Goal: Task Accomplishment & Management: Manage account settings

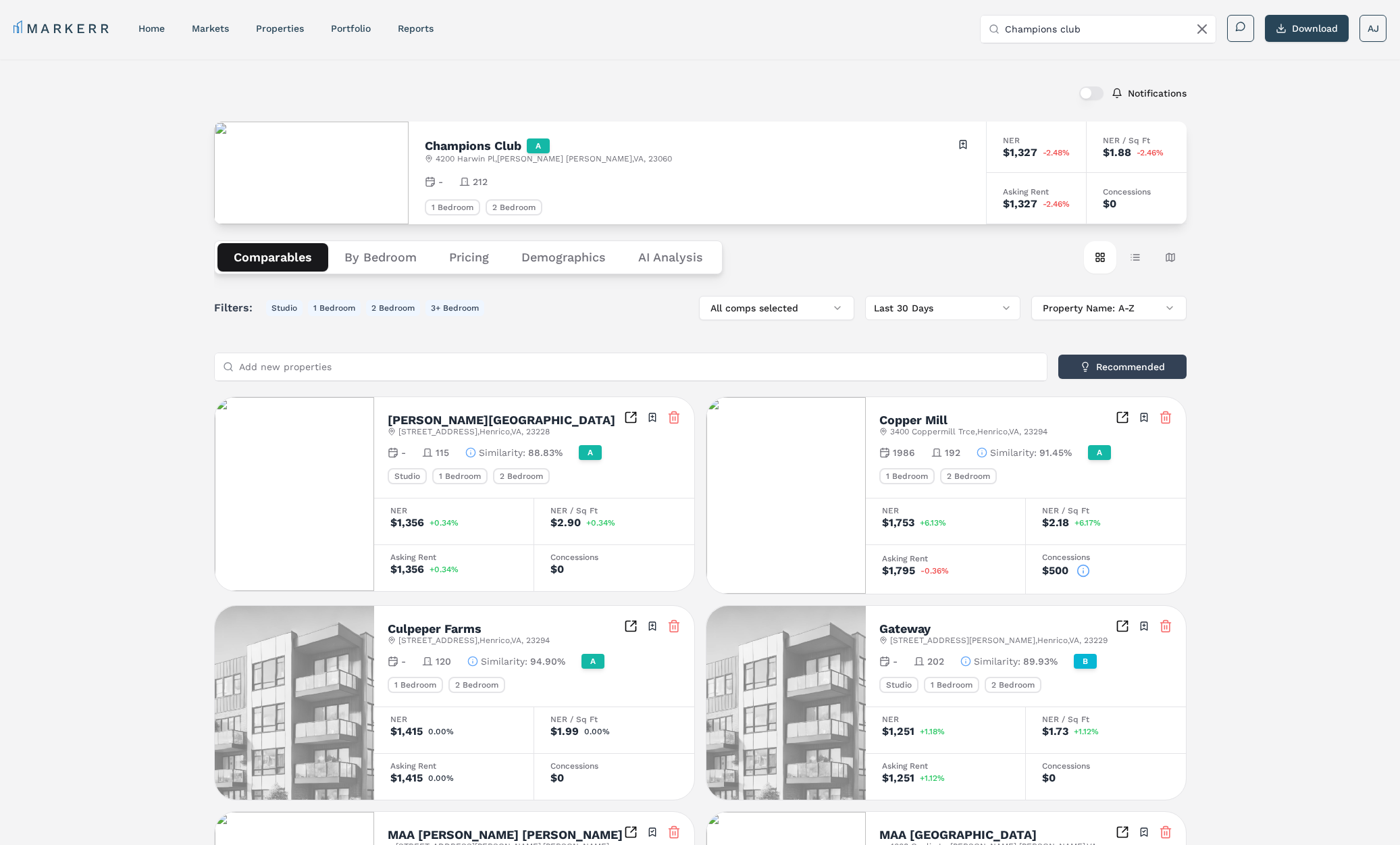
click at [1081, 26] on input "Champions club" at bounding box center [1105, 29] width 202 height 27
paste input "[PERSON_NAME] Mill"
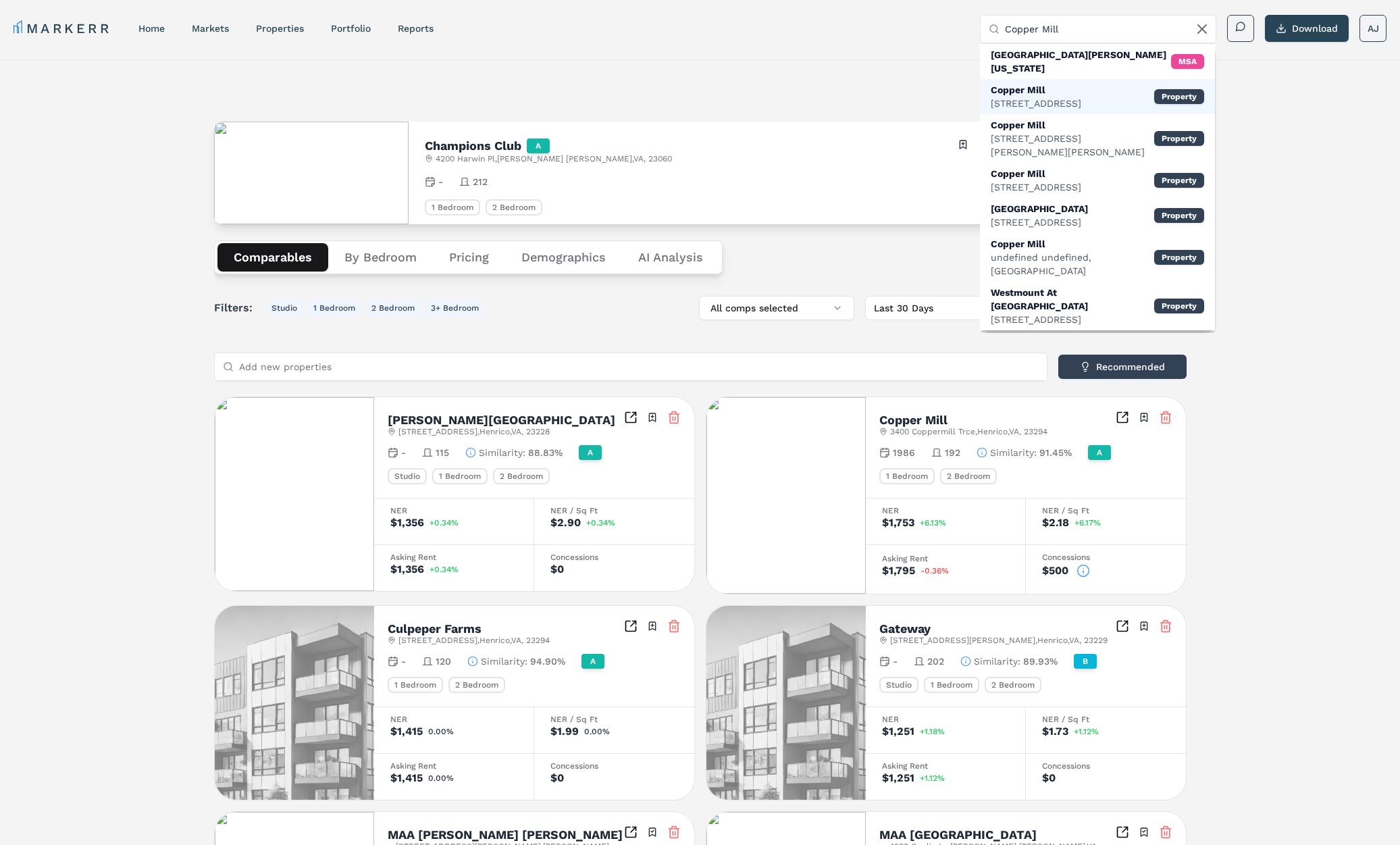
click at [1061, 97] on div "[STREET_ADDRESS]" at bounding box center [1035, 103] width 90 height 14
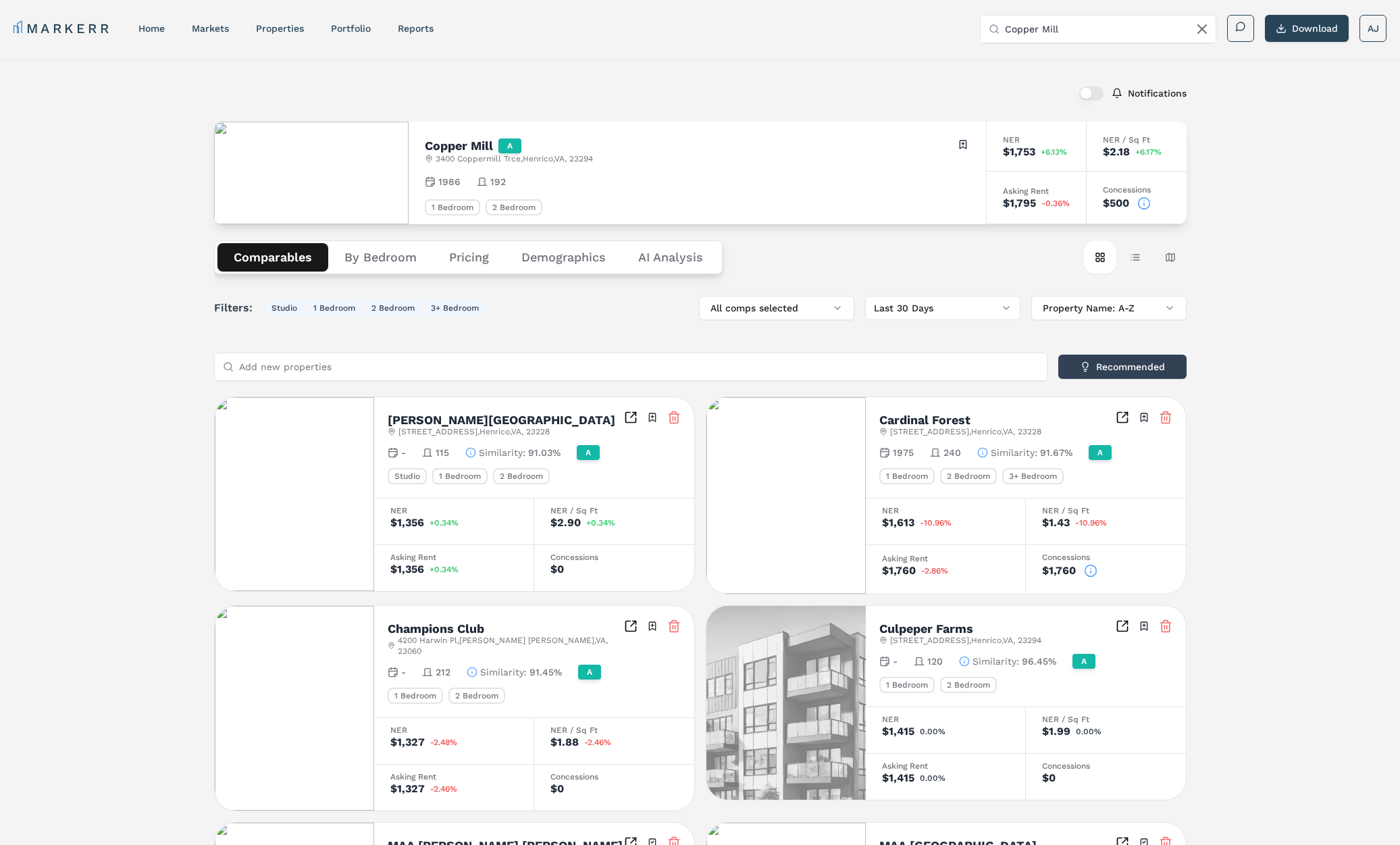
click at [1145, 203] on icon at bounding box center [1144, 203] width 14 height 14
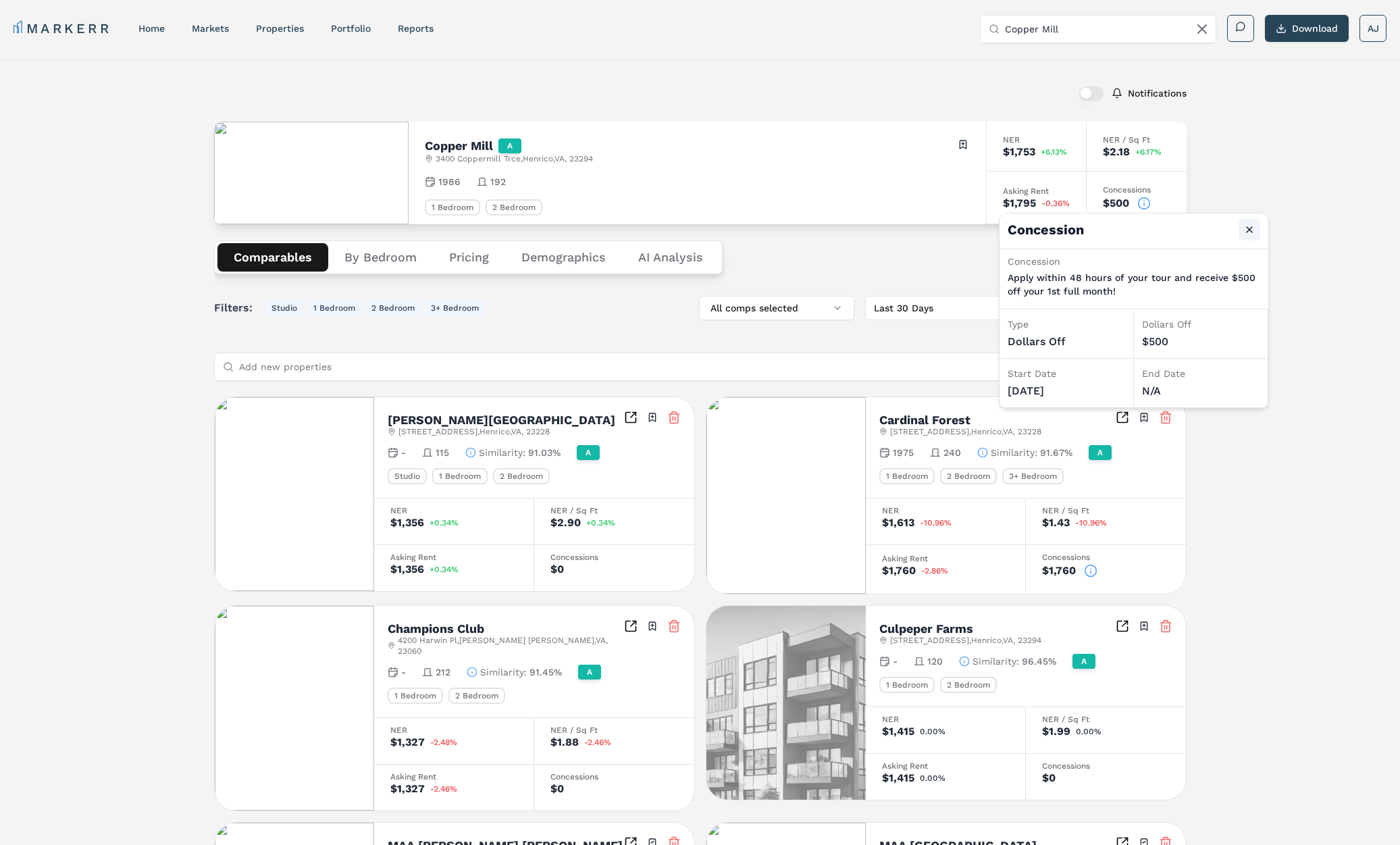
click at [1250, 234] on button "Close" at bounding box center [1250, 230] width 22 height 22
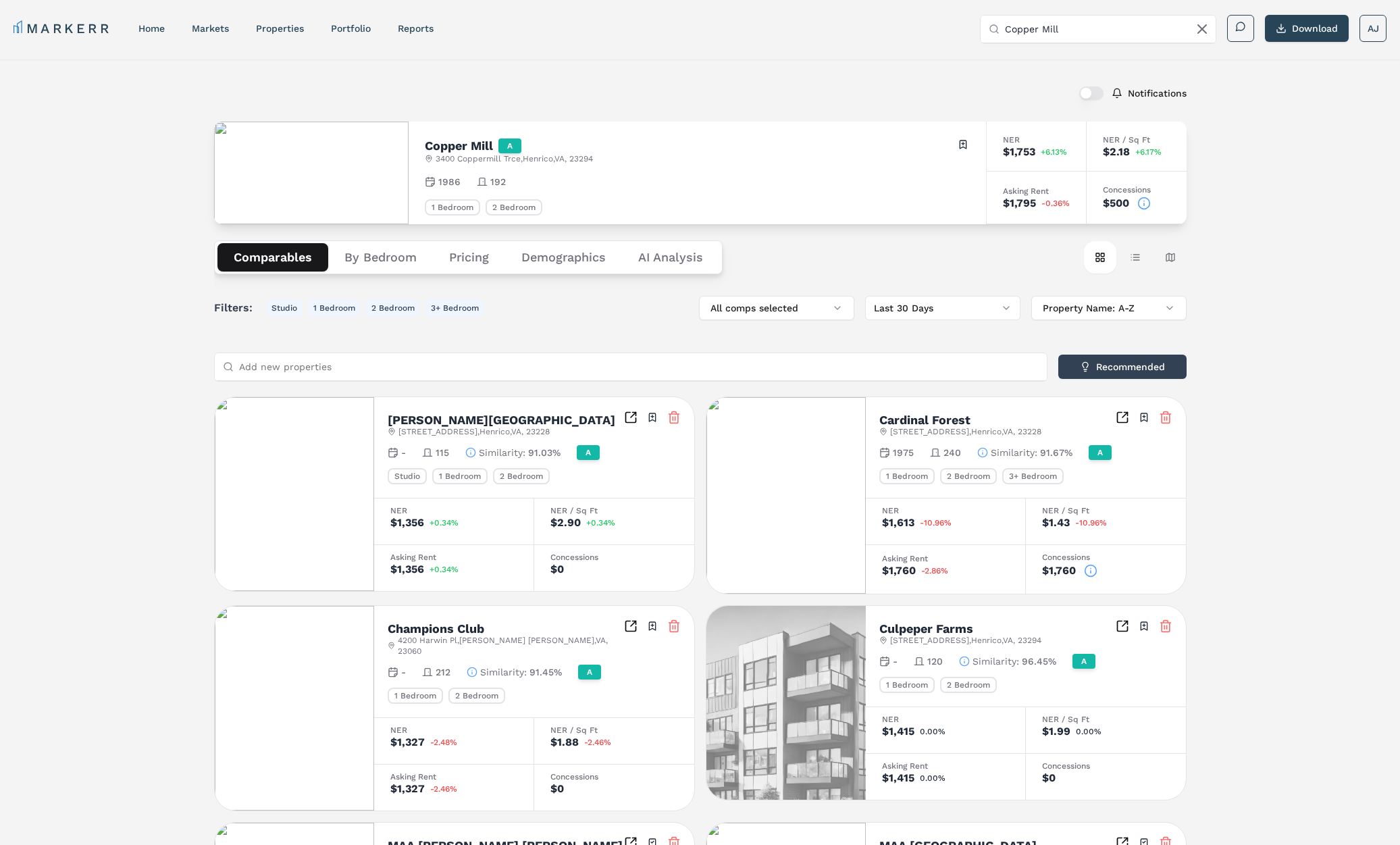
click at [451, 158] on span "3400 Coppermill Trce , Henrico , VA , 23294" at bounding box center [513, 159] width 157 height 11
copy div "3400 Coppermill Trce , Henrico , VA , 23294"
click at [1081, 24] on input "Copper Mill" at bounding box center [1105, 29] width 202 height 27
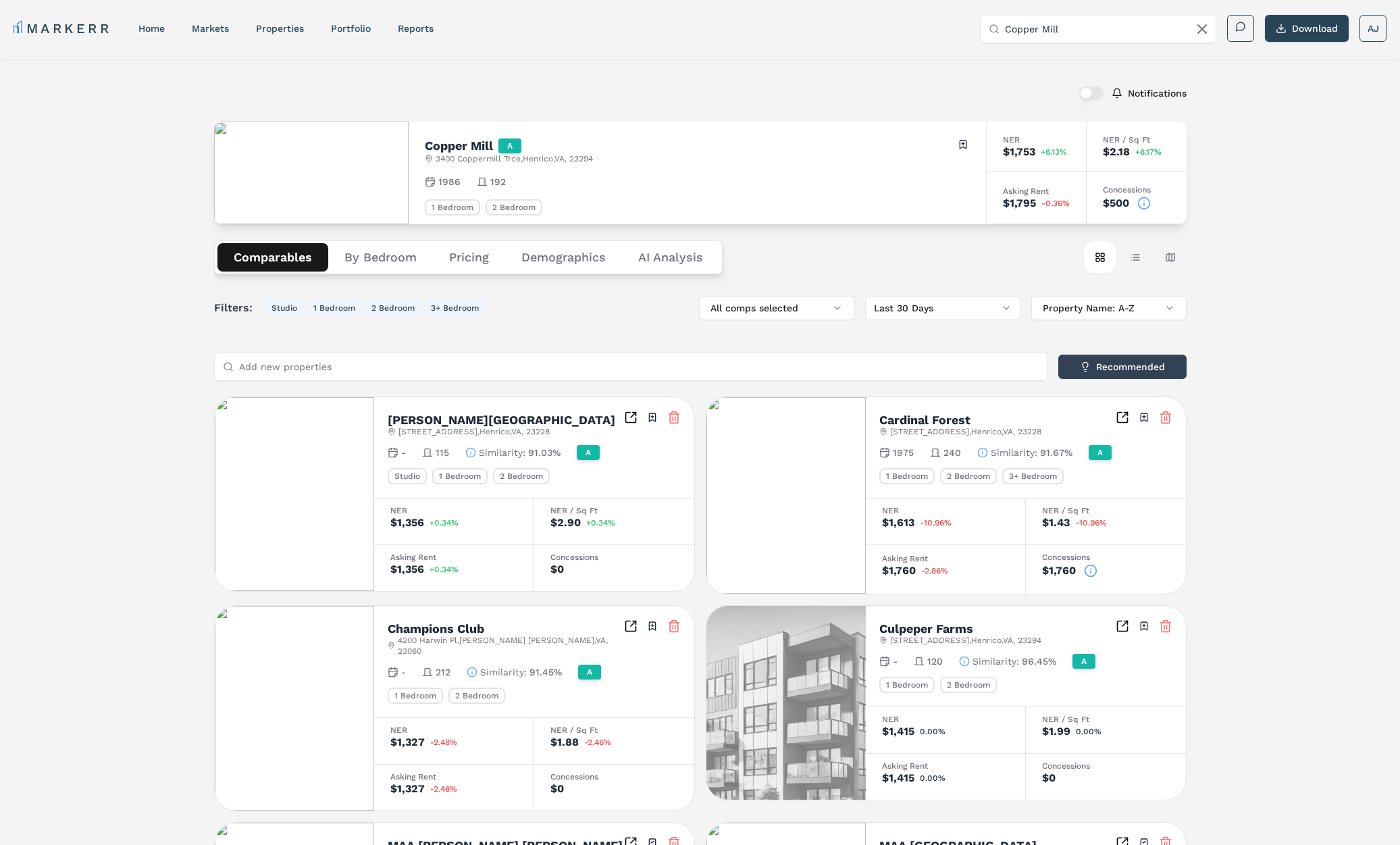
click at [1081, 24] on input "Copper Mill" at bounding box center [1105, 29] width 202 height 27
paste input "The Crossings at Short Pump"
click at [1064, 64] on div "3400 Cox Rd, Richmond" at bounding box center [1072, 75] width 163 height 27
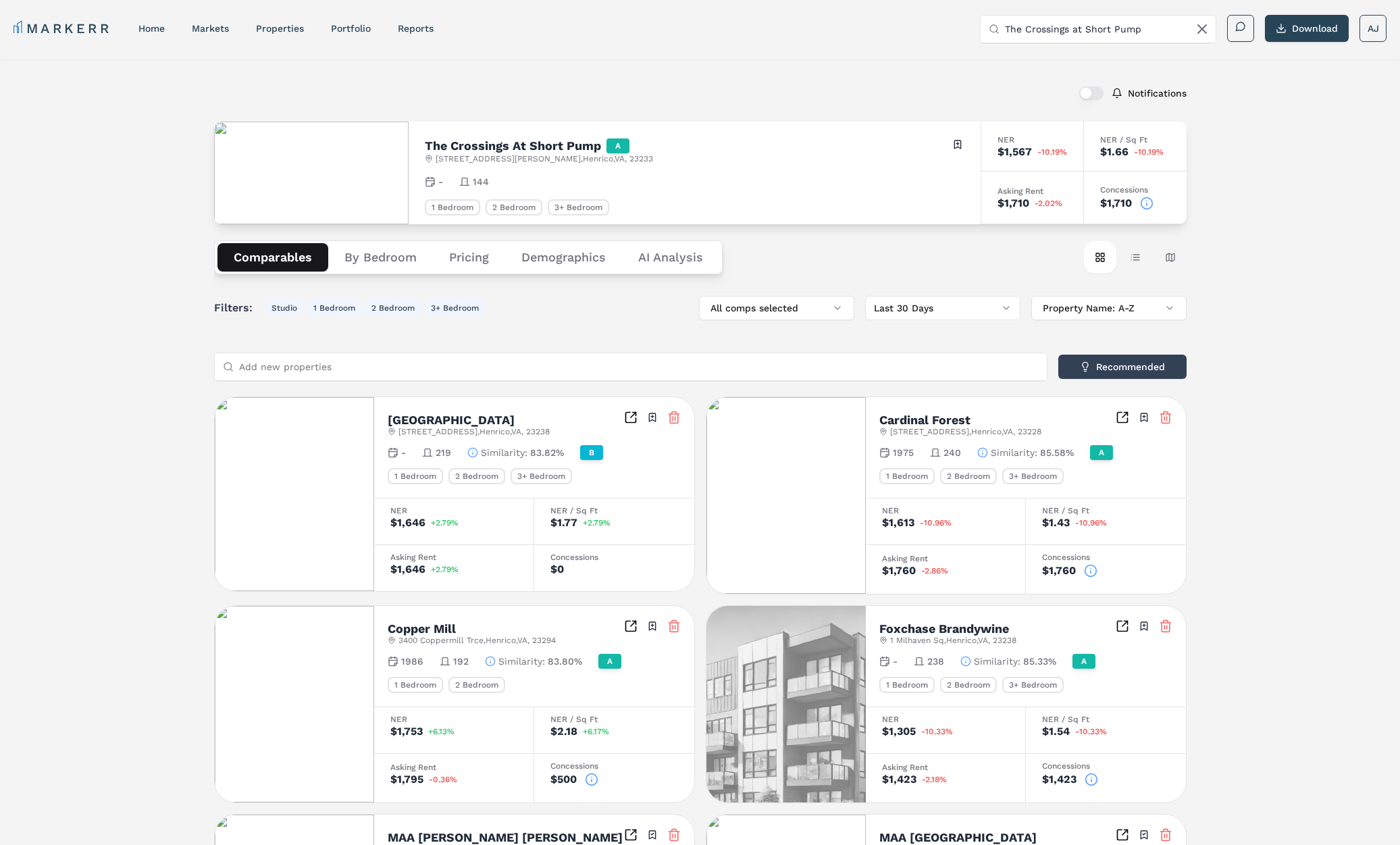
click at [531, 147] on h2 "The Crossings At Short Pump" at bounding box center [513, 145] width 176 height 12
copy h2 "The Crossings At Short Pump"
click at [1052, 21] on input "The Crossings at Short Pump" at bounding box center [1105, 29] width 202 height 27
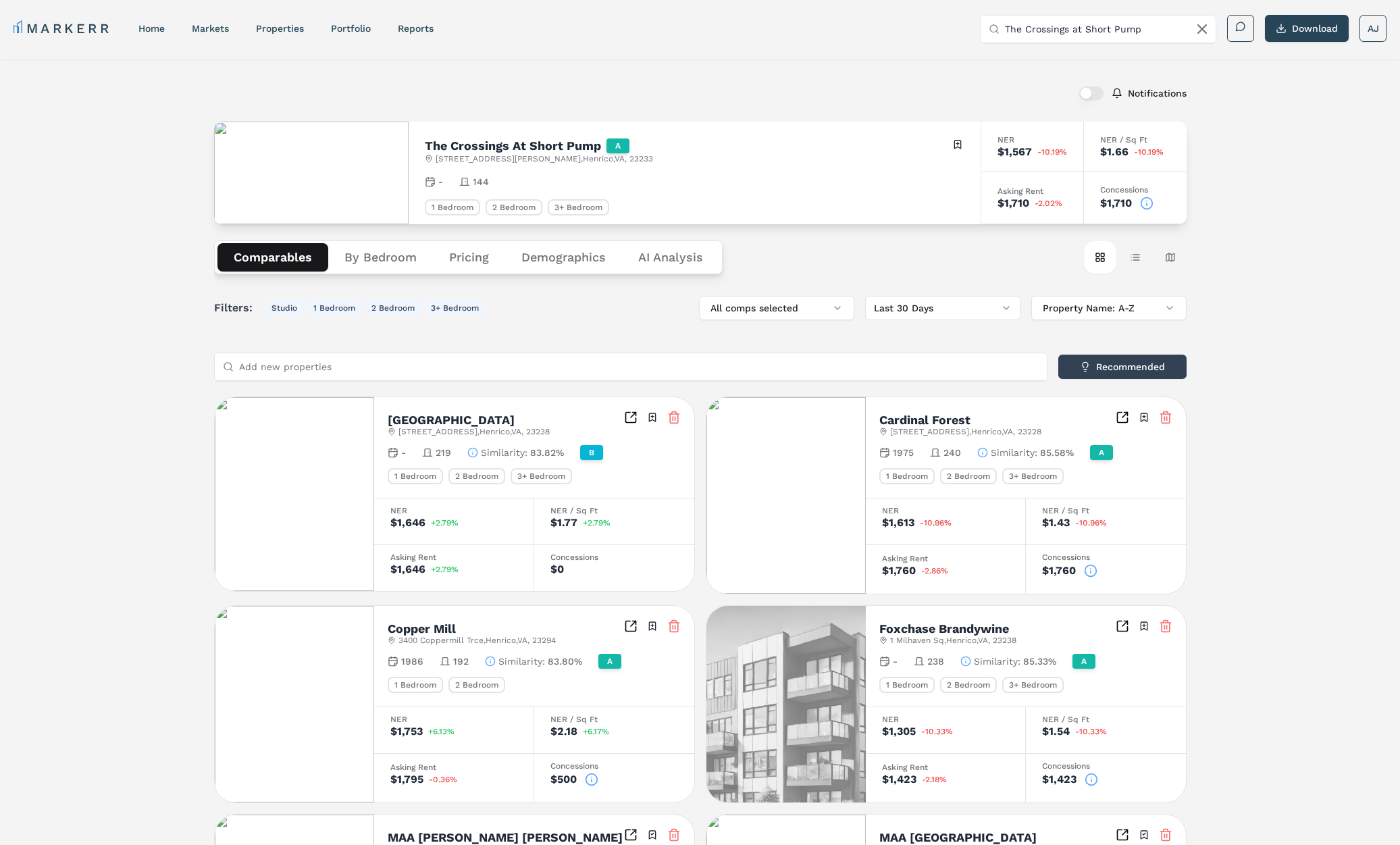
click at [1052, 21] on input "The Crossings at Short Pump" at bounding box center [1105, 29] width 202 height 27
paste input "MAA Greenbrier"
click at [1052, 21] on input "The Crossings at Short Pump" at bounding box center [1105, 29] width 202 height 27
click at [1054, 27] on input "MAA Greenbrier" at bounding box center [1105, 29] width 202 height 27
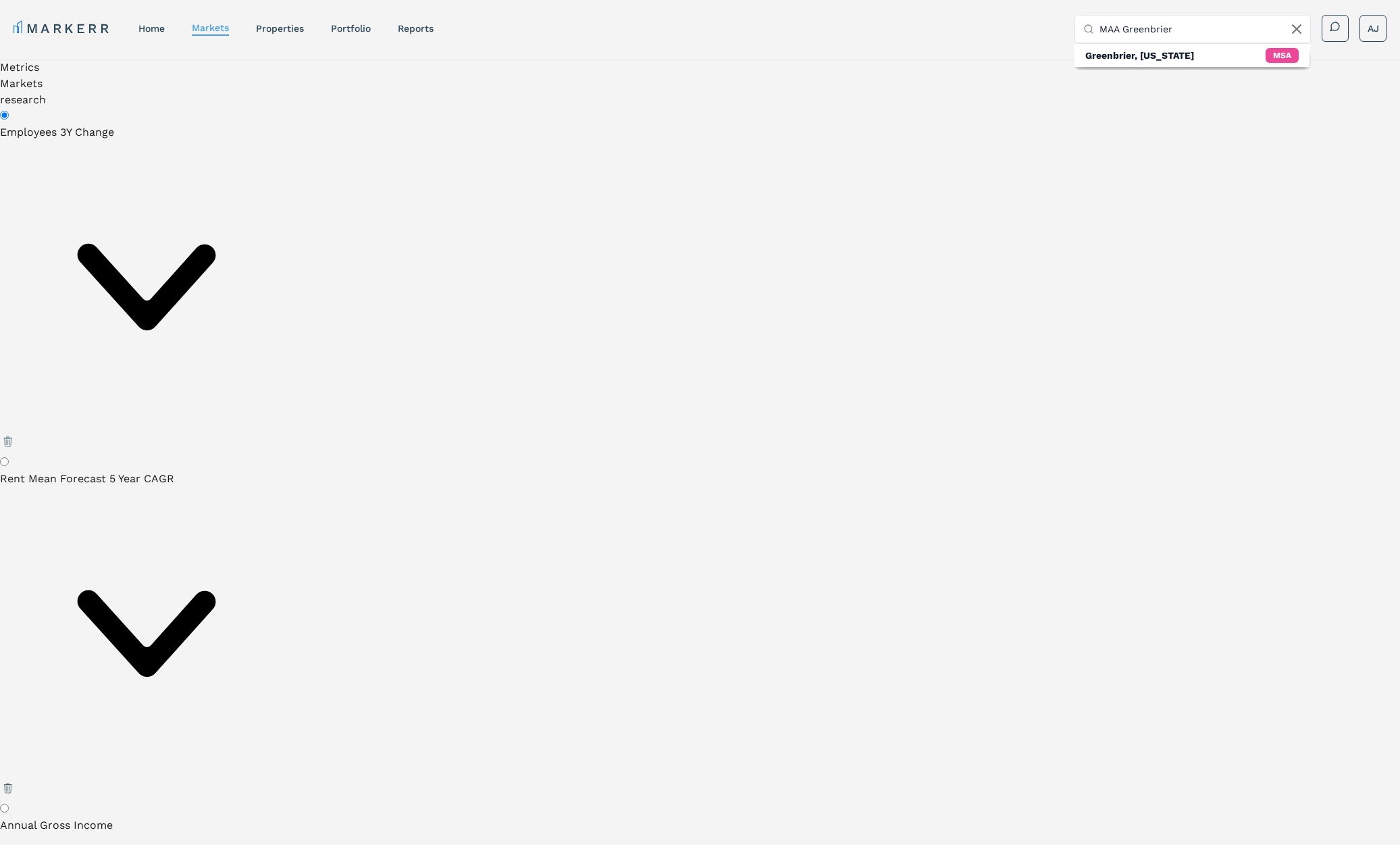
click at [1161, 31] on input "MAA Greenbrier" at bounding box center [1200, 29] width 202 height 27
paste input "1 Greenbrier Drive, Fredericksburg, VA"
click at [1184, 29] on input "1 Greenbrier Drive, Fredericksburg, VA" at bounding box center [1200, 29] width 202 height 27
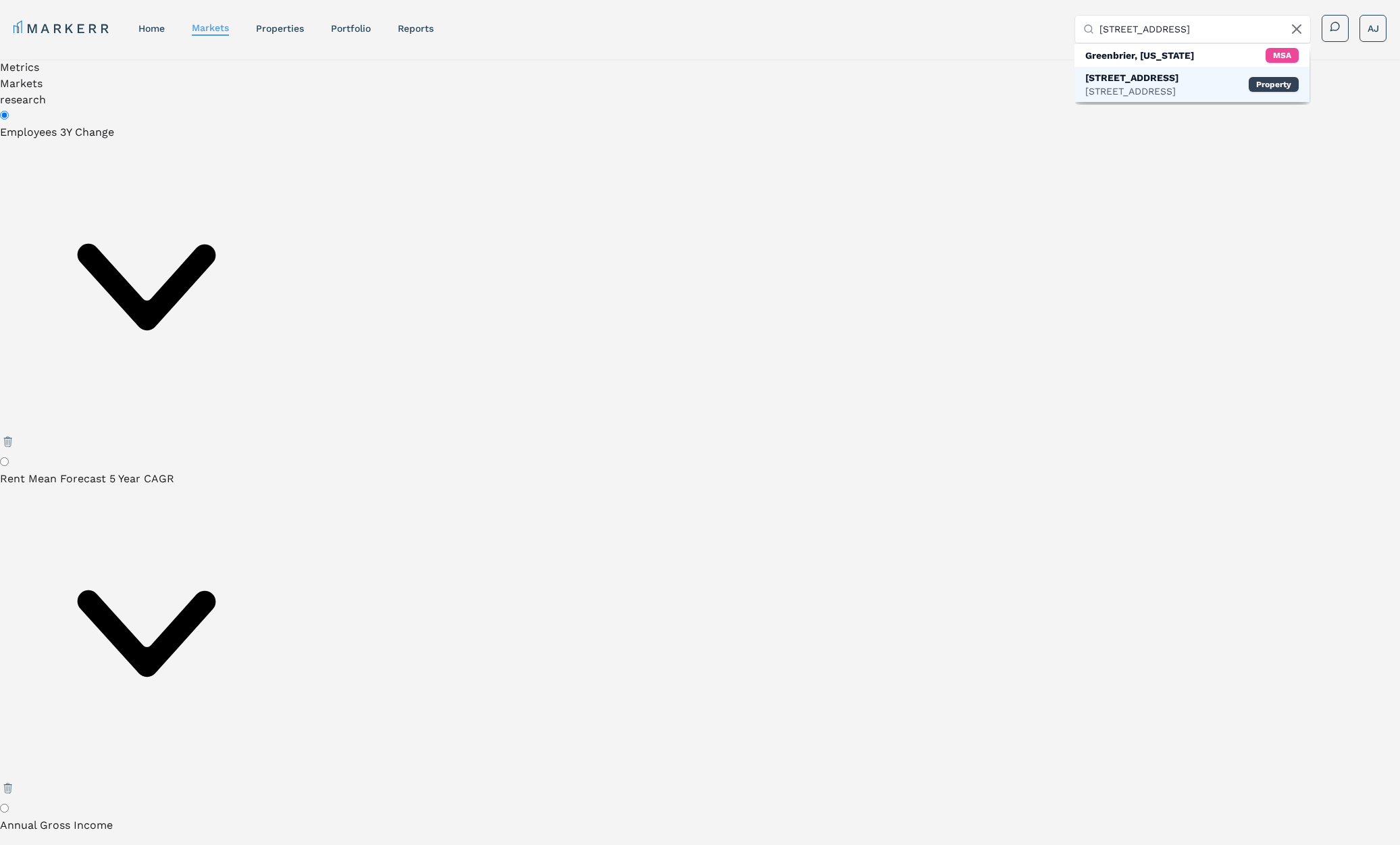
type input "1 Greenbrier Drive"
click at [1132, 89] on div "1 Greenbrier Dr, Fredericksburg" at bounding box center [1132, 91] width 93 height 14
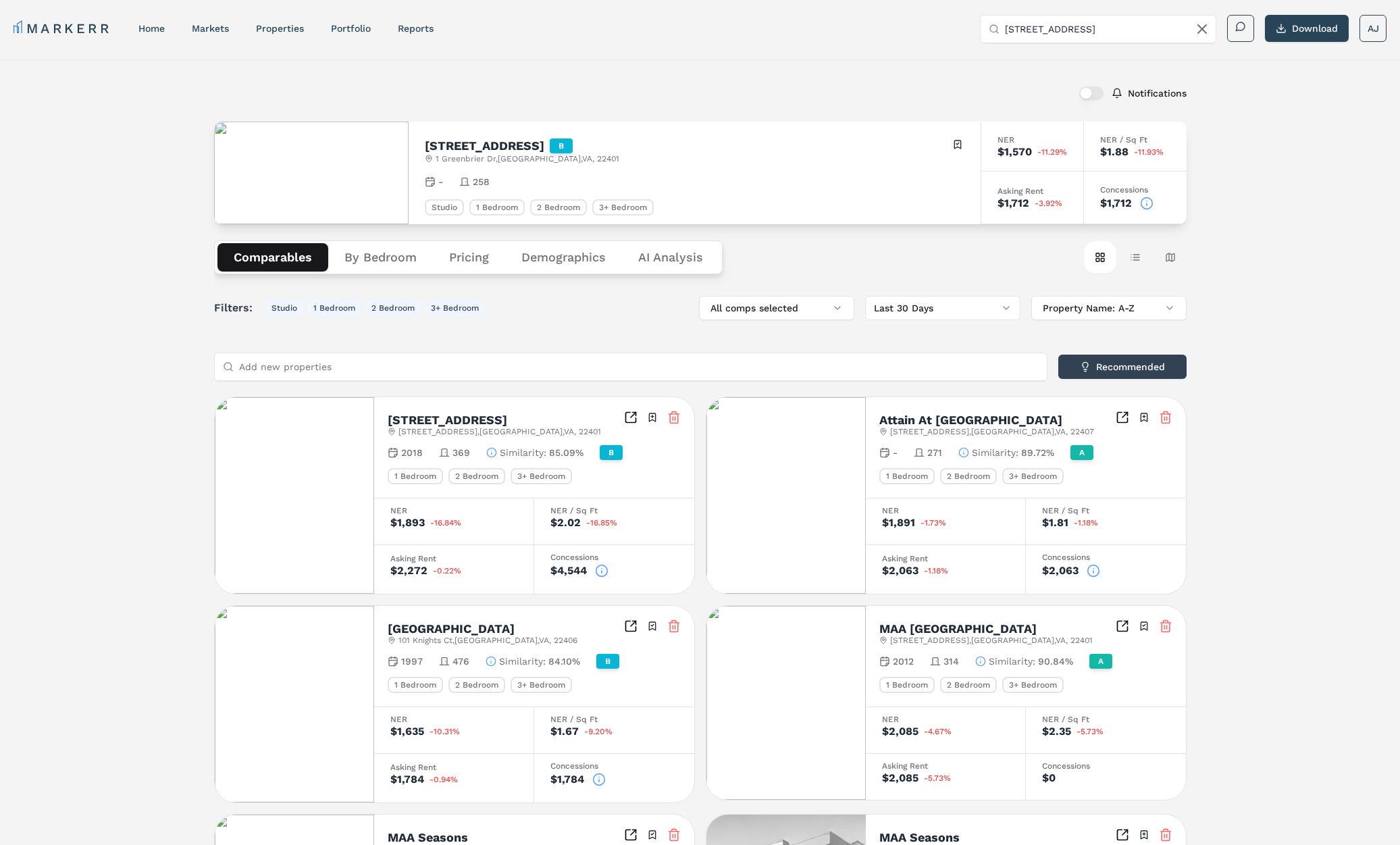
click at [1147, 209] on icon at bounding box center [1146, 203] width 14 height 14
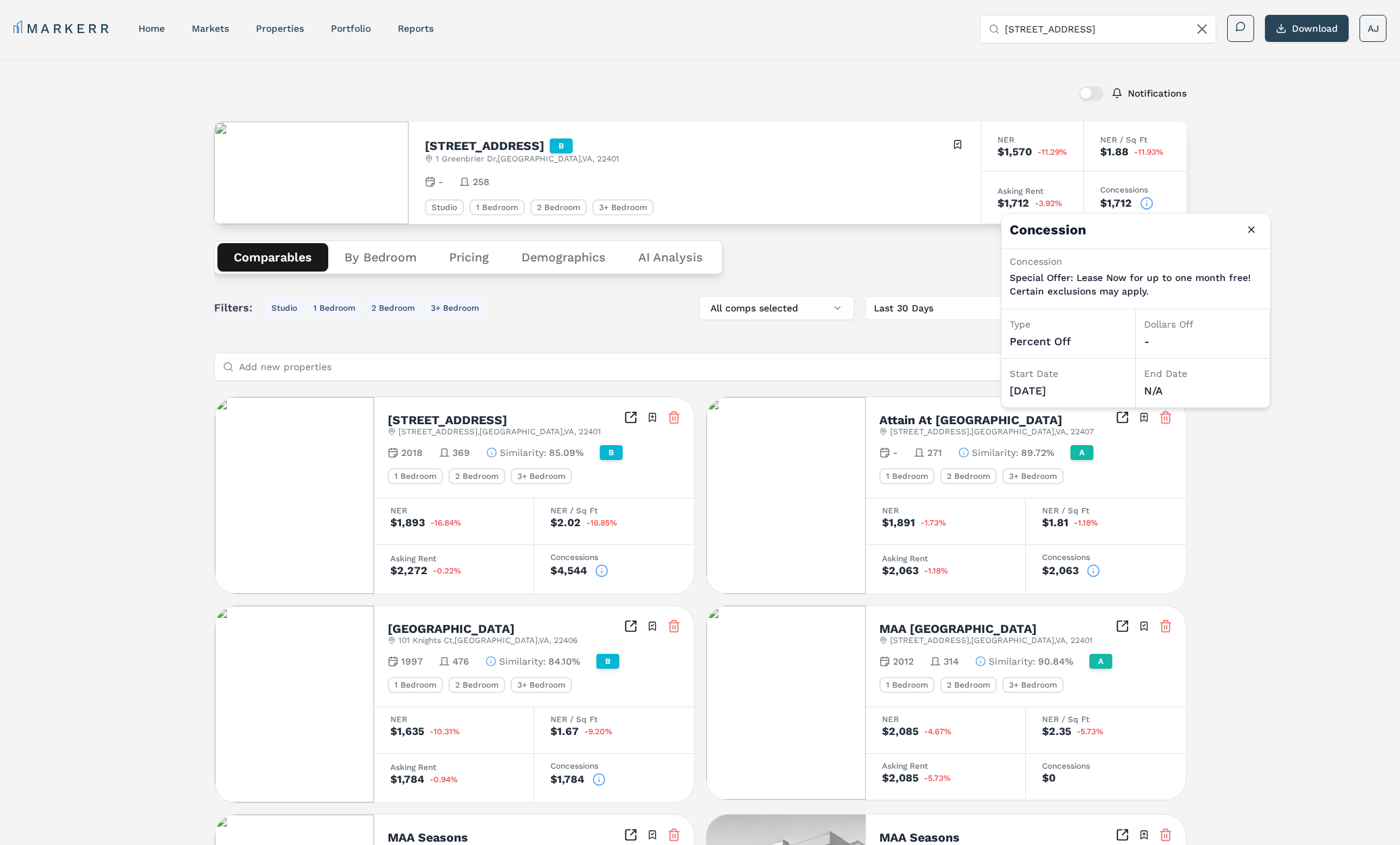
click at [1261, 223] on h4 "Concession Close" at bounding box center [1136, 231] width 269 height 35
click at [1251, 230] on button "Close" at bounding box center [1251, 230] width 22 height 22
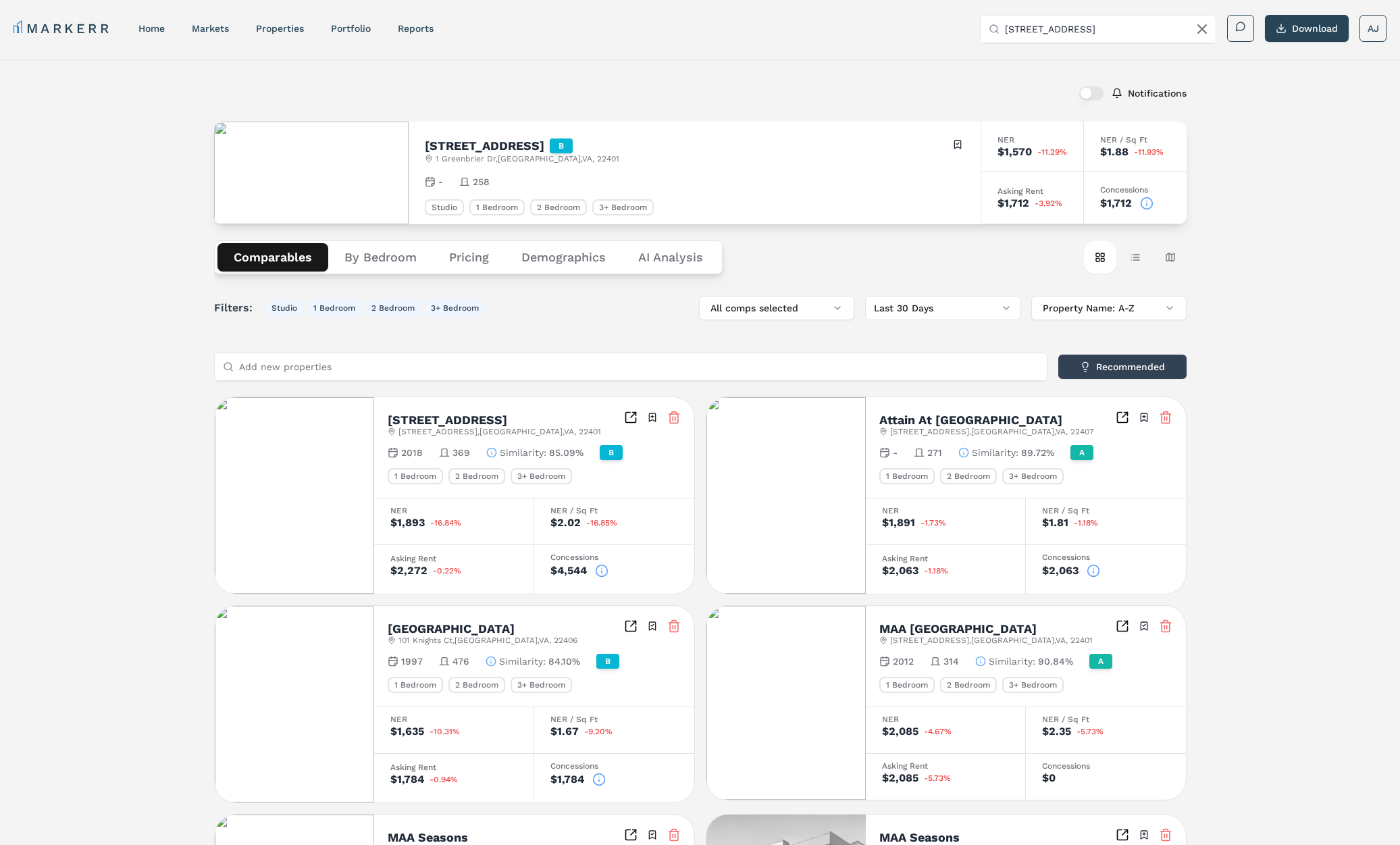
click at [1119, 34] on input "1 Greenbrier Drive" at bounding box center [1105, 29] width 202 height 27
paste input "Breezewood Apartments (Markerr)"
drag, startPoint x: 1111, startPoint y: 26, endPoint x: 1132, endPoint y: 27, distance: 21.0
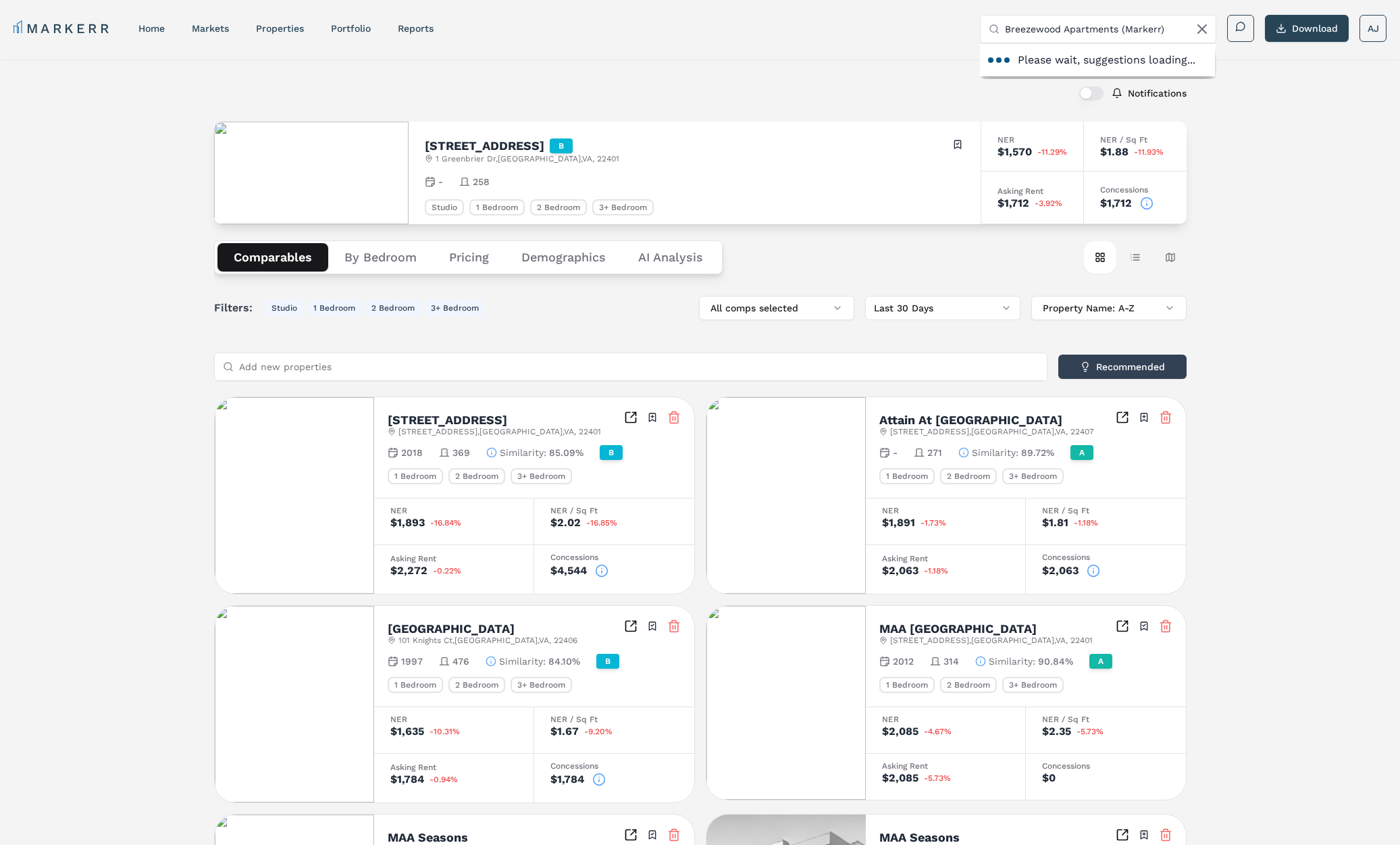
click at [1111, 26] on input "Breezewood Apartments (Markerr)" at bounding box center [1105, 29] width 202 height 27
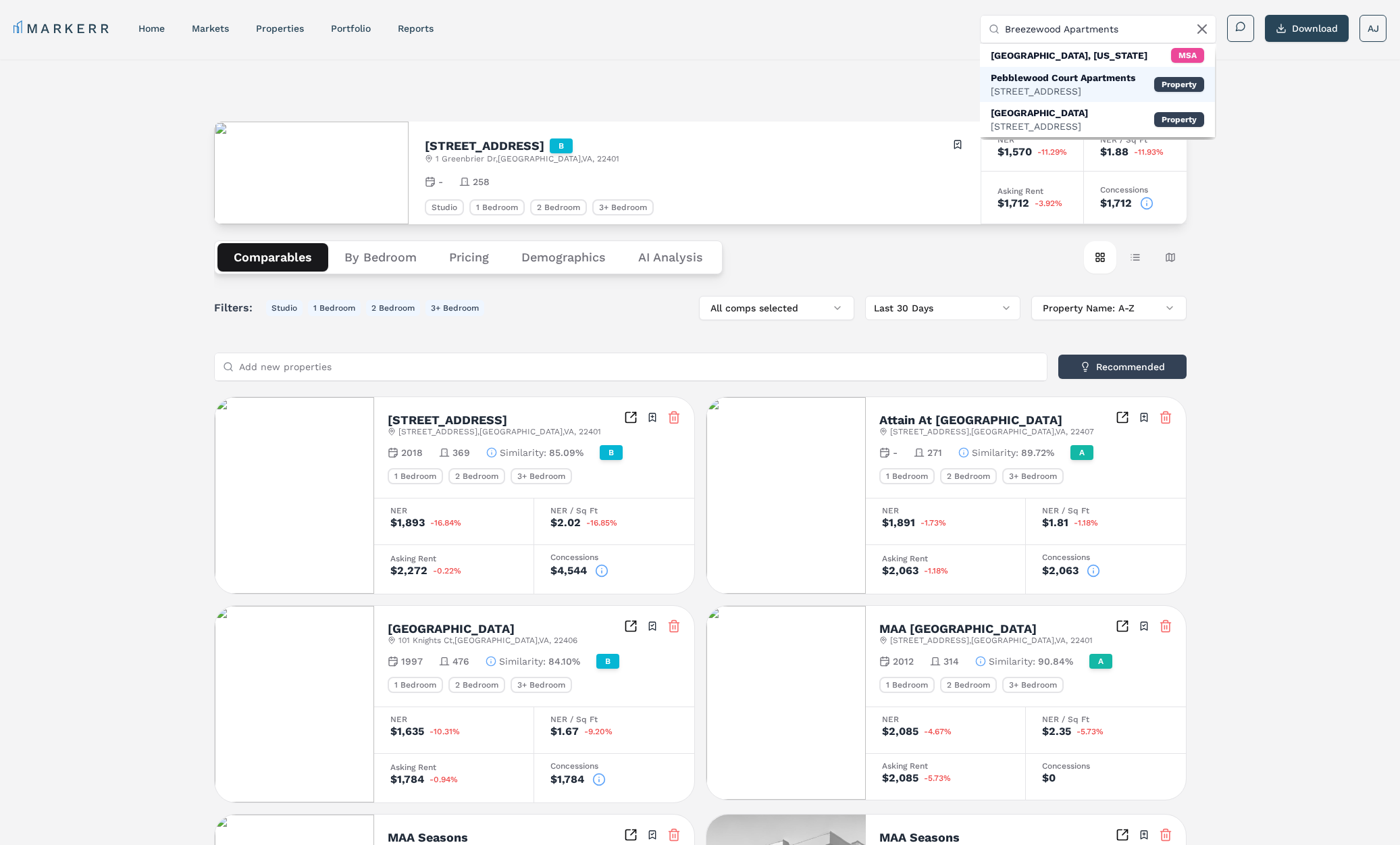
click at [1102, 95] on div "2260 Breezewood Ter, Hanover Park" at bounding box center [1063, 91] width 144 height 14
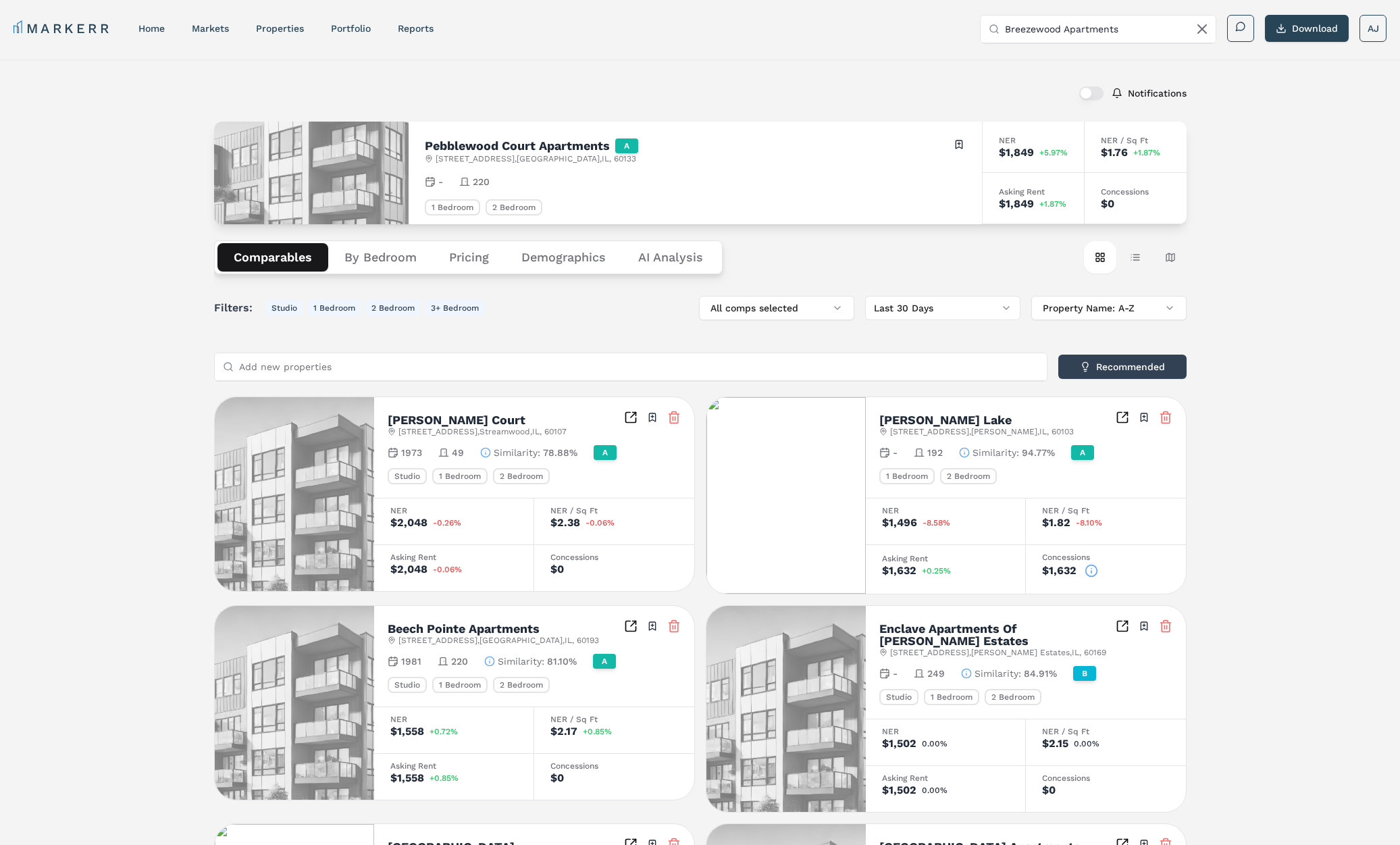
click at [1094, 33] on input "Breezewood Apartments" at bounding box center [1105, 29] width 202 height 27
paste input "(Markerr)"
drag, startPoint x: 1116, startPoint y: 28, endPoint x: 1222, endPoint y: 30, distance: 106.0
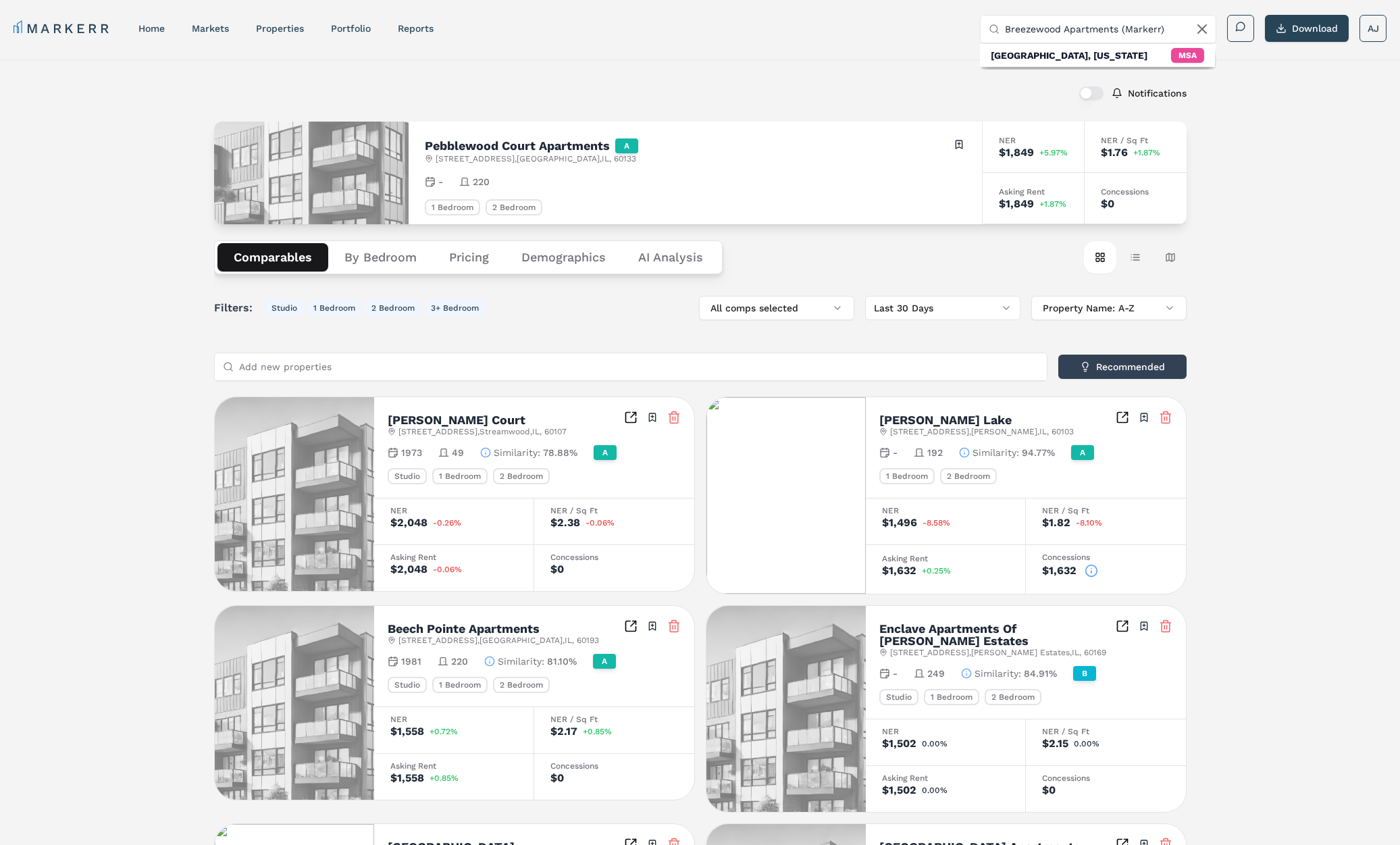
click at [1222, 30] on div "Search by MSA, ZIP, Property Name, or Address Breezewood Apartments (Markerr) B…" at bounding box center [1183, 28] width 407 height 27
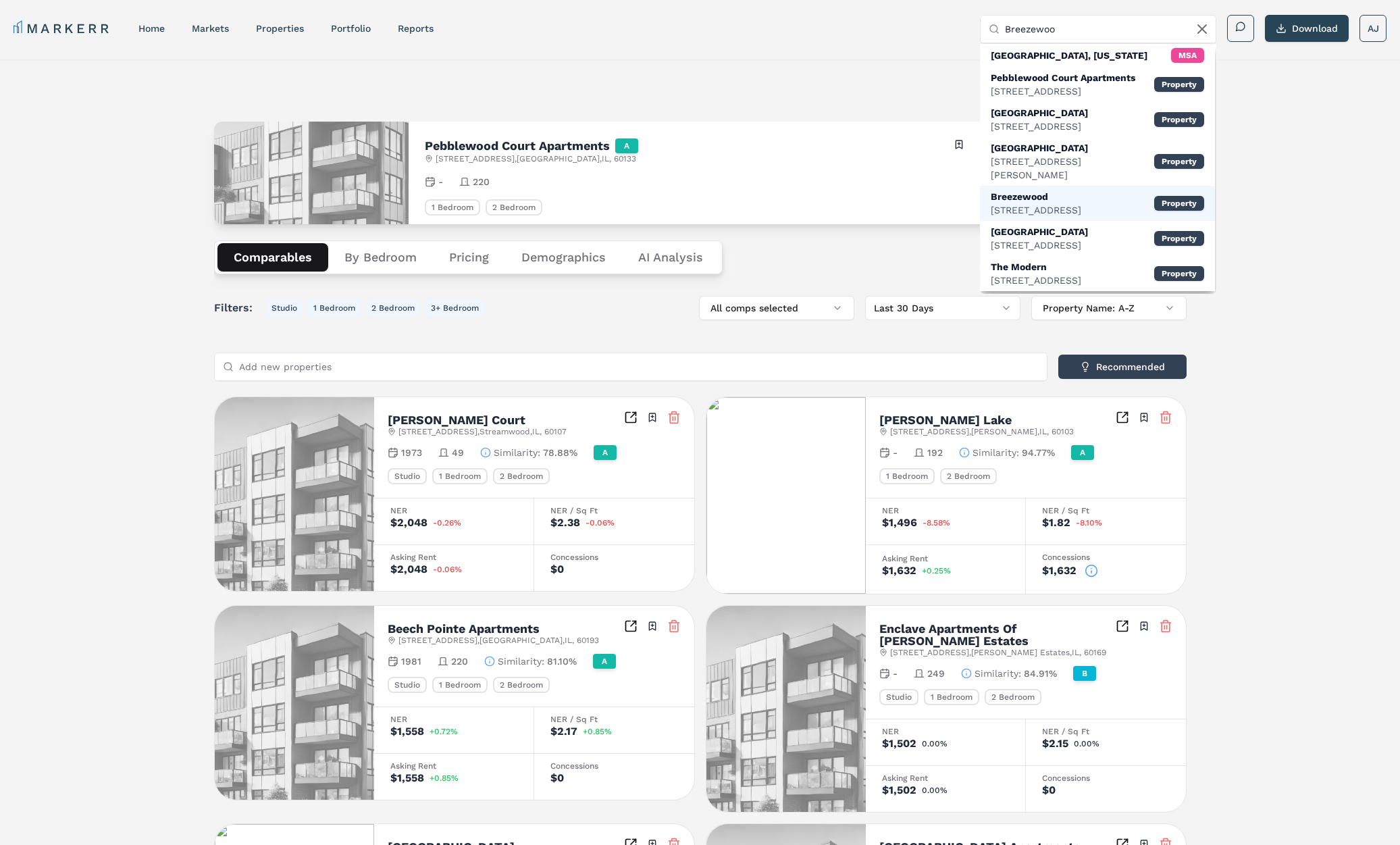
click at [1054, 208] on div "10502 Rising Ridge Rd, Fredericksburg" at bounding box center [1035, 210] width 90 height 14
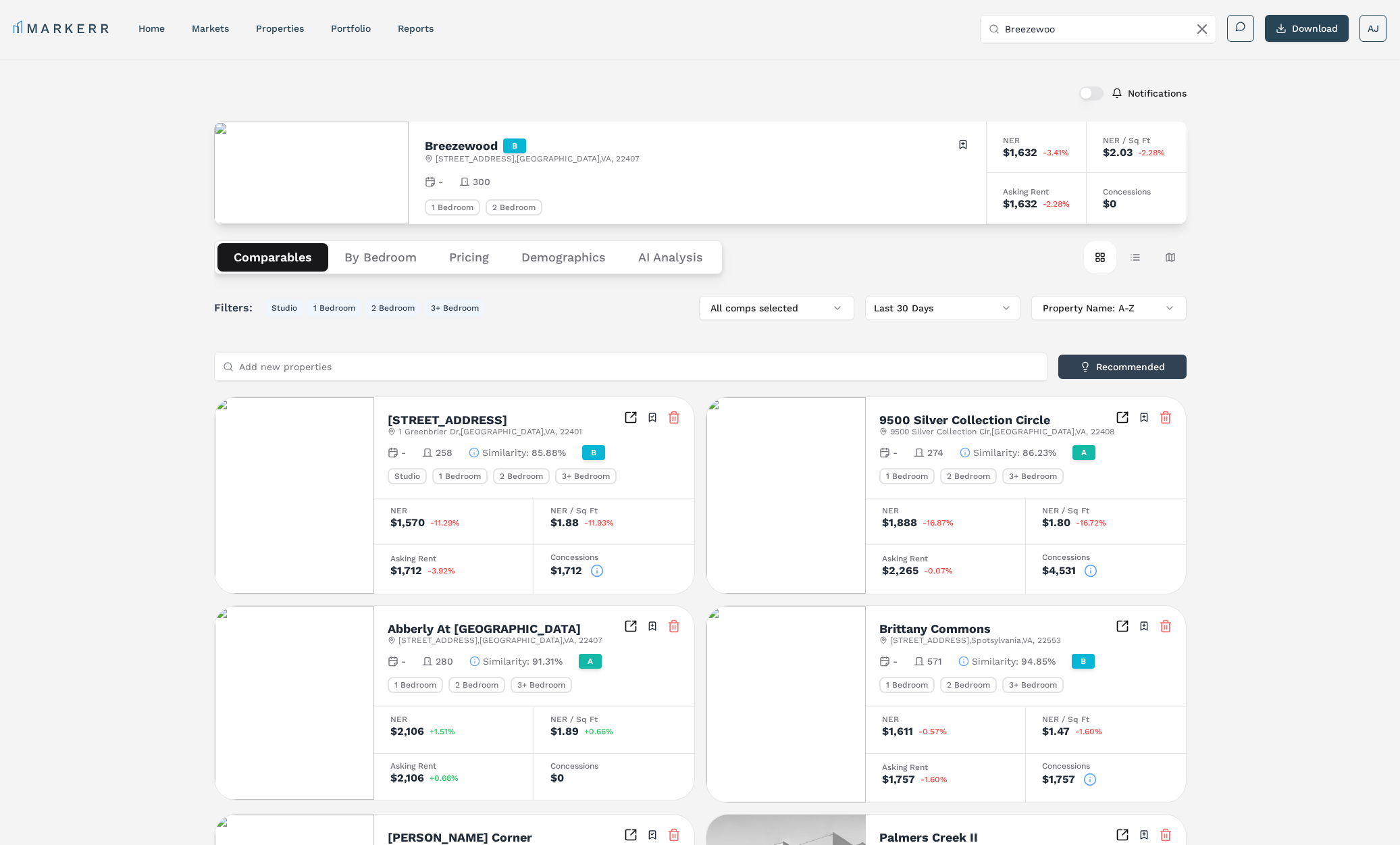
click at [496, 161] on span "10502 Rising Ridge Rd , Fredericksburg , VA , 22407" at bounding box center [537, 159] width 204 height 11
copy div "10502 Rising Ridge Rd , Fredericksburg , VA , 22407"
click at [1044, 33] on input "Breezewoo" at bounding box center [1105, 29] width 202 height 27
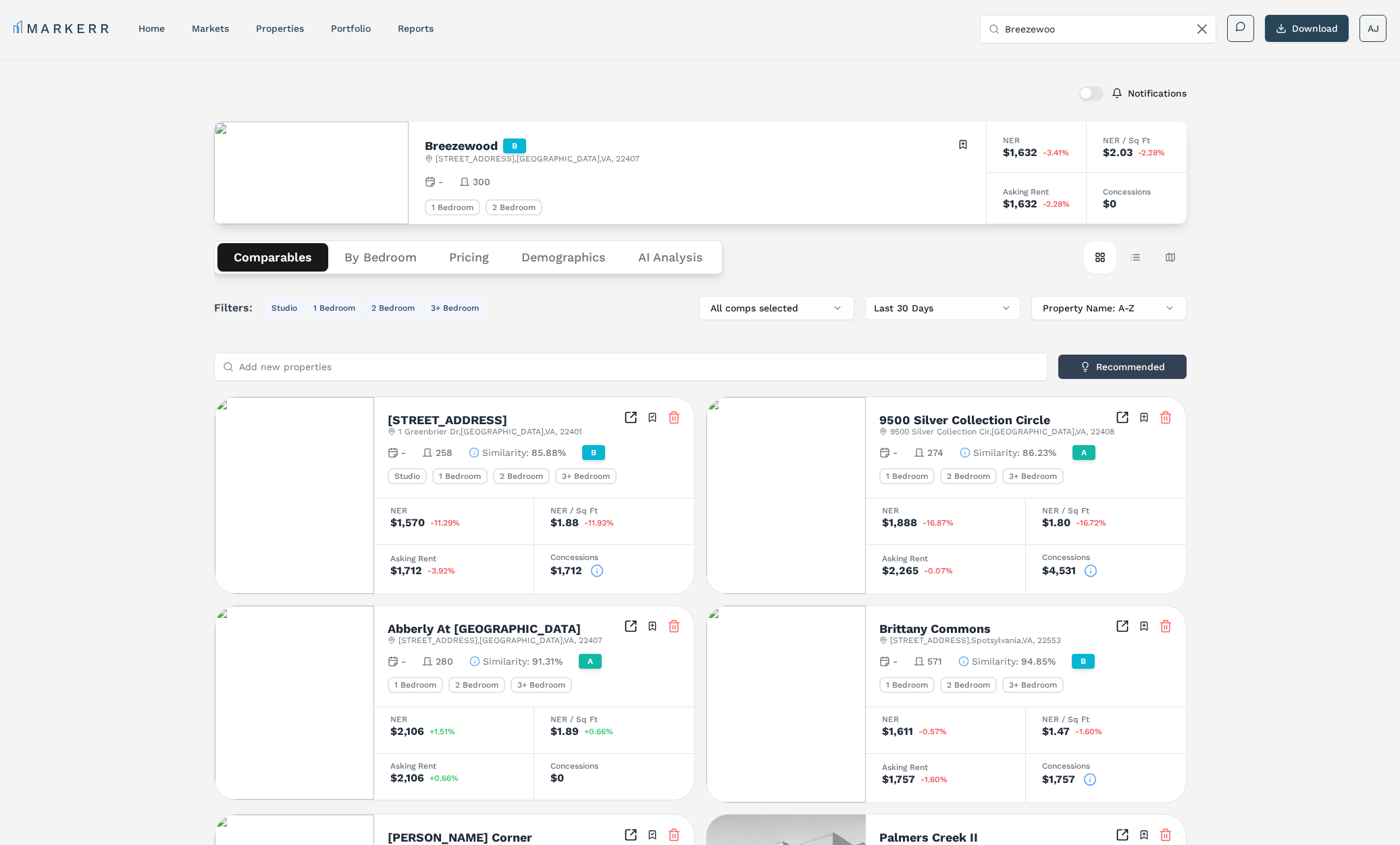
click at [1044, 33] on input "Breezewoo" at bounding box center [1105, 29] width 202 height 27
paste input "Commons at Cowan (Markerr)"
click at [1098, 27] on input "Commons at Cowan (Markerr)" at bounding box center [1105, 29] width 202 height 27
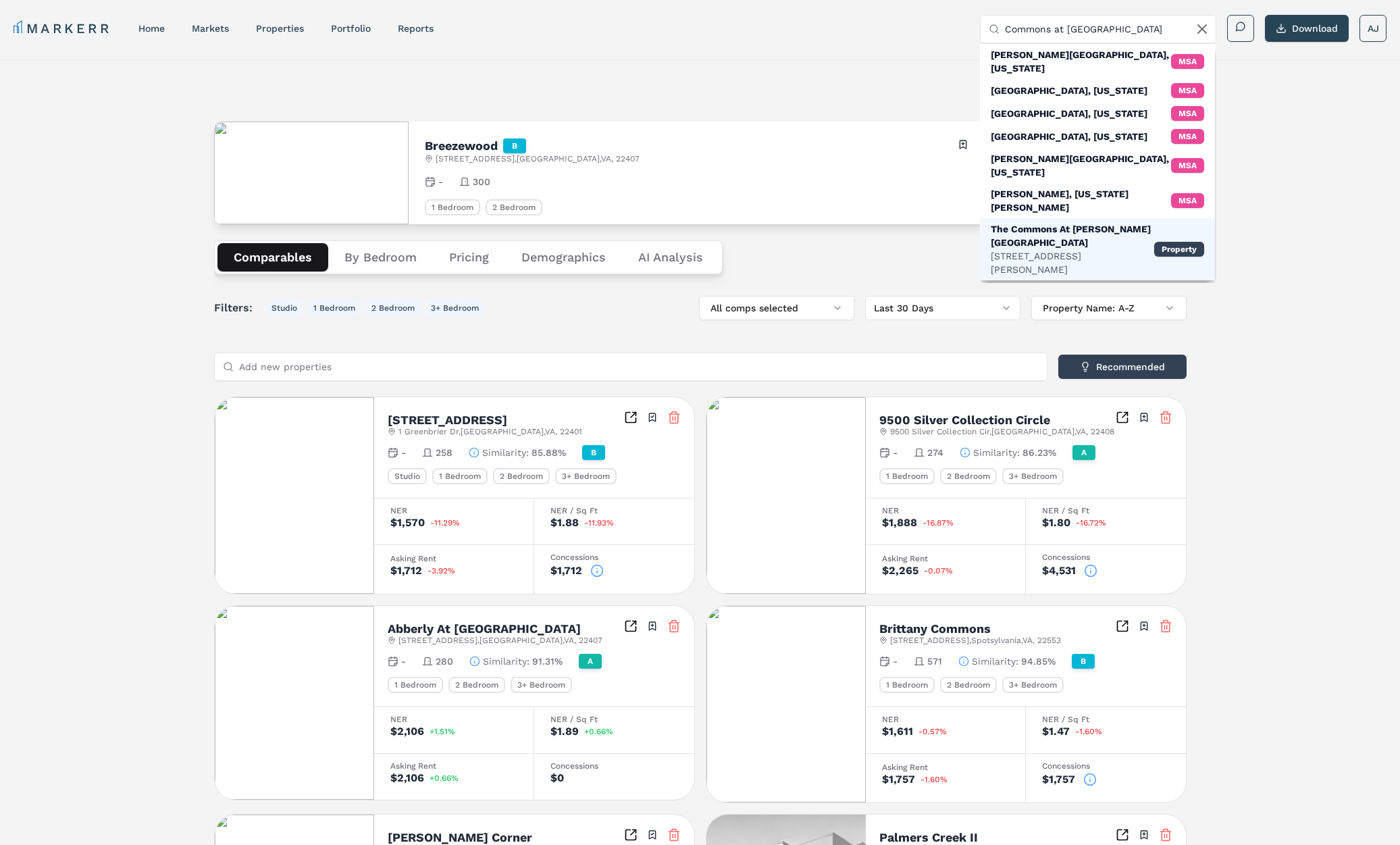
click at [1069, 223] on div "The Commons At Cowan Boulevard" at bounding box center [1072, 236] width 163 height 27
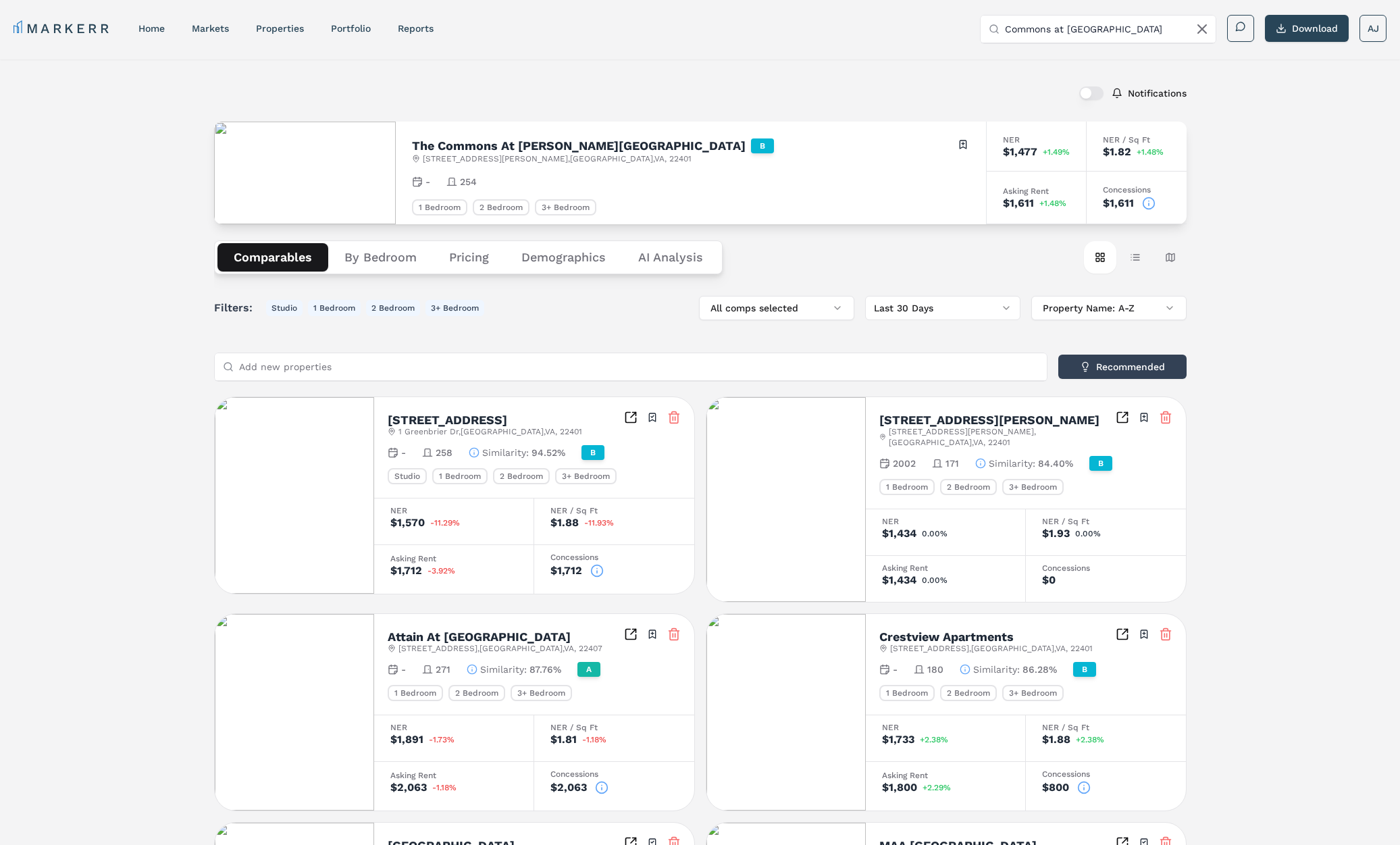
click at [465, 142] on h2 "The Commons At Cowan Boulevard" at bounding box center [579, 145] width 334 height 12
copy h2 "The Commons At Cowan Boulevard"
click at [1146, 202] on icon at bounding box center [1148, 203] width 14 height 14
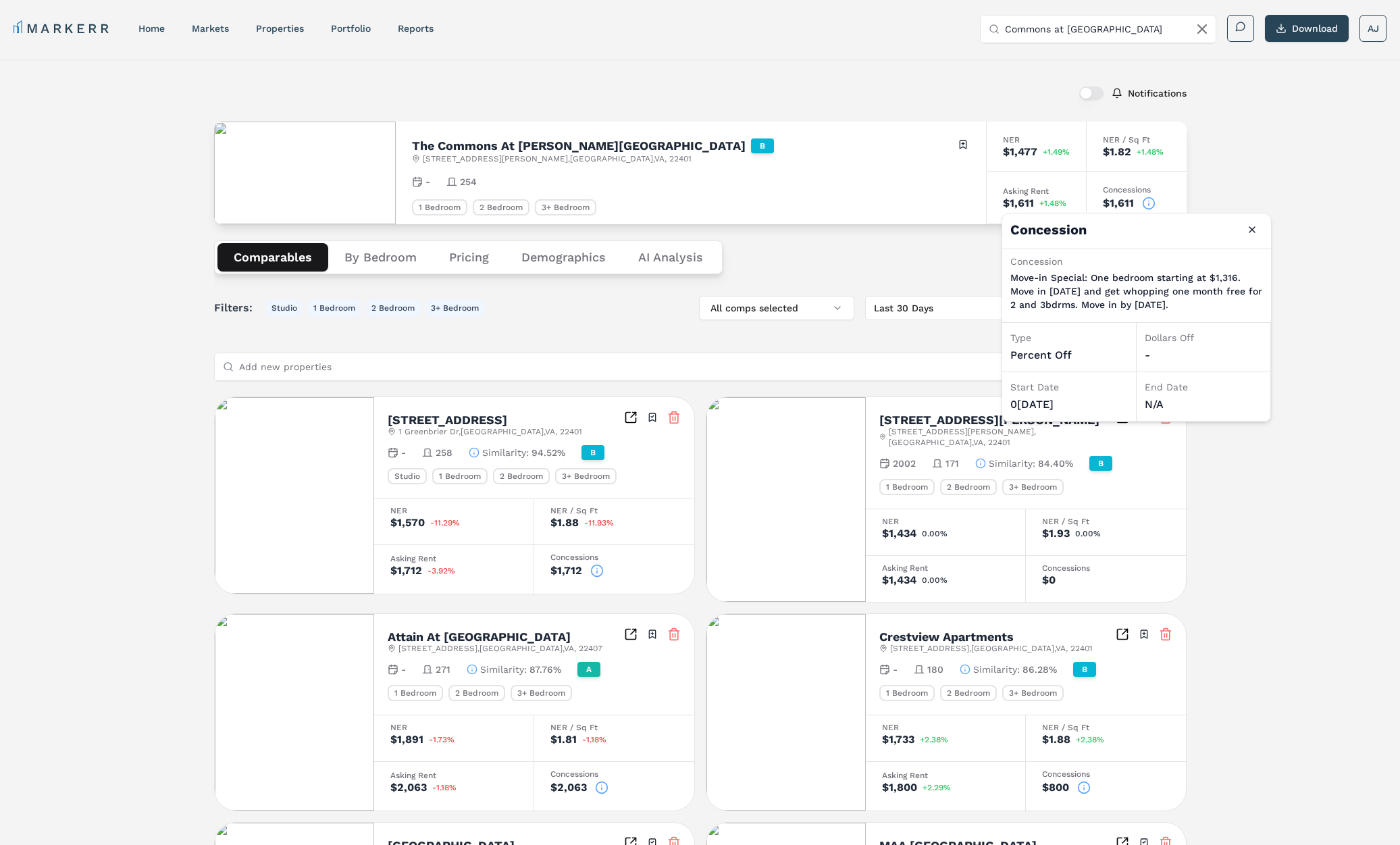
drag, startPoint x: 1207, startPoint y: 301, endPoint x: 1049, endPoint y: 272, distance: 160.6
click at [1042, 271] on p "Move-in Special: One bedroom starting at $1,316. Move in today and get whopping…" at bounding box center [1136, 291] width 253 height 40
click at [1108, 284] on p "Move-in Special: One bedroom starting at $1,316. Move in today and get whopping…" at bounding box center [1136, 291] width 253 height 40
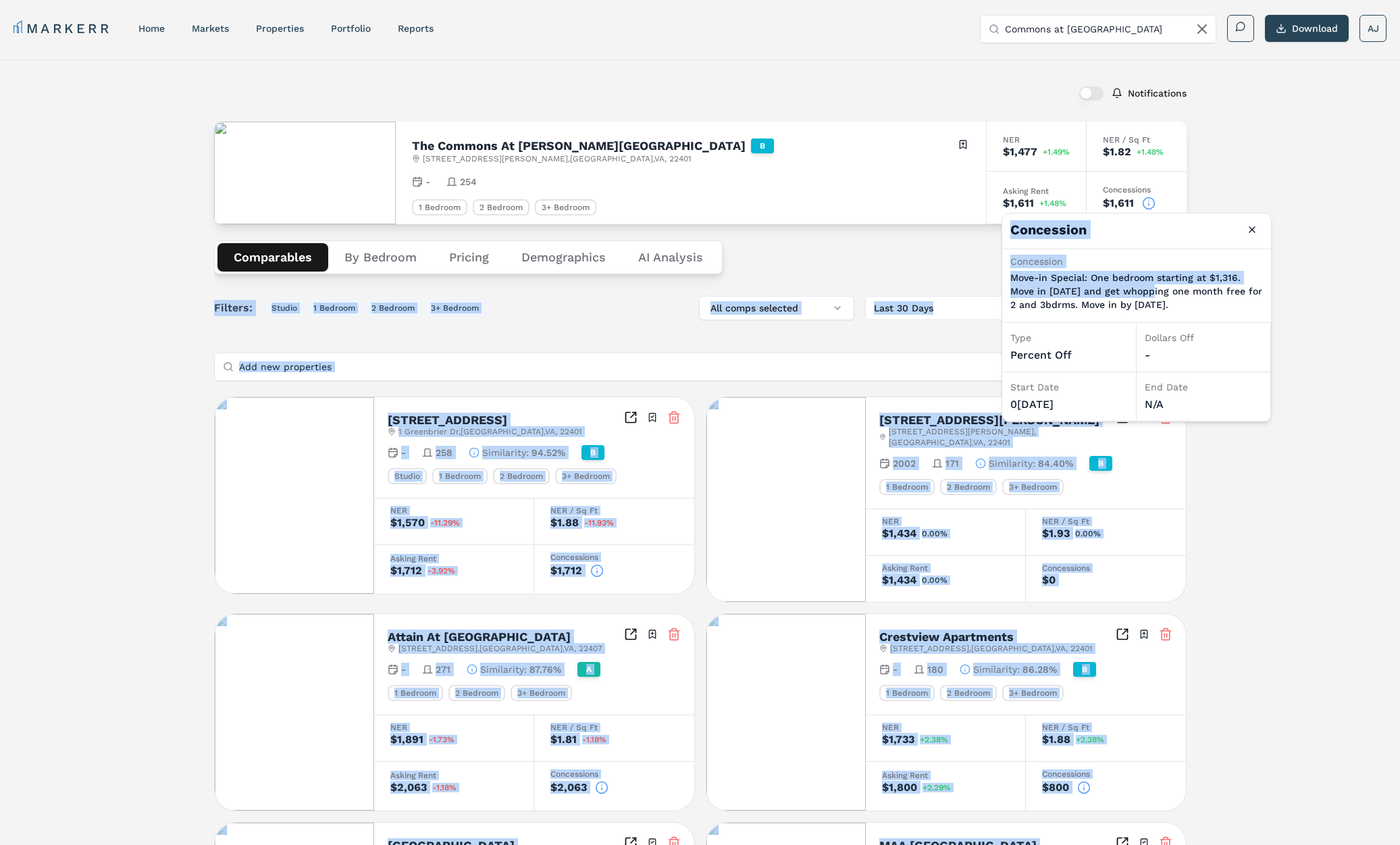
drag, startPoint x: 1096, startPoint y: 283, endPoint x: 1241, endPoint y: 241, distance: 151.0
click at [1011, 260] on div "Concession Move-in Special: One bedroom starting at $1,316. Move in today and g…" at bounding box center [1136, 284] width 253 height 59
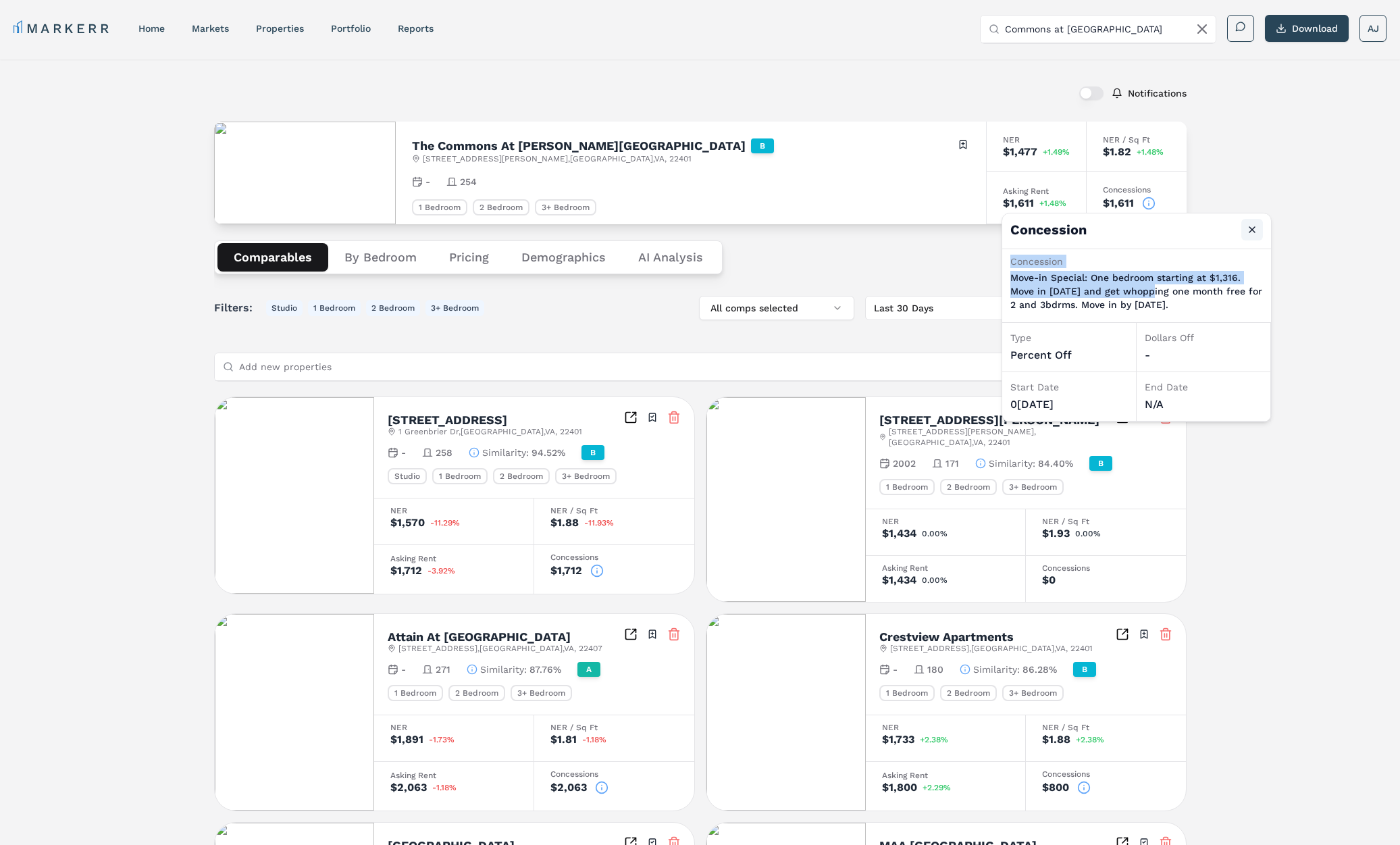
click at [1251, 230] on button "Close" at bounding box center [1252, 230] width 22 height 22
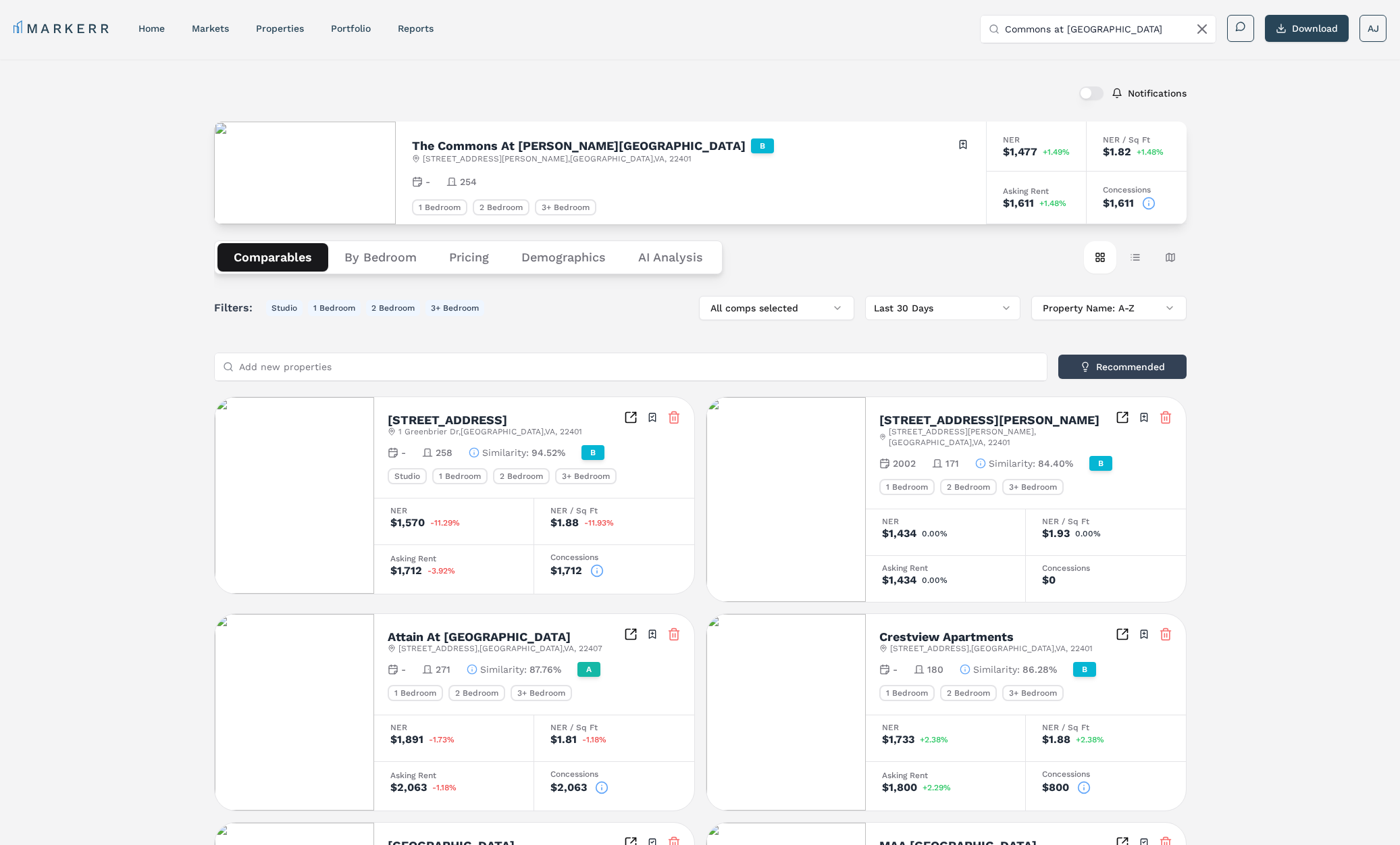
click at [1067, 34] on input "Commons at Cowan" at bounding box center [1105, 29] width 202 height 27
click at [1067, 33] on input "Commons at Cowan" at bounding box center [1105, 29] width 202 height 27
paste input "Southpoint Reserve"
click at [1055, 104] on div "5300 Steeplechase Dr, Fredericksburg" at bounding box center [1072, 104] width 163 height 14
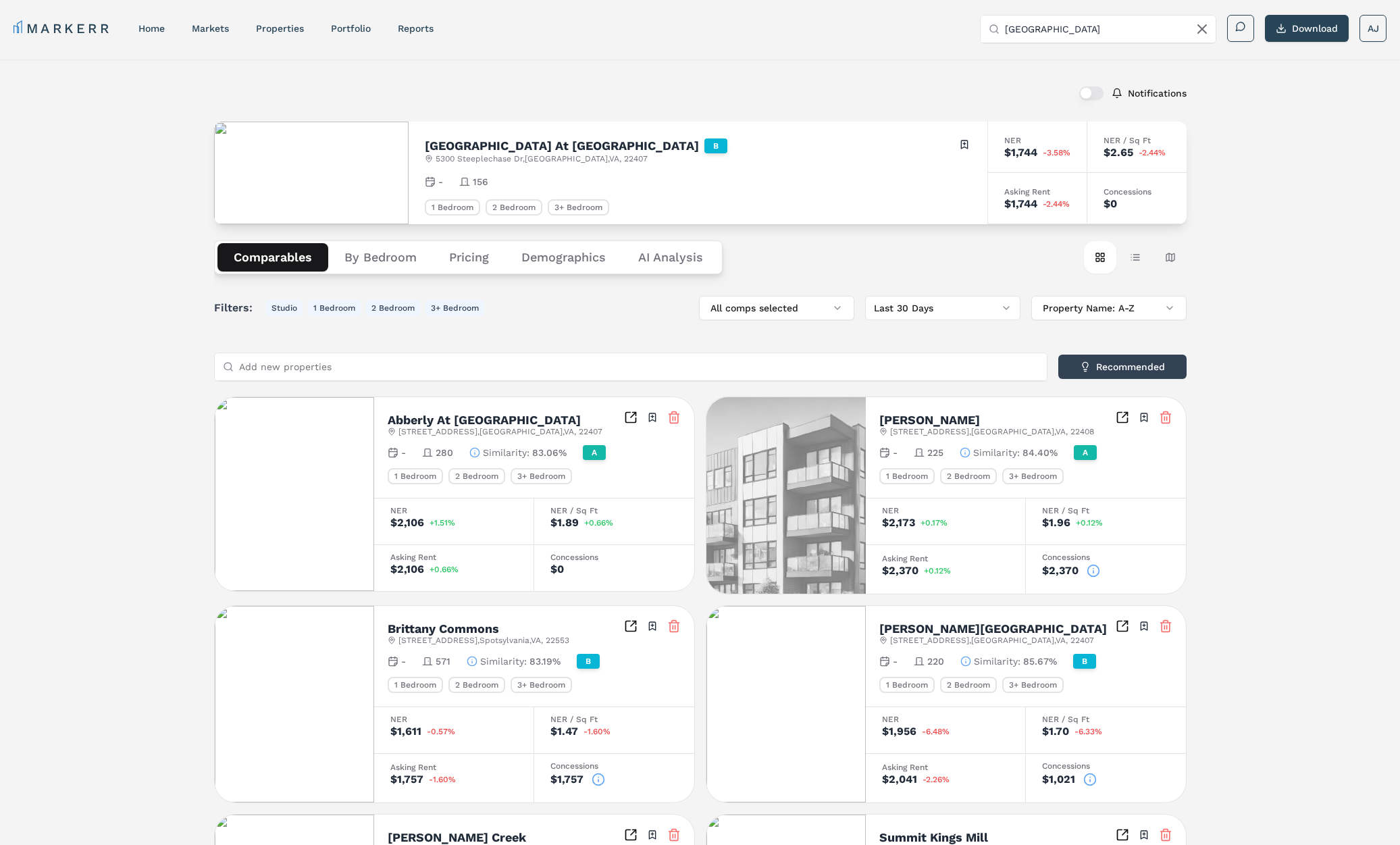
click at [547, 140] on h2 "Southpoint Reserve At Stoney Creek" at bounding box center [562, 145] width 275 height 12
click at [581, 141] on h2 "Southpoint Reserve At Stoney Creek" at bounding box center [562, 145] width 275 height 12
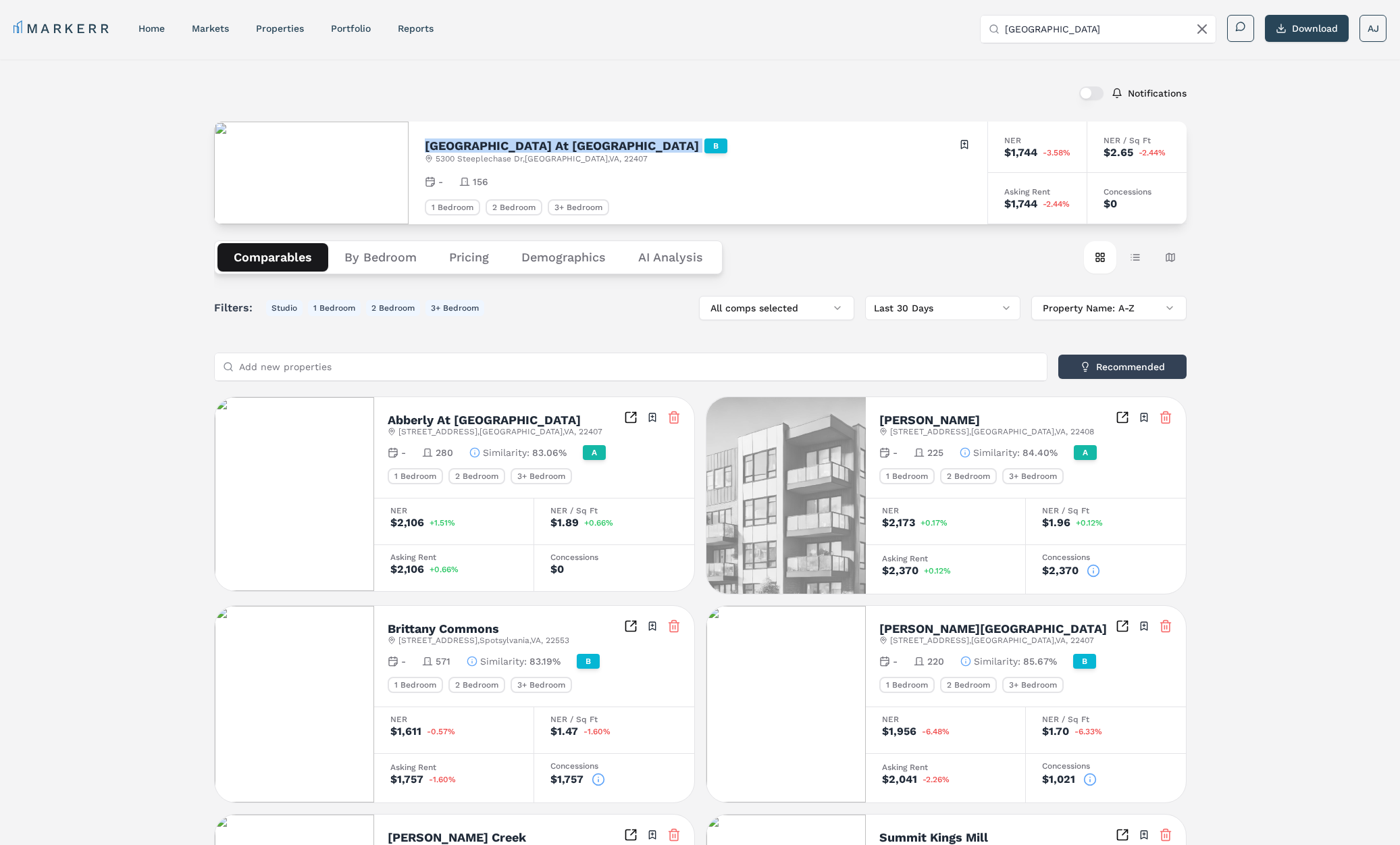
copy h2 "Southpoint Reserve At Stoney Creek"
click at [1142, 36] on input "Southpoint Reserve" at bounding box center [1105, 29] width 202 height 27
paste input "ummit Kings Mill"
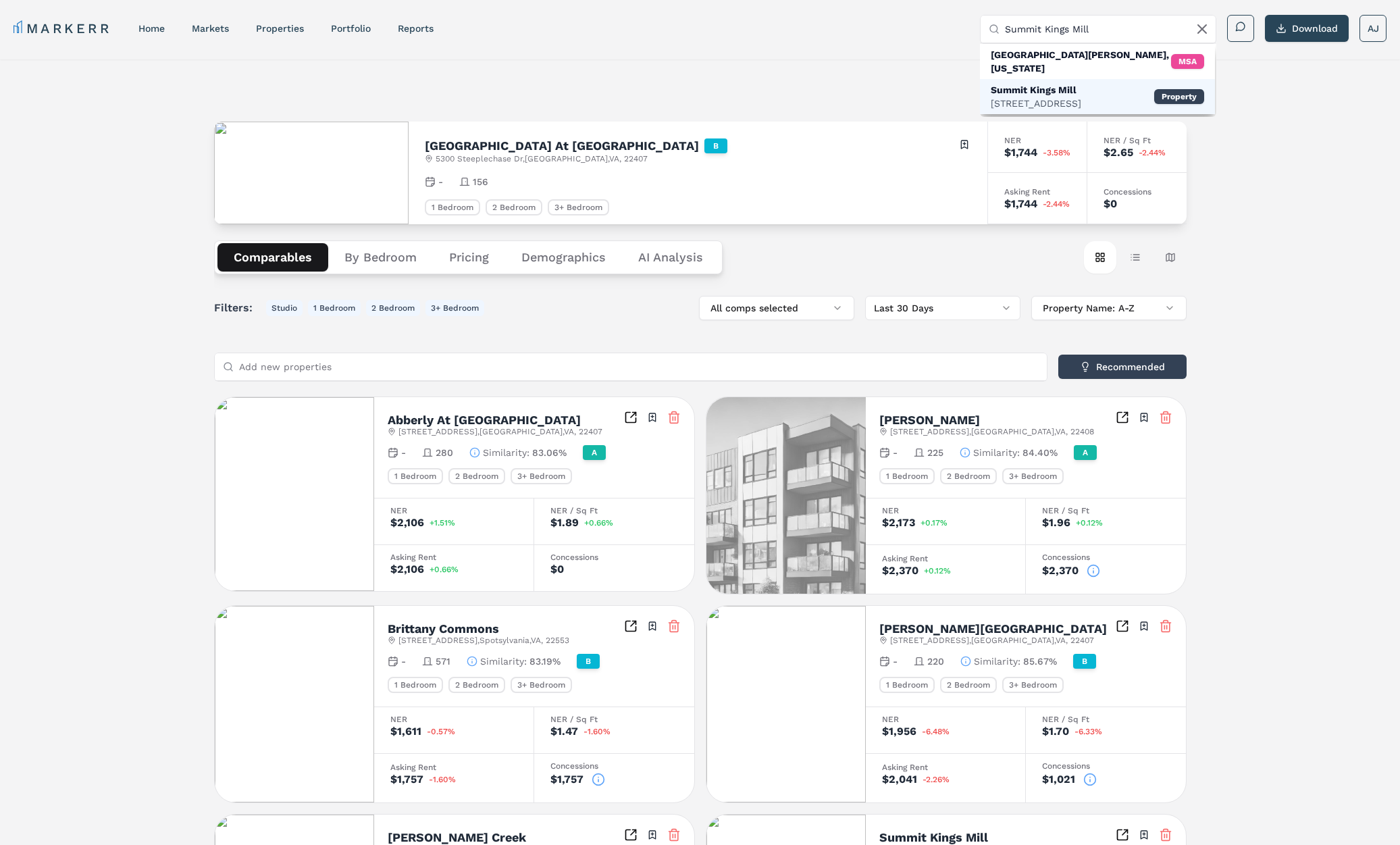
click at [1046, 83] on div "Summit Kings Mill" at bounding box center [1035, 89] width 90 height 14
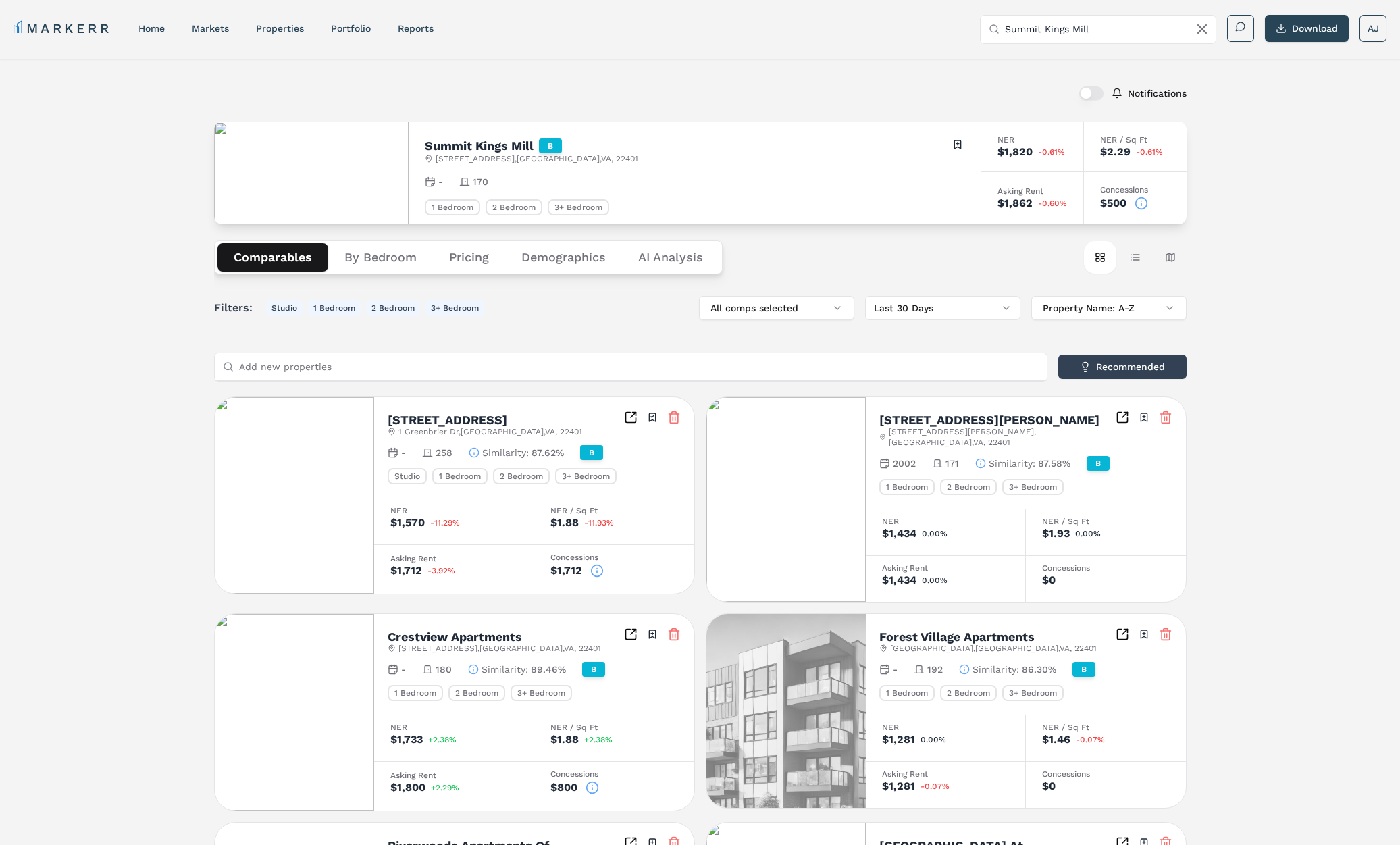
click at [493, 144] on h2 "Summit Kings Mill" at bounding box center [479, 145] width 109 height 12
click at [470, 146] on h2 "Summit Kings Mill" at bounding box center [479, 145] width 109 height 12
click at [470, 147] on h2 "Summit Kings Mill" at bounding box center [479, 145] width 109 height 12
click at [471, 147] on h2 "Summit Kings Mill" at bounding box center [479, 145] width 109 height 12
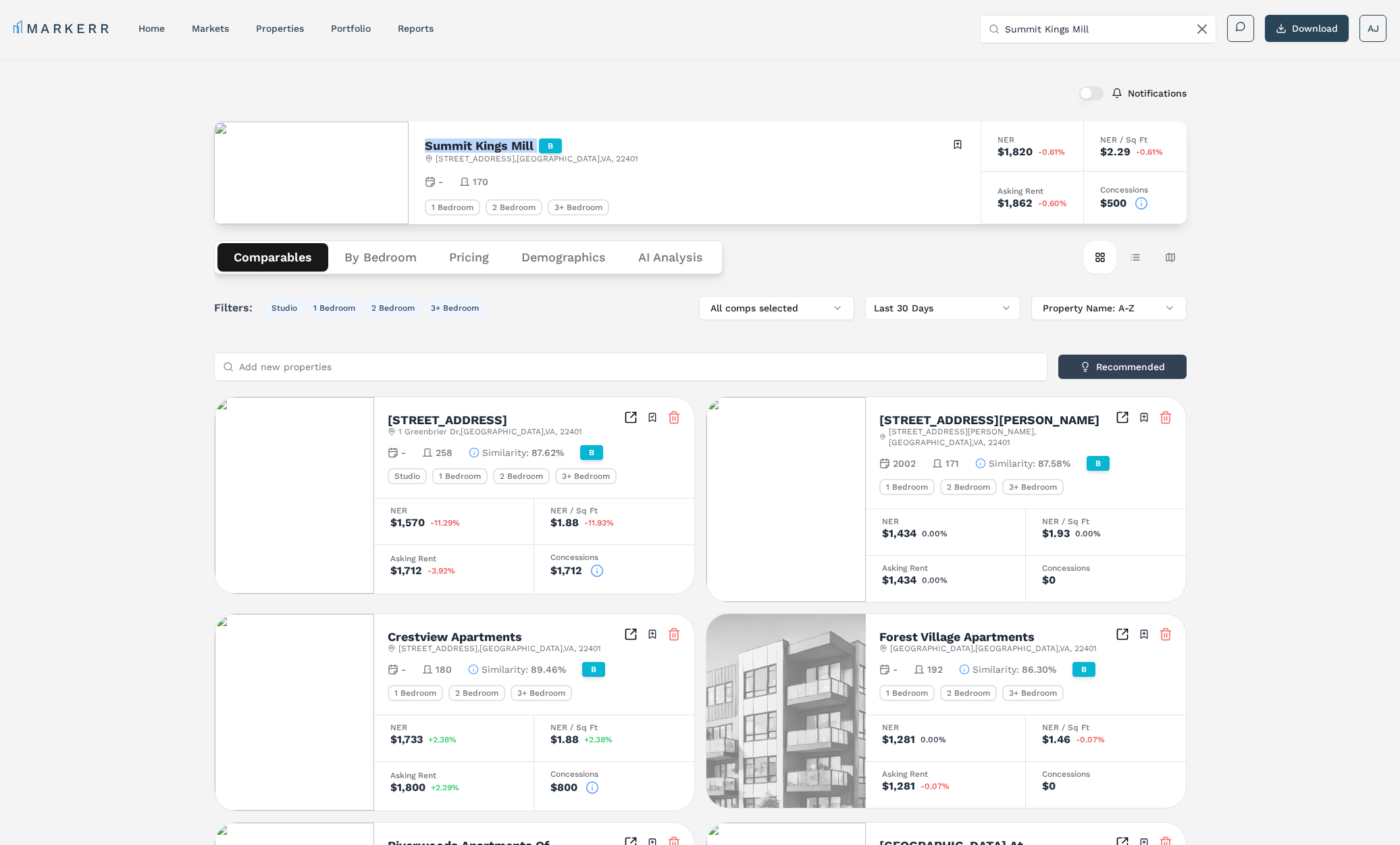
copy h2 "Summit Kings Mill"
click at [1111, 34] on input "Summit Kings Mill" at bounding box center [1105, 29] width 202 height 27
paste input "Wellington Woods"
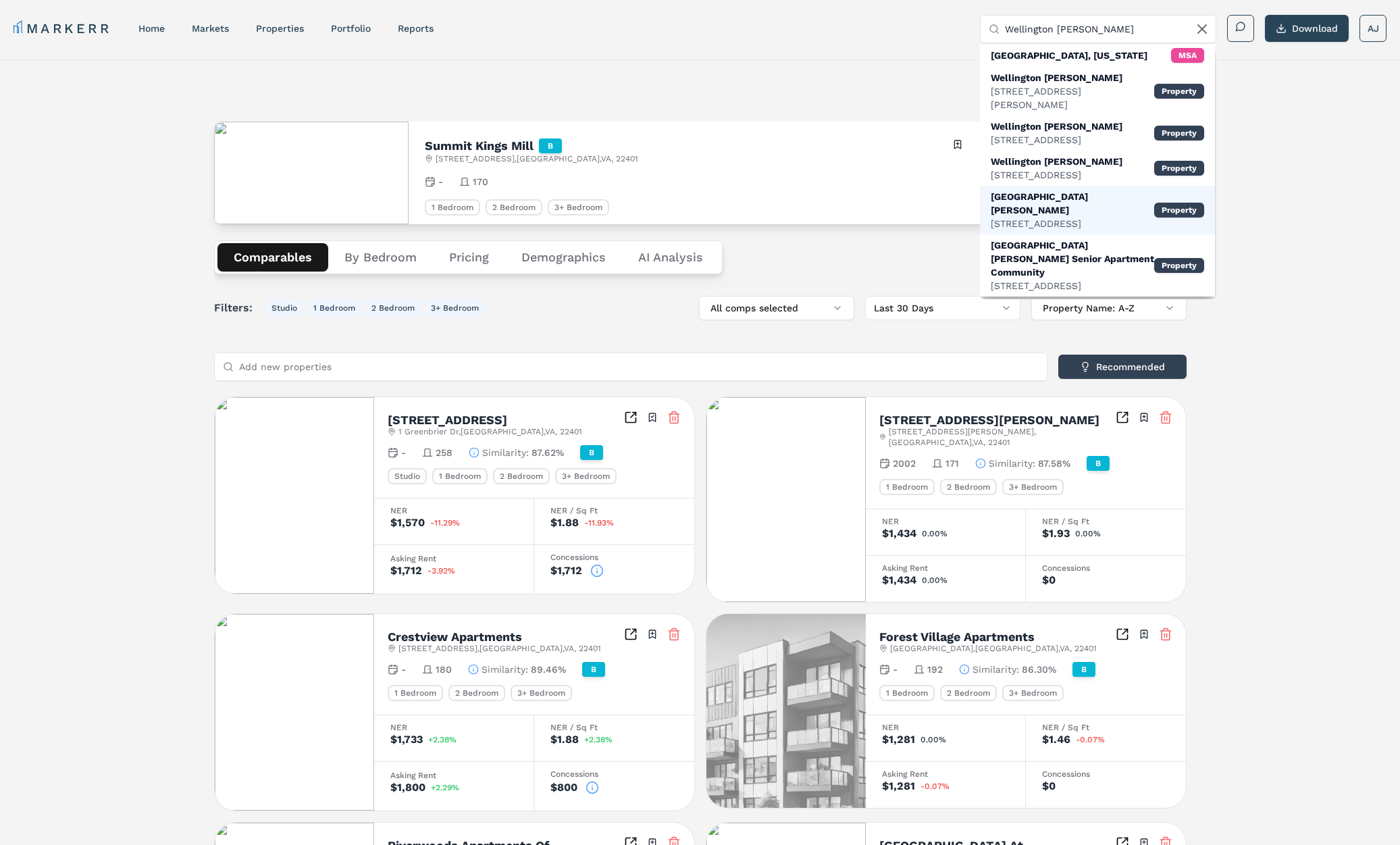
click at [1061, 195] on div "Wellington Woods Apartments" at bounding box center [1072, 203] width 163 height 27
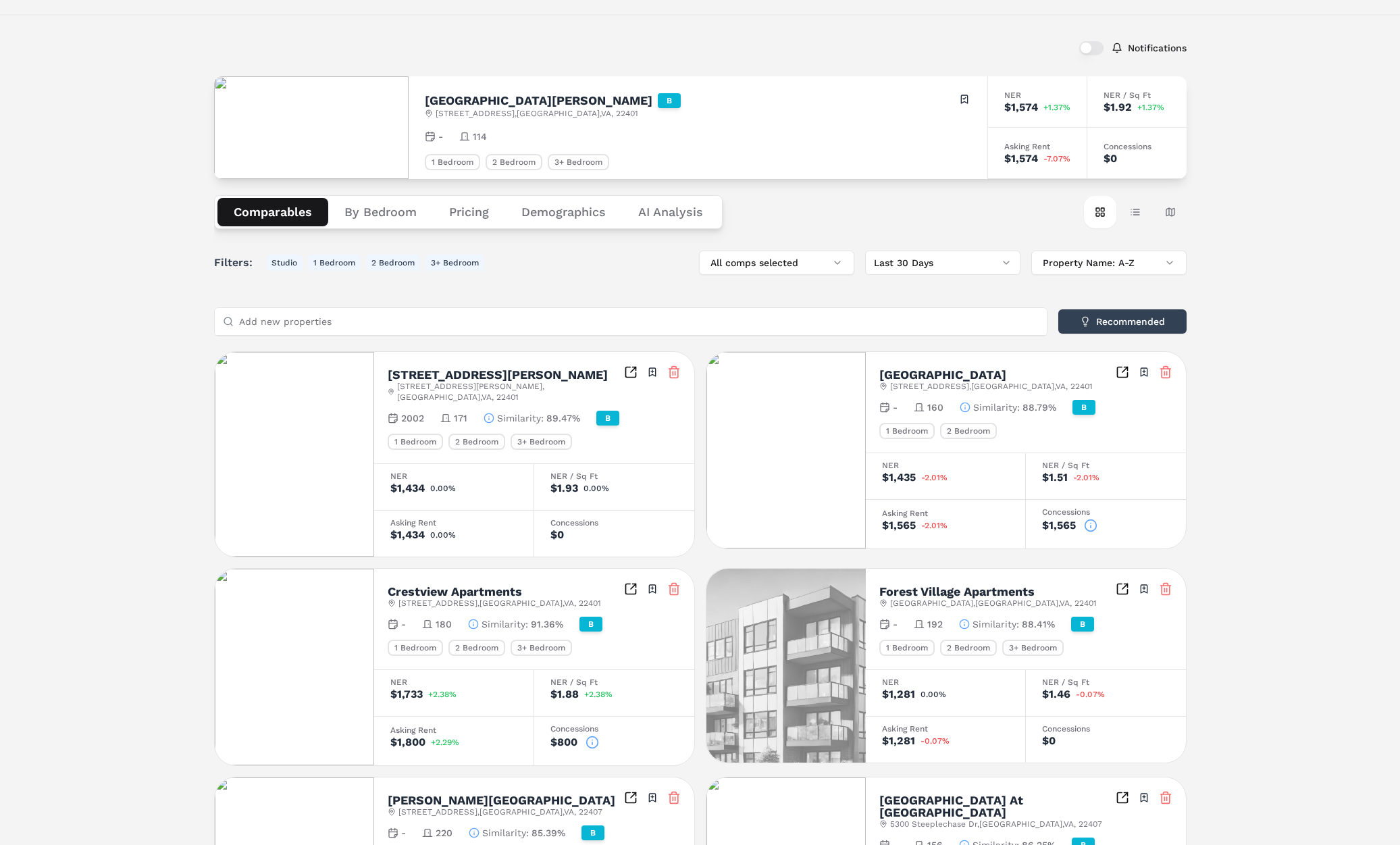
scroll to position [57, 0]
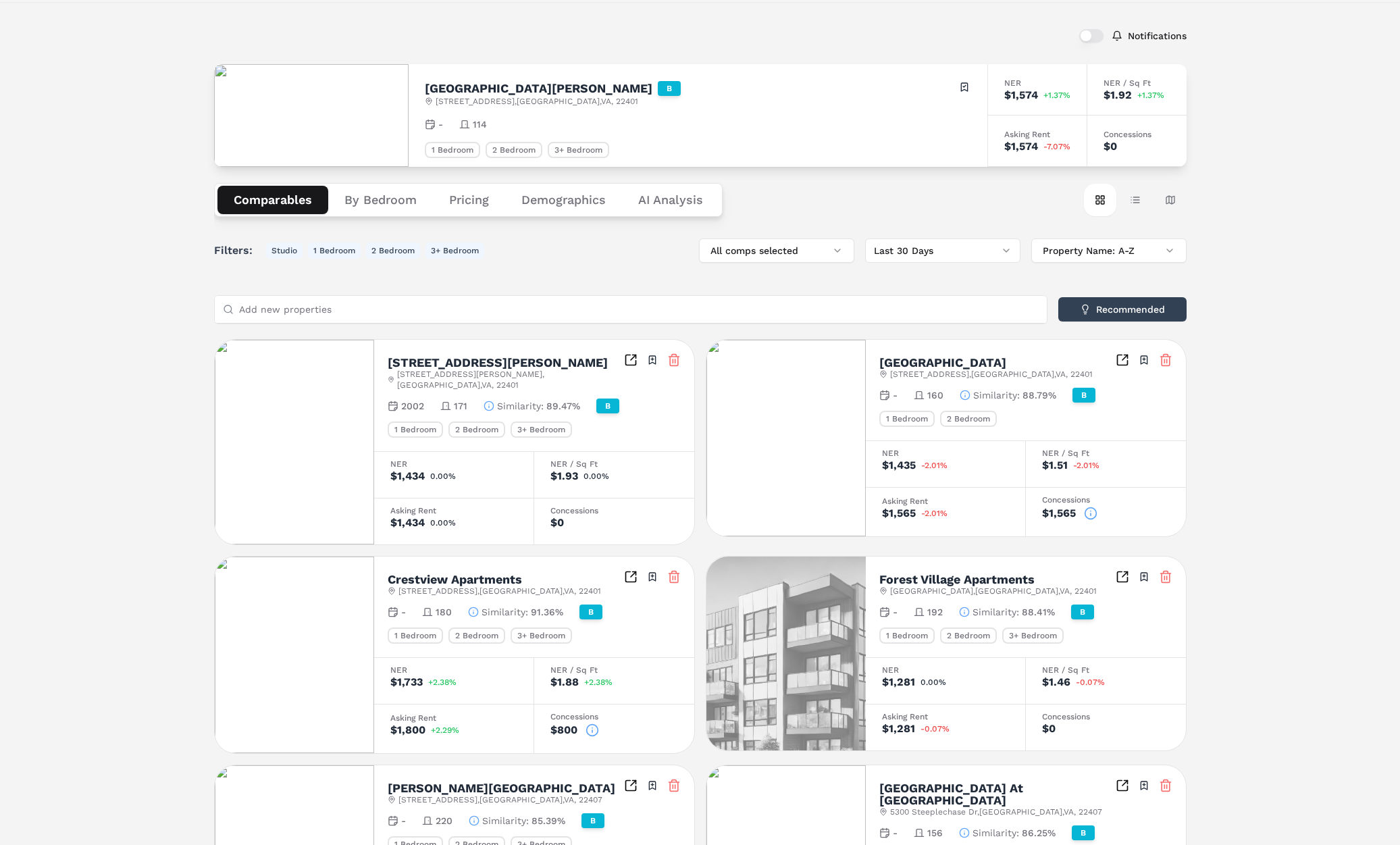
click at [557, 86] on h2 "Wellington Woods Apartments" at bounding box center [538, 88] width 227 height 12
copy h2 "Wellington Woods Apartments"
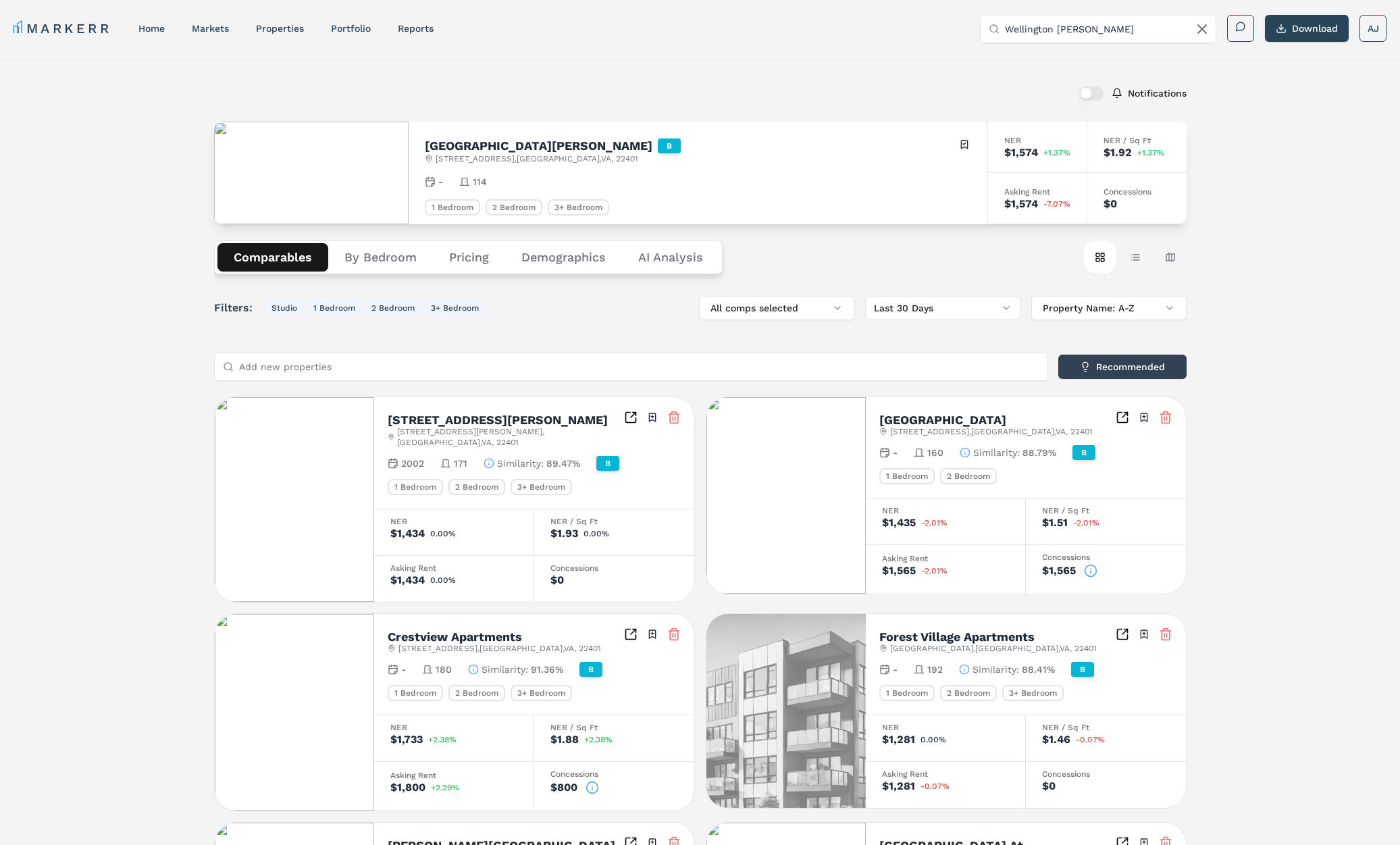
click at [1057, 30] on input "Wellington Woods" at bounding box center [1105, 29] width 202 height 27
paste input "MAA Bellevue"
click at [1046, 82] on div "MAA Bellevue" at bounding box center [1035, 78] width 90 height 14
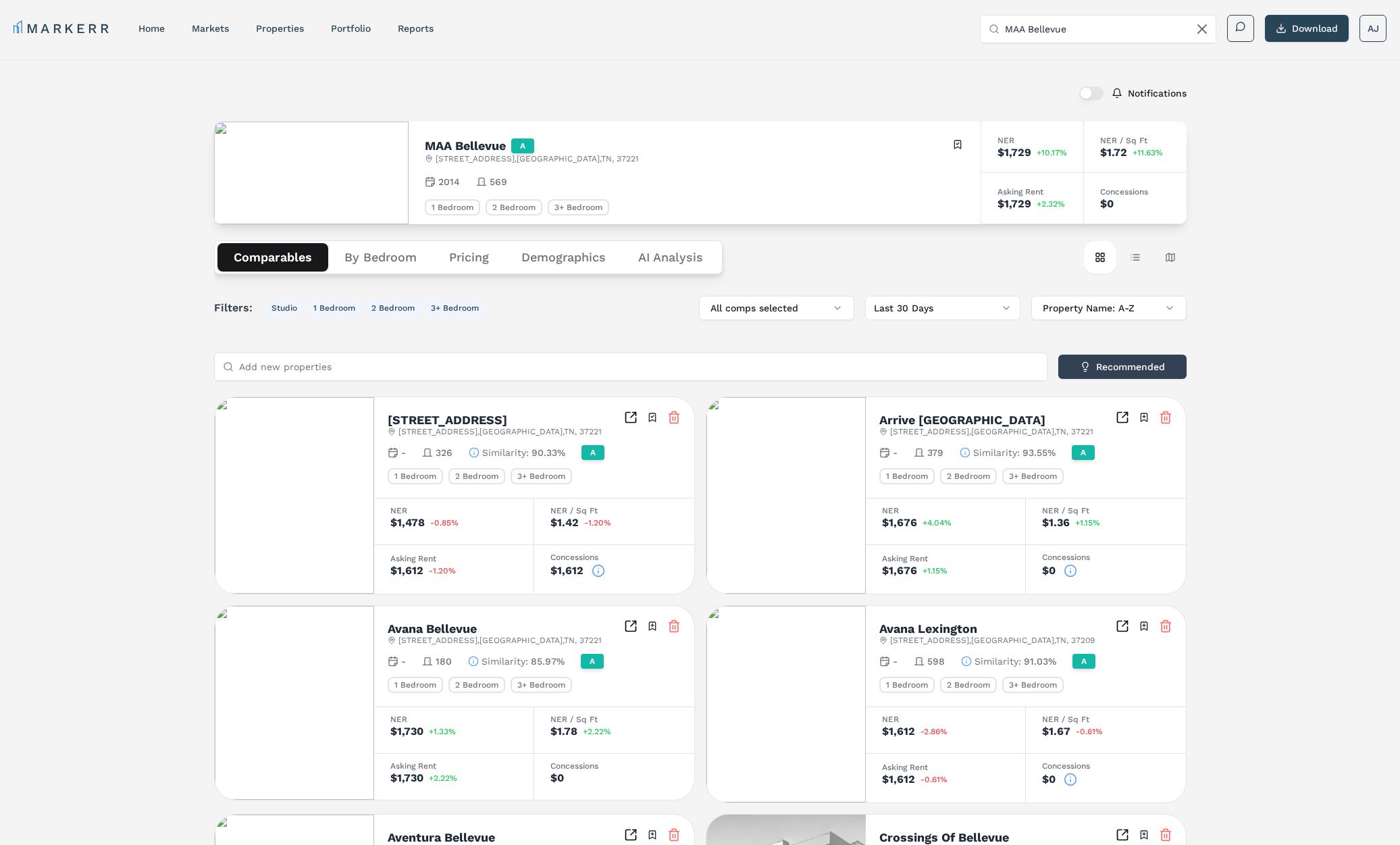
scroll to position [4, 0]
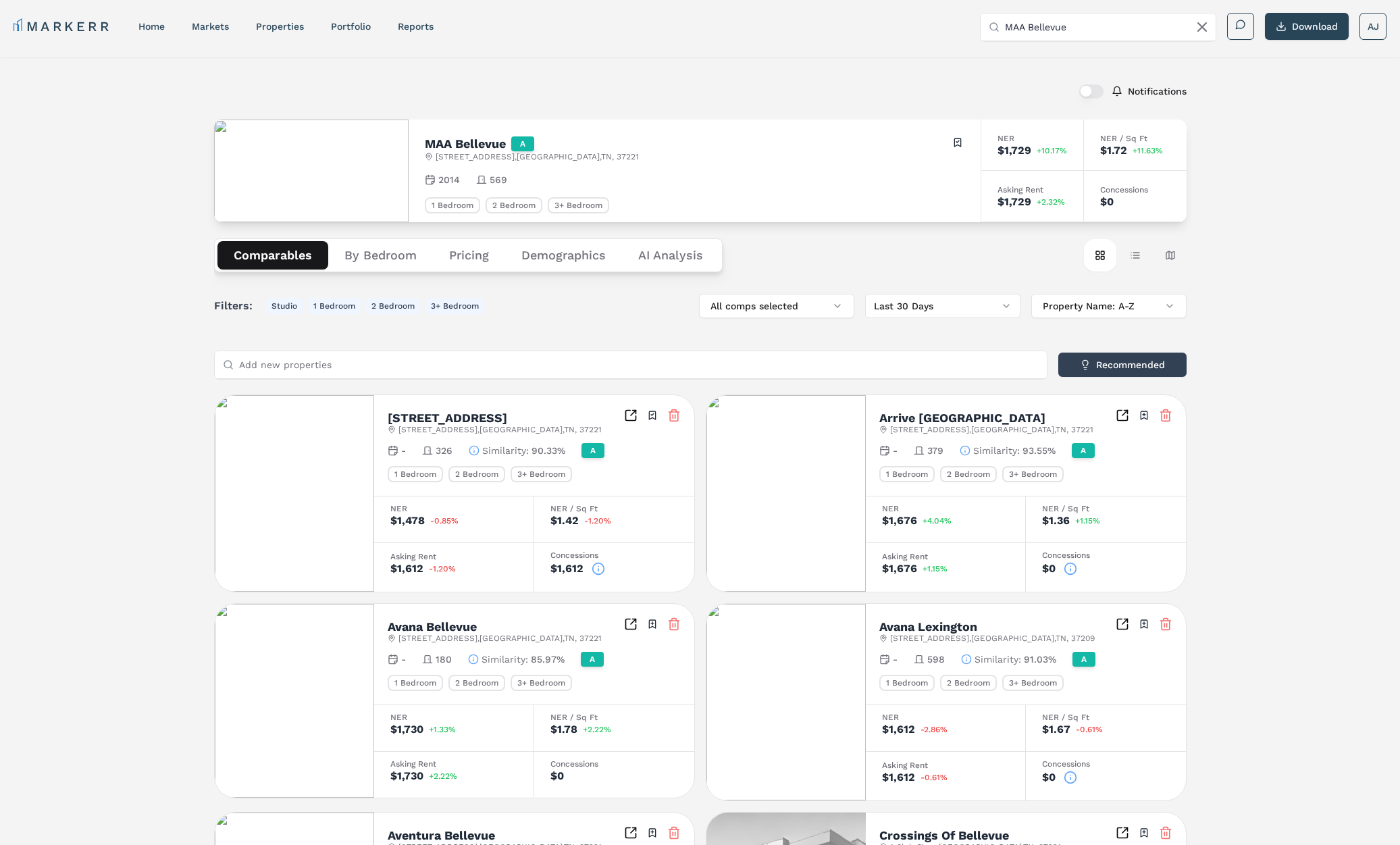
click at [472, 141] on h2 "MAA Bellevue" at bounding box center [465, 143] width 81 height 12
click at [472, 141] on h2 "MAA Bellevue" at bounding box center [465, 142] width 81 height 12
click at [576, 160] on span "2828 Old Hickory Blvd , Nashville , TN , 37221" at bounding box center [536, 155] width 203 height 11
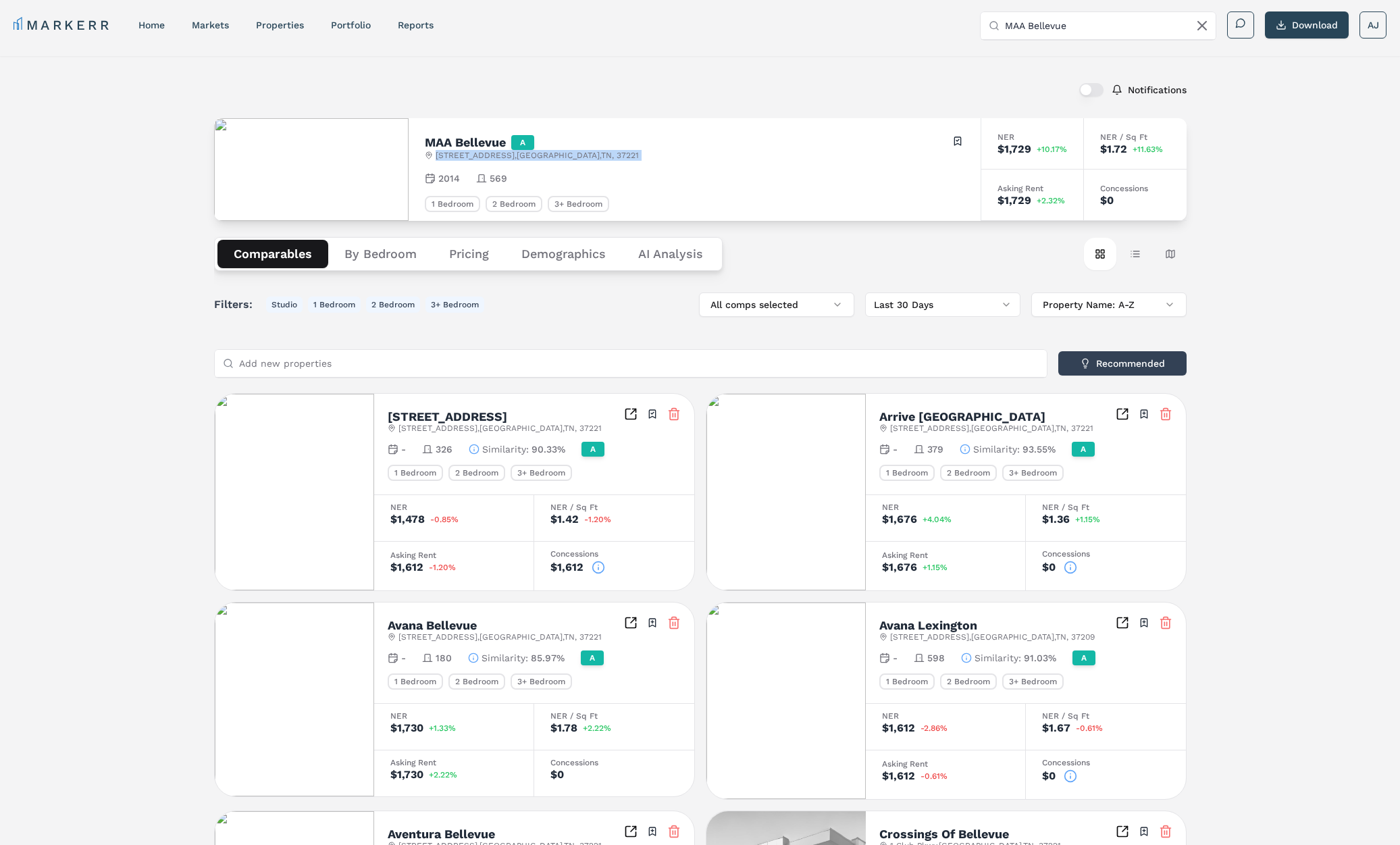
click at [576, 160] on span "2828 Old Hickory Blvd , Nashville , TN , 37221" at bounding box center [536, 155] width 203 height 11
click at [472, 143] on h2 "MAA Bellevue" at bounding box center [465, 142] width 81 height 12
copy h2 "MAA Bellevue"
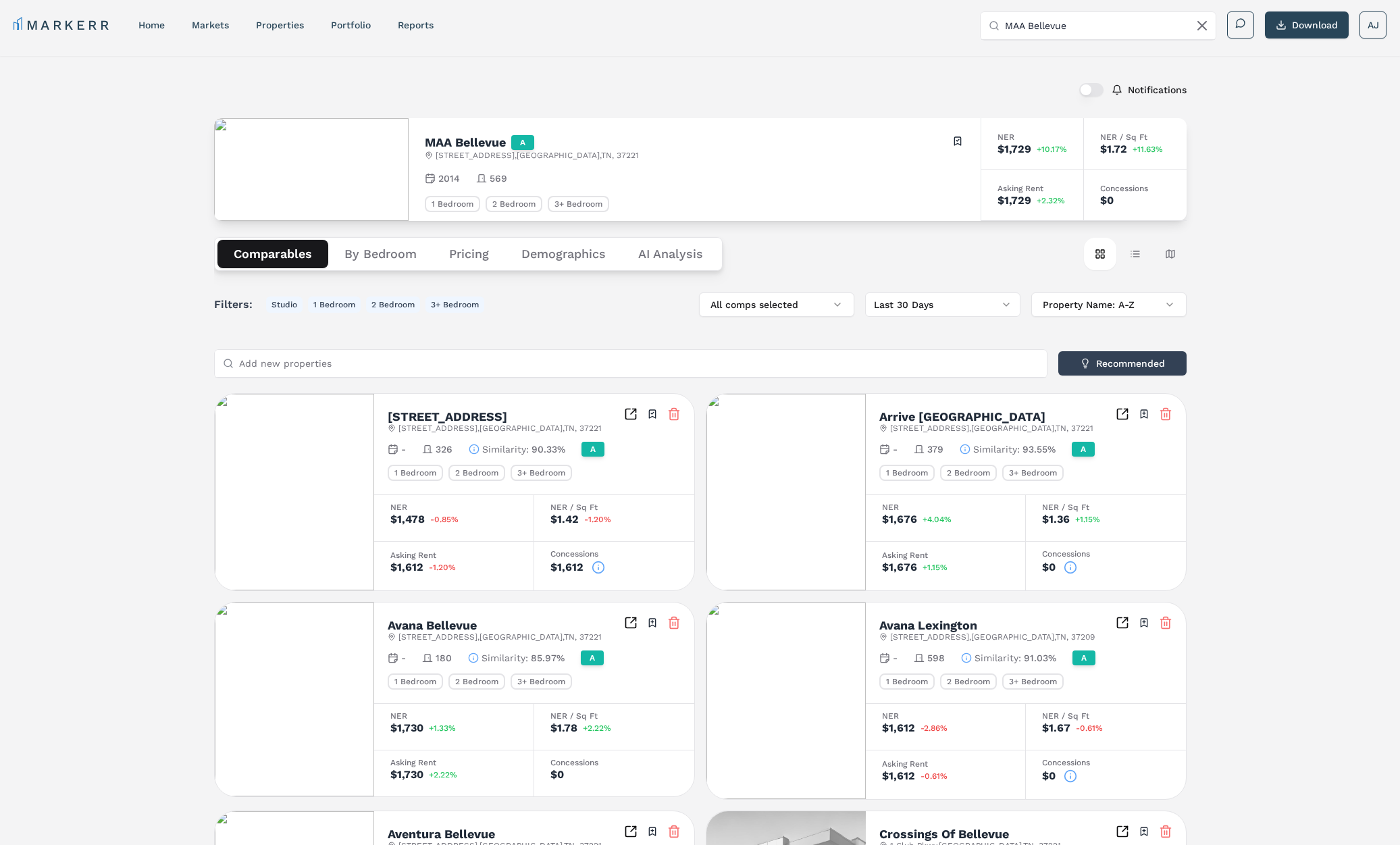
click at [1111, 29] on input "MAA Bellevue" at bounding box center [1105, 26] width 202 height 27
paste input "865"
click at [1039, 78] on div "865 Bellevue Road" at bounding box center [1037, 74] width 93 height 14
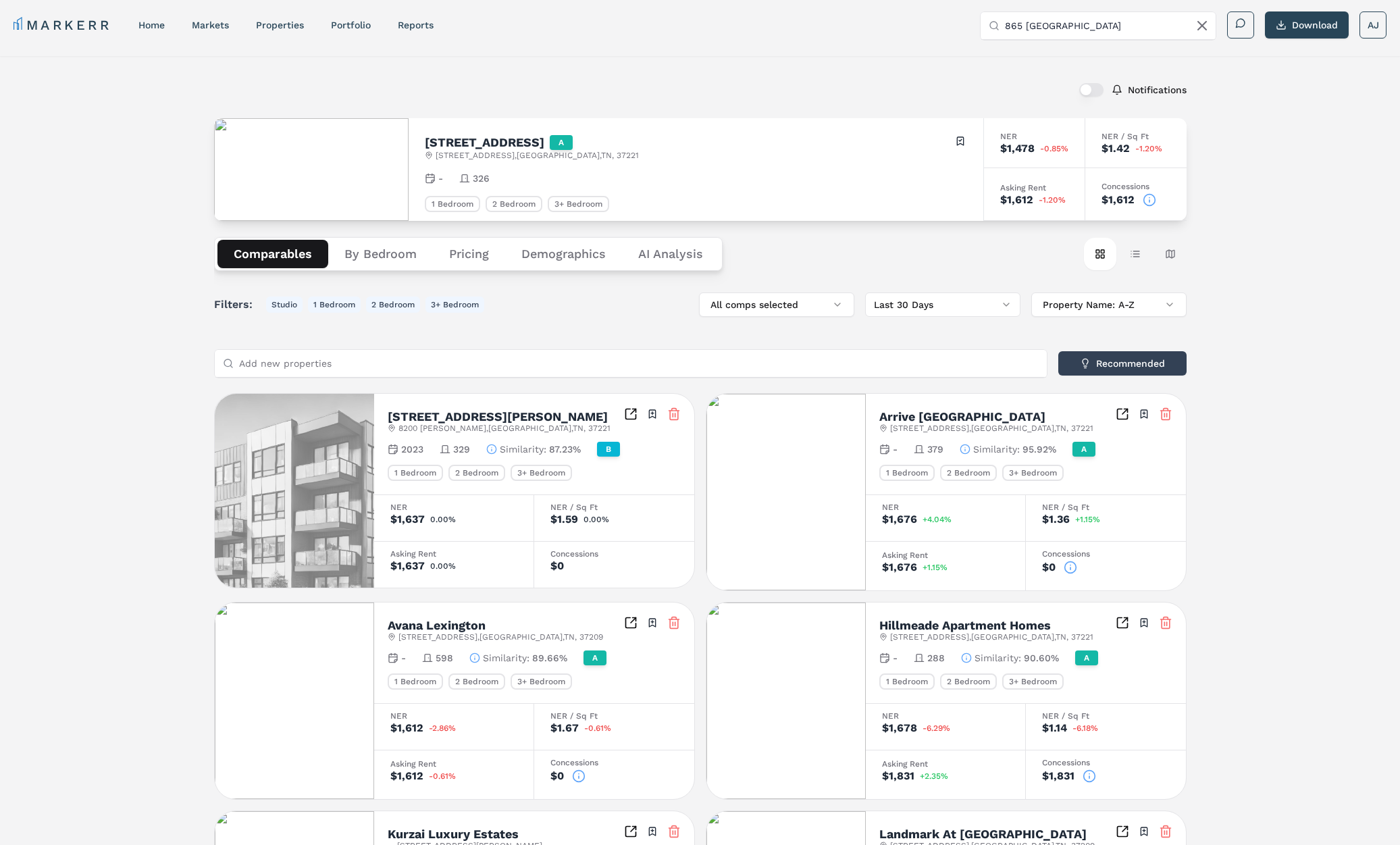
click at [490, 146] on h2 "865 Bellevue Road" at bounding box center [484, 142] width 119 height 12
click at [477, 157] on span "865 Bellevue Rd , Nashville , TN , 37221" at bounding box center [536, 155] width 203 height 11
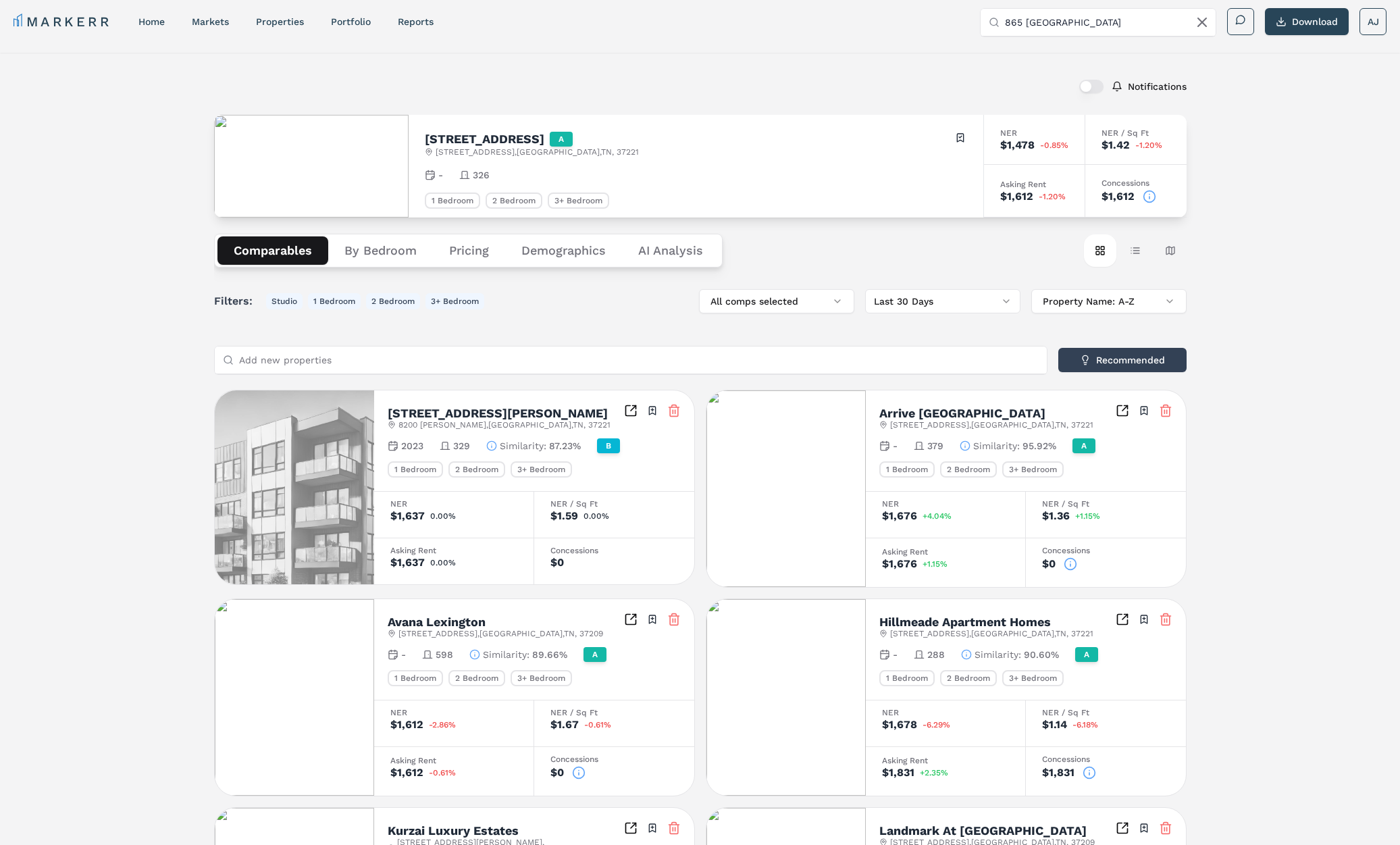
click at [515, 129] on div "865 Bellevue Road A 865 Bellevue Rd , Nashville , TN , 37221 Toggle portfolio m…" at bounding box center [696, 166] width 575 height 103
click at [499, 138] on h2 "865 Bellevue Road" at bounding box center [484, 139] width 119 height 12
click at [499, 138] on h2 "[STREET_ADDRESS]" at bounding box center [484, 139] width 119 height 12
drag, startPoint x: 499, startPoint y: 139, endPoint x: 530, endPoint y: 133, distance: 31.6
click at [499, 139] on h2 "[STREET_ADDRESS]" at bounding box center [484, 139] width 119 height 12
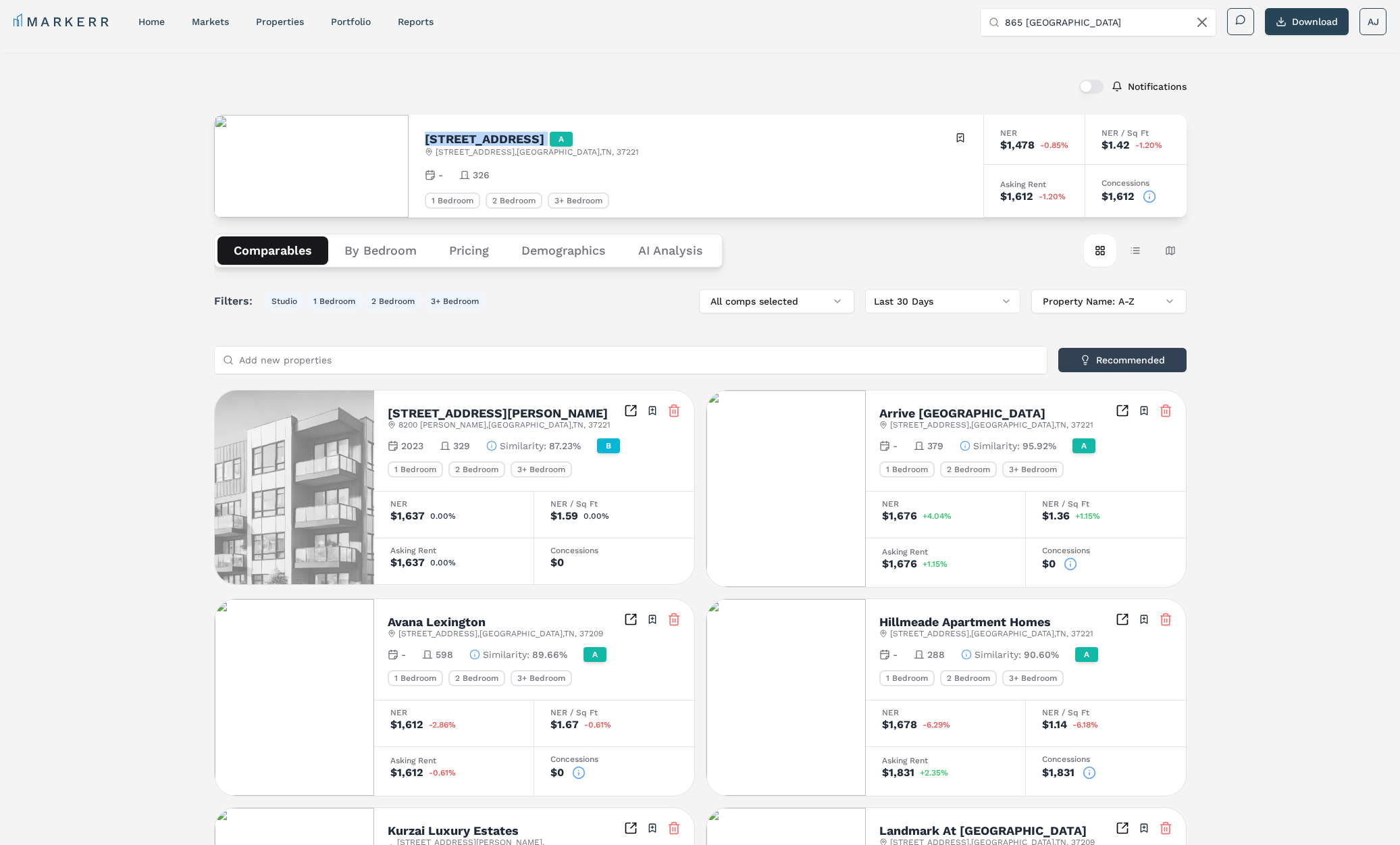
copy h2 "[STREET_ADDRESS]"
click at [1093, 26] on input "865 Bellevue" at bounding box center [1105, 23] width 202 height 27
paste input "Avana"
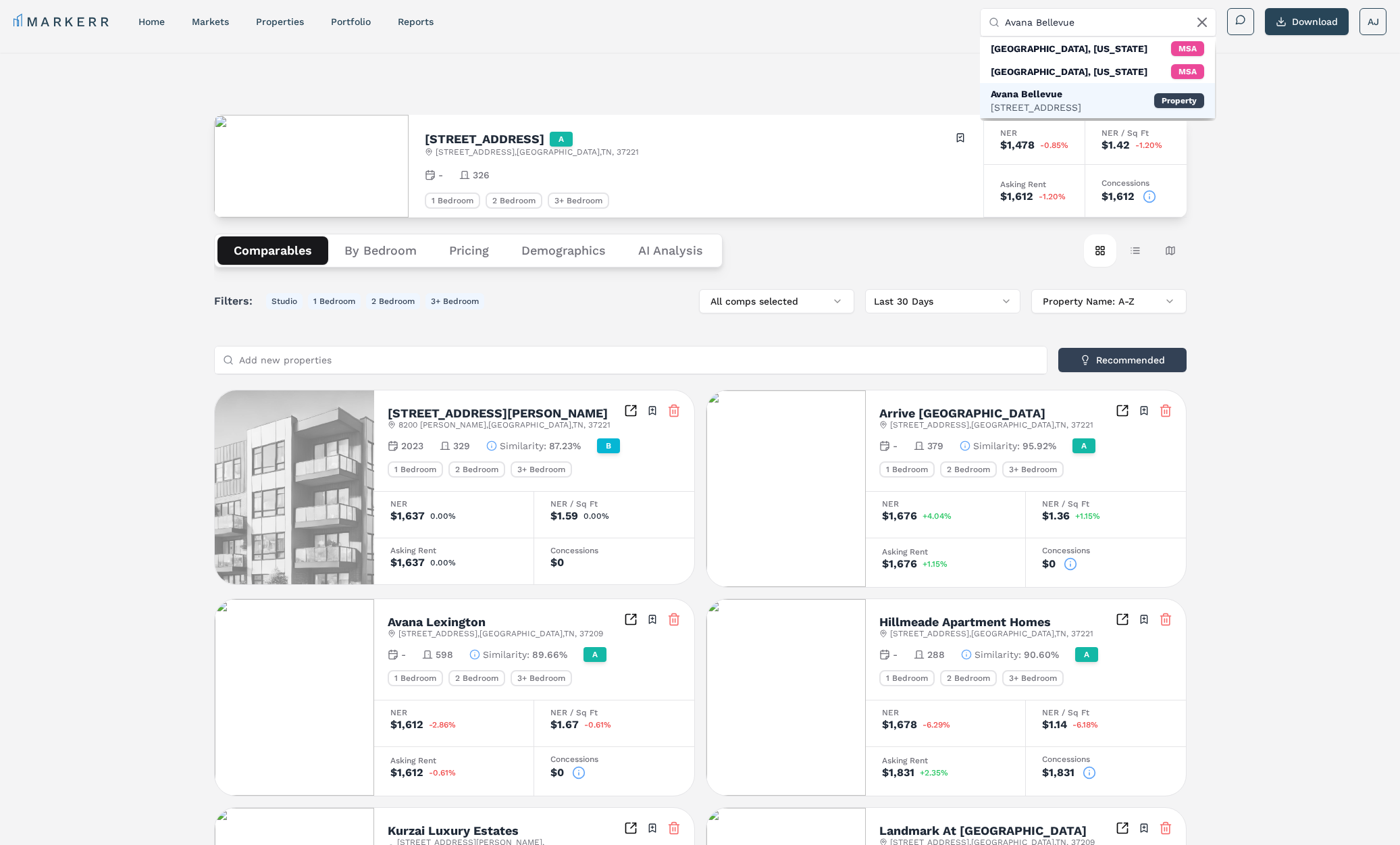
click at [1034, 100] on div "2100 Waterford Cir, Nashville" at bounding box center [1035, 107] width 90 height 14
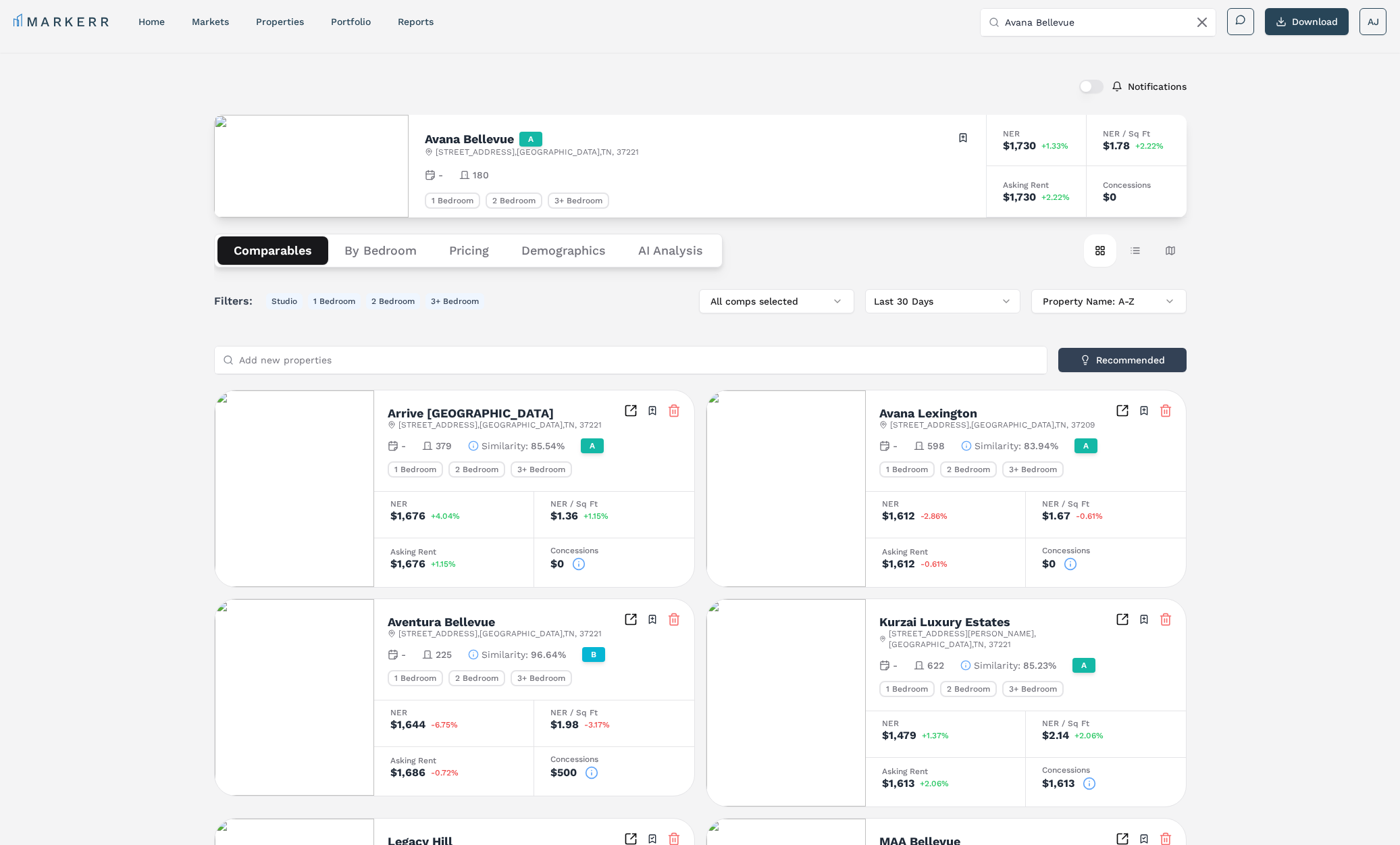
click at [480, 139] on h2 "Avana Bellevue" at bounding box center [470, 139] width 89 height 12
copy h2 "Avana Bellevue"
click at [1087, 16] on input "Avana Bellevue" at bounding box center [1105, 23] width 202 height 27
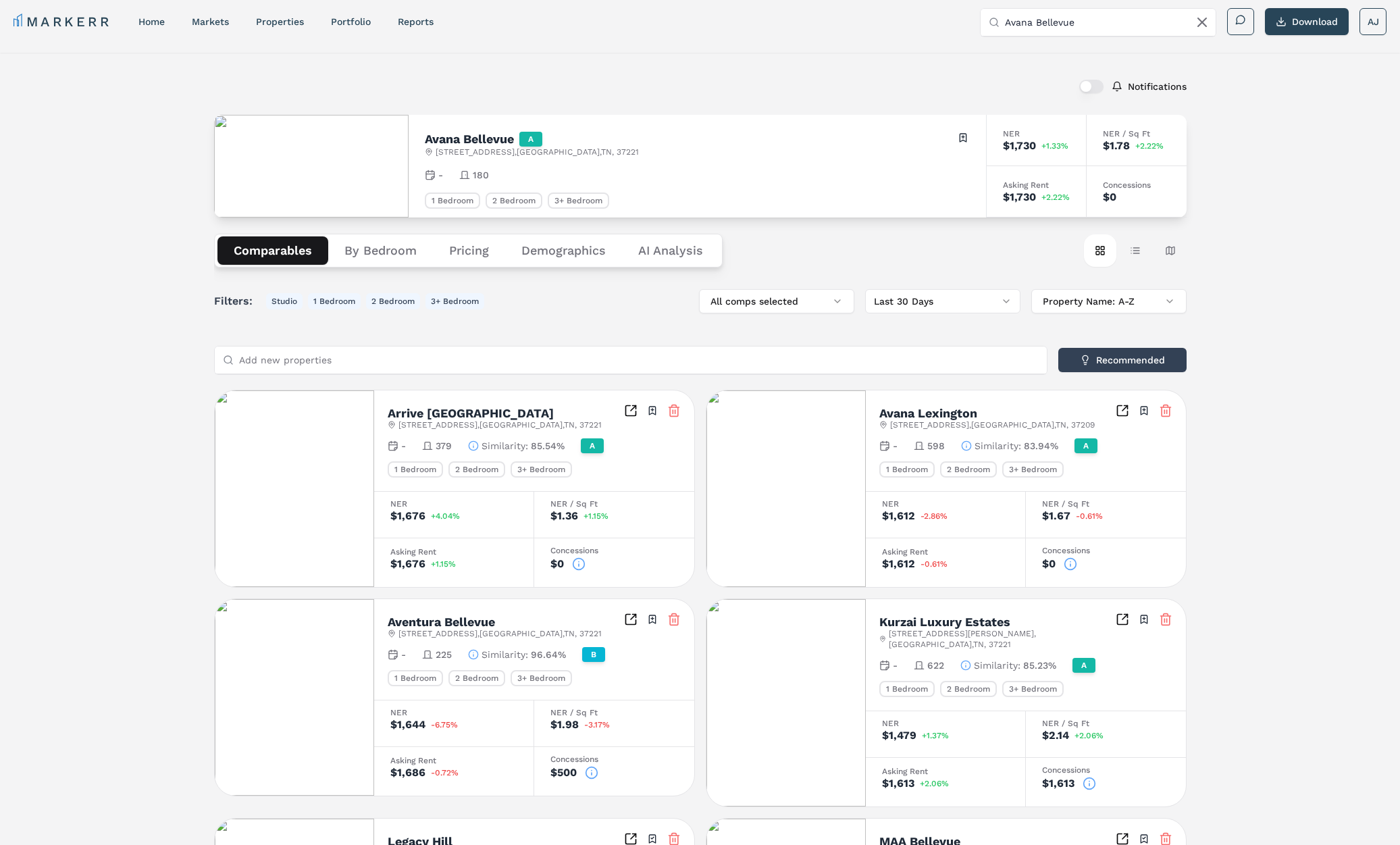
click at [1079, 22] on input "Avana Bellevue" at bounding box center [1105, 23] width 202 height 27
click at [1080, 22] on input "Avana Bellevue" at bounding box center [1105, 23] width 202 height 27
paste input "Lexington (Markerr)"
click at [1085, 22] on input "Avana Lexington (Markerr)" at bounding box center [1105, 23] width 202 height 27
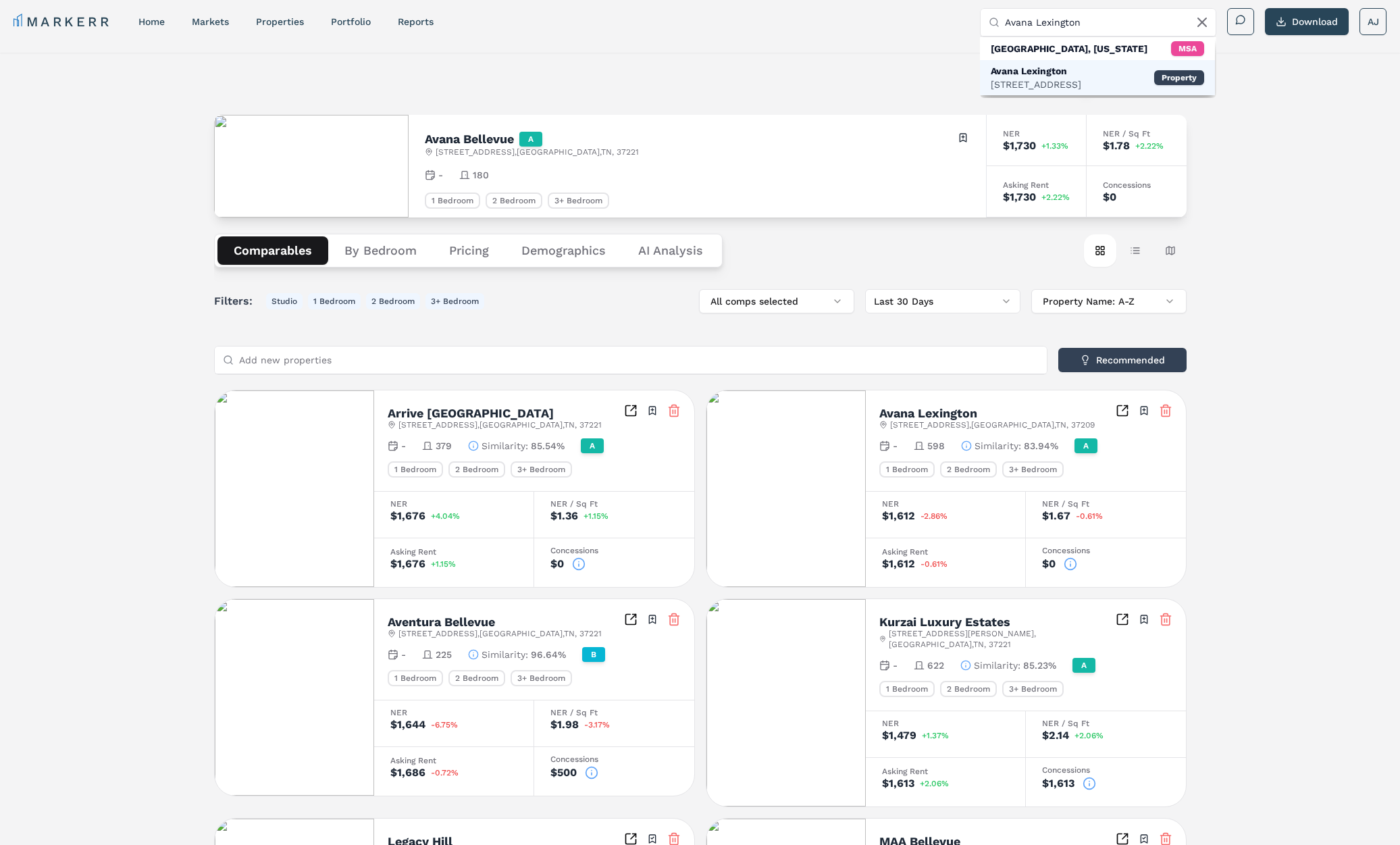
click at [1049, 79] on div "510 Old Hickory Blvd, Nashville" at bounding box center [1035, 84] width 90 height 14
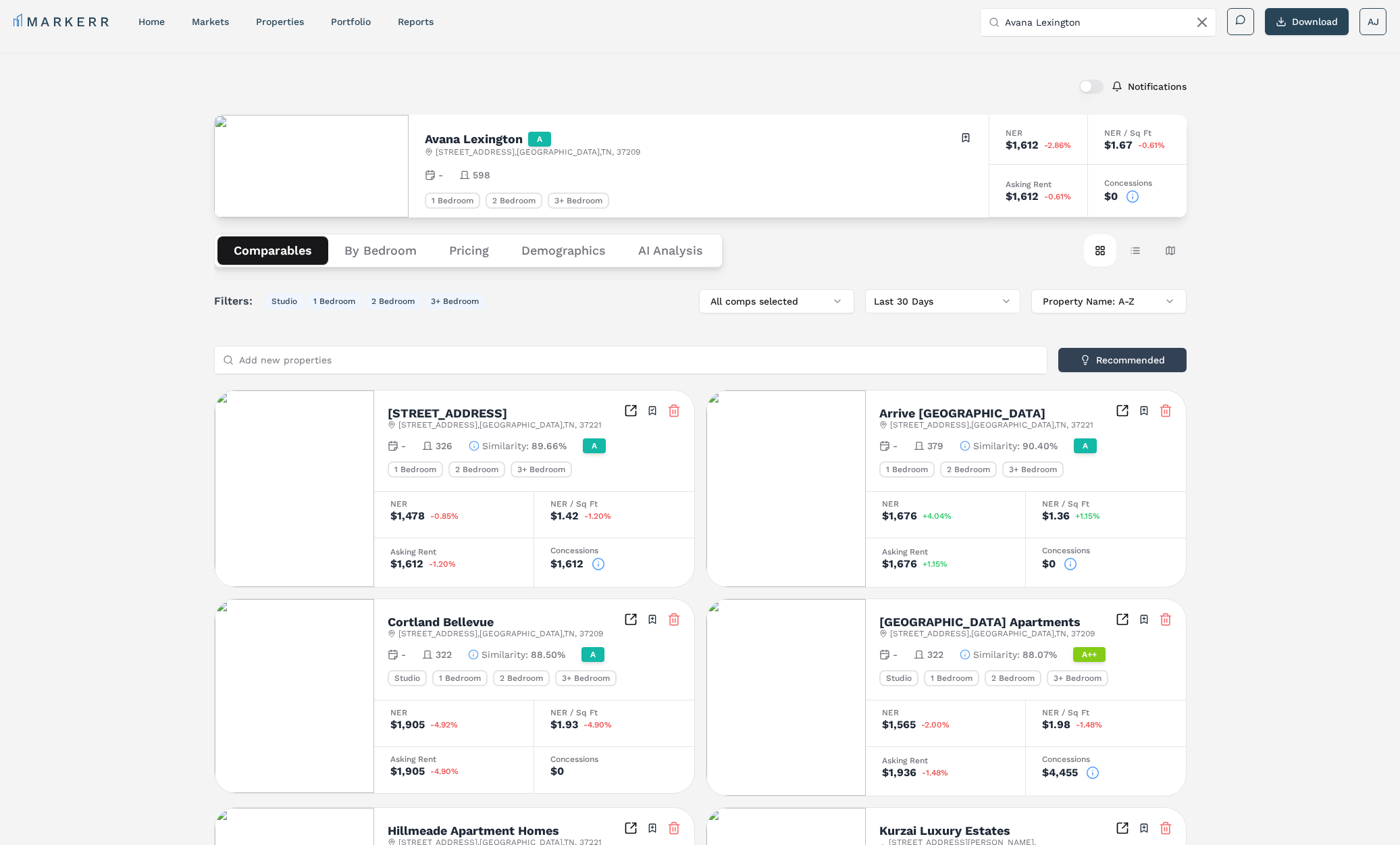
click at [1041, 19] on input "Avana Lexington" at bounding box center [1105, 23] width 202 height 27
click at [1101, 16] on input "Avana Lexington" at bounding box center [1105, 23] width 202 height 27
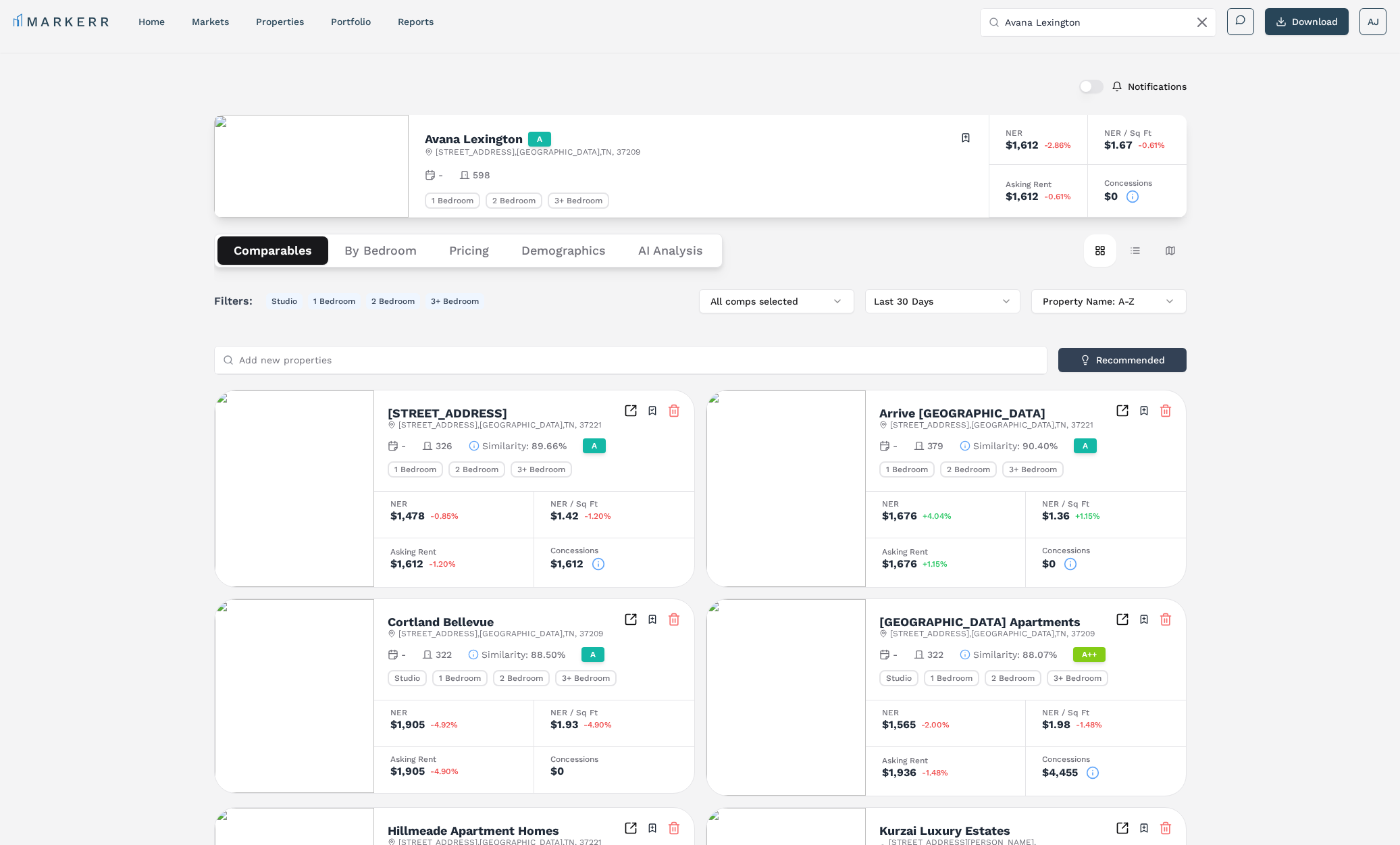
click at [1101, 16] on input "Avana Lexington" at bounding box center [1105, 23] width 202 height 27
paste input "The Lakes of Bellevue"
click at [1077, 80] on div "14710 NE 40th St, Bellevue, WA" at bounding box center [1042, 84] width 105 height 14
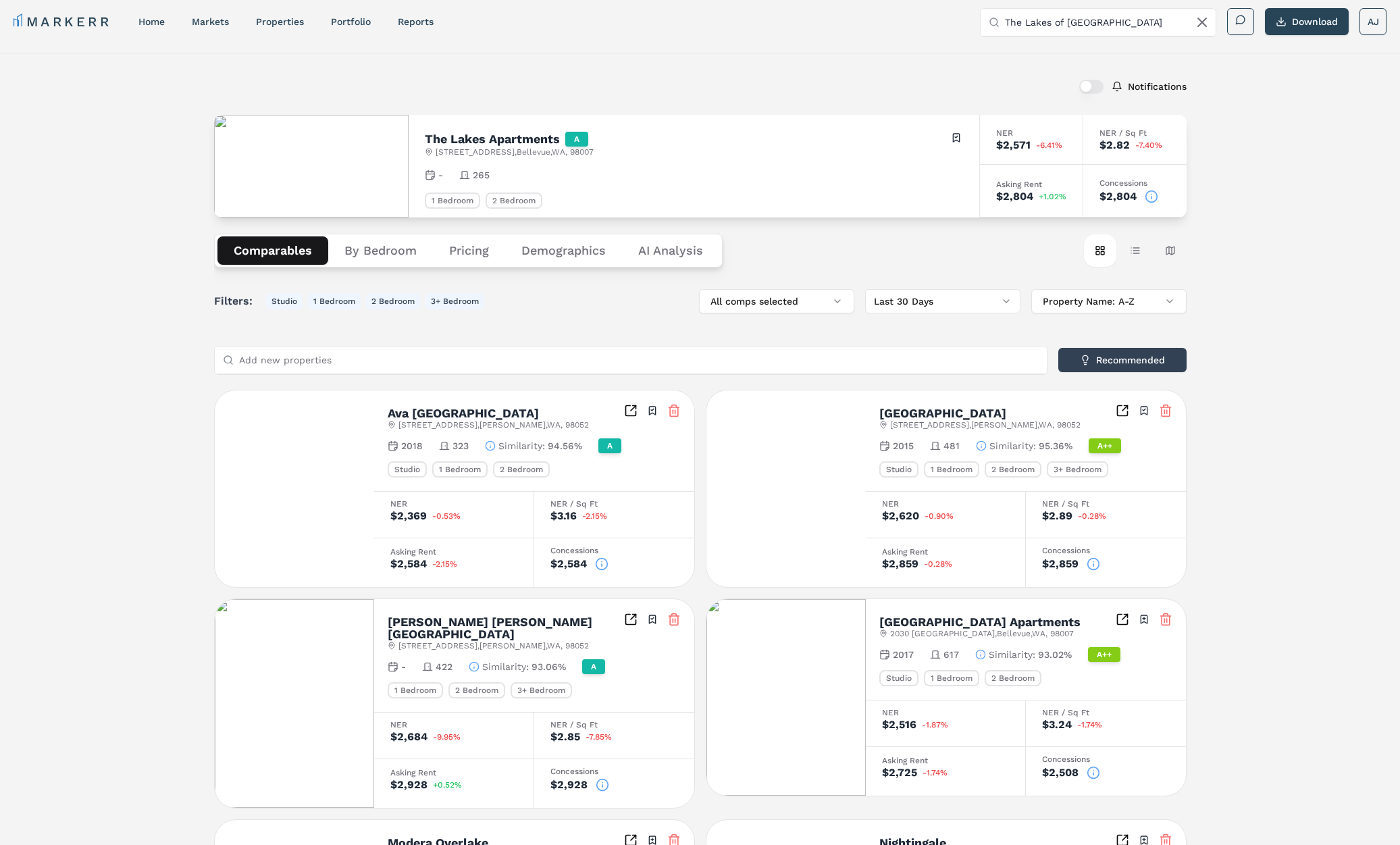
click at [1153, 199] on icon at bounding box center [1151, 196] width 14 height 14
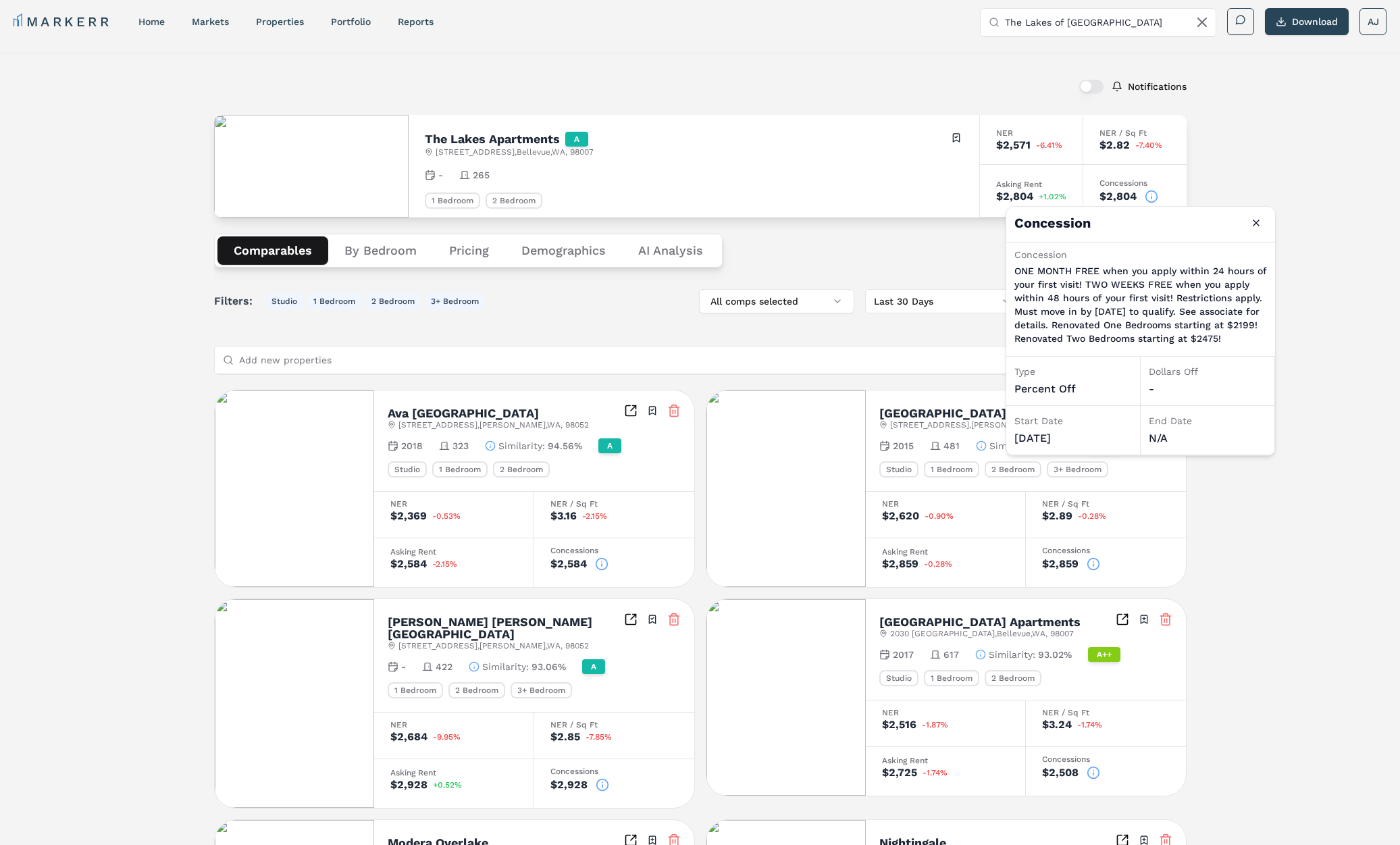
click at [511, 147] on span "14710 NE 40th St , Bellevue , WA , 98007" at bounding box center [513, 152] width 158 height 11
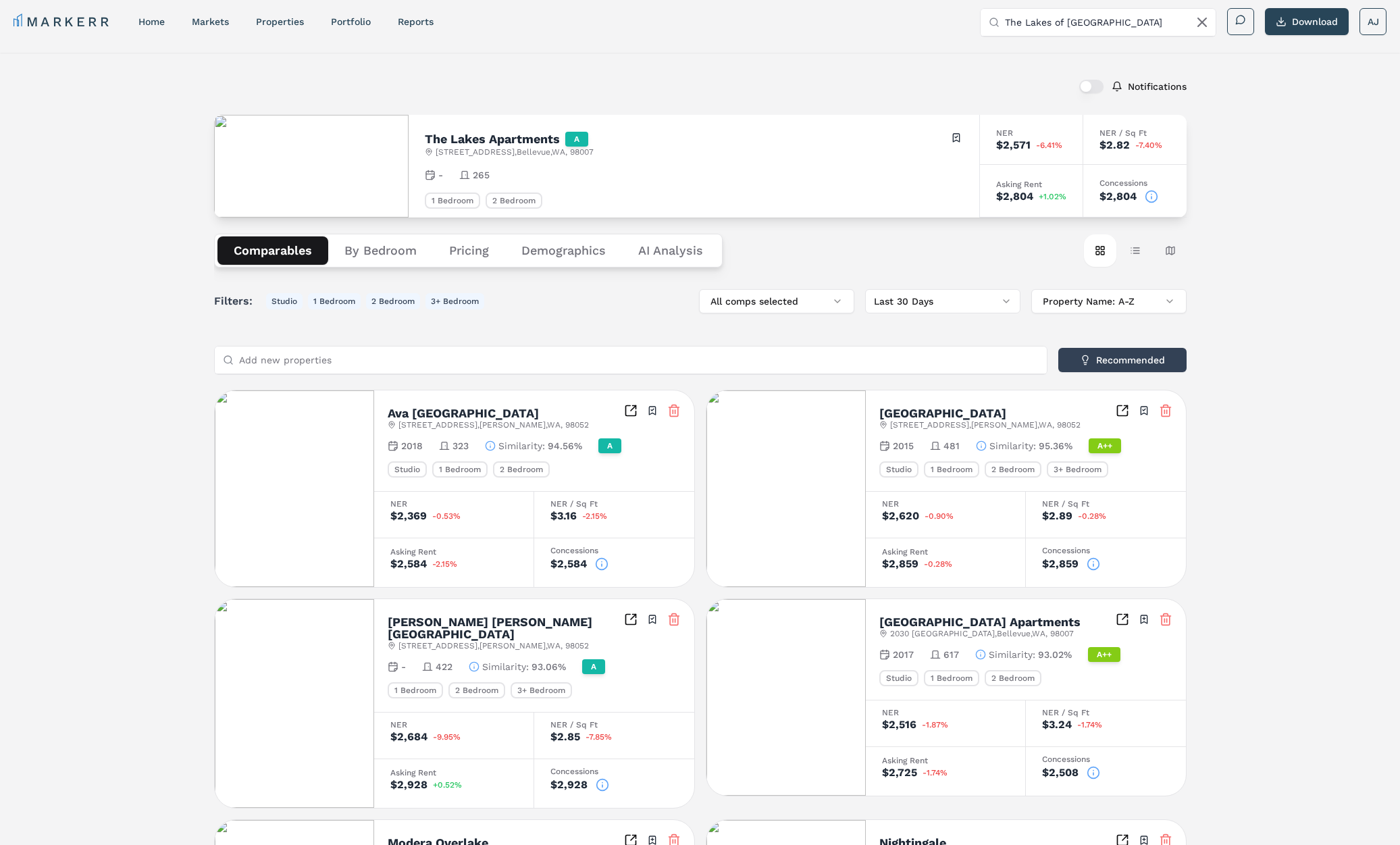
click at [511, 140] on h2 "The Lakes Apartments" at bounding box center [493, 139] width 135 height 12
click at [1150, 197] on icon at bounding box center [1151, 196] width 14 height 14
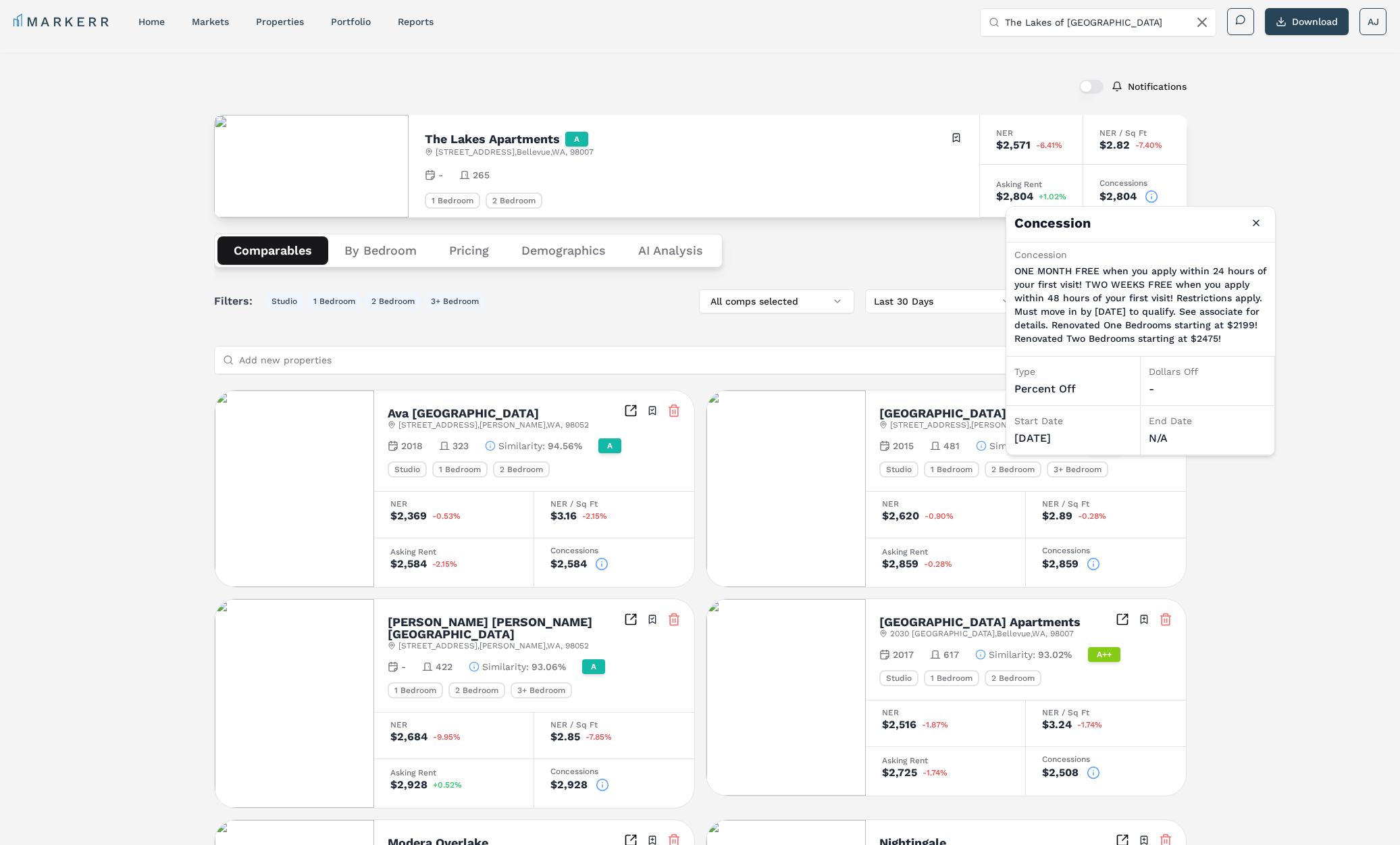
drag, startPoint x: 661, startPoint y: 141, endPoint x: 591, endPoint y: 155, distance: 71.4
click at [658, 144] on div "The Lakes Apartments A 14710 NE 40th St , Bellevue , WA , 98007 Toggle portfoli…" at bounding box center [694, 144] width 538 height 26
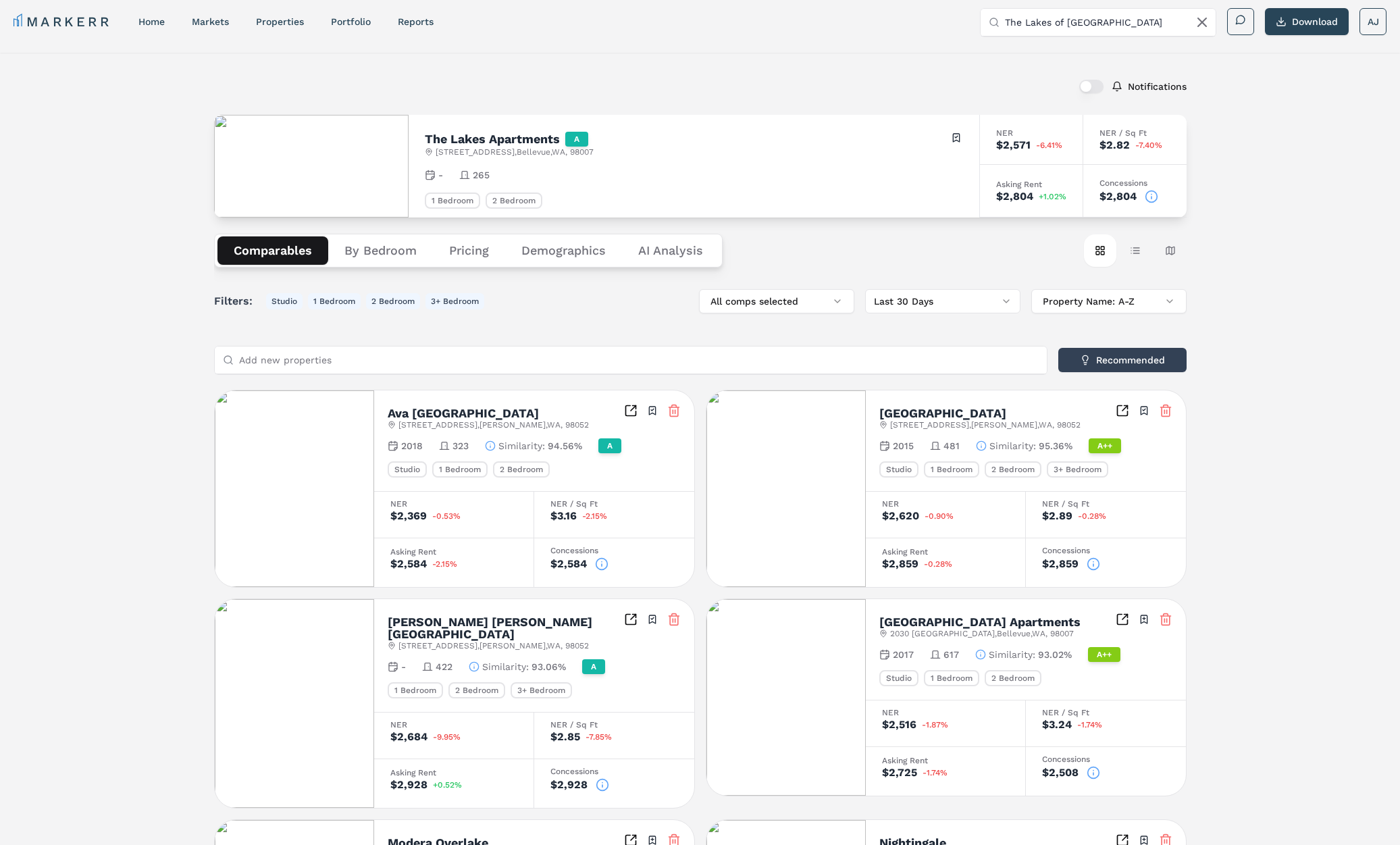
click at [544, 141] on h2 "The Lakes Apartments" at bounding box center [493, 139] width 135 height 12
drag, startPoint x: 544, startPoint y: 141, endPoint x: 475, endPoint y: 137, distance: 69.1
click at [544, 141] on h2 "The Lakes Apartments" at bounding box center [493, 139] width 135 height 12
drag, startPoint x: 428, startPoint y: 139, endPoint x: 444, endPoint y: 139, distance: 16.0
click at [429, 139] on h2 "The Lakes Apartments" at bounding box center [493, 139] width 135 height 12
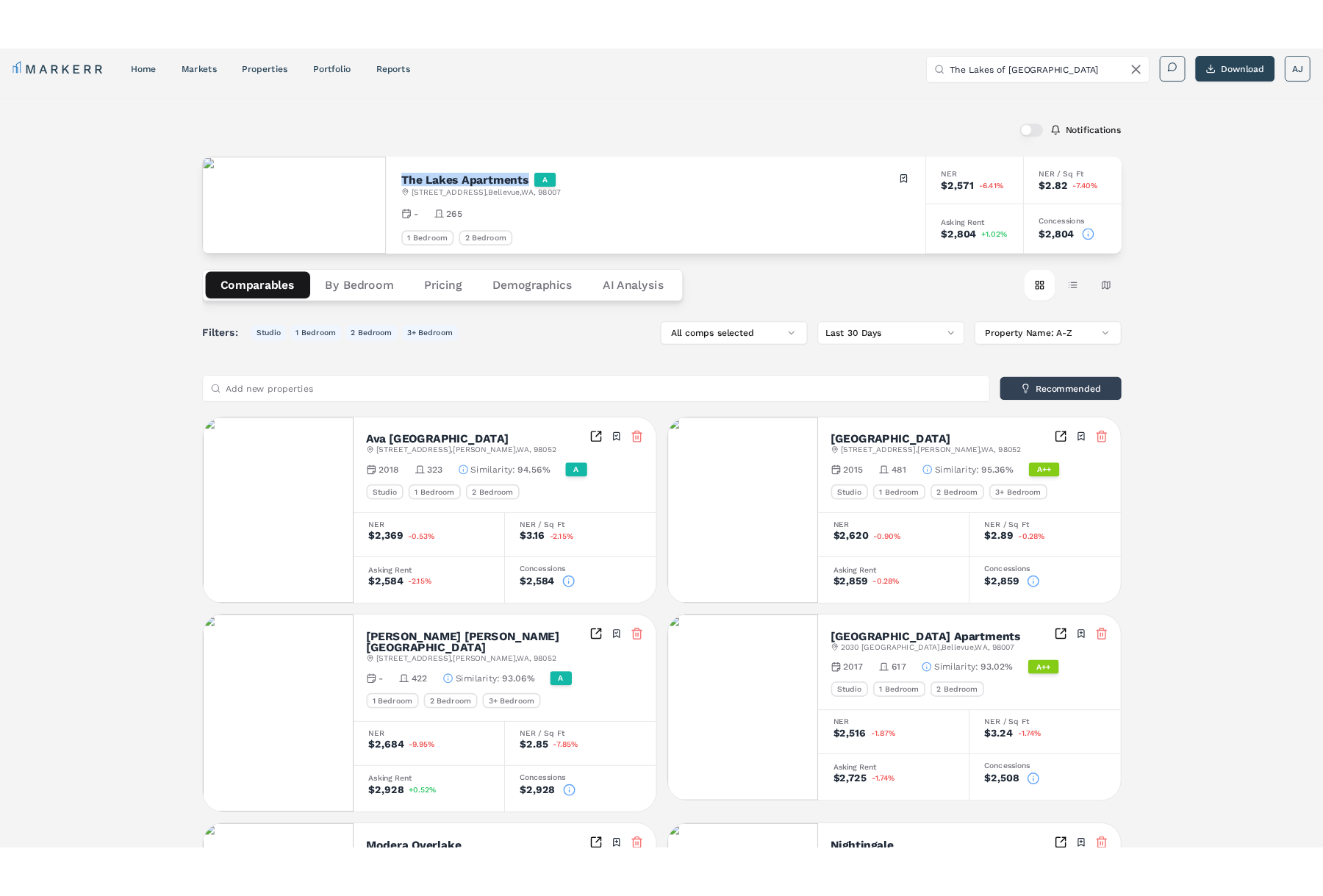
scroll to position [8, 0]
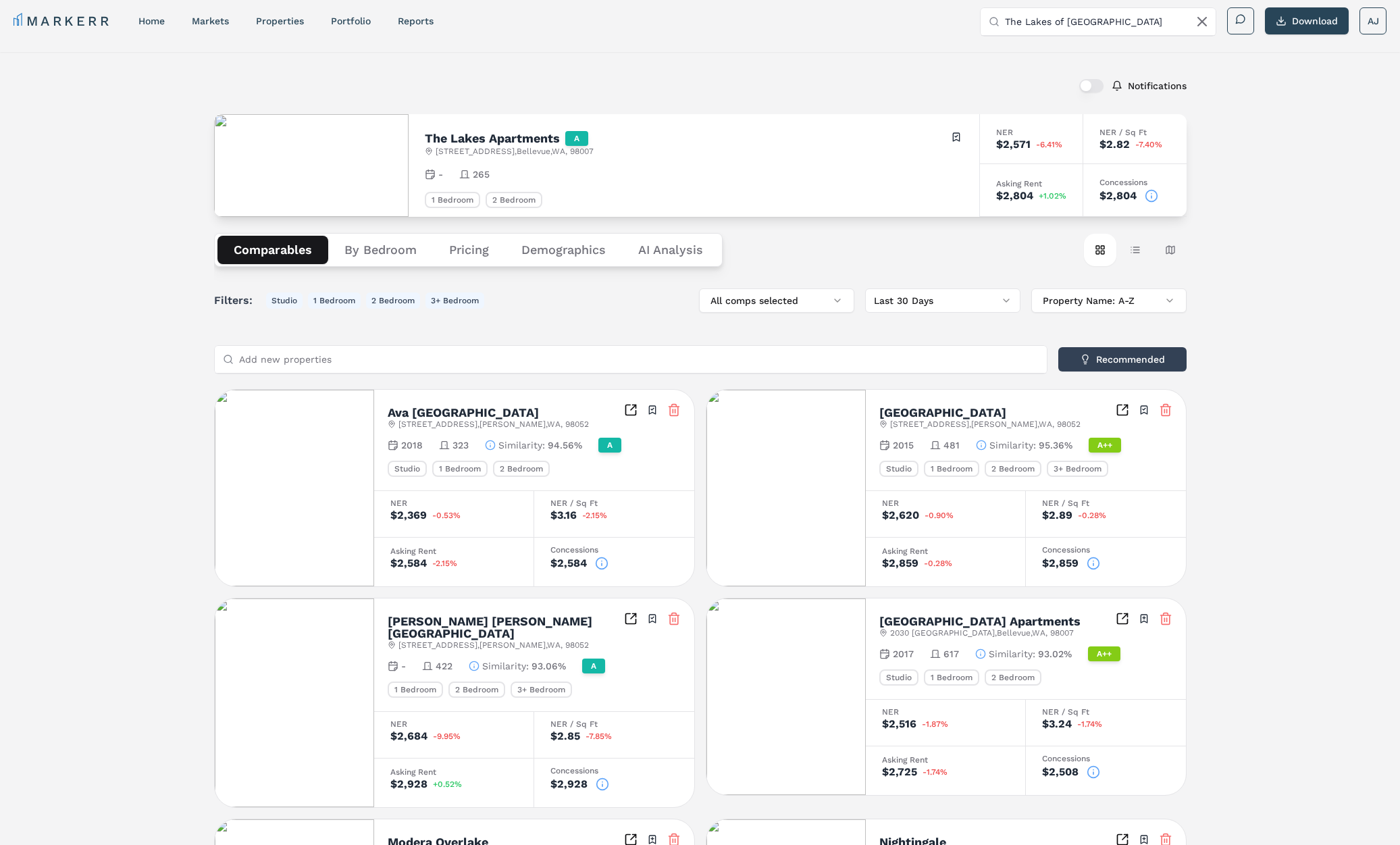
click at [1051, 19] on input "The Lakes of Bellevue" at bounding box center [1105, 22] width 202 height 27
paste input "Slat"
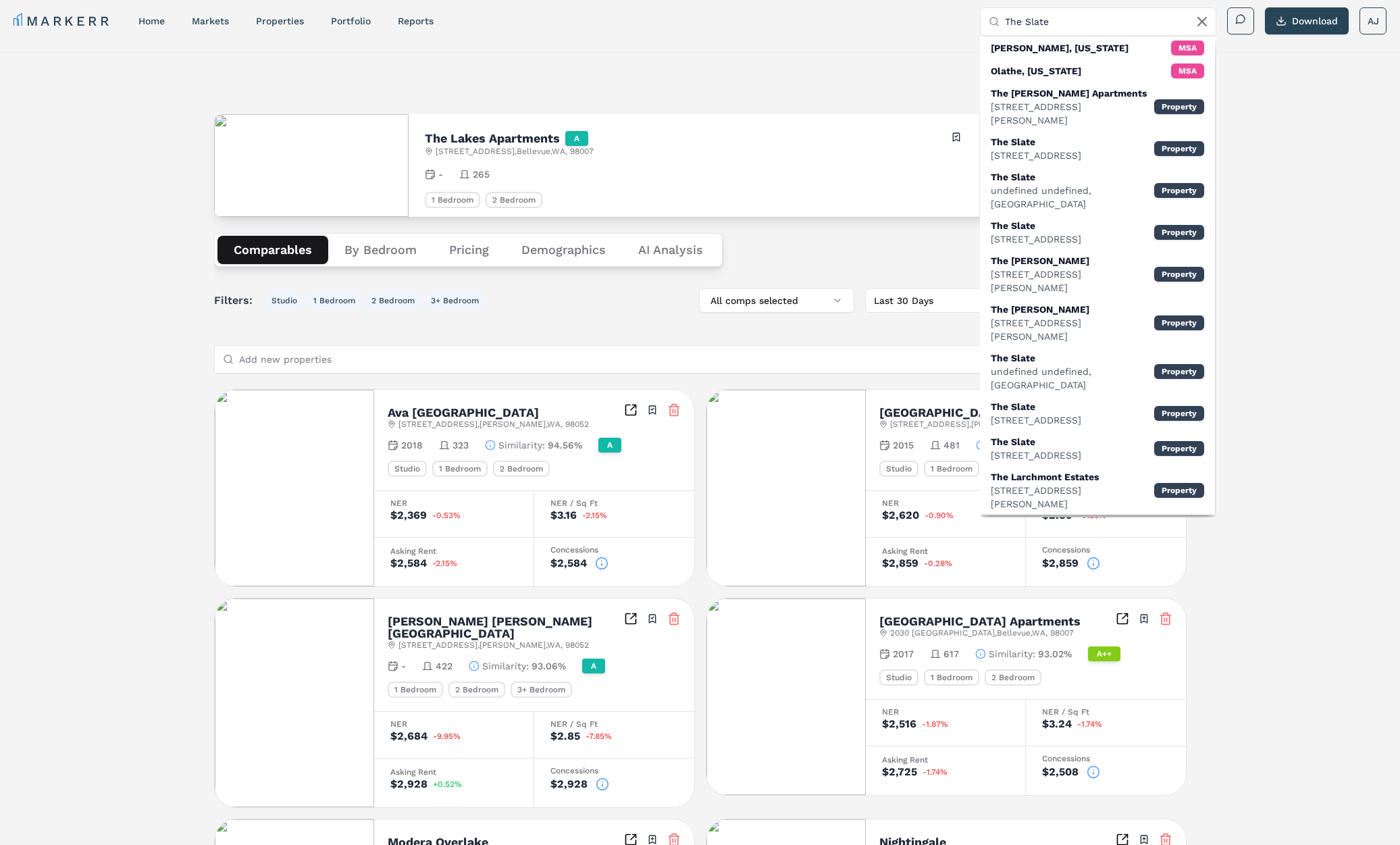
click at [758, 132] on div "The Lakes Apartments A 14710 NE 40th St , Bellevue , WA , 98007 Toggle portfoli…" at bounding box center [694, 143] width 538 height 26
click at [457, 133] on h2 "The Lakes Apartments" at bounding box center [493, 138] width 135 height 12
click at [544, 151] on span "14710 NE 40th St , Bellevue , WA , 98007" at bounding box center [513, 151] width 158 height 11
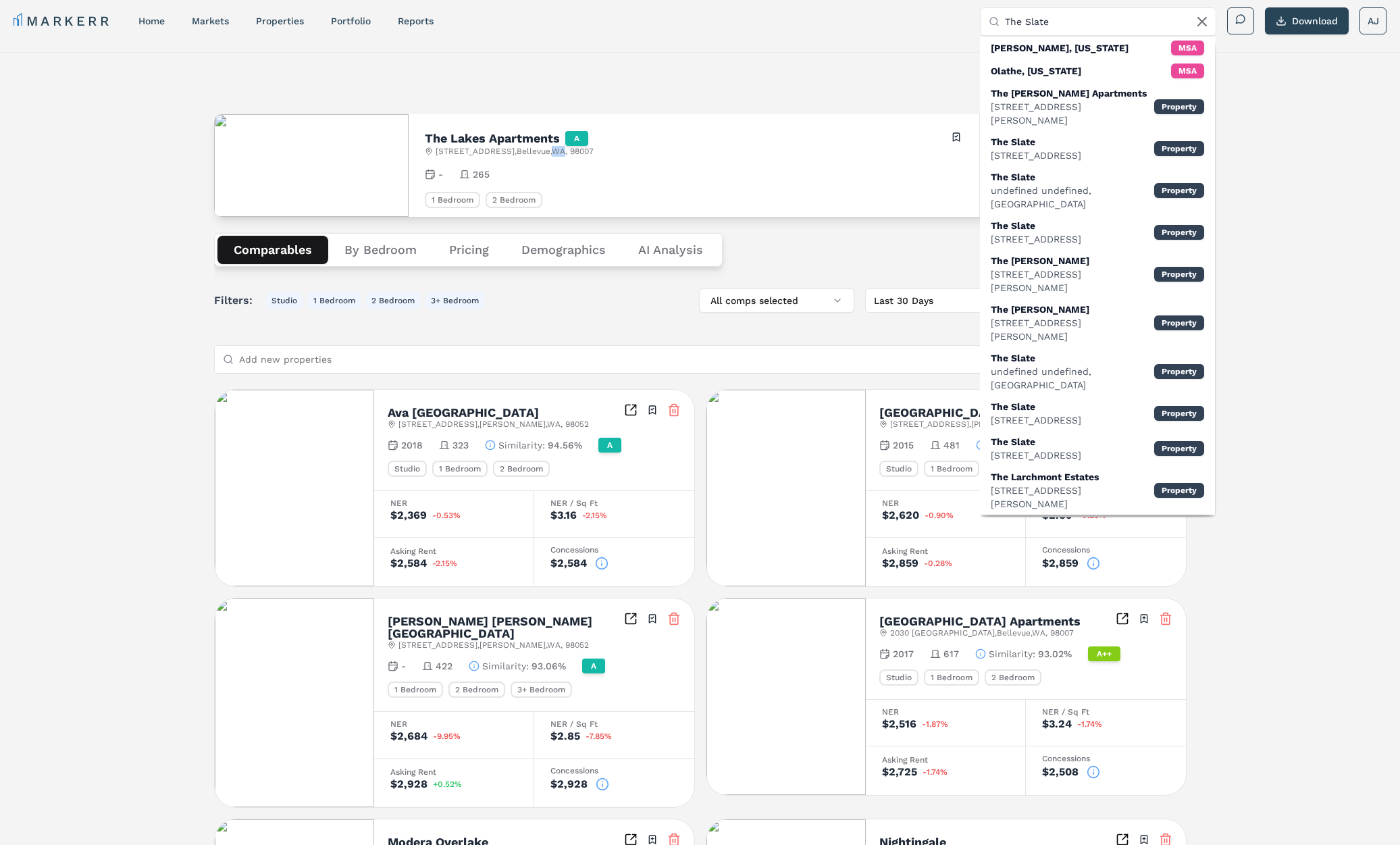
click at [544, 151] on span "14710 NE 40th St , Bellevue , WA , 98007" at bounding box center [513, 151] width 158 height 11
click at [513, 141] on h2 "The Lakes Apartments" at bounding box center [493, 138] width 135 height 12
drag, startPoint x: 513, startPoint y: 141, endPoint x: 544, endPoint y: 142, distance: 31.0
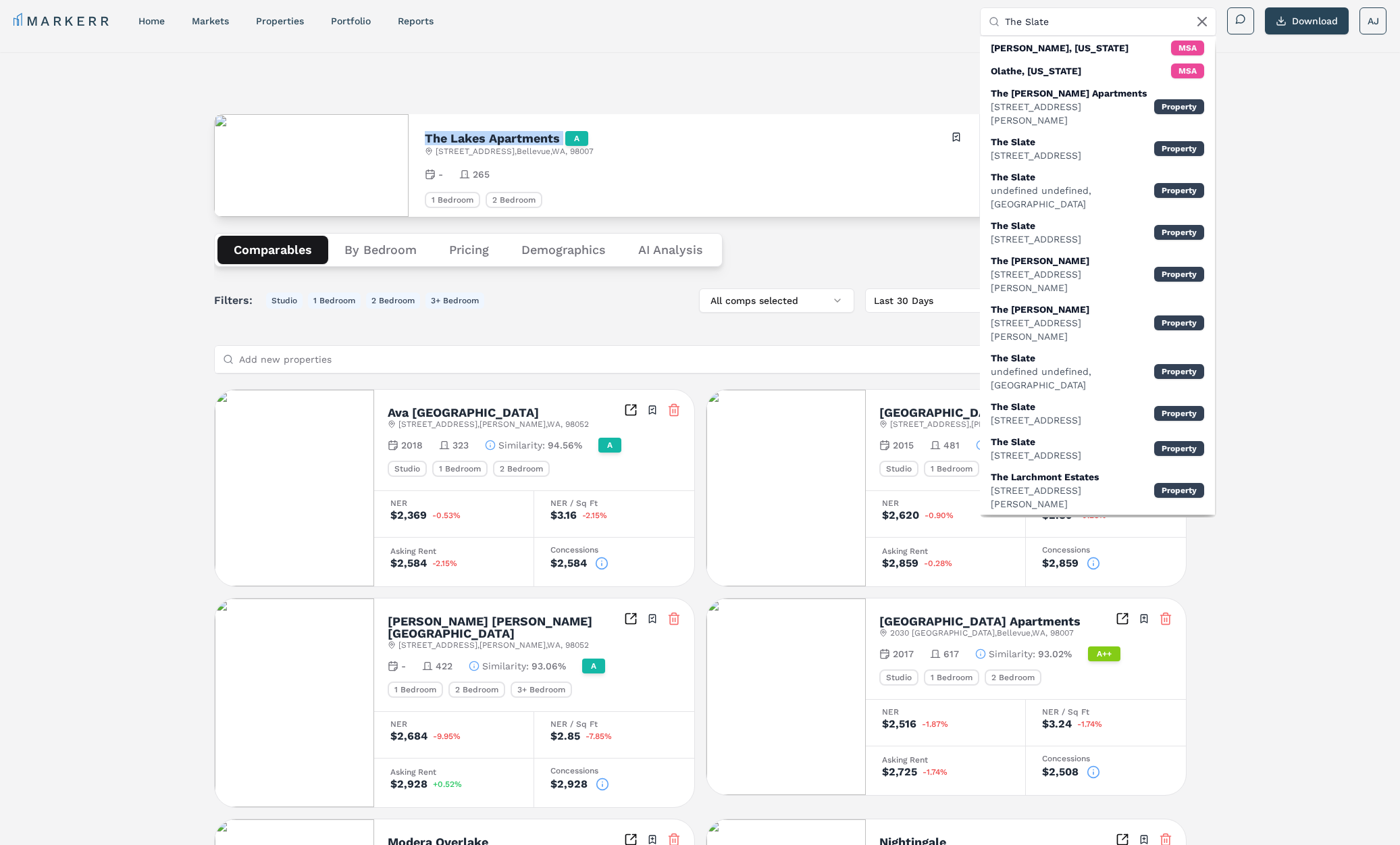
click at [513, 141] on h2 "The Lakes Apartments" at bounding box center [493, 138] width 135 height 12
click at [615, 150] on div "The Lakes Apartments A 14710 NE 40th St , Bellevue , WA , 98007 Toggle portfoli…" at bounding box center [694, 143] width 538 height 26
click at [1074, 25] on input "The Slate" at bounding box center [1105, 22] width 202 height 27
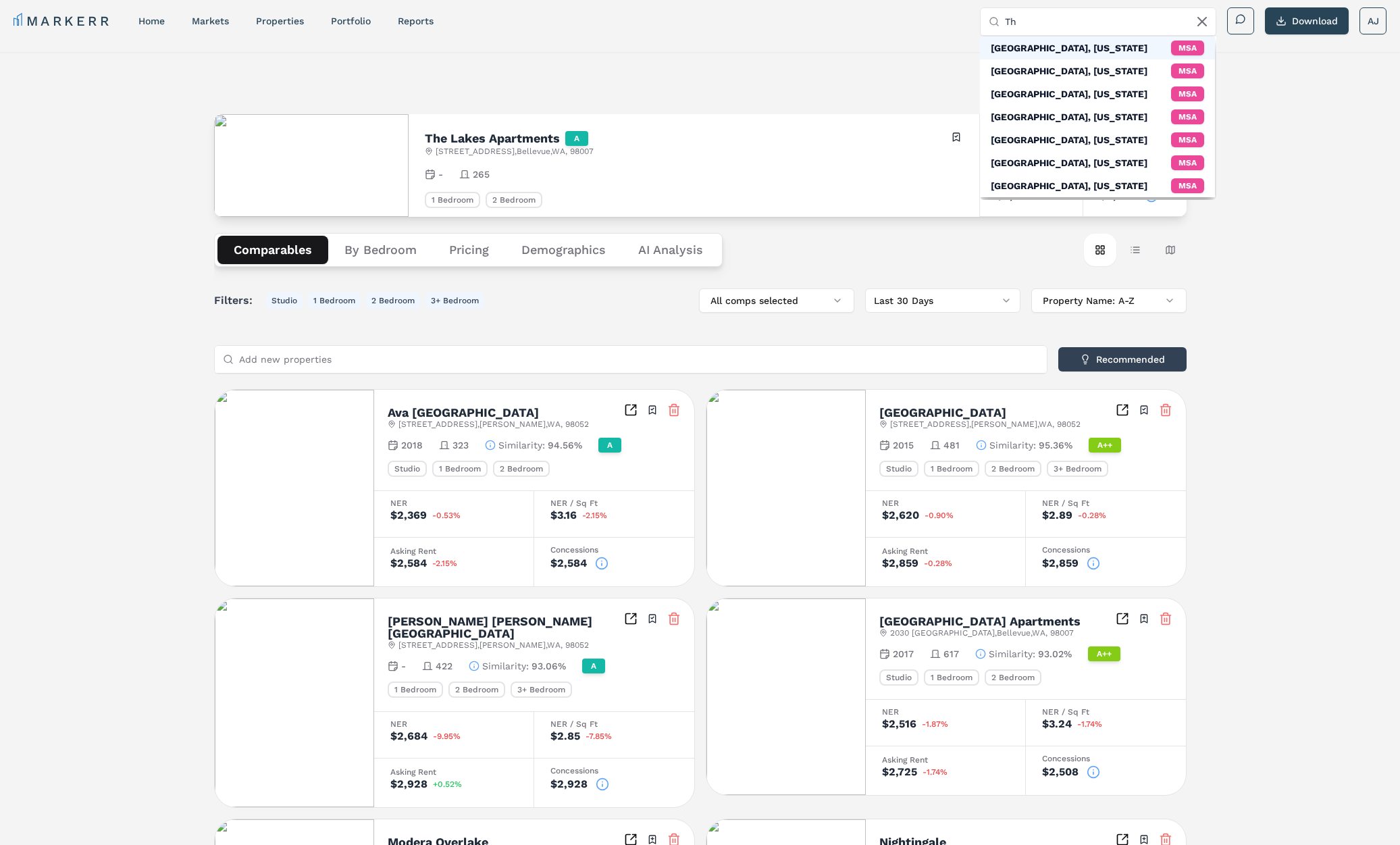
type input "T"
paste input "The Slate"
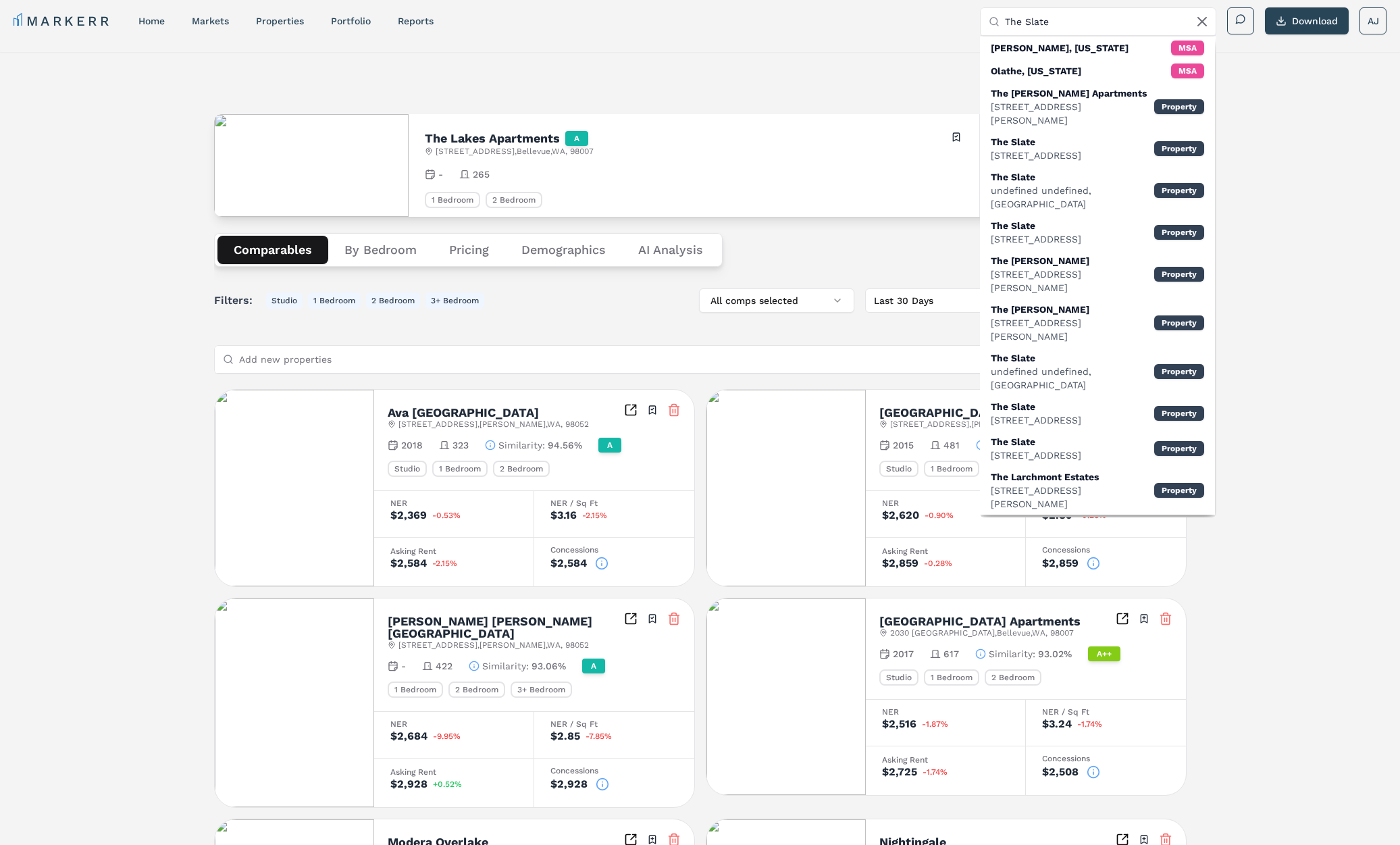
click at [1049, 22] on input "The Slate" at bounding box center [1105, 22] width 202 height 27
paste input "3040 17th W, Seattle, WA 98119"
drag, startPoint x: 1049, startPoint y: 22, endPoint x: 1043, endPoint y: 32, distance: 11.7
click at [1047, 25] on input "3040 17th W, Seattle, WA 98119" at bounding box center [1105, 22] width 202 height 27
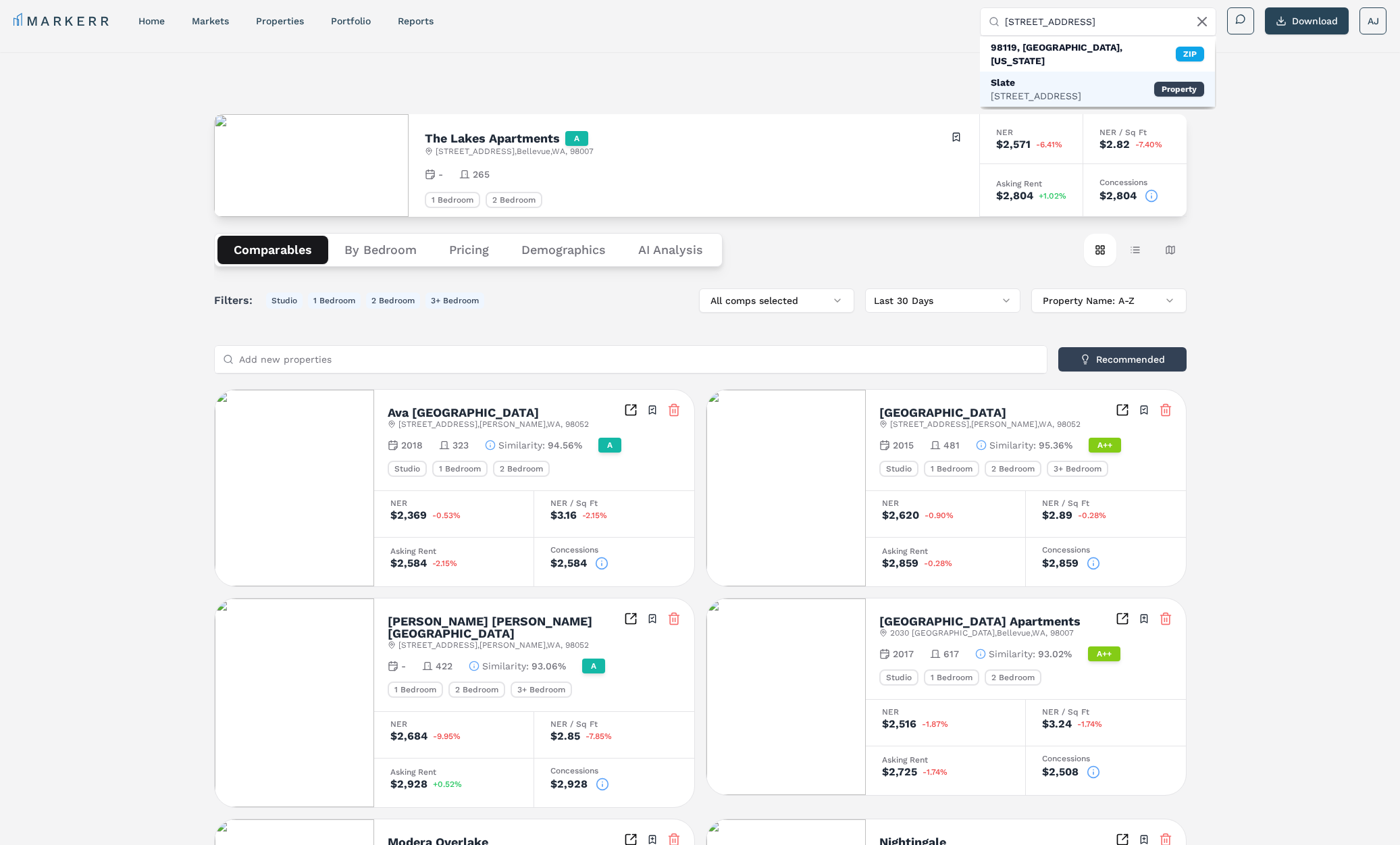
click at [1081, 76] on div "Slate" at bounding box center [1035, 82] width 90 height 14
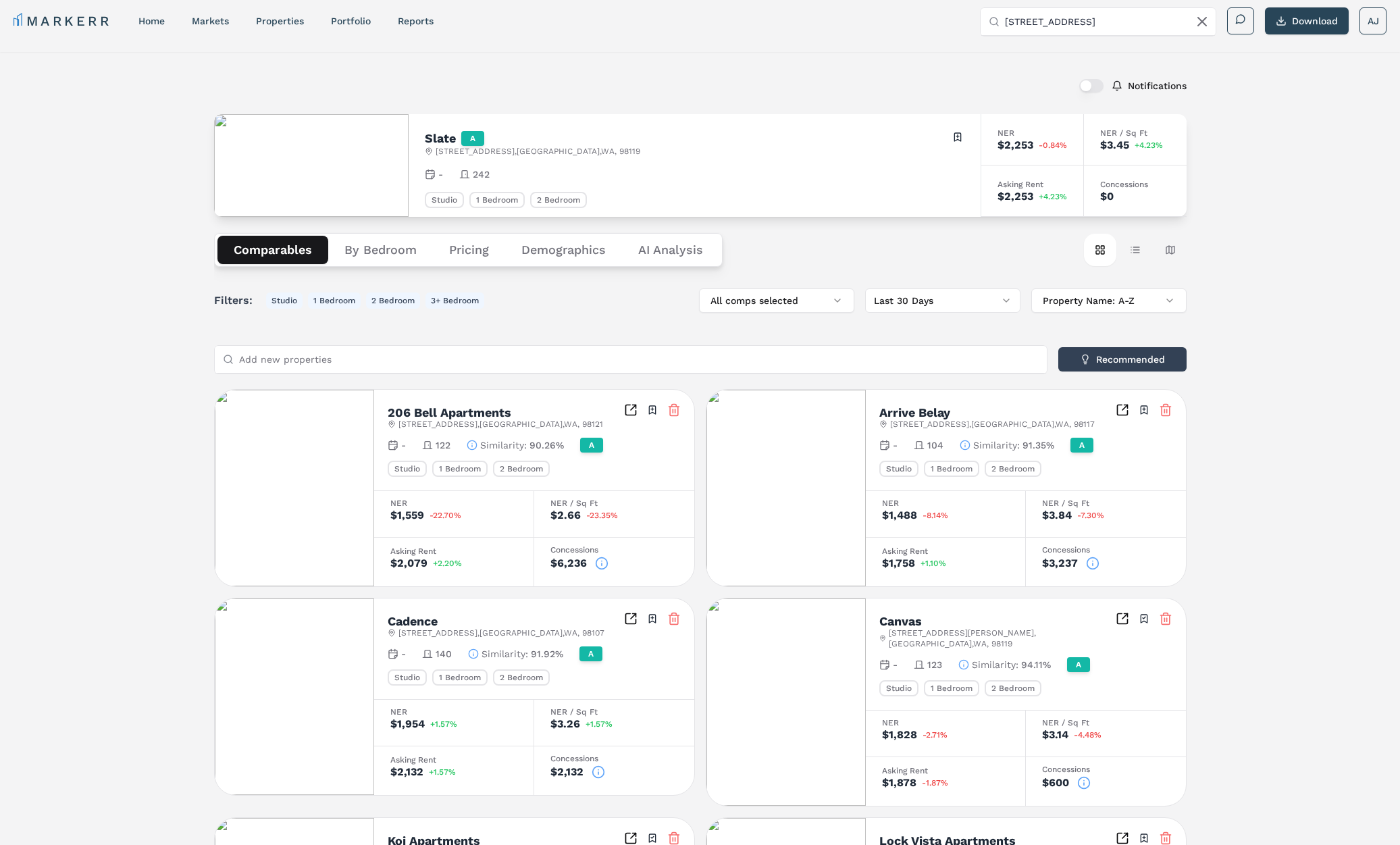
click at [501, 151] on span "3040 17th Ave W , Seattle , WA , 98119" at bounding box center [537, 151] width 204 height 11
drag, startPoint x: 501, startPoint y: 151, endPoint x: 495, endPoint y: 157, distance: 8.5
click at [500, 152] on span "3040 17th Ave W , Seattle , WA , 98119" at bounding box center [537, 151] width 204 height 11
click at [439, 146] on span "3040 17th Ave W , Seattle , WA , 98119" at bounding box center [537, 151] width 204 height 11
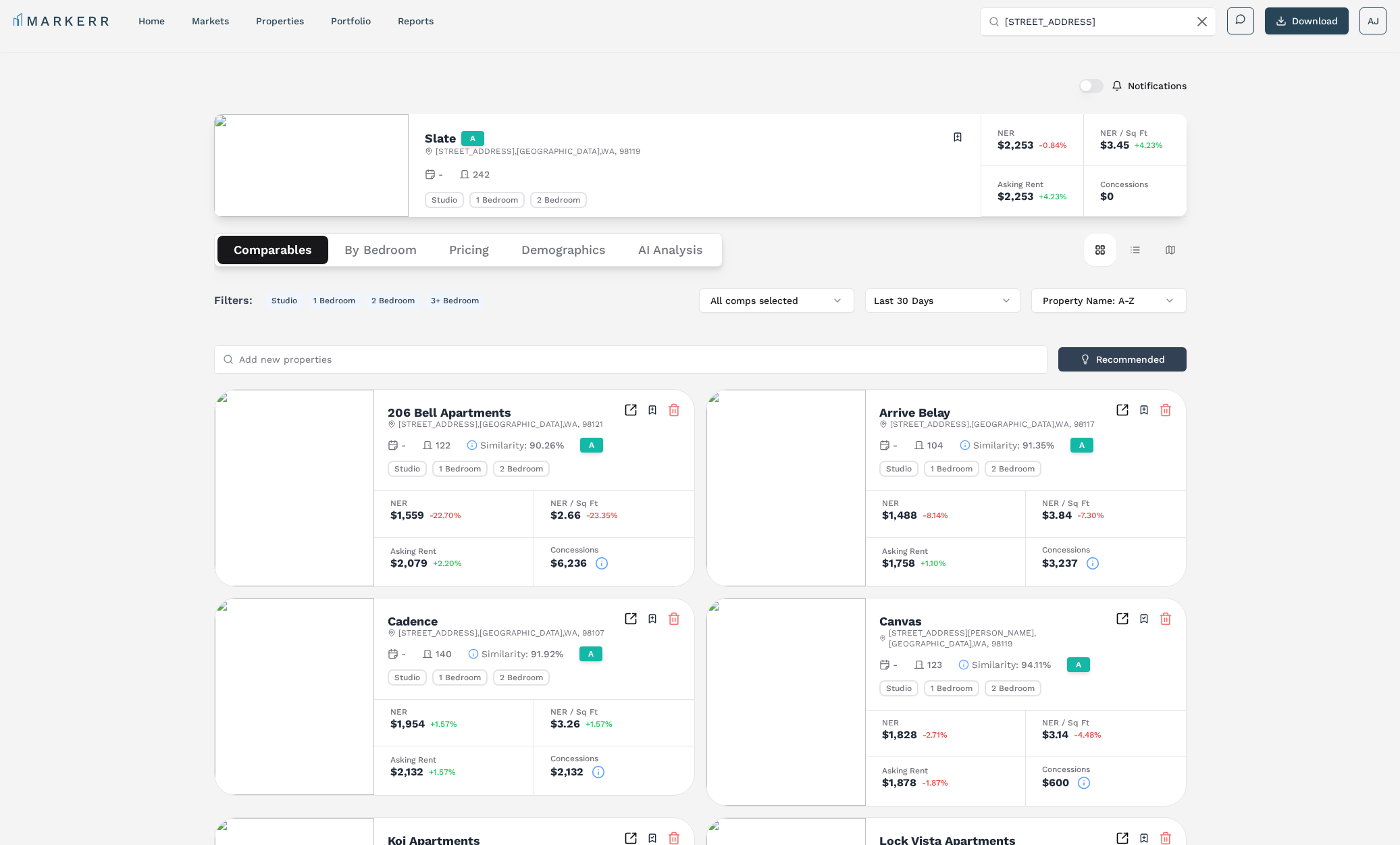
click at [536, 153] on span "3040 17th Ave W , Seattle , WA , 98119" at bounding box center [537, 151] width 204 height 11
drag, startPoint x: 536, startPoint y: 153, endPoint x: 565, endPoint y: 207, distance: 61.3
click at [536, 153] on span "3040 17th Ave W , Seattle , WA , 98119" at bounding box center [537, 151] width 204 height 11
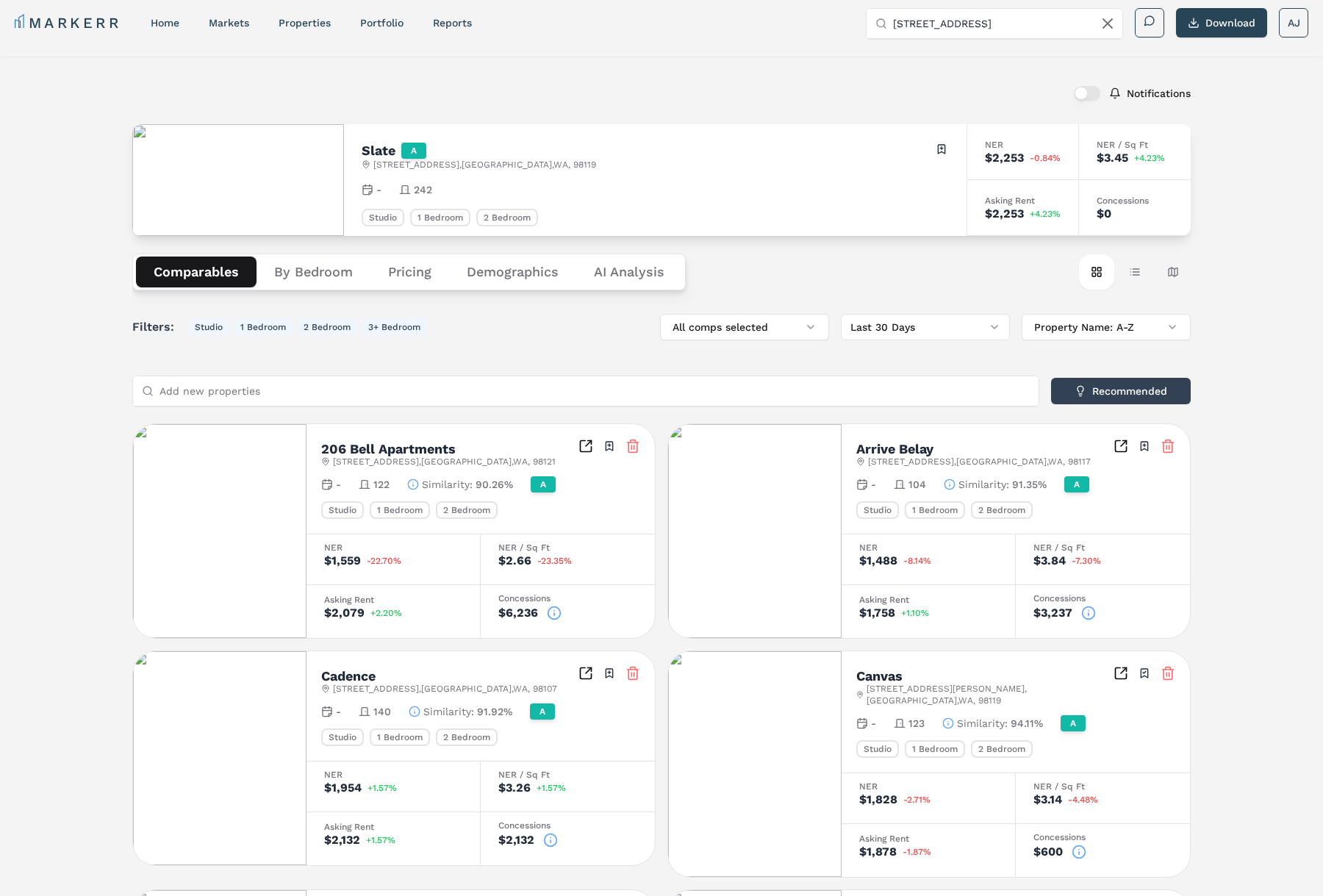
click at [1017, 23] on input "3040 17th W, Seattle, WA 98119" at bounding box center [1003, 24] width 220 height 30
click at [1063, 25] on input "3040 17th W, Seattle, WA 98119" at bounding box center [1003, 24] width 220 height 30
click at [987, 23] on input "3040 17th W, Seattle, WA 98119" at bounding box center [1003, 24] width 220 height 30
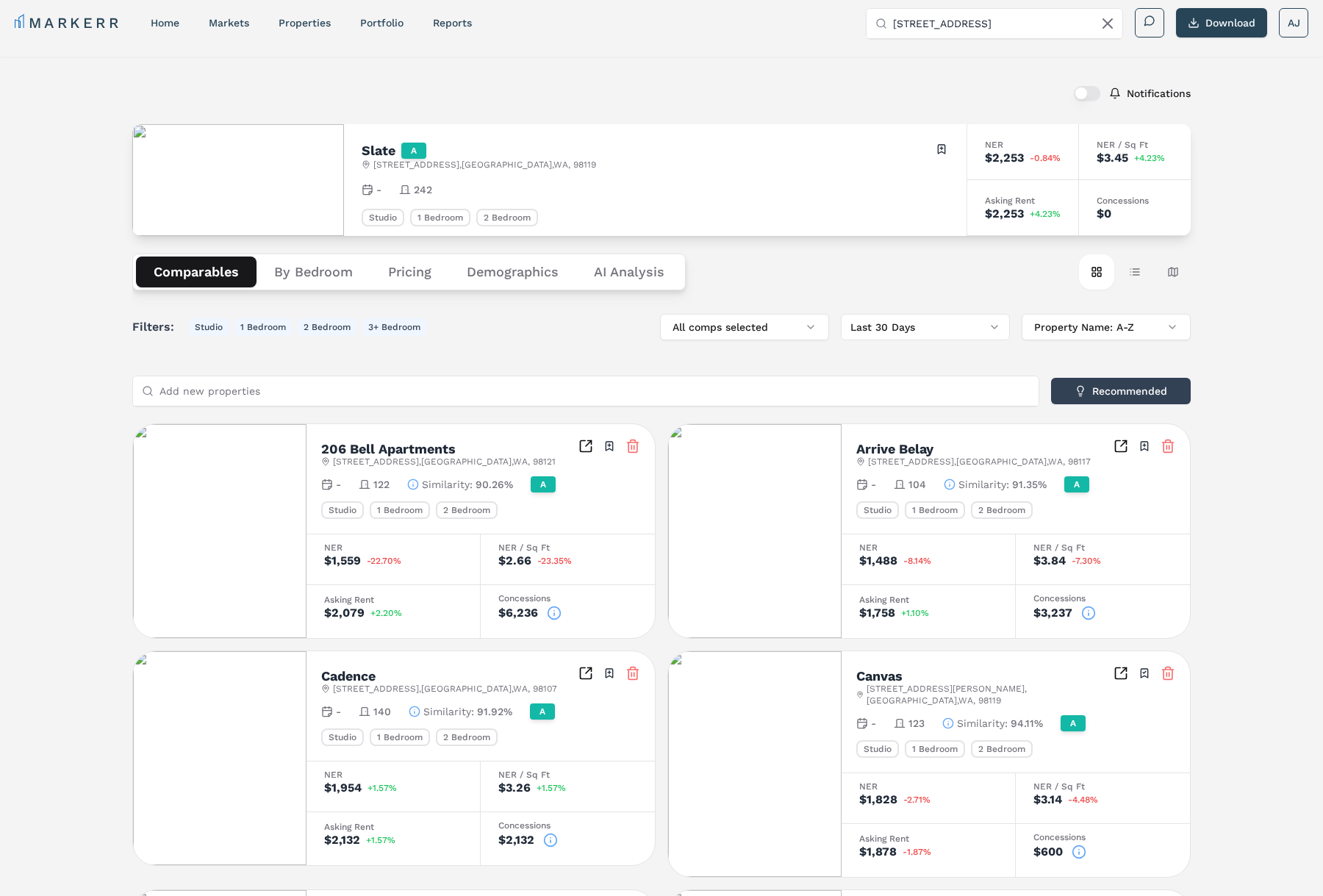
click at [987, 23] on input "3040 17th W, Seattle, WA 98119" at bounding box center [1003, 24] width 220 height 30
paste input "MAA Hamilton"
click at [941, 26] on input "MAA Hamilton" at bounding box center [1003, 24] width 220 height 30
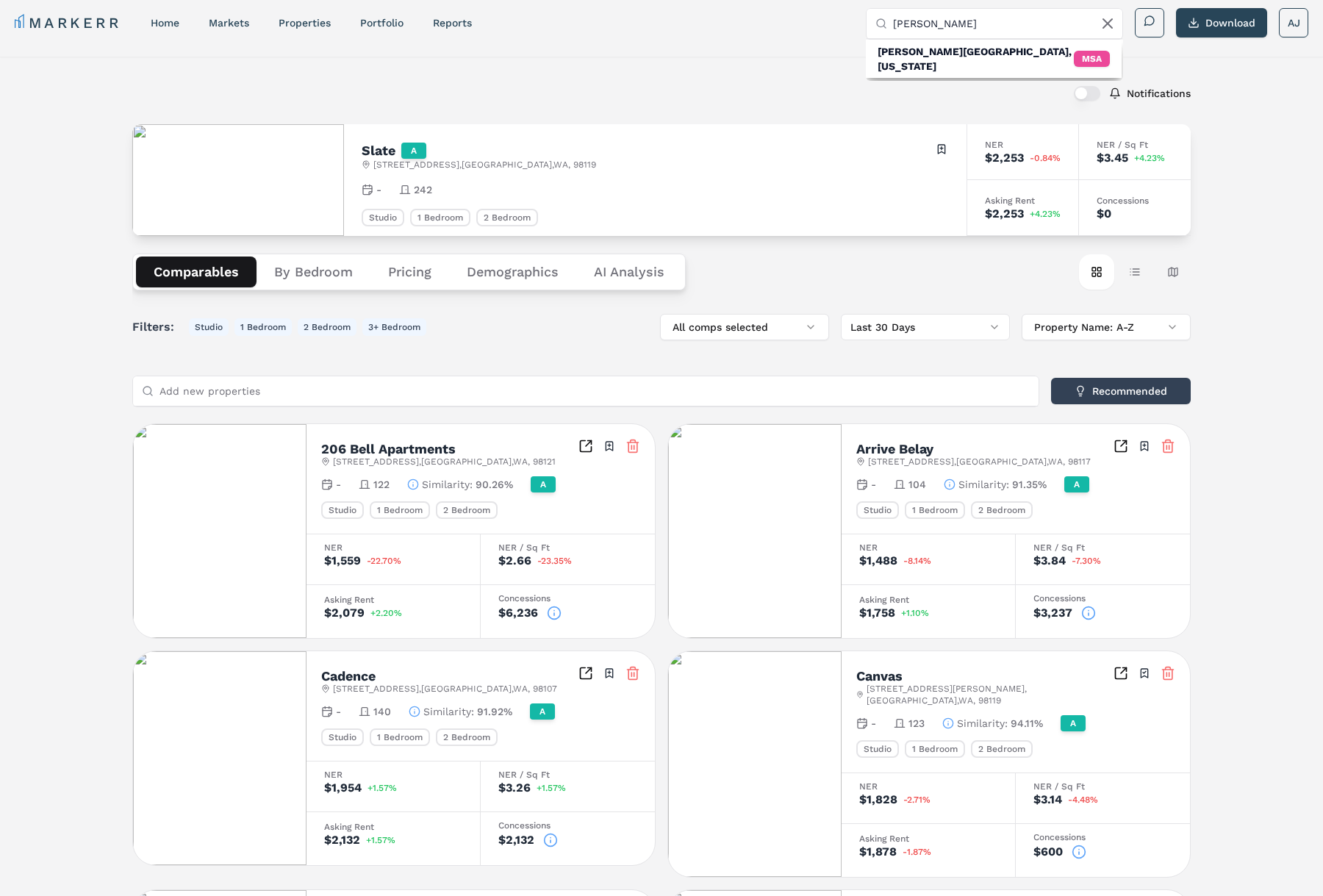
click at [941, 25] on input "MAA Hamilton" at bounding box center [1003, 24] width 220 height 30
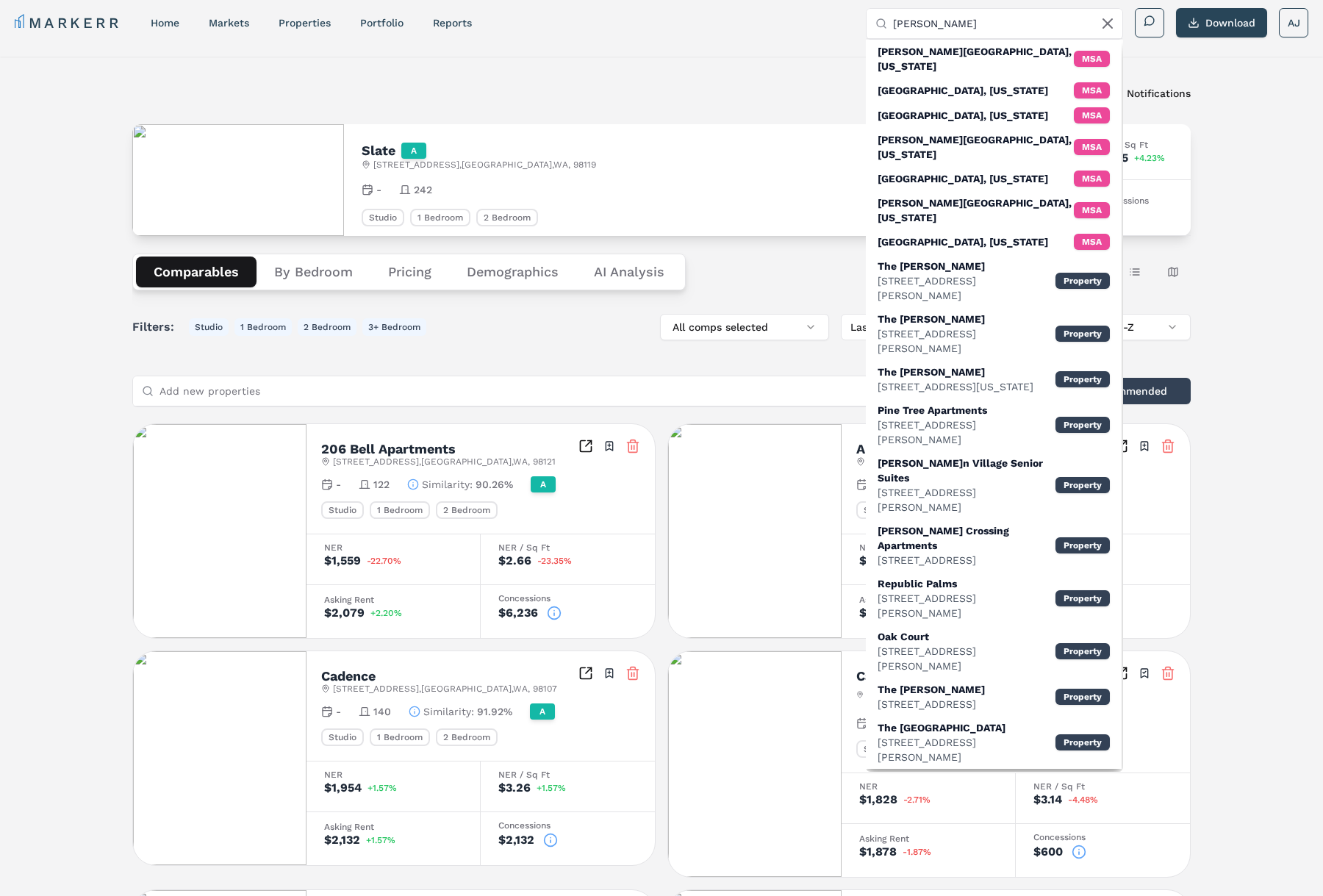
click at [689, 58] on div "Notifications Slate A 3040 17th Ave W , Seattle , WA , 98119 Toggle portfolio m…" at bounding box center [662, 816] width 1323 height 1518
click at [970, 25] on input "Hamilton" at bounding box center [1003, 24] width 220 height 30
paste input "6574 E. Brainerd Rd, Chattanooga, TN"
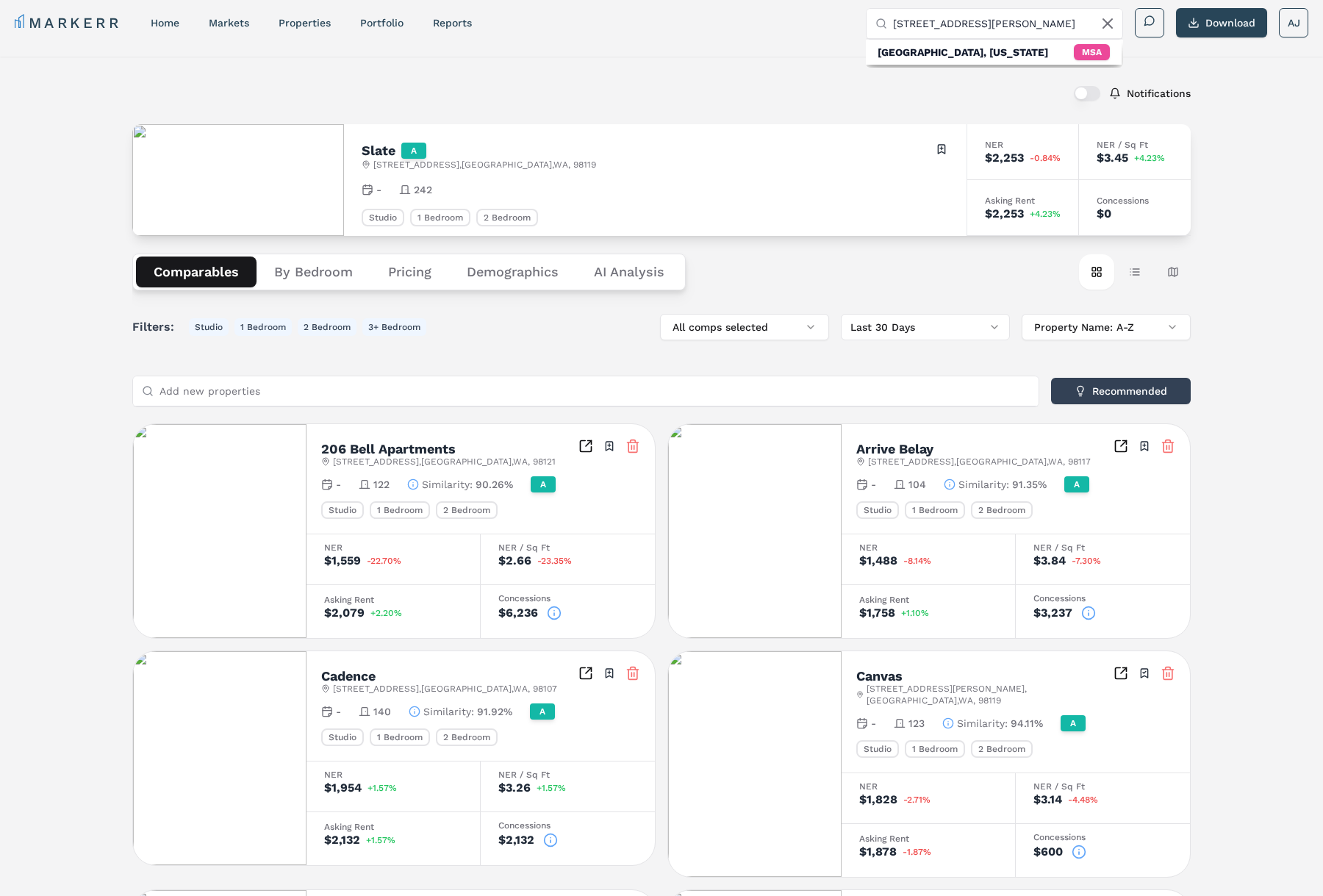
drag, startPoint x: 986, startPoint y: 17, endPoint x: 1013, endPoint y: 24, distance: 27.9
click at [986, 17] on input "6574 E. Brainerd Rd, Chattanooga, TN" at bounding box center [1003, 24] width 220 height 30
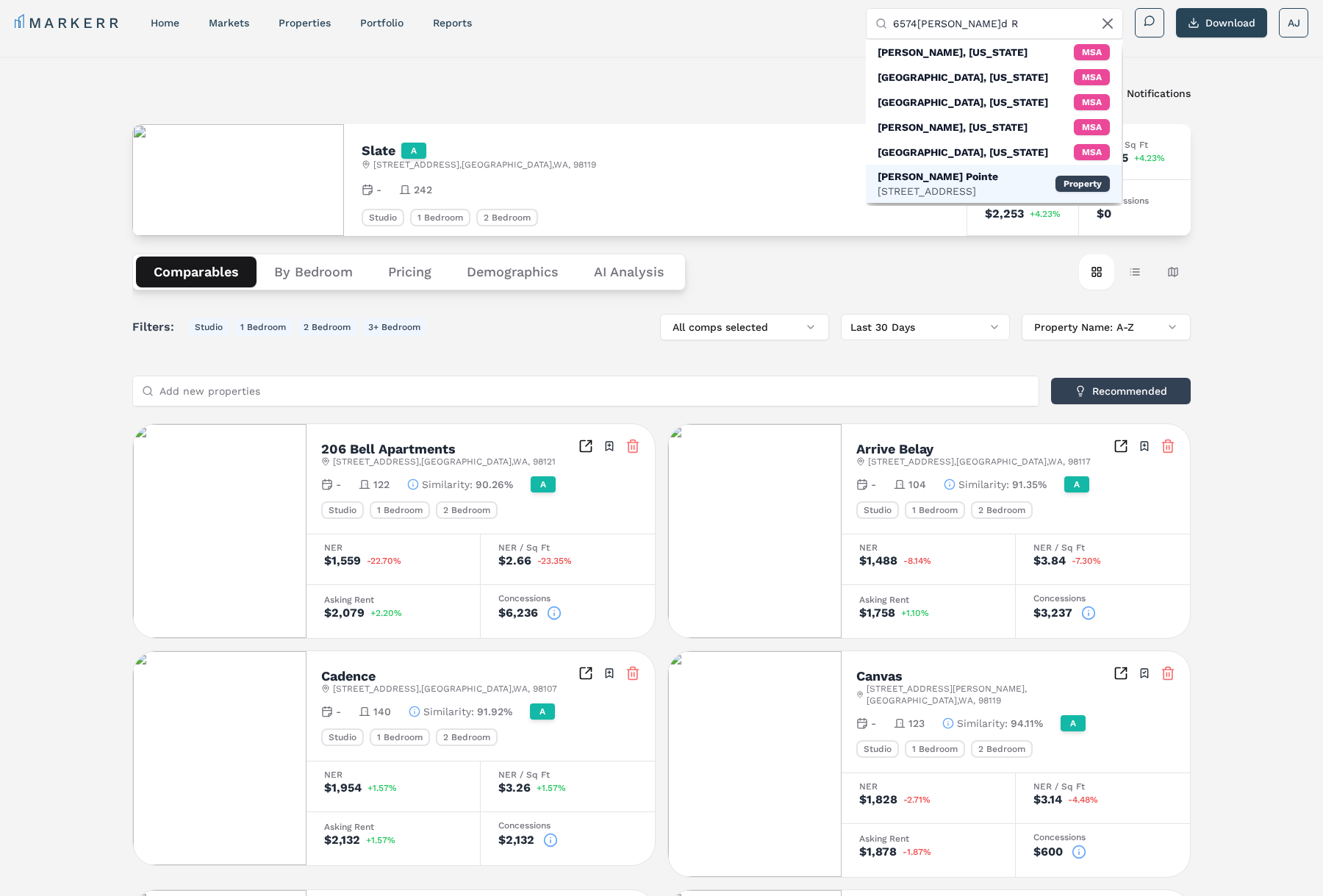
click at [975, 182] on div "Hamilton Pointe" at bounding box center [938, 176] width 120 height 15
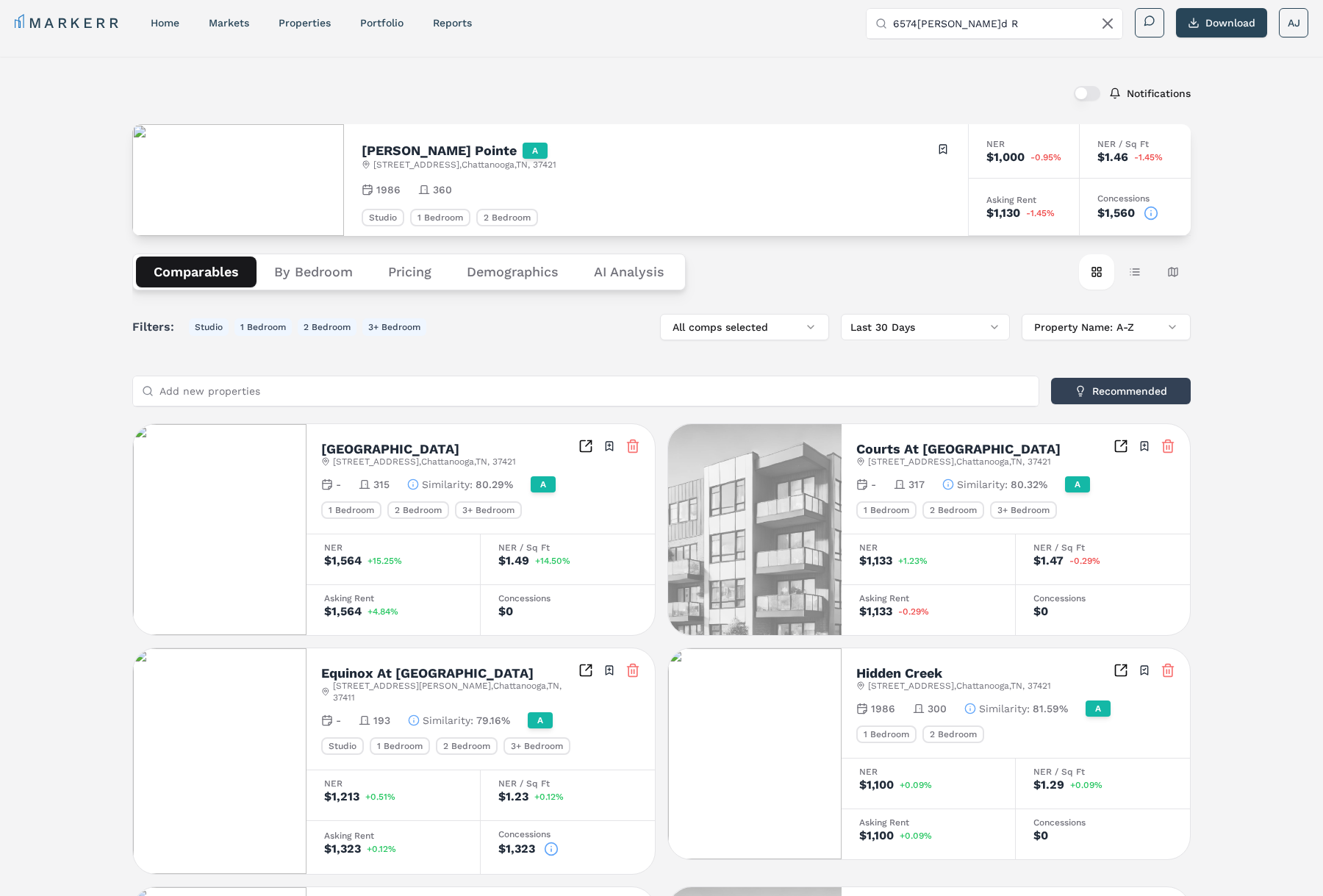
click at [1156, 216] on circle at bounding box center [1151, 213] width 13 height 13
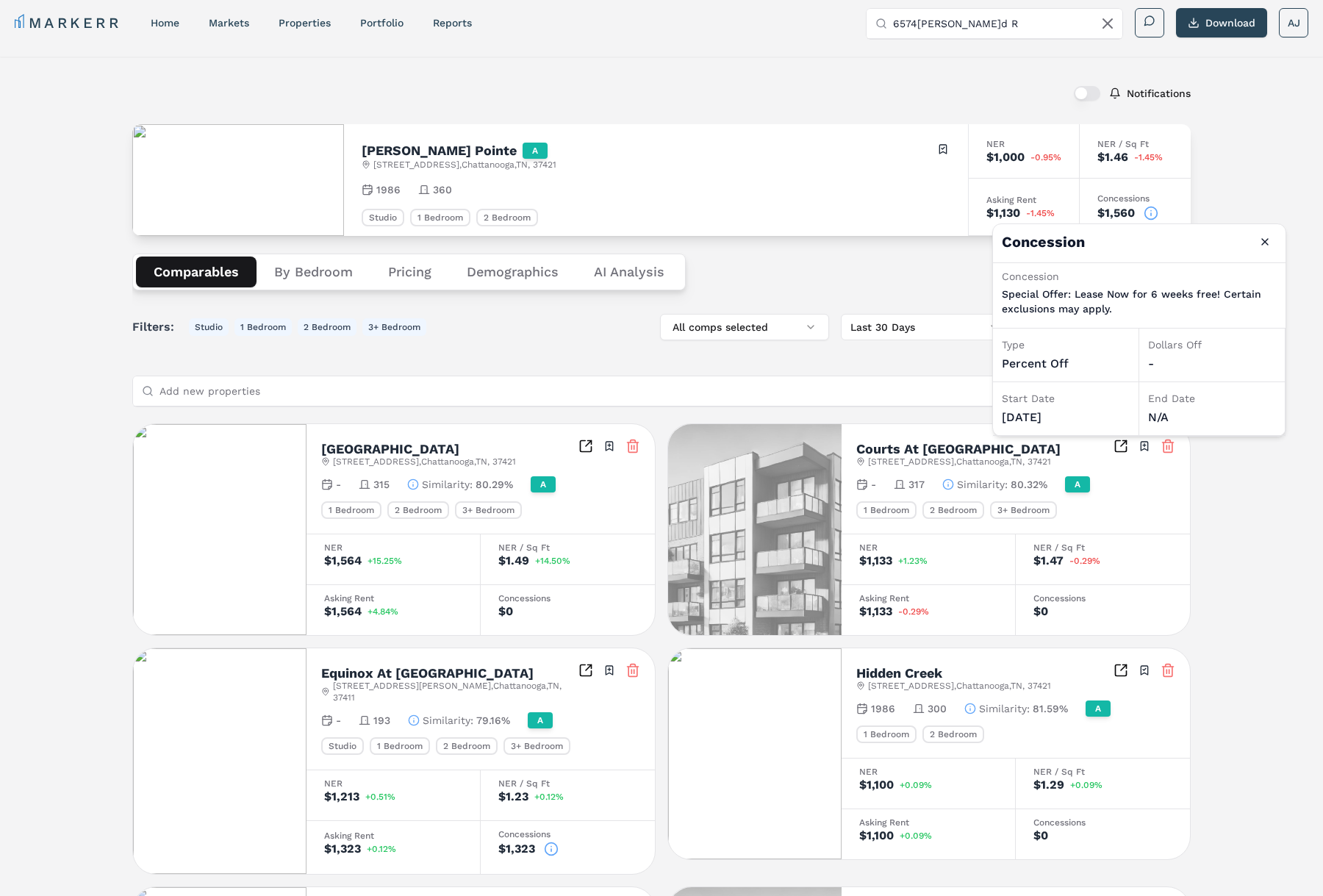
drag, startPoint x: 895, startPoint y: 151, endPoint x: 1056, endPoint y: 60, distance: 184.9
click at [896, 150] on div "Hamilton Pointe A 6574 E Brainerd Rd , Chattanooga , TN , 37421 Toggle portfoli…" at bounding box center [656, 156] width 589 height 29
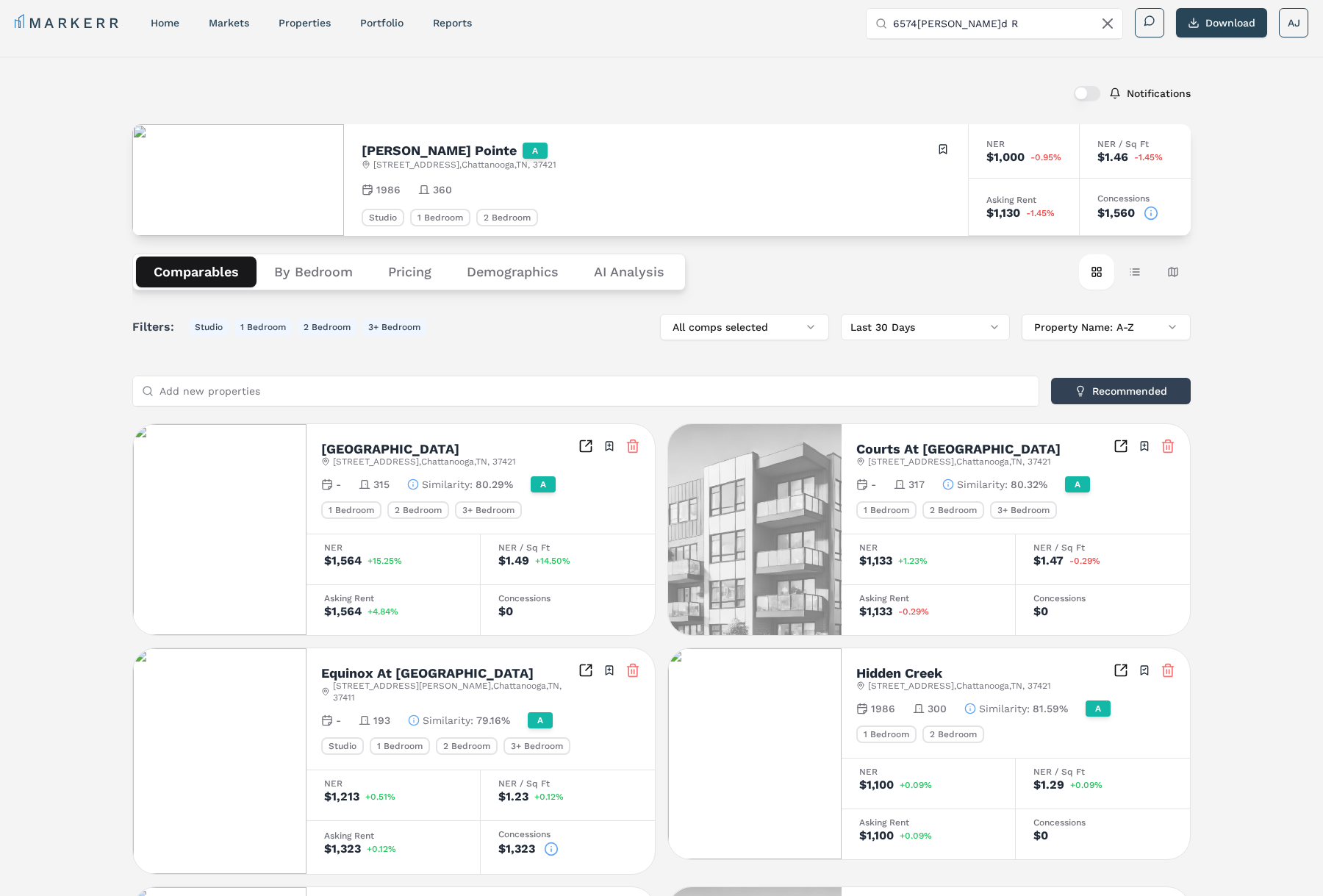
click at [982, 26] on input "6574 E. Brainerd R" at bounding box center [1003, 24] width 220 height 30
paste input "Amberleigh Ridge (Markerr)"
drag, startPoint x: 1031, startPoint y: 24, endPoint x: 1093, endPoint y: 23, distance: 62.0
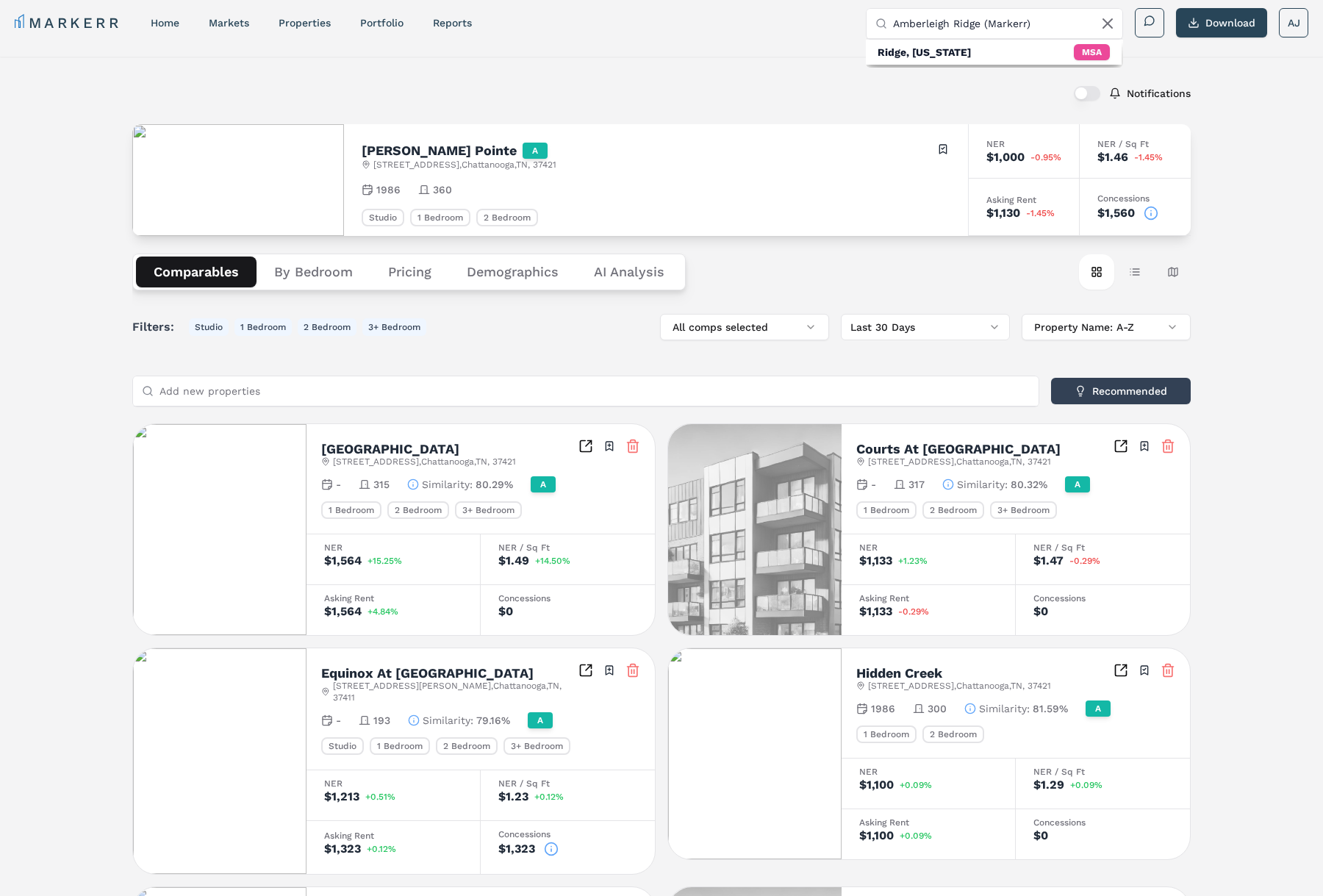
click at [1093, 23] on input "Amberleigh Ridge (Markerr)" at bounding box center [1003, 24] width 220 height 30
click at [983, 83] on div "7205 Aventine Way, Chattanooga" at bounding box center [931, 90] width 106 height 15
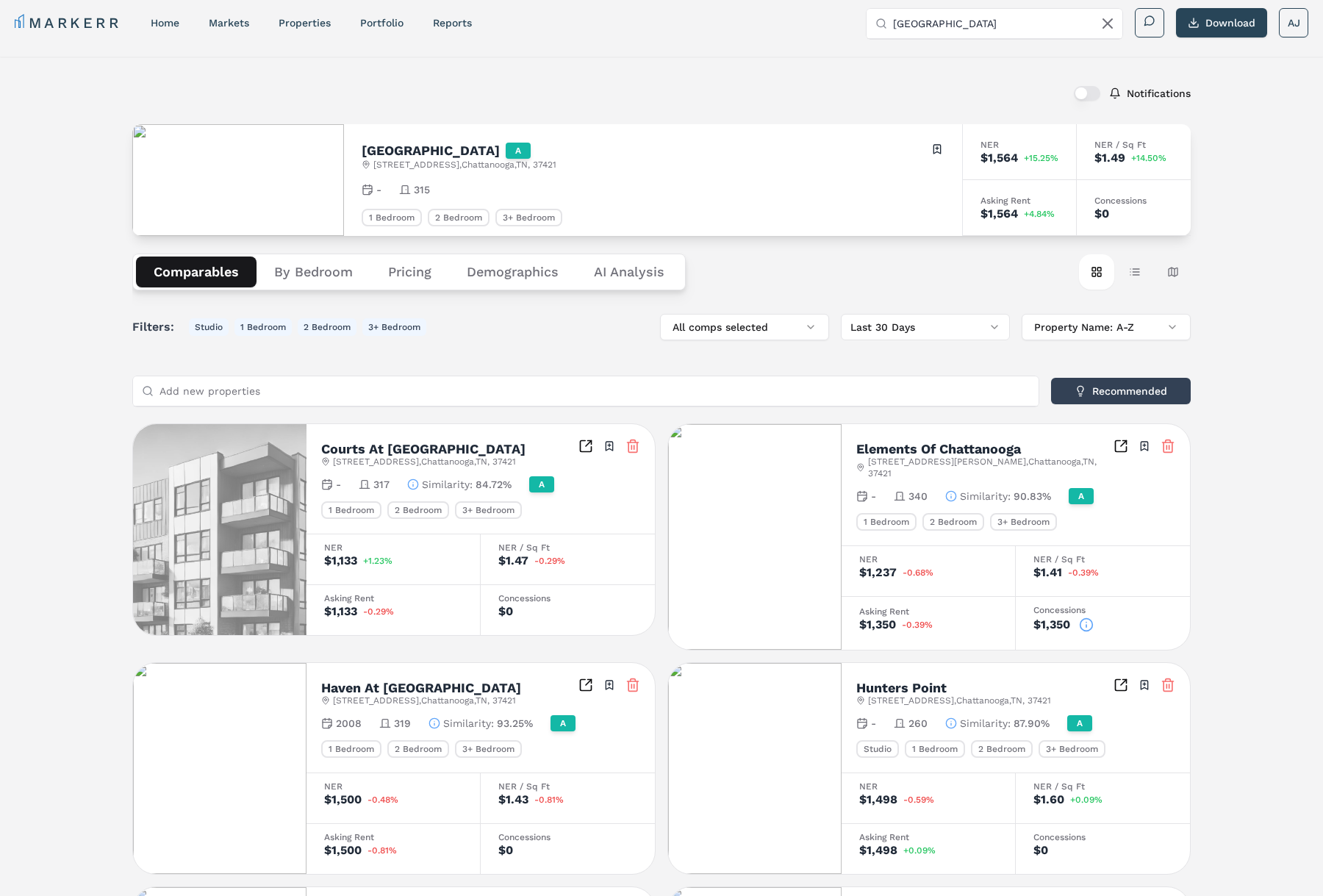
click at [455, 146] on h2 "Amberleigh Ridge" at bounding box center [430, 150] width 138 height 13
click at [1003, 12] on input "Amberleigh Ridge" at bounding box center [1003, 24] width 220 height 30
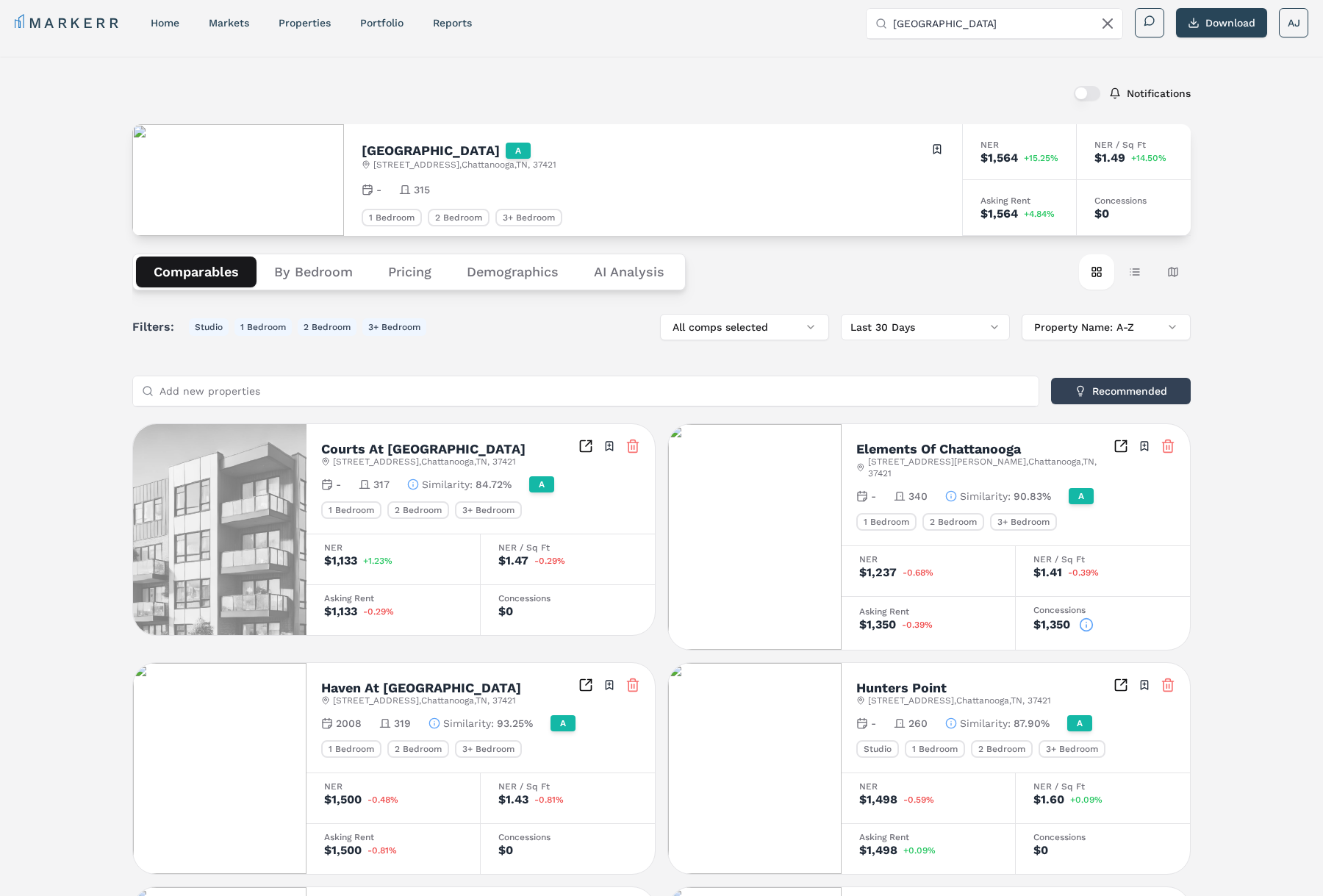
click at [997, 18] on input "Amberleigh Ridge" at bounding box center [1003, 24] width 220 height 30
paste input "Bridgeway at Chattanooga"
click at [948, 82] on div "Bridgeway At Chattanooga" at bounding box center [966, 76] width 177 height 15
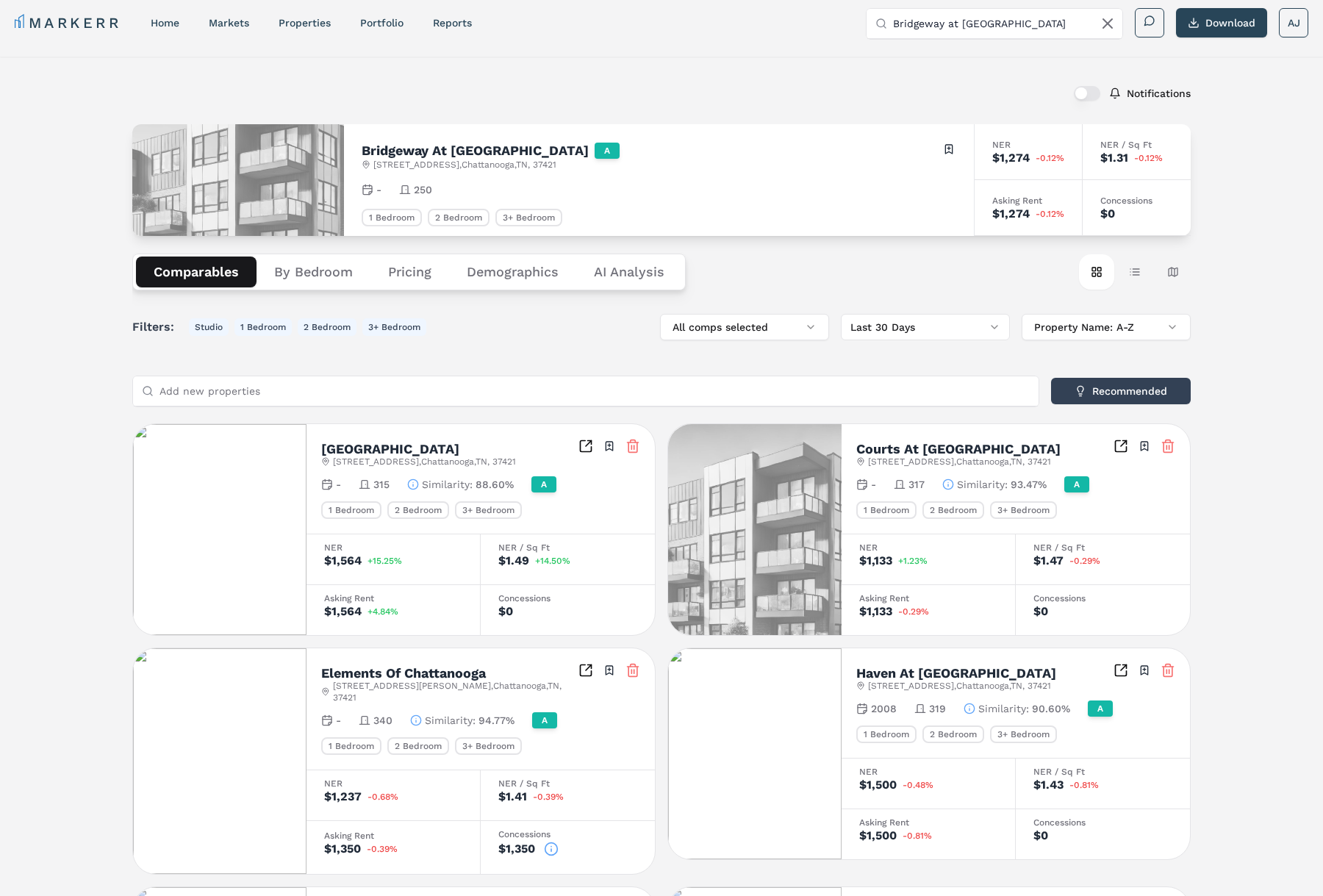
click at [469, 155] on h2 "Bridgeway At Chattanooga" at bounding box center [475, 150] width 227 height 13
click at [469, 151] on h2 "Bridgeway At Chattanooga" at bounding box center [475, 150] width 227 height 13
click at [1011, 25] on input "Bridgeway at Chattanooga" at bounding box center [1003, 24] width 220 height 30
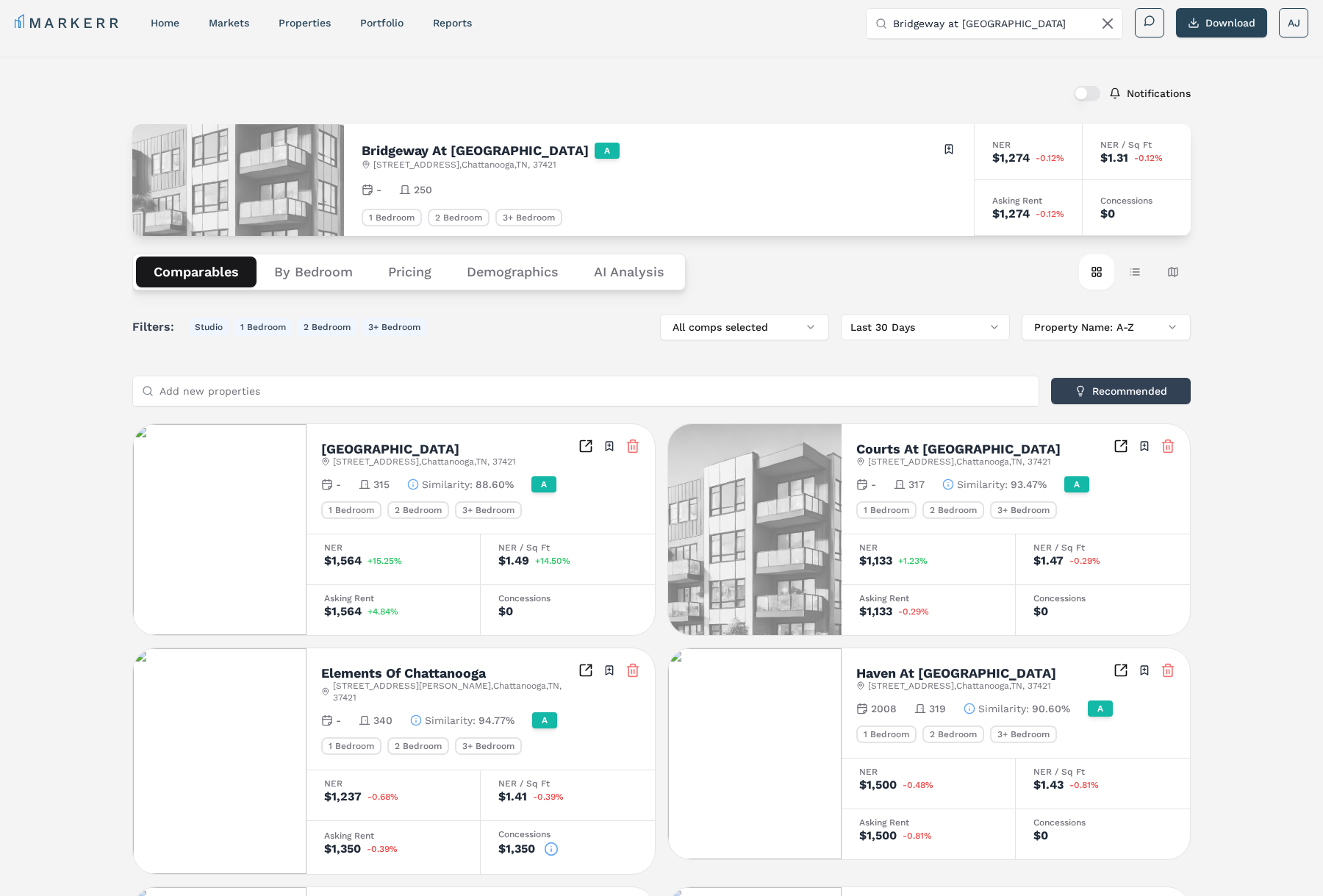
click at [1011, 25] on input "Bridgeway at Chattanooga" at bounding box center [1003, 24] width 220 height 30
paste input "Elements of"
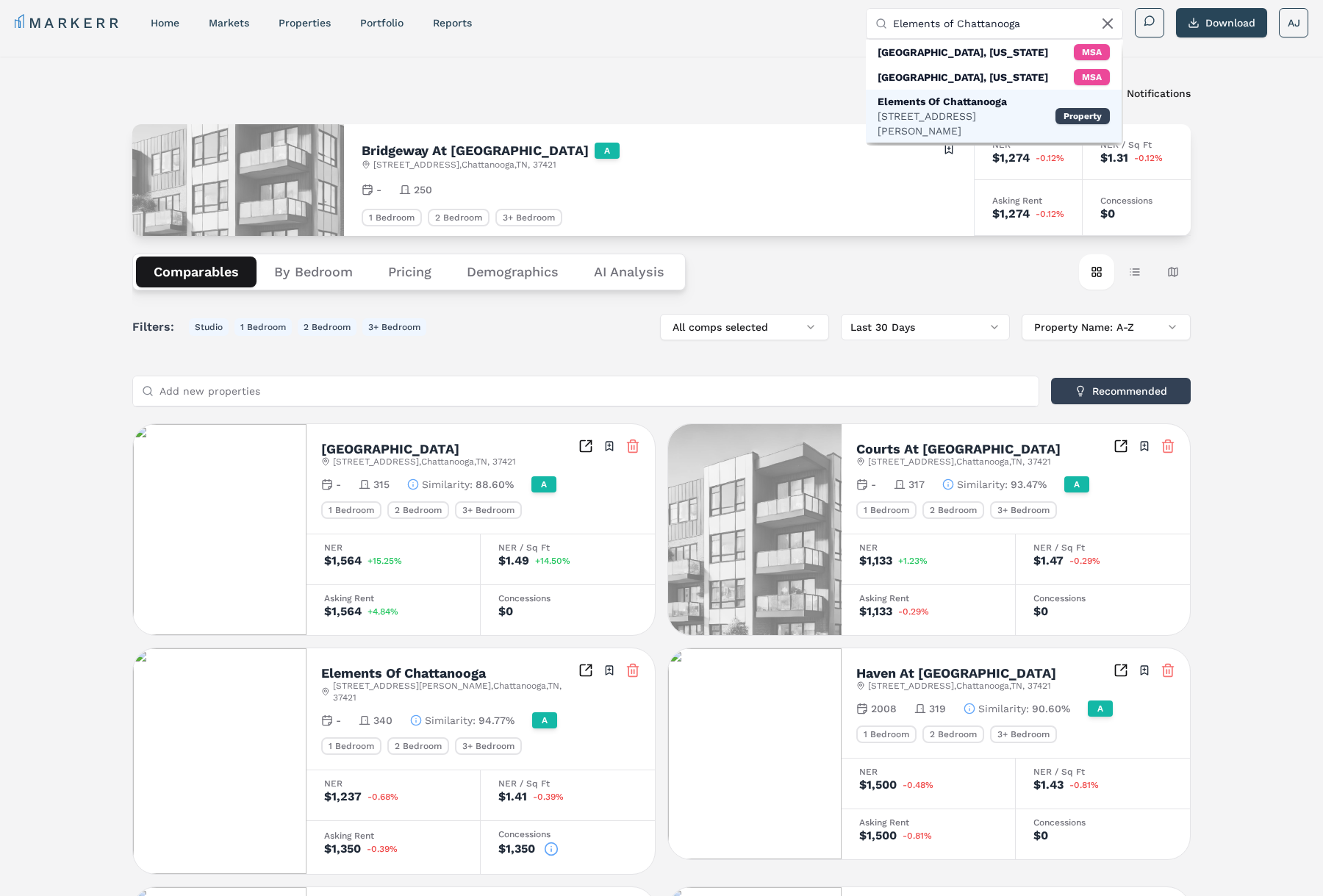
click at [953, 112] on div "7310 Standifer Gap Rd, Chattanooga" at bounding box center [966, 124] width 178 height 30
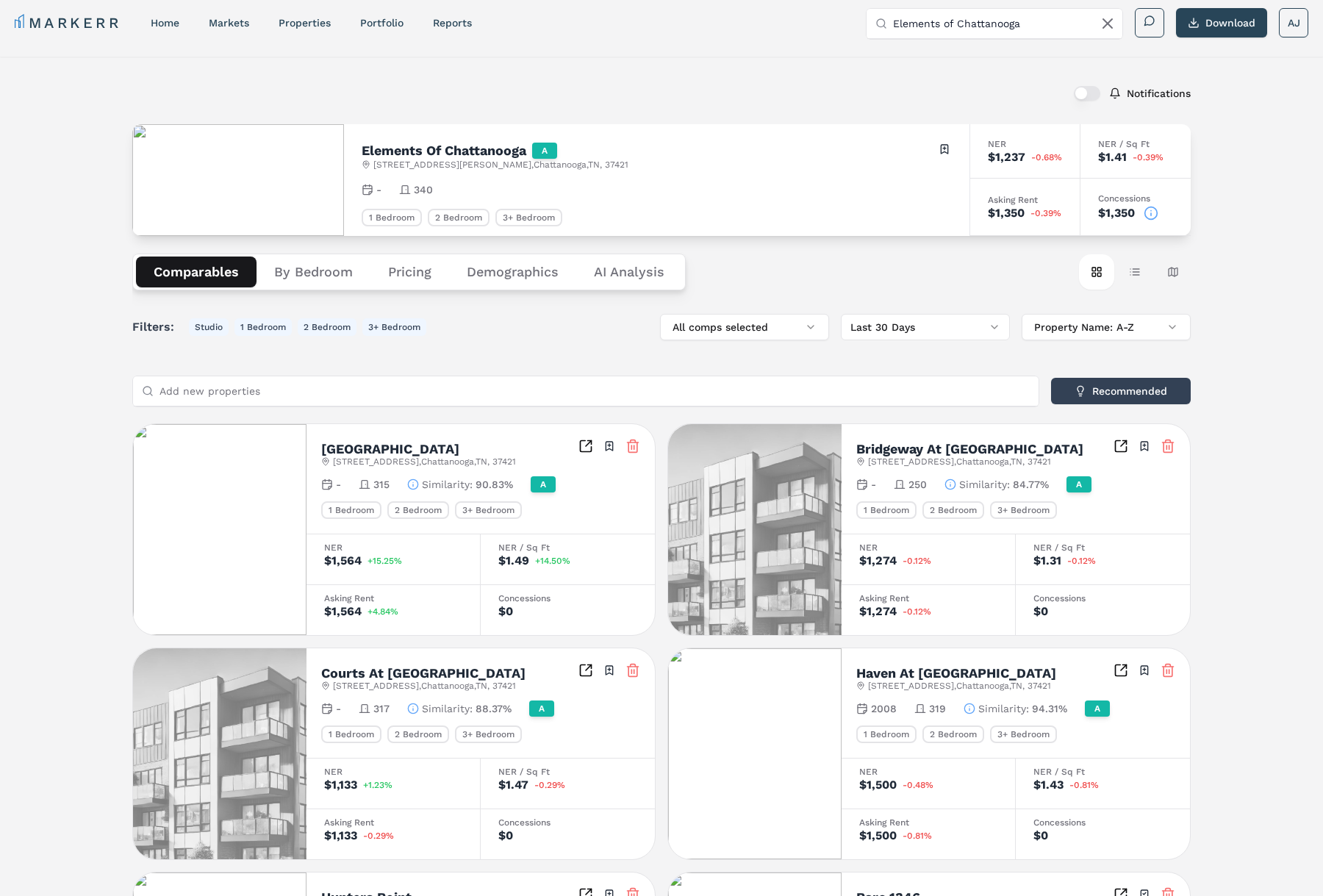
click at [437, 154] on h2 "Elements Of Chattanooga" at bounding box center [444, 150] width 165 height 13
click at [1159, 214] on div "$1,350" at bounding box center [1136, 213] width 75 height 15
click at [1158, 214] on circle at bounding box center [1151, 213] width 13 height 13
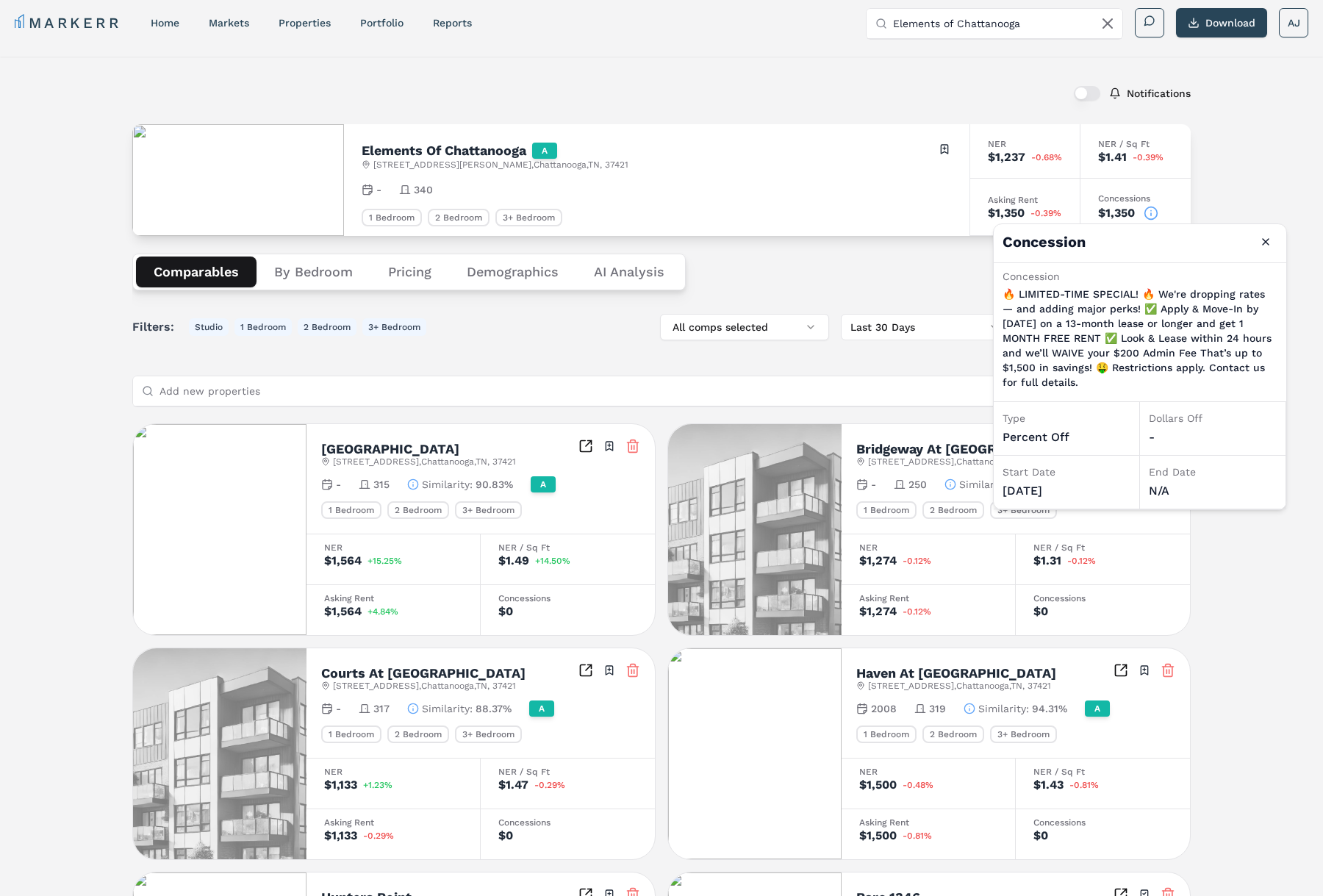
drag, startPoint x: 710, startPoint y: 194, endPoint x: 688, endPoint y: 194, distance: 22.0
click at [710, 194] on div "- 340" at bounding box center [657, 190] width 590 height 15
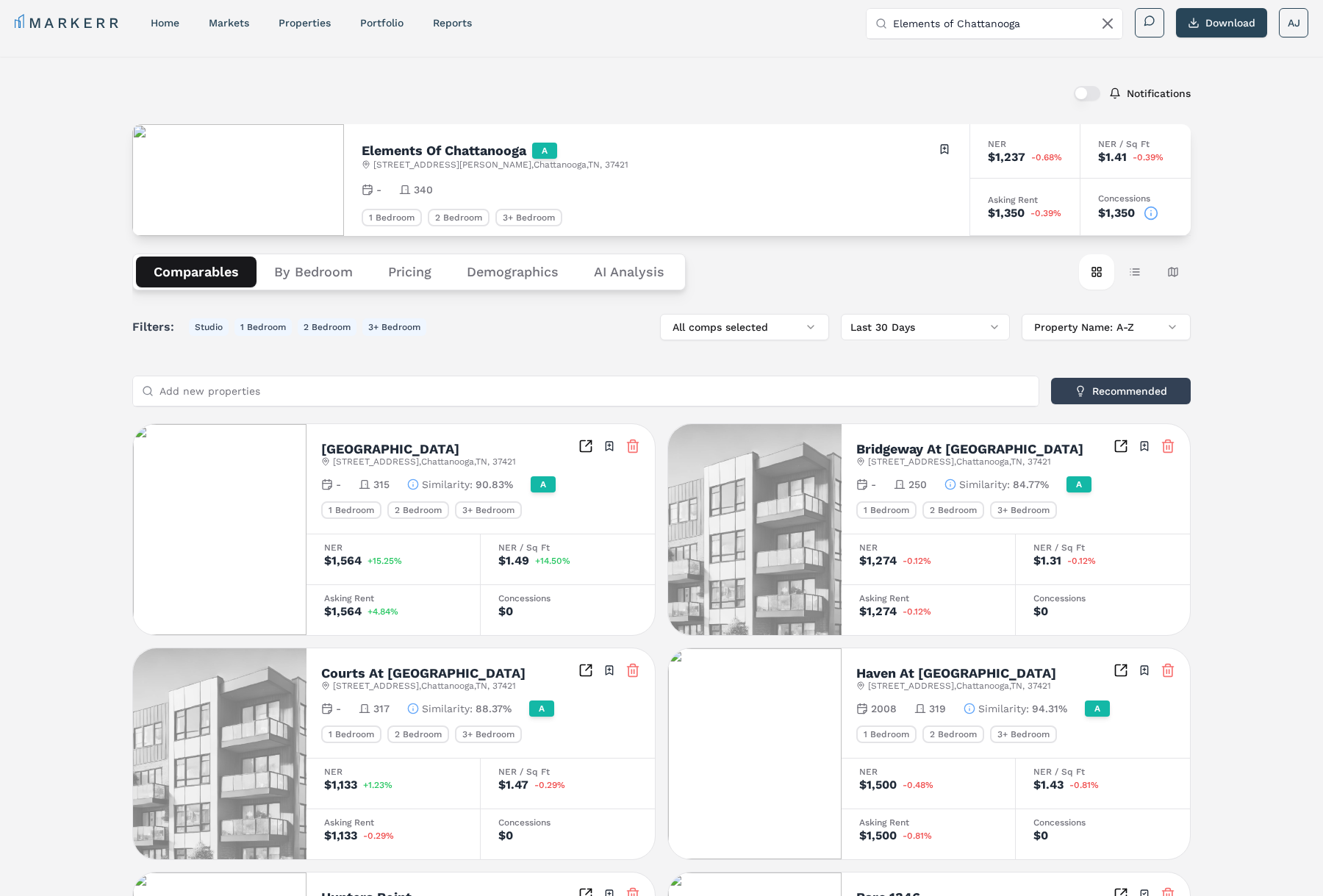
click at [443, 151] on h2 "Elements Of Chattanooga" at bounding box center [444, 150] width 165 height 13
click at [1010, 19] on input "Elements of Chattanooga" at bounding box center [1003, 24] width 220 height 30
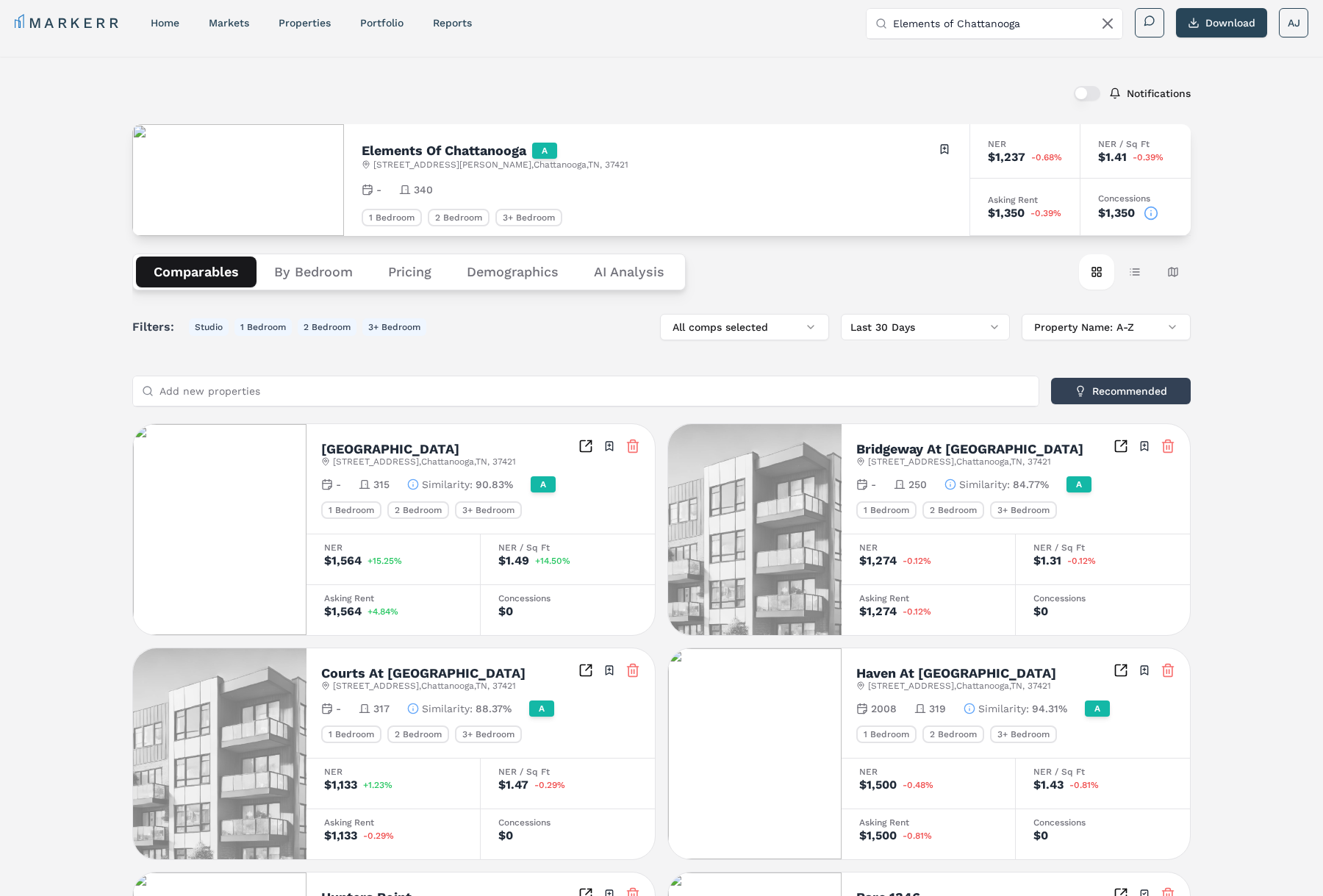
click at [1010, 19] on input "Elements of Chattanooga" at bounding box center [1003, 24] width 220 height 30
paste input "Revere at Hamilton Place (Markerr)"
click at [1021, 23] on input "Revere at Hamilton Place (Markerr)" at bounding box center [1003, 24] width 220 height 30
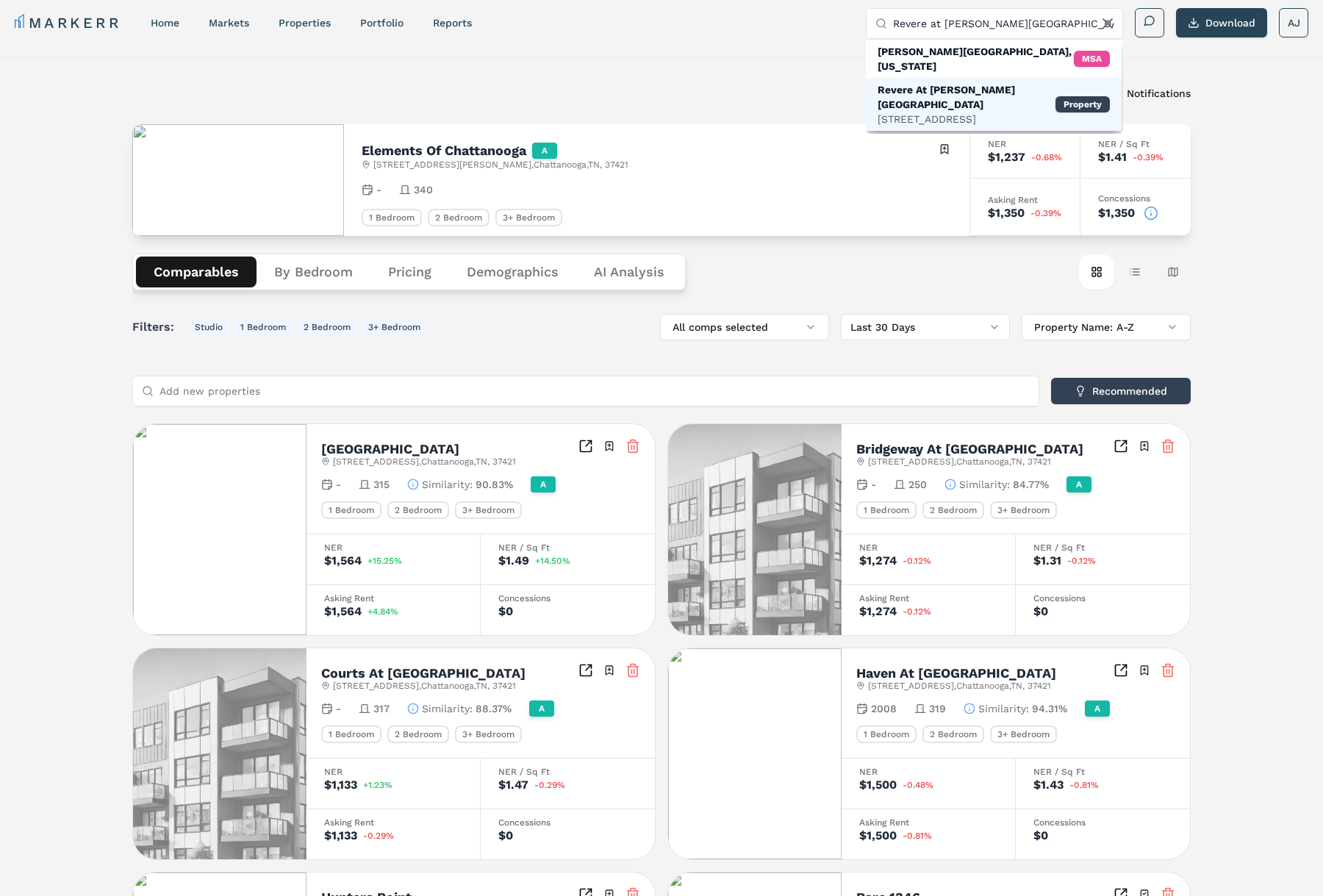
click at [960, 82] on div "Revere At Hamilton Place" at bounding box center [966, 97] width 178 height 30
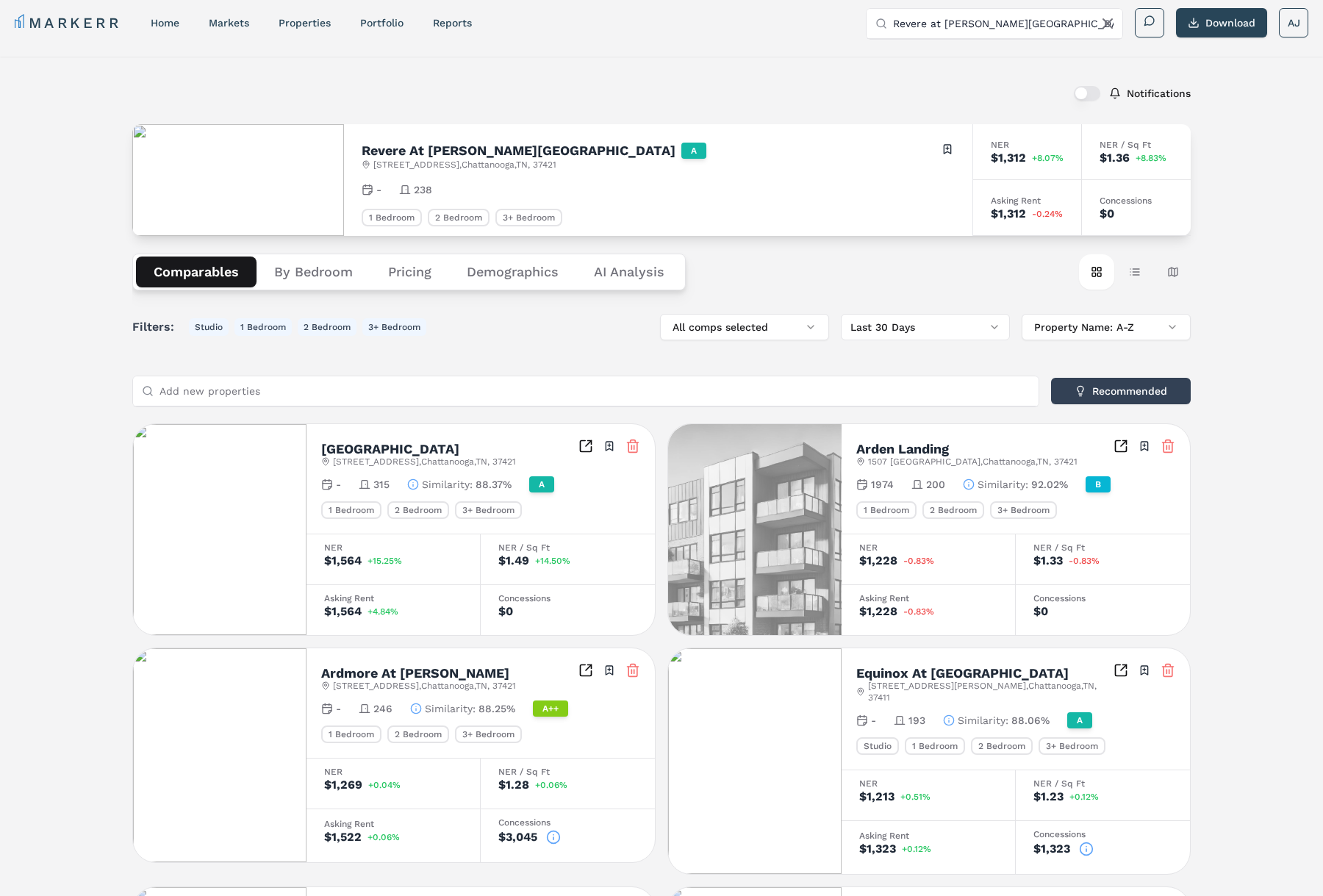
click at [447, 149] on h2 "Revere At Hamilton Place" at bounding box center [518, 150] width 314 height 13
click at [448, 149] on h2 "Revere At Hamilton Place" at bounding box center [518, 150] width 314 height 13
click at [1000, 36] on input "Revere at Hamilton Place" at bounding box center [1003, 24] width 220 height 30
click at [997, 27] on input "Revere at Hamilton Place" at bounding box center [1003, 24] width 220 height 30
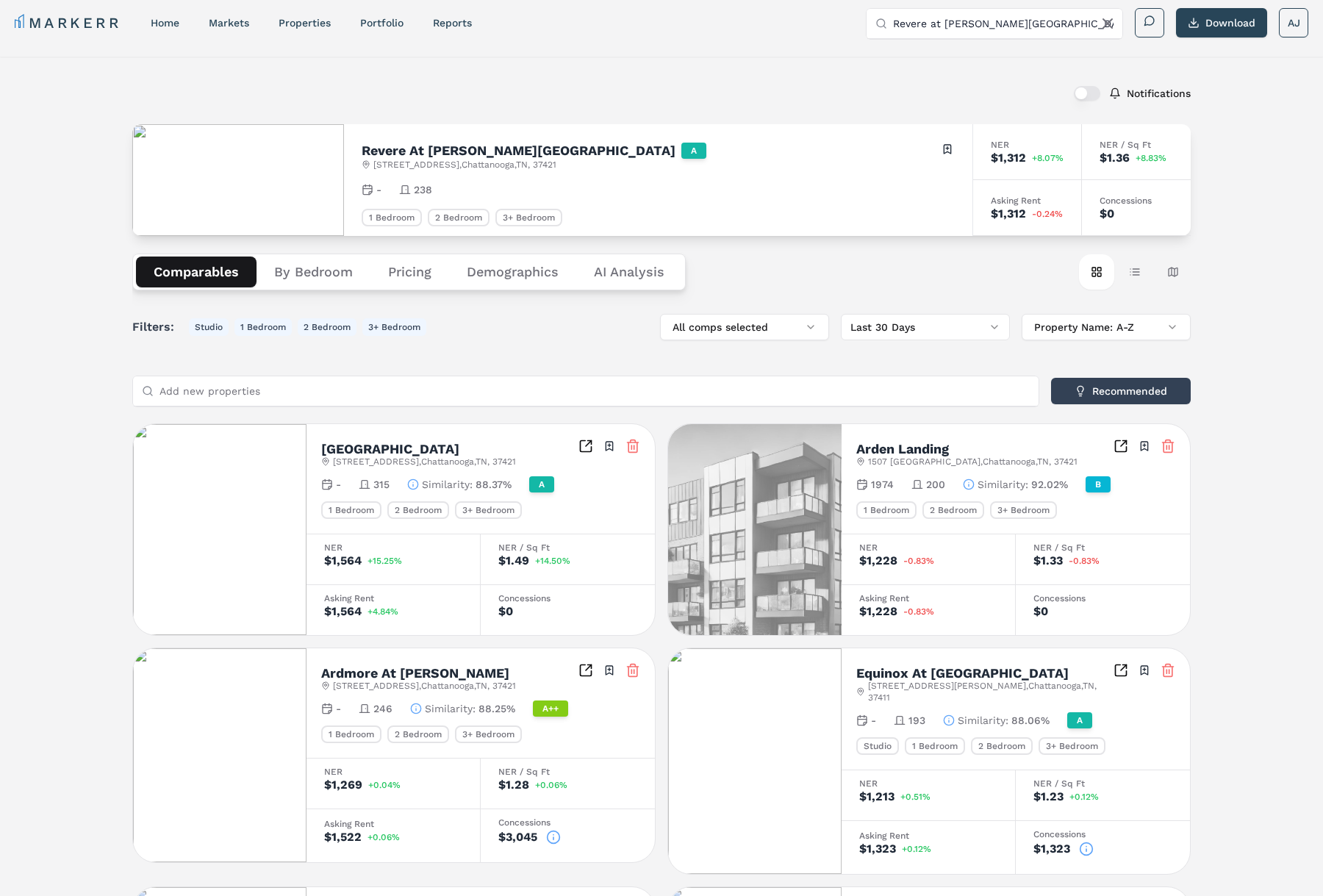
click at [997, 27] on input "Revere at Hamilton Place" at bounding box center [1003, 24] width 220 height 30
paste input "The District At Hamilton Place (Markerr)"
click at [1046, 21] on input "The District At Hamilton Place (Markerr)" at bounding box center [1003, 24] width 220 height 30
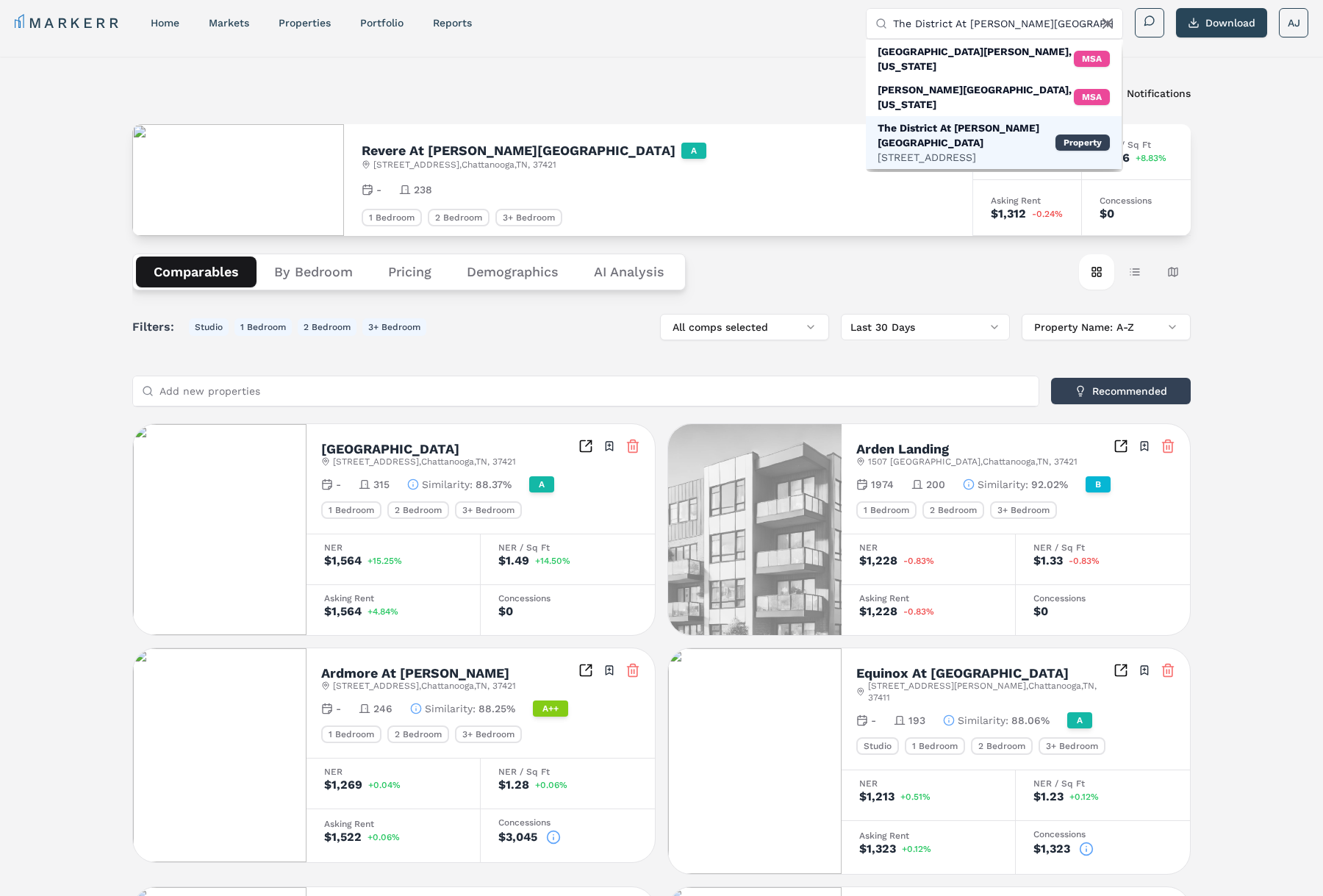
click at [981, 120] on div "The District At Hamilton Place" at bounding box center [966, 135] width 178 height 30
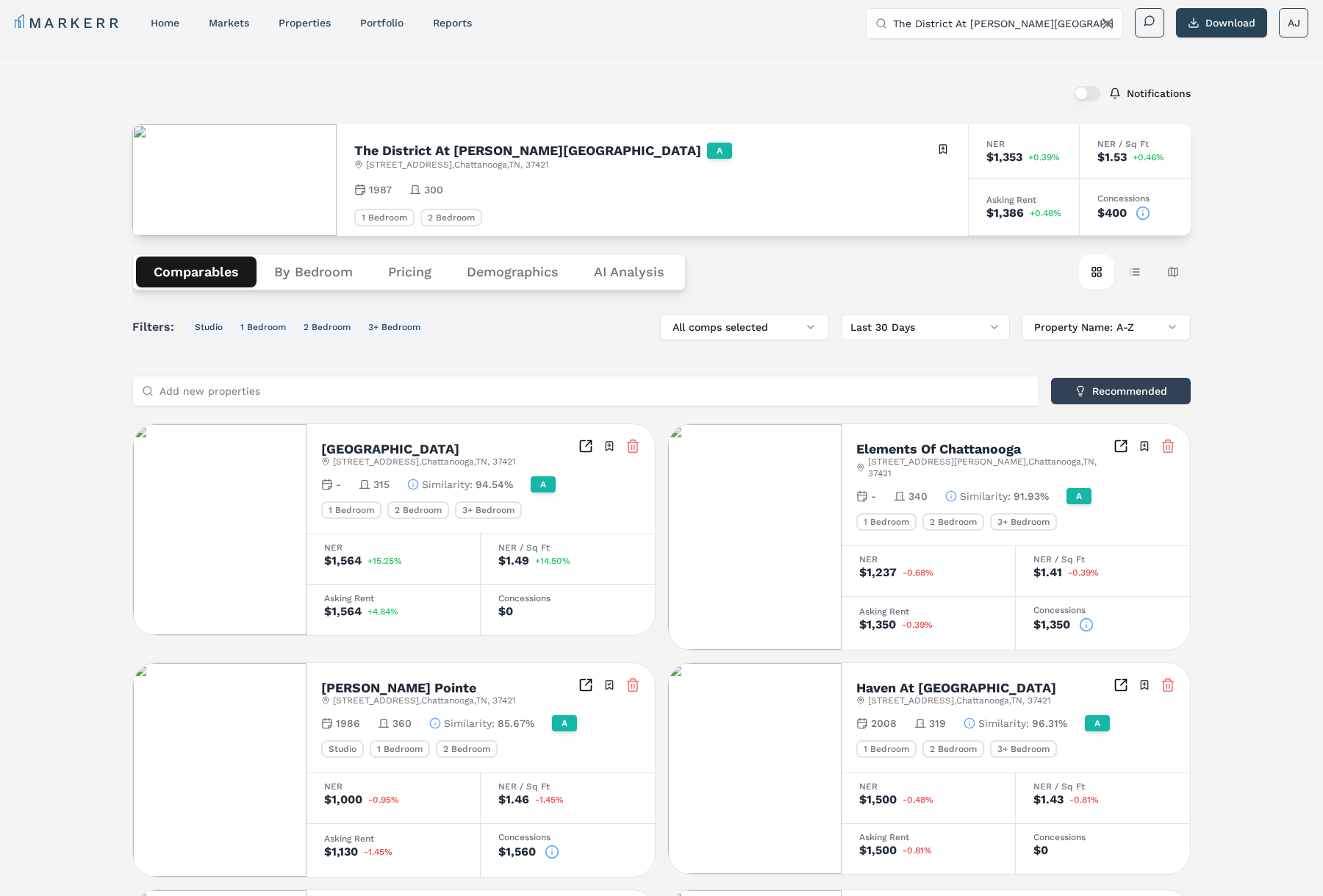
click at [442, 156] on h2 "The District At Hamilton Place" at bounding box center [527, 150] width 347 height 13
drag, startPoint x: 442, startPoint y: 156, endPoint x: 462, endPoint y: 157, distance: 20.0
click at [443, 156] on h2 "The District At Hamilton Place" at bounding box center [527, 150] width 347 height 13
click at [1069, 9] on input "The District At Hamilton Place" at bounding box center [1003, 24] width 220 height 30
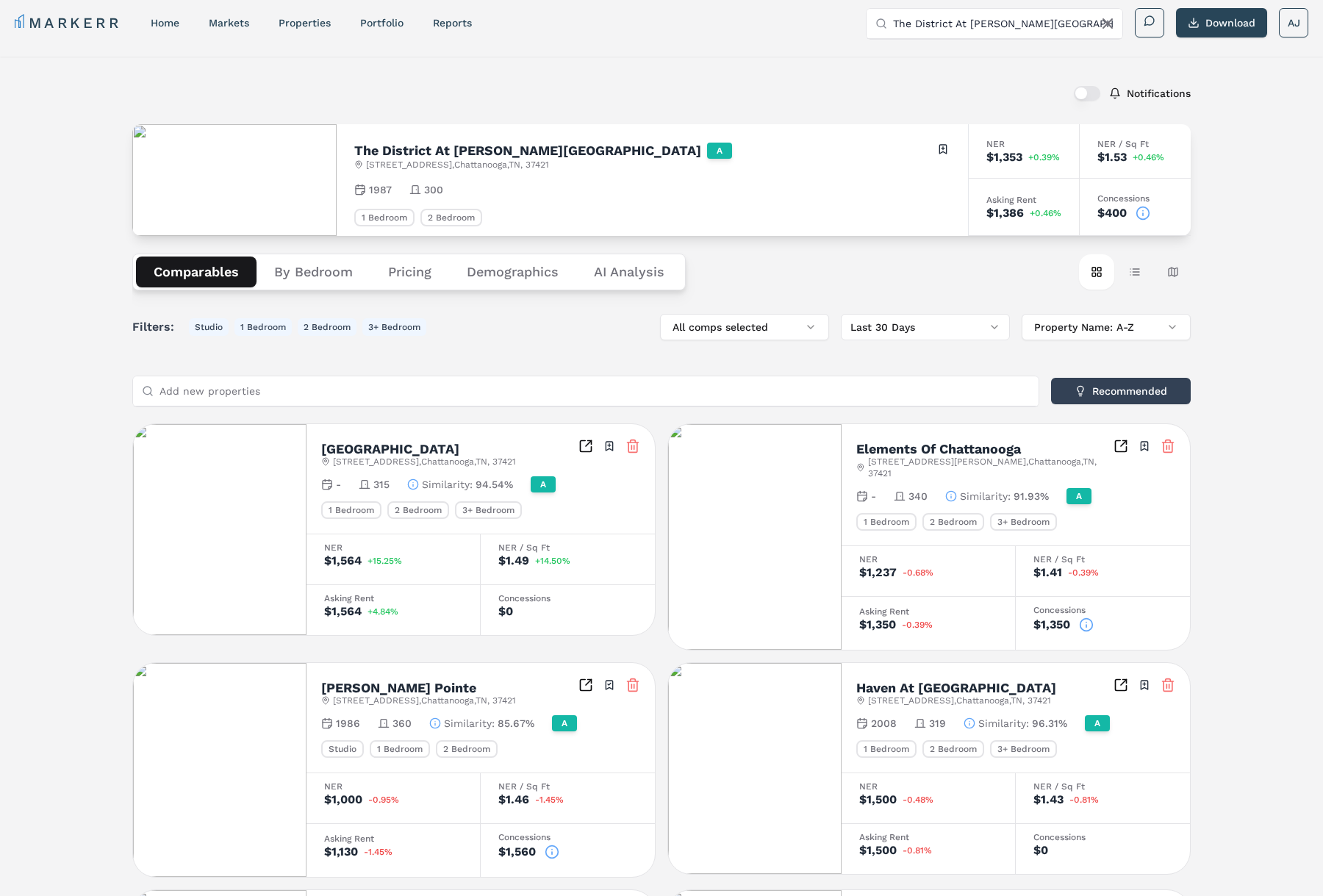
click at [1031, 33] on input "The District At Hamilton Place" at bounding box center [1003, 24] width 220 height 30
click at [1032, 33] on input "The District At Hamilton Place" at bounding box center [1003, 24] width 220 height 30
paste input "MAA Promenad"
click at [964, 61] on div "undefined undefined, Broomfield" at bounding box center [961, 66] width 168 height 15
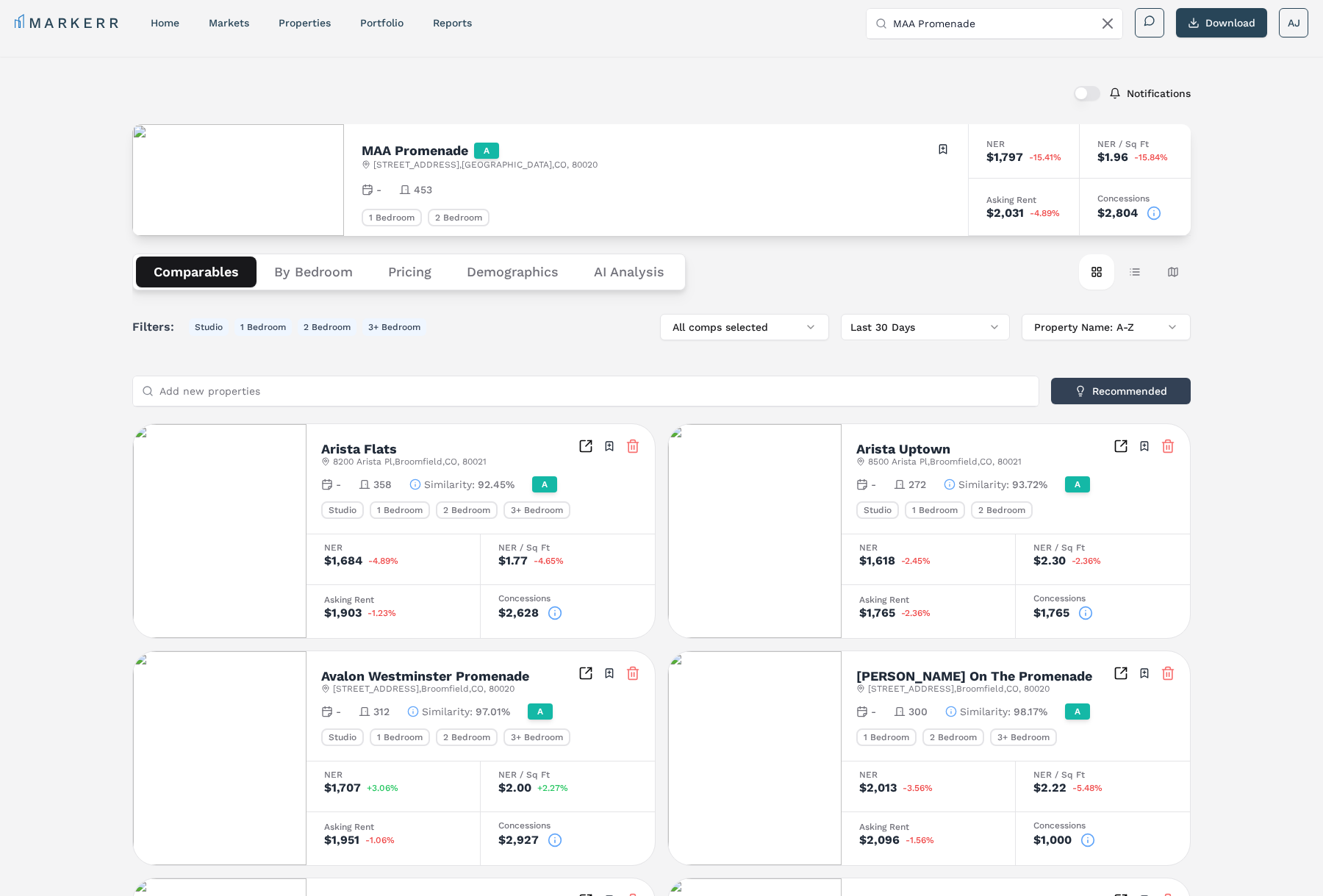
click at [414, 151] on h2 "MAA Promenade" at bounding box center [414, 150] width 106 height 13
drag, startPoint x: 414, startPoint y: 151, endPoint x: 422, endPoint y: 154, distance: 8.5
click at [414, 151] on h2 "MAA Promenade" at bounding box center [414, 150] width 106 height 13
drag, startPoint x: 1156, startPoint y: 217, endPoint x: 1146, endPoint y: 217, distance: 10.0
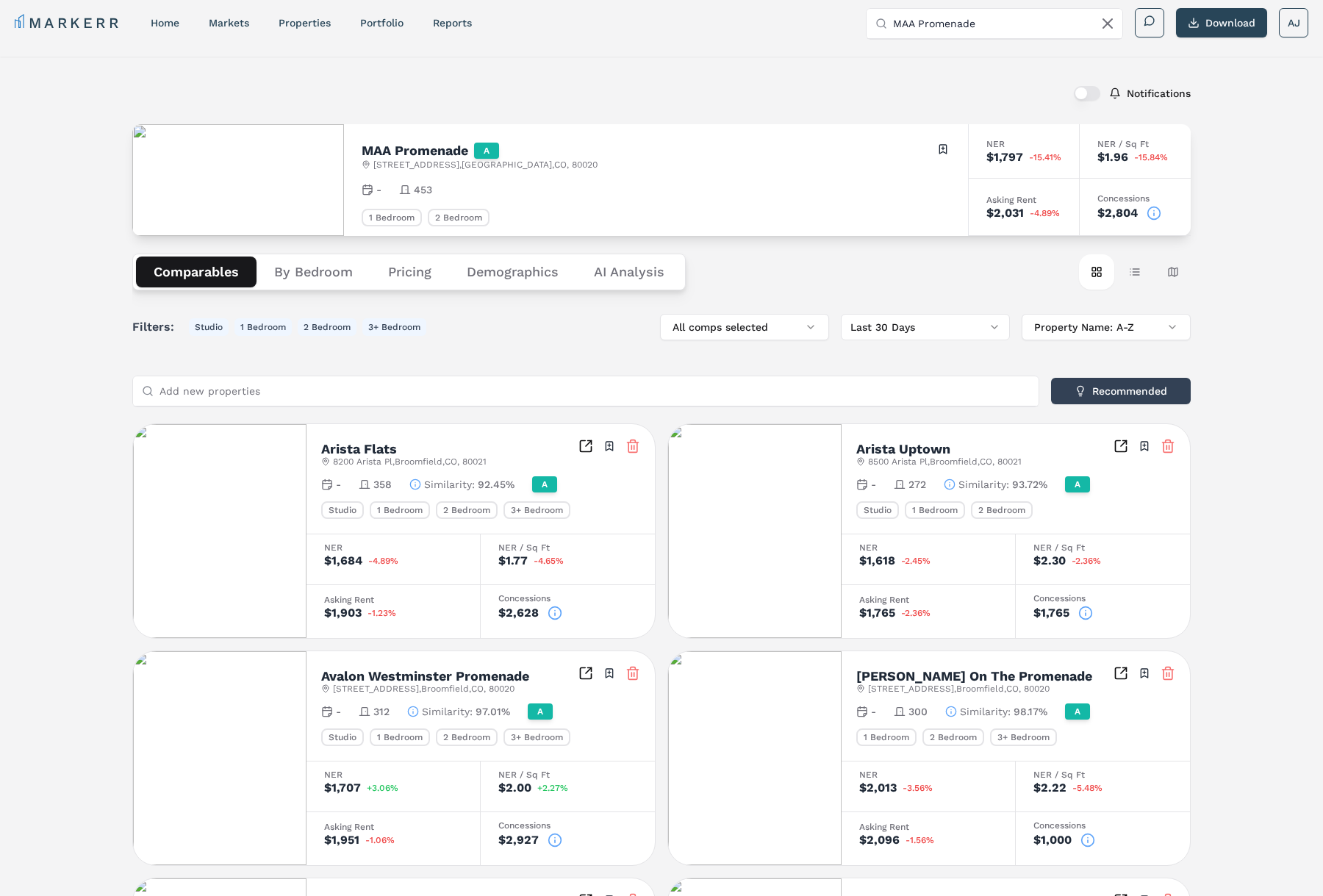
click at [1155, 217] on icon at bounding box center [1154, 213] width 15 height 15
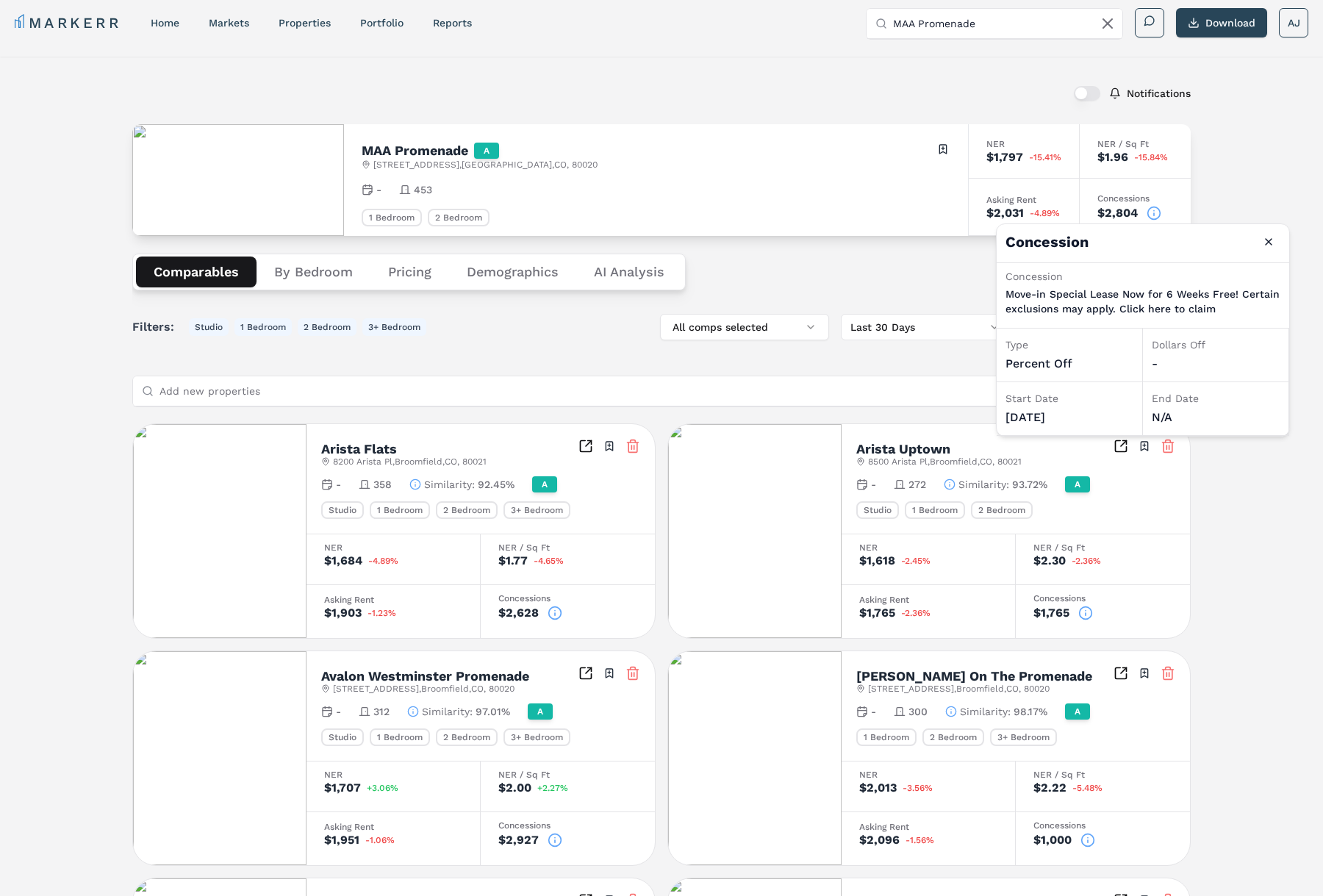
drag, startPoint x: 1272, startPoint y: 177, endPoint x: 1210, endPoint y: 188, distance: 63.0
click at [1272, 177] on div "Notifications MAA Promenade A 6963 W 109th Ave , Westminster , CO , 80020 Toggl…" at bounding box center [662, 822] width 1323 height 1533
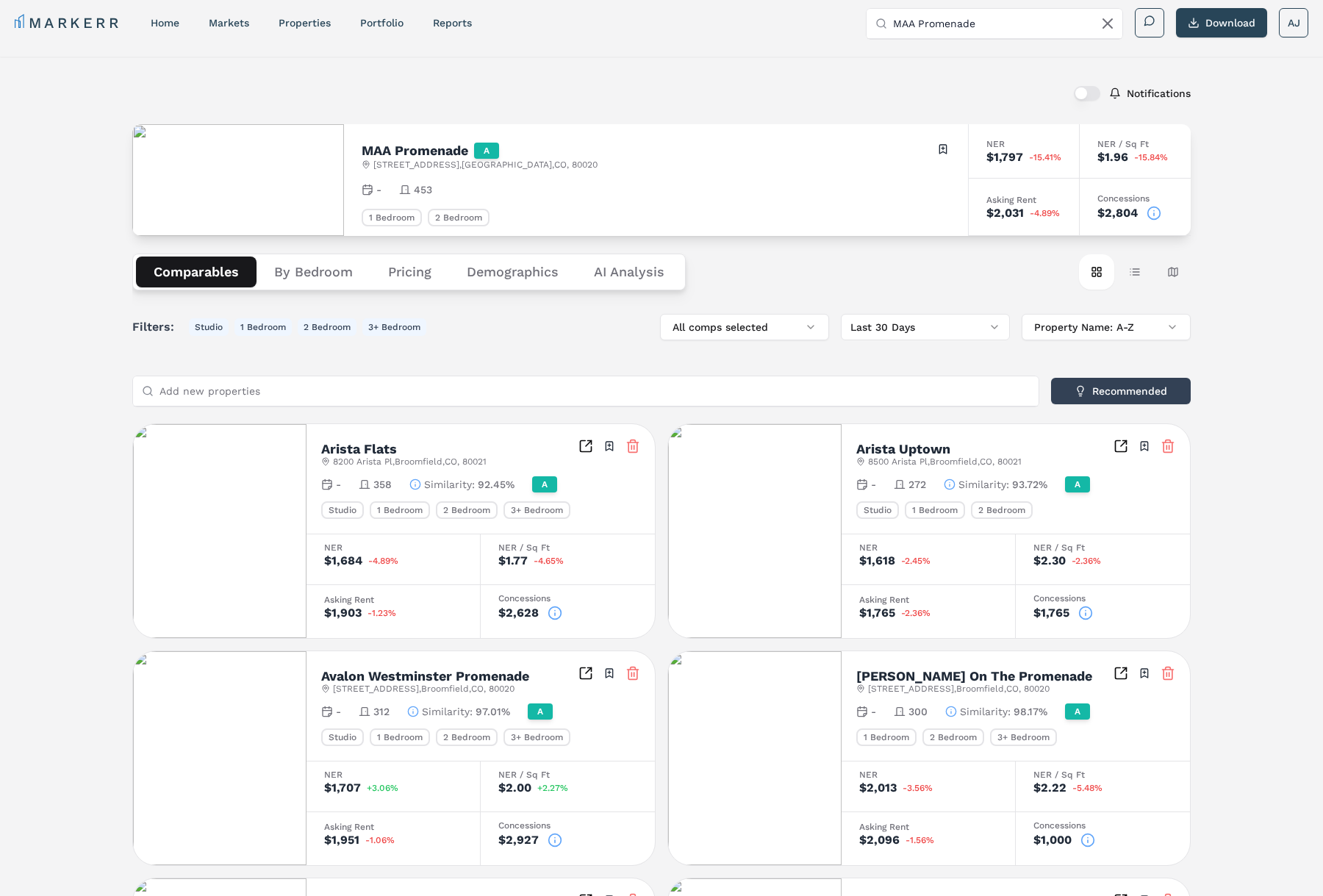
click at [962, 24] on input "MAA Promenade" at bounding box center [1003, 24] width 220 height 30
paste input "Ascent Westminster (Markerr)"
click at [995, 24] on input "Ascent Westminster (Markerr)" at bounding box center [1003, 24] width 220 height 30
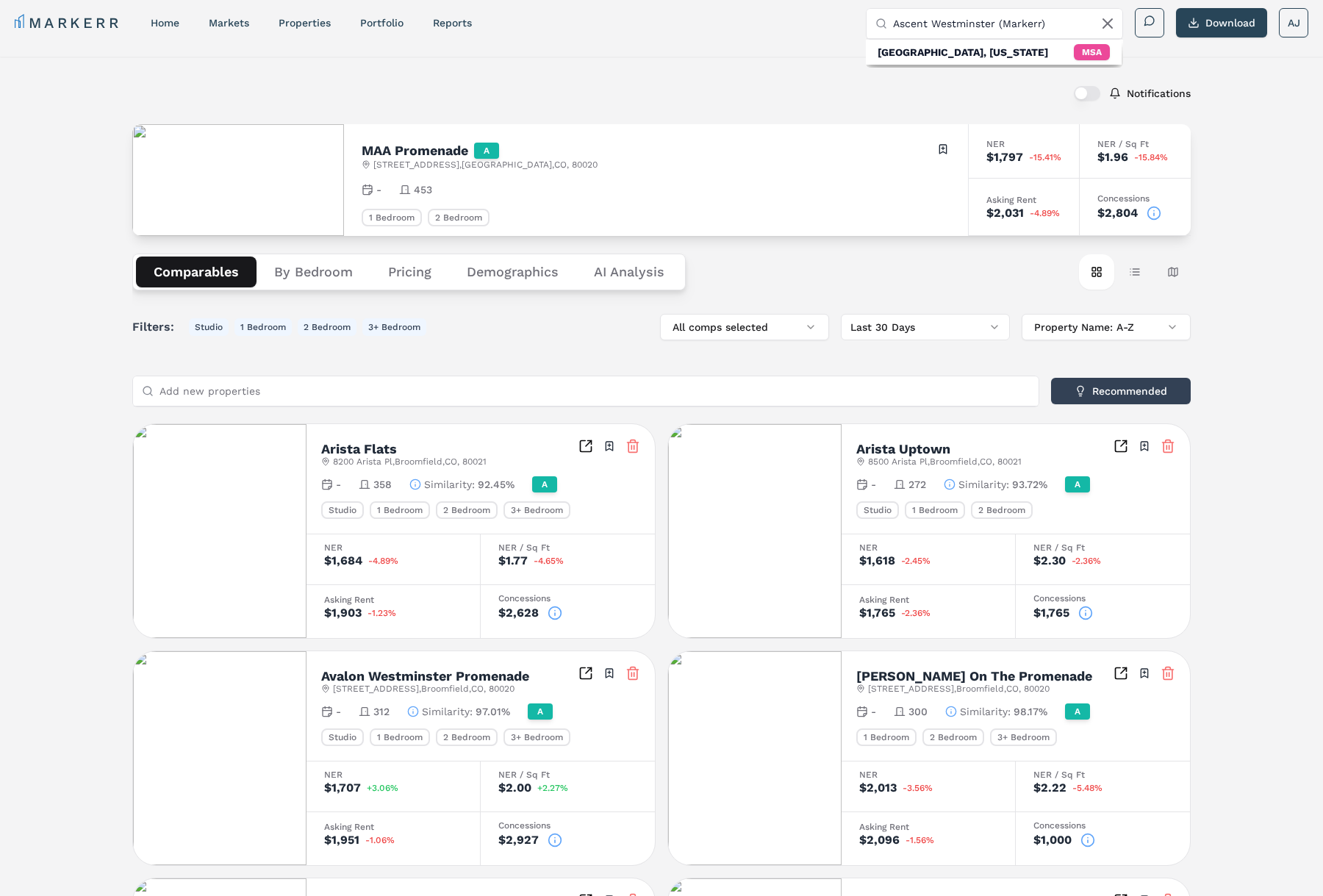
type input "Ascent Westminster"
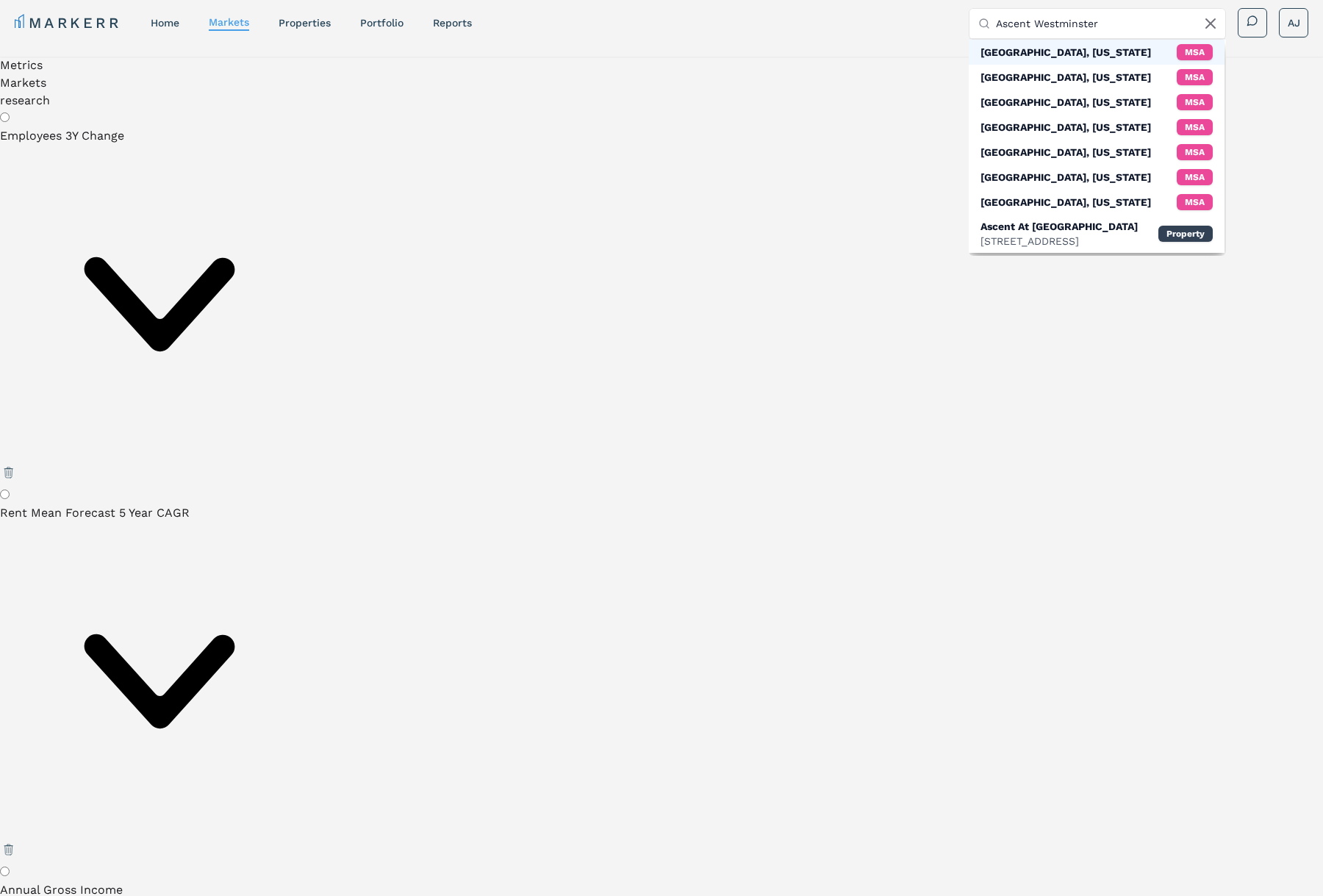
radio input "true"
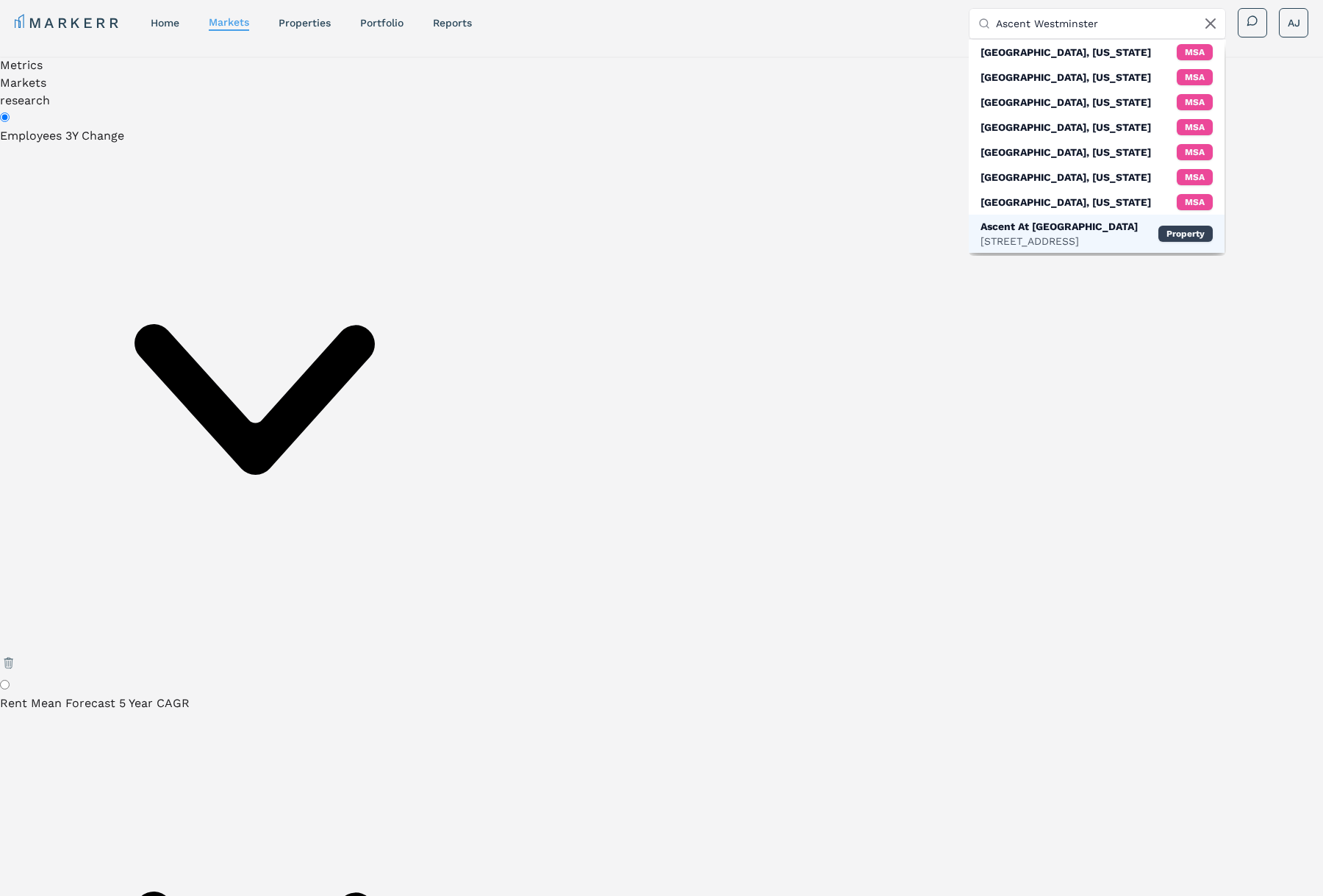
click at [1060, 242] on div "8860 Westminster Blvd, Westminster" at bounding box center [1059, 240] width 157 height 15
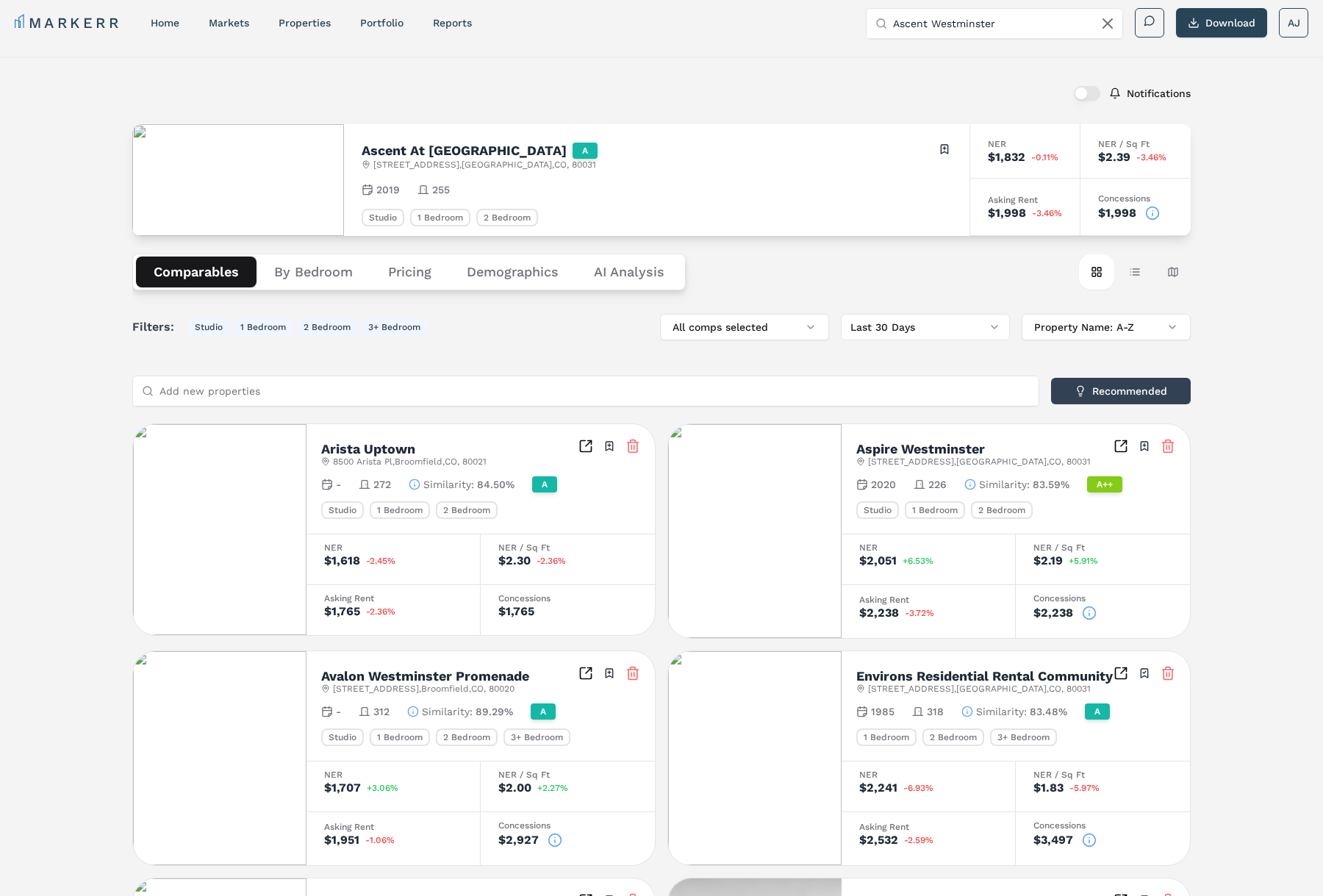
scroll to position [30, 0]
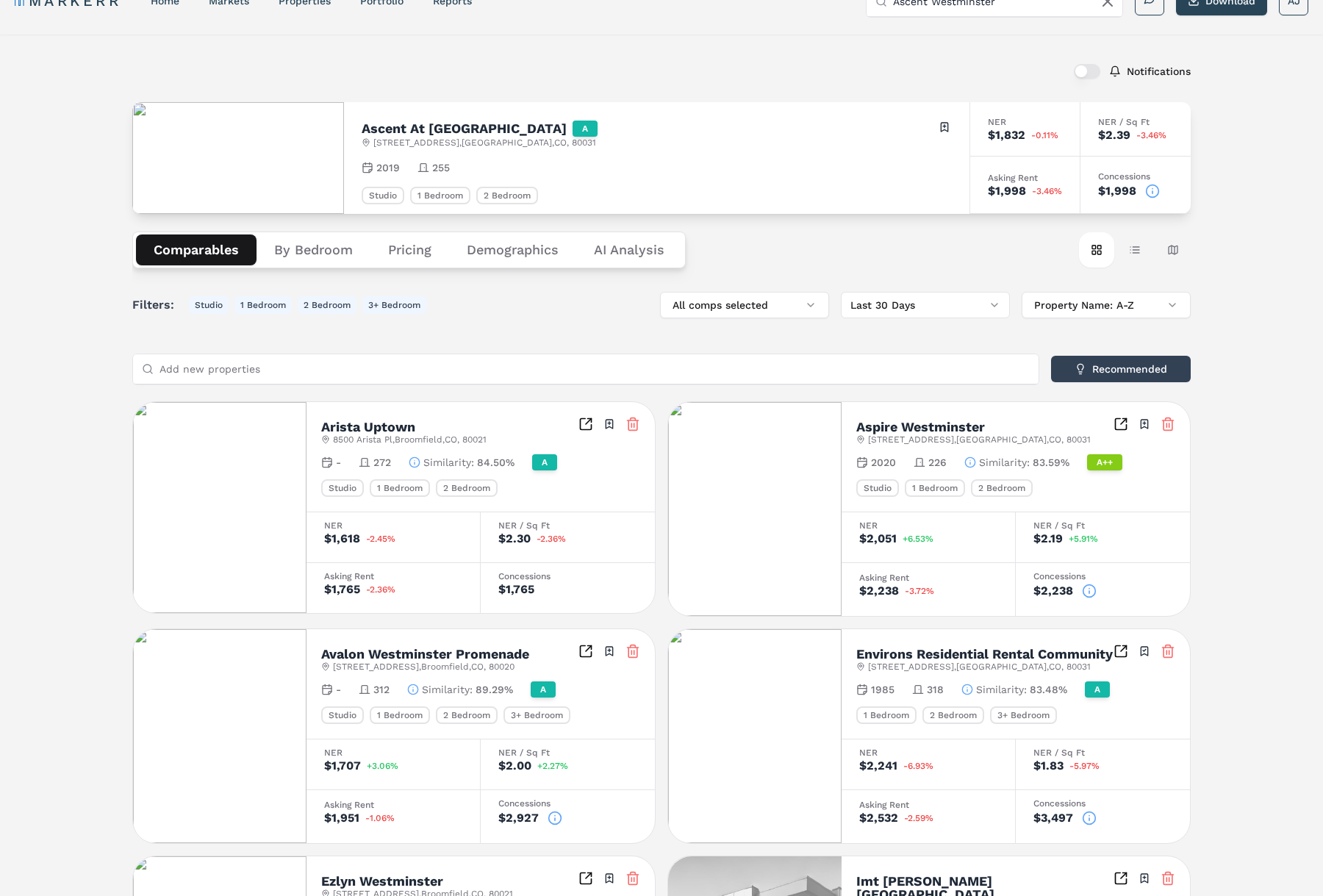
click at [494, 116] on div "Ascent At Downtown Westminster A 8860 Westminster Blvd , Westminster , CO , 800…" at bounding box center [657, 158] width 626 height 112
click at [478, 129] on h2 "Ascent At Downtown Westminster" at bounding box center [464, 128] width 206 height 13
click at [1159, 192] on icon at bounding box center [1152, 191] width 15 height 15
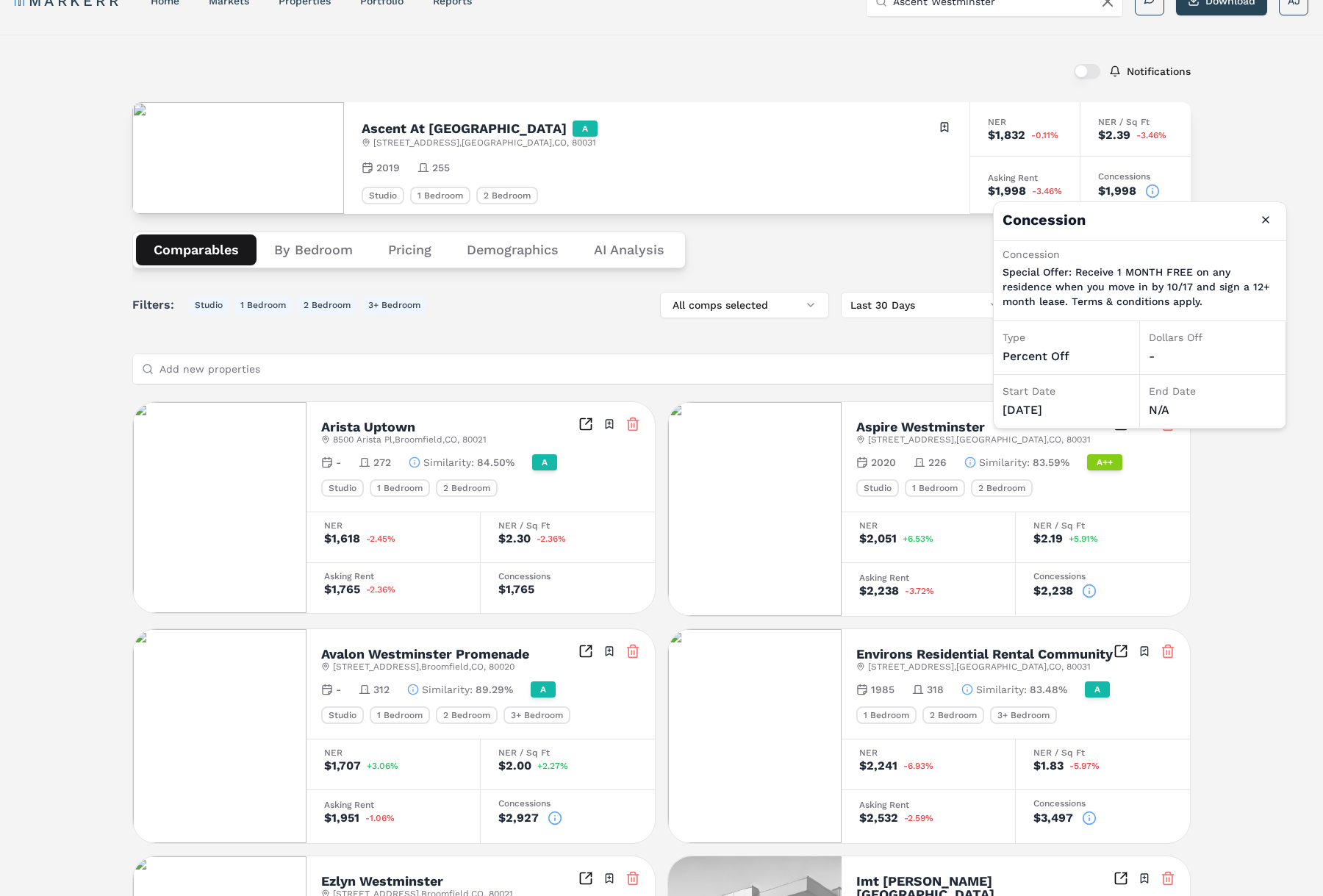
click at [1256, 179] on div "Notifications Ascent At Downtown Westminster A 8860 Westminster Blvd , Westmins…" at bounding box center [662, 802] width 1323 height 1534
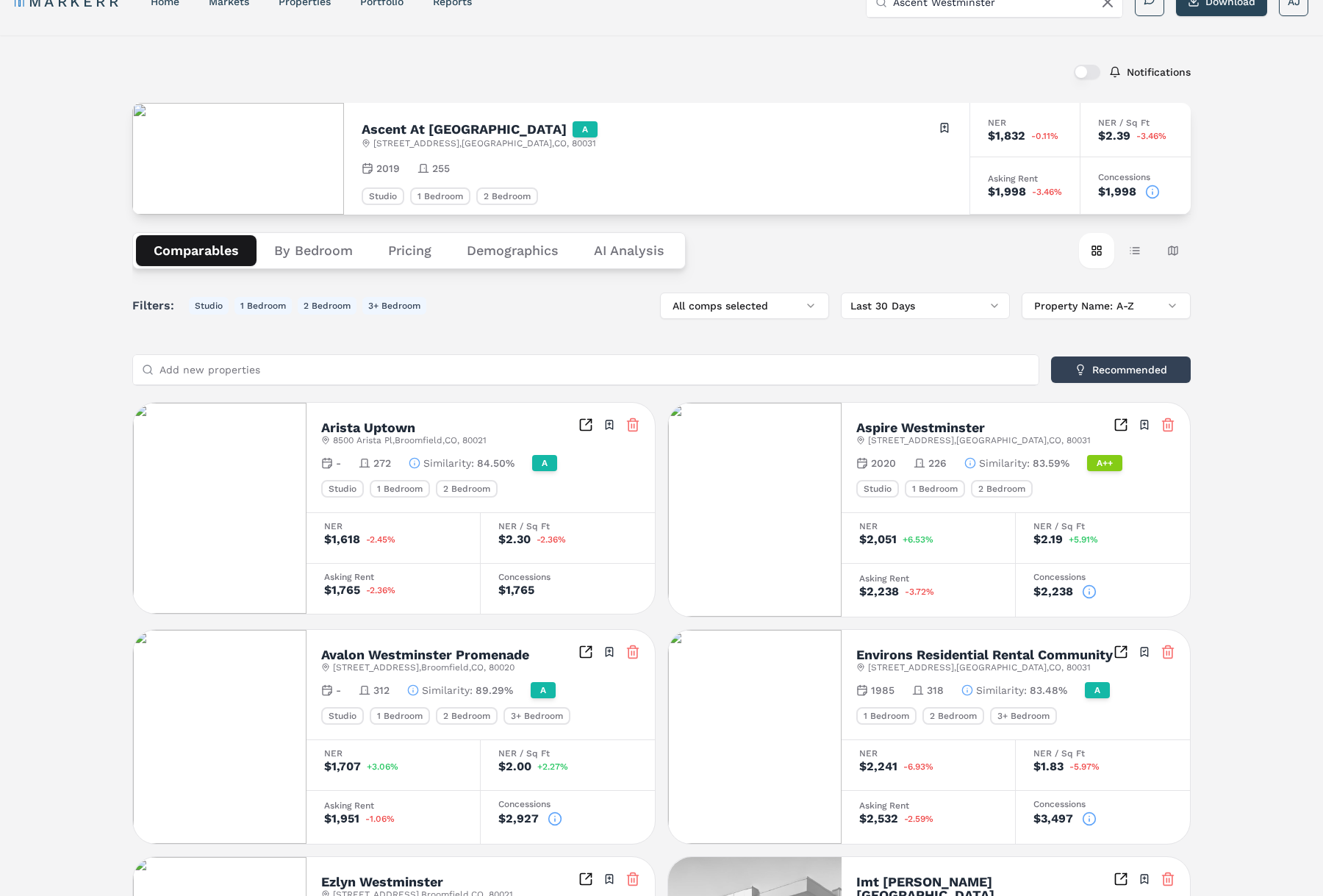
scroll to position [0, 0]
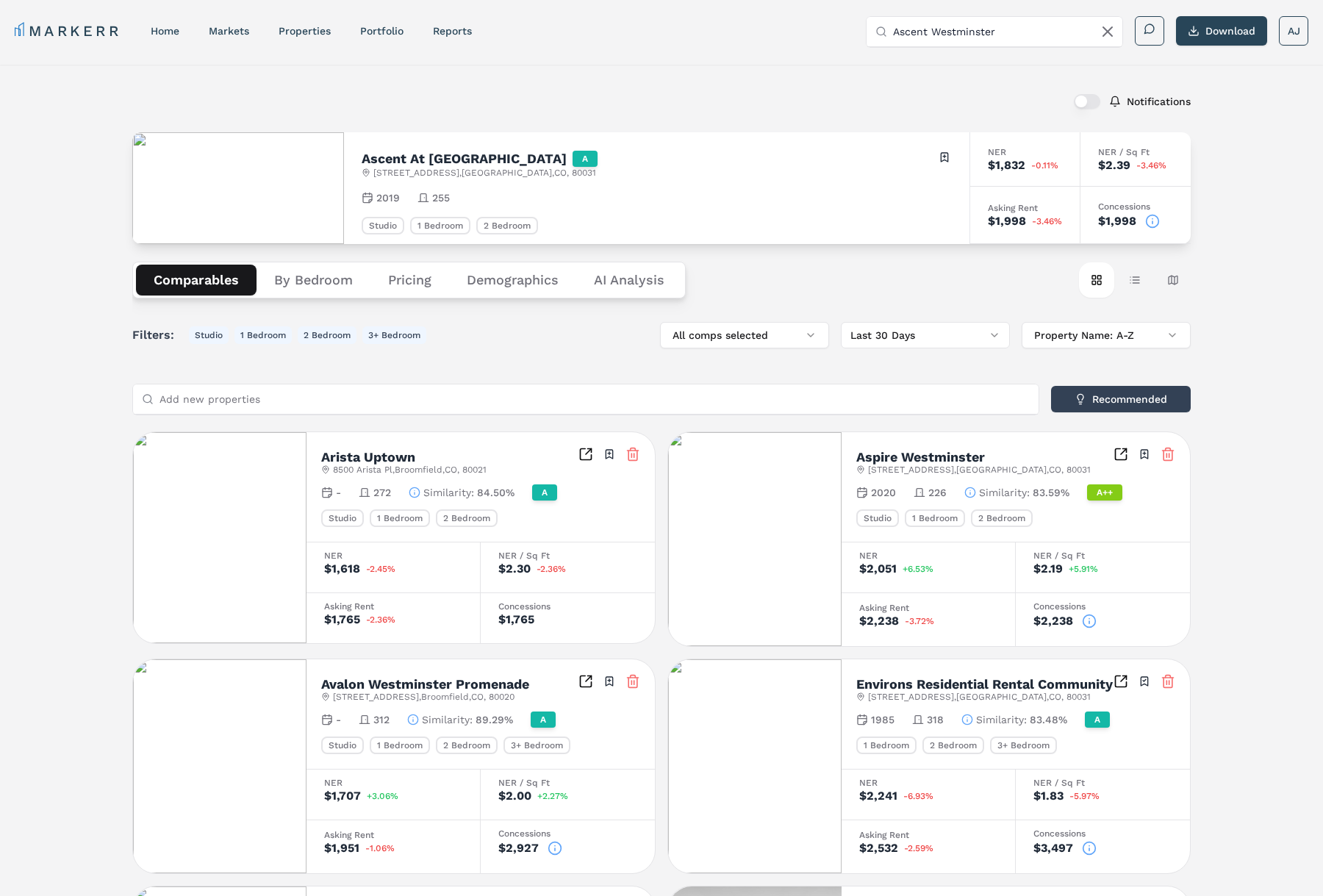
click at [937, 41] on input "Ascent Westminster" at bounding box center [1003, 32] width 220 height 30
drag, startPoint x: 937, startPoint y: 41, endPoint x: 960, endPoint y: 31, distance: 25.1
click at [938, 41] on input "Ascent Westminster" at bounding box center [1003, 32] width 220 height 30
paste input "Camden Flatirons"
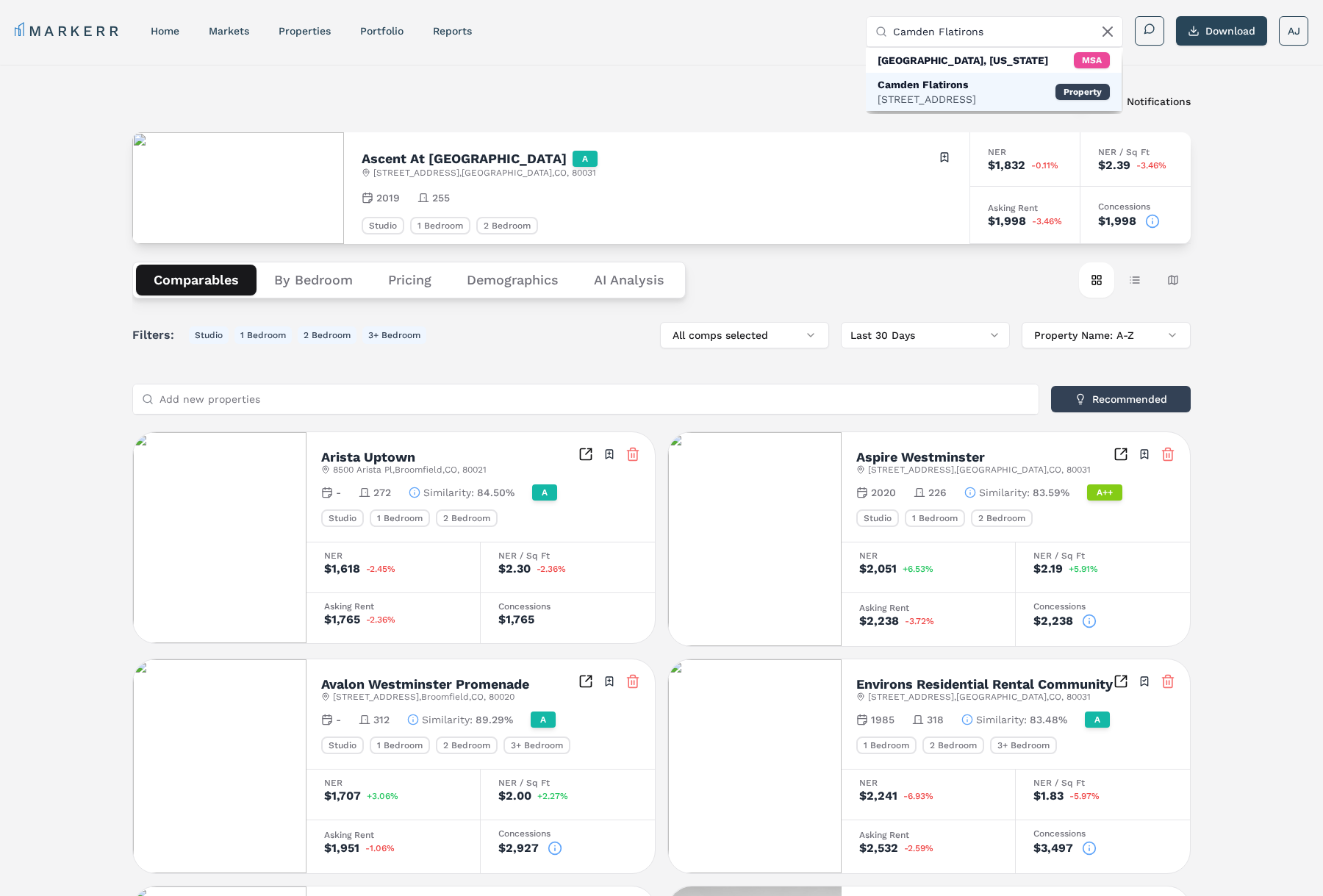
click at [955, 93] on div "120 Edgeview Dr, Broomfield" at bounding box center [927, 99] width 98 height 15
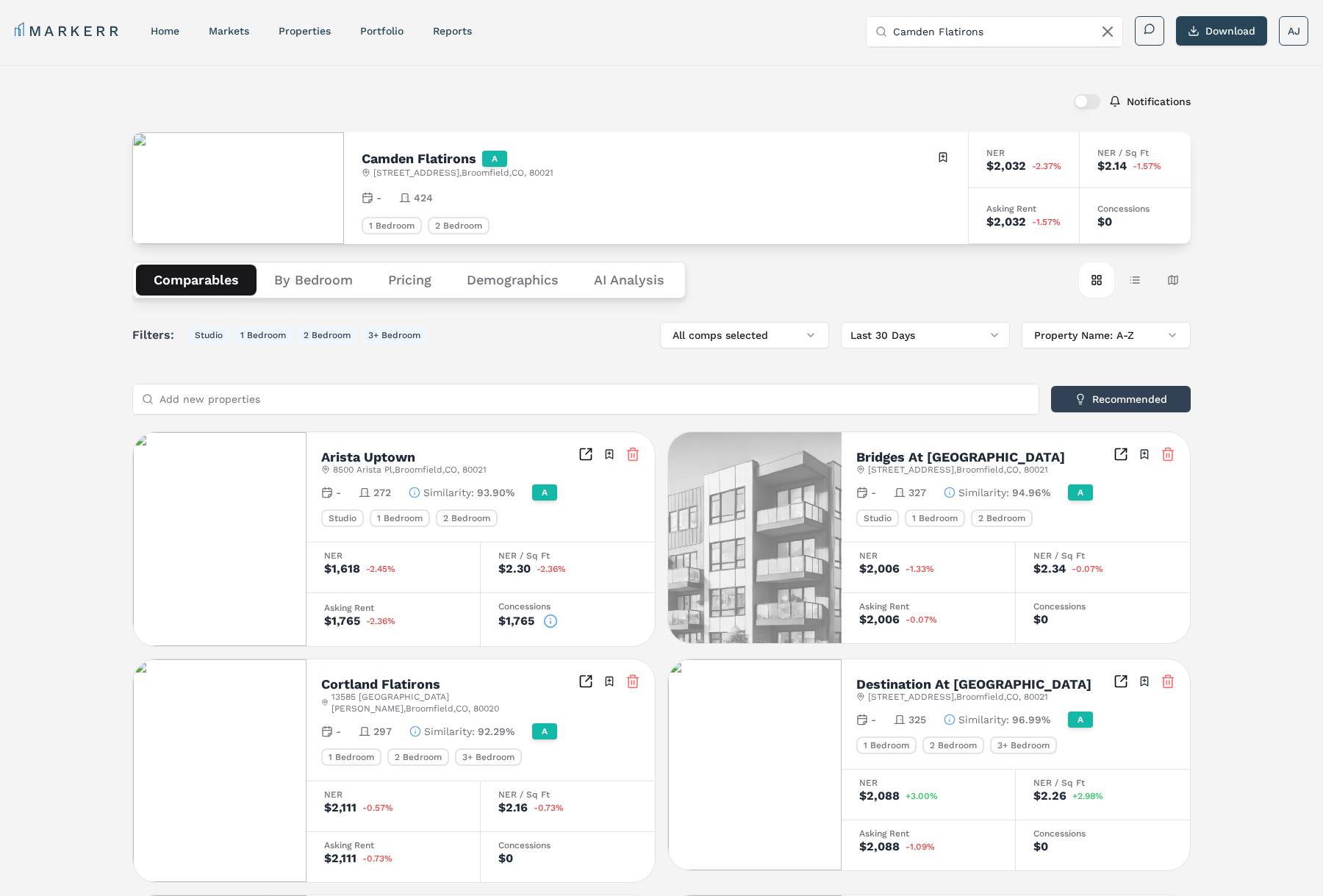
click at [407, 163] on h2 "Camden Flatirons" at bounding box center [418, 158] width 114 height 13
click at [409, 163] on h2 "Camden Flatirons" at bounding box center [418, 158] width 114 height 13
click at [992, 42] on input "Camden Flatirons" at bounding box center [1003, 32] width 220 height 30
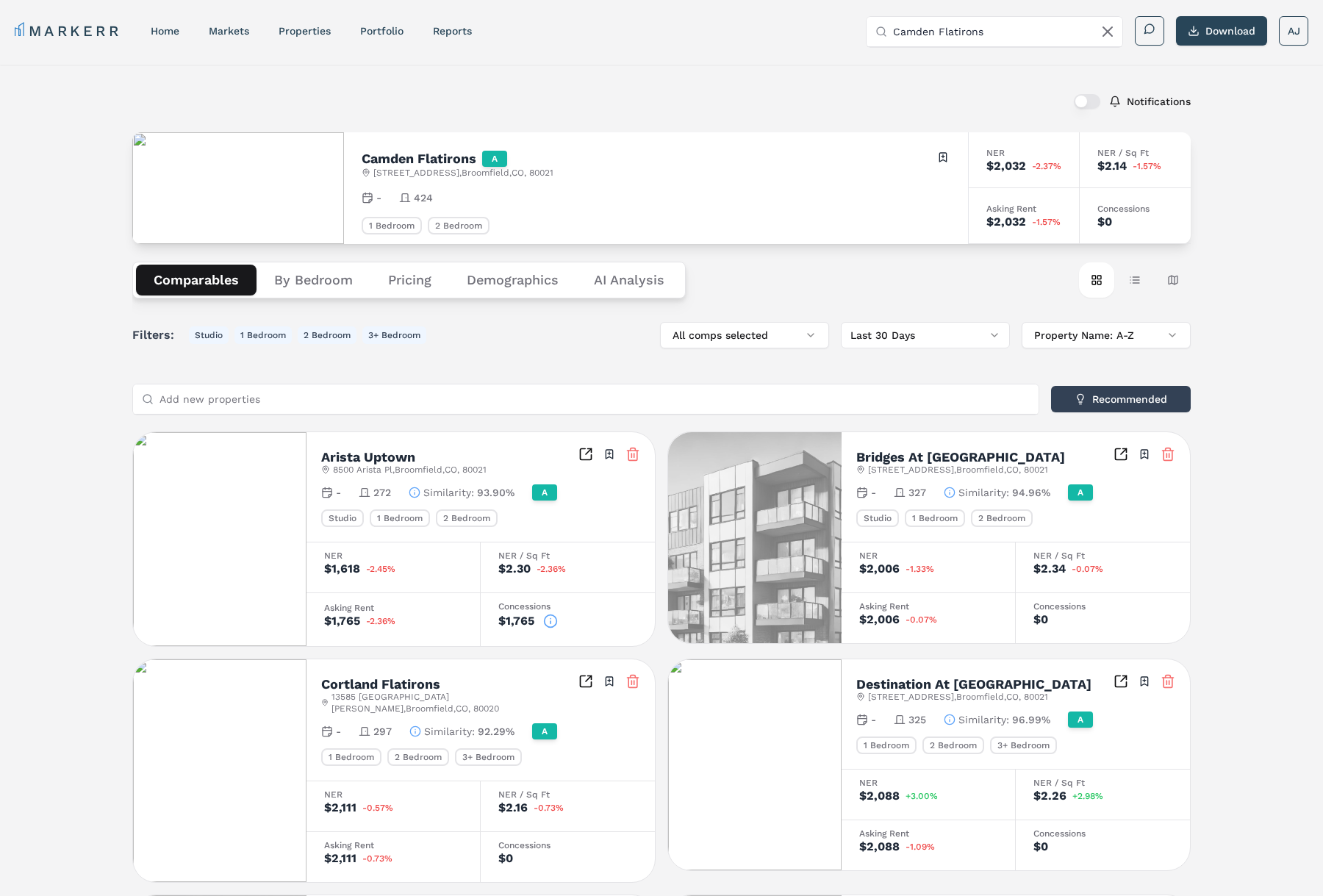
click at [992, 42] on input "Camden Flatirons" at bounding box center [1003, 32] width 220 height 30
paste input "ovell on the Promenade"
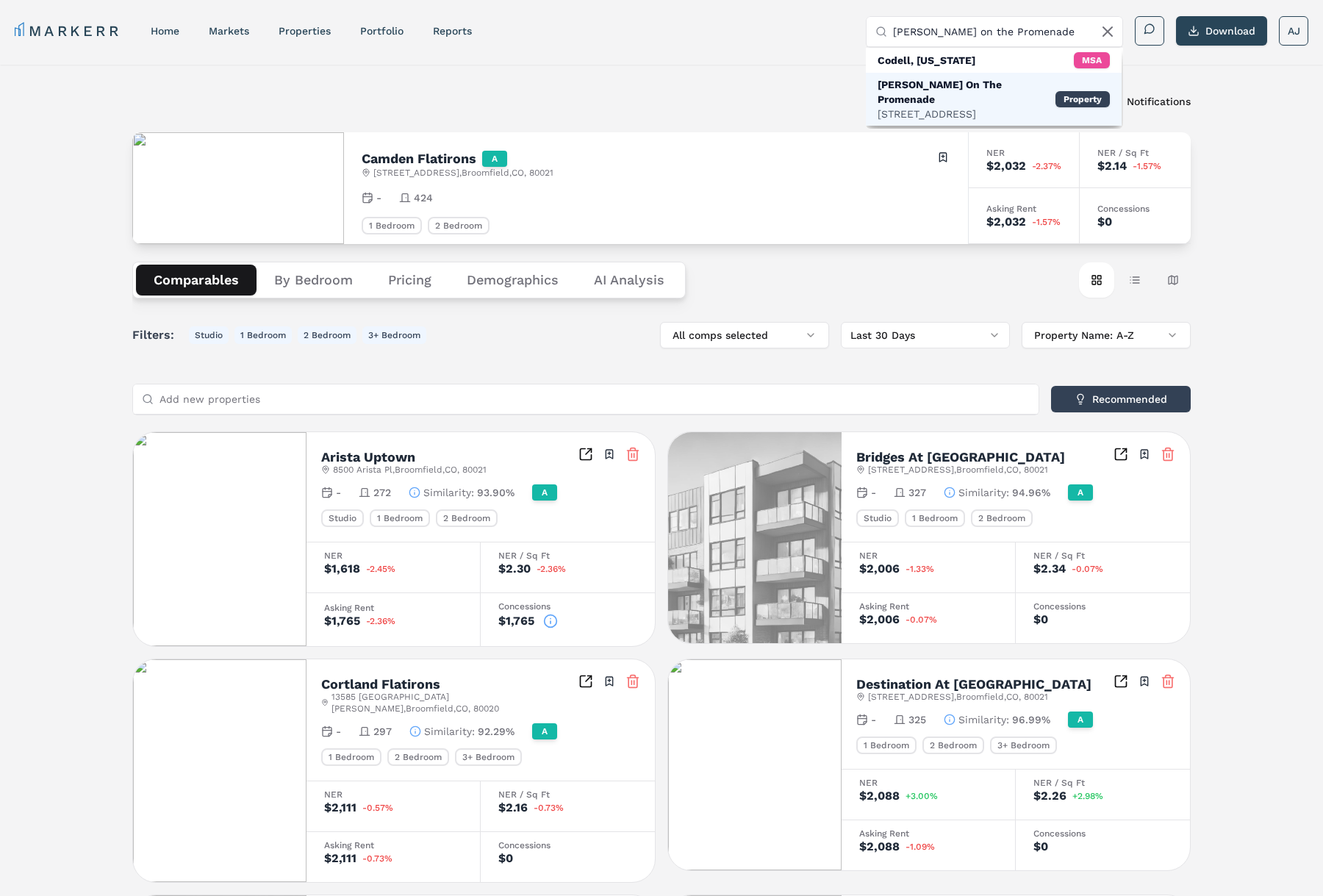
click at [957, 84] on div "Covell On The Promenade" at bounding box center [966, 92] width 178 height 30
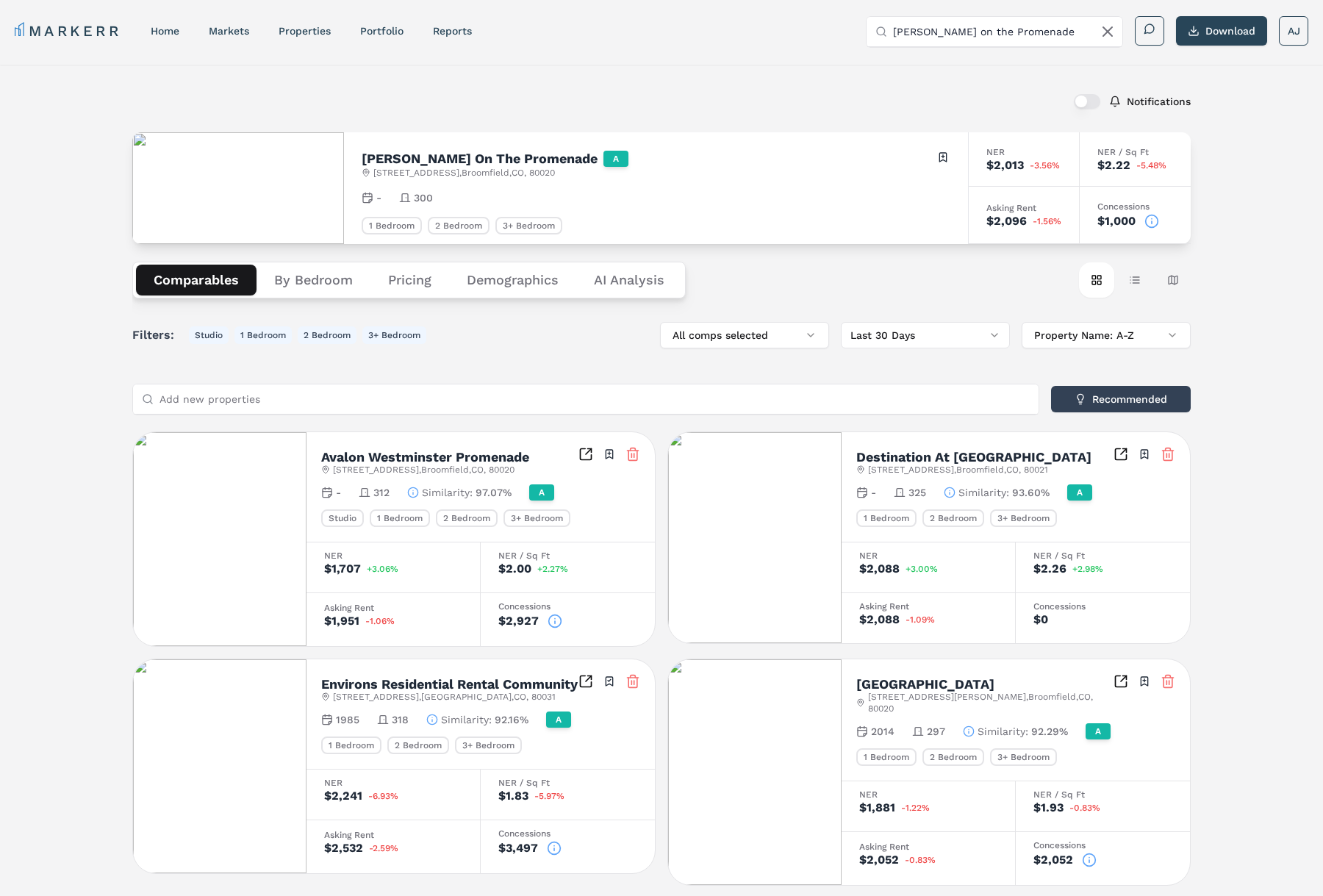
click at [443, 162] on h2 "Covell On The Promenade" at bounding box center [480, 158] width 236 height 13
click at [443, 160] on h2 "Covell On The Promenade" at bounding box center [480, 158] width 236 height 13
click at [456, 154] on h2 "Covell On The Promenade" at bounding box center [480, 158] width 236 height 13
click at [457, 154] on h2 "Covell On The Promenade" at bounding box center [480, 158] width 236 height 13
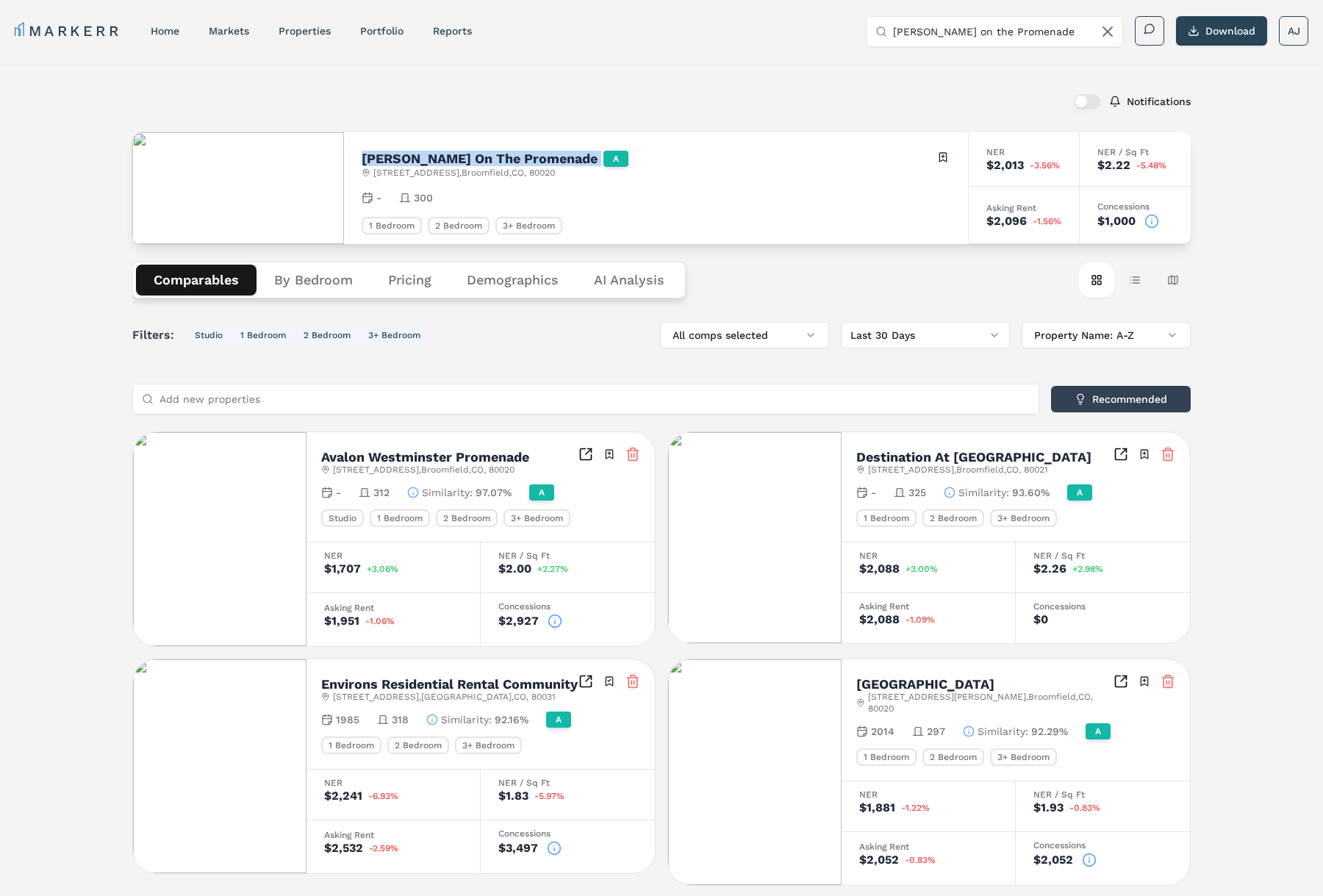
click at [457, 154] on h2 "Covell On The Promenade" at bounding box center [480, 158] width 236 height 13
click at [1149, 224] on icon at bounding box center [1152, 221] width 15 height 15
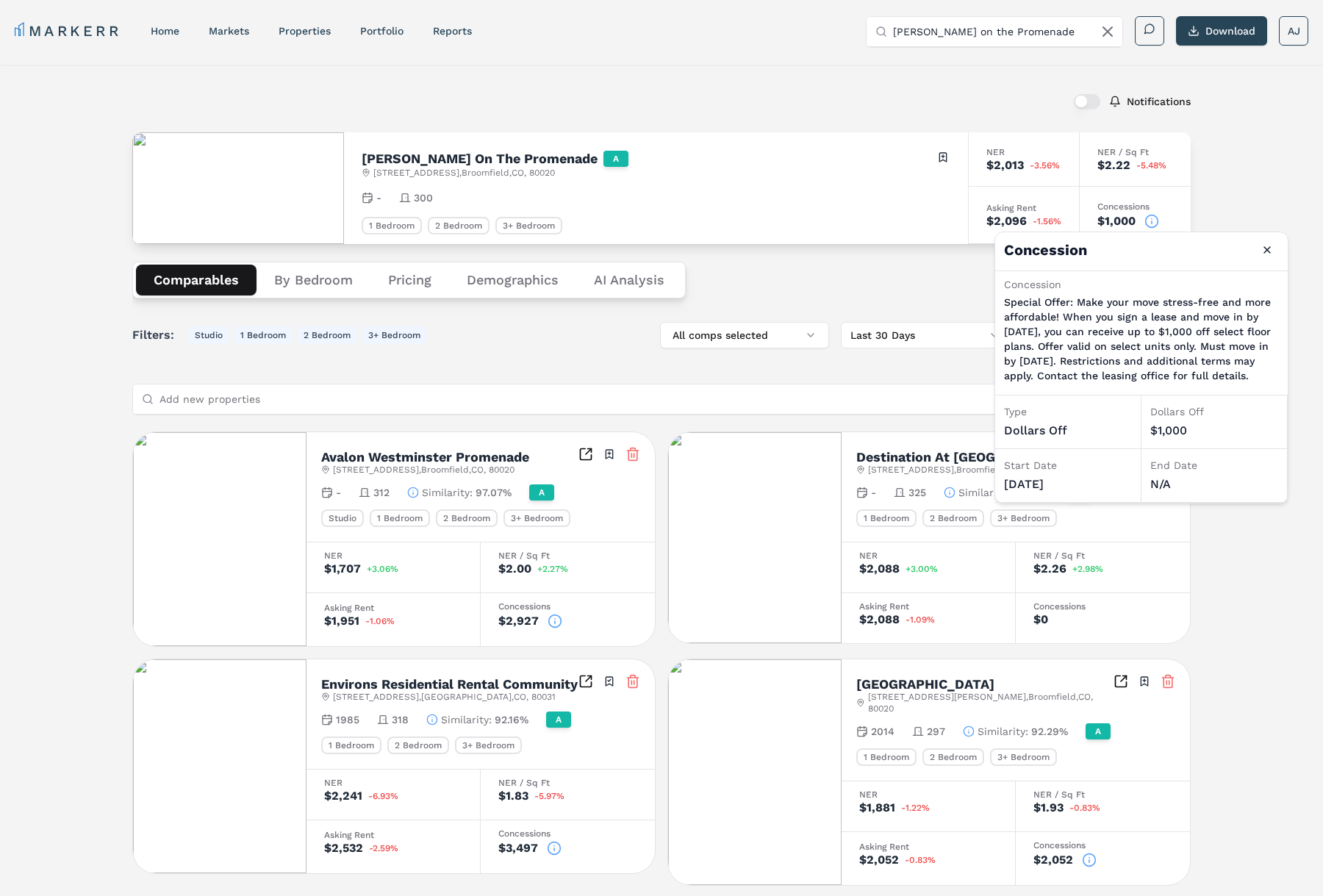
click at [834, 107] on div "Notifications" at bounding box center [662, 101] width 1059 height 38
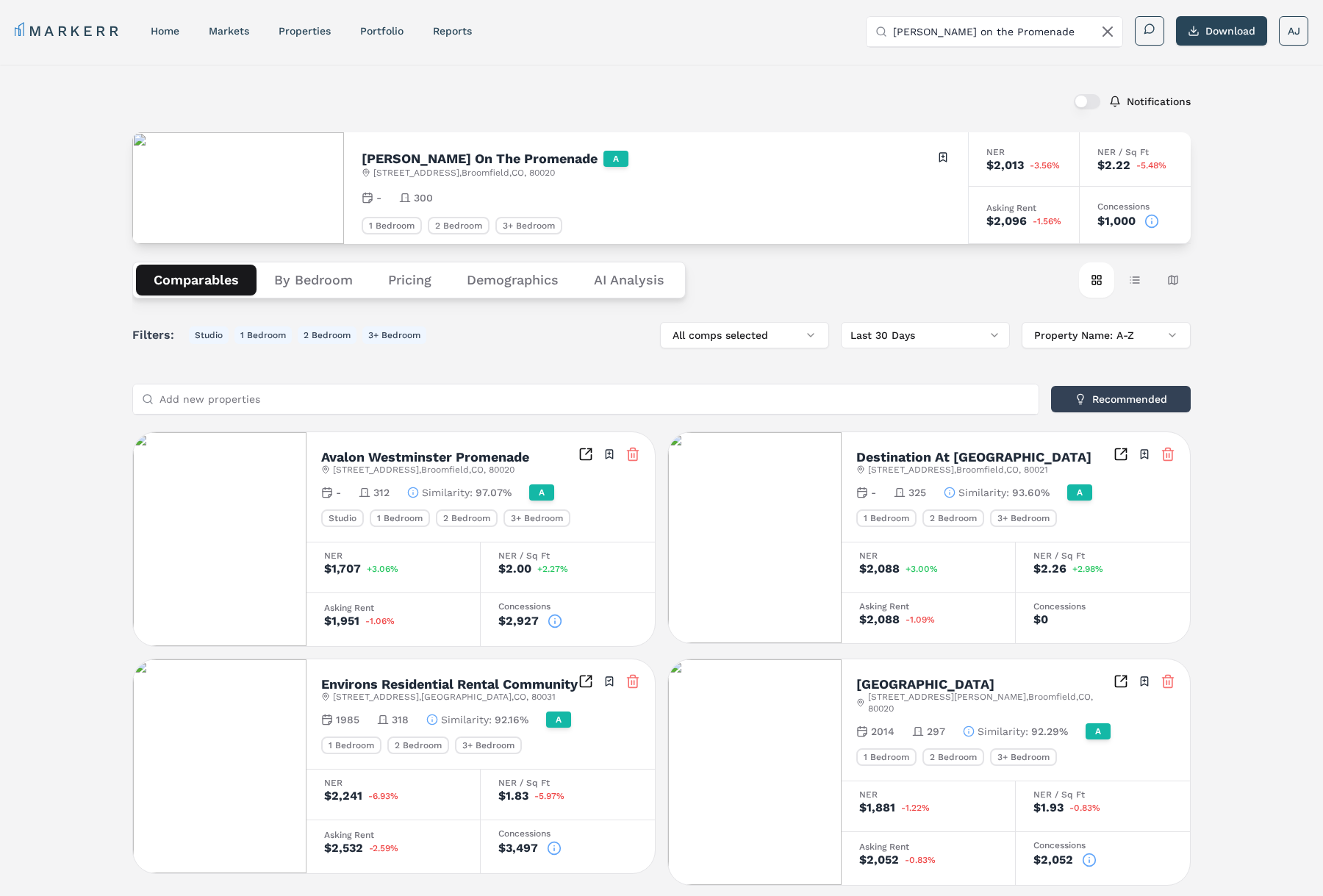
click at [1017, 21] on input "Covell on the Promenade" at bounding box center [1003, 32] width 220 height 30
paste input "MARQ Promenade (Markerr)"
click at [988, 30] on input "MARQ Promenade (Markerr)" at bounding box center [1003, 32] width 220 height 30
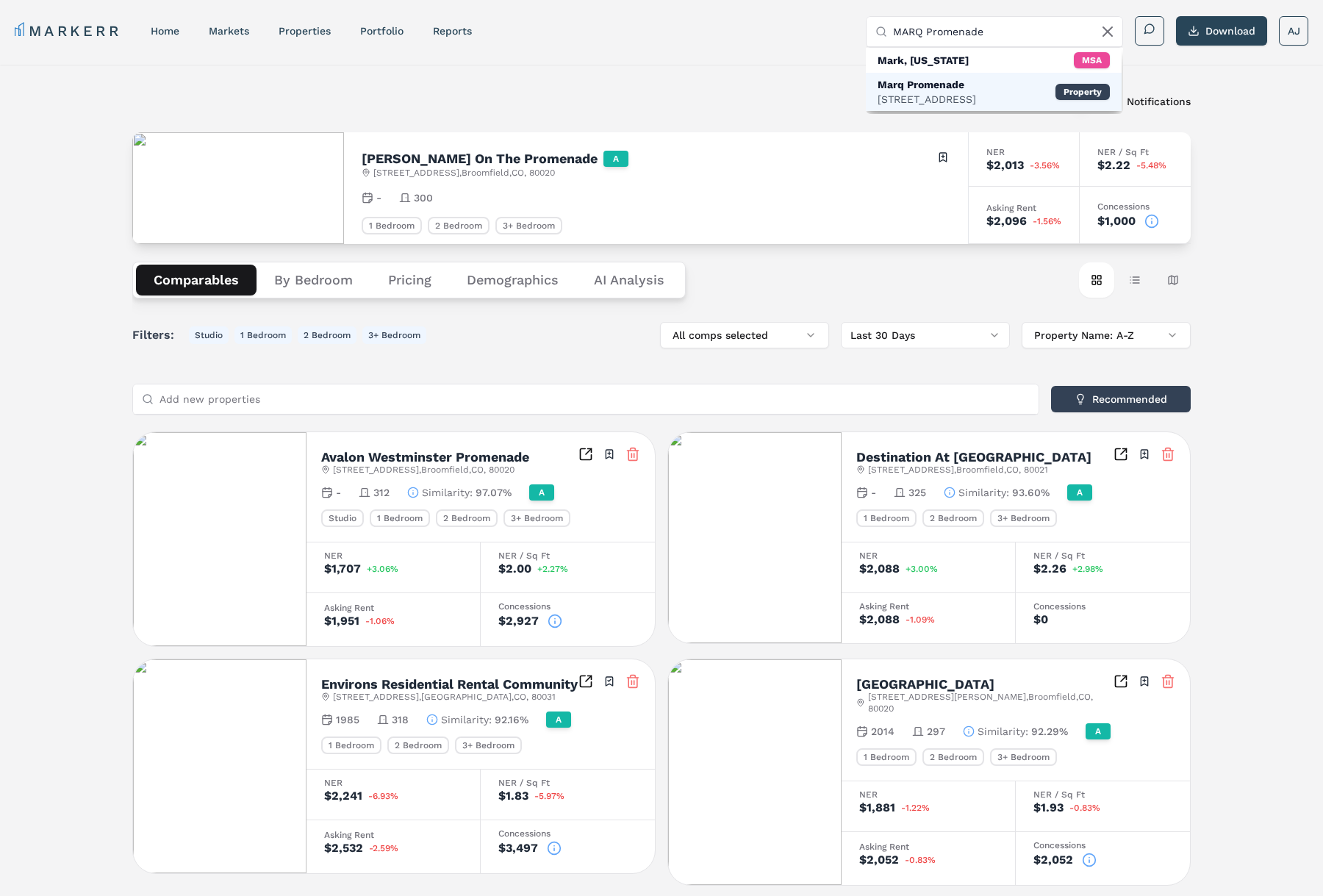
click at [920, 96] on div "11020 Circle Point Rd, Broomfield" at bounding box center [927, 99] width 98 height 15
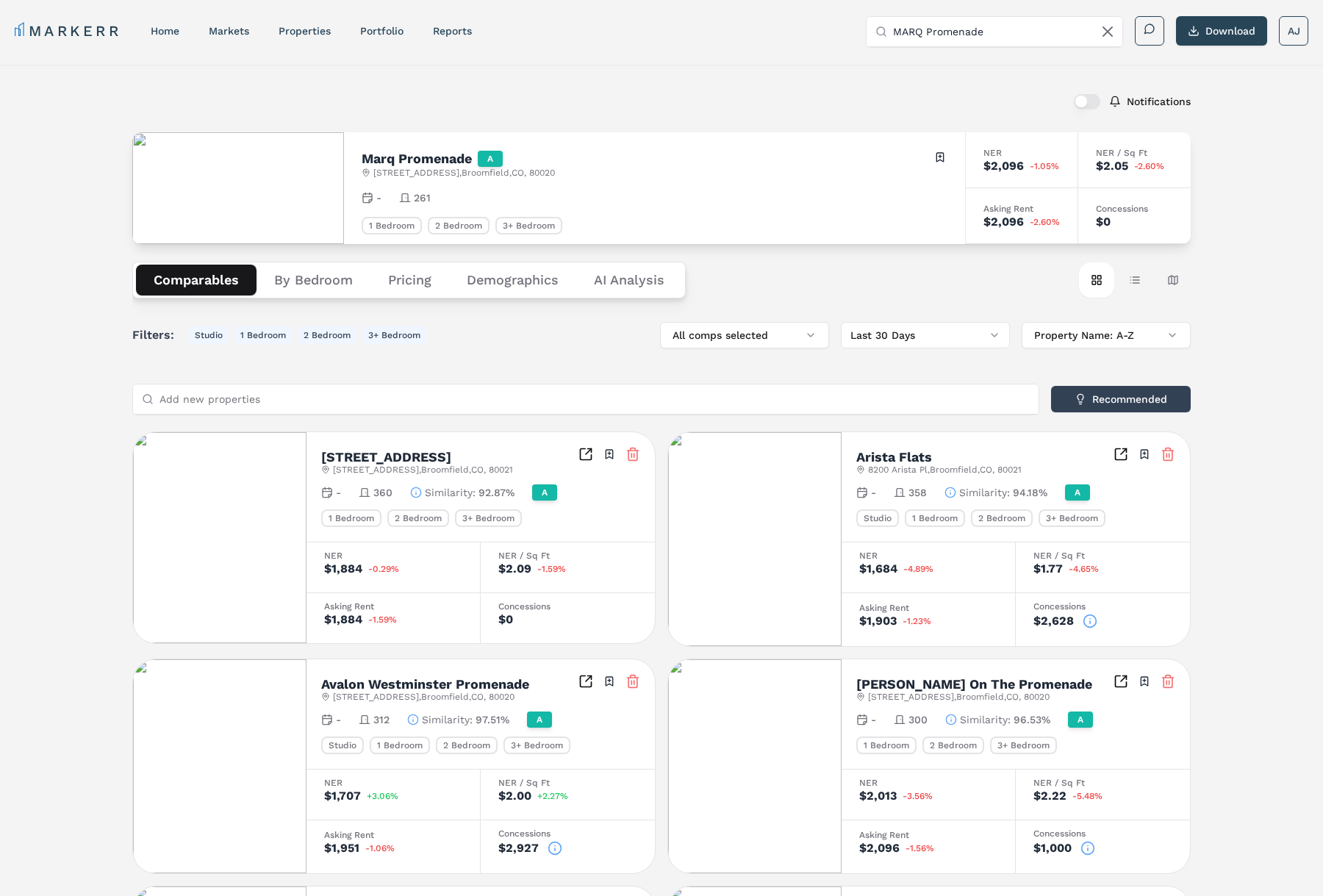
click at [398, 160] on h2 "Marq Promenade" at bounding box center [416, 158] width 110 height 13
click at [399, 160] on h2 "Marq Promenade" at bounding box center [416, 158] width 110 height 13
click at [481, 176] on span "11020 Circle Point Rd , Broomfield , CO , 80020" at bounding box center [464, 173] width 182 height 12
click at [482, 174] on span "11020 Circle Point Rd , Broomfield , CO , 80020" at bounding box center [464, 173] width 182 height 12
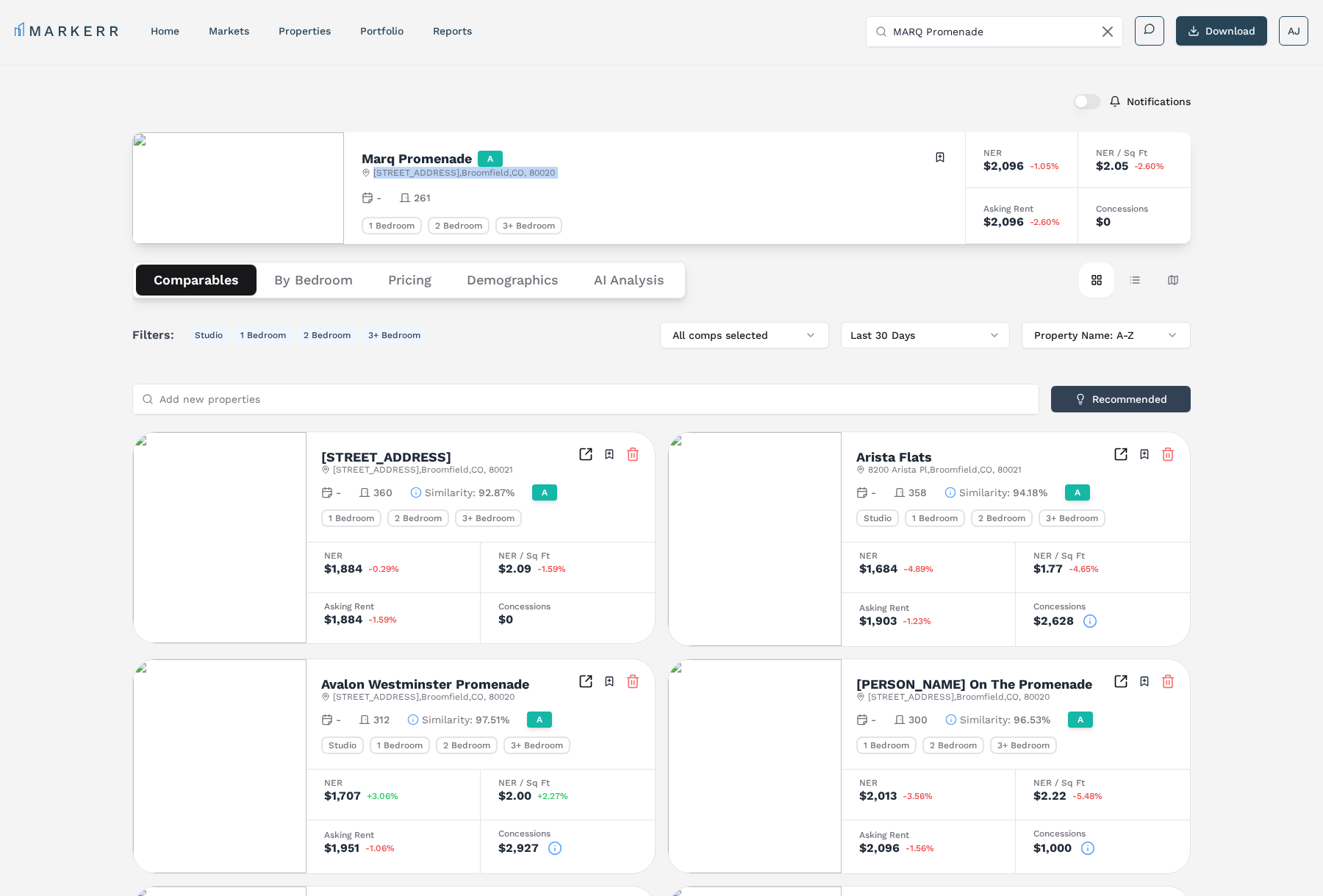
click at [482, 174] on span "11020 Circle Point Rd , Broomfield , CO , 80020" at bounding box center [464, 173] width 182 height 12
click at [382, 155] on h2 "Marq Promenade" at bounding box center [416, 158] width 110 height 13
drag, startPoint x: 382, startPoint y: 156, endPoint x: 463, endPoint y: 137, distance: 83.2
click at [383, 156] on h2 "Marq Promenade" at bounding box center [416, 158] width 110 height 13
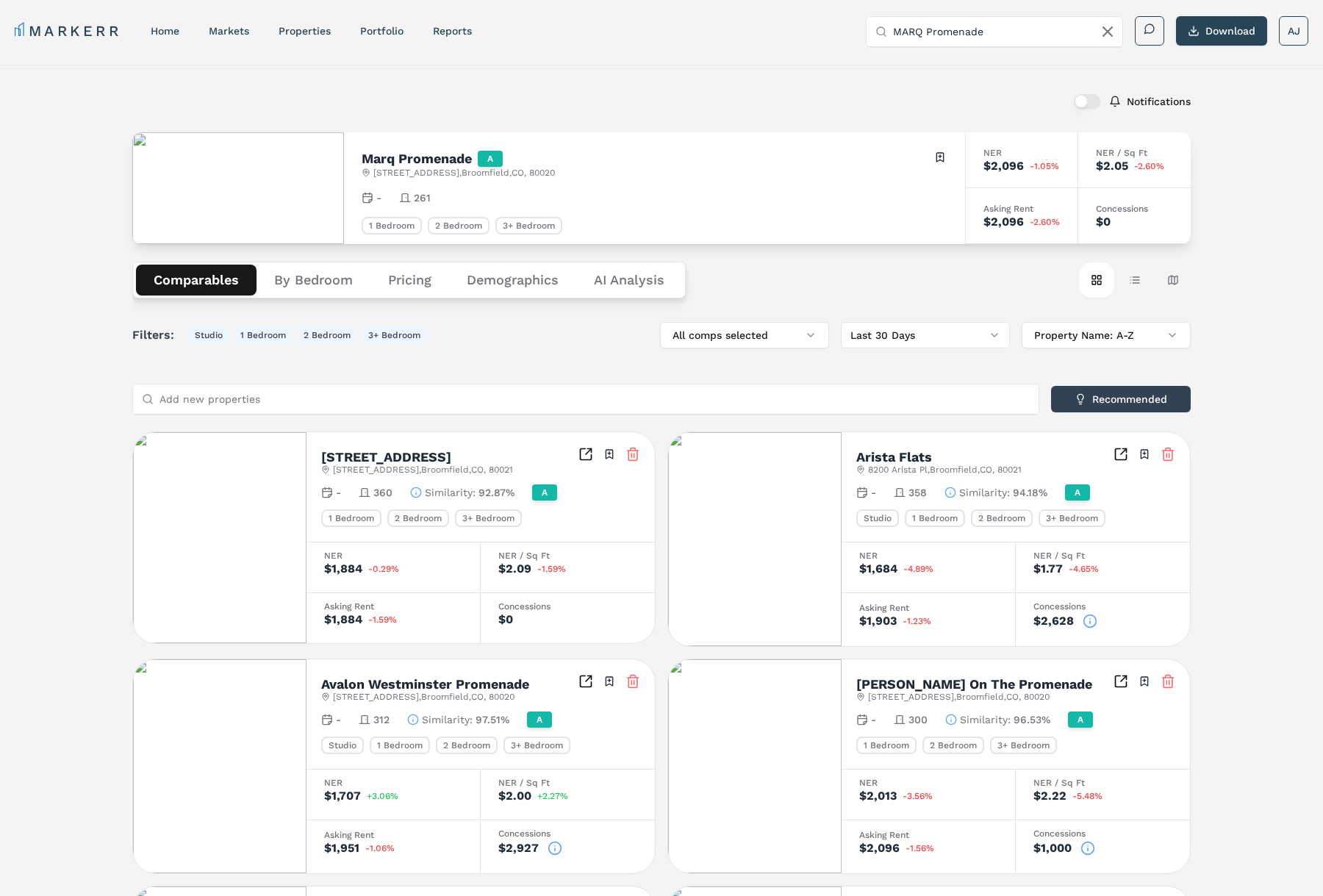
click at [1029, 23] on input "MARQ Promenade" at bounding box center [1003, 32] width 220 height 30
click at [1029, 24] on input "MARQ Promenade" at bounding box center [1003, 32] width 220 height 30
paste input "Westminster Row"
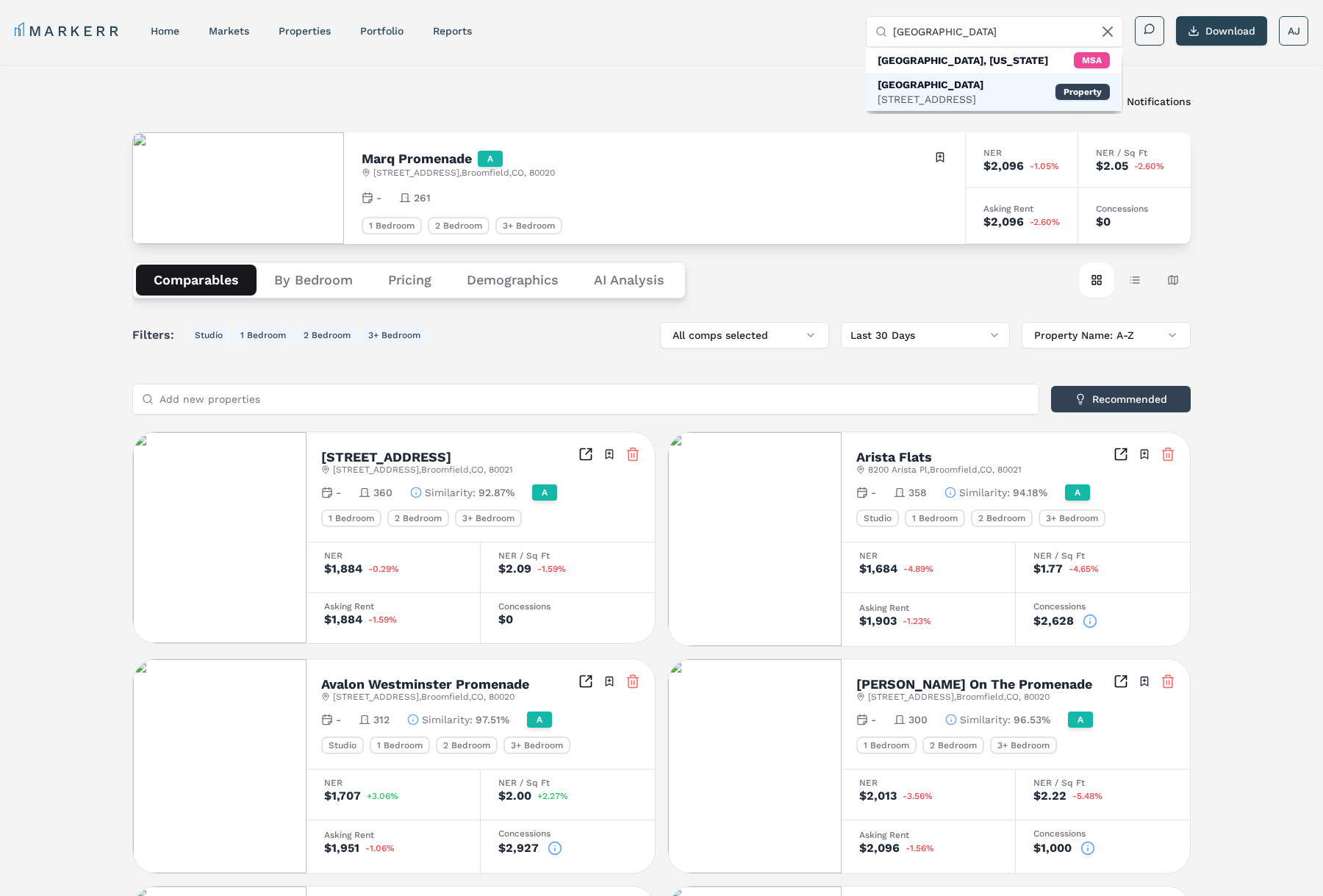
click at [956, 89] on div "Westminster Row" at bounding box center [931, 84] width 106 height 15
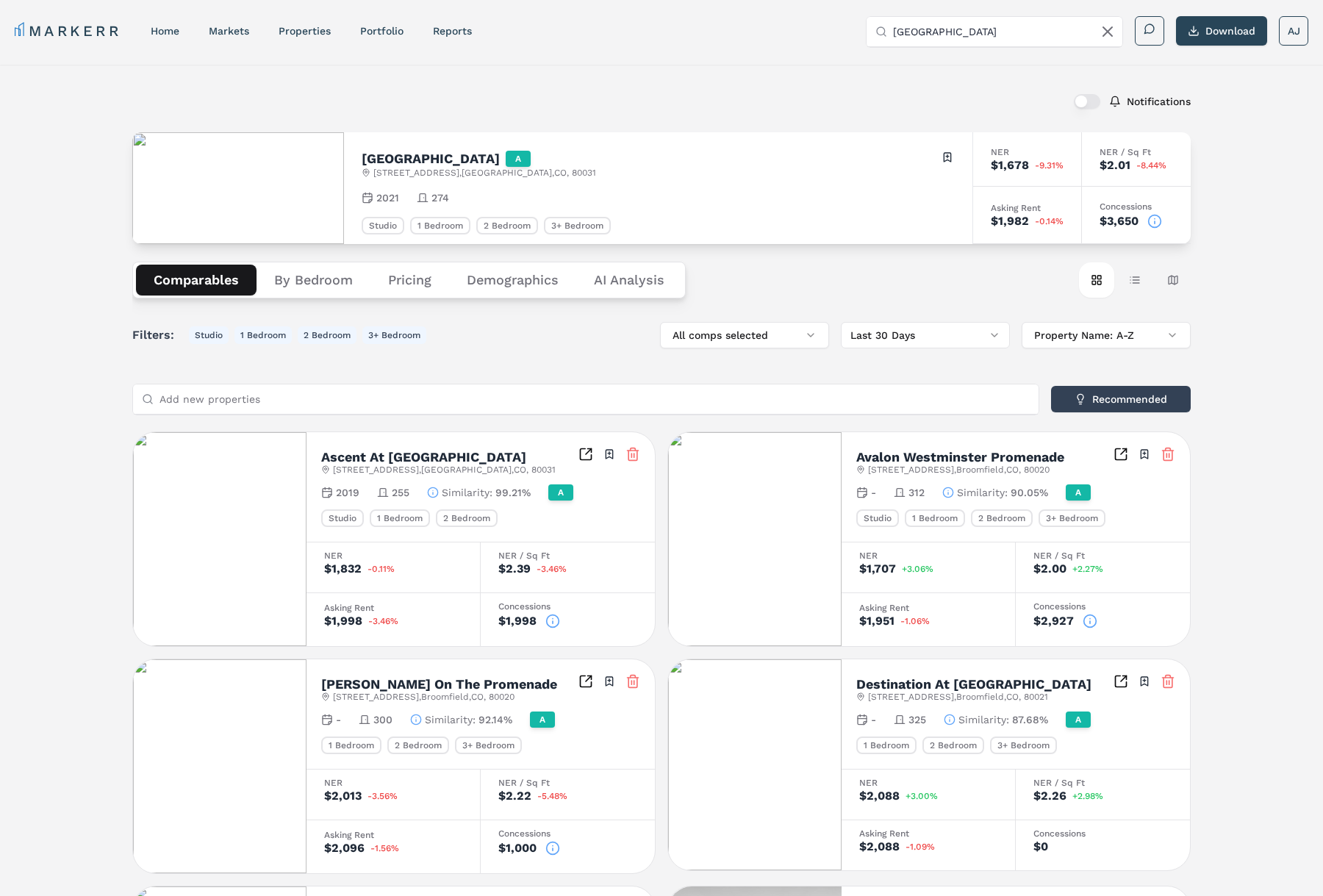
click at [1159, 224] on icon at bounding box center [1155, 221] width 15 height 15
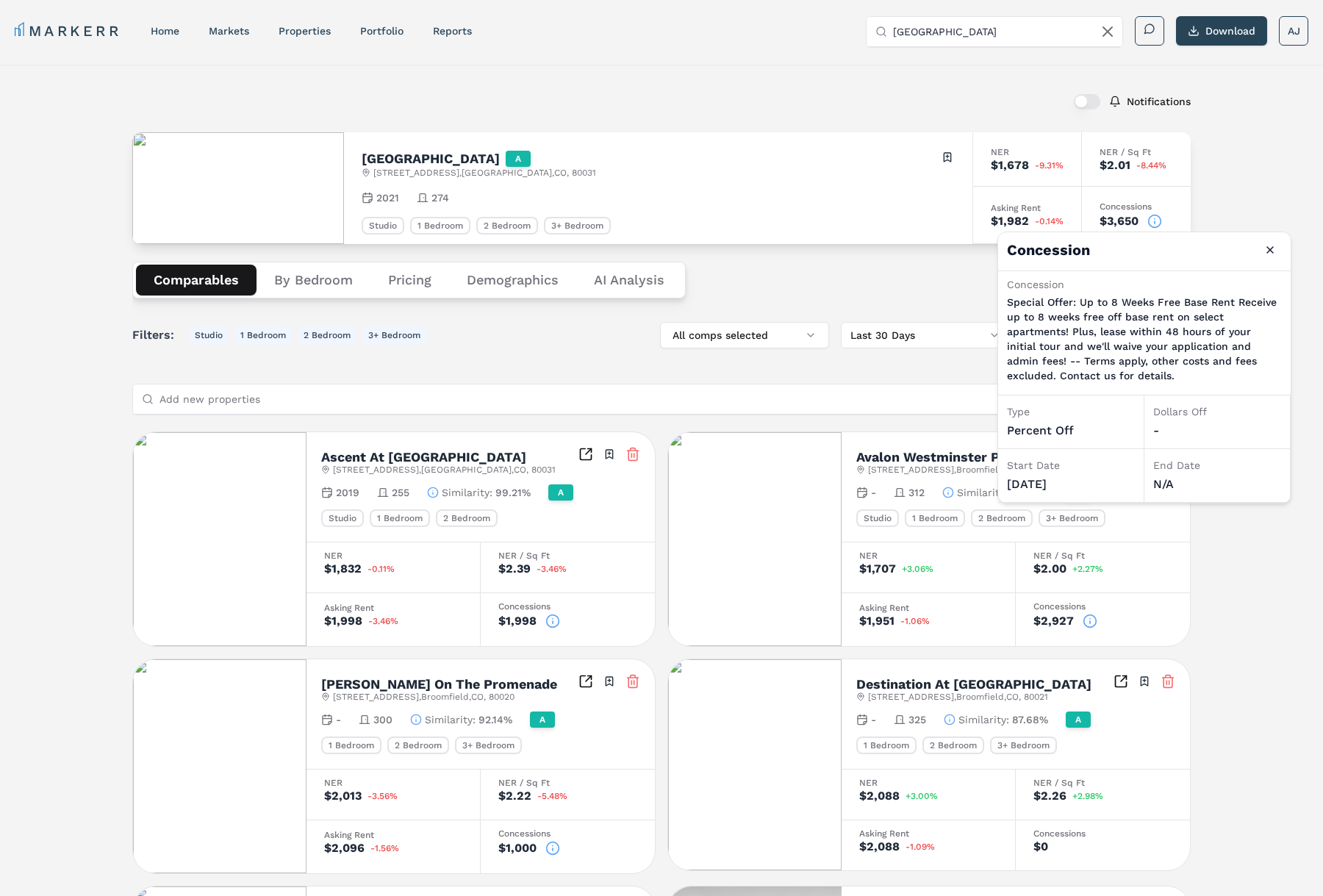
drag, startPoint x: 882, startPoint y: 302, endPoint x: 900, endPoint y: 287, distance: 23.4
click at [884, 301] on div "Comparables By Bedroom Pricing Demographics AI Analysis Card view Table view Ma…" at bounding box center [662, 280] width 1059 height 73
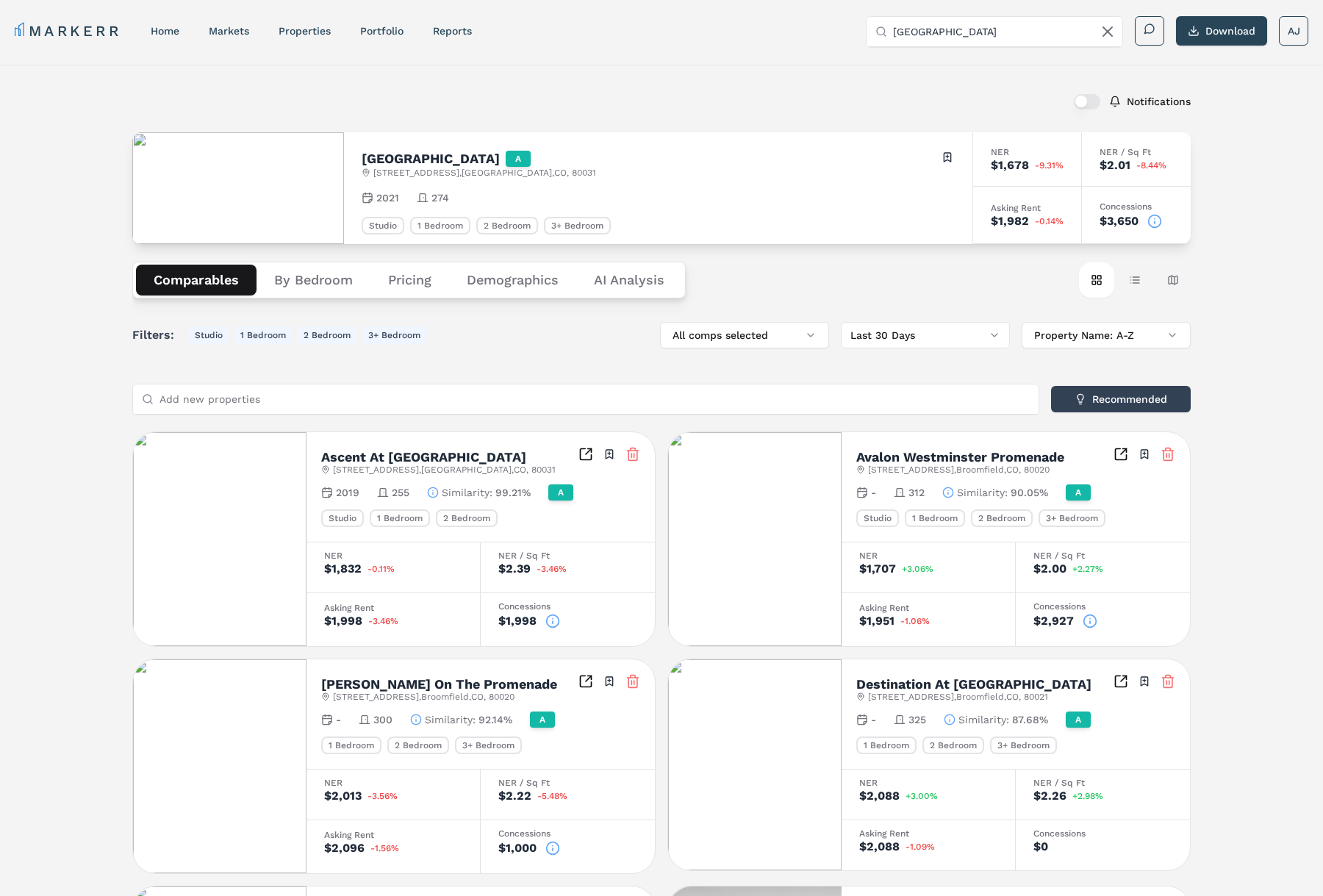
click at [1162, 222] on icon at bounding box center [1155, 221] width 15 height 15
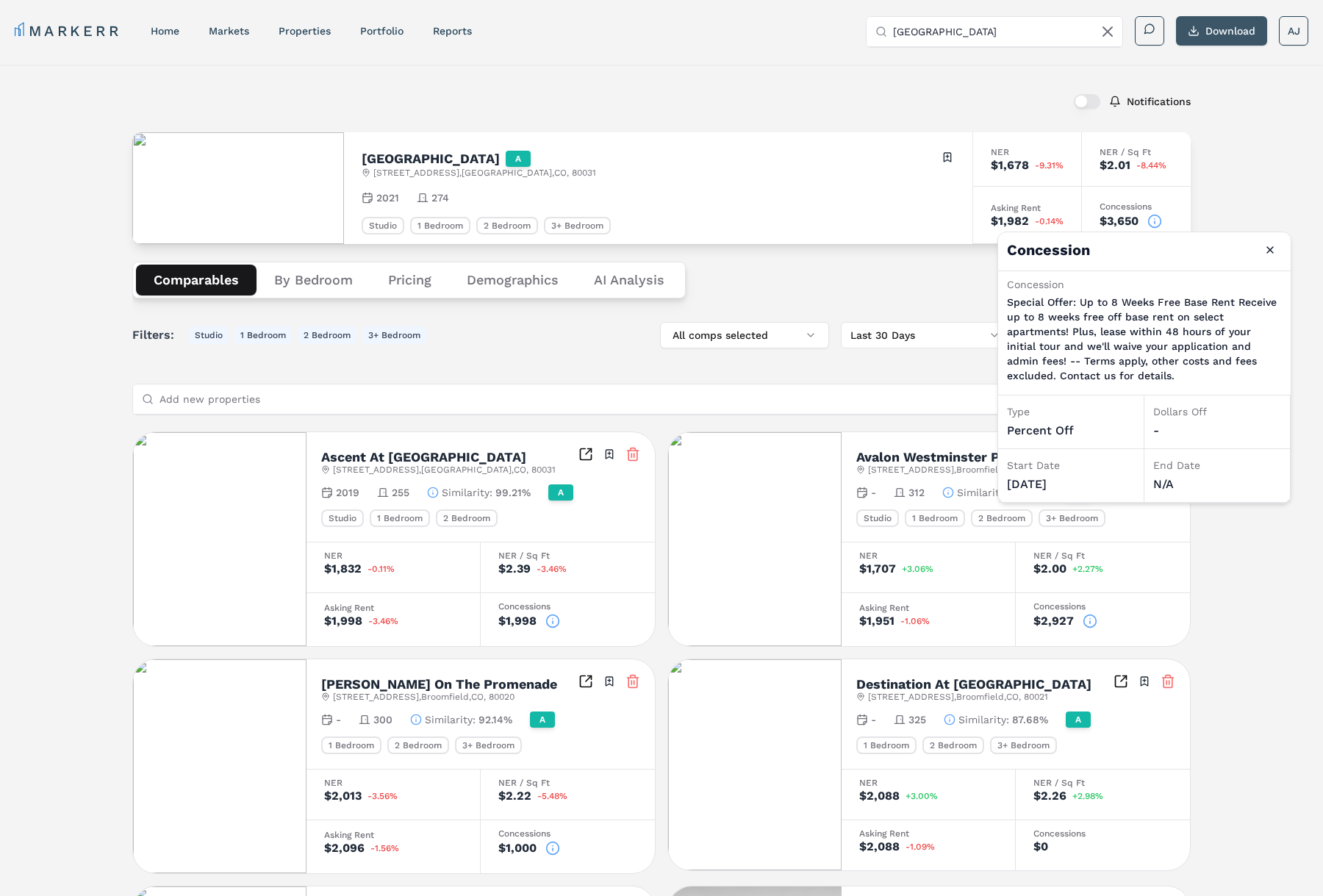
drag, startPoint x: 1242, startPoint y: 135, endPoint x: 1240, endPoint y: 25, distance: 110.0
click at [1243, 134] on div "Notifications Westminster Row A 8980 Westminster Blvd , Westminster , CO , 8003…" at bounding box center [662, 831] width 1323 height 1534
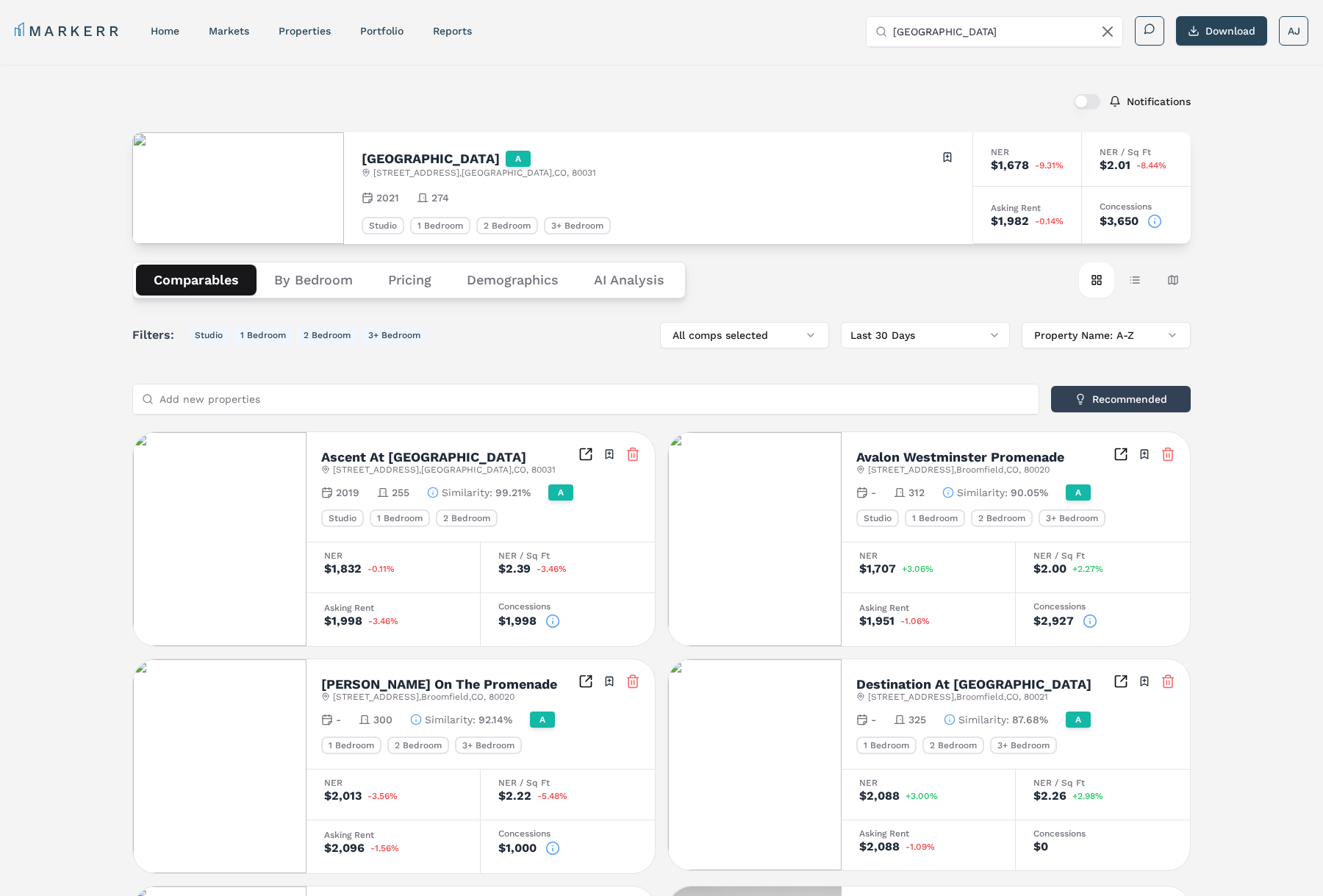
click at [969, 31] on input "Westminster Row" at bounding box center [1003, 32] width 220 height 30
paste input "MAA Brushy Creek"
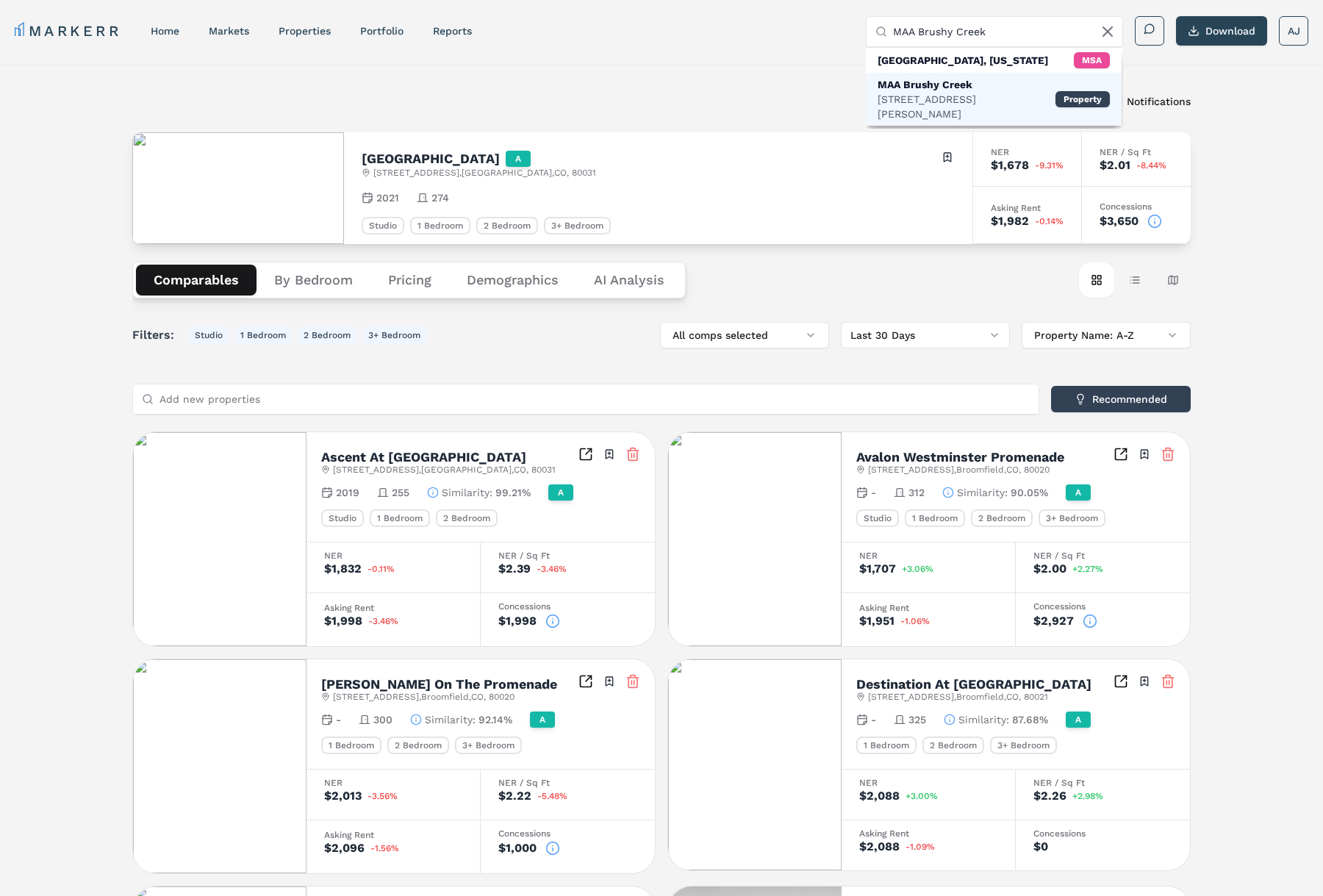
click at [945, 92] on div "11300 W Parmer Ln, Cedar Park" at bounding box center [966, 107] width 178 height 30
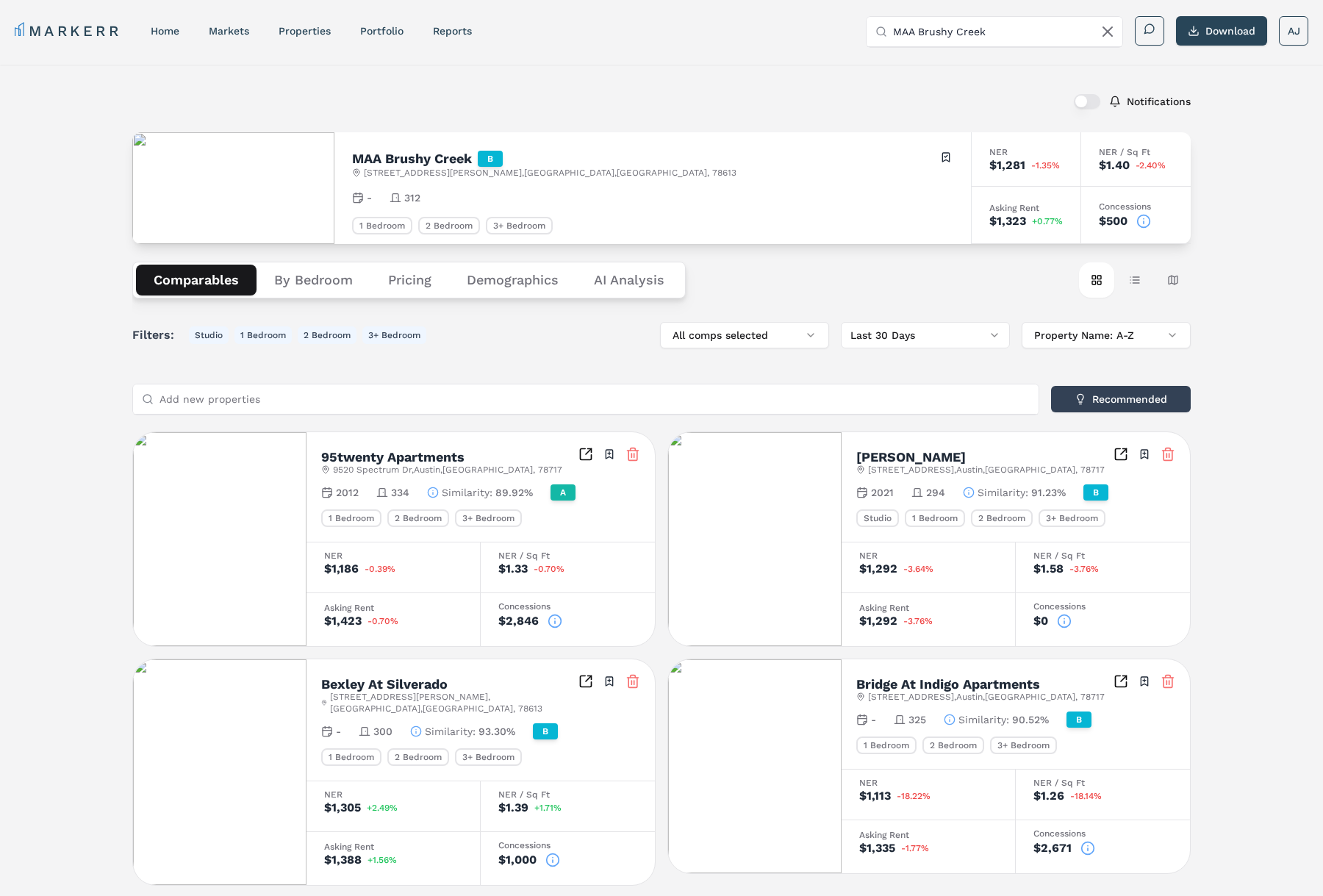
click at [404, 160] on h2 "MAA Brushy Creek" at bounding box center [412, 158] width 120 height 13
click at [1146, 222] on icon at bounding box center [1143, 221] width 15 height 15
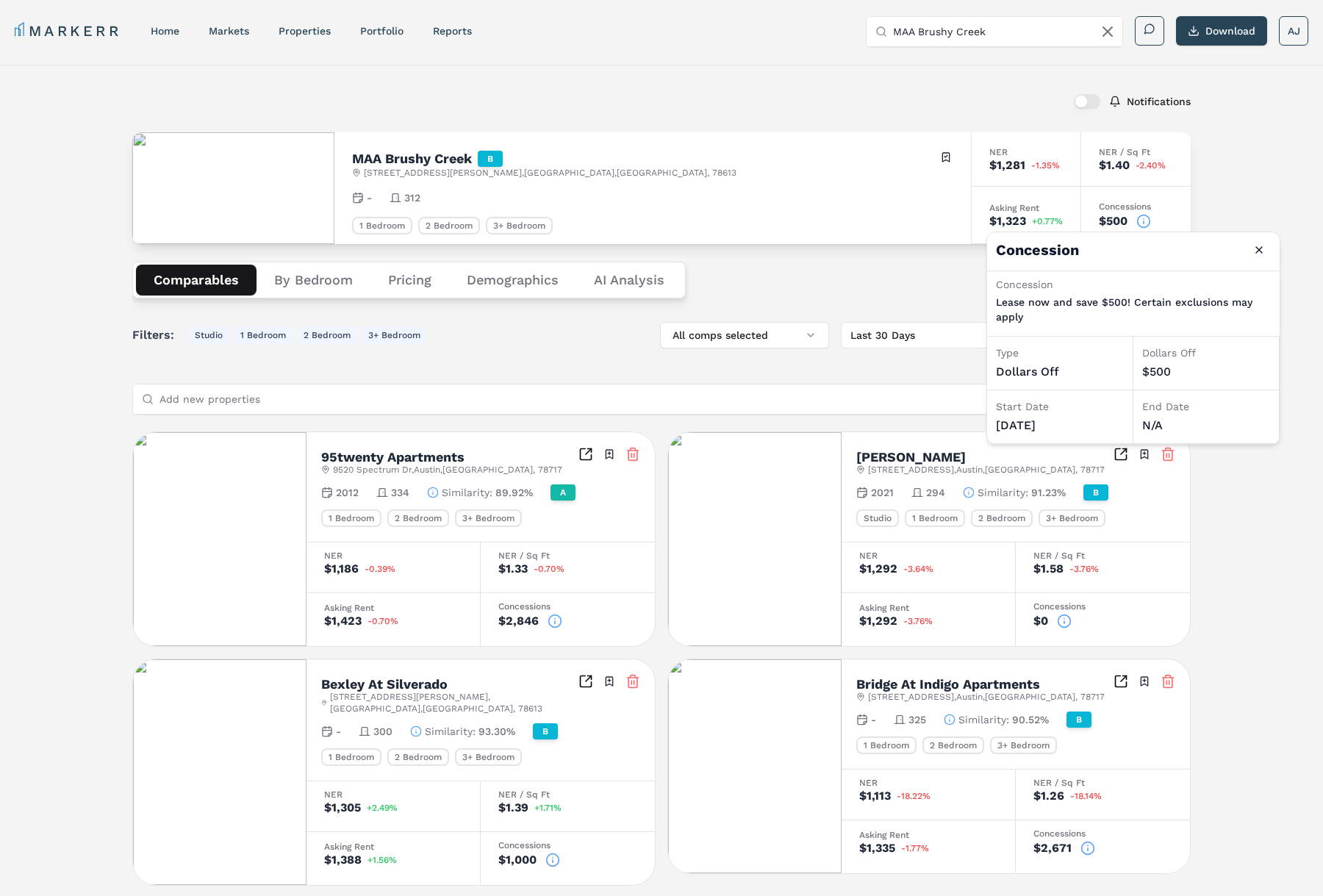
click at [1217, 162] on div "Notifications MAA Brushy Creek B 11300 W Parmer Ln , Cedar Park , TX , 78613 To…" at bounding box center [662, 840] width 1323 height 1553
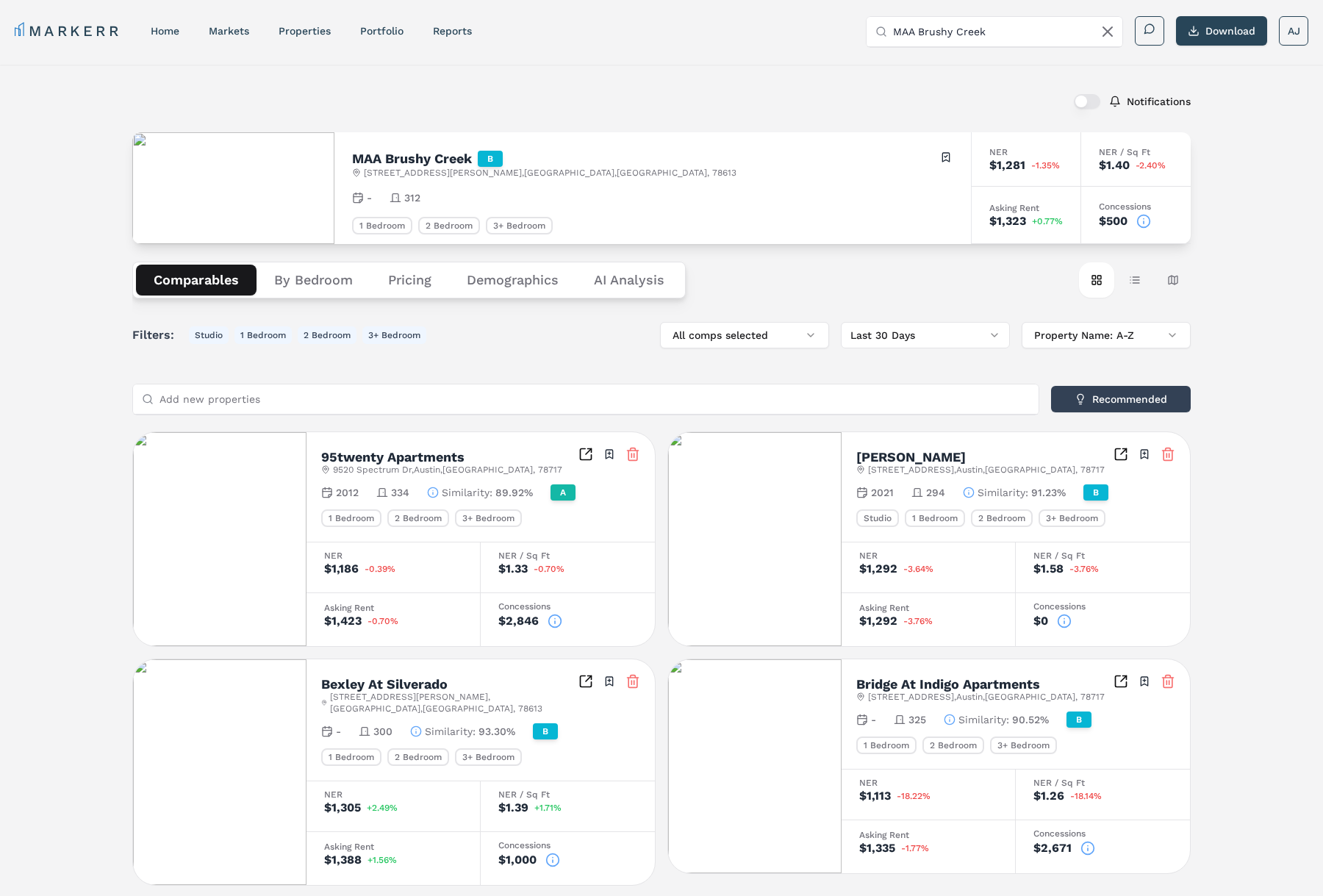
click at [961, 30] on input "MAA Brushy Creek" at bounding box center [1003, 32] width 220 height 30
paste input "Aura Avery Ranch (MARKERR)"
click at [980, 33] on input "Aura Avery Ranch (MARKERR)" at bounding box center [1003, 32] width 220 height 30
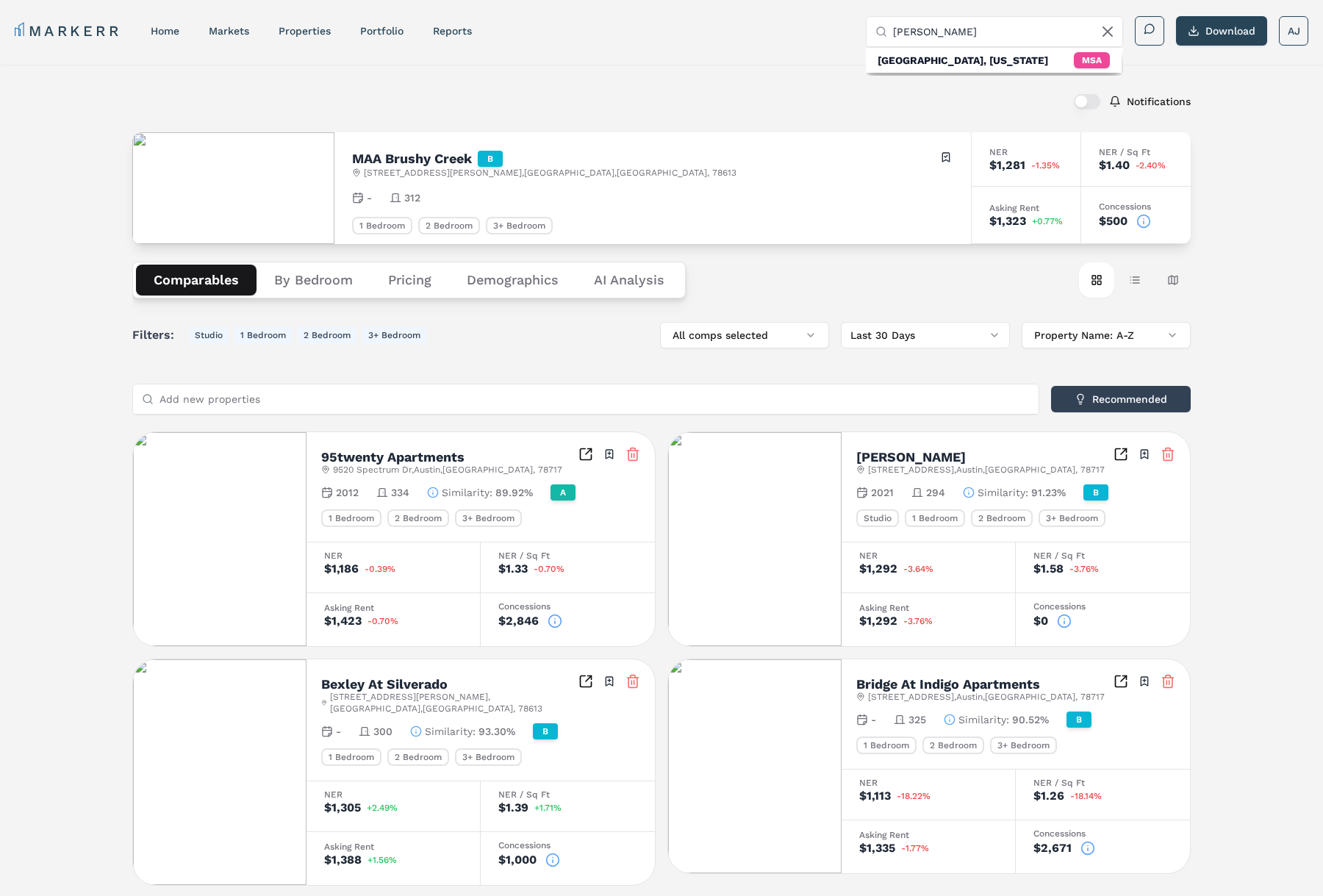
drag, startPoint x: 919, startPoint y: 33, endPoint x: 880, endPoint y: 33, distance: 39.0
click at [869, 30] on div "Aura Avery" at bounding box center [995, 32] width 256 height 30
click at [953, 31] on input "Avery" at bounding box center [1003, 32] width 220 height 30
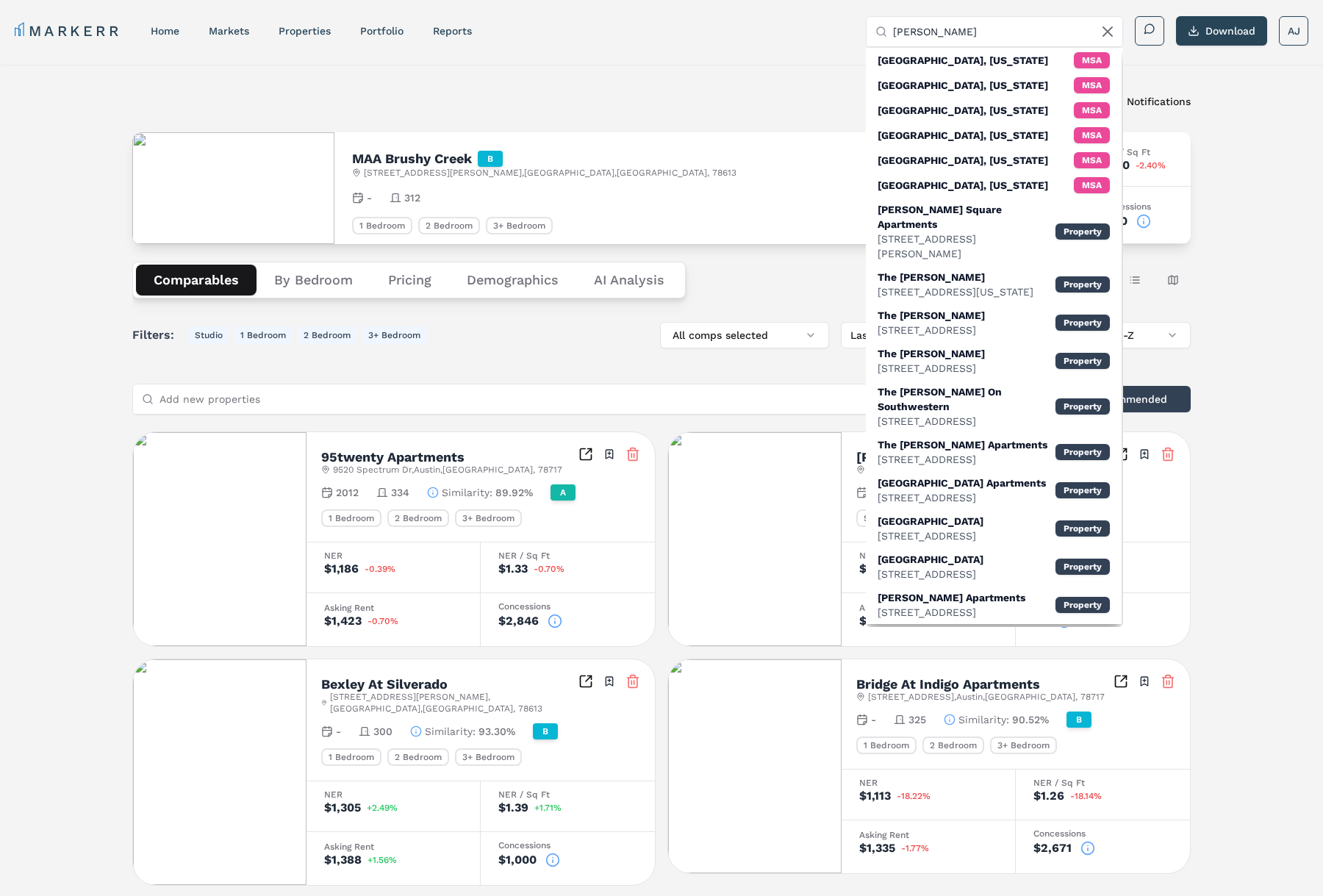
drag, startPoint x: 746, startPoint y: 68, endPoint x: 783, endPoint y: 74, distance: 37.5
click at [746, 68] on div "Notifications MAA Brushy Creek B 11300 W Parmer Ln , Cedar Park , TX , 78613 To…" at bounding box center [662, 840] width 1323 height 1553
click at [986, 36] on input "Avery" at bounding box center [1003, 32] width 220 height 30
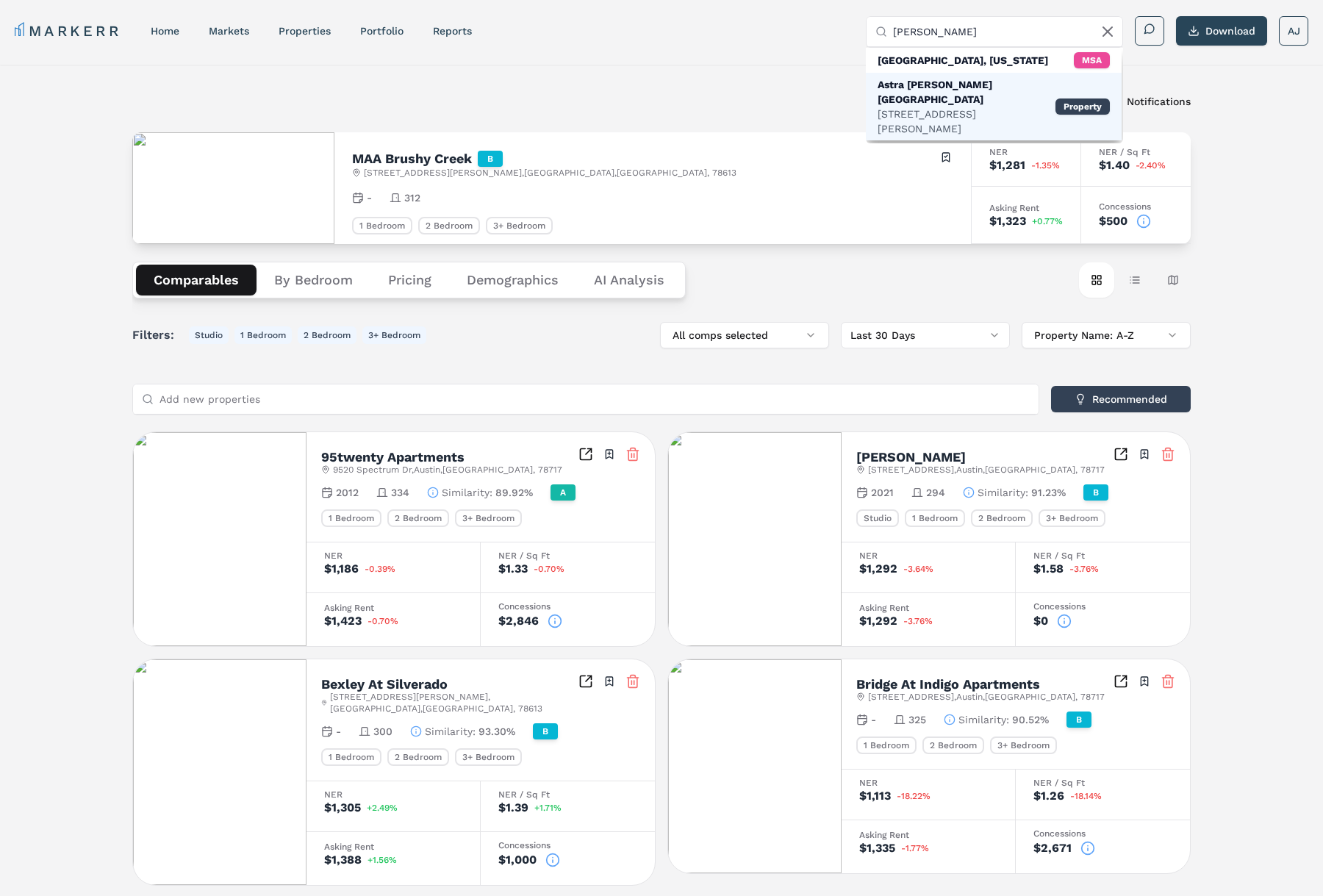
click at [972, 106] on div "13100 Avery Ranch Blvd, Austin" at bounding box center [966, 121] width 178 height 30
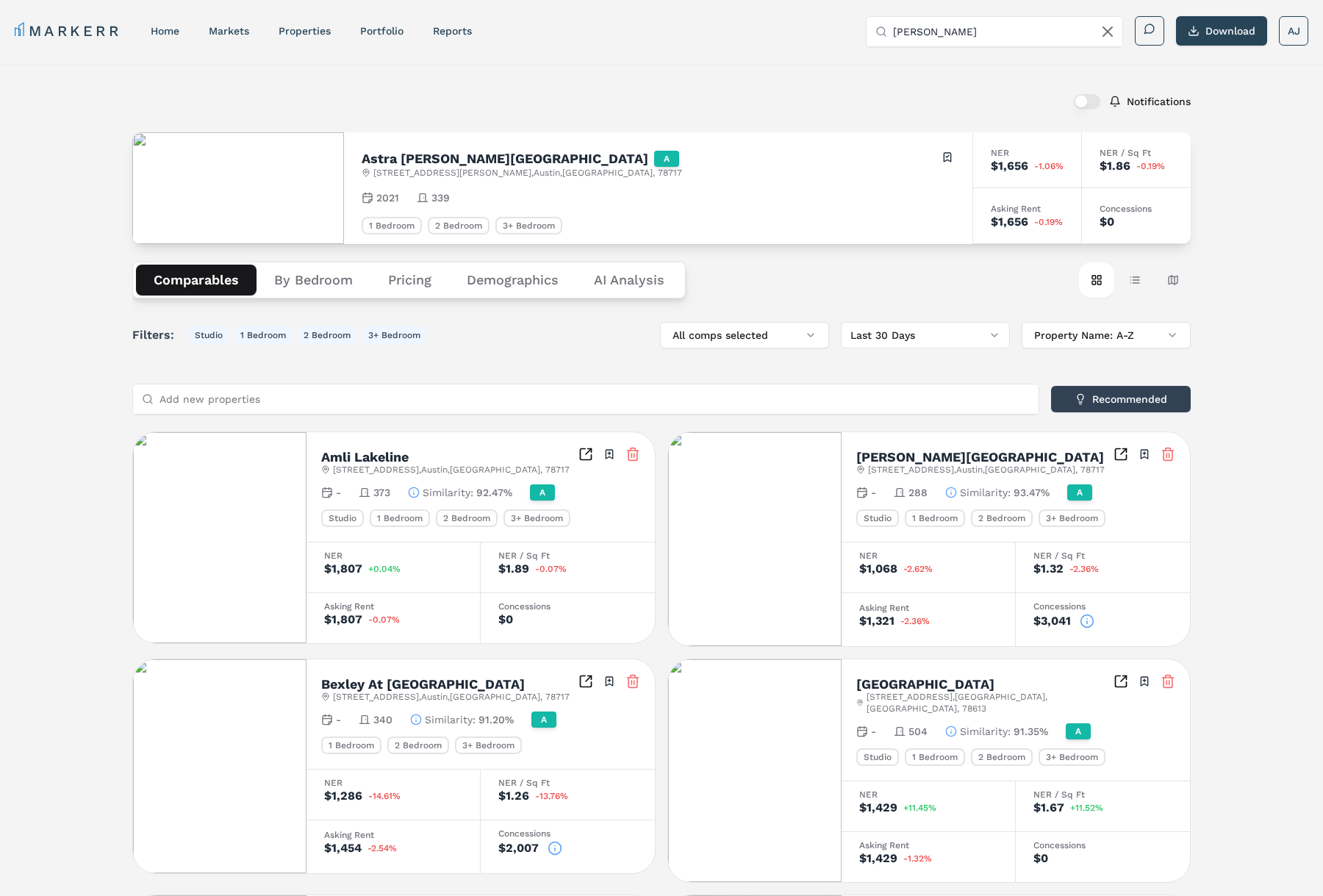
click at [893, 187] on div "Astra Avery Ranch A 13100 Avery Ranch Blvd , Austin , TX , 78717 Toggle portfol…" at bounding box center [658, 188] width 629 height 112
drag, startPoint x: 960, startPoint y: 180, endPoint x: 967, endPoint y: 201, distance: 22.1
click at [960, 202] on div "Astra Avery Ranch A 13100 Avery Ranch Blvd , Austin , TX , 78717 Toggle portfol…" at bounding box center [658, 188] width 629 height 112
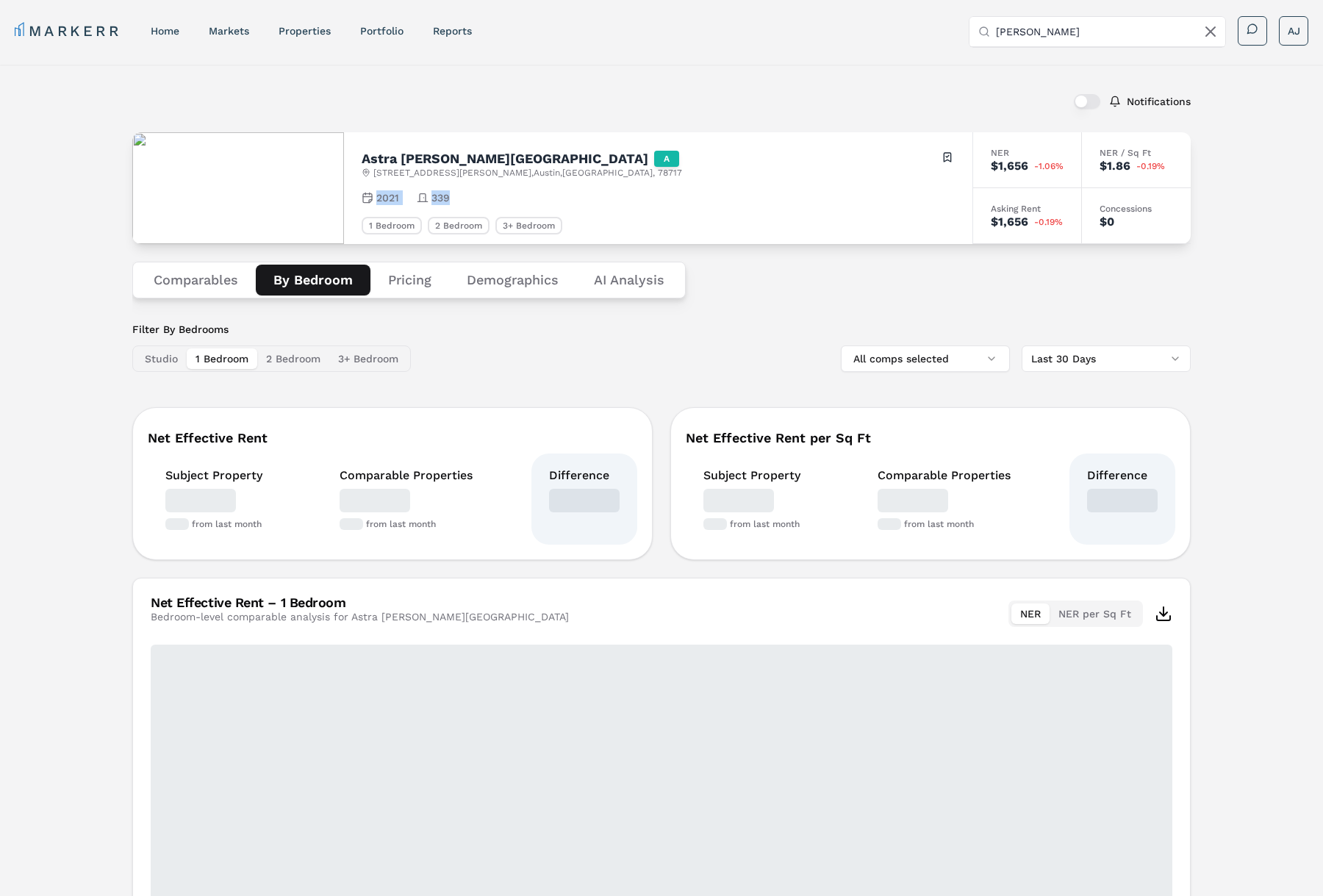
click at [290, 279] on button "By Bedroom" at bounding box center [313, 279] width 114 height 31
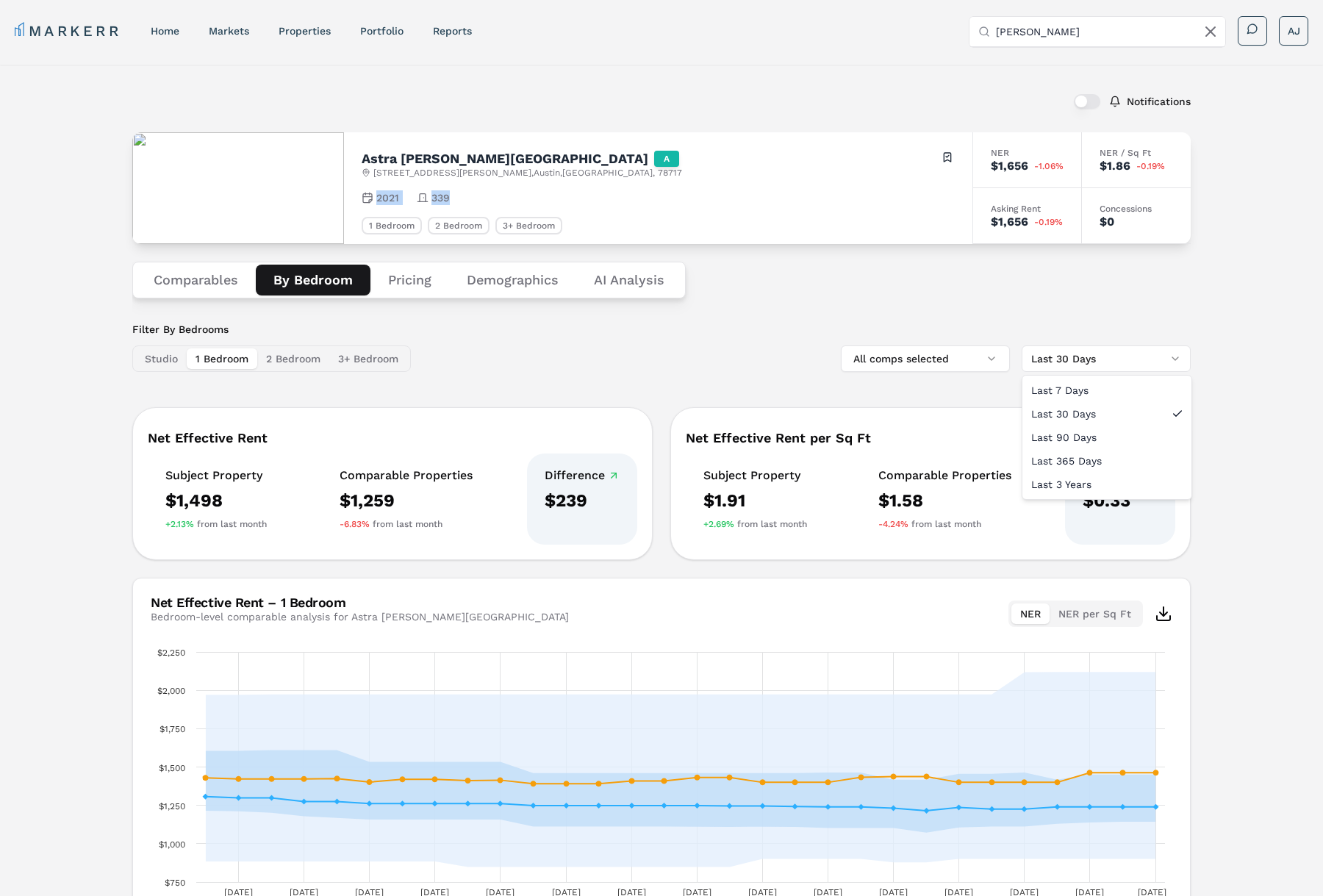
click at [1073, 356] on html "MARKERR home markets properties Portfolio reports Search by MSA, ZIP, Property …" at bounding box center [662, 507] width 1323 height 1013
drag, startPoint x: 174, startPoint y: 285, endPoint x: 489, endPoint y: 324, distance: 317.4
click at [175, 285] on html "MARKERR home markets properties Portfolio reports Search by MSA, ZIP, Property …" at bounding box center [662, 507] width 1323 height 1013
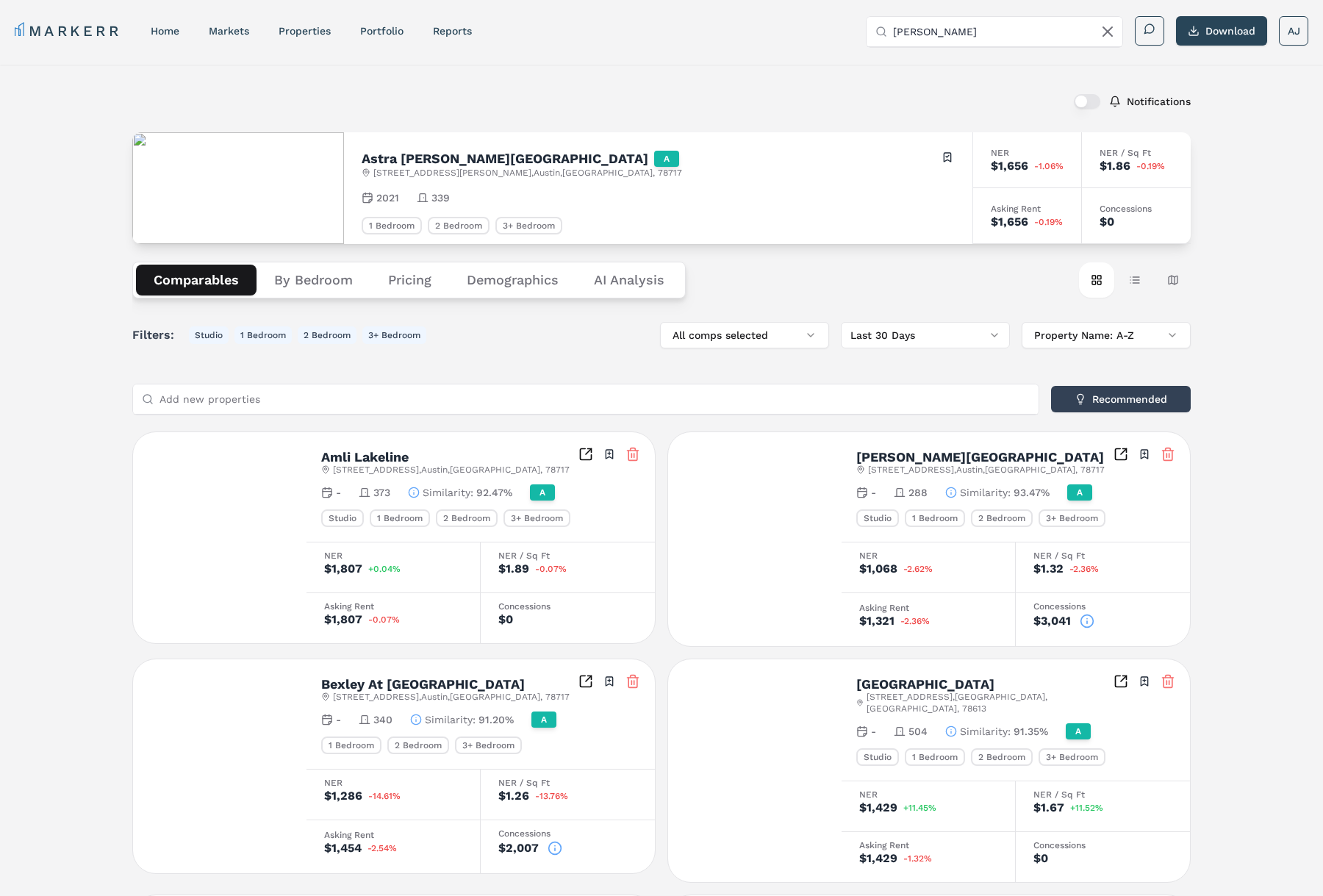
click at [196, 276] on button "Comparables" at bounding box center [196, 279] width 120 height 31
click at [1131, 288] on button "Table view" at bounding box center [1135, 280] width 36 height 36
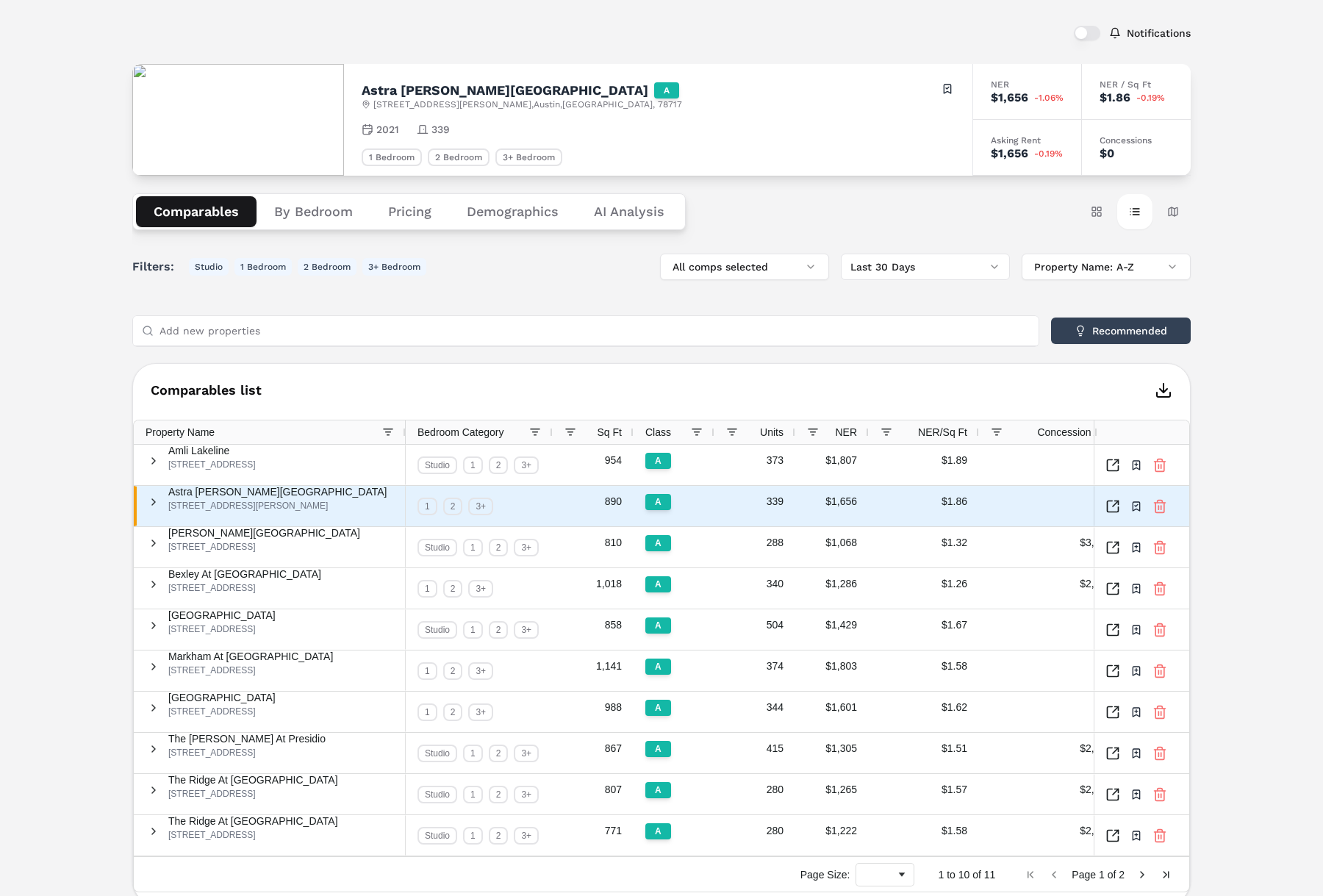
scroll to position [75, 0]
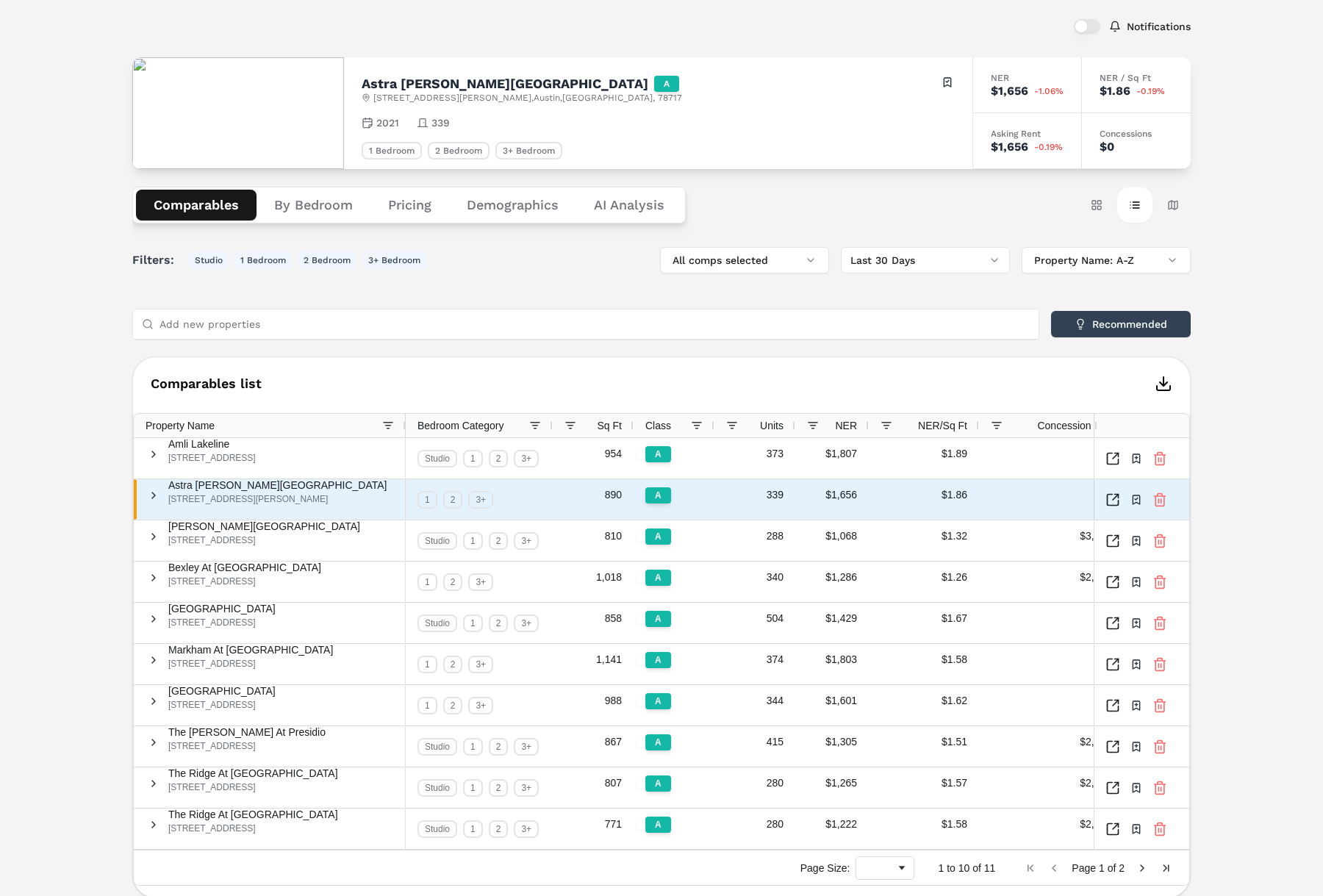
drag, startPoint x: 153, startPoint y: 503, endPoint x: 160, endPoint y: 504, distance: 7.1
click at [154, 502] on span at bounding box center [154, 496] width 12 height 12
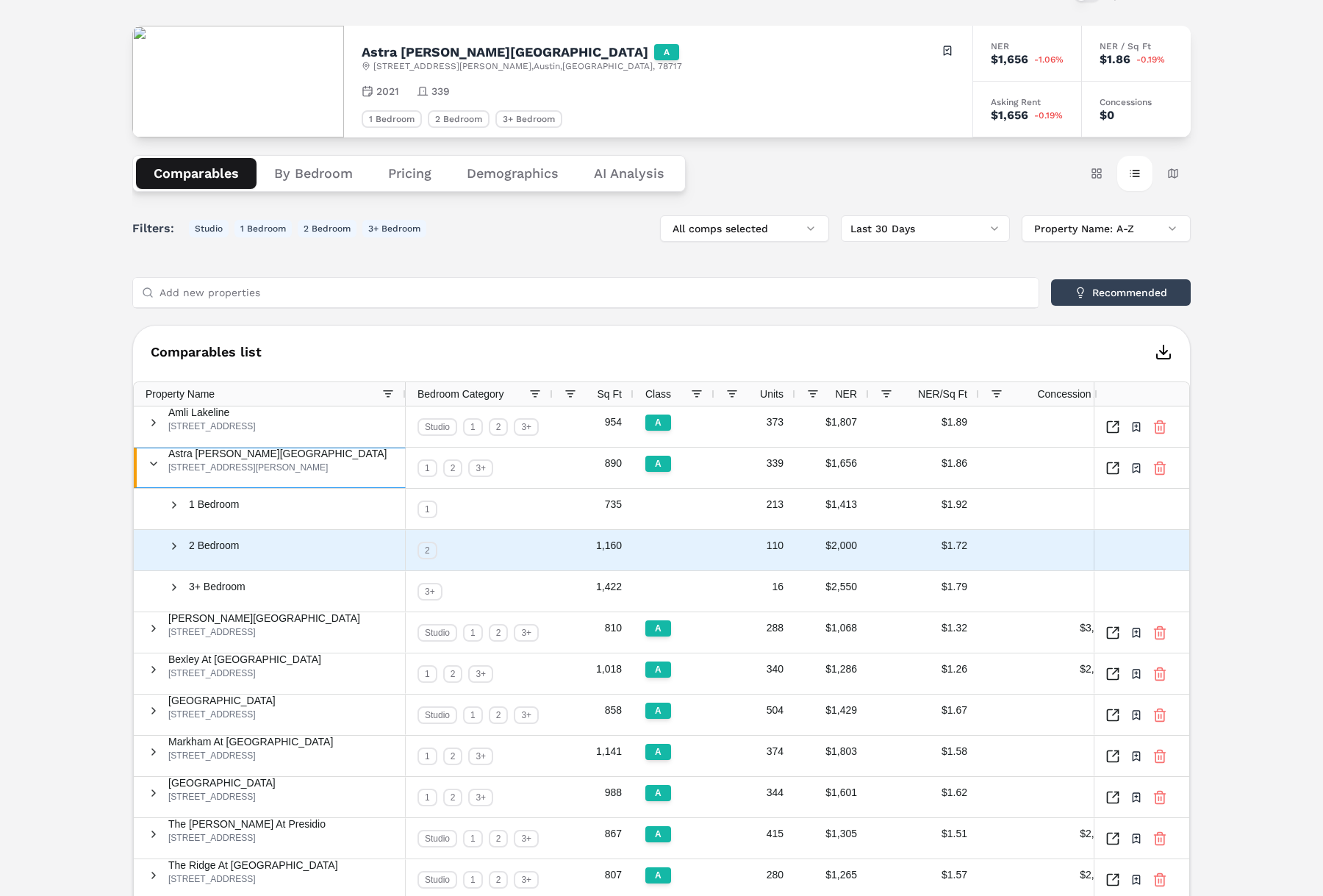
scroll to position [110, 0]
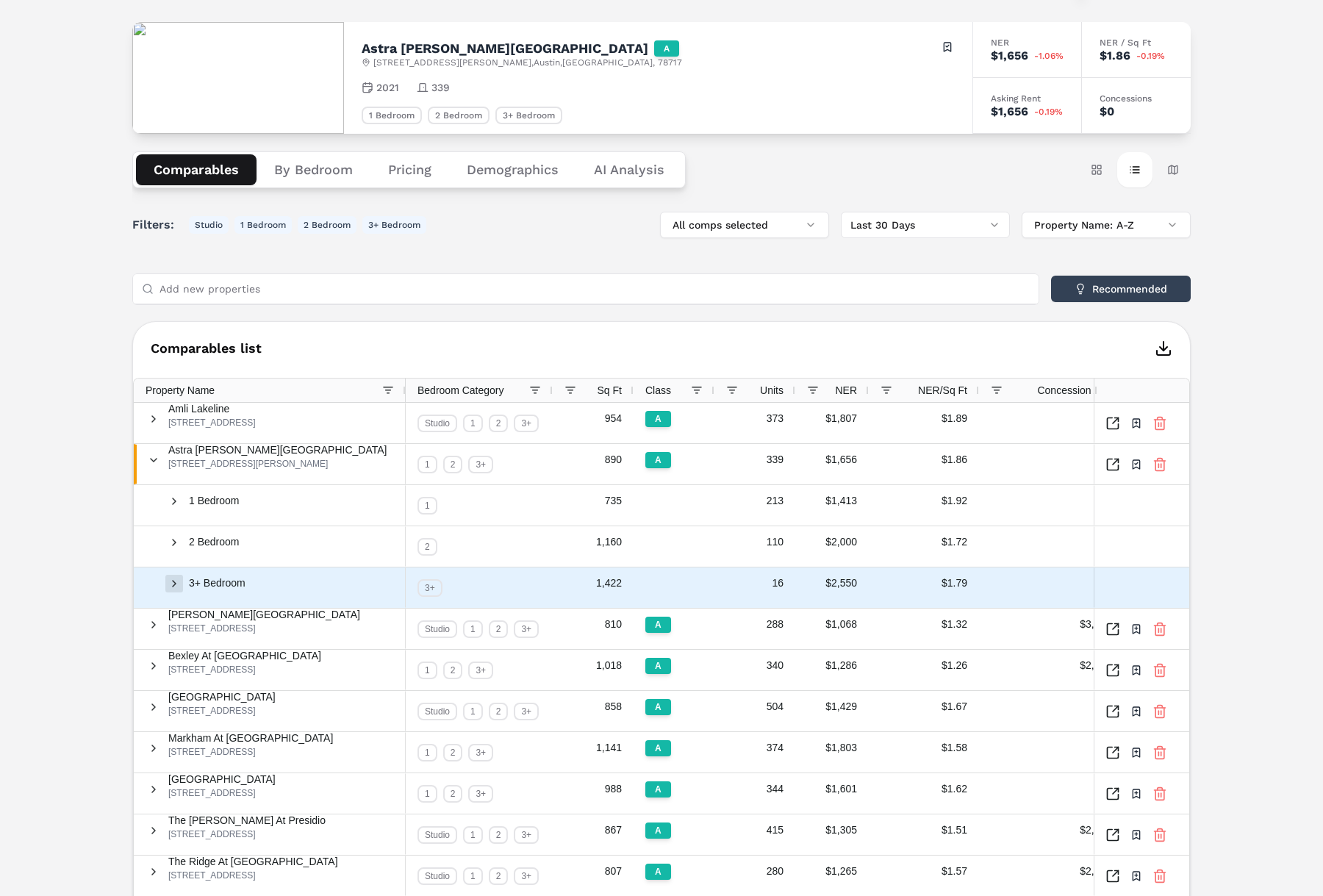
click at [180, 587] on span at bounding box center [175, 584] width 12 height 12
click at [180, 582] on span at bounding box center [175, 584] width 12 height 12
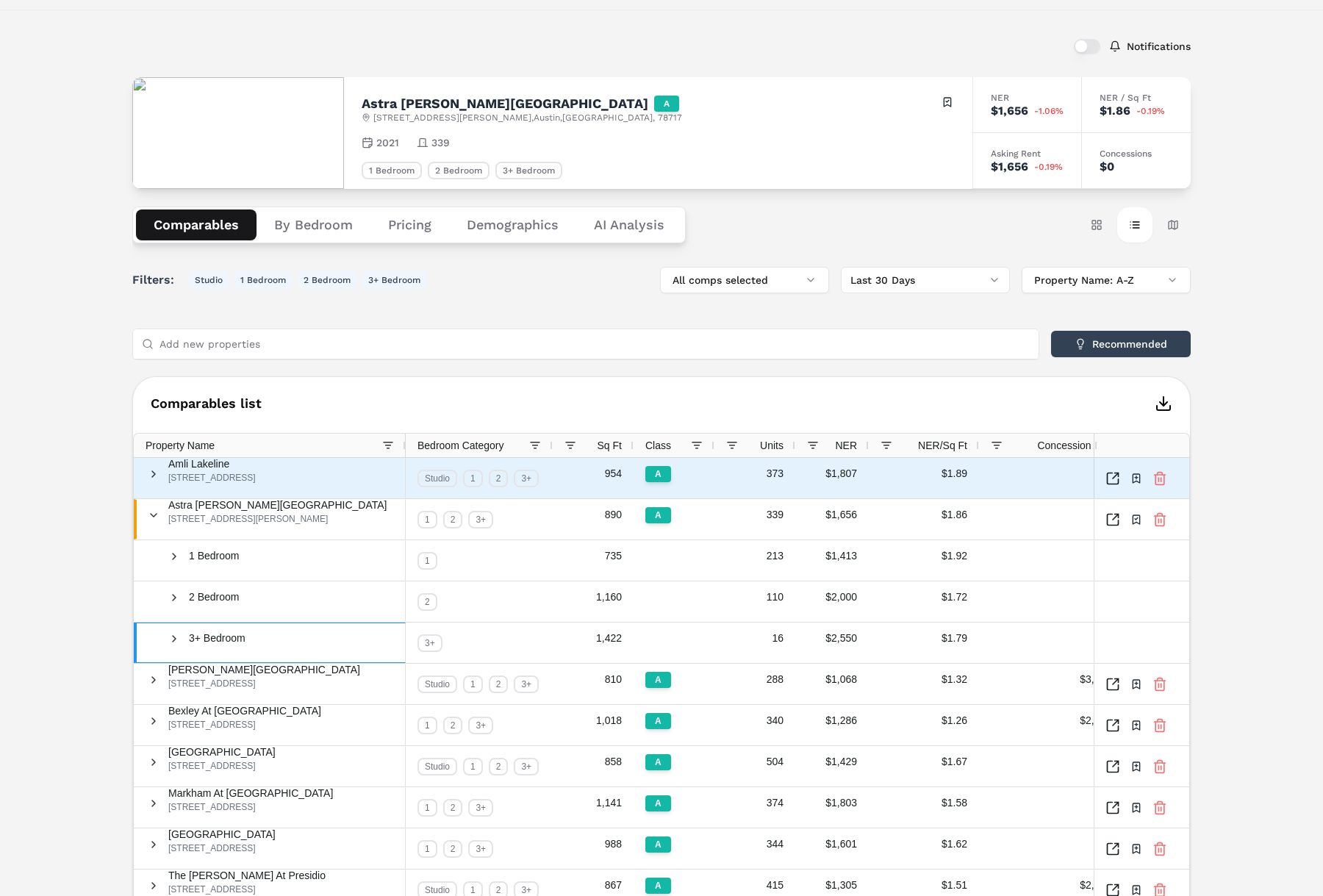
scroll to position [0, 0]
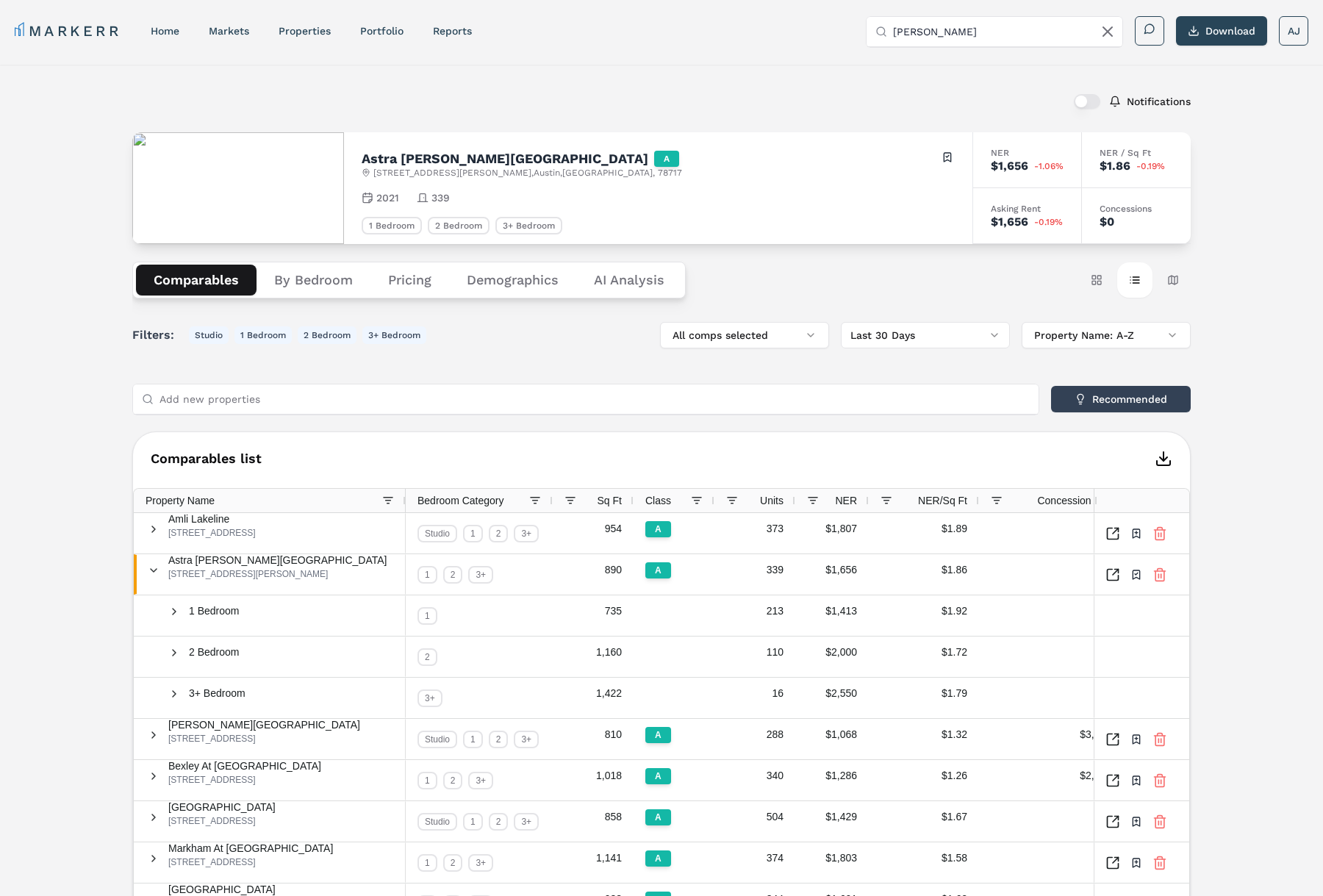
click at [388, 159] on h2 "Astra Avery Ranch" at bounding box center [505, 158] width 287 height 13
click at [388, 160] on h2 "Astra Avery Ranch" at bounding box center [505, 158] width 287 height 13
click at [991, 24] on input "astra avery" at bounding box center [1003, 32] width 220 height 30
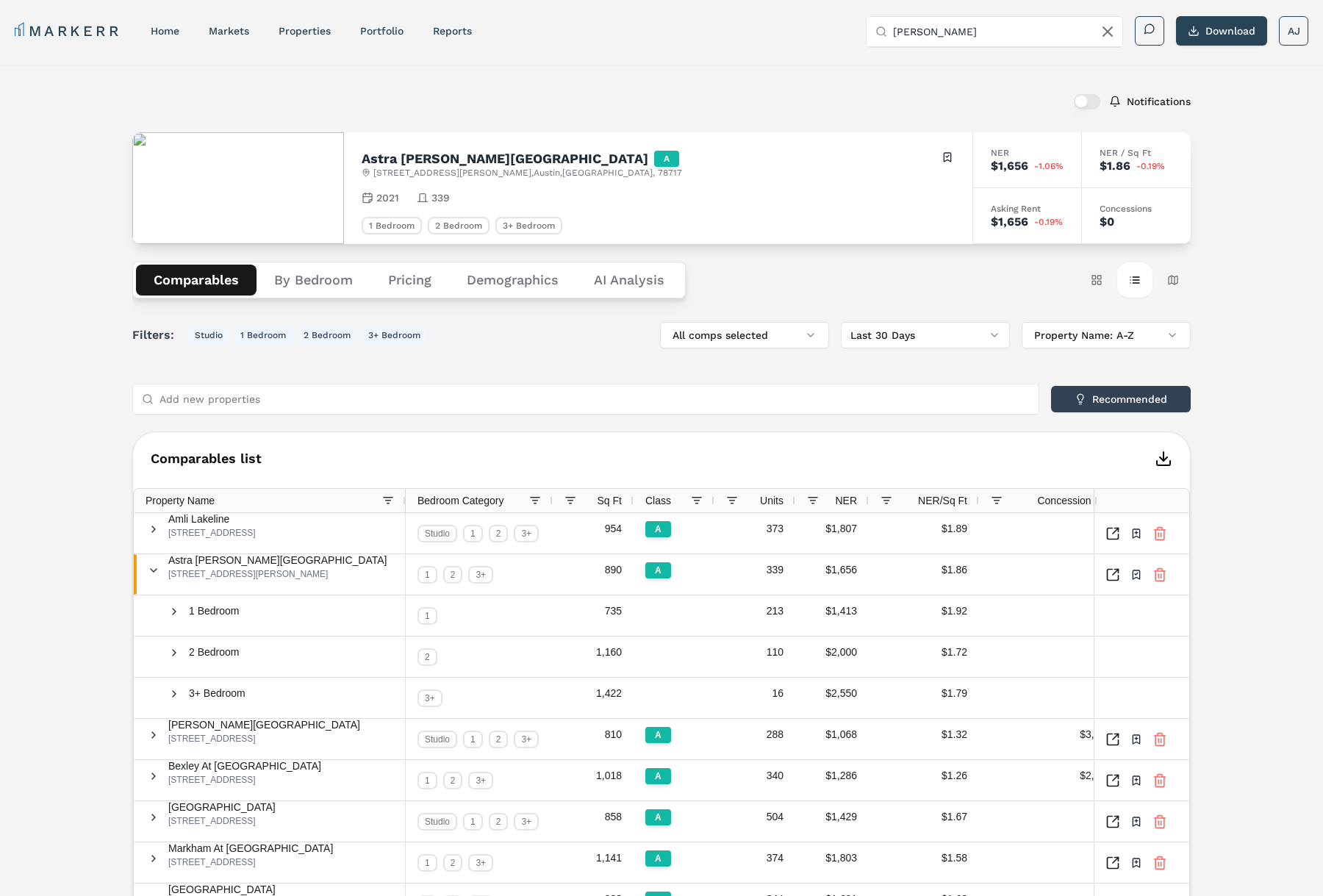
click at [991, 24] on input "astra avery" at bounding box center [1003, 32] width 220 height 30
paste input "Bexley at Silverado"
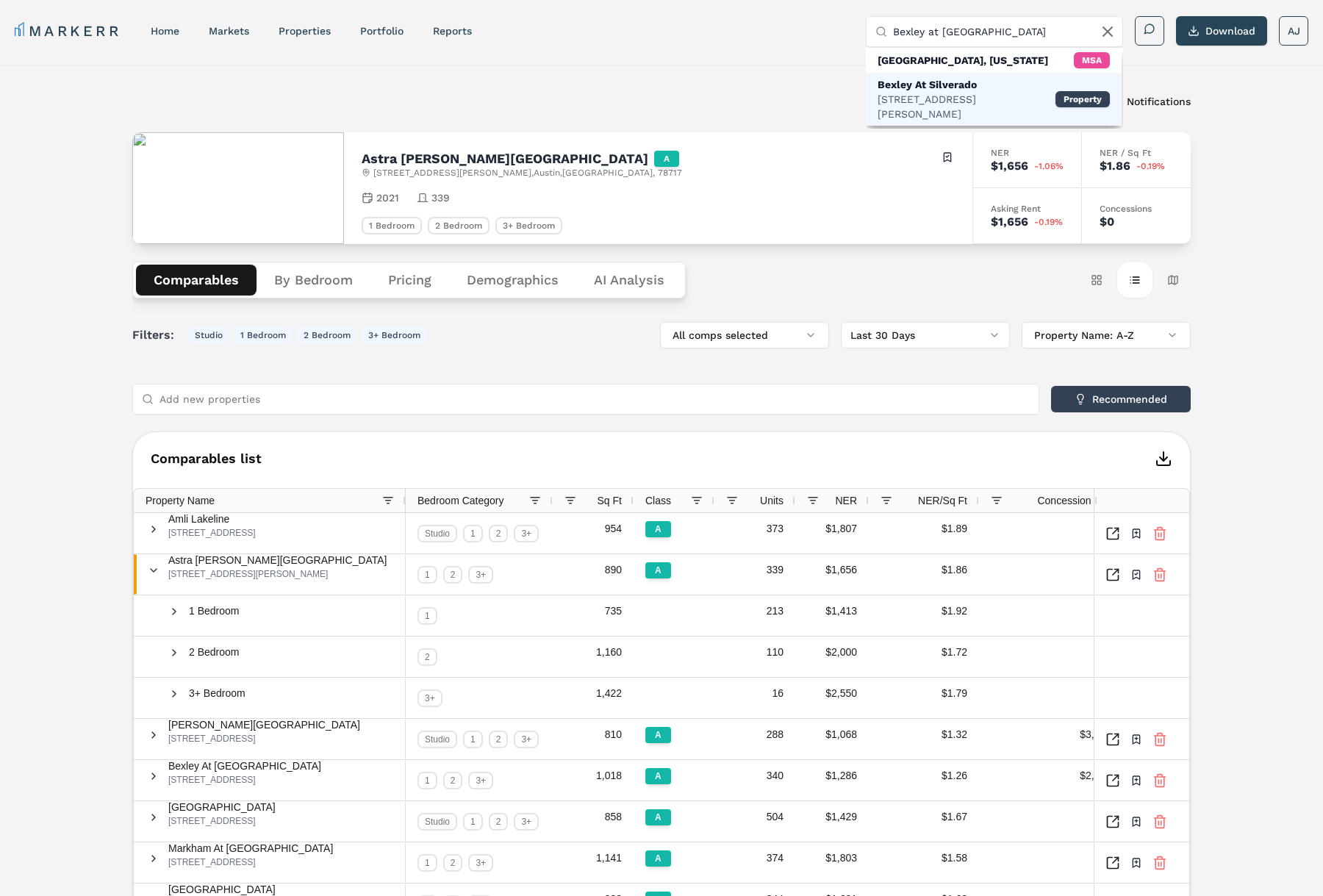
click at [925, 96] on div "12820 W Parmer Ln, Cedar Park" at bounding box center [966, 107] width 178 height 30
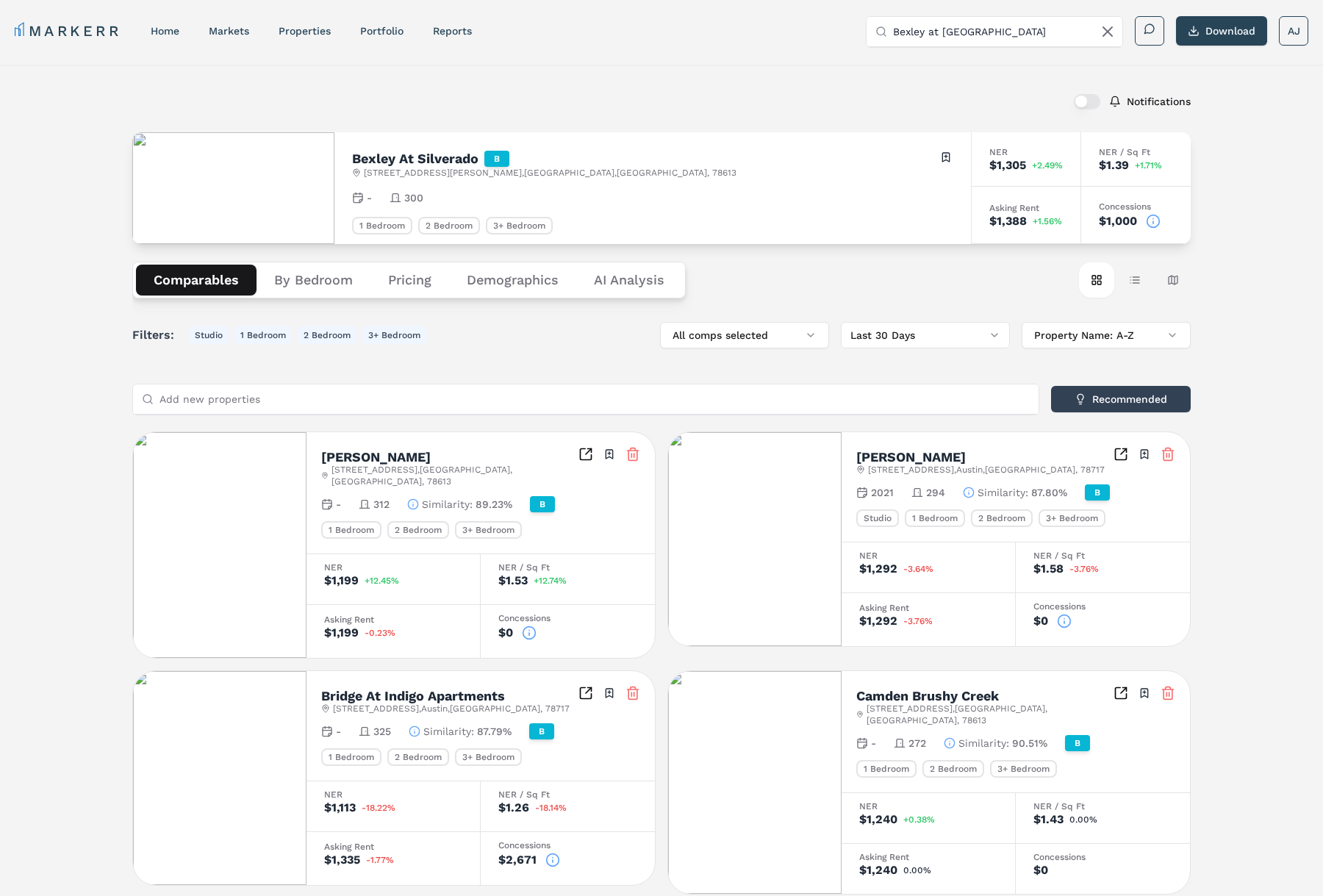
click at [400, 159] on h2 "Bexley At Silverado" at bounding box center [415, 158] width 126 height 13
drag, startPoint x: 400, startPoint y: 159, endPoint x: 406, endPoint y: 164, distance: 7.8
click at [401, 159] on h2 "Bexley At Silverado" at bounding box center [415, 158] width 126 height 13
click at [1151, 223] on icon at bounding box center [1153, 221] width 15 height 15
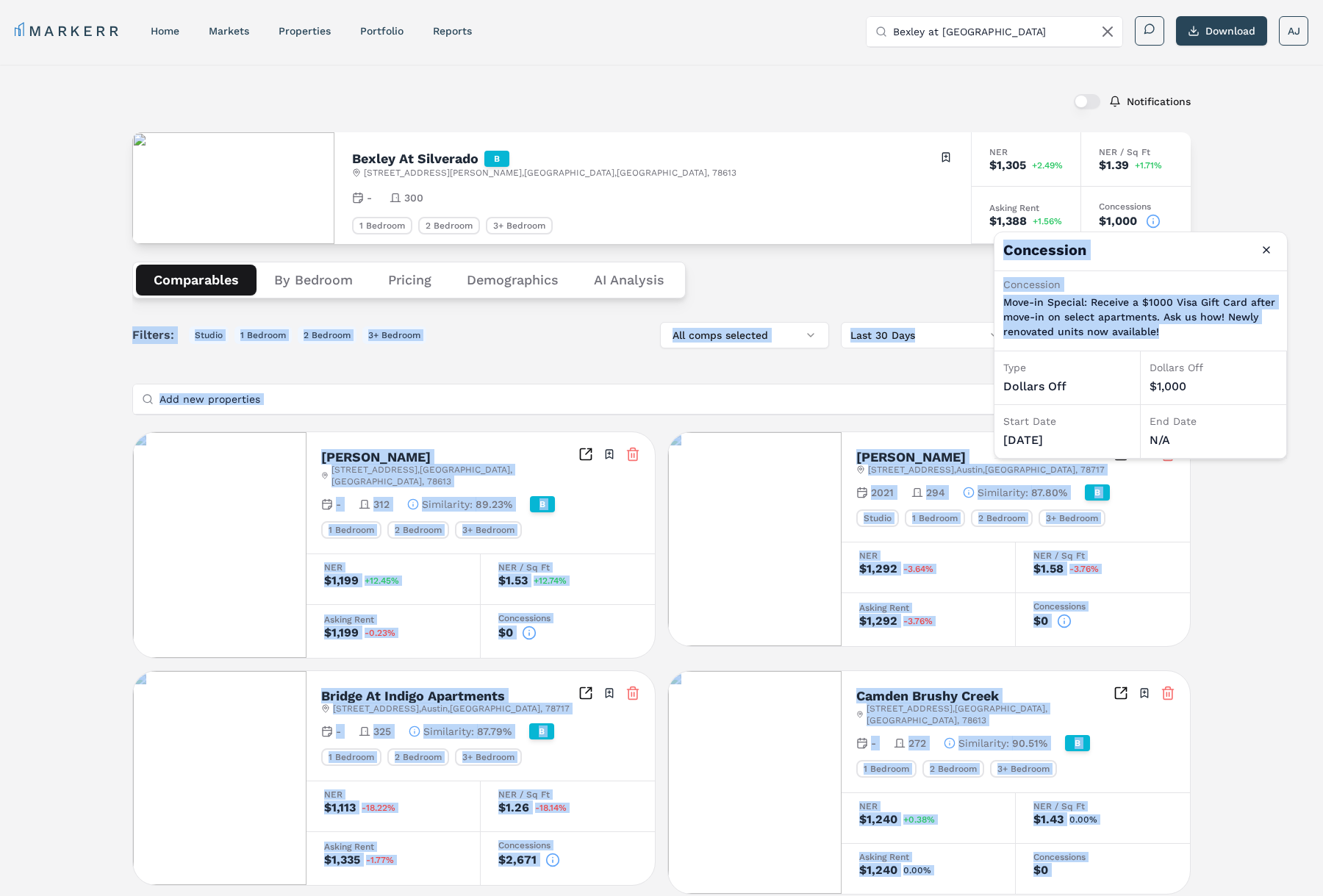
drag, startPoint x: 1105, startPoint y: 320, endPoint x: 842, endPoint y: 283, distance: 265.6
click at [842, 283] on body "MARKERR home markets properties Portfolio reports Search by MSA, ZIP, Property …" at bounding box center [662, 833] width 1323 height 1668
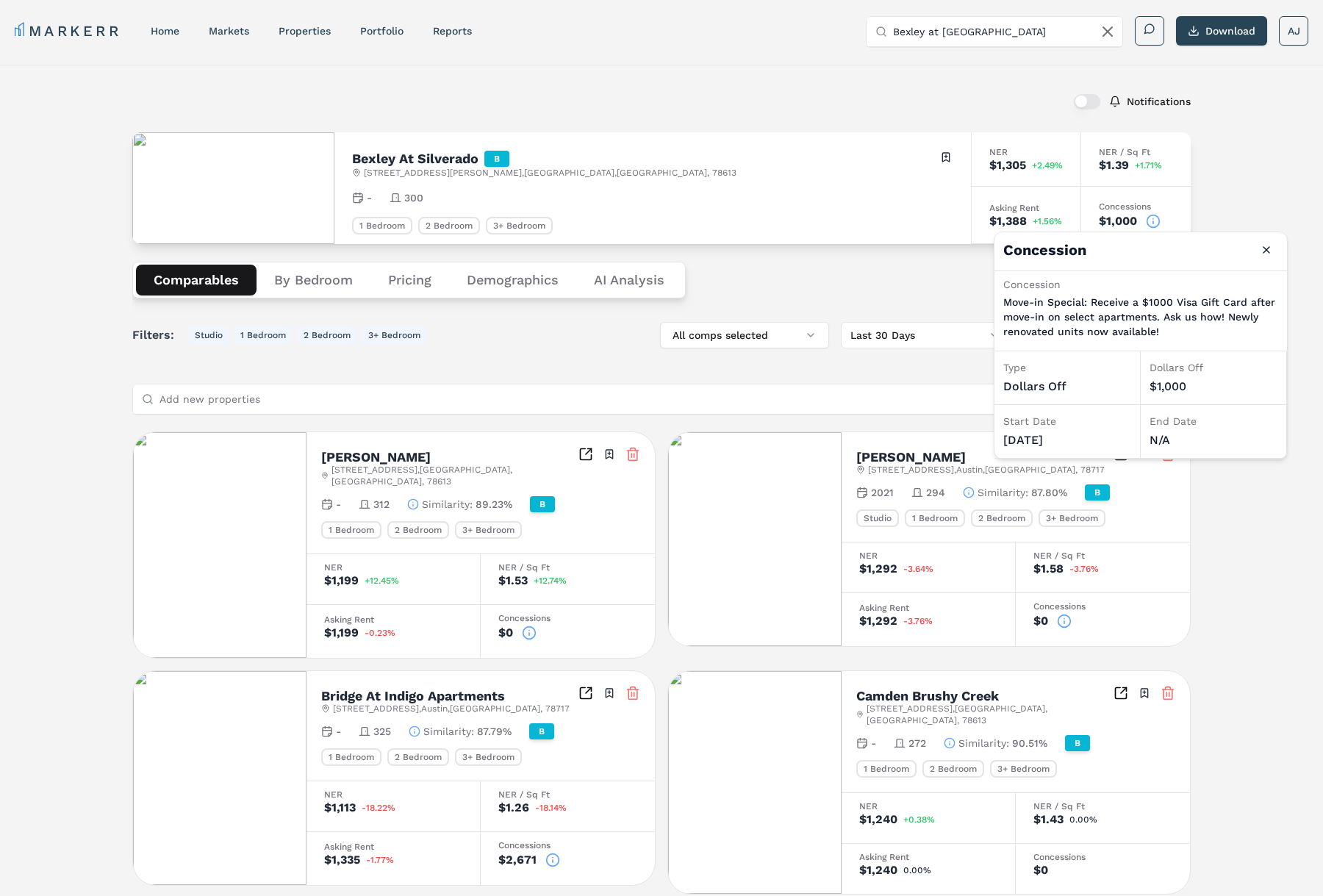
click at [829, 223] on div "1 Bedroom 2 Bedroom 3+ Bedroom" at bounding box center [654, 225] width 602 height 18
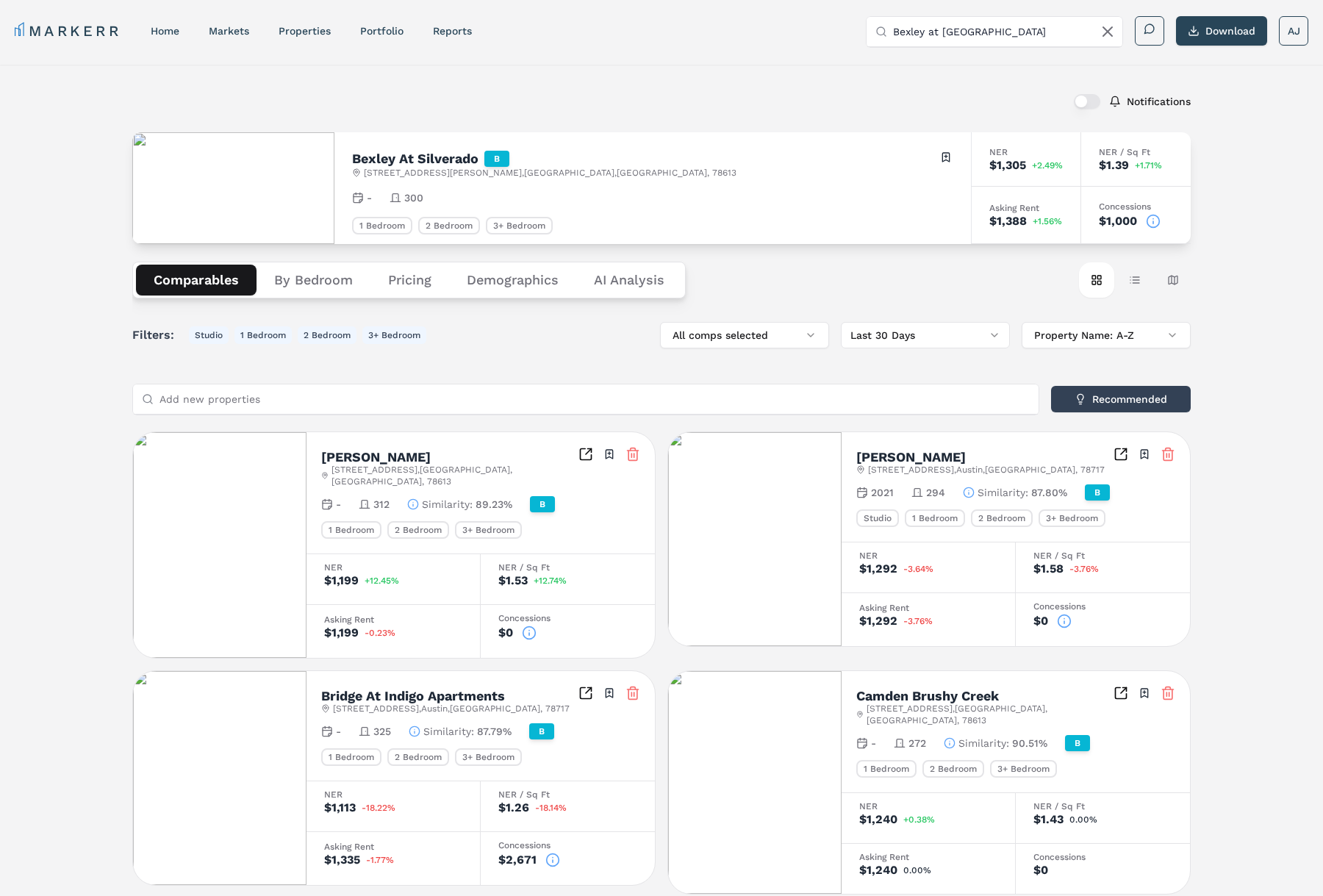
click at [985, 39] on input "Bexley at Silverado" at bounding box center [1003, 32] width 220 height 30
paste input "Camden Brushy Creek"
click at [951, 88] on div "Camden Brushy Creek" at bounding box center [935, 84] width 114 height 15
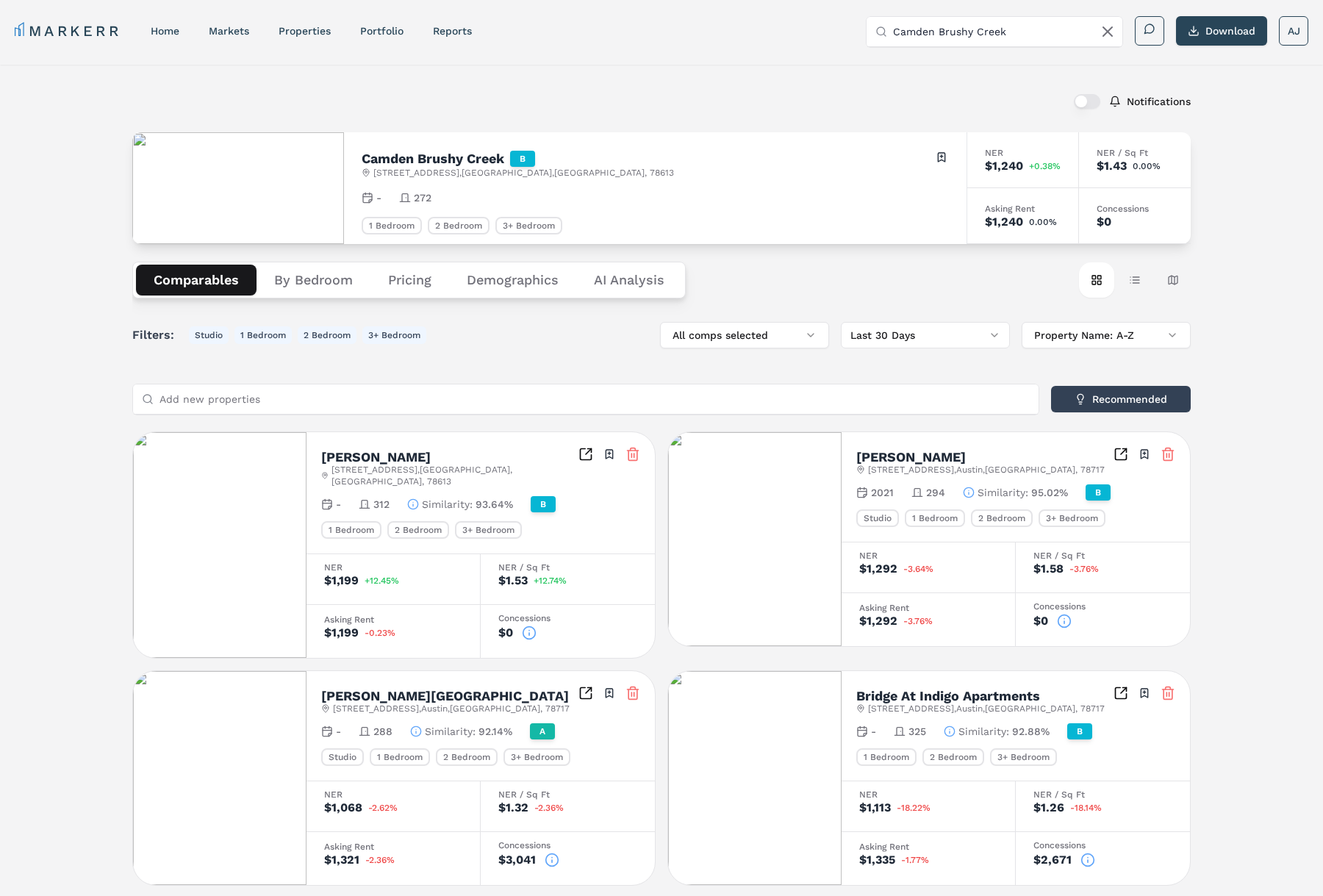
click at [457, 160] on h2 "Camden Brushy Creek" at bounding box center [433, 158] width 143 height 13
click at [433, 160] on h2 "Camden Brushy Creek" at bounding box center [433, 158] width 143 height 13
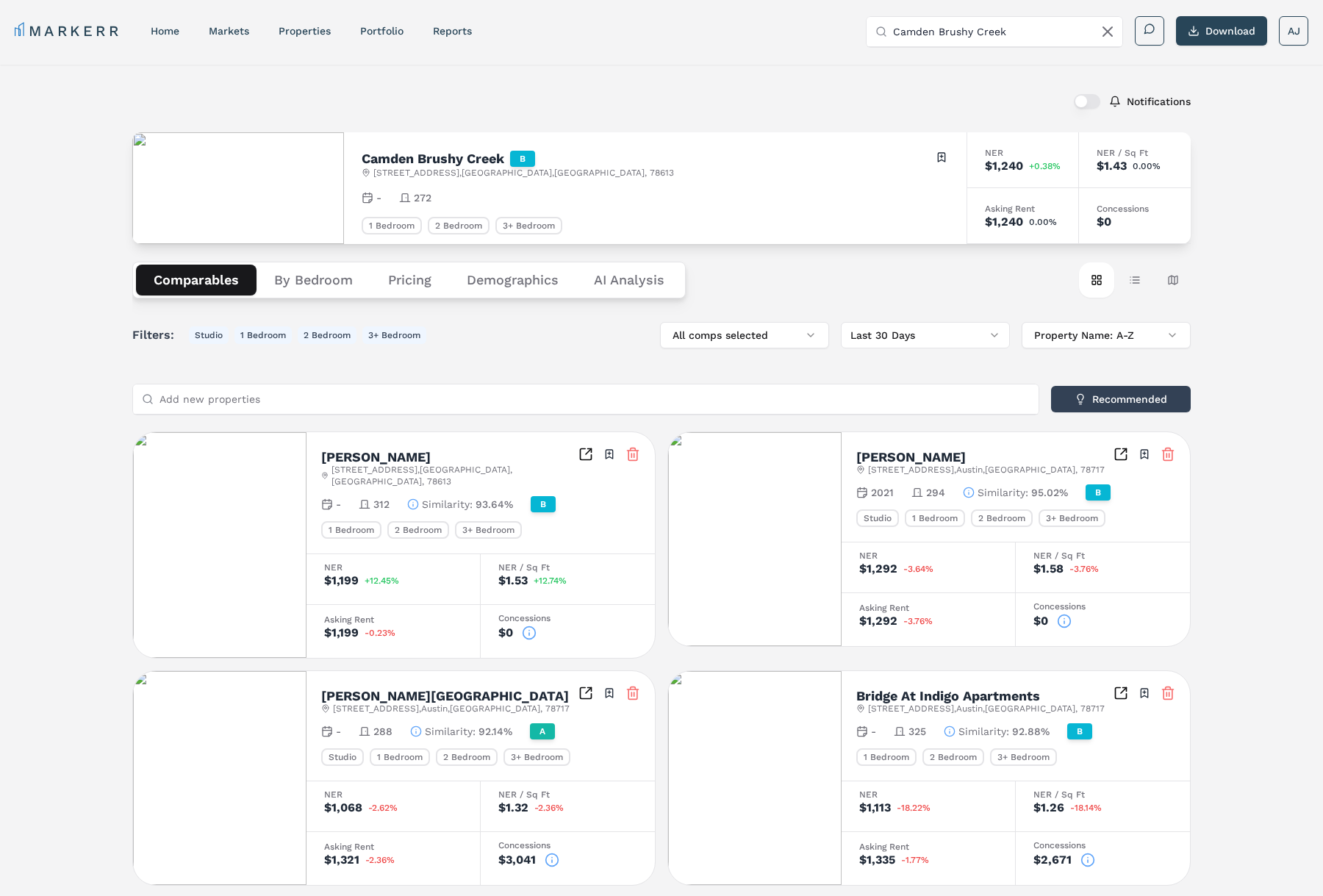
click at [997, 30] on input "Camden Brushy Creek" at bounding box center [1003, 32] width 220 height 30
paste input "The Allure (MARKERR)"
click at [945, 33] on input "The Allure (MARKERR)" at bounding box center [1003, 32] width 220 height 30
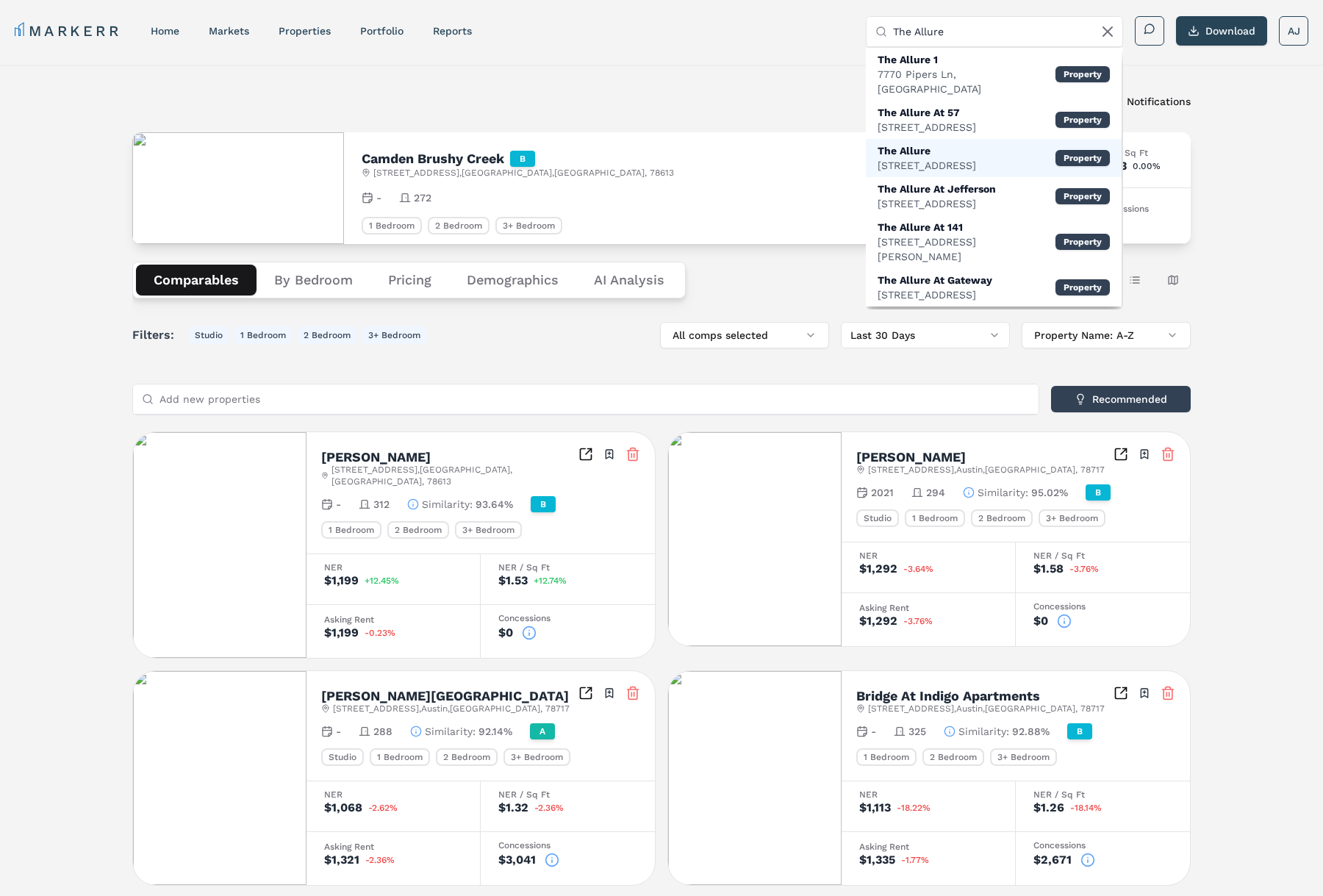
click at [976, 158] on div "701 N Vista Ridge Blvd, Cedar Park" at bounding box center [927, 165] width 98 height 15
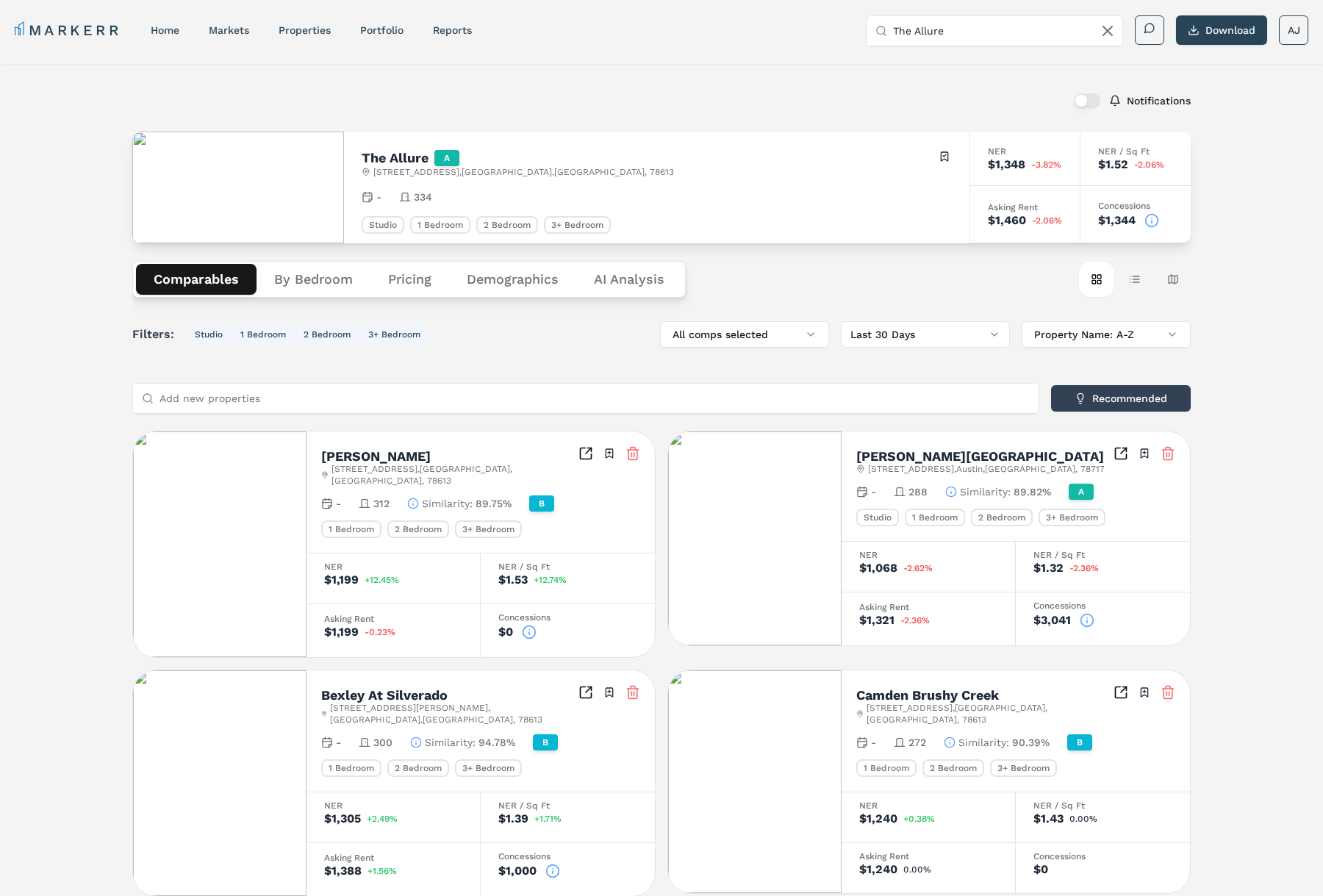
click at [397, 157] on h2 "The Allure" at bounding box center [394, 157] width 67 height 13
click at [1152, 215] on icon at bounding box center [1152, 220] width 15 height 15
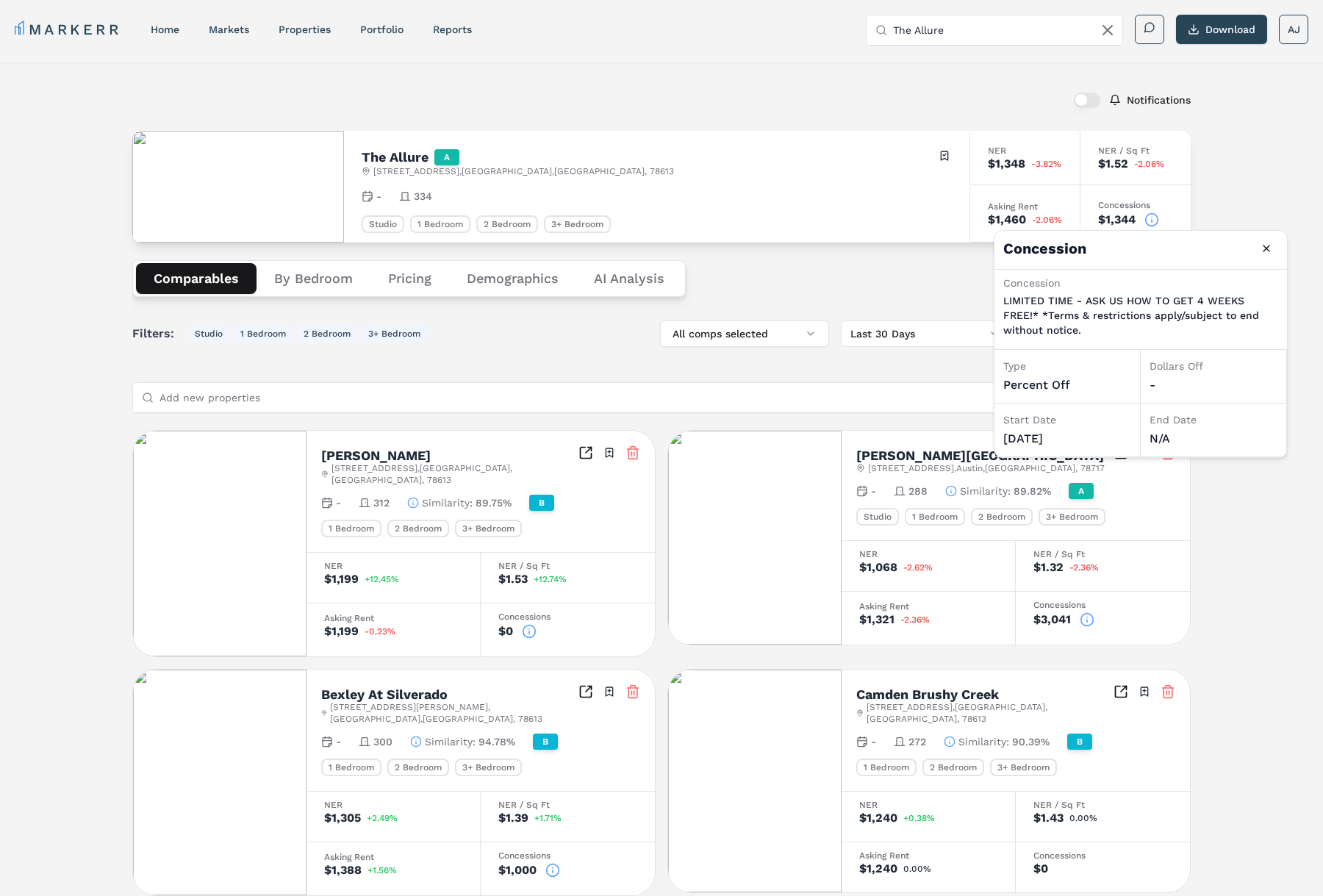
click at [980, 27] on input "The Allure" at bounding box center [1003, 31] width 220 height 30
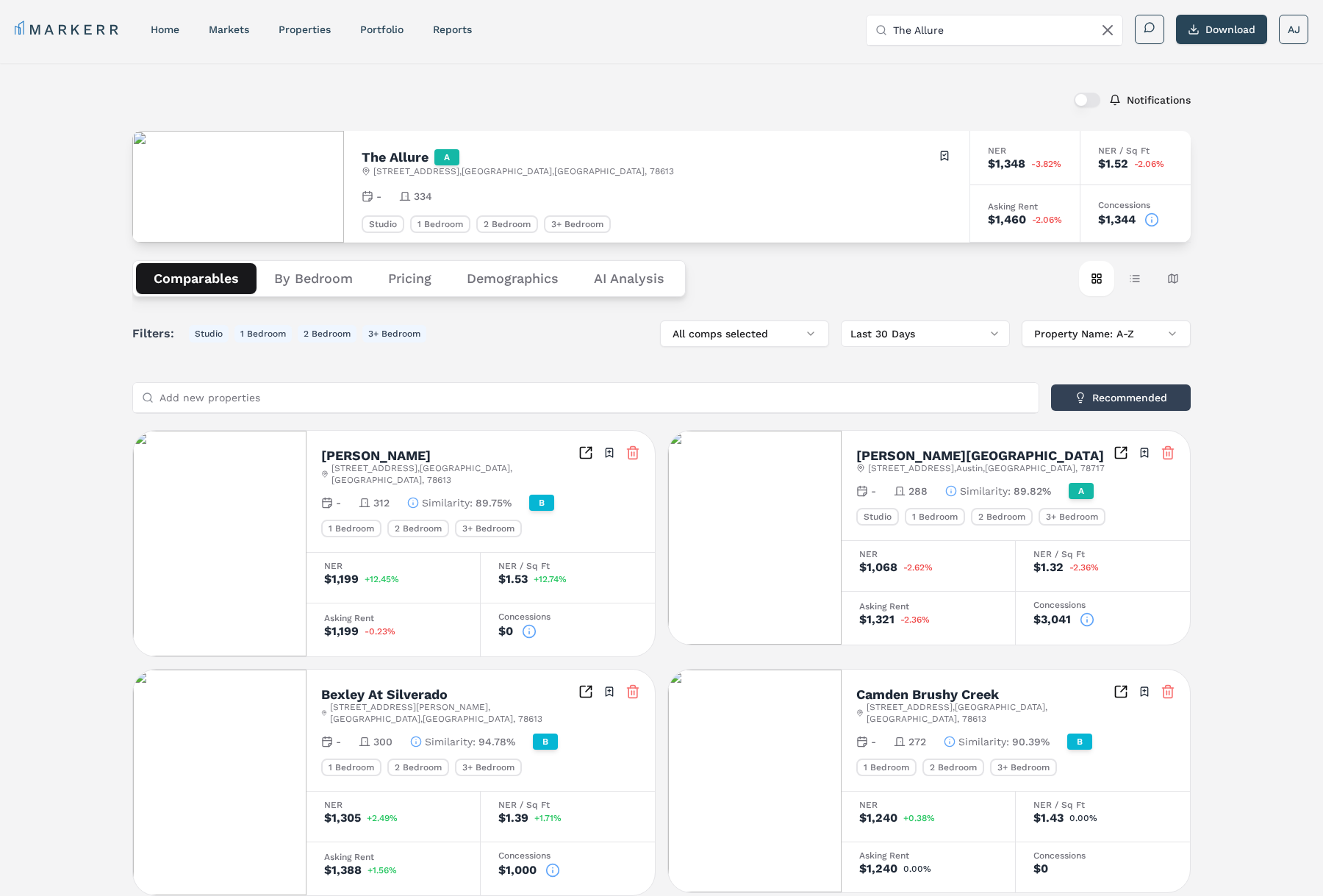
click at [980, 27] on input "The Allure" at bounding box center [1003, 31] width 220 height 30
paste input "MAA Double Creek"
click at [966, 90] on div "11001 S 1st St, Austin" at bounding box center [927, 97] width 98 height 15
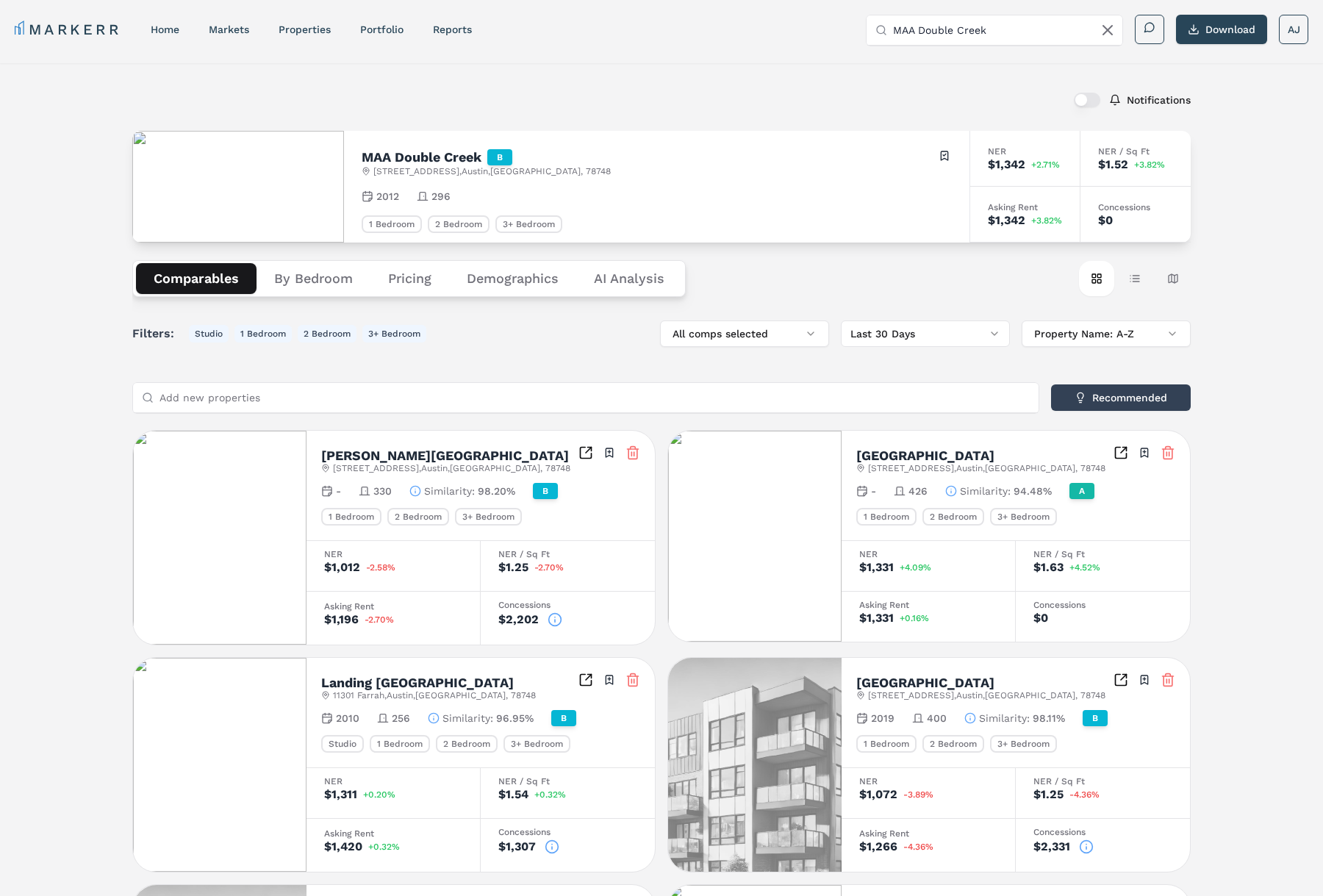
click at [434, 159] on h2 "MAA Double Creek" at bounding box center [421, 157] width 120 height 13
drag, startPoint x: 434, startPoint y: 159, endPoint x: 447, endPoint y: 171, distance: 17.7
click at [434, 160] on h2 "MAA Double Creek" at bounding box center [421, 157] width 120 height 13
click at [396, 155] on h2 "MAA Double Creek" at bounding box center [421, 157] width 120 height 13
click at [395, 156] on h2 "MAA Double Creek" at bounding box center [421, 157] width 120 height 13
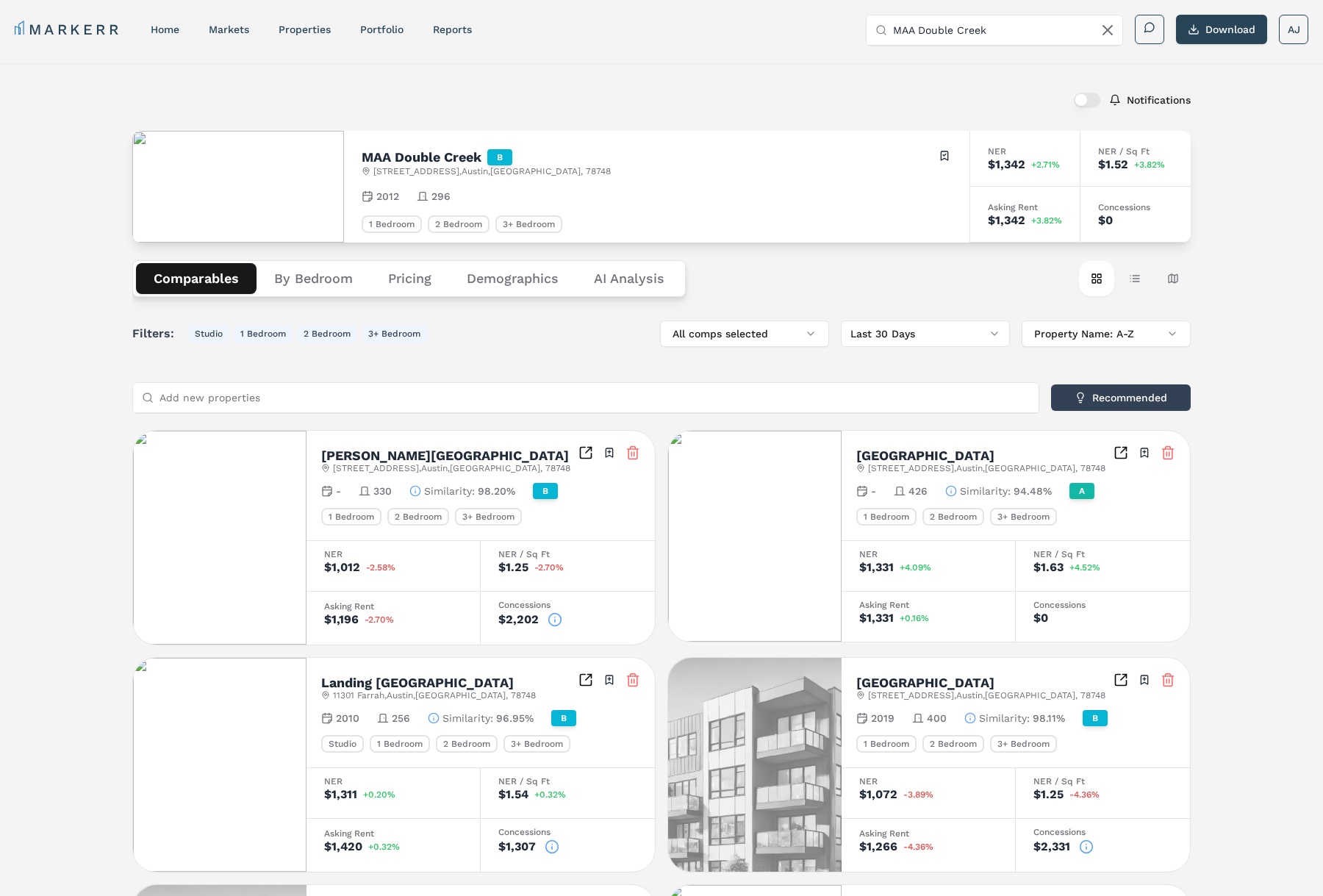
click at [395, 157] on h2 "MAA Double Creek" at bounding box center [421, 157] width 120 height 13
click at [420, 154] on h2 "MAA Double Creek" at bounding box center [421, 157] width 120 height 13
click at [420, 155] on h2 "MAA Double Creek" at bounding box center [421, 157] width 120 height 13
click at [978, 25] on input "MAA Double Creek" at bounding box center [1003, 31] width 220 height 30
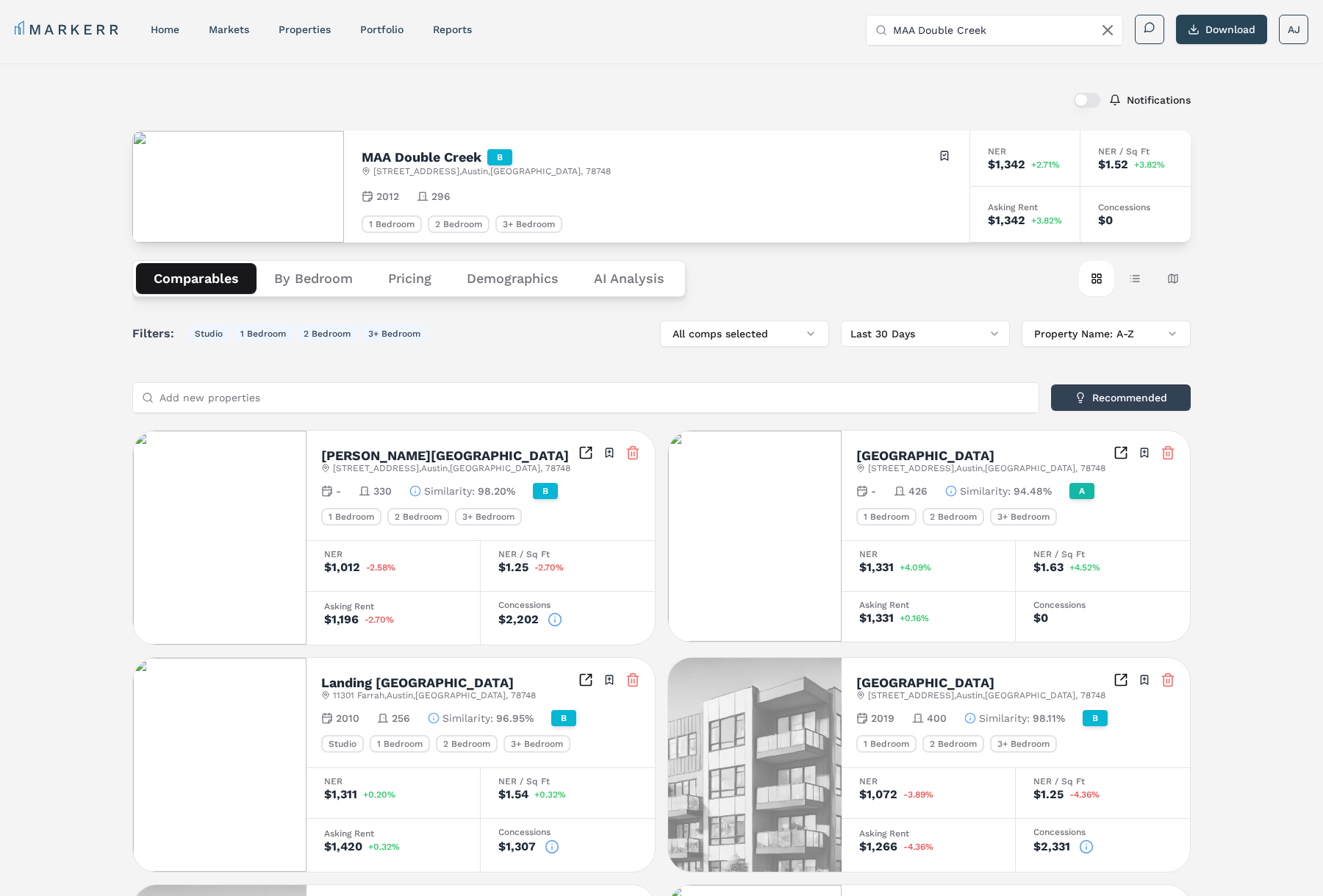
click at [978, 25] on input "MAA Double Creek" at bounding box center [1003, 31] width 220 height 30
paste input "Bell Southpark (MARKERR)"
click at [967, 29] on input "Bell Southpark (MARKERR)" at bounding box center [1003, 31] width 220 height 30
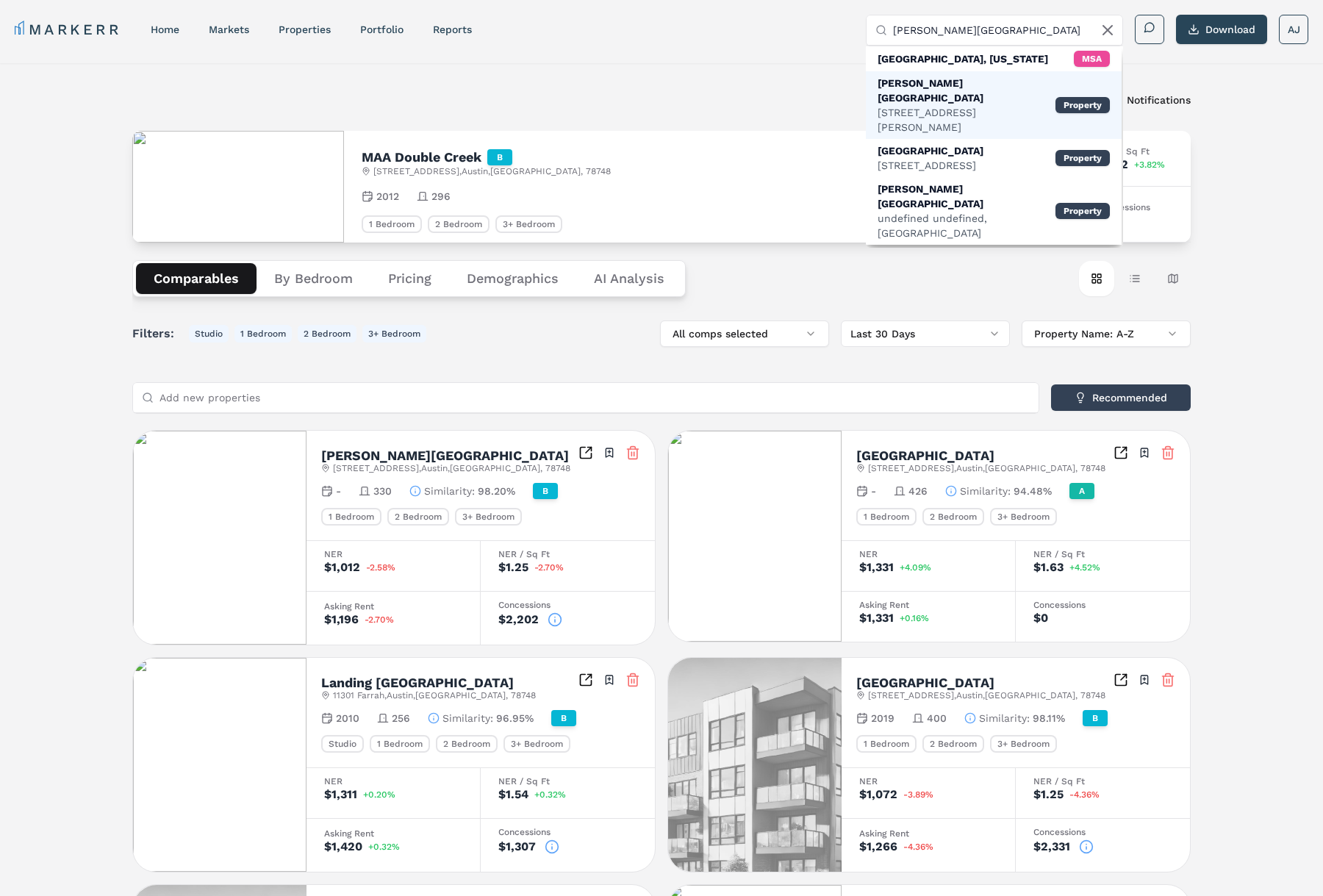
click at [932, 87] on div "Bell Southpark" at bounding box center [966, 90] width 178 height 30
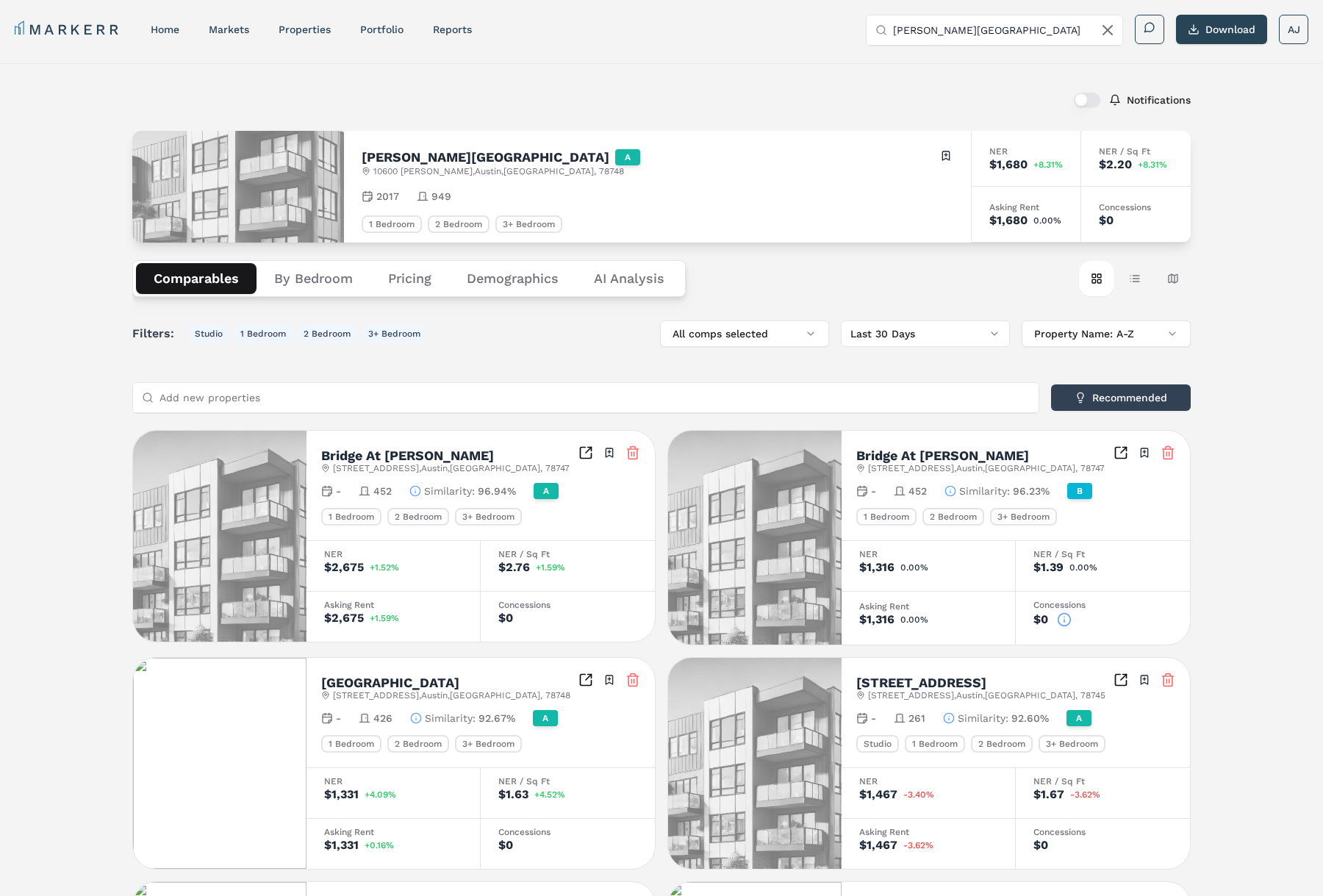
click at [987, 26] on input "Bell Southpark" at bounding box center [1003, 31] width 220 height 30
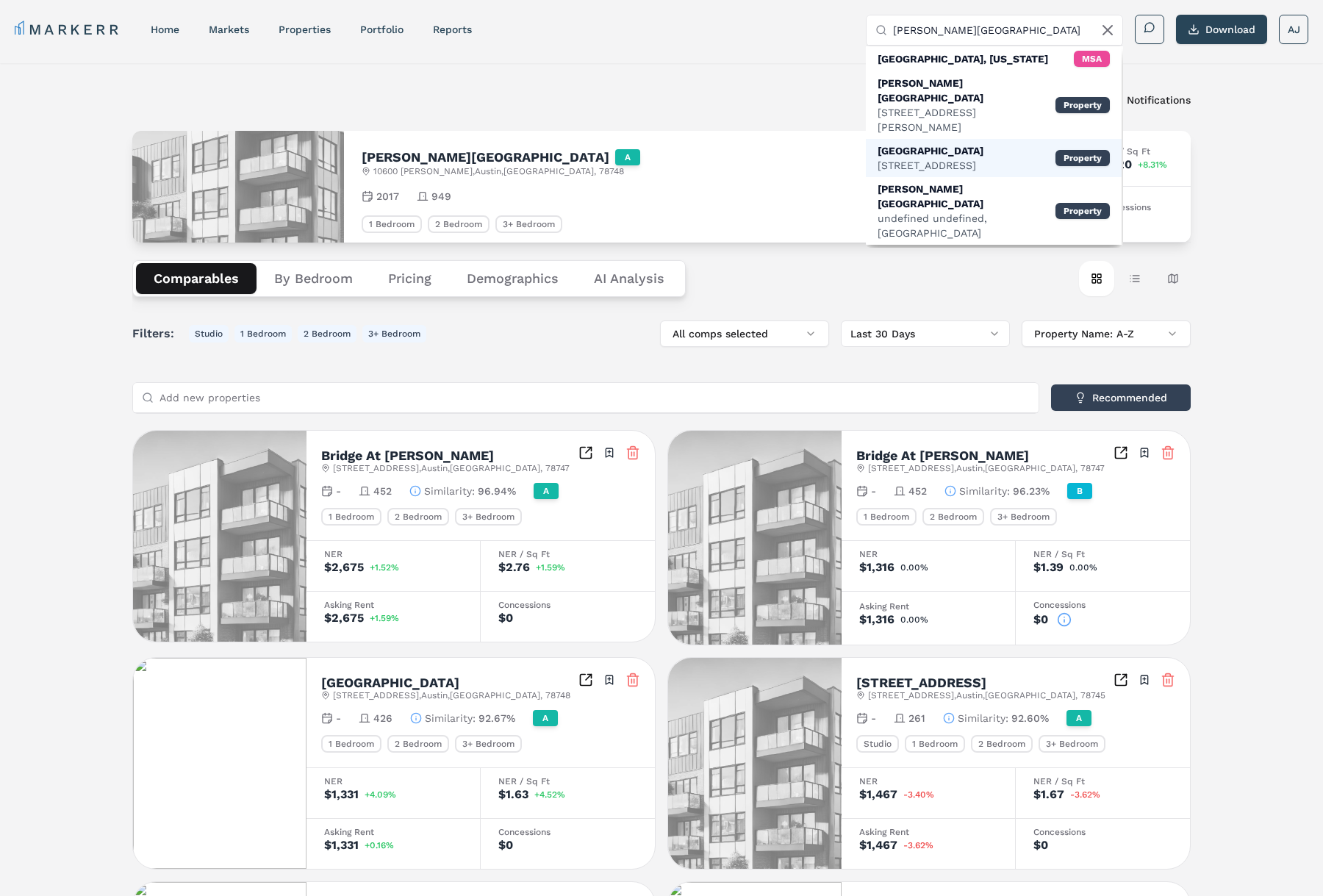
click at [943, 158] on div "10300 S Interstate 35, Austin" at bounding box center [931, 165] width 106 height 15
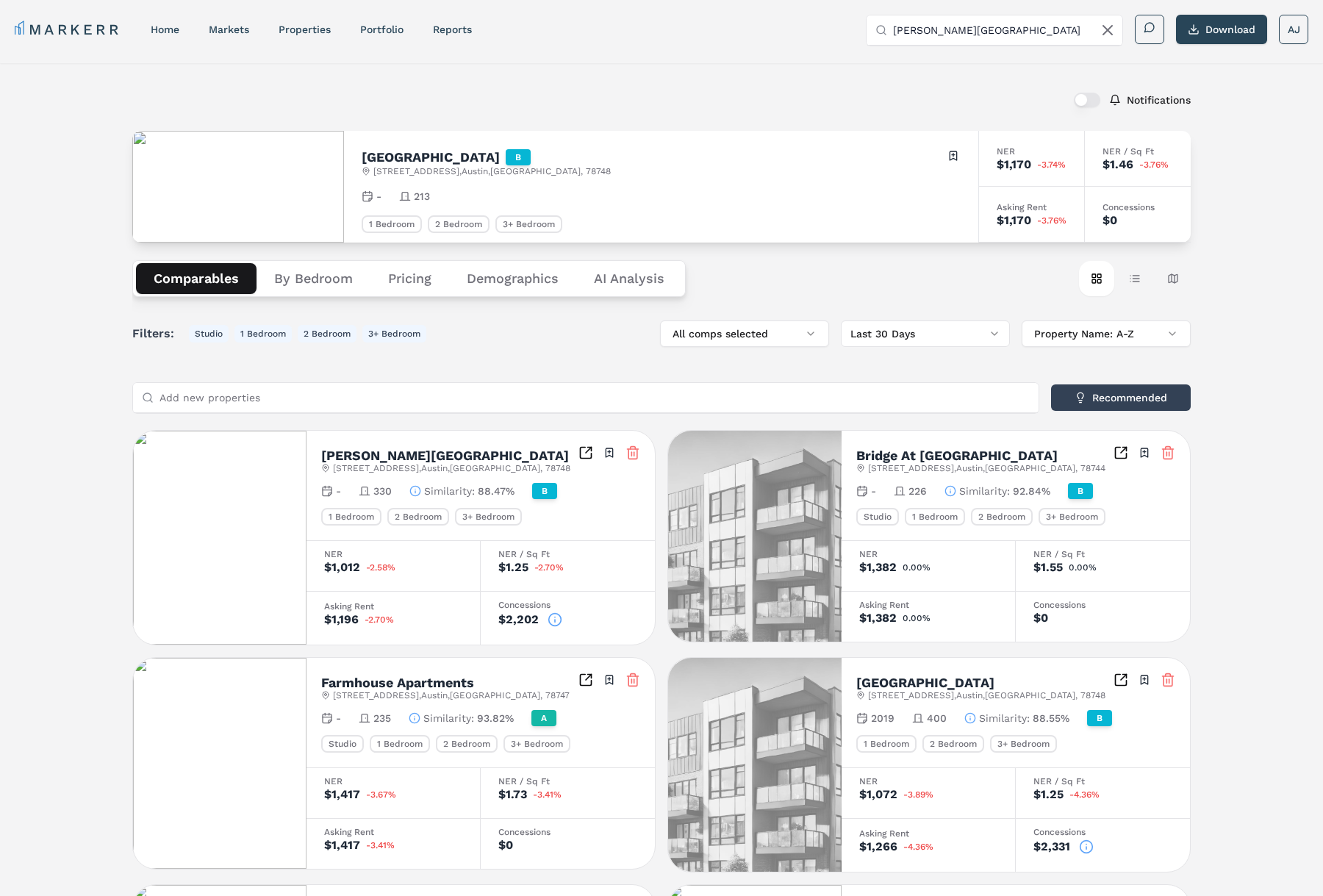
click at [997, 30] on input "Bell Southpark" at bounding box center [1003, 31] width 220 height 30
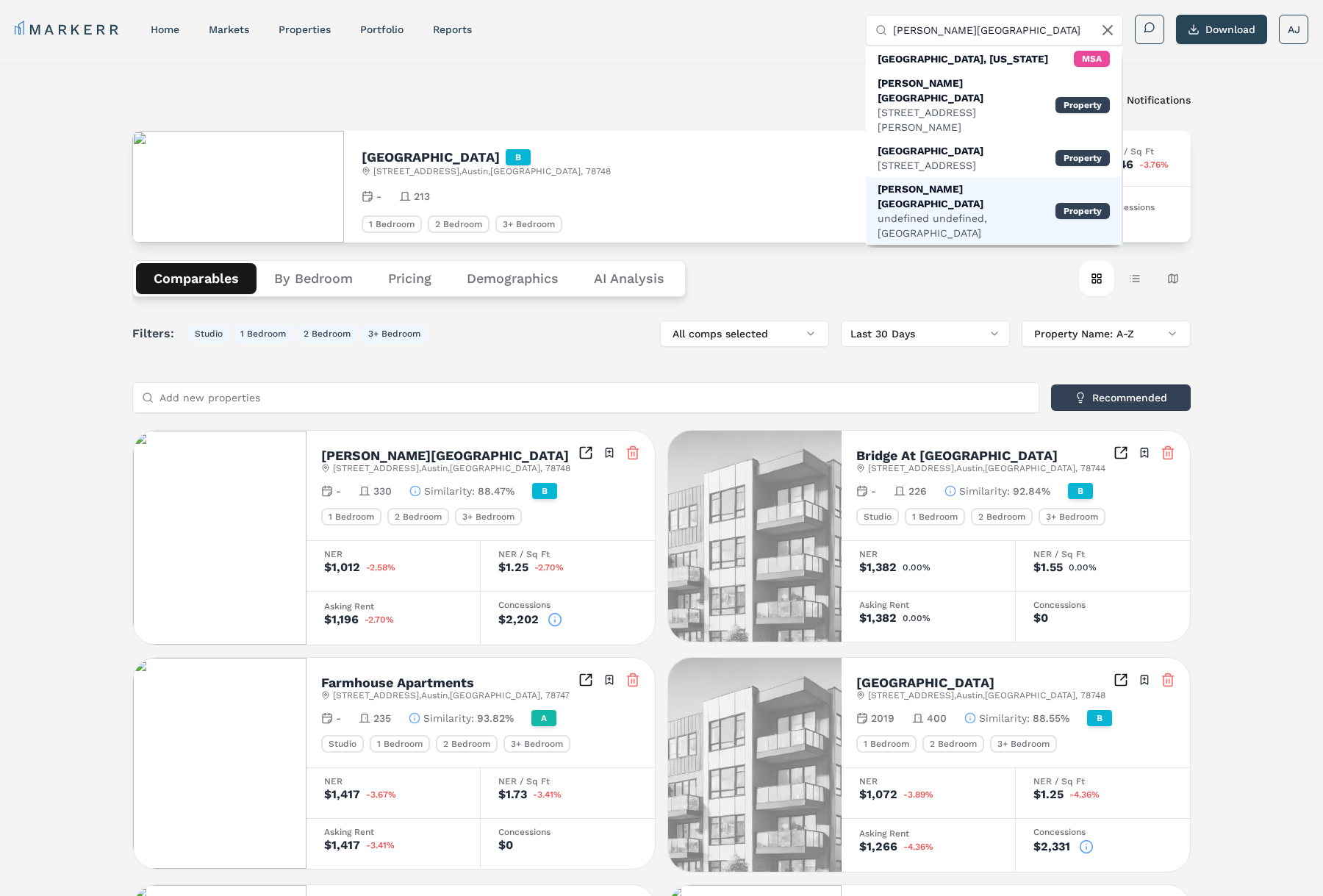
click at [932, 182] on div "Bell Southpark" at bounding box center [966, 197] width 178 height 30
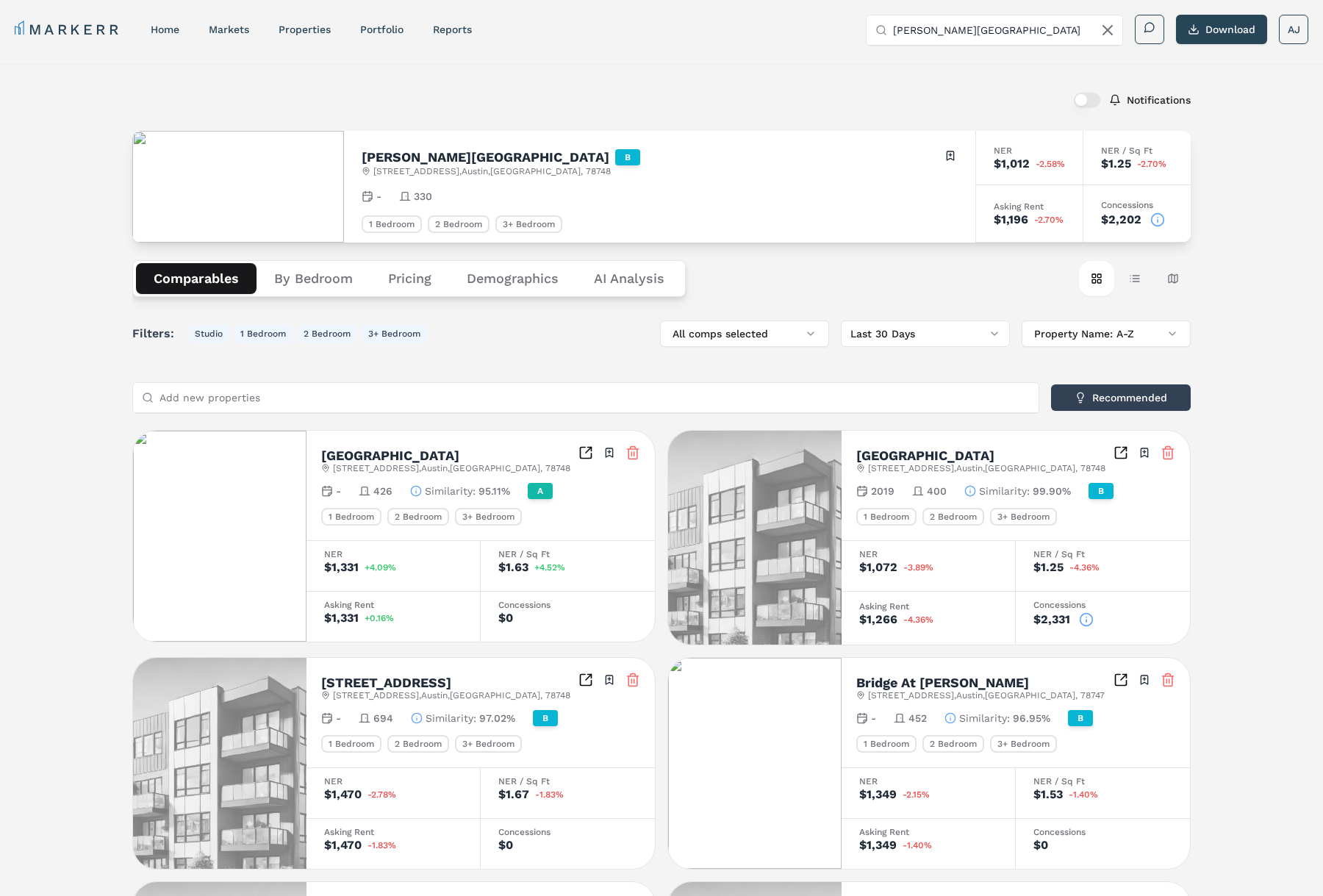
click at [411, 157] on h2 "Bell Southpark" at bounding box center [485, 157] width 247 height 13
drag, startPoint x: 378, startPoint y: 179, endPoint x: 386, endPoint y: 174, distance: 9.4
click at [379, 179] on div "Bell Southpark B 10500 South IH 35 Frontage Road , Austin , TX , 78748 Toggle p…" at bounding box center [660, 187] width 632 height 112
click at [386, 174] on span "10500 South IH 35 Frontage Road , Austin , TX , 78748" at bounding box center [492, 172] width 237 height 12
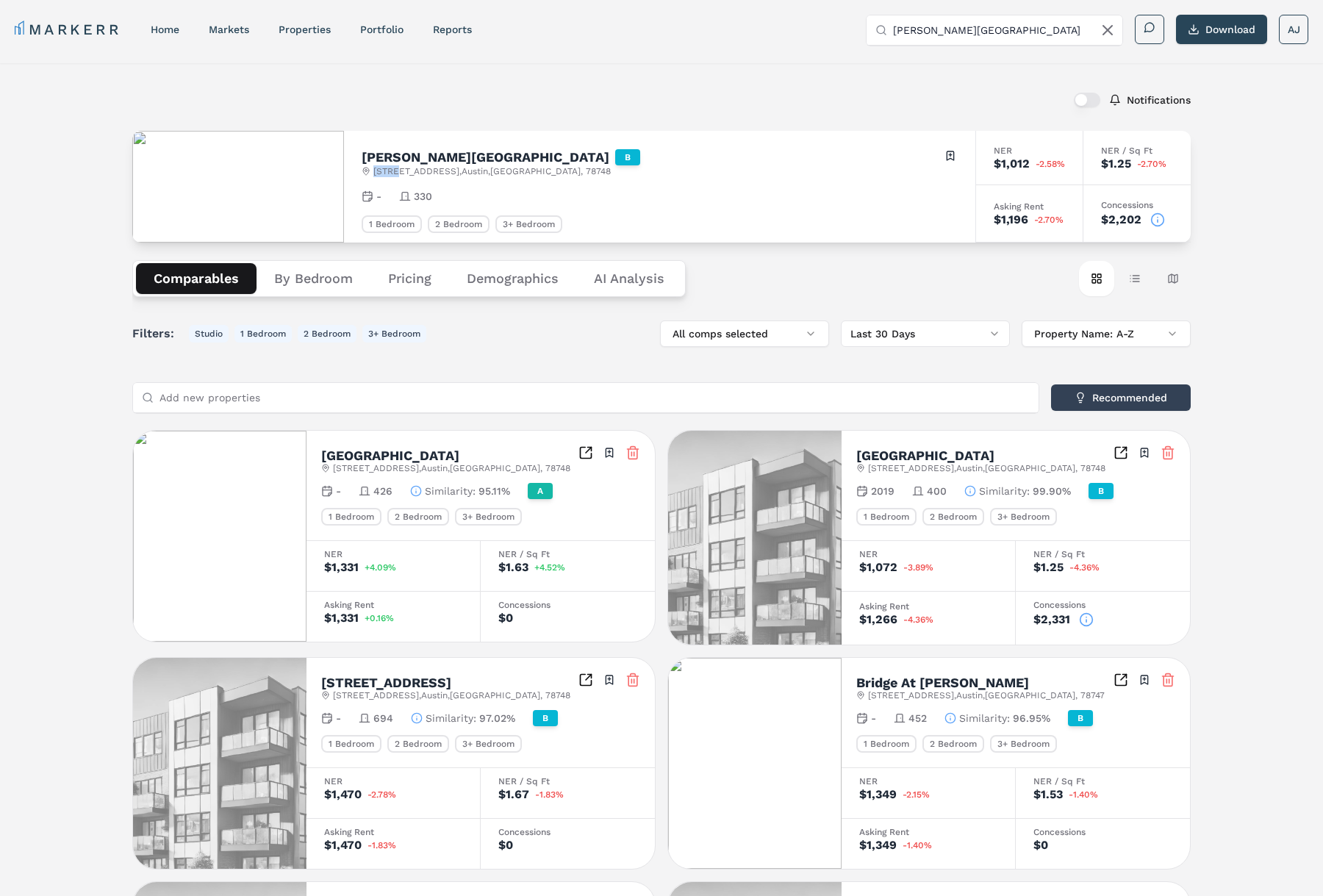
click at [386, 174] on span "10500 South IH 35 Frontage Road , Austin , TX , 78748" at bounding box center [492, 172] width 237 height 12
click at [562, 176] on span "10500 South IH 35 Frontage Road , Austin , TX , 78748" at bounding box center [492, 172] width 237 height 12
click at [596, 171] on div "Bell Southpark B 10500 South IH 35 Frontage Road , Austin , TX , 78748 Toggle p…" at bounding box center [660, 163] width 596 height 29
click at [1157, 222] on icon at bounding box center [1157, 220] width 15 height 15
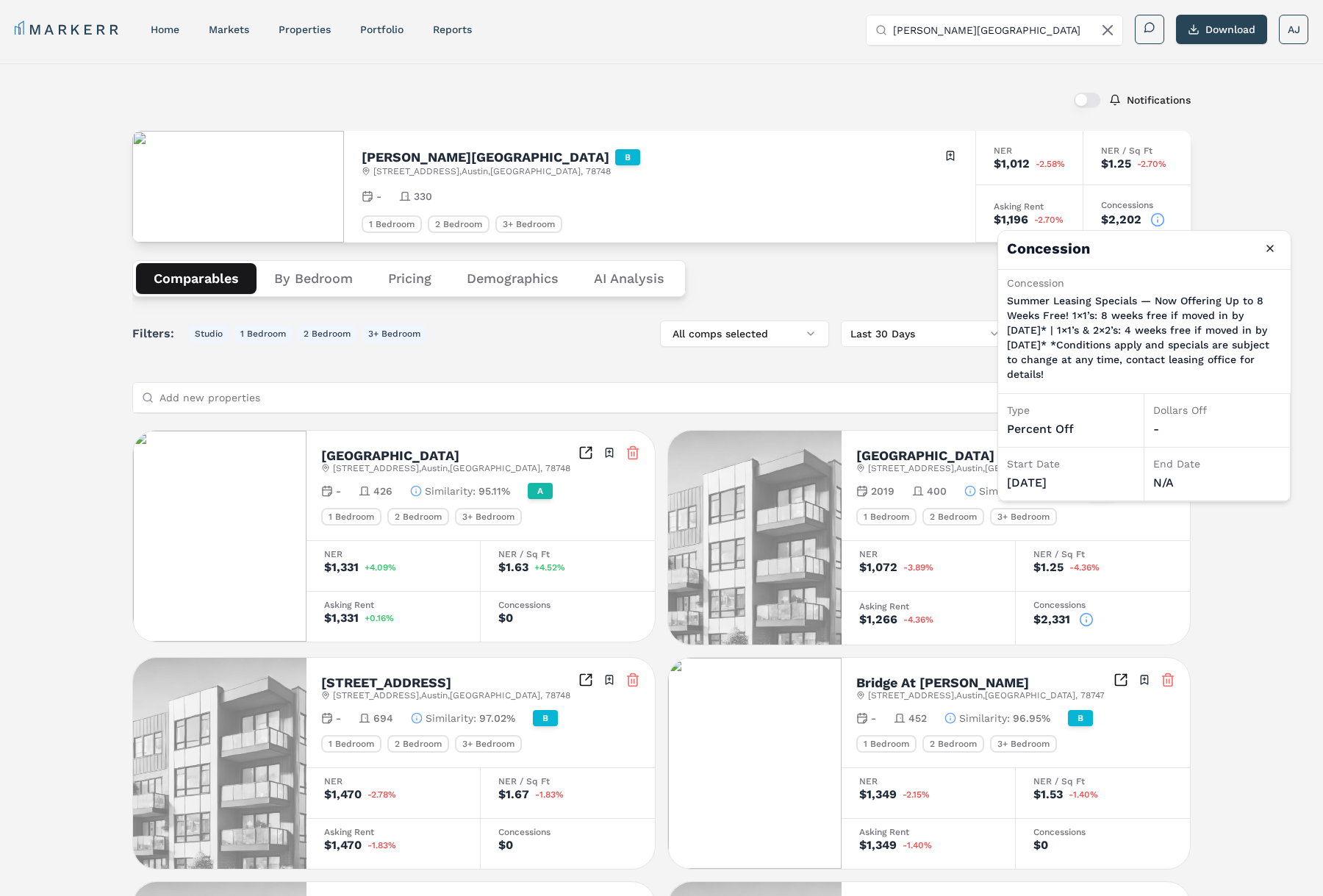
click at [1081, 326] on p "Summer Leasing Specials — Now Offering Up to 8 Weeks Free! 1×1’s: 8 weeks free …" at bounding box center [1144, 337] width 275 height 88
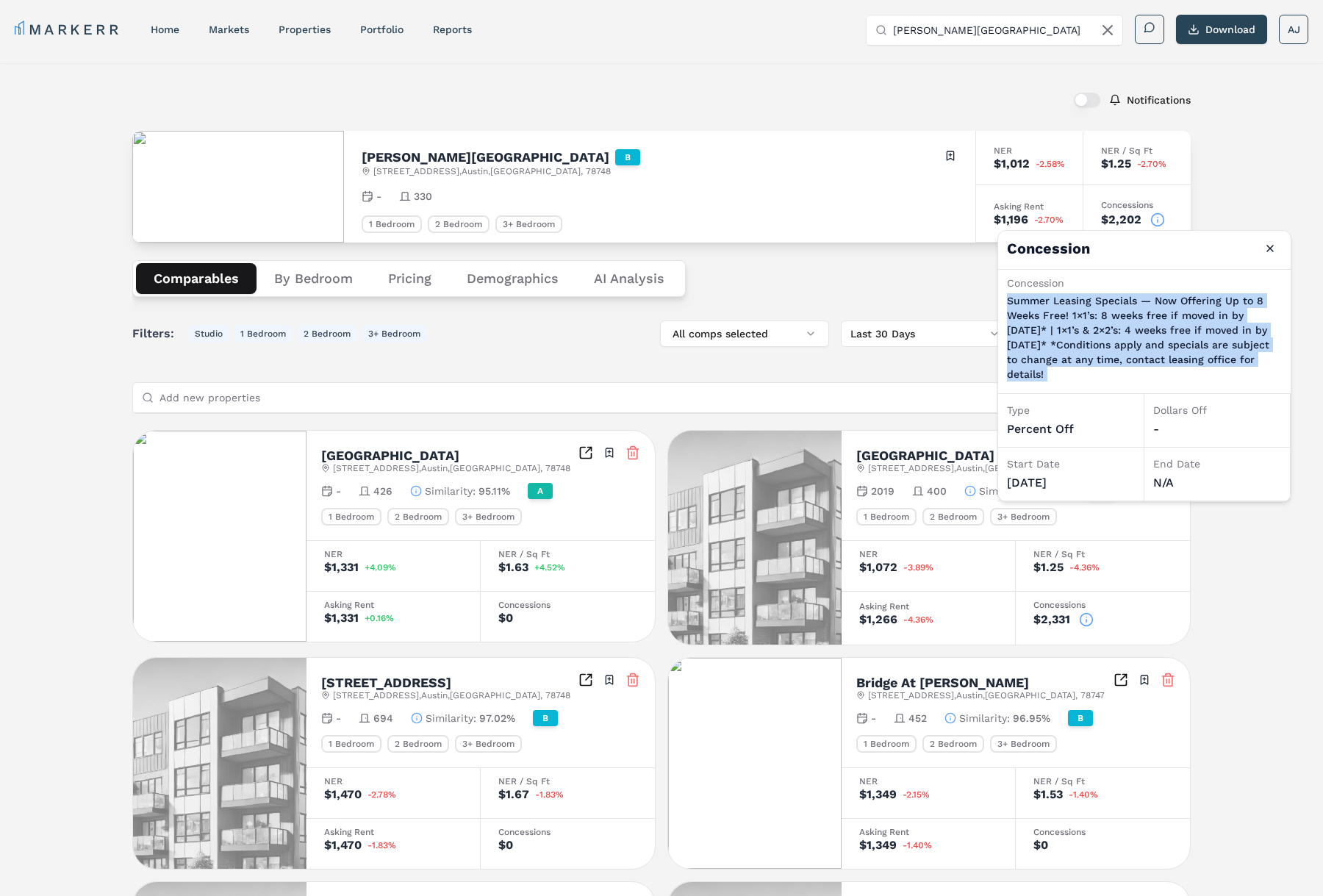
click at [1080, 325] on p "Summer Leasing Specials — Now Offering Up to 8 Weeks Free! 1×1’s: 8 weeks free …" at bounding box center [1144, 337] width 275 height 88
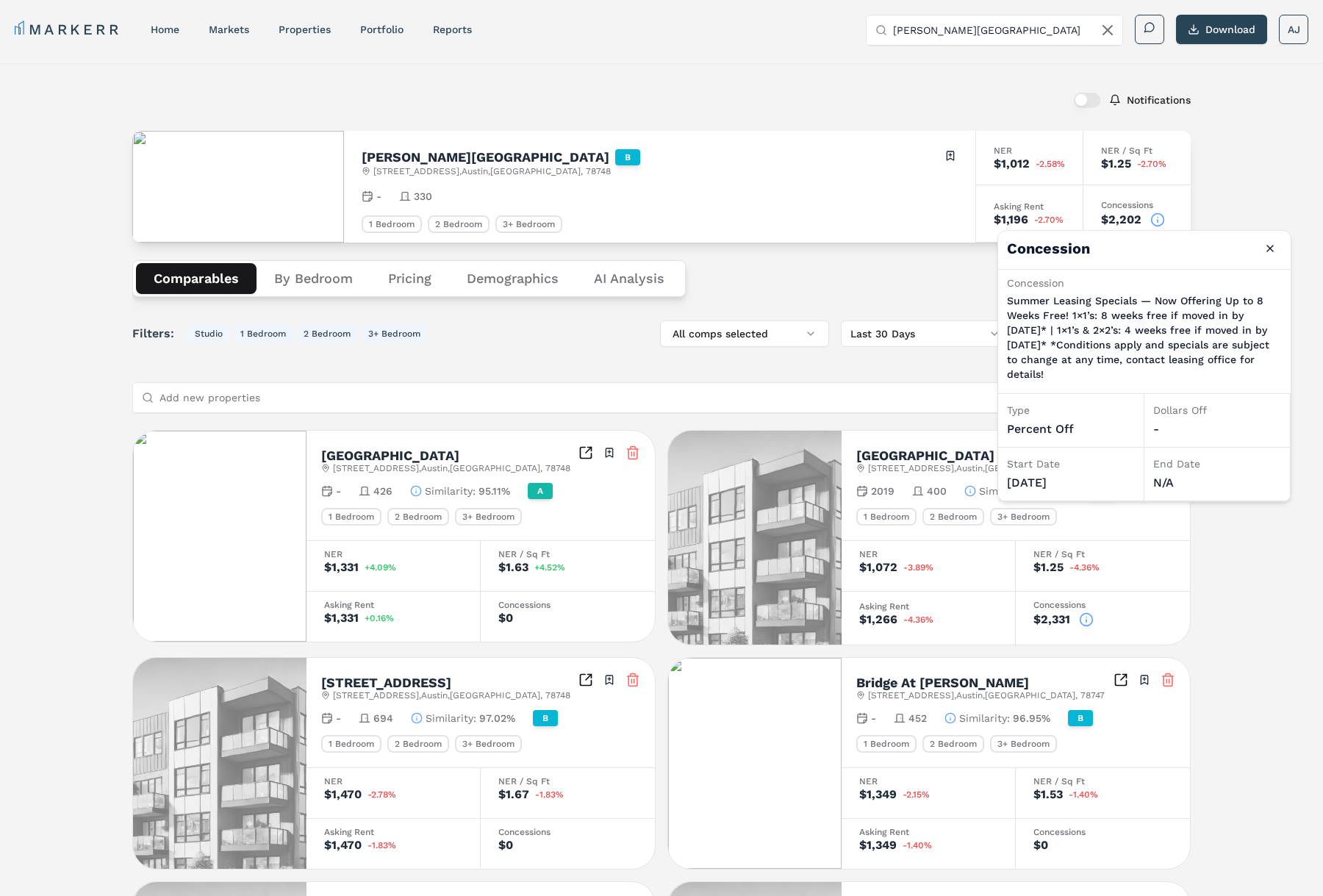
click at [816, 206] on div "Bell Southpark B 10500 South IH 35 Frontage Road , Austin , TX , 78748 Toggle p…" at bounding box center [660, 187] width 632 height 112
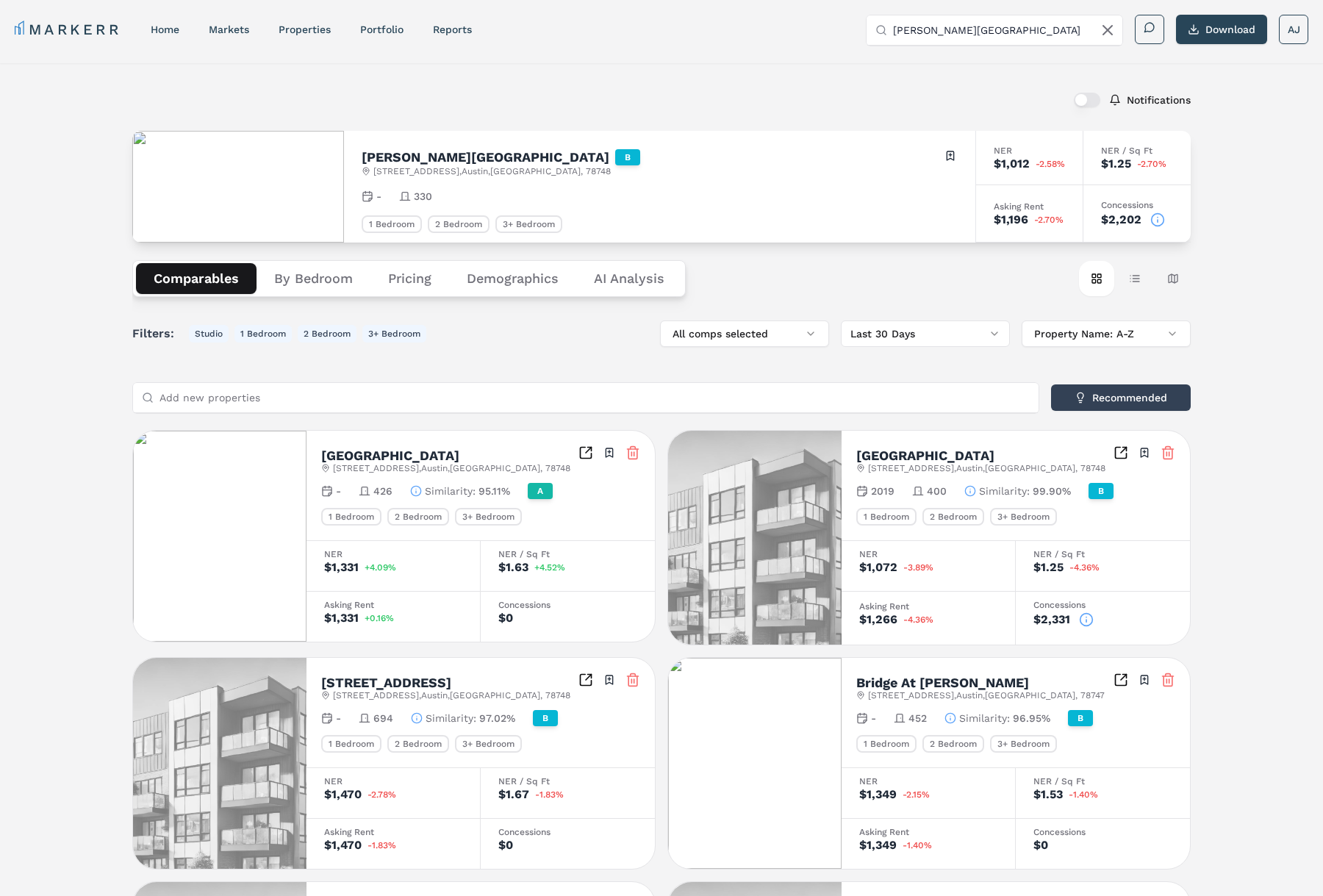
click at [413, 151] on h2 "Bell Southpark" at bounding box center [485, 157] width 247 height 13
click at [1152, 224] on circle at bounding box center [1158, 220] width 13 height 13
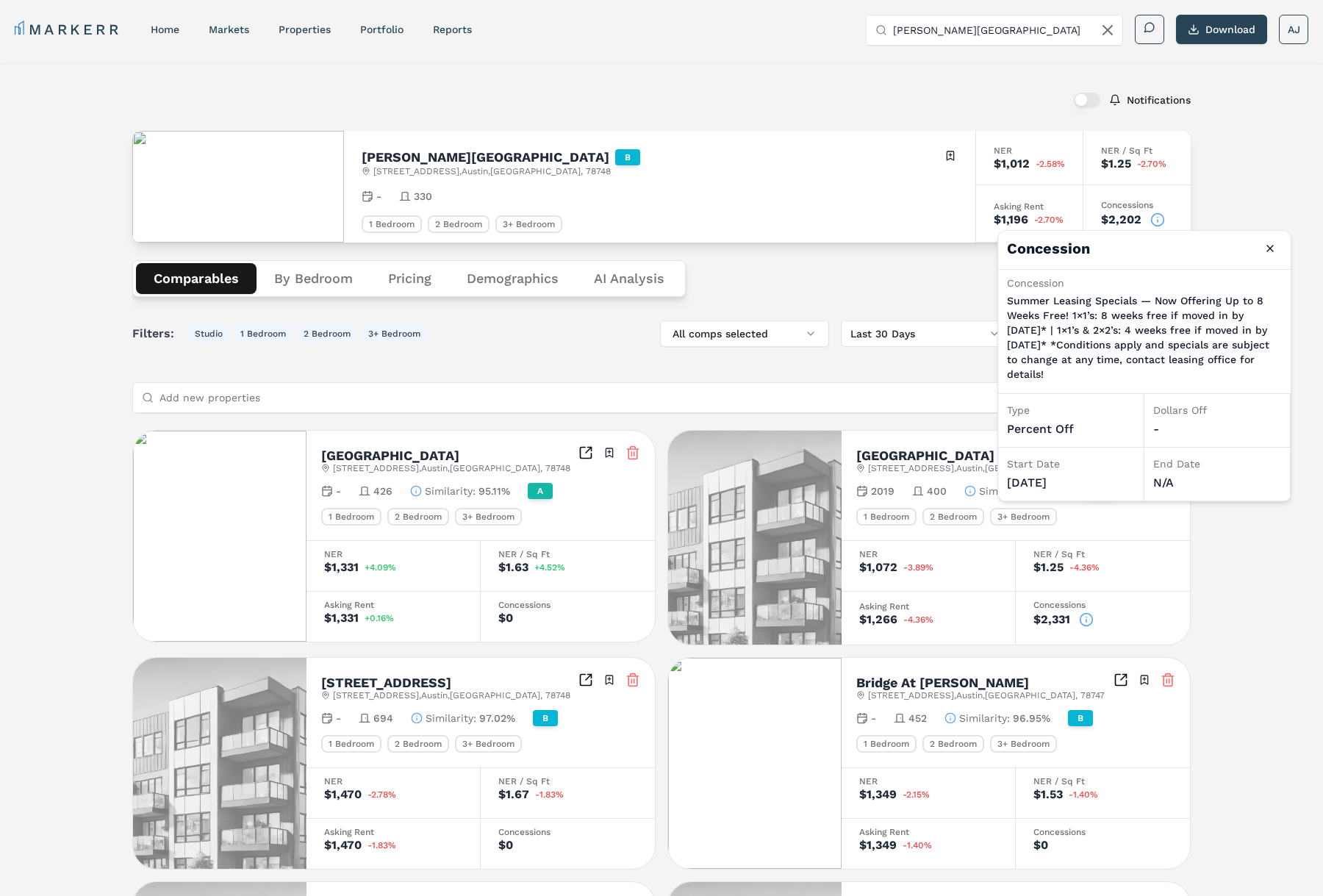
click at [642, 105] on div "Notifications" at bounding box center [662, 99] width 1059 height 38
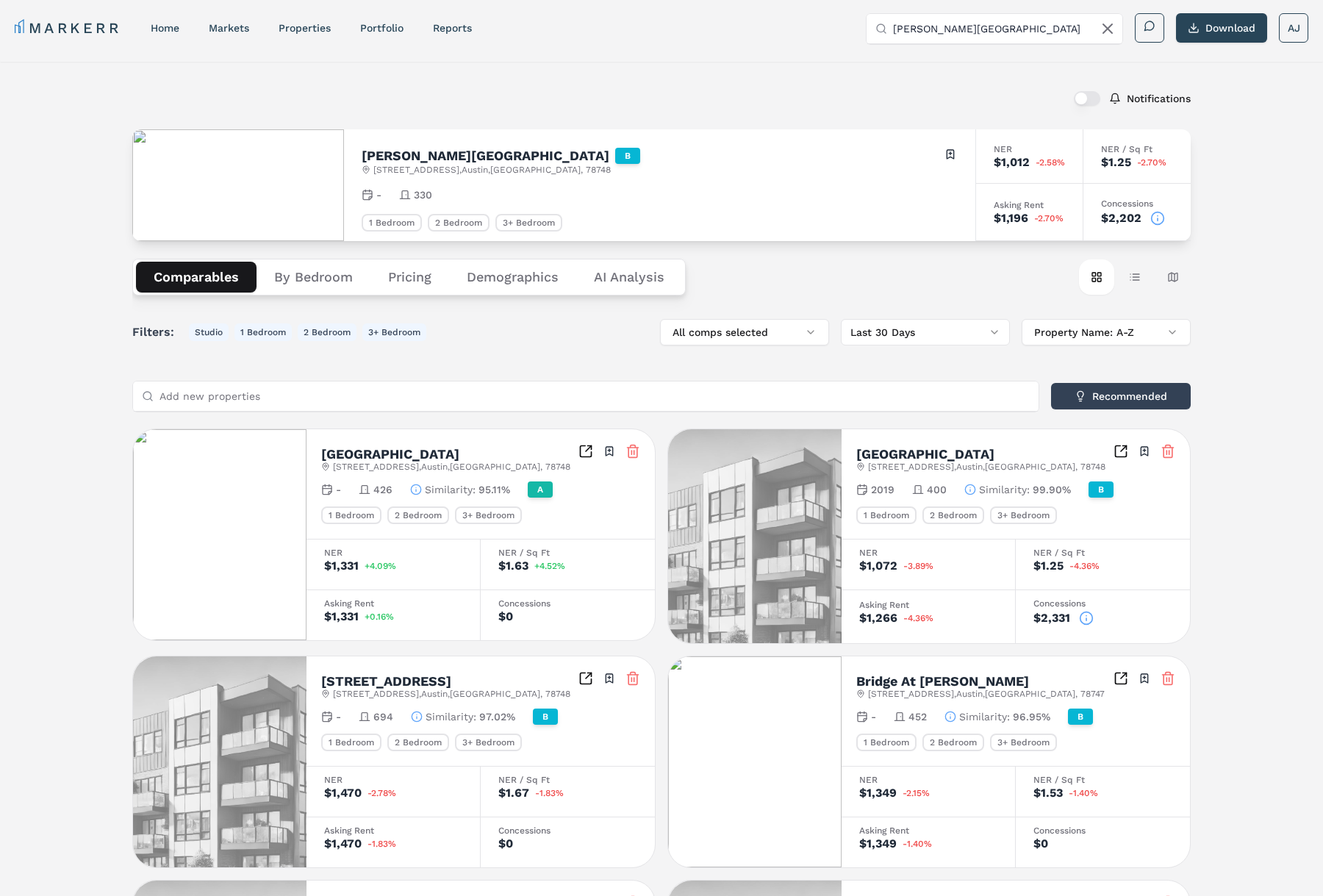
click at [986, 25] on input "Bell Southpark" at bounding box center [1003, 29] width 220 height 30
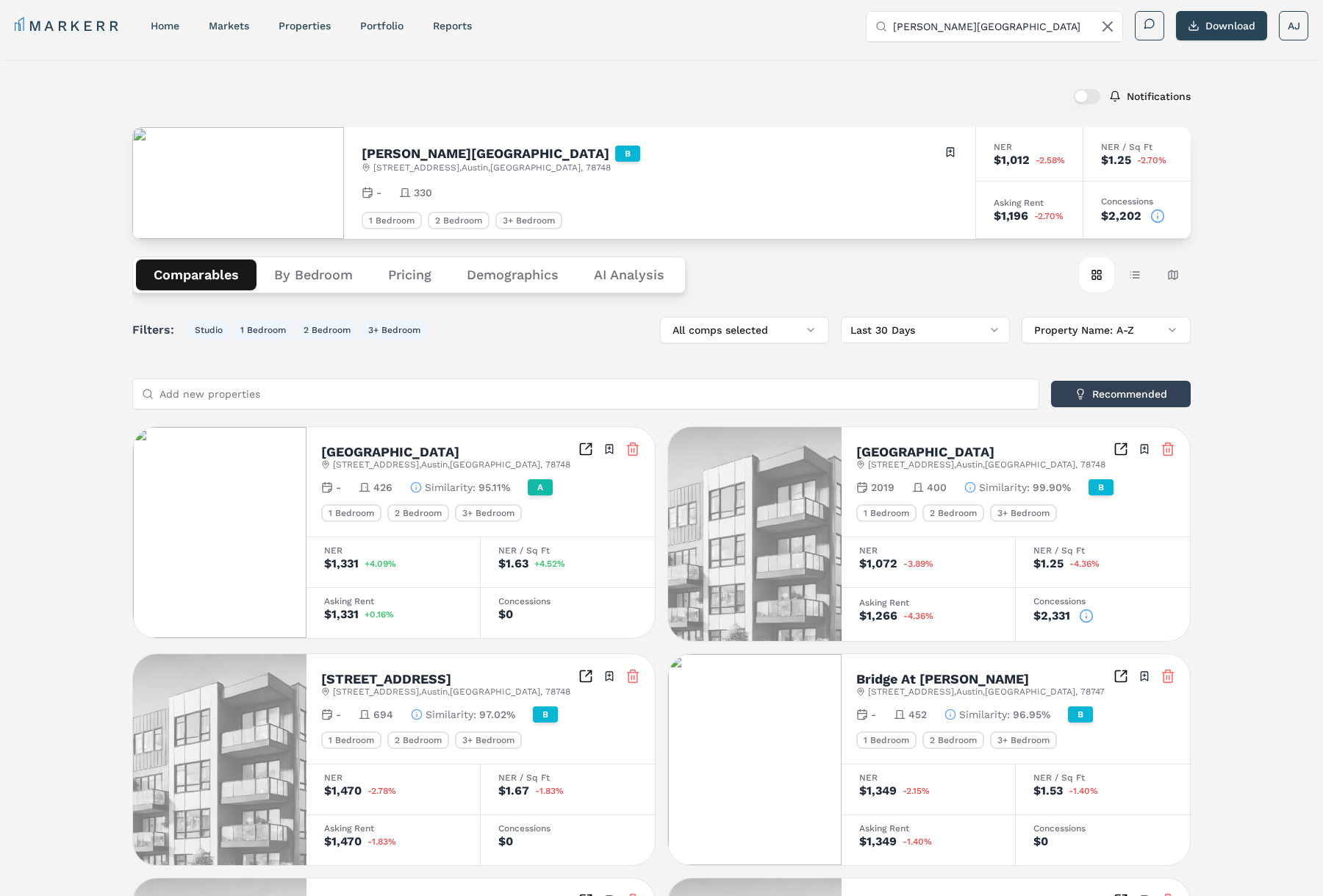
click at [986, 25] on input "Bell Southpark" at bounding box center [1003, 27] width 220 height 30
click at [986, 25] on input "Bell Southpark" at bounding box center [1003, 26] width 220 height 30
paste input "Camden Shadow Brook (MARKERR)"
click at [1004, 25] on input "Camden Shadow Brook (MARKERR)" at bounding box center [1003, 26] width 220 height 30
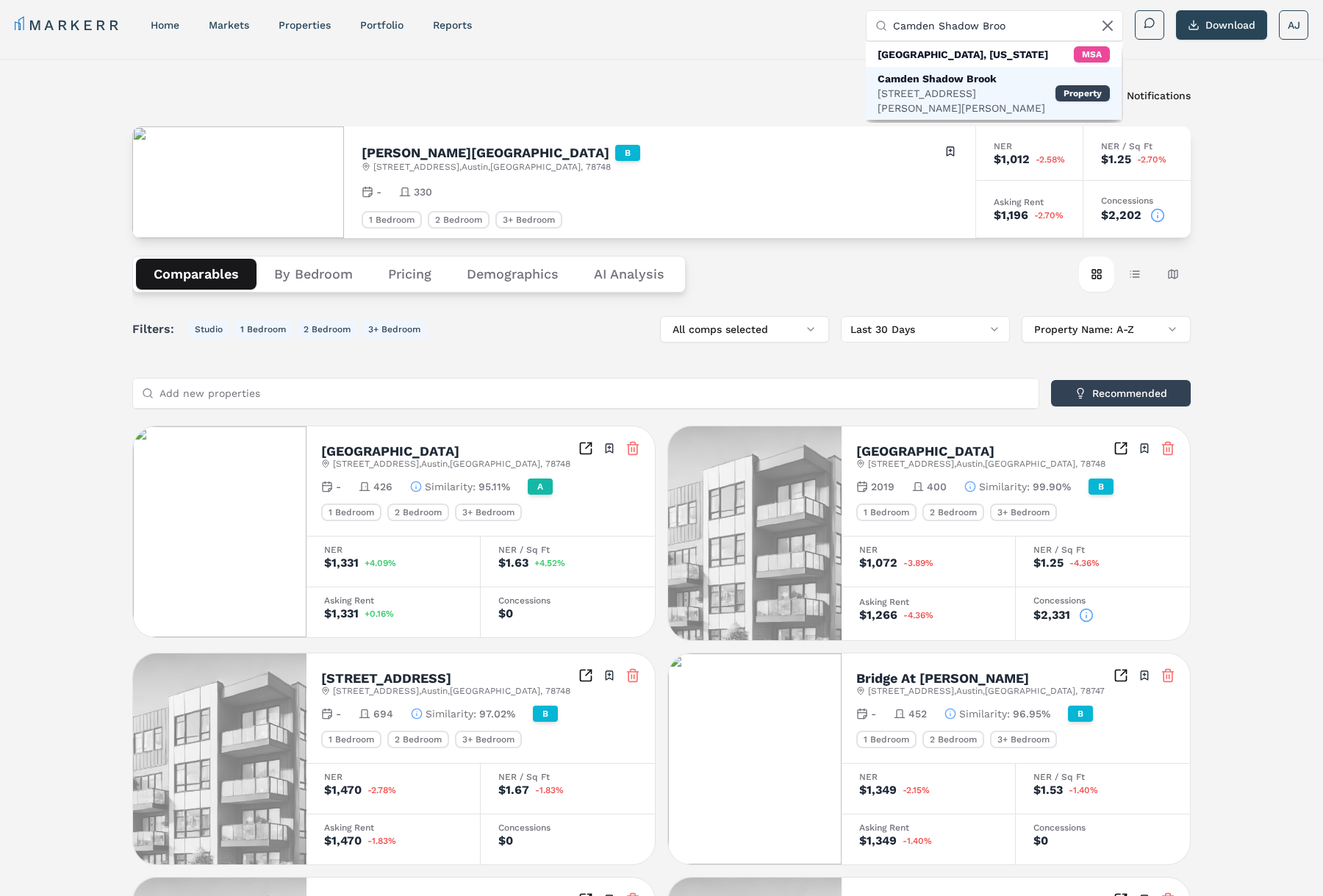
click at [982, 80] on div "Camden Shadow Brook" at bounding box center [966, 78] width 178 height 15
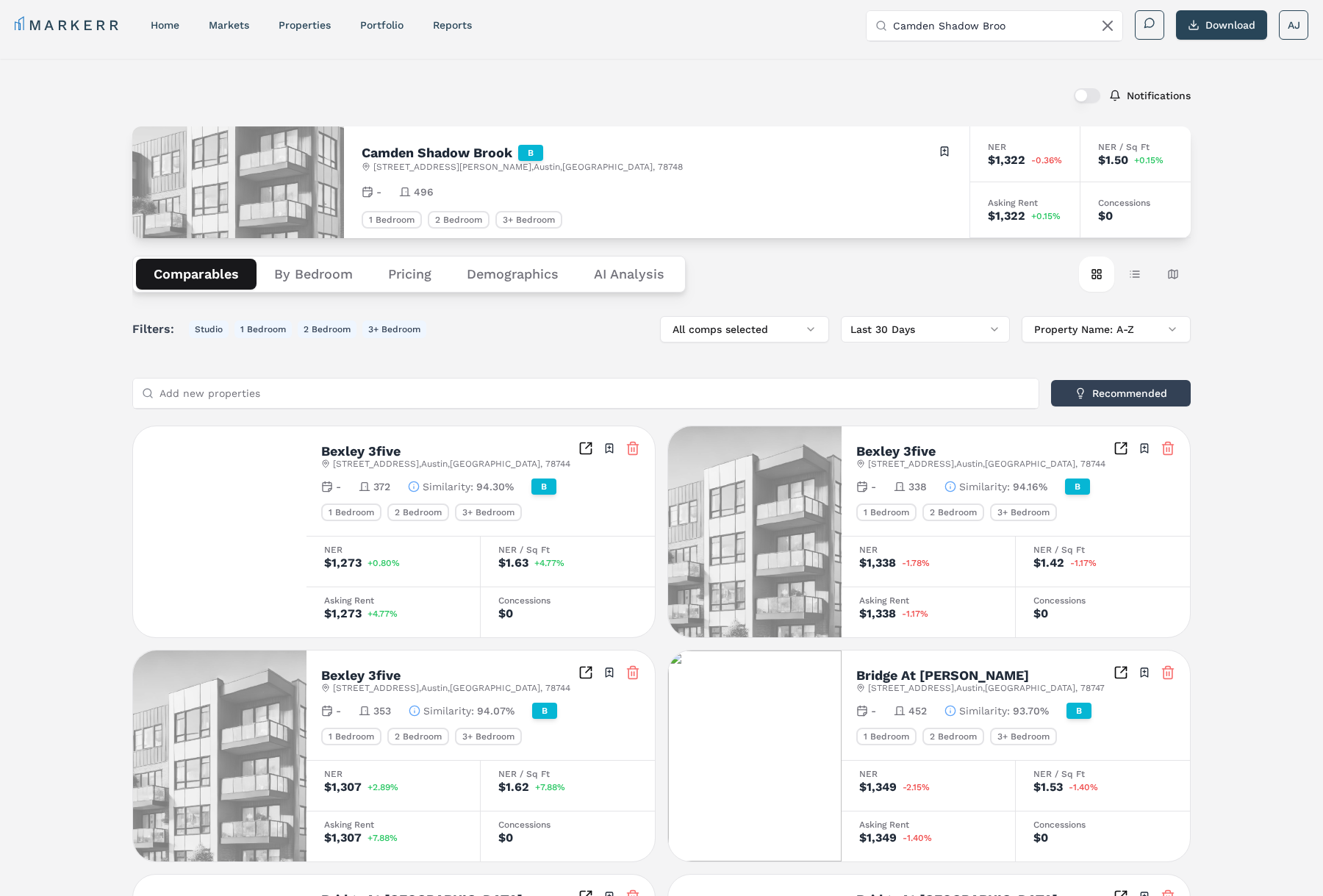
click at [437, 149] on h2 "Camden Shadow Brook" at bounding box center [437, 152] width 151 height 13
click at [431, 152] on h2 "Camden Shadow Brook" at bounding box center [437, 152] width 151 height 13
click at [432, 152] on h2 "Camden Shadow Brook" at bounding box center [437, 152] width 151 height 13
click at [1016, 21] on input "Camden Shadow Broo" at bounding box center [1003, 26] width 220 height 30
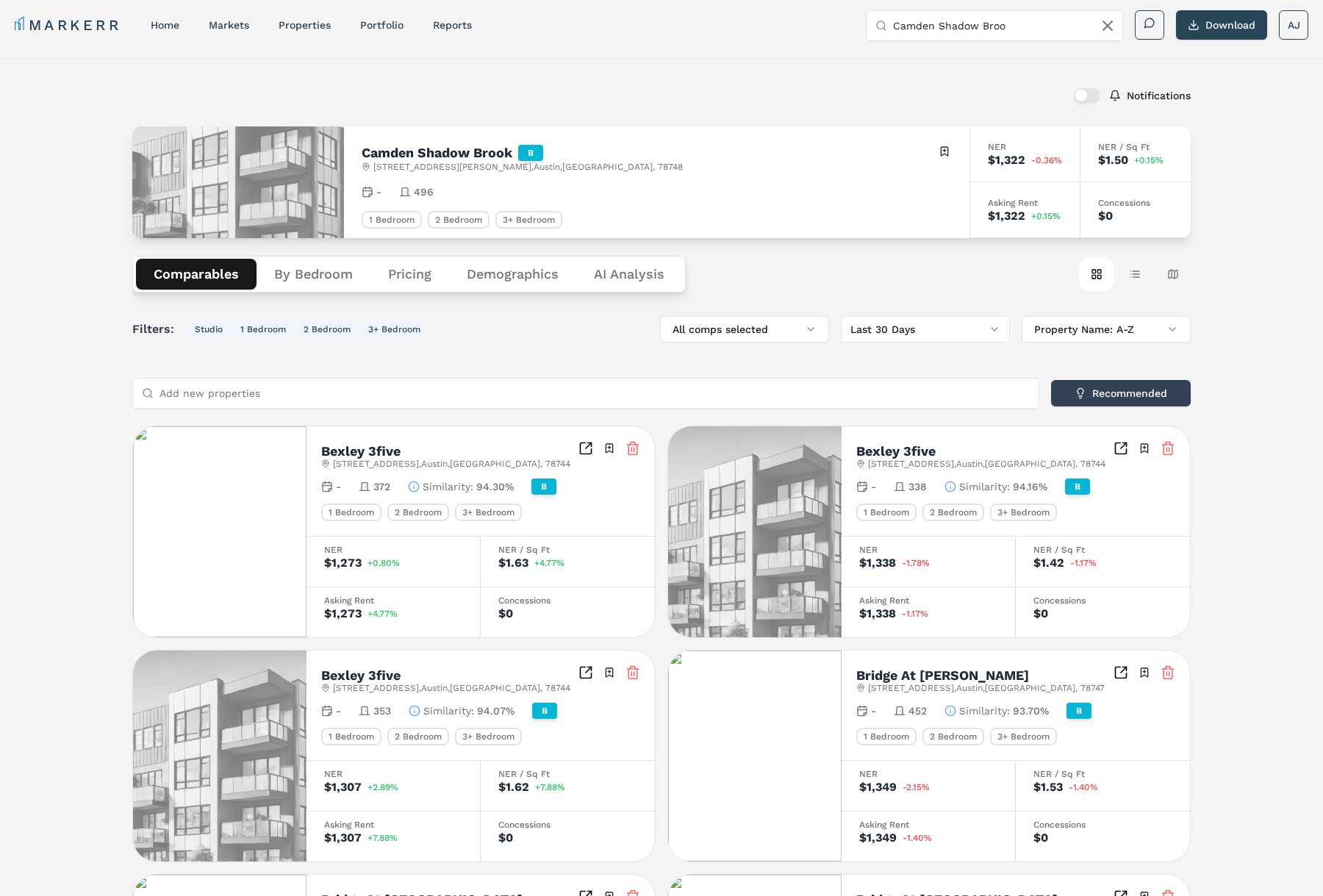
click at [1016, 21] on input "Camden Shadow Broo" at bounding box center [1003, 26] width 220 height 30
paste input "ortland Southpark Meadows"
click at [1043, 27] on input "Cortland Southpark Meadows" at bounding box center [1003, 26] width 220 height 30
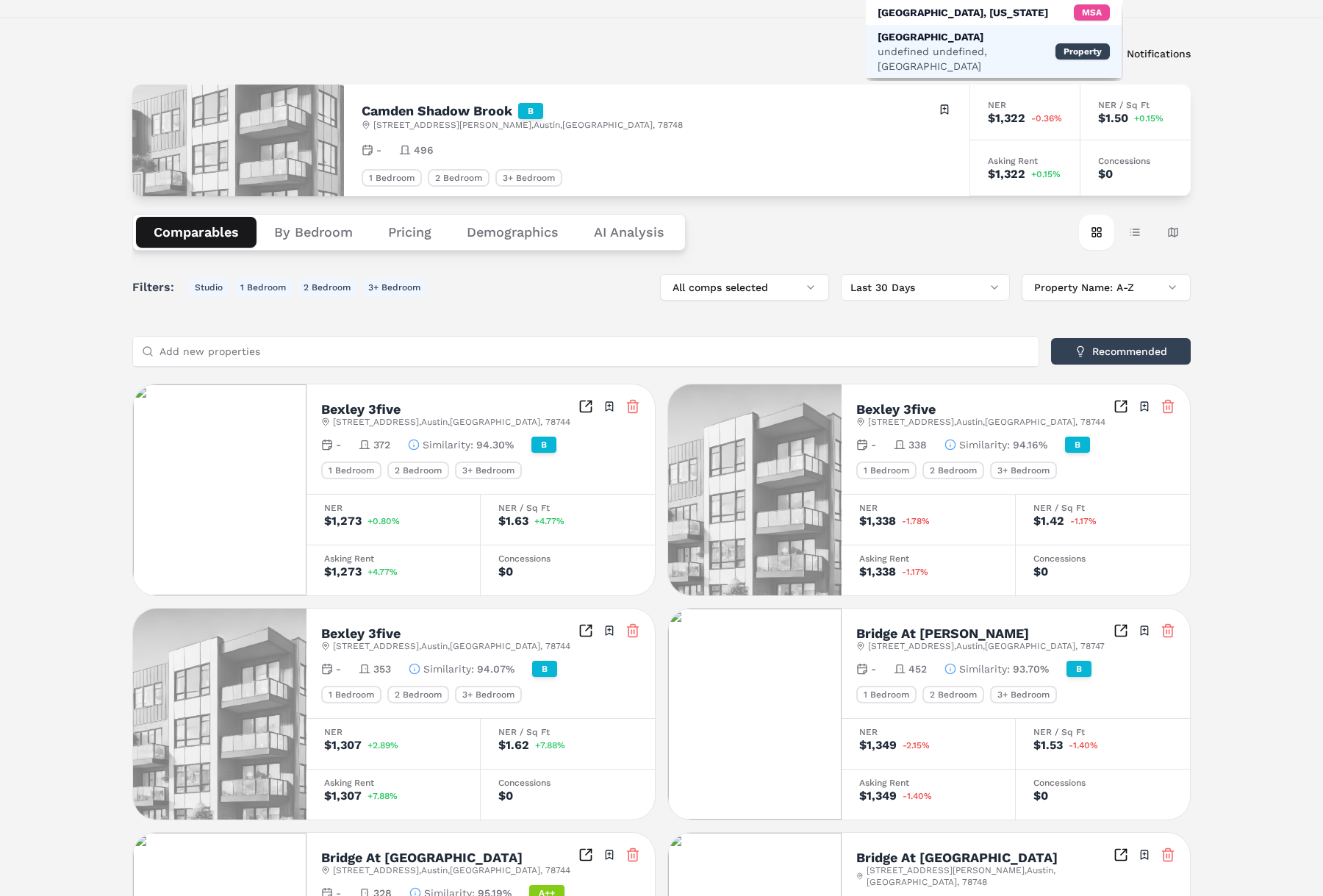
scroll to position [51, 0]
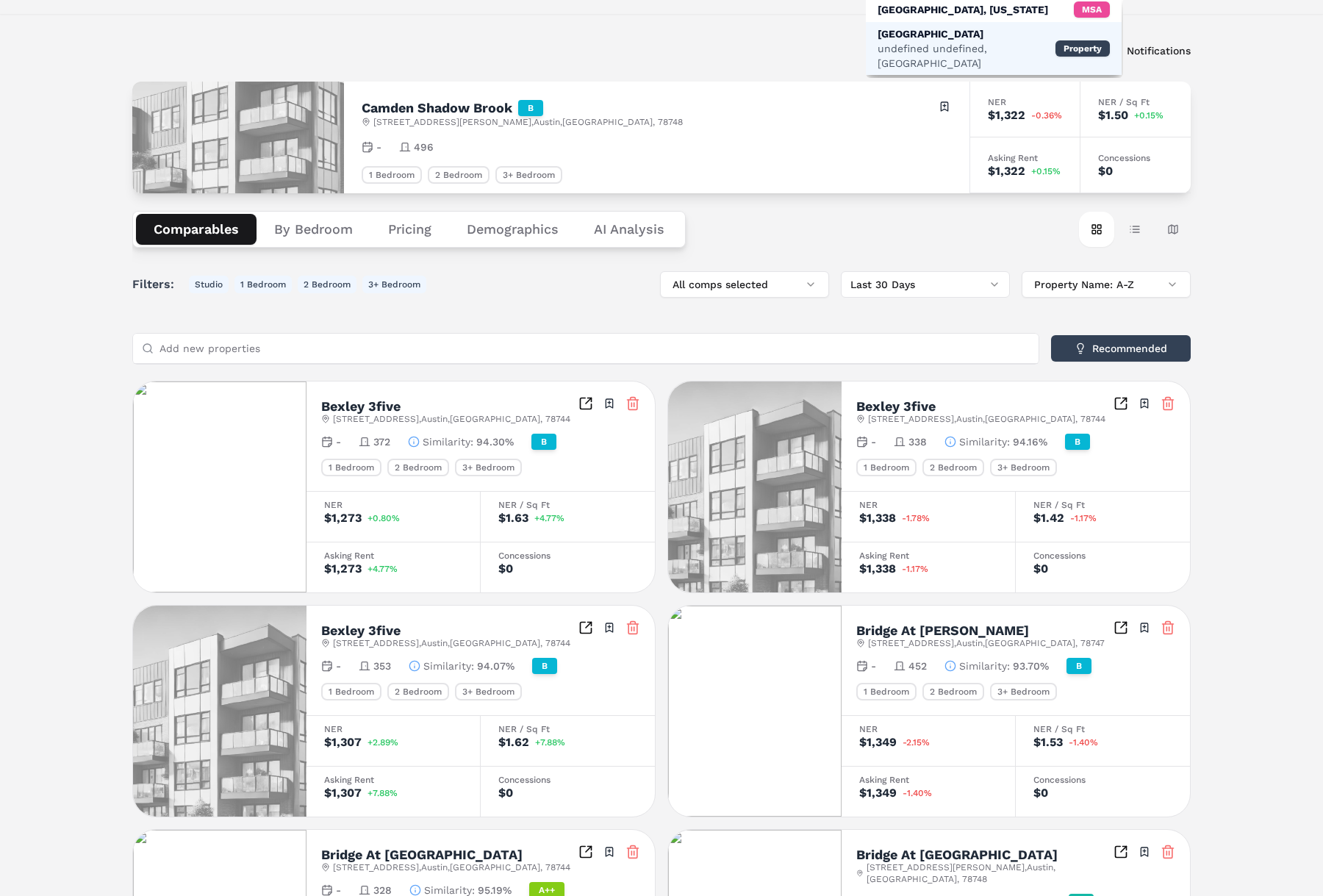
click at [966, 39] on div "Cortland Southpark Terraces" at bounding box center [966, 34] width 178 height 15
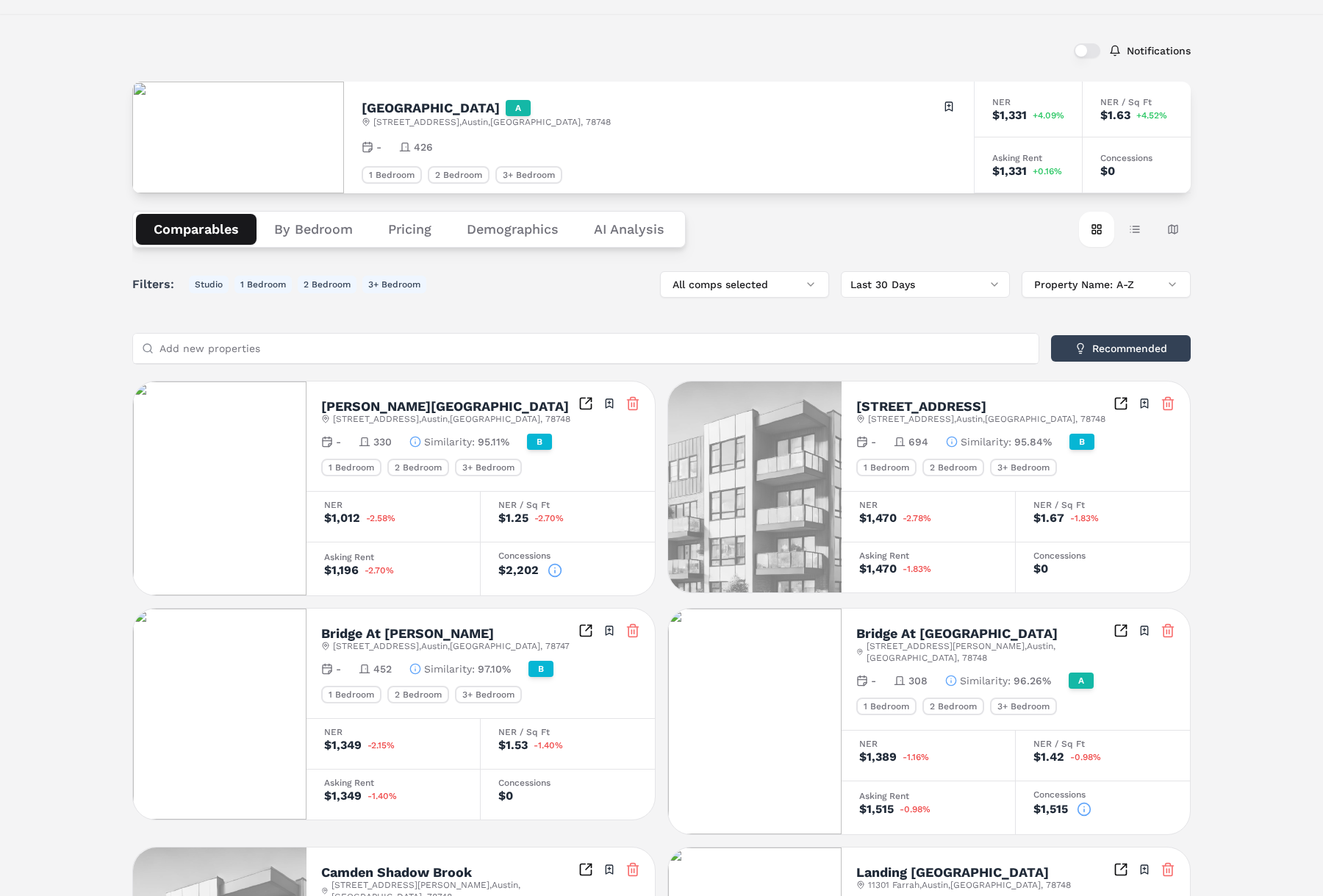
click at [500, 110] on h2 "Cortland Southpark Terraces" at bounding box center [430, 107] width 138 height 13
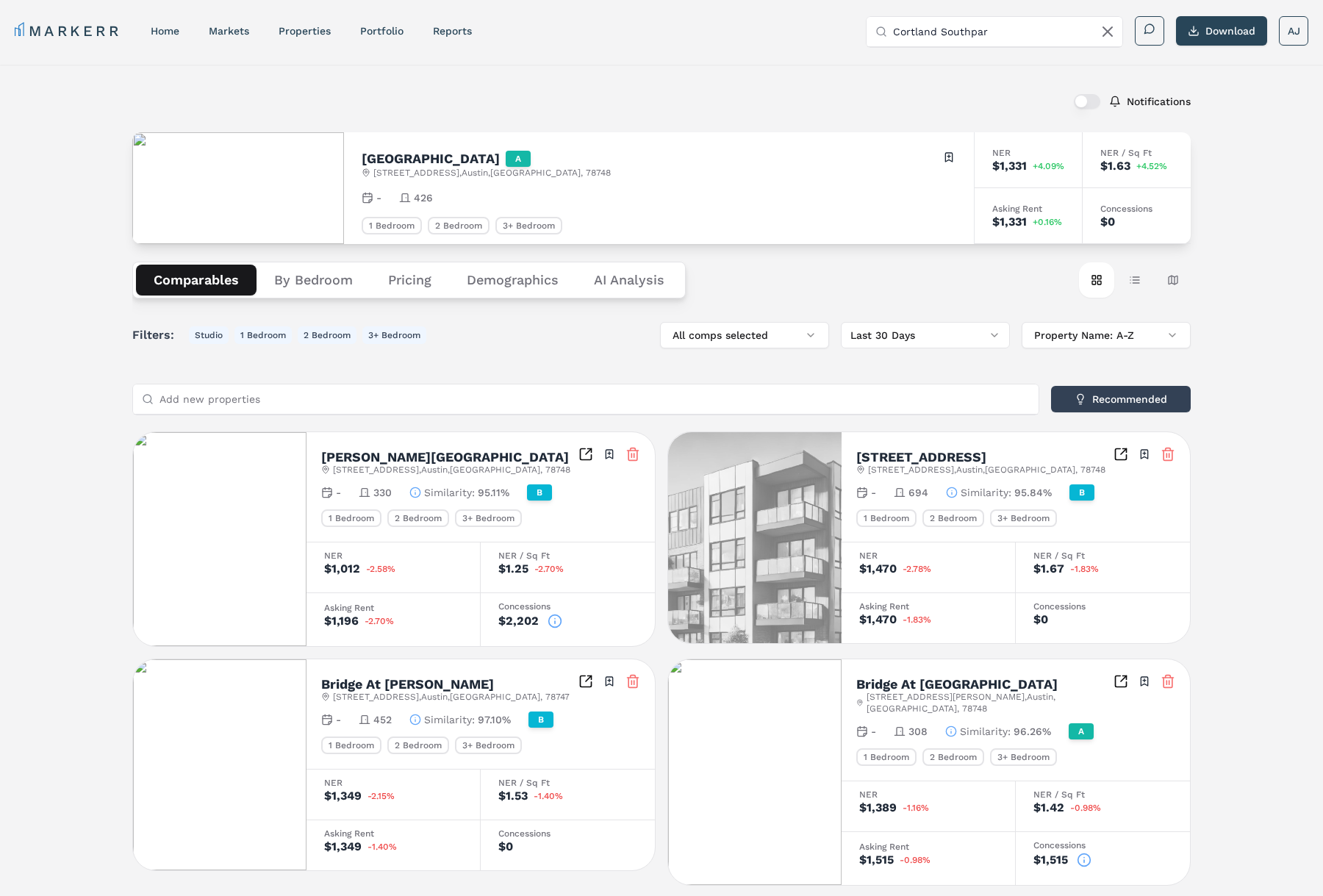
click at [992, 46] on input "Cortland Southpar" at bounding box center [1003, 32] width 220 height 30
click at [977, 35] on input "Cortland Southpar" at bounding box center [1003, 32] width 220 height 30
paste input "Landing Double Creek (MARKERR)"
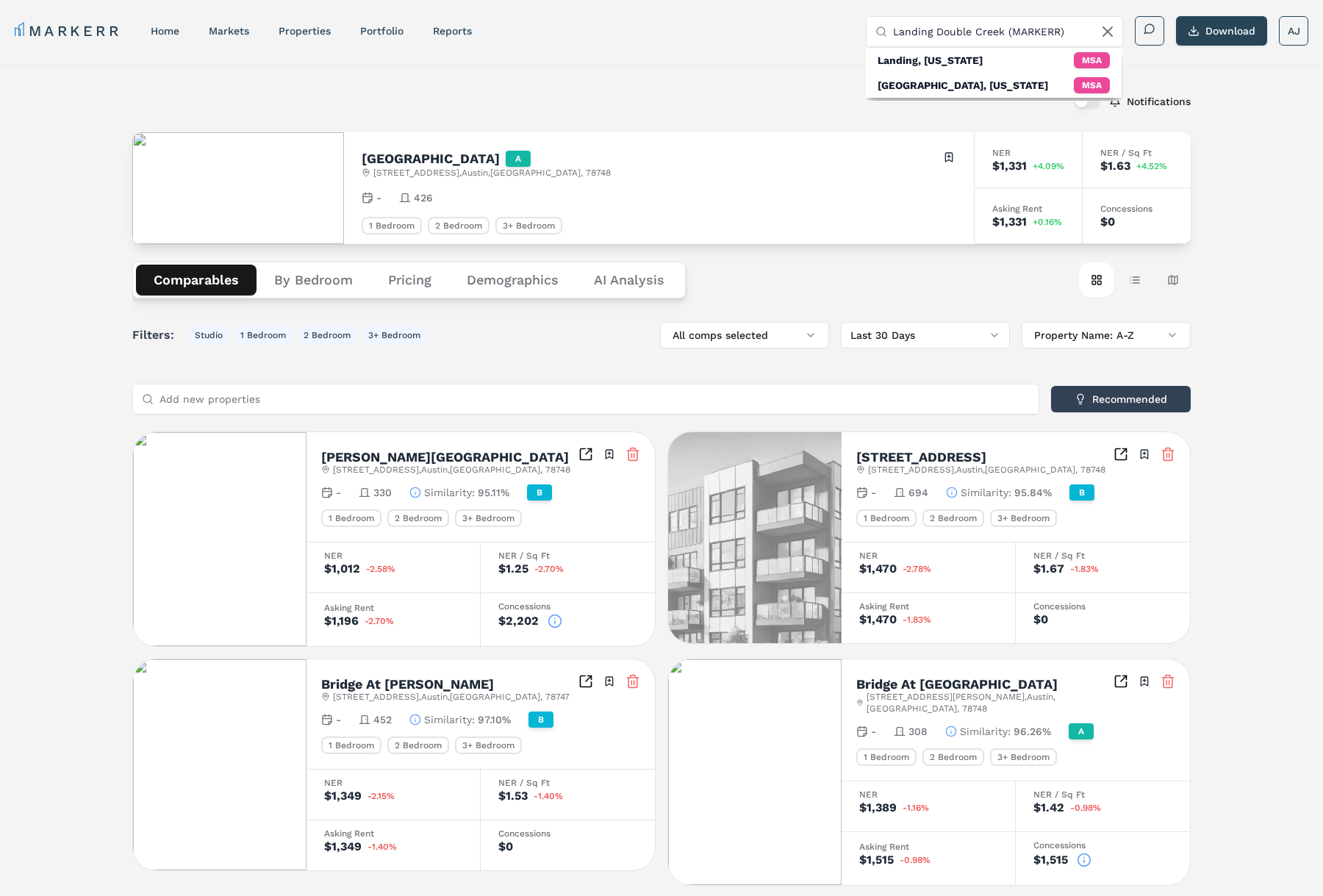
click at [1004, 34] on input "Landing Double Creek (MARKERR)" at bounding box center [1003, 32] width 220 height 30
click at [960, 114] on div "Landing Double Creek" at bounding box center [963, 109] width 171 height 15
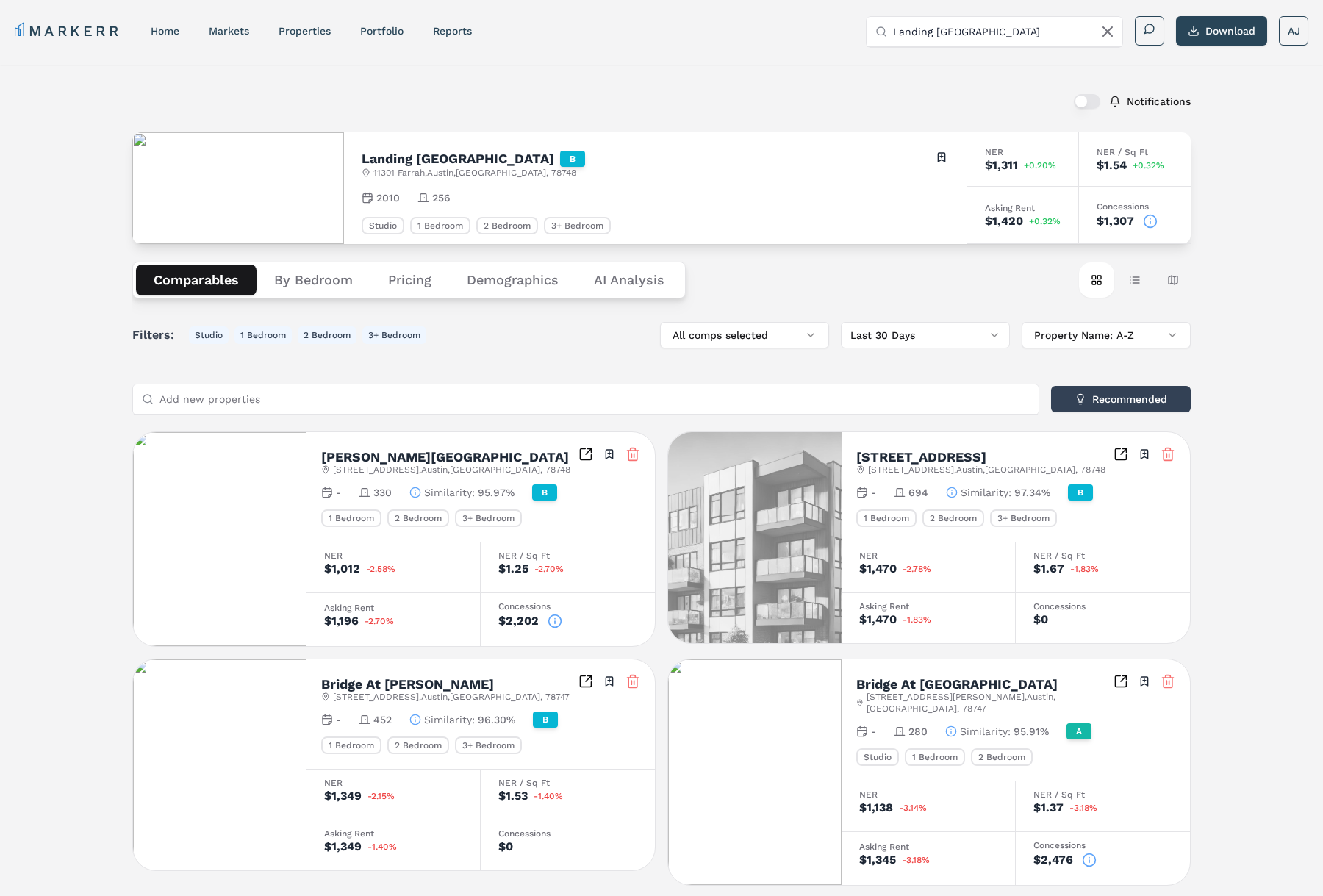
click at [1145, 222] on circle at bounding box center [1151, 221] width 13 height 13
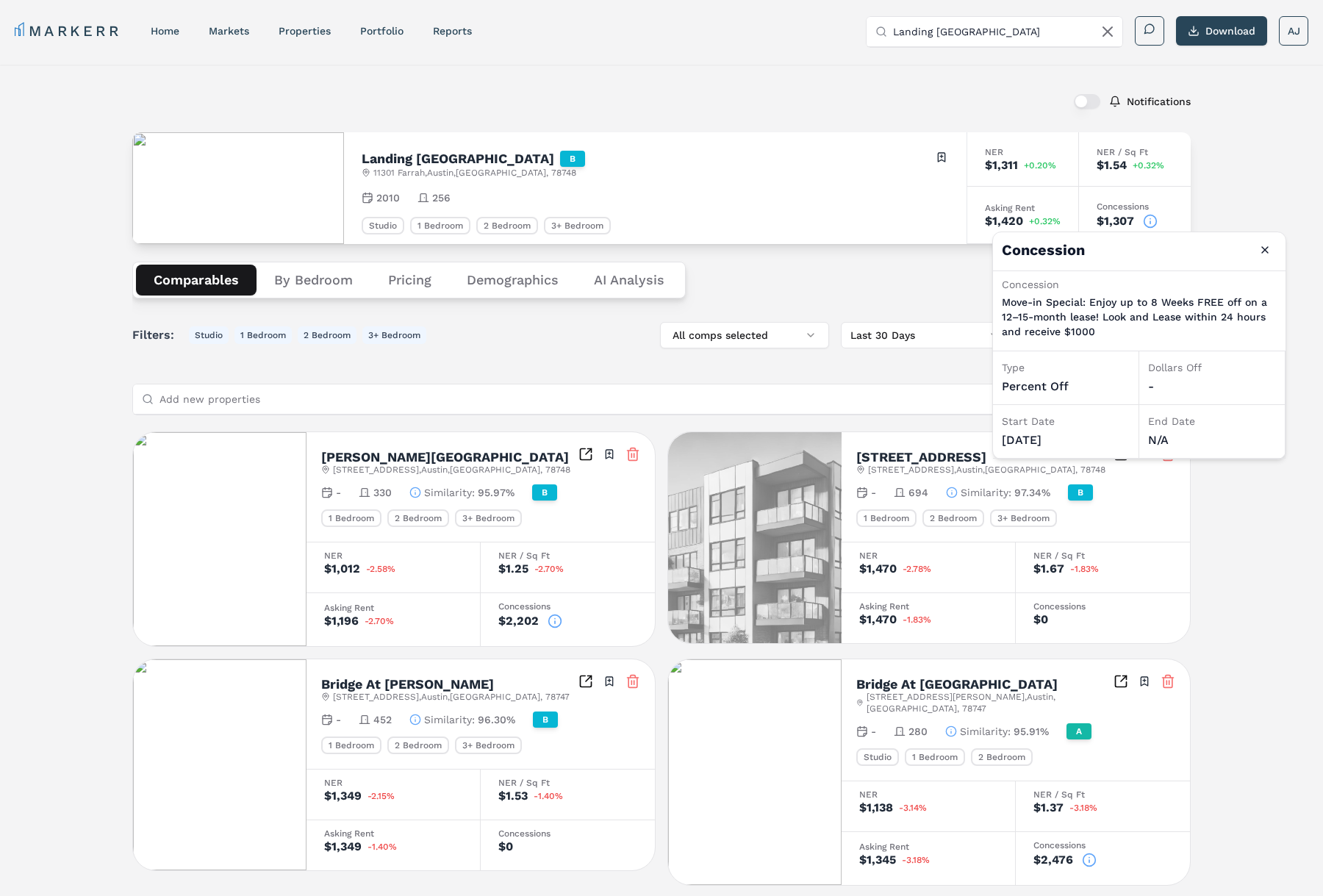
drag, startPoint x: 875, startPoint y: 215, endPoint x: 872, endPoint y: 231, distance: 16.3
click at [876, 217] on div "Landing Double Creek B 11301 Farrah , Austin , TX , 78748 Toggle portfolio menu…" at bounding box center [655, 188] width 623 height 112
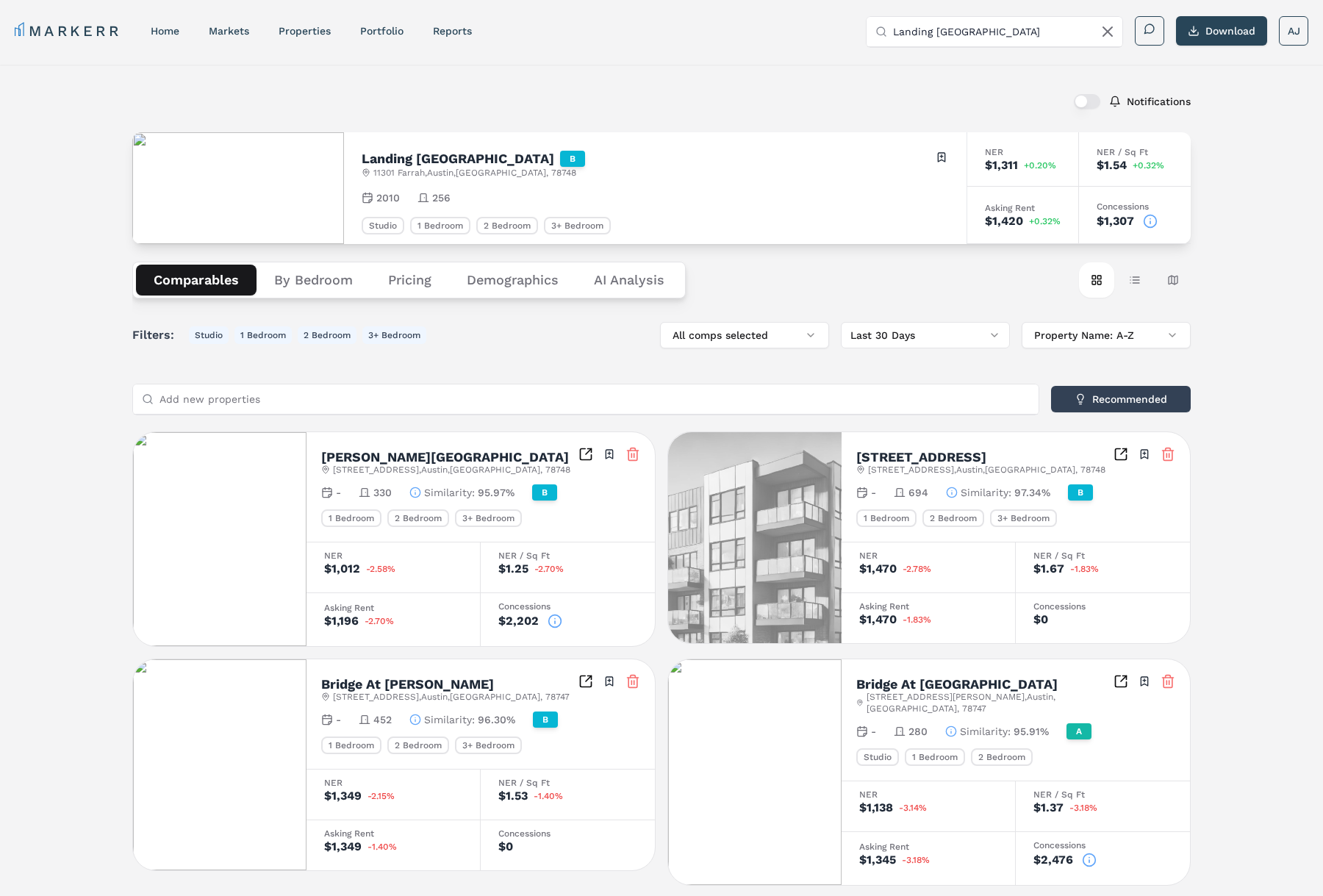
click at [454, 152] on h2 "Landing Double Creek" at bounding box center [458, 158] width 193 height 13
click at [1153, 224] on icon at bounding box center [1150, 221] width 15 height 15
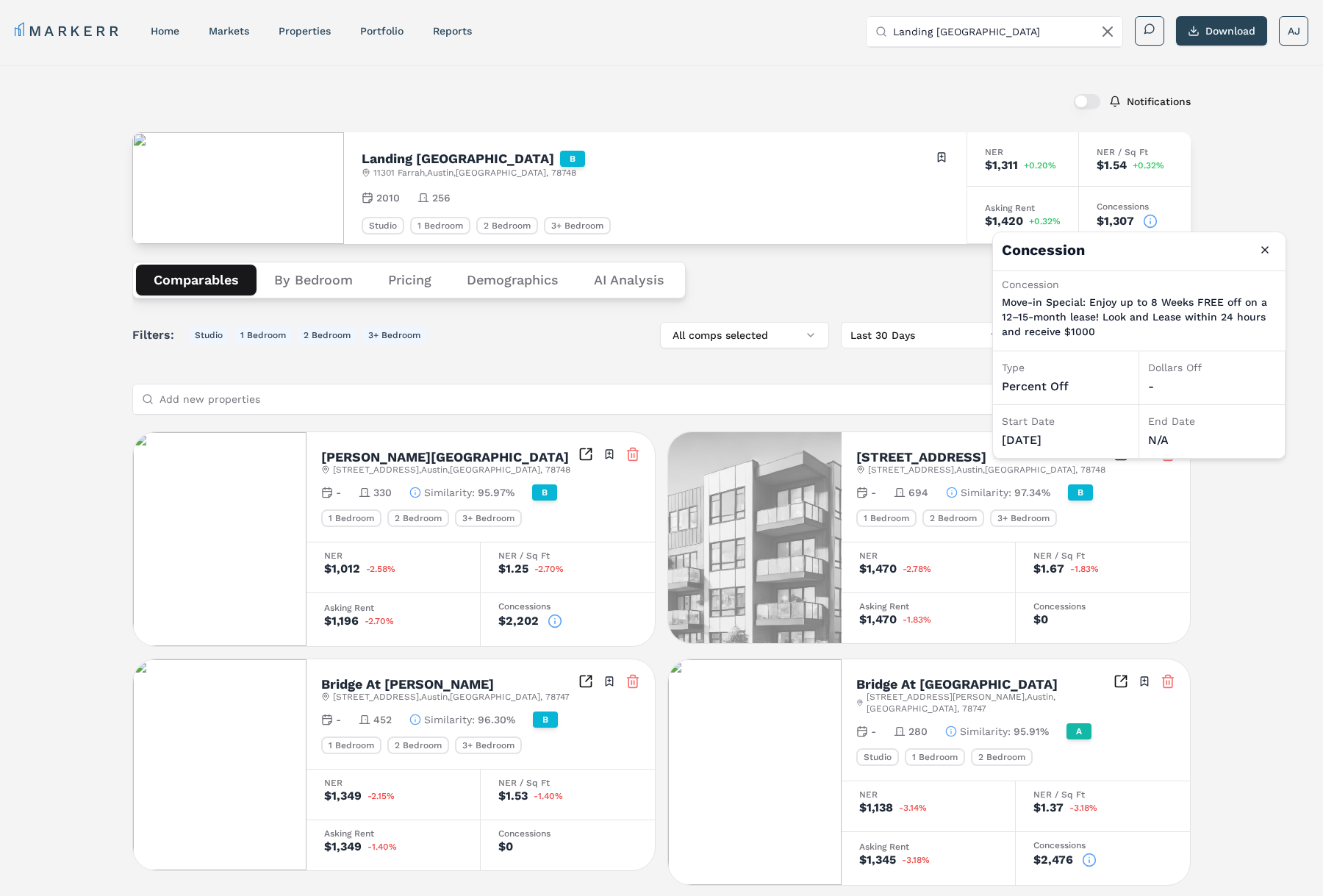
drag, startPoint x: 1216, startPoint y: 183, endPoint x: 829, endPoint y: 237, distance: 390.7
click at [1214, 183] on div "Notifications Landing Double Creek B 11301 Farrah , Austin , TX , 78748 Toggle …" at bounding box center [662, 829] width 1323 height 1530
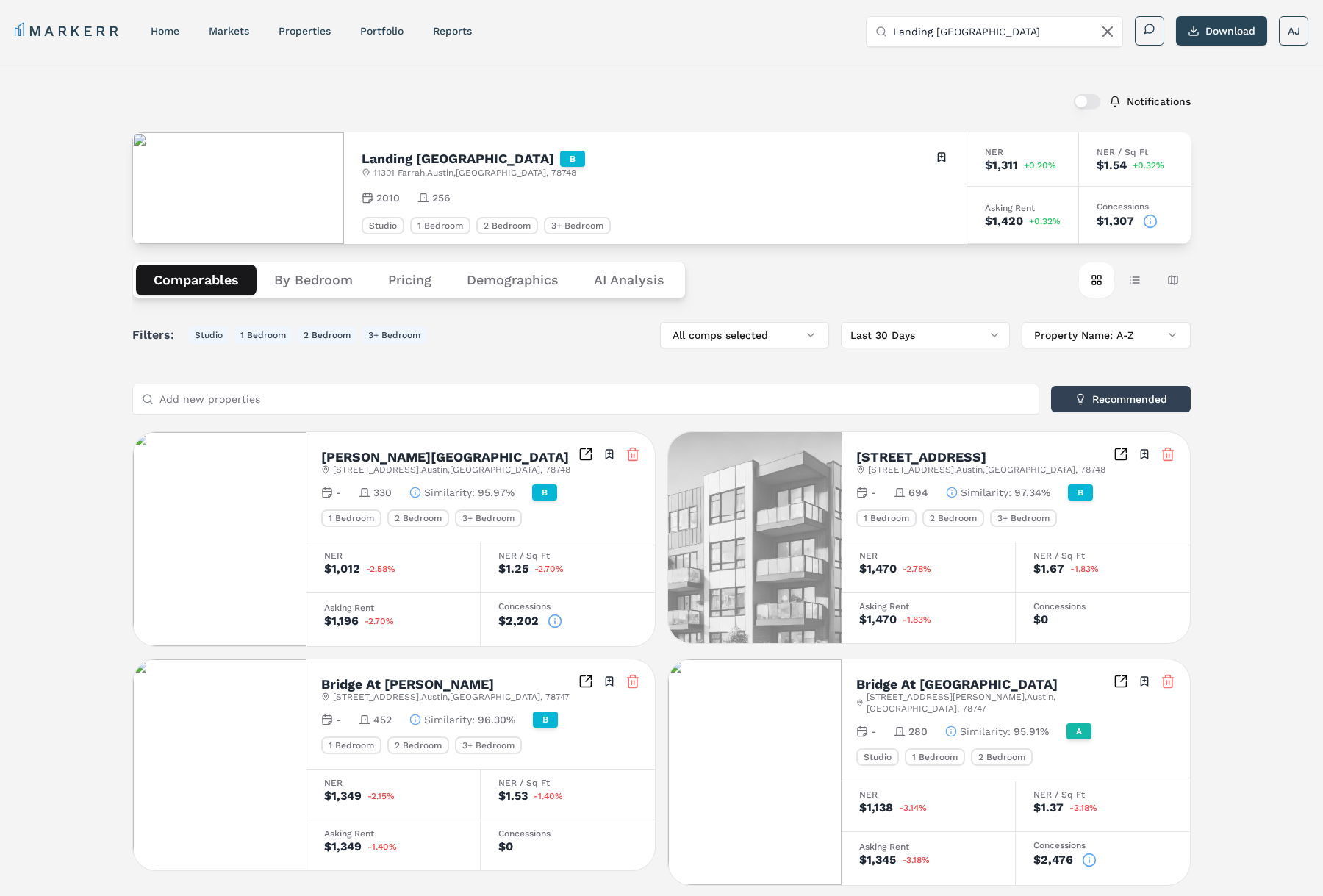
click at [940, 17] on input "Landing Double Creek" at bounding box center [1003, 32] width 220 height 30
click at [941, 19] on input "Landing Double Creek" at bounding box center [1003, 32] width 220 height 30
click at [930, 37] on input "Landing Double Creek" at bounding box center [1003, 32] width 220 height 30
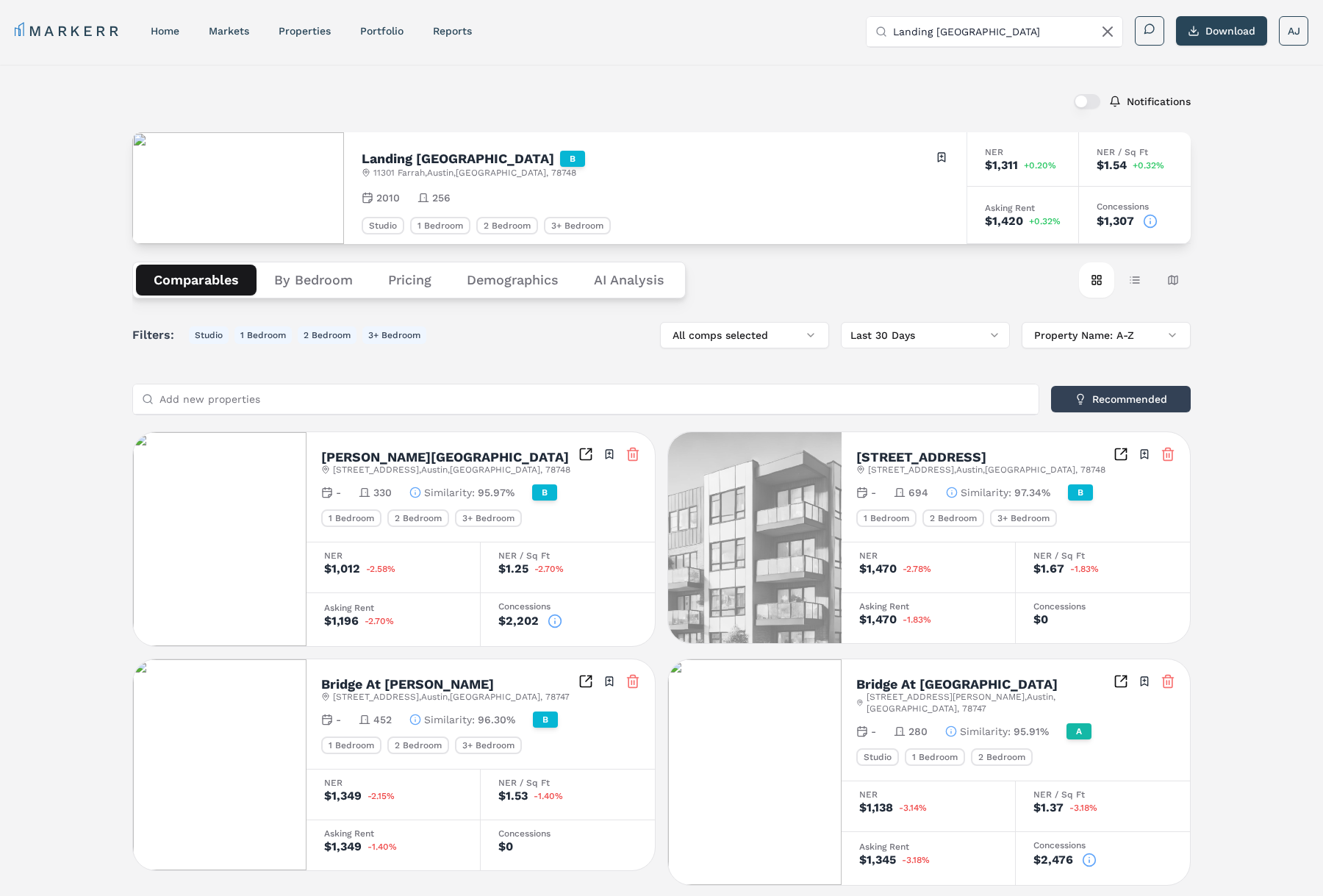
click at [930, 37] on input "Landing Double Creek" at bounding box center [1003, 32] width 220 height 30
paste input "MAA Round Roc"
click at [956, 96] on div "1800 Plateau Vista Blvd, Round Rock" at bounding box center [927, 99] width 98 height 15
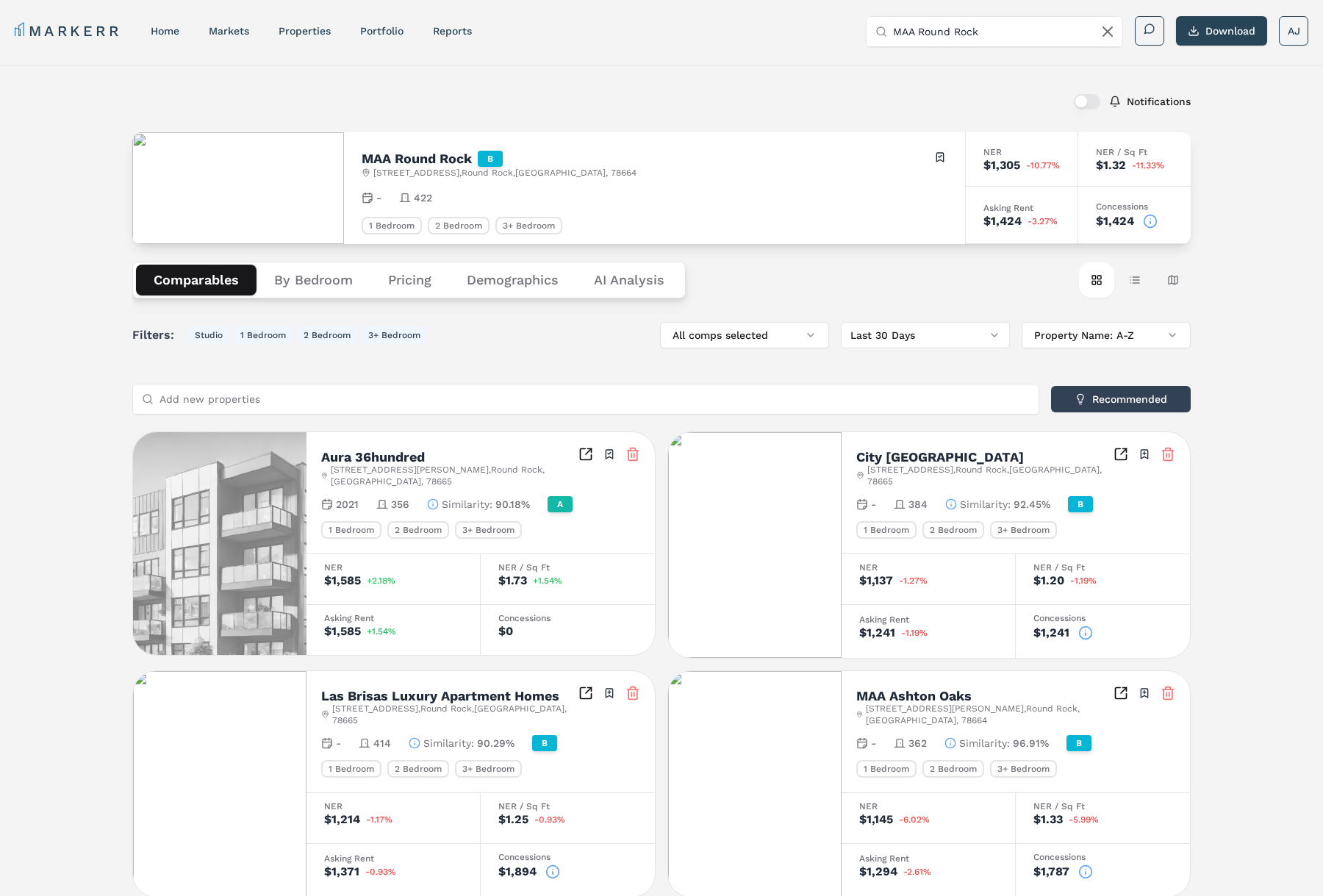
scroll to position [1, 0]
drag, startPoint x: 1165, startPoint y: 218, endPoint x: 1148, endPoint y: 222, distance: 17.5
click at [1156, 220] on div "$1,424" at bounding box center [1135, 221] width 77 height 15
click at [1149, 222] on icon at bounding box center [1150, 221] width 15 height 15
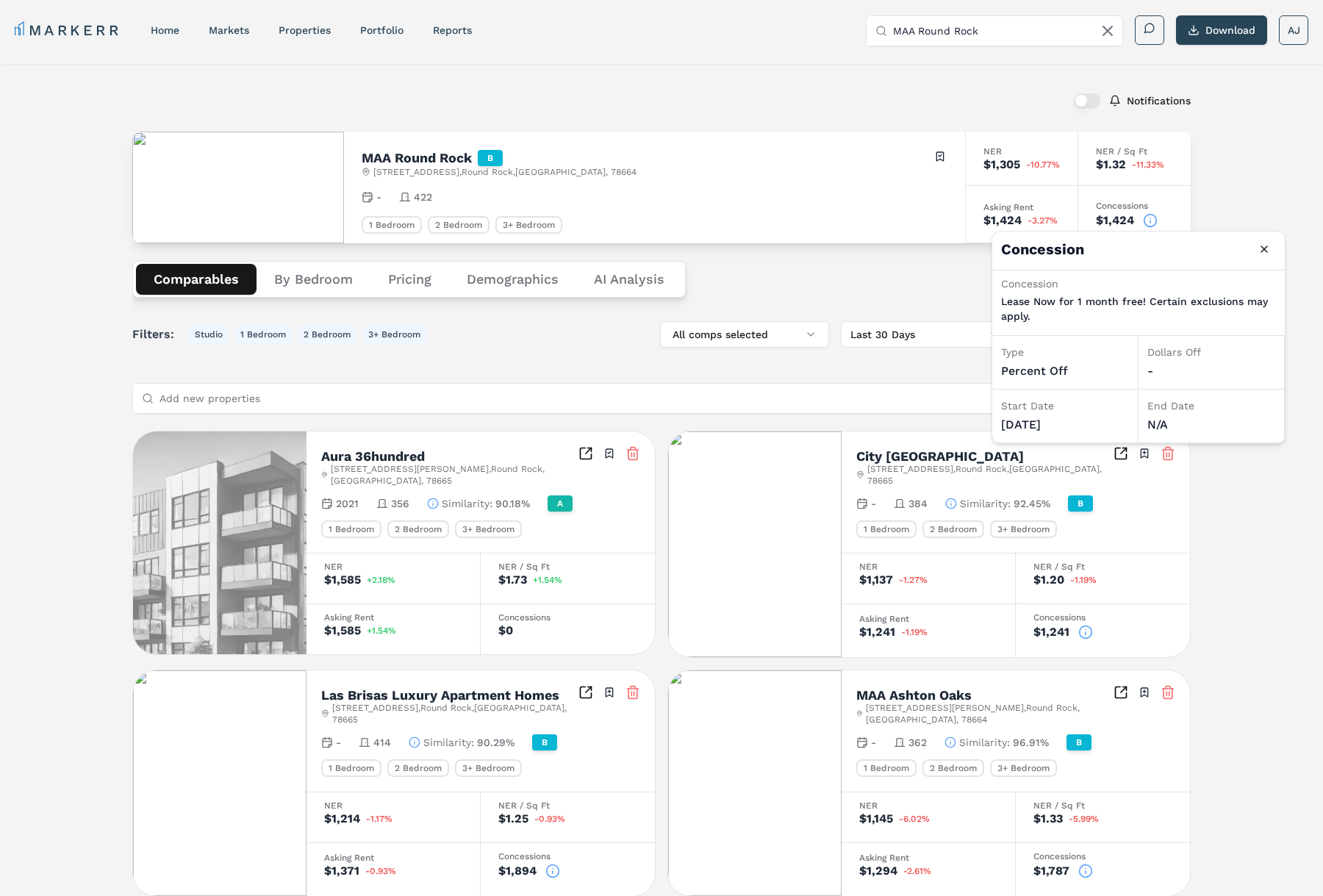
drag, startPoint x: 743, startPoint y: 195, endPoint x: 713, endPoint y: 190, distance: 30.4
click at [740, 194] on div "- 422" at bounding box center [655, 197] width 586 height 15
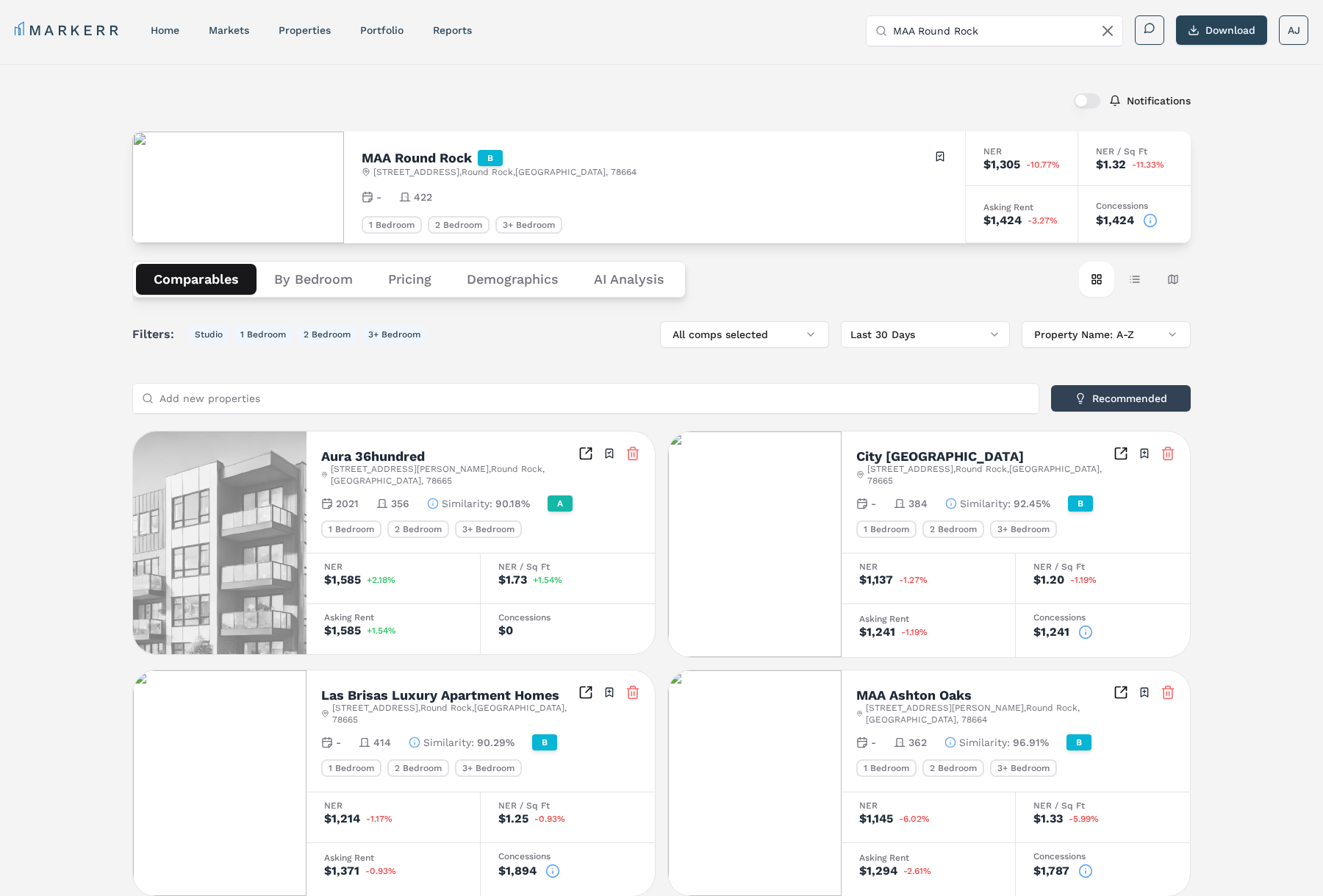
click at [409, 158] on h2 "MAA Round Rock" at bounding box center [416, 157] width 110 height 13
drag, startPoint x: 409, startPoint y: 158, endPoint x: 681, endPoint y: 117, distance: 275.1
click at [411, 159] on h2 "MAA Round Rock" at bounding box center [416, 157] width 110 height 13
drag, startPoint x: 1008, startPoint y: 41, endPoint x: 993, endPoint y: 33, distance: 17.0
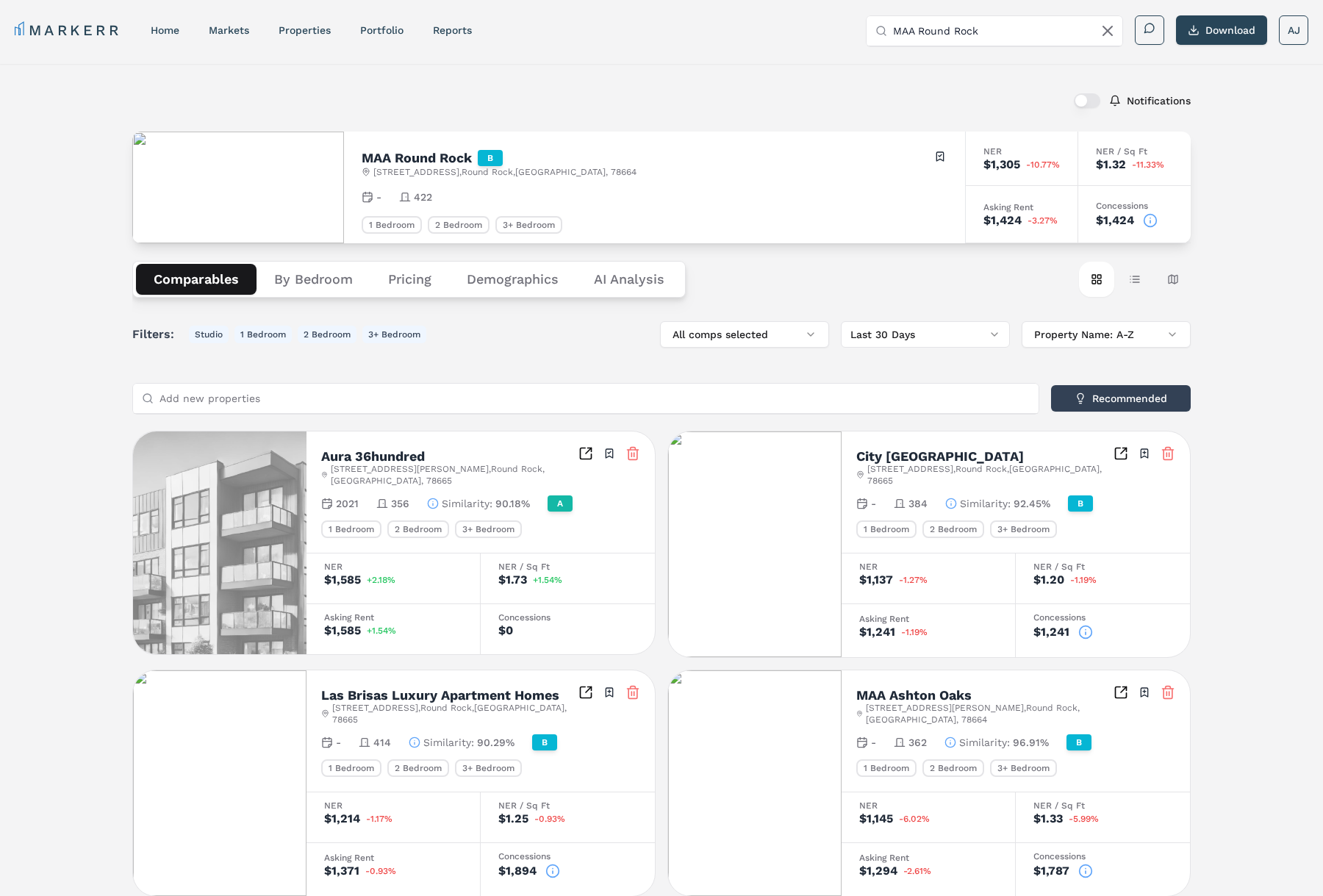
click at [1008, 41] on input "MAA Round Rock" at bounding box center [1003, 31] width 220 height 30
click at [991, 32] on input "MAA Round Rock" at bounding box center [1003, 31] width 220 height 30
paste input "City North At Sunrise Ranch (MARKERR)"
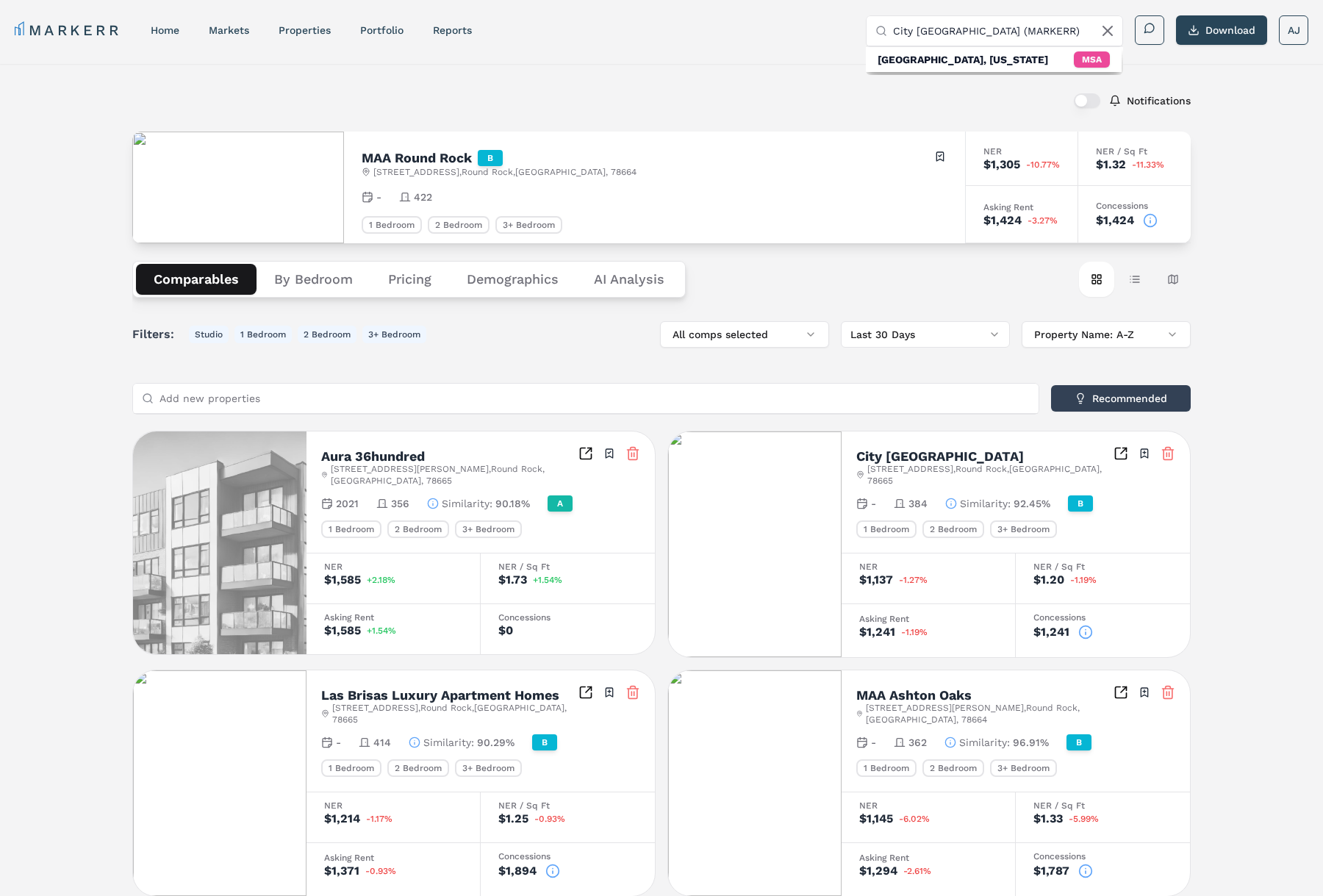
click at [1032, 29] on input "City North At Sunrise Ranch (MARKERR)" at bounding box center [1003, 31] width 220 height 30
click at [947, 93] on div "undefined undefined, Round Rock" at bounding box center [966, 106] width 178 height 30
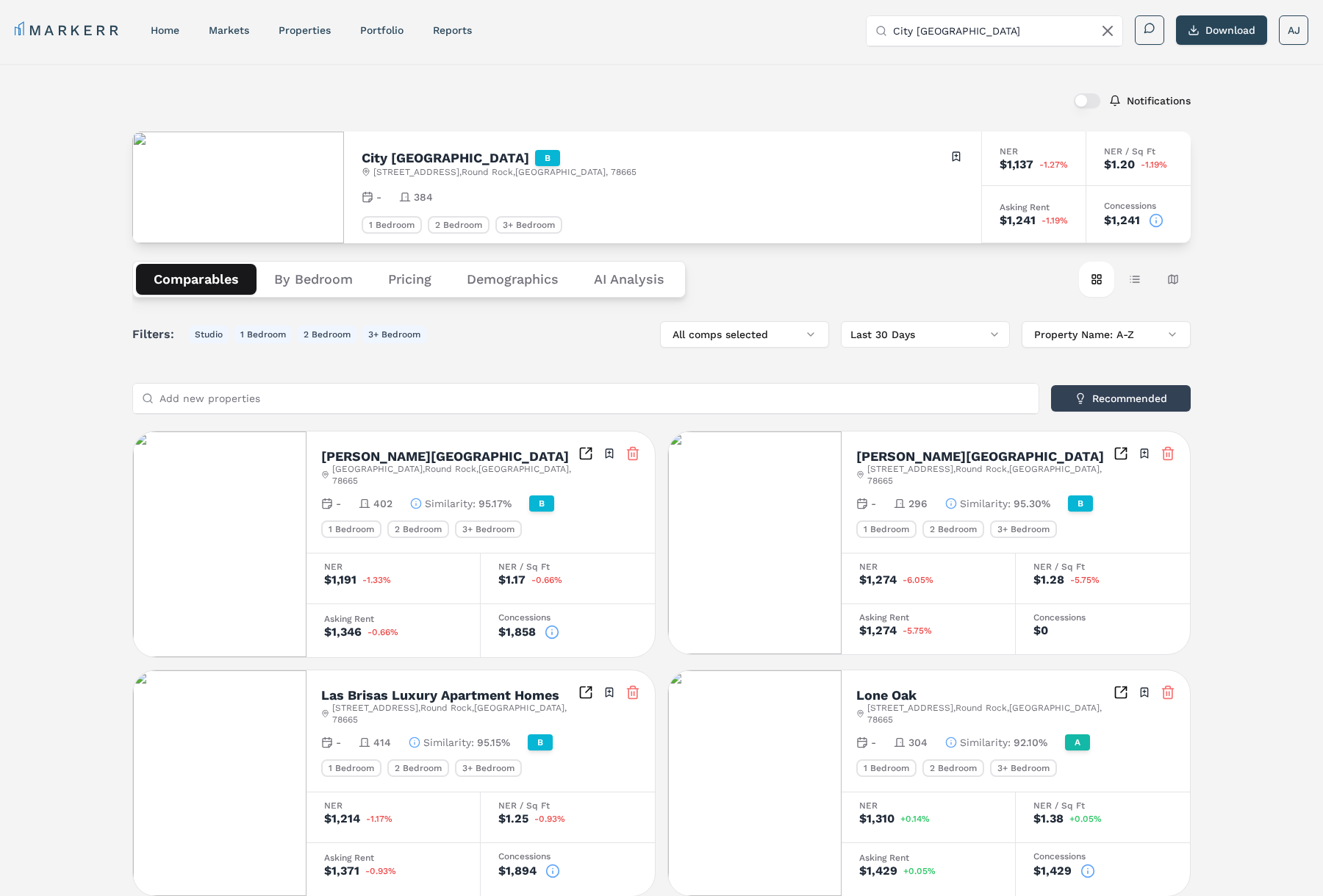
click at [432, 157] on h2 "City North At Sunrise Ranch" at bounding box center [445, 157] width 168 height 13
click at [436, 157] on h2 "City North At Sunrise Ranch" at bounding box center [445, 157] width 168 height 13
drag, startPoint x: 1151, startPoint y: 222, endPoint x: 1159, endPoint y: 224, distance: 8.2
click at [1152, 223] on icon at bounding box center [1156, 221] width 15 height 15
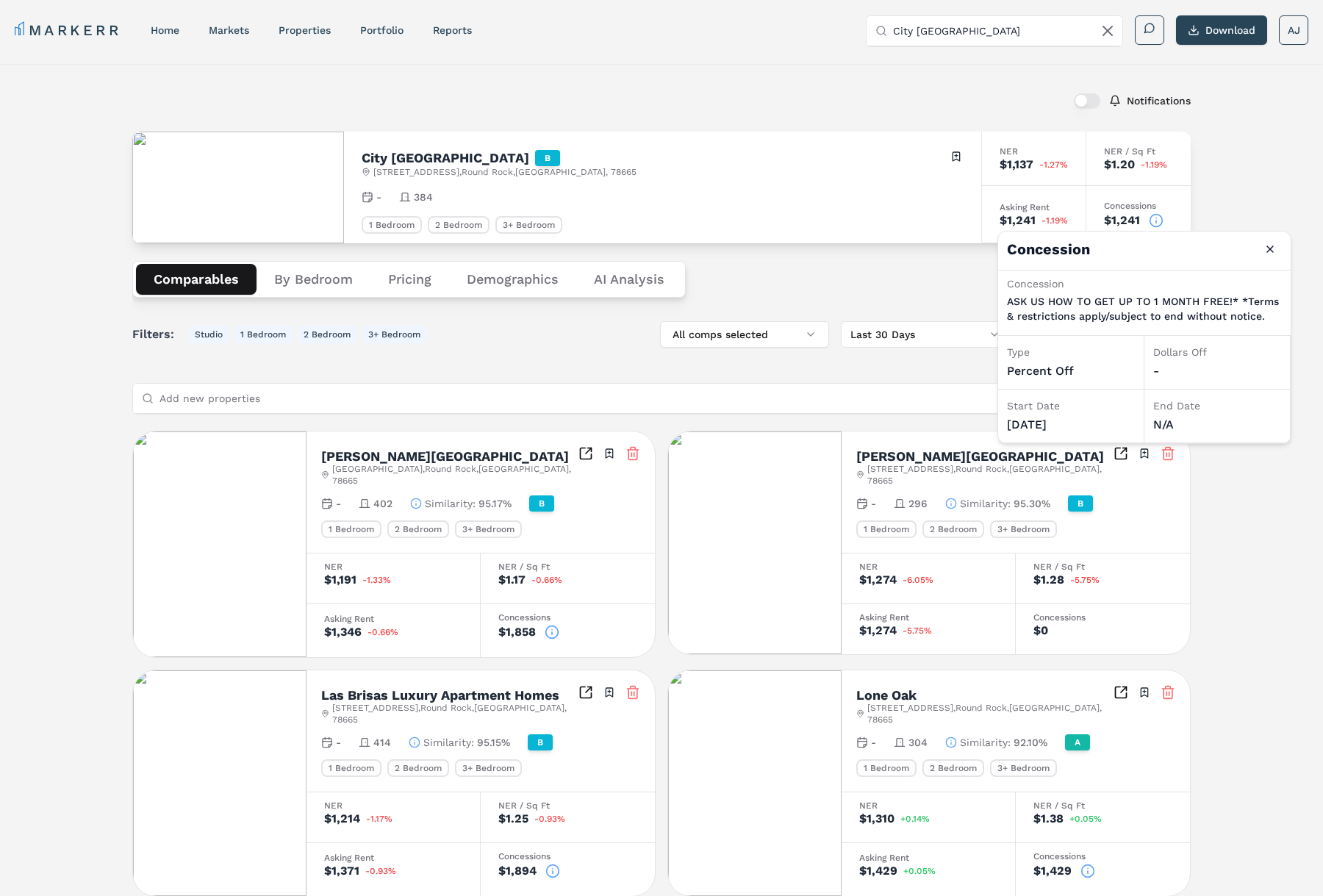
click at [949, 30] on input "City North At Sunrise Ranch" at bounding box center [1003, 31] width 220 height 30
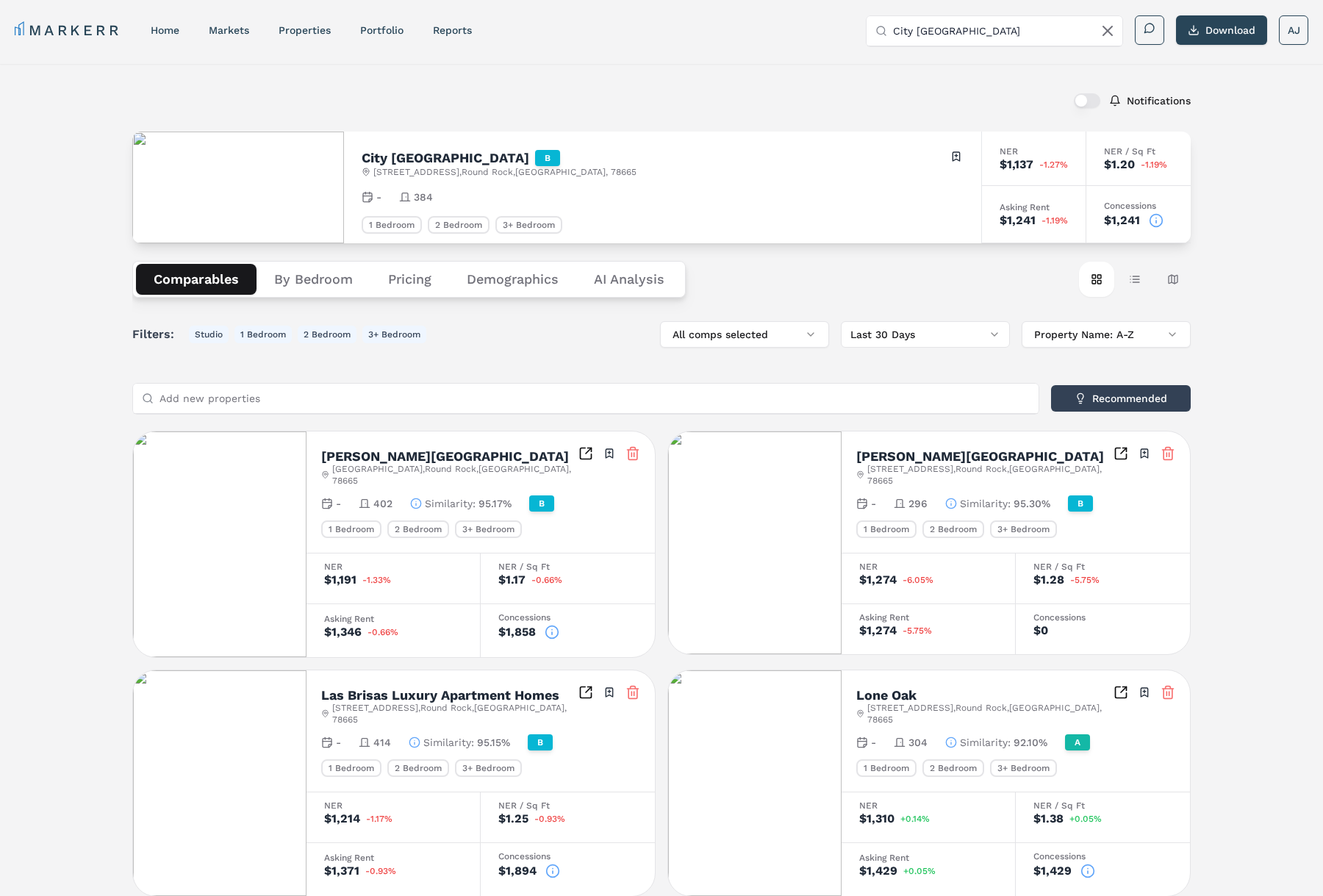
drag, startPoint x: 949, startPoint y: 30, endPoint x: 979, endPoint y: 29, distance: 30.0
click at [953, 31] on input "City North At Sunrise Ranch" at bounding box center [1003, 31] width 220 height 30
paste input "Las Brisas (MARKERR)"
click at [950, 31] on input "Las Brisas (MARKERR)" at bounding box center [1003, 31] width 220 height 30
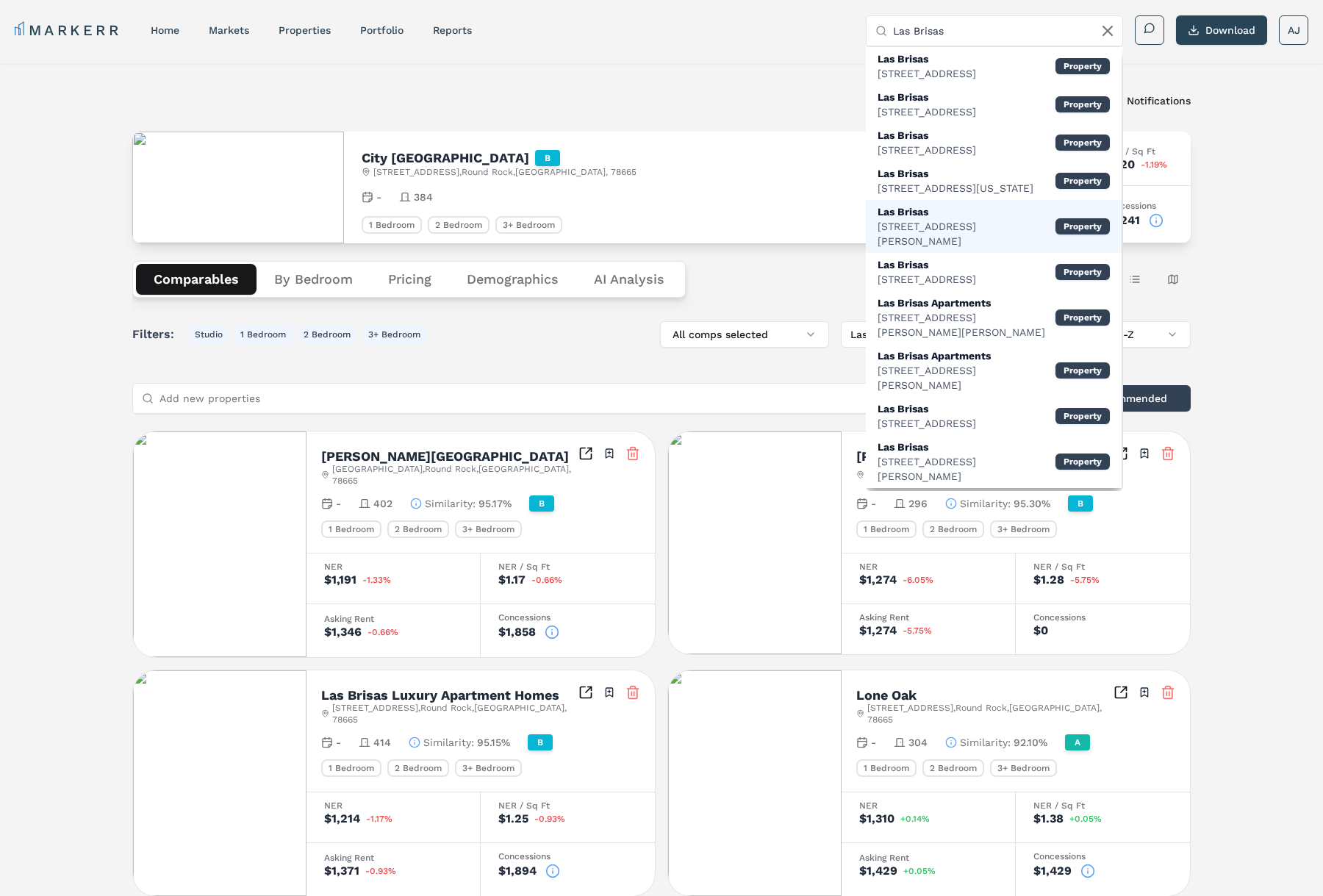
scroll to position [7, 0]
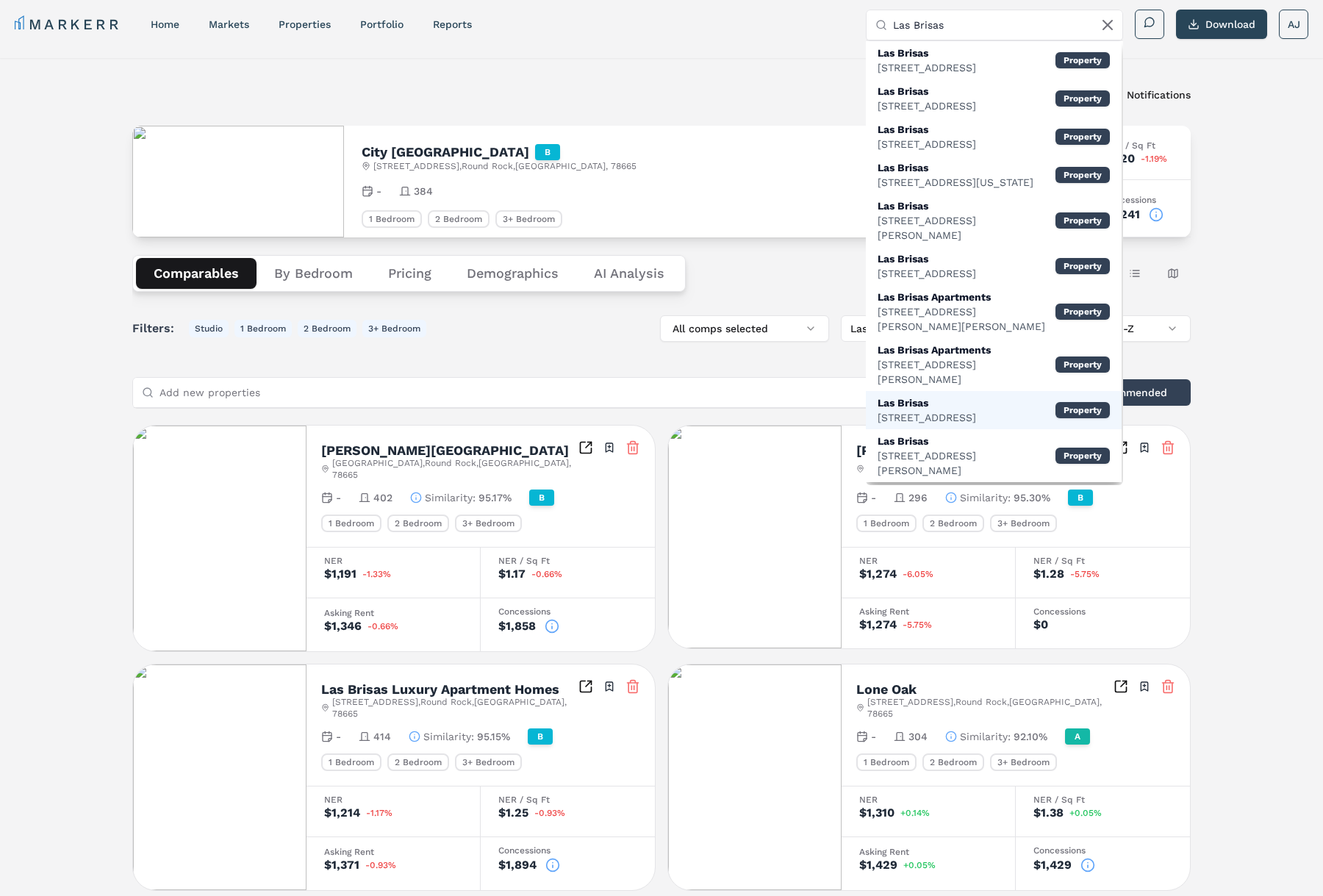
click at [943, 395] on div "Las Brisas" at bounding box center [927, 402] width 98 height 15
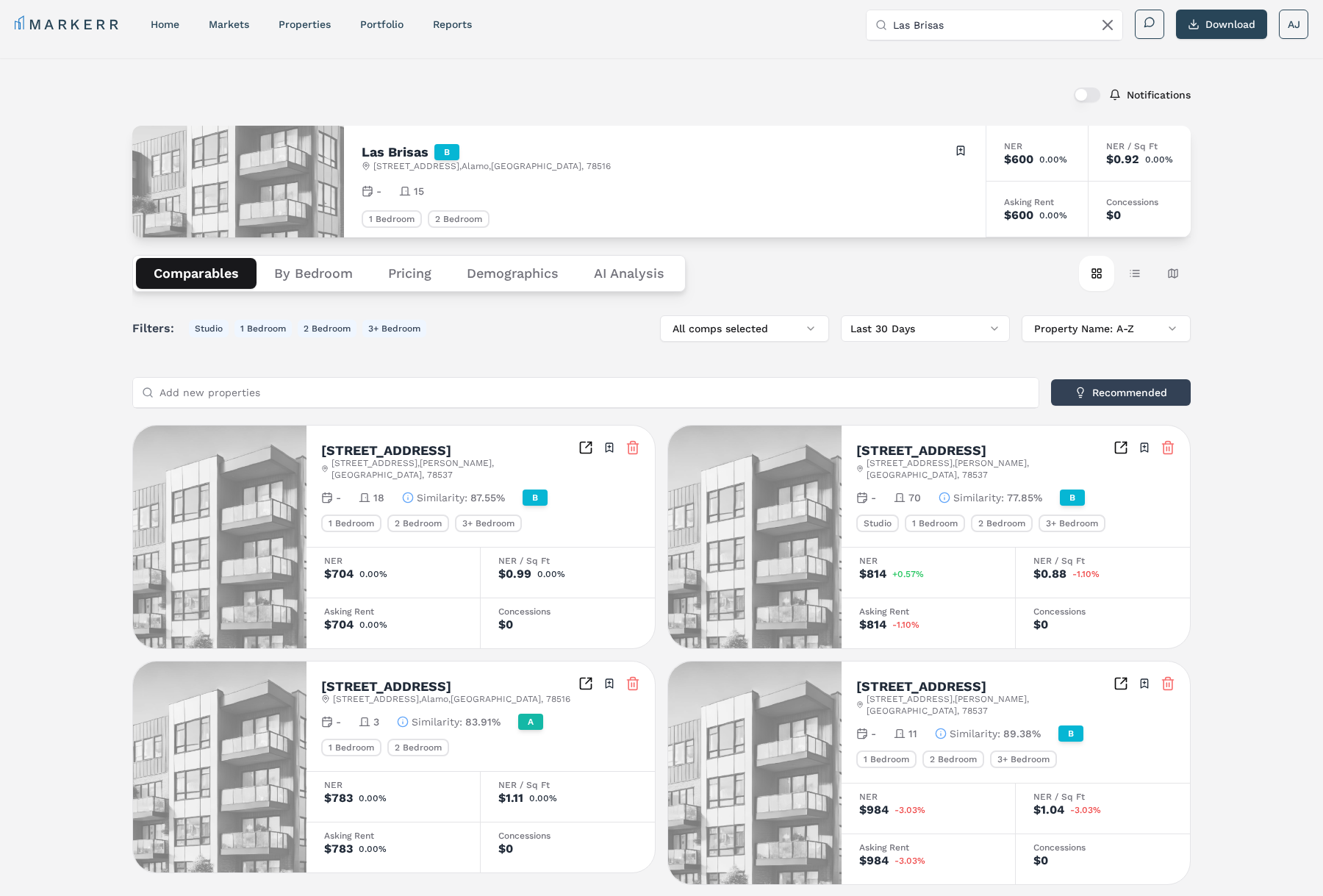
click at [383, 150] on h2 "Las Brisas" at bounding box center [394, 152] width 67 height 13
click at [1023, 26] on input "Las Brisas" at bounding box center [1003, 25] width 220 height 30
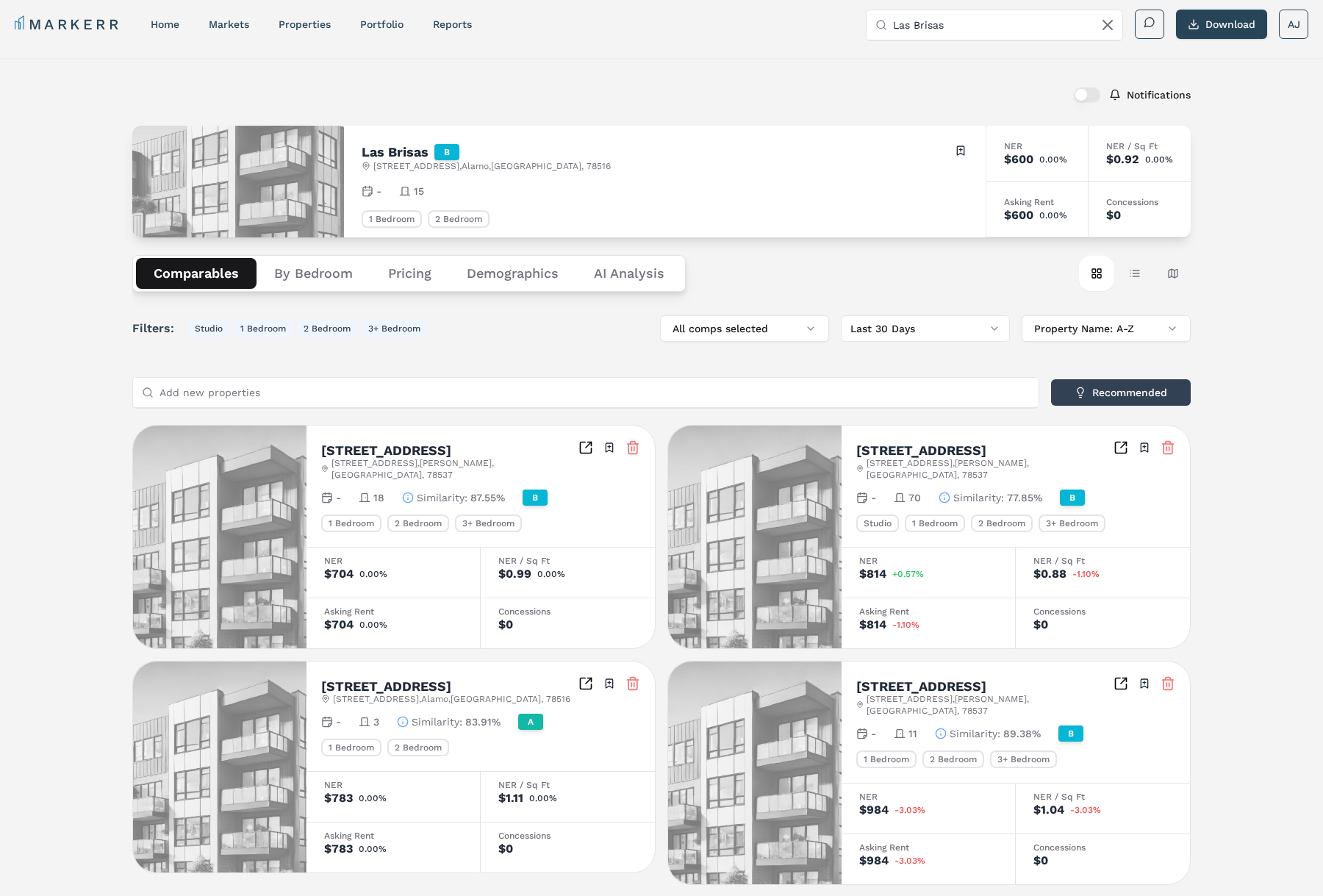
click at [1022, 26] on input "Las Brisas" at bounding box center [1003, 25] width 220 height 30
paste input "901 Hidden Valley Drive Round Rock, TX 78665 Opens in a new tab"
click at [963, 24] on input "901 Hidden Valley Drive Round Rock, TX 78665 Opens in a new tab" at bounding box center [1003, 25] width 220 height 30
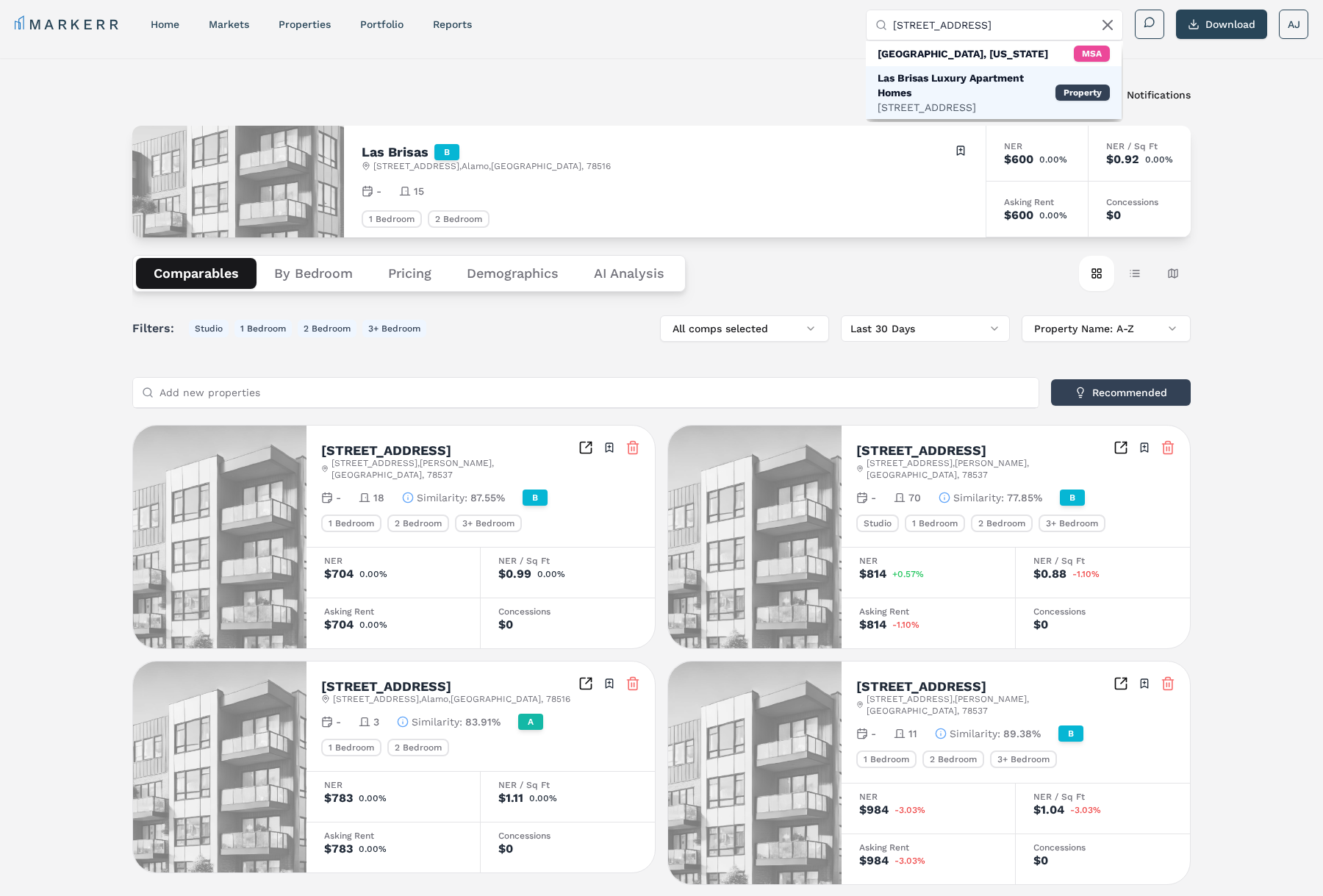
click at [986, 91] on div "Las Brisas Luxury Apartment Homes" at bounding box center [966, 85] width 178 height 30
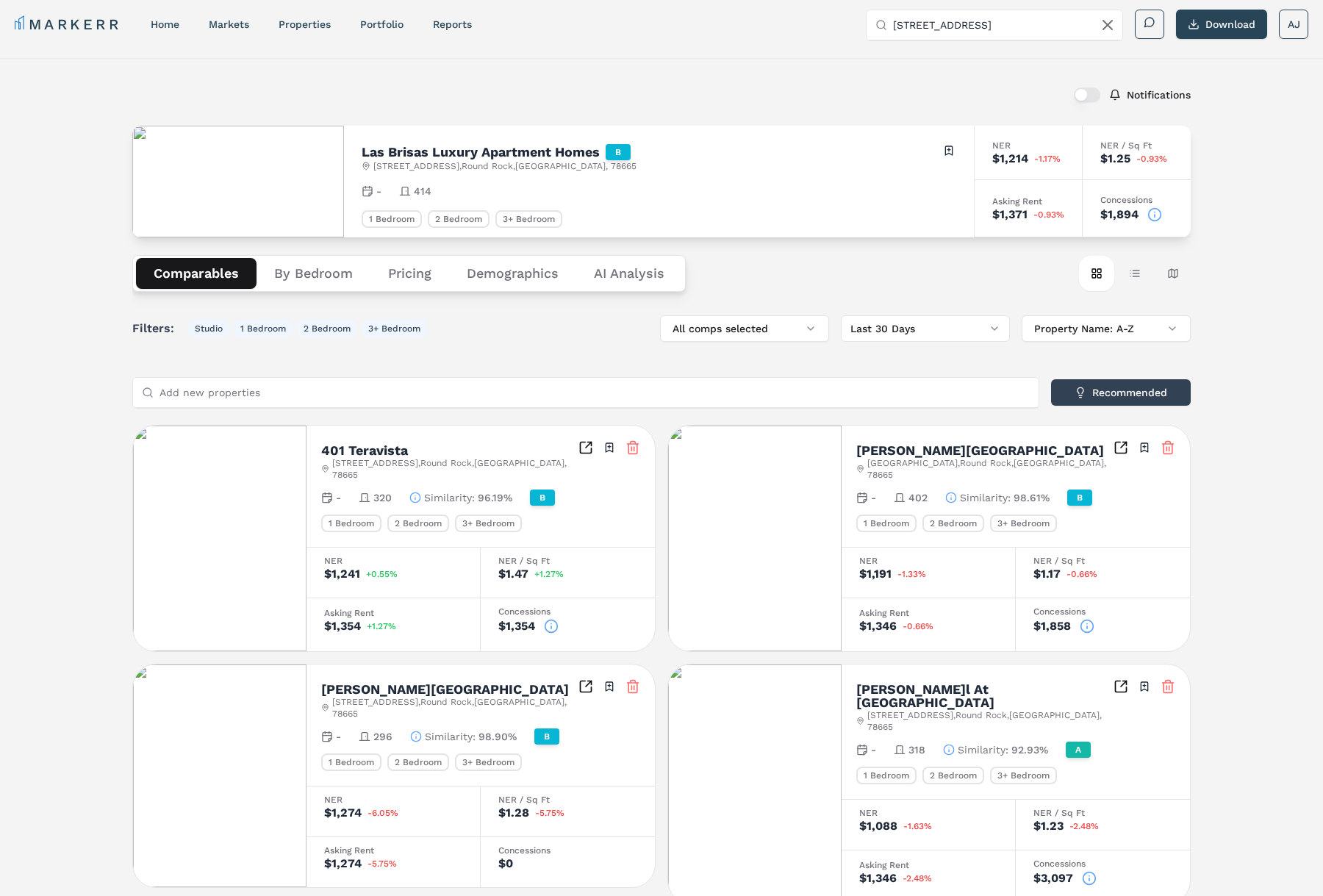
click at [1156, 215] on icon at bounding box center [1155, 215] width 15 height 15
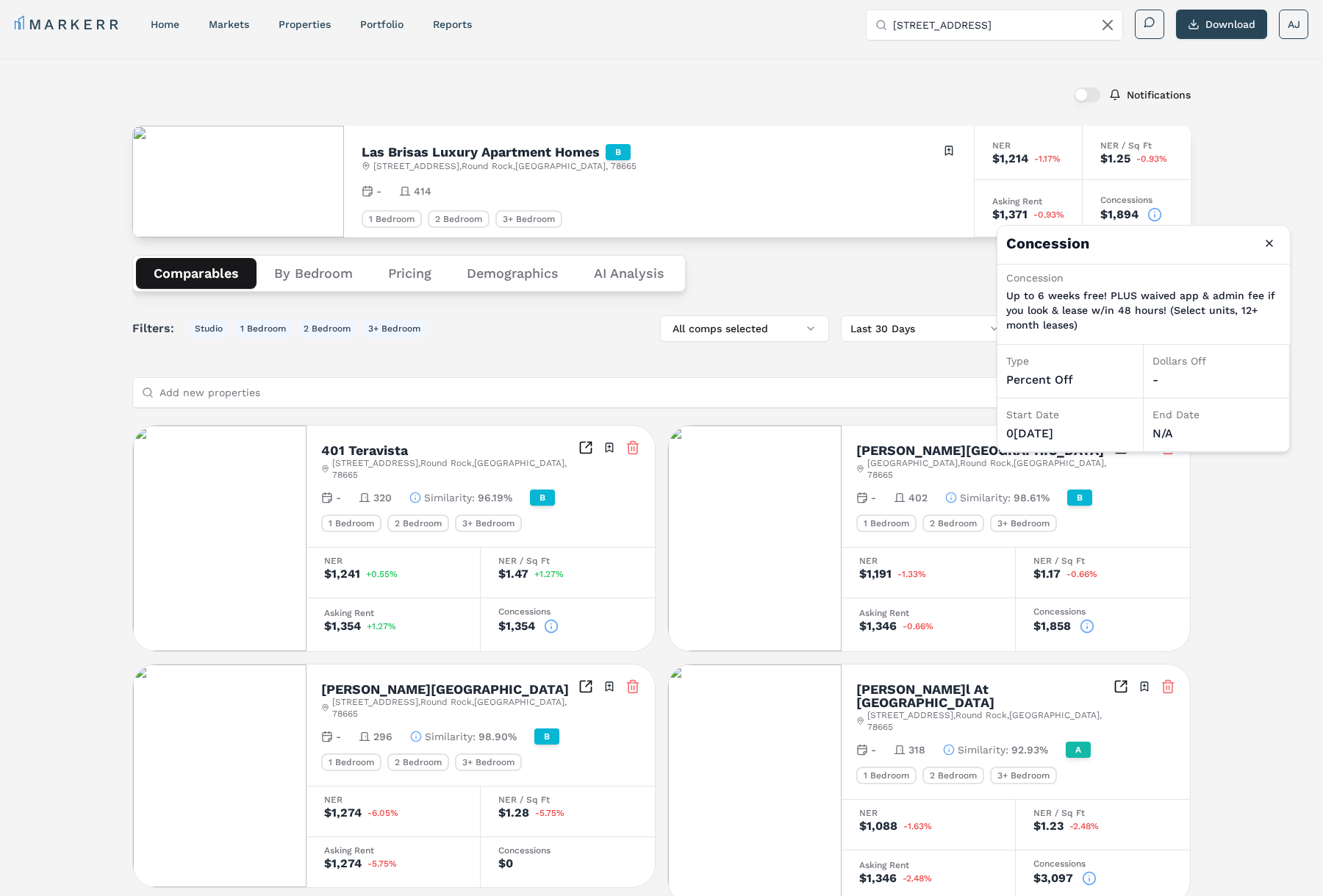
click at [956, 25] on input "901 Hidden Valley Drive" at bounding box center [1003, 25] width 220 height 30
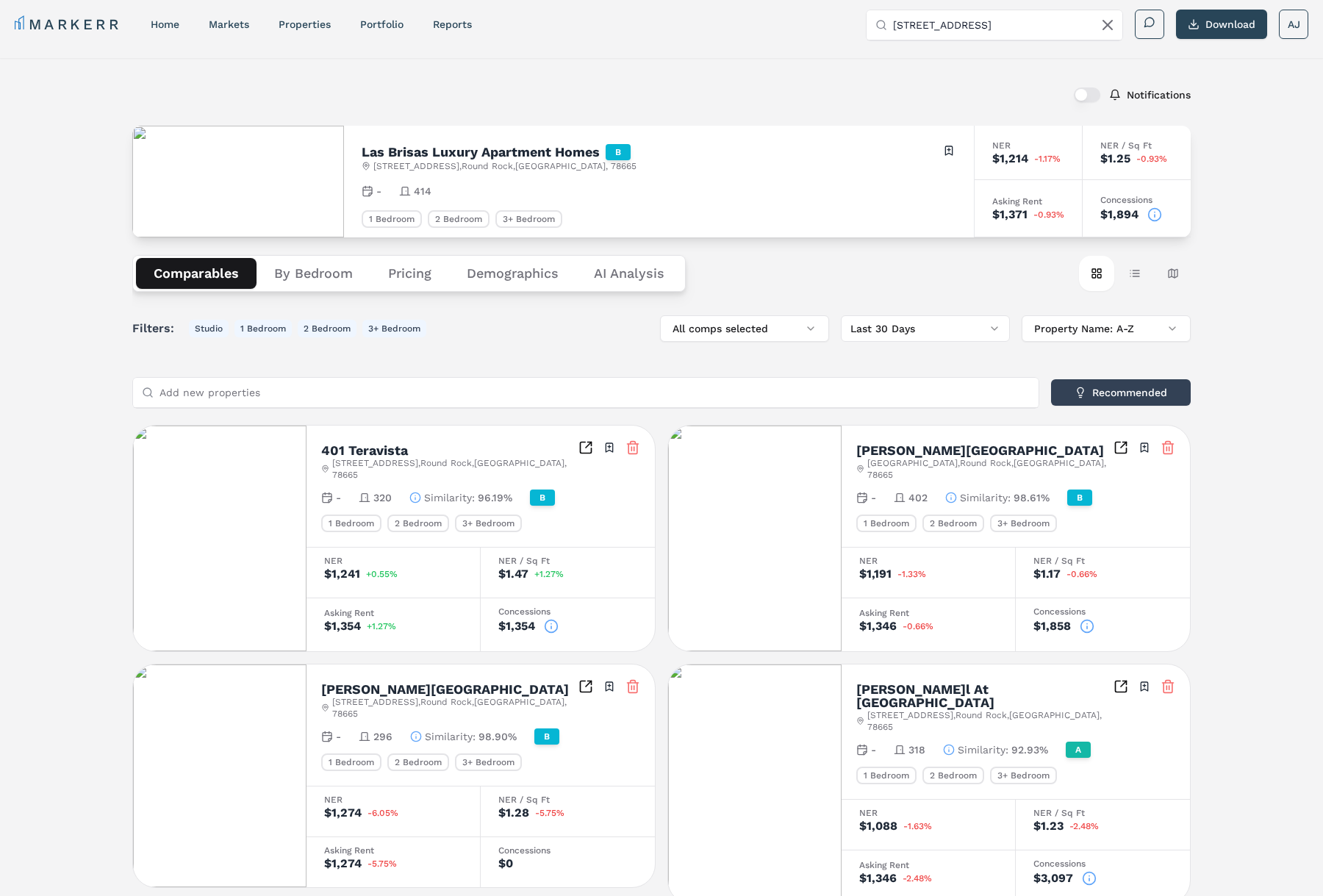
click at [956, 25] on input "901 Hidden Valley Drive" at bounding box center [1003, 25] width 220 height 30
paste input "Palm Valley (MARKERR)"
click at [950, 27] on input "Palm Valley (MARKERR)" at bounding box center [1003, 25] width 220 height 30
drag, startPoint x: 639, startPoint y: 66, endPoint x: 633, endPoint y: 78, distance: 13.4
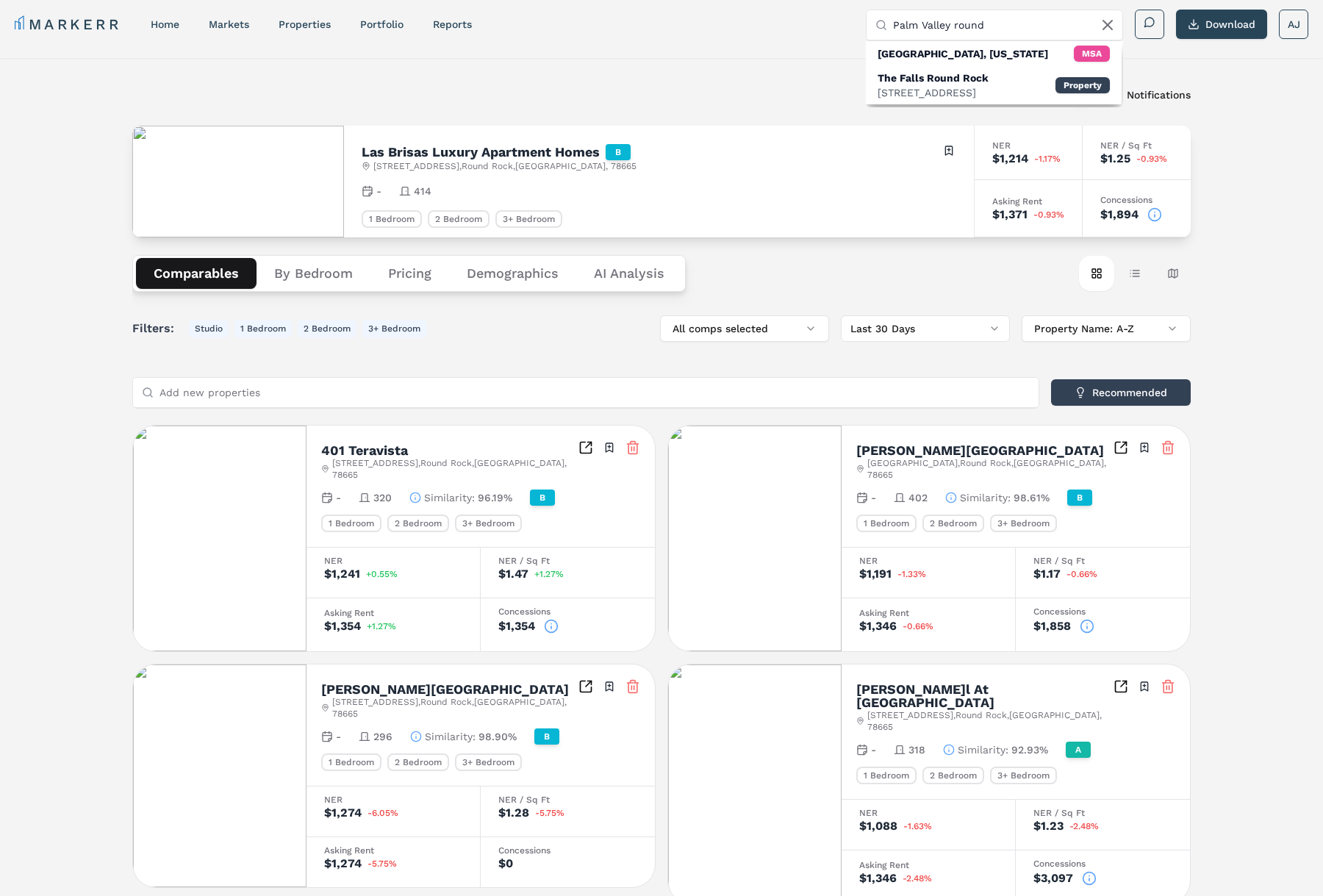
click at [640, 66] on div "Notifications Las Brisas Luxury Apartment Homes B 901 Hidden Valley Dr , Round …" at bounding box center [662, 846] width 1323 height 1578
click at [1010, 29] on input "Palm Valley round" at bounding box center [1003, 25] width 220 height 30
paste input "Location 1301 N AW Grimes Blvd. Round Rock, TX 78665"
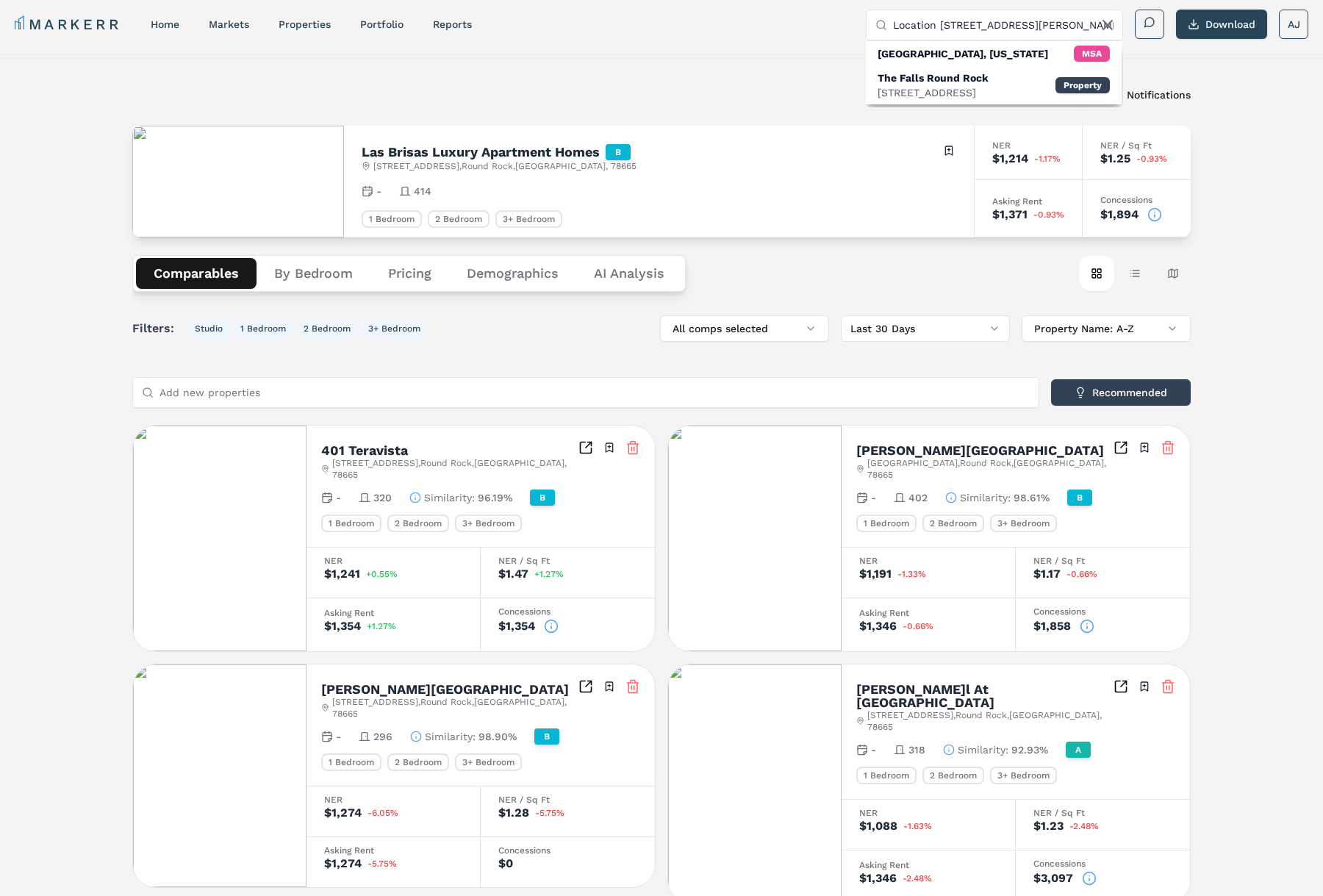
scroll to position [0, 58]
click at [997, 24] on input "Location 1301 N AW Grimes Blvd. Round Rock, TX 78665" at bounding box center [1003, 25] width 220 height 30
click at [910, 23] on input "Location 1301 N AW Grimes Blvd" at bounding box center [1003, 25] width 220 height 30
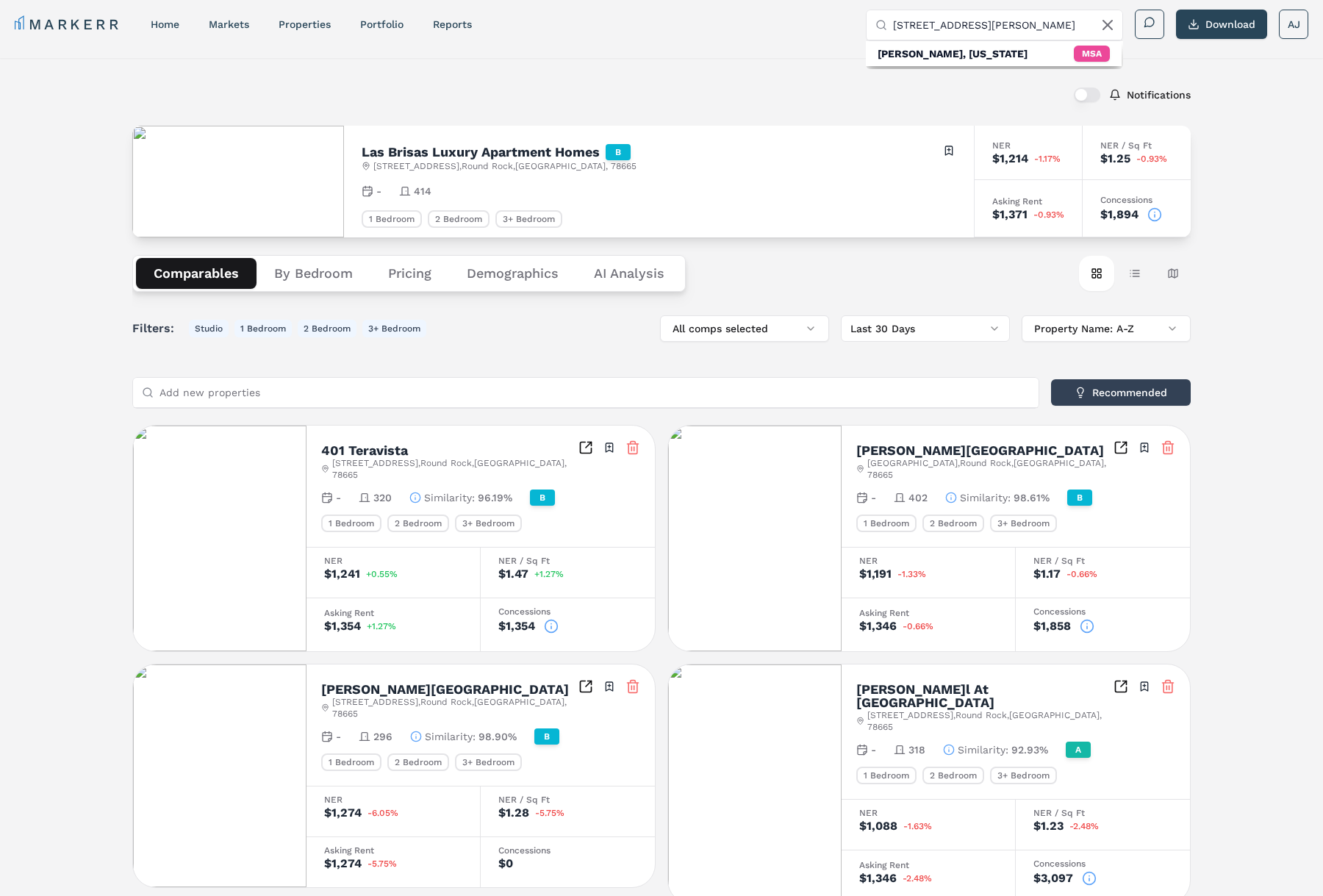
click at [925, 27] on input "1301 N AW Grimes Blvd" at bounding box center [1003, 25] width 220 height 30
click at [924, 85] on div "1301 N A W Grimes Blvd, Round Rock" at bounding box center [966, 100] width 178 height 30
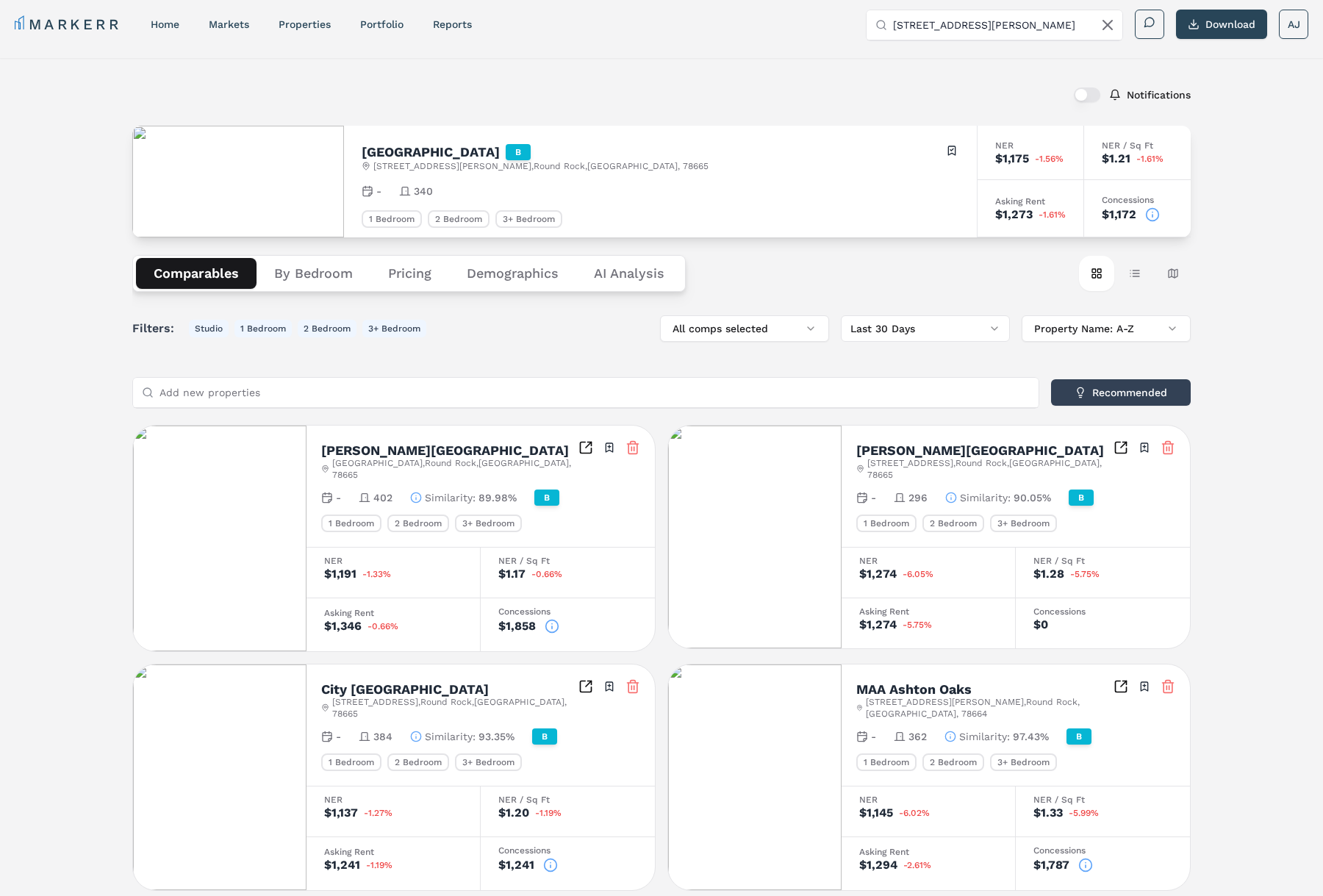
click at [1156, 213] on icon at bounding box center [1152, 215] width 15 height 15
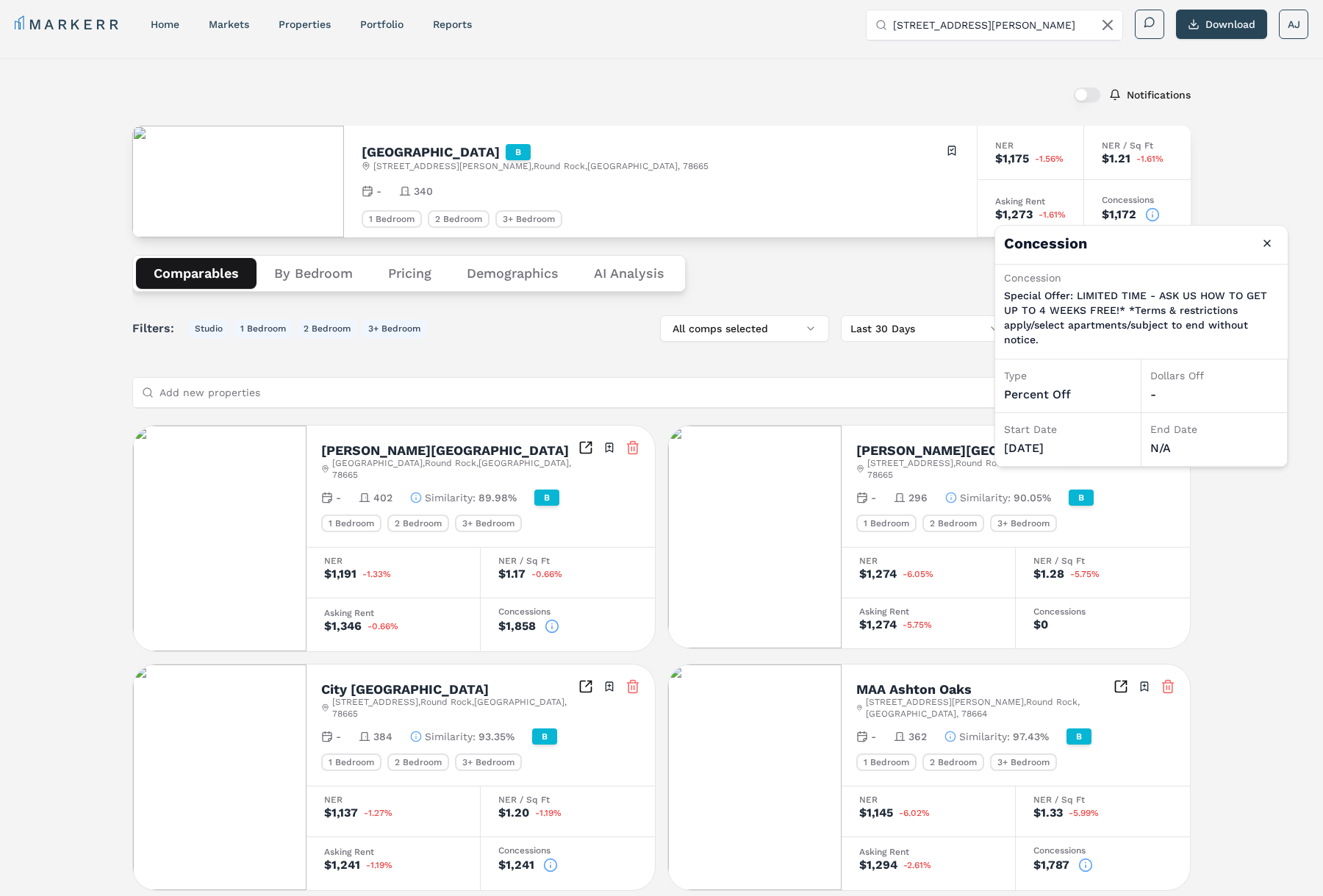
click at [962, 21] on input "1301 Grimes Blvd" at bounding box center [1003, 25] width 220 height 30
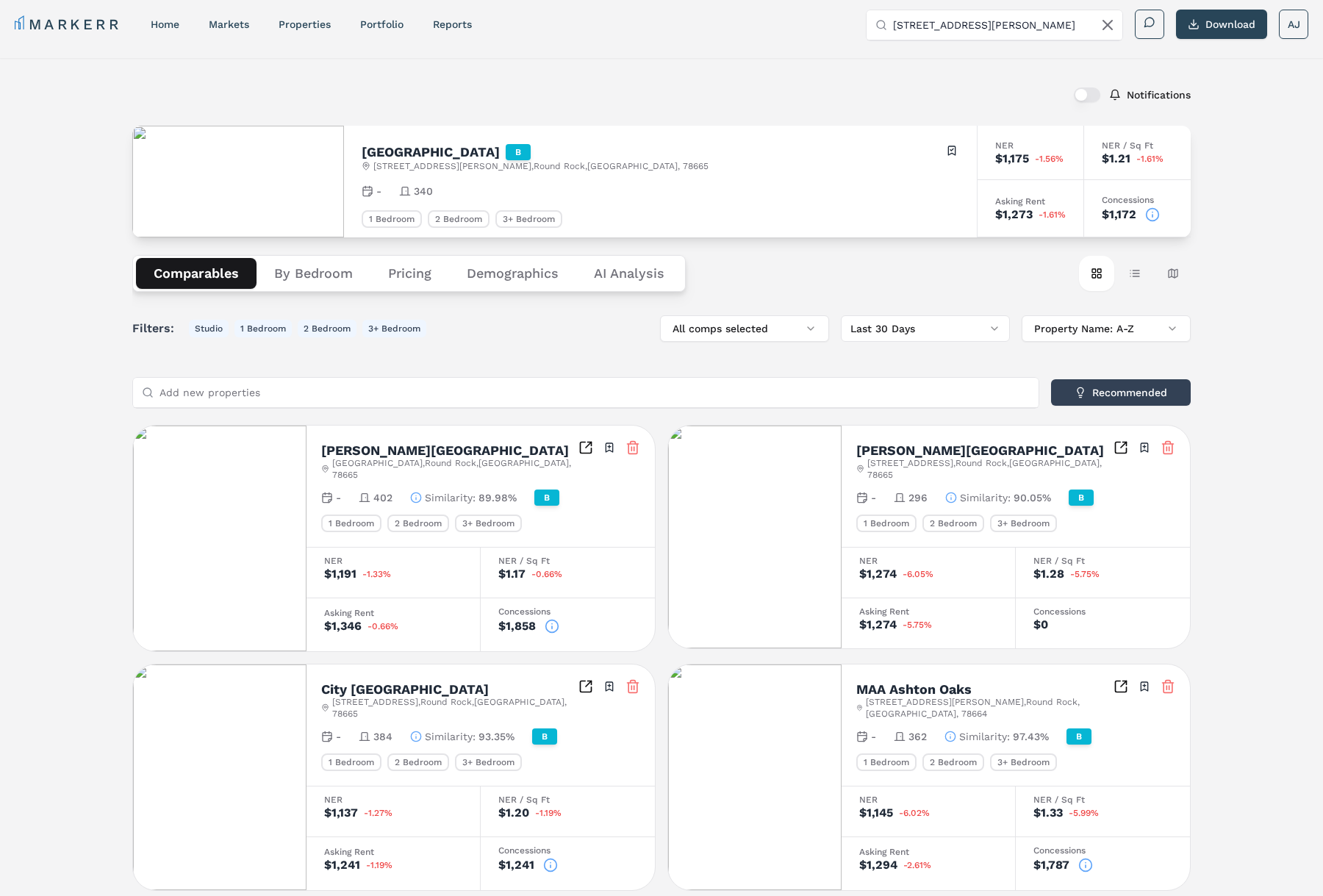
click at [962, 21] on input "1301 Grimes Blvd" at bounding box center [1003, 25] width 220 height 30
paste input "Rocking Horse Ranch (MARKERR)"
click at [997, 27] on input "Rocking Horse Ranch (MARKERR)" at bounding box center [1003, 25] width 220 height 30
click at [976, 97] on div "1801 E Palm Valley Blvd, Round Rock" at bounding box center [953, 92] width 150 height 15
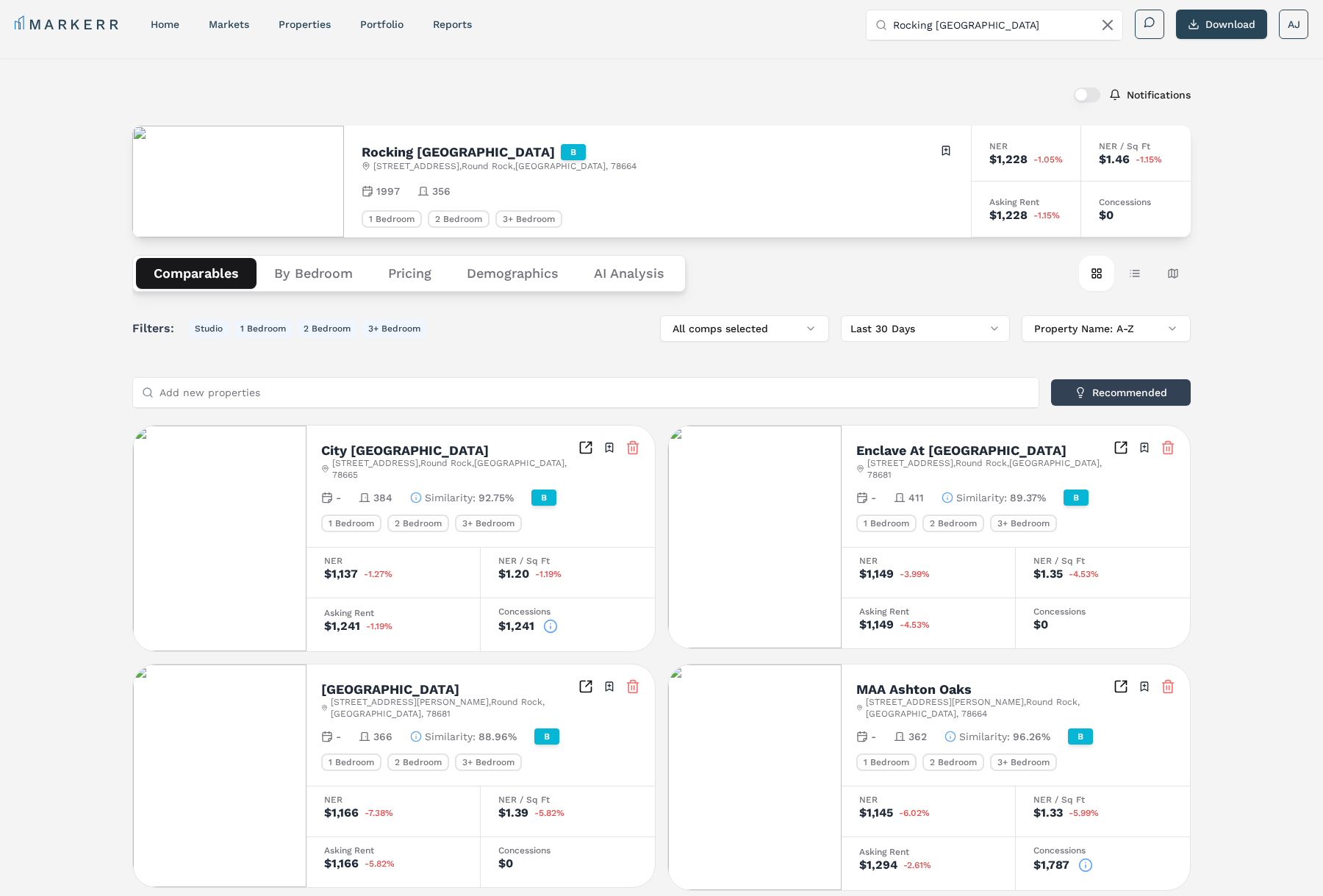
click at [449, 147] on h2 "Rocking Horse Ranch" at bounding box center [458, 152] width 194 height 13
drag, startPoint x: 449, startPoint y: 147, endPoint x: 493, endPoint y: 137, distance: 45.1
click at [449, 147] on h2 "Rocking Horse Ranch" at bounding box center [458, 152] width 194 height 13
click at [992, 21] on input "Rocking Horse Ranch" at bounding box center [1003, 25] width 220 height 30
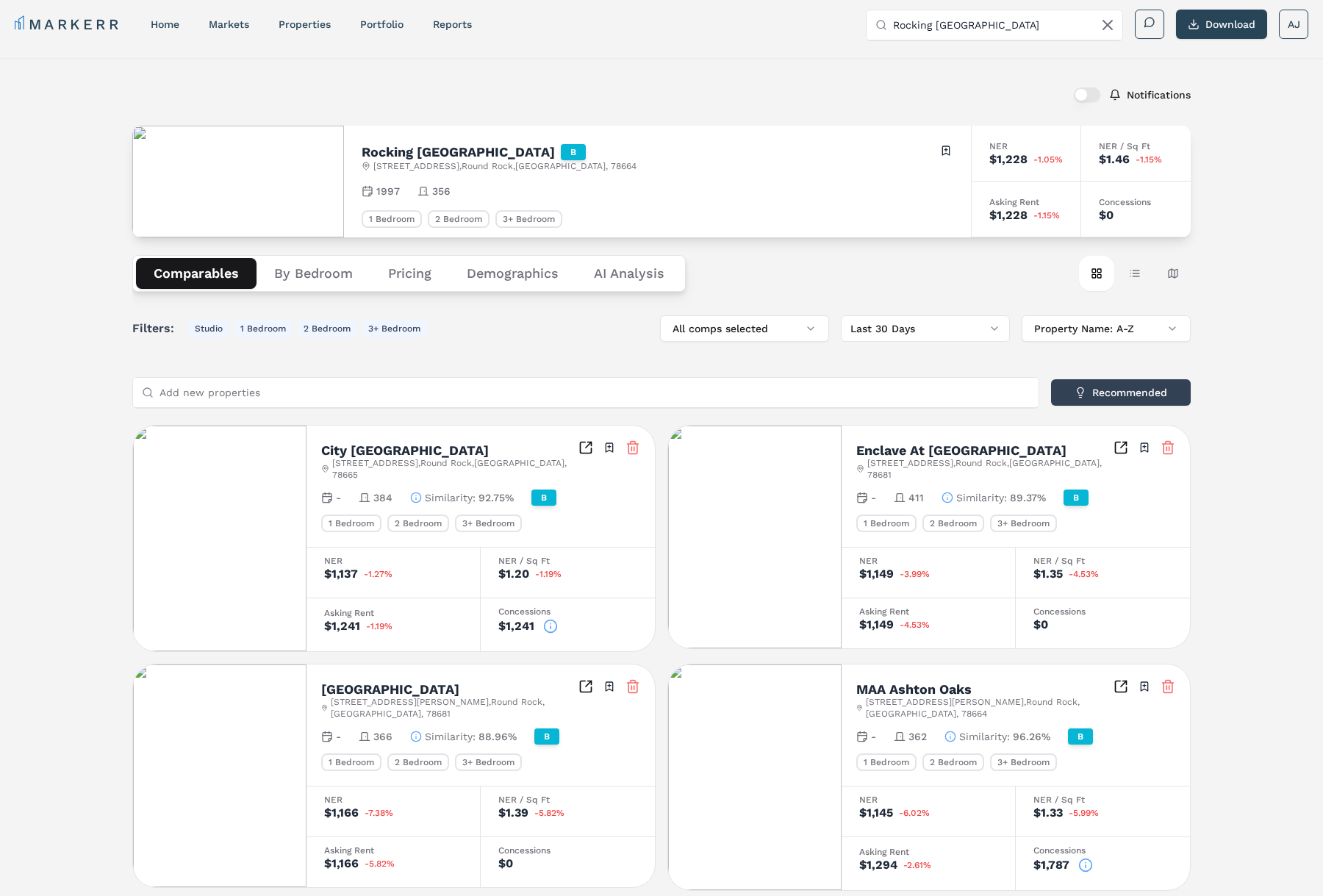
click at [992, 22] on input "Rocking Horse Ranch" at bounding box center [1003, 25] width 220 height 30
click at [990, 23] on input "Rocking Horse Ranch" at bounding box center [1003, 25] width 220 height 30
paste input "MAA Lyon's Gate"
click at [974, 26] on input "Rocking Horse RancMAA Lyon's Gate" at bounding box center [1003, 25] width 220 height 30
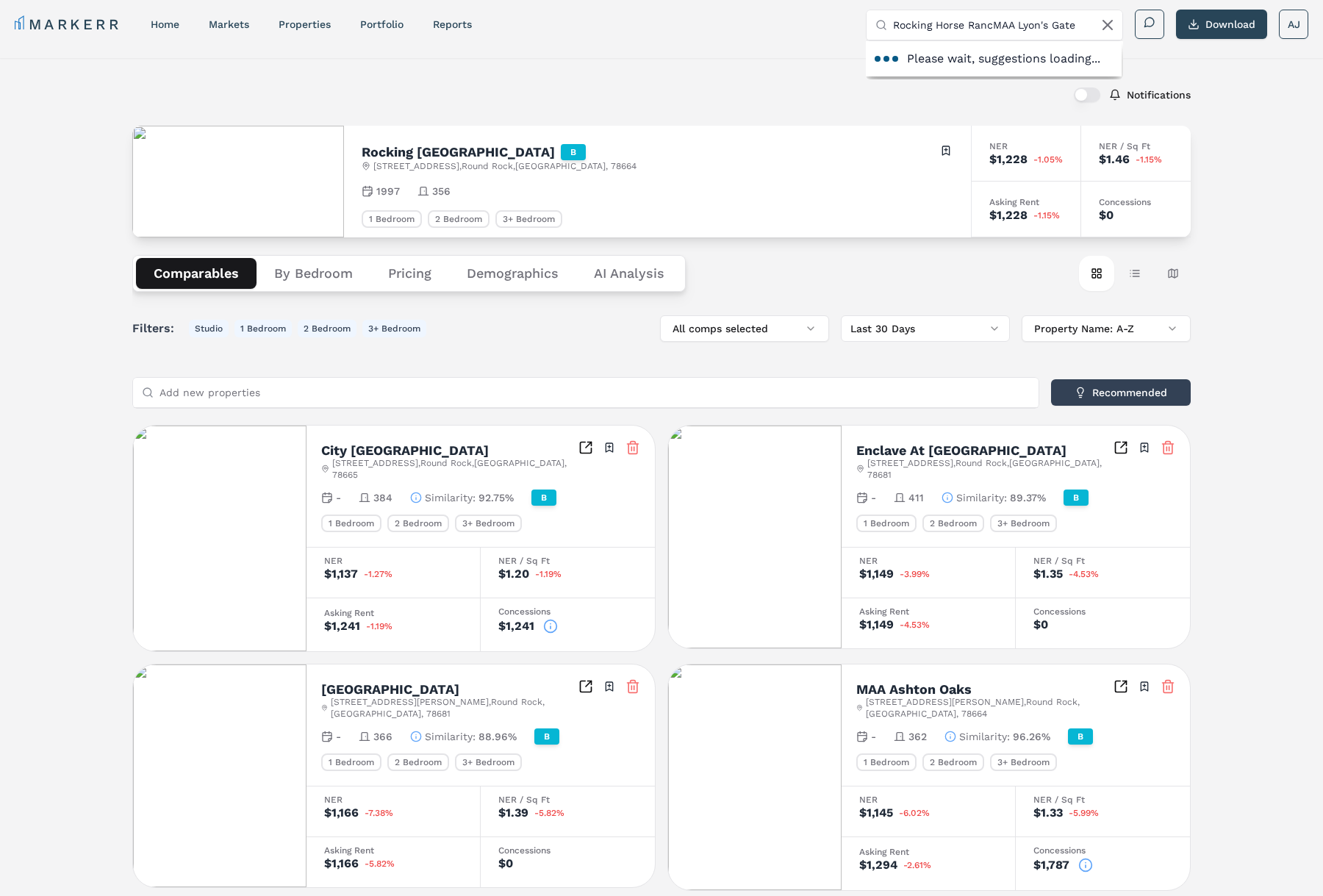
paste input "text"
click at [974, 26] on input "MAA Lyon's Gate" at bounding box center [1003, 25] width 220 height 30
drag, startPoint x: 947, startPoint y: 24, endPoint x: 955, endPoint y: 20, distance: 8.9
click at [948, 24] on input "MAA Lyon's Gate" at bounding box center [1003, 25] width 220 height 30
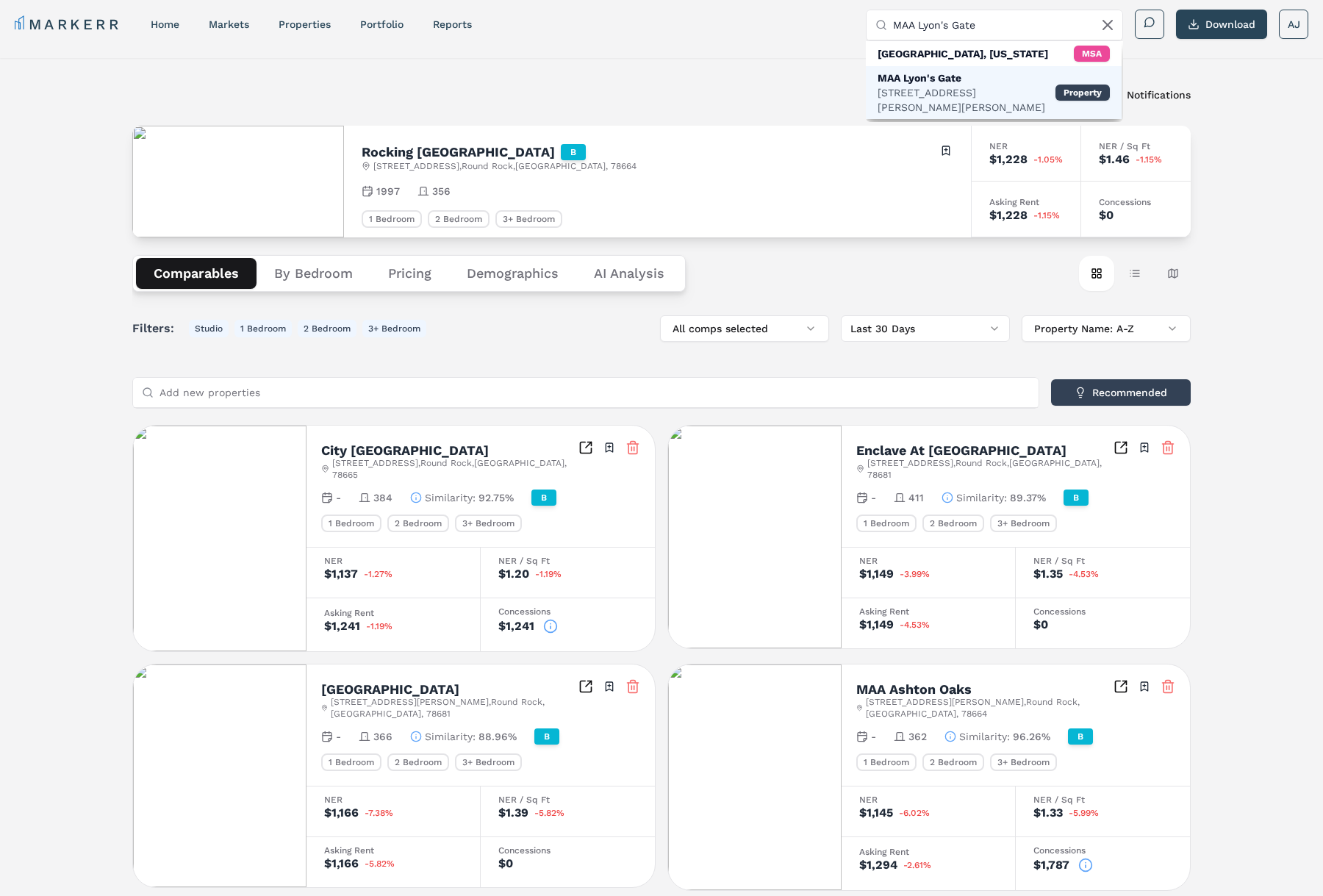
click at [944, 71] on div "MAA Lyon's Gate" at bounding box center [966, 77] width 178 height 15
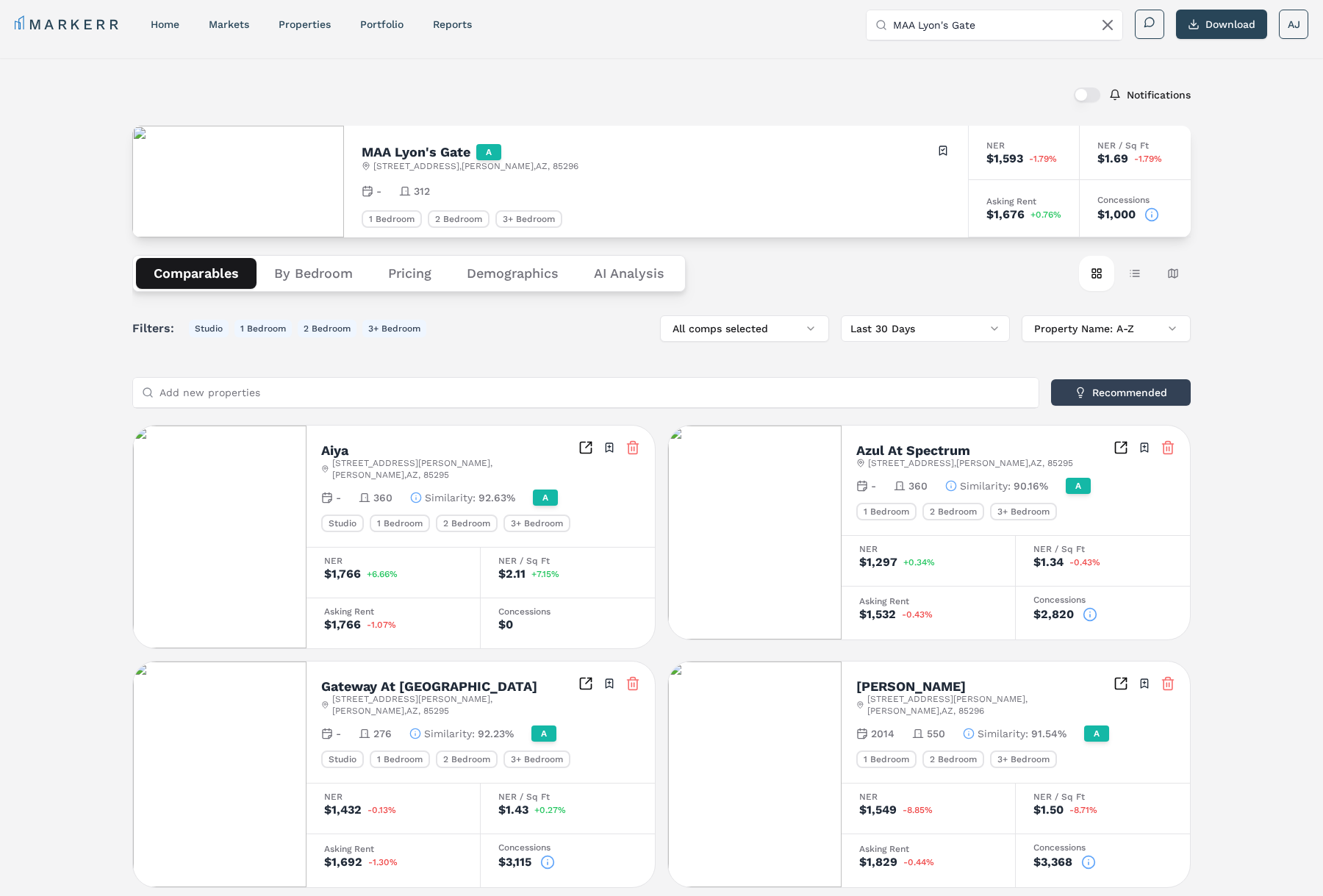
click at [379, 161] on span "3301 E Ray Rd , Gilbert , AZ , 85296" at bounding box center [476, 166] width 206 height 12
click at [394, 149] on h2 "MAA Lyon's Gate" at bounding box center [416, 152] width 109 height 13
click at [393, 149] on h2 "MAA Lyon's Gate" at bounding box center [416, 152] width 109 height 13
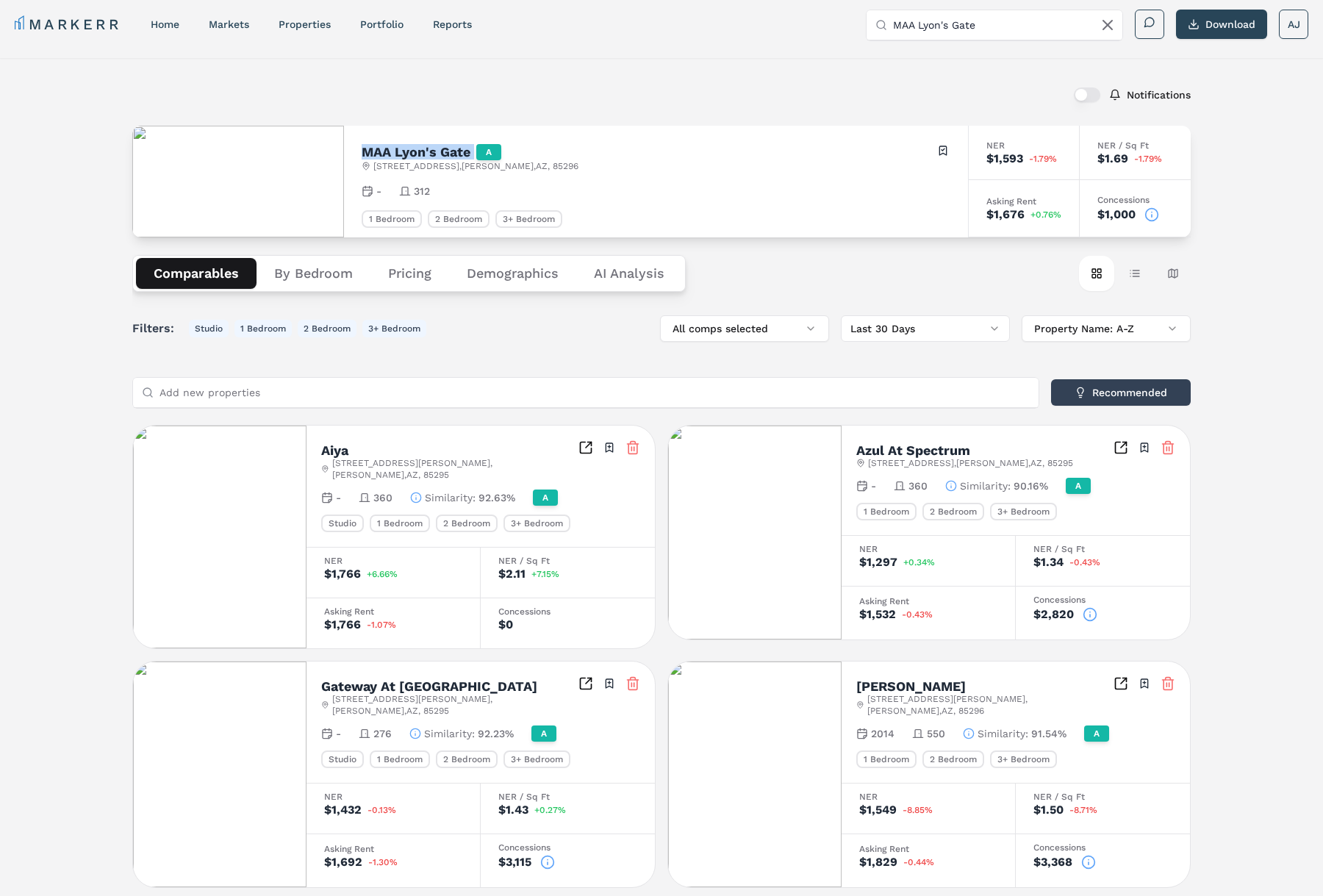
click at [393, 150] on h2 "MAA Lyon's Gate" at bounding box center [416, 152] width 109 height 13
click at [1152, 212] on icon at bounding box center [1152, 215] width 15 height 15
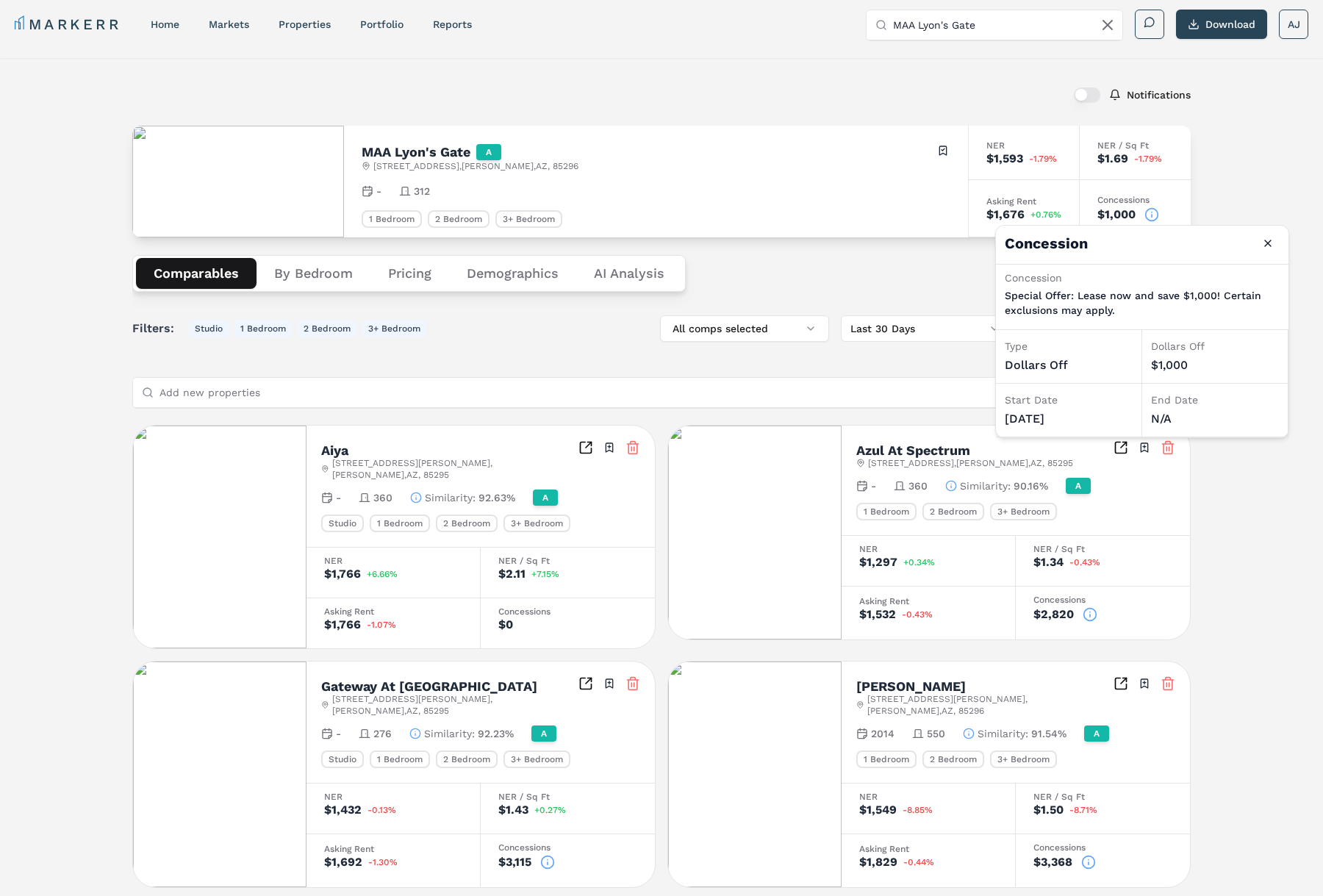
drag, startPoint x: 1255, startPoint y: 169, endPoint x: 1187, endPoint y: 190, distance: 71.2
click at [1255, 169] on div "Notifications MAA Lyon's Gate A 3301 E Ray Rd , Gilbert , AZ , 85296 Toggle por…" at bounding box center [662, 851] width 1323 height 1588
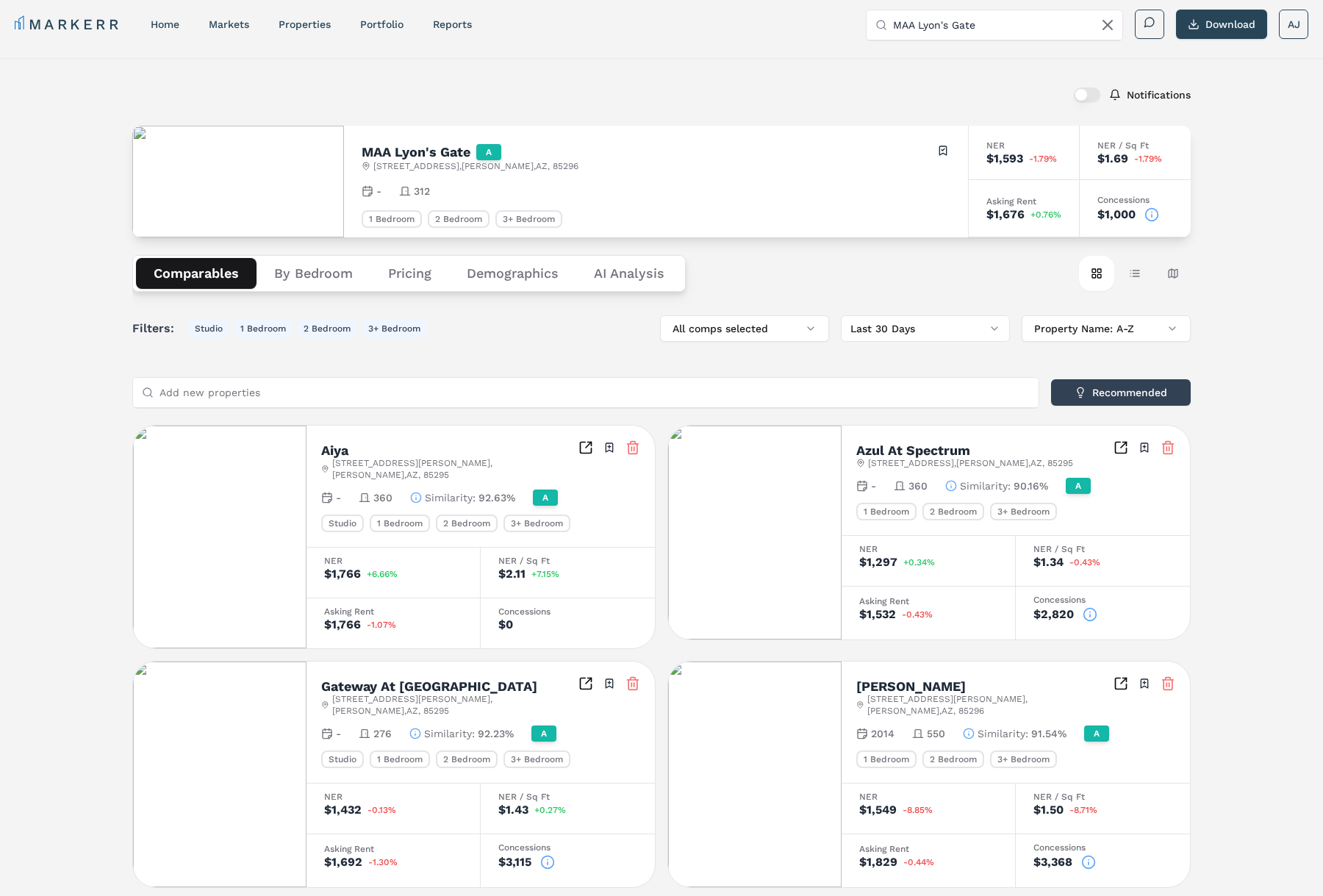
click at [944, 14] on input "MAA Lyon's Gate" at bounding box center [1003, 25] width 220 height 30
paste input "Azul at Spectrum (Markerr)"
click at [979, 24] on input "Azul at Spectrum (Markerr)" at bounding box center [1003, 25] width 220 height 30
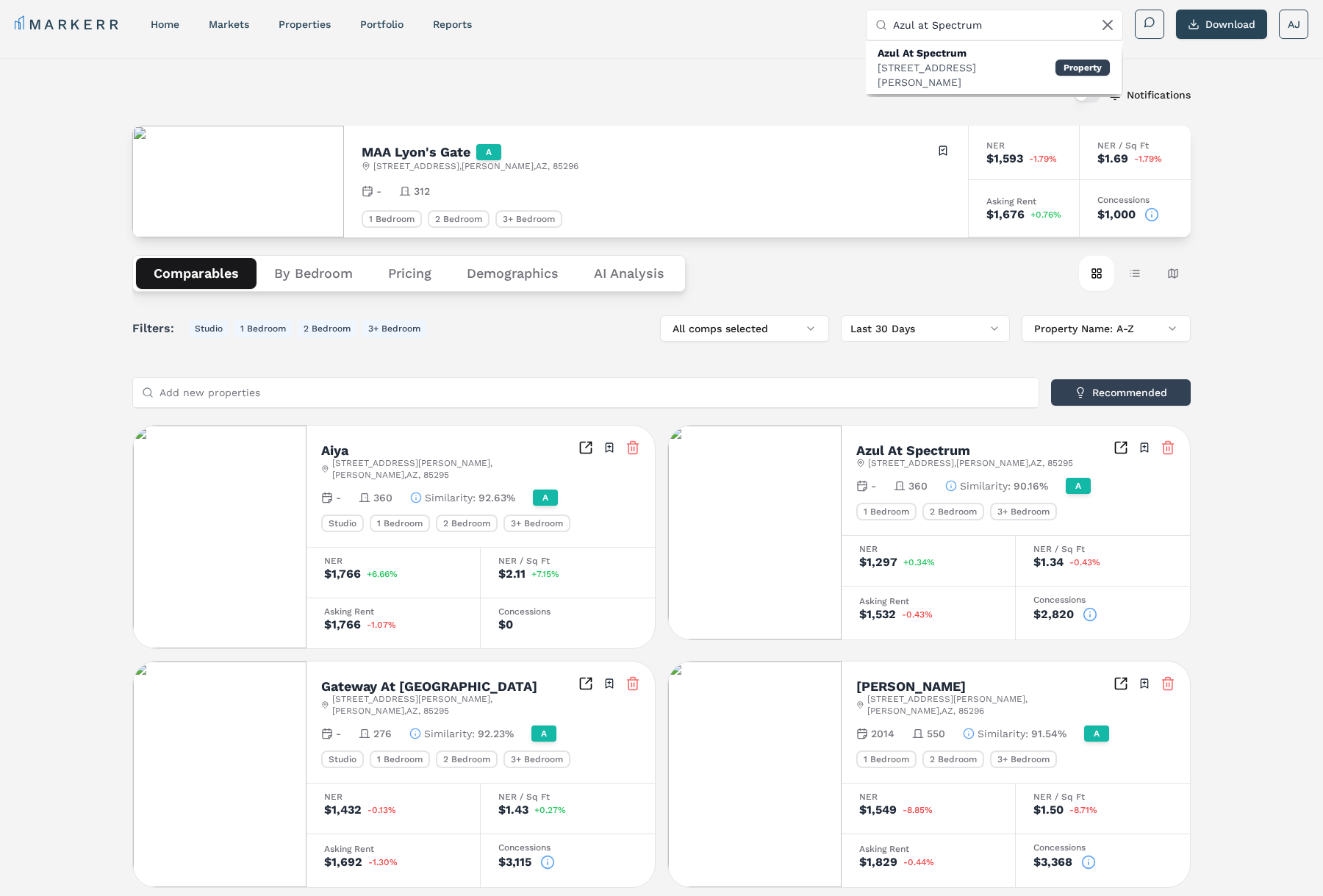
click at [946, 64] on div "3134 S Market St, Gilbert" at bounding box center [966, 75] width 178 height 30
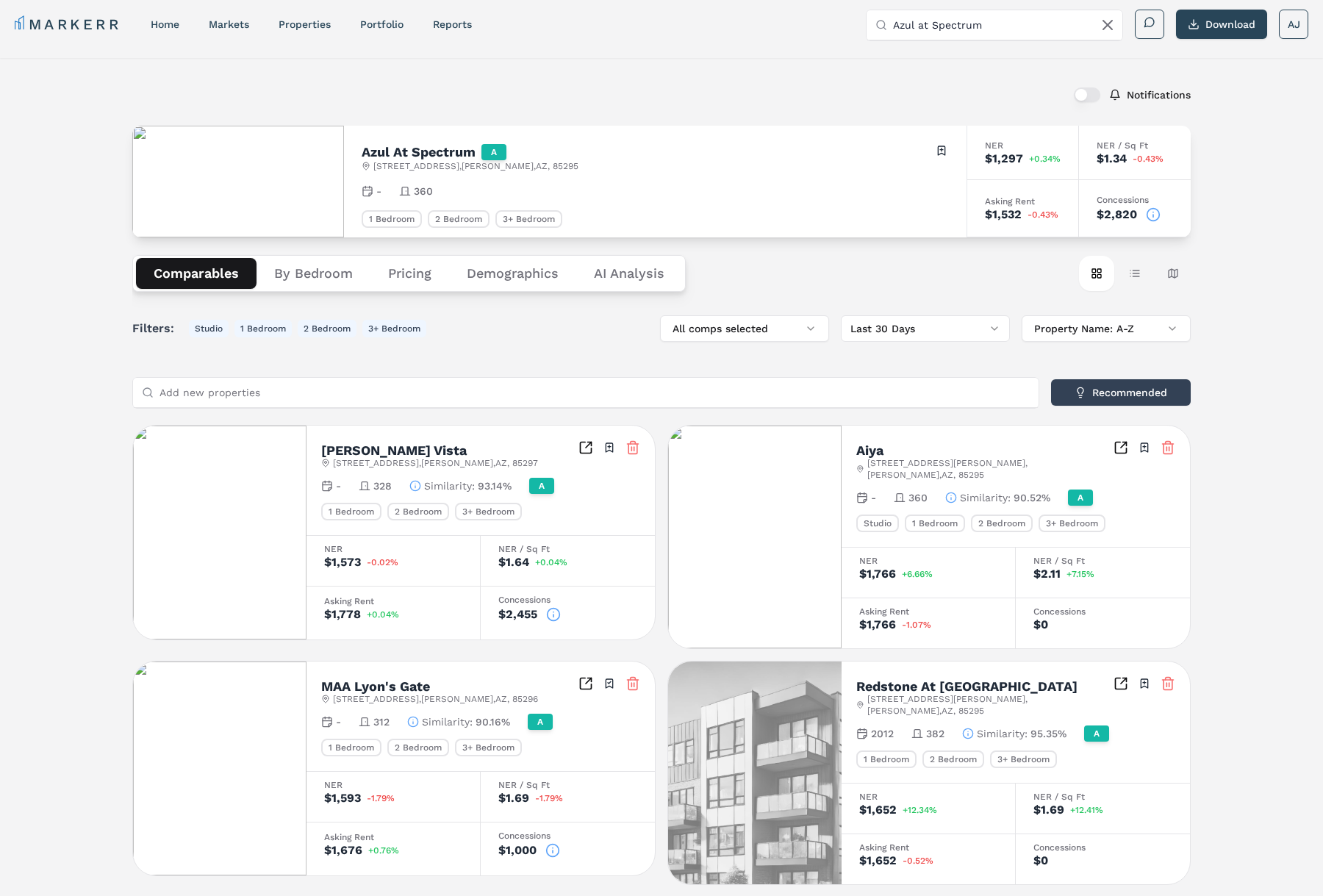
click at [1159, 211] on icon at bounding box center [1153, 215] width 15 height 15
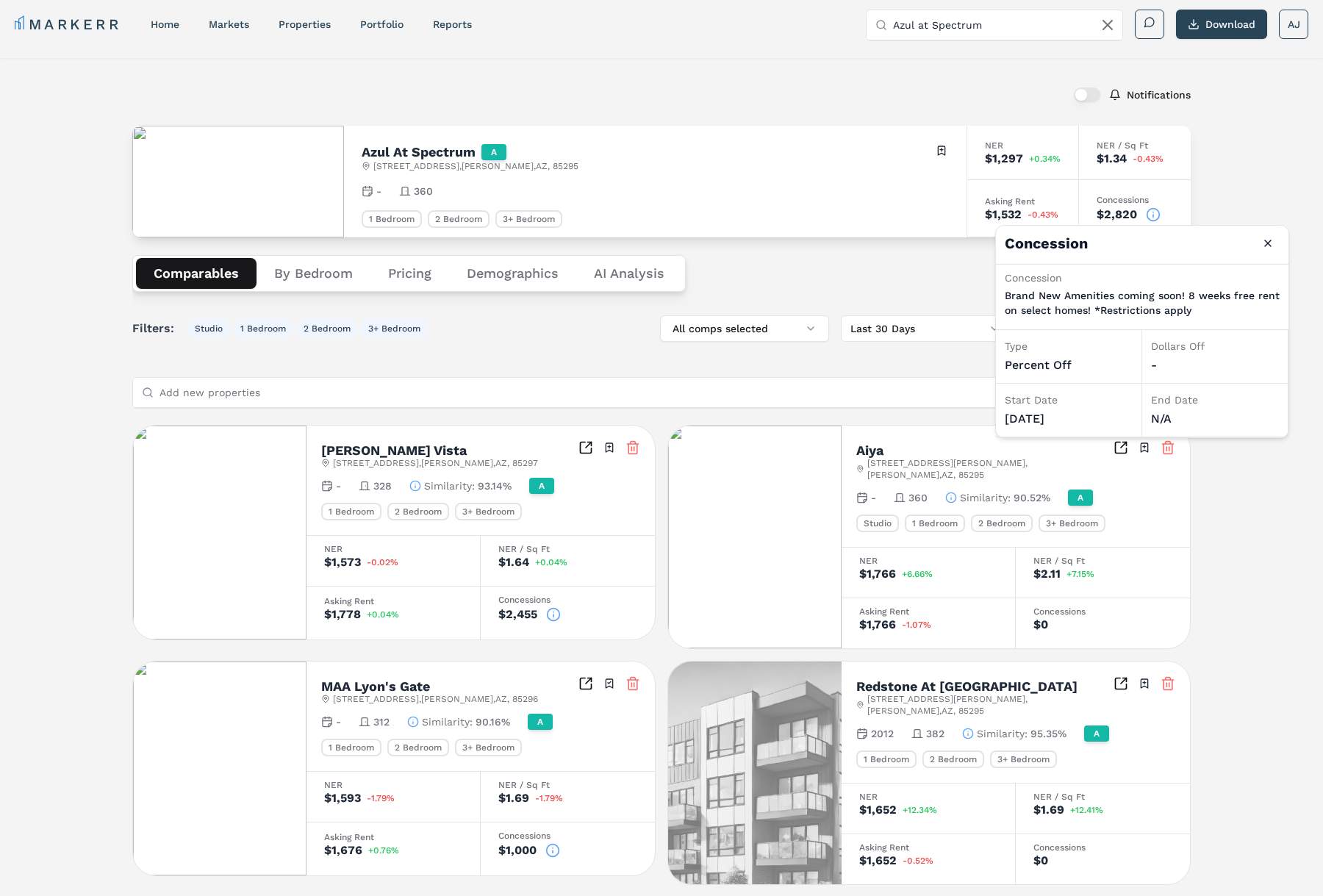
click at [856, 137] on div "Azul At Spectrum A 3134 S Market St , Gilbert , AZ , 85295 Toggle portfolio men…" at bounding box center [655, 182] width 623 height 112
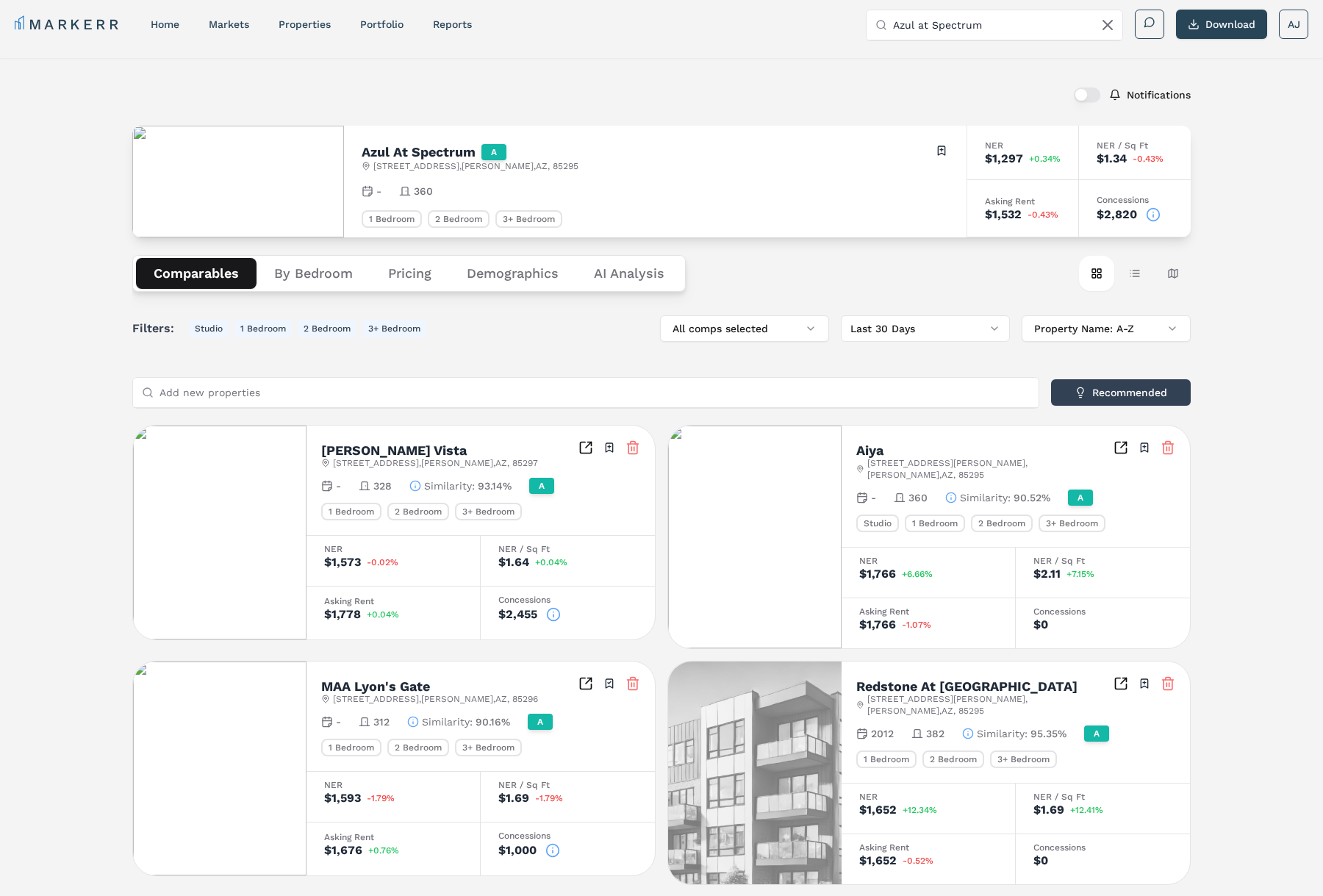
click at [423, 151] on h2 "Azul At Spectrum" at bounding box center [418, 152] width 114 height 13
click at [422, 151] on h2 "Azul At Spectrum" at bounding box center [418, 152] width 114 height 13
click at [966, 20] on input "Azul at Spectrum" at bounding box center [1003, 25] width 220 height 30
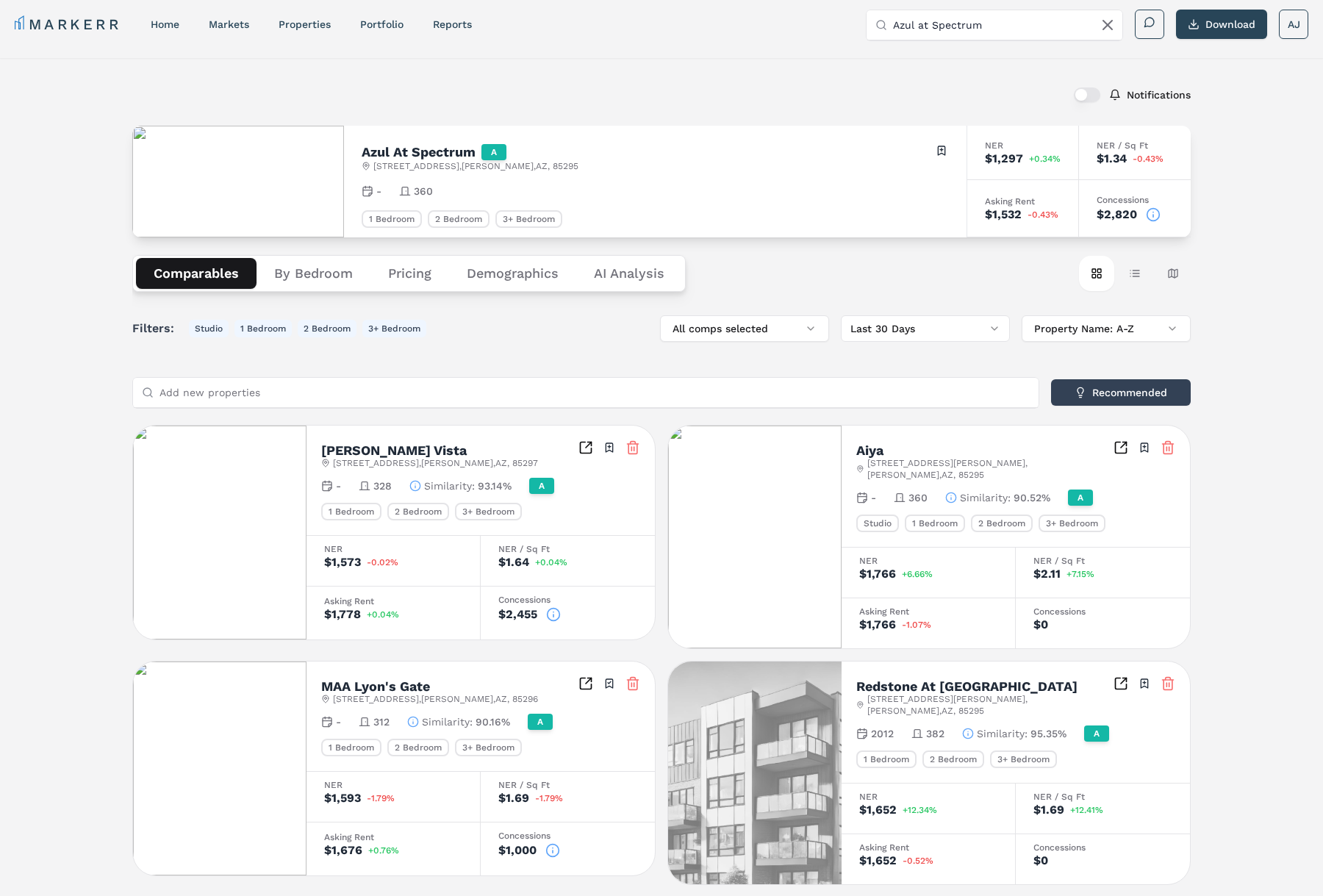
click at [966, 20] on input "Azul at Spectrum" at bounding box center [1003, 25] width 220 height 30
paste input "Highlands at Spectrum (Markerr)"
click at [1012, 24] on input "Highlands at Spectrum (Markerr)" at bounding box center [1003, 25] width 220 height 30
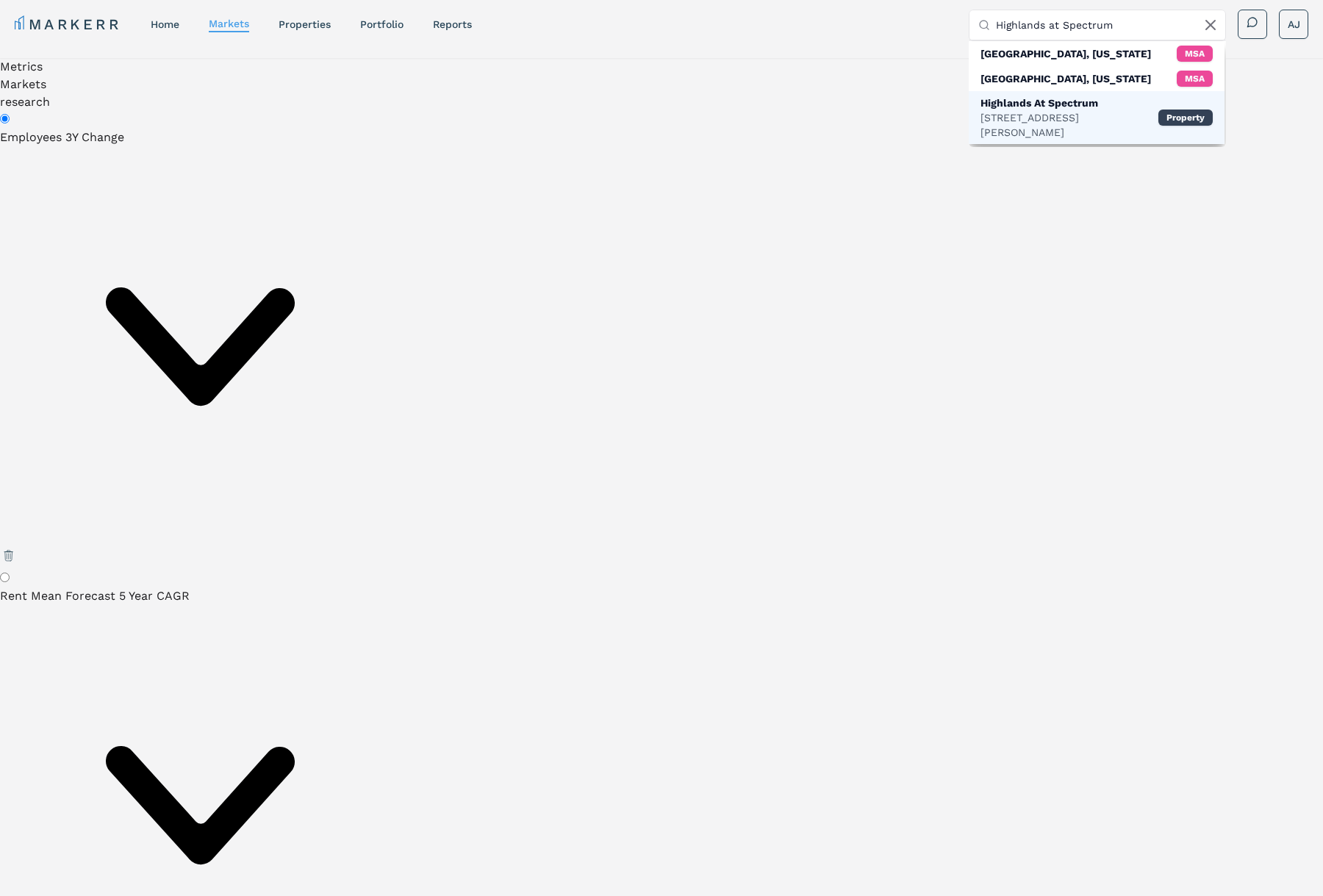
click at [1015, 117] on div "1456 E Pecos Rd, Gilbert" at bounding box center [1069, 125] width 178 height 30
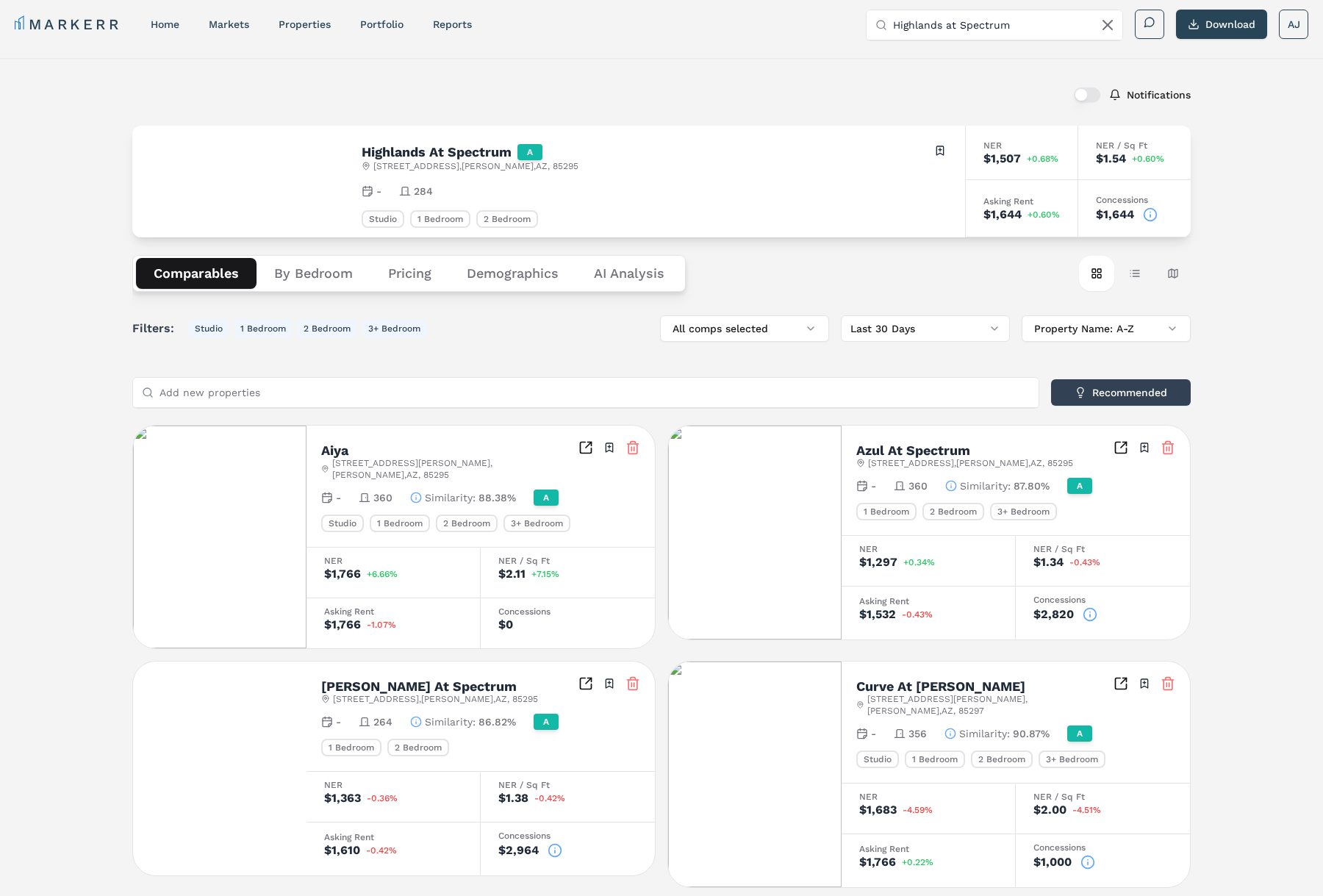
click at [412, 143] on div "Highlands At Spectrum A 1456 E Pecos Rd , Gilbert , AZ , 85295 Toggle portfolio…" at bounding box center [655, 157] width 586 height 29
click at [408, 154] on h2 "Highlands At Spectrum" at bounding box center [436, 152] width 150 height 13
click at [1146, 211] on circle at bounding box center [1151, 214] width 13 height 13
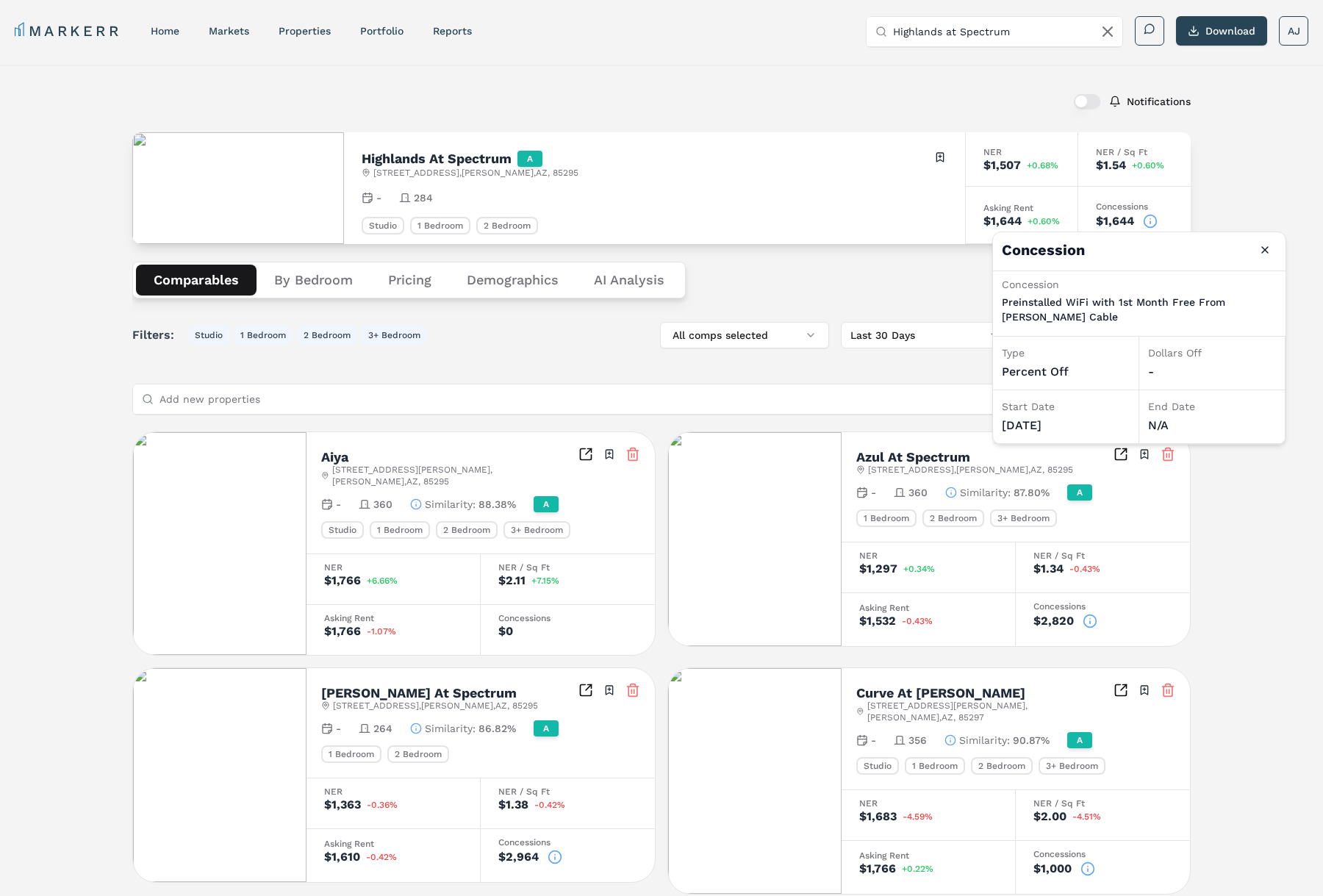
click at [843, 173] on div "Highlands At Spectrum A 1456 E Pecos Rd , Gilbert , AZ , 85295 Toggle portfolio…" at bounding box center [655, 164] width 586 height 29
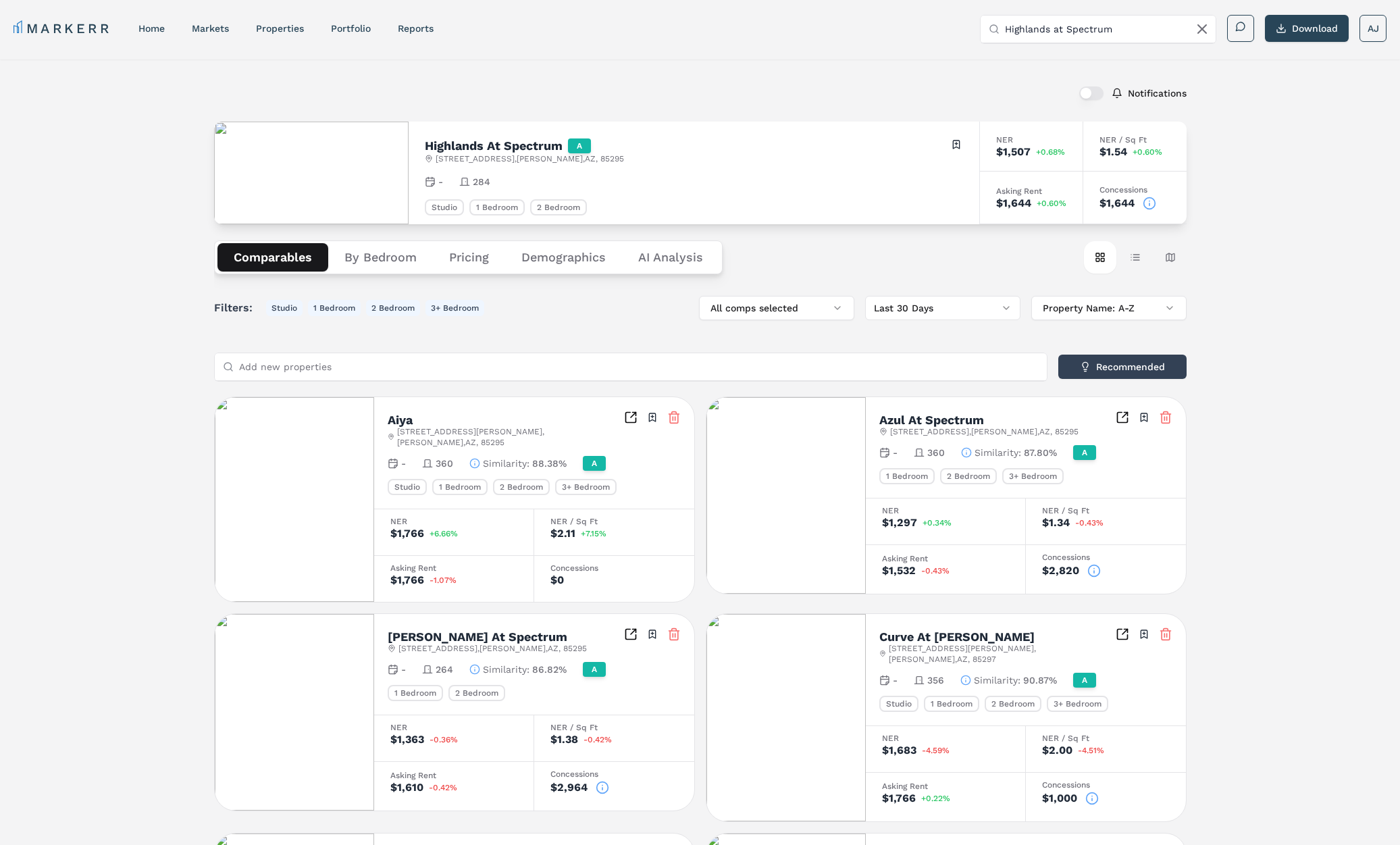
click at [1111, 12] on div "MARKERR home markets properties Portfolio reports Search by MSA, ZIP, Property …" at bounding box center [700, 26] width 1400 height 54
click at [1097, 24] on input "Highlands at Spectrum" at bounding box center [1105, 29] width 202 height 27
paste input "Painted Trails (Markerr)"
click at [1097, 25] on input "Highlands at Spectrum" at bounding box center [1105, 29] width 202 height 27
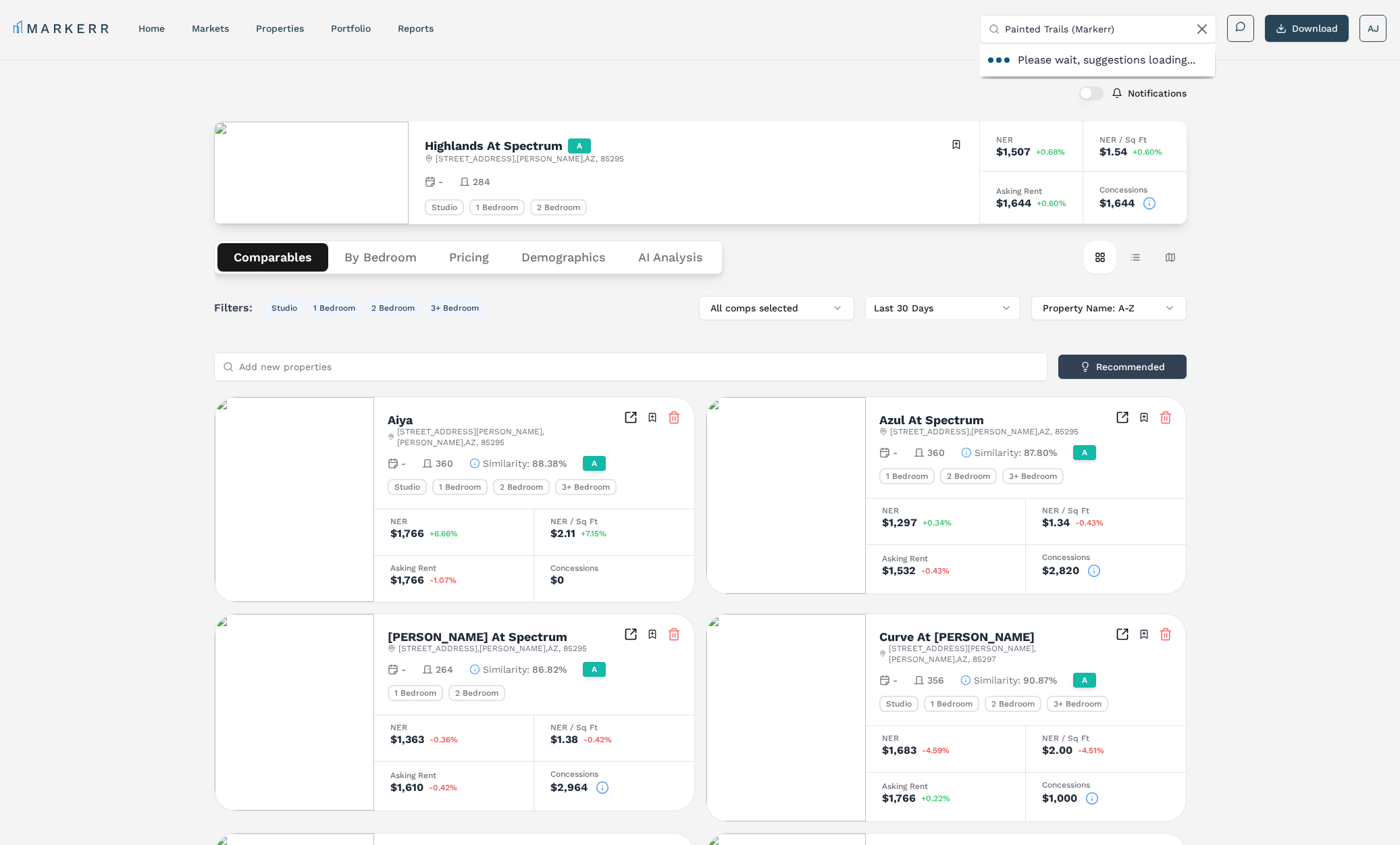
click at [1070, 30] on input "Painted Trails (Markerr)" at bounding box center [1105, 29] width 202 height 27
click at [1046, 82] on div "Painted Trails" at bounding box center [1072, 78] width 163 height 14
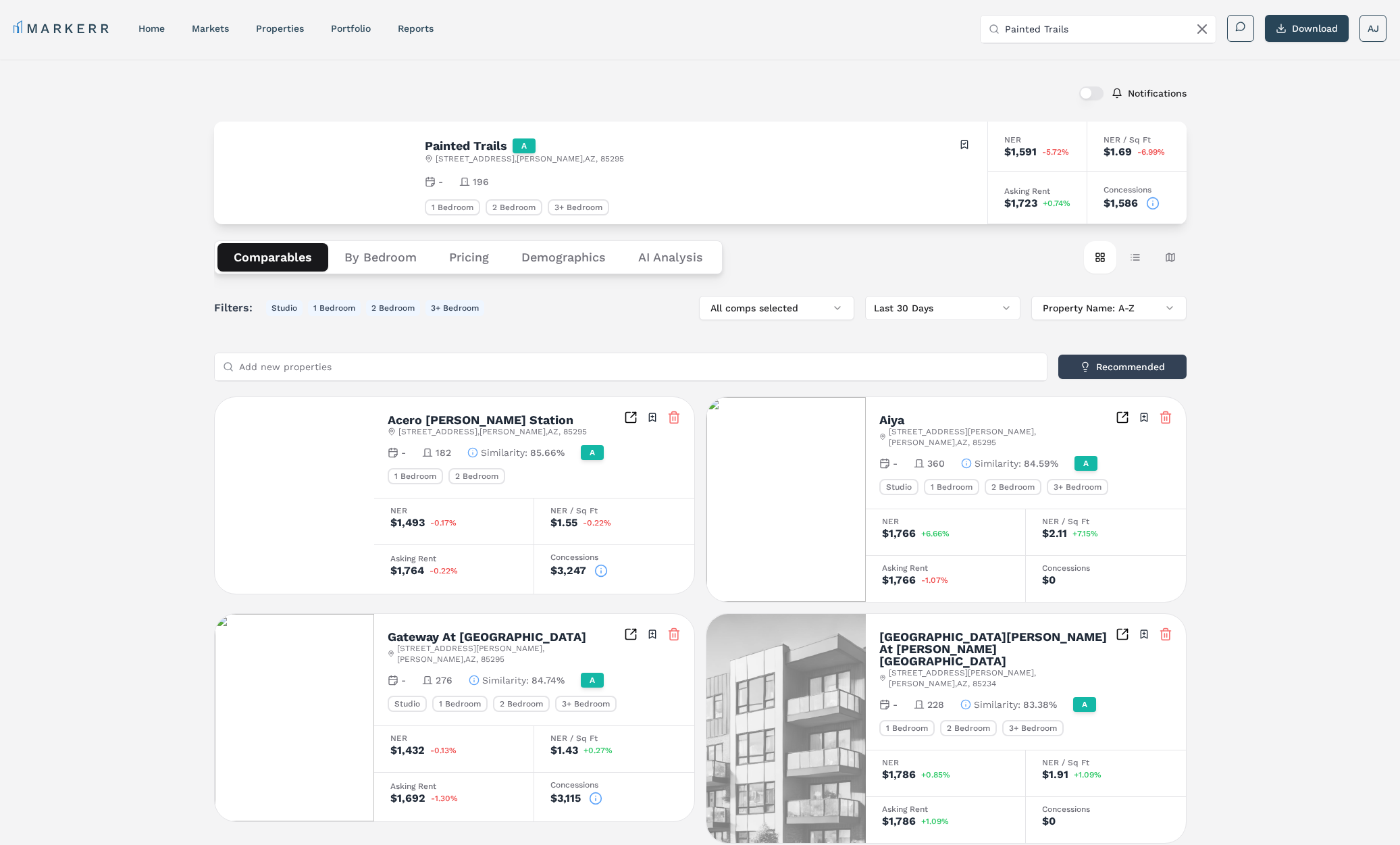
click at [1153, 203] on icon at bounding box center [1153, 204] width 0 height 2
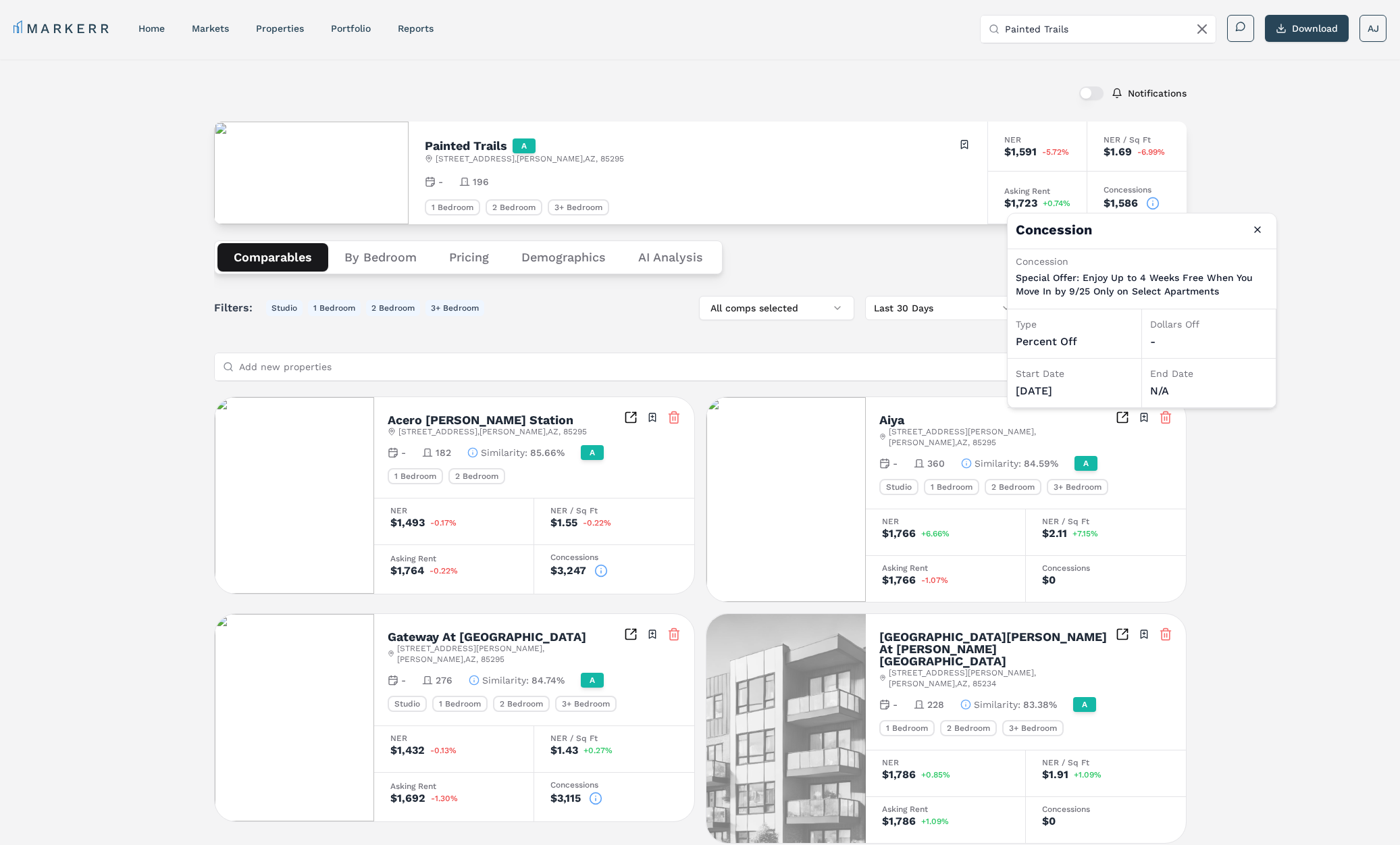
click at [466, 147] on h2 "Painted Trails" at bounding box center [466, 145] width 82 height 12
click at [466, 146] on h2 "Painted Trails" at bounding box center [466, 145] width 82 height 12
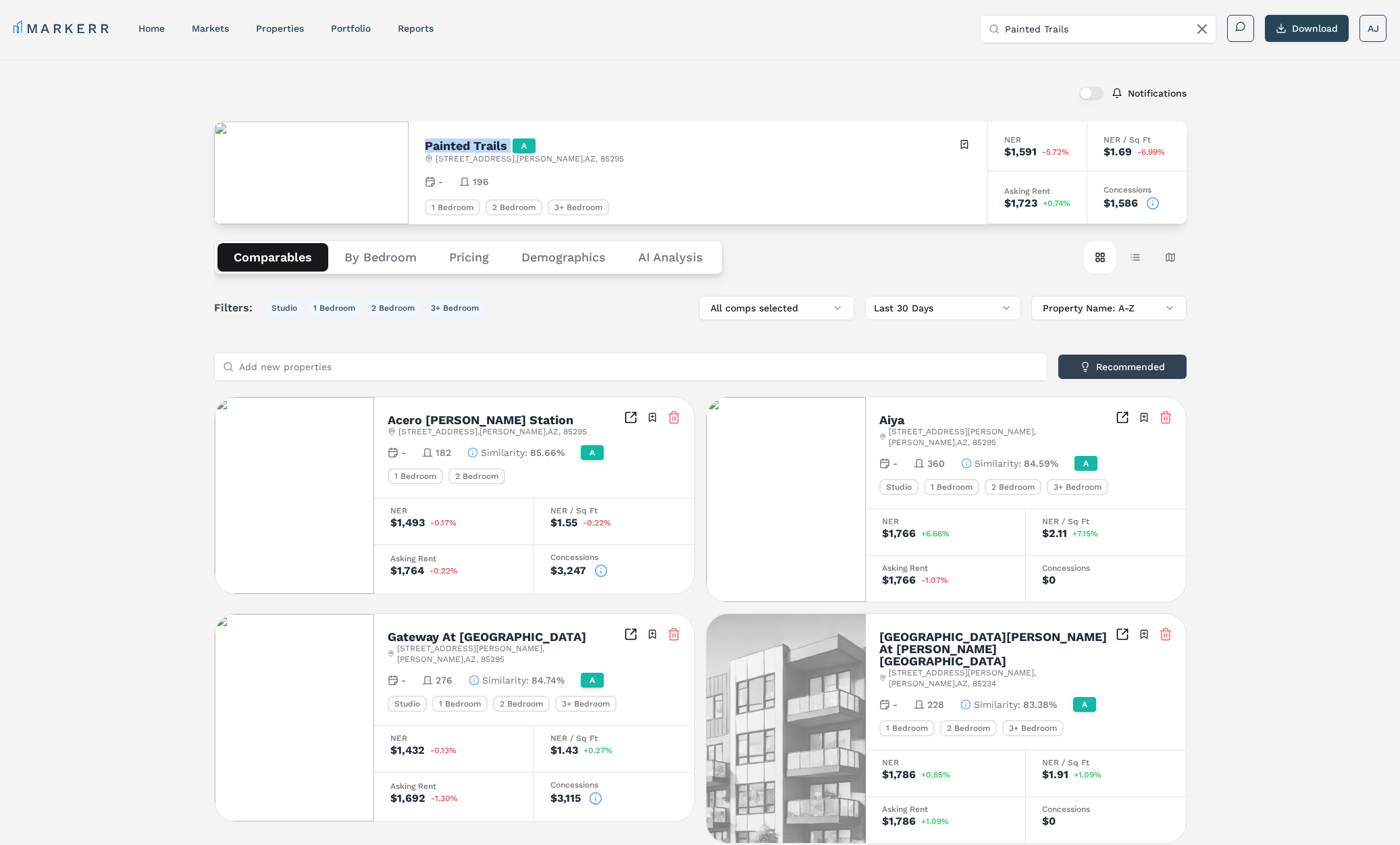
click at [466, 146] on h2 "Painted Trails" at bounding box center [466, 145] width 82 height 12
click at [460, 144] on h2 "Painted Trails" at bounding box center [466, 145] width 82 height 12
click at [1152, 202] on icon at bounding box center [1152, 203] width 14 height 14
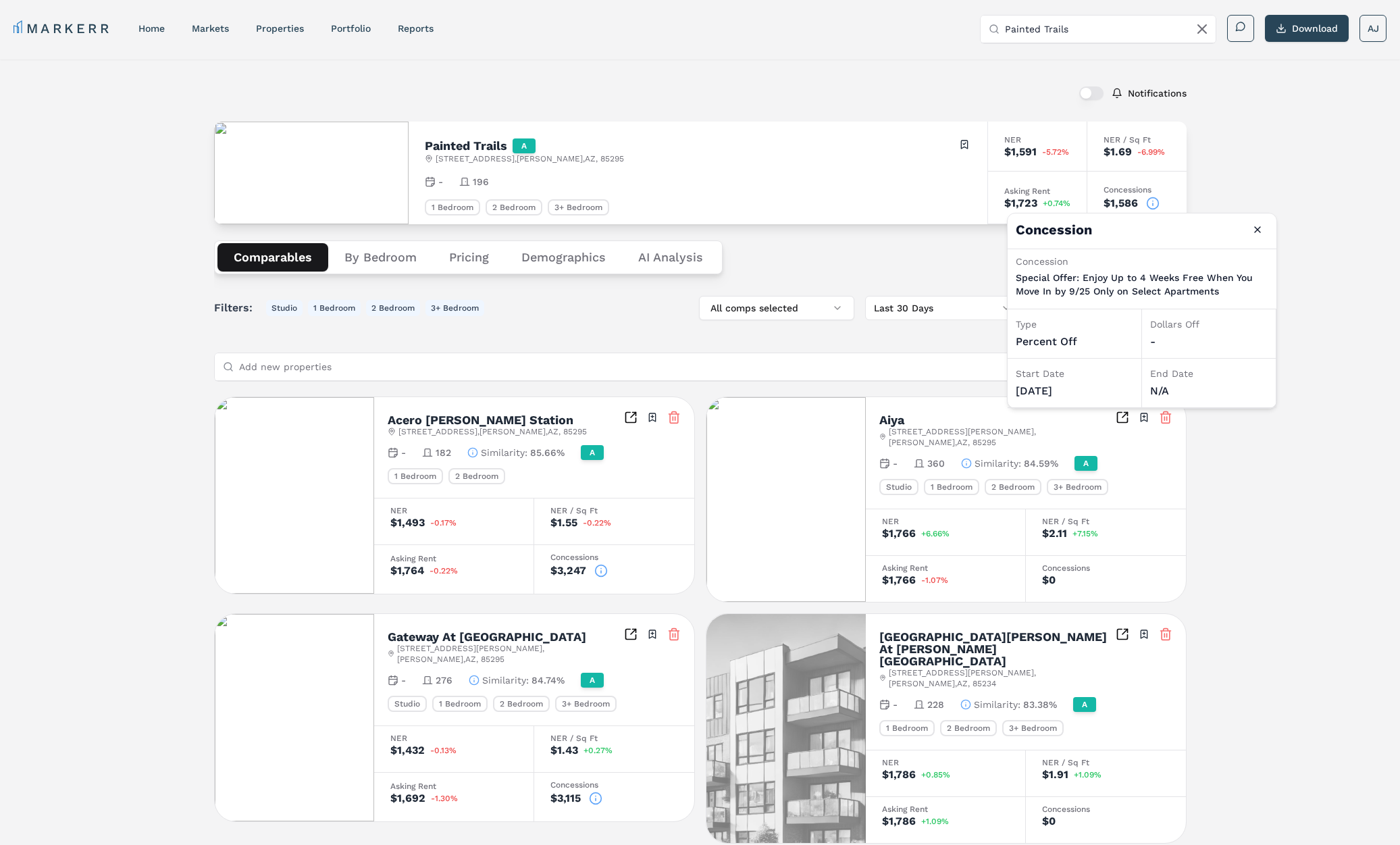
drag, startPoint x: 1251, startPoint y: 181, endPoint x: 1294, endPoint y: 82, distance: 107.9
click at [1251, 181] on div "Notifications Painted Trails A 4255 E Pecos Rd , Gilbert , AZ , 85295 Toggle po…" at bounding box center [700, 789] width 1400 height 1460
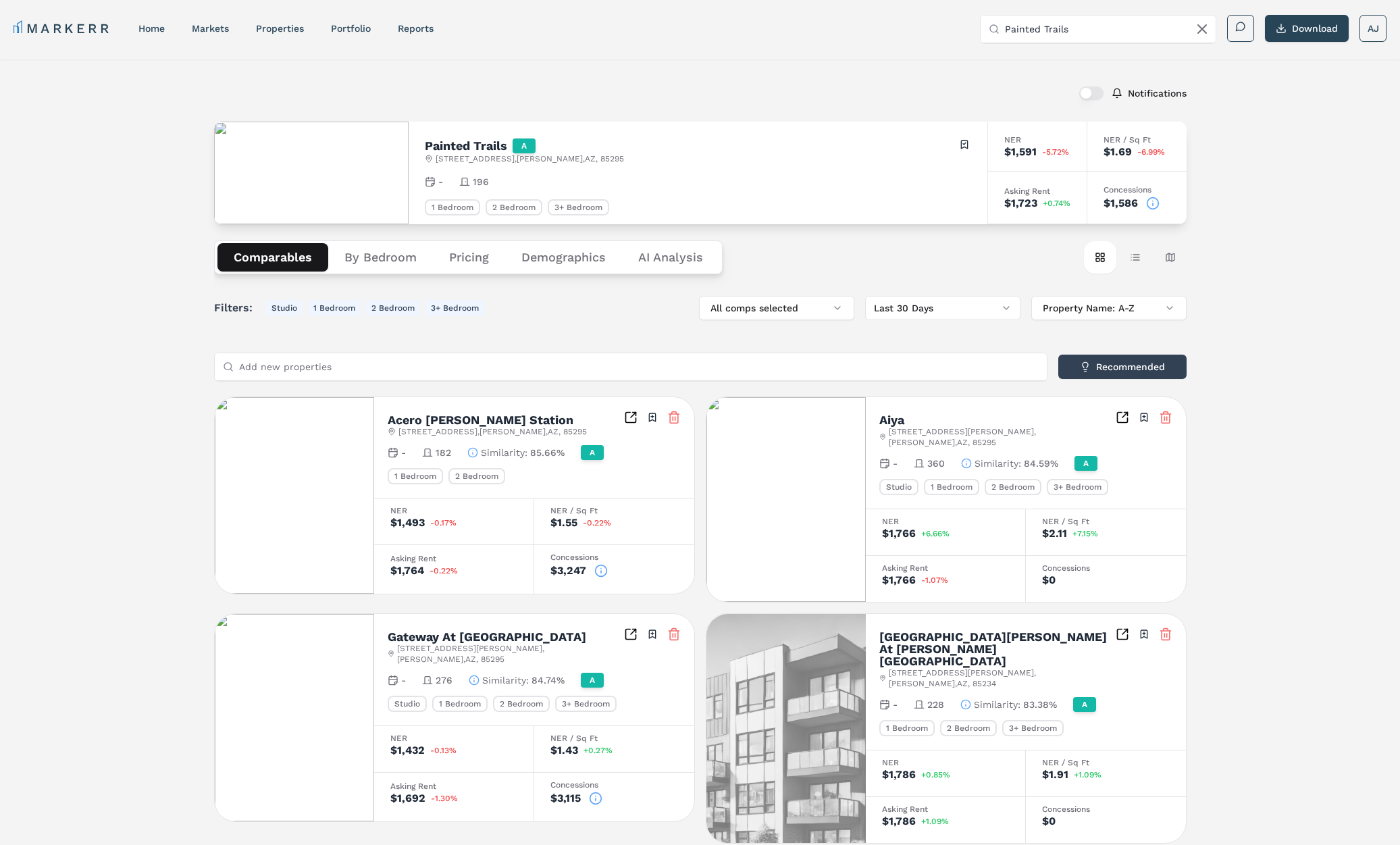
click at [1158, 202] on circle at bounding box center [1152, 203] width 12 height 12
click at [866, 258] on div "Comparables By Bedroom Pricing Demographics AI Analysis Card view Table view Ma…" at bounding box center [700, 257] width 972 height 67
click at [1154, 201] on icon at bounding box center [1152, 203] width 14 height 14
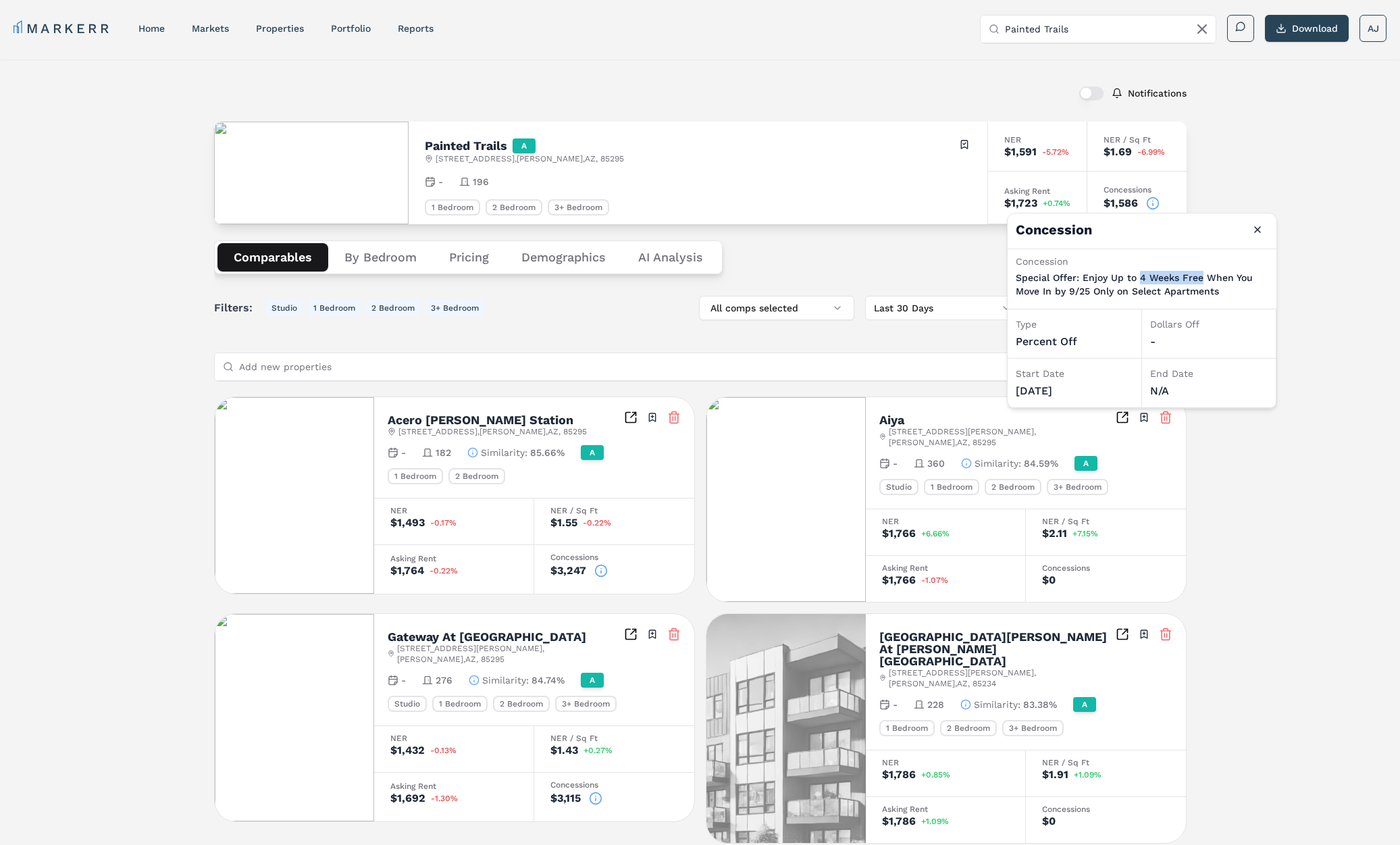
drag, startPoint x: 1139, startPoint y: 277, endPoint x: 1265, endPoint y: 160, distance: 171.9
click at [1199, 276] on p "Special Offer: Enjoy Up to 4 Weeks Free When You Move In by 9/25 Only on Select…" at bounding box center [1141, 285] width 253 height 27
click at [1114, 26] on input "Painted Trails" at bounding box center [1105, 29] width 202 height 27
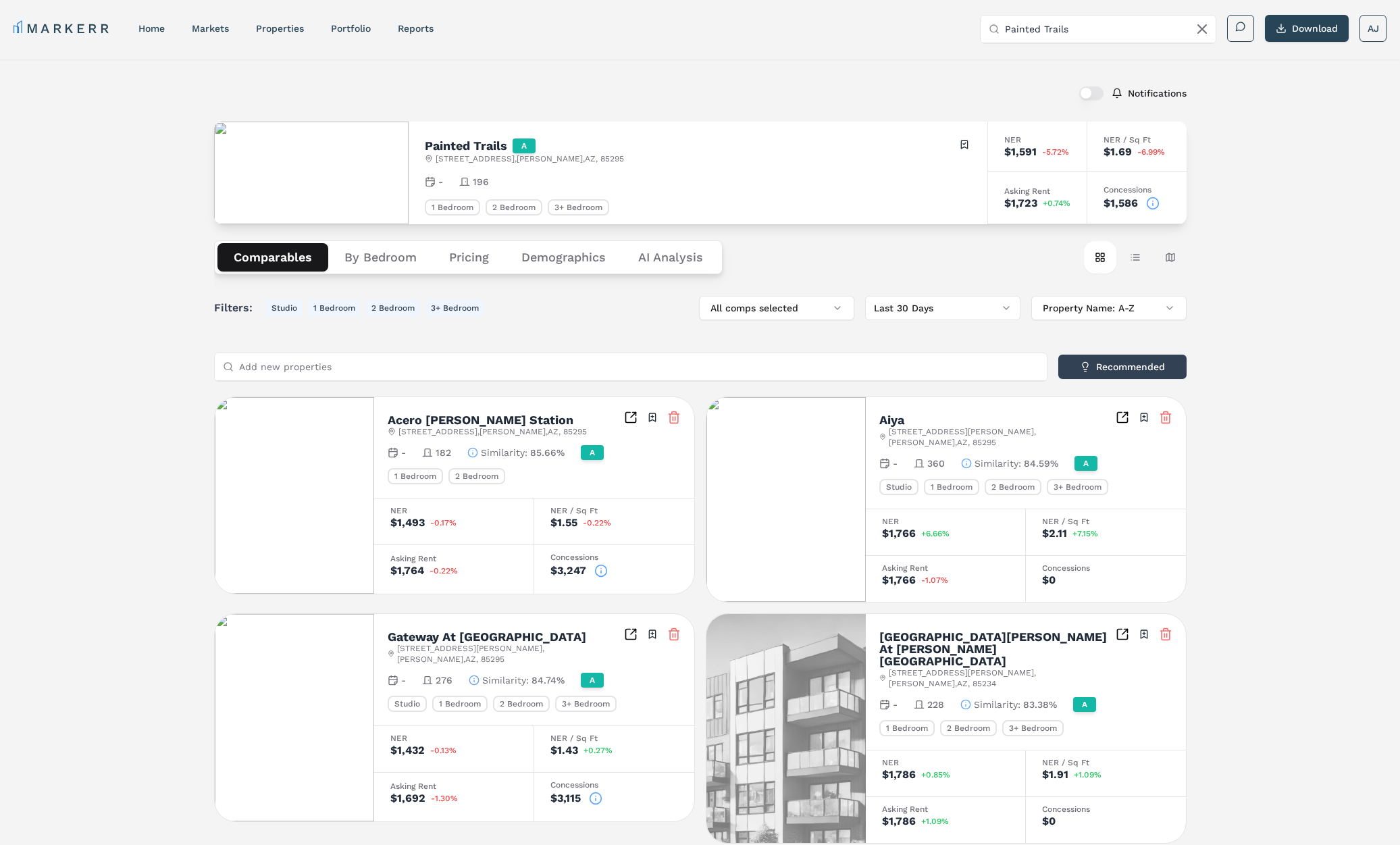
click at [1114, 26] on input "Painted Trails" at bounding box center [1105, 29] width 202 height 27
drag, startPoint x: 1114, startPoint y: 26, endPoint x: 1094, endPoint y: 25, distance: 20.0
click at [1114, 26] on input "Painted Trails" at bounding box center [1105, 29] width 202 height 27
paste input "SanTan by Baron (Markerr)"
click at [1080, 28] on input "SanTan by Baron (Markerr)" at bounding box center [1105, 29] width 202 height 27
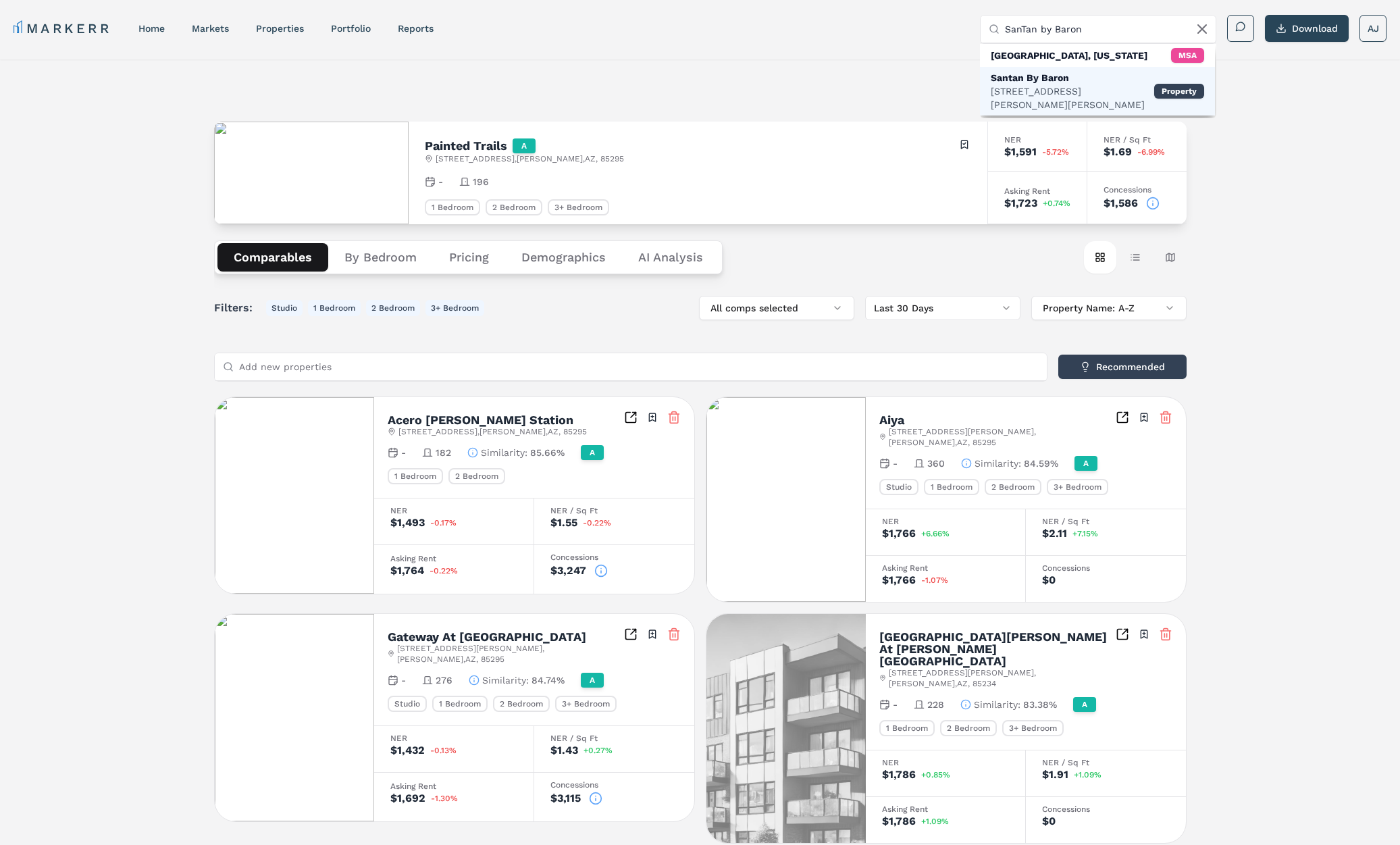
type input "SanTan by Baron"
click at [1042, 82] on div "Santan By Baron 2910 S Greenfield Rd, Gilbert" at bounding box center [1072, 91] width 163 height 40
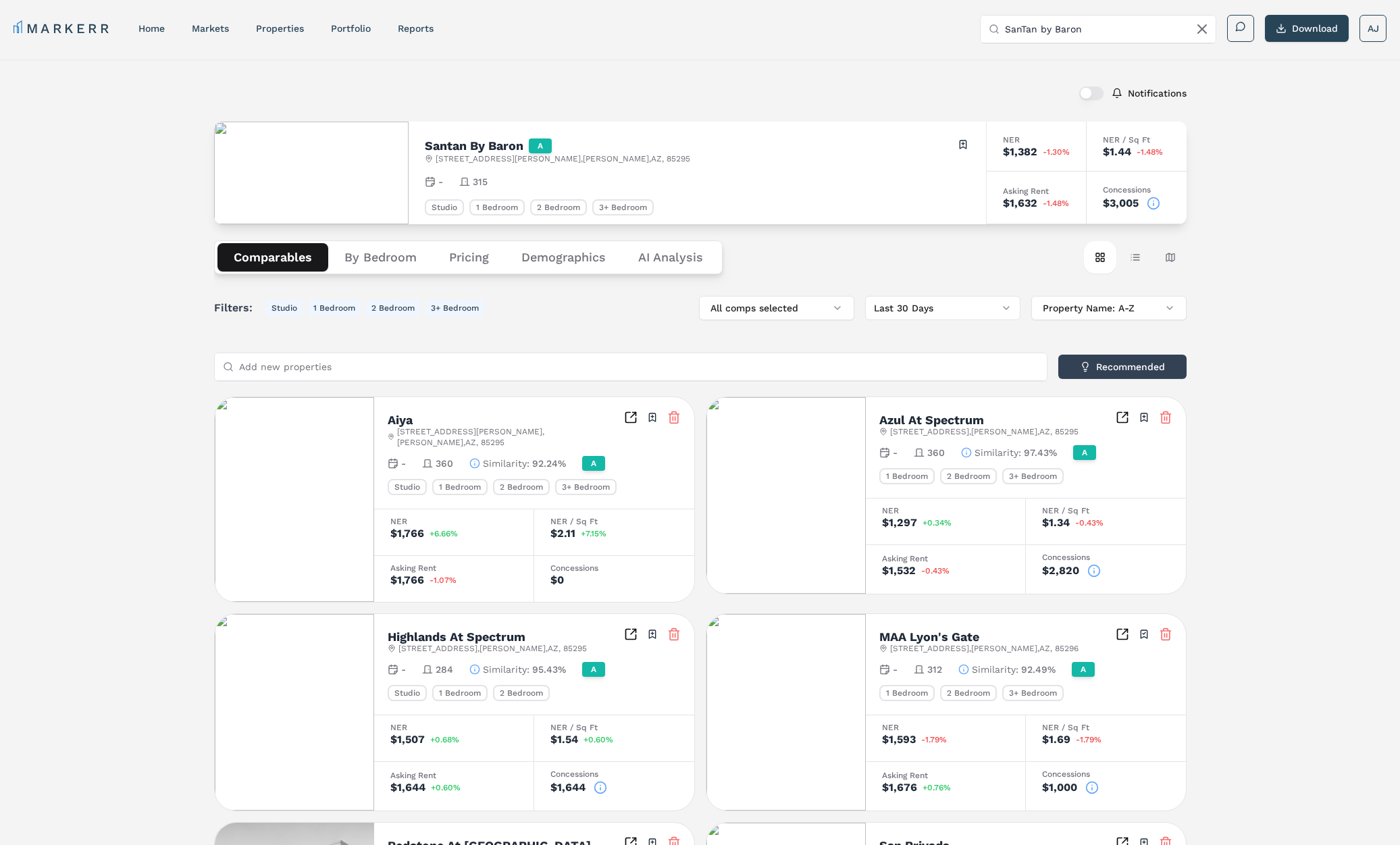
click at [1157, 203] on icon at bounding box center [1153, 203] width 14 height 14
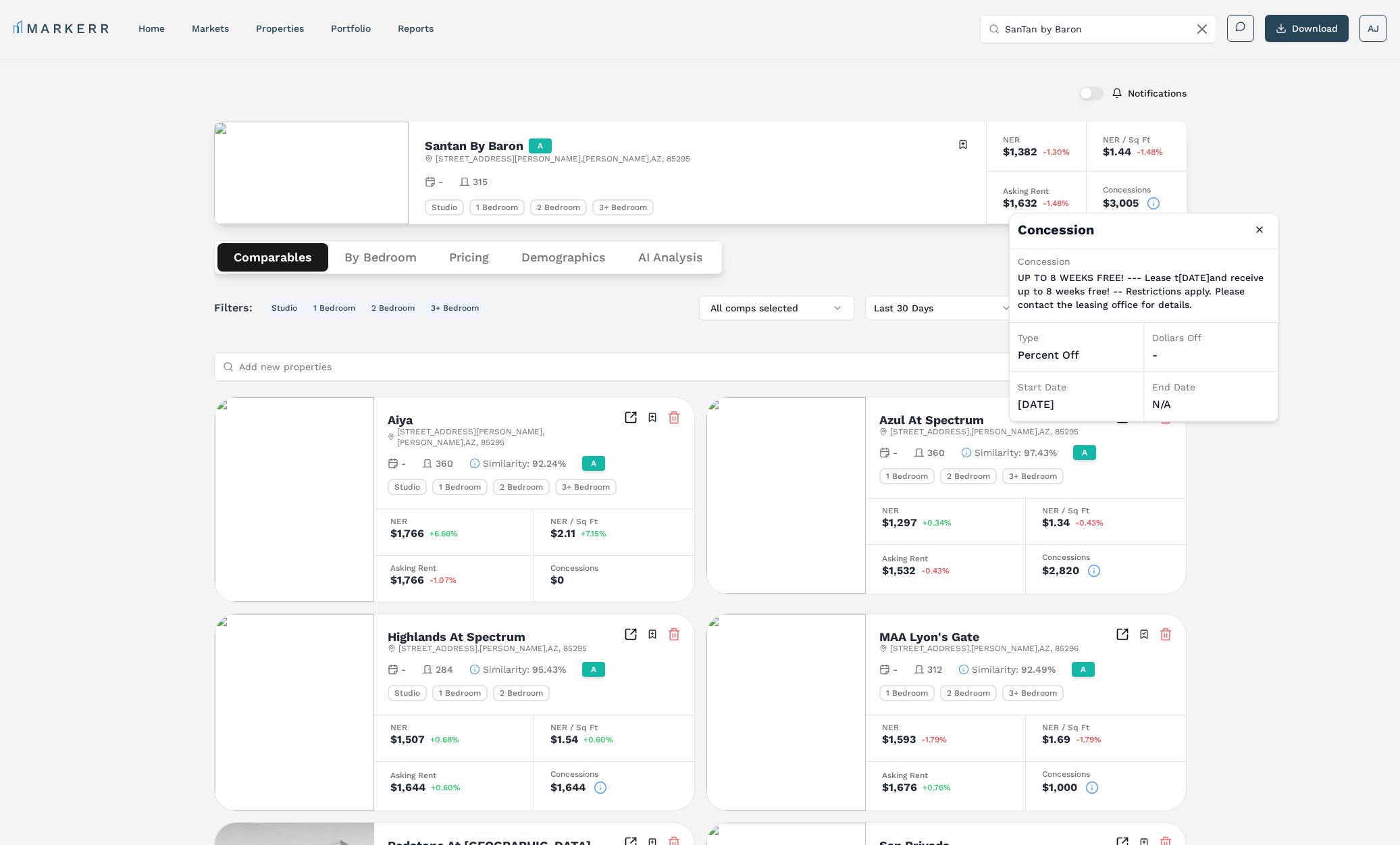
click at [502, 146] on h2 "Santan By Baron" at bounding box center [474, 145] width 99 height 12
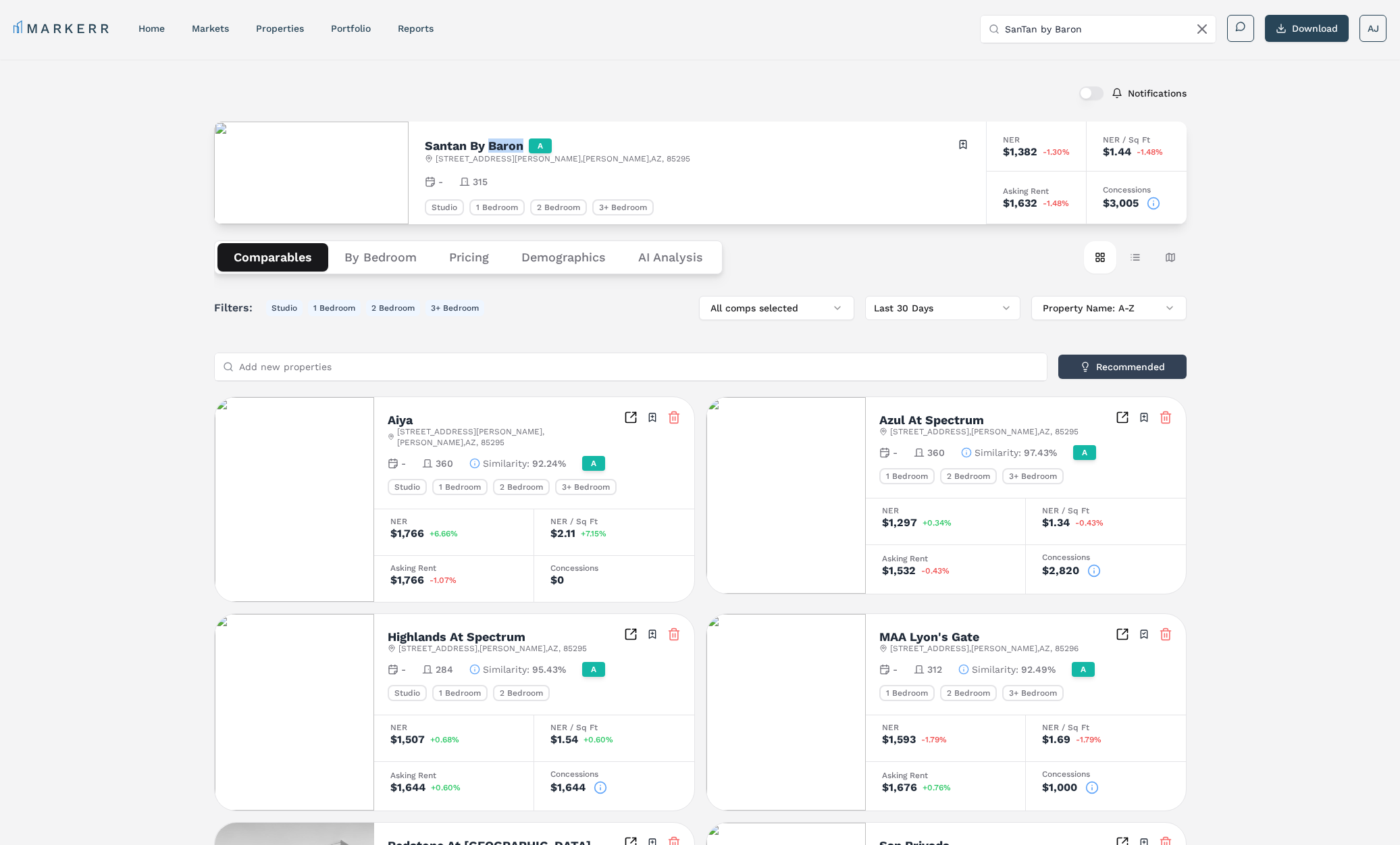
click at [502, 146] on h2 "Santan By Baron" at bounding box center [474, 145] width 99 height 12
click at [1158, 199] on circle at bounding box center [1153, 203] width 12 height 12
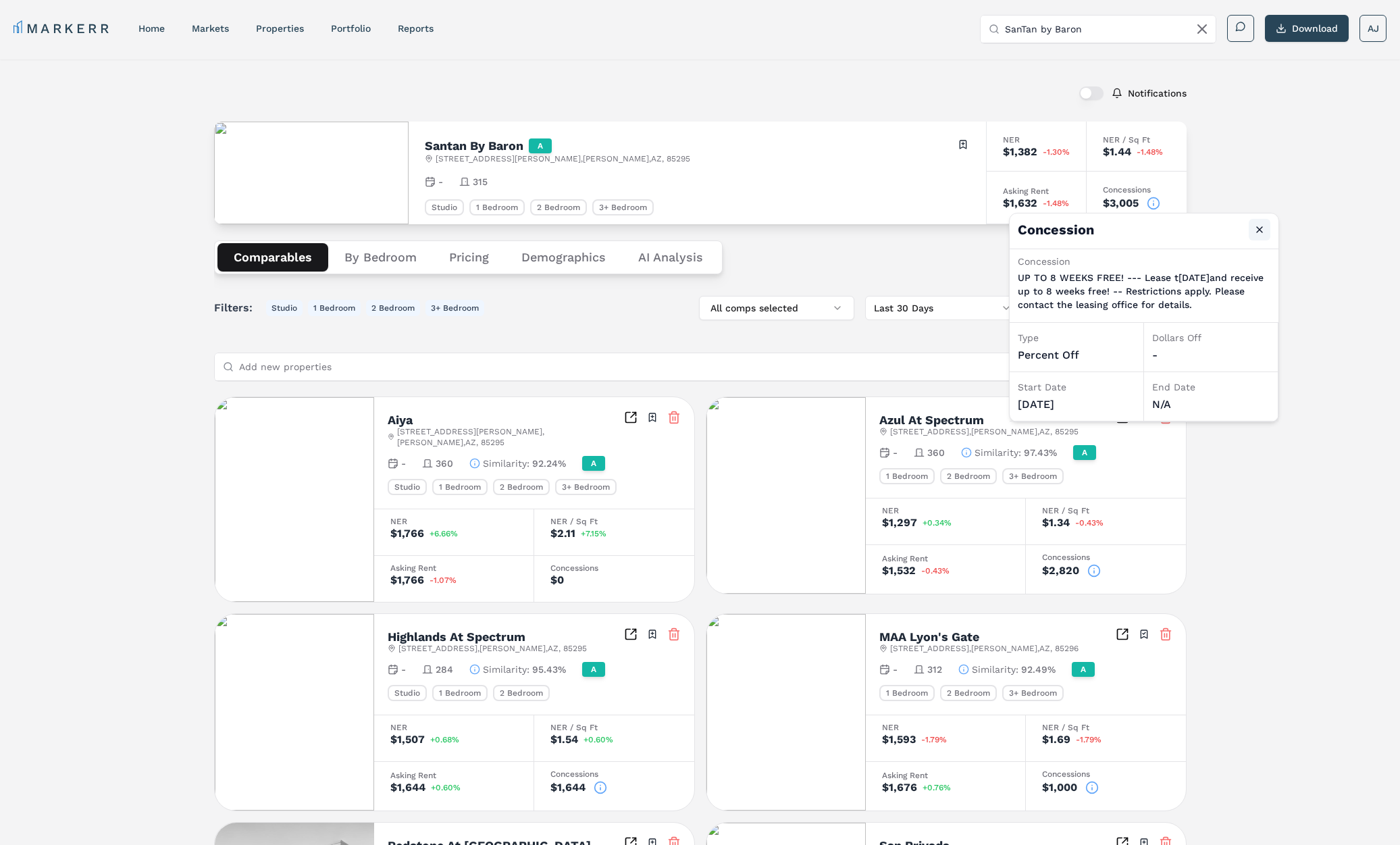
click at [1257, 233] on button "Close" at bounding box center [1260, 230] width 22 height 22
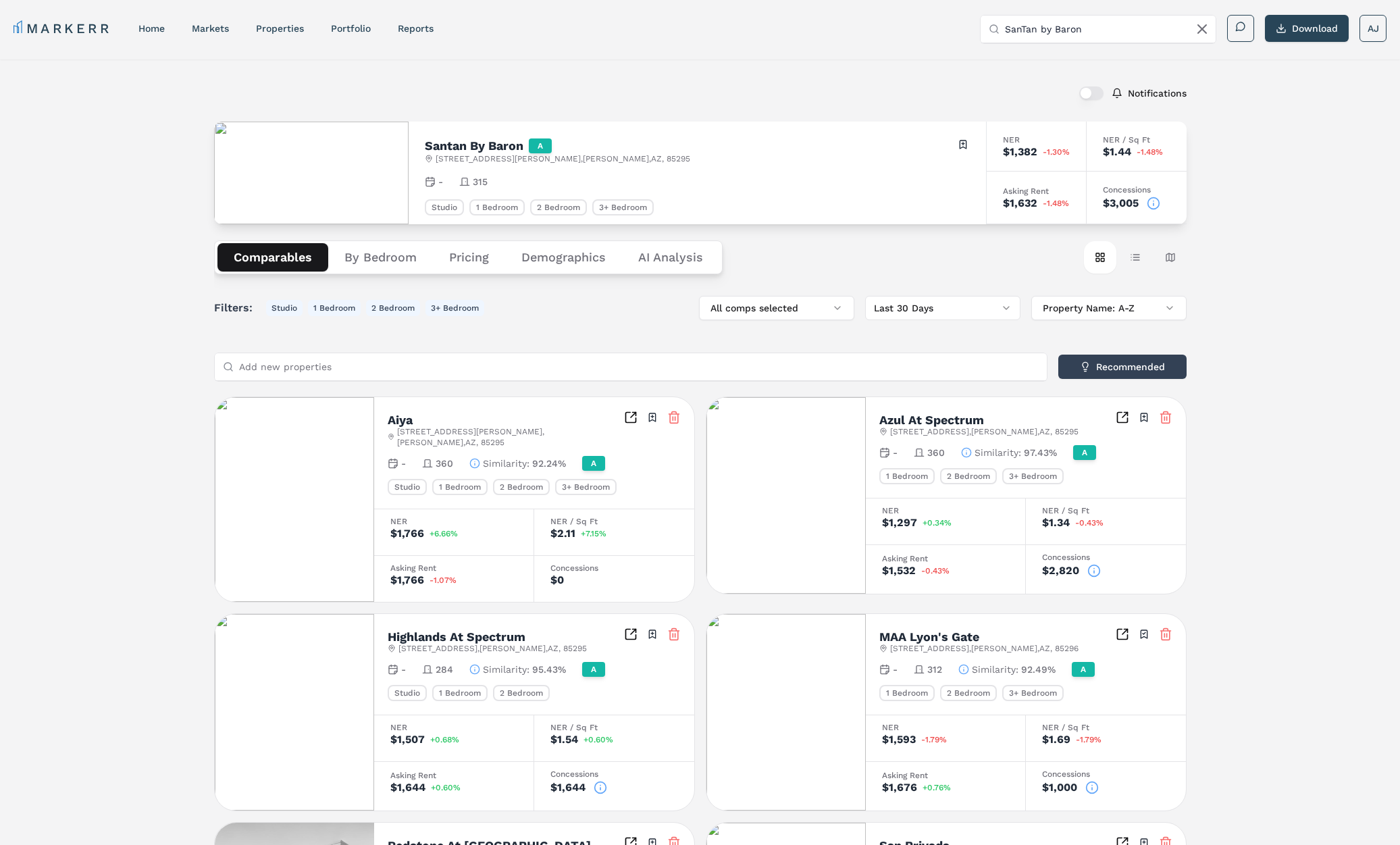
click at [1333, 238] on div "Notifications Santan By Baron A 2910 S Greenfield Rd , Gilbert , AZ , 85295 Tog…" at bounding box center [700, 777] width 1400 height 1436
click at [1088, 26] on input "SanTan by Baron" at bounding box center [1105, 29] width 202 height 27
paste input "Trails at SanTan (Markerr)"
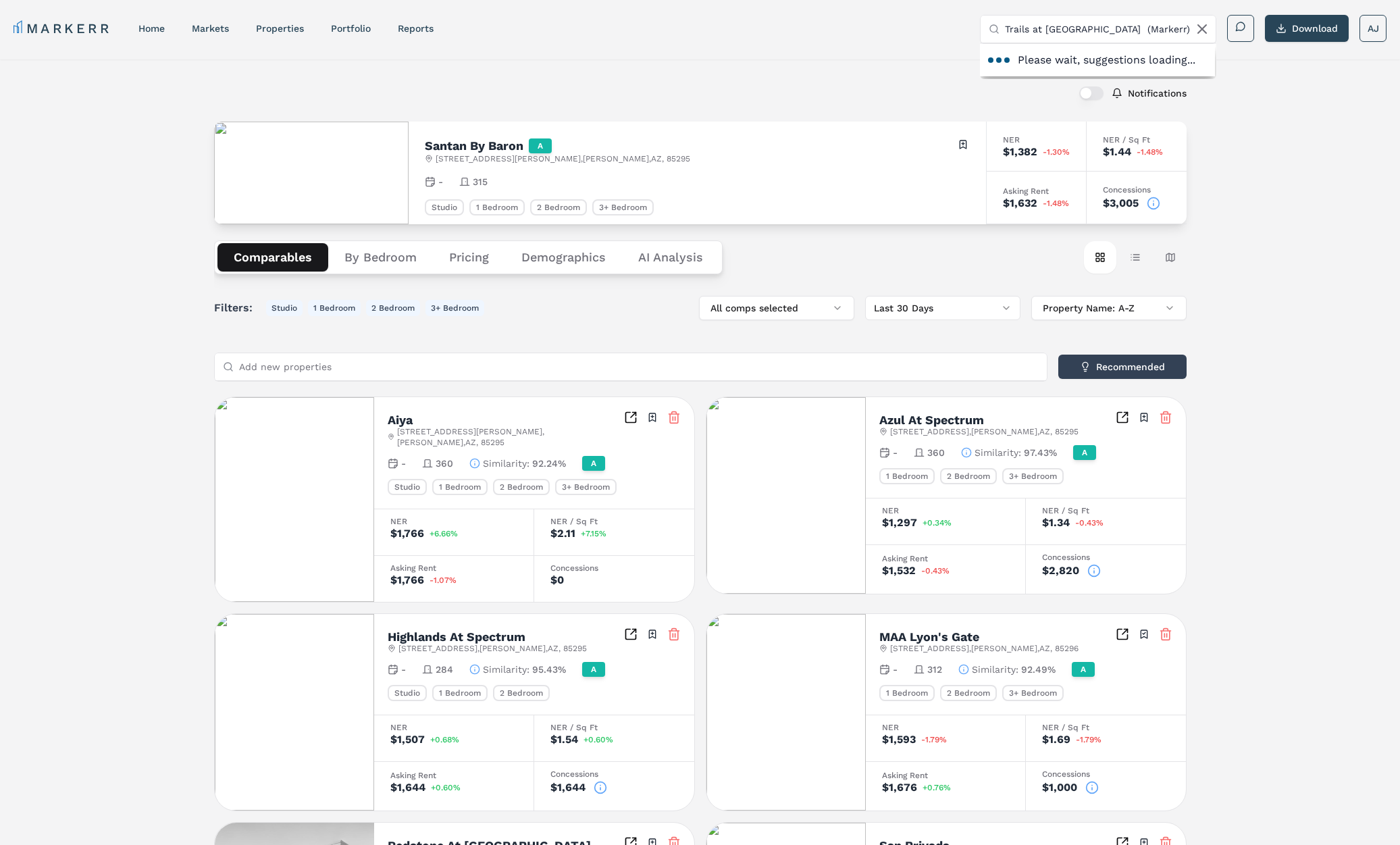
click at [1078, 26] on input "Trails at SanTan (Markerr)" at bounding box center [1105, 29] width 202 height 27
click at [1032, 29] on input "Trails at SanTan" at bounding box center [1105, 29] width 202 height 27
click at [1073, 22] on input "Trail Santan" at bounding box center [1105, 29] width 202 height 27
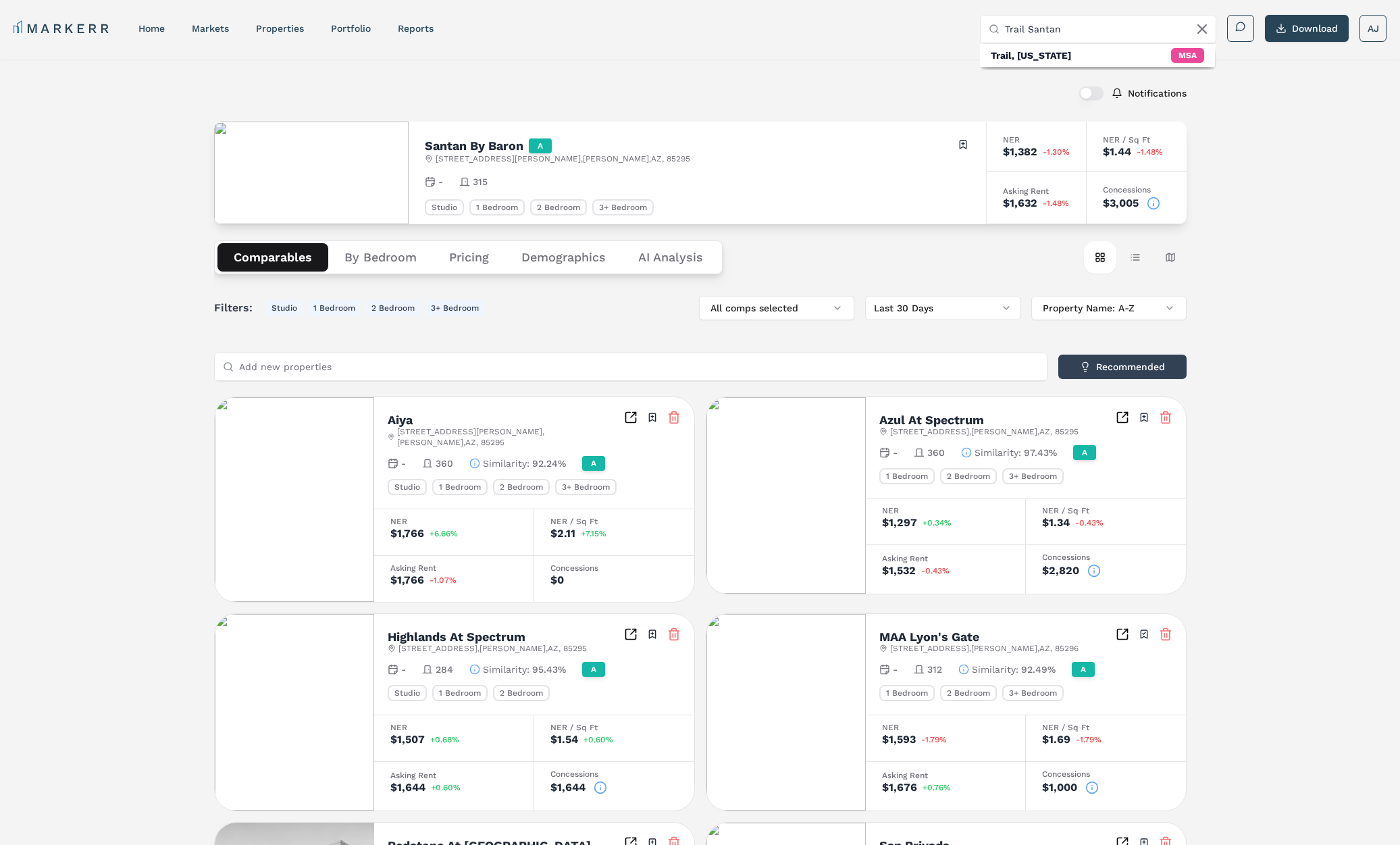
click at [1072, 22] on input "Trail Santan" at bounding box center [1105, 29] width 202 height 27
paste input "s at SanTan 2505 E. Williams Field Road Gilbert, AZ 85296 Opens in a new tab"
click at [1108, 27] on input "Trails at SanTan 2505 E. Williams Field Road Gilbert, AZ 85296 Opens in a new t…" at bounding box center [1105, 29] width 202 height 27
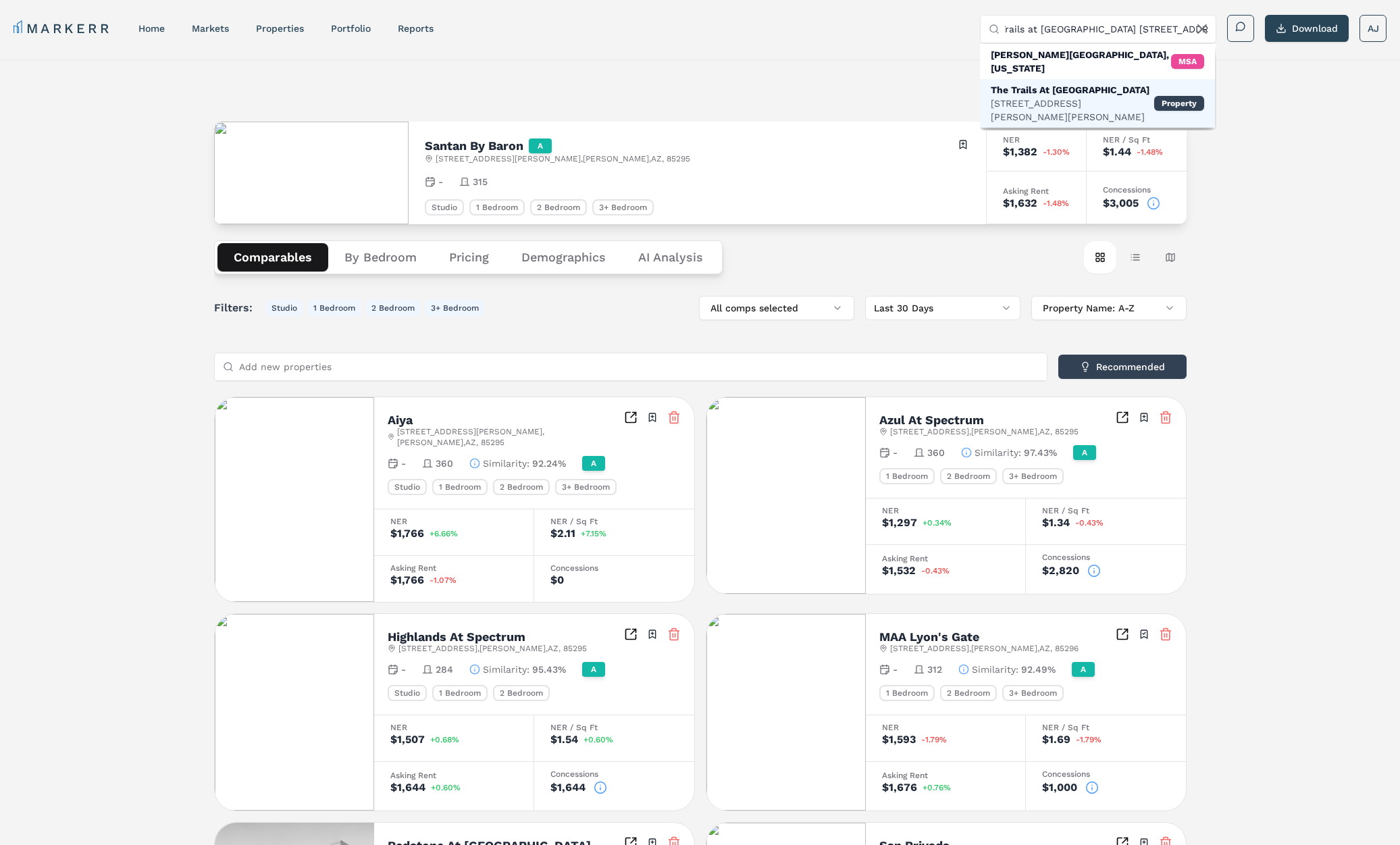
scroll to position [0, 0]
click at [1046, 97] on div "2505 E Williams Field Rd, Gilbert" at bounding box center [1072, 110] width 163 height 27
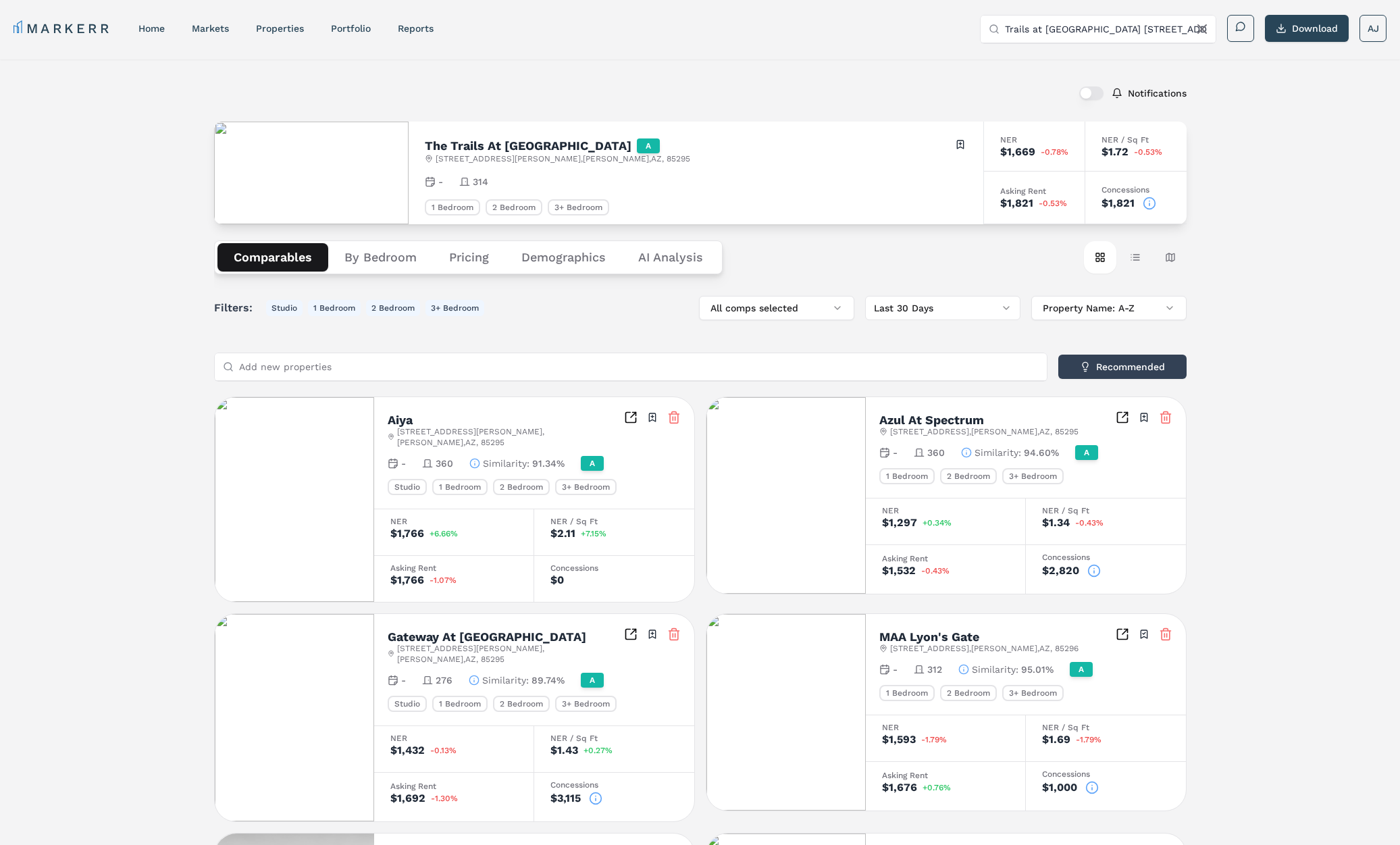
click at [1156, 203] on icon at bounding box center [1148, 203] width 14 height 14
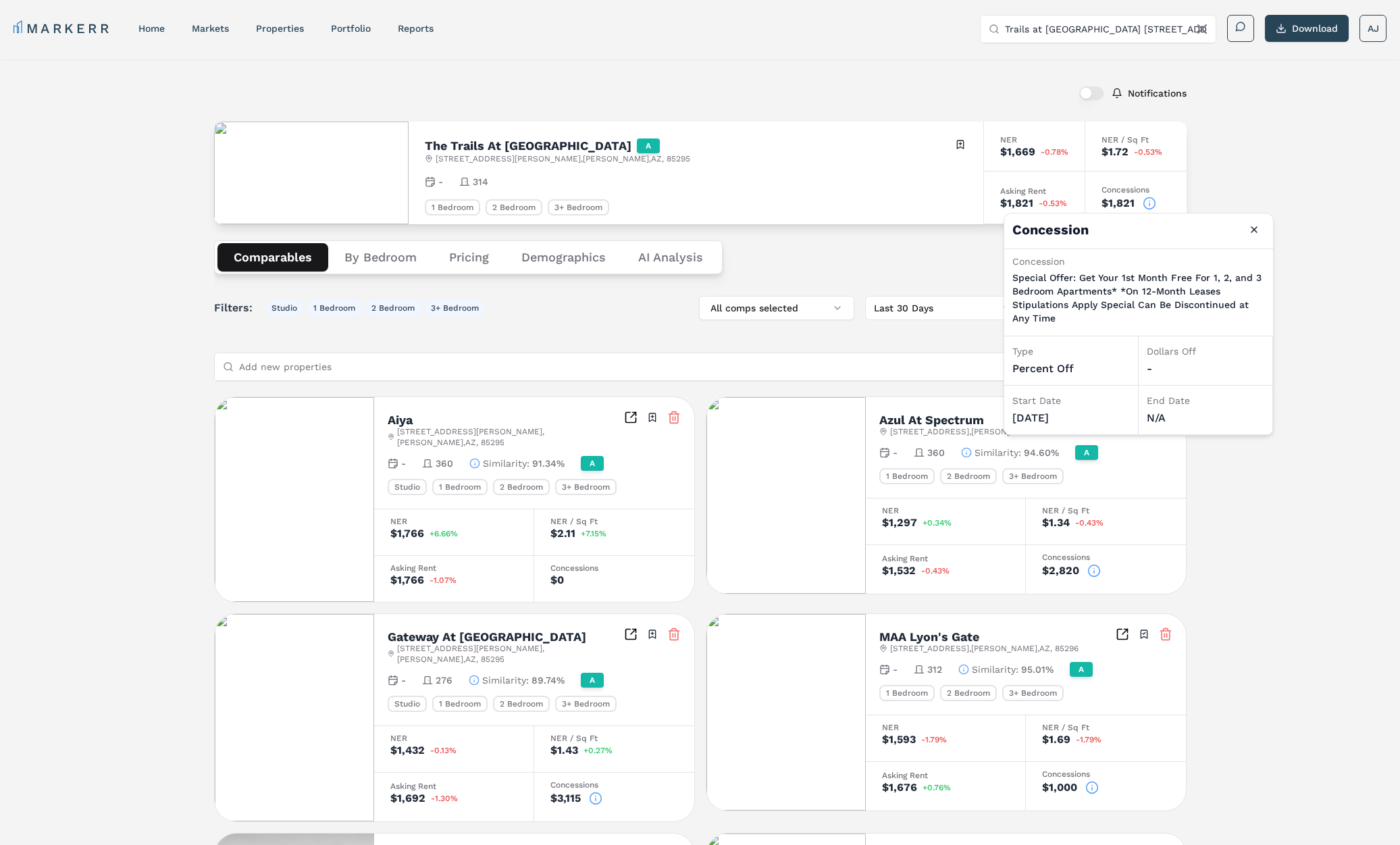
click at [1309, 182] on div "Notifications The Trails At San Tan A 2505 E Williams Field Rd , Gilbert , AZ ,…" at bounding box center [700, 783] width 1400 height 1447
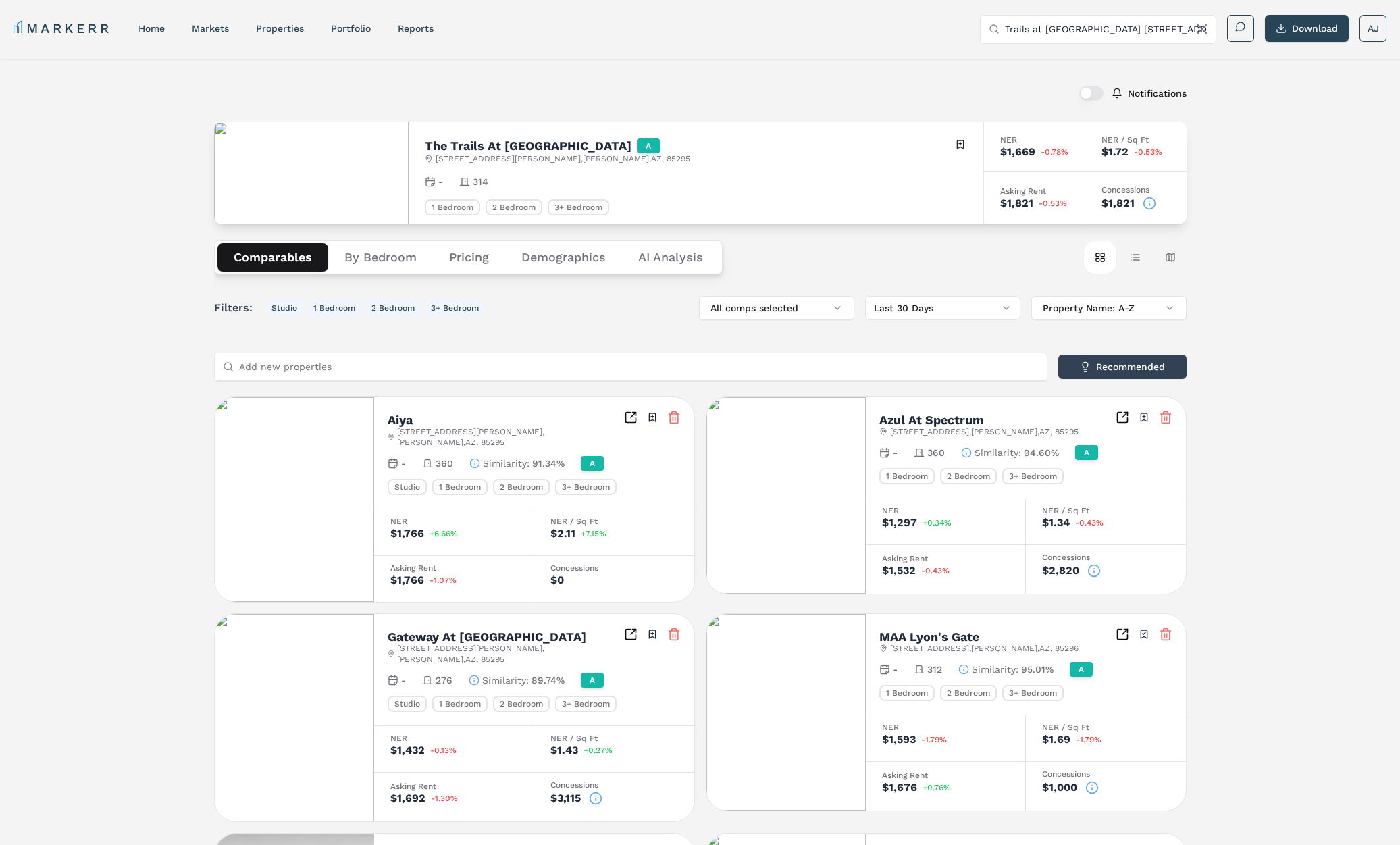
click at [1081, 19] on input "Trails at SanTan 2505 E. Williams Field Road" at bounding box center [1105, 29] width 202 height 27
click at [1082, 19] on input "Trails at SanTan 2505 E. Williams Field Road" at bounding box center [1105, 29] width 202 height 27
paste input "MAA Old Town Scottsdale"
click at [1047, 79] on div "MAA Old Town Scottsdale" at bounding box center [1051, 78] width 121 height 14
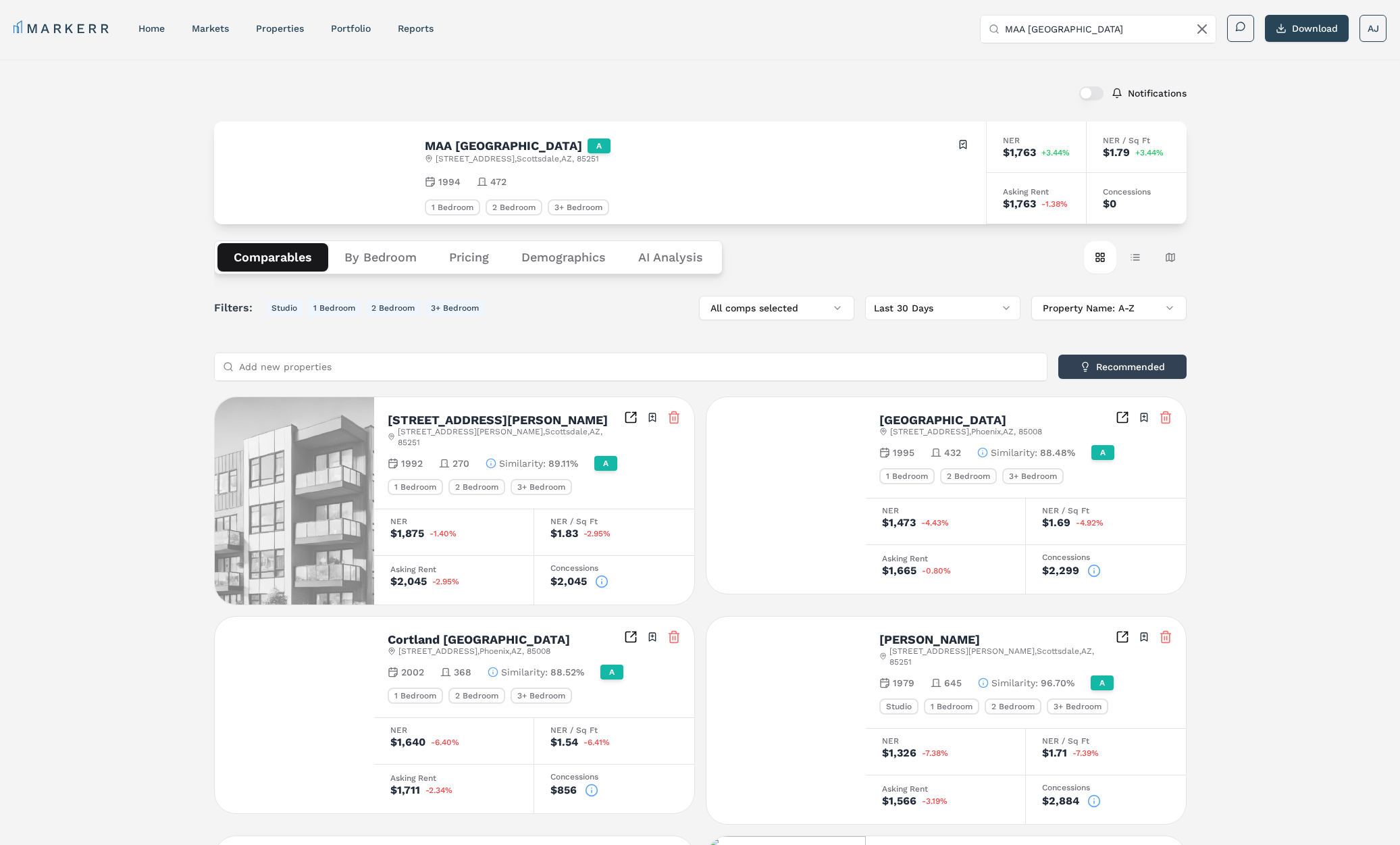
click at [503, 145] on h2 "MAA Old Town Scottsdale" at bounding box center [503, 145] width 157 height 12
click at [503, 146] on h2 "MAA Old Town Scottsdale" at bounding box center [503, 145] width 157 height 12
click at [1076, 26] on input "MAA Old Town Scottsdale" at bounding box center [1105, 29] width 202 height 27
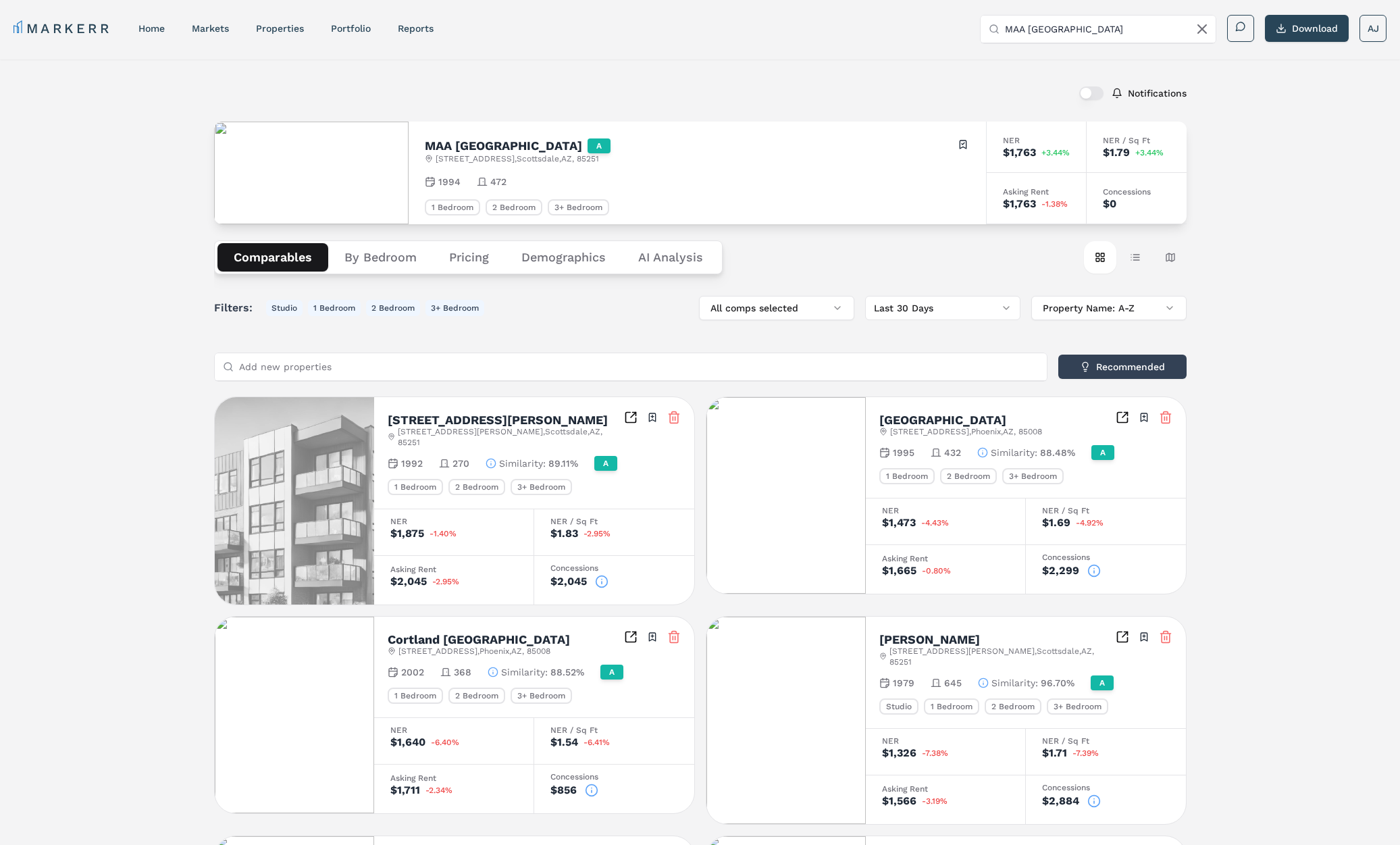
click at [1075, 26] on input "MAA Old Town Scottsdale" at bounding box center [1105, 29] width 202 height 27
paste input "Denim Scottsdale (Markerr)"
click at [1086, 27] on input "Denim Scottsdale (Markerr)" at bounding box center [1105, 29] width 202 height 27
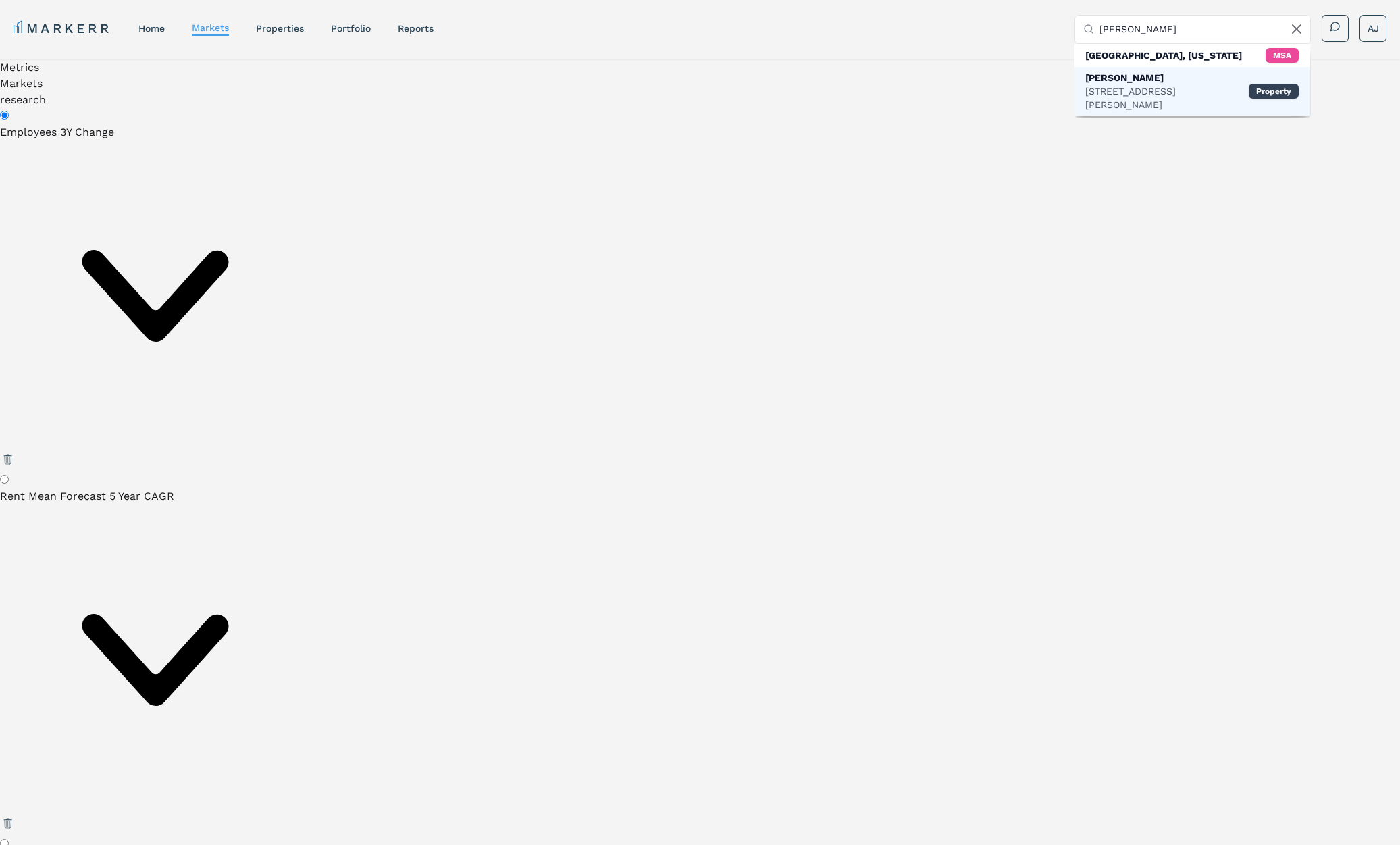
click at [1149, 90] on div "7791 E Osborn Rd, Scottsdale" at bounding box center [1167, 99] width 163 height 27
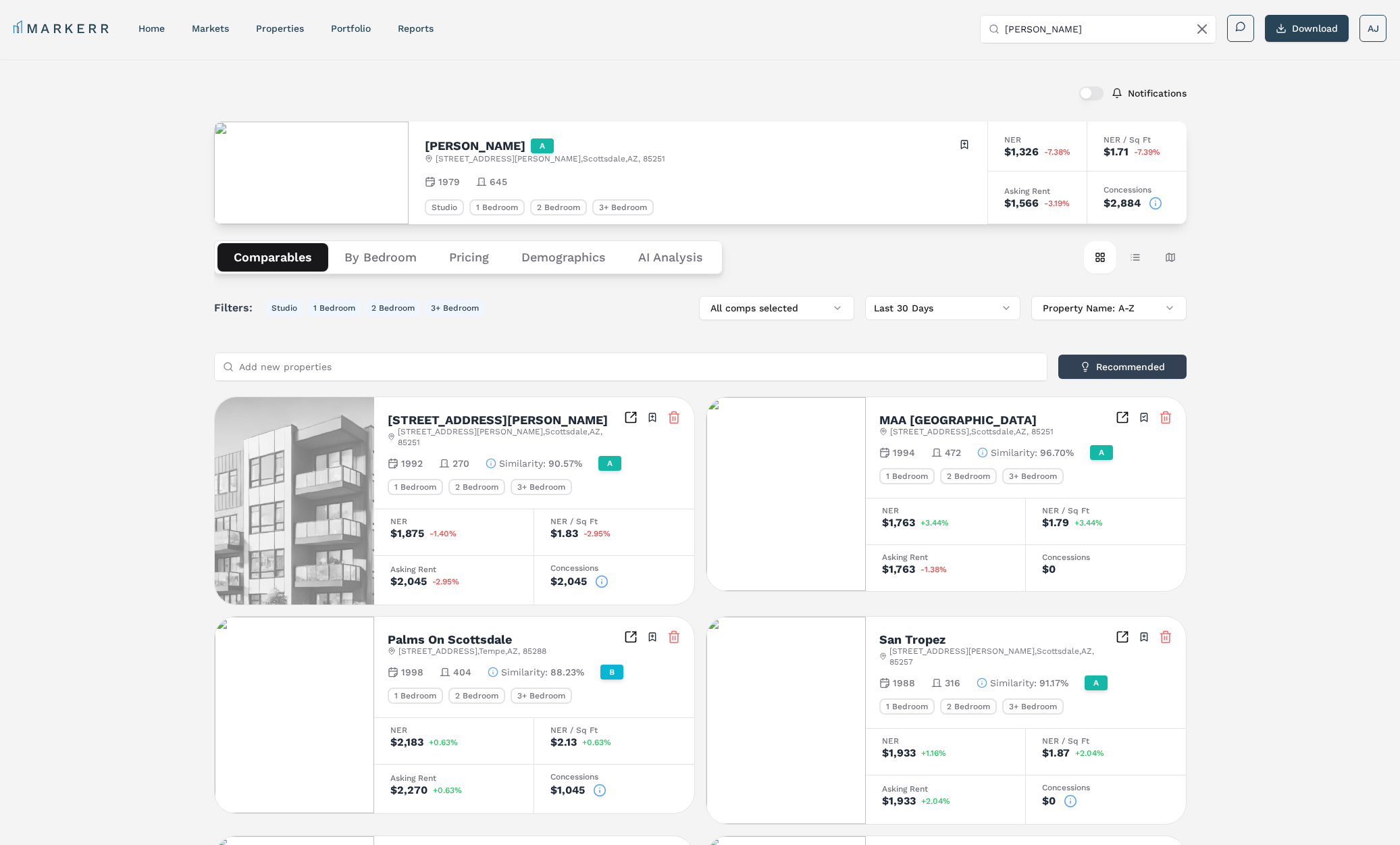
click at [469, 143] on h2 "Denim Scottsdale" at bounding box center [475, 145] width 100 height 12
click at [1151, 204] on icon at bounding box center [1155, 203] width 14 height 14
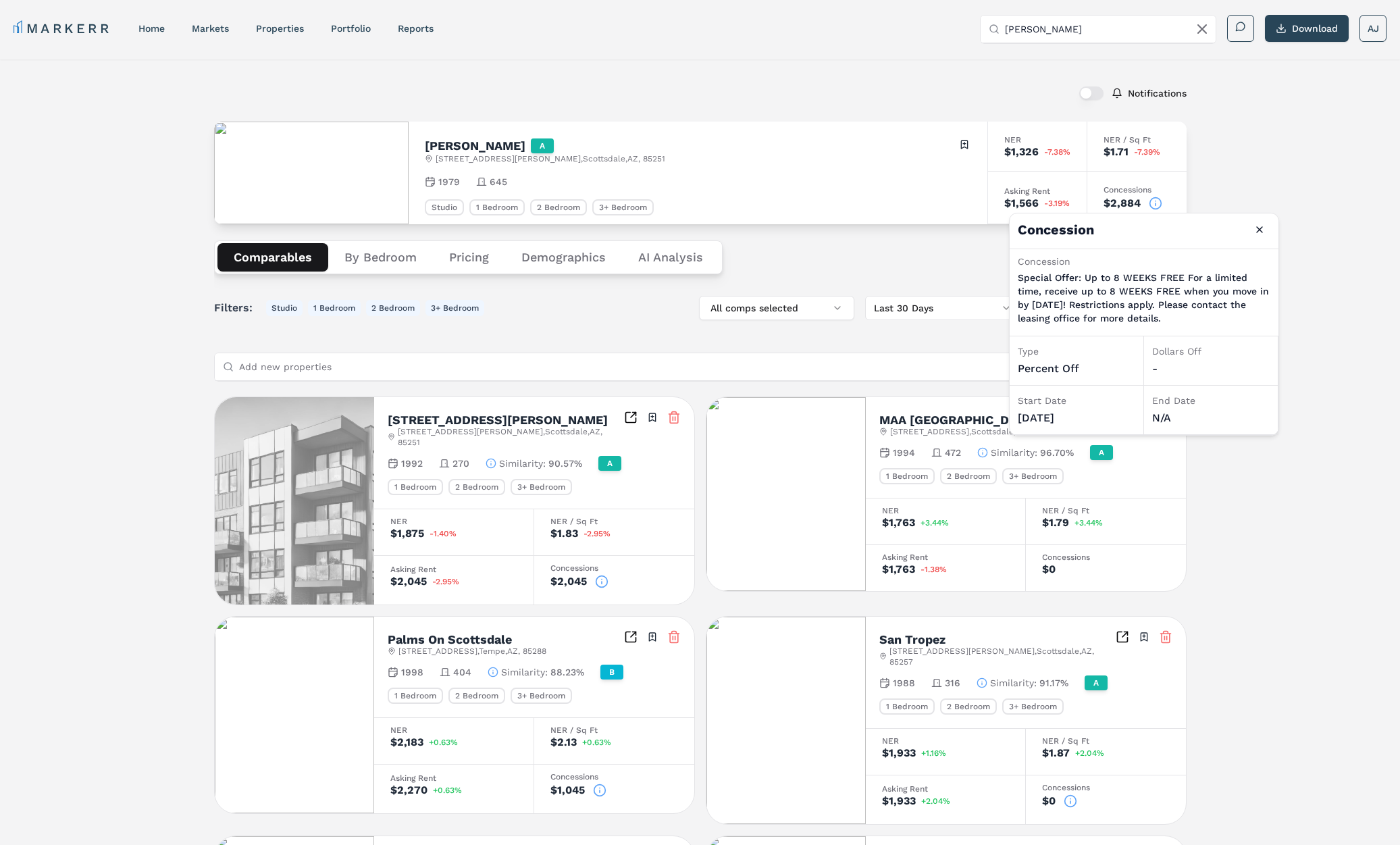
click at [1282, 175] on div "Notifications Denim Scottsdale A 7791 E Osborn Rd , Scottsdale , AZ , 85251 Tog…" at bounding box center [700, 774] width 1400 height 1429
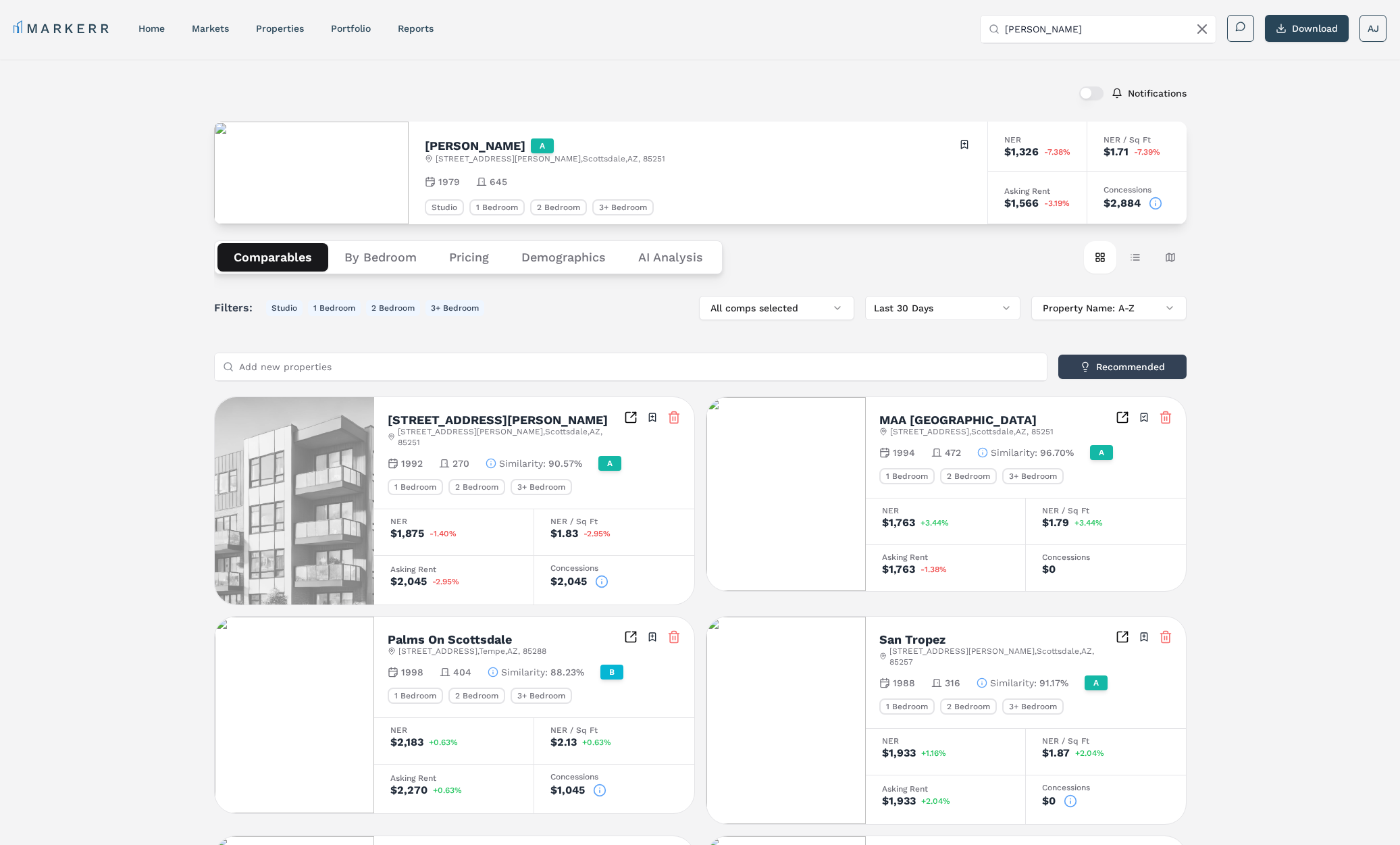
click at [1043, 9] on div "MARKERR home markets properties Portfolio reports Search by MSA, ZIP, Property …" at bounding box center [700, 26] width 1400 height 54
click at [1032, 30] on input "Denim Scottsdale" at bounding box center [1105, 29] width 202 height 27
paste input "Palms on Scottsdale (Markerr)"
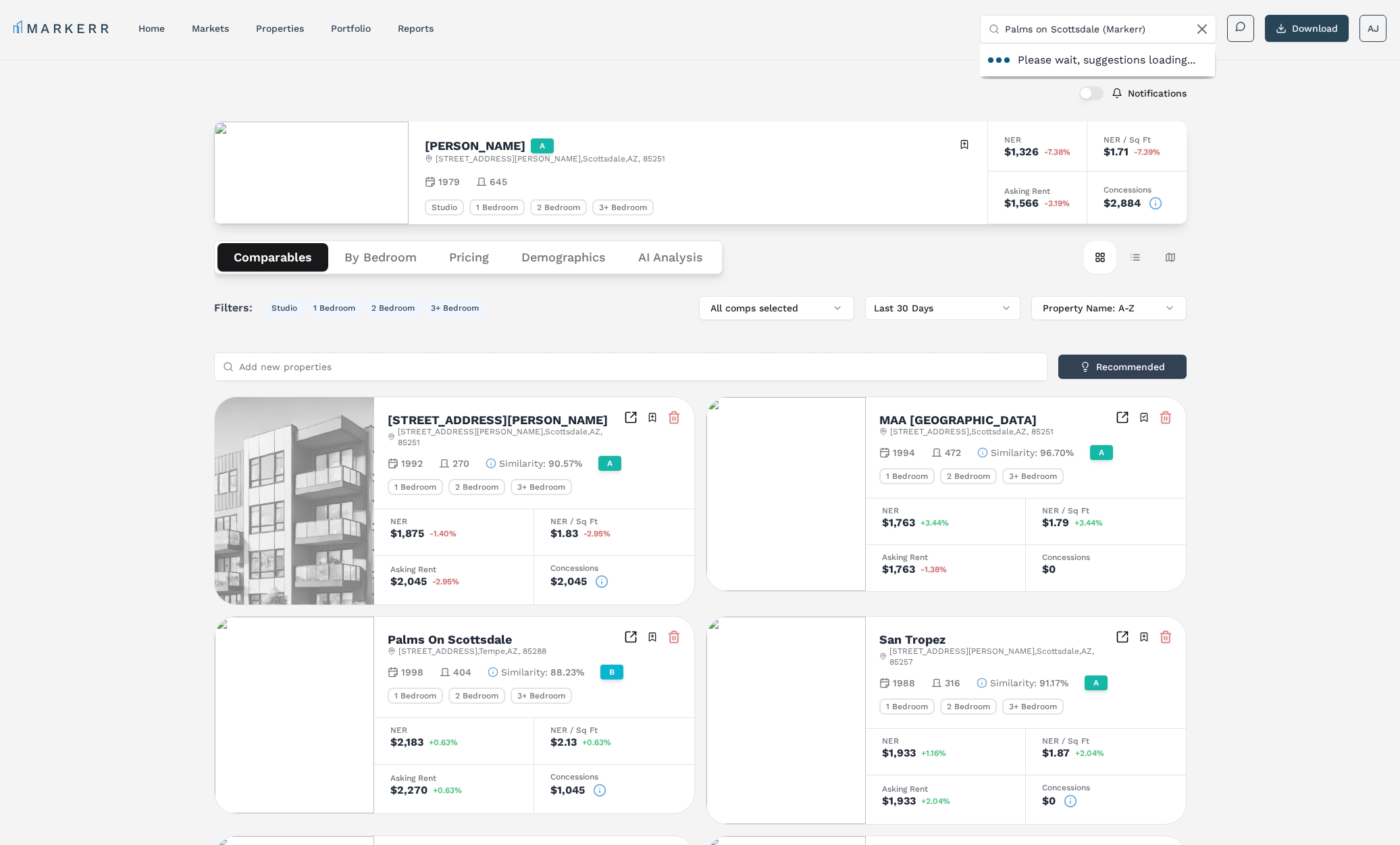
click at [1101, 29] on input "Palms on Scottsdale (Markerr)" at bounding box center [1105, 29] width 202 height 27
click at [1072, 78] on div "Palms On Scottsdale" at bounding box center [1038, 78] width 96 height 14
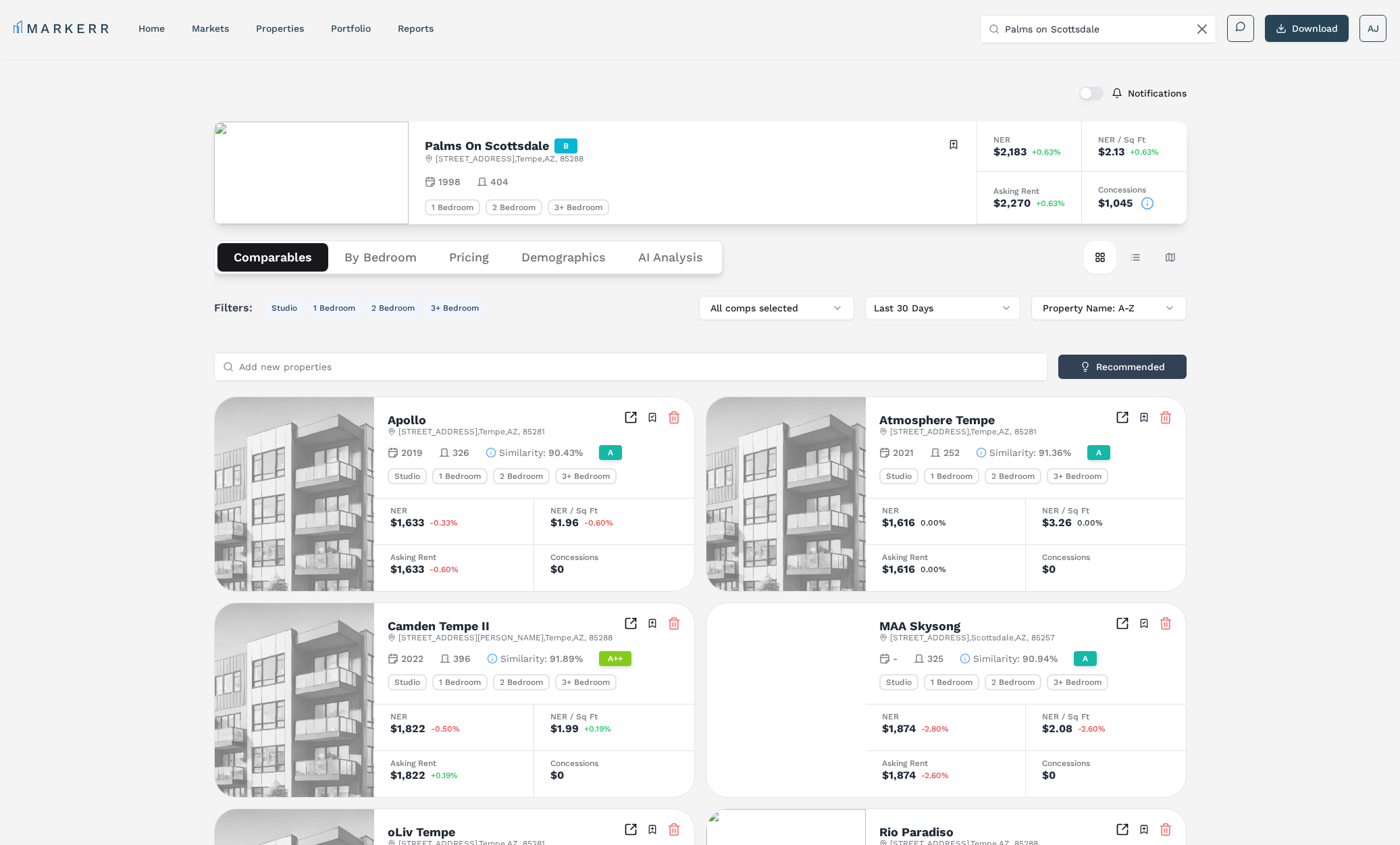
click at [1148, 200] on icon at bounding box center [1146, 203] width 14 height 14
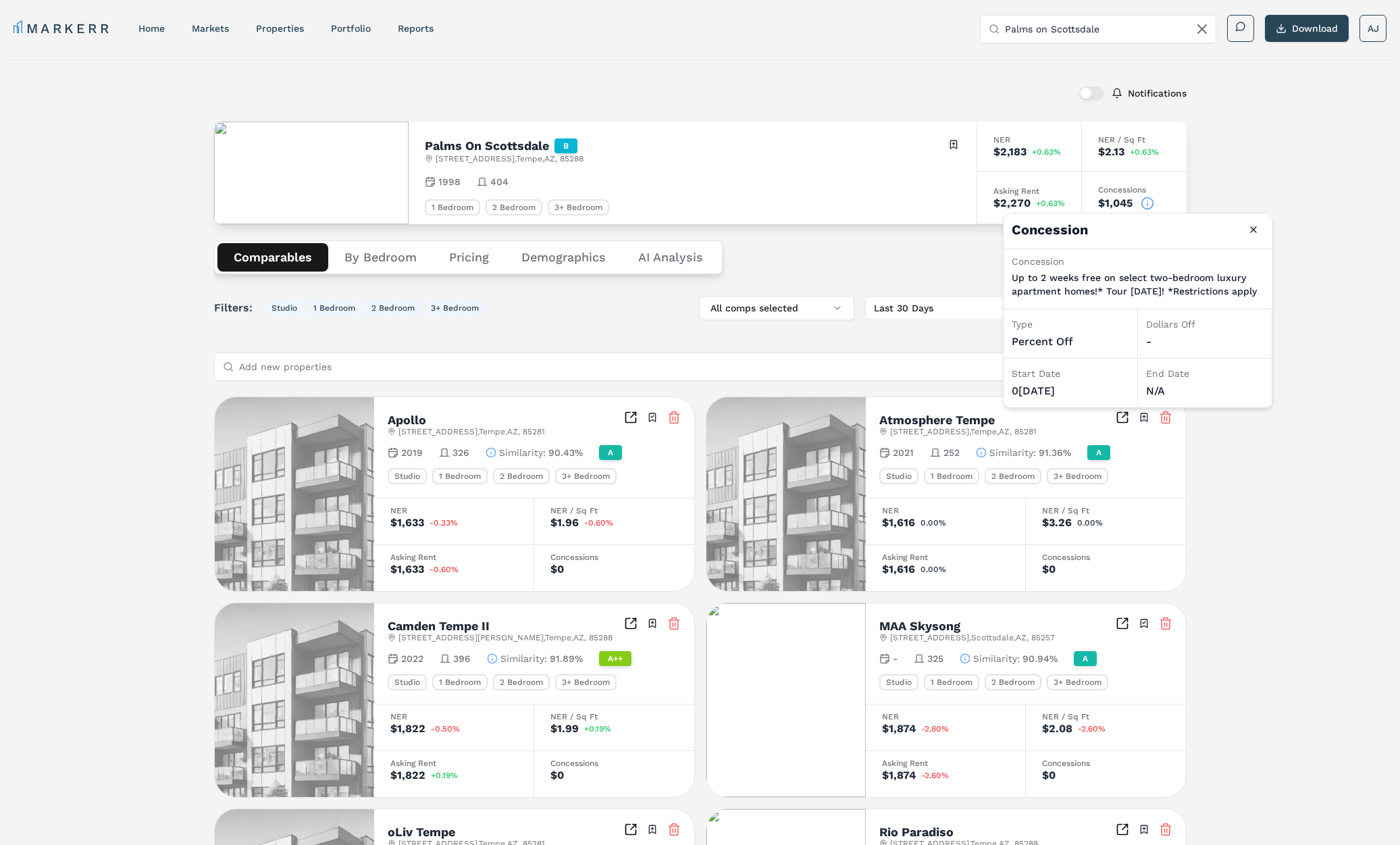
drag, startPoint x: 774, startPoint y: 184, endPoint x: 626, endPoint y: 163, distance: 149.5
click at [771, 183] on div "1998 404" at bounding box center [692, 182] width 535 height 14
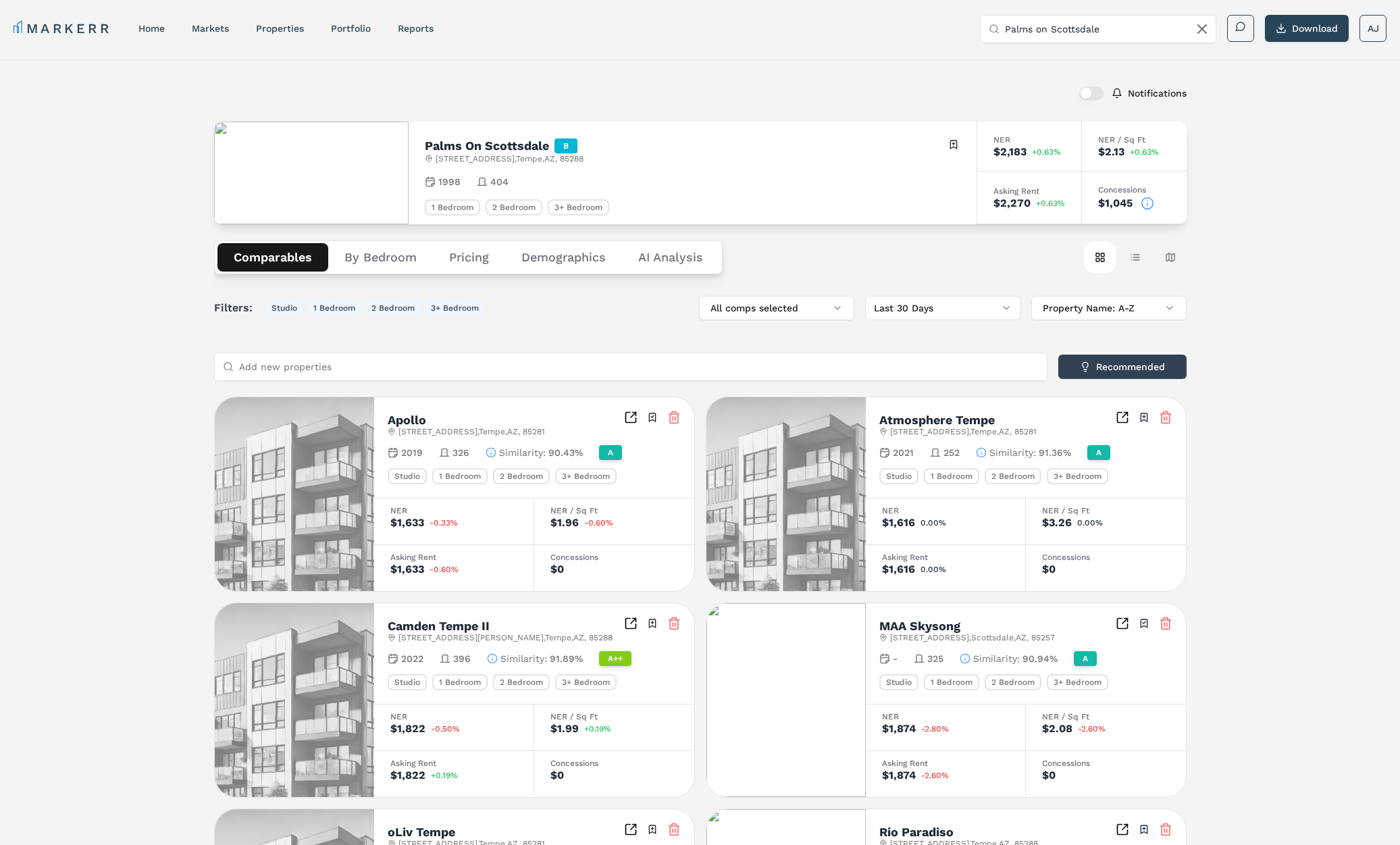
click at [460, 150] on h2 "Palms On Scottsdale" at bounding box center [487, 145] width 124 height 12
click at [489, 144] on h2 "Palms On Scottsdale" at bounding box center [487, 145] width 124 height 12
click at [1147, 204] on icon at bounding box center [1147, 204] width 0 height 2
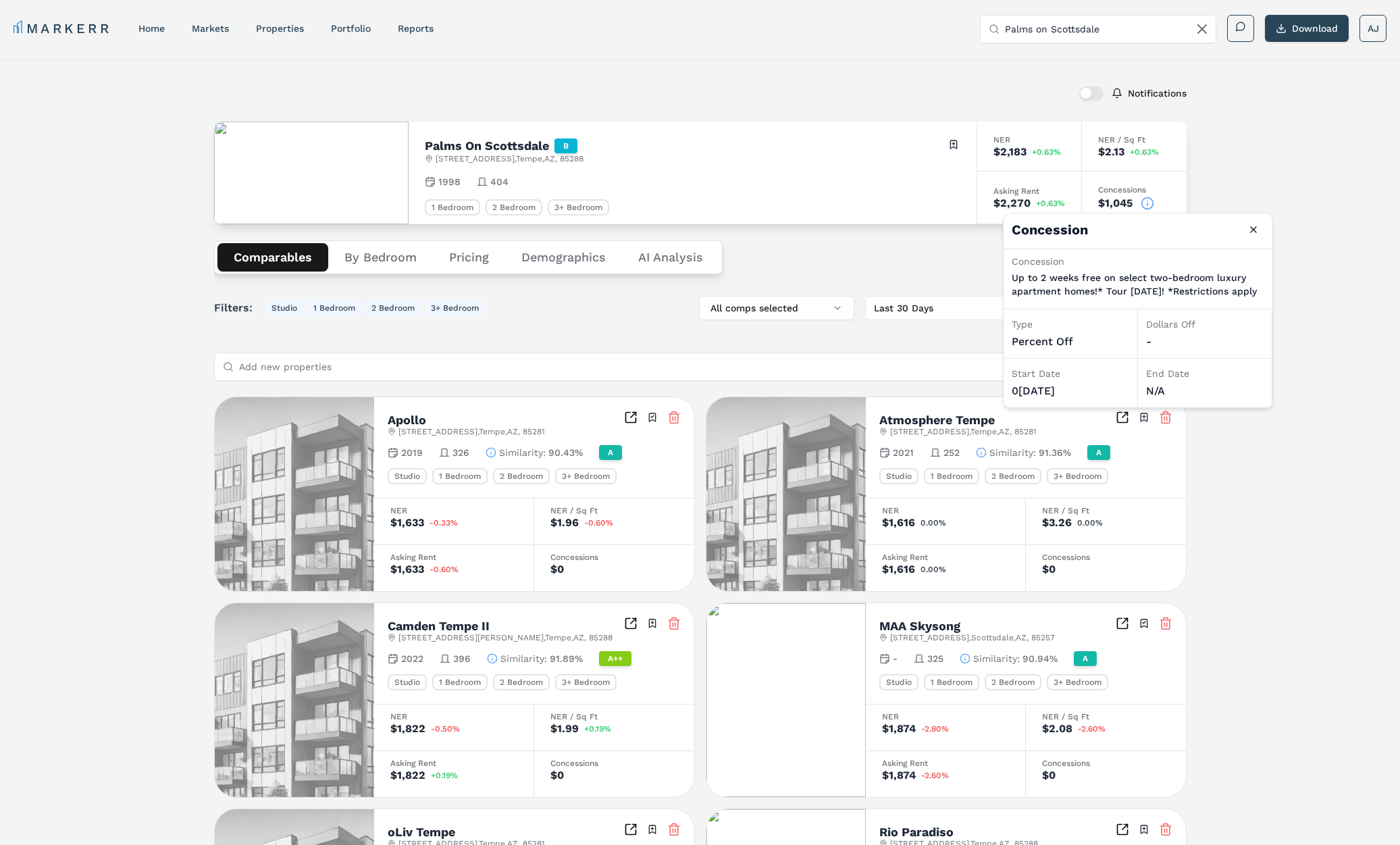
click at [1107, 28] on input "Palms on Scottsdale" at bounding box center [1105, 29] width 202 height 27
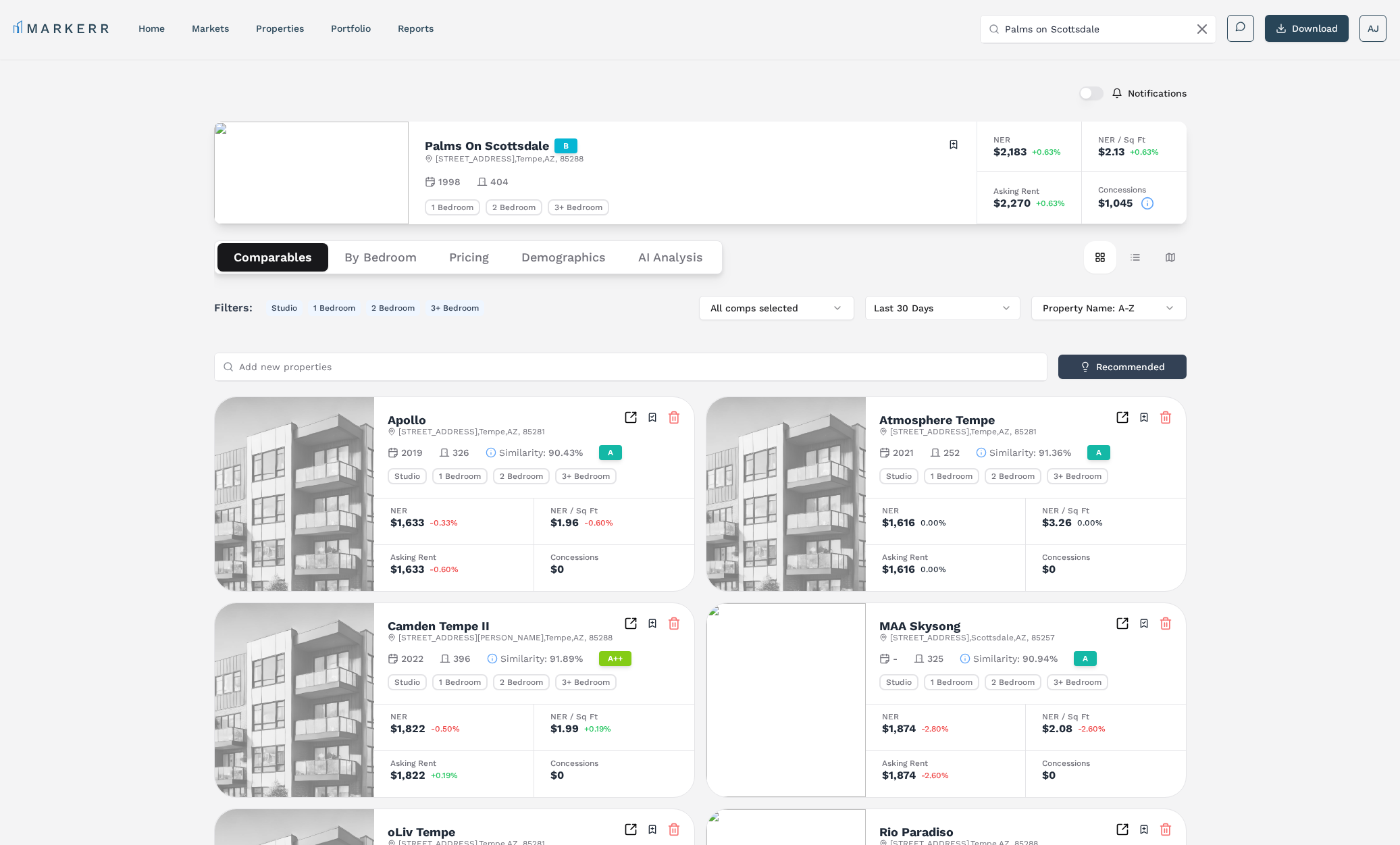
click at [1107, 28] on input "Palms on Scottsdale" at bounding box center [1105, 29] width 202 height 27
paste input "San Marin at Civic Center (Markerr)"
click at [1119, 30] on input "San Marin at Civic Center (Markerr)" at bounding box center [1105, 29] width 202 height 27
click at [1053, 29] on input "San Marin at Civic Center" at bounding box center [1105, 29] width 202 height 27
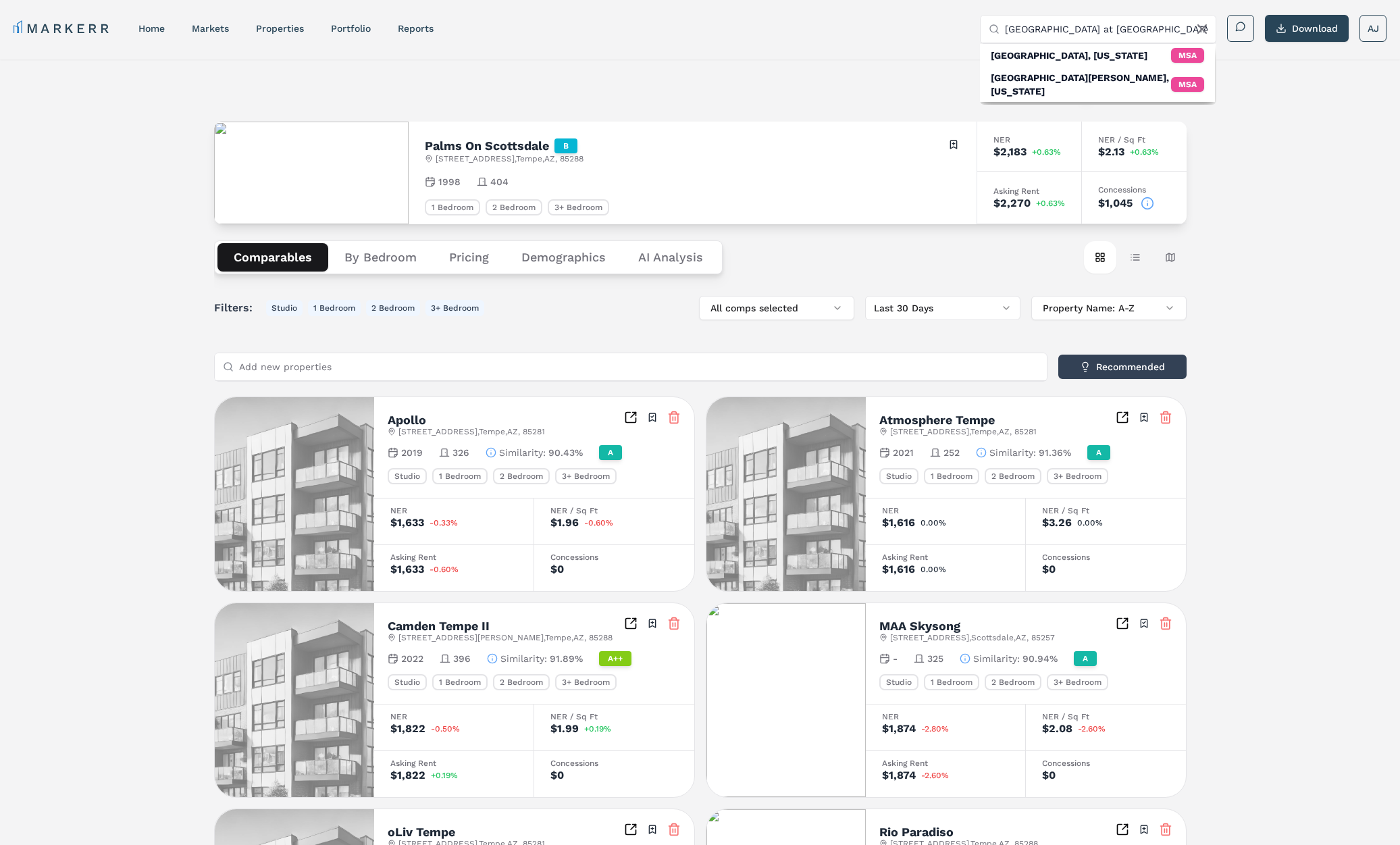
click at [1053, 29] on input "San Marin at Civic Center" at bounding box center [1105, 29] width 202 height 27
click at [1067, 27] on input "San Marin at Civic Center" at bounding box center [1105, 29] width 202 height 27
drag, startPoint x: 1057, startPoint y: 30, endPoint x: 1218, endPoint y: 30, distance: 161.0
click at [1218, 30] on div "Search by MSA, ZIP, Property Name, or Address San Marin at the Civic Center San…" at bounding box center [1183, 28] width 407 height 27
type input "S"
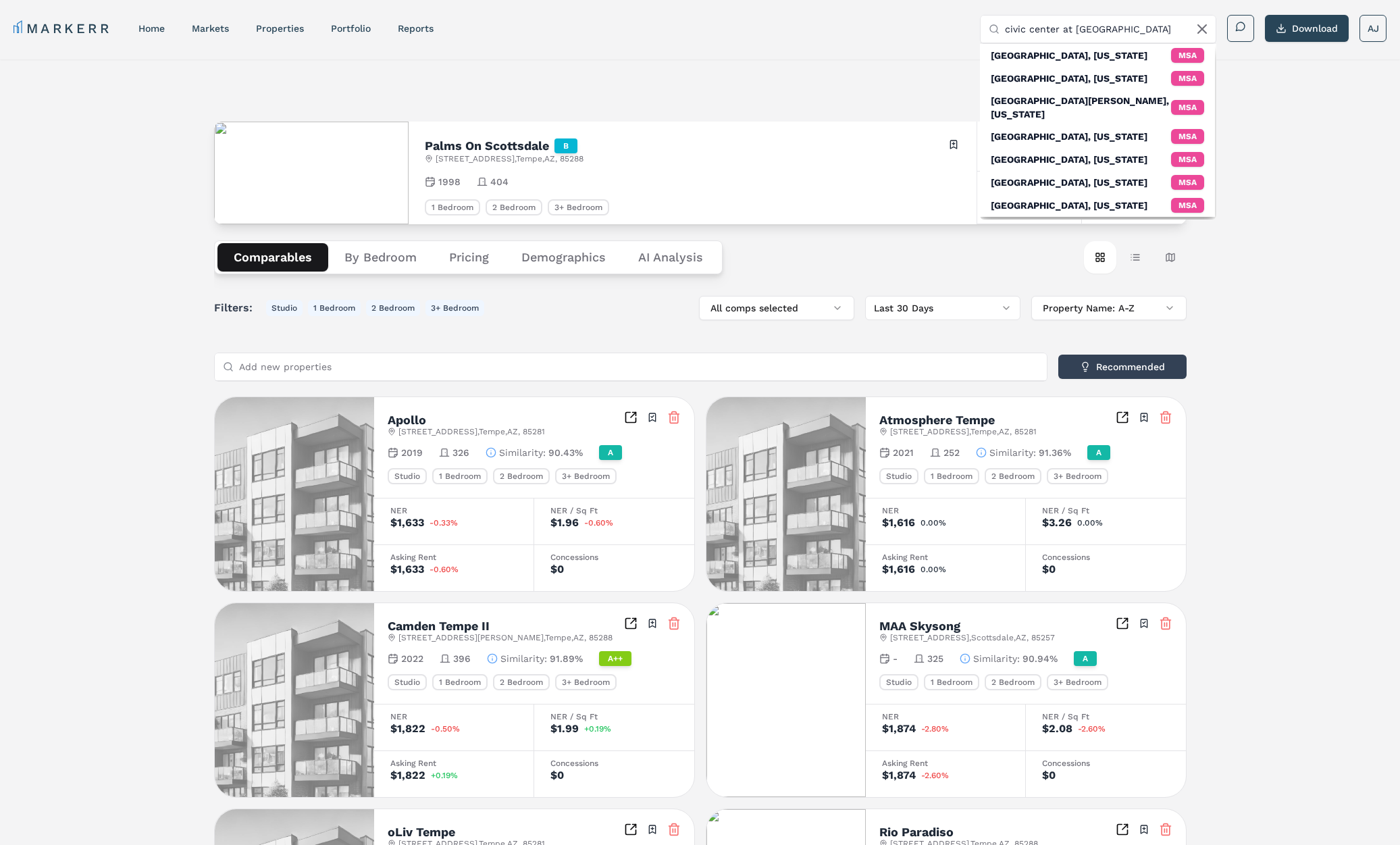
click at [1122, 34] on input "civic center at san mar" at bounding box center [1105, 29] width 202 height 27
paste input "4215 N Drinkwater Blvd"
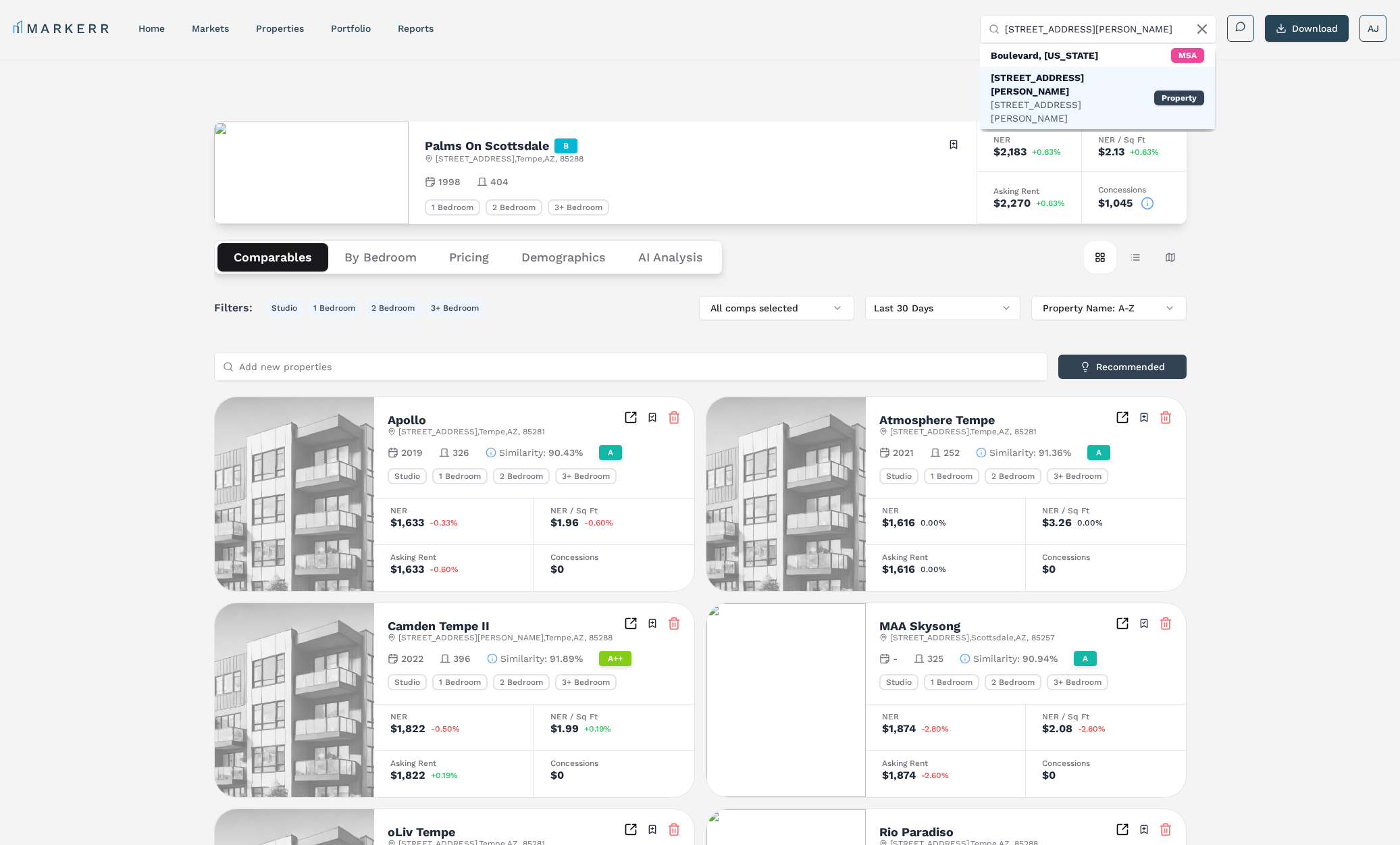
click at [1062, 98] on div "4215 N Drinkwater Blvd, Scottsdale" at bounding box center [1072, 111] width 163 height 27
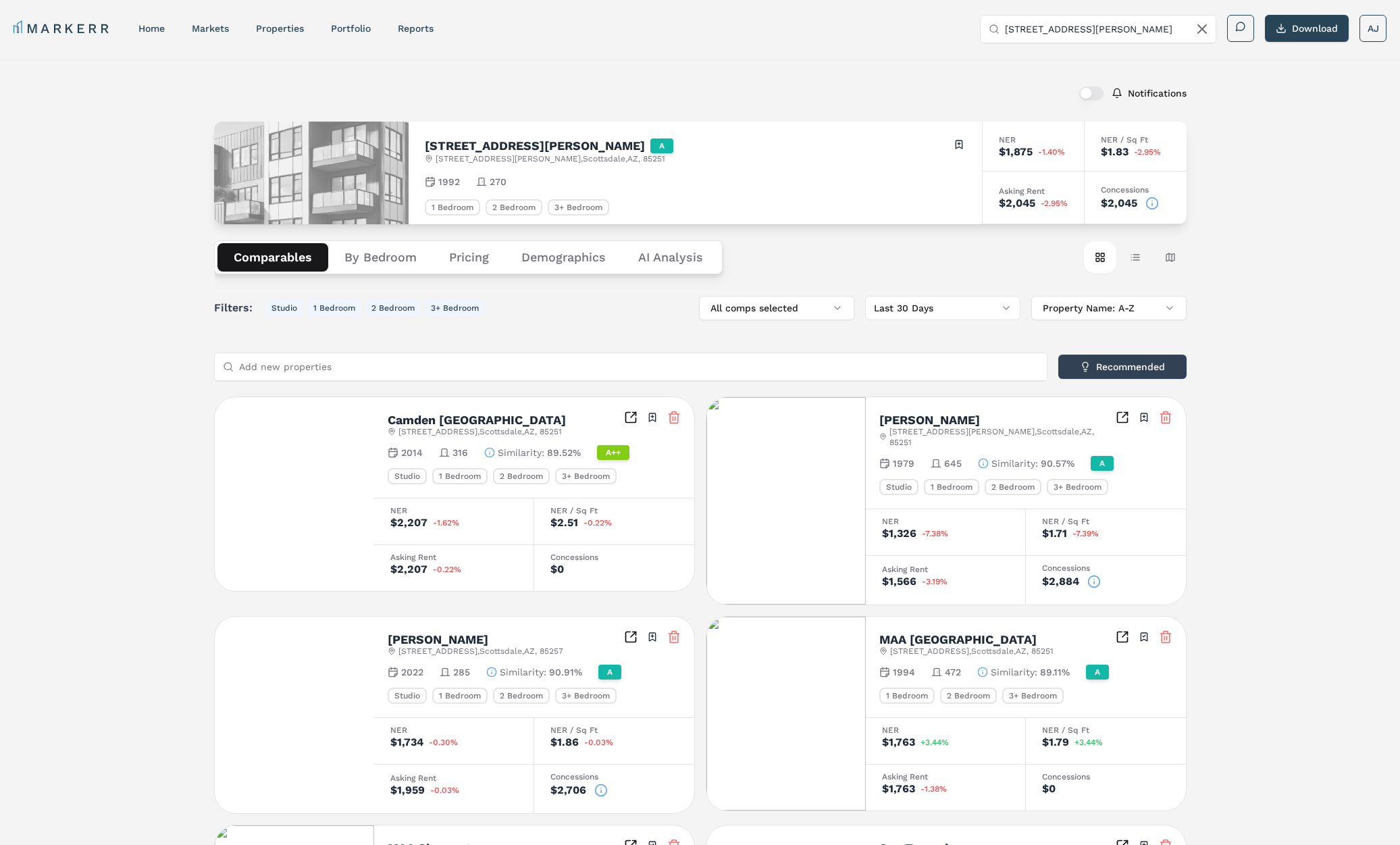
click at [1156, 203] on circle at bounding box center [1151, 203] width 12 height 12
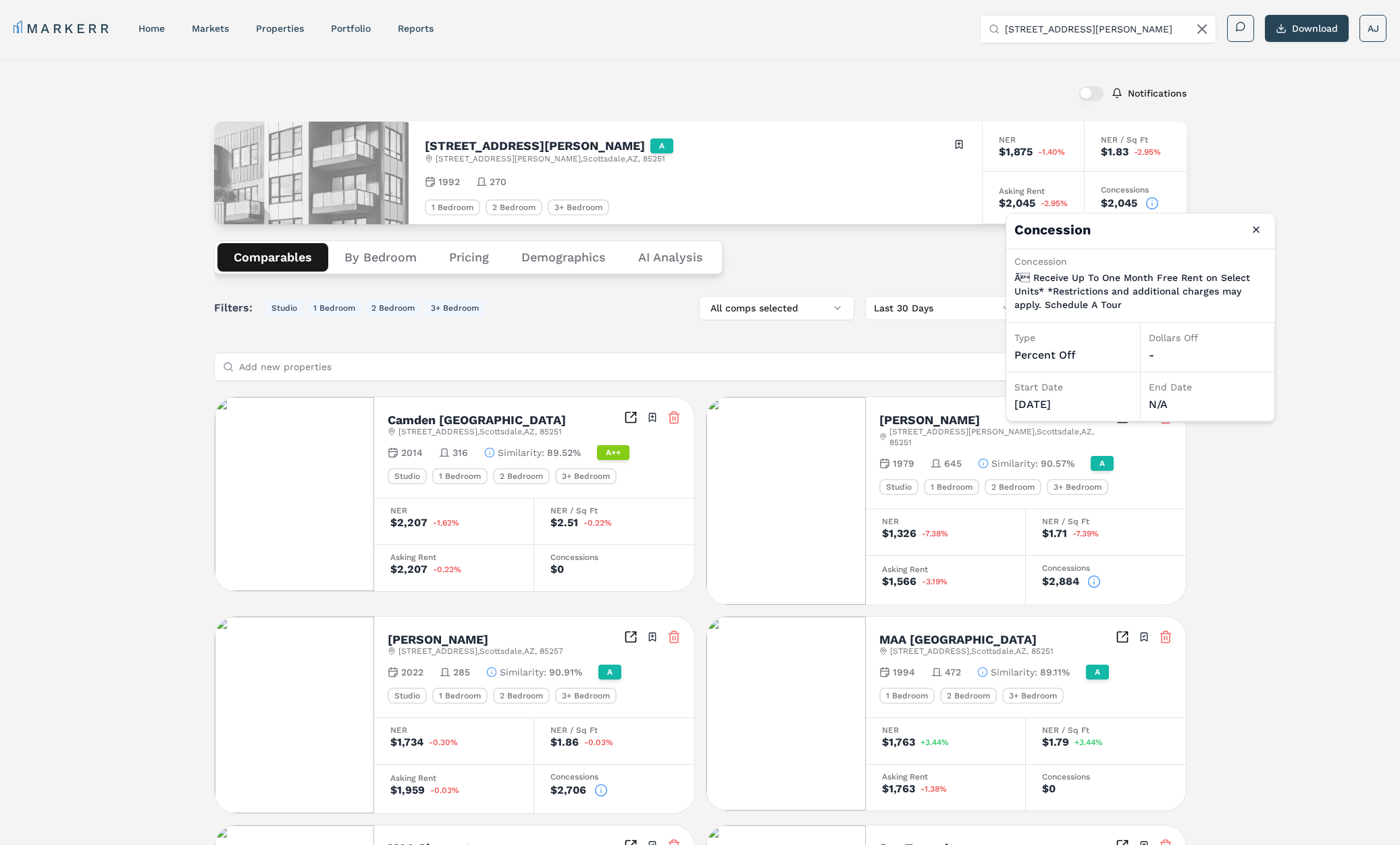
drag, startPoint x: 900, startPoint y: 139, endPoint x: 952, endPoint y: 129, distance: 53.0
click at [901, 139] on div "4215 N Drinkwater Boulevard A 4215 N Drinkwater Blvd , Scottsdale , AZ , 85251 …" at bounding box center [695, 151] width 541 height 26
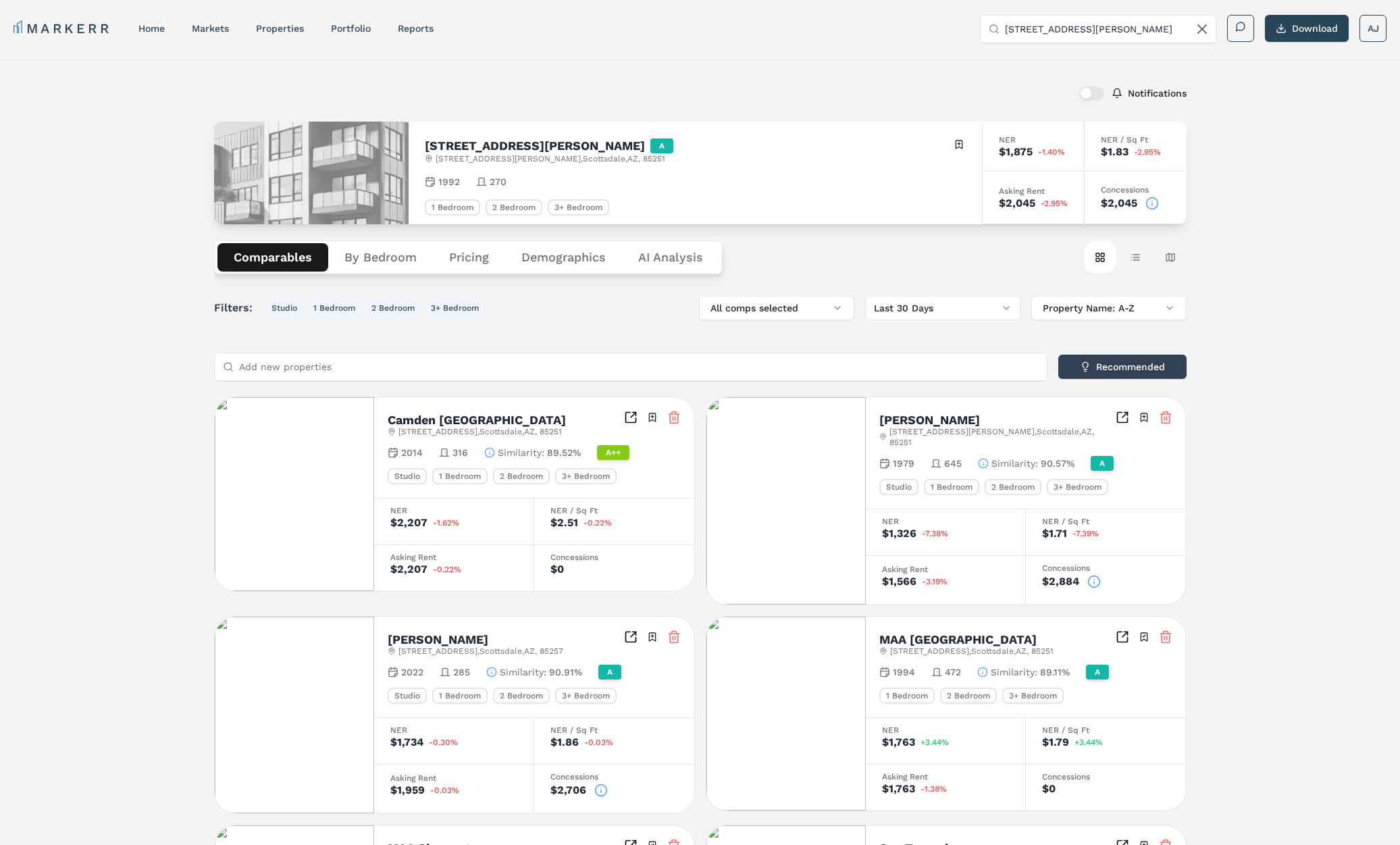
click at [1086, 30] on input "4215 N Drinkwater Blvd" at bounding box center [1105, 29] width 202 height 27
paste input "San Travesia (Markerr)"
click at [1059, 28] on input "San Travesia (Markerr)" at bounding box center [1105, 29] width 202 height 27
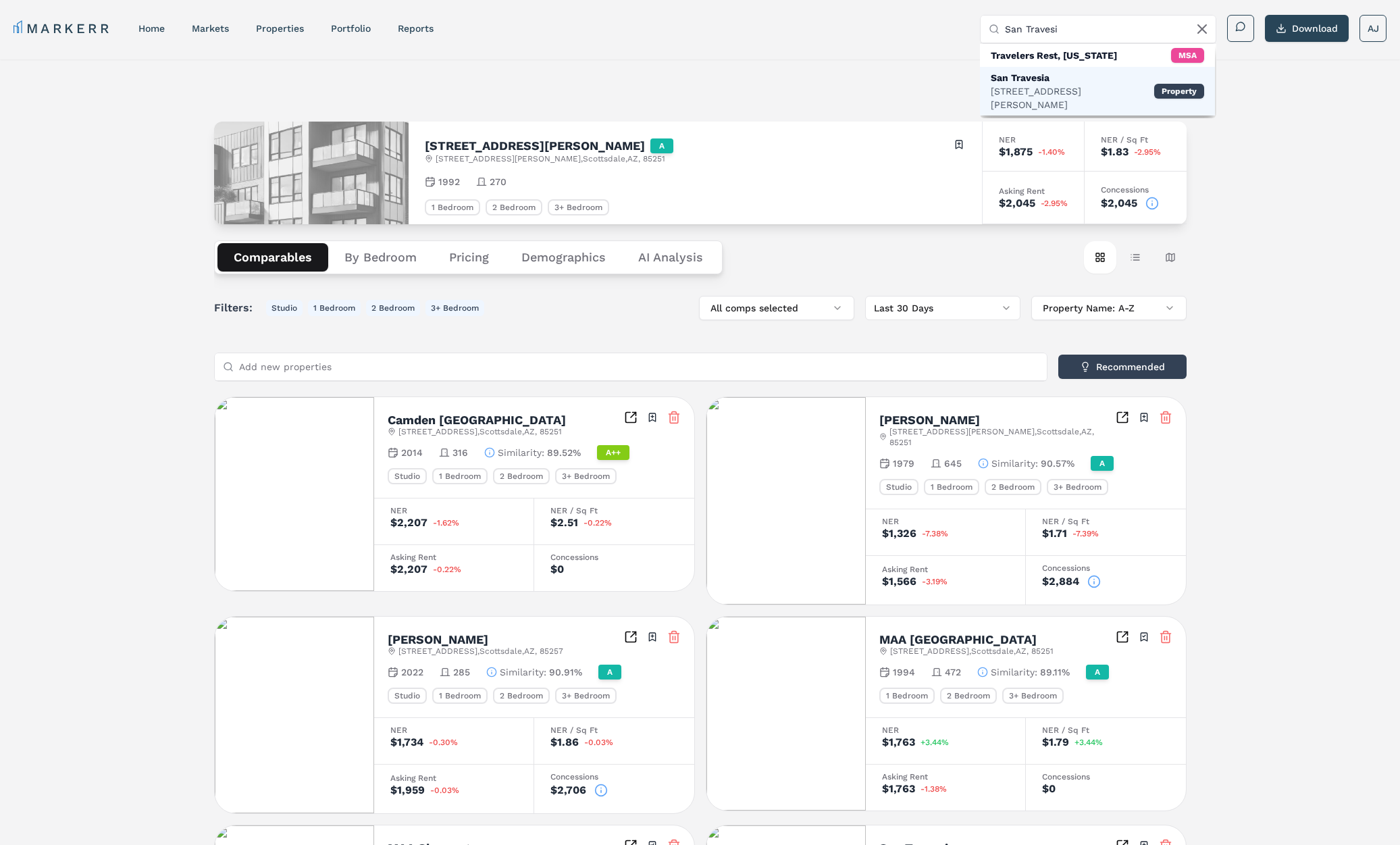
click at [1057, 79] on div "San Travesia" at bounding box center [1072, 78] width 163 height 14
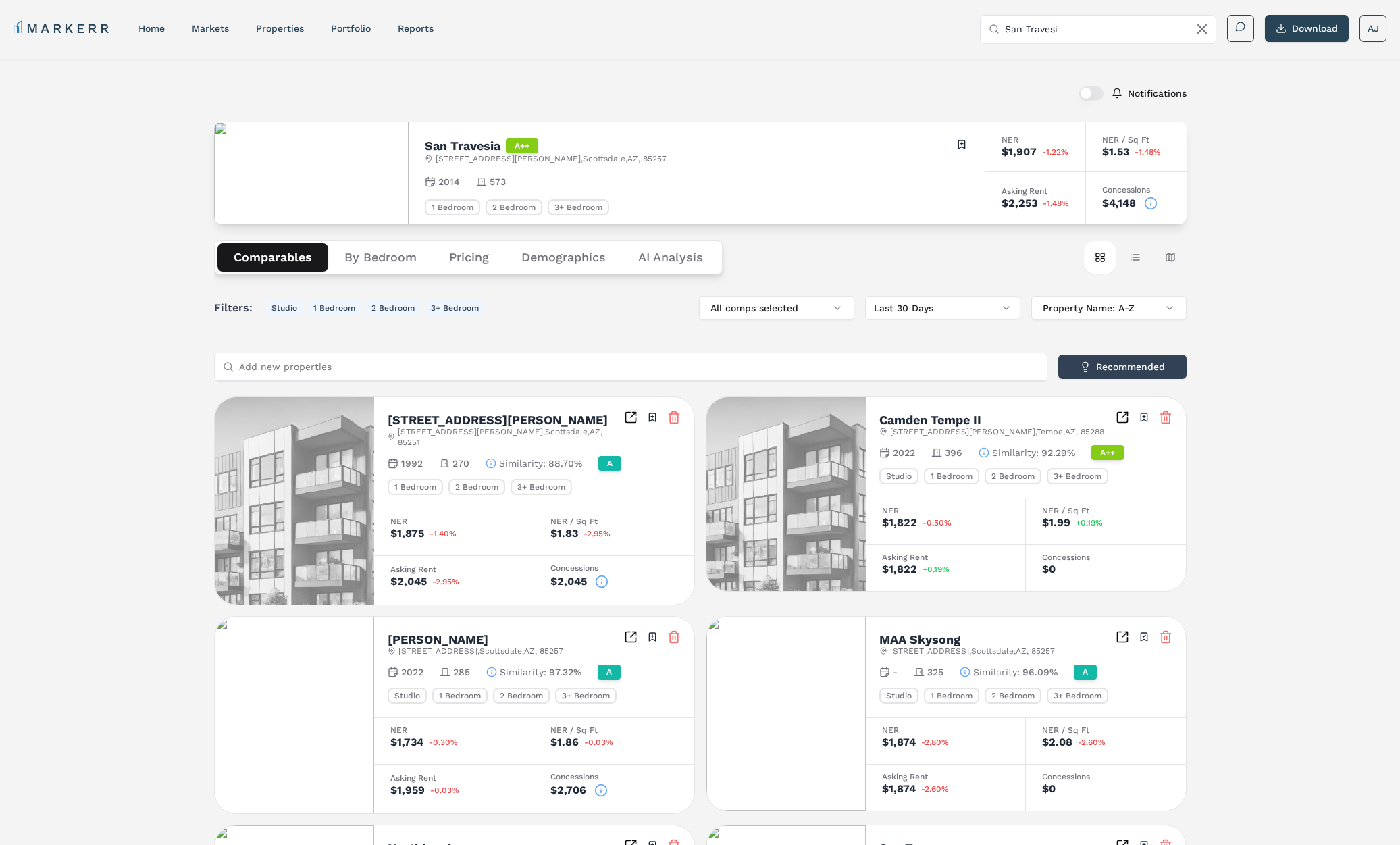
click at [1156, 201] on circle at bounding box center [1150, 203] width 12 height 12
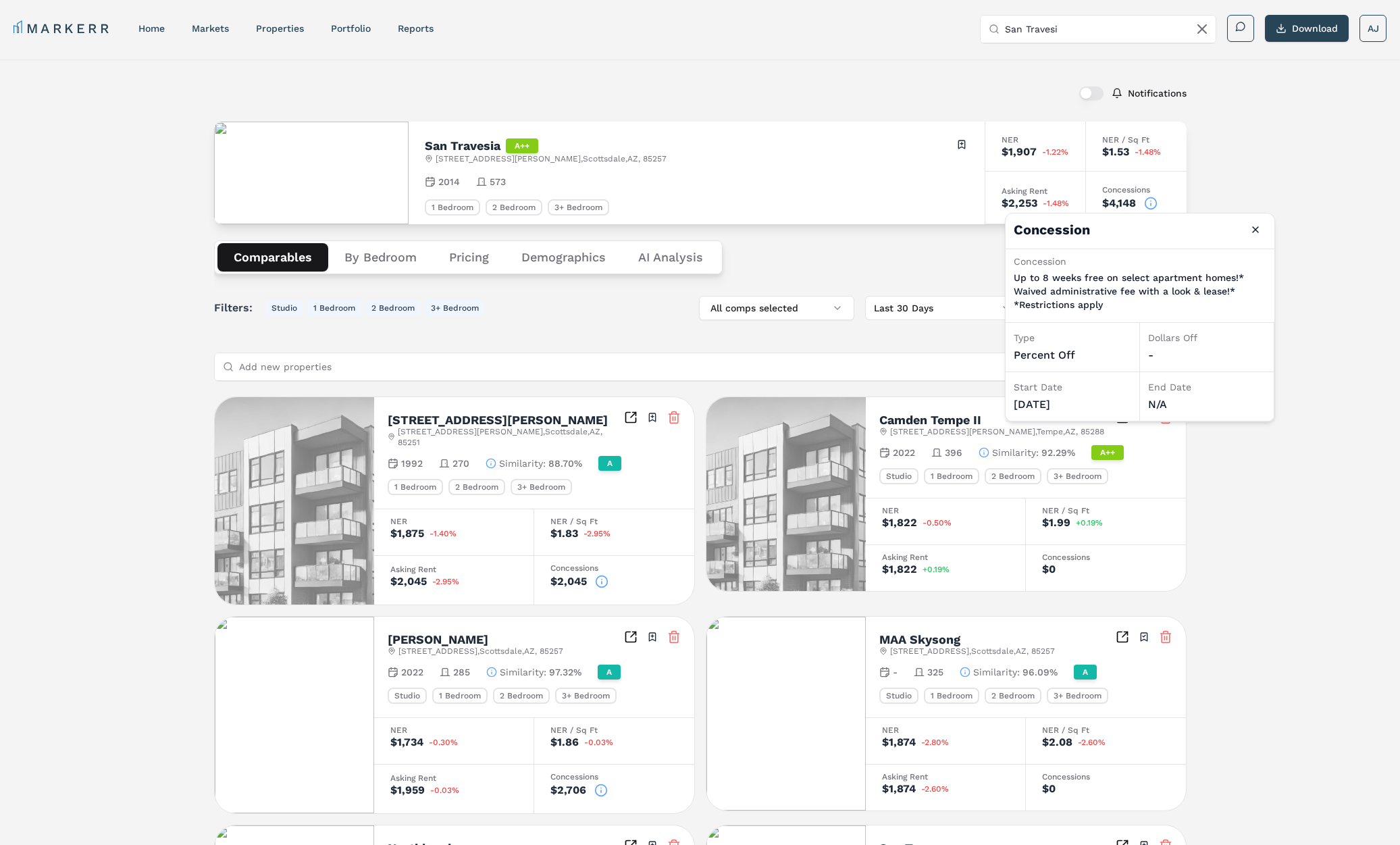
click at [446, 150] on h2 "San Travesia" at bounding box center [462, 145] width 76 height 12
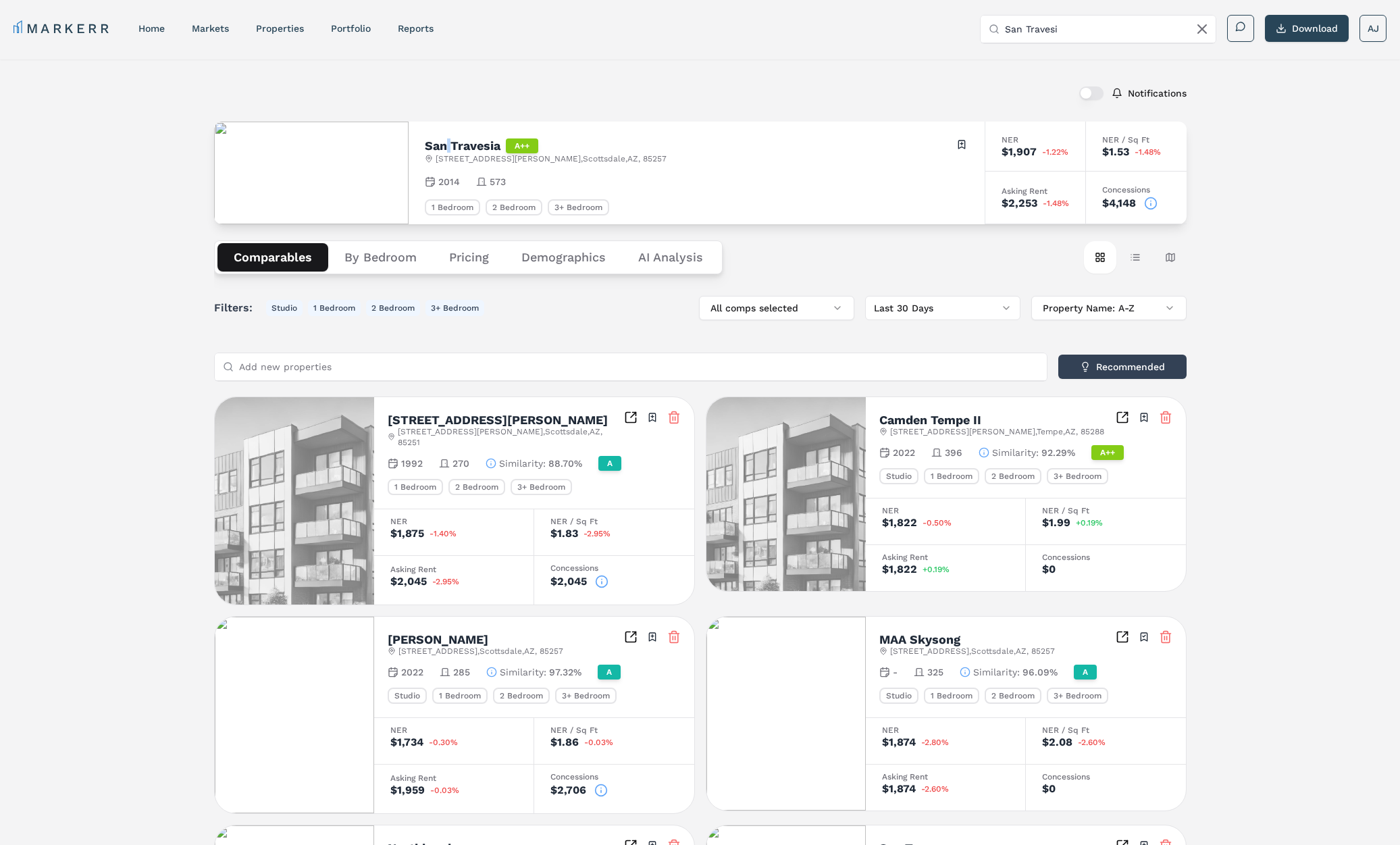
click at [446, 150] on h2 "San Travesia" at bounding box center [462, 145] width 76 height 12
click at [1148, 204] on icon at bounding box center [1150, 203] width 14 height 14
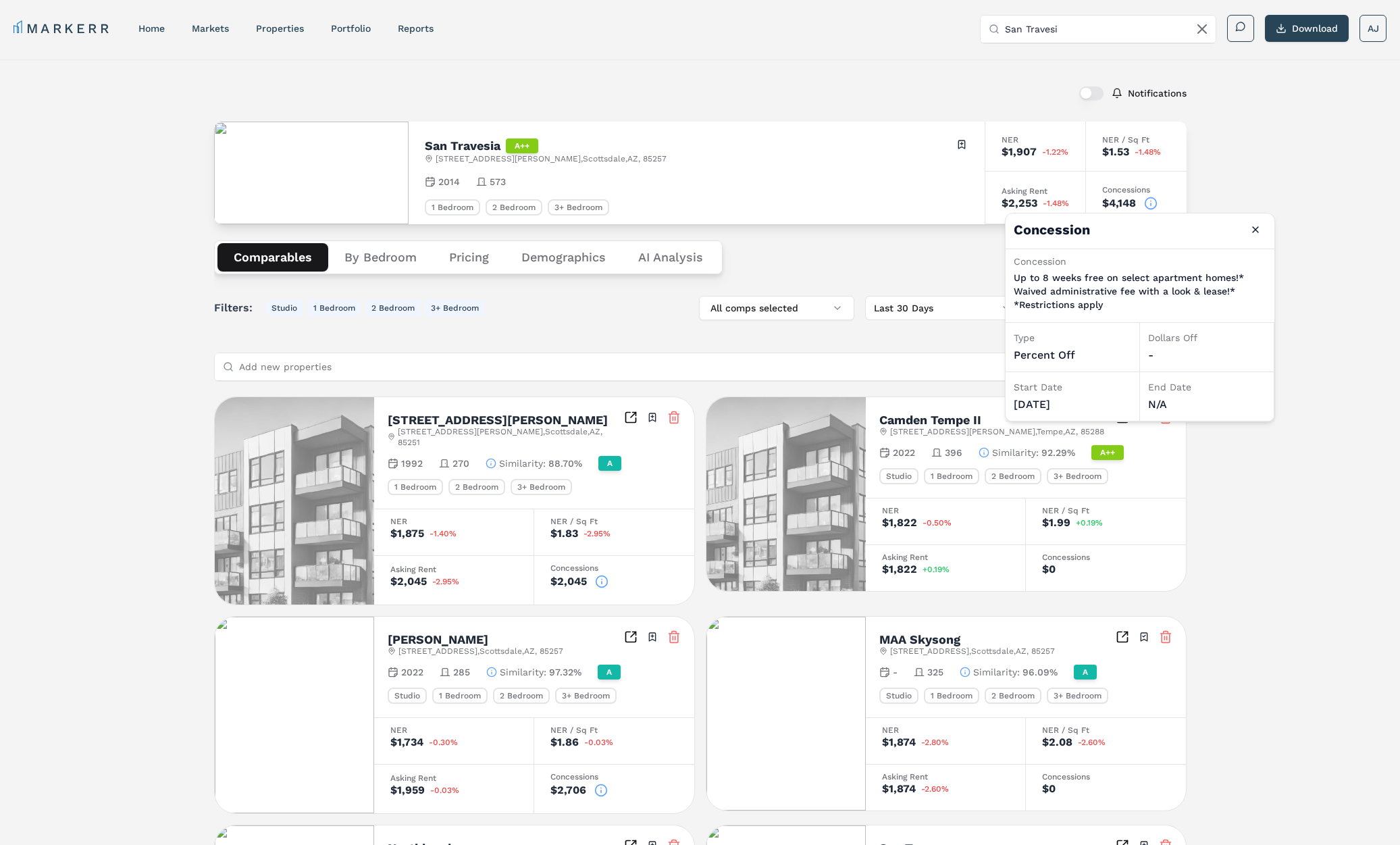
drag, startPoint x: 1249, startPoint y: 146, endPoint x: 1324, endPoint y: 44, distance: 126.6
click at [1250, 146] on div "Notifications San Travesia A++ 7501 E McDowell Rd , Scottsdale , AZ , 85257 Tog…" at bounding box center [700, 767] width 1400 height 1416
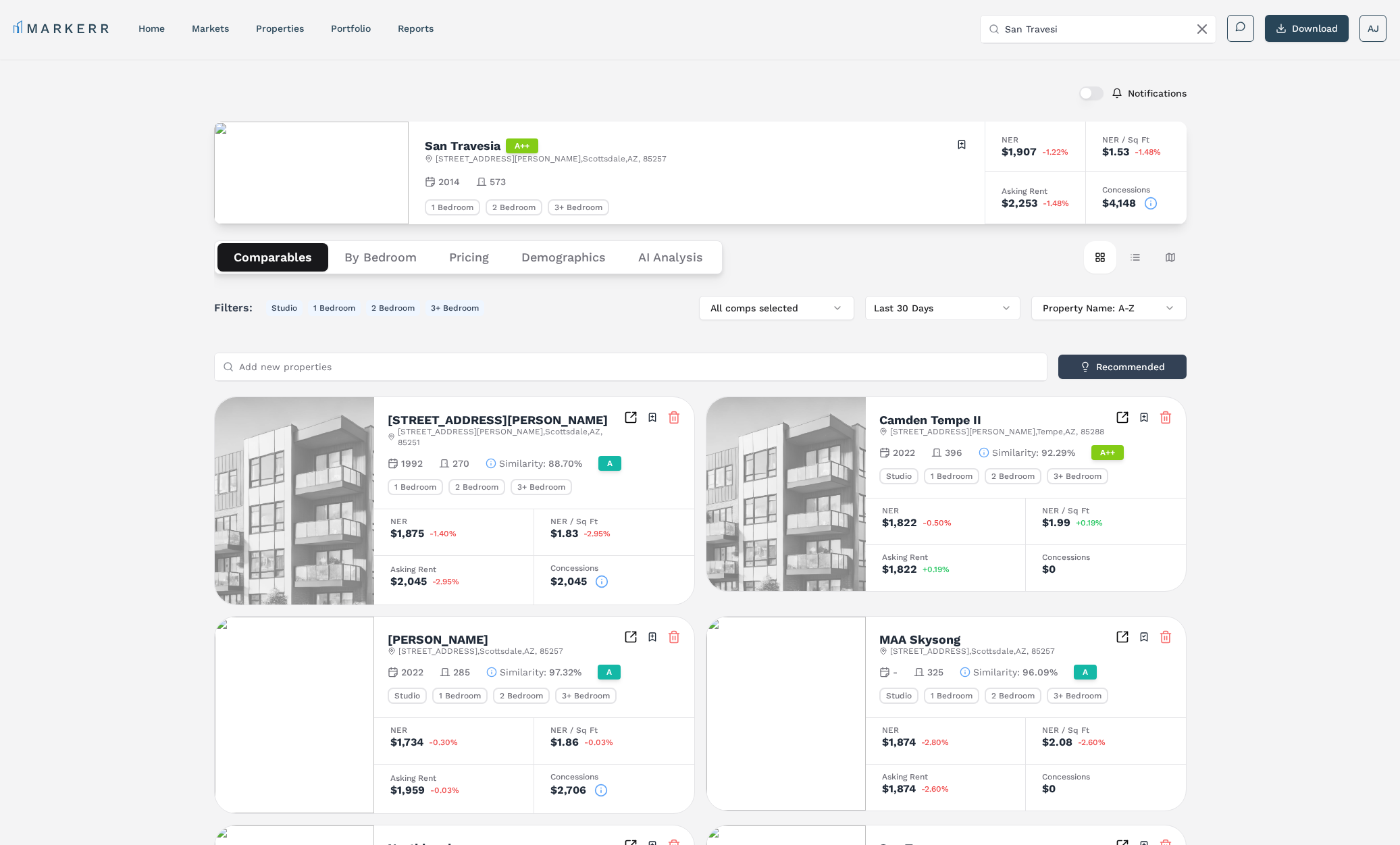
click at [1056, 36] on input "San Travesi" at bounding box center [1105, 29] width 202 height 27
paste input "opez (Markerr)"
click at [1062, 27] on input "San Tropez (Markerr)" at bounding box center [1105, 29] width 202 height 27
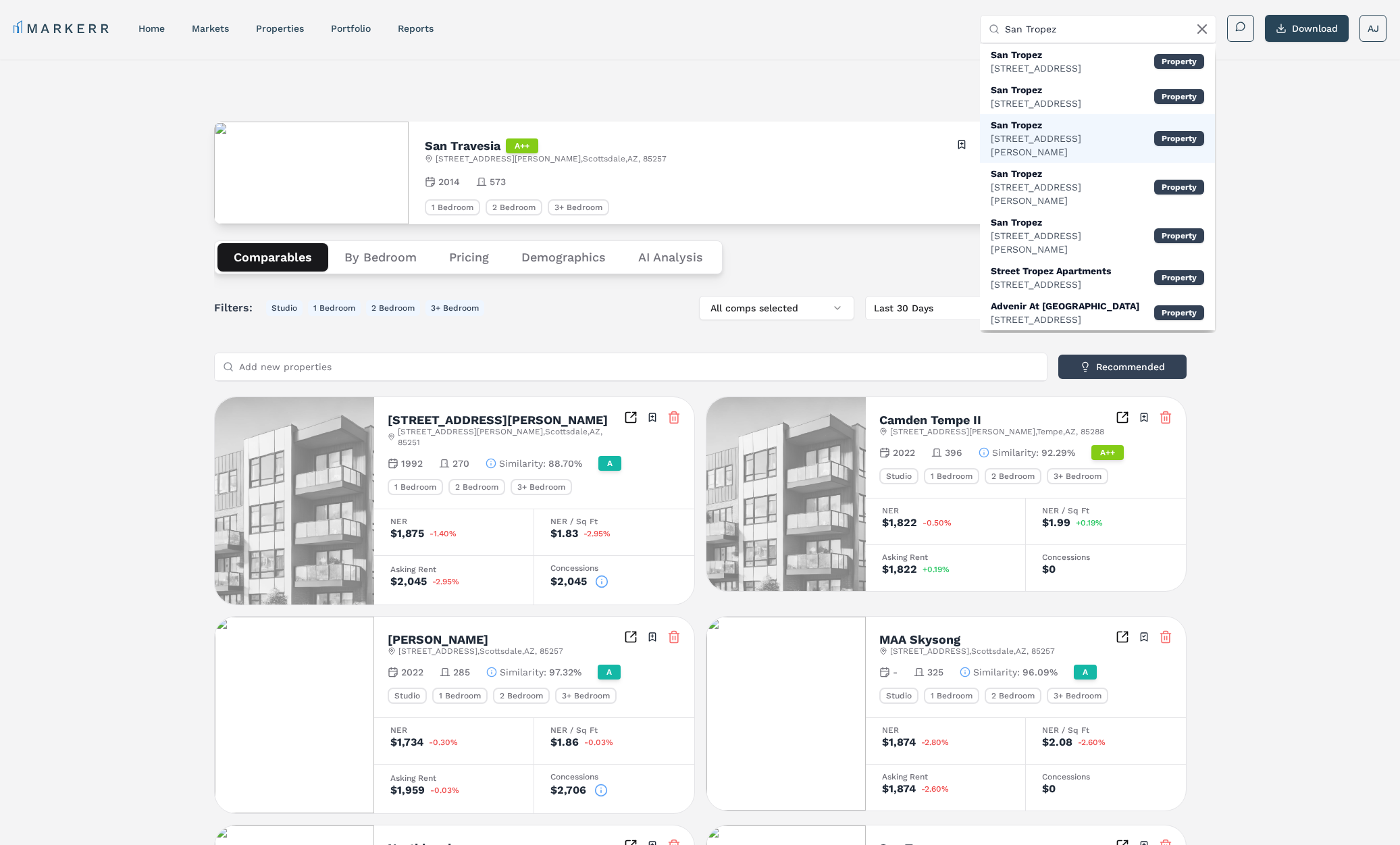
type input "San Tropez"
click at [1065, 134] on div "2700 N Hayden Rd, Scottsdale" at bounding box center [1072, 145] width 163 height 27
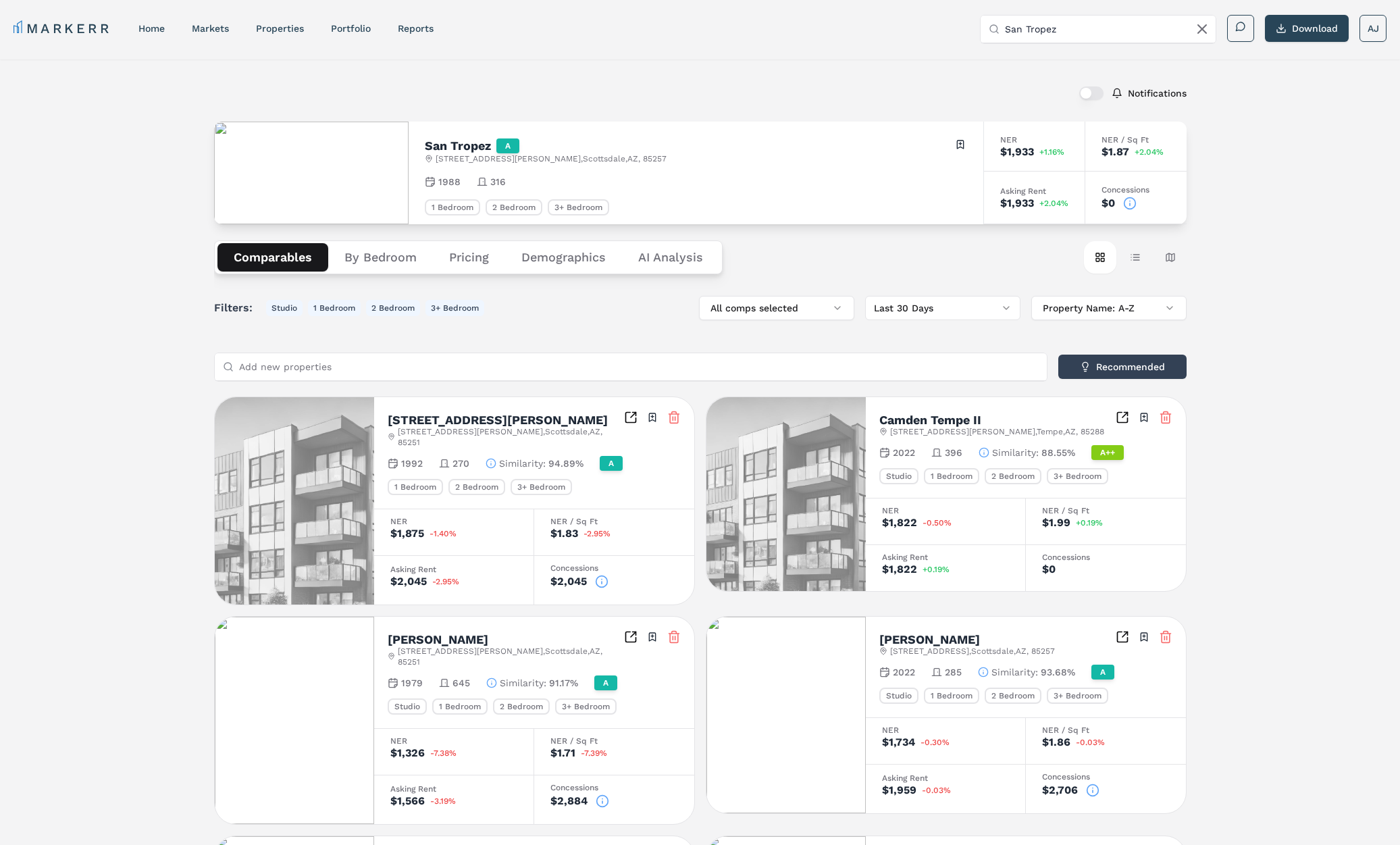
drag, startPoint x: 1126, startPoint y: 203, endPoint x: 1138, endPoint y: 204, distance: 12.0
click at [1126, 203] on icon at bounding box center [1129, 203] width 14 height 14
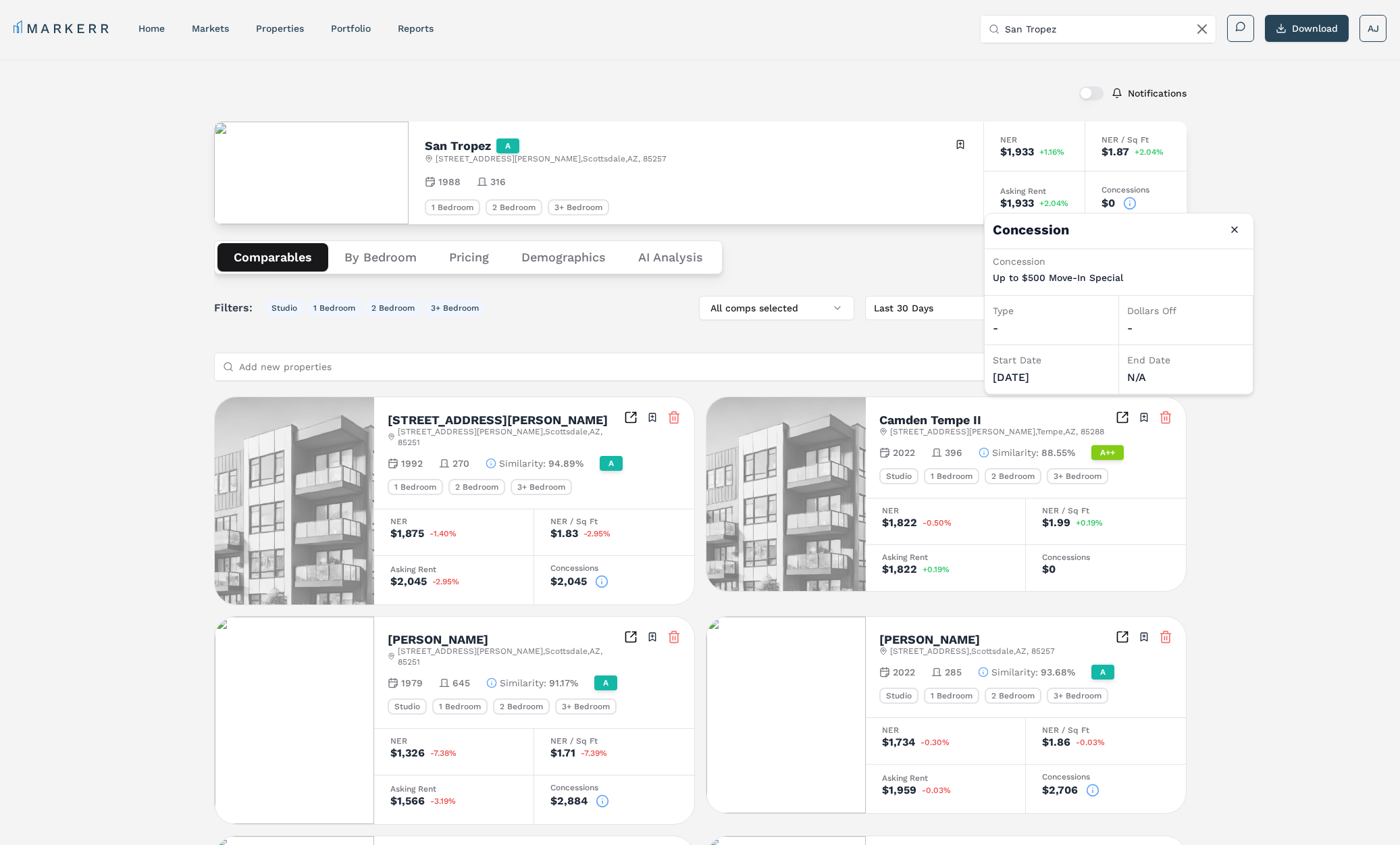
click at [446, 144] on h2 "San Tropez" at bounding box center [458, 145] width 67 height 12
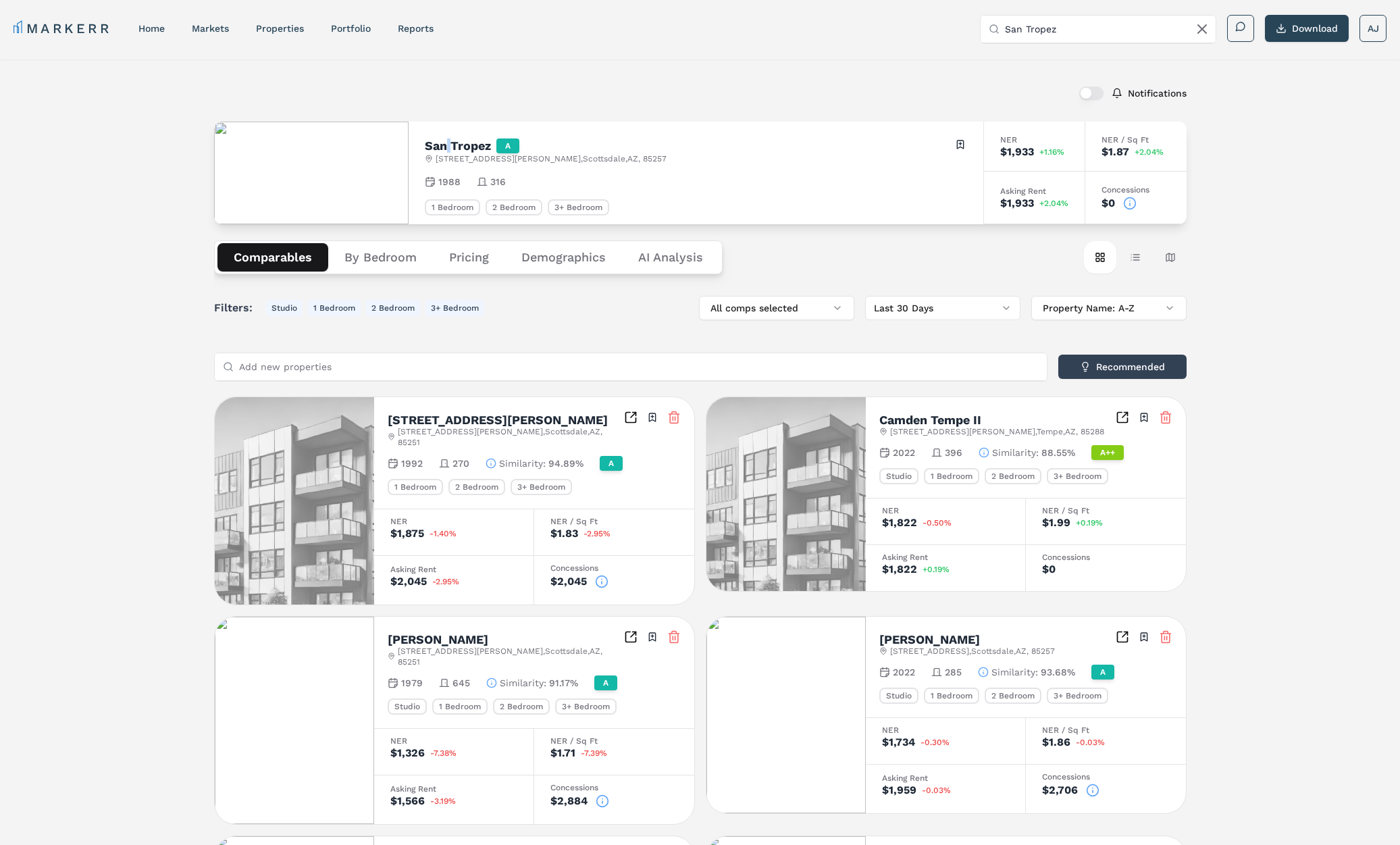
click at [446, 144] on h2 "San Tropez" at bounding box center [458, 145] width 67 height 12
click at [1131, 202] on icon at bounding box center [1129, 203] width 14 height 14
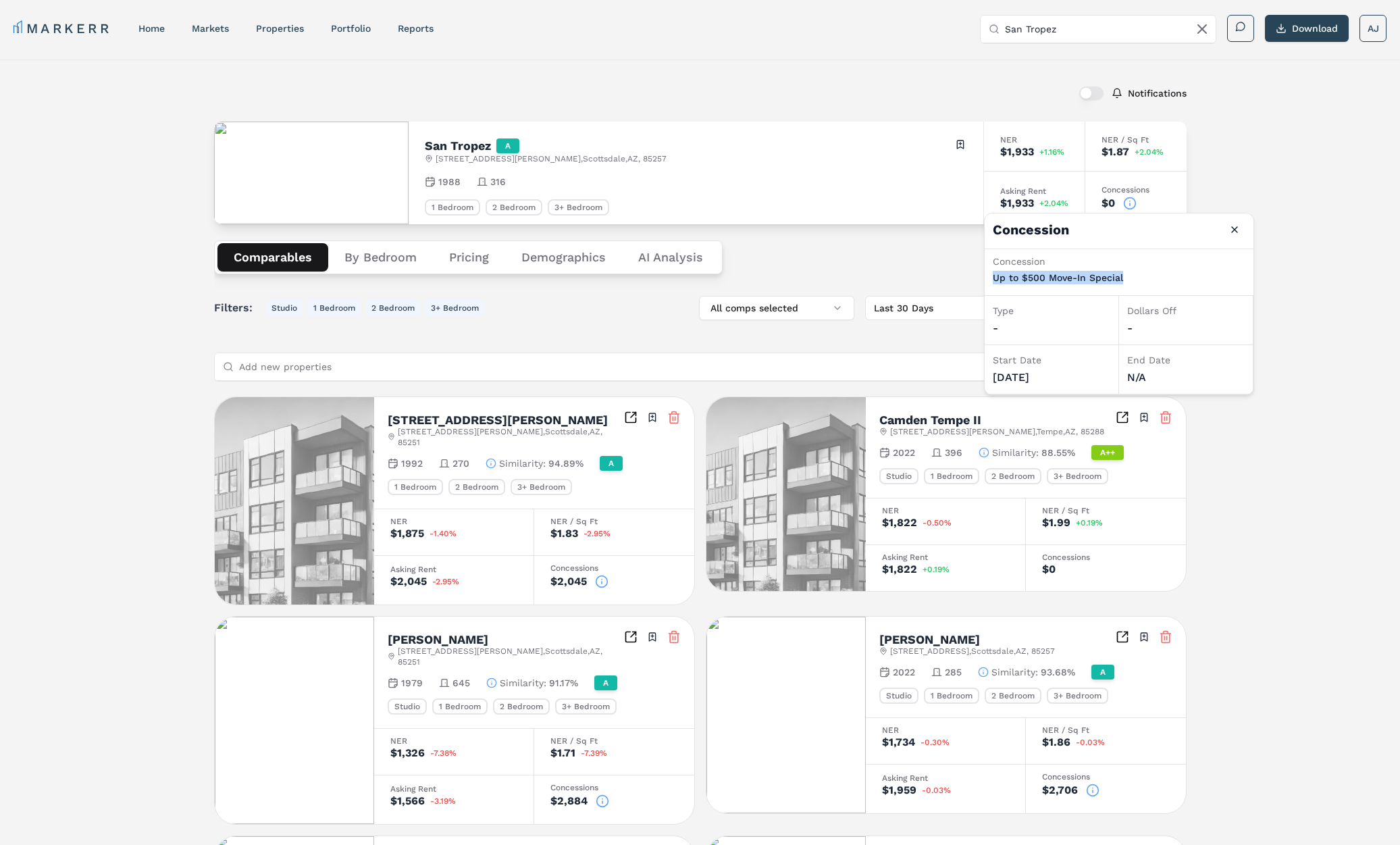
drag, startPoint x: 1129, startPoint y: 279, endPoint x: 989, endPoint y: 277, distance: 140.0
click at [989, 278] on div "Concession Up to $500 Move-In Special" at bounding box center [1118, 272] width 269 height 47
click at [865, 160] on div "San Tropez A 2700 N Hayden Rd , Scottsdale , AZ , 85257 Toggle portfolio menu" at bounding box center [696, 151] width 542 height 26
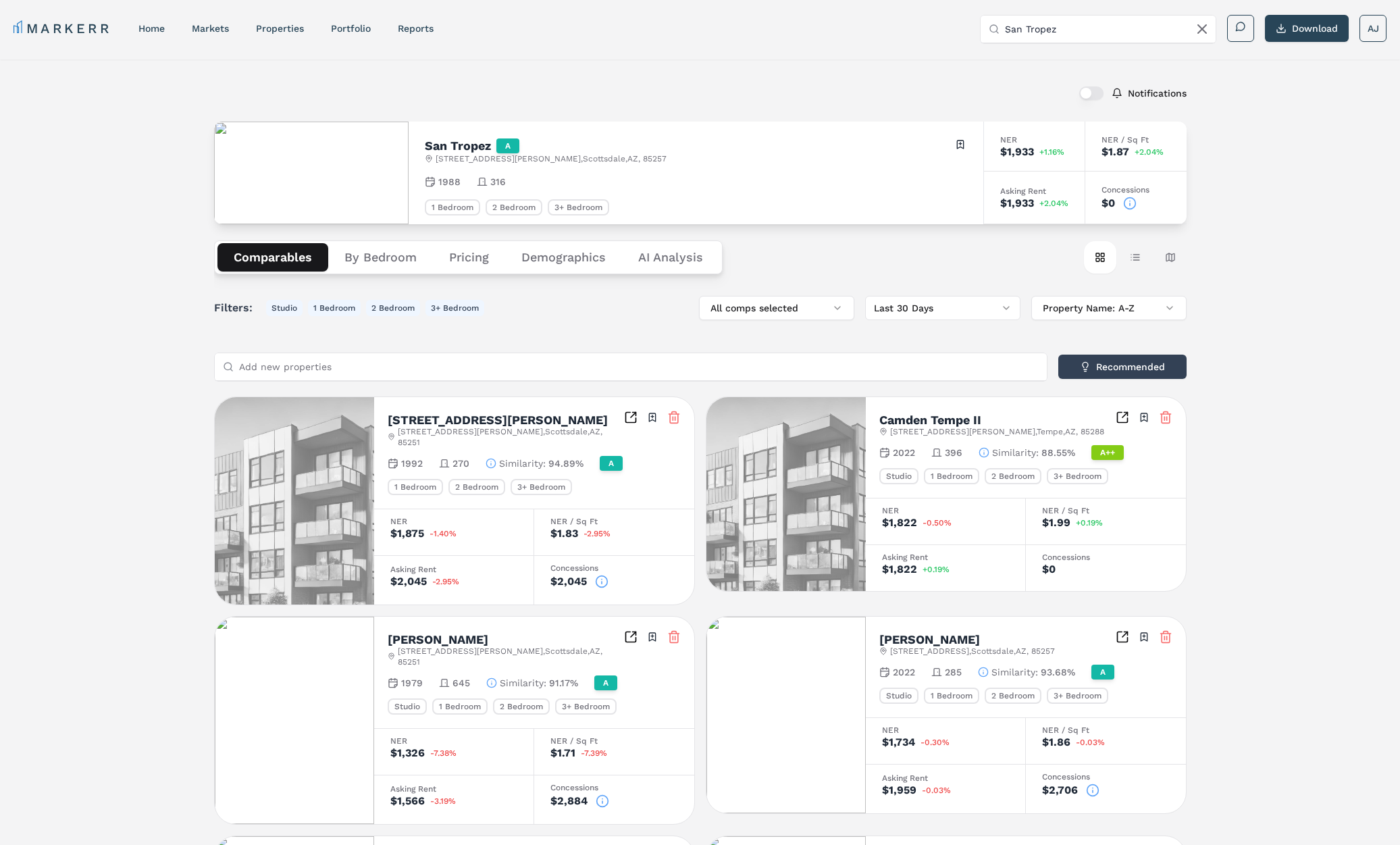
click at [638, 120] on div "Notifications San Tropez A 2700 N Hayden Rd , Scottsdale , AZ , 85257 Toggle po…" at bounding box center [700, 766] width 972 height 1381
click at [1126, 204] on icon at bounding box center [1129, 203] width 14 height 14
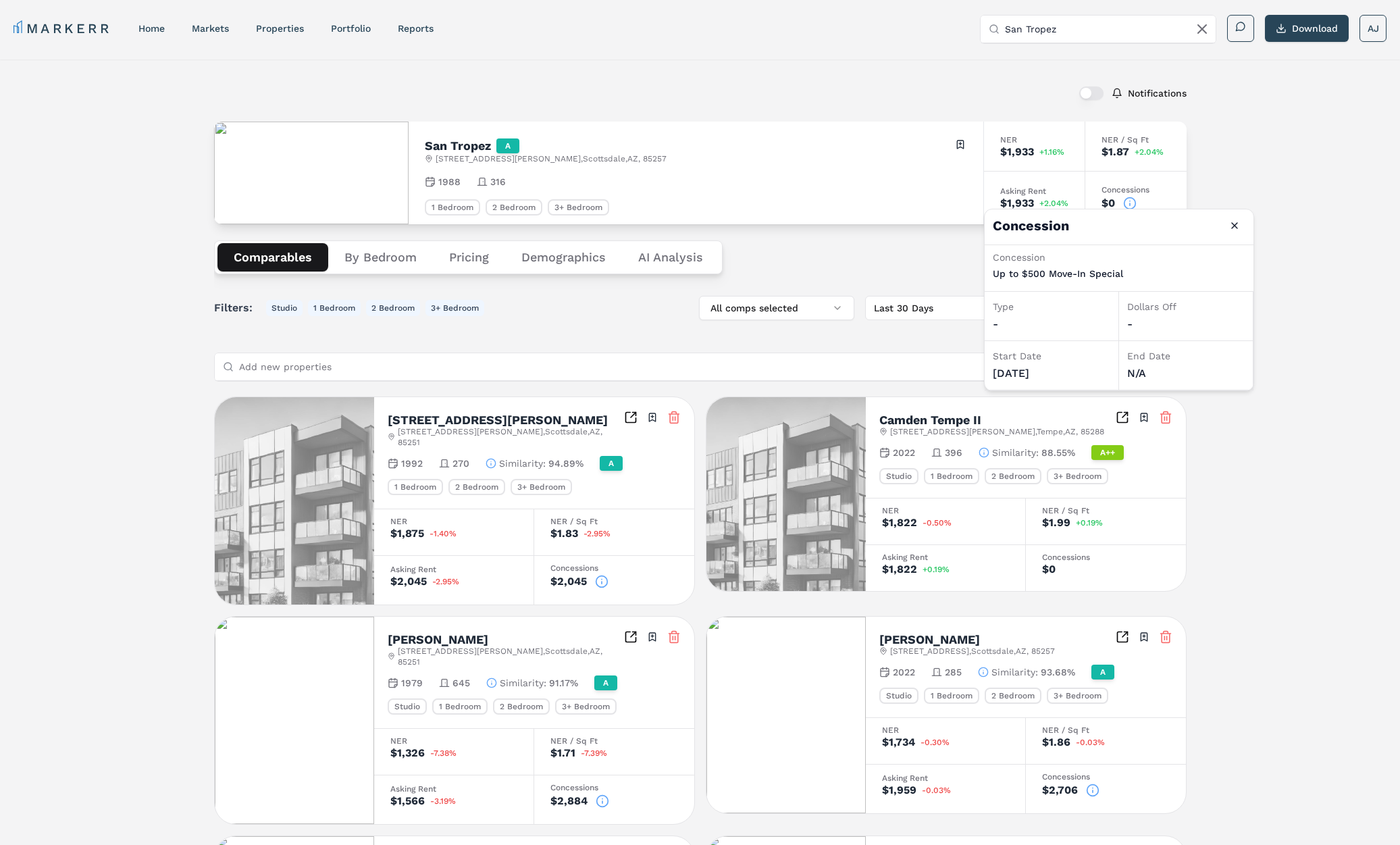
scroll to position [4, 0]
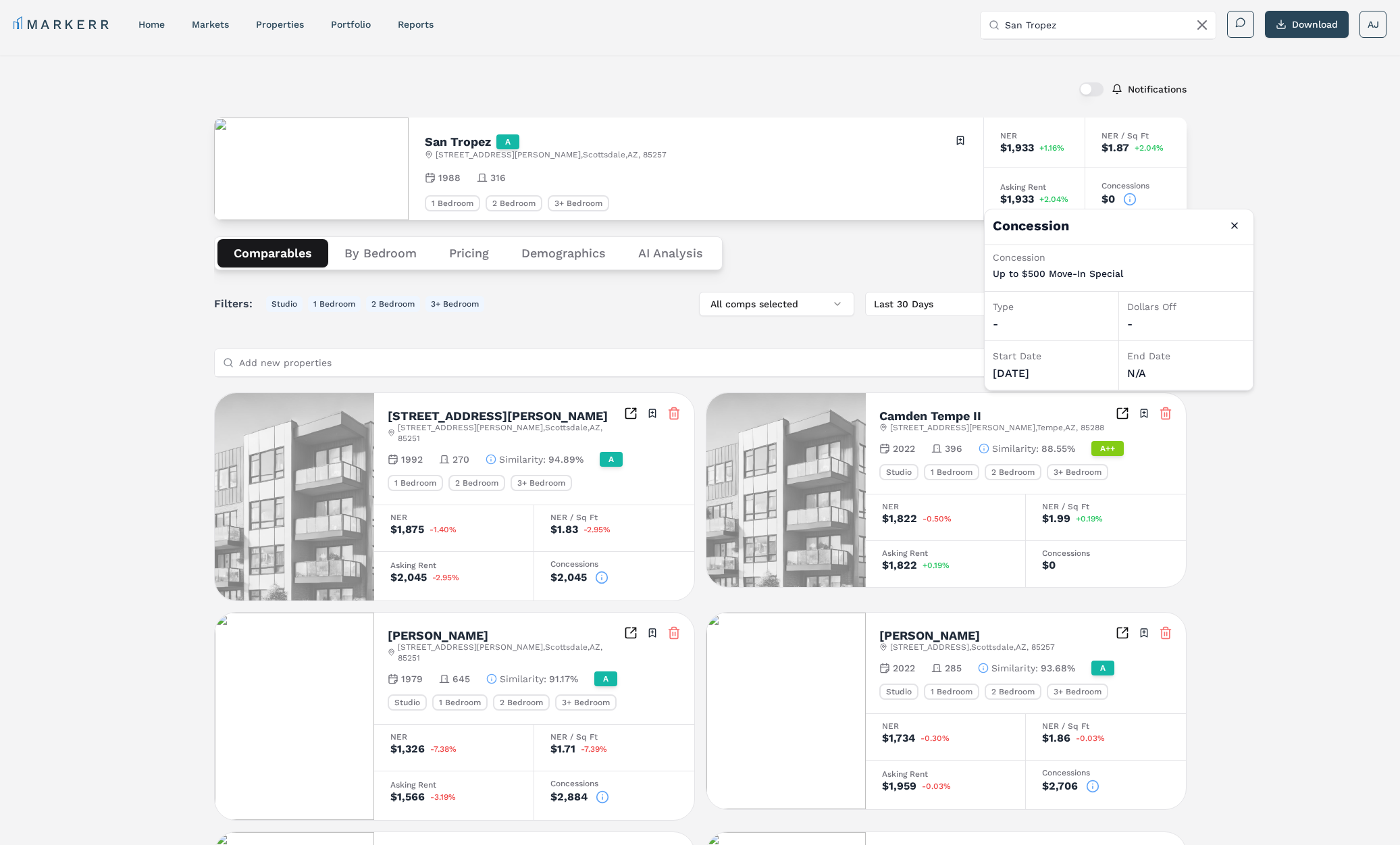
click at [1054, 27] on input "San Tropez" at bounding box center [1105, 26] width 202 height 27
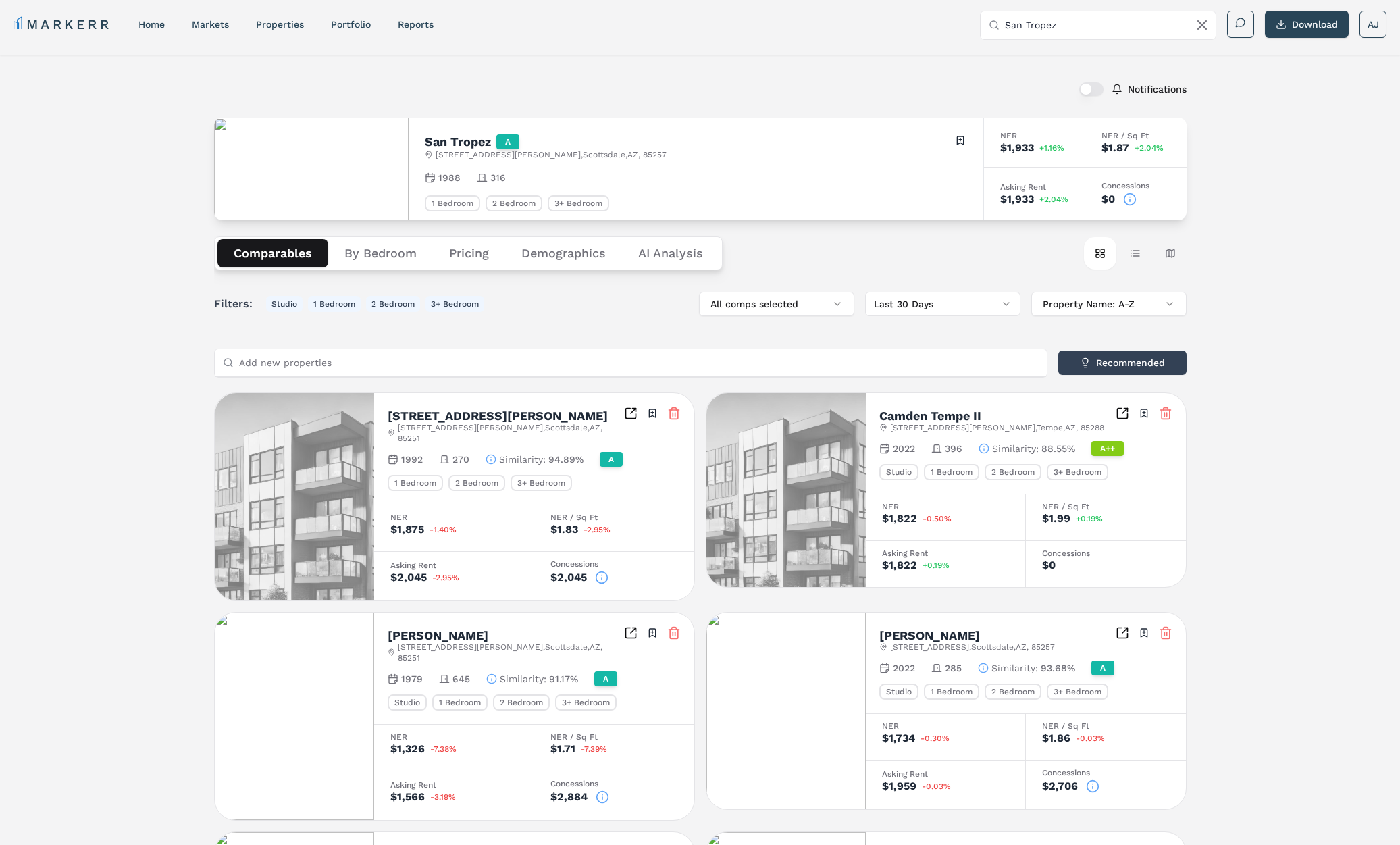
click at [1054, 27] on input "San Tropez" at bounding box center [1105, 26] width 202 height 27
paste input "MAA River Oaks"
click at [1041, 75] on div "MAA River Oaks" at bounding box center [1072, 73] width 163 height 14
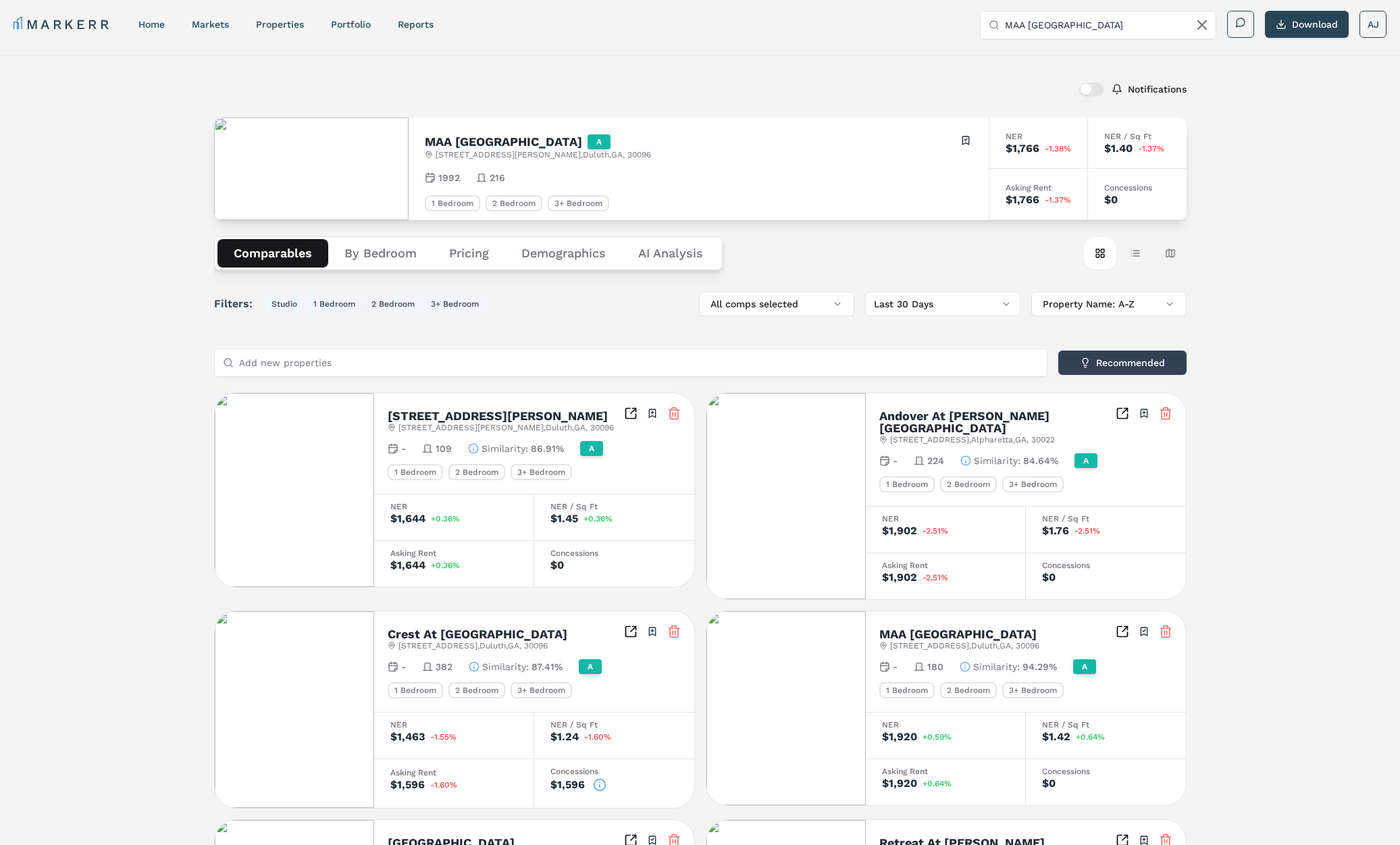
click at [472, 146] on h2 "MAA River Oaks" at bounding box center [503, 141] width 157 height 12
drag, startPoint x: 472, startPoint y: 146, endPoint x: 469, endPoint y: 156, distance: 10.4
click at [472, 147] on h2 "MAA River Oaks" at bounding box center [503, 141] width 157 height 12
drag, startPoint x: 1140, startPoint y: 201, endPoint x: 1116, endPoint y: 175, distance: 35.4
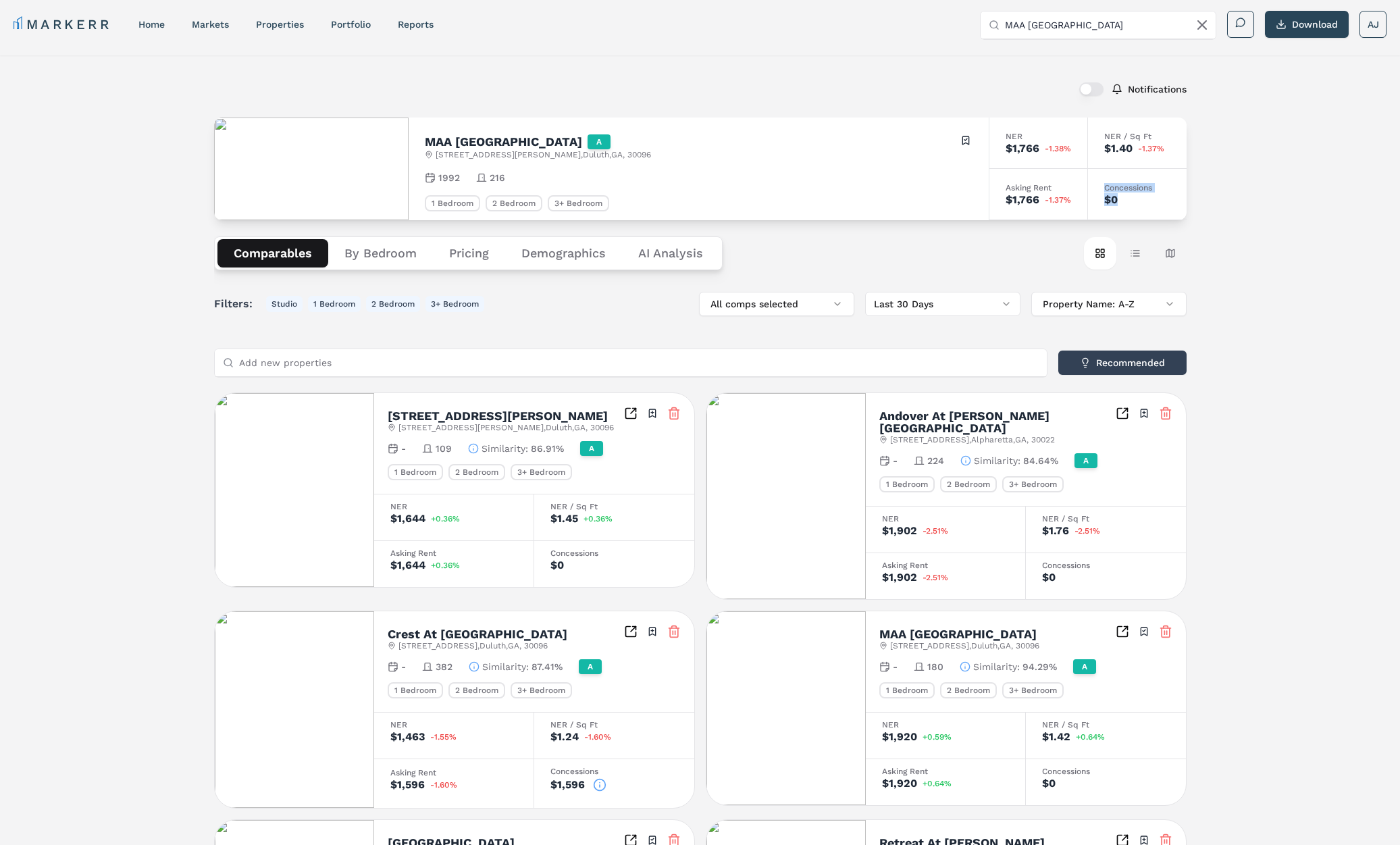
click at [1078, 200] on div "NER $1,766 -1.38% NER / Sq Ft $1.40 -1.37% Asking Rent $1,766 -1.37% Concession…" at bounding box center [1087, 169] width 198 height 103
click at [1073, 29] on input "MAA River Oaks" at bounding box center [1105, 26] width 202 height 27
paste input "Atlantic at Howell (Markerr)"
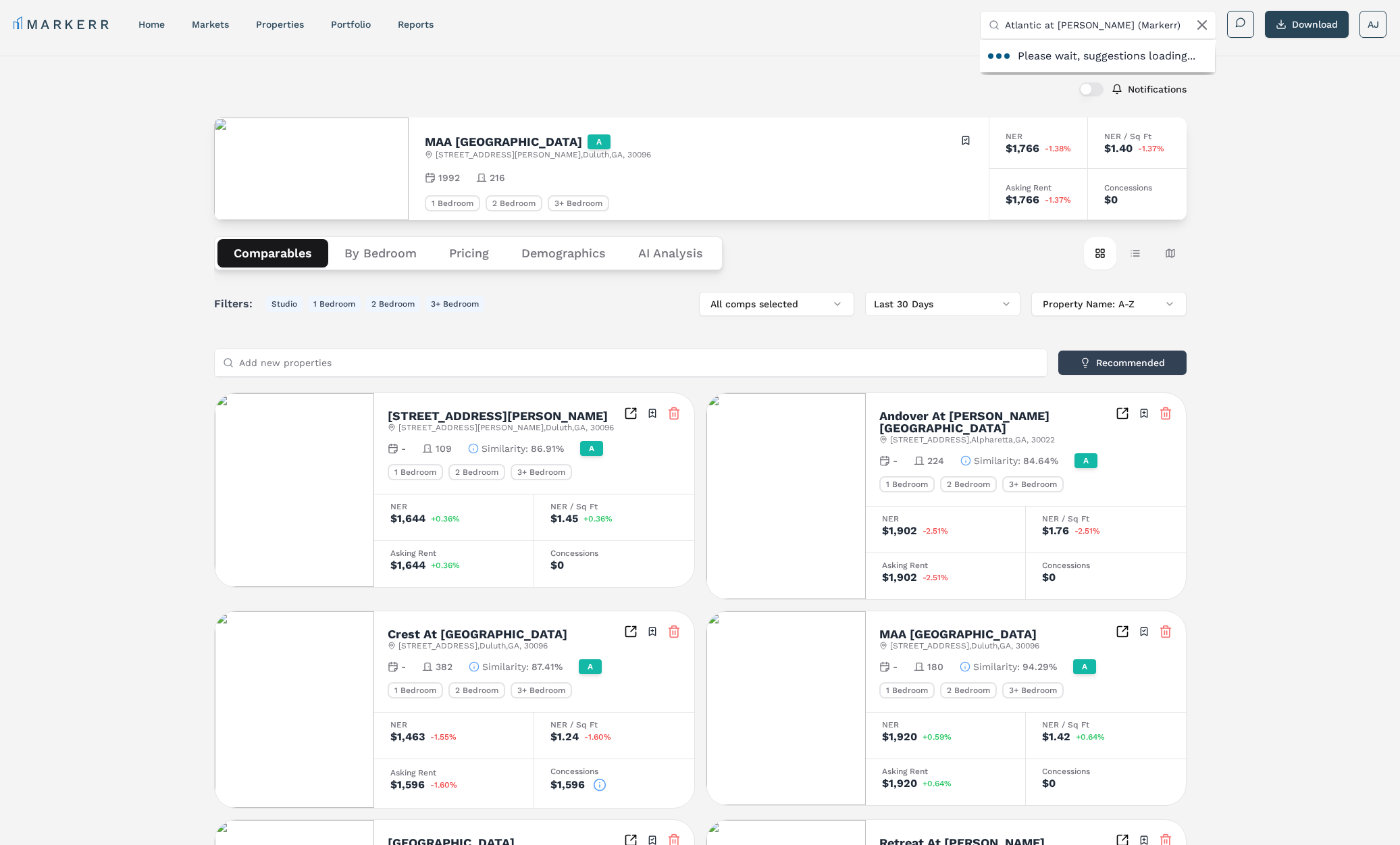
click at [1090, 24] on input "Atlantic at Howell (Markerr)" at bounding box center [1105, 26] width 202 height 27
click at [1067, 94] on div "3655 Peachtree Industrial Blvd, Duluth" at bounding box center [1072, 100] width 163 height 14
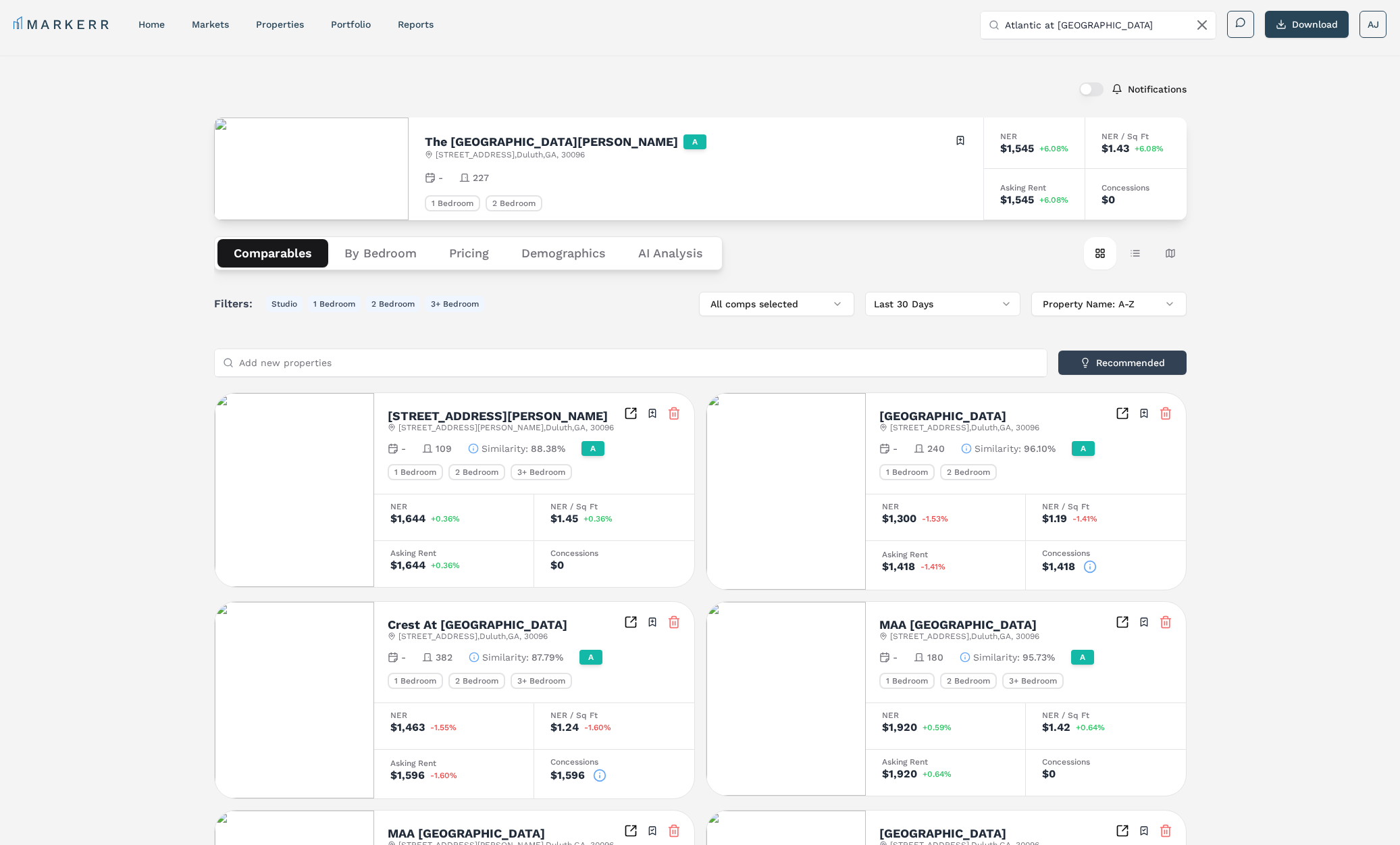
click at [503, 143] on h2 "The Atlantic Howell Station" at bounding box center [552, 141] width 254 height 12
click at [1101, 19] on input "Atlantic at Howell" at bounding box center [1105, 26] width 202 height 27
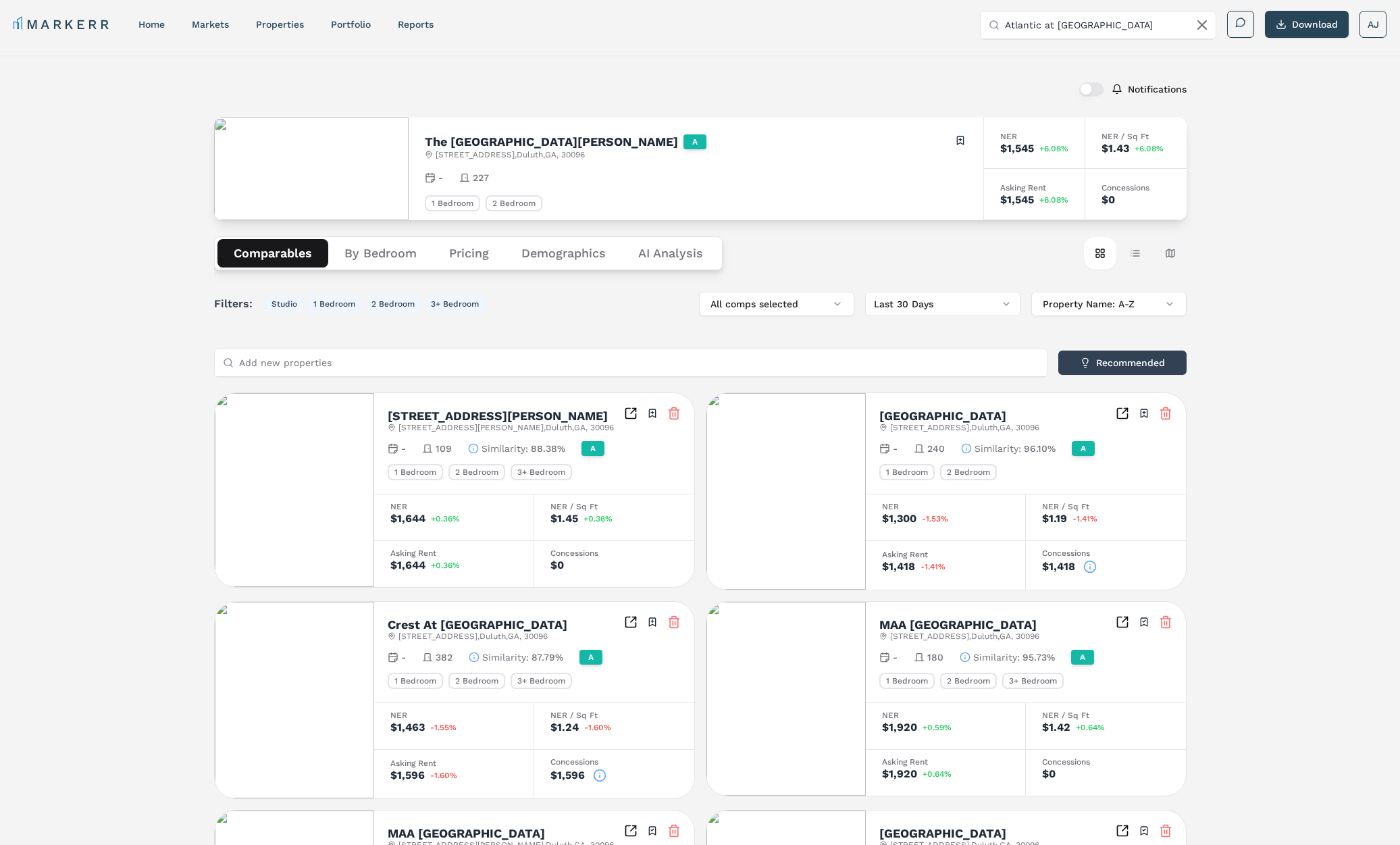
paste input "Avonlea on the River (Markerr)"
click at [1056, 25] on input "Atlantic at Avonlea on the River (Markerr)" at bounding box center [1105, 26] width 202 height 27
paste input "text"
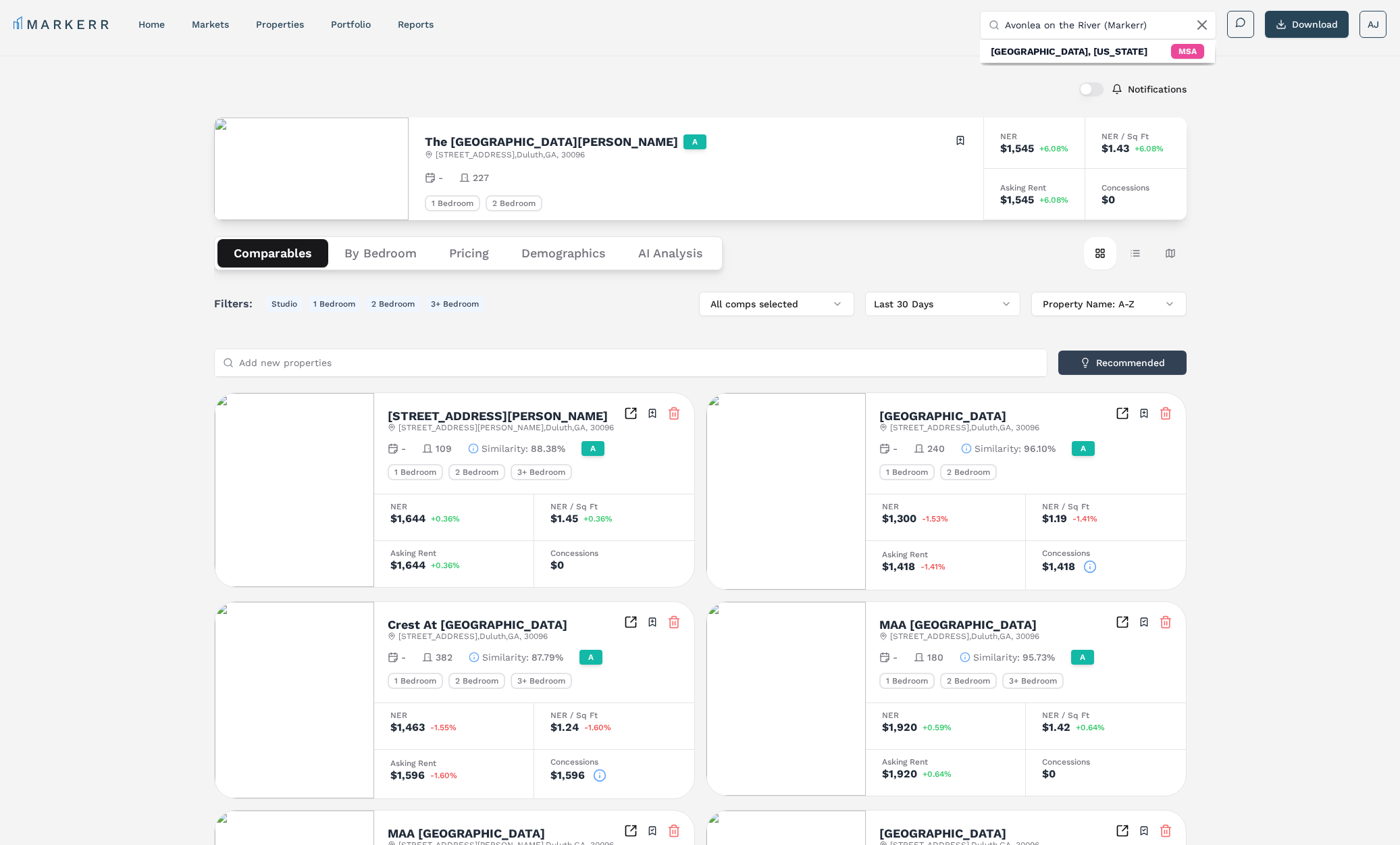
click at [1099, 24] on input "Avonlea on the River (Markerr)" at bounding box center [1105, 26] width 202 height 27
click at [1056, 75] on div "Avonlea On The River" at bounding box center [1072, 73] width 163 height 14
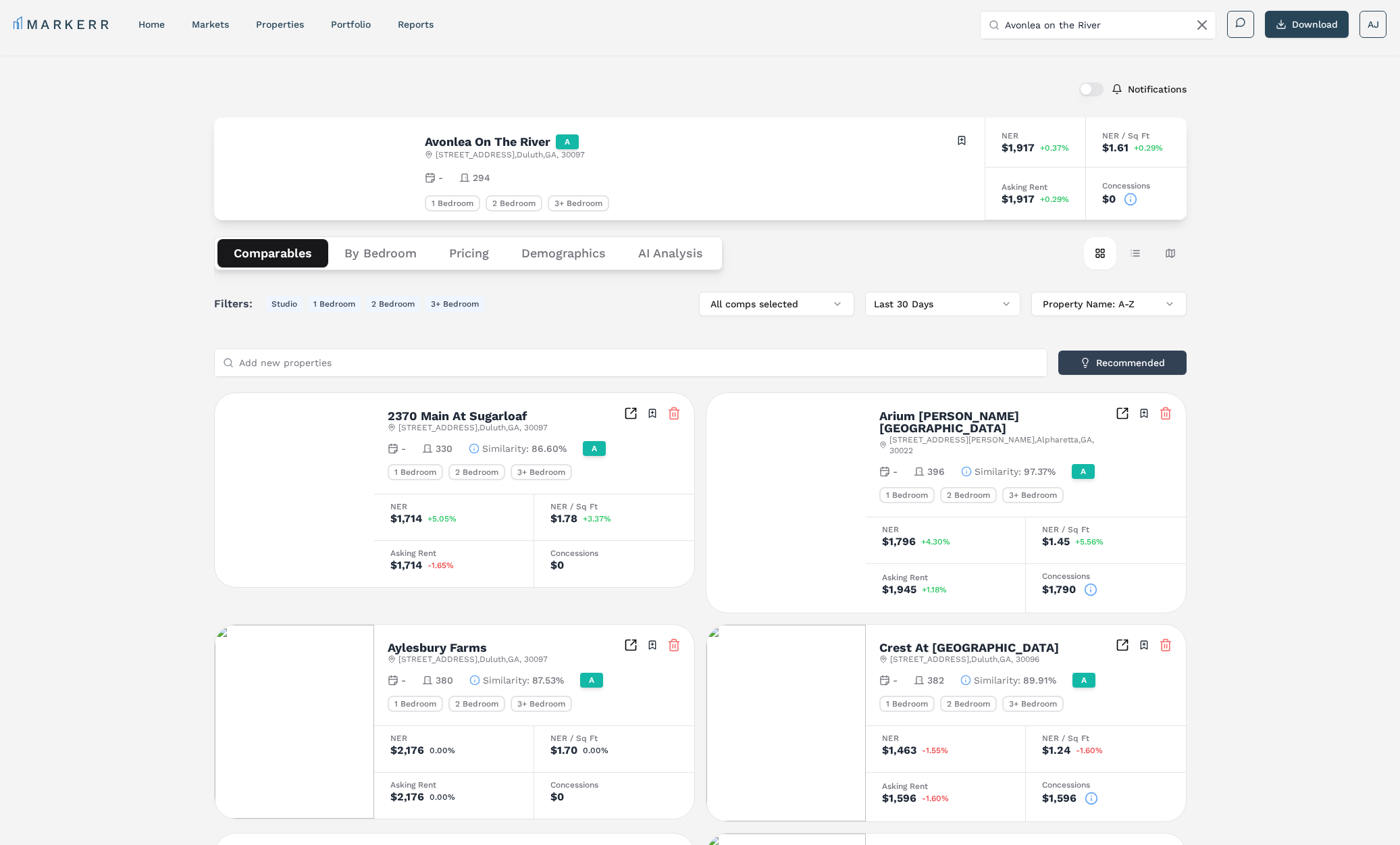
click at [507, 136] on h2 "Avonlea On The River" at bounding box center [488, 141] width 126 height 12
click at [1126, 197] on icon at bounding box center [1130, 199] width 14 height 14
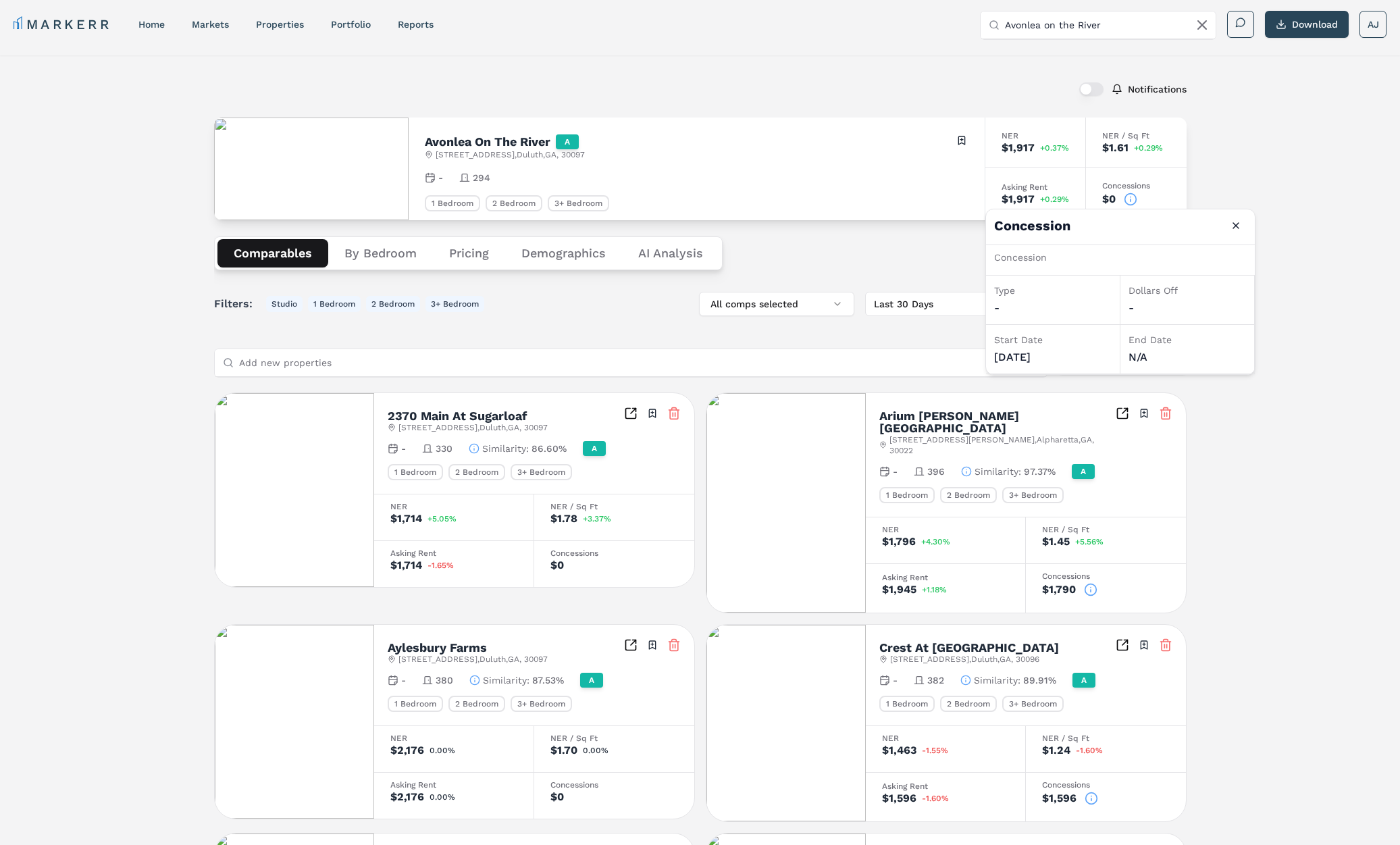
click at [783, 184] on div "Avonlea On The River A 6015 State Bridge Rd , Duluth , GA , 30097 Toggle portfo…" at bounding box center [696, 169] width 576 height 103
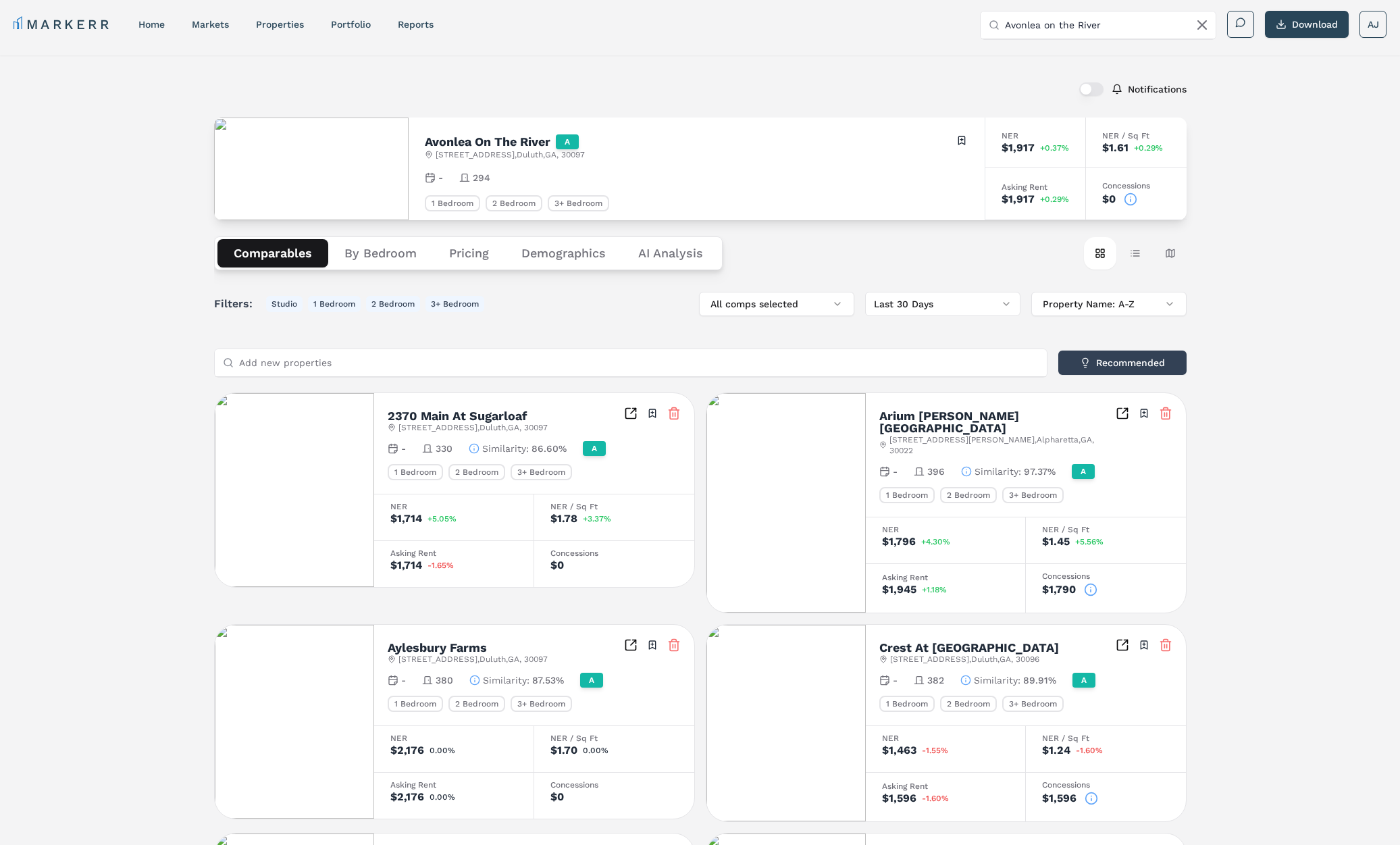
click at [459, 145] on h2 "Avonlea On The River" at bounding box center [488, 141] width 126 height 12
click at [1133, 198] on icon at bounding box center [1130, 199] width 14 height 14
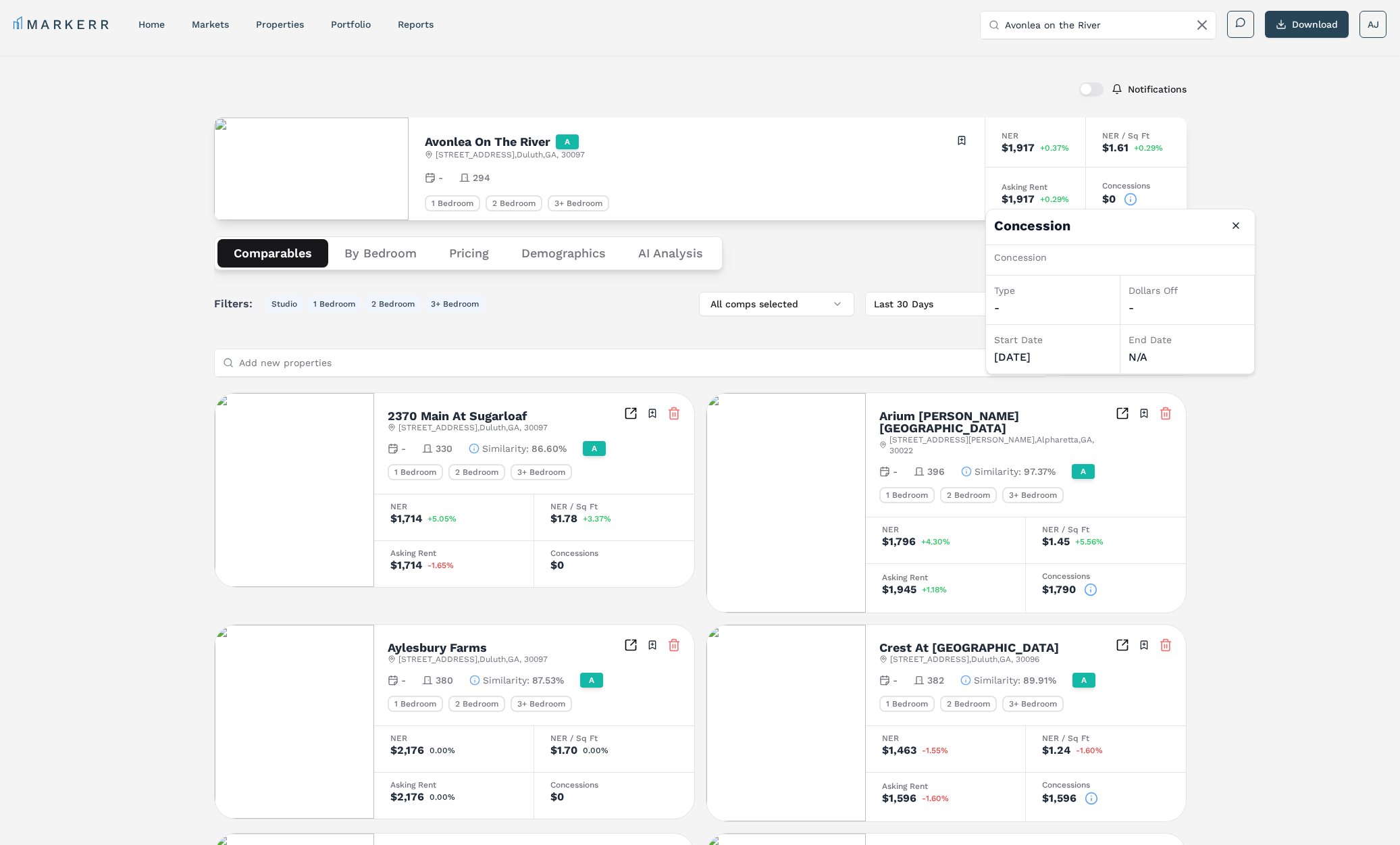
drag, startPoint x: 1070, startPoint y: 261, endPoint x: 1080, endPoint y: 260, distance: 10.0
click at [1080, 260] on div "Concession" at bounding box center [1120, 260] width 269 height 30
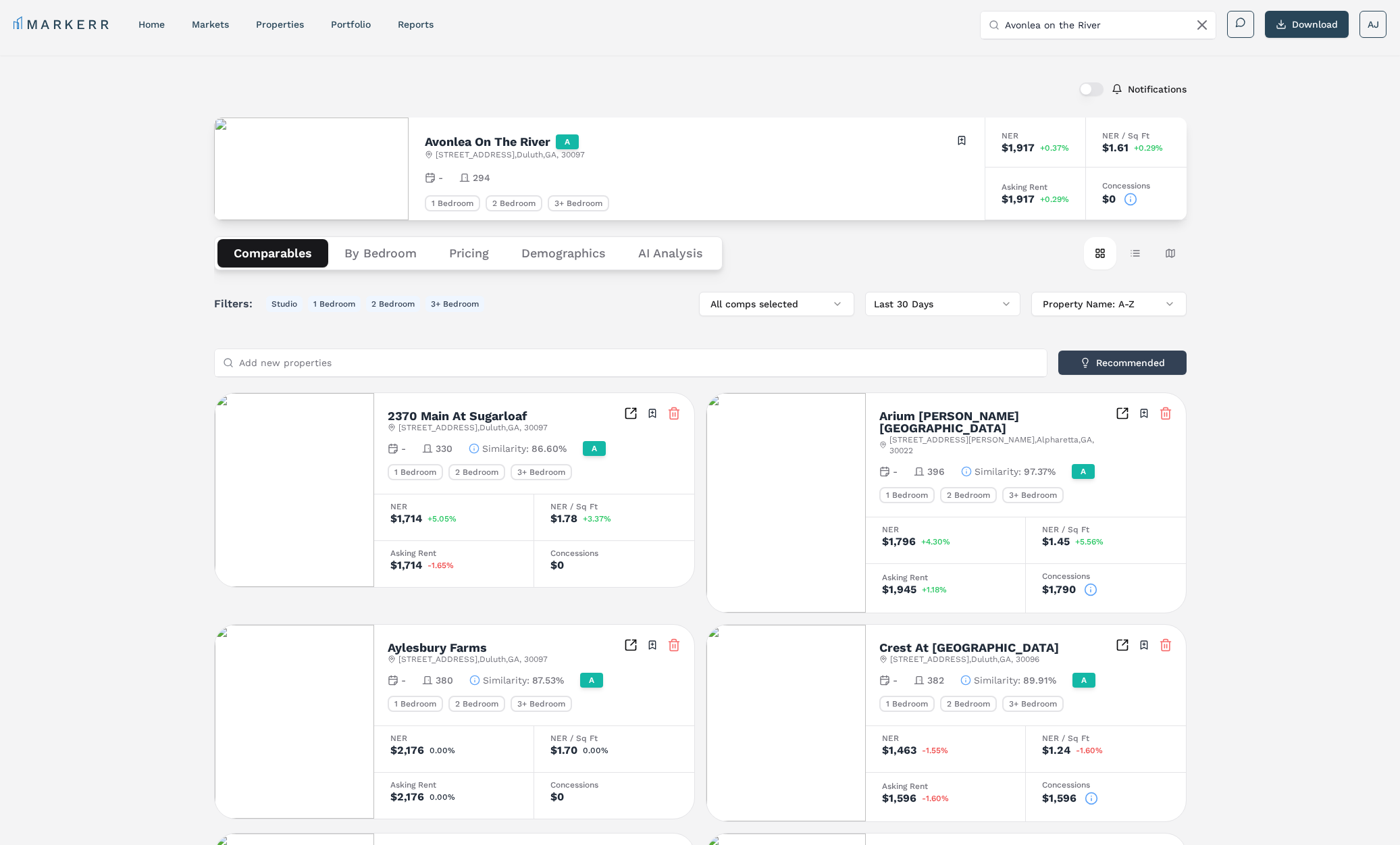
click at [334, 141] on img at bounding box center [311, 169] width 194 height 103
click at [497, 141] on h2 "Avonlea On The River" at bounding box center [488, 141] width 126 height 12
click at [1054, 23] on input "Avonlea on the River" at bounding box center [1105, 26] width 202 height 27
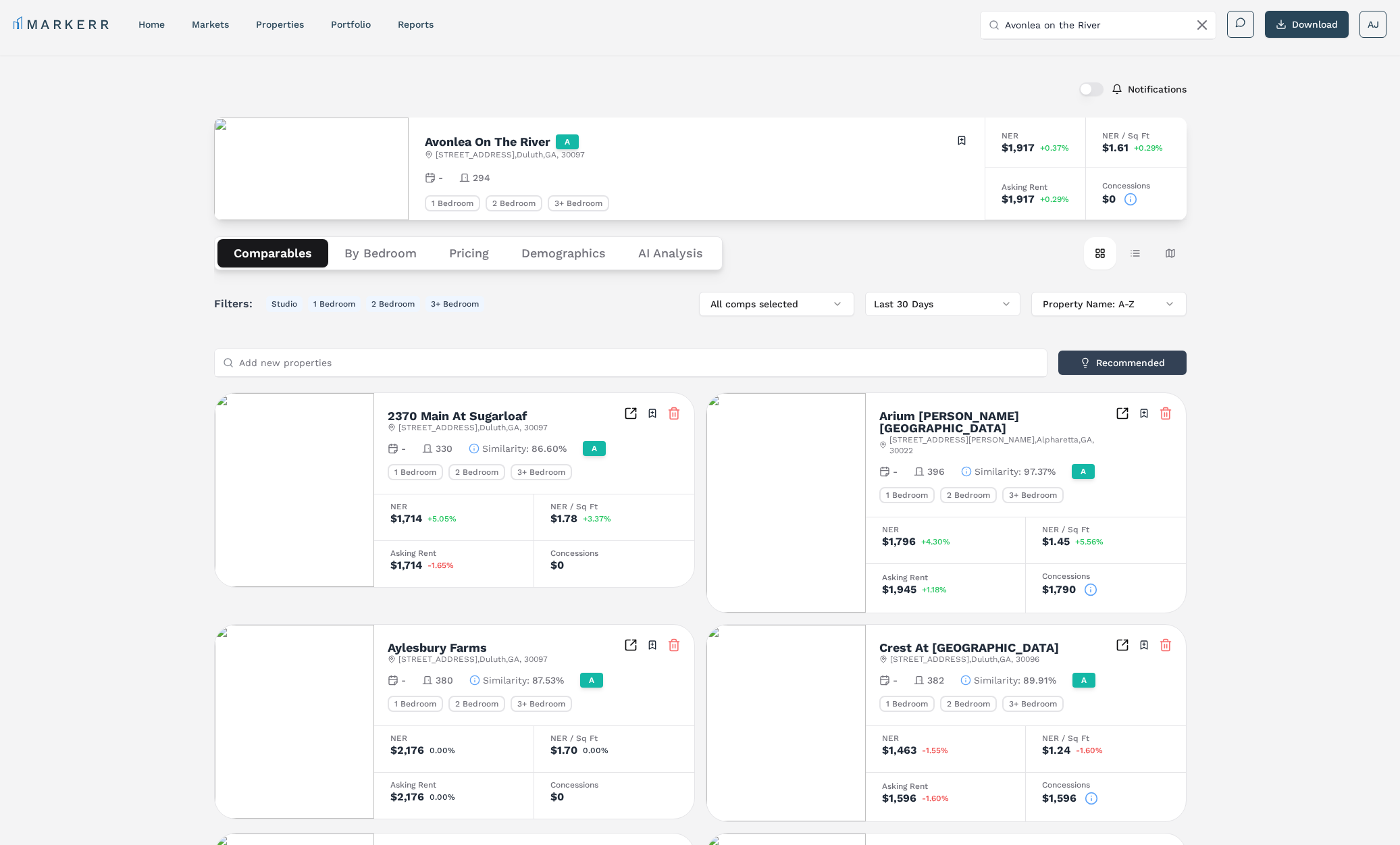
click at [1054, 23] on input "Avonlea on the River" at bounding box center [1105, 26] width 202 height 27
drag, startPoint x: 1054, startPoint y: 23, endPoint x: 1074, endPoint y: 26, distance: 20.2
click at [1054, 23] on input "Avonlea on the River" at bounding box center [1105, 26] width 202 height 27
paste input "Retreat at Johns Creek (Markerr)"
click at [1111, 24] on input "Retreat at Johns Creek (Markerr)" at bounding box center [1105, 26] width 202 height 27
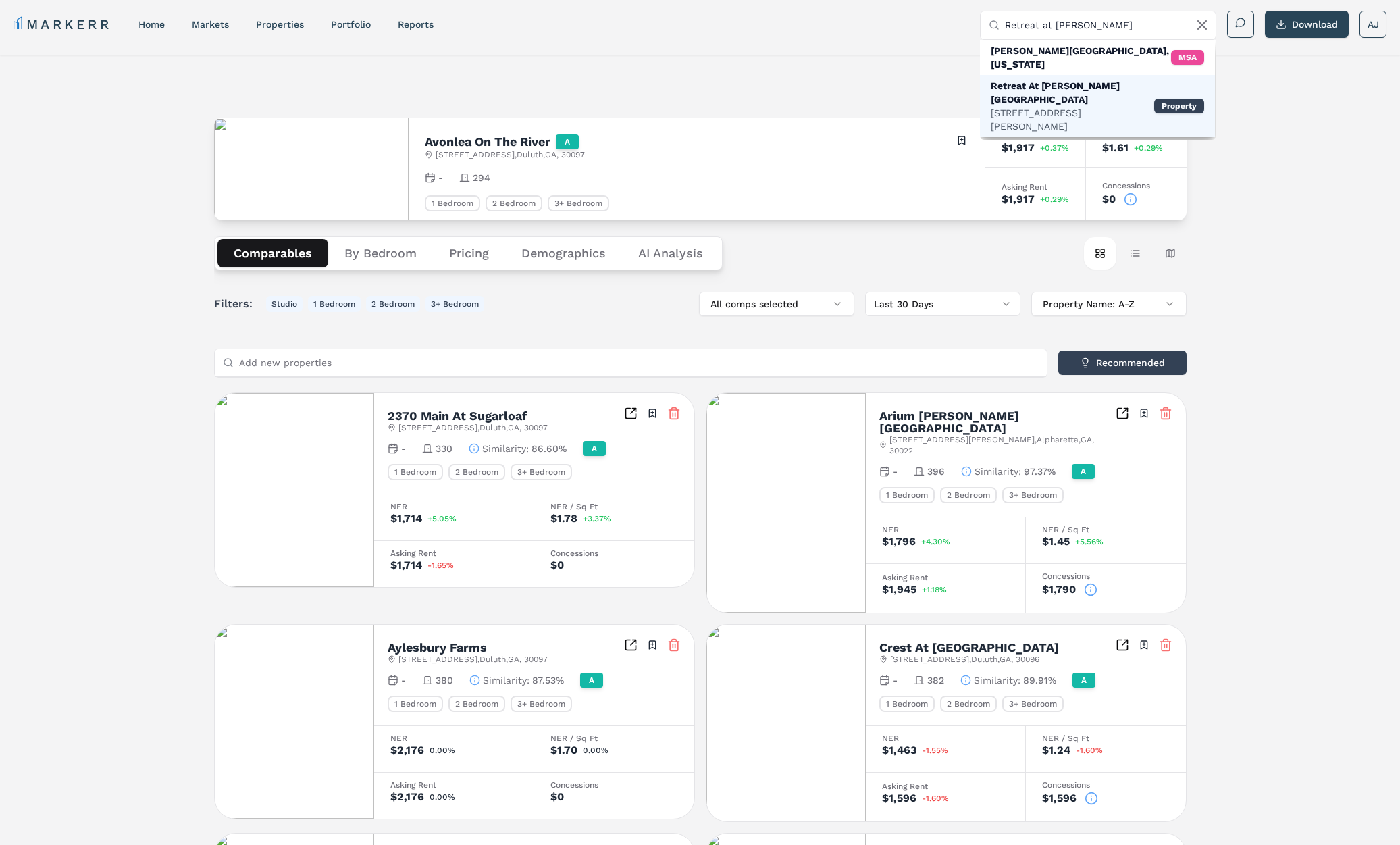
click at [1043, 106] on div "6005 State Bridge Rd, Johns Creek" at bounding box center [1072, 120] width 163 height 27
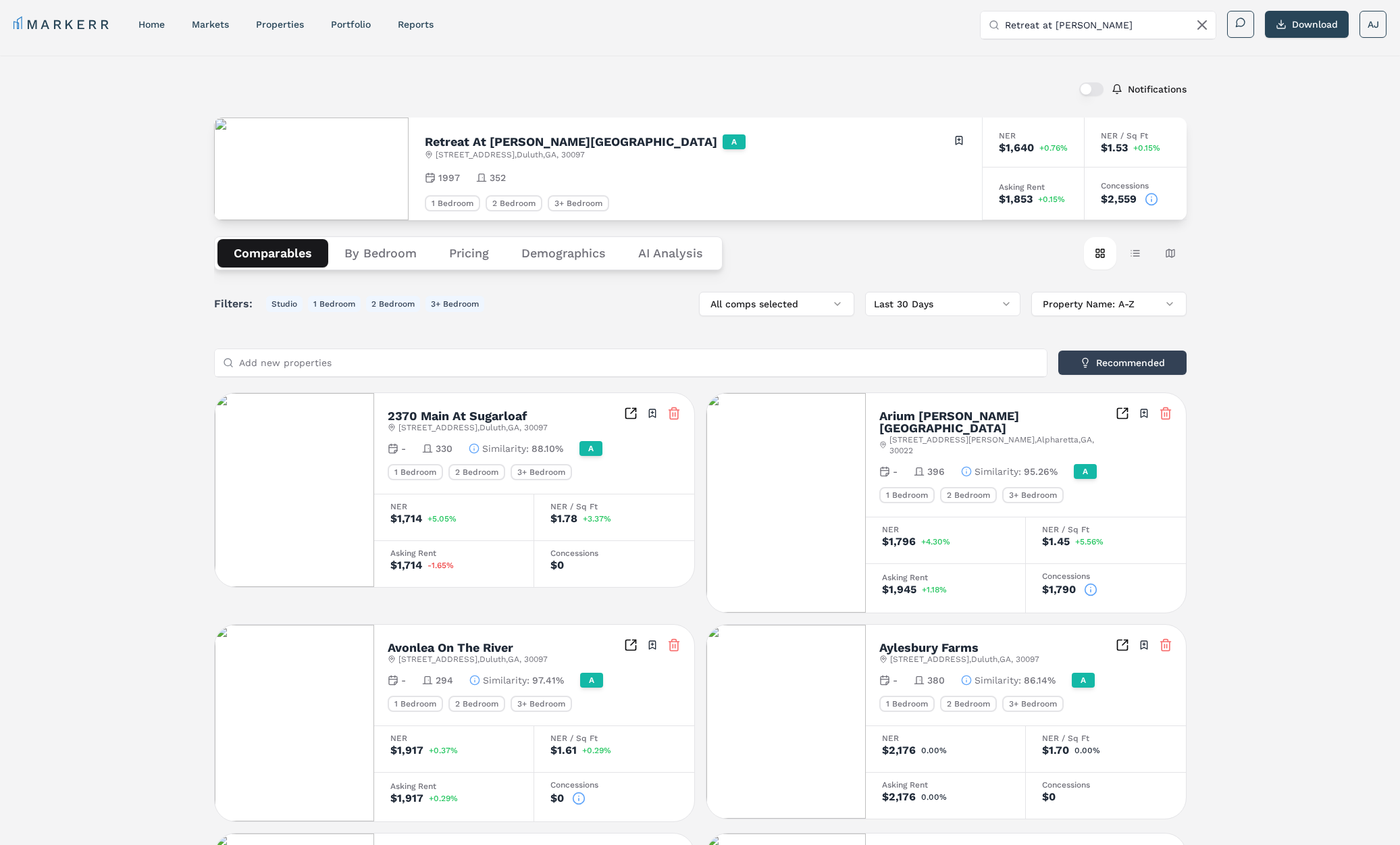
click at [1149, 201] on icon at bounding box center [1151, 199] width 14 height 14
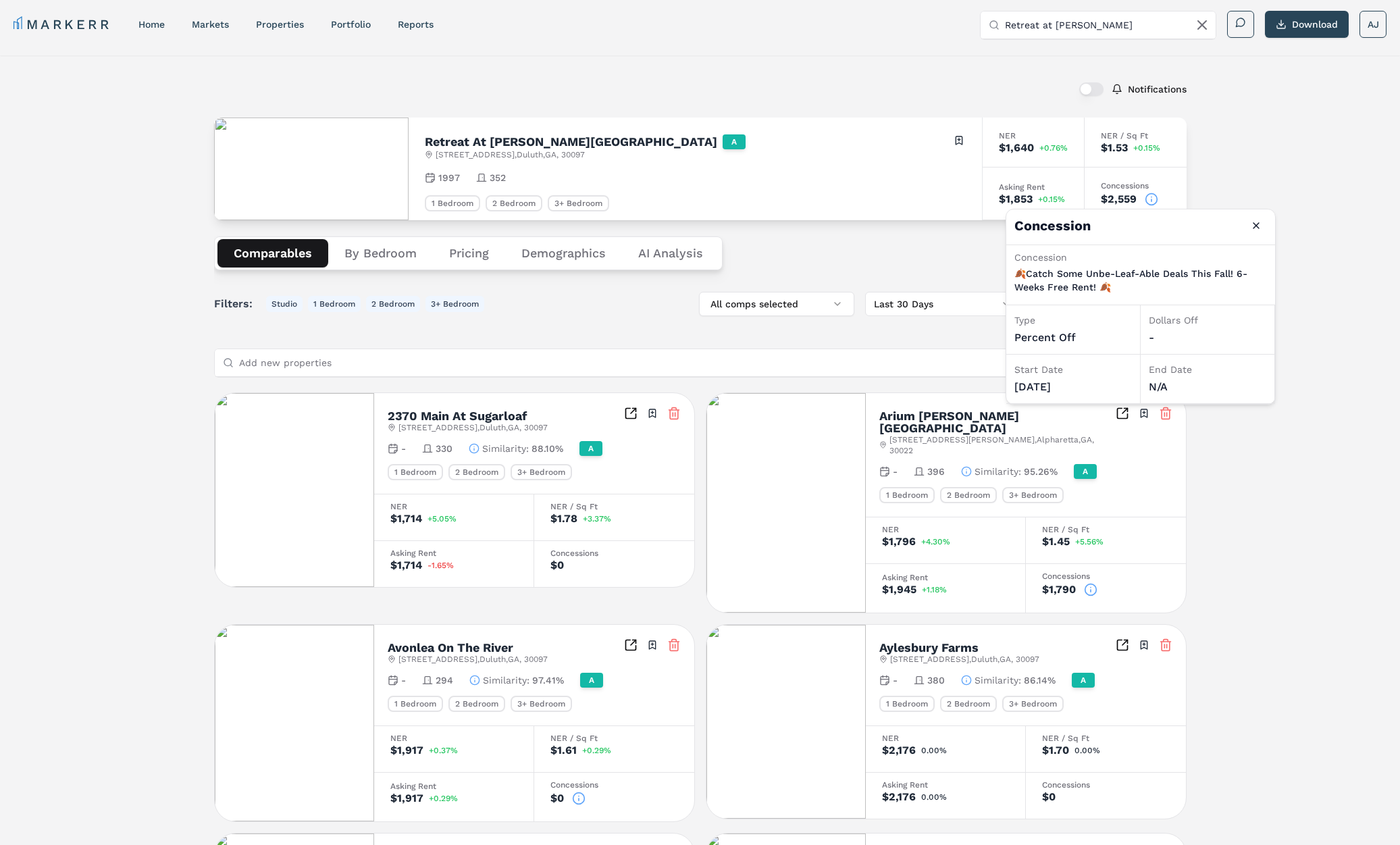
drag, startPoint x: 586, startPoint y: 788, endPoint x: 587, endPoint y: 778, distance: 10.0
click at [587, 785] on div "Concessions $0" at bounding box center [614, 797] width 160 height 49
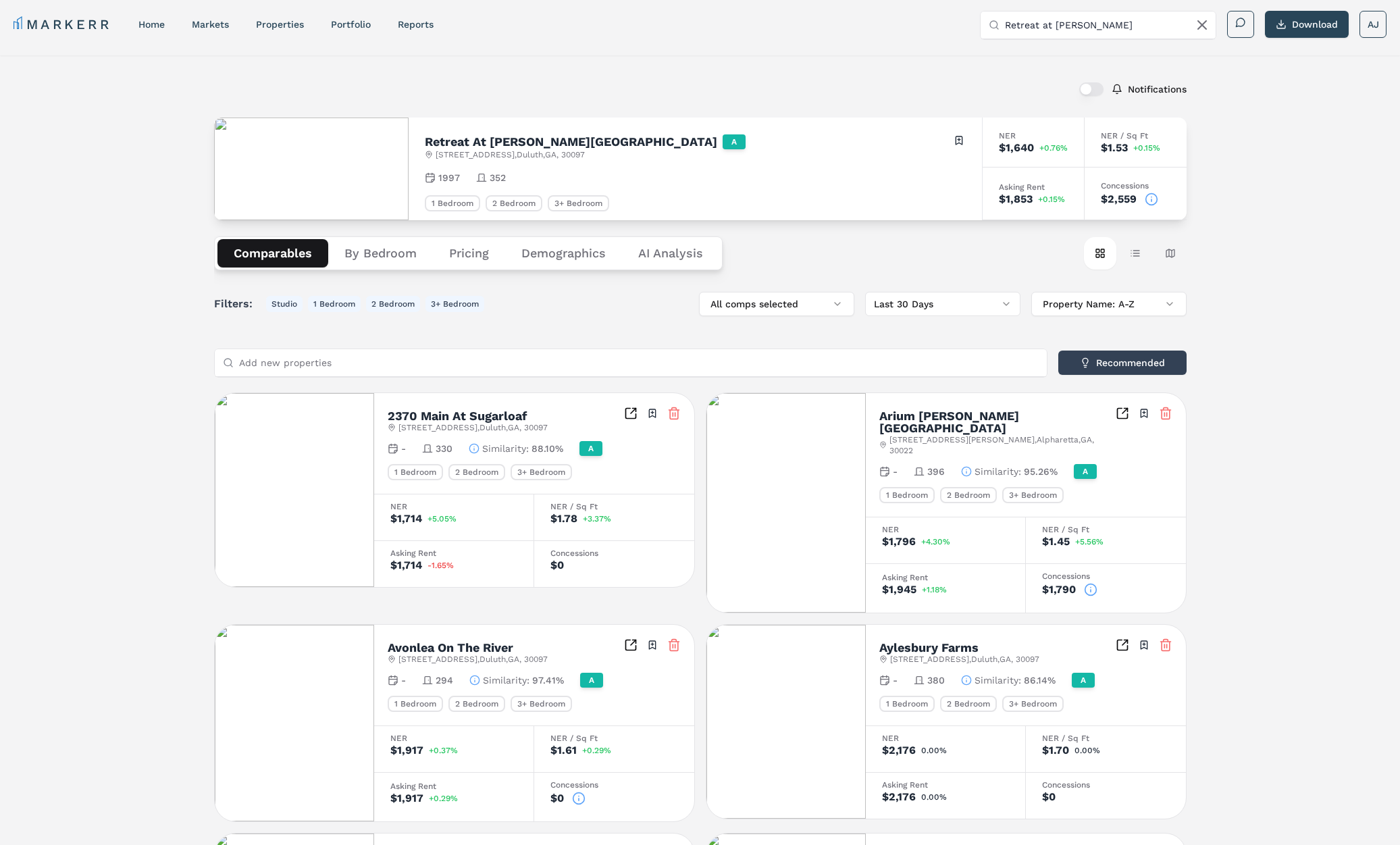
click at [585, 792] on icon at bounding box center [578, 798] width 14 height 14
click at [583, 792] on icon at bounding box center [578, 798] width 14 height 14
drag, startPoint x: 1287, startPoint y: 234, endPoint x: 1243, endPoint y: 239, distance: 44.3
click at [1285, 235] on div "Notifications Retreat At Johns Creek A 6005 State Bridge Rd , Duluth , GA , 300…" at bounding box center [700, 764] width 1400 height 1416
click at [1147, 202] on circle at bounding box center [1150, 199] width 12 height 12
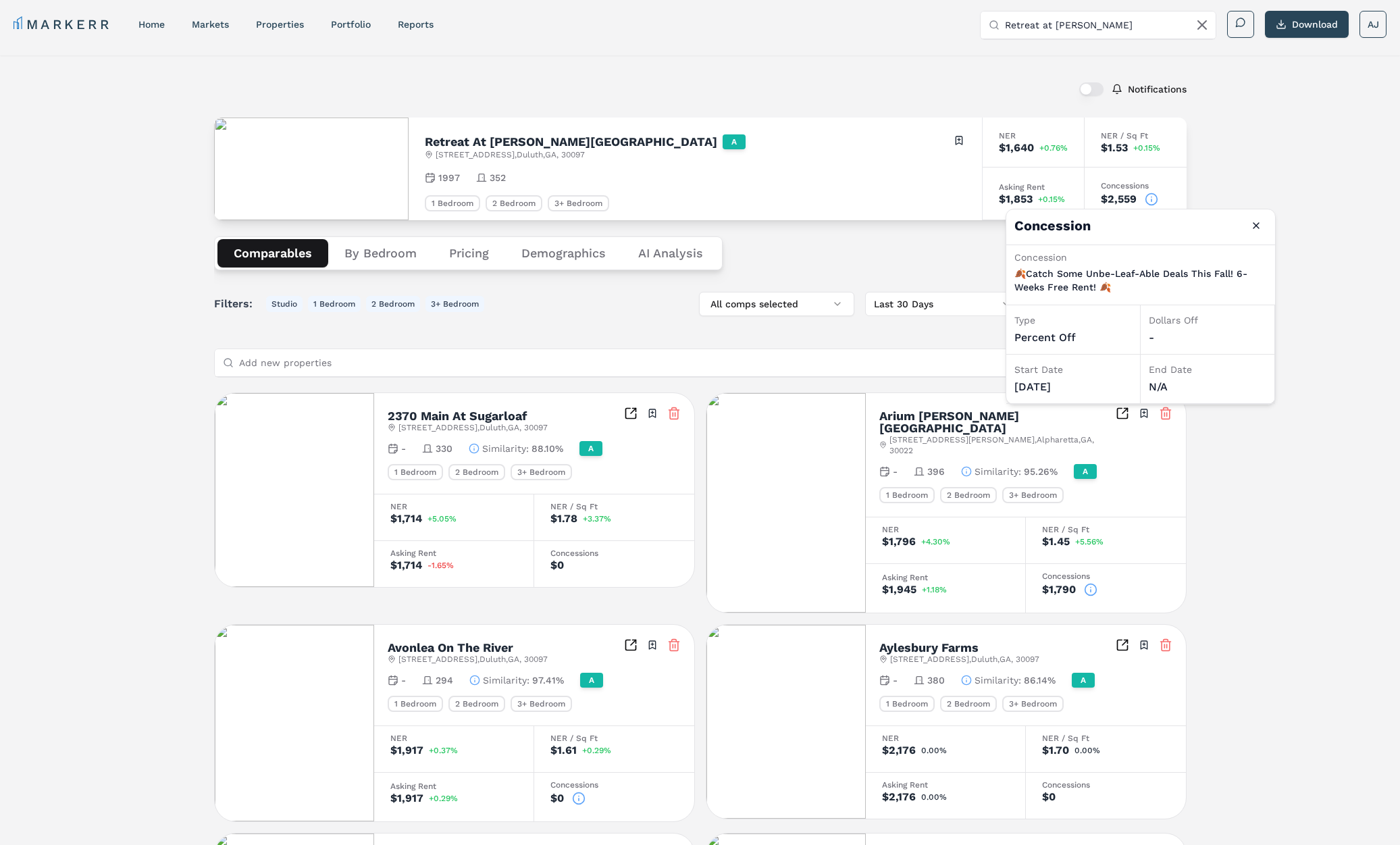
click at [1065, 276] on p "🍂Catch Some Unbe-Leaf-Able Deals This Fall! 6-Weeks Free Rent! 🍂" at bounding box center [1140, 280] width 253 height 27
drag, startPoint x: 746, startPoint y: 150, endPoint x: 705, endPoint y: 133, distance: 44.4
click at [746, 150] on div "Retreat At Johns Creek A 6005 State Bridge Rd , Duluth , GA , 30097 Toggle port…" at bounding box center [695, 147] width 541 height 26
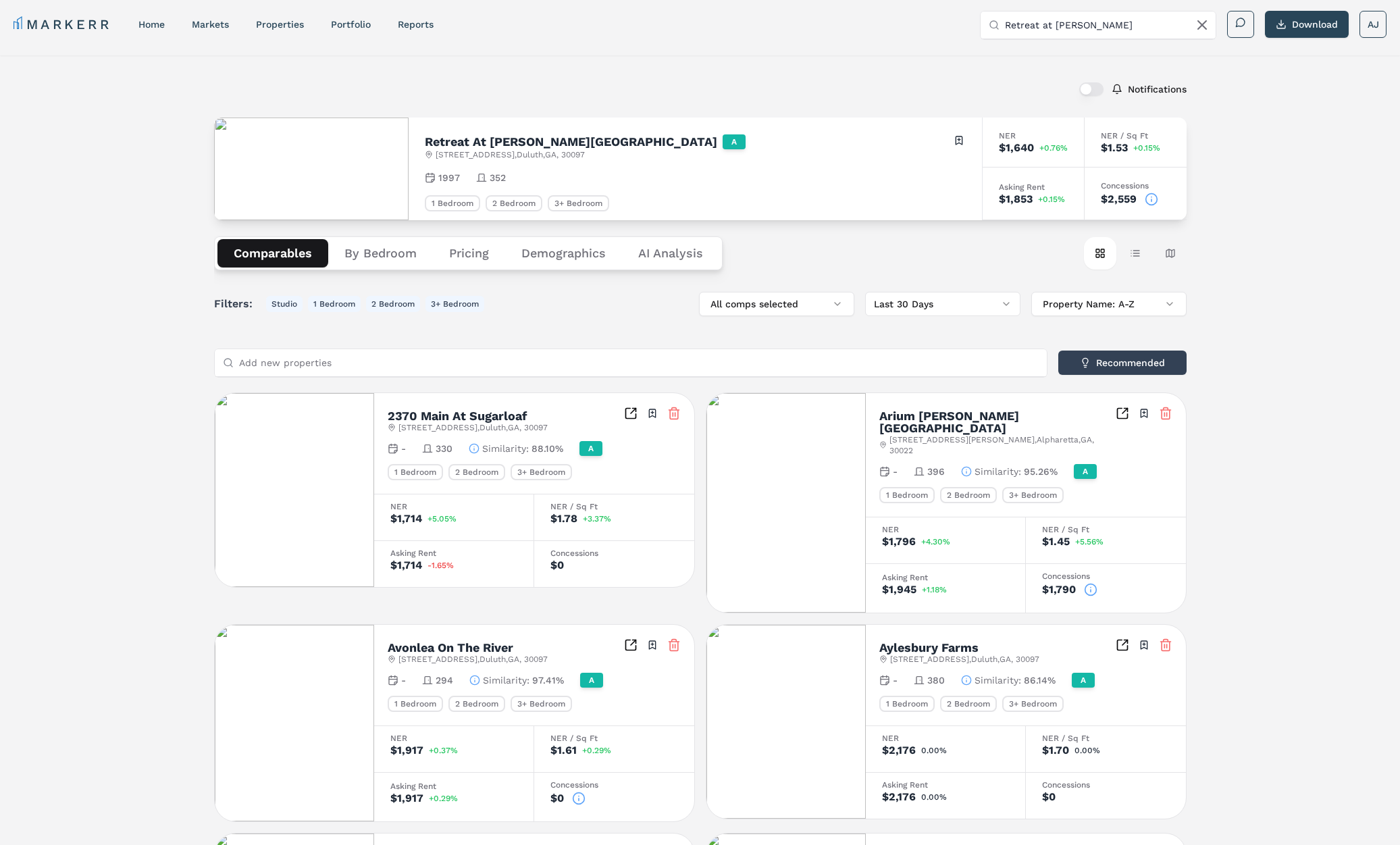
click at [487, 141] on h2 "Retreat At [GEOGRAPHIC_DATA]" at bounding box center [571, 141] width 293 height 12
click at [1104, 17] on input "Retreat at Johns Cree" at bounding box center [1105, 26] width 202 height 27
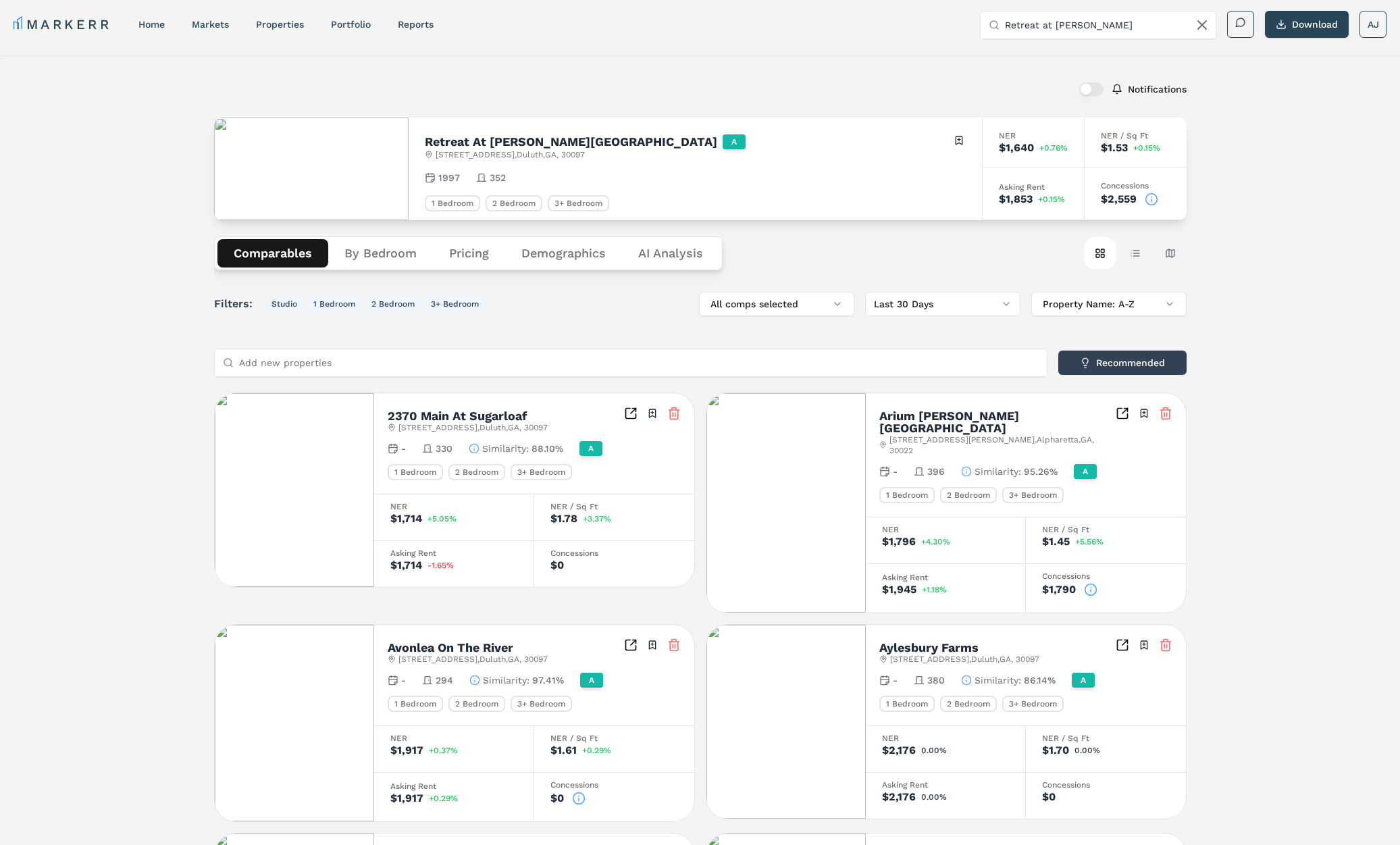
click at [1104, 17] on input "Retreat at Johns Cree" at bounding box center [1105, 26] width 202 height 27
paste input "osemont Berkeley Lake (Markerr)"
click at [1118, 22] on input "Rosemont Berkeley Lake (Markerr)" at bounding box center [1105, 26] width 202 height 27
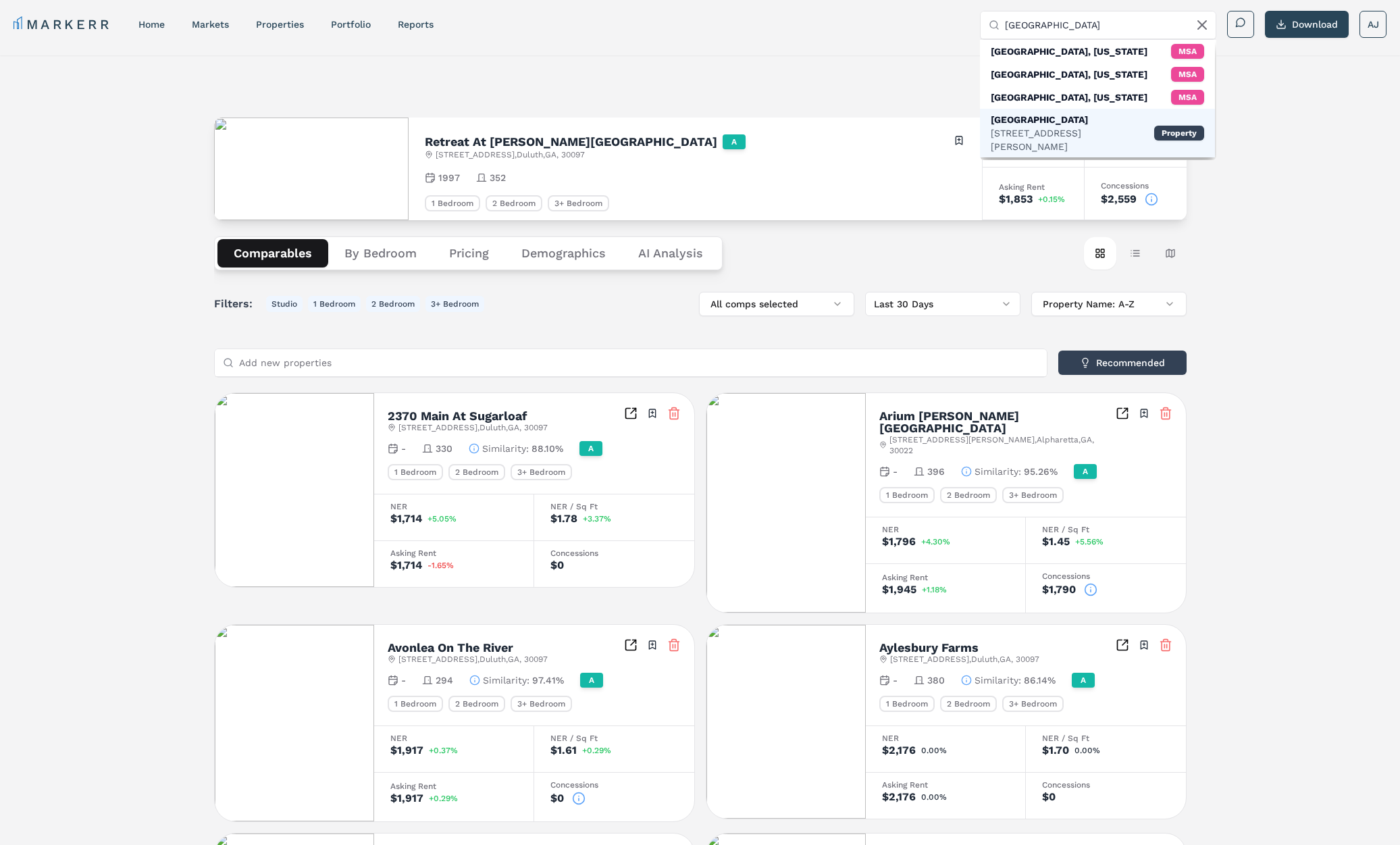
click at [1034, 126] on div "3475 Pleasant Hill Rd, Duluth" at bounding box center [1072, 140] width 163 height 27
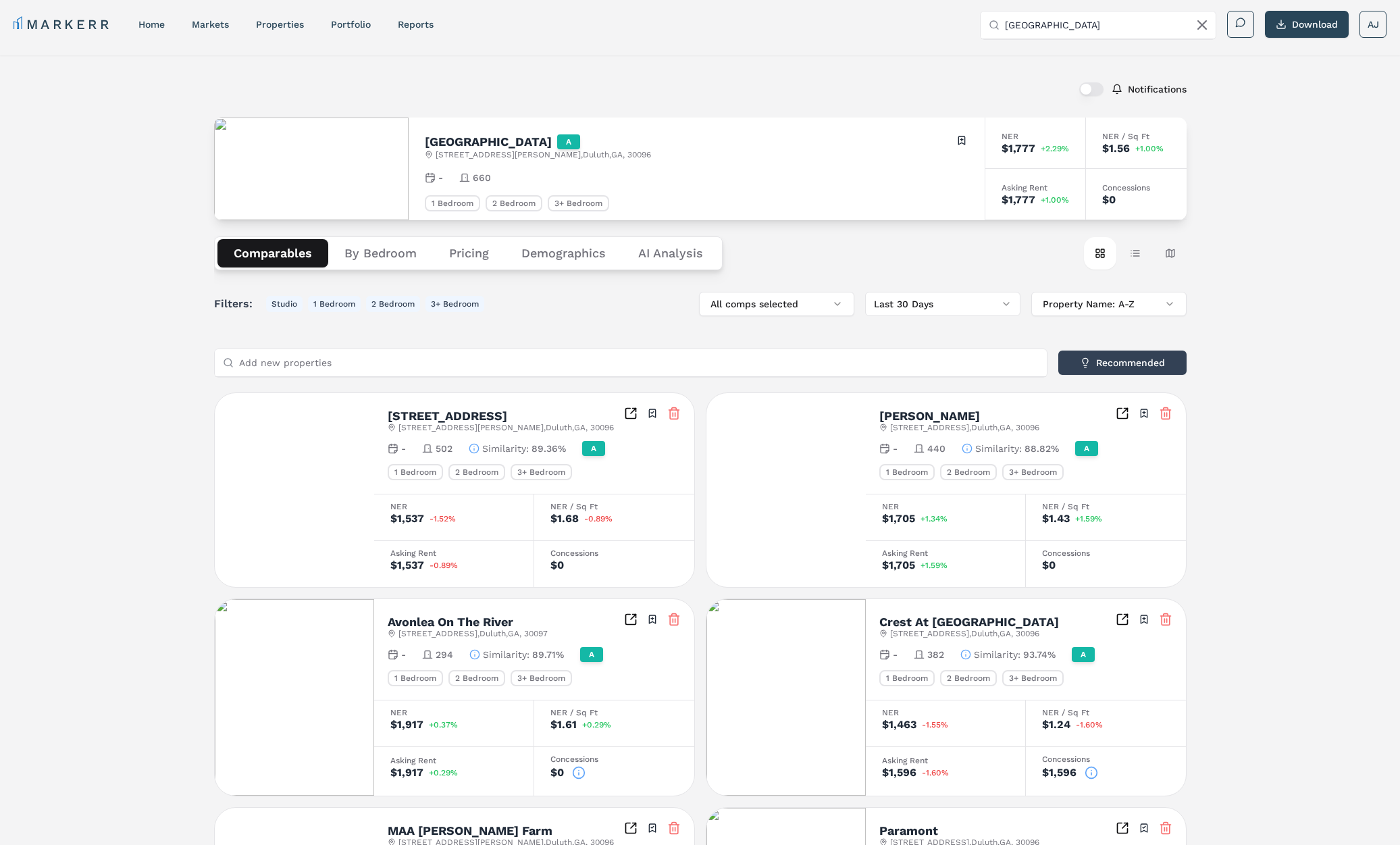
click at [477, 144] on h2 "[GEOGRAPHIC_DATA]" at bounding box center [488, 141] width 127 height 12
click at [491, 139] on h2 "[GEOGRAPHIC_DATA]" at bounding box center [488, 141] width 127 height 12
click at [1046, 19] on input "[GEOGRAPHIC_DATA]" at bounding box center [1105, 26] width 202 height 27
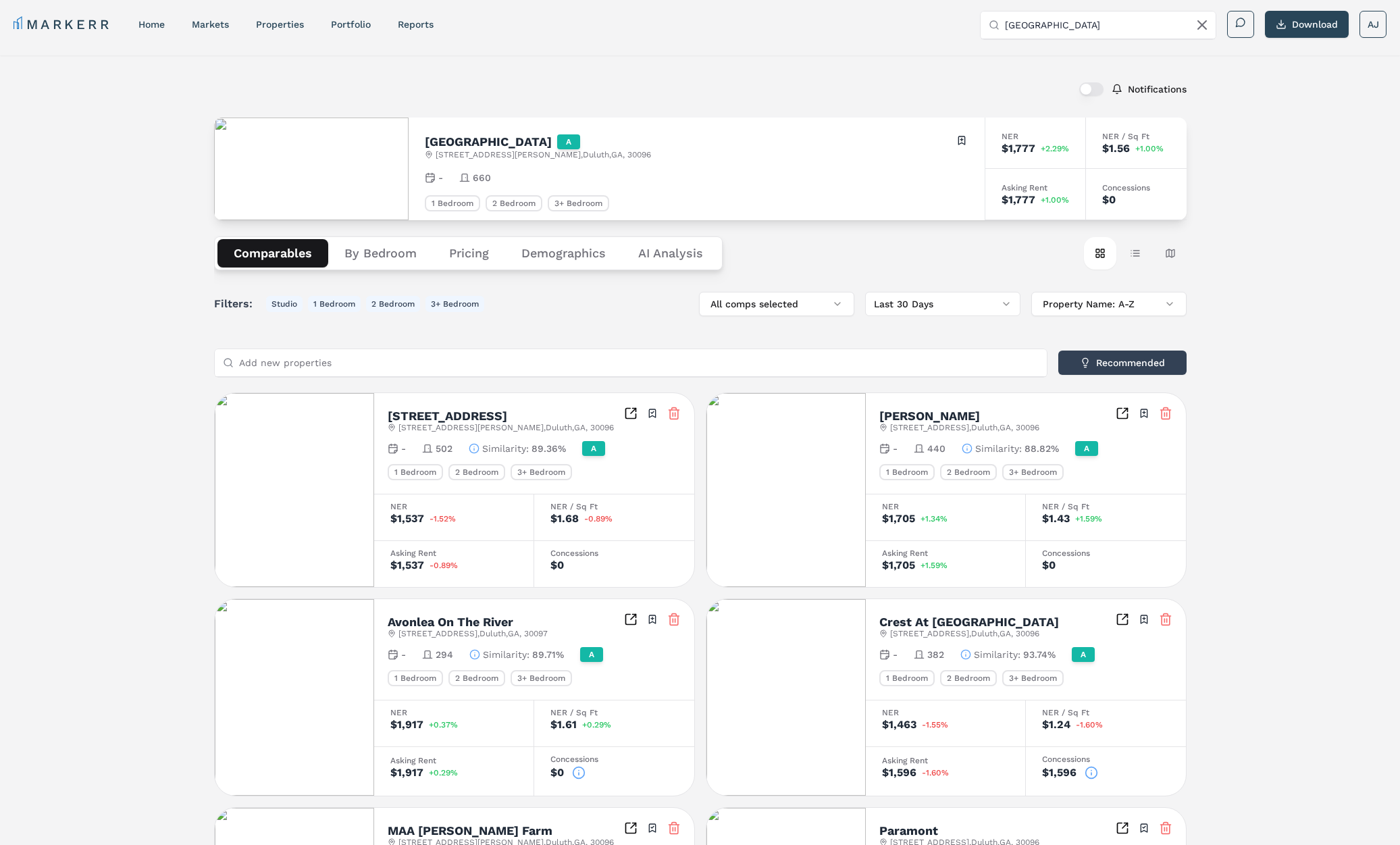
click at [1046, 19] on input "[GEOGRAPHIC_DATA]" at bounding box center [1105, 26] width 202 height 27
drag, startPoint x: 1046, startPoint y: 19, endPoint x: 1065, endPoint y: 18, distance: 19.0
click at [1047, 19] on input "[GEOGRAPHIC_DATA]" at bounding box center [1105, 26] width 202 height 27
paste input "The Crest at Berkeley Lake (Markerr)"
click at [1128, 22] on input "The Crest at Berkeley Lake (Markerr)" at bounding box center [1105, 26] width 202 height 27
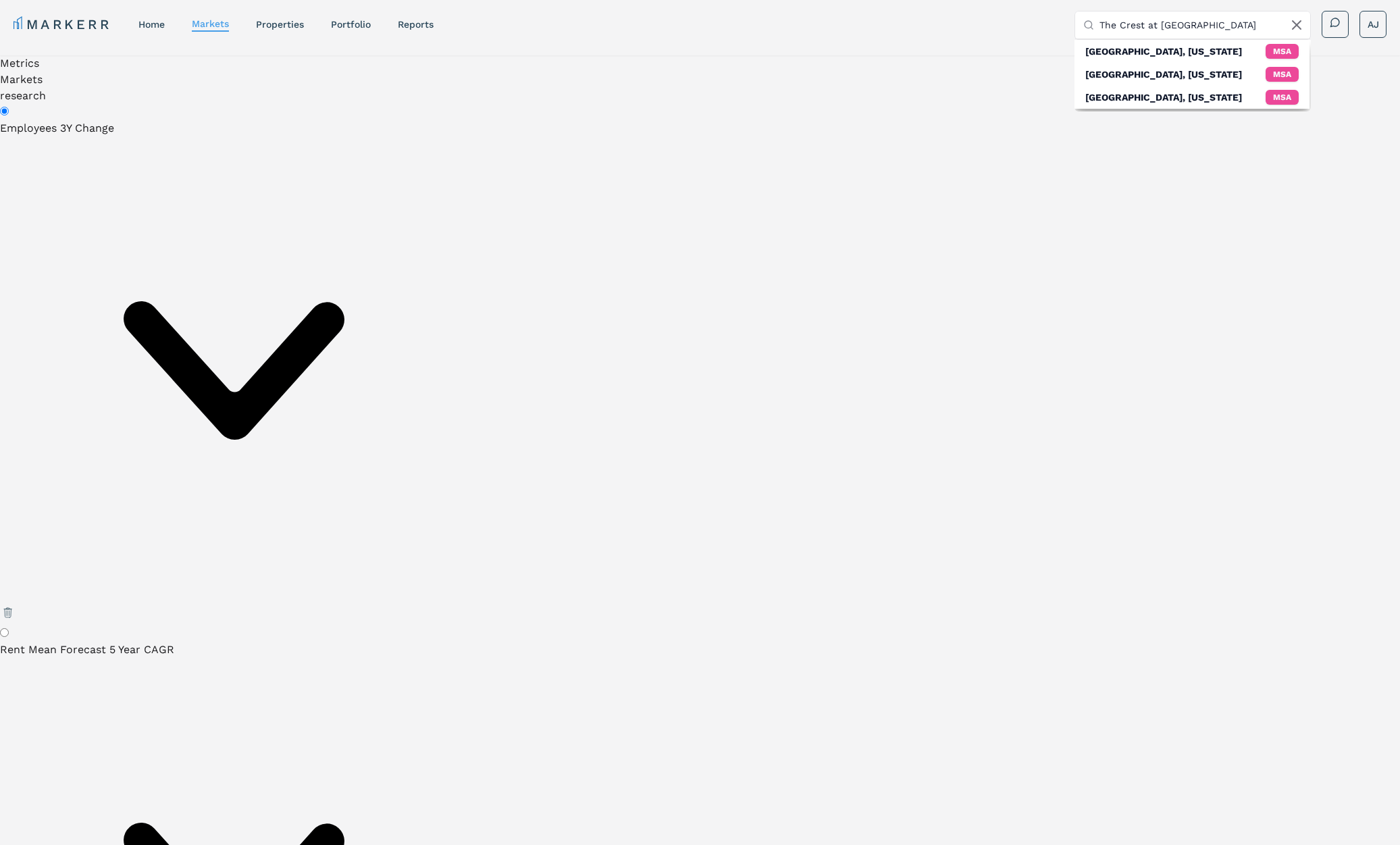
click at [1178, 23] on input "The Crest at Berkeley Lake" at bounding box center [1200, 26] width 202 height 27
click at [1106, 26] on input "The Crest at Berkeley Lake" at bounding box center [1200, 26] width 202 height 27
click at [1159, 23] on input "Crest at Berkeley Lake" at bounding box center [1200, 26] width 202 height 27
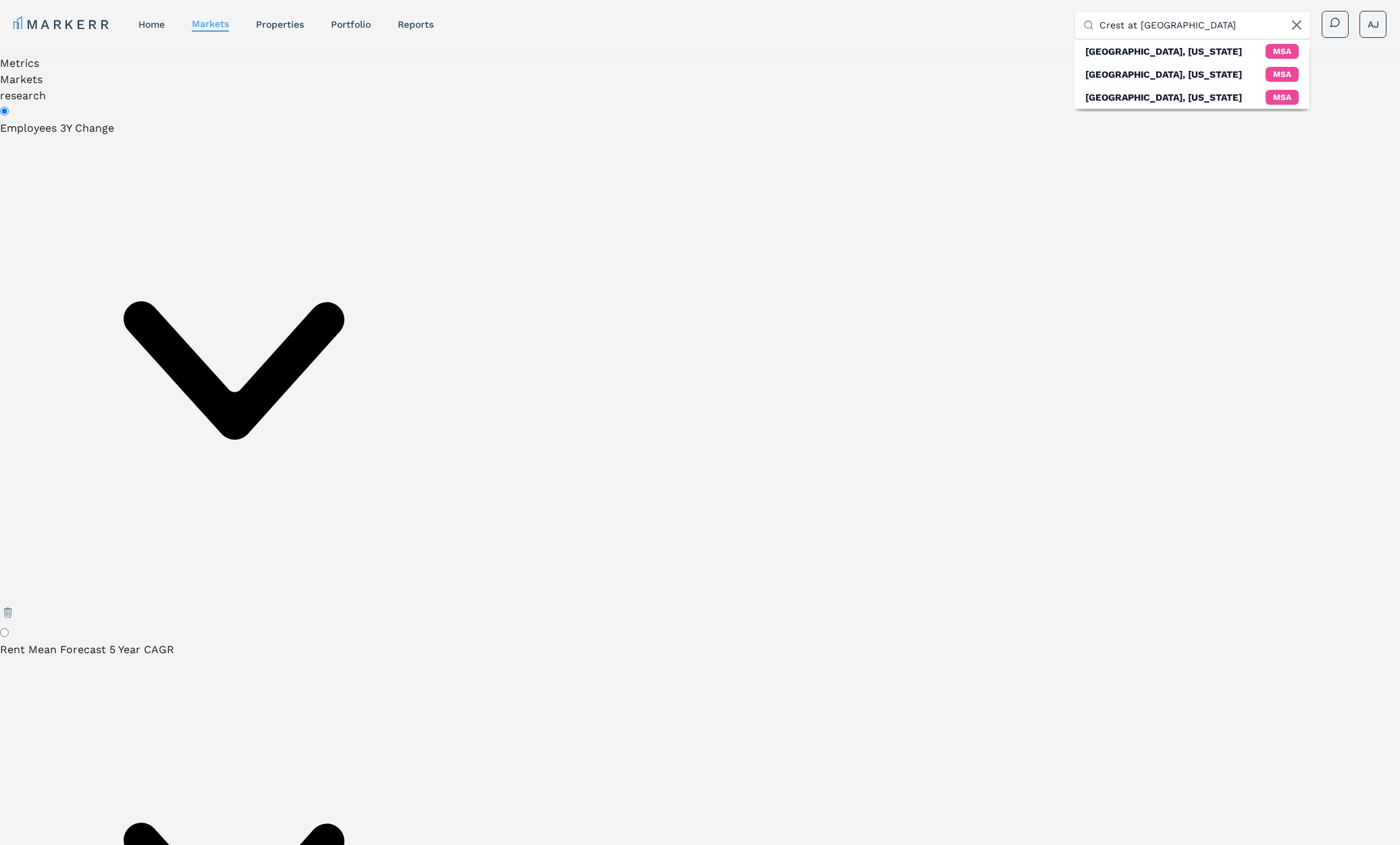
click at [1159, 23] on input "Crest at Berkeley Lake" at bounding box center [1200, 26] width 202 height 27
click at [1167, 17] on input "Crest at Berkeley Lake" at bounding box center [1200, 26] width 202 height 27
paste input "The Crest at Berkeley Lake 3575 Peachtree Industrial Blvd Duluth, GA 30096 Open…"
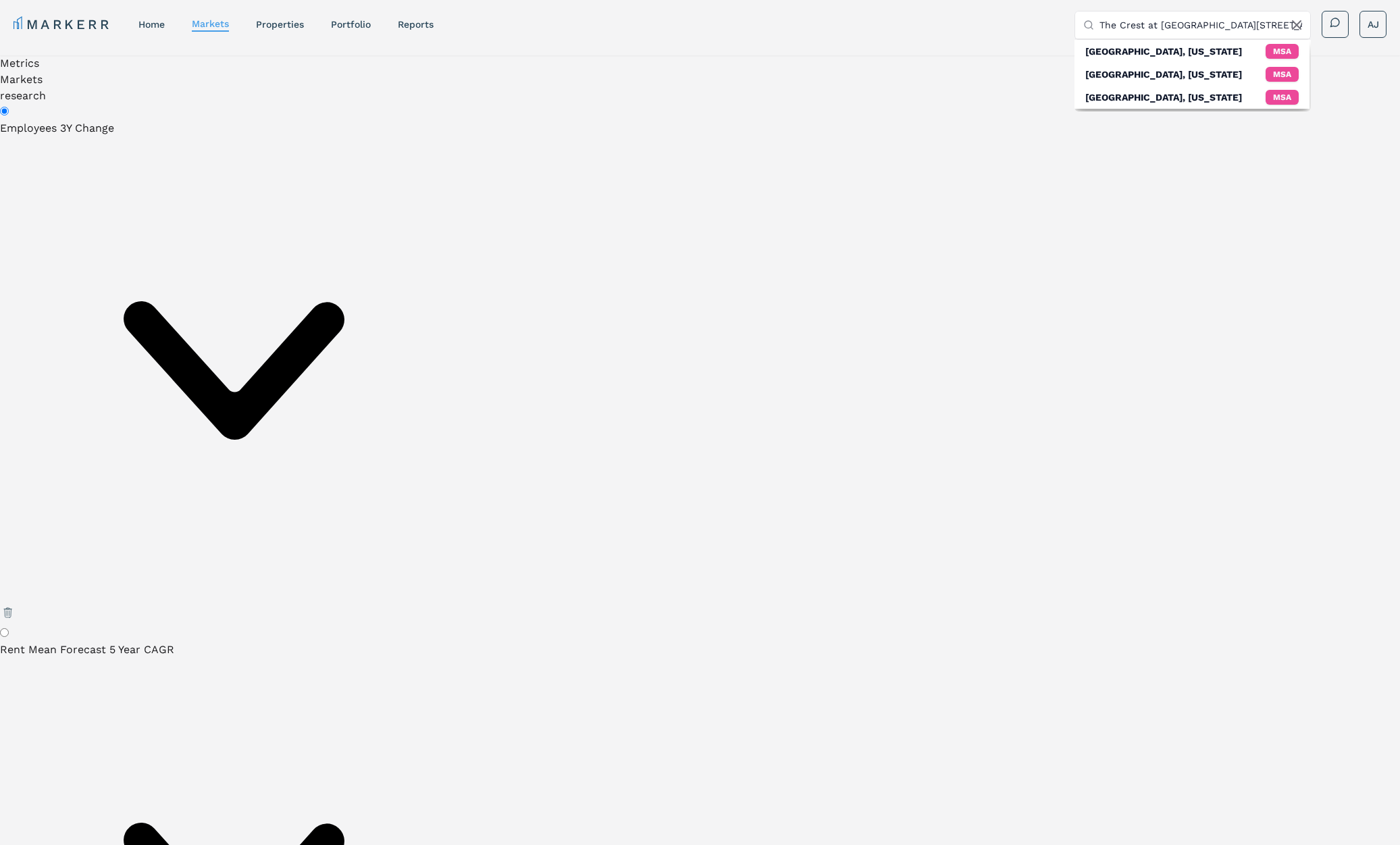
scroll to position [0, 243]
click at [1208, 23] on input "The Crest at Berkeley Lake 3575 Peachtree Industrial Blvd Duluth, GA 30096 Open…" at bounding box center [1200, 26] width 202 height 27
click at [1219, 25] on input "The Crest at Berkeley Lake 3575 Peachtree Industrial Blvd Duluth, GA 30096" at bounding box center [1200, 26] width 202 height 27
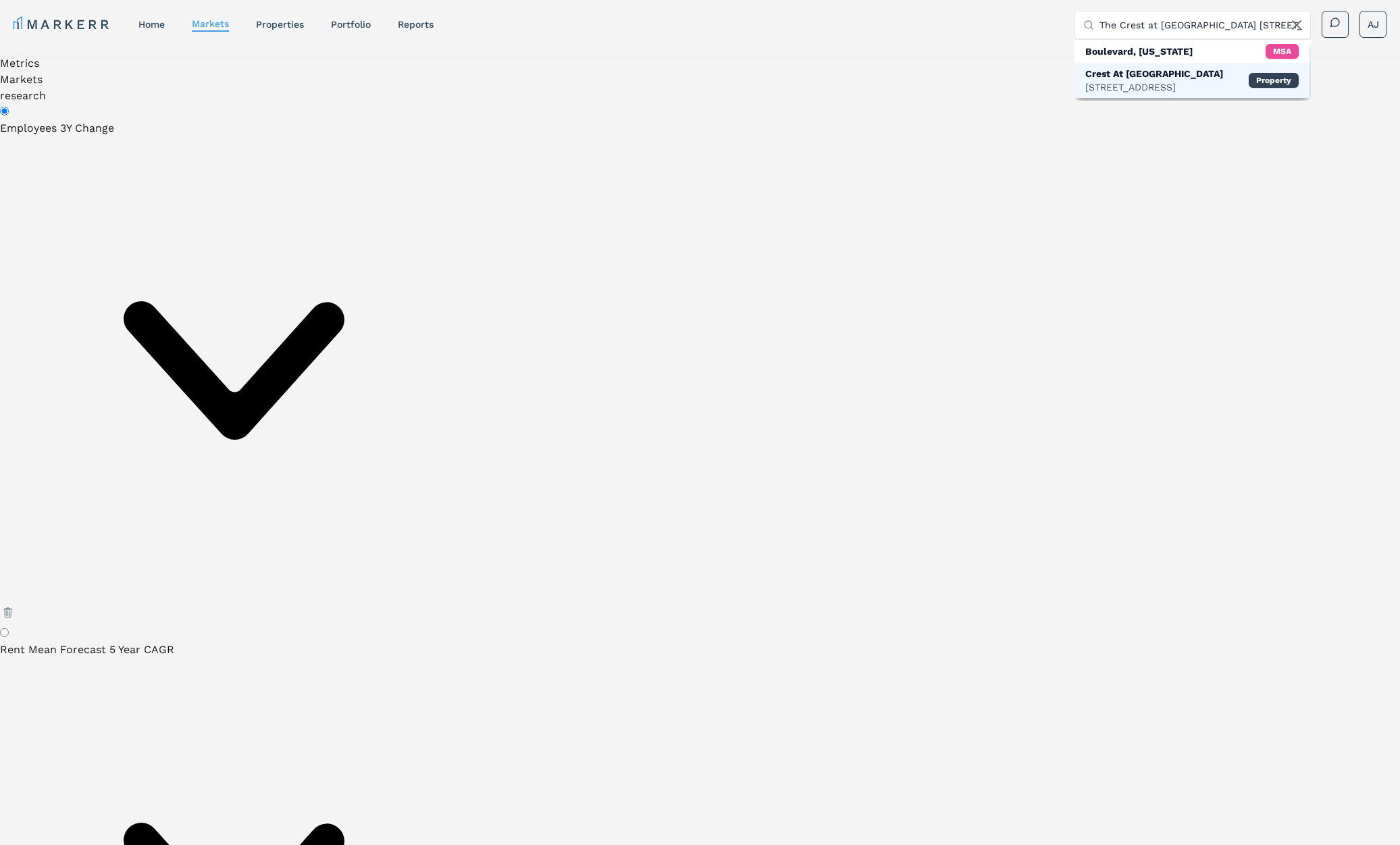
click at [1138, 84] on div "3575 Peachtree Industrial Blvd, Duluth" at bounding box center [1154, 87] width 138 height 14
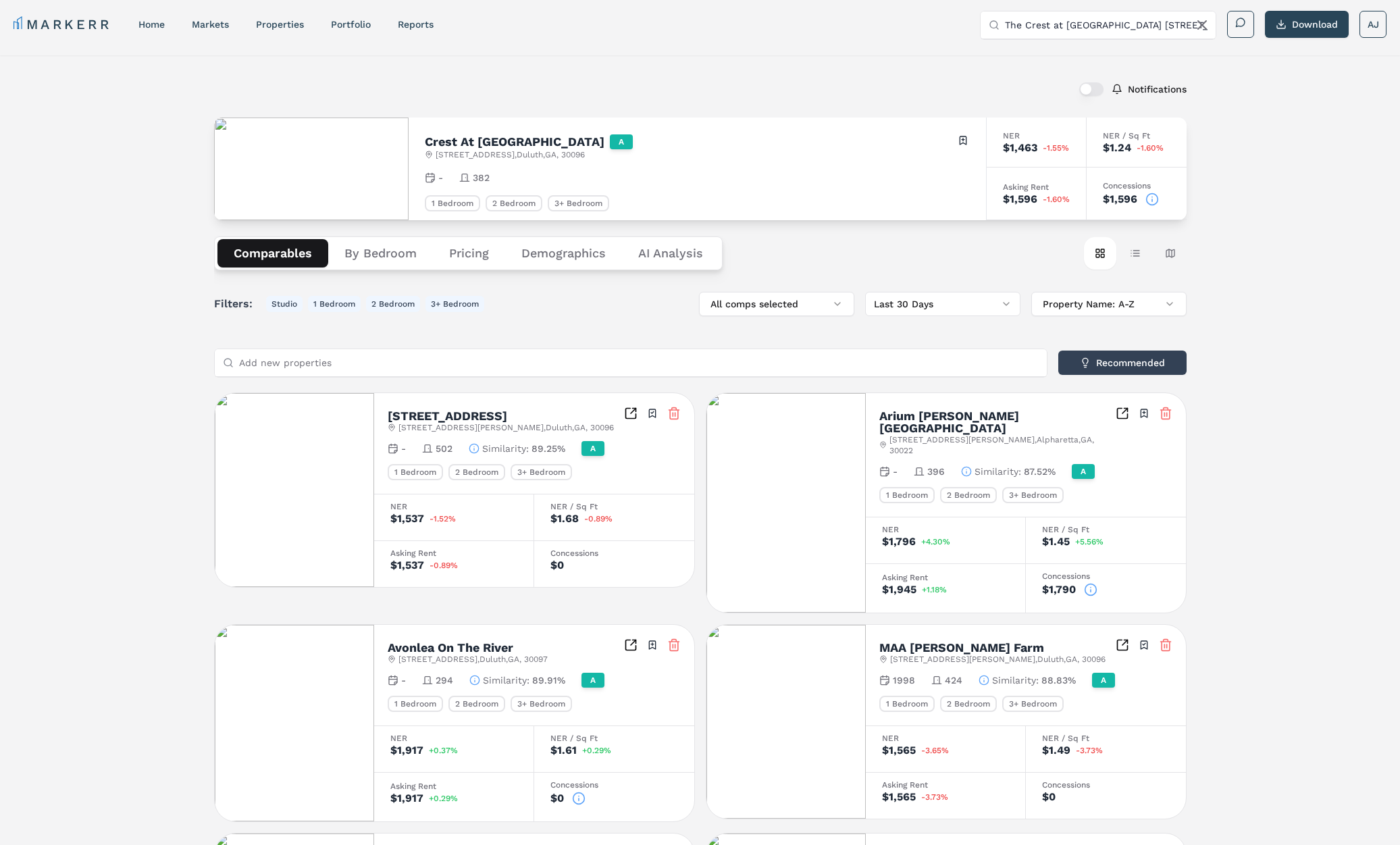
click at [1153, 199] on icon at bounding box center [1151, 199] width 14 height 14
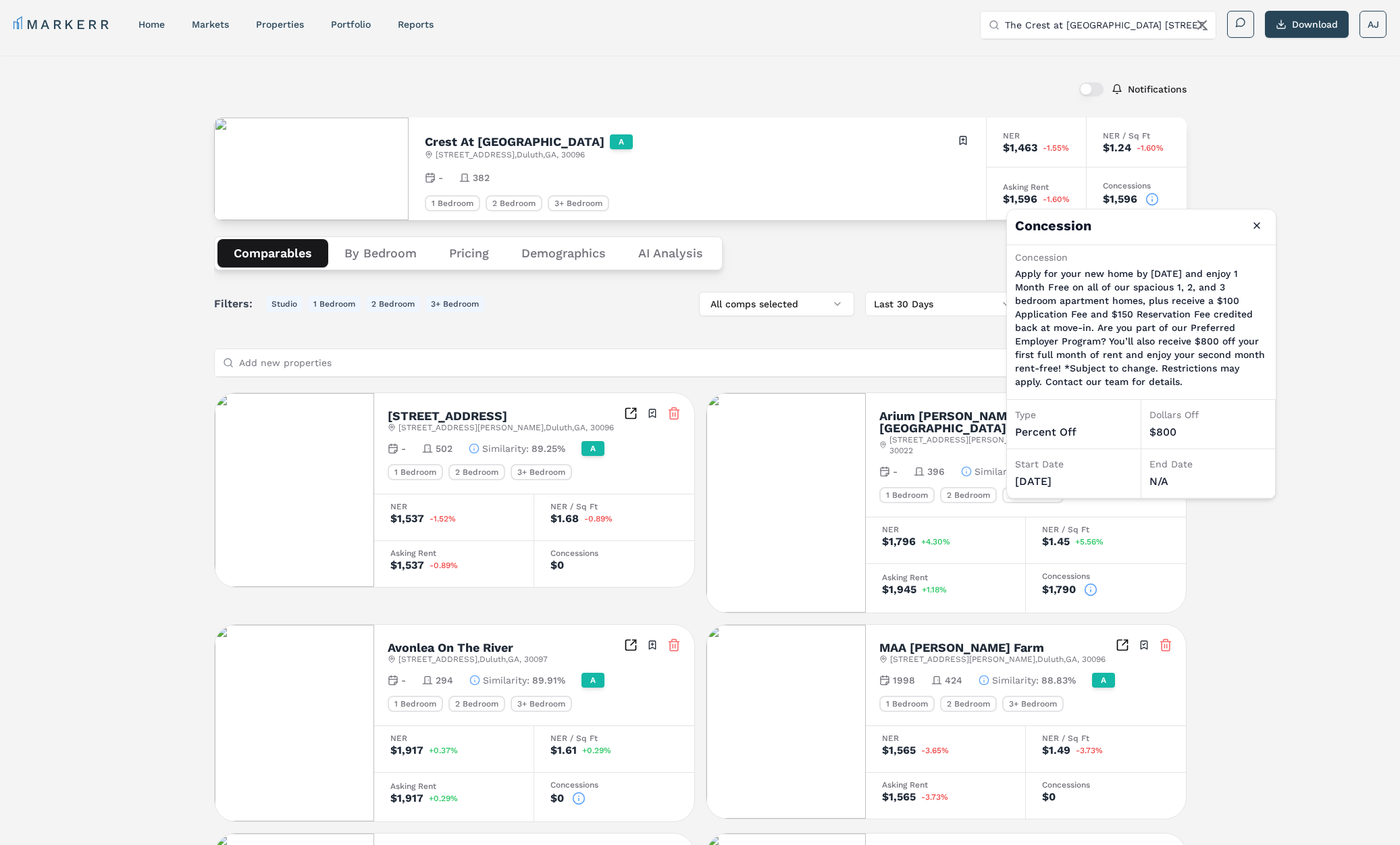
click at [642, 114] on div "Notifications Crest At Berkley Lake A 3575 Peachtree Industrial Blvd , Duluth ,…" at bounding box center [700, 764] width 972 height 1386
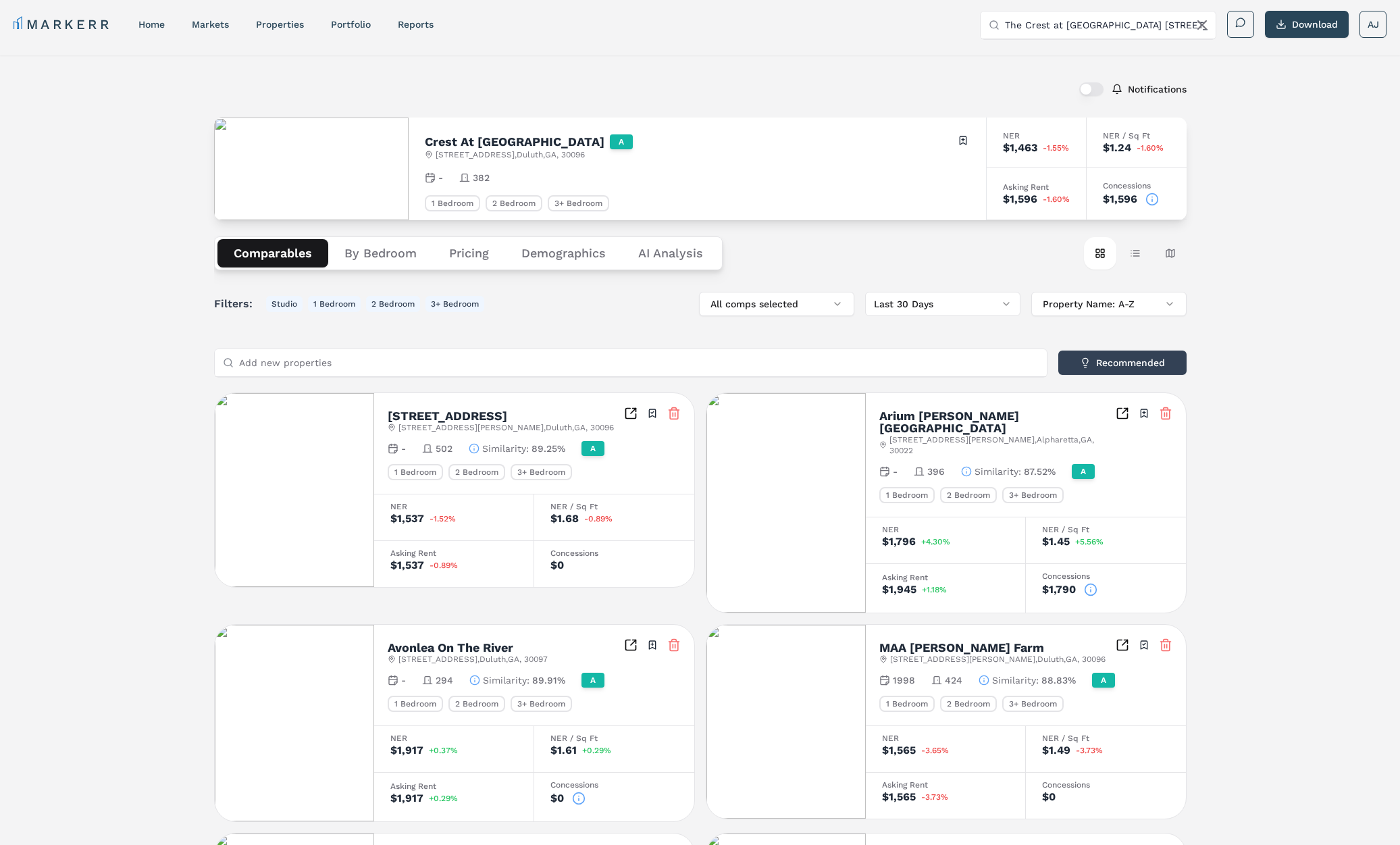
click at [1074, 27] on input "The Crest at Berkeley Lake 3575 Peachtree Industrial Blvd" at bounding box center [1105, 26] width 202 height 27
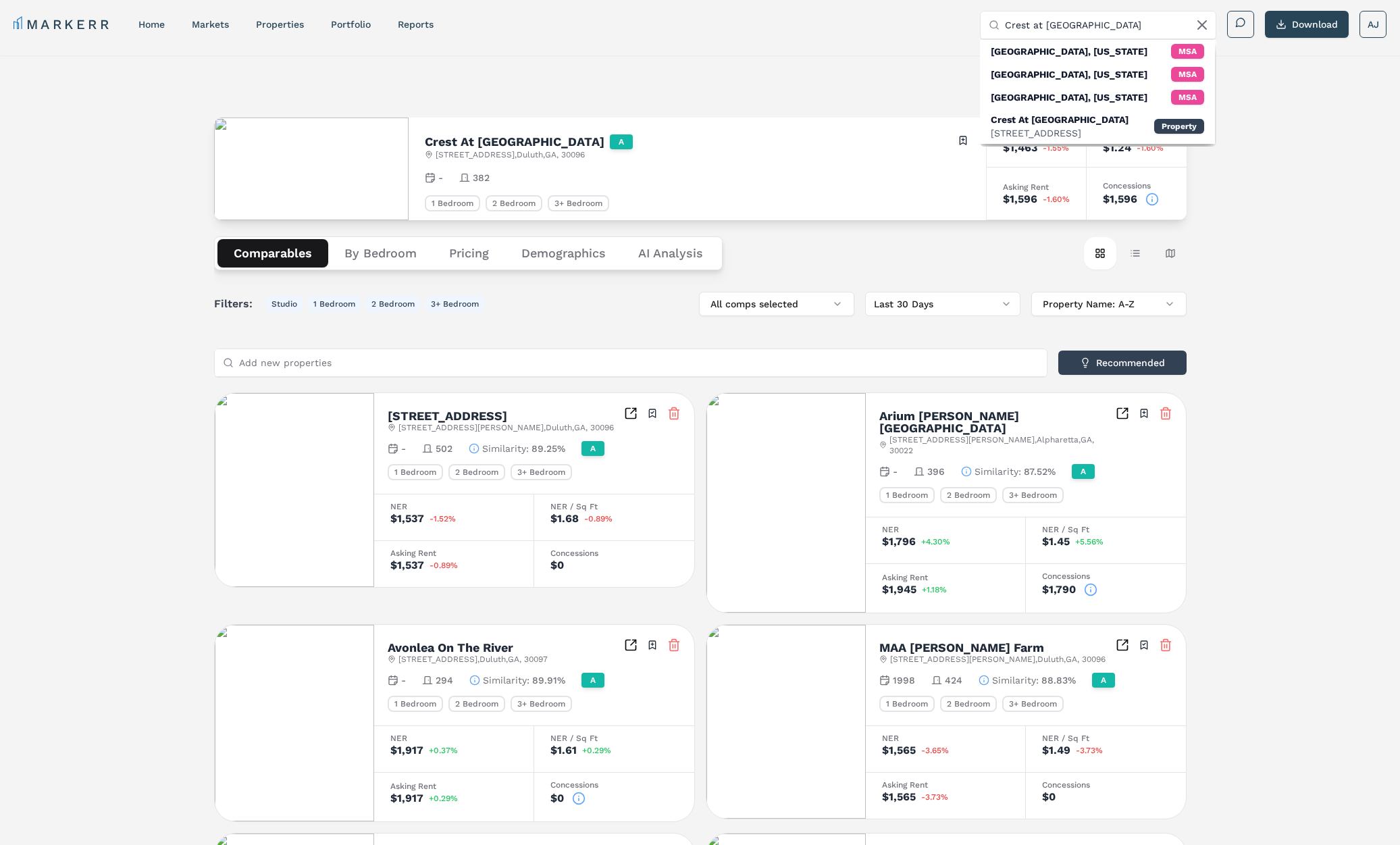
type input "Crest at berkley lake"
drag, startPoint x: 758, startPoint y: 73, endPoint x: 764, endPoint y: 81, distance: 10.0
click at [758, 73] on div "Notifications" at bounding box center [700, 89] width 972 height 35
drag, startPoint x: 882, startPoint y: 251, endPoint x: 870, endPoint y: 208, distance: 44.6
click at [882, 248] on div "Comparables By Bedroom Pricing Demographics AI Analysis Card view Table view Ma…" at bounding box center [700, 253] width 972 height 67
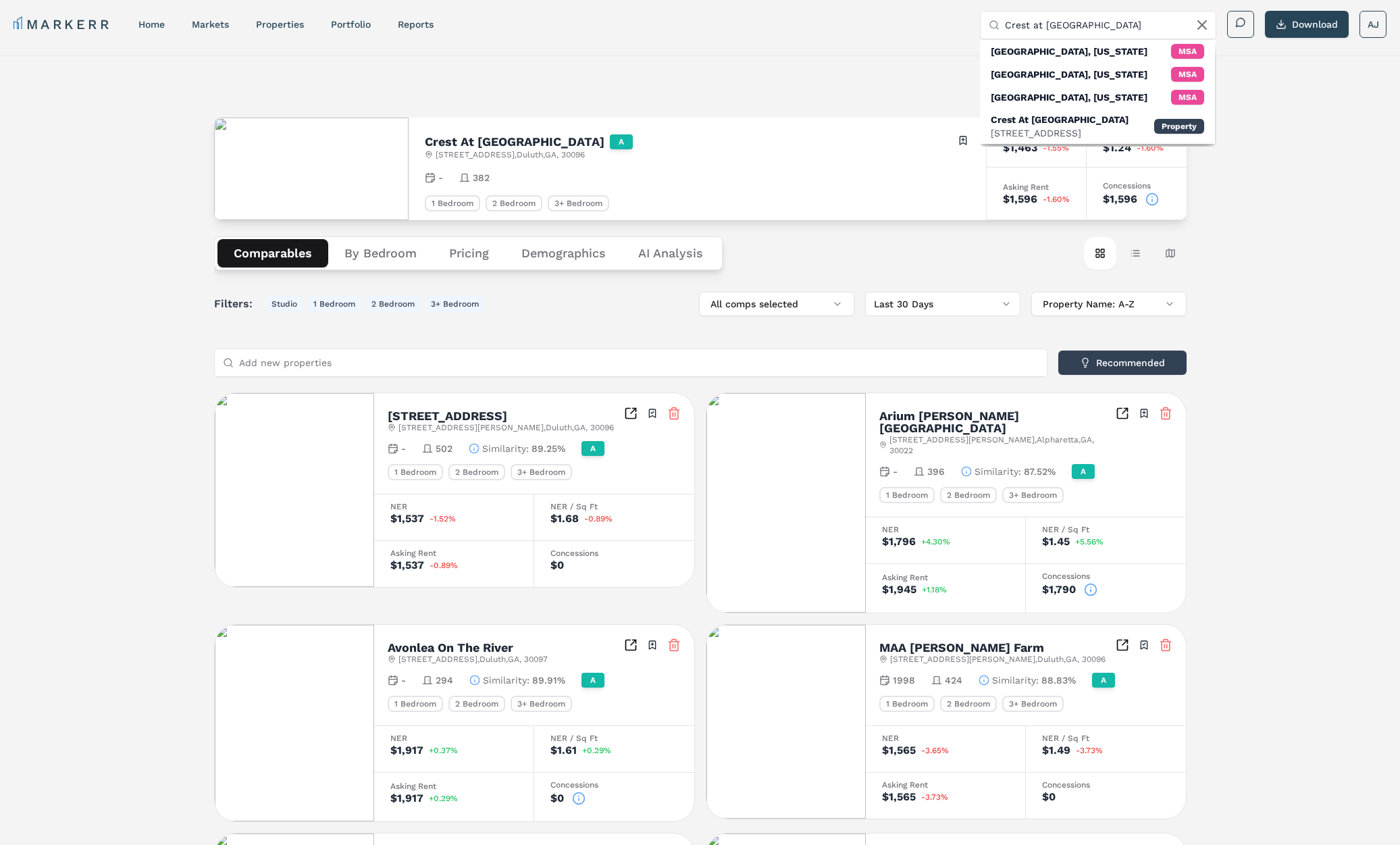
click at [1205, 26] on icon at bounding box center [1202, 26] width 16 height 16
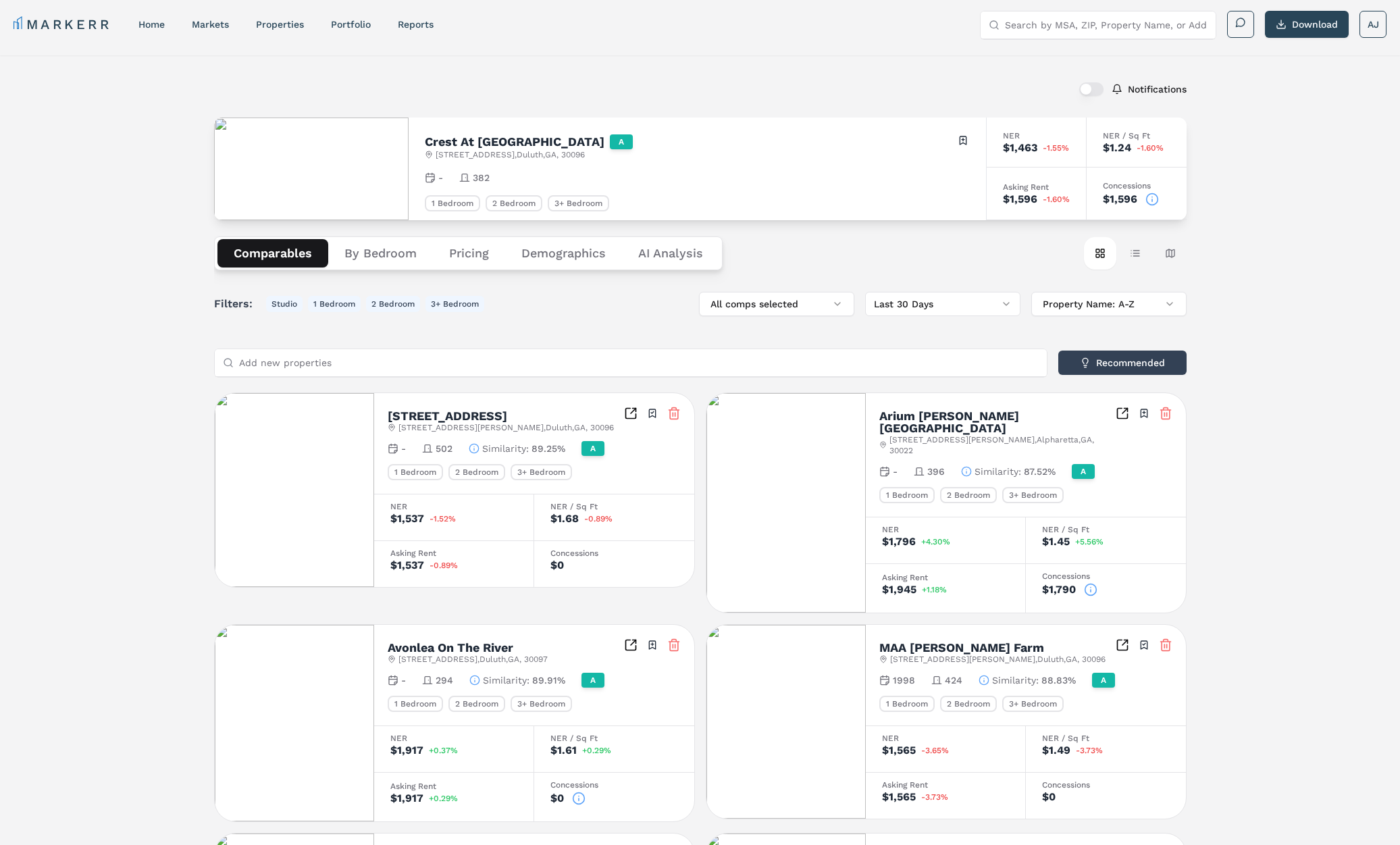
drag, startPoint x: 720, startPoint y: 99, endPoint x: 760, endPoint y: 130, distance: 50.6
click at [720, 100] on div "Notifications" at bounding box center [700, 89] width 972 height 35
click at [1153, 199] on icon at bounding box center [1151, 199] width 14 height 14
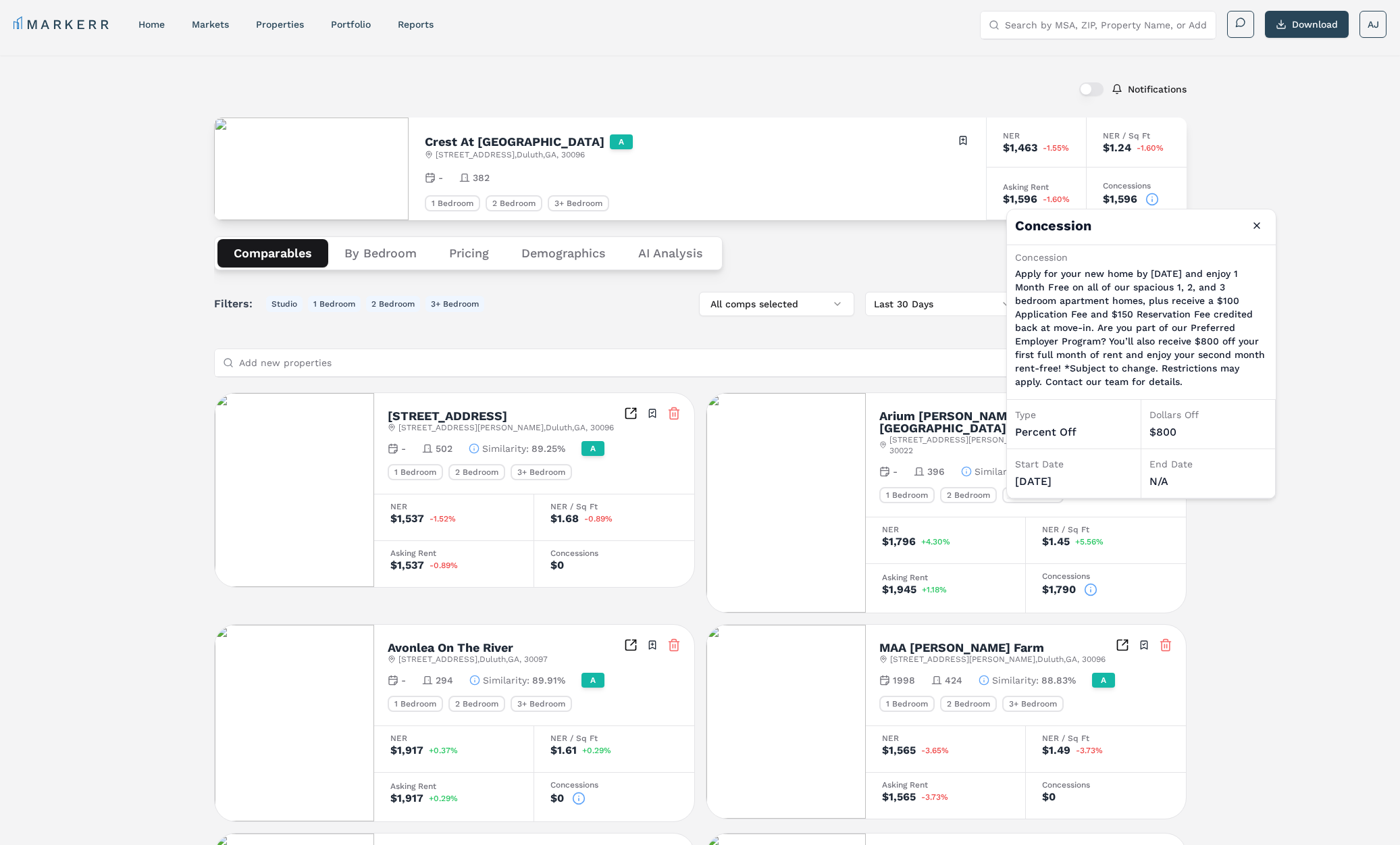
click at [1196, 183] on div "Notifications Crest At Berkley Lake A 3575 Peachtree Industrial Blvd , Duluth ,…" at bounding box center [700, 765] width 1400 height 1418
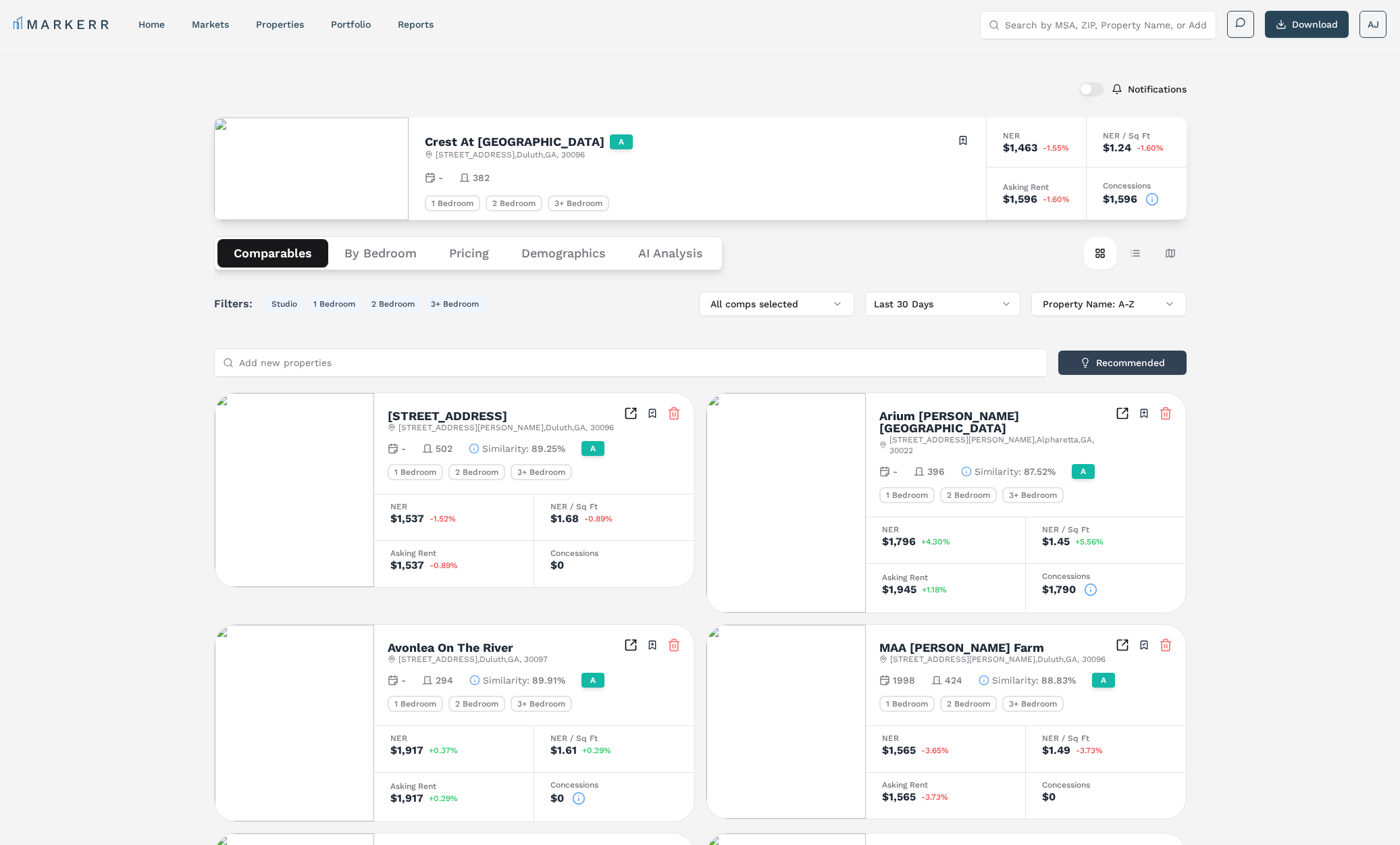
click at [829, 56] on div "Notifications Crest At Berkley Lake A 3575 Peachtree Industrial Blvd , Duluth ,…" at bounding box center [700, 765] width 1400 height 1418
click at [347, 26] on link "Portfolio" at bounding box center [351, 25] width 40 height 11
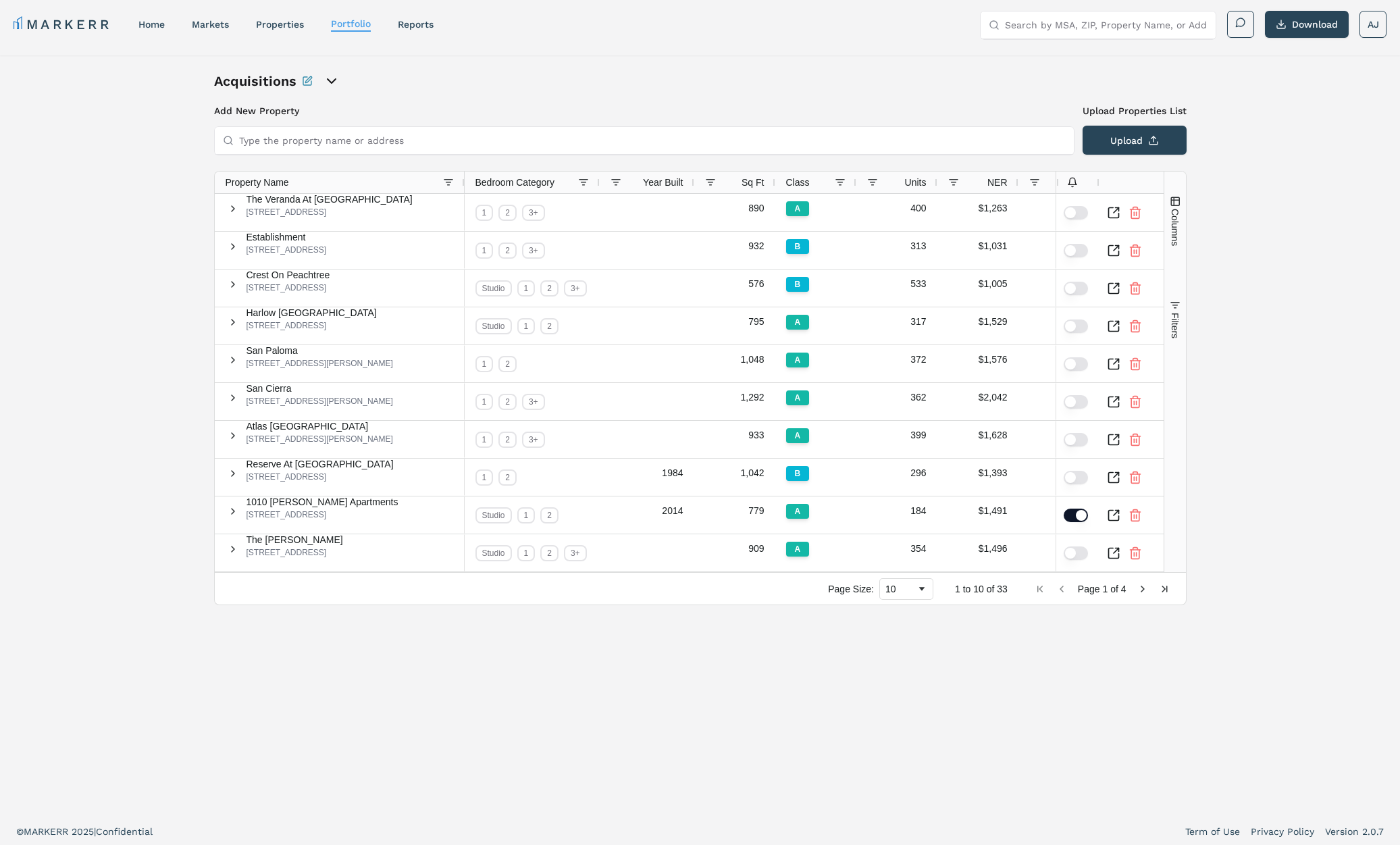
click at [337, 85] on icon "open portfolio options" at bounding box center [332, 81] width 16 height 16
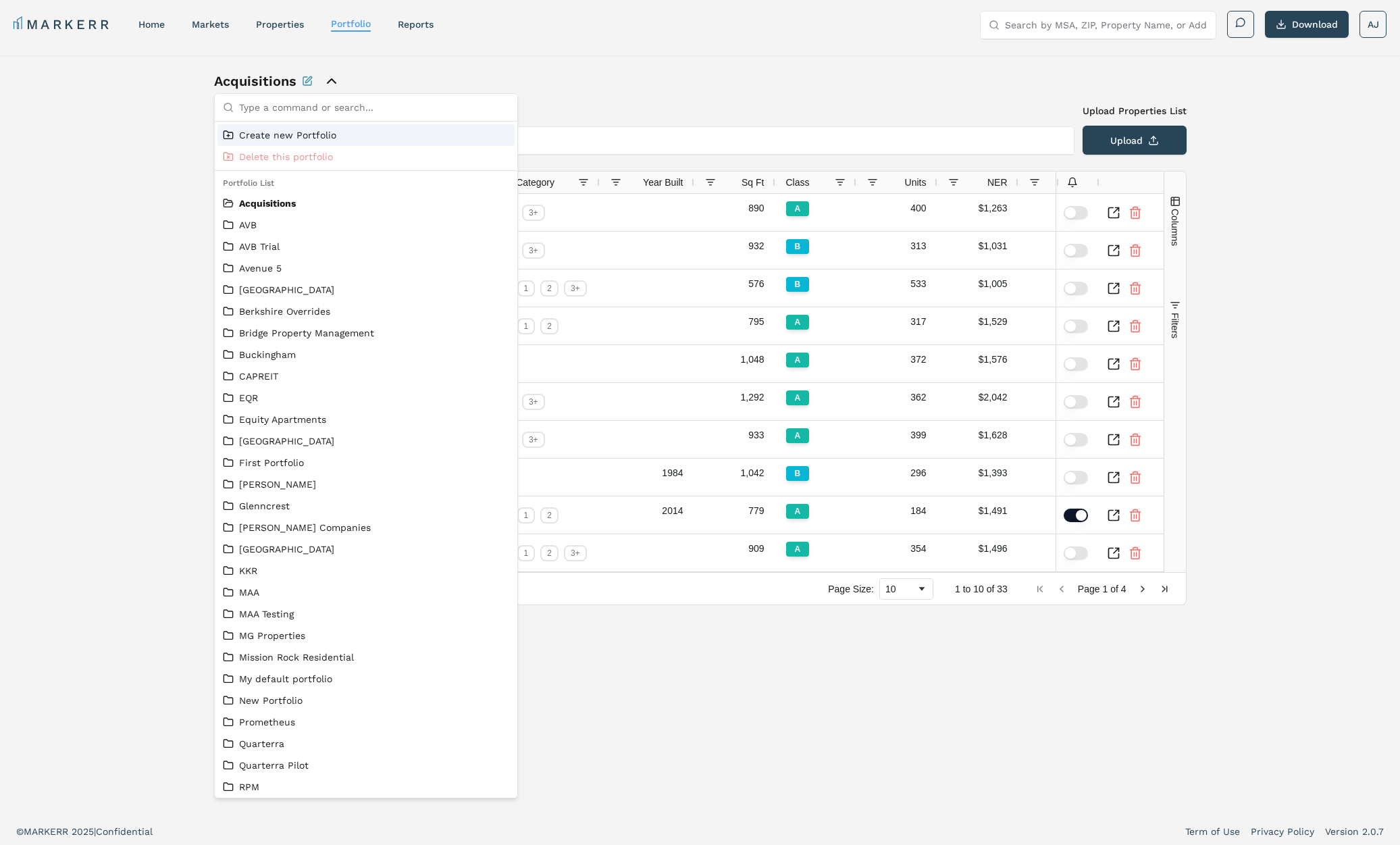
click at [452, 71] on div "Acquisitions" at bounding box center [366, 80] width 304 height 19
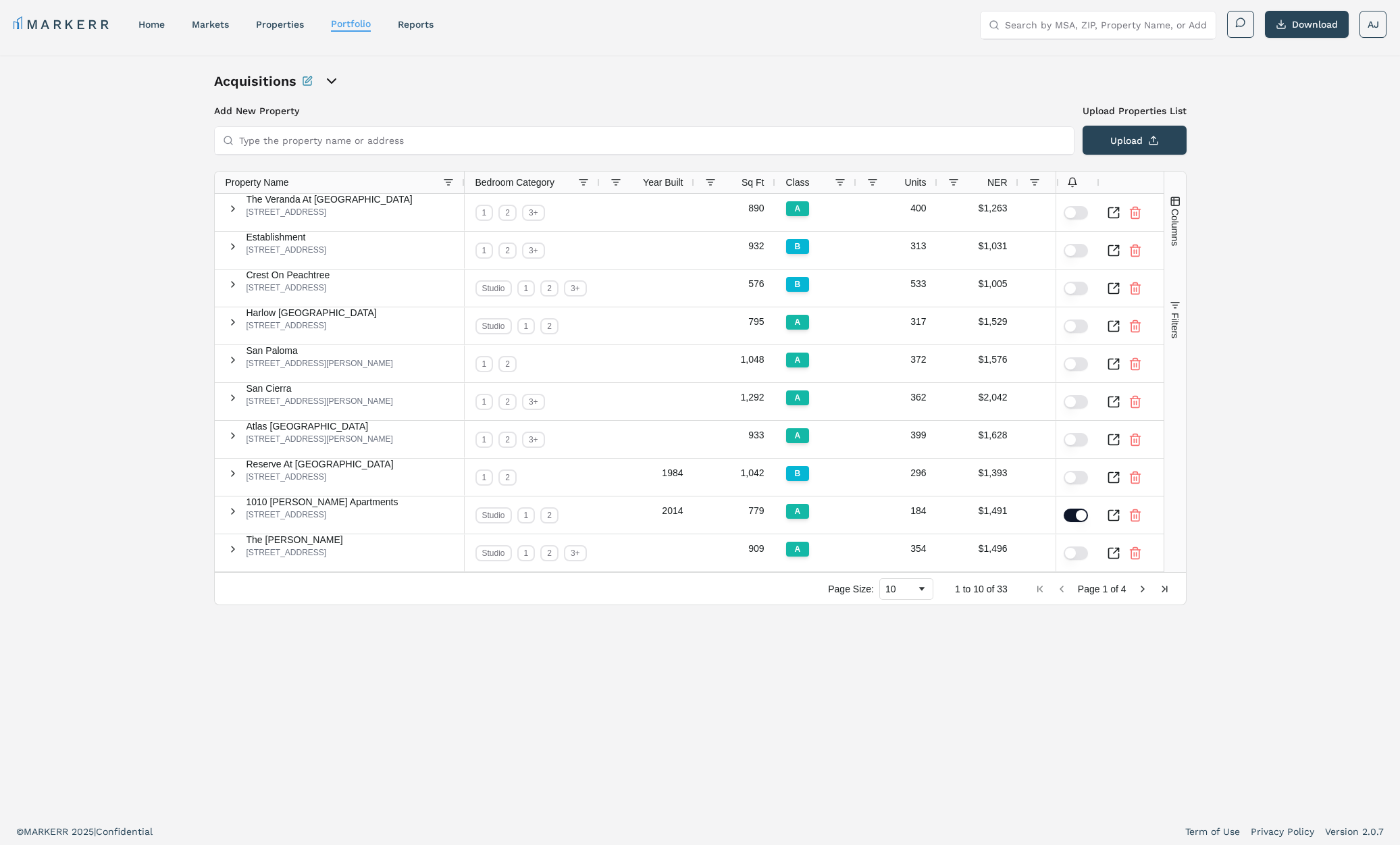
click at [332, 82] on icon "open portfolio options" at bounding box center [332, 81] width 16 height 16
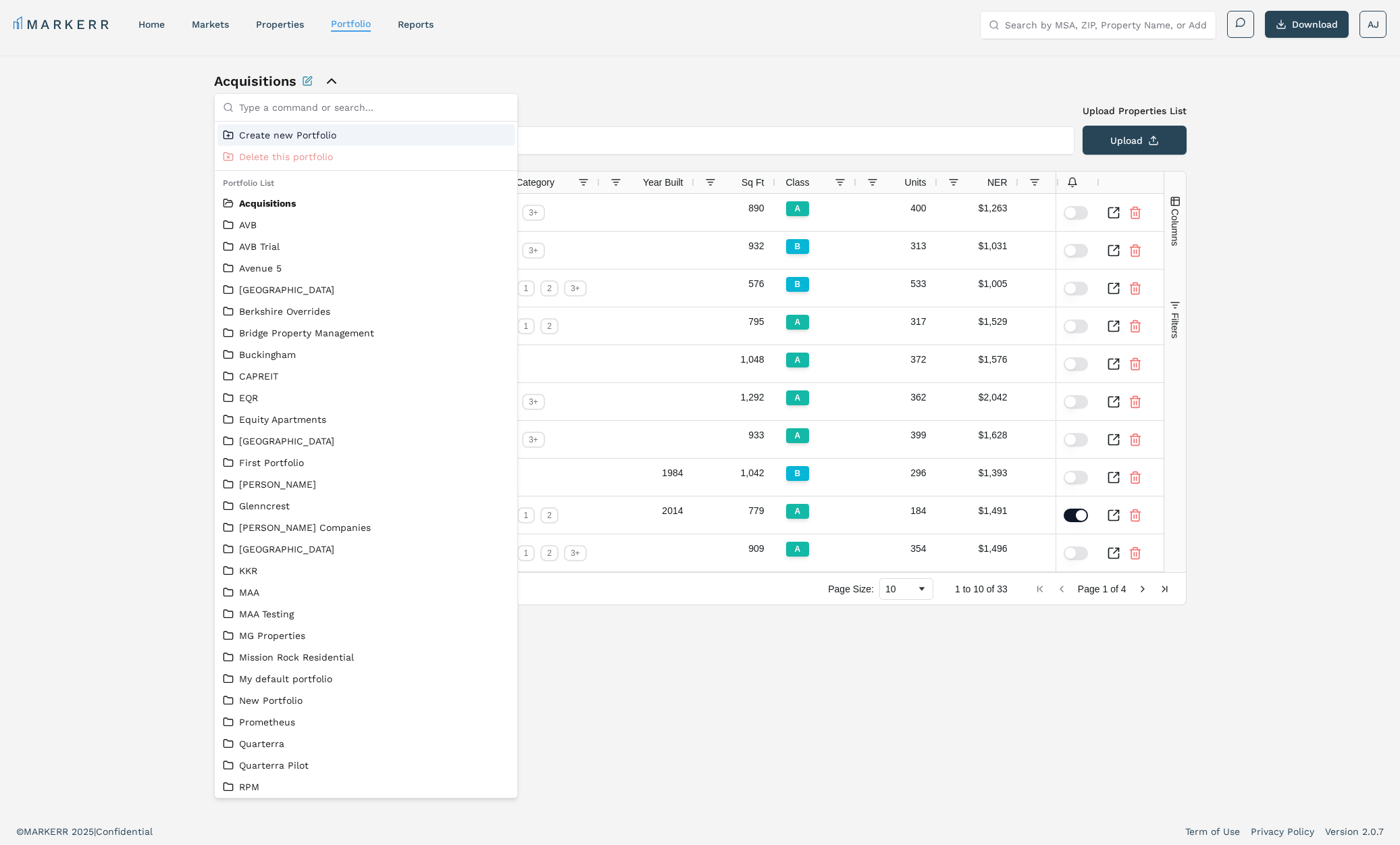
click at [290, 133] on span "Create new Portfolio" at bounding box center [287, 135] width 98 height 14
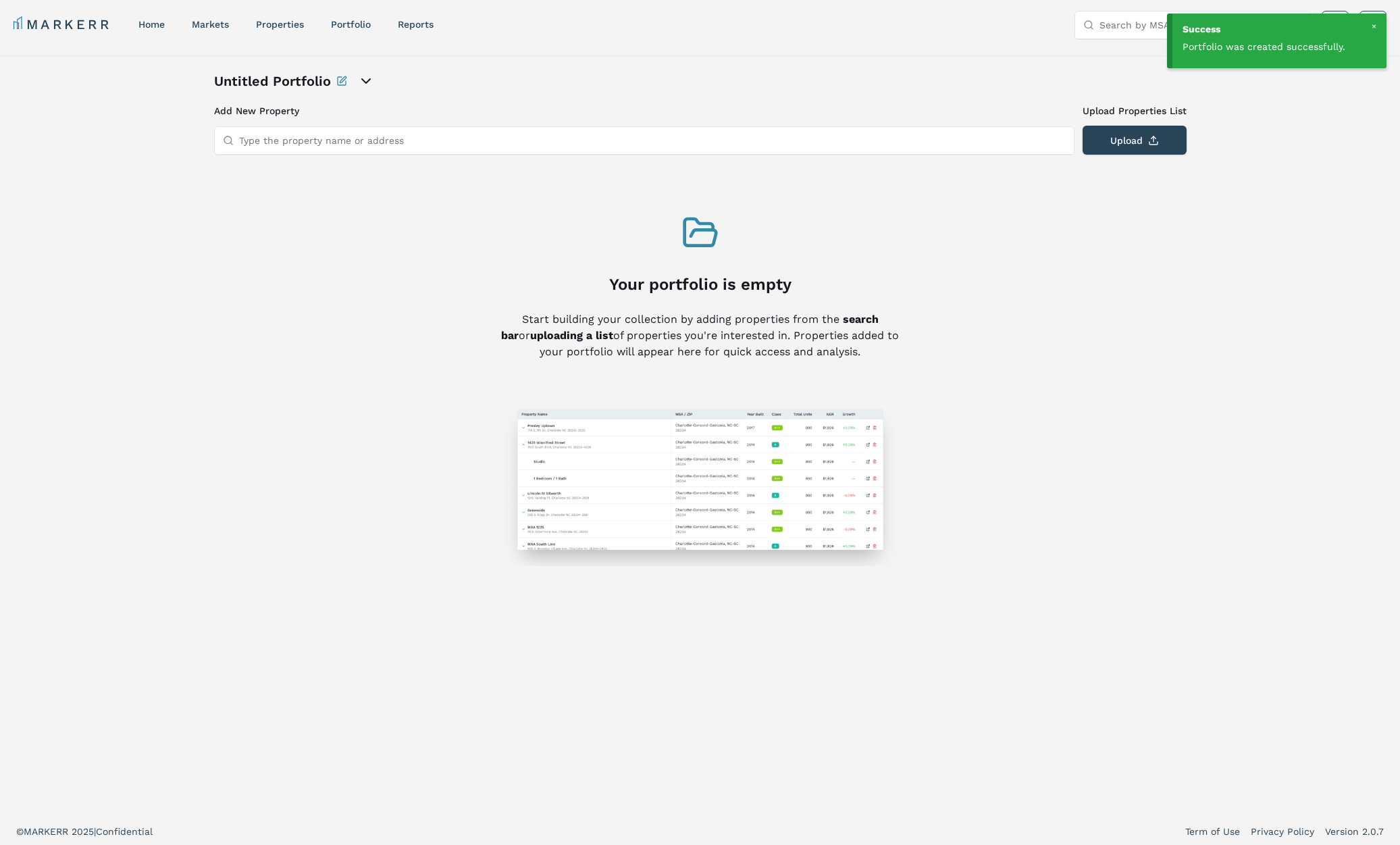
click at [339, 81] on icon "Rename this portfolio" at bounding box center [342, 79] width 6 height 6
click at [324, 80] on input "Untitled Portfolio" at bounding box center [344, 80] width 259 height 19
type input "MAA Rev Mgmt Tracker"
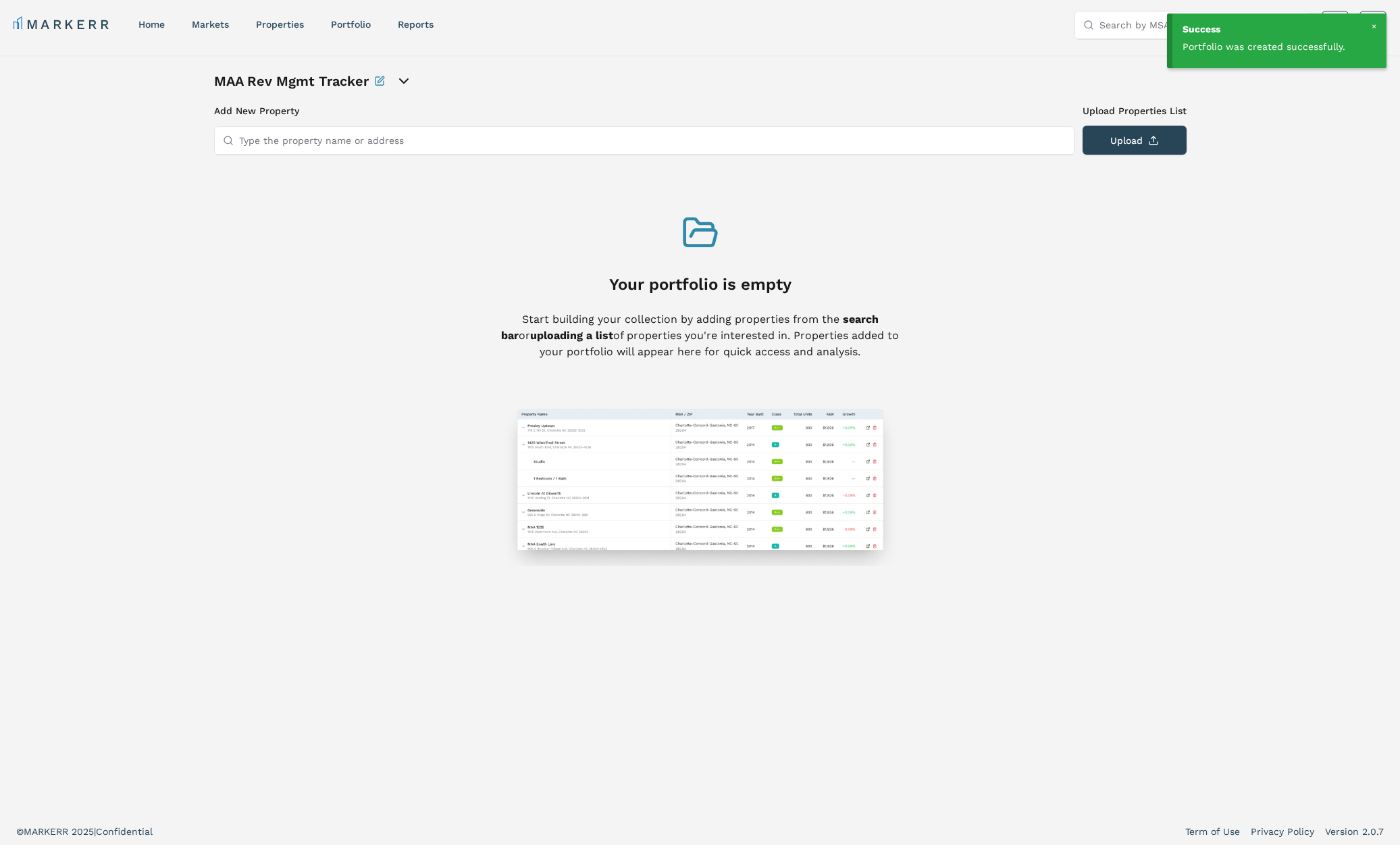
click at [903, 141] on input "Type the property name or address" at bounding box center [652, 141] width 826 height 27
click at [286, 141] on input "Type the property name or address" at bounding box center [652, 141] width 826 height 27
click at [810, 183] on div "Add New Property Upload Properties List Type the property name or address Uploa…" at bounding box center [700, 335] width 972 height 462
click at [406, 139] on input "Type the property name or address" at bounding box center [652, 141] width 826 height 27
click at [1093, 29] on icon at bounding box center [1088, 25] width 11 height 11
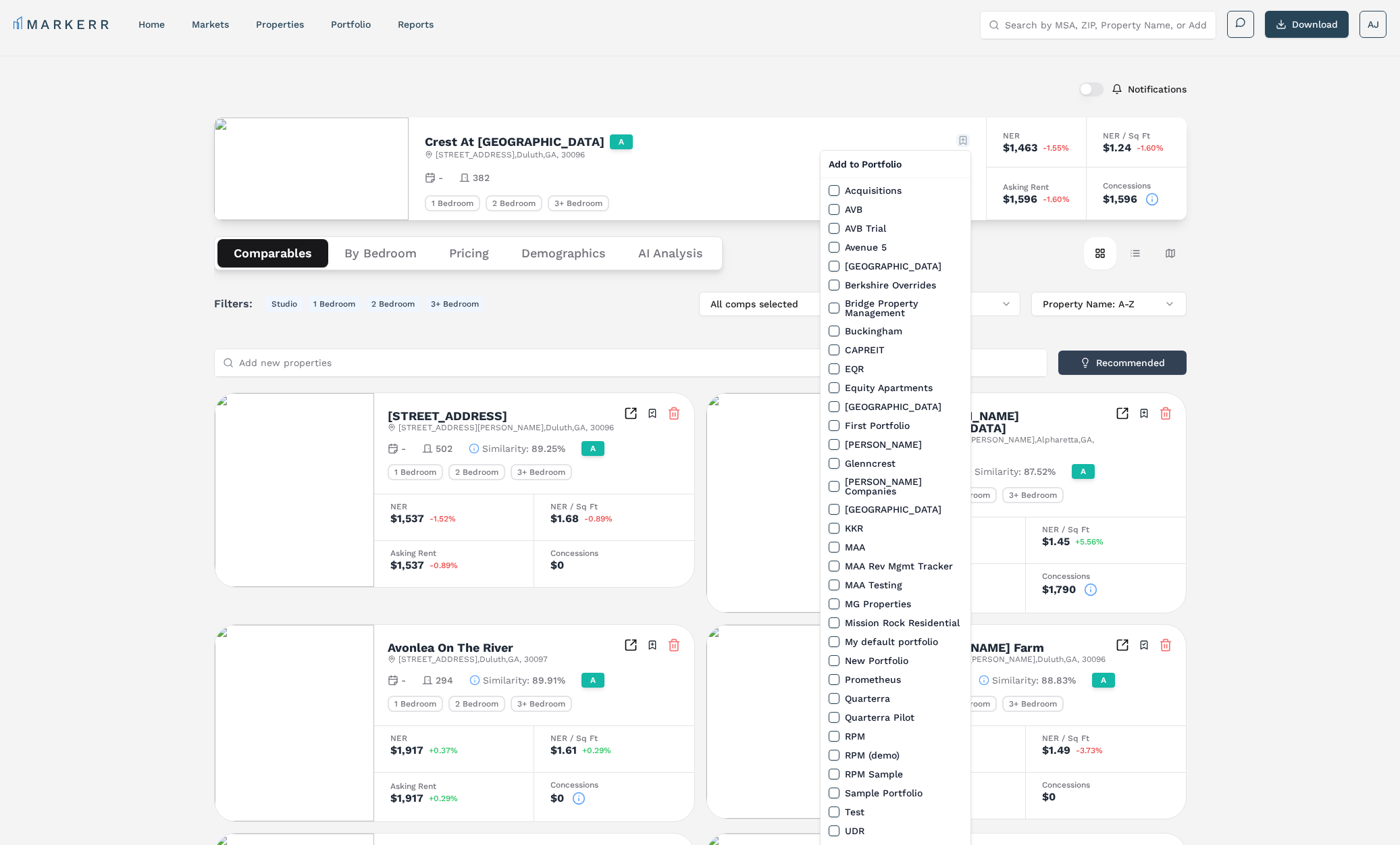
click at [959, 135] on html "MARKERR home markets properties Portfolio reports Search by MSA, ZIP, Property …" at bounding box center [700, 753] width 1400 height 1513
drag, startPoint x: 830, startPoint y: 556, endPoint x: 848, endPoint y: 527, distance: 34.1
click at [830, 560] on button "MAA Rev Mgmt Tracker" at bounding box center [834, 566] width 11 height 11
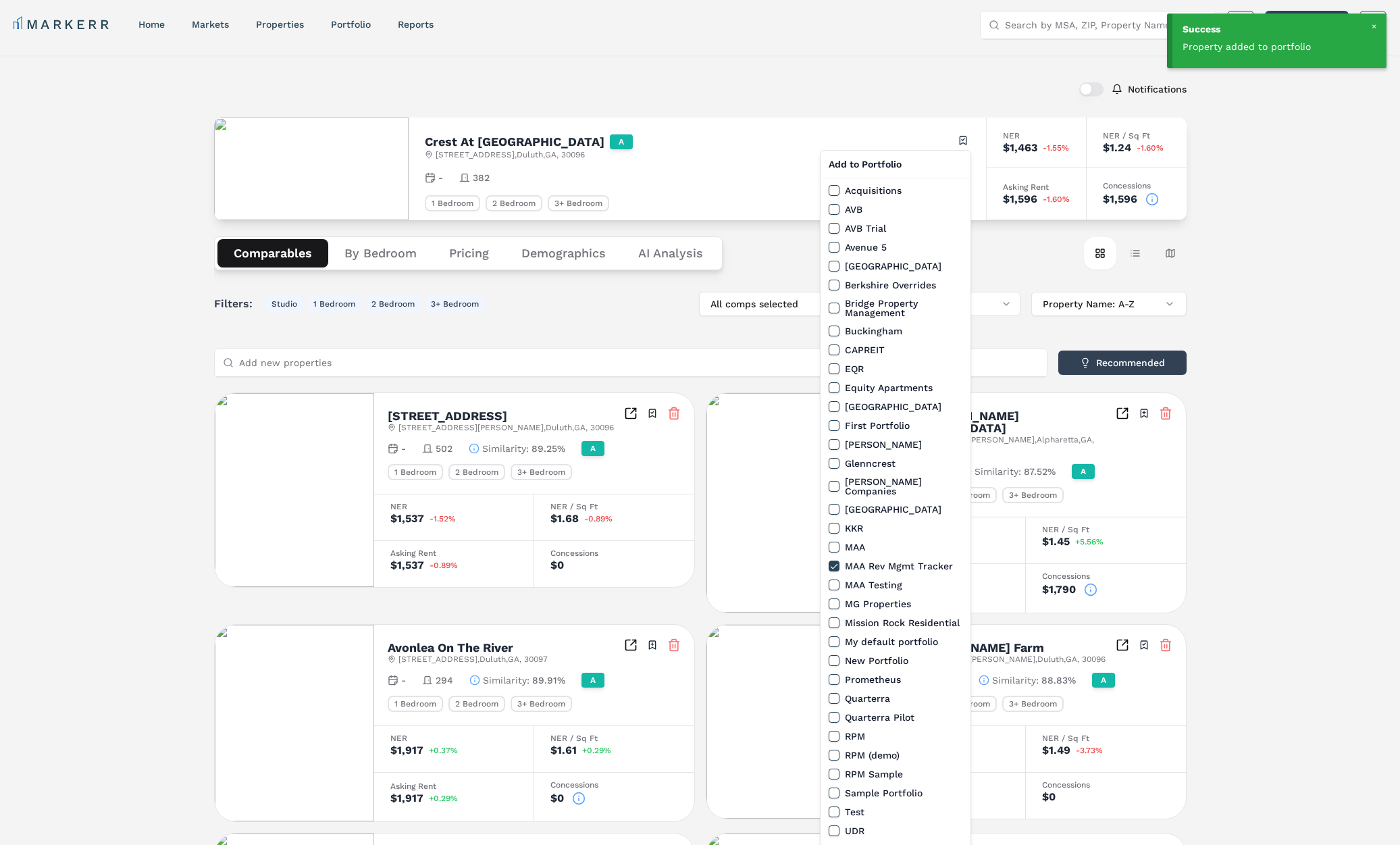
drag, startPoint x: 914, startPoint y: 64, endPoint x: 786, endPoint y: 58, distance: 128.1
click at [903, 64] on html "Success Property added to portfolio MARKERR home markets properties Portfolio r…" at bounding box center [700, 753] width 1400 height 1513
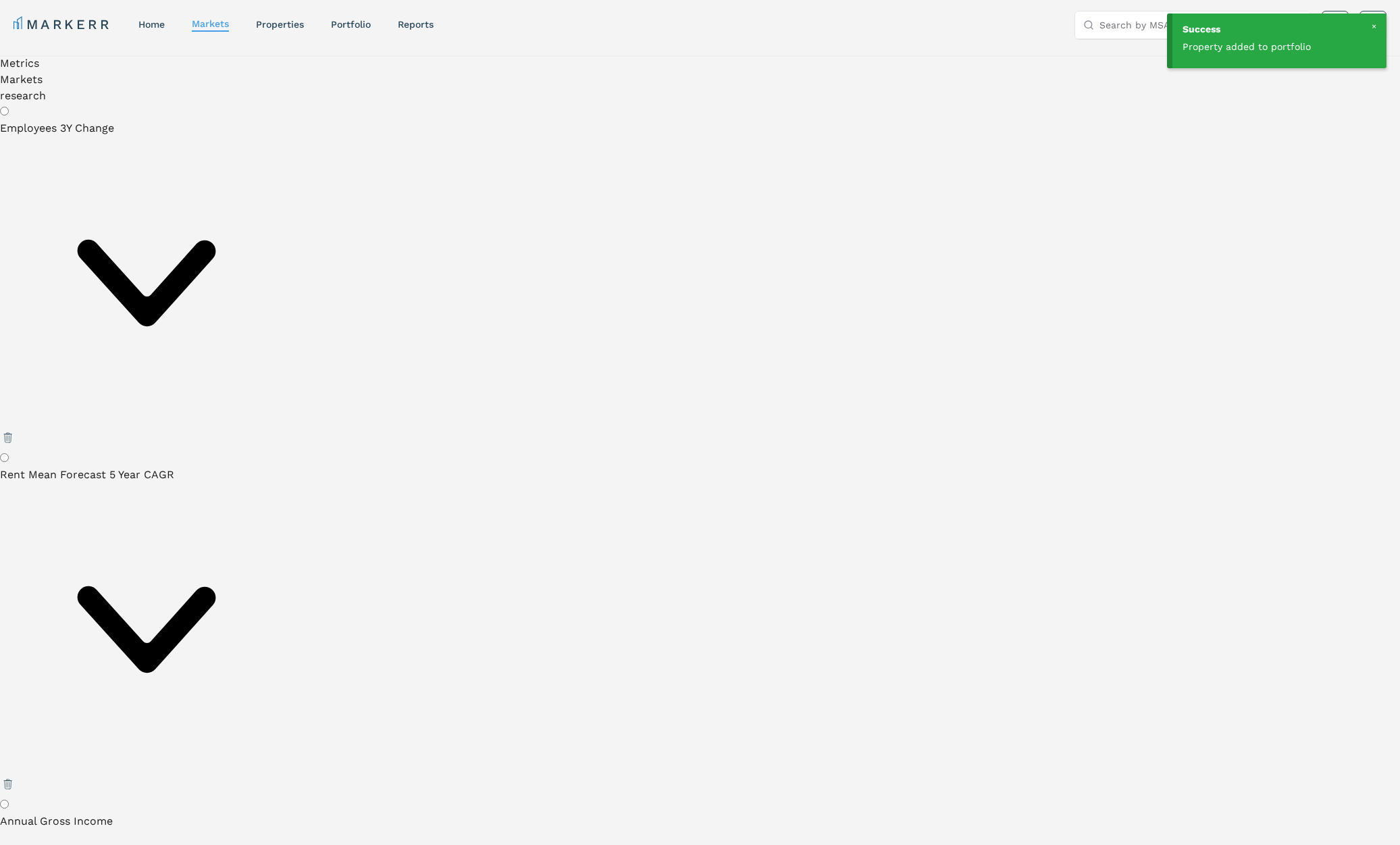
radio input "true"
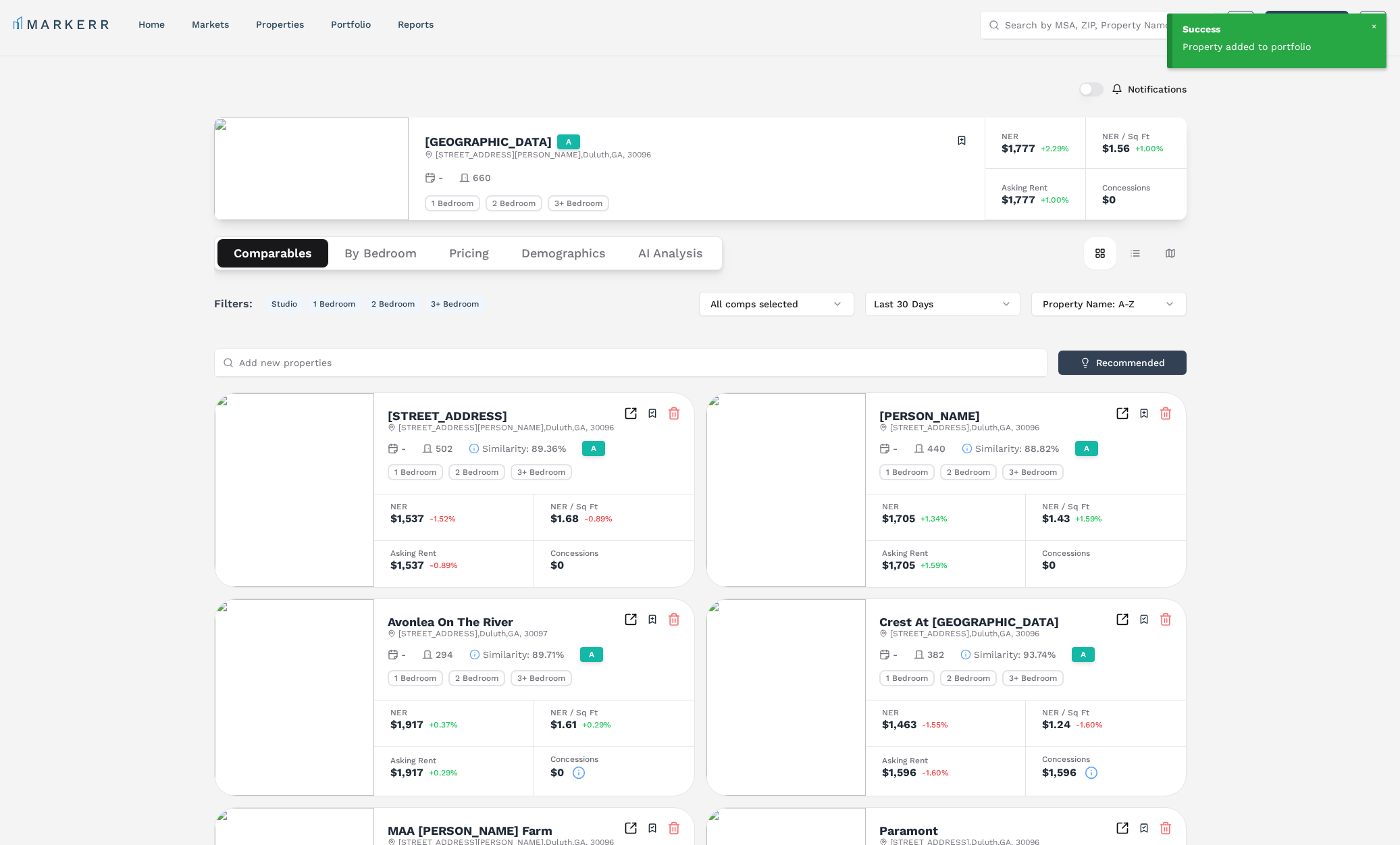
click at [981, 140] on div "Rosemont Berkeley Lake A 3475 Pleasant Hill Rd , Duluth , GA , 30096 Toggle por…" at bounding box center [696, 169] width 576 height 103
click at [968, 141] on div "Rosemont Berkeley Lake A 3475 Pleasant Hill Rd , Duluth , GA , 30096 Toggle por…" at bounding box center [696, 169] width 576 height 103
click at [960, 137] on html "Success Property added to portfolio MARKERR home markets properties Portfolio r…" at bounding box center [700, 740] width 1400 height 1487
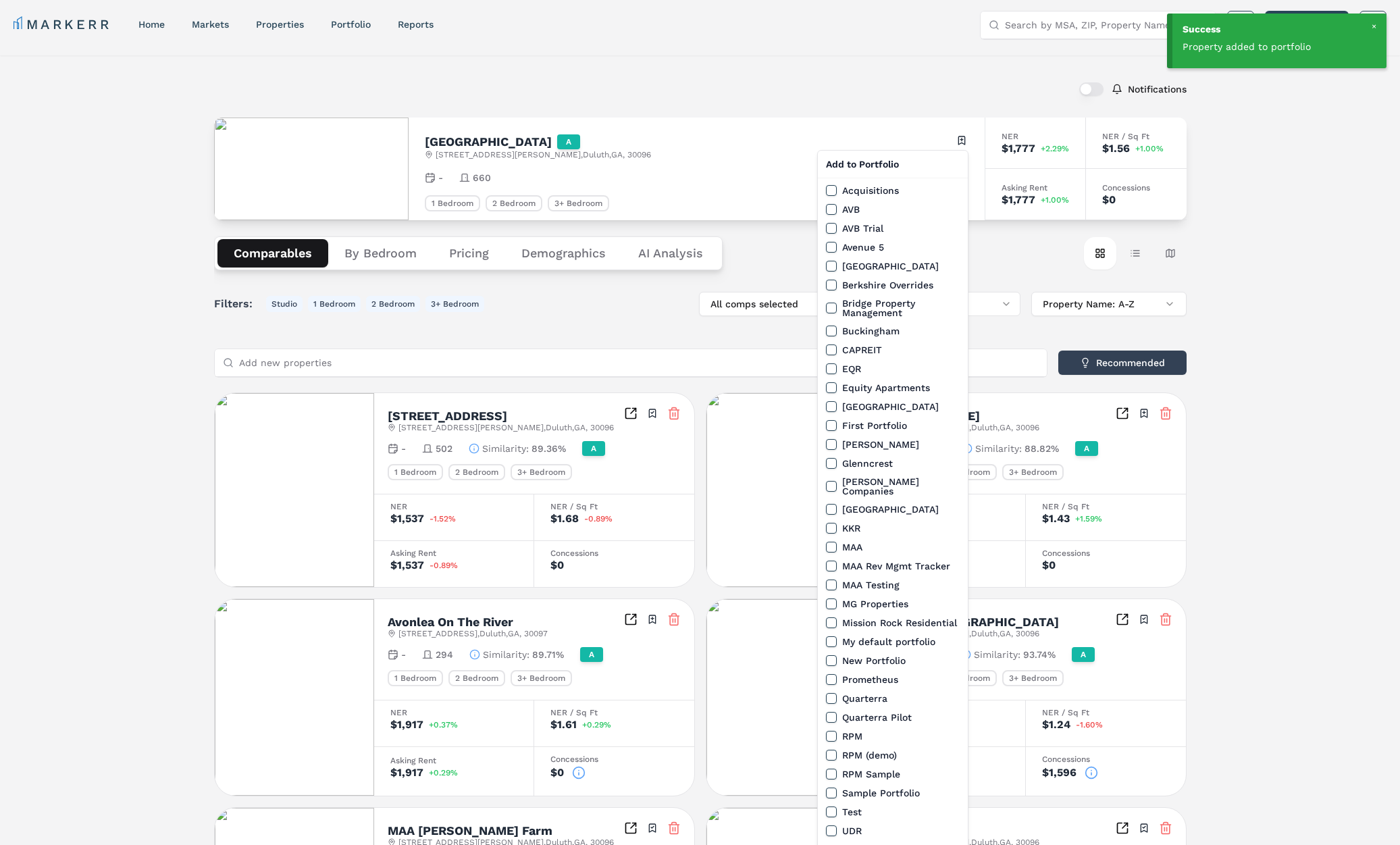
click at [832, 560] on button "MAA Rev Mgmt Tracker" at bounding box center [831, 566] width 11 height 11
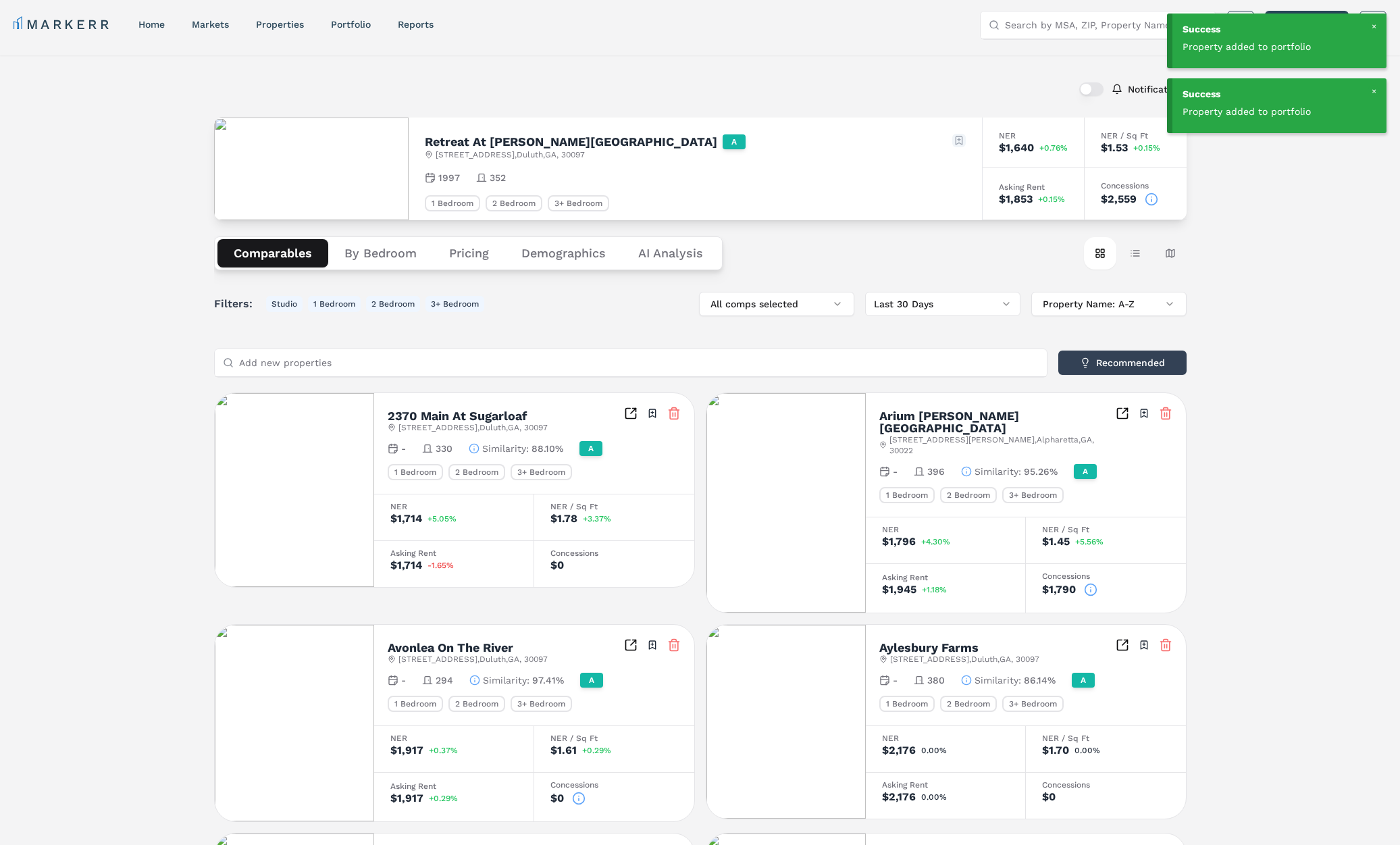
click at [962, 143] on html "Success Property added to portfolio Success Property added to portfolio MARKERR…" at bounding box center [700, 751] width 1400 height 1510
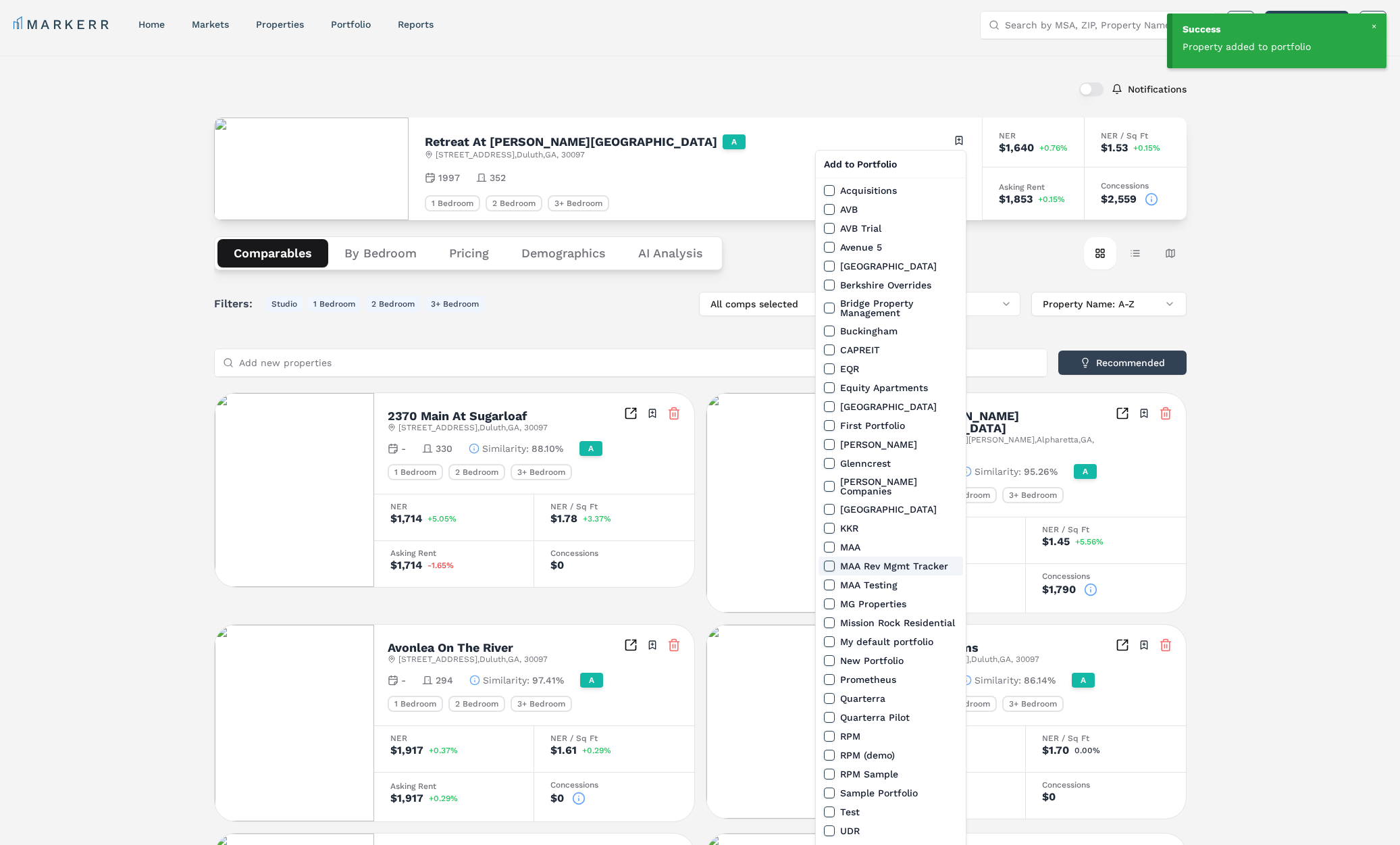
click at [827, 560] on button "MAA Rev Mgmt Tracker" at bounding box center [829, 566] width 11 height 11
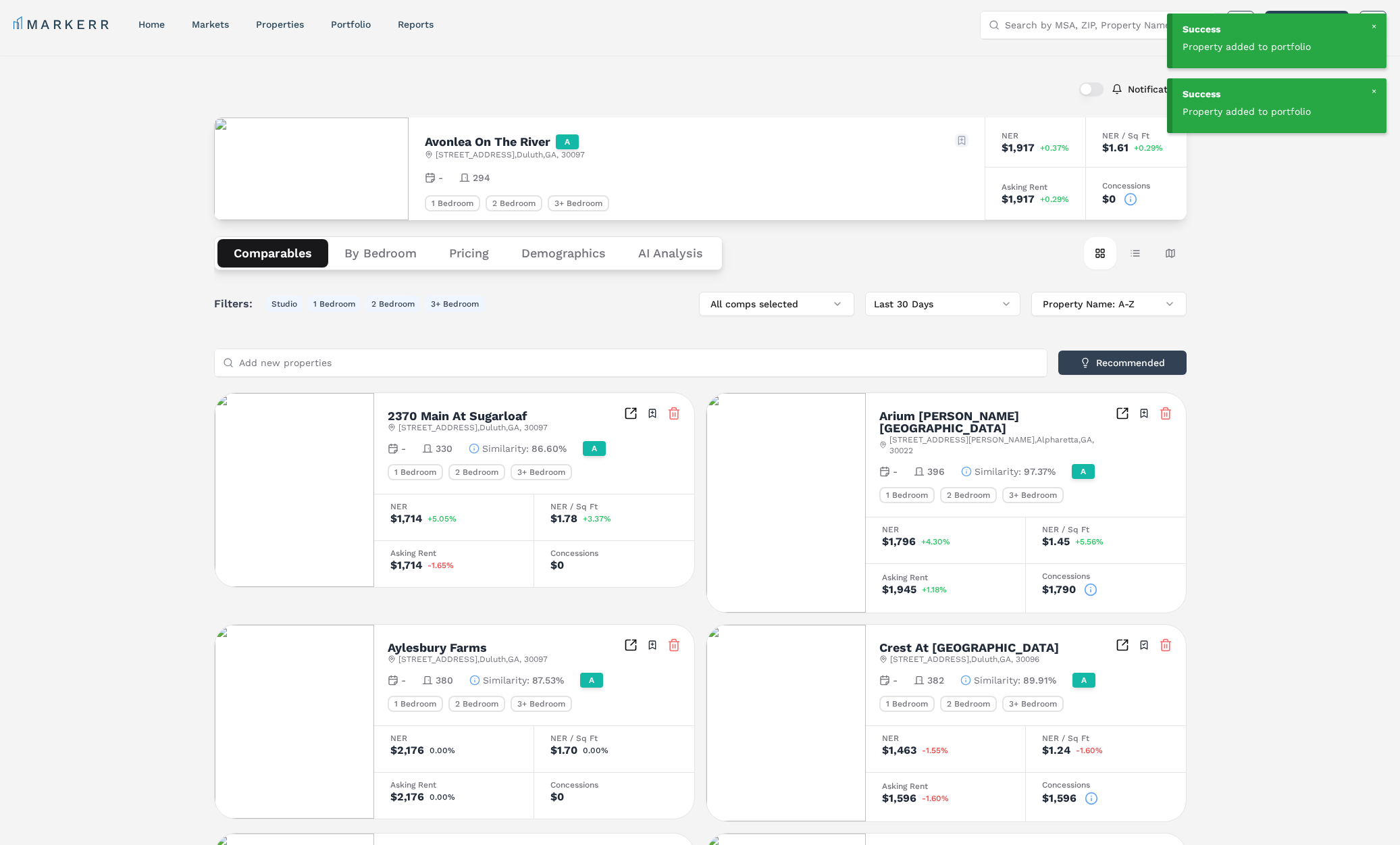
click at [965, 141] on html "Success Property added to portfolio Success Property added to portfolio MARKERR…" at bounding box center [700, 769] width 1400 height 1546
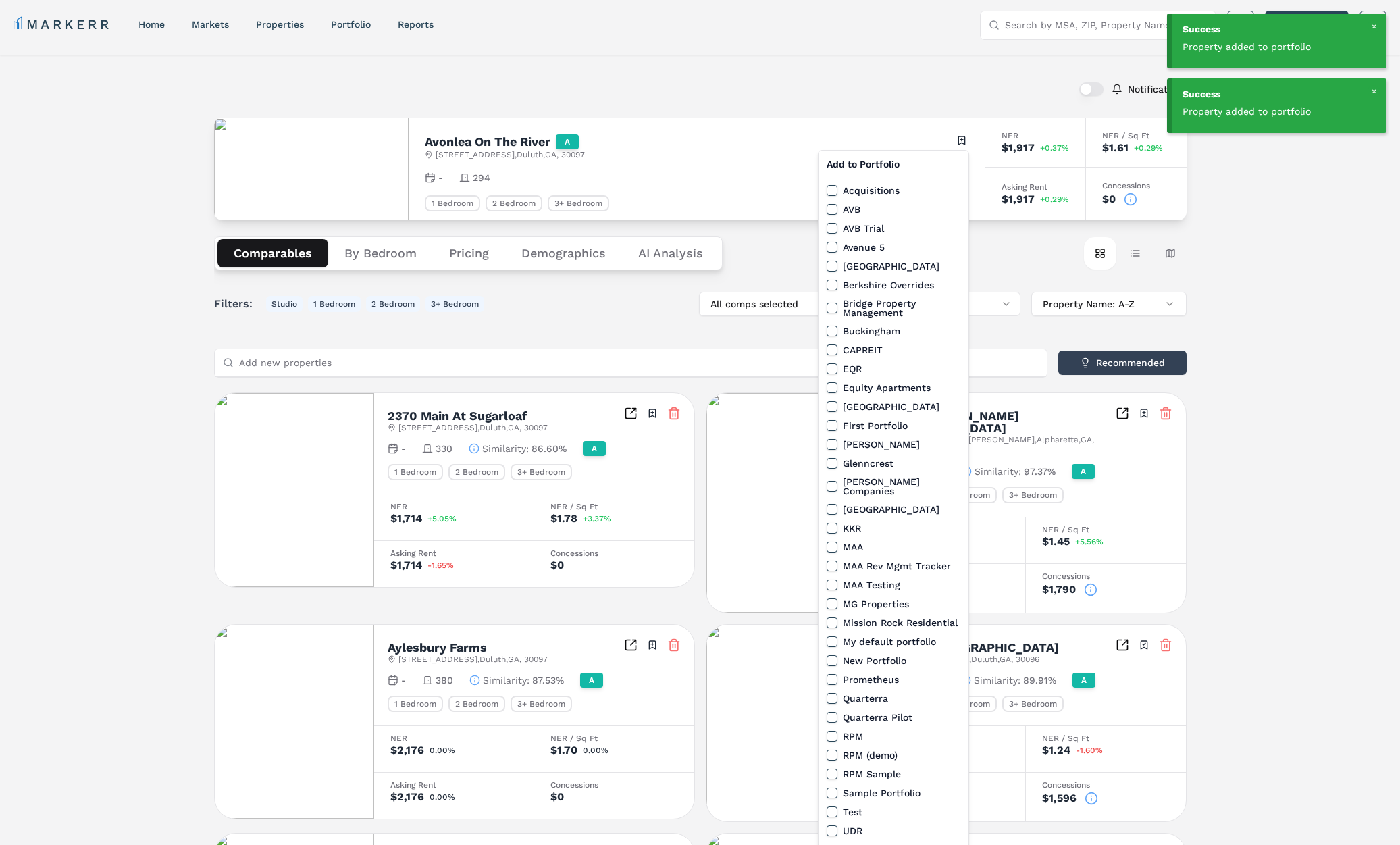
click at [832, 560] on button "MAA Rev Mgmt Tracker" at bounding box center [832, 566] width 11 height 11
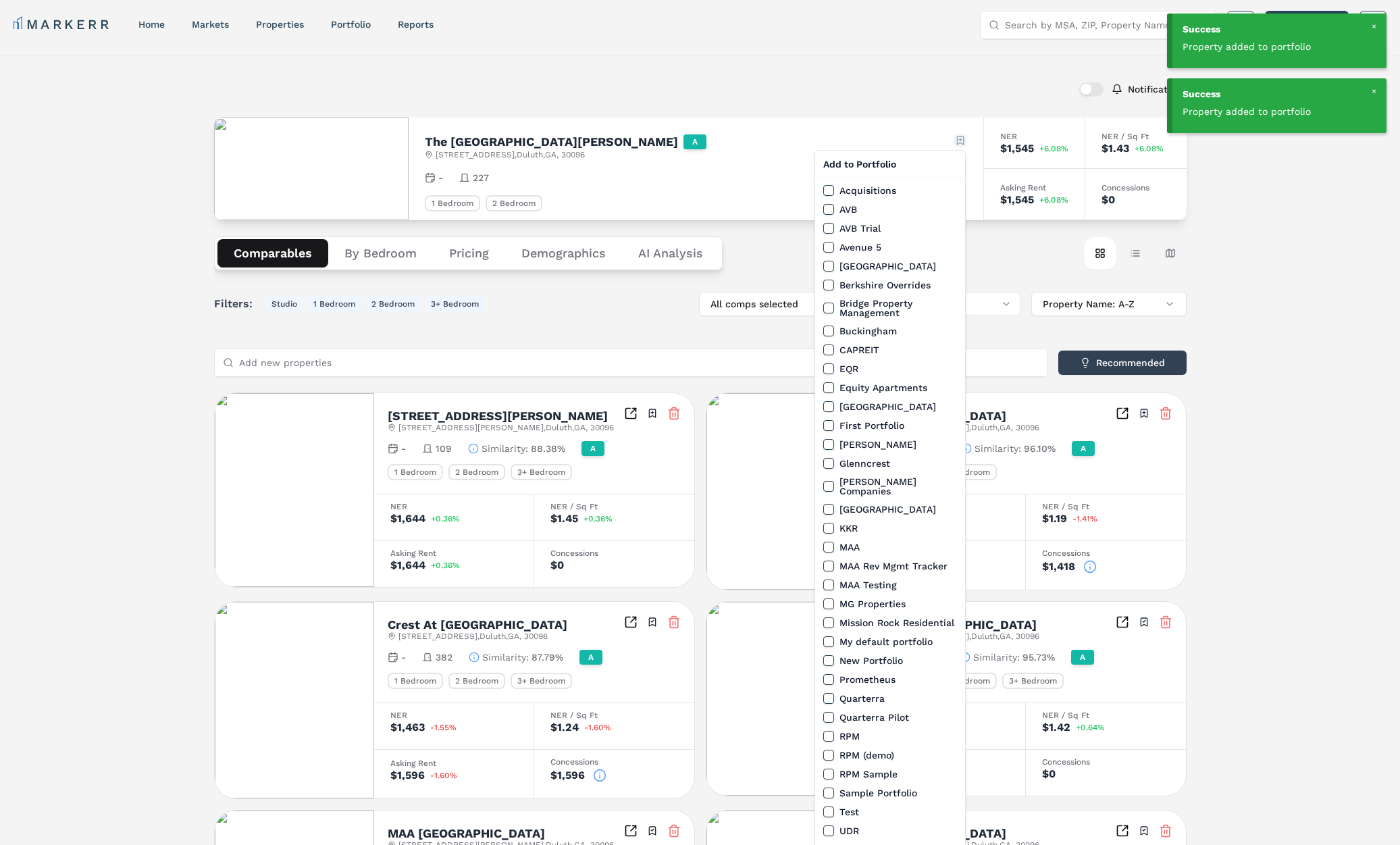
click at [955, 139] on html "Success Property added to portfolio Success Property added to portfolio MARKERR…" at bounding box center [700, 740] width 1400 height 1488
click at [825, 560] on button "MAA Rev Mgmt Tracker" at bounding box center [828, 566] width 11 height 11
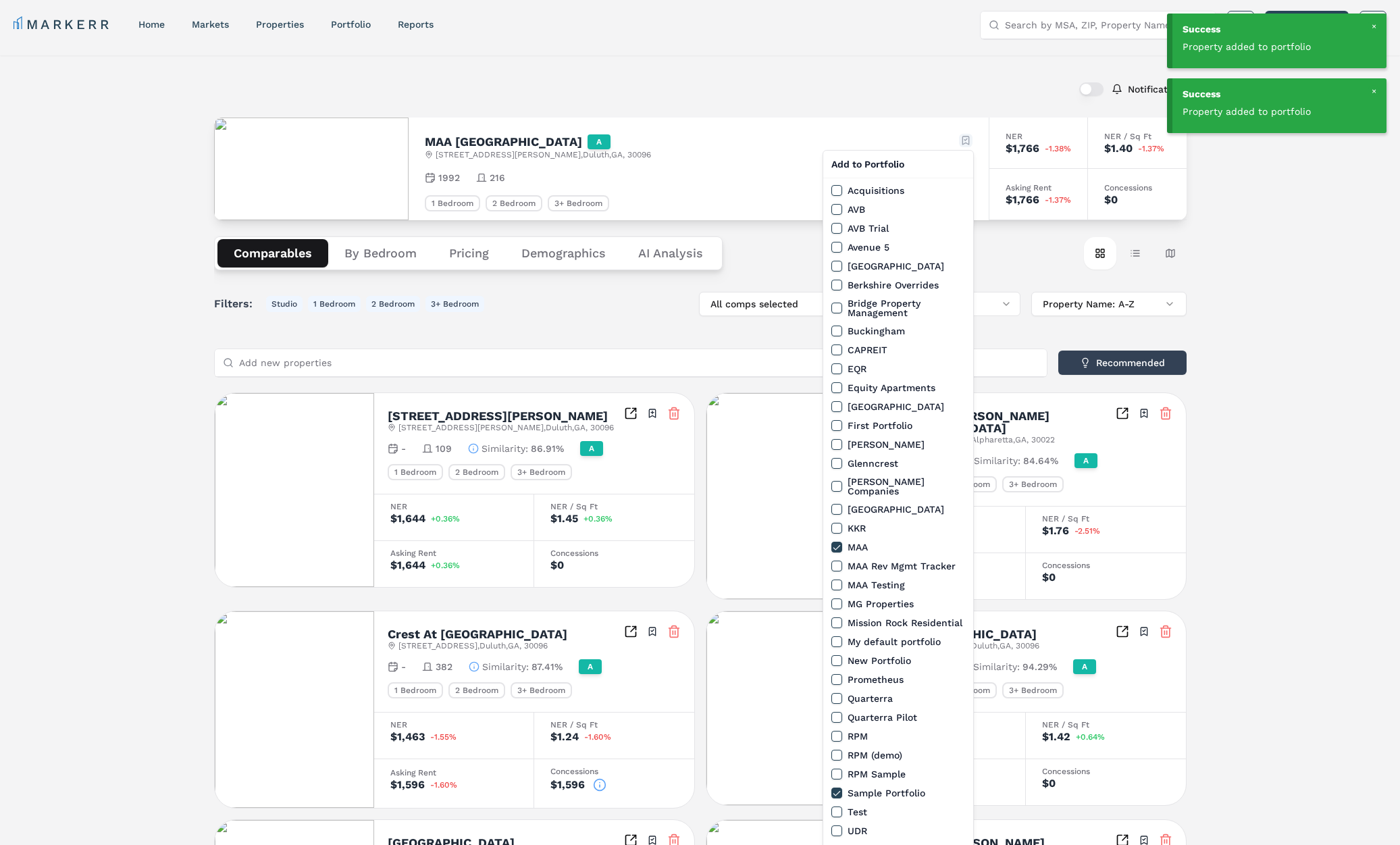
click at [966, 141] on html "Success Property added to portfolio Success Property added to portfolio MARKERR…" at bounding box center [700, 757] width 1400 height 1522
click at [835, 560] on button "MAA Rev Mgmt Tracker" at bounding box center [836, 566] width 11 height 11
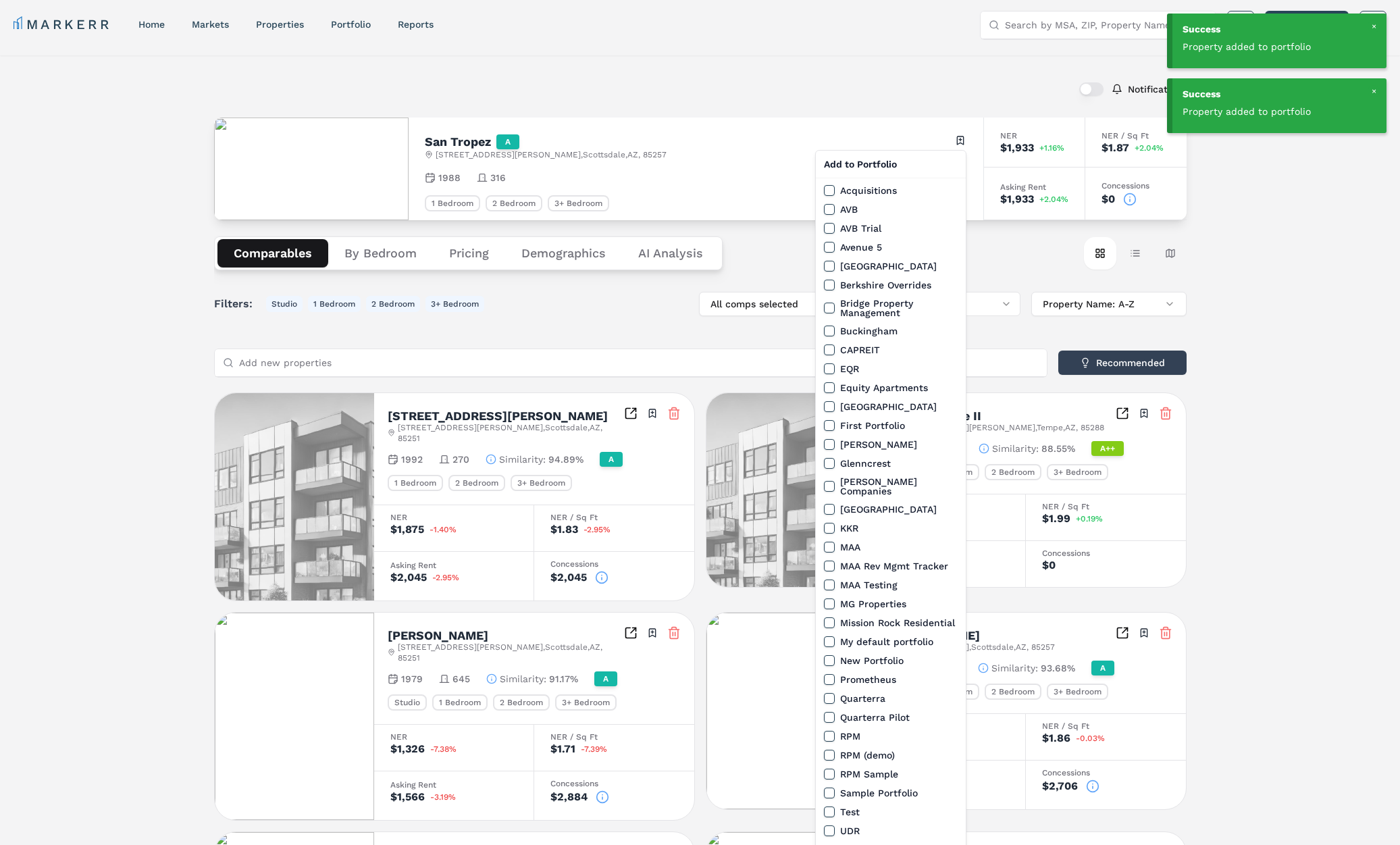
click at [956, 139] on html "Success Property added to portfolio Success Property added to portfolio MARKERR…" at bounding box center [700, 750] width 1400 height 1507
click at [826, 560] on button "MAA Rev Mgmt Tracker" at bounding box center [829, 566] width 11 height 11
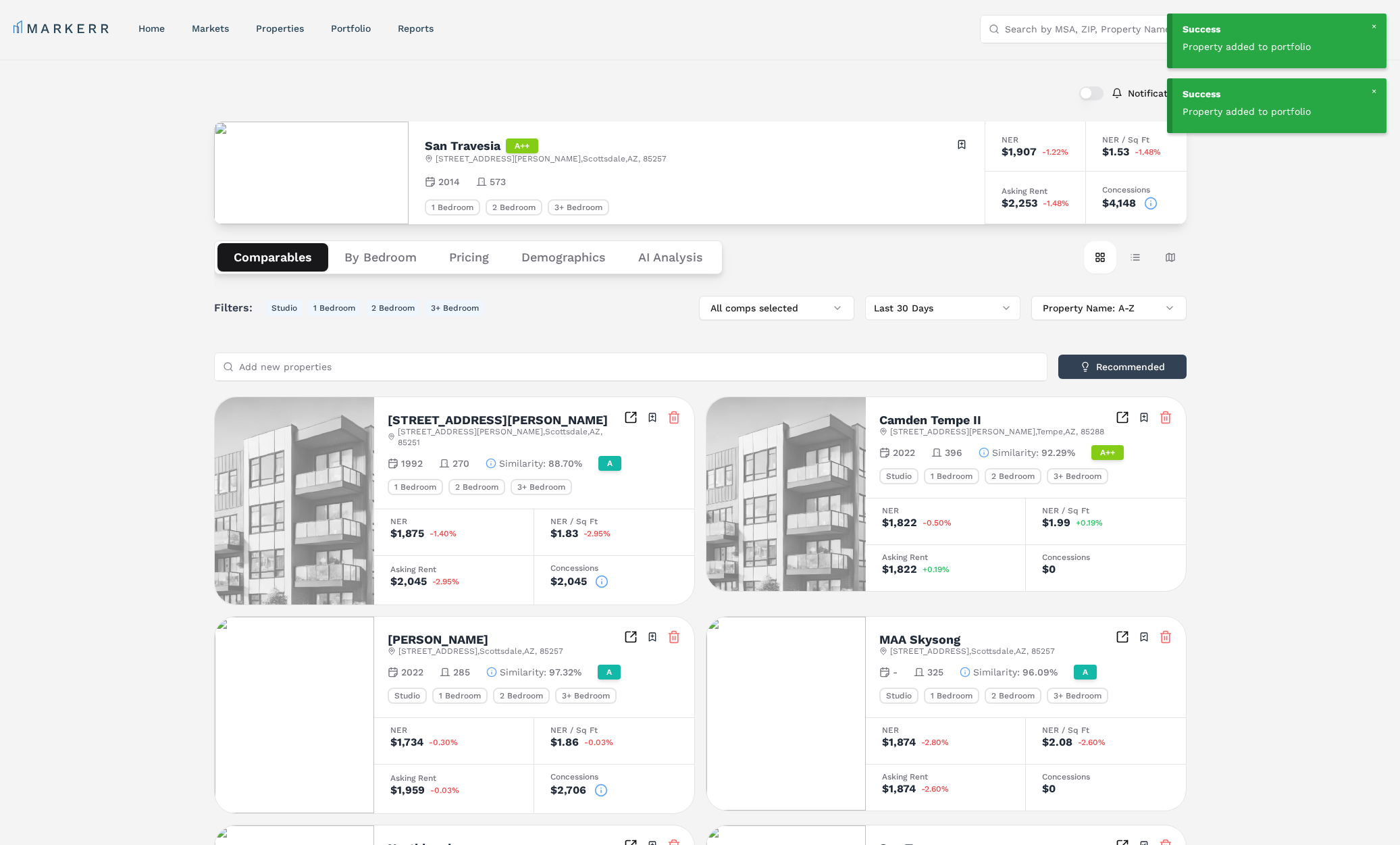
click at [963, 144] on html "Success Property added to portfolio Success Property added to portfolio MARKERR…" at bounding box center [700, 755] width 1400 height 1510
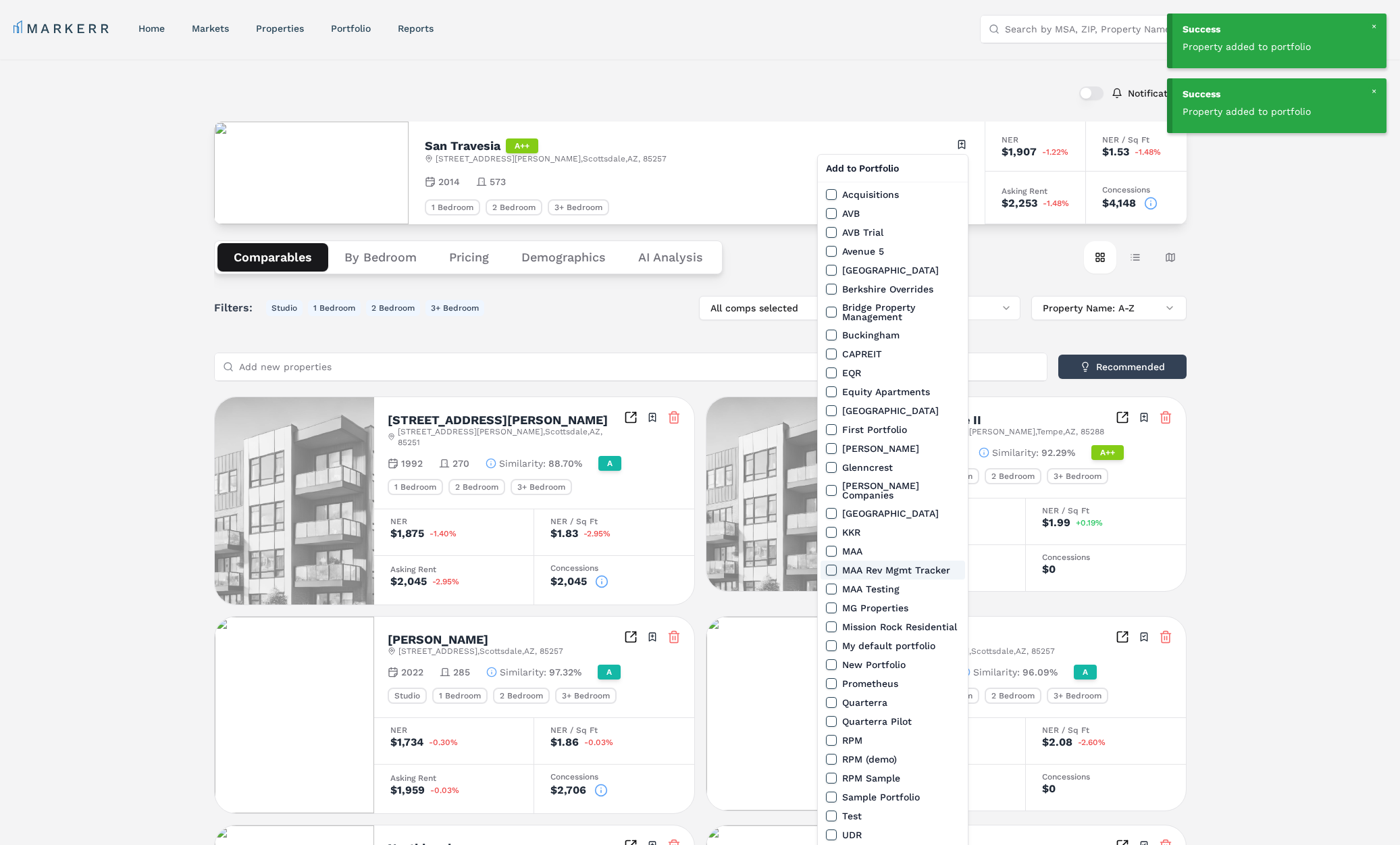
drag, startPoint x: 830, startPoint y: 562, endPoint x: 813, endPoint y: 522, distance: 43.5
click at [830, 565] on button "MAA Rev Mgmt Tracker" at bounding box center [831, 570] width 11 height 11
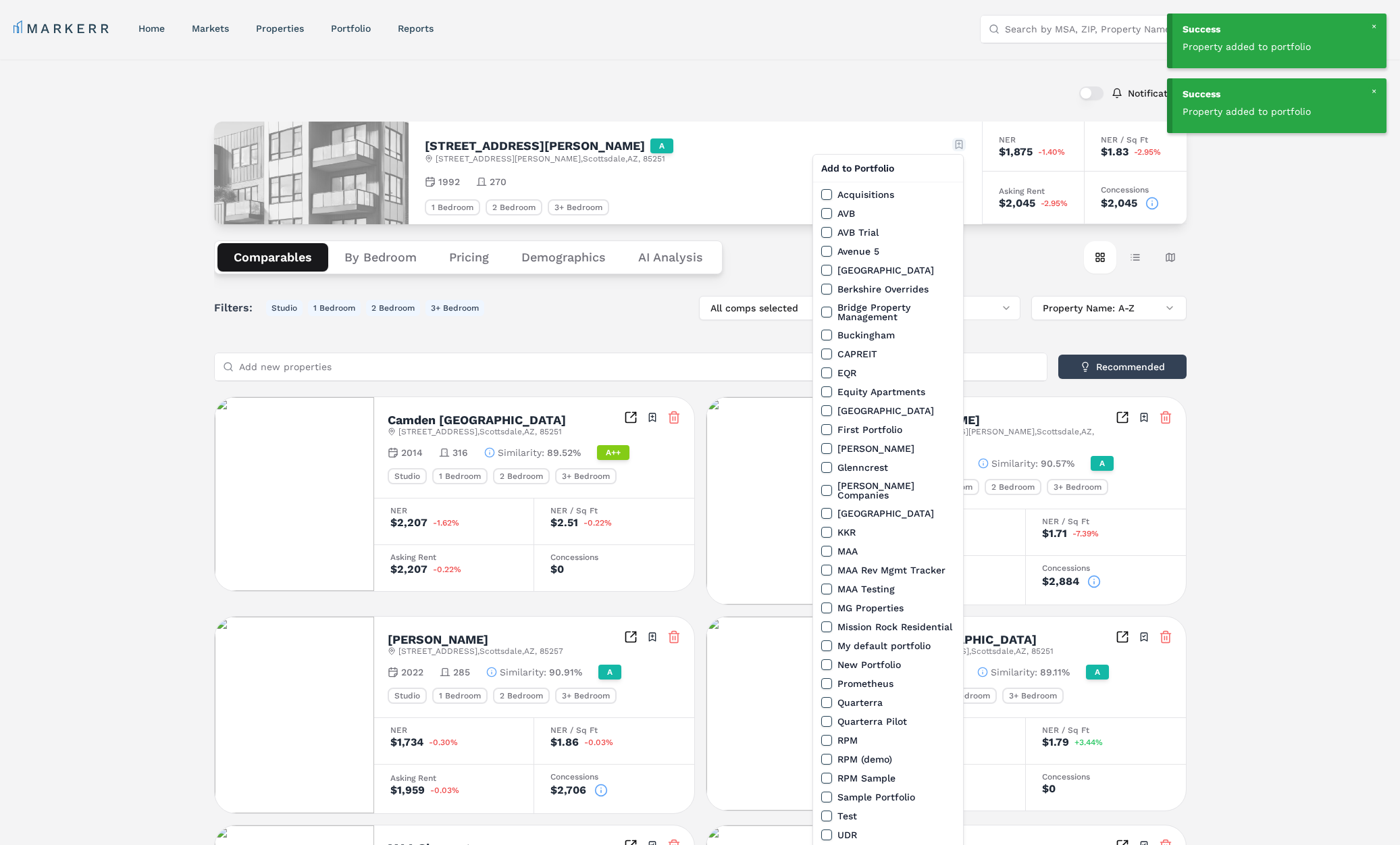
click at [950, 144] on html "Success Property added to portfolio Success Property added to portfolio MARKERR…" at bounding box center [700, 755] width 1400 height 1510
click at [827, 565] on button "MAA Rev Mgmt Tracker" at bounding box center [826, 570] width 11 height 11
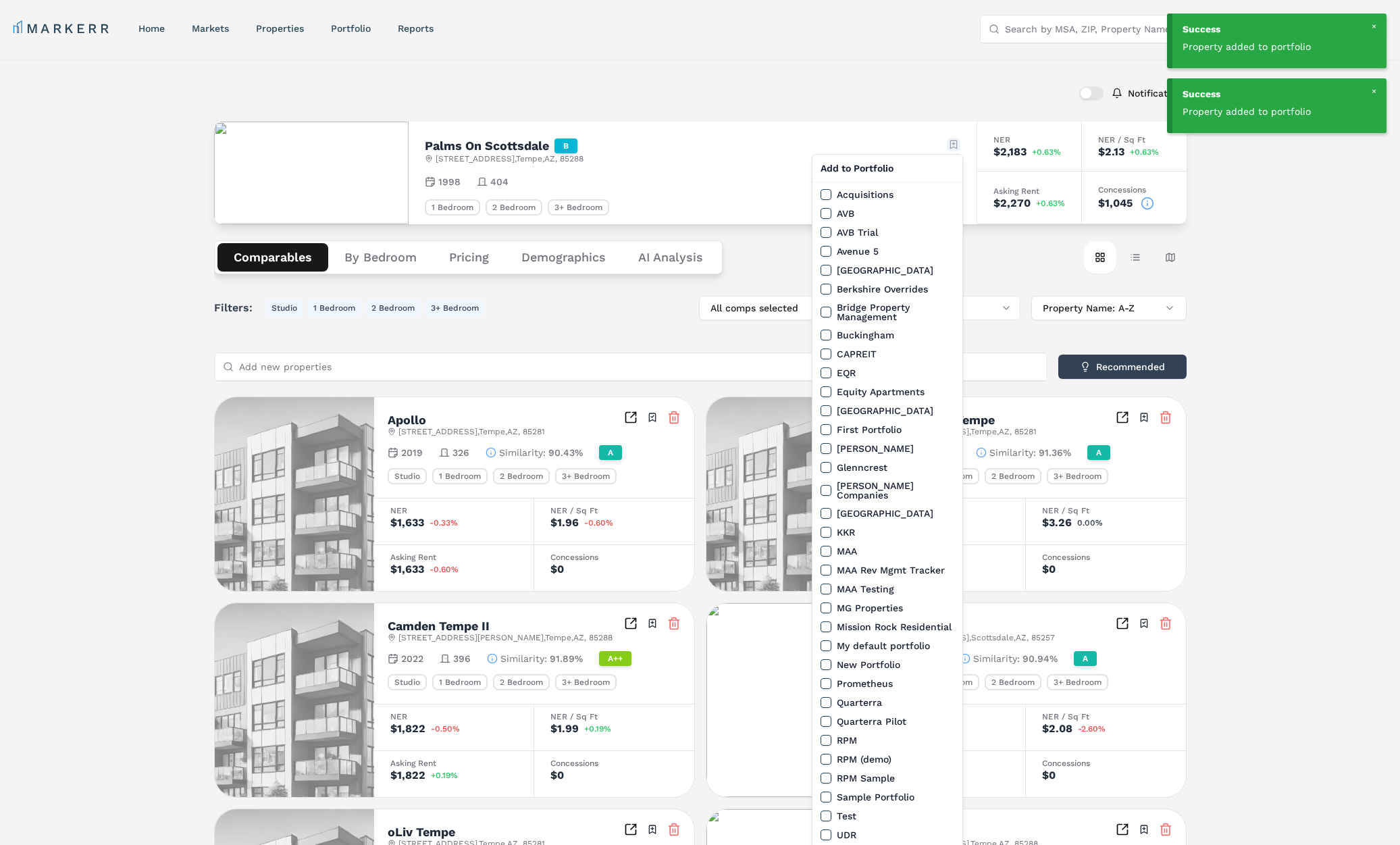
click at [949, 145] on html "Success Property added to portfolio Success Property added to portfolio MARKERR…" at bounding box center [700, 742] width 1400 height 1485
click at [830, 565] on button "MAA Rev Mgmt Tracker" at bounding box center [825, 570] width 11 height 11
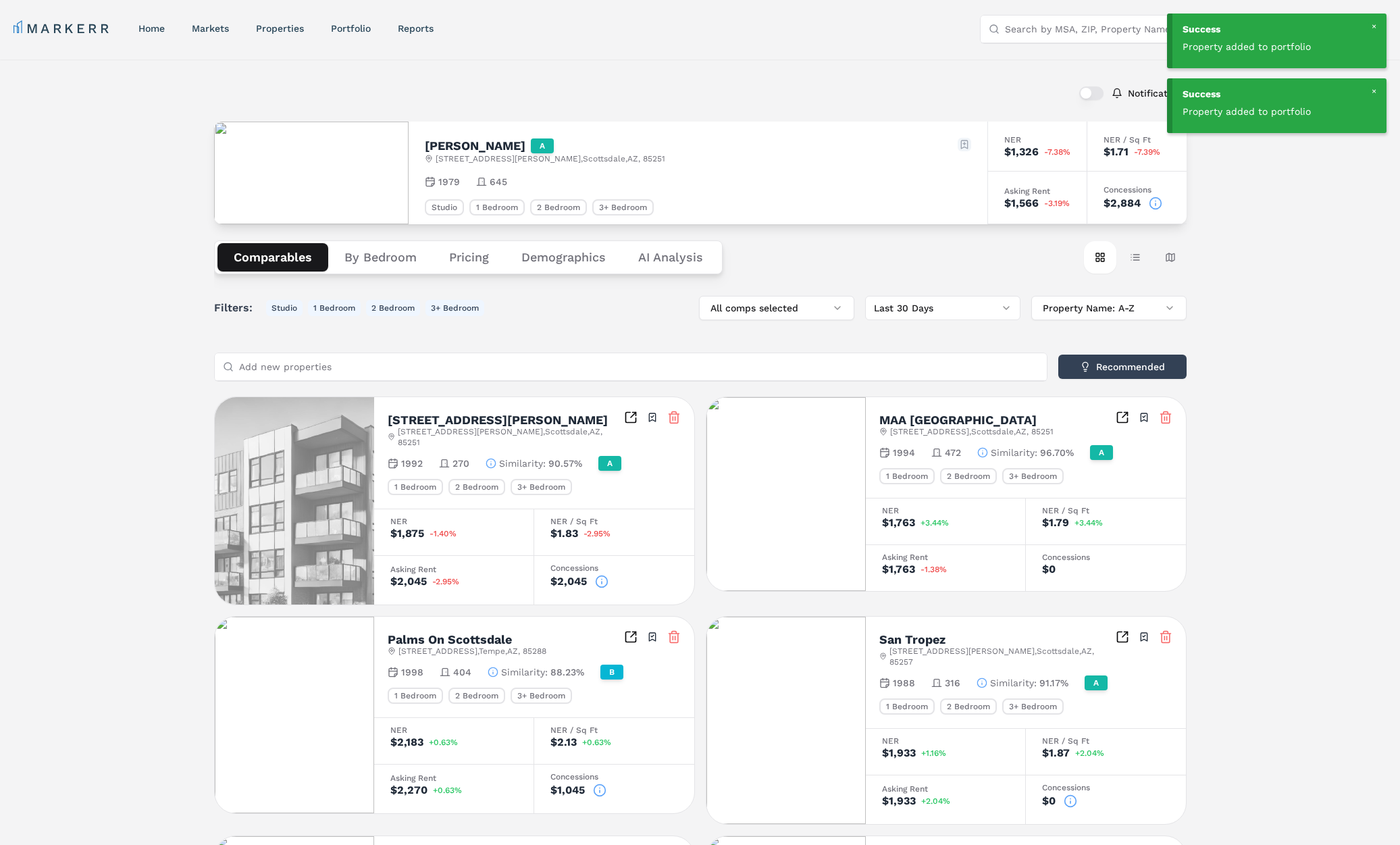
click at [962, 145] on html "Success Property added to portfolio Success Property added to portfolio MARKERR…" at bounding box center [700, 762] width 1400 height 1524
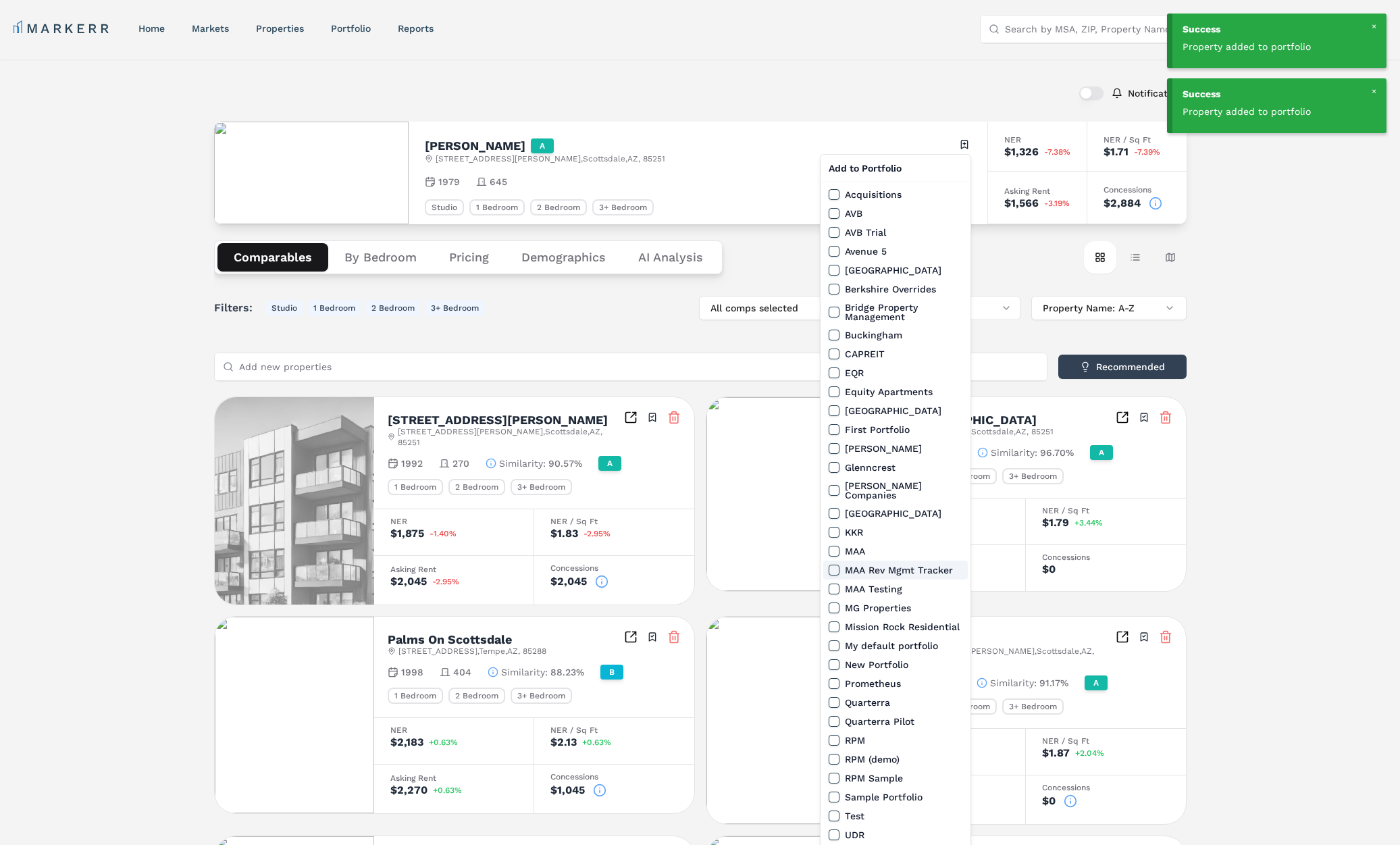
drag, startPoint x: 833, startPoint y: 565, endPoint x: 837, endPoint y: 558, distance: 8.1
click at [833, 565] on button "MAA Rev Mgmt Tracker" at bounding box center [834, 570] width 11 height 11
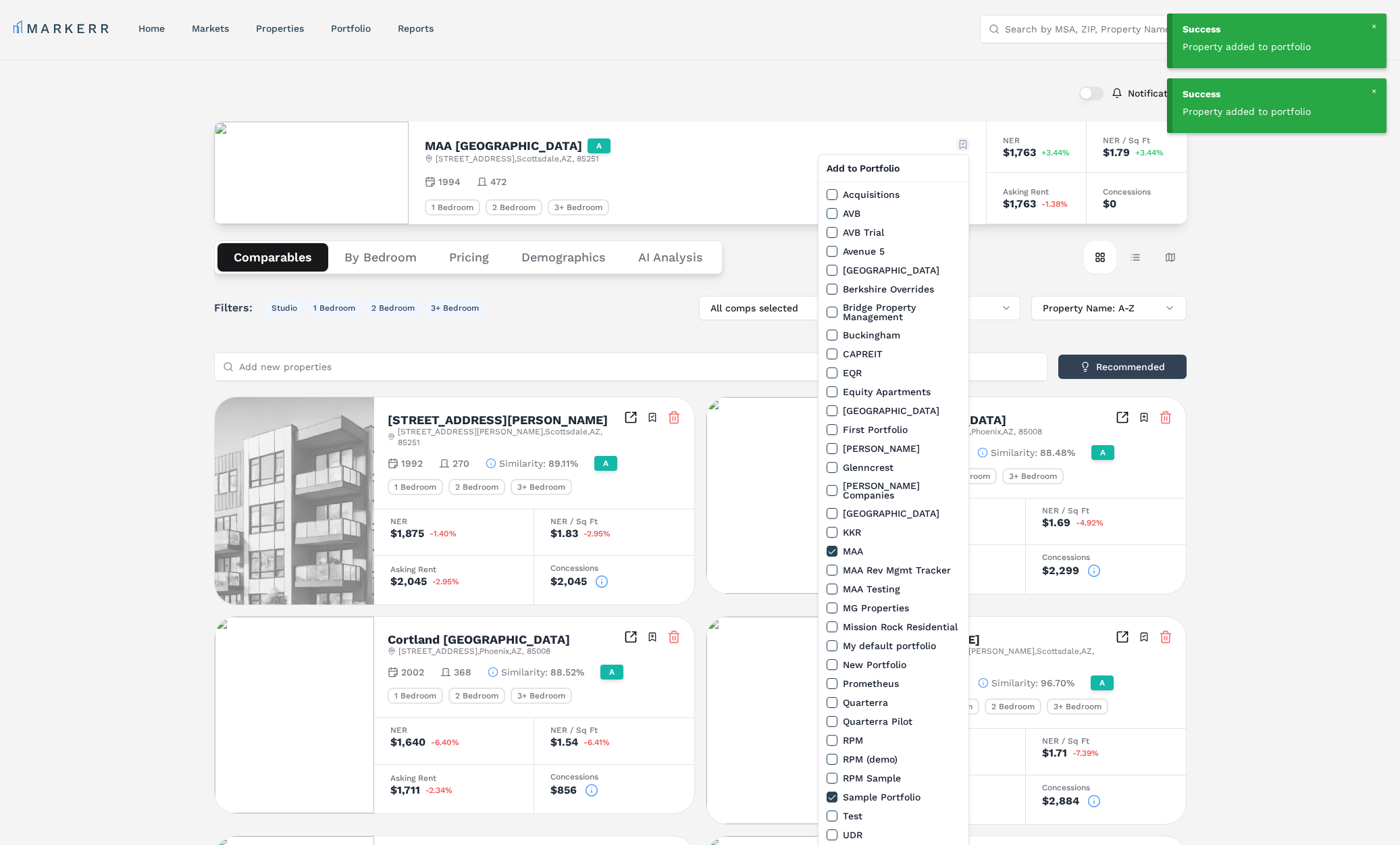
click at [963, 141] on html "Success Property added to portfolio Success Property added to portfolio MARKERR…" at bounding box center [700, 755] width 1400 height 1510
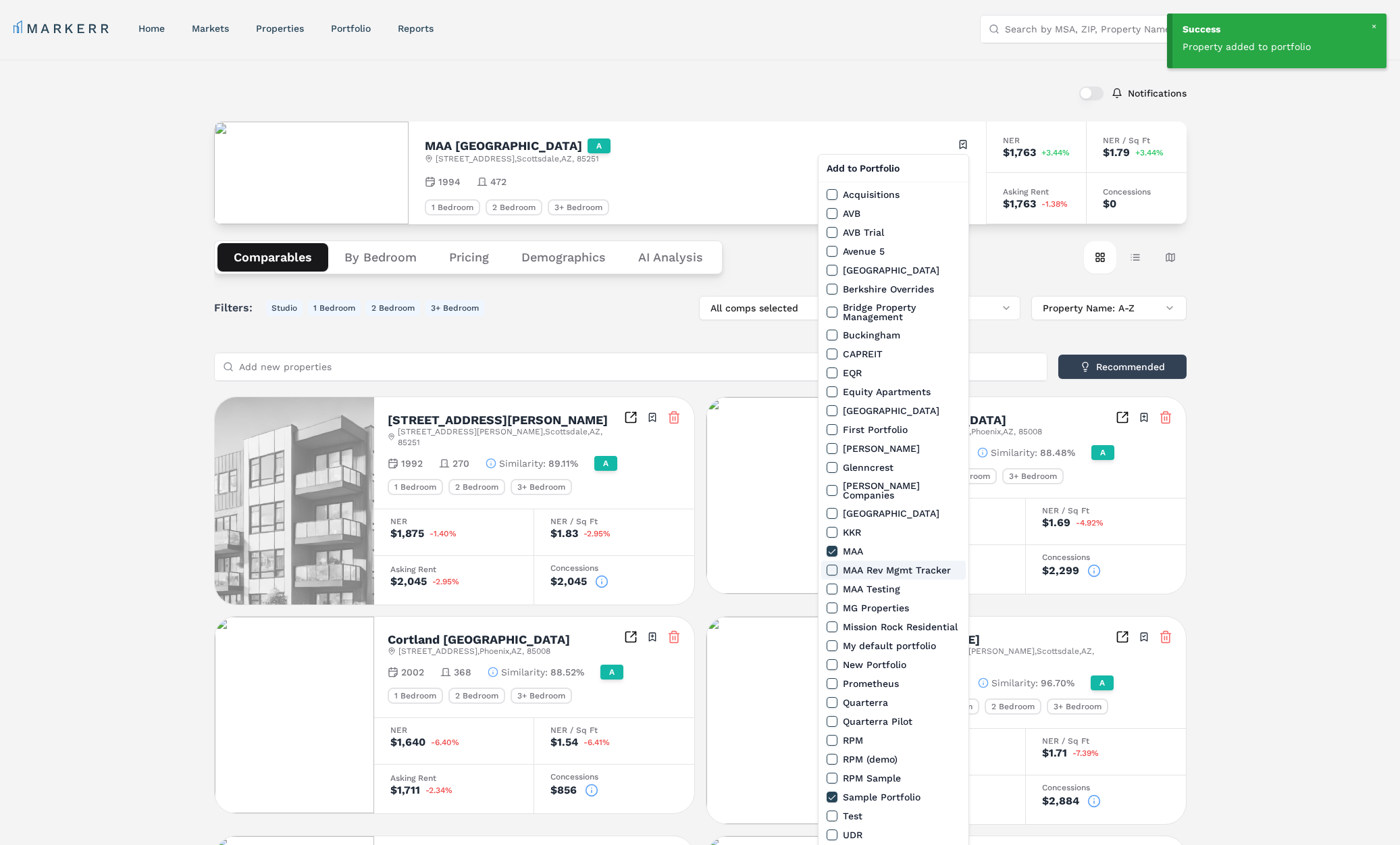
click at [833, 565] on button "MAA Rev Mgmt Tracker" at bounding box center [832, 570] width 11 height 11
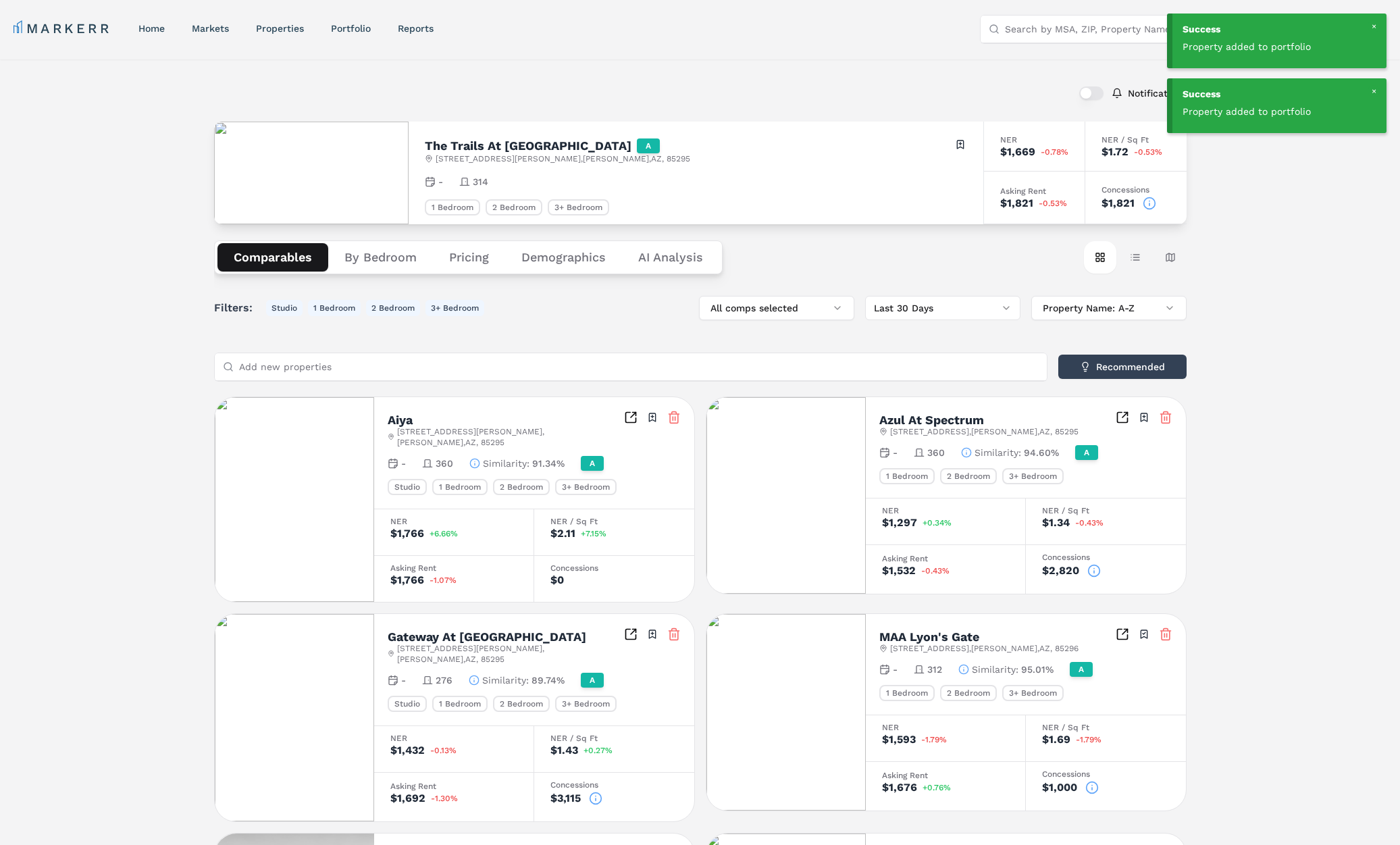
click at [960, 132] on div "The Trails At San Tan A 2505 E Williams Field Rd , Gilbert , AZ , 85295 Toggle …" at bounding box center [696, 172] width 575 height 103
click at [958, 144] on html "Success Property added to portfolio Success Property added to portfolio MARKERR…" at bounding box center [700, 770] width 1400 height 1541
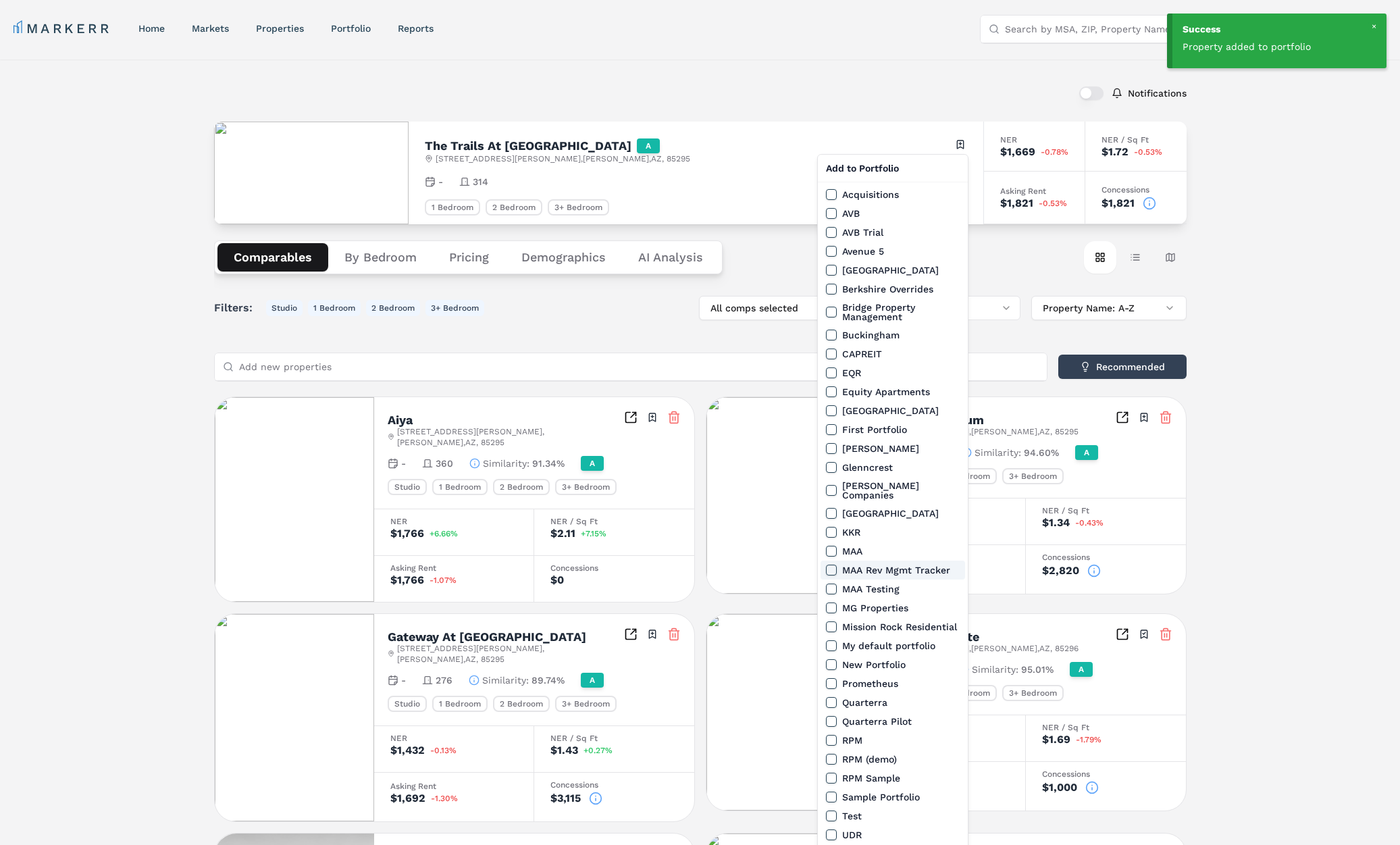
drag, startPoint x: 829, startPoint y: 560, endPoint x: 842, endPoint y: 548, distance: 17.7
click at [831, 565] on button "MAA Rev Mgmt Tracker" at bounding box center [831, 570] width 11 height 11
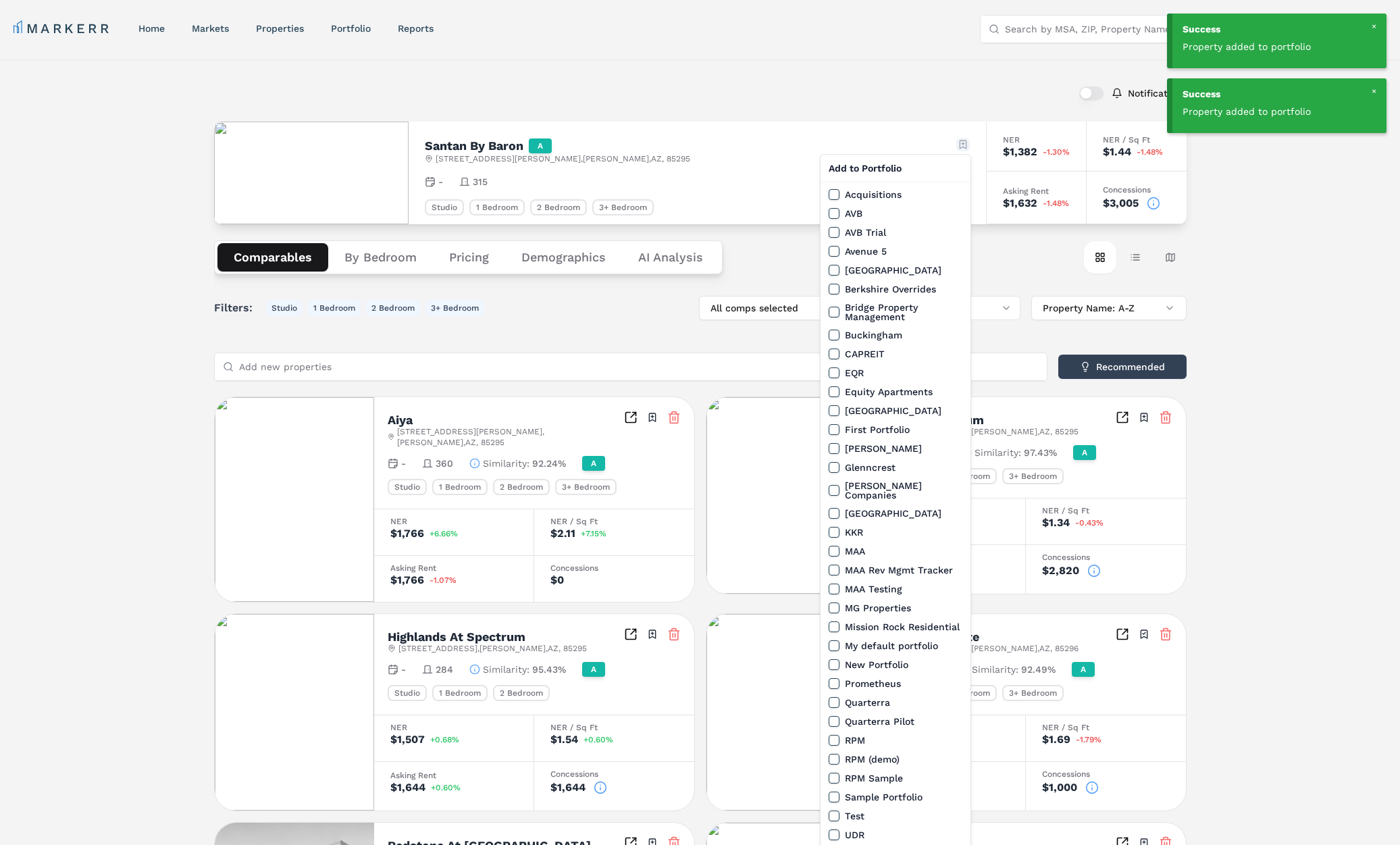
click at [965, 144] on html "Success Property added to portfolio Success Property added to portfolio MARKERR…" at bounding box center [700, 765] width 1400 height 1530
click at [832, 565] on button "MAA Rev Mgmt Tracker" at bounding box center [834, 570] width 11 height 11
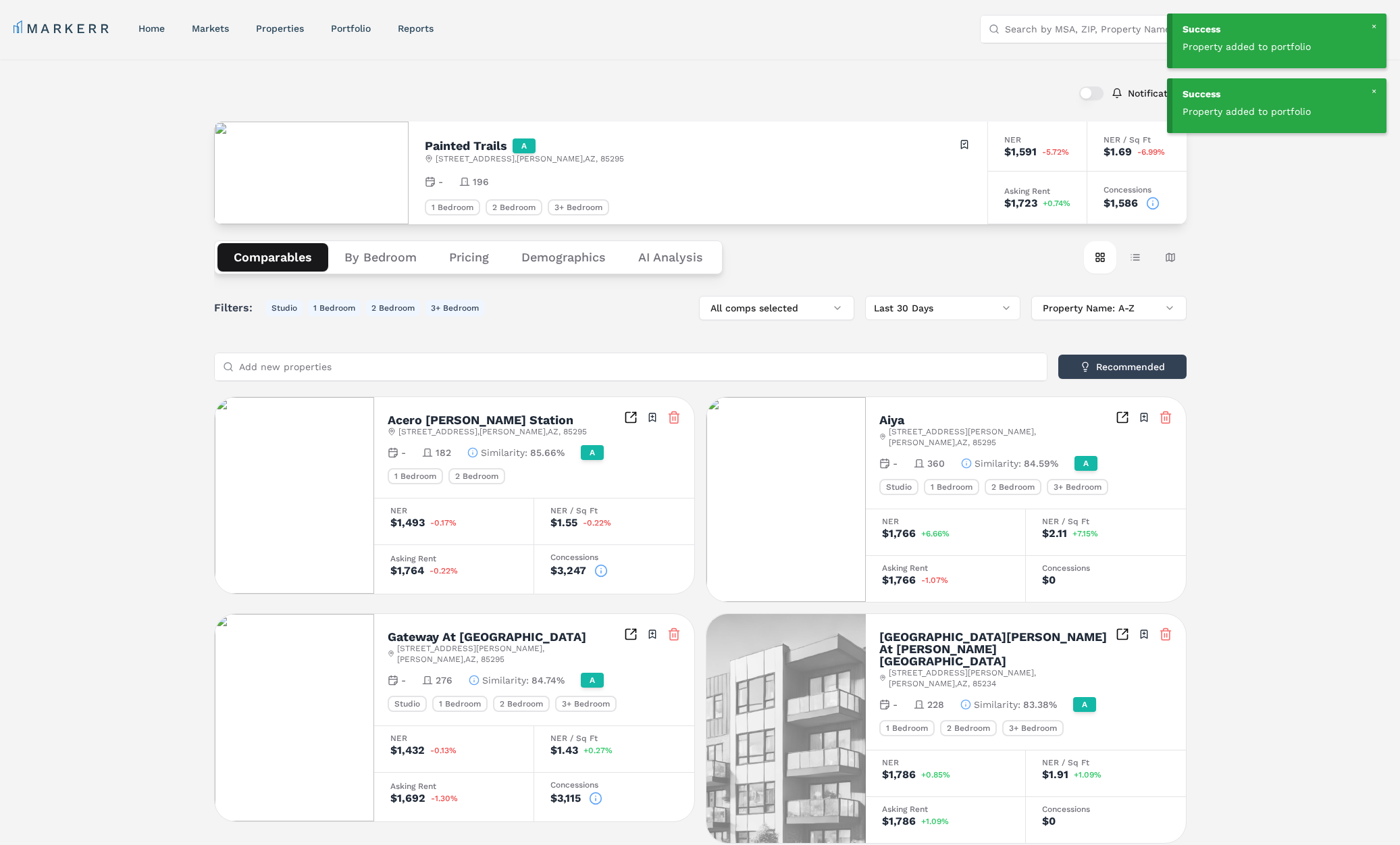
click at [954, 143] on div "Painted Trails A 4255 E Pecos Rd , Gilbert , AZ , 85295 Toggle portfolio menu" at bounding box center [698, 151] width 546 height 26
click at [960, 144] on html "Success Property added to portfolio Success Property added to portfolio MARKERR…" at bounding box center [700, 777] width 1400 height 1555
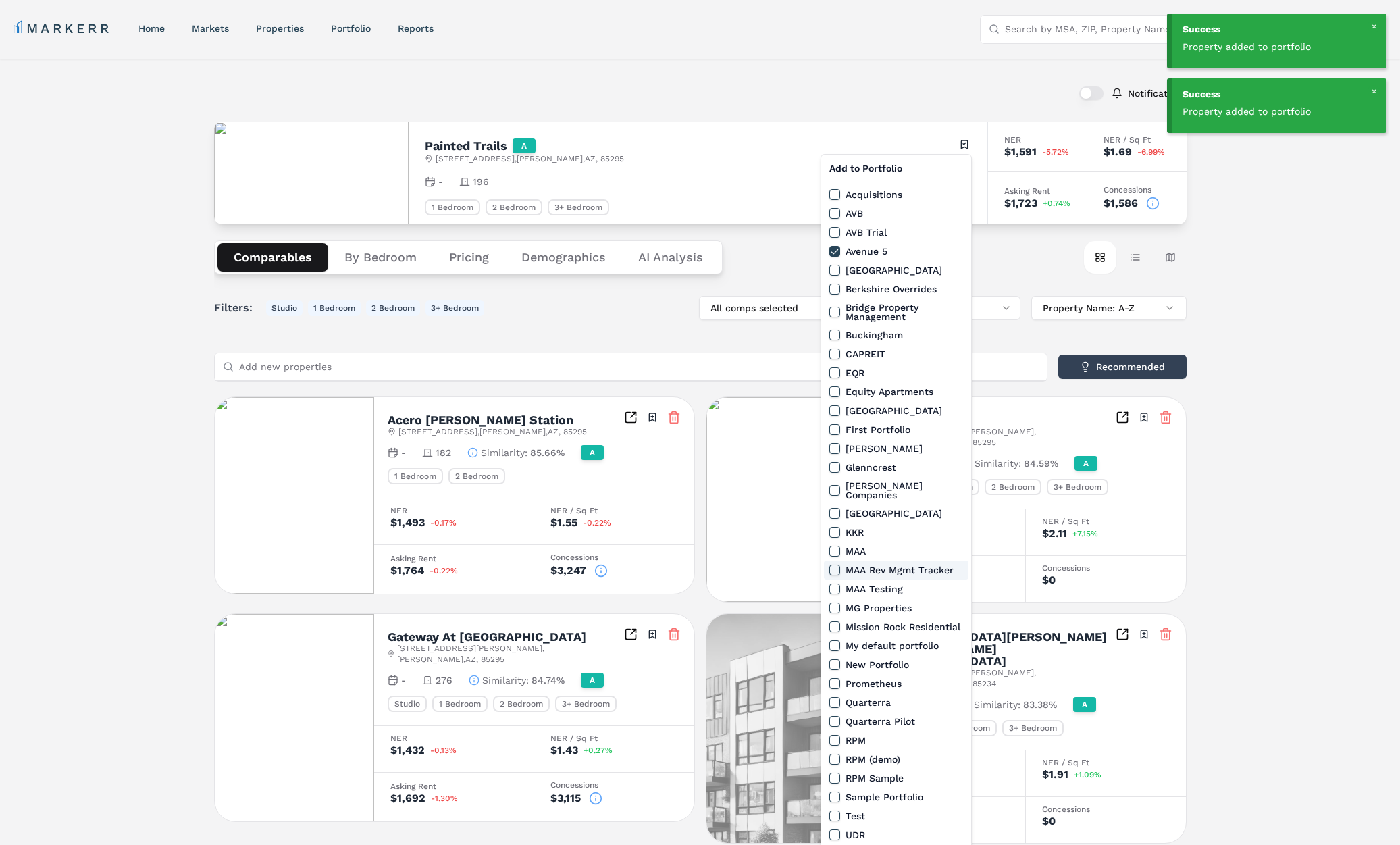
click at [835, 565] on button "MAA Rev Mgmt Tracker" at bounding box center [835, 570] width 11 height 11
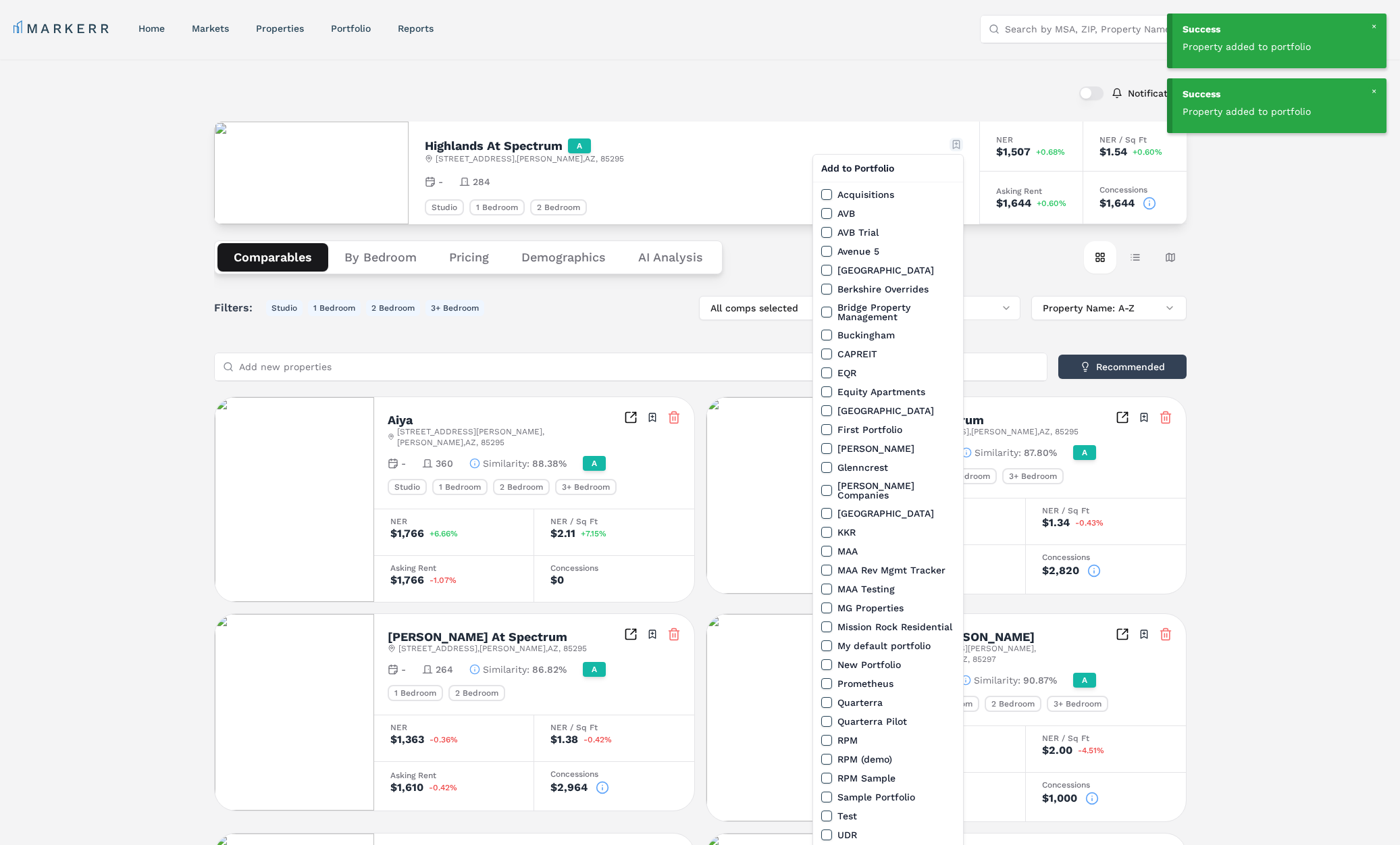
click at [958, 149] on html "Success Property added to portfolio Success Property added to portfolio MARKERR…" at bounding box center [700, 760] width 1400 height 1521
click at [829, 565] on button "MAA Rev Mgmt Tracker" at bounding box center [826, 570] width 11 height 11
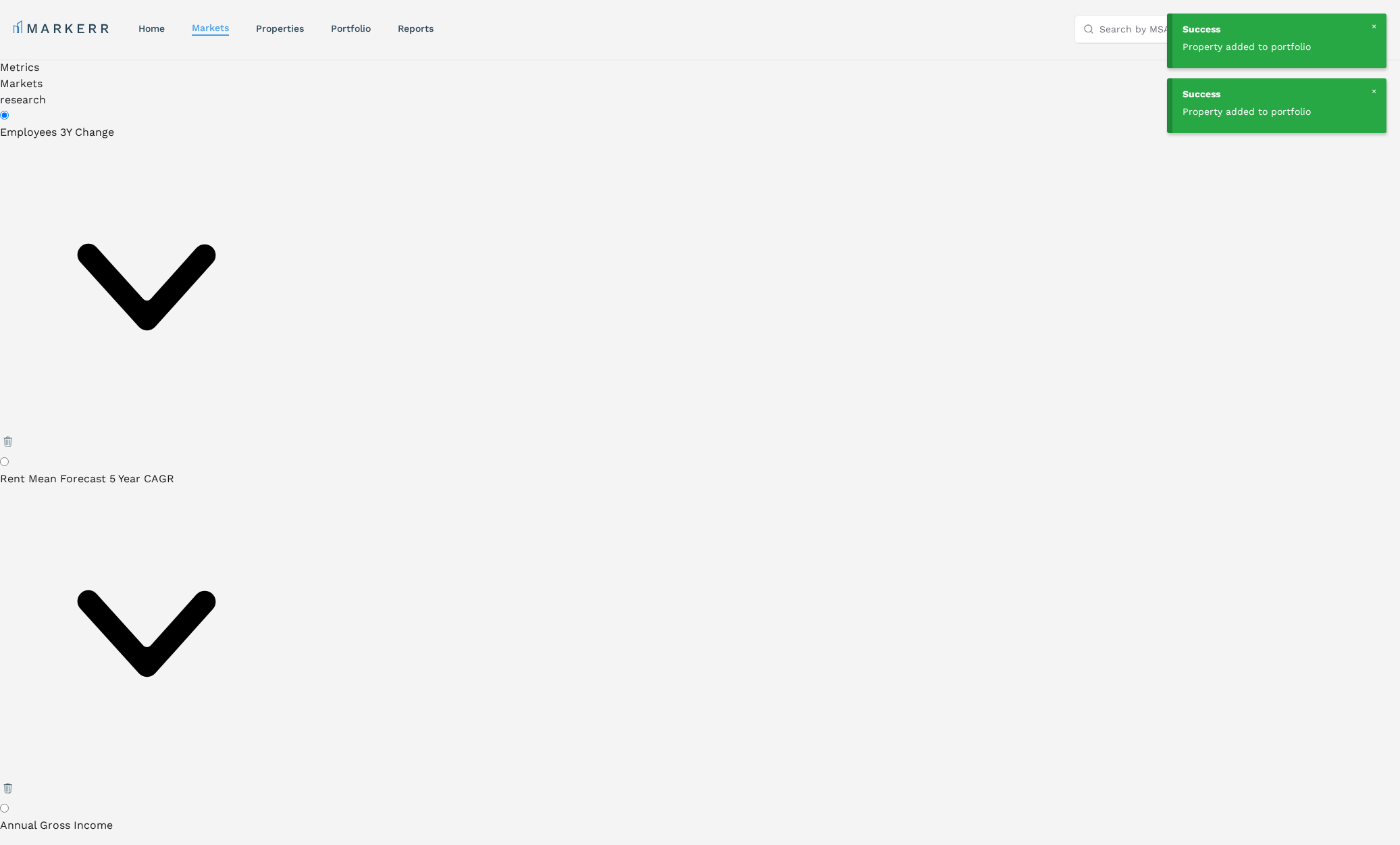
scroll to position [6, 0]
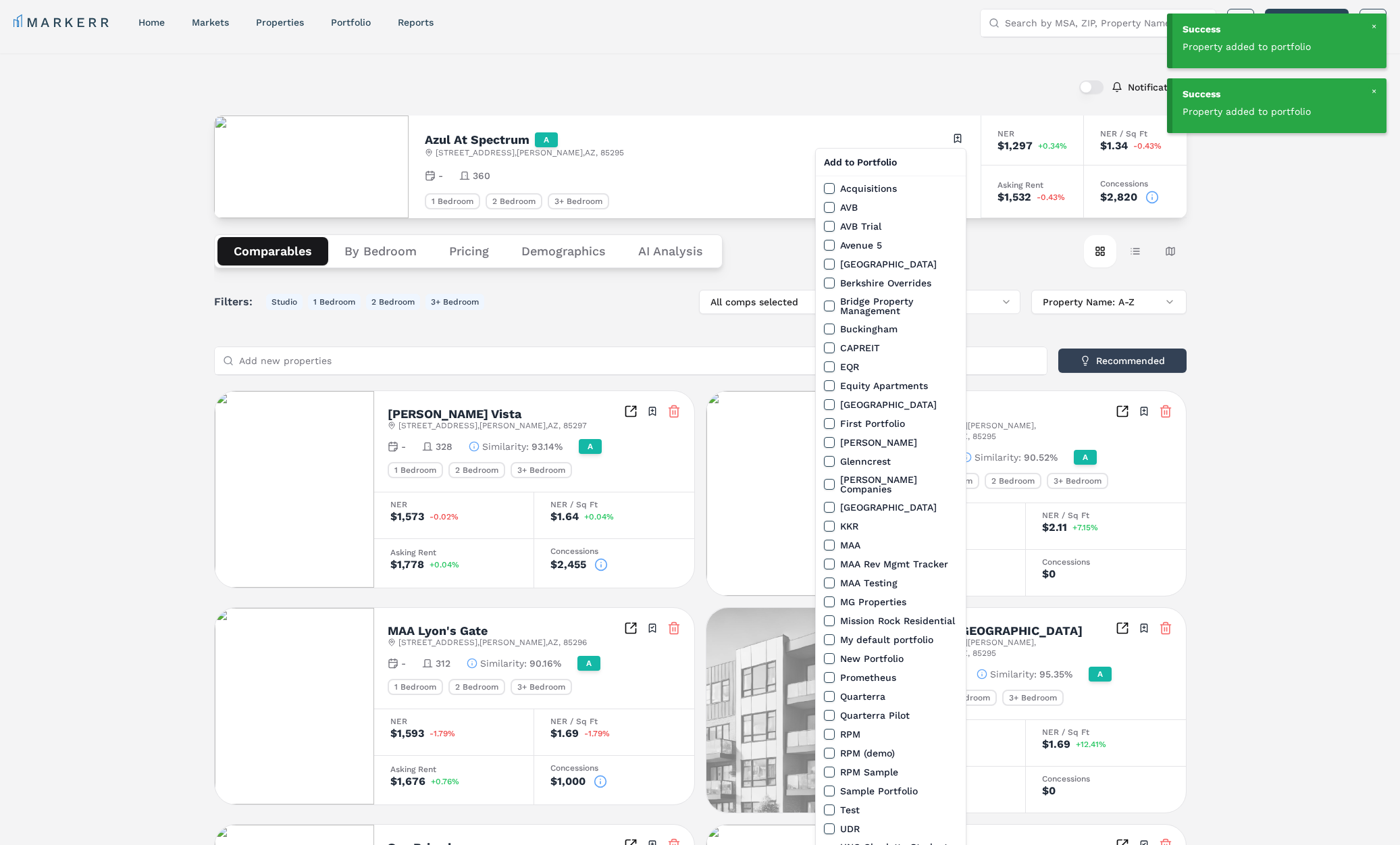
click at [960, 141] on html "Success Property added to portfolio Success Property added to portfolio MARKERR…" at bounding box center [700, 764] width 1400 height 1541
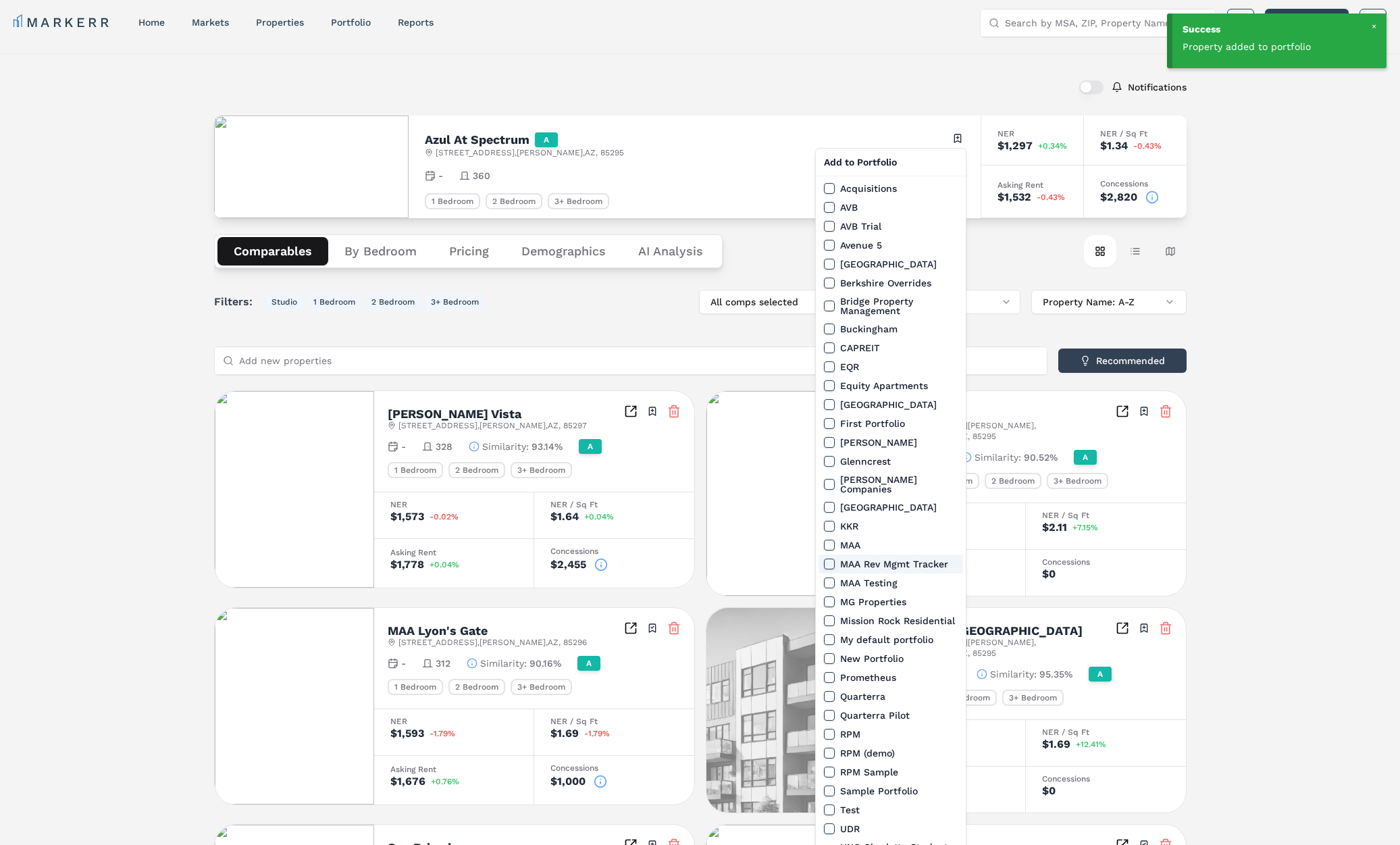
click at [876, 559] on label "MAA Rev Mgmt Tracker" at bounding box center [894, 564] width 108 height 9
click at [835, 558] on button "MAA Rev Mgmt Tracker" at bounding box center [829, 564] width 11 height 11
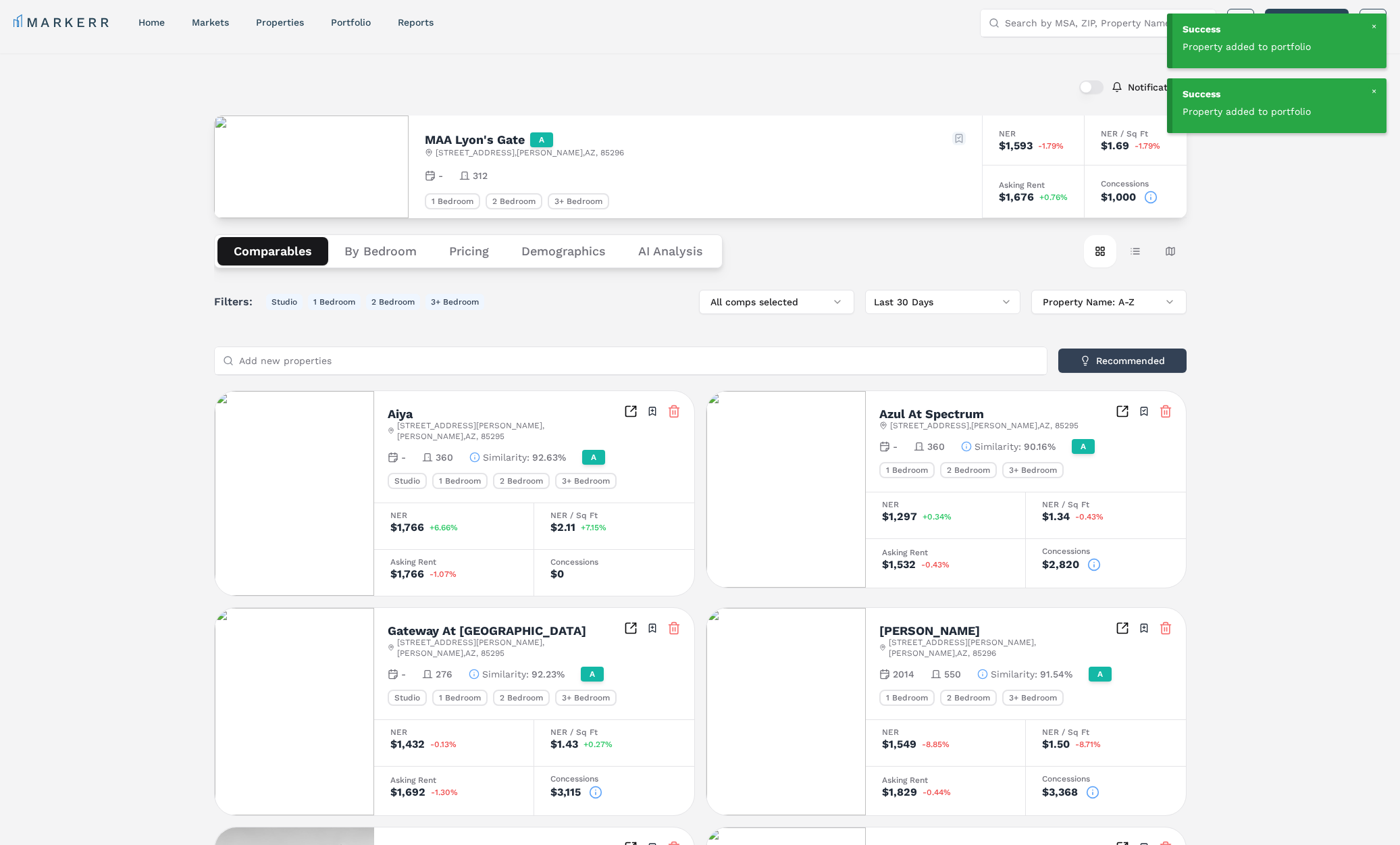
click at [963, 137] on html "Success Property added to portfolio Success Property added to portfolio MARKERR…" at bounding box center [700, 770] width 1400 height 1554
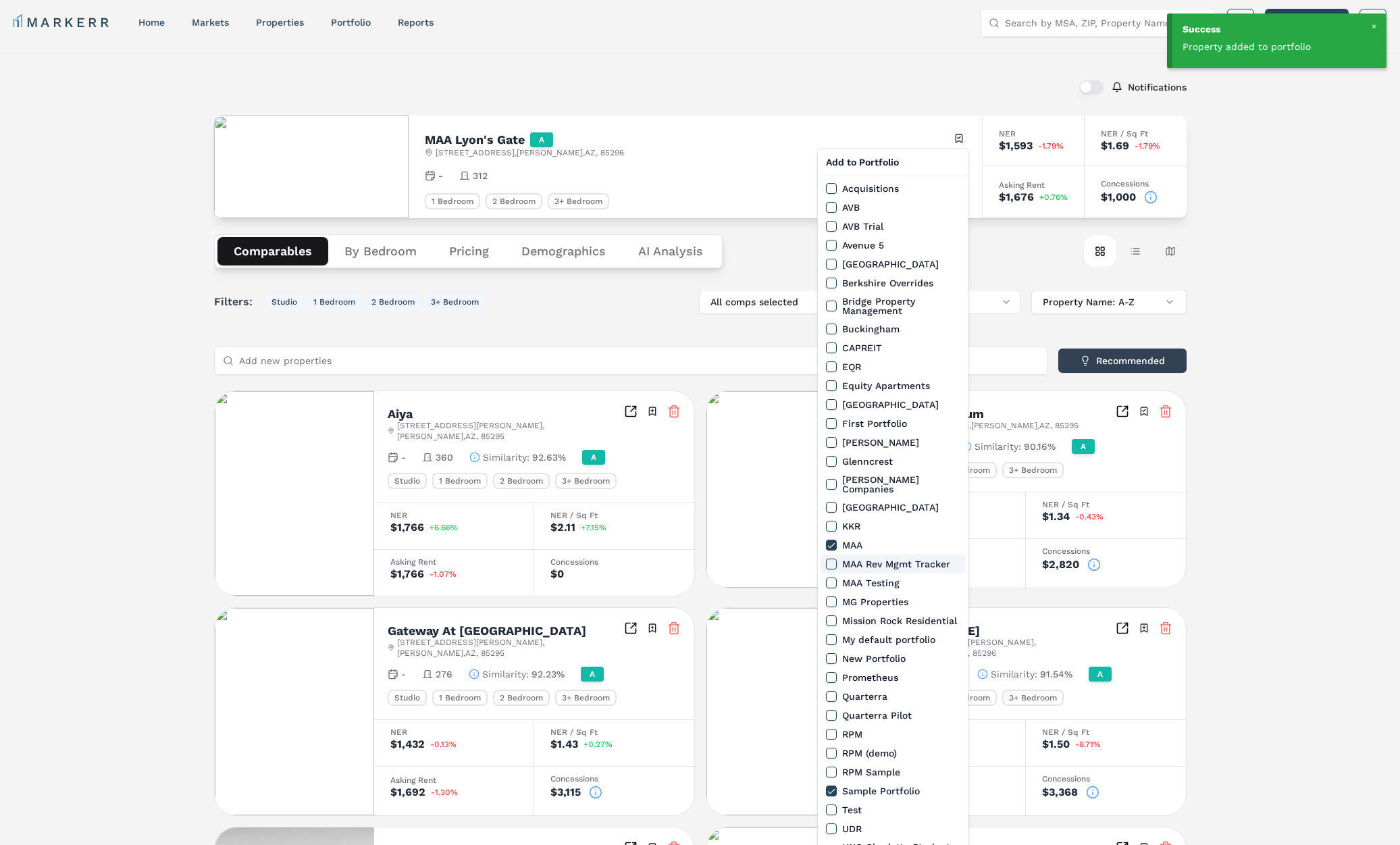
click at [830, 558] on button "MAA Rev Mgmt Tracker" at bounding box center [831, 564] width 11 height 11
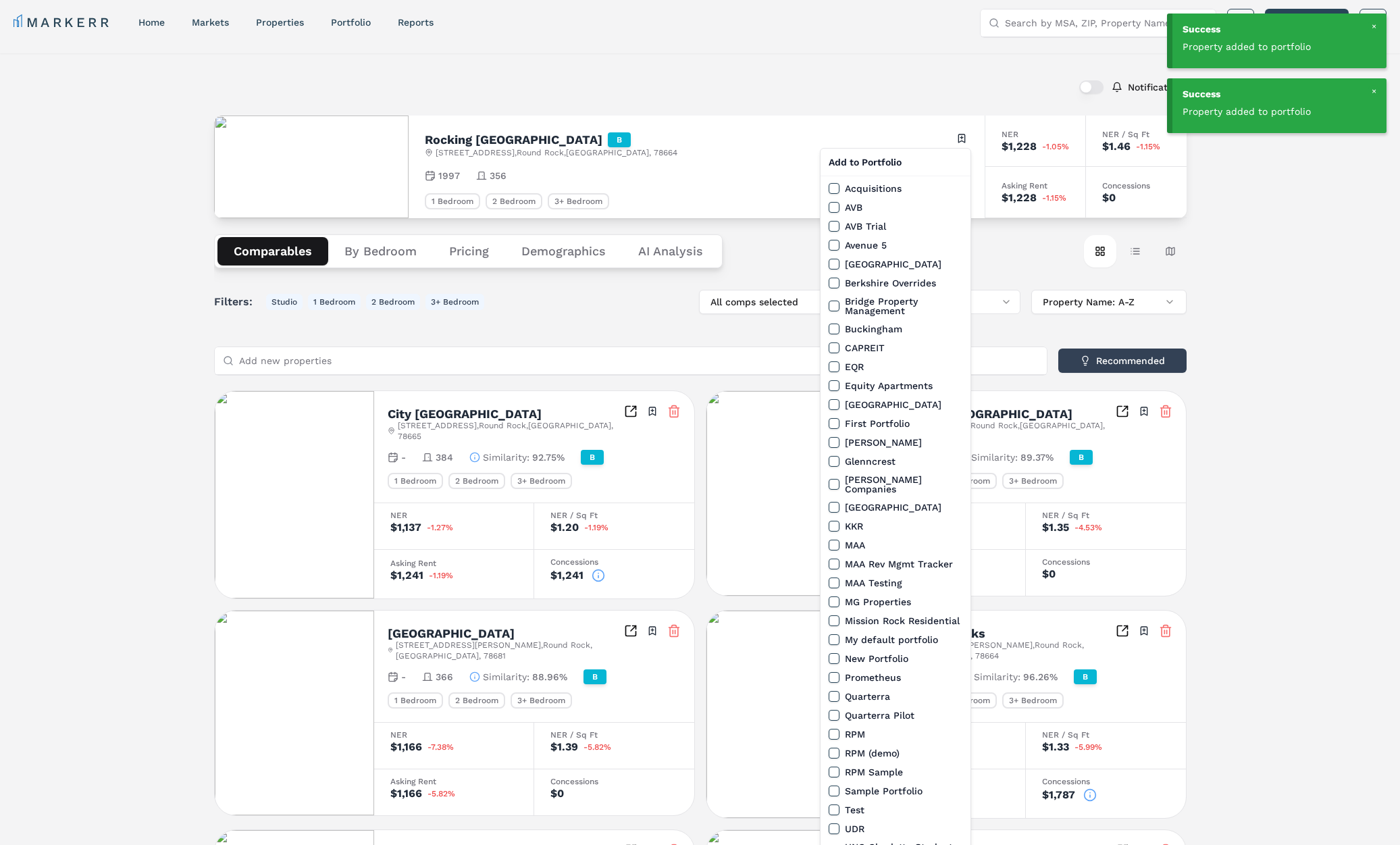
click at [961, 141] on html "Success Property added to portfolio Success Property added to portfolio MARKERR…" at bounding box center [700, 761] width 1400 height 1535
click at [833, 558] on button "MAA Rev Mgmt Tracker" at bounding box center [834, 564] width 11 height 11
click at [970, 141] on html "Success Property added to portfolio Success Property added to portfolio MARKERR…" at bounding box center [700, 759] width 1400 height 1532
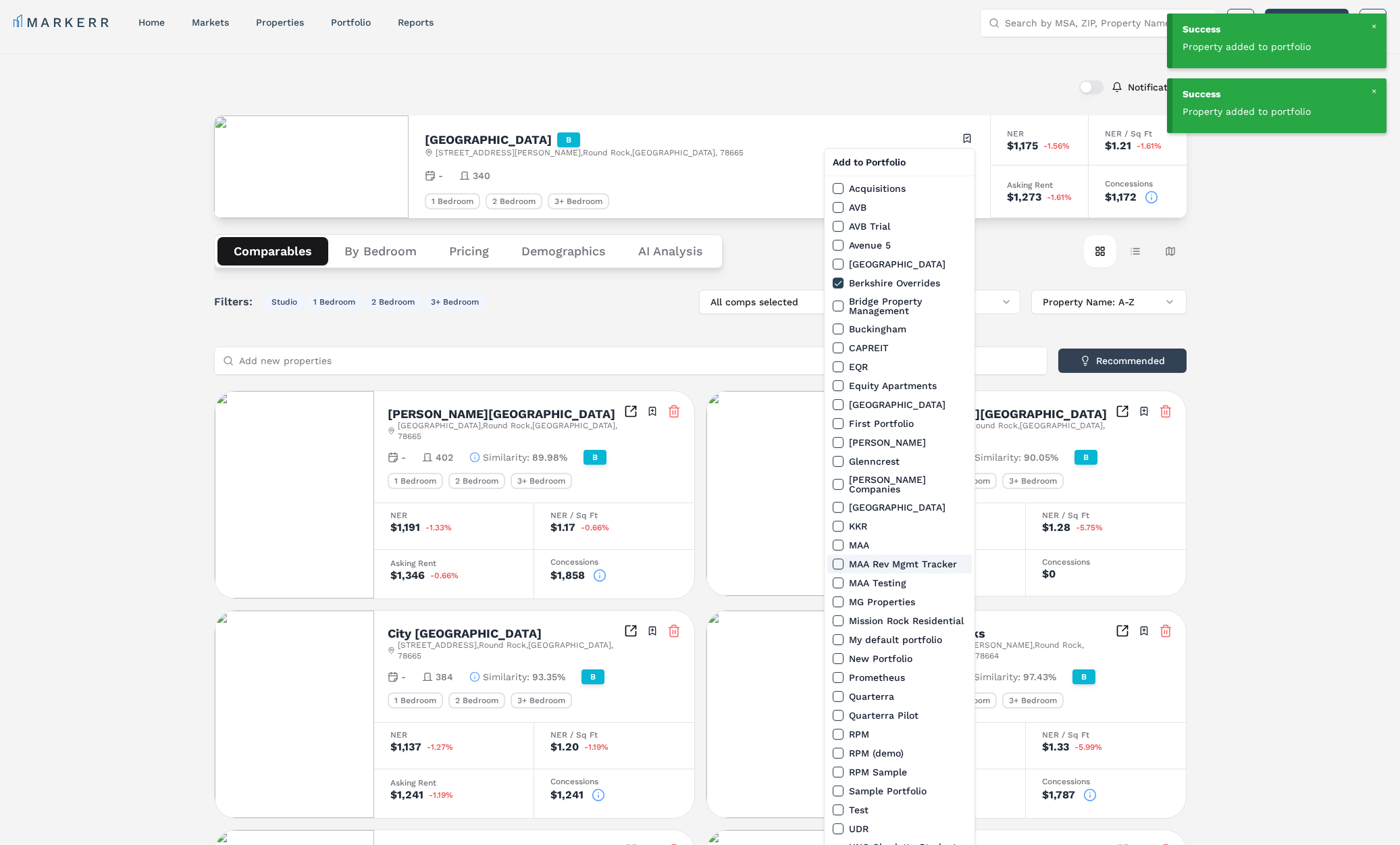
click at [839, 558] on button "MAA Rev Mgmt Tracker" at bounding box center [838, 564] width 11 height 11
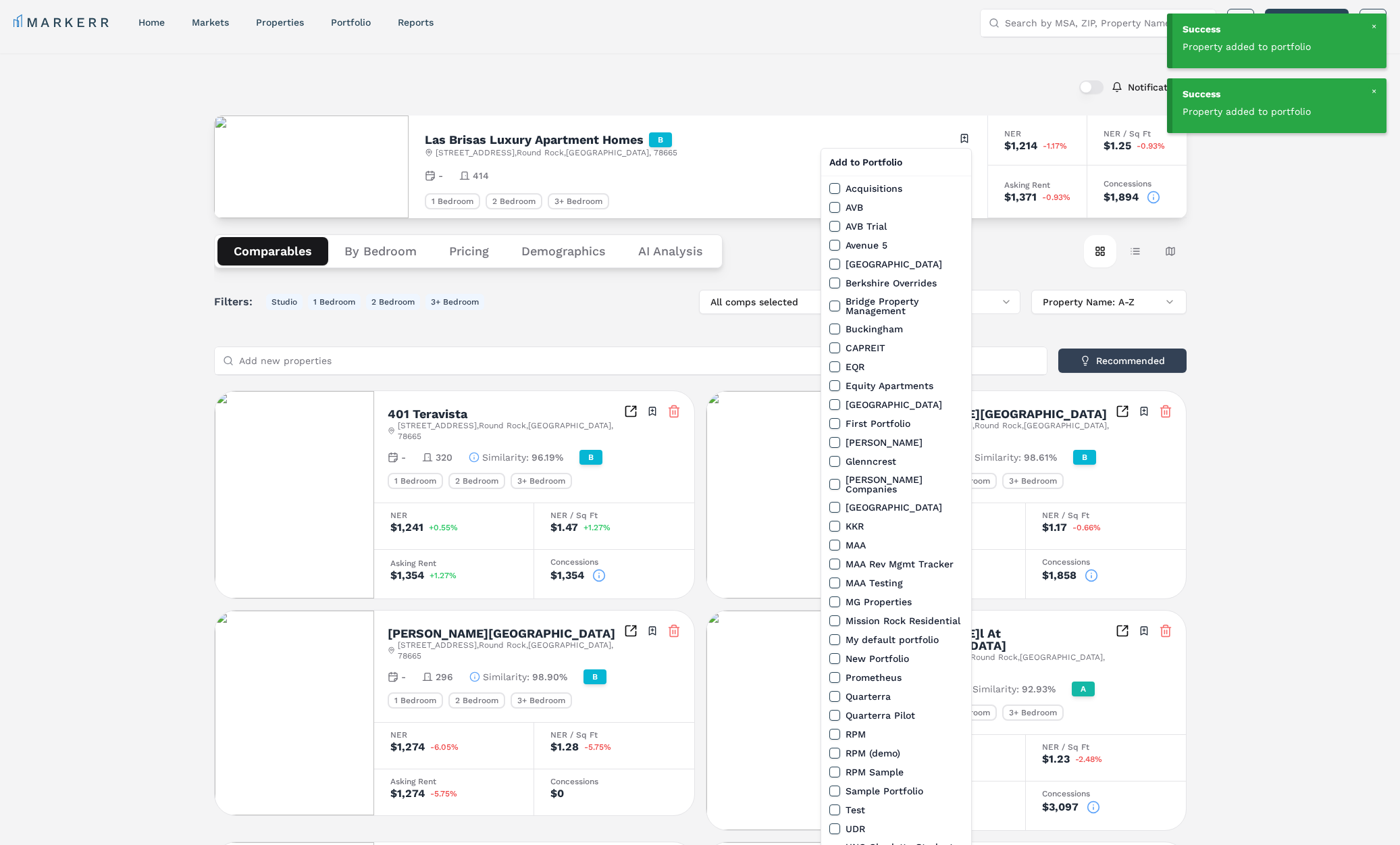
click at [965, 141] on html "Success Property added to portfolio Success Property added to portfolio MARKERR…" at bounding box center [700, 766] width 1400 height 1544
click at [834, 558] on button "MAA Rev Mgmt Tracker" at bounding box center [835, 564] width 11 height 11
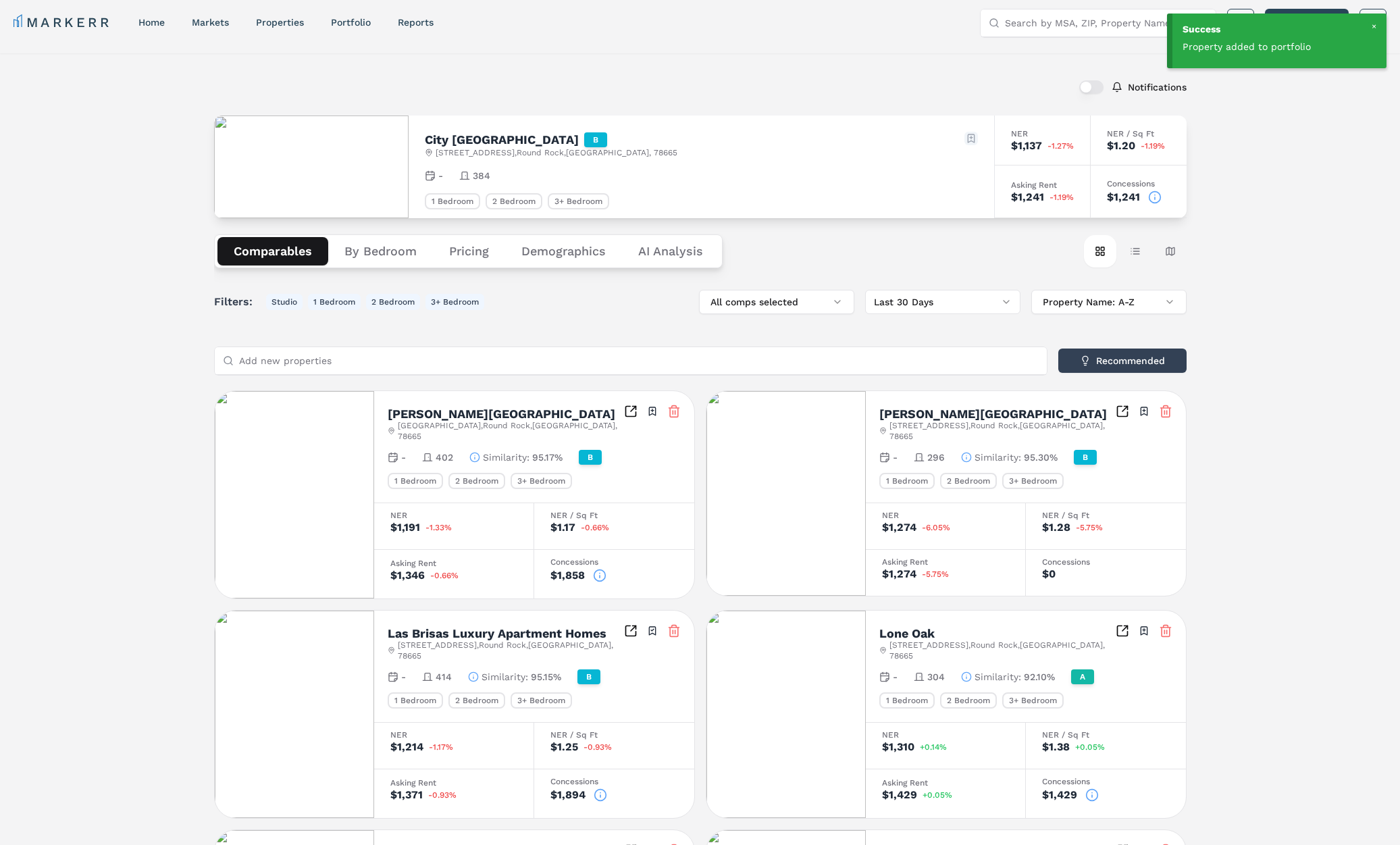
click at [976, 141] on html "Success Property added to portfolio Success Property added to portfolio MARKERR…" at bounding box center [700, 759] width 1400 height 1532
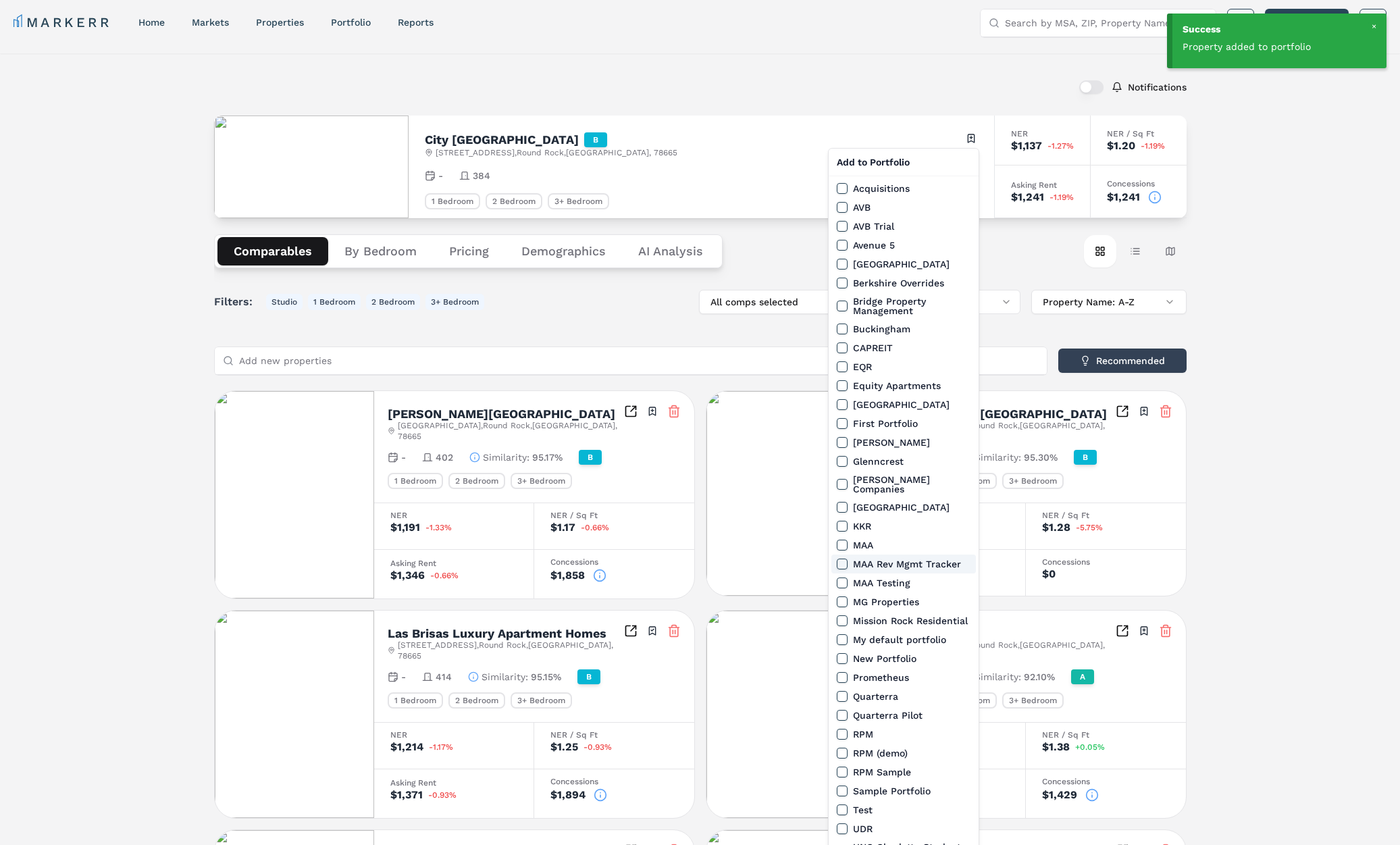
click at [843, 558] on button "MAA Rev Mgmt Tracker" at bounding box center [842, 564] width 11 height 11
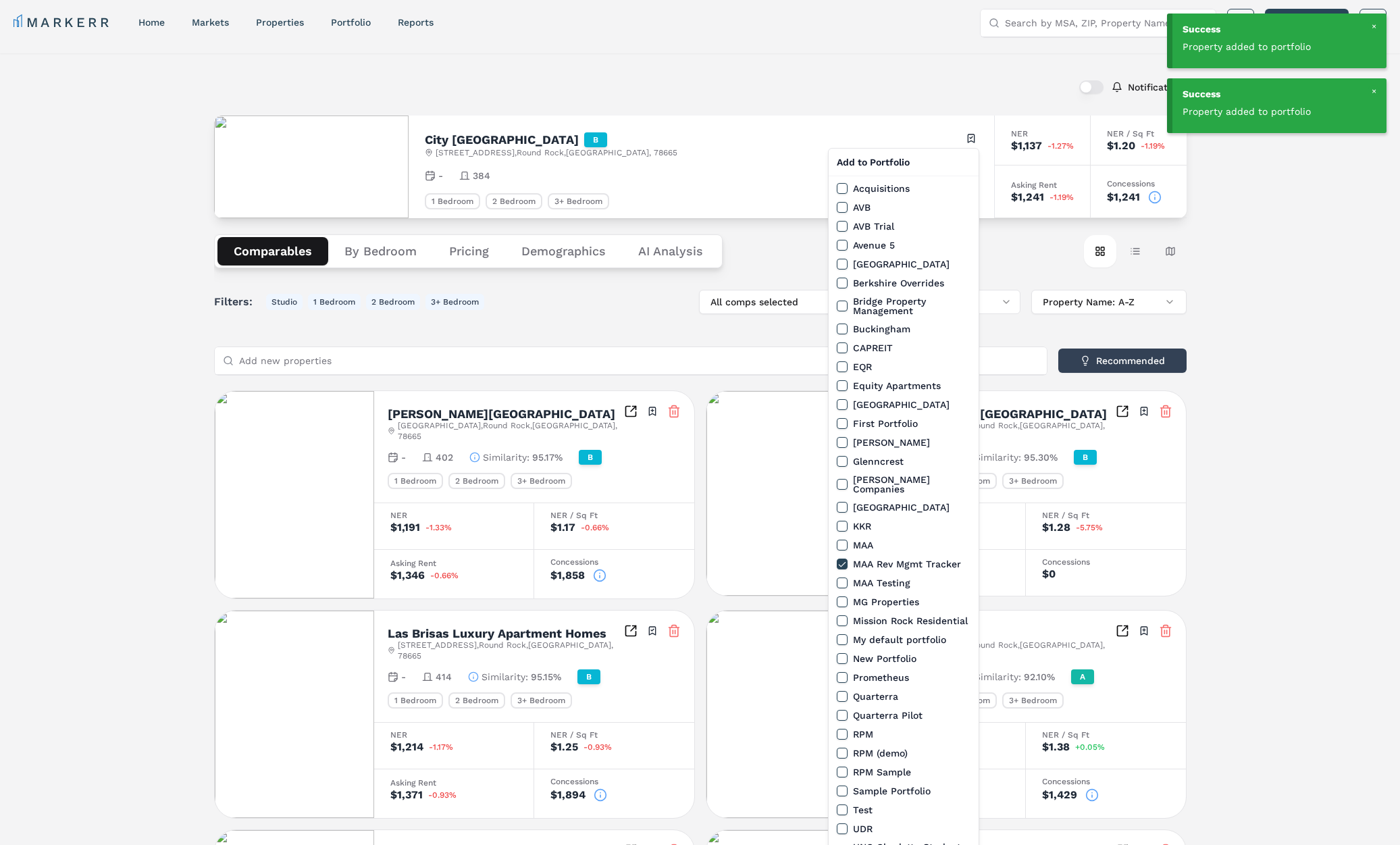
scroll to position [1, 0]
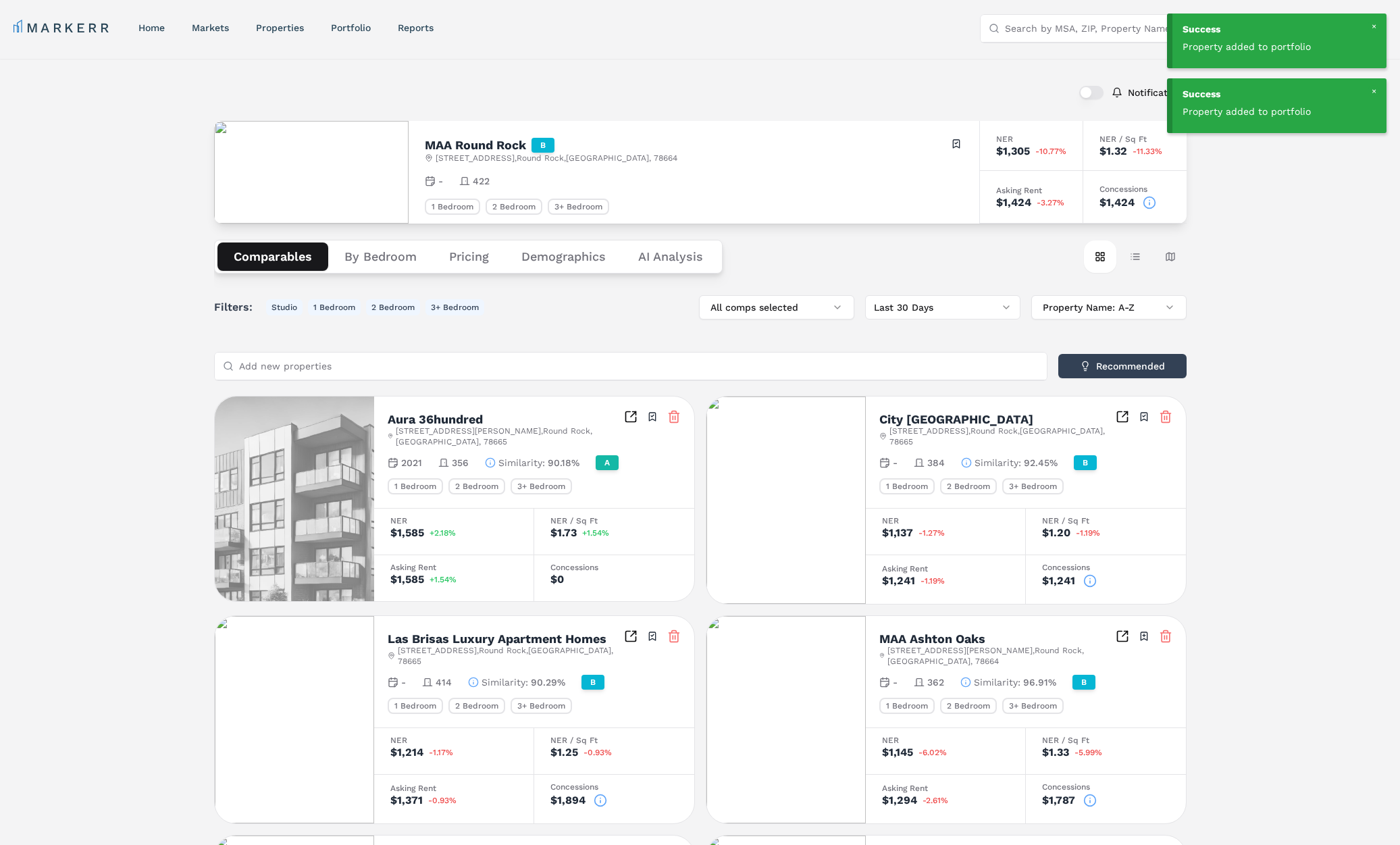
click at [964, 146] on div "MAA Round Rock B 1800 Plateau Vista Blvd , Round Rock , TX , 78664 Toggle portf…" at bounding box center [693, 172] width 570 height 103
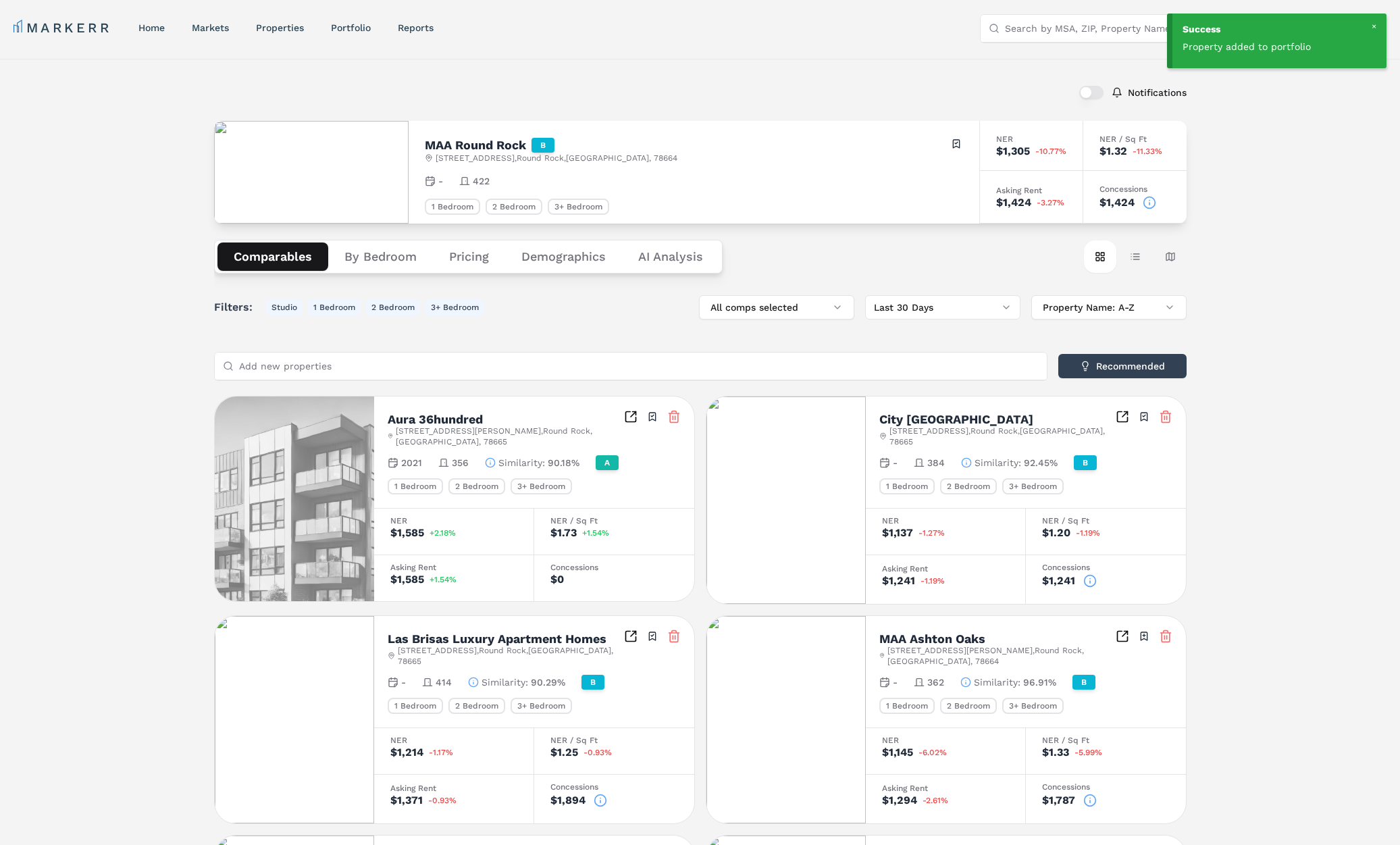
click at [960, 144] on html "Success Property added to portfolio MARKERR home markets properties Portfolio r…" at bounding box center [700, 765] width 1400 height 1532
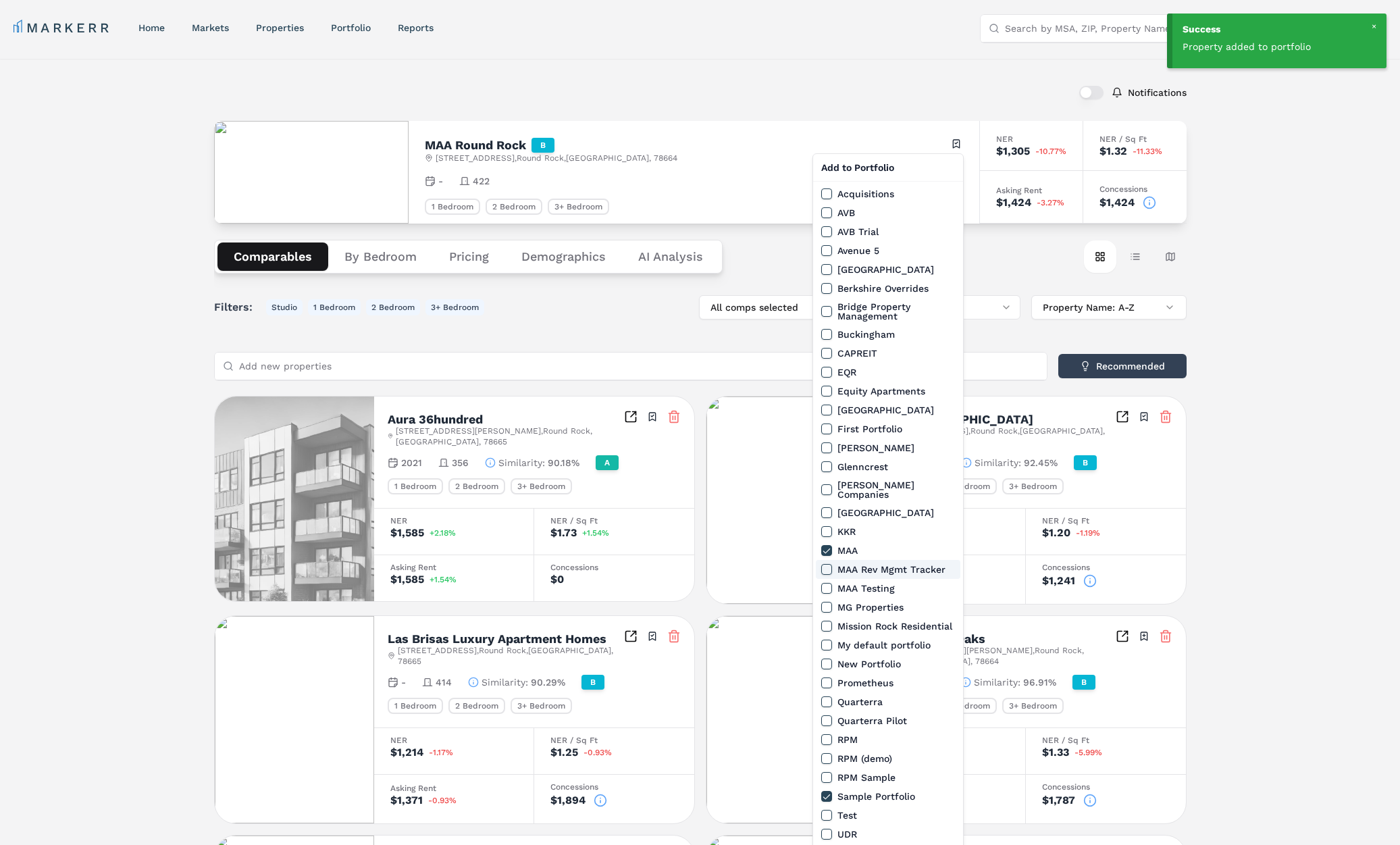
click at [826, 564] on button "MAA Rev Mgmt Tracker" at bounding box center [826, 569] width 11 height 11
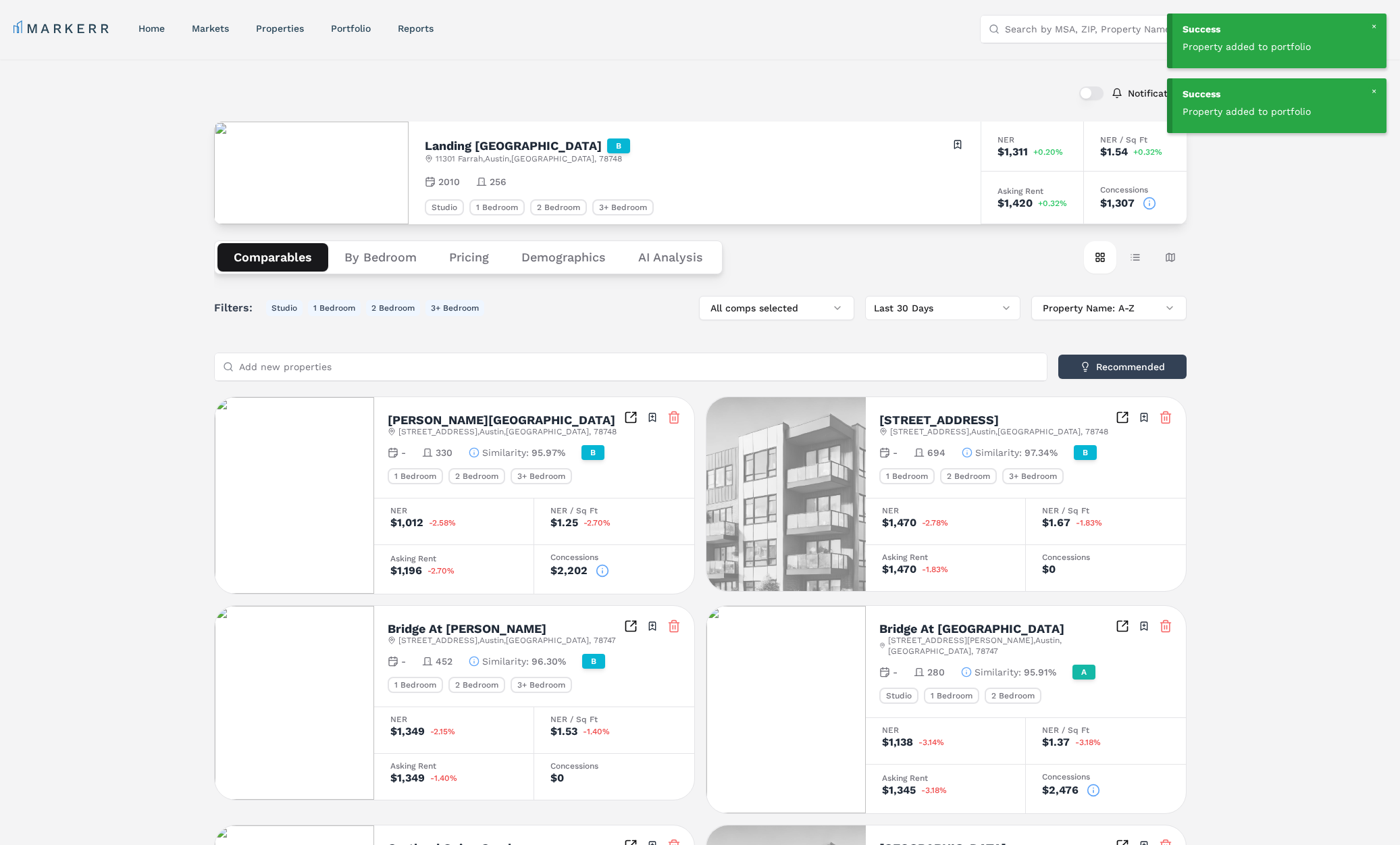
click at [955, 147] on html "Success Property added to portfolio Success Property added to portfolio MARKERR…" at bounding box center [700, 749] width 1400 height 1499
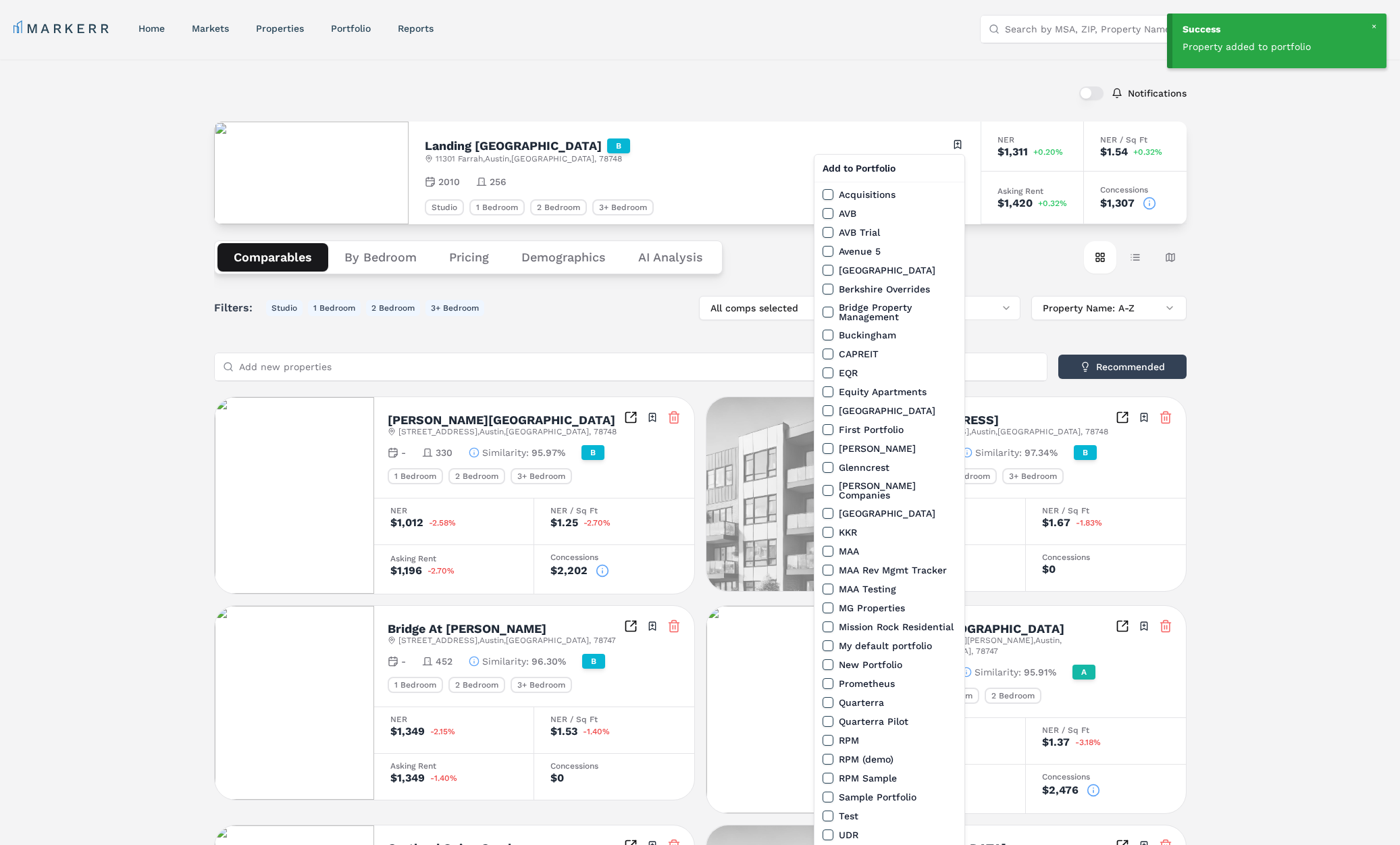
click at [831, 565] on button "MAA Rev Mgmt Tracker" at bounding box center [828, 570] width 11 height 11
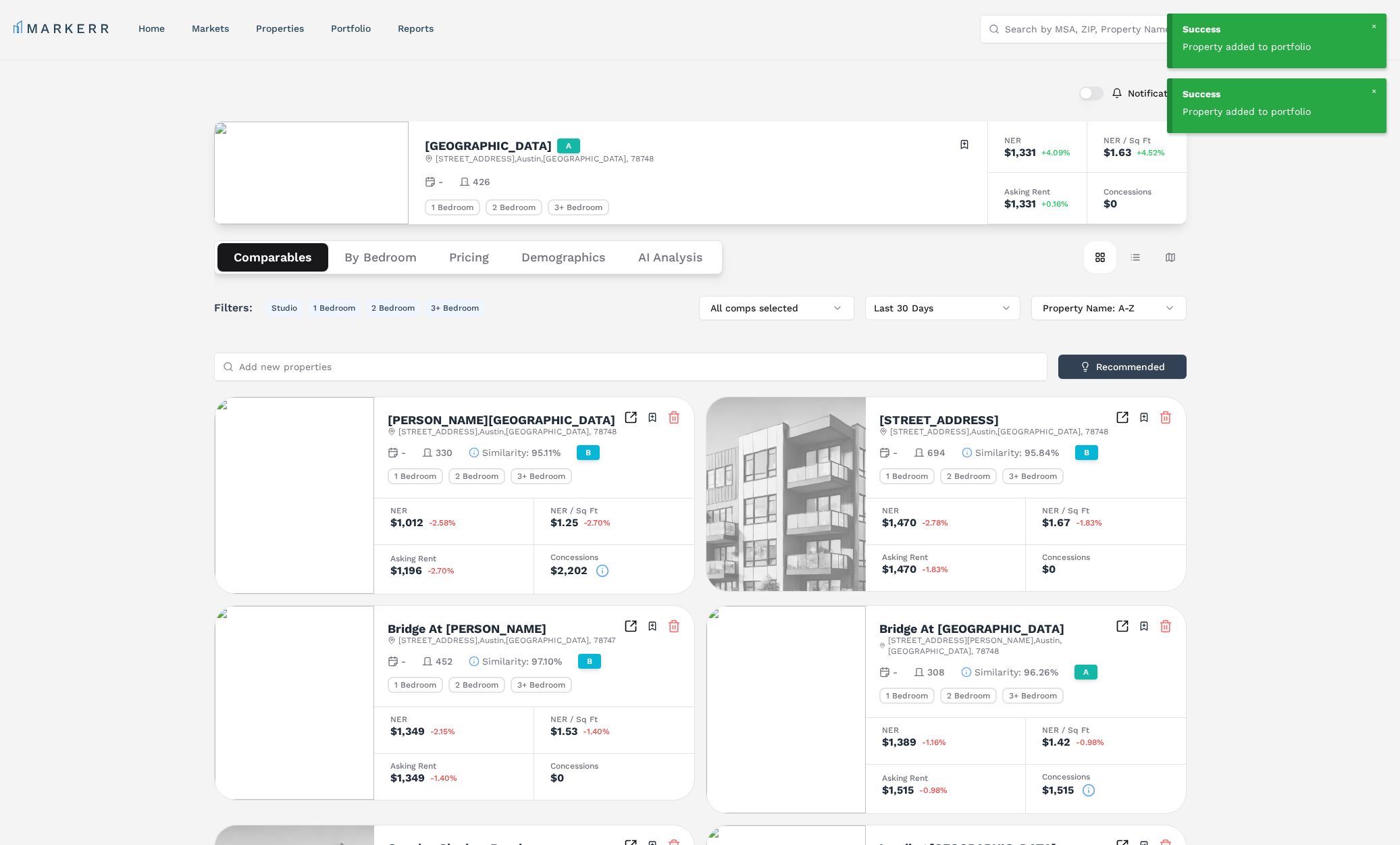
click at [973, 147] on div "Cortland Southpark Terraces A 10001 S 1st St , Austin , TX , 78748 Toggle portf…" at bounding box center [698, 172] width 578 height 103
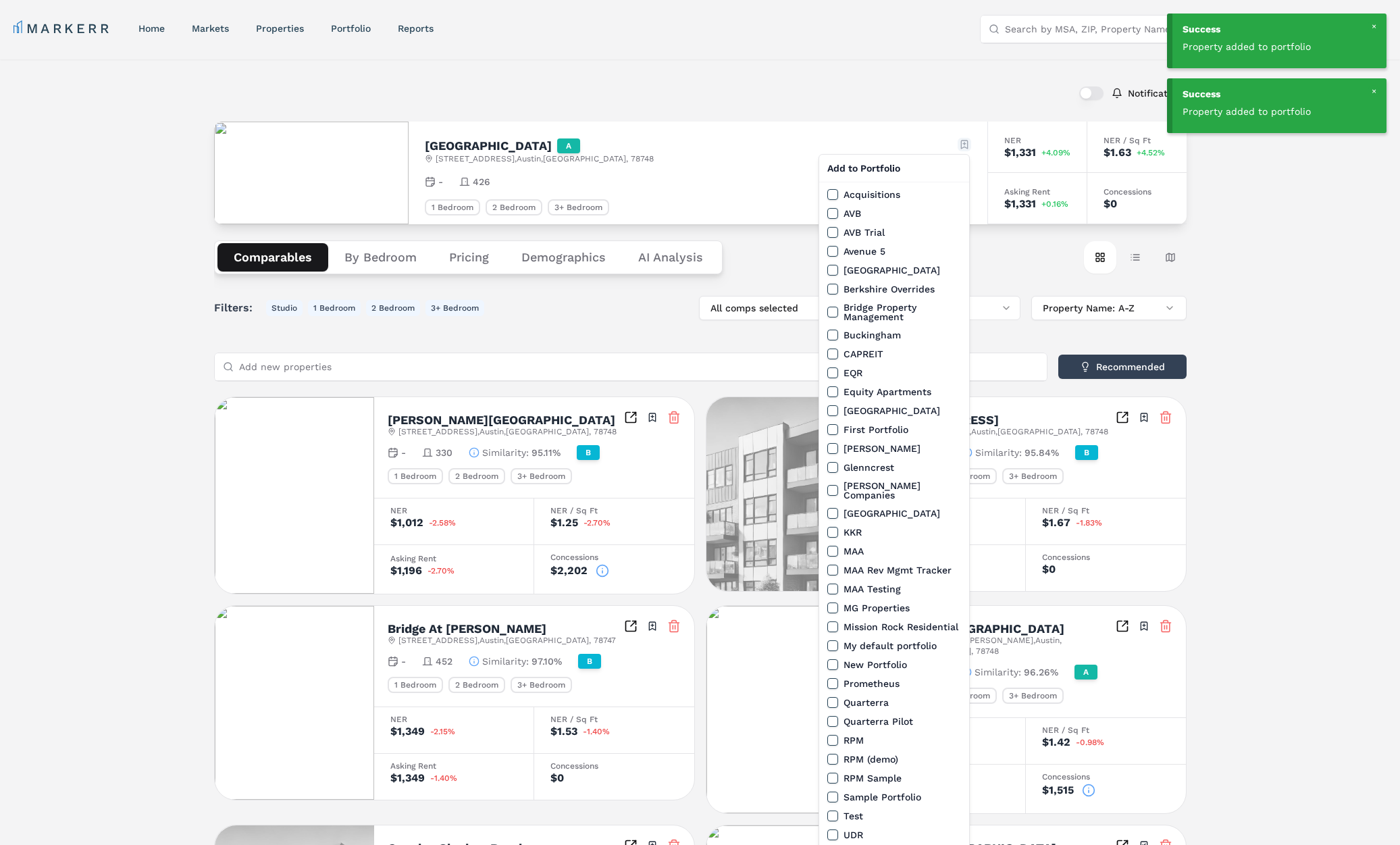
click at [958, 150] on html "Success Property added to portfolio Success Property added to portfolio MARKERR…" at bounding box center [700, 761] width 1400 height 1522
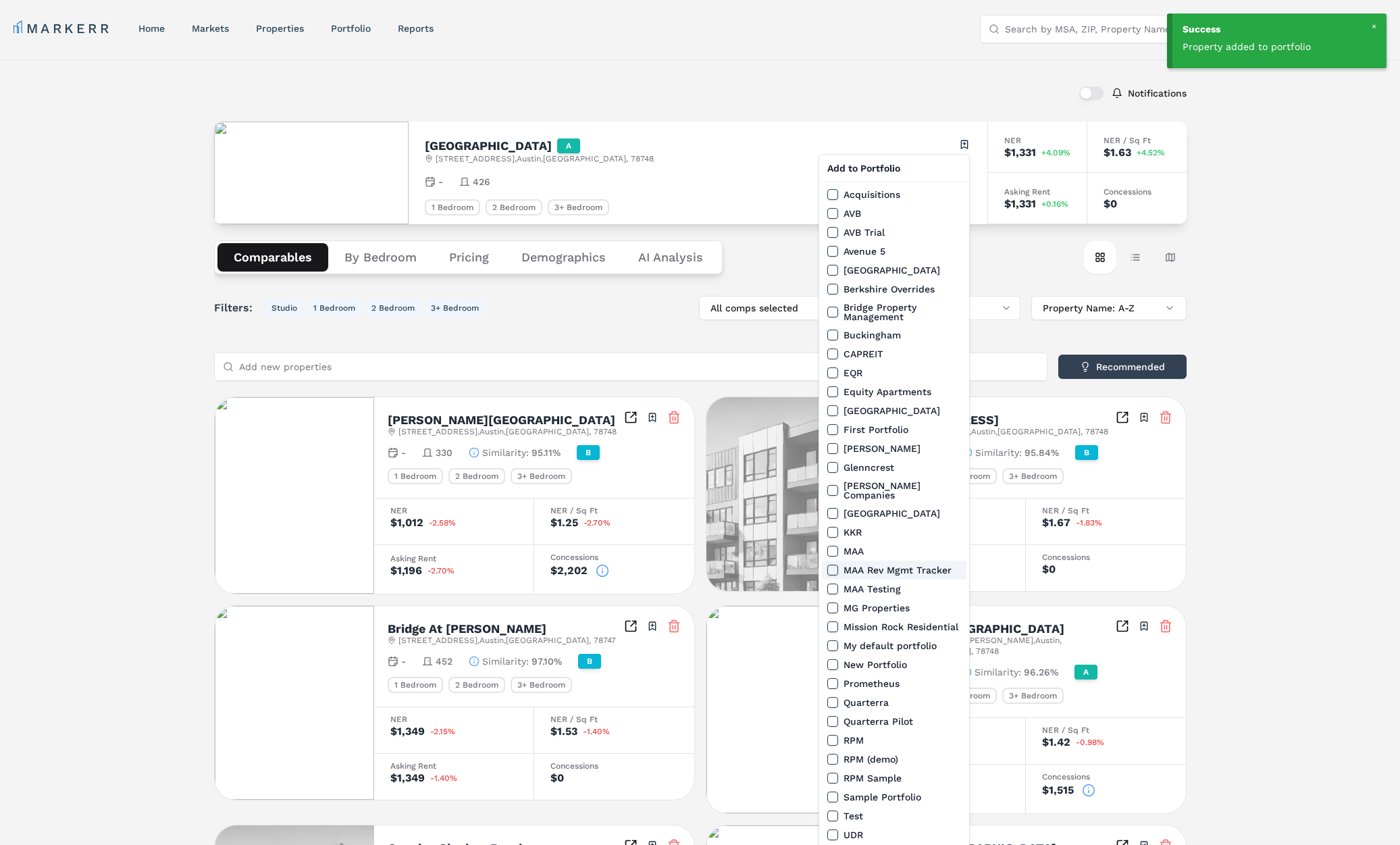
click at [831, 565] on button "MAA Rev Mgmt Tracker" at bounding box center [833, 570] width 11 height 11
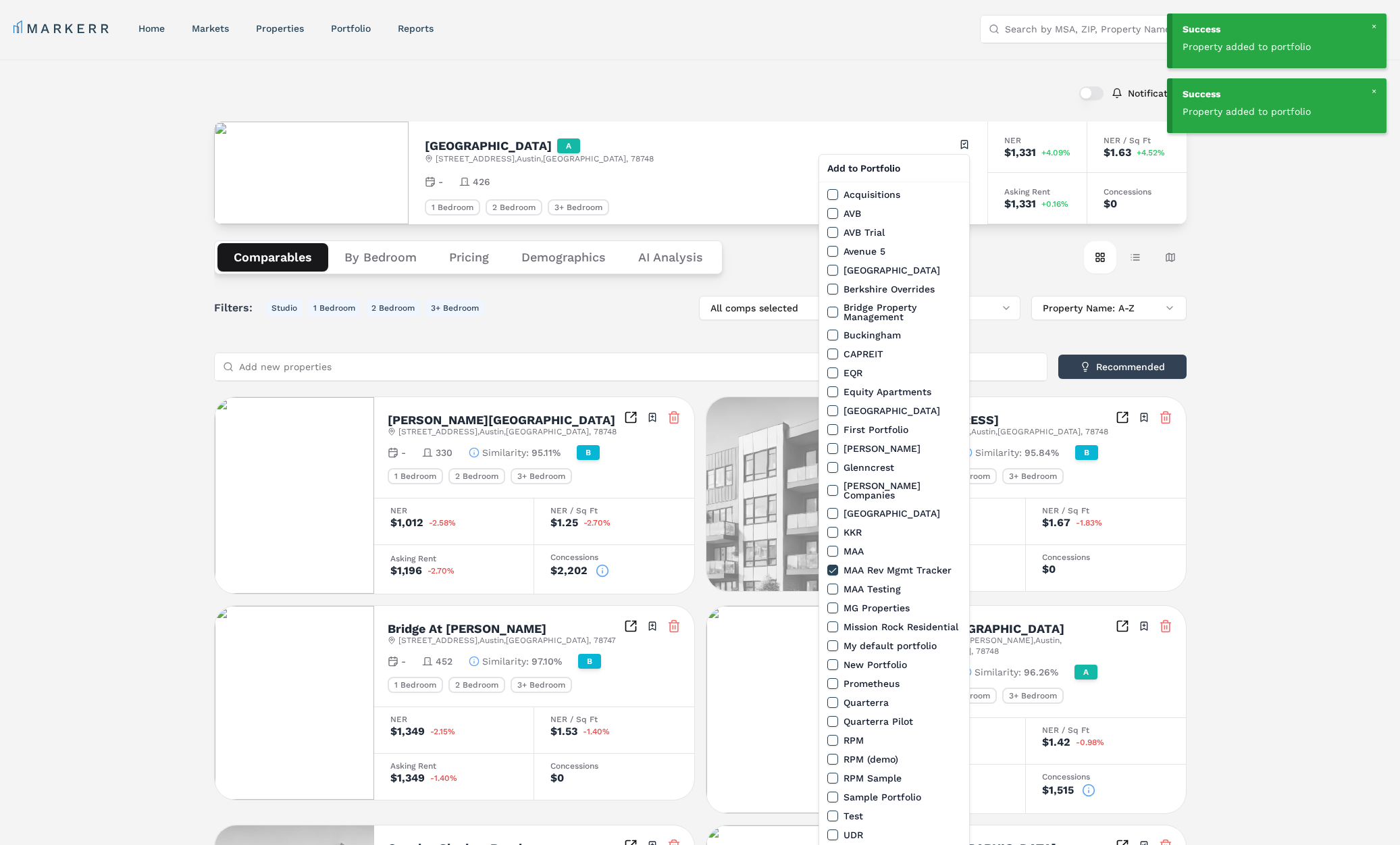
scroll to position [47, 0]
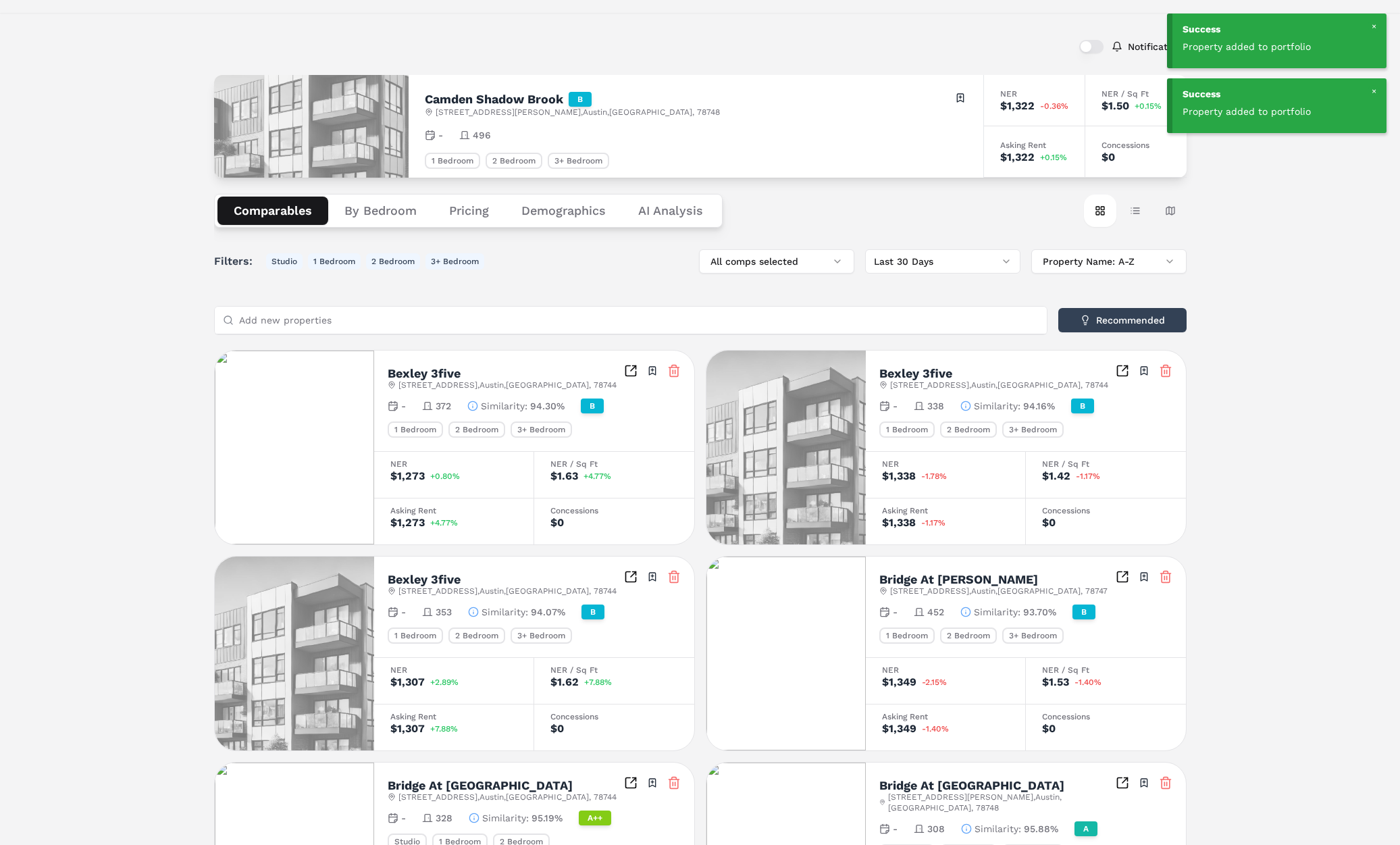
click at [952, 95] on div "Camden Shadow Brook B 811 W Slaughter Ln , Austin , TX , 78748 Toggle portfolio…" at bounding box center [696, 104] width 542 height 26
click at [958, 96] on html "Success Property added to portfolio Success Property added to portfolio MARKERR…" at bounding box center [700, 714] width 1400 height 1520
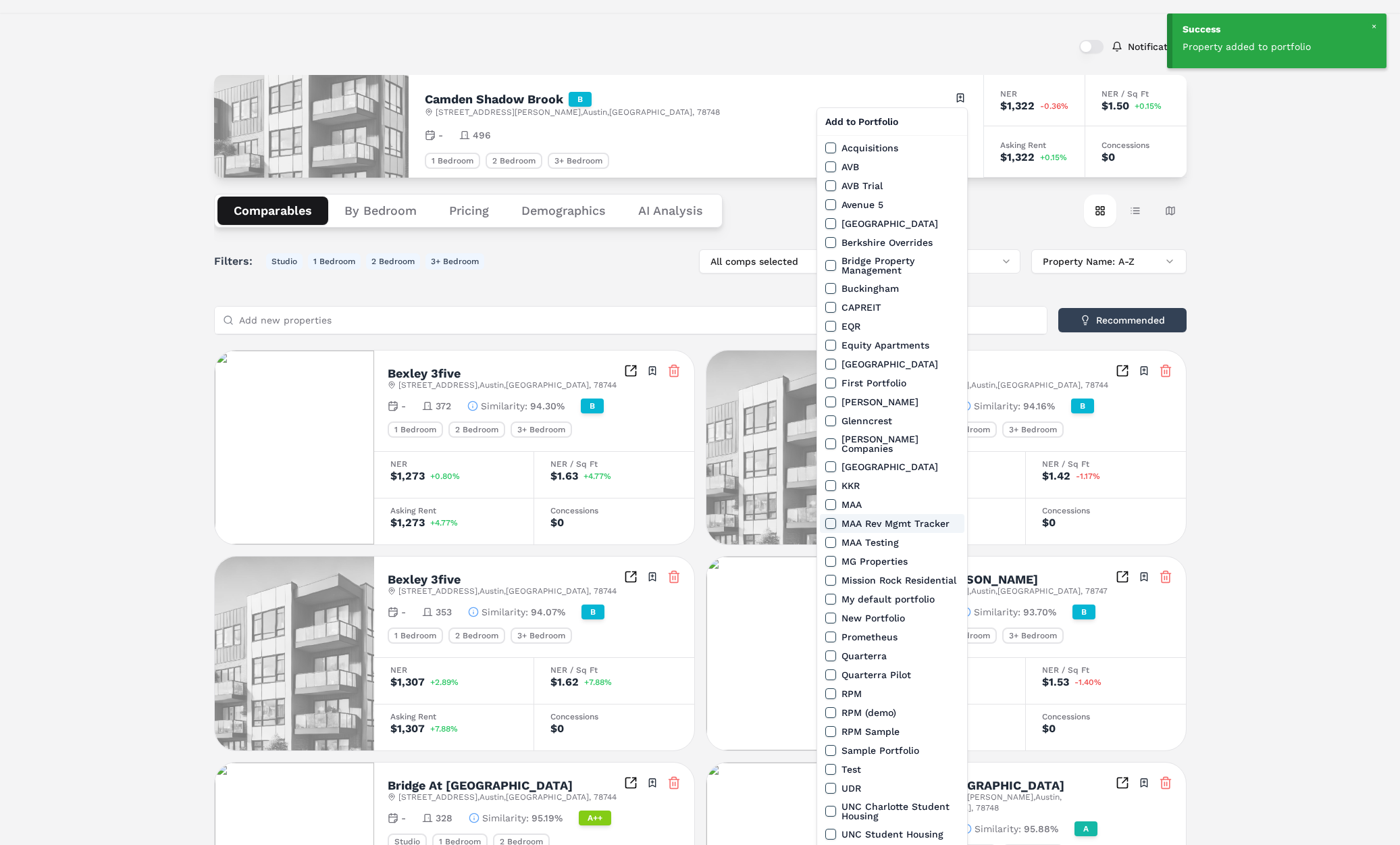
click at [828, 518] on button "MAA Rev Mgmt Tracker" at bounding box center [831, 524] width 11 height 11
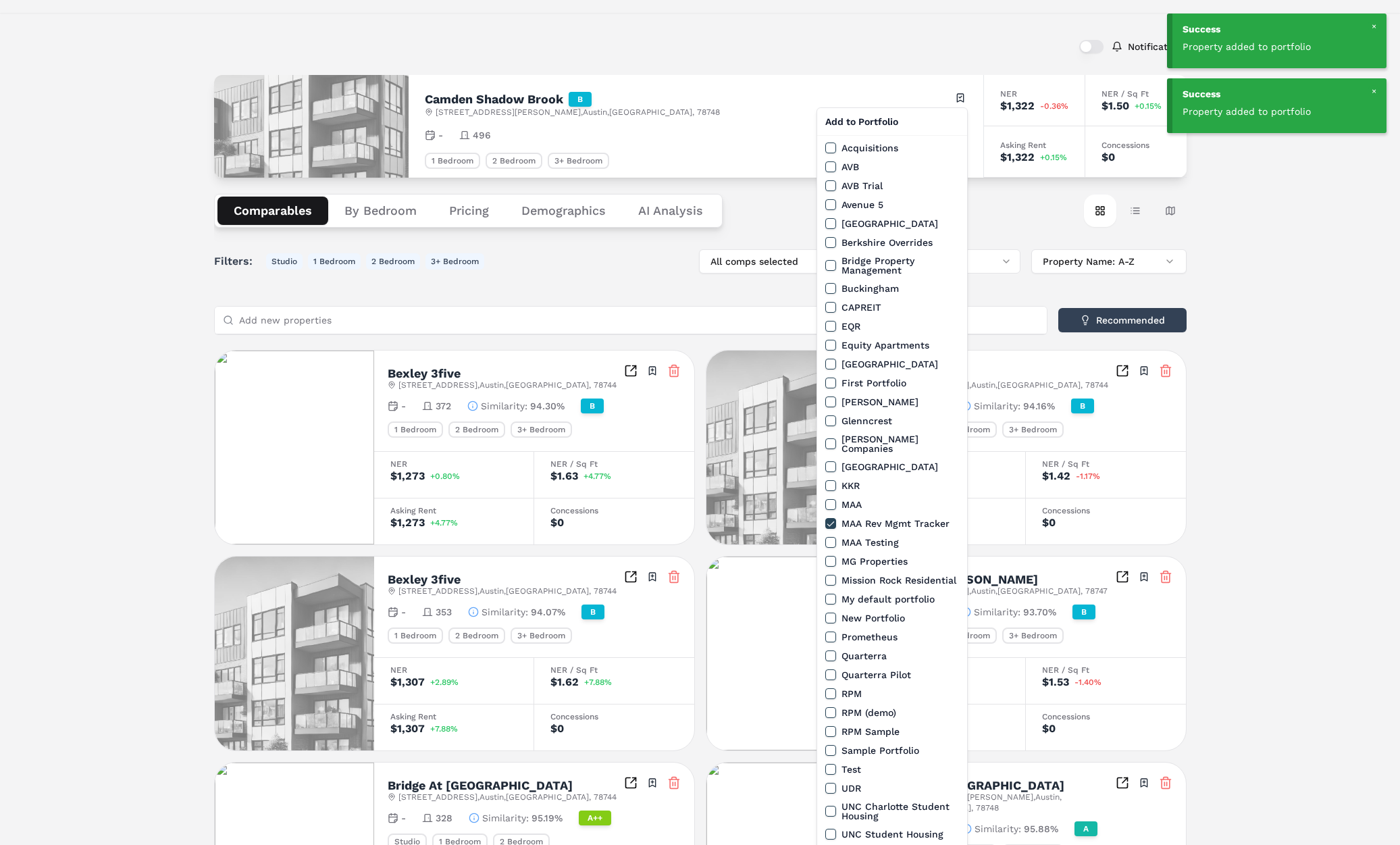
scroll to position [5, 0]
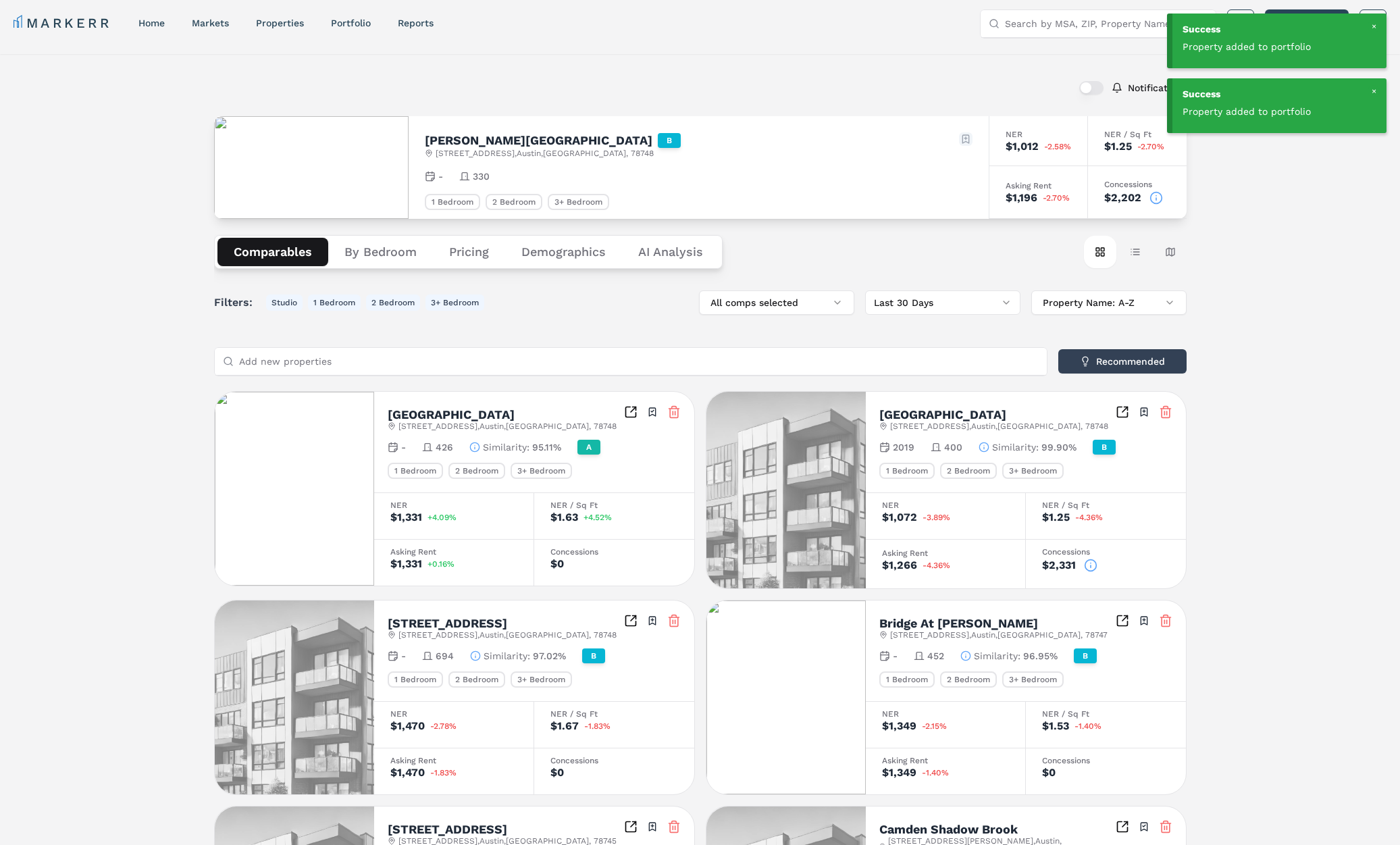
click at [958, 141] on html "Success Property added to portfolio Success Property added to portfolio MARKERR…" at bounding box center [700, 742] width 1400 height 1496
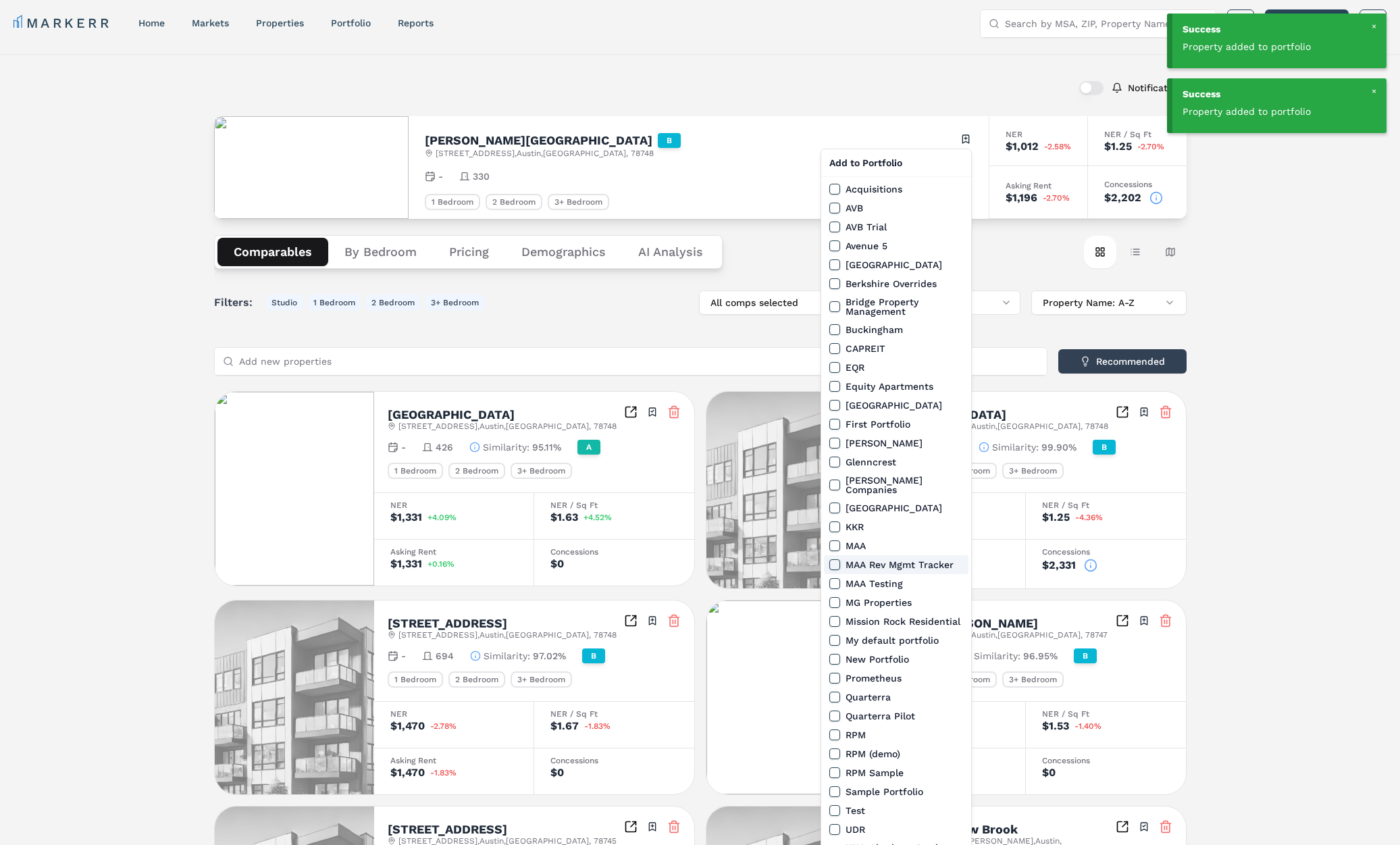
click at [835, 559] on button "MAA Rev Mgmt Tracker" at bounding box center [835, 565] width 11 height 11
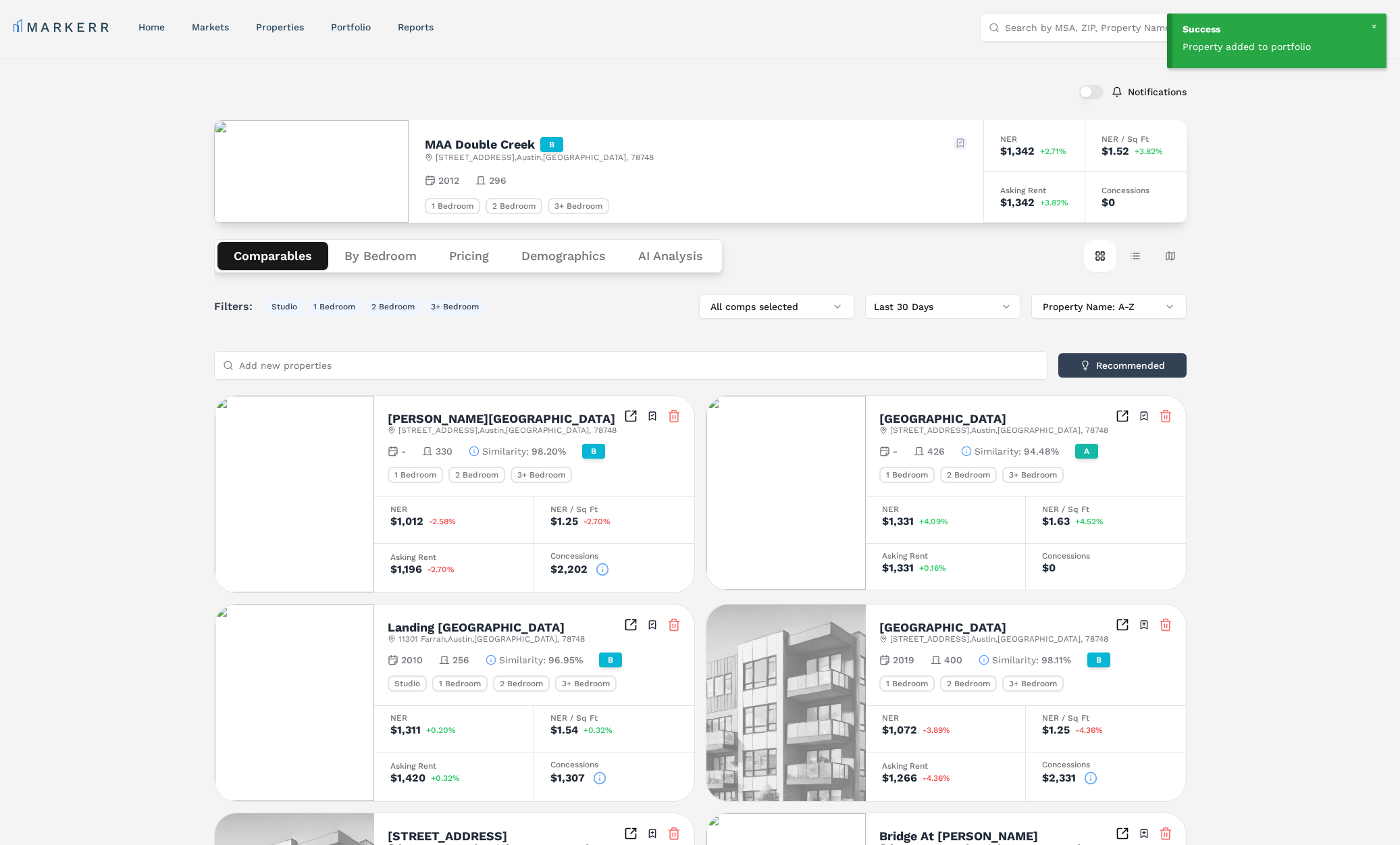
click at [960, 142] on html "Success Property added to portfolio MARKERR home markets properties Portfolio r…" at bounding box center [700, 743] width 1400 height 1488
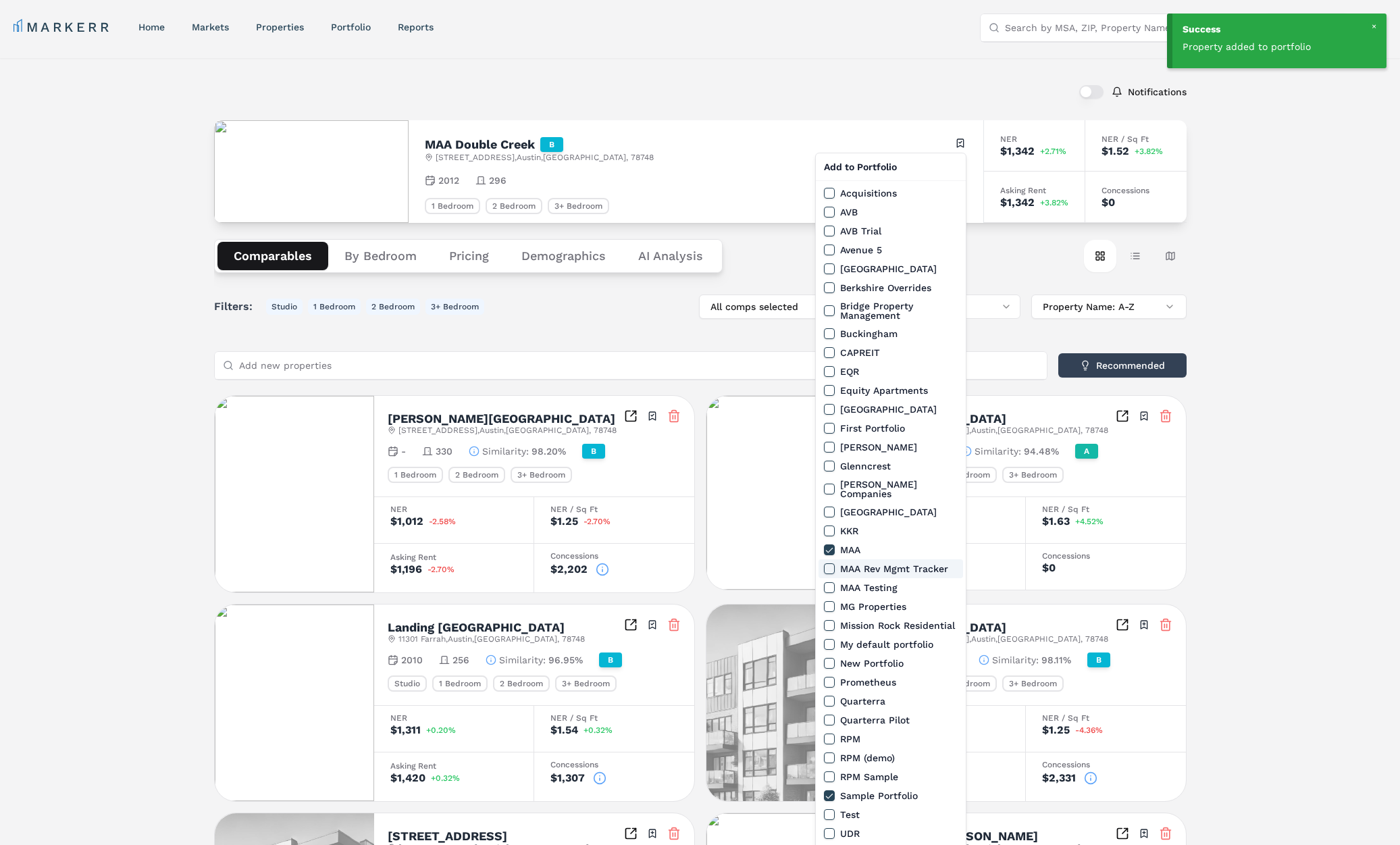
click at [830, 563] on button "MAA Rev Mgmt Tracker" at bounding box center [829, 569] width 11 height 11
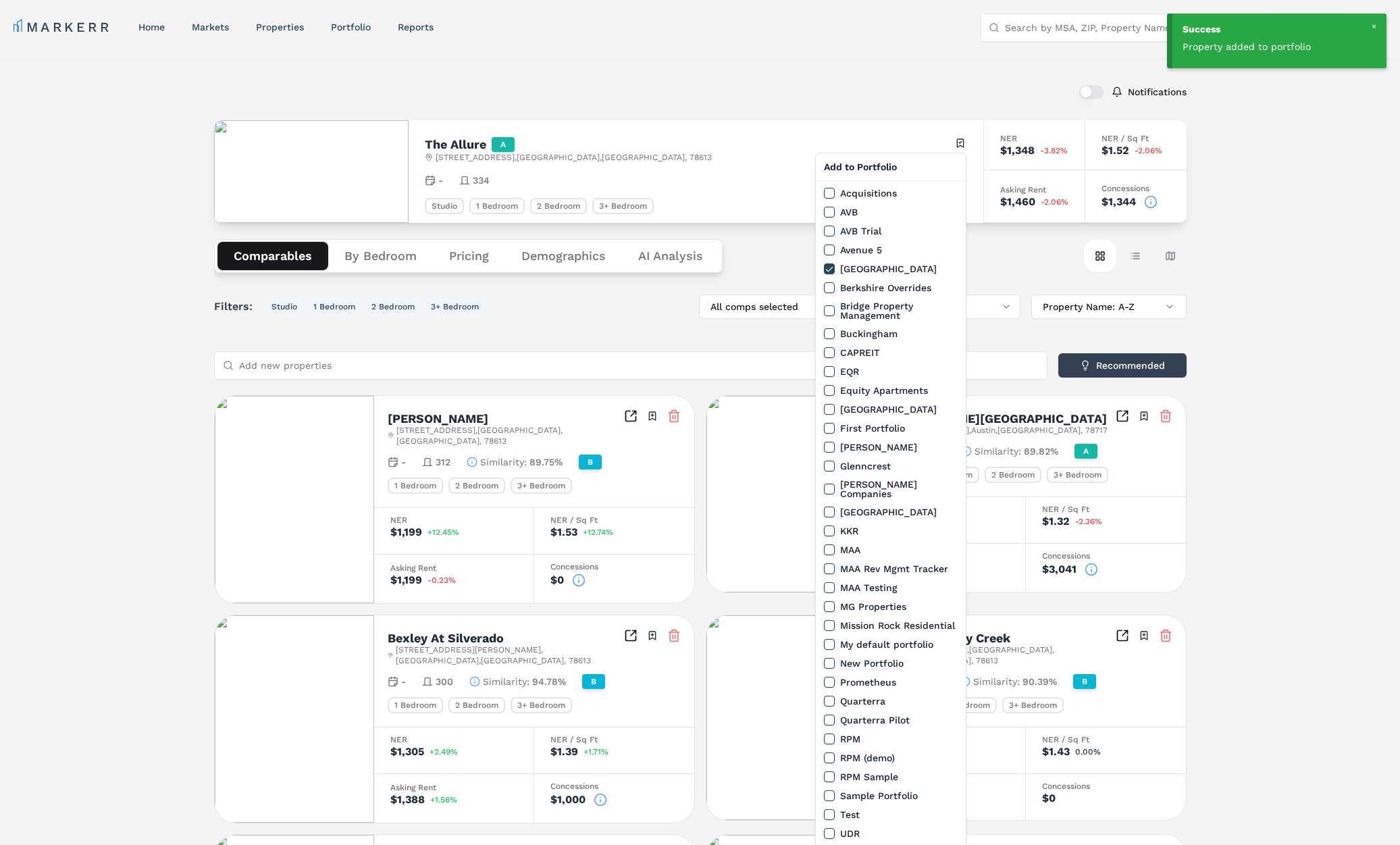
click at [961, 141] on html "Success Property added to portfolio Success Property added to portfolio MARKERR…" at bounding box center [700, 765] width 1400 height 1532
click at [828, 563] on button "MAA Rev Mgmt Tracker" at bounding box center [829, 569] width 11 height 11
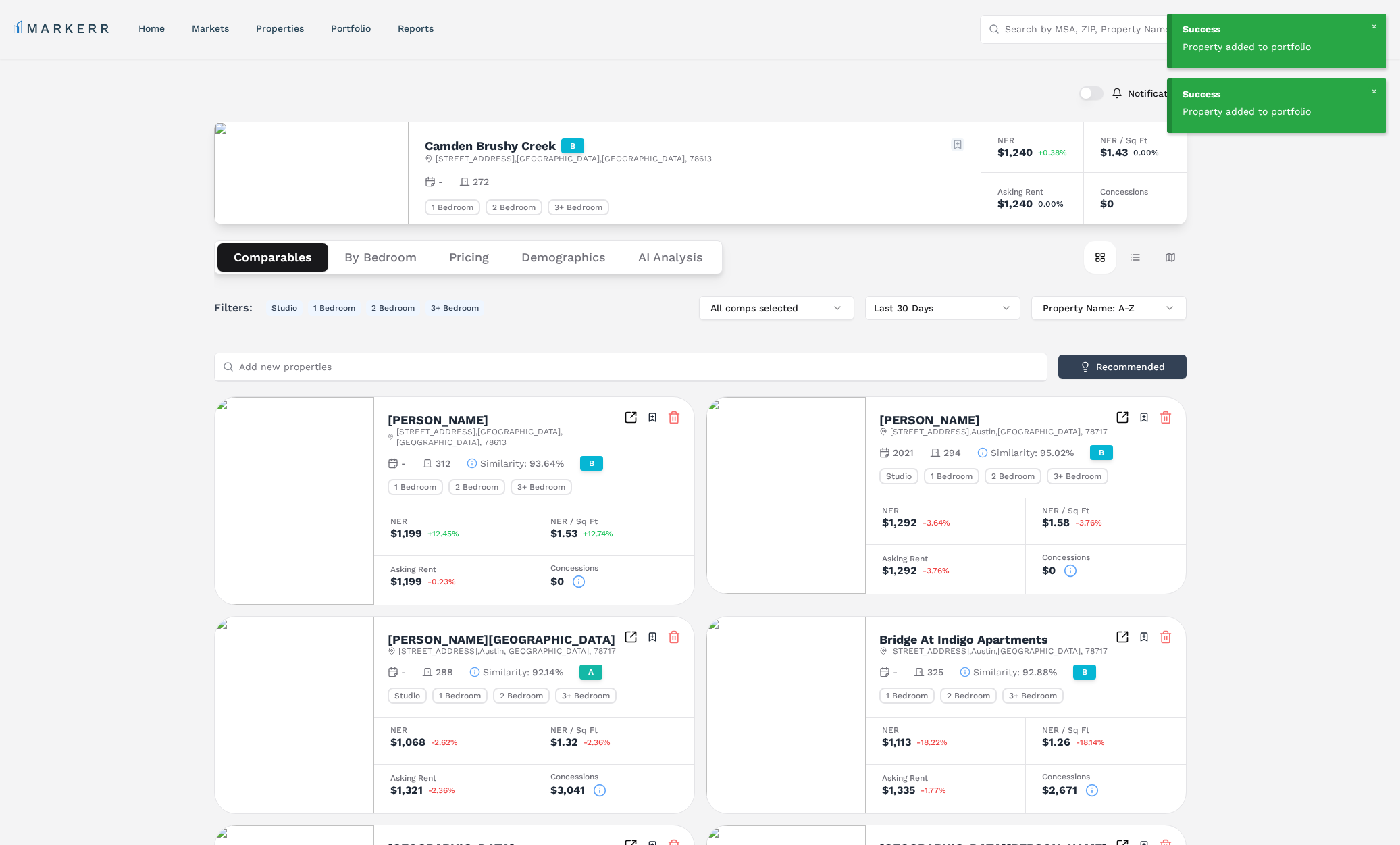
click at [959, 141] on html "Success Property added to portfolio Success Property added to portfolio MARKERR…" at bounding box center [700, 762] width 1400 height 1524
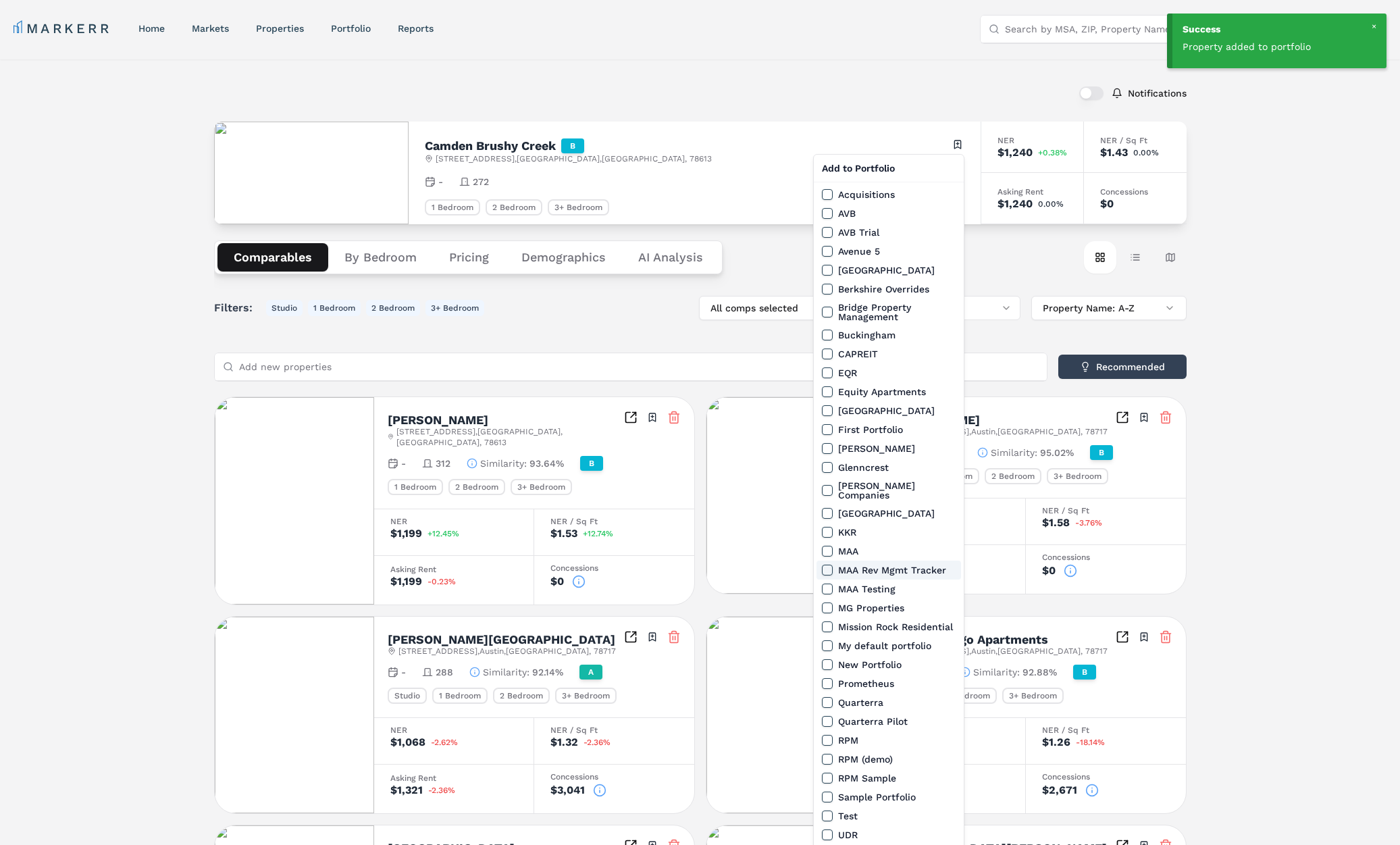
click at [828, 565] on button "MAA Rev Mgmt Tracker" at bounding box center [827, 570] width 11 height 11
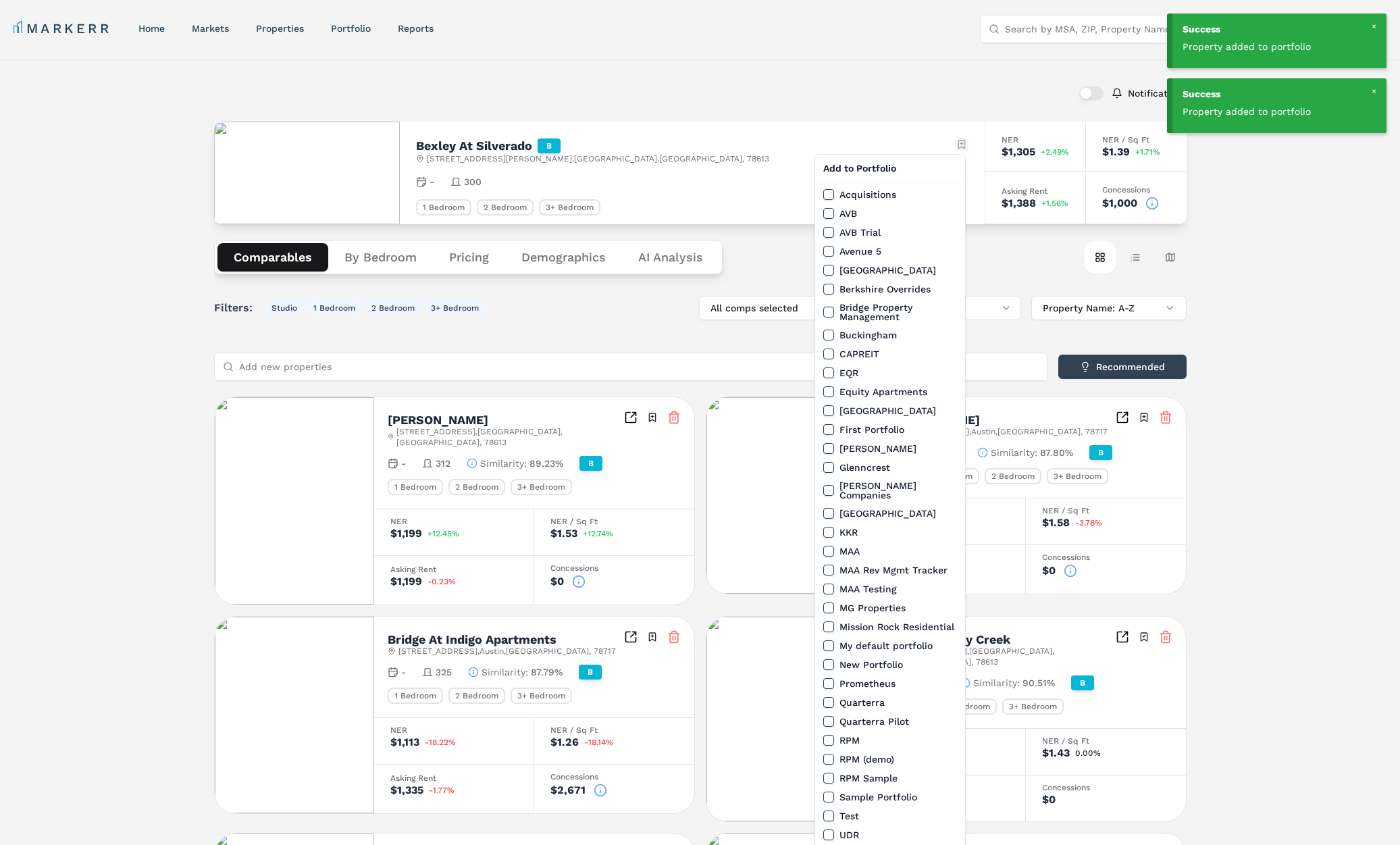
click at [957, 144] on html "Success Property added to portfolio Success Property added to portfolio MARKERR…" at bounding box center [700, 766] width 1400 height 1532
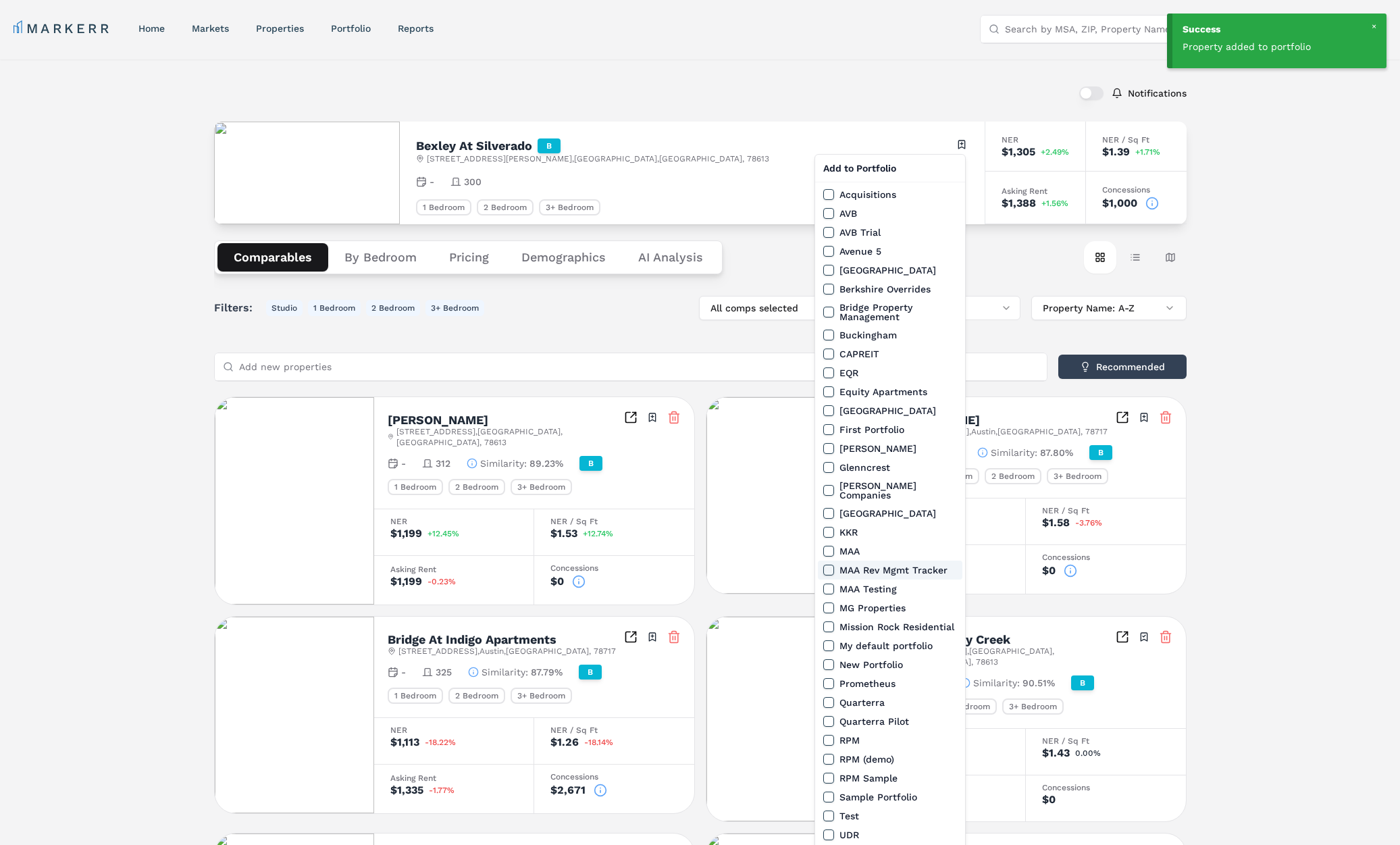
click at [827, 565] on button "MAA Rev Mgmt Tracker" at bounding box center [828, 570] width 11 height 11
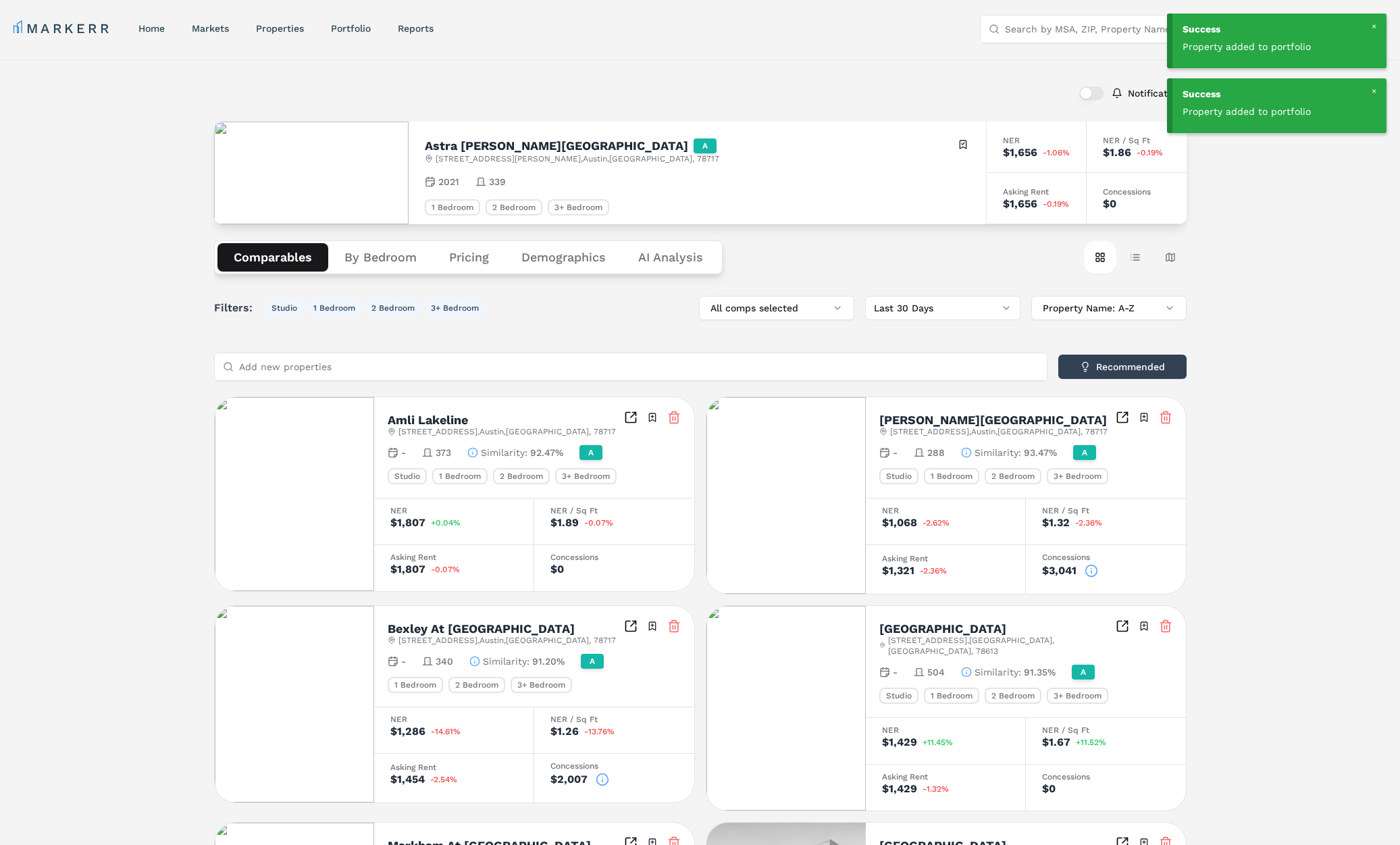
click at [957, 139] on div "Toggle portfolio menu" at bounding box center [962, 144] width 14 height 14
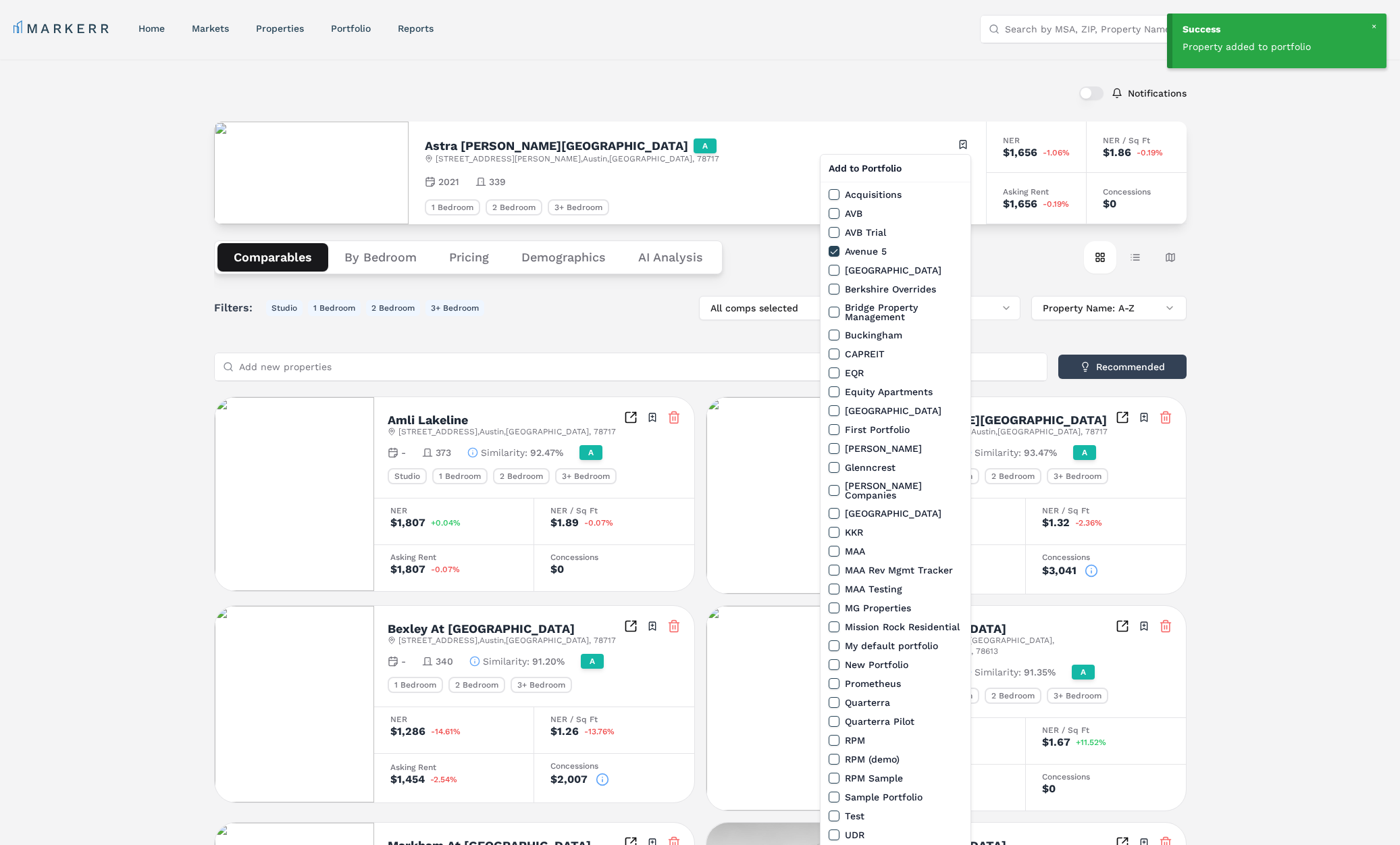
click at [968, 145] on html "Success Property added to portfolio Success Property added to portfolio MARKERR…" at bounding box center [700, 748] width 1400 height 1497
click at [835, 565] on button "MAA Rev Mgmt Tracker" at bounding box center [834, 570] width 11 height 11
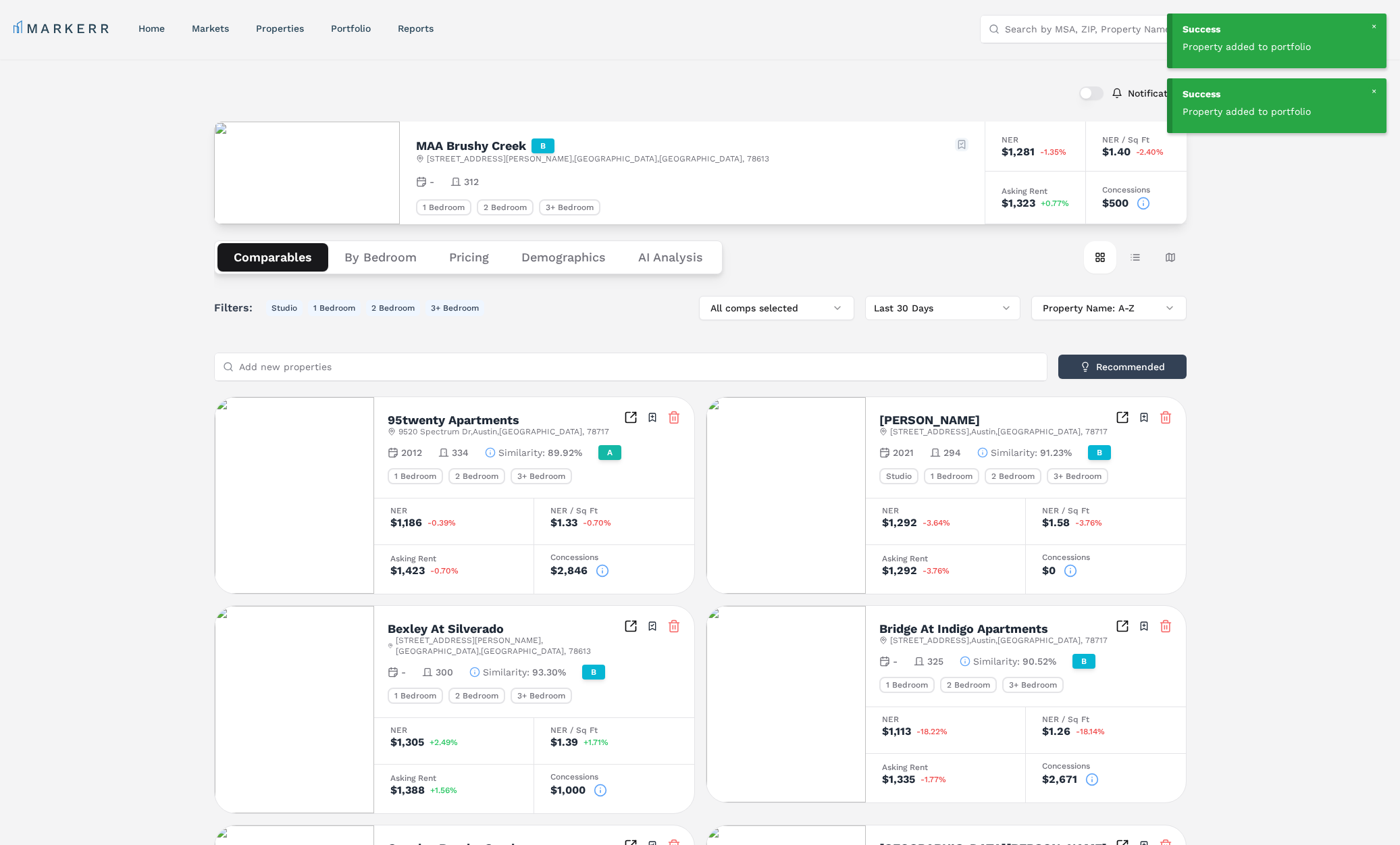
click at [958, 140] on html "Success Property added to portfolio Success Property added to portfolio MARKERR…" at bounding box center [700, 760] width 1400 height 1521
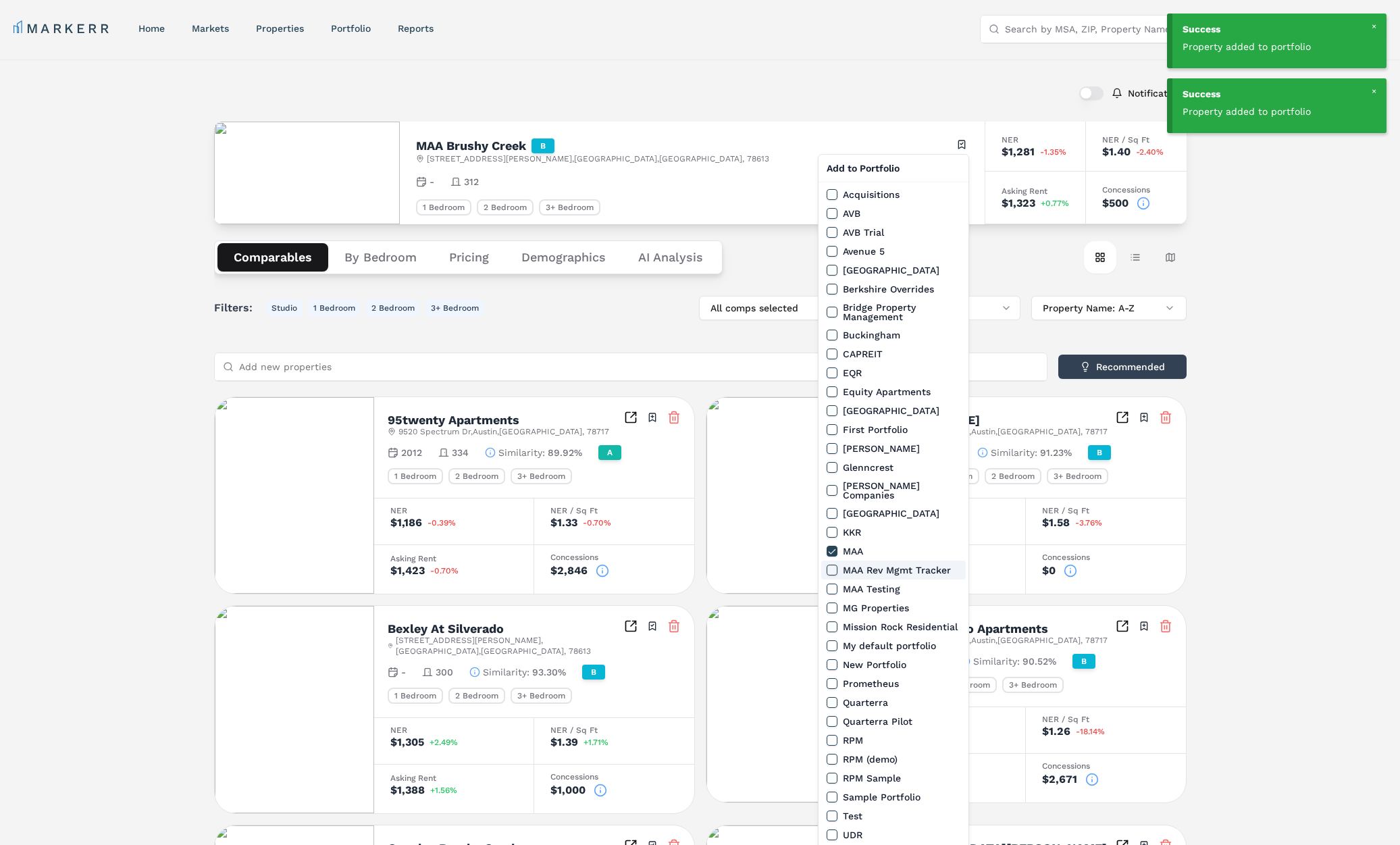
click at [838, 565] on div "MAA Rev Mgmt Tracker" at bounding box center [888, 570] width 124 height 11
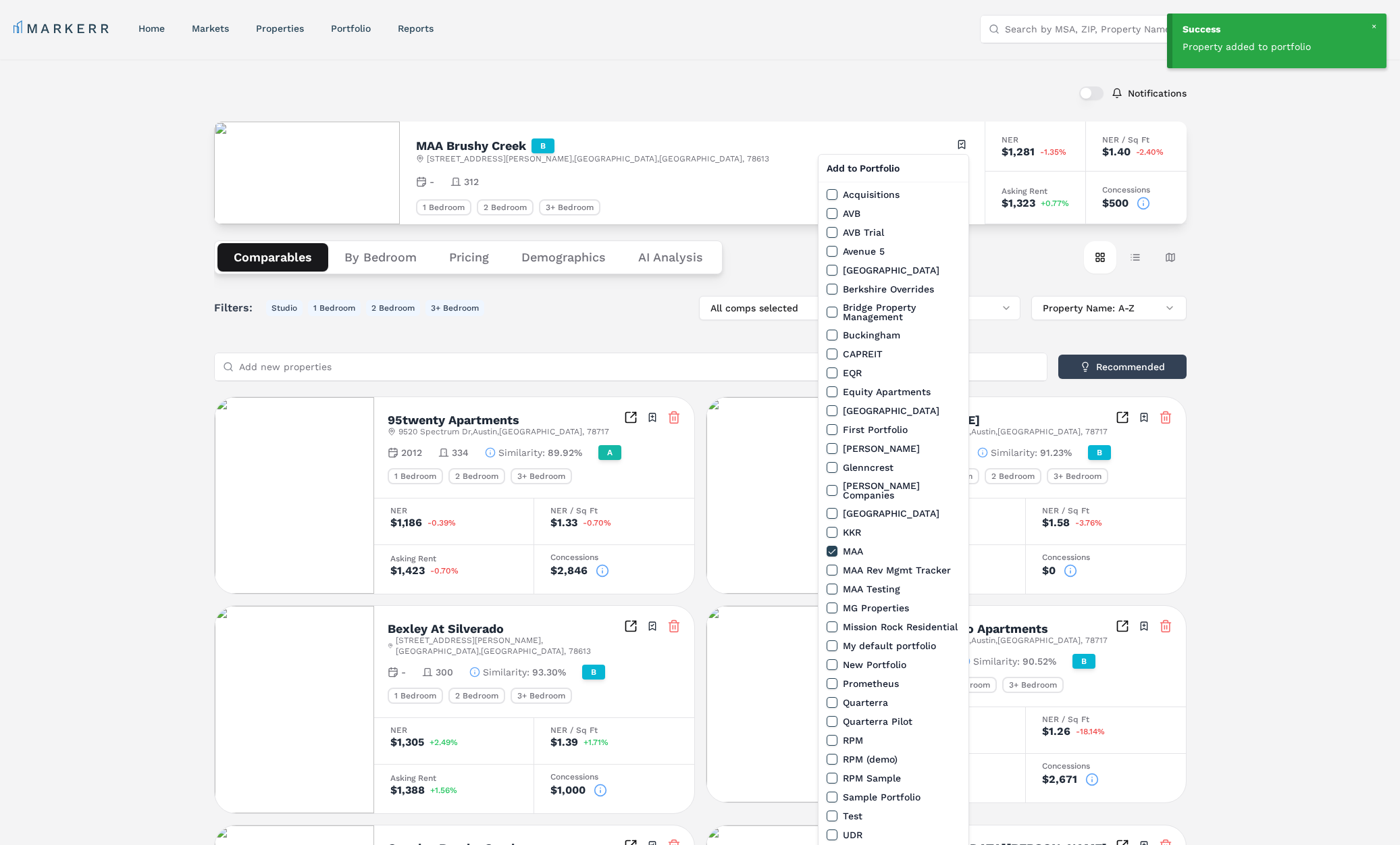
click at [832, 565] on button "MAA Rev Mgmt Tracker" at bounding box center [832, 570] width 11 height 11
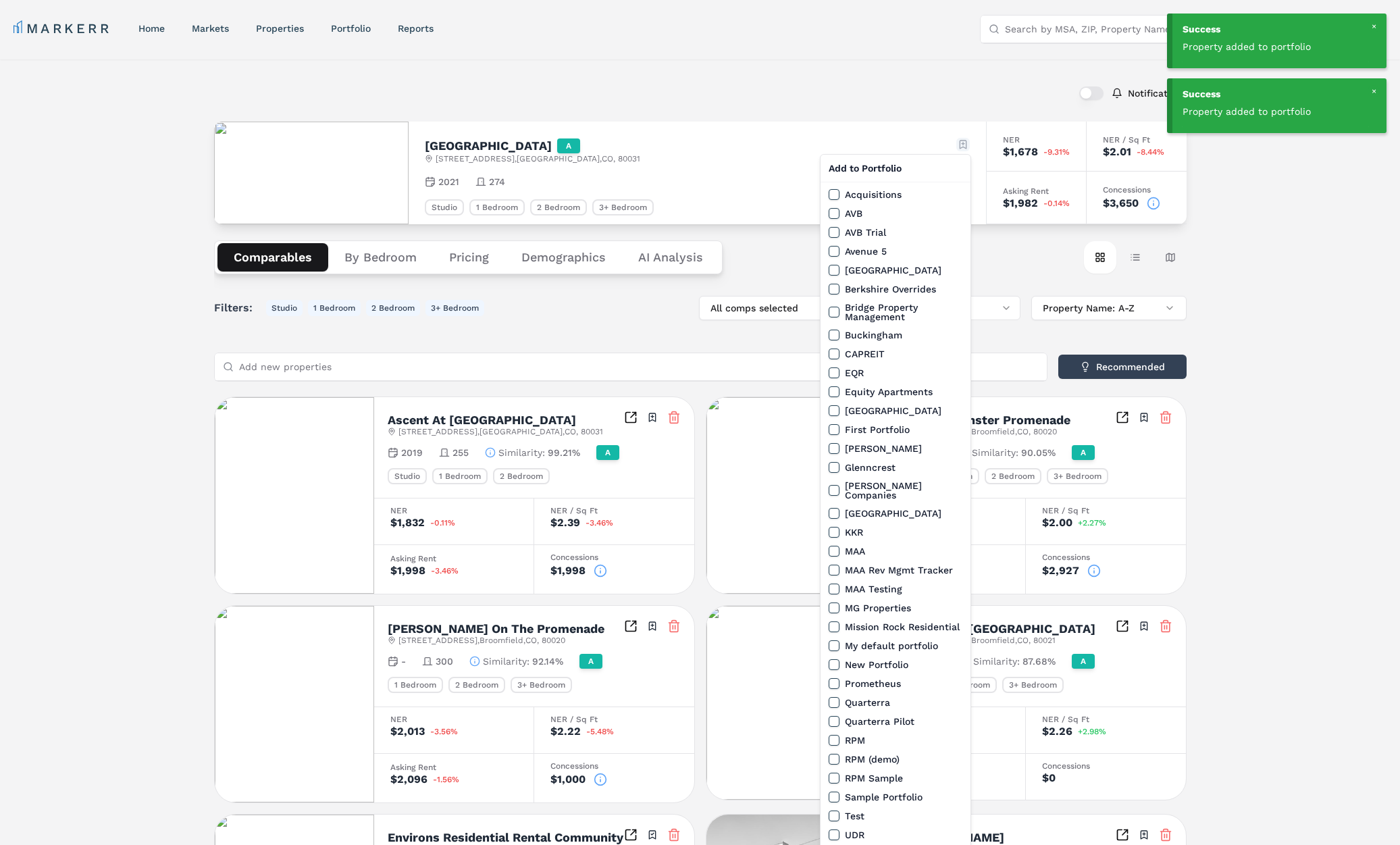
click at [966, 144] on html "Success Property added to portfolio Success Property added to portfolio MARKERR…" at bounding box center [700, 752] width 1400 height 1504
click at [835, 565] on button "MAA Rev Mgmt Tracker" at bounding box center [834, 570] width 11 height 11
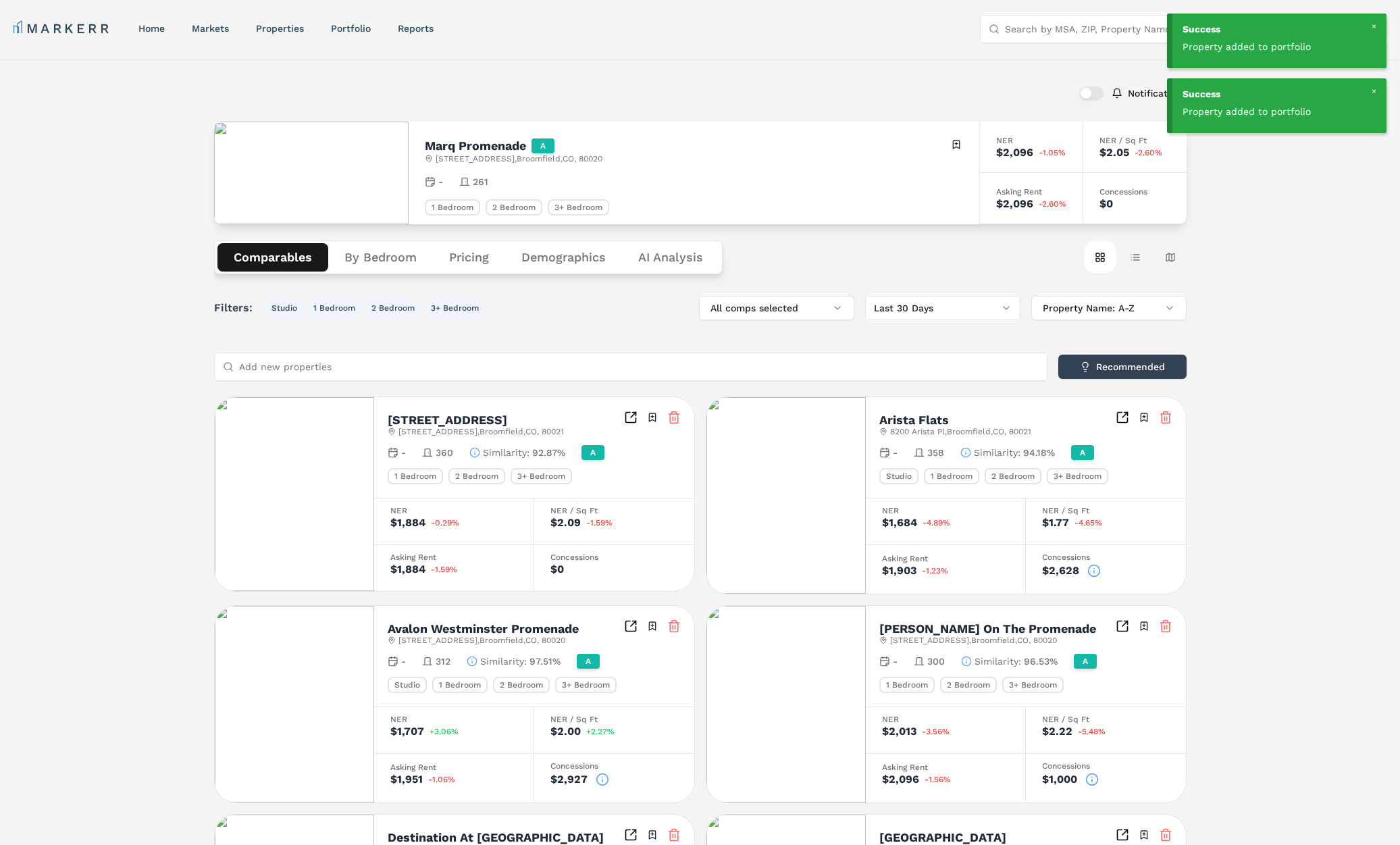
click at [955, 144] on html "Success Property added to portfolio Success Property added to portfolio MARKERR…" at bounding box center [700, 749] width 1400 height 1499
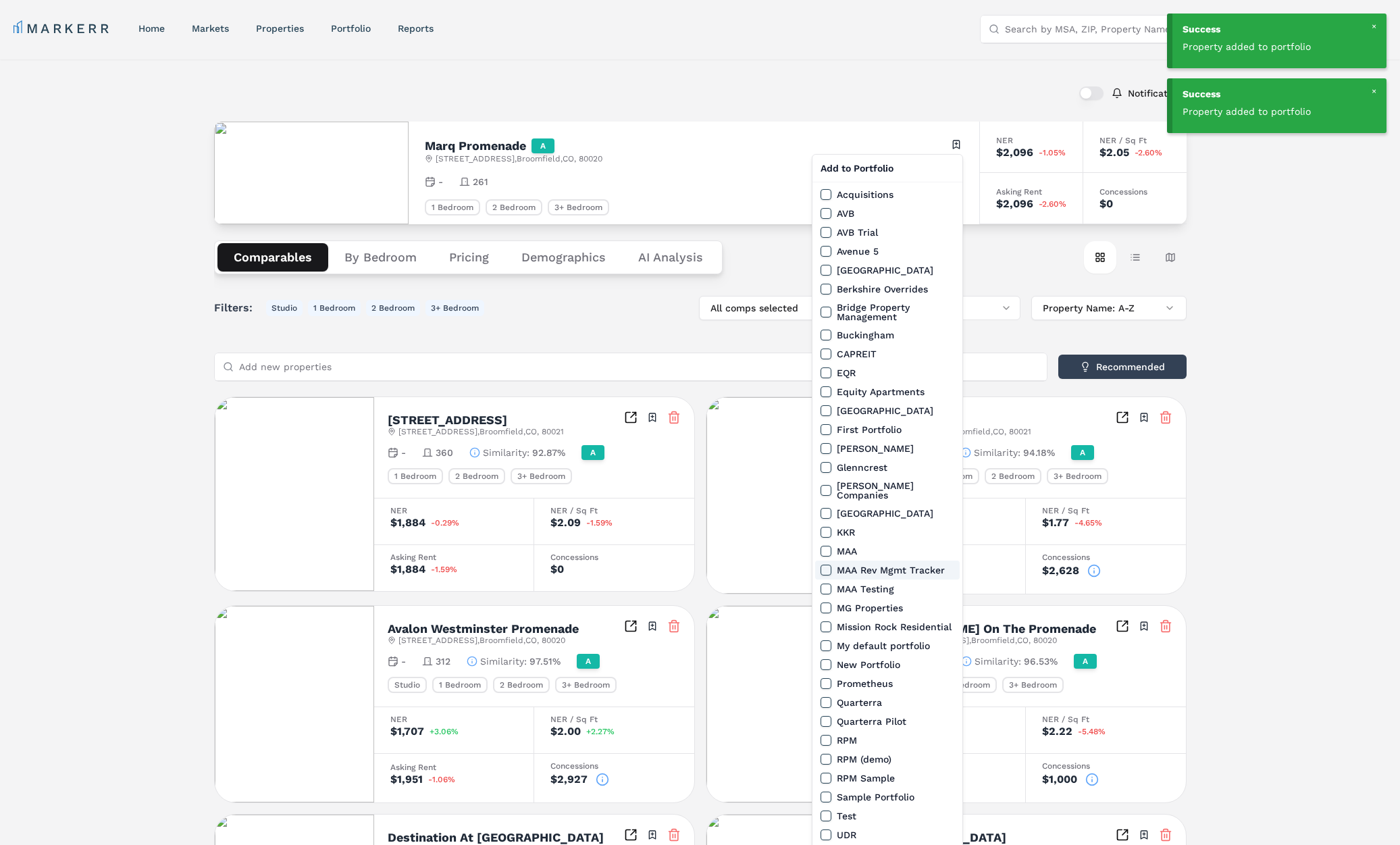
click at [824, 566] on button "MAA Rev Mgmt Tracker" at bounding box center [825, 570] width 11 height 11
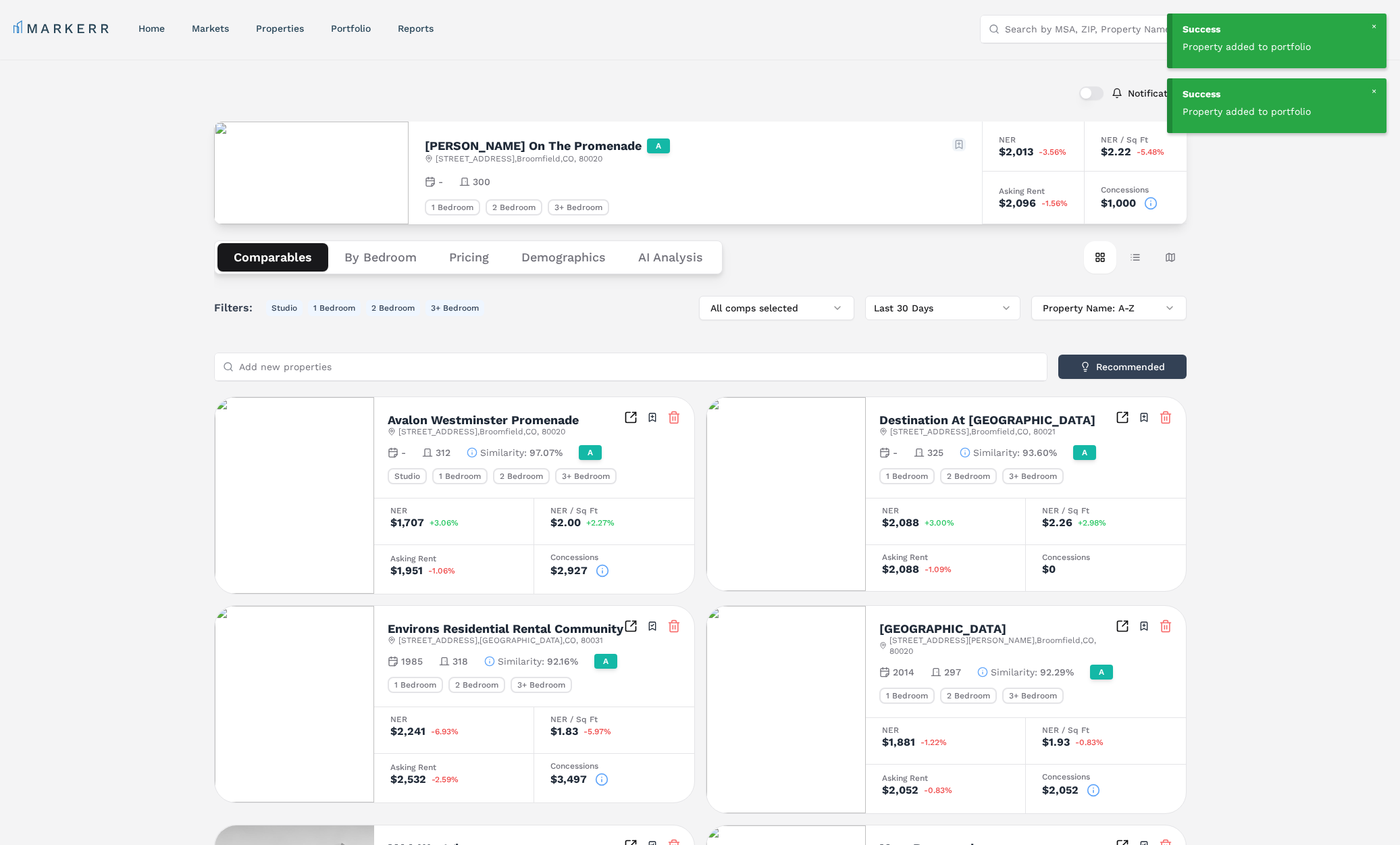
click at [959, 146] on html "Success Property added to portfolio Success Property added to portfolio MARKERR…" at bounding box center [700, 756] width 1400 height 1513
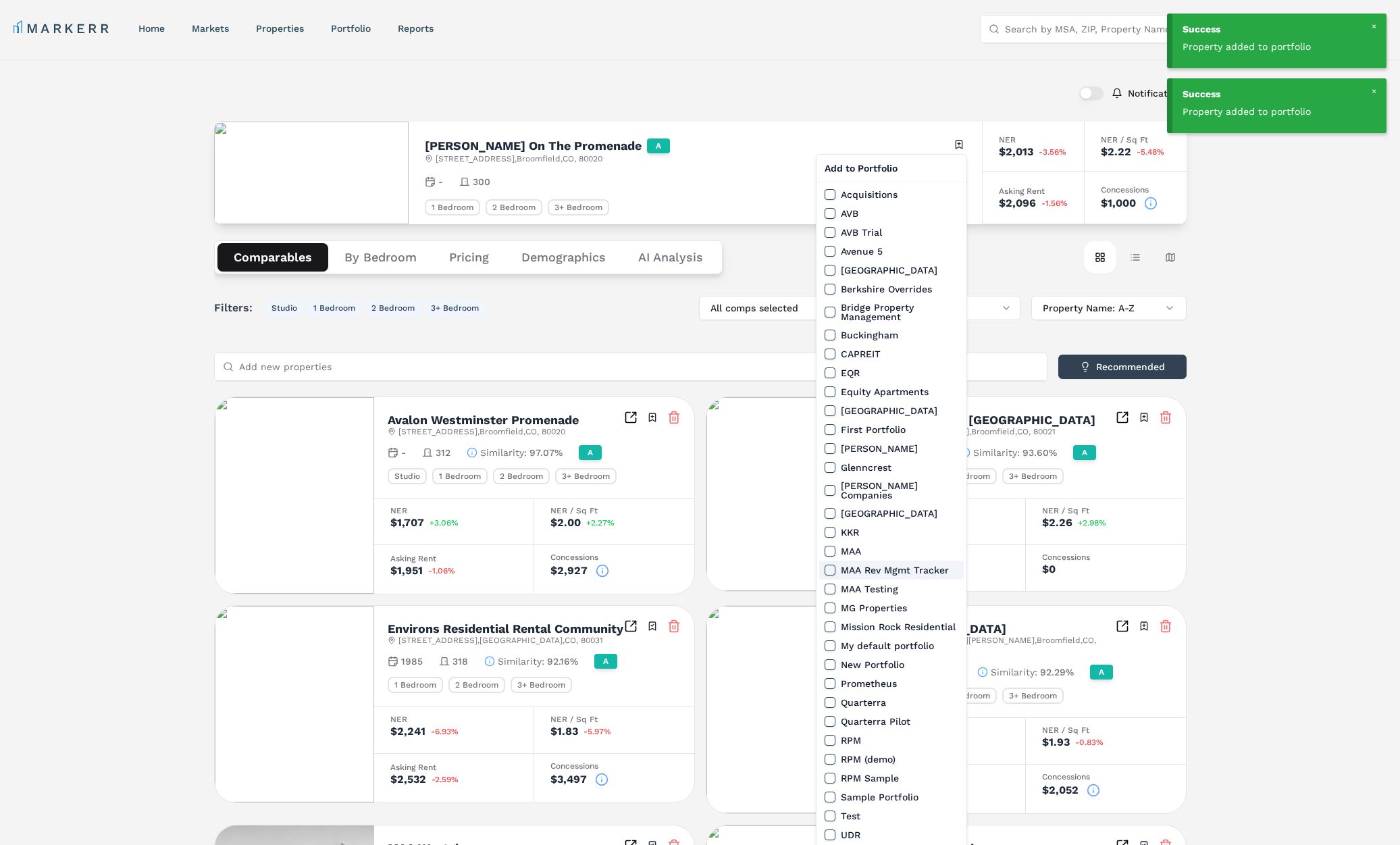
click at [833, 565] on button "MAA Rev Mgmt Tracker" at bounding box center [830, 570] width 11 height 11
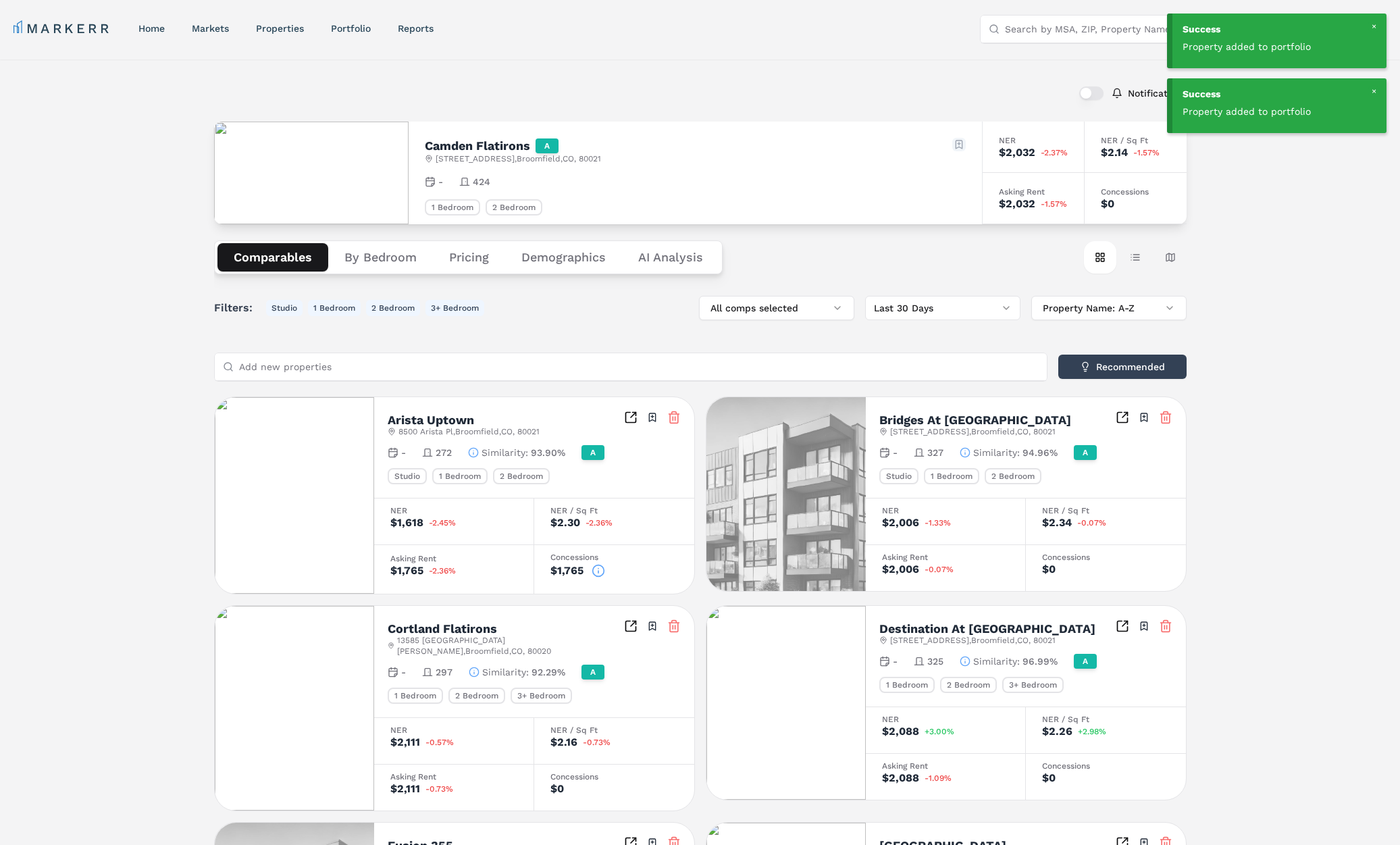
click at [953, 141] on html "Success Property added to portfolio Success Property added to portfolio MARKERR…" at bounding box center [700, 755] width 1400 height 1510
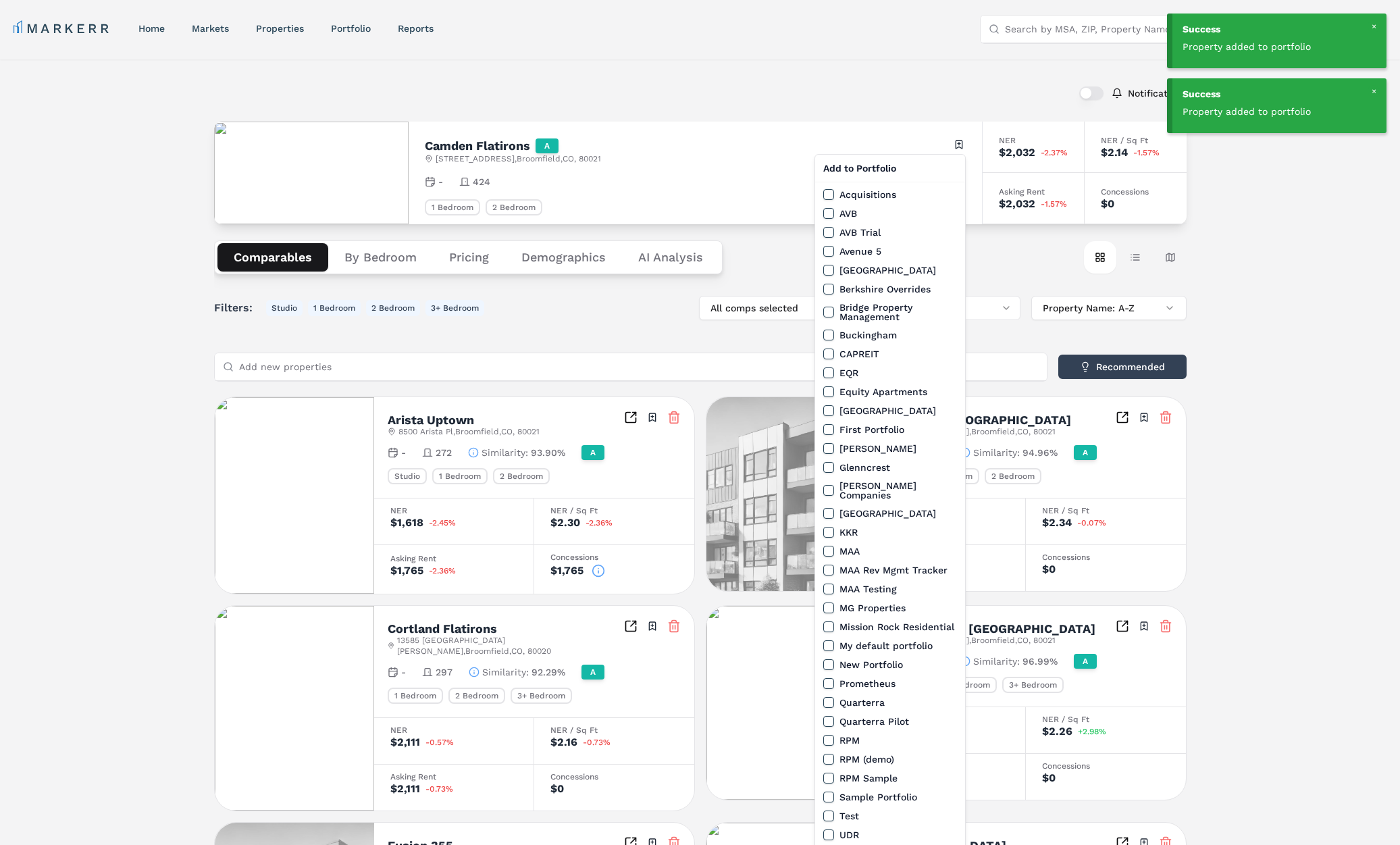
click at [831, 565] on button "MAA Rev Mgmt Tracker" at bounding box center [828, 570] width 11 height 11
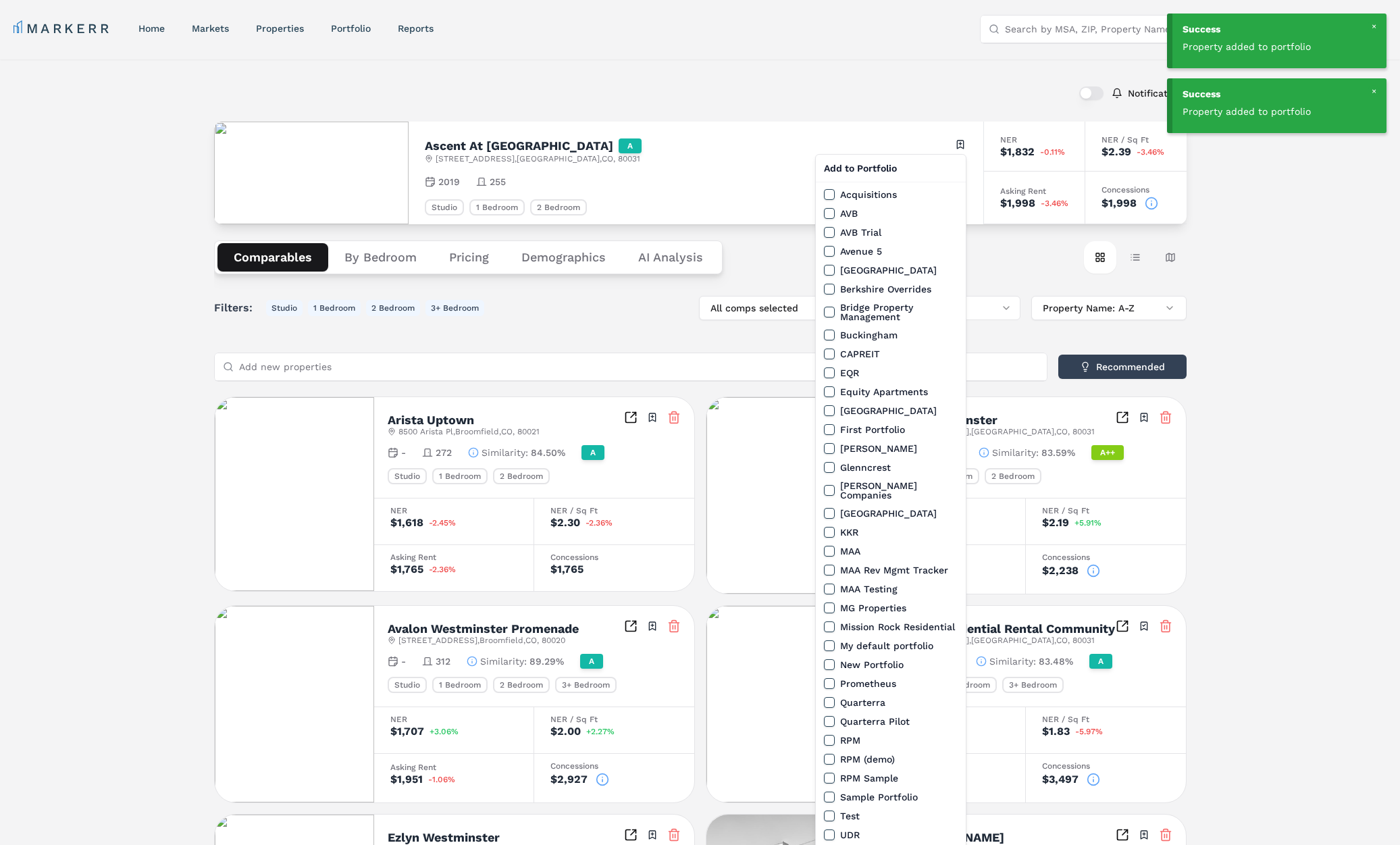
click at [959, 142] on html "Success Property added to portfolio Success Property added to portfolio MARKERR…" at bounding box center [700, 752] width 1400 height 1504
click at [830, 565] on button "MAA Rev Mgmt Tracker" at bounding box center [829, 570] width 11 height 11
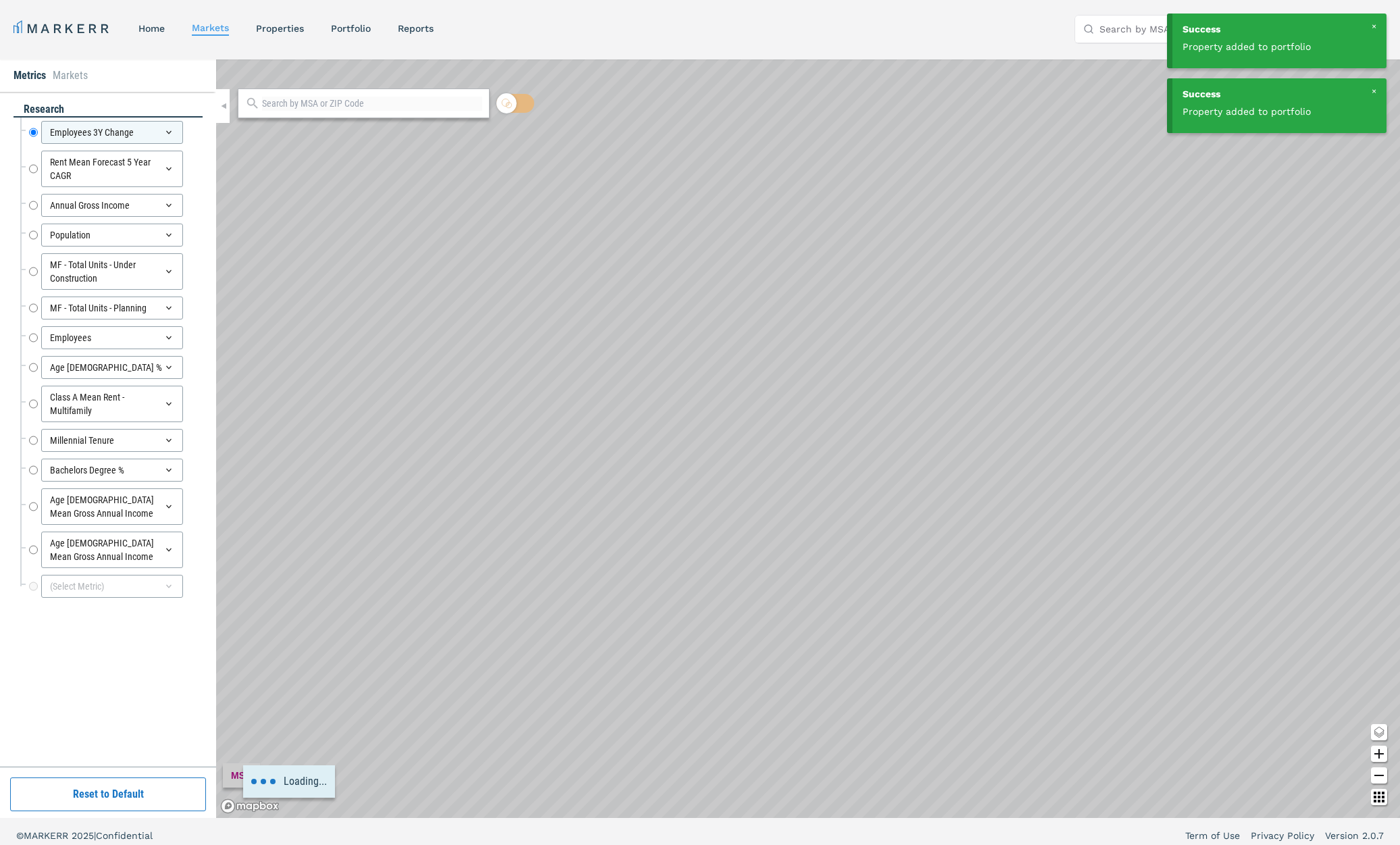
scroll to position [7, 0]
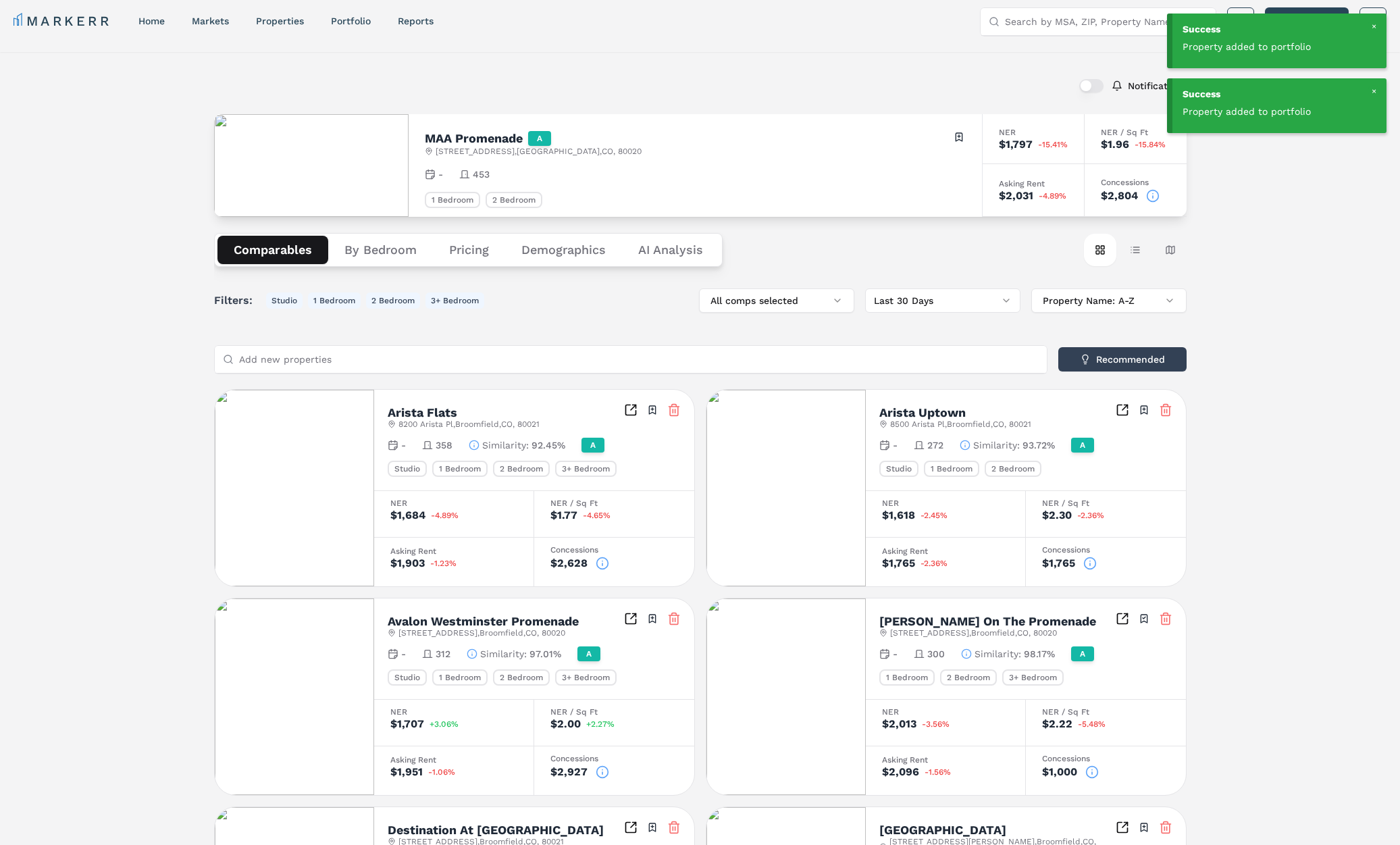
click at [958, 140] on html "Success Property added to portfolio Success Property added to portfolio MARKERR…" at bounding box center [700, 744] width 1400 height 1502
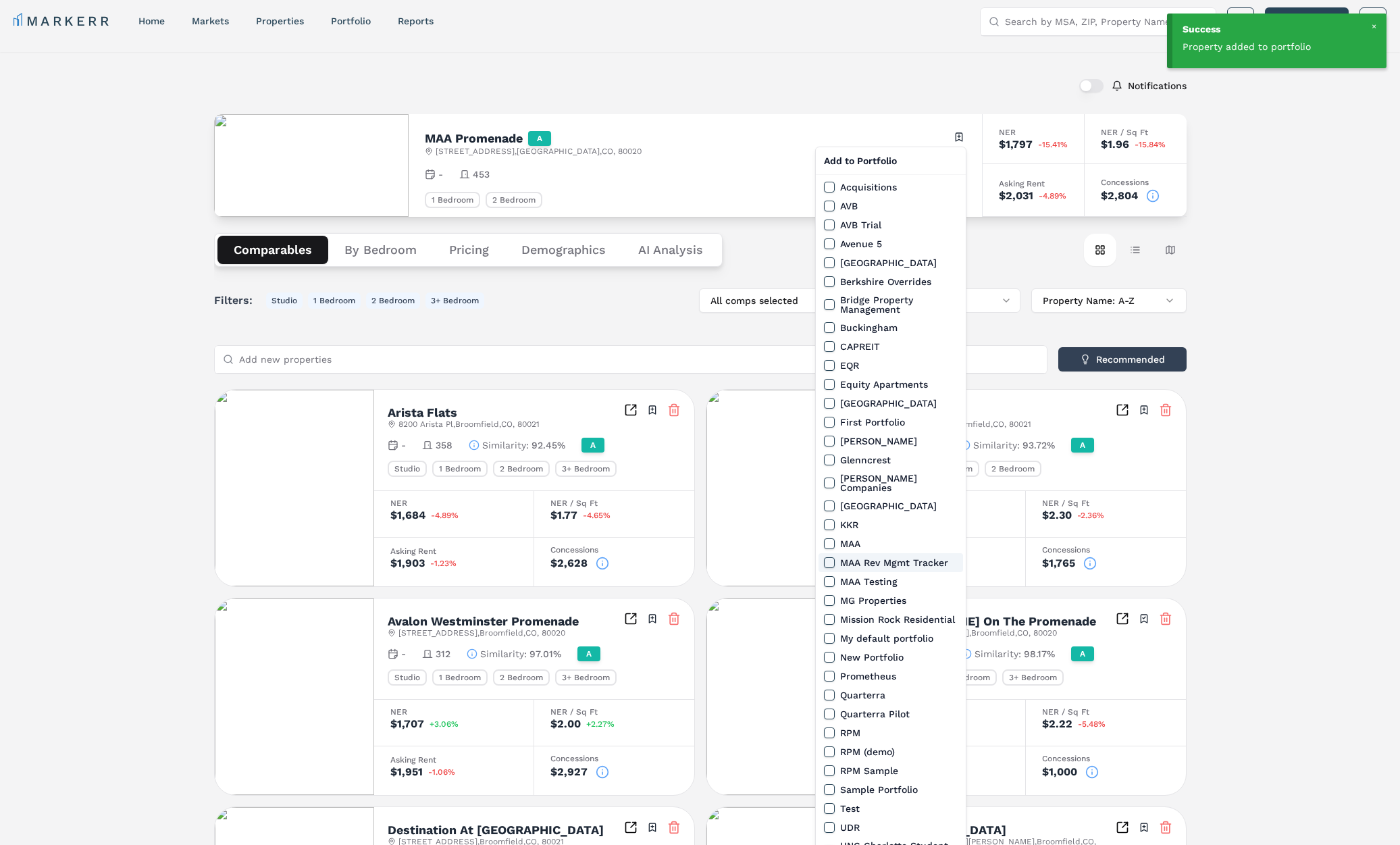
click at [828, 558] on button "MAA Rev Mgmt Tracker" at bounding box center [829, 563] width 11 height 11
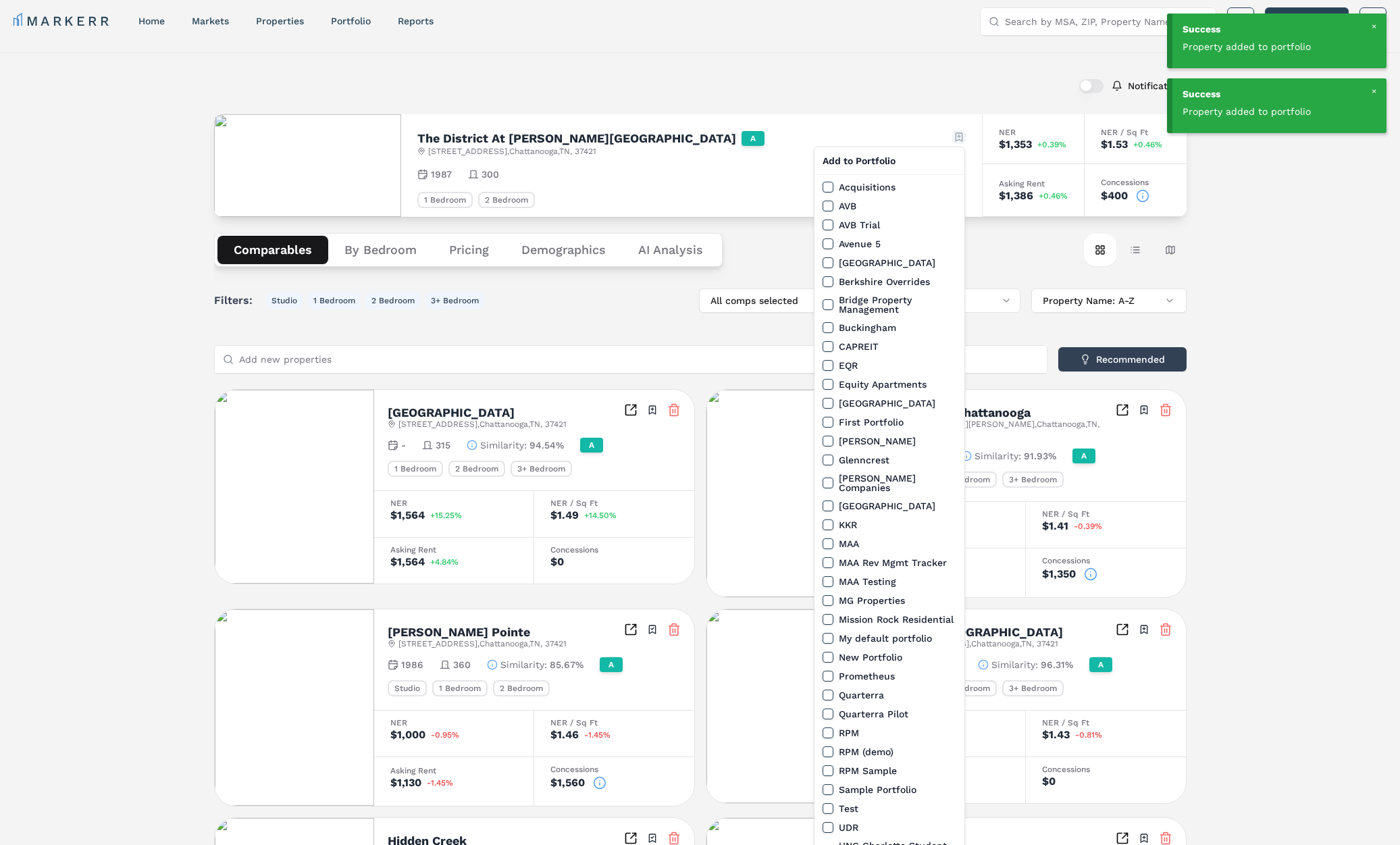
click at [958, 133] on html "Success Property added to portfolio Success Property added to portfolio MARKERR…" at bounding box center [700, 736] width 1400 height 1488
click at [830, 558] on button "MAA Rev Mgmt Tracker" at bounding box center [828, 563] width 11 height 11
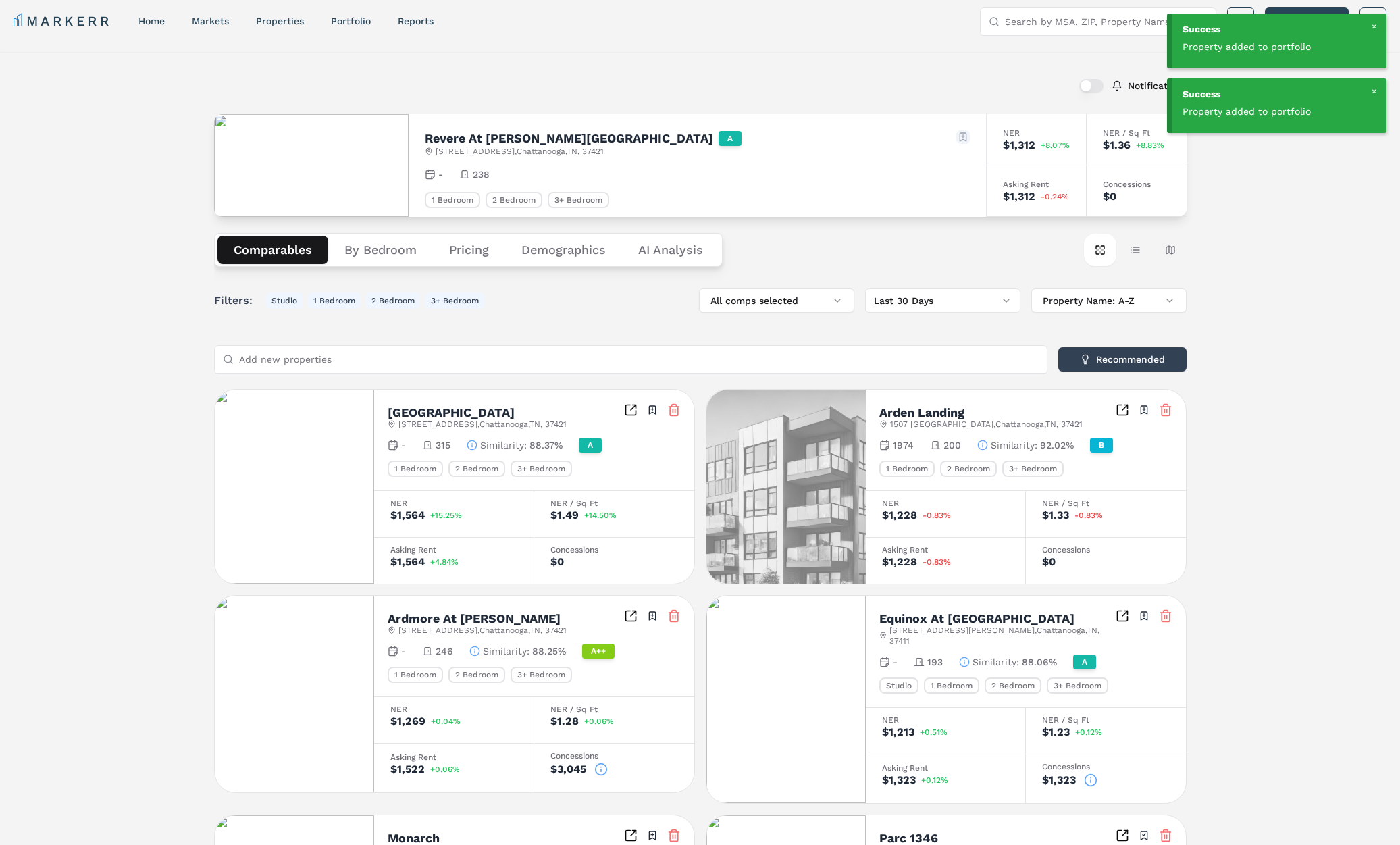
click at [963, 137] on html "Success Property added to portfolio Success Property added to portfolio MARKERR…" at bounding box center [700, 746] width 1400 height 1507
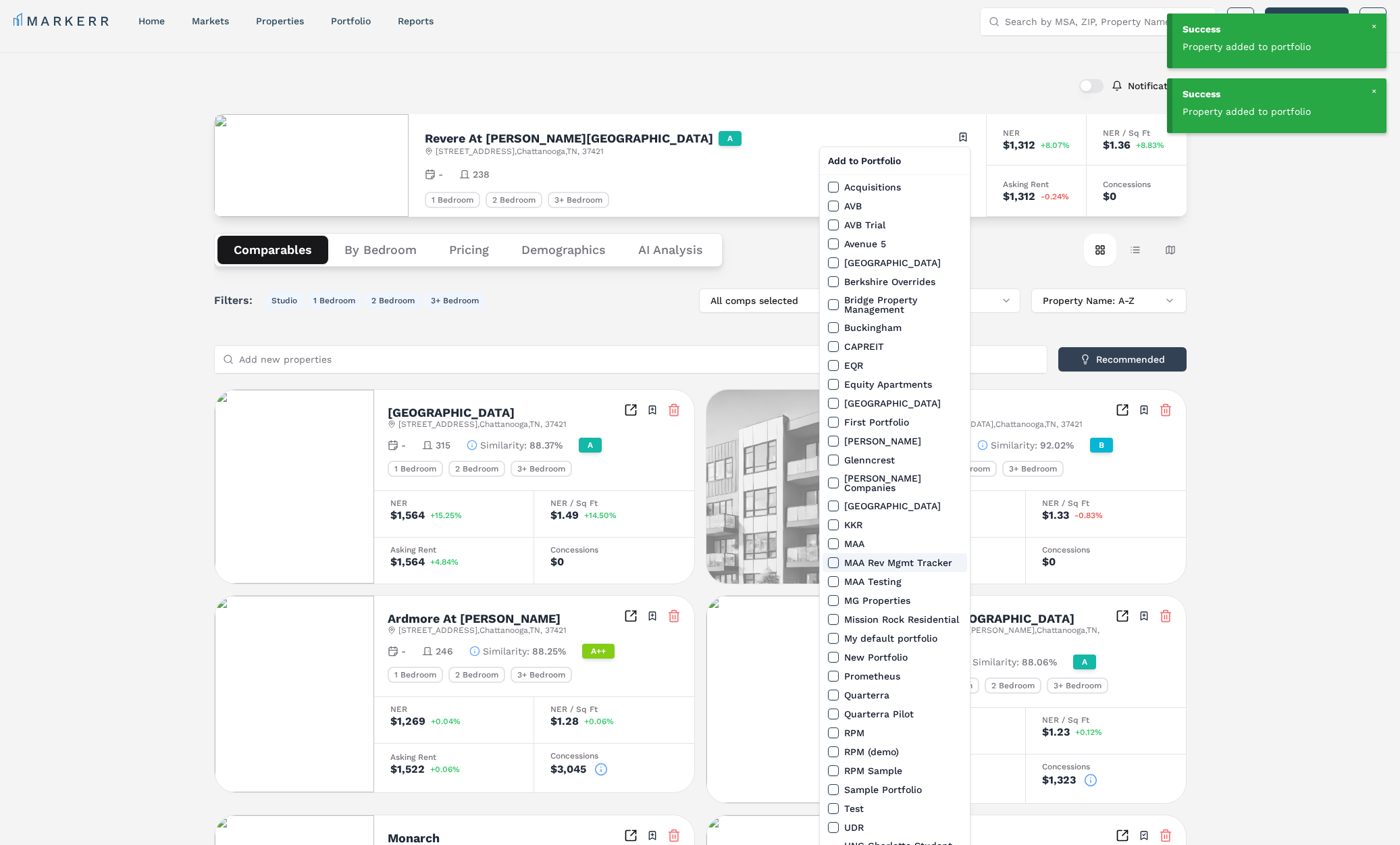
click at [835, 558] on button "MAA Rev Mgmt Tracker" at bounding box center [834, 563] width 11 height 11
click at [72, 201] on html "Success Property added to portfolio Success Property added to portfolio MARKERR…" at bounding box center [700, 746] width 1400 height 1507
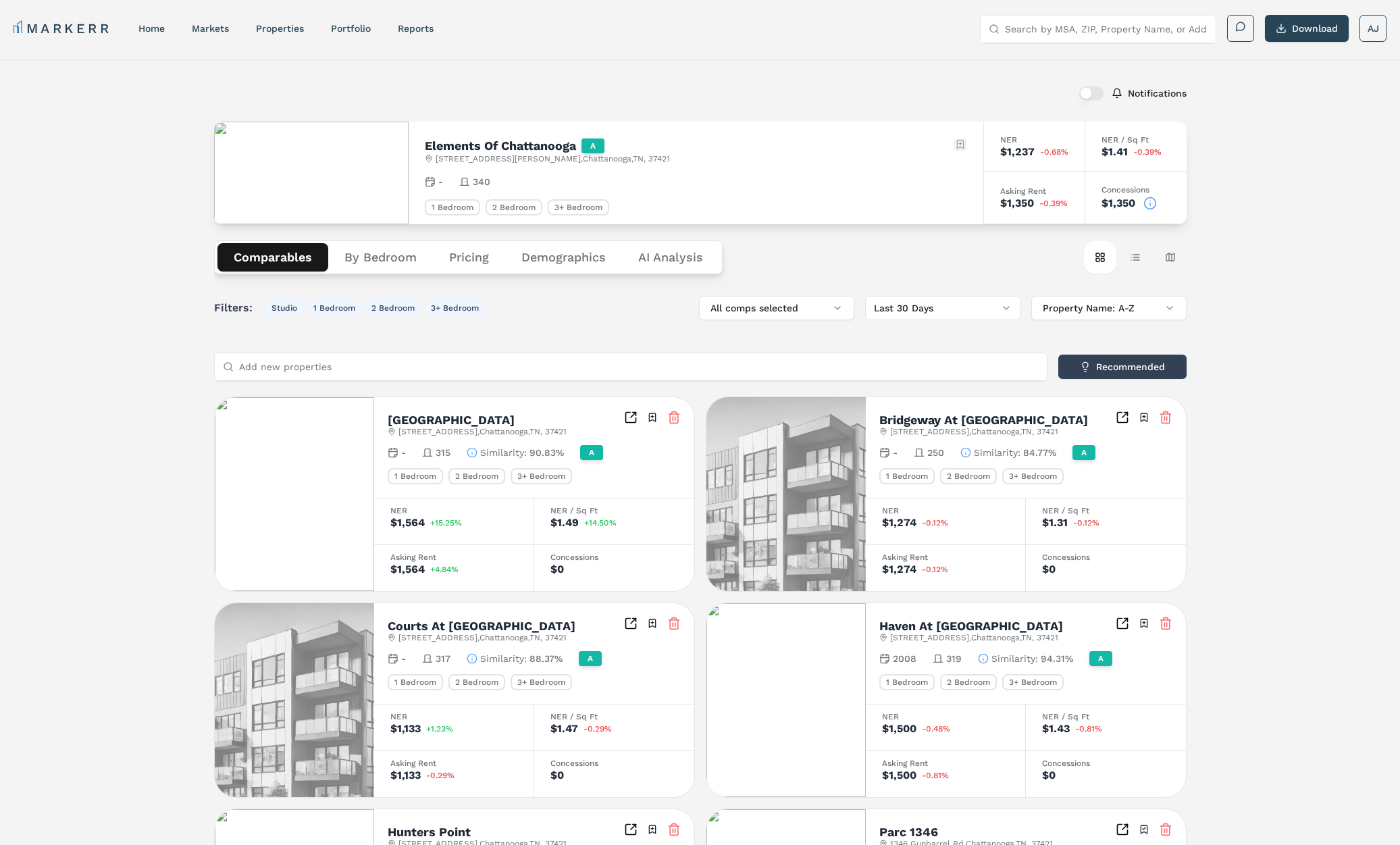
click at [959, 148] on html "MARKERR home markets properties Portfolio reports Search by MSA, ZIP, Property …" at bounding box center [700, 743] width 1400 height 1487
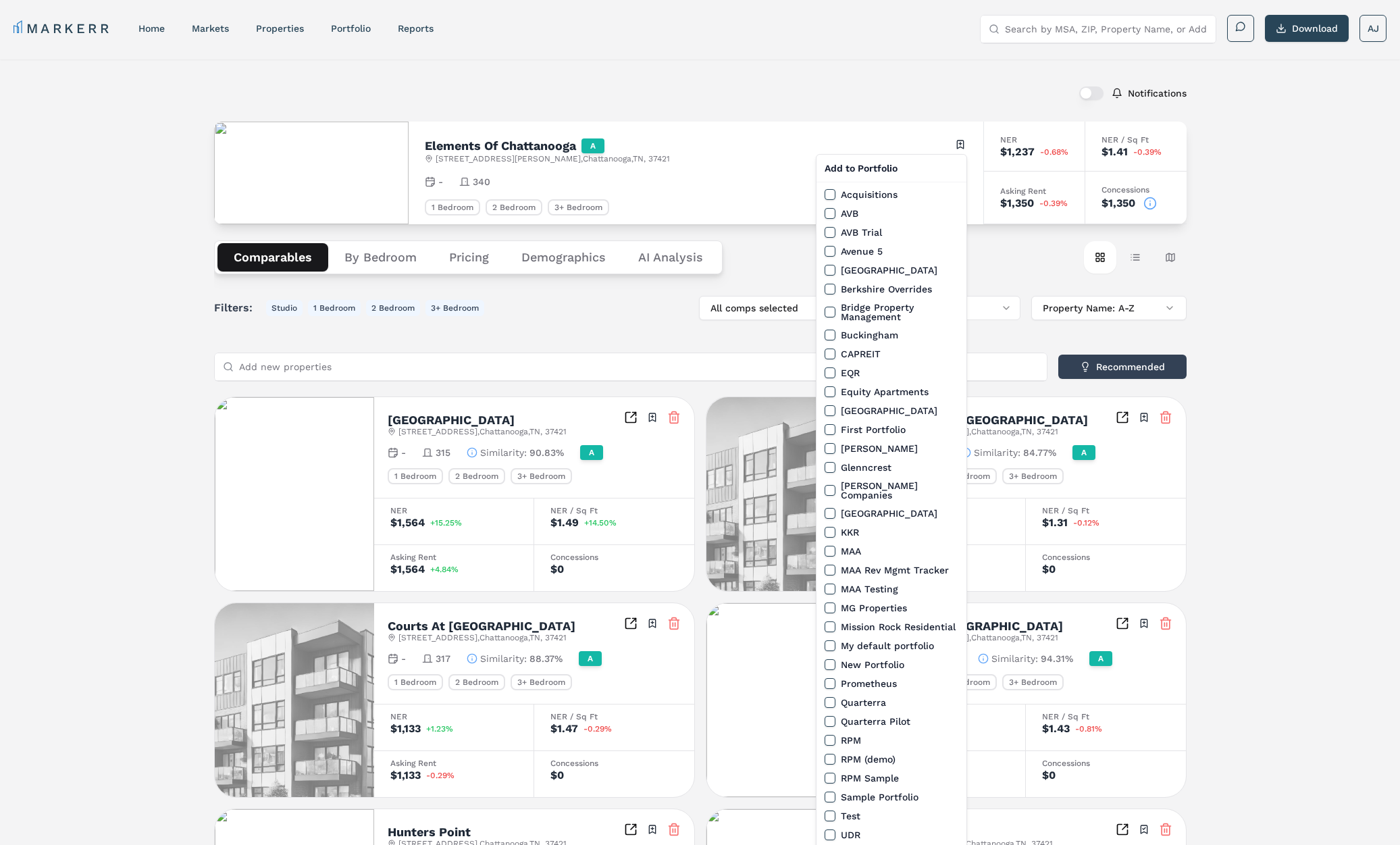
click at [830, 565] on button "MAA Rev Mgmt Tracker" at bounding box center [830, 570] width 11 height 11
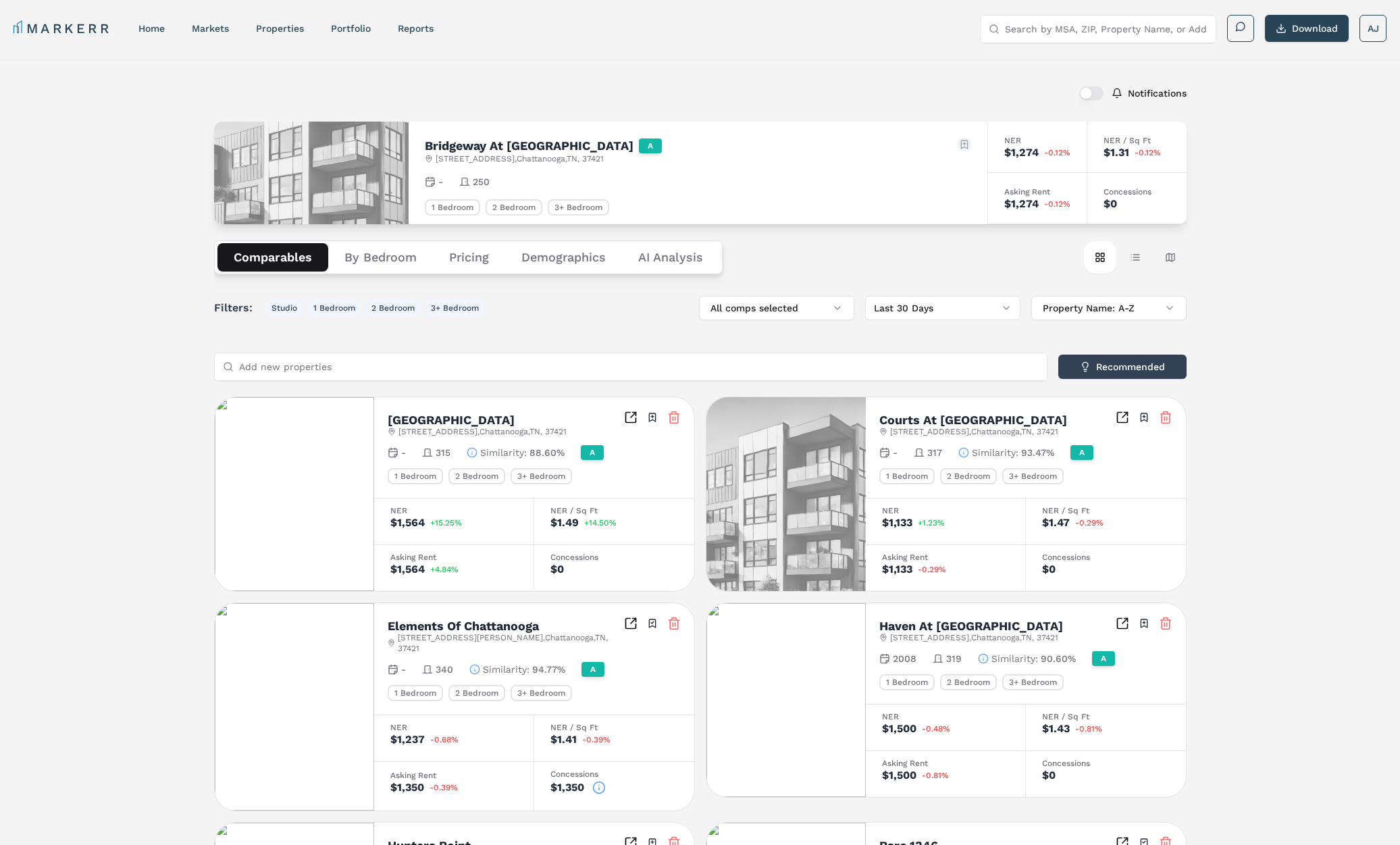
click at [966, 144] on html "MARKERR home markets properties Portfolio reports Search by MSA, ZIP, Property …" at bounding box center [700, 754] width 1400 height 1507
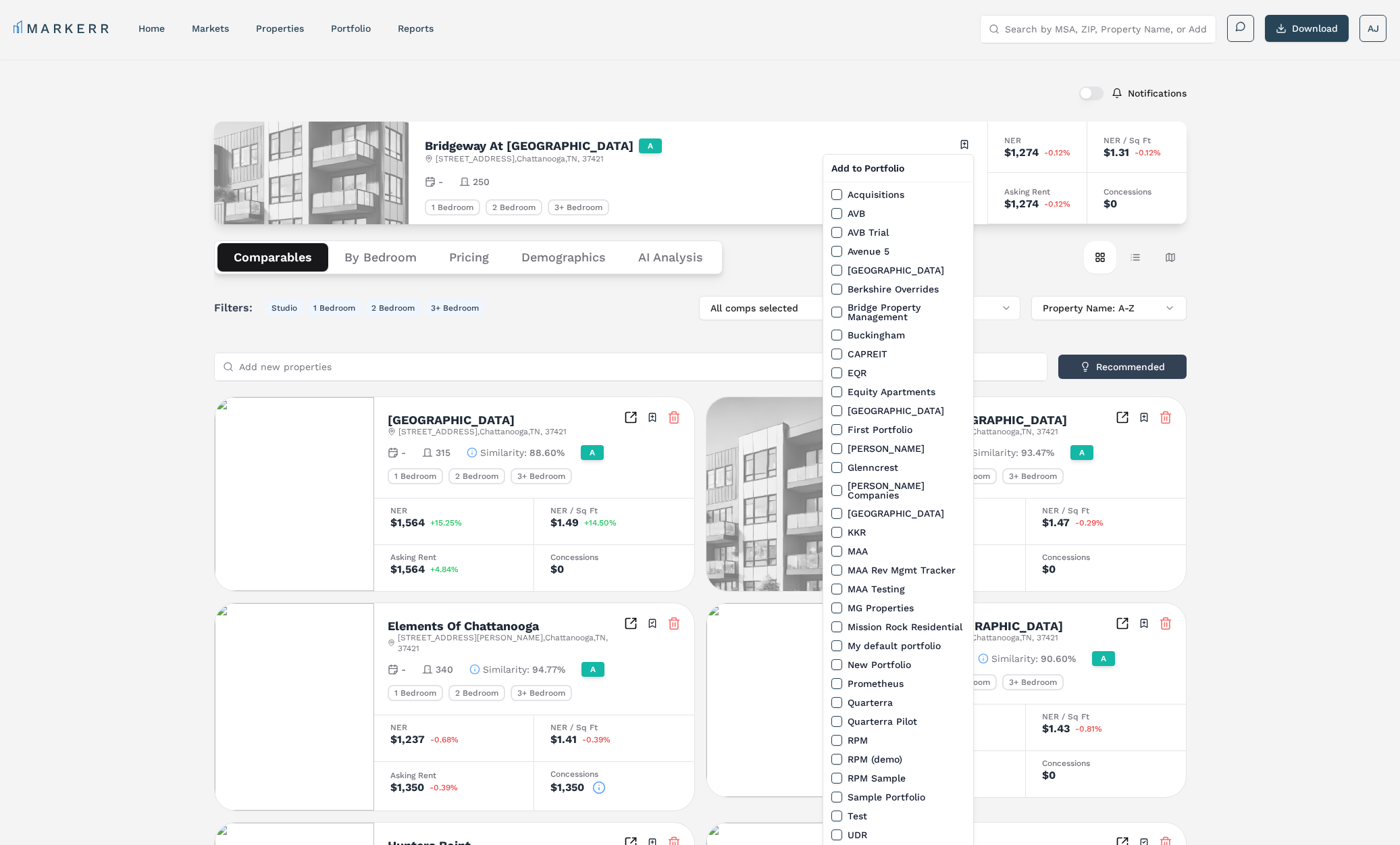
click at [831, 565] on button "MAA Rev Mgmt Tracker" at bounding box center [836, 570] width 11 height 11
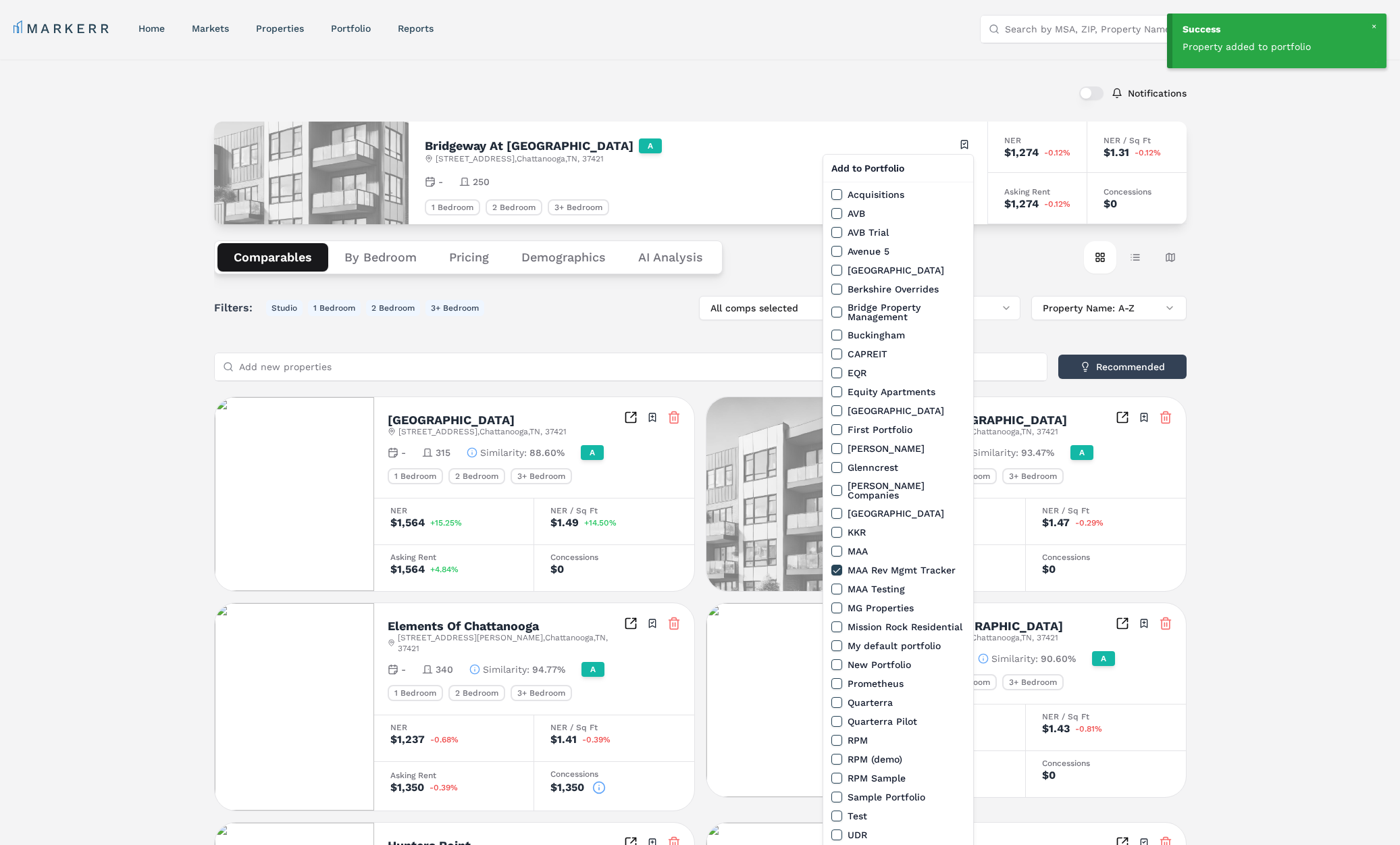
click at [150, 322] on html "Success Property added to portfolio MARKERR home markets properties Portfolio r…" at bounding box center [700, 754] width 1400 height 1507
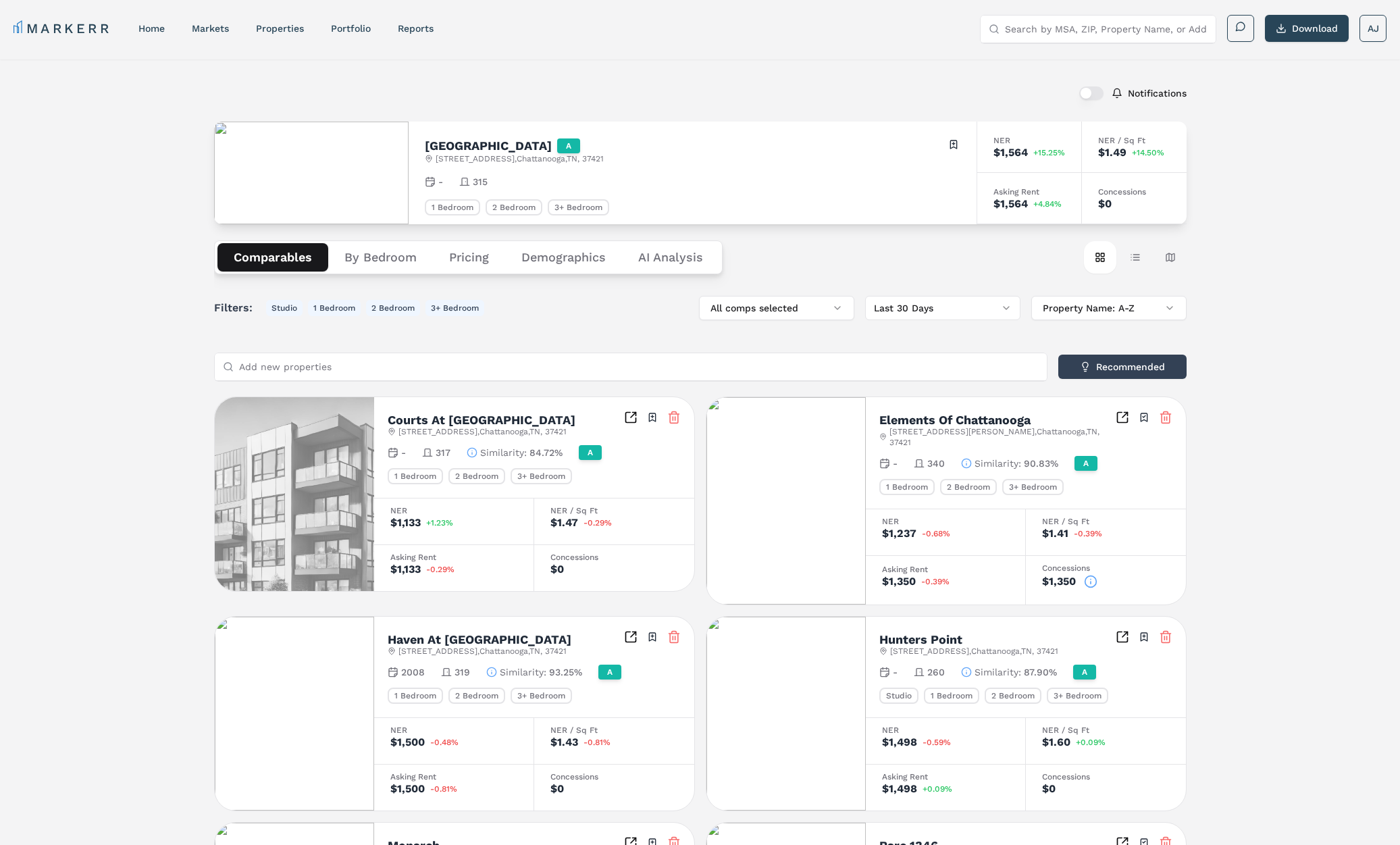
click at [965, 145] on div "Amberleigh Ridge A 7205 Aventine Way , Chattanooga , TN , 37421 Toggle portfoli…" at bounding box center [692, 172] width 568 height 103
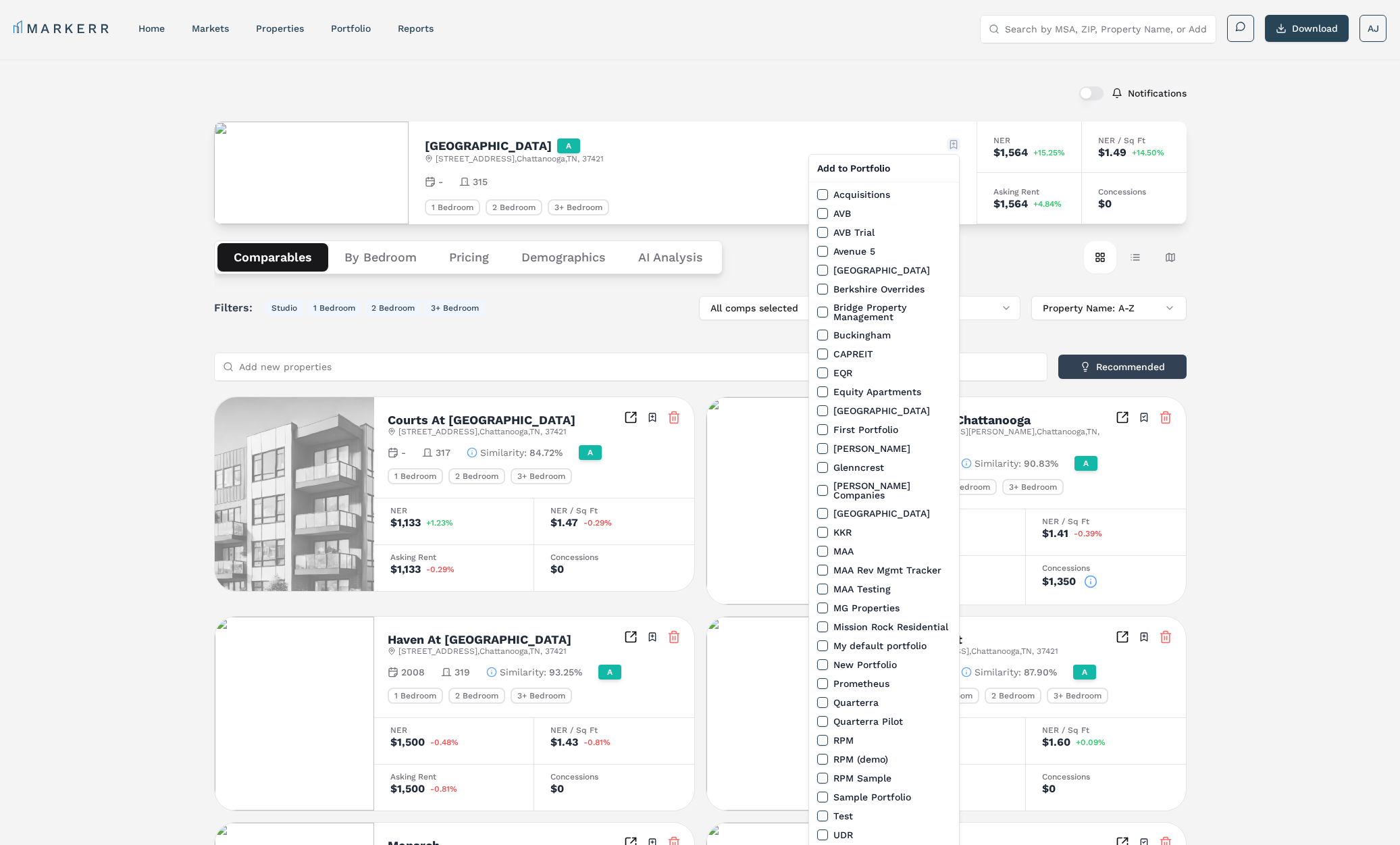
click at [949, 141] on html "MARKERR home markets properties Portfolio reports Search by MSA, ZIP, Property …" at bounding box center [700, 755] width 1400 height 1510
click at [823, 565] on button "MAA Rev Mgmt Tracker" at bounding box center [823, 570] width 11 height 11
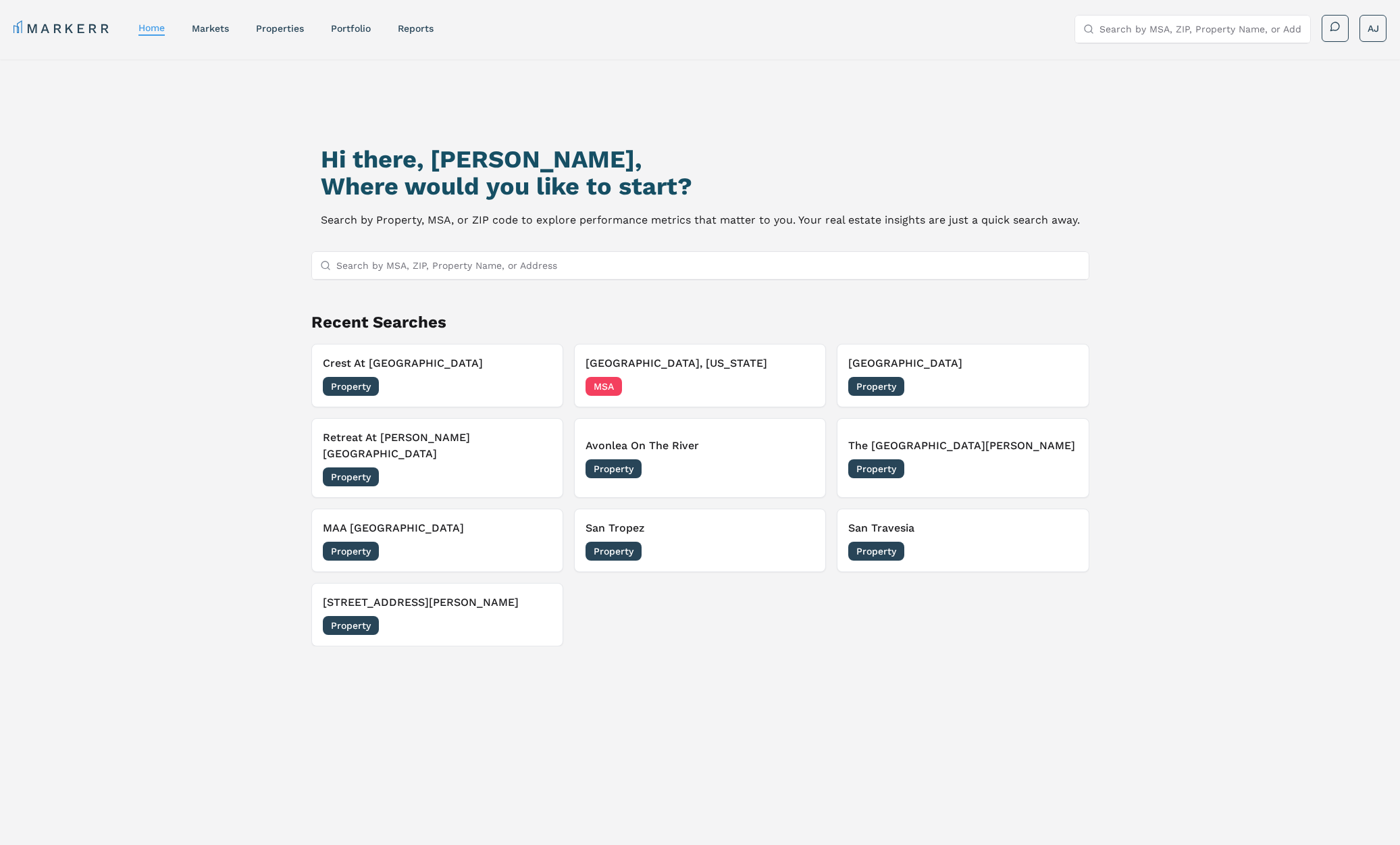
click at [429, 381] on div "Property 09/24/2025" at bounding box center [437, 386] width 229 height 19
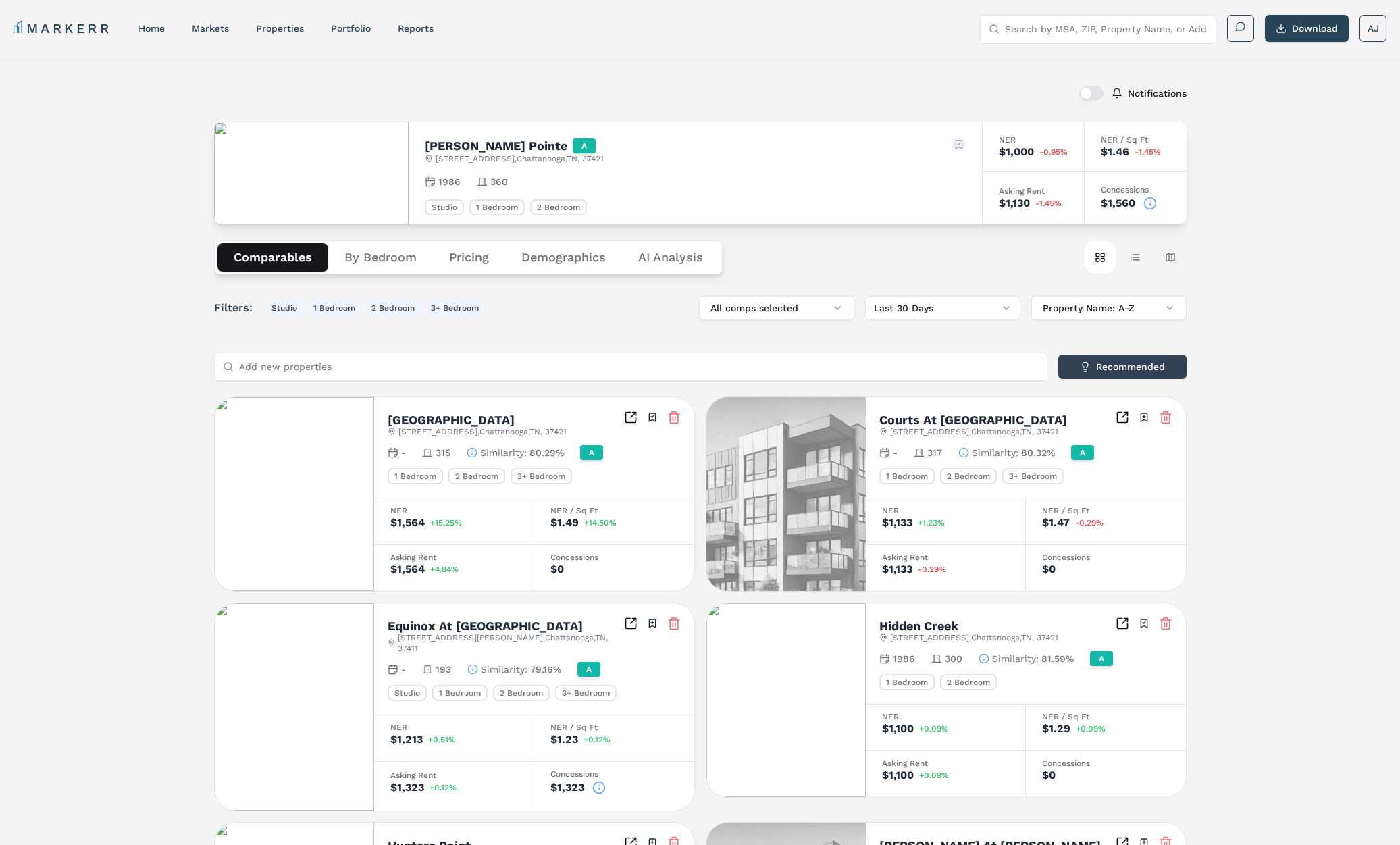
click at [960, 143] on html "MARKERR home markets properties Portfolio reports Search by MSA, ZIP, Property …" at bounding box center [700, 753] width 1400 height 1507
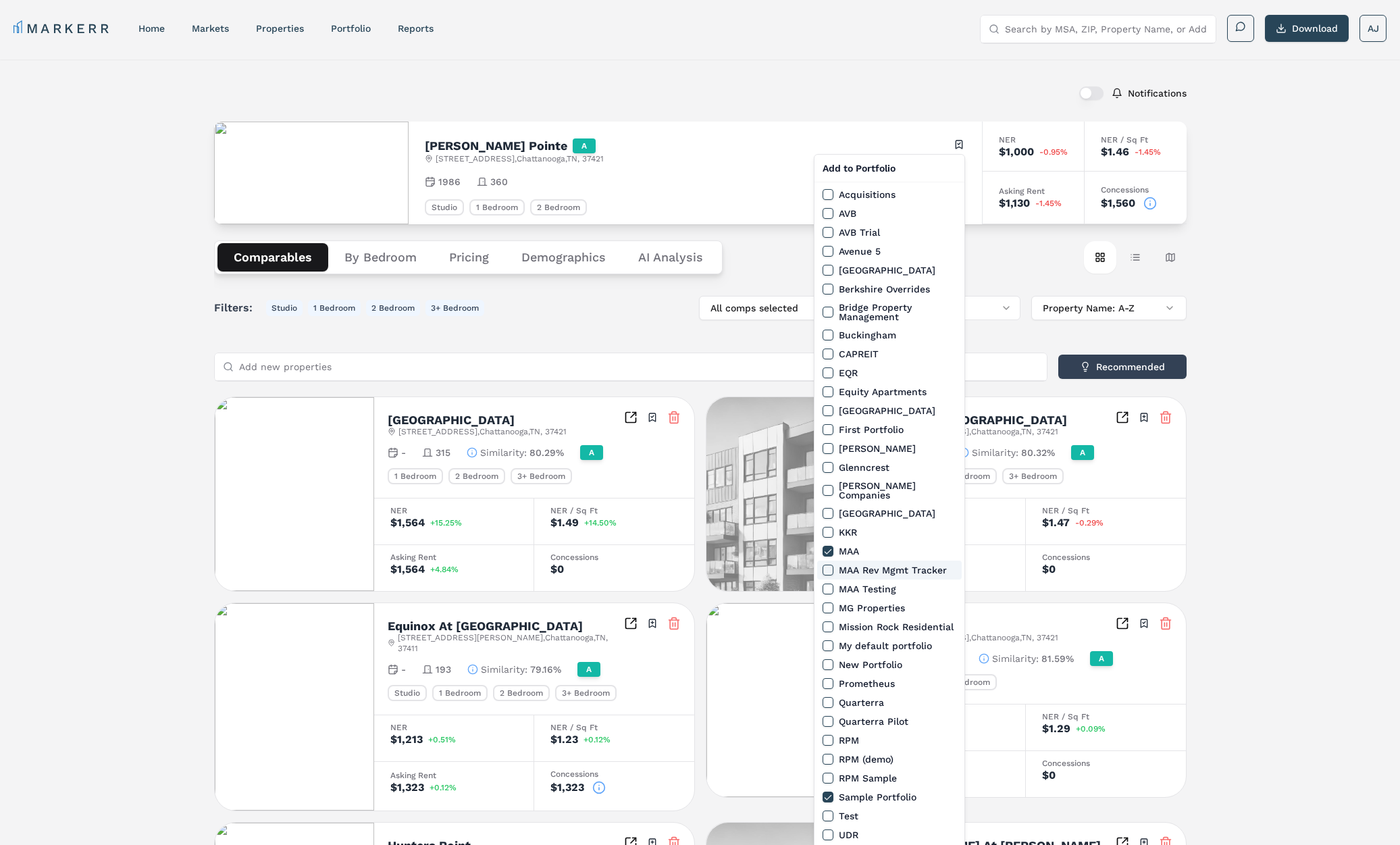
click at [824, 565] on button "MAA Rev Mgmt Tracker" at bounding box center [828, 570] width 11 height 11
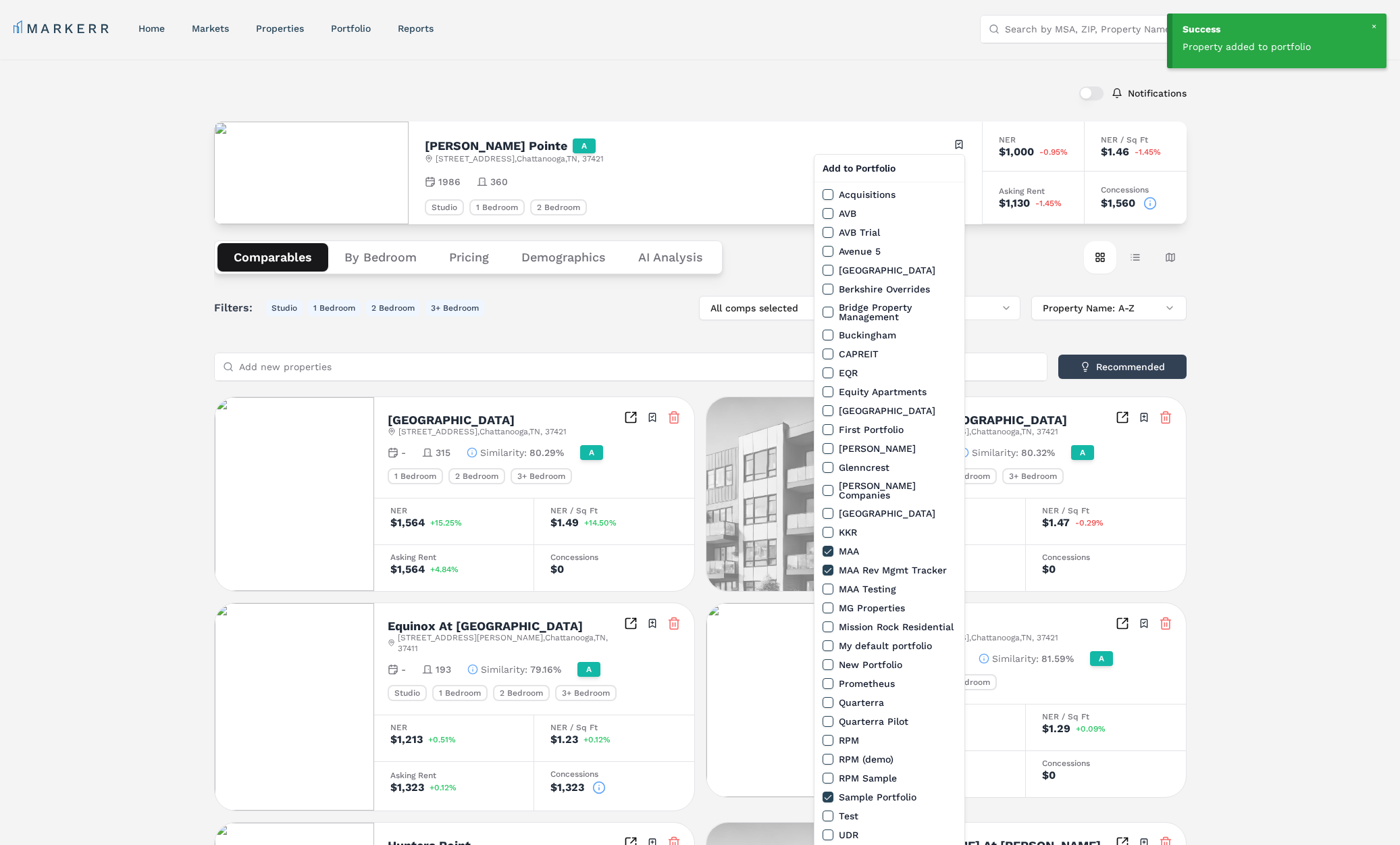
click at [176, 351] on html "Success Property added to portfolio MARKERR home markets properties Portfolio r…" at bounding box center [700, 753] width 1400 height 1507
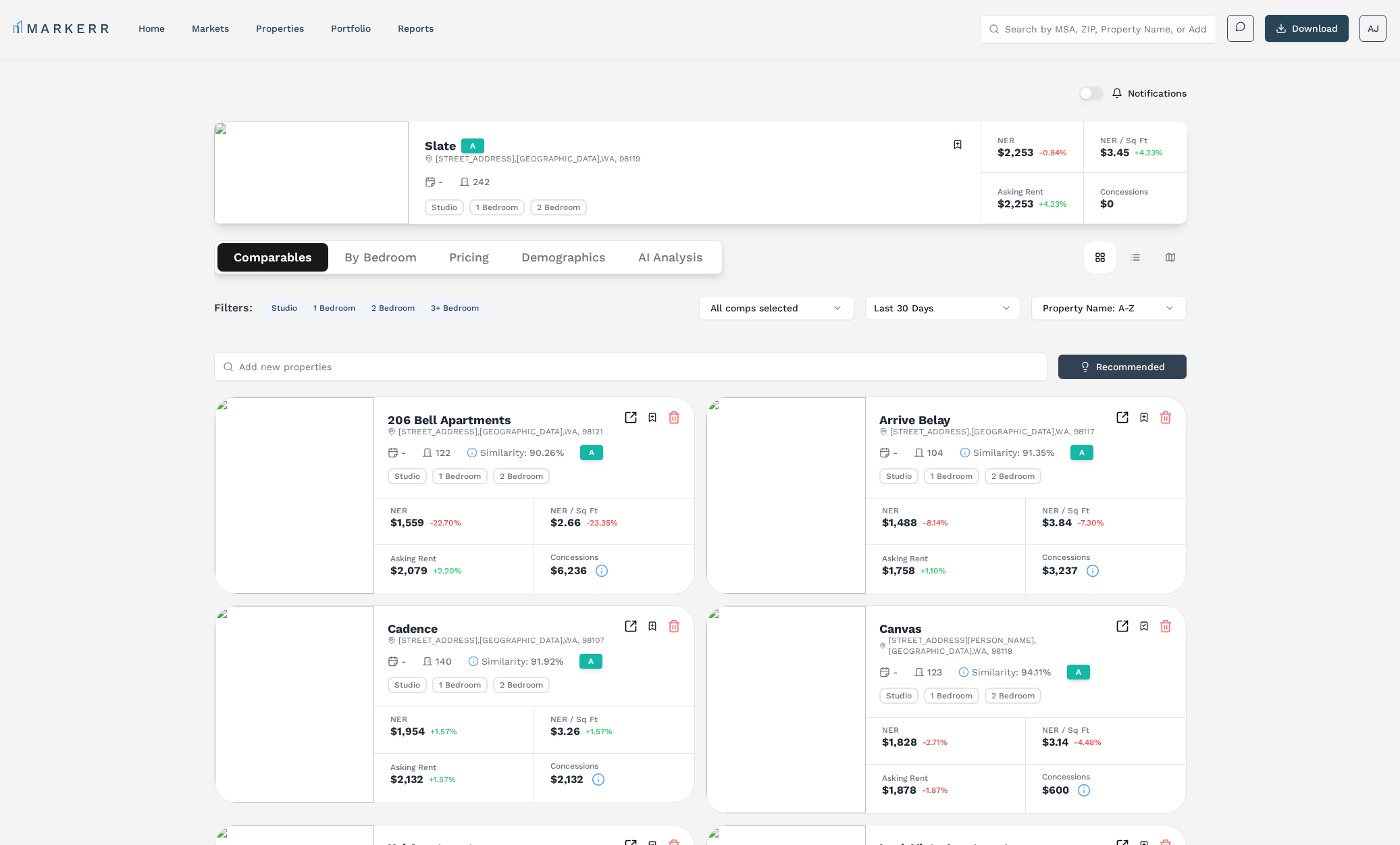
click at [956, 145] on html "MARKERR home markets properties Portfolio reports Search by MSA, ZIP, Property …" at bounding box center [700, 744] width 1400 height 1488
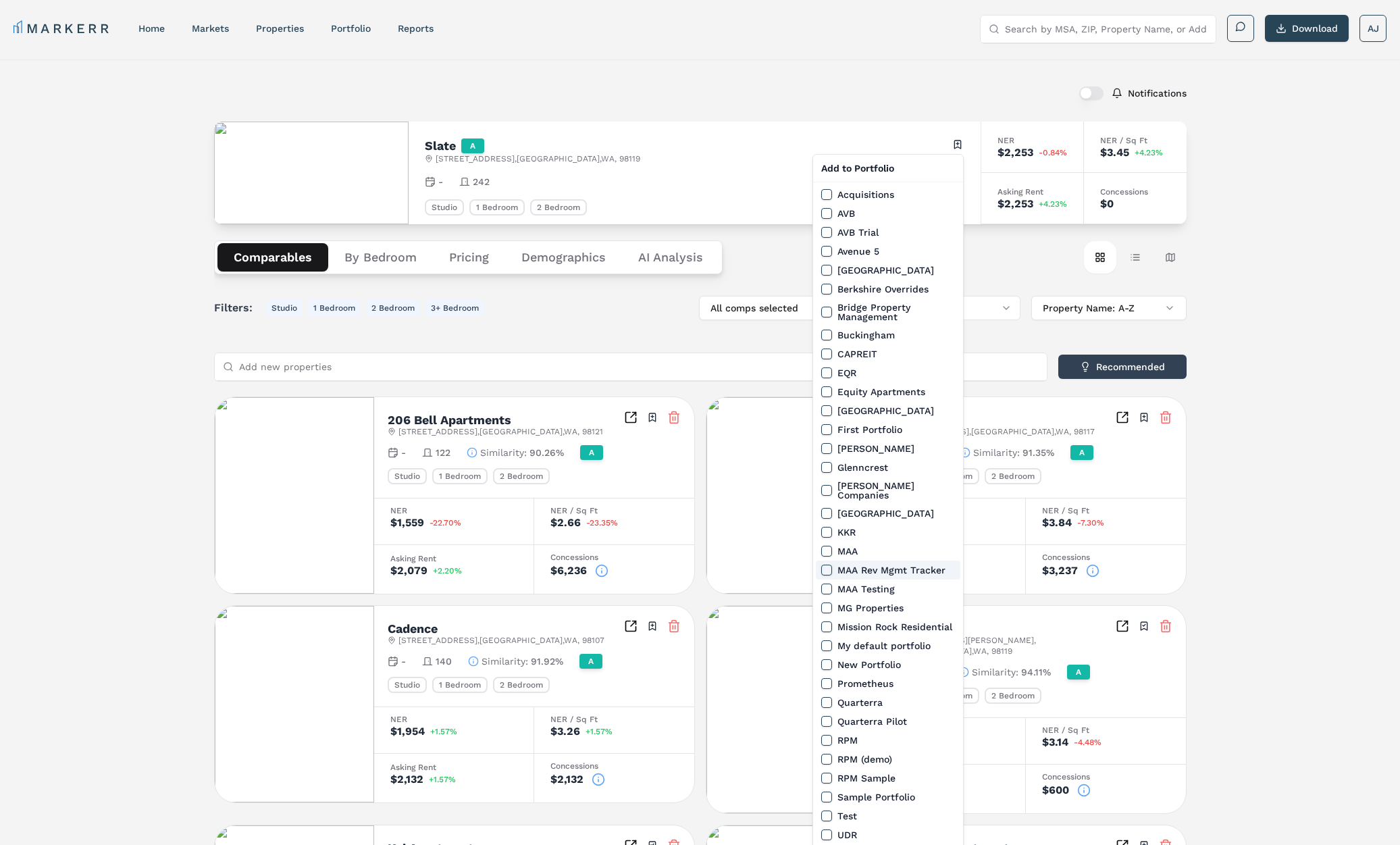
drag, startPoint x: 823, startPoint y: 561, endPoint x: 854, endPoint y: 563, distance: 31.1
click at [823, 565] on button "MAA Rev Mgmt Tracker" at bounding box center [826, 570] width 11 height 11
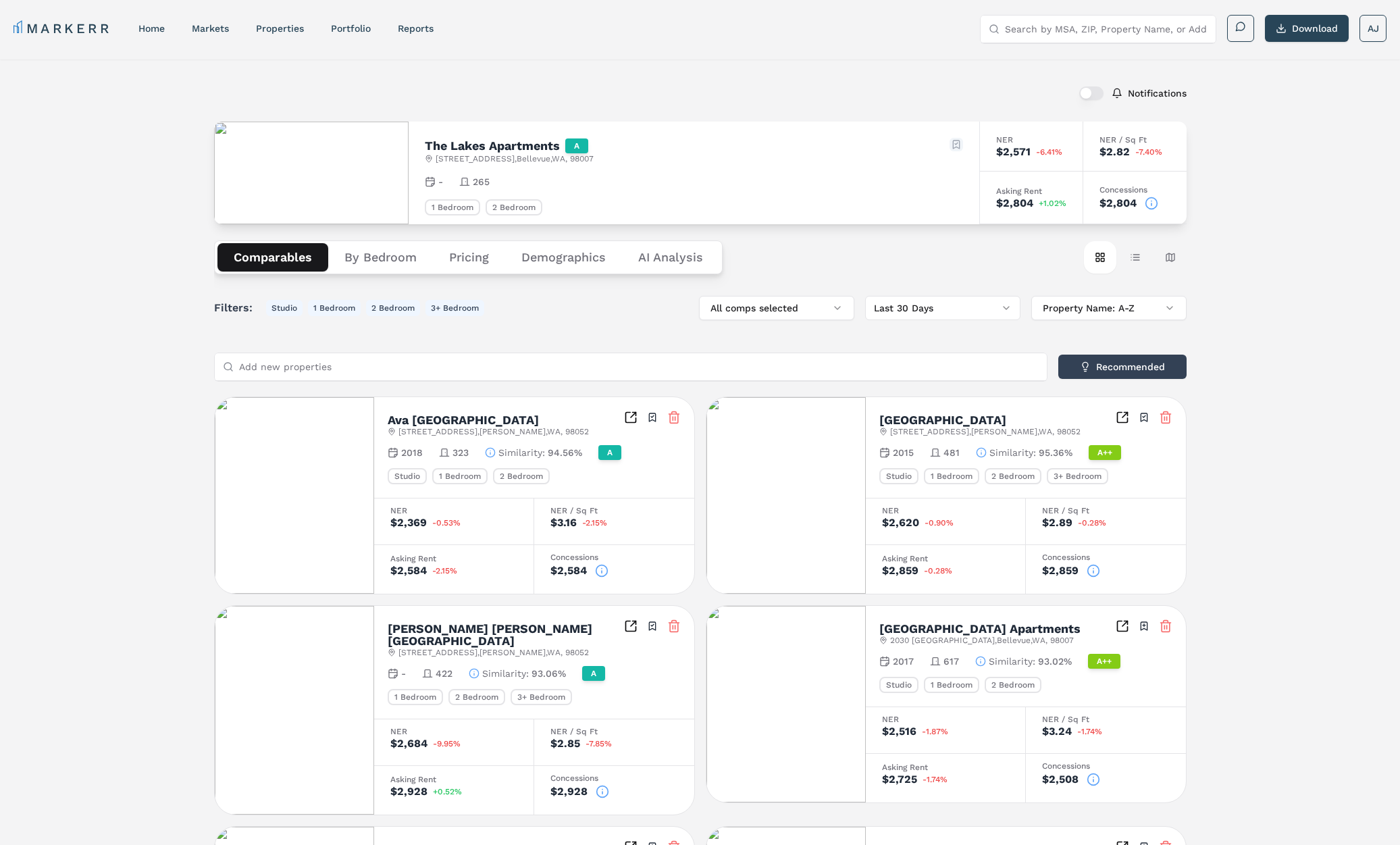
click at [958, 144] on html "MARKERR home markets properties Portfolio reports Search by MSA, ZIP, Property …" at bounding box center [700, 746] width 1400 height 1493
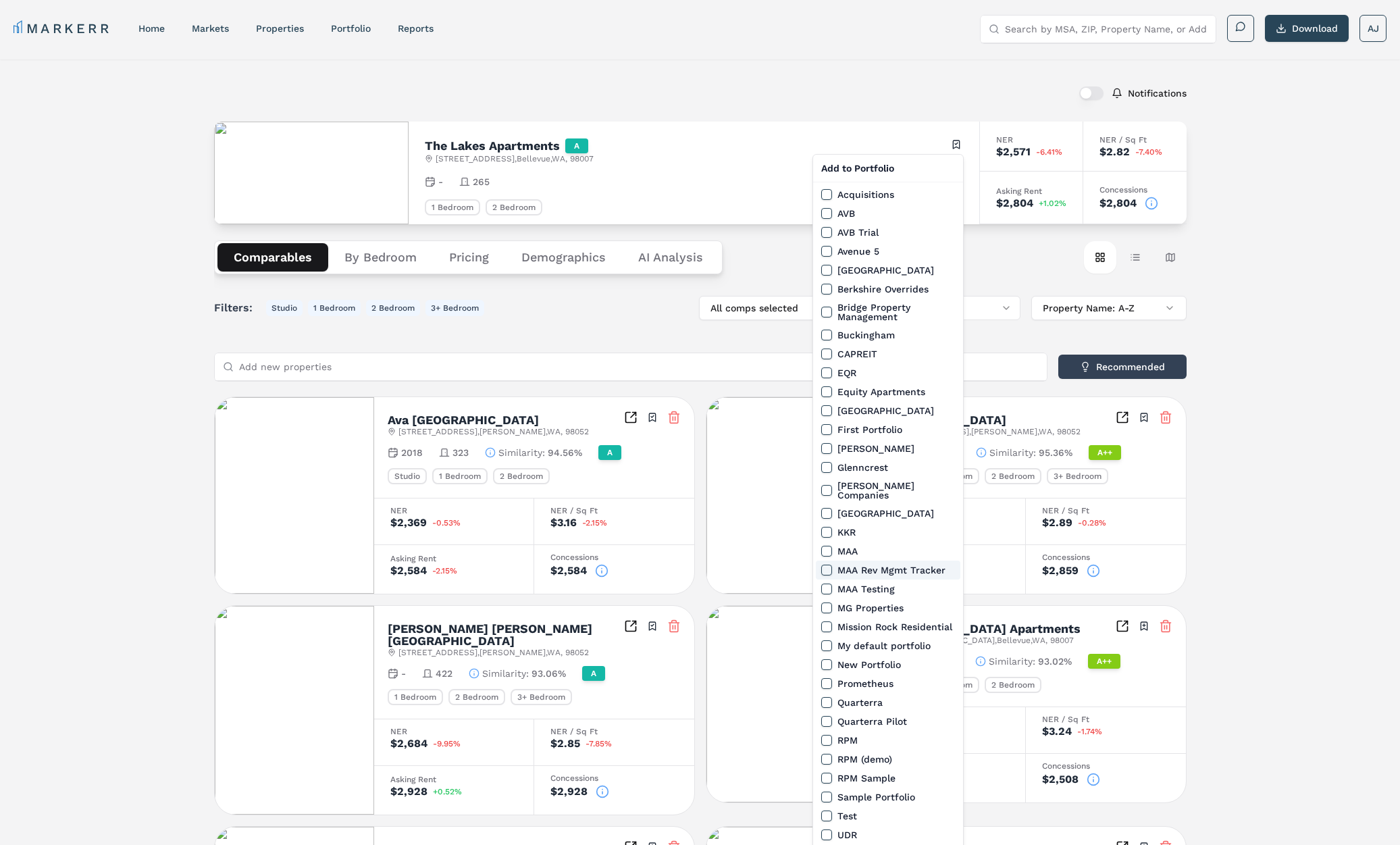
drag, startPoint x: 824, startPoint y: 558, endPoint x: 831, endPoint y: 559, distance: 7.1
click at [824, 565] on button "MAA Rev Mgmt Tracker" at bounding box center [826, 570] width 11 height 11
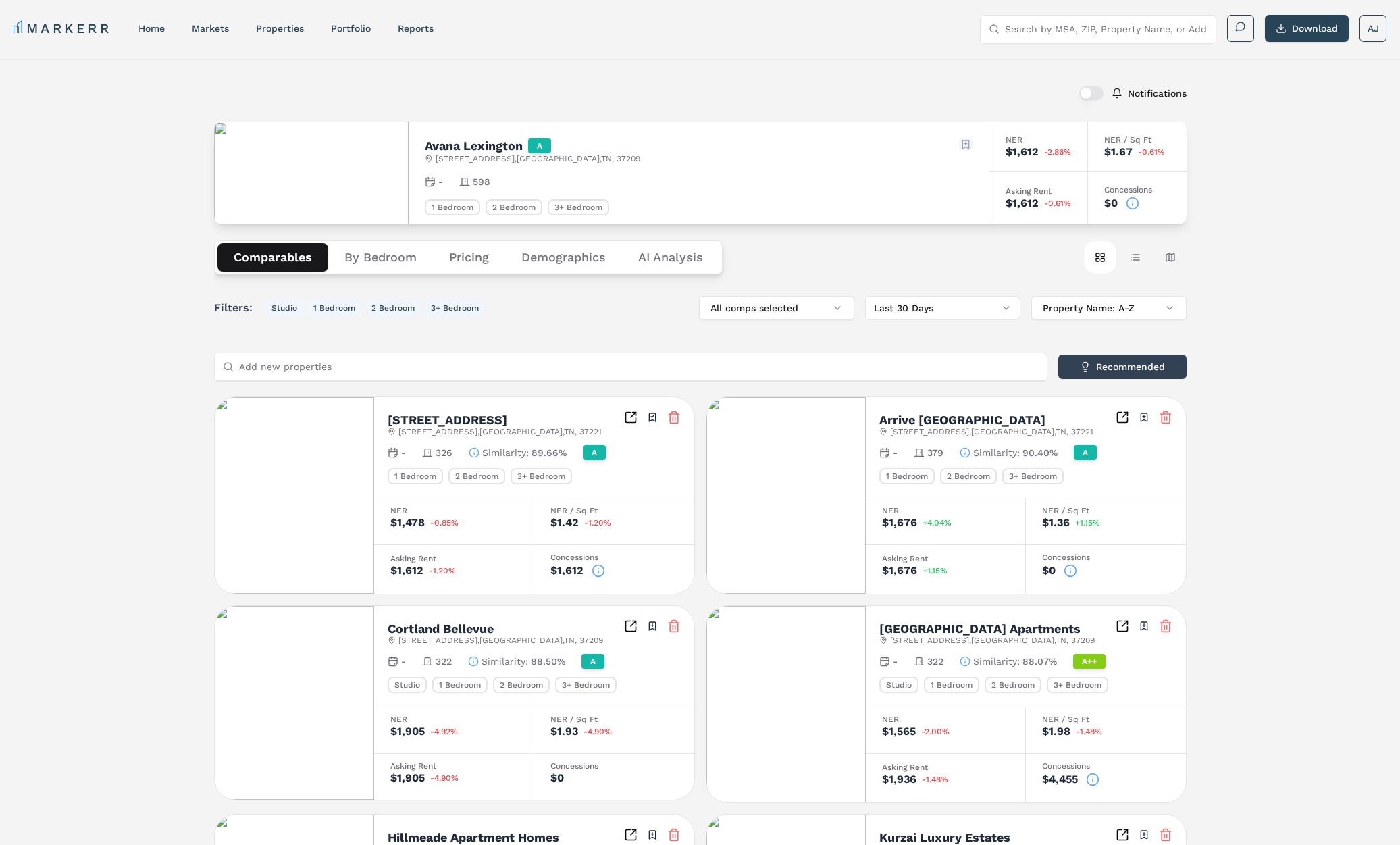
click at [969, 150] on html "MARKERR home markets properties Portfolio reports Search by MSA, ZIP, Property …" at bounding box center [700, 746] width 1400 height 1491
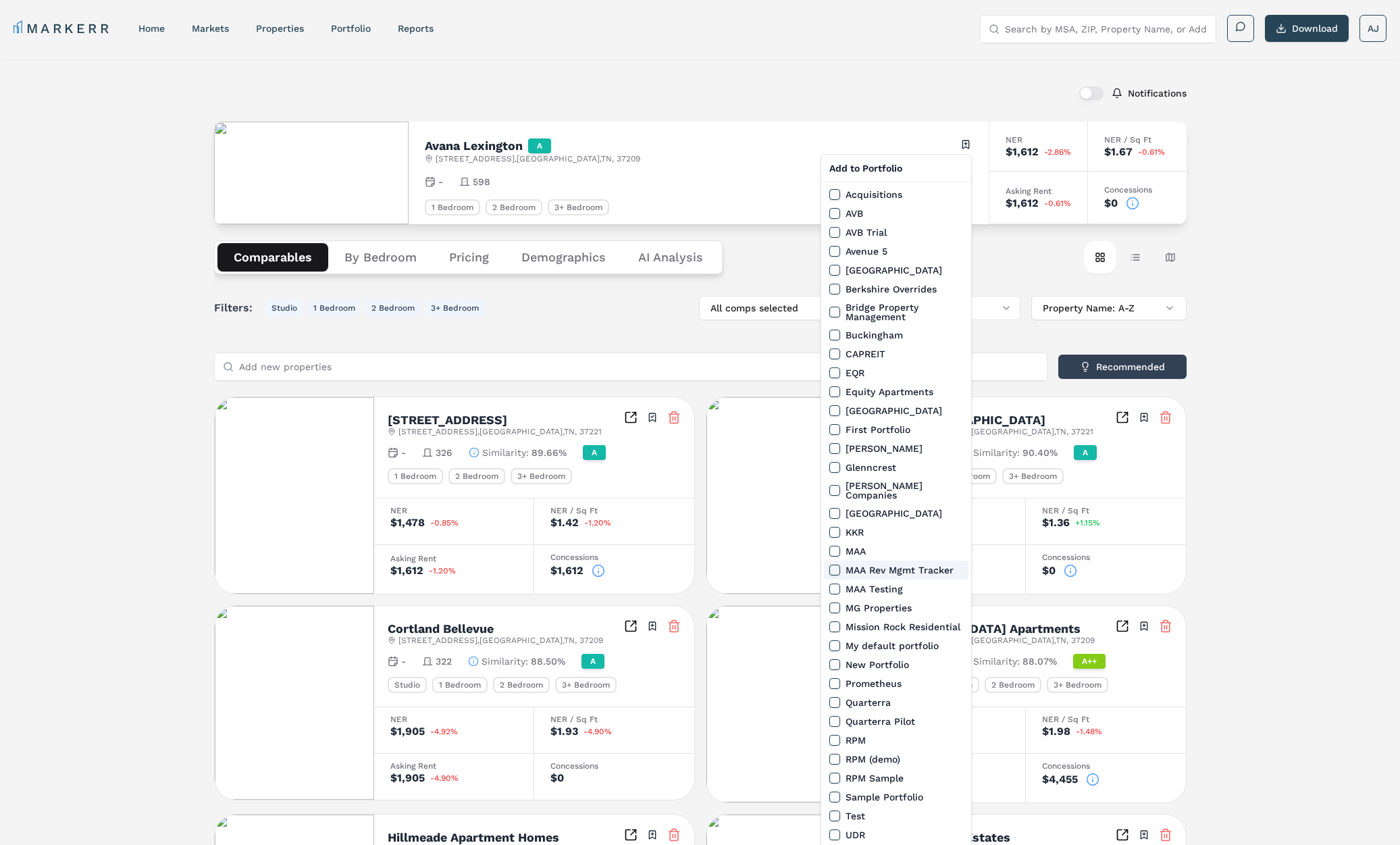
click at [835, 565] on button "MAA Rev Mgmt Tracker" at bounding box center [835, 570] width 11 height 11
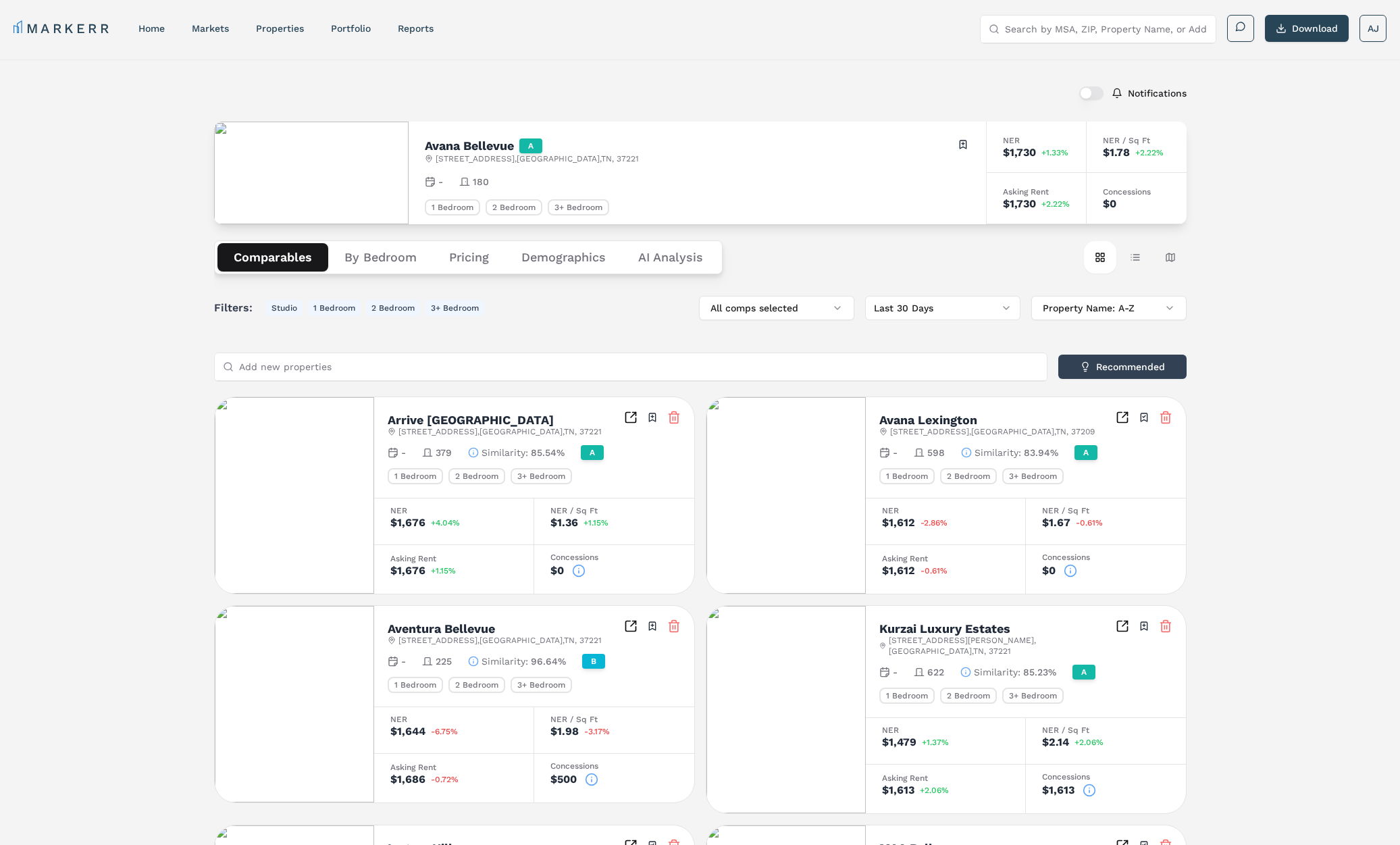
click at [958, 143] on html "MARKERR home markets properties Portfolio reports Search by MSA, ZIP, Property …" at bounding box center [700, 755] width 1400 height 1510
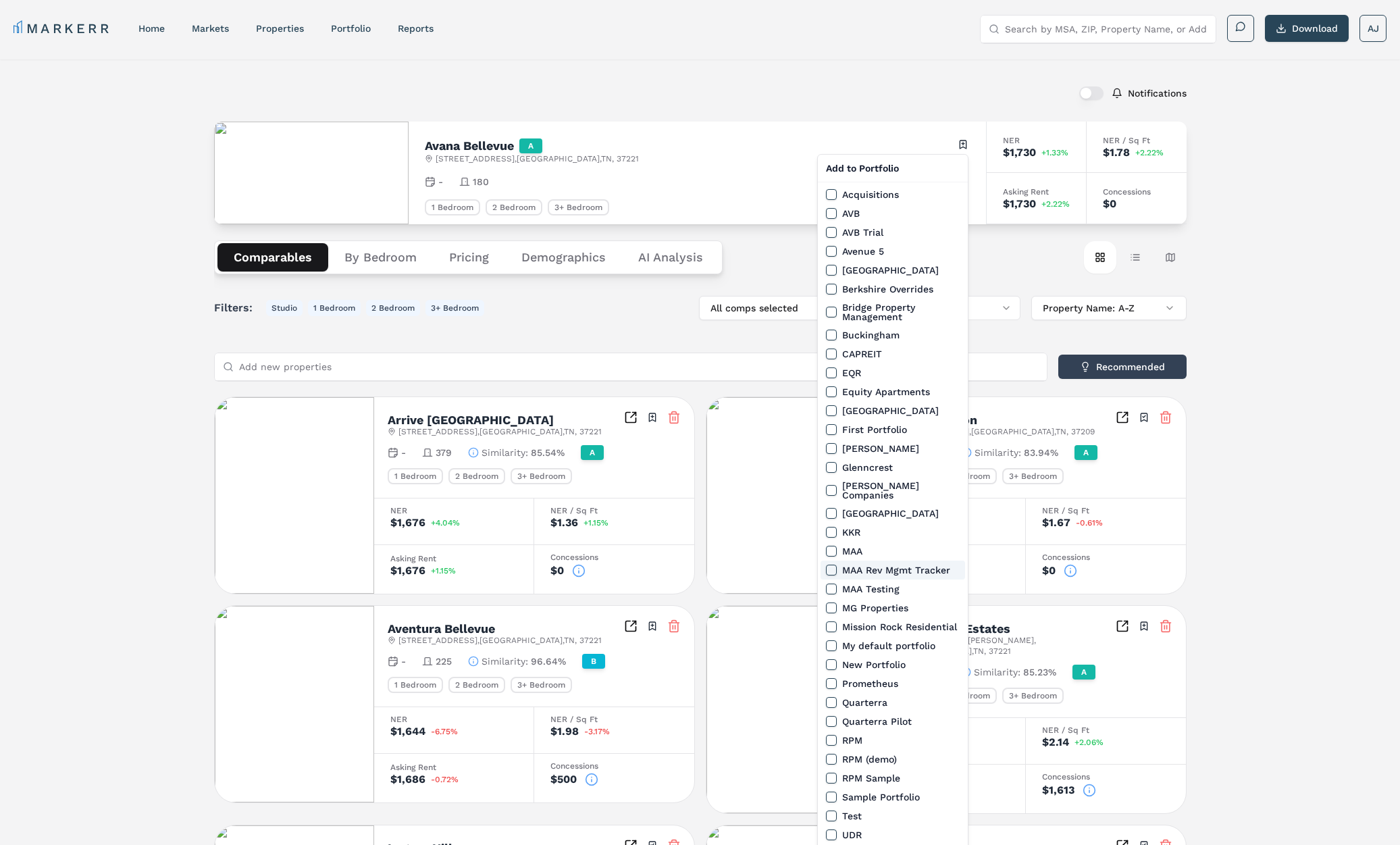
click at [835, 565] on button "MAA Rev Mgmt Tracker" at bounding box center [831, 570] width 11 height 11
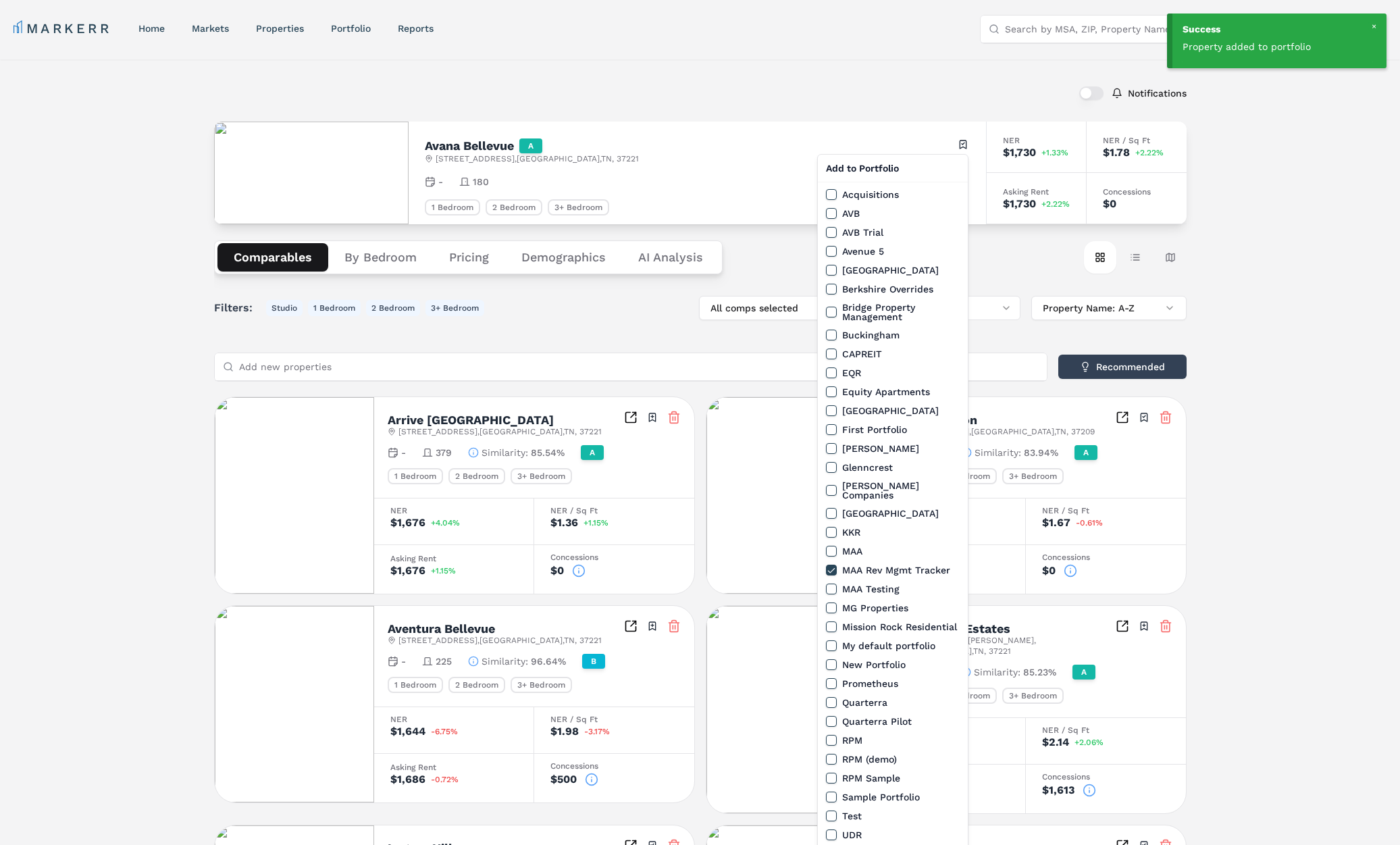
click at [612, 92] on html "Success Property added to portfolio MARKERR home markets properties Portfolio r…" at bounding box center [700, 755] width 1400 height 1510
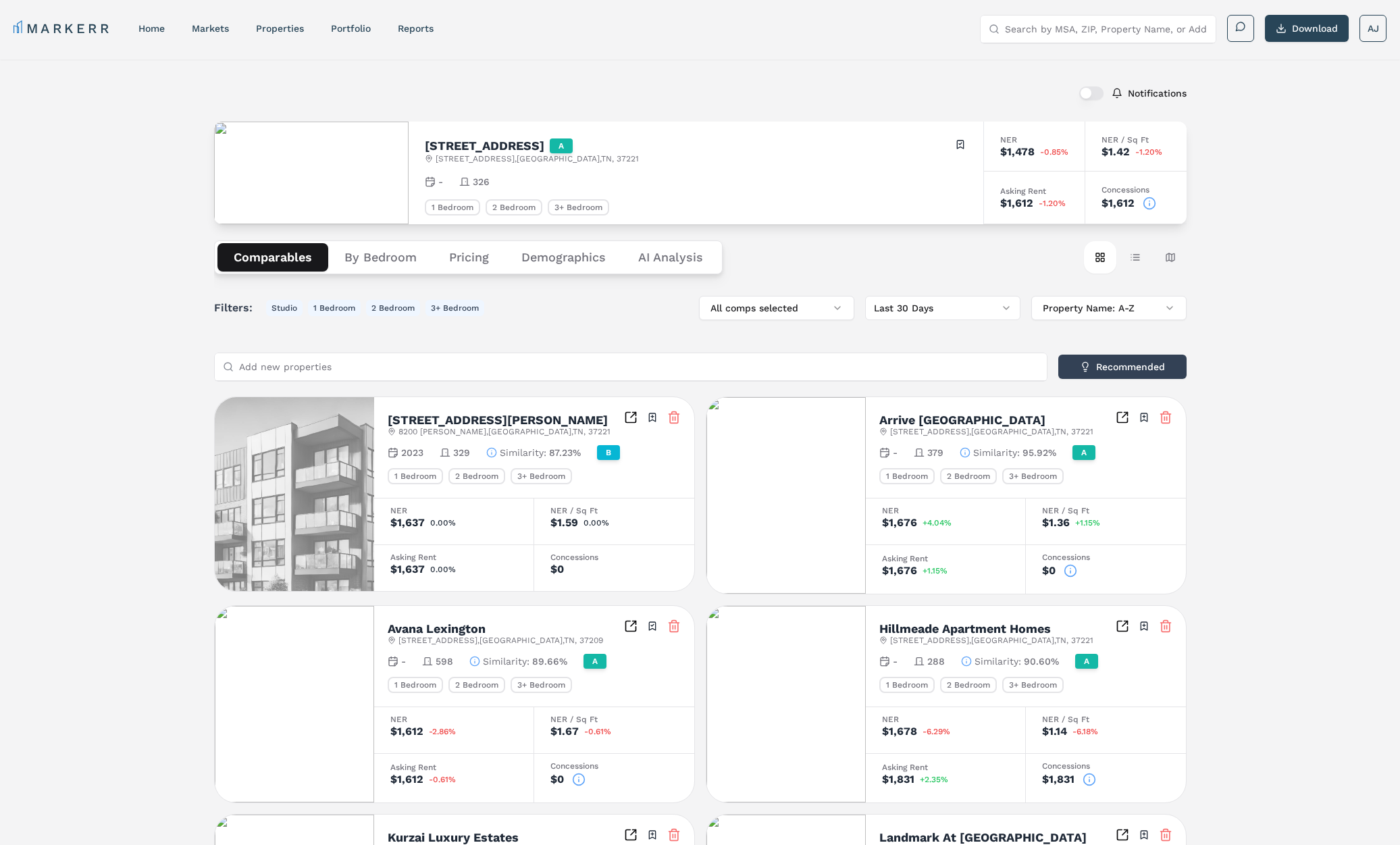
click at [952, 141] on div "[STREET_ADDRESS] Toggle portfolio menu" at bounding box center [696, 151] width 542 height 26
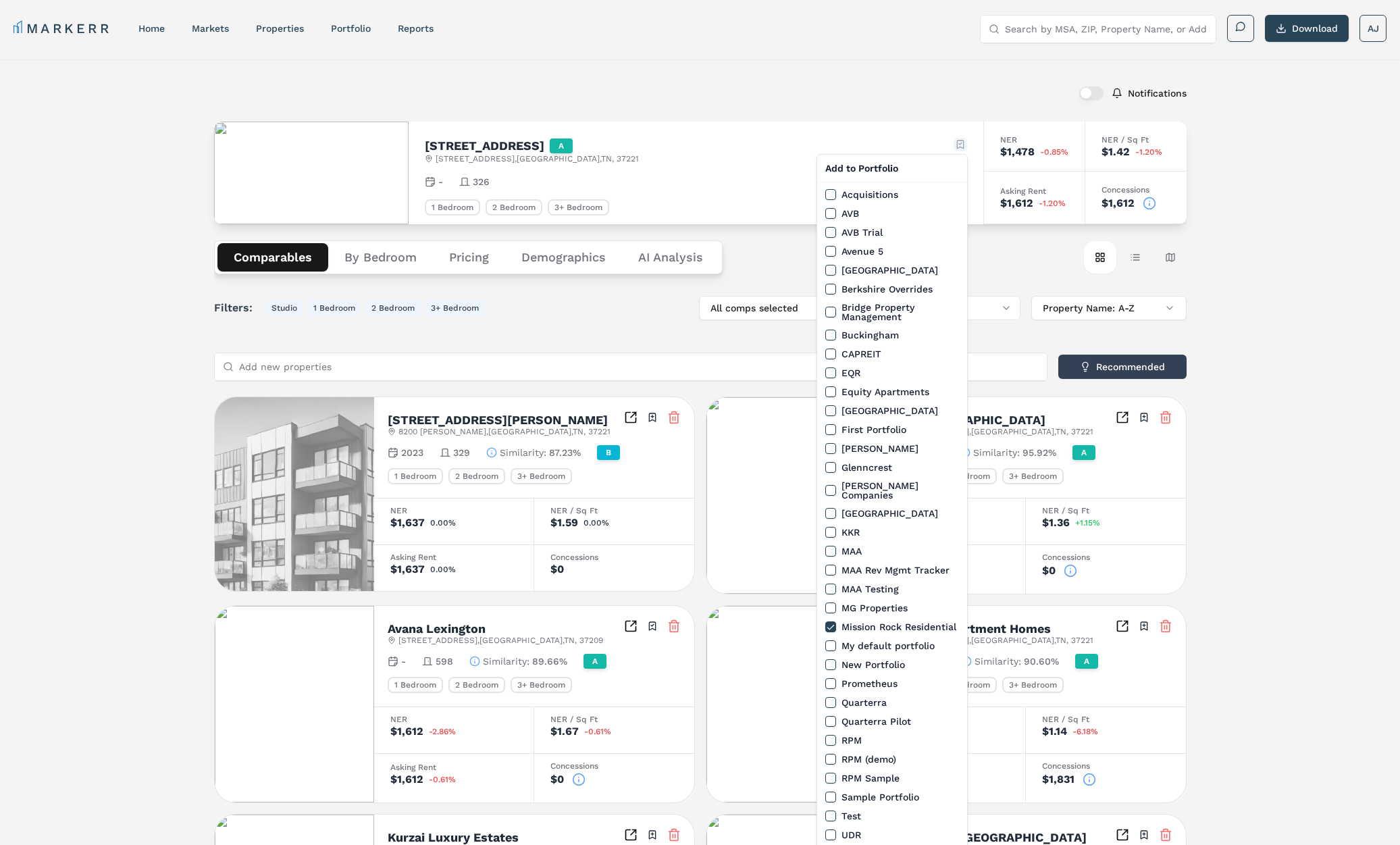
click at [964, 143] on html "MARKERR home markets properties Portfolio reports Search by MSA, ZIP, Property …" at bounding box center [700, 744] width 1400 height 1488
drag, startPoint x: 829, startPoint y: 563, endPoint x: 842, endPoint y: 562, distance: 13.0
click at [830, 565] on button "MAA Rev Mgmt Tracker" at bounding box center [831, 570] width 11 height 11
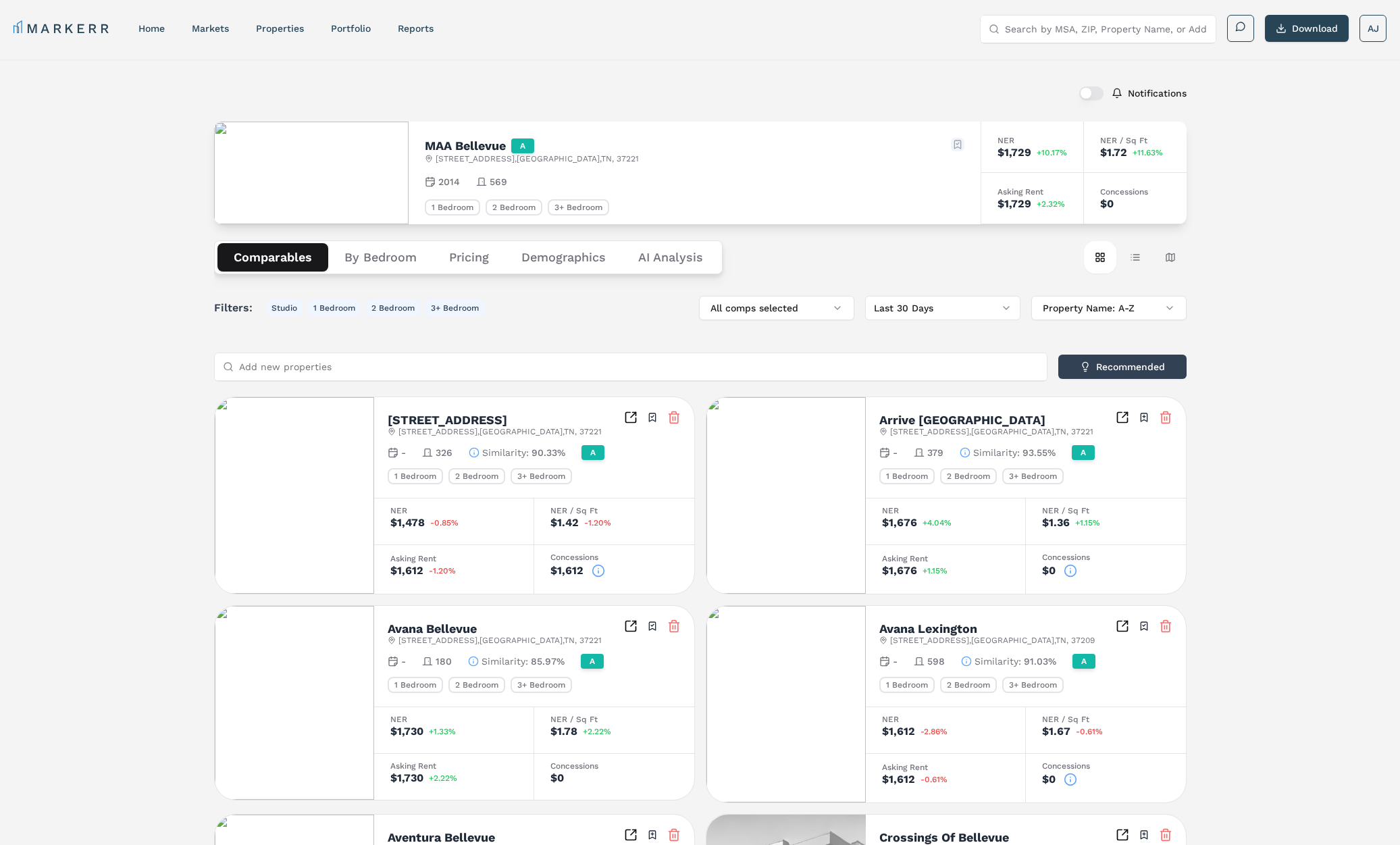
click at [959, 146] on html "MARKERR home markets properties Portfolio reports Search by MSA, ZIP, Property …" at bounding box center [700, 746] width 1400 height 1491
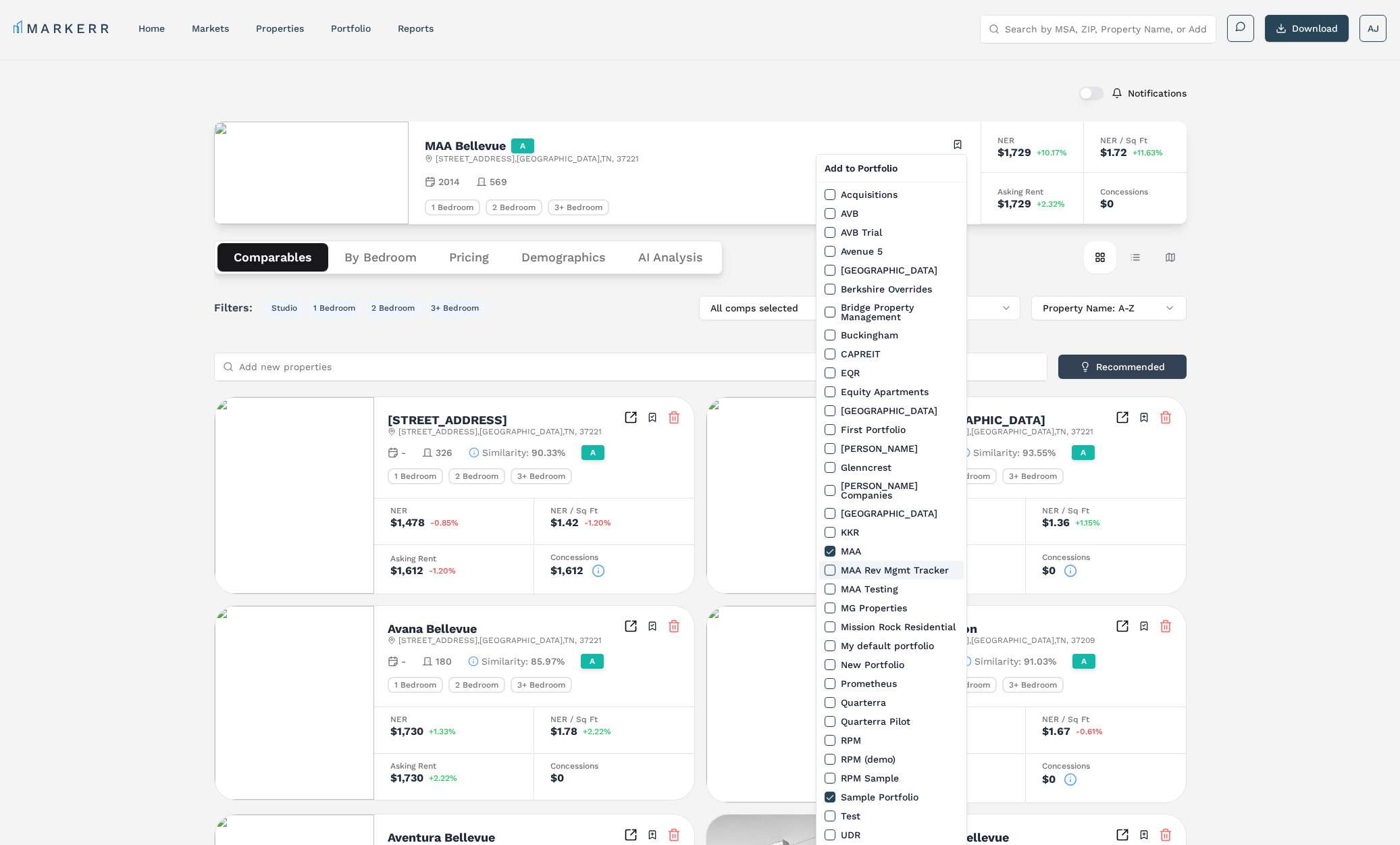
drag, startPoint x: 829, startPoint y: 561, endPoint x: 846, endPoint y: 562, distance: 17.0
click at [829, 565] on button "MAA Rev Mgmt Tracker" at bounding box center [830, 570] width 11 height 11
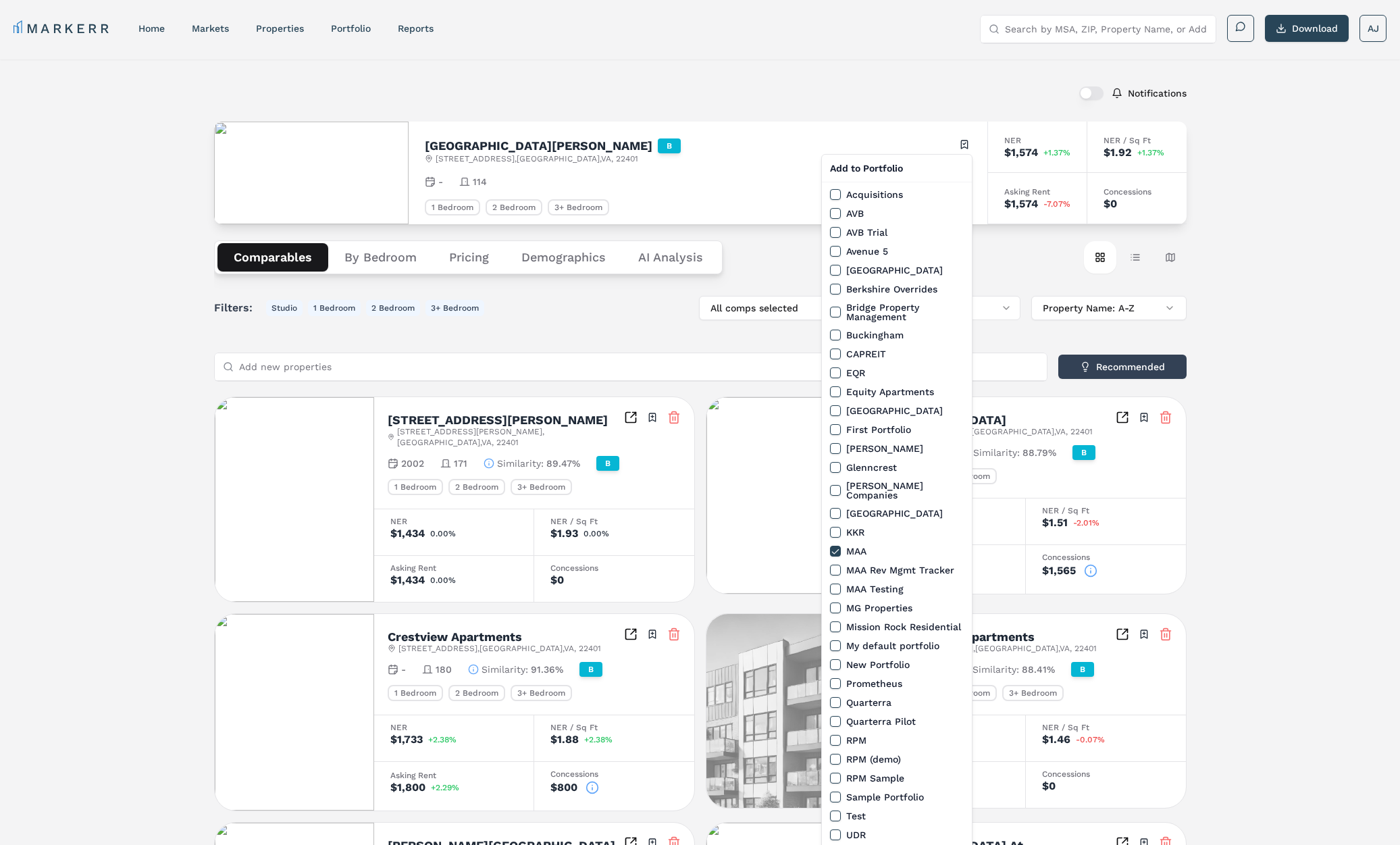
click at [966, 141] on html "MARKERR home markets properties Portfolio reports Search by MSA, ZIP, Property …" at bounding box center [700, 753] width 1400 height 1507
drag, startPoint x: 835, startPoint y: 558, endPoint x: 886, endPoint y: 529, distance: 58.7
click at [835, 565] on button "MAA Rev Mgmt Tracker" at bounding box center [835, 570] width 11 height 11
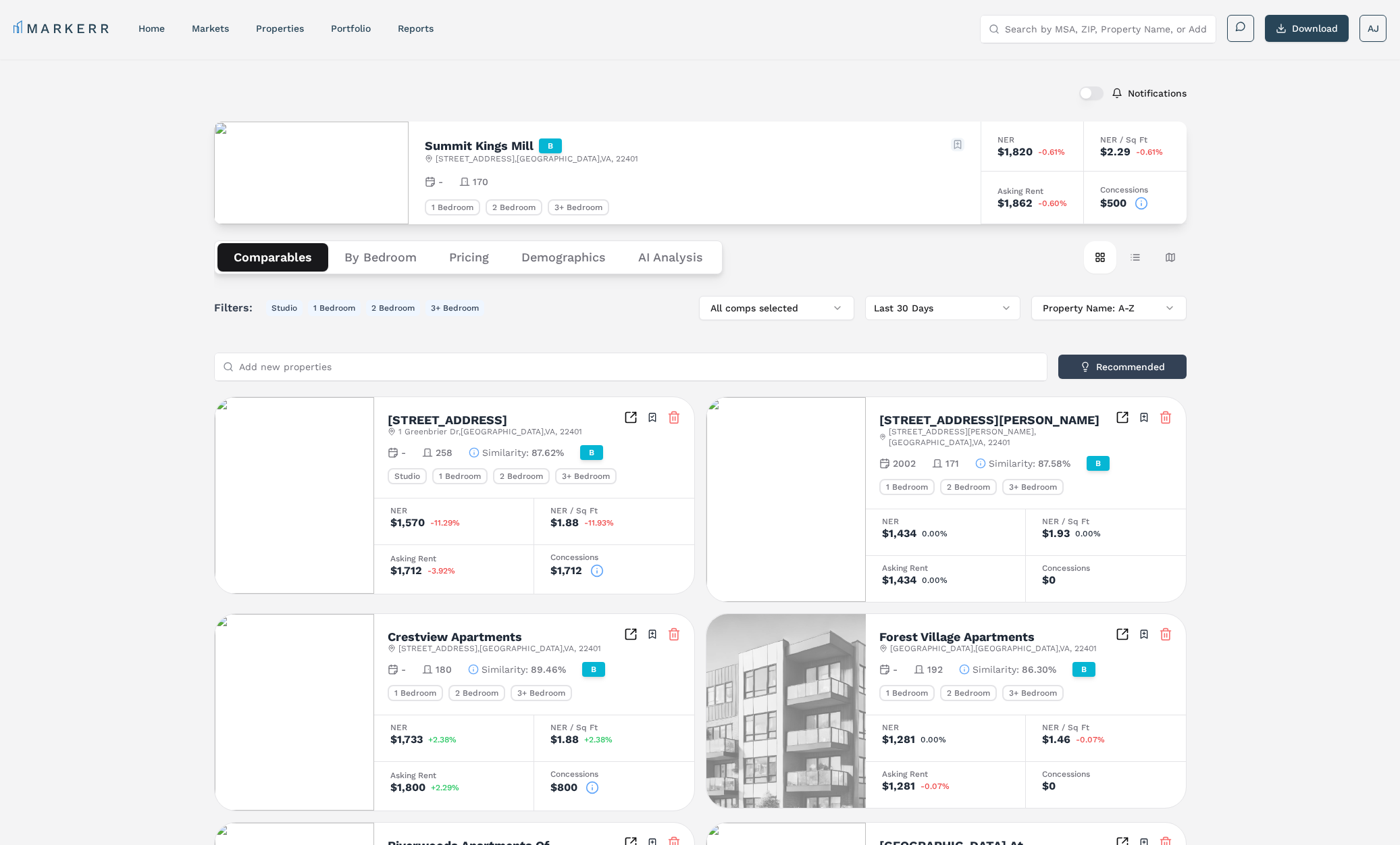
click at [955, 150] on div "Summit Kings Mill B [STREET_ADDRESS] Toggle portfolio menu" at bounding box center [694, 151] width 539 height 26
click at [960, 144] on html "MARKERR home markets properties Portfolio reports Search by MSA, ZIP, Property …" at bounding box center [700, 746] width 1400 height 1493
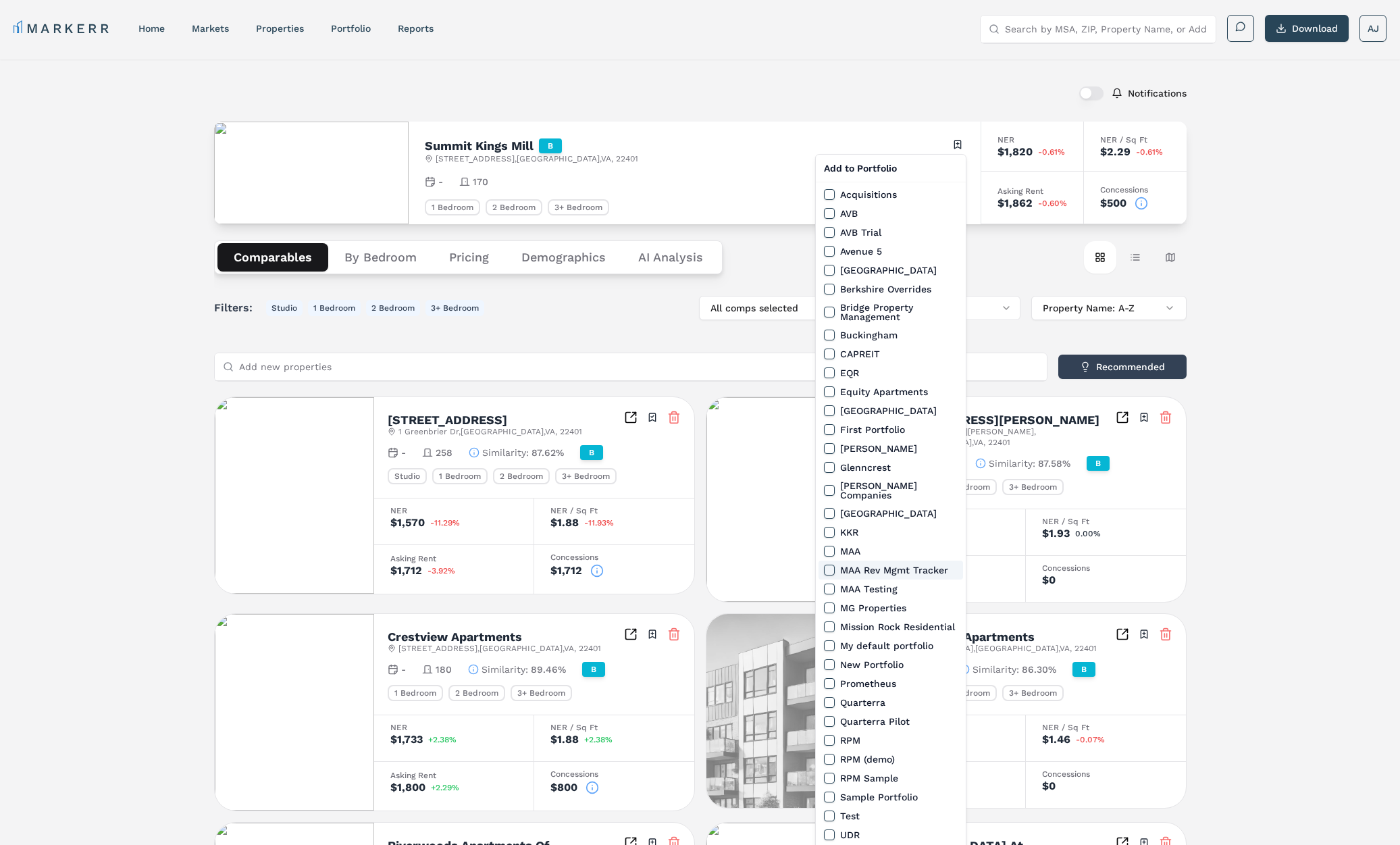
click at [825, 565] on button "MAA Rev Mgmt Tracker" at bounding box center [829, 570] width 11 height 11
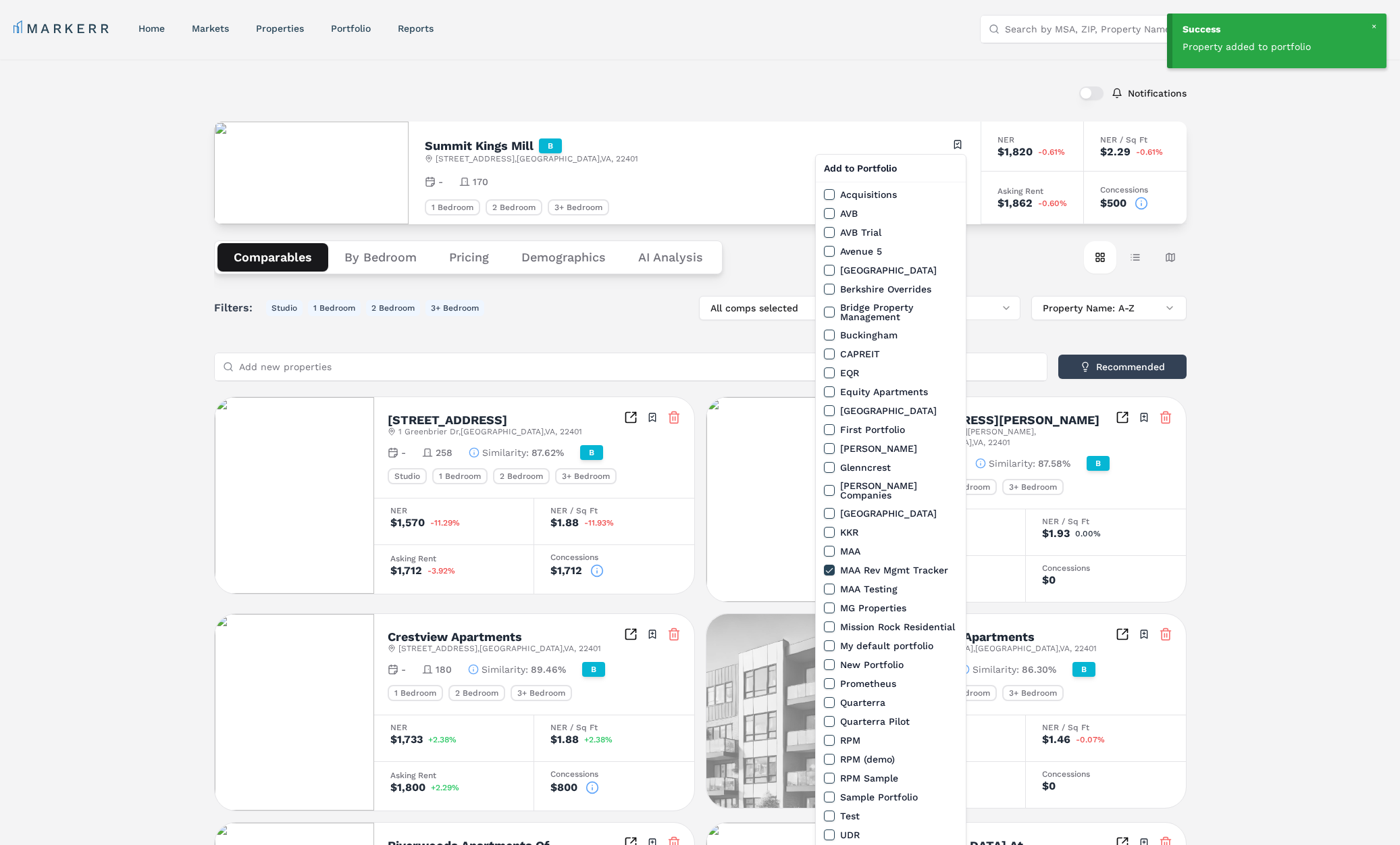
click at [621, 68] on html "Success Property added to portfolio MARKERR home markets properties Portfolio r…" at bounding box center [700, 746] width 1400 height 1493
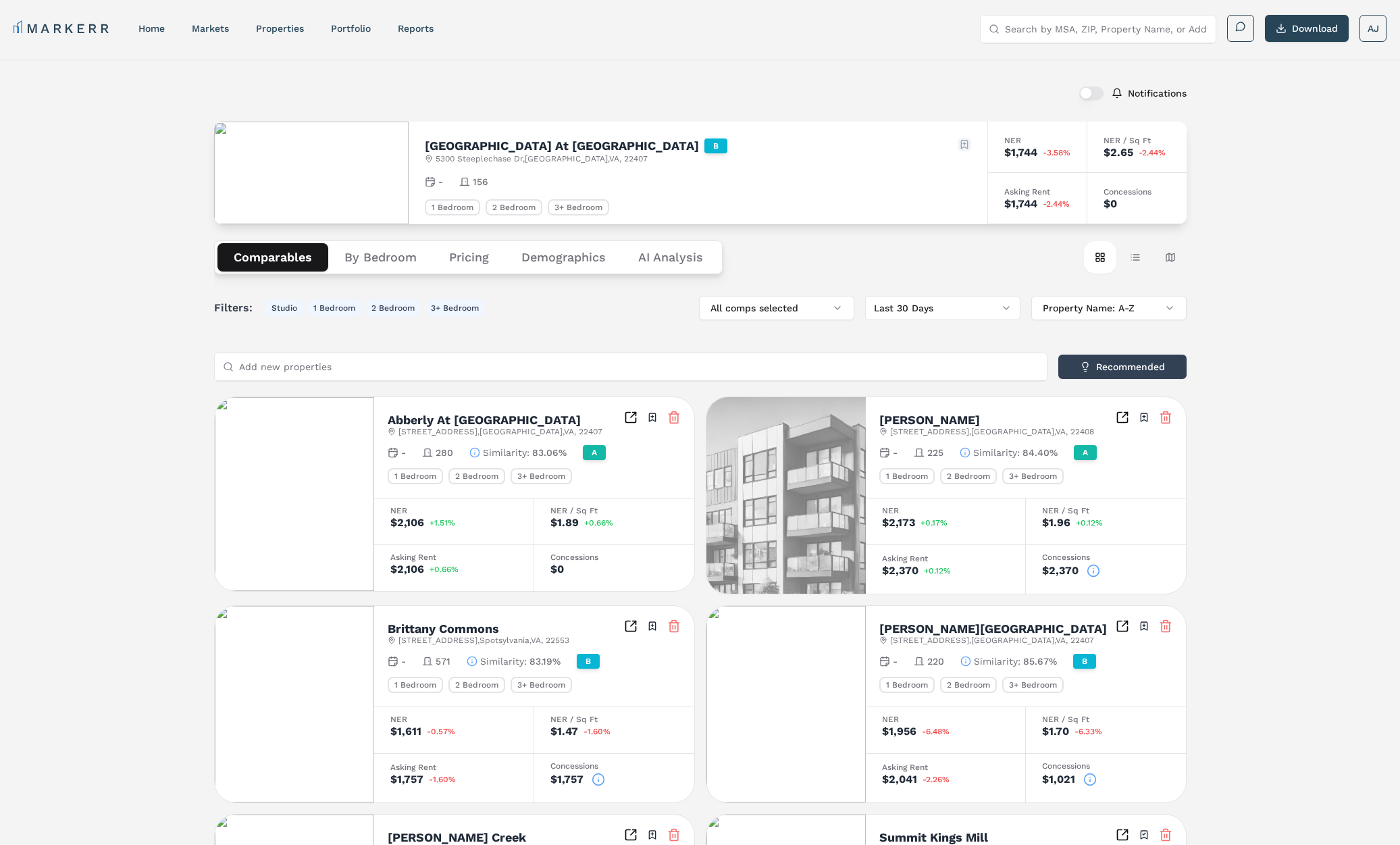
click at [961, 141] on html "MARKERR home markets properties Portfolio reports Search by MSA, ZIP, Property …" at bounding box center [700, 737] width 1400 height 1476
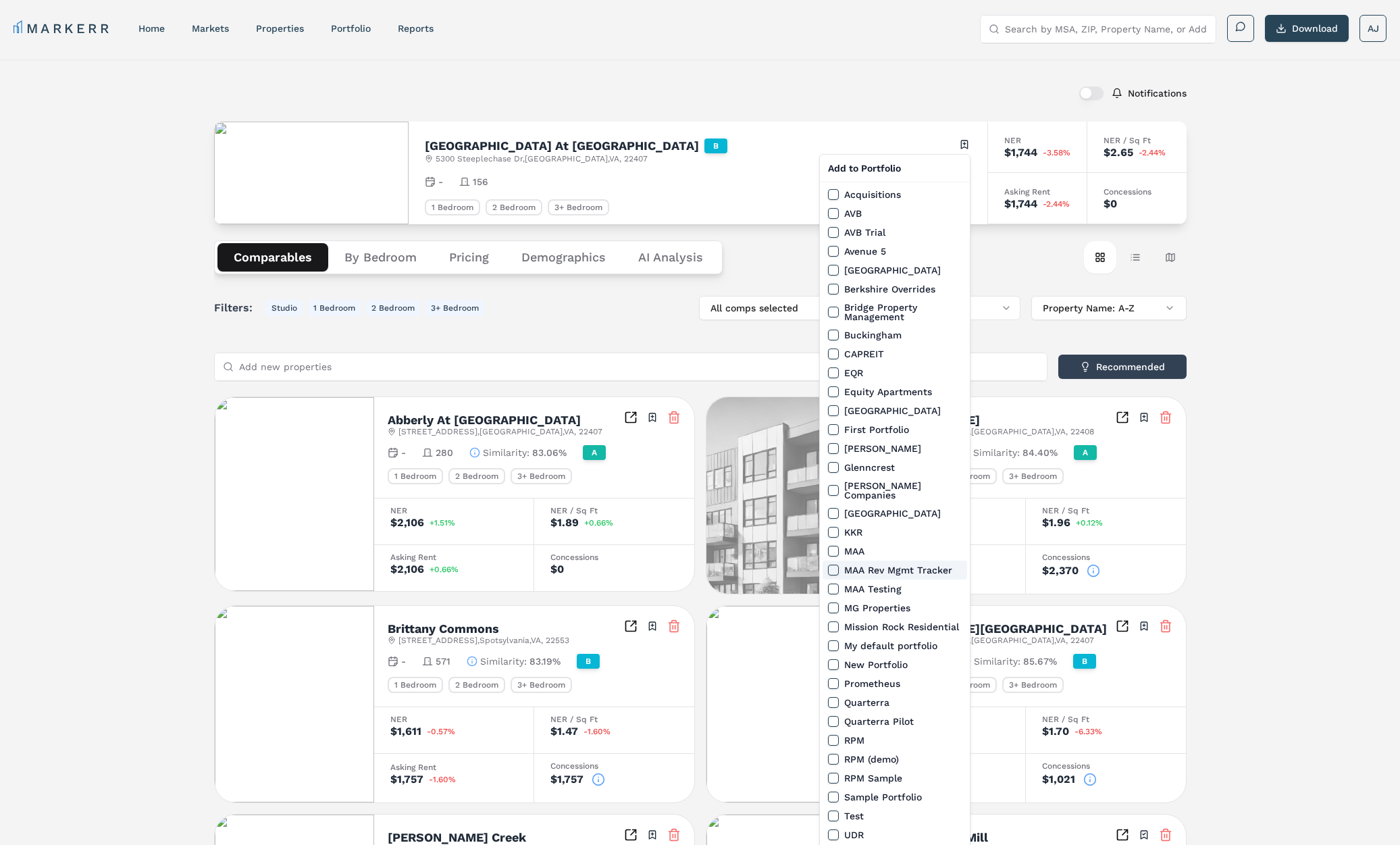
click at [833, 565] on button "MAA Rev Mgmt Tracker" at bounding box center [834, 570] width 11 height 11
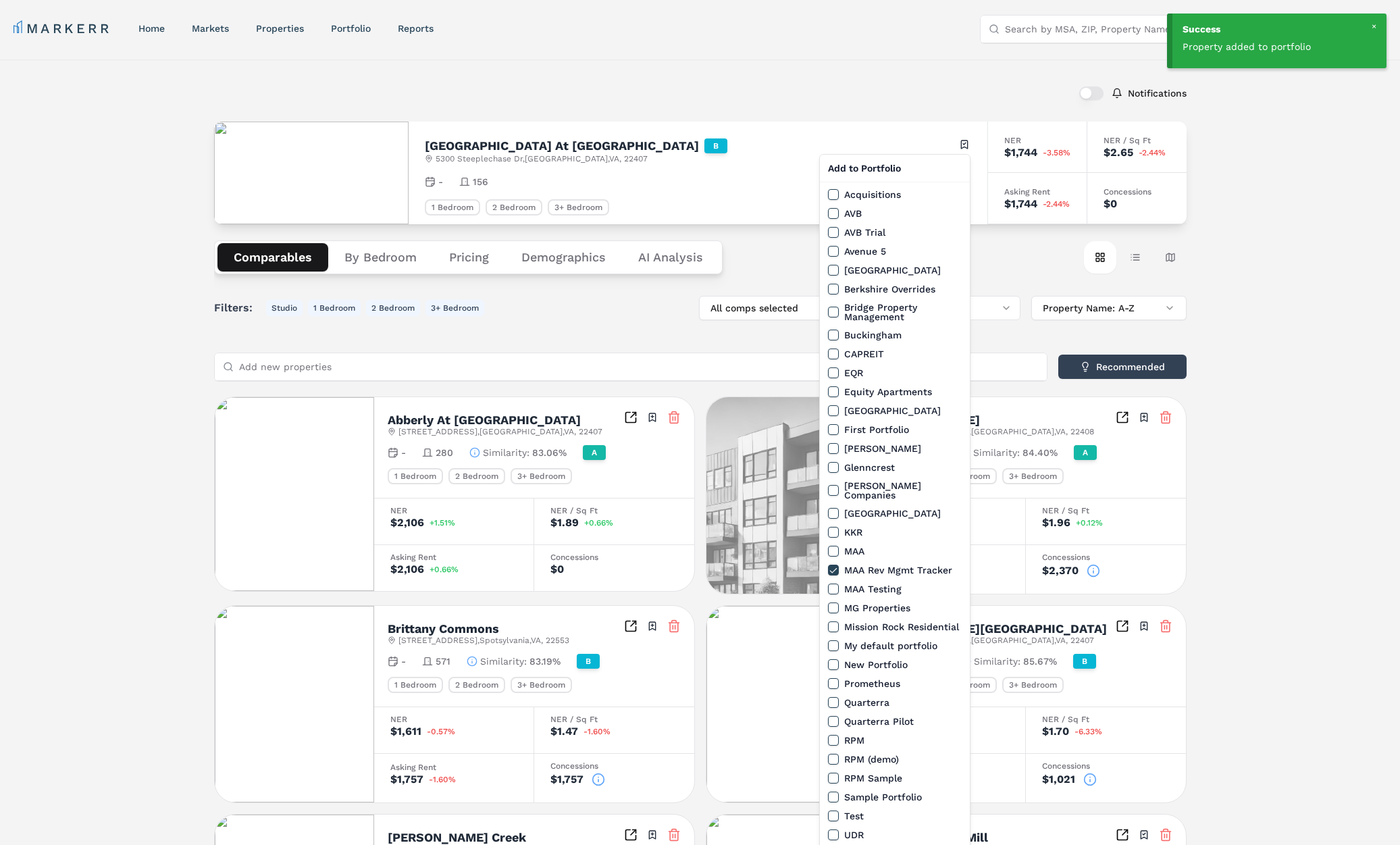
click at [535, 40] on html "Success Property added to portfolio MARKERR home markets properties Portfolio r…" at bounding box center [700, 737] width 1400 height 1476
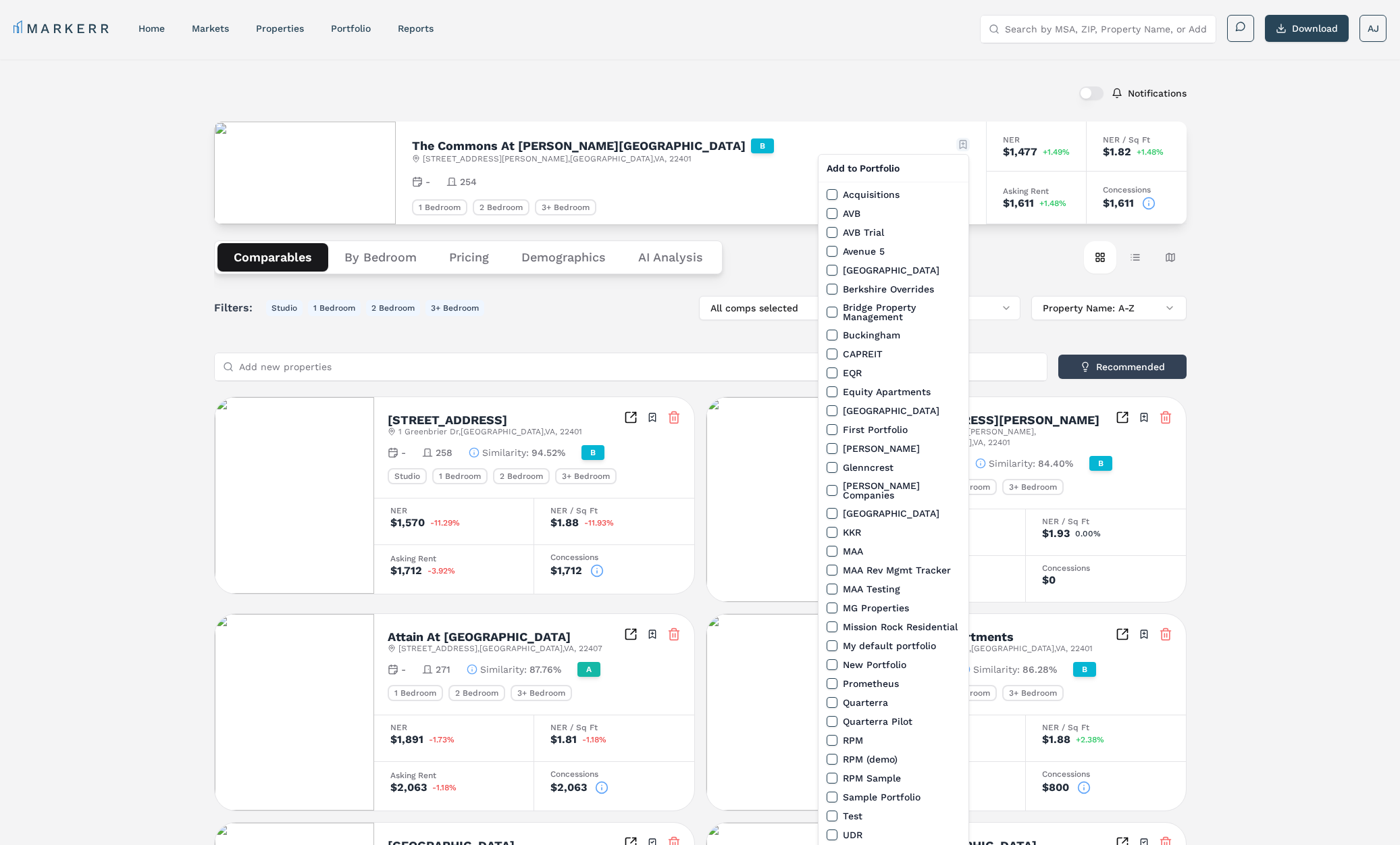
click at [965, 141] on html "MARKERR home markets properties Portfolio reports Search by MSA, ZIP, Property …" at bounding box center [700, 746] width 1400 height 1494
drag, startPoint x: 833, startPoint y: 561, endPoint x: 844, endPoint y: 553, distance: 13.6
click at [833, 565] on button "MAA Rev Mgmt Tracker" at bounding box center [832, 570] width 11 height 11
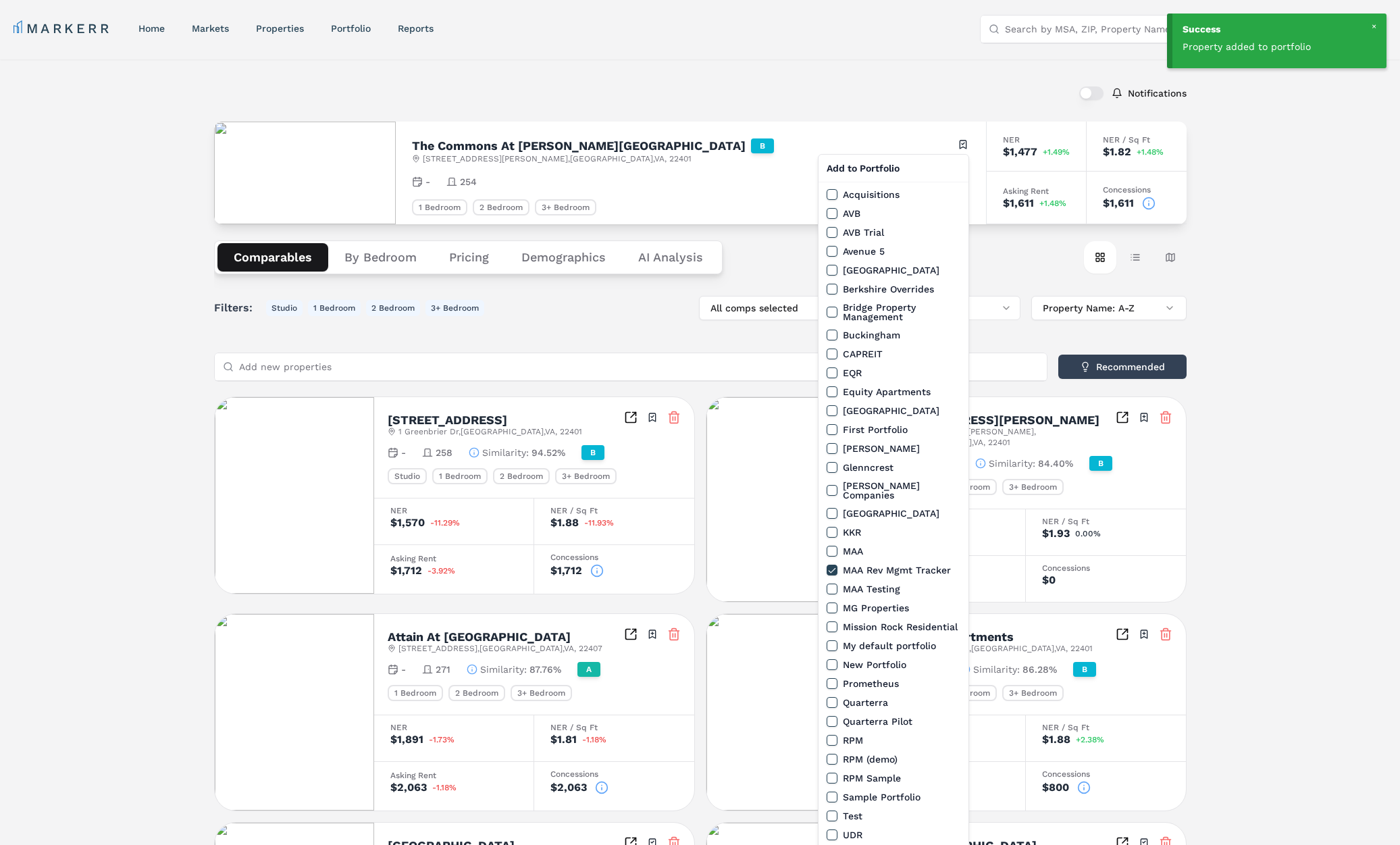
click at [651, 78] on html "Success Property added to portfolio MARKERR home markets properties Portfolio r…" at bounding box center [700, 746] width 1400 height 1494
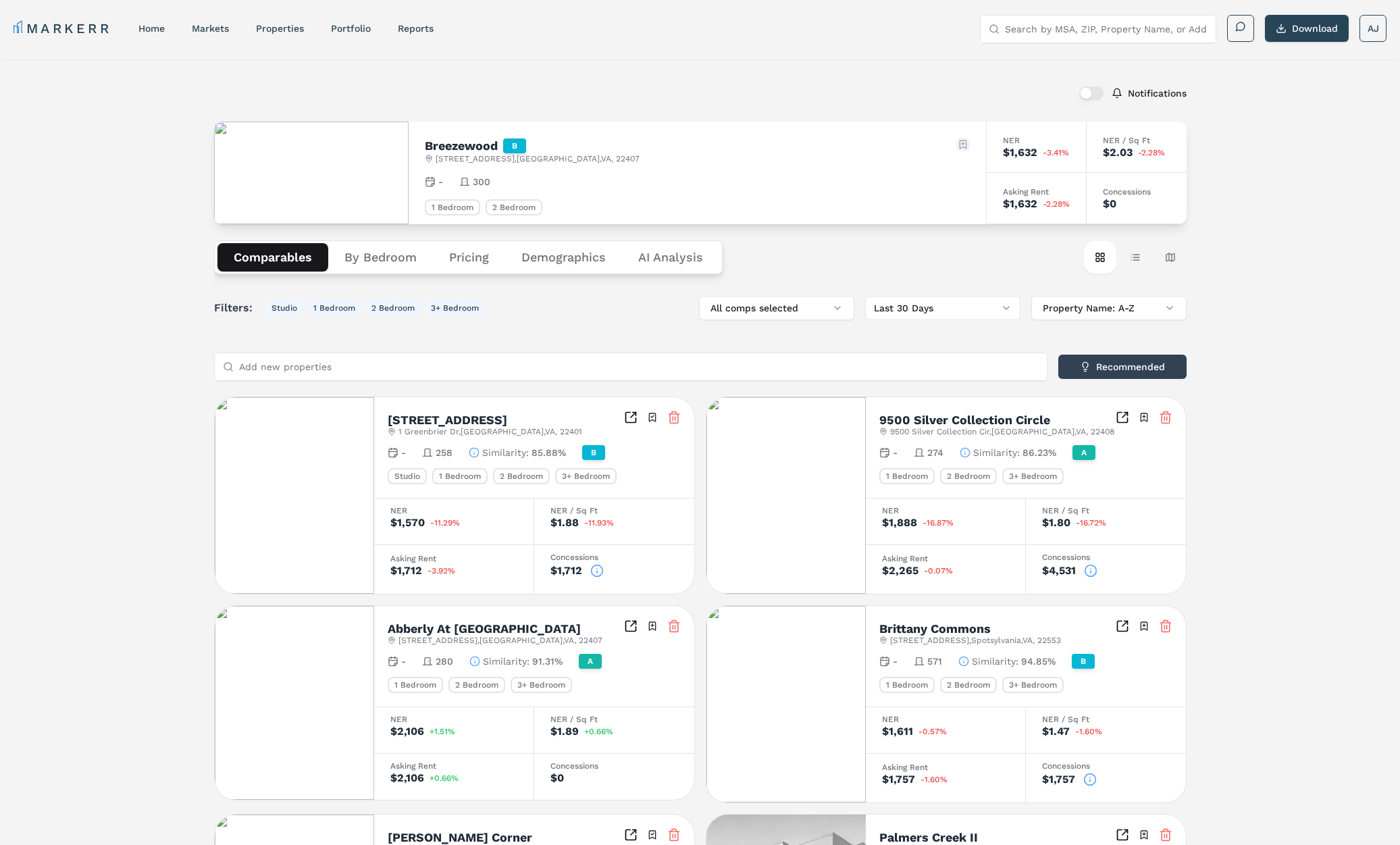
click at [964, 147] on html "MARKERR home markets properties Portfolio reports Search by MSA, ZIP, Property …" at bounding box center [700, 749] width 1400 height 1498
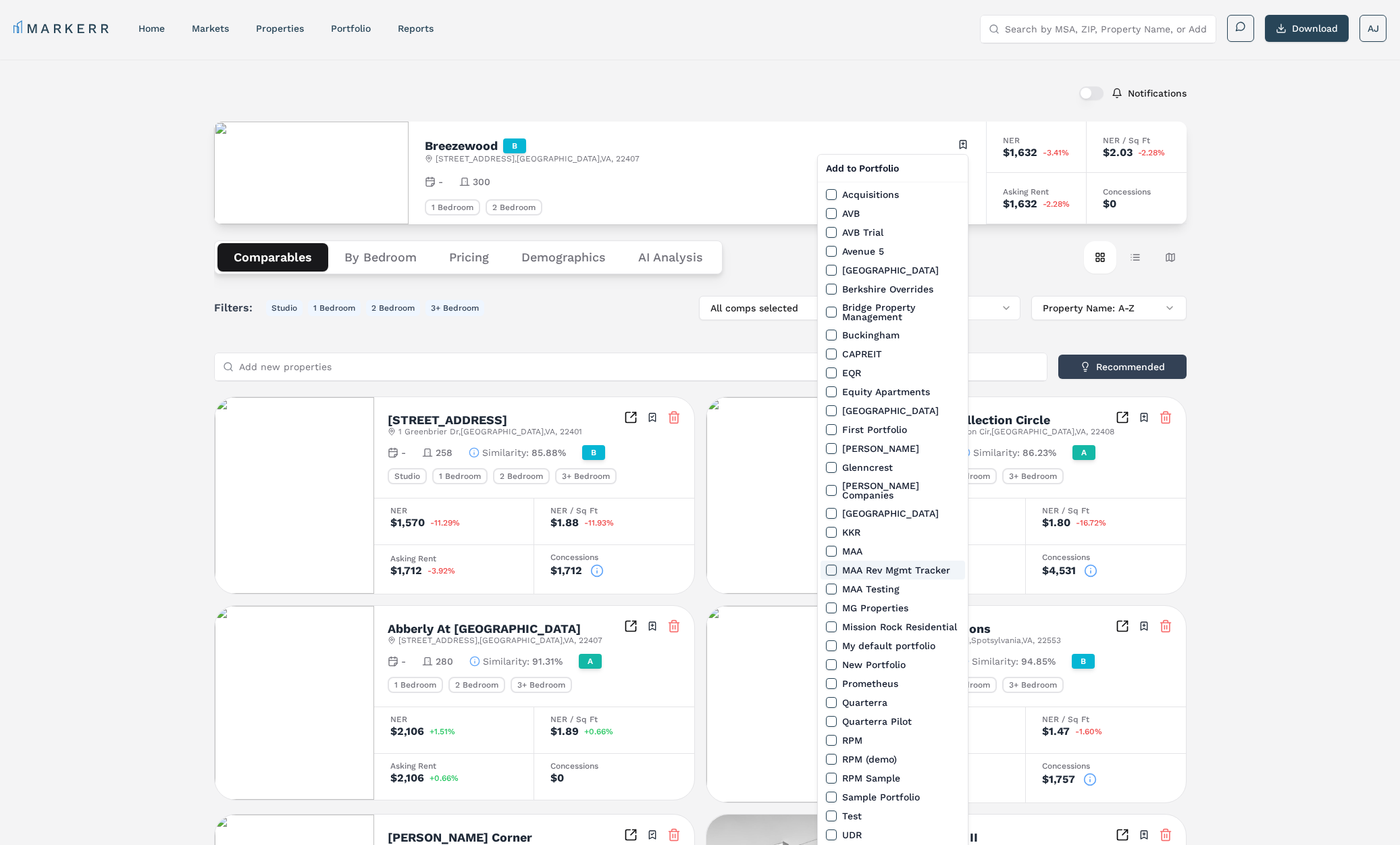
click at [830, 565] on button "MAA Rev Mgmt Tracker" at bounding box center [831, 570] width 11 height 11
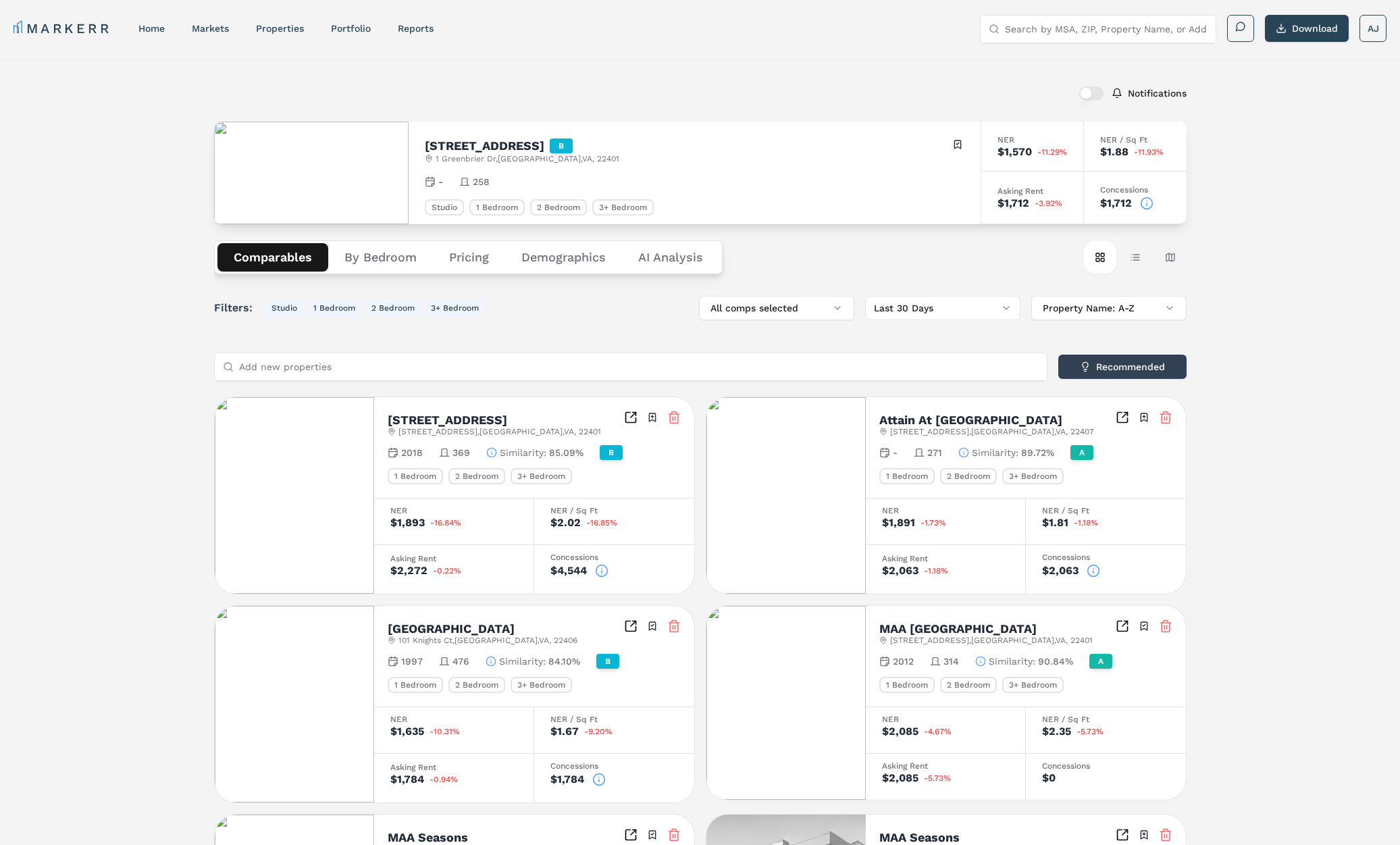
click at [966, 146] on div "[GEOGRAPHIC_DATA][STREET_ADDRESS] Toggle portfolio menu - 258 Studio 1 Bedroom …" at bounding box center [694, 172] width 572 height 103
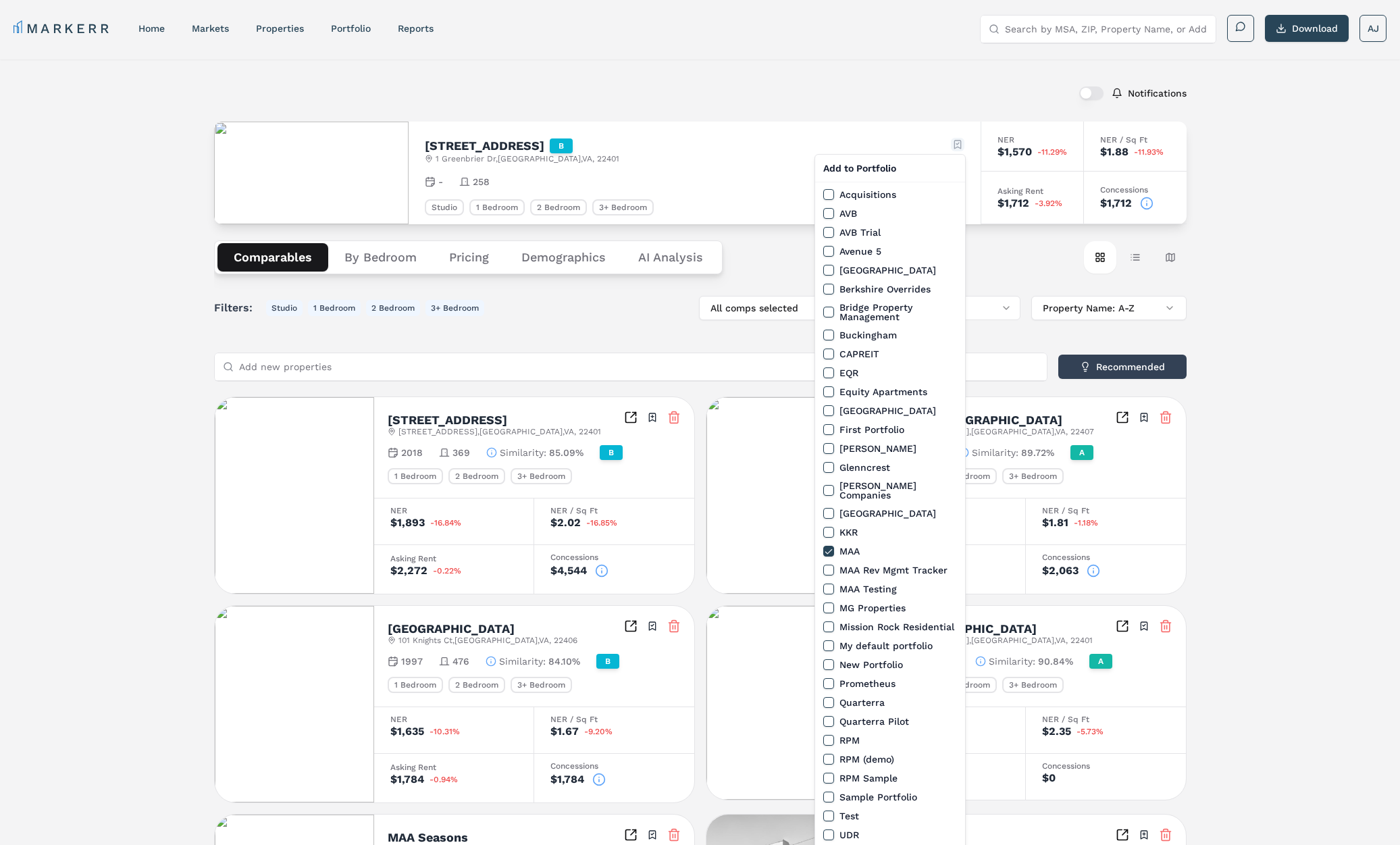
click at [957, 144] on html "MARKERR home markets properties Portfolio reports Search by MSA, ZIP, Property …" at bounding box center [700, 750] width 1400 height 1501
drag, startPoint x: 830, startPoint y: 561, endPoint x: 827, endPoint y: 550, distance: 11.4
click at [830, 565] on button "MAA Rev Mgmt Tracker" at bounding box center [828, 570] width 11 height 11
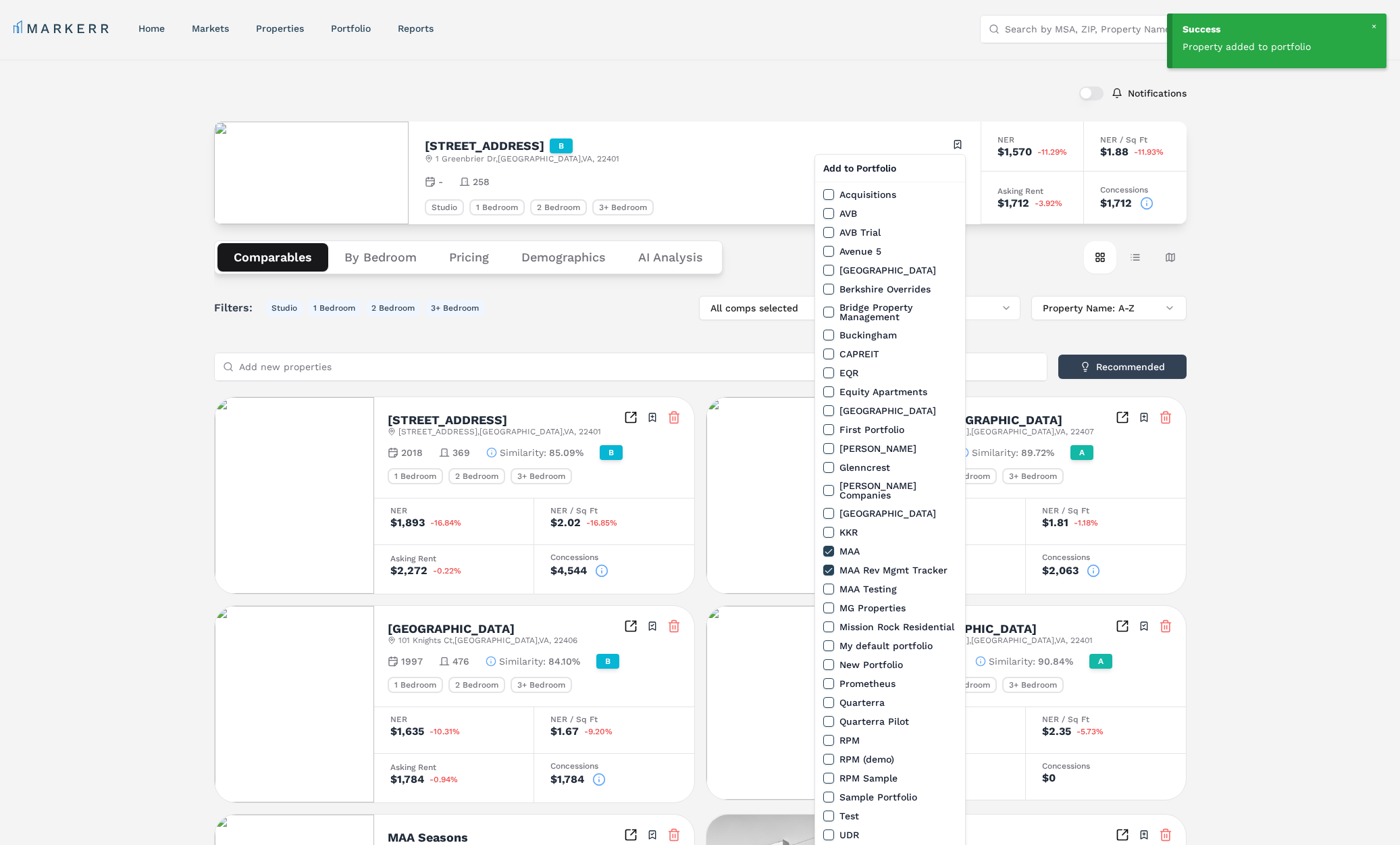
click at [582, 110] on html "Success Property added to portfolio MARKERR home markets properties Portfolio r…" at bounding box center [700, 750] width 1400 height 1501
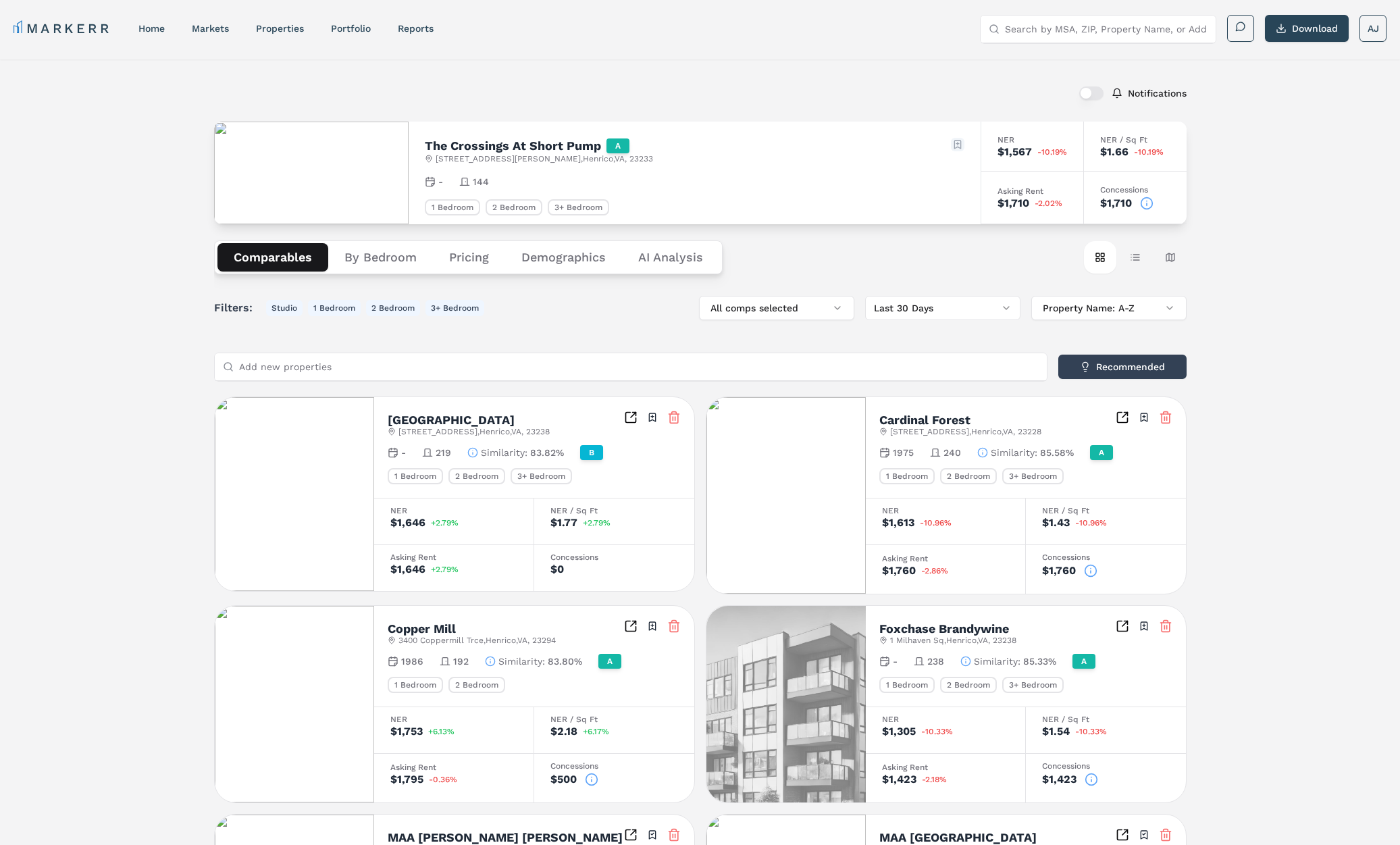
click at [956, 137] on html "MARKERR home markets properties Portfolio reports Search by MSA, ZIP, Property …" at bounding box center [700, 744] width 1400 height 1488
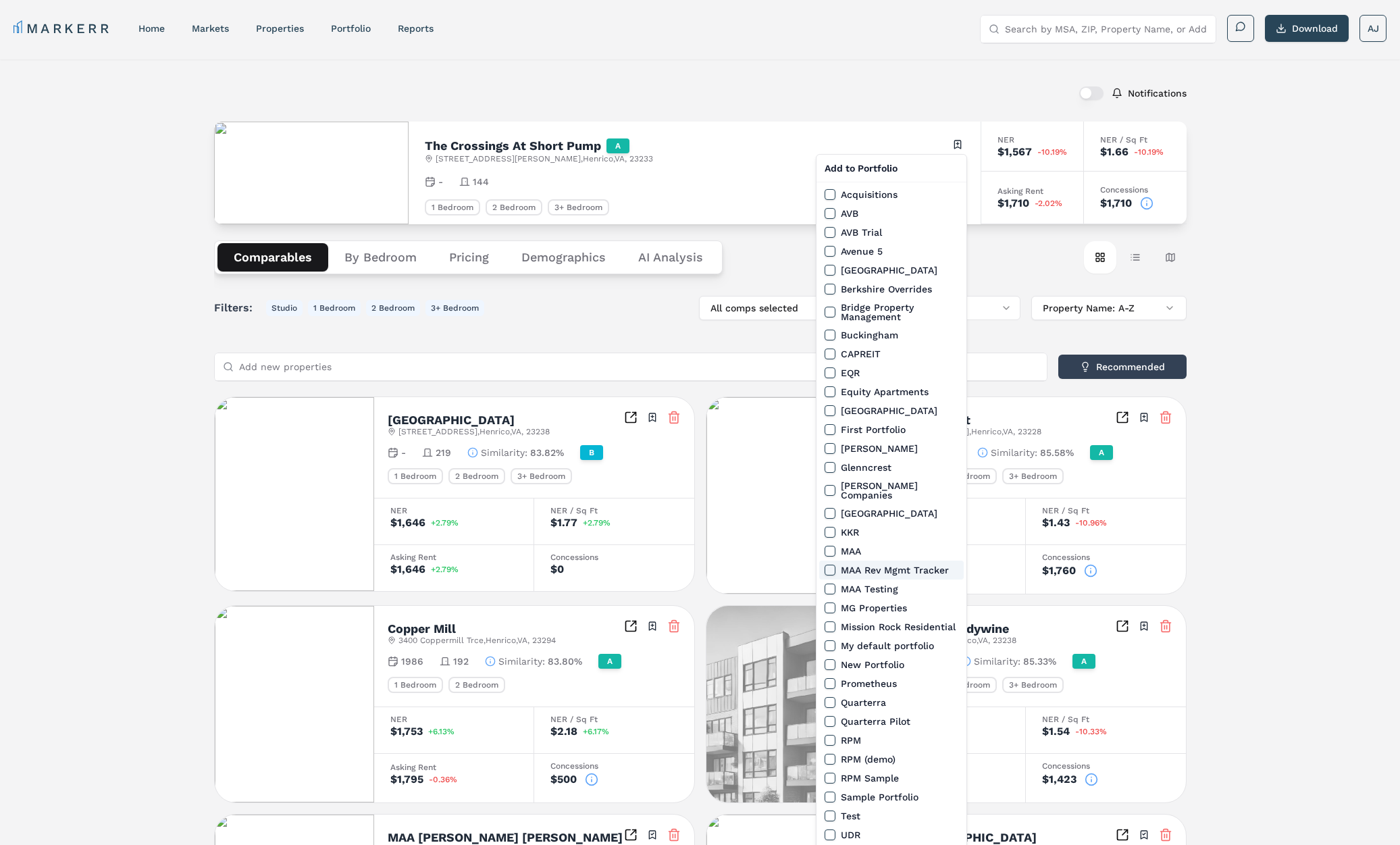
click at [828, 565] on button "MAA Rev Mgmt Tracker" at bounding box center [830, 570] width 11 height 11
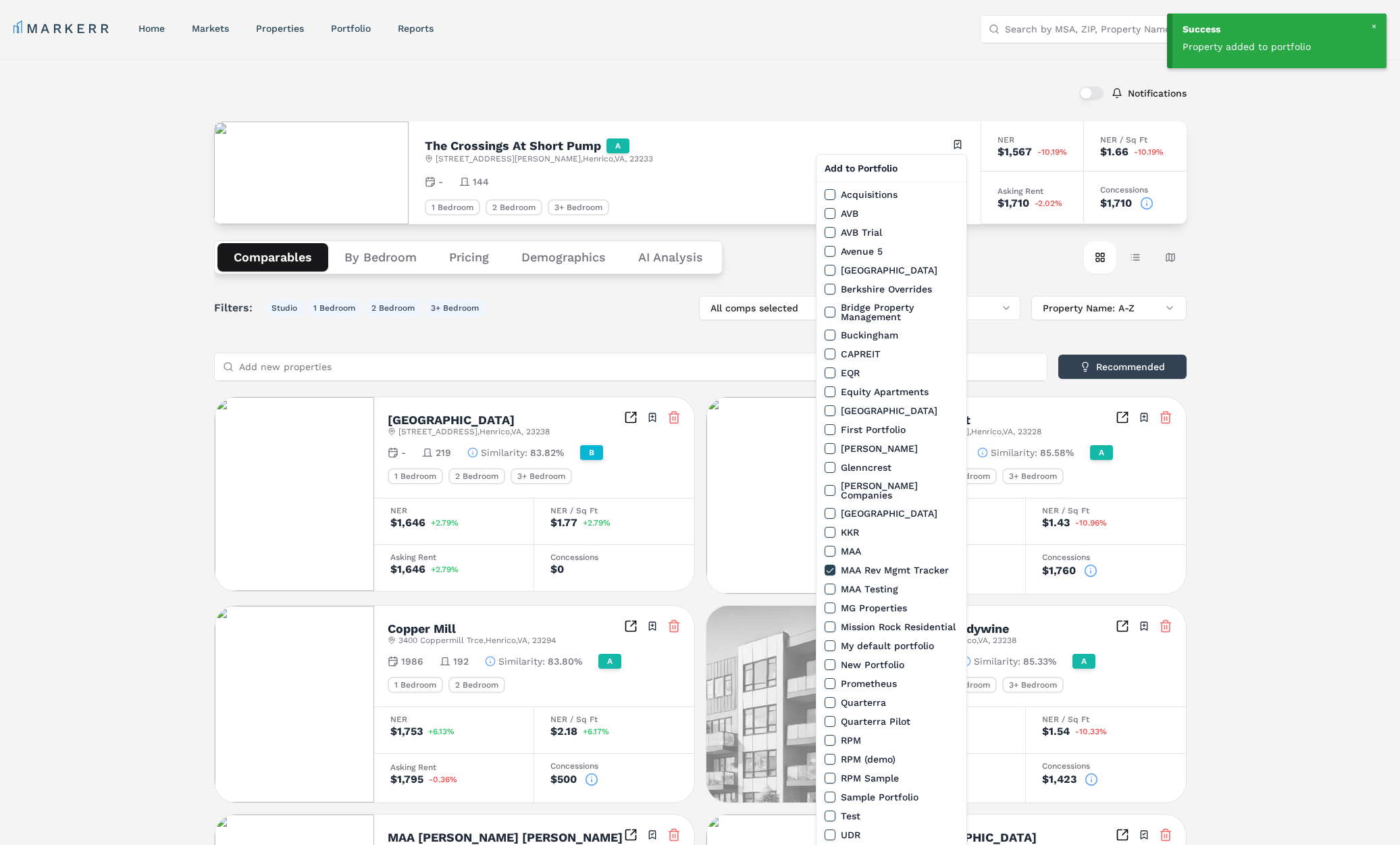
click at [636, 73] on html "Success Property added to portfolio MARKERR home markets properties Portfolio r…" at bounding box center [700, 744] width 1400 height 1488
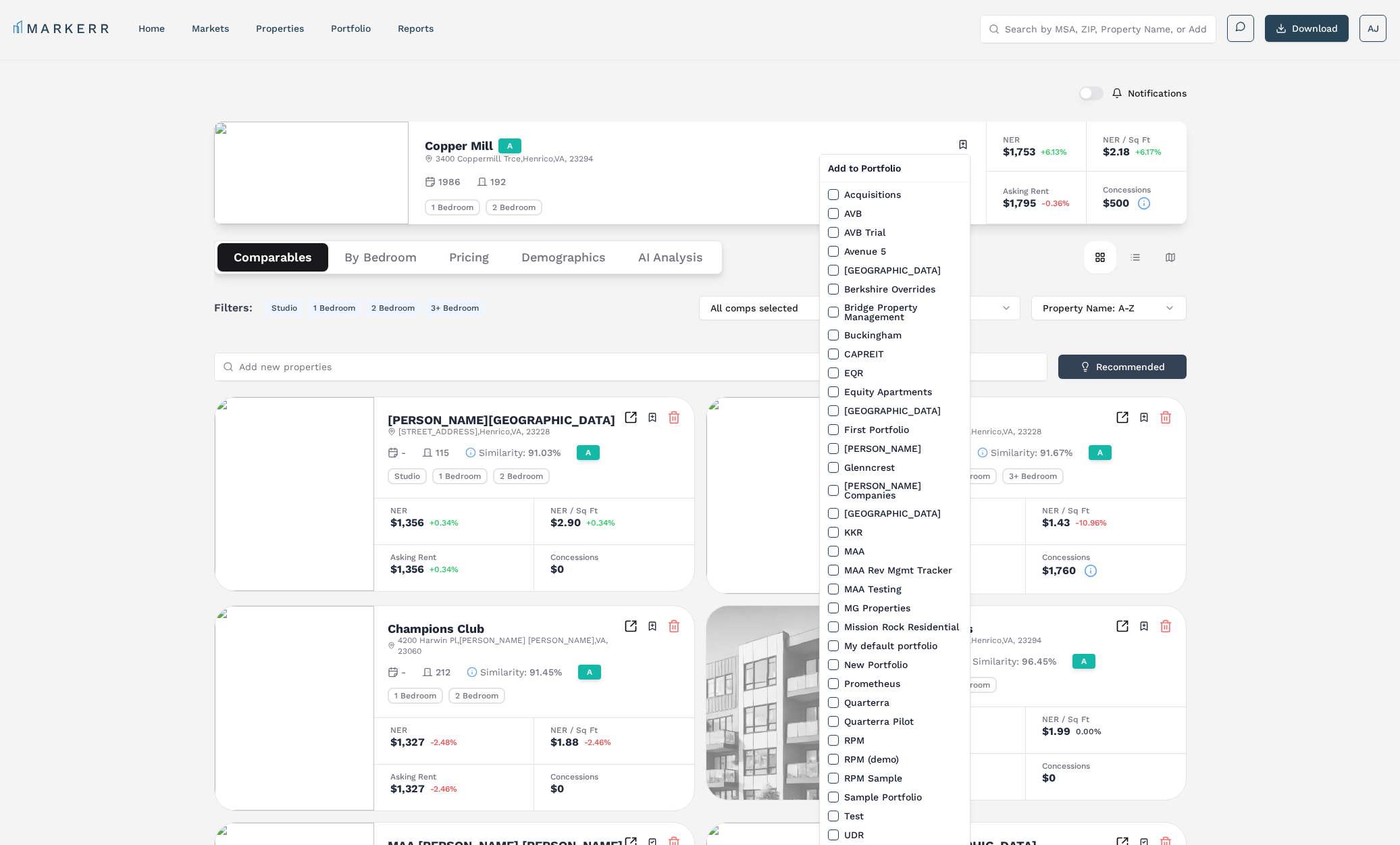
click at [963, 144] on html "MARKERR home markets properties Portfolio reports Search by MSA, ZIP, Property …" at bounding box center [700, 754] width 1400 height 1507
drag, startPoint x: 833, startPoint y: 560, endPoint x: 845, endPoint y: 550, distance: 15.6
click at [833, 565] on button "MAA Rev Mgmt Tracker" at bounding box center [834, 570] width 11 height 11
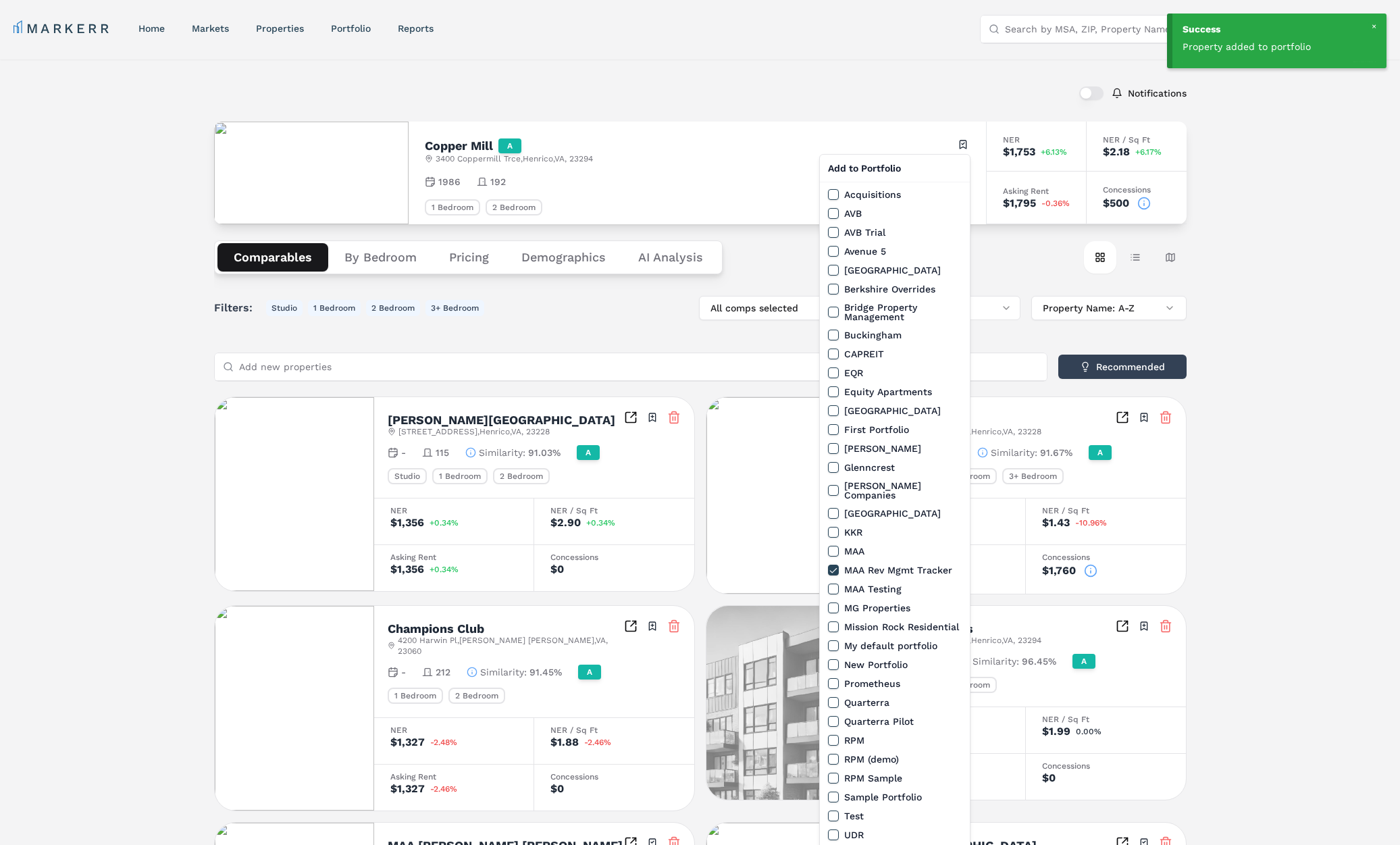
click at [535, 85] on html "Success Property added to portfolio MARKERR home markets properties Portfolio r…" at bounding box center [700, 754] width 1400 height 1507
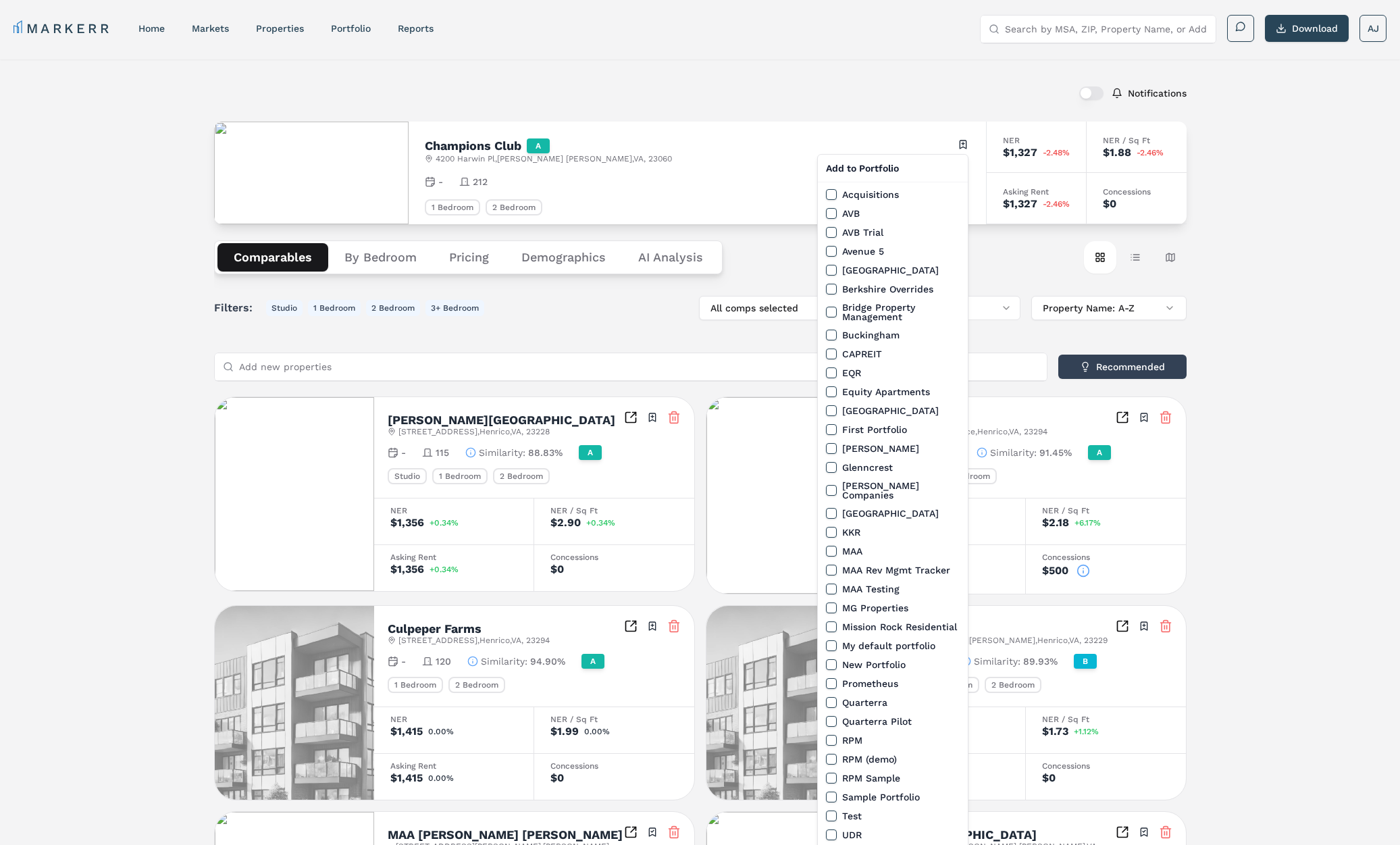
click at [959, 145] on html "MARKERR home markets properties Portfolio reports Search by MSA, ZIP, Property …" at bounding box center [700, 746] width 1400 height 1494
click at [833, 565] on button "MAA Rev Mgmt Tracker" at bounding box center [831, 570] width 11 height 11
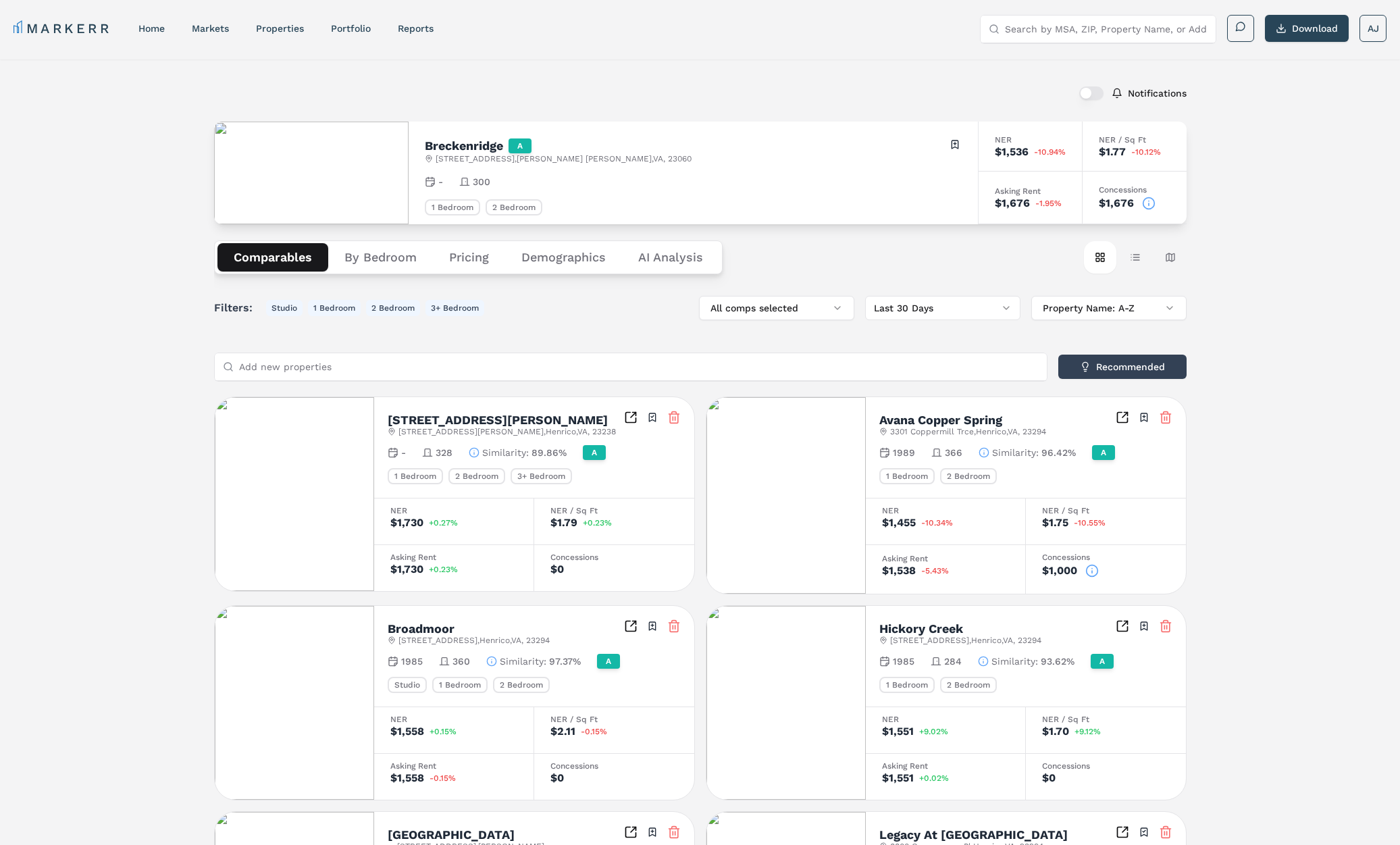
click at [944, 142] on div "Breckenridge A [STREET_ADDRESS][PERSON_NAME] Toggle portfolio menu" at bounding box center [693, 151] width 536 height 26
click at [952, 141] on html "MARKERR home markets properties Portfolio reports Search by MSA, ZIP, Property …" at bounding box center [700, 743] width 1400 height 1487
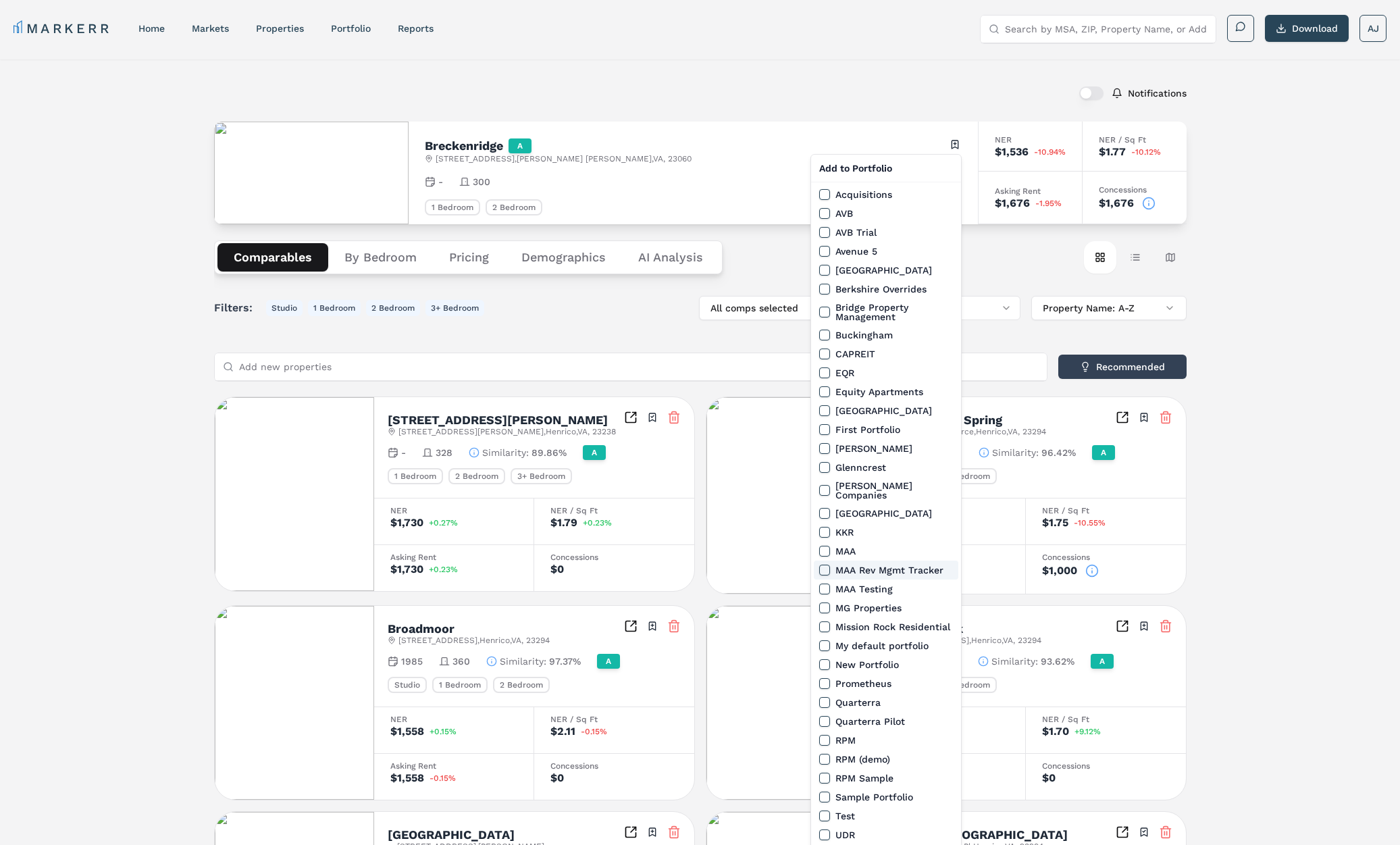
click at [824, 565] on button "MAA Rev Mgmt Tracker" at bounding box center [824, 570] width 11 height 11
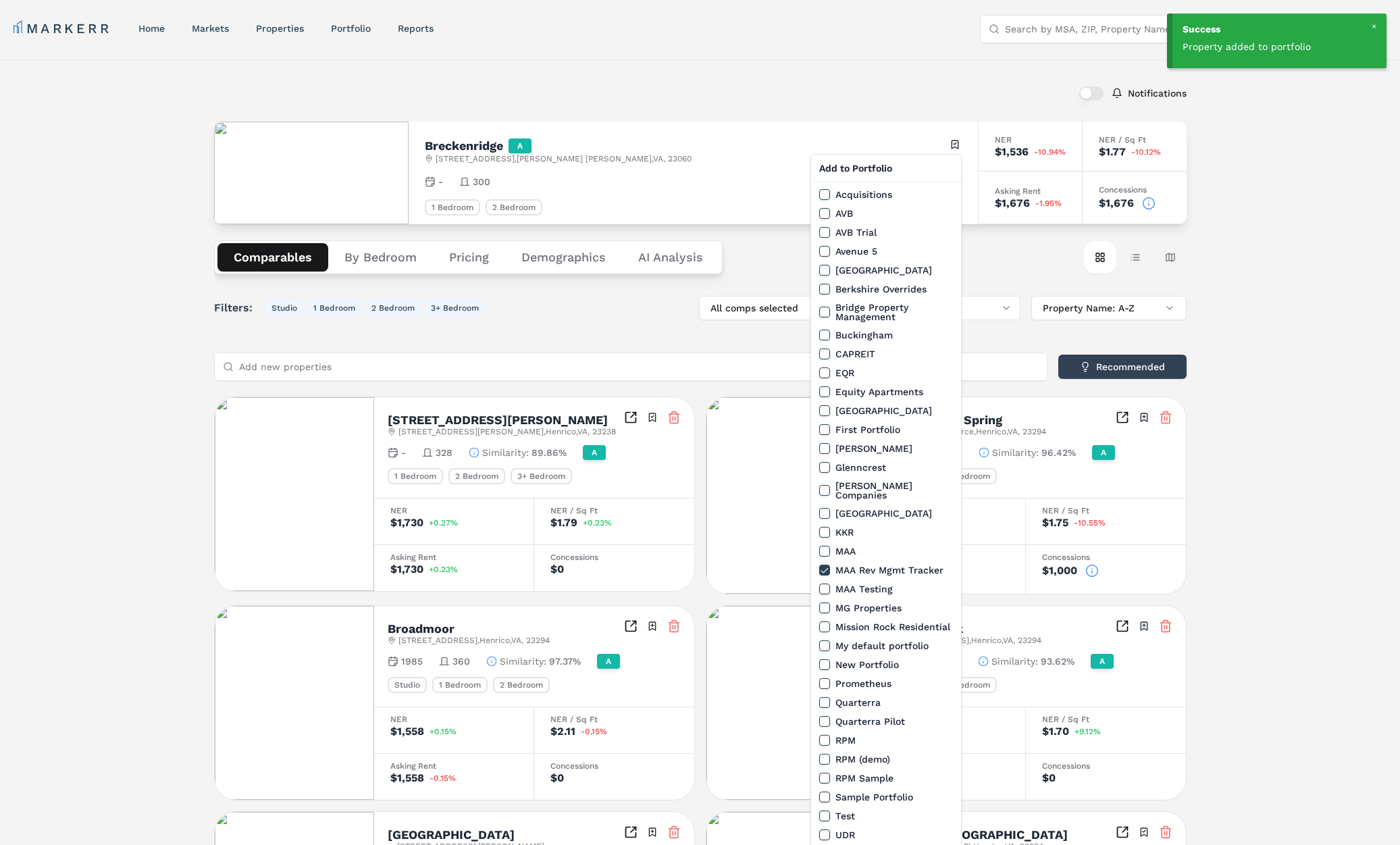
click at [661, 95] on html "Success Property added to portfolio MARKERR home markets properties Portfolio r…" at bounding box center [700, 743] width 1400 height 1487
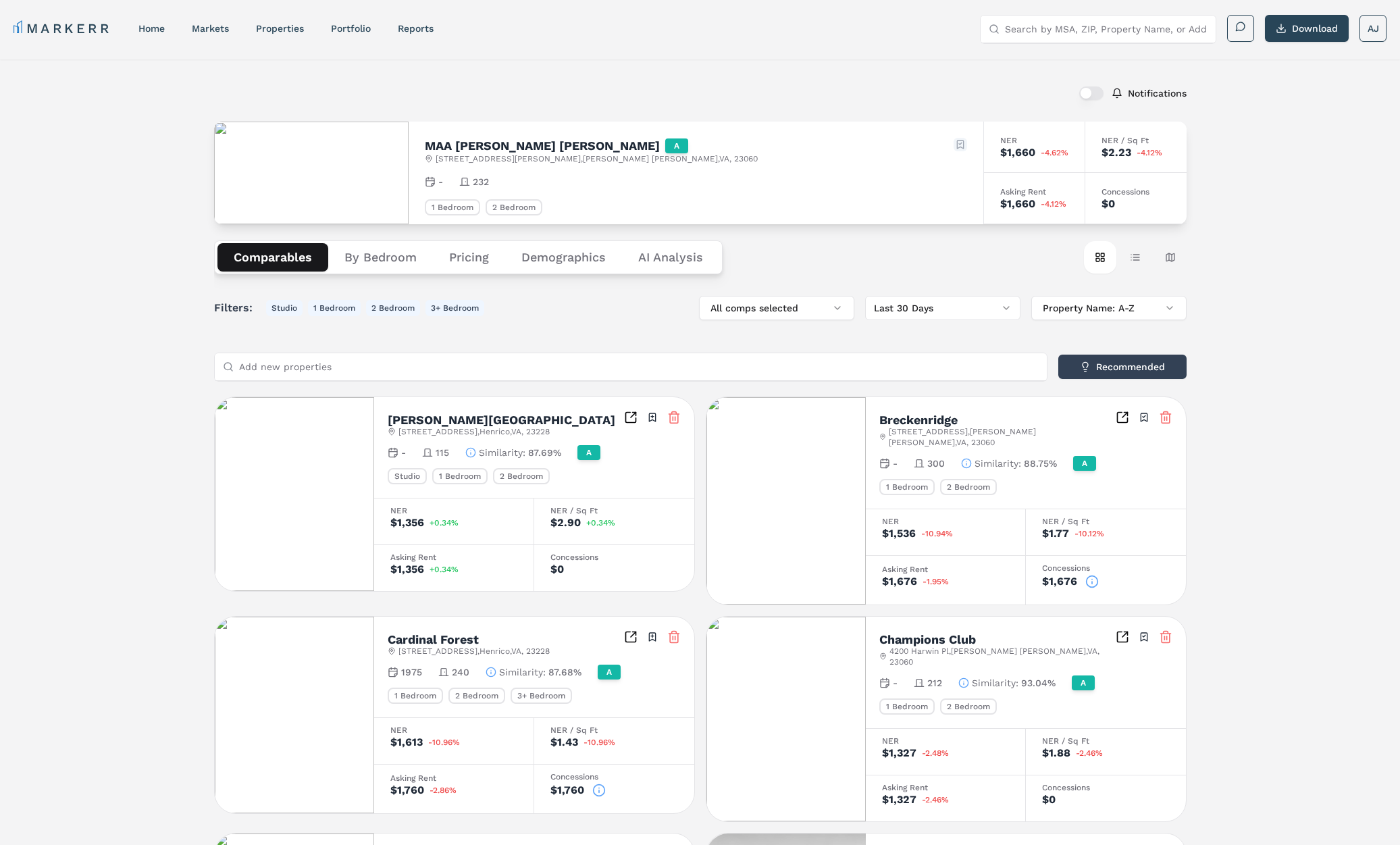
click at [949, 141] on div "MAA [PERSON_NAME] [PERSON_NAME] A [STREET_ADDRESS][PERSON_NAME][PERSON_NAME] To…" at bounding box center [696, 151] width 542 height 26
click at [959, 143] on html "MARKERR home markets properties Portfolio reports Search by MSA, ZIP, Property …" at bounding box center [700, 759] width 1400 height 1518
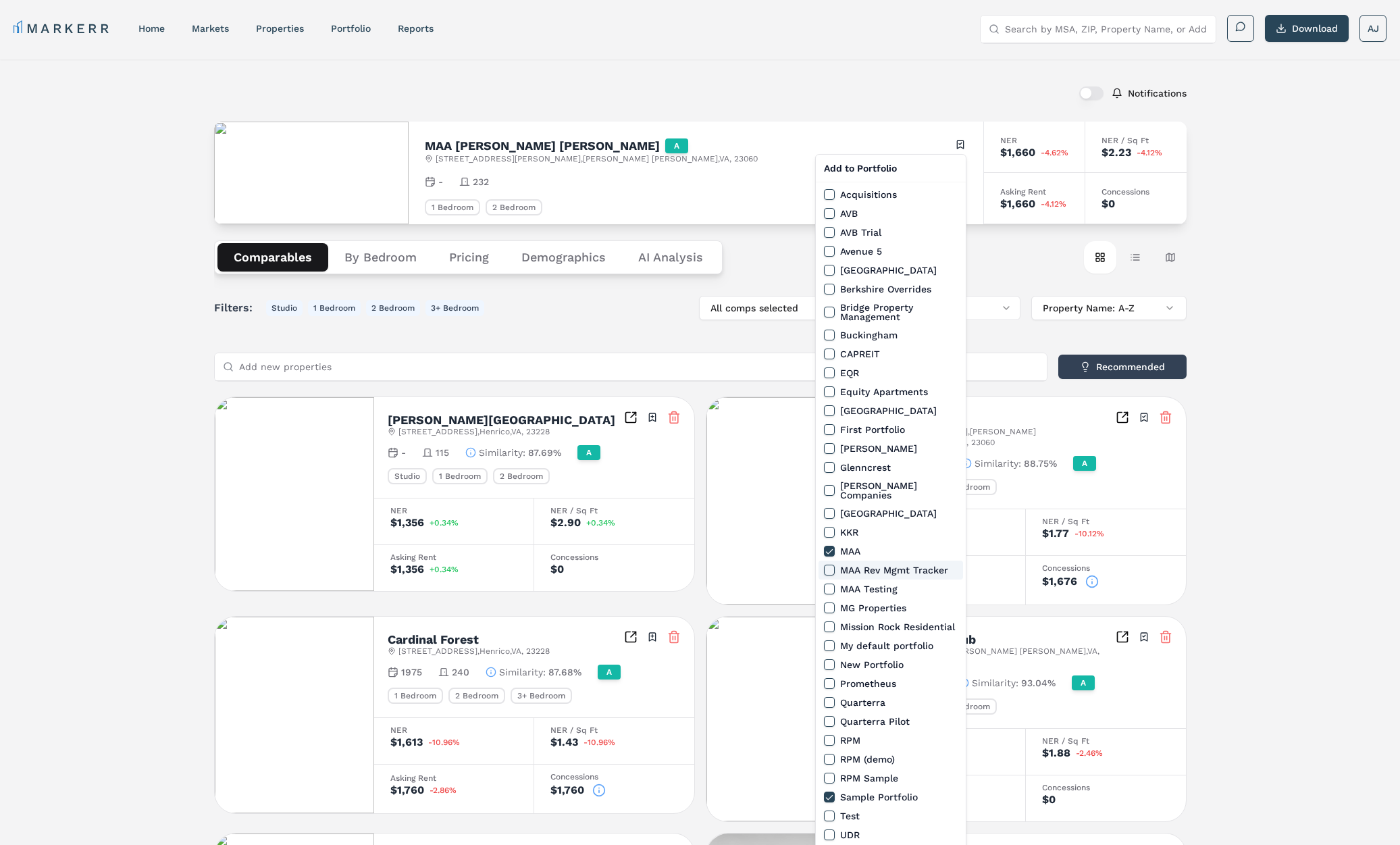
click at [828, 565] on button "MAA Rev Mgmt Tracker" at bounding box center [829, 570] width 11 height 11
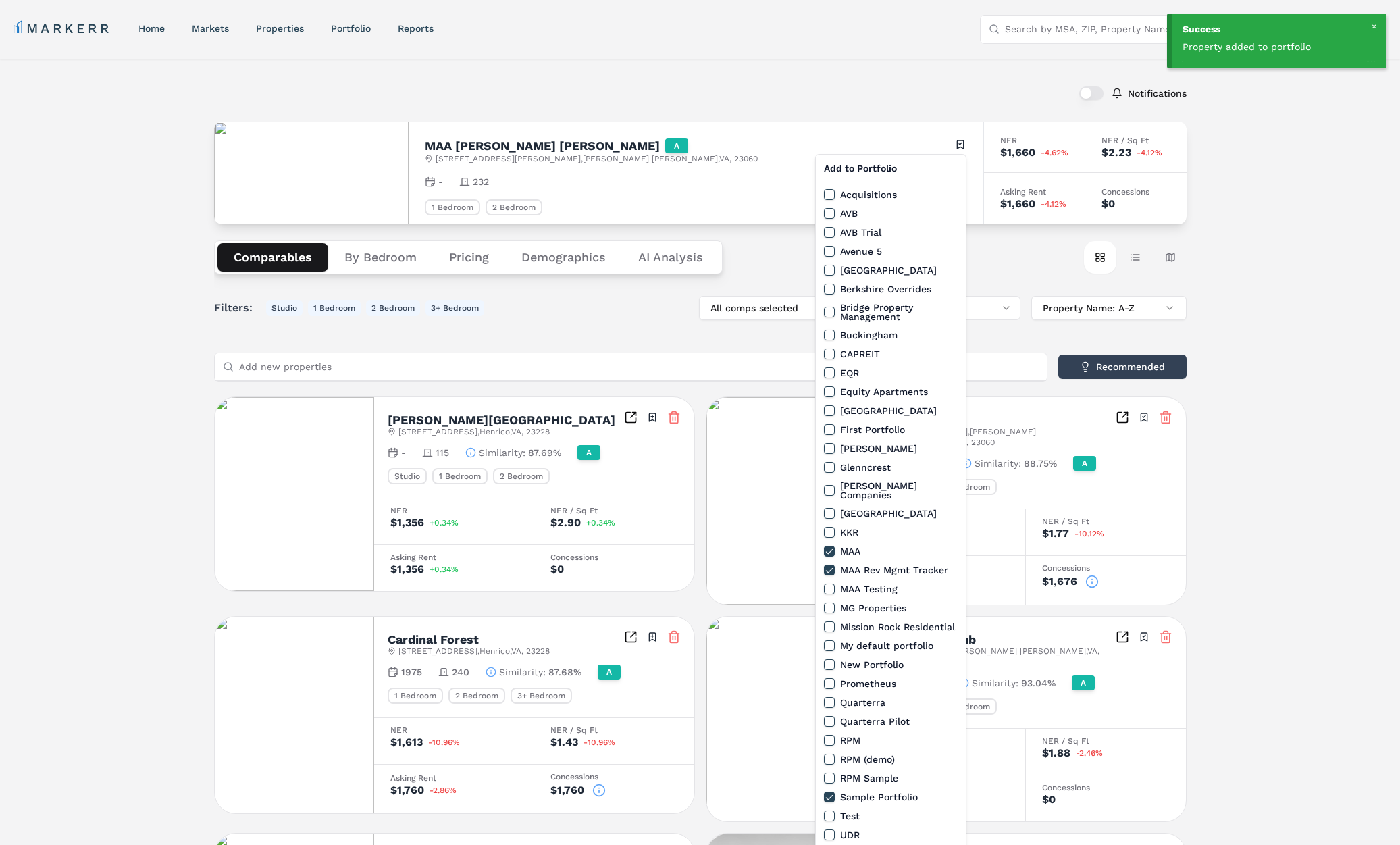
click at [626, 81] on html "Success Property added to portfolio MARKERR home markets properties Portfolio r…" at bounding box center [700, 759] width 1400 height 1518
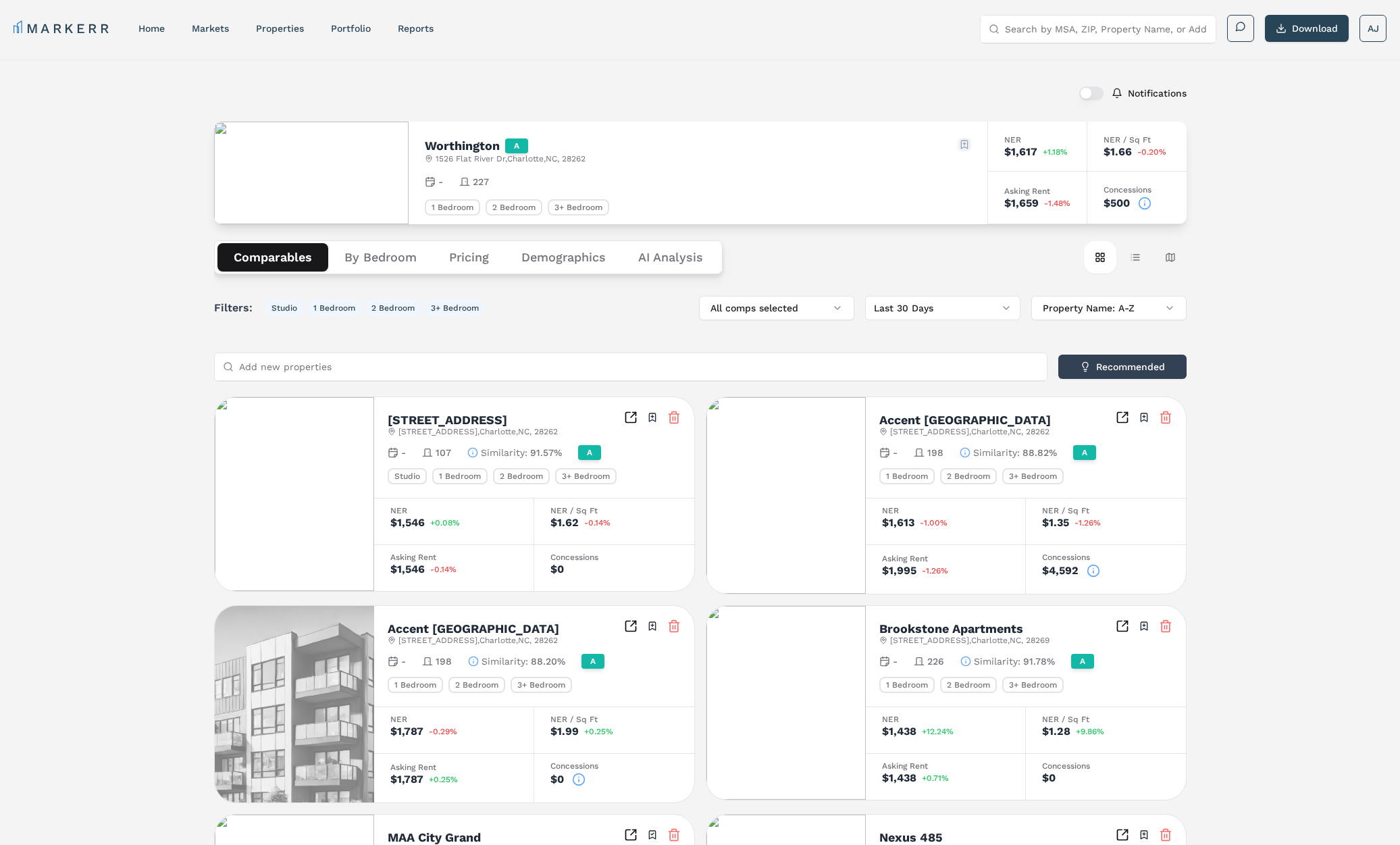
click at [958, 141] on html "MARKERR home markets properties Portfolio reports Search by MSA, ZIP, Property …" at bounding box center [700, 737] width 1400 height 1476
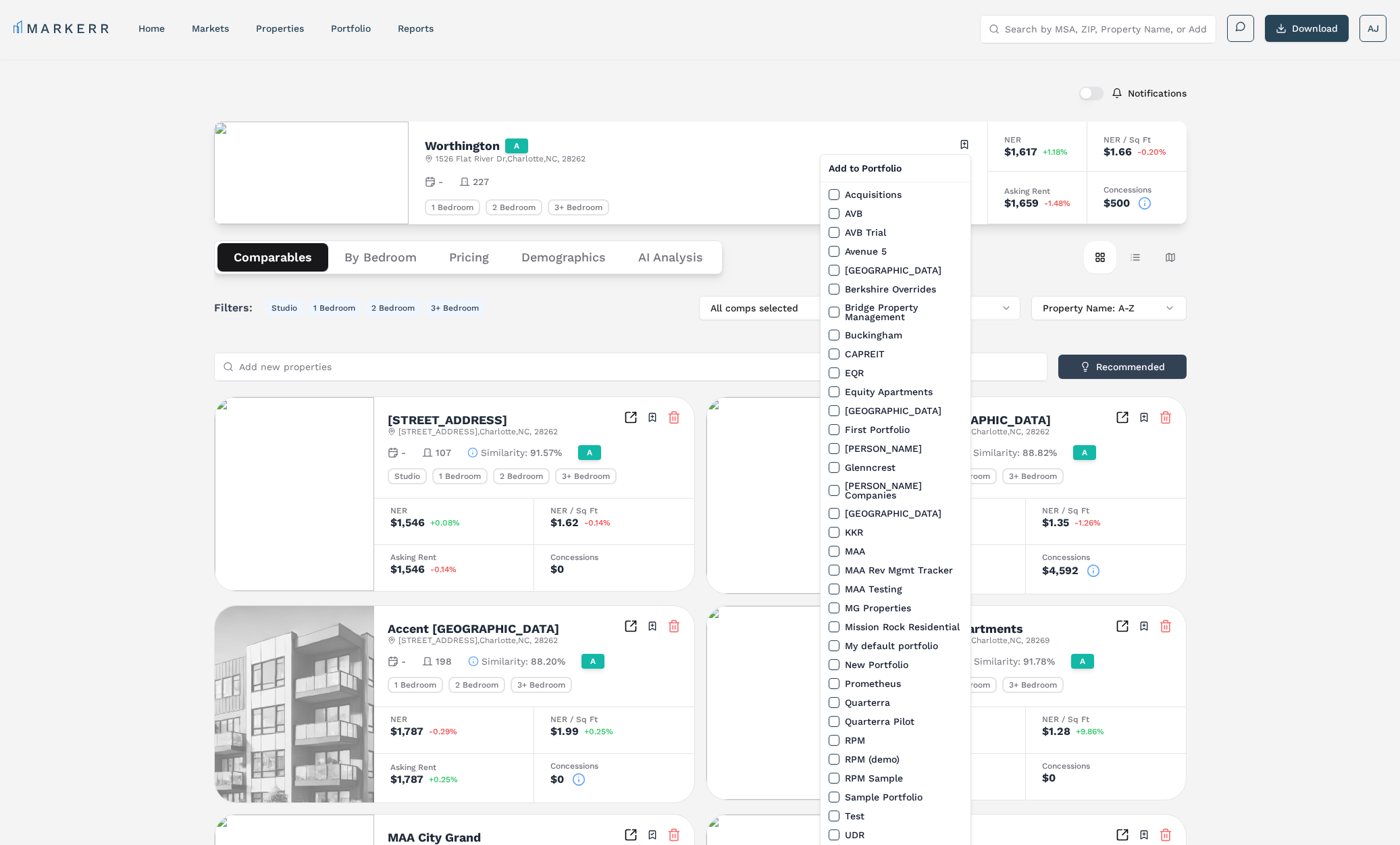
click at [828, 565] on button "MAA Rev Mgmt Tracker" at bounding box center [834, 570] width 11 height 11
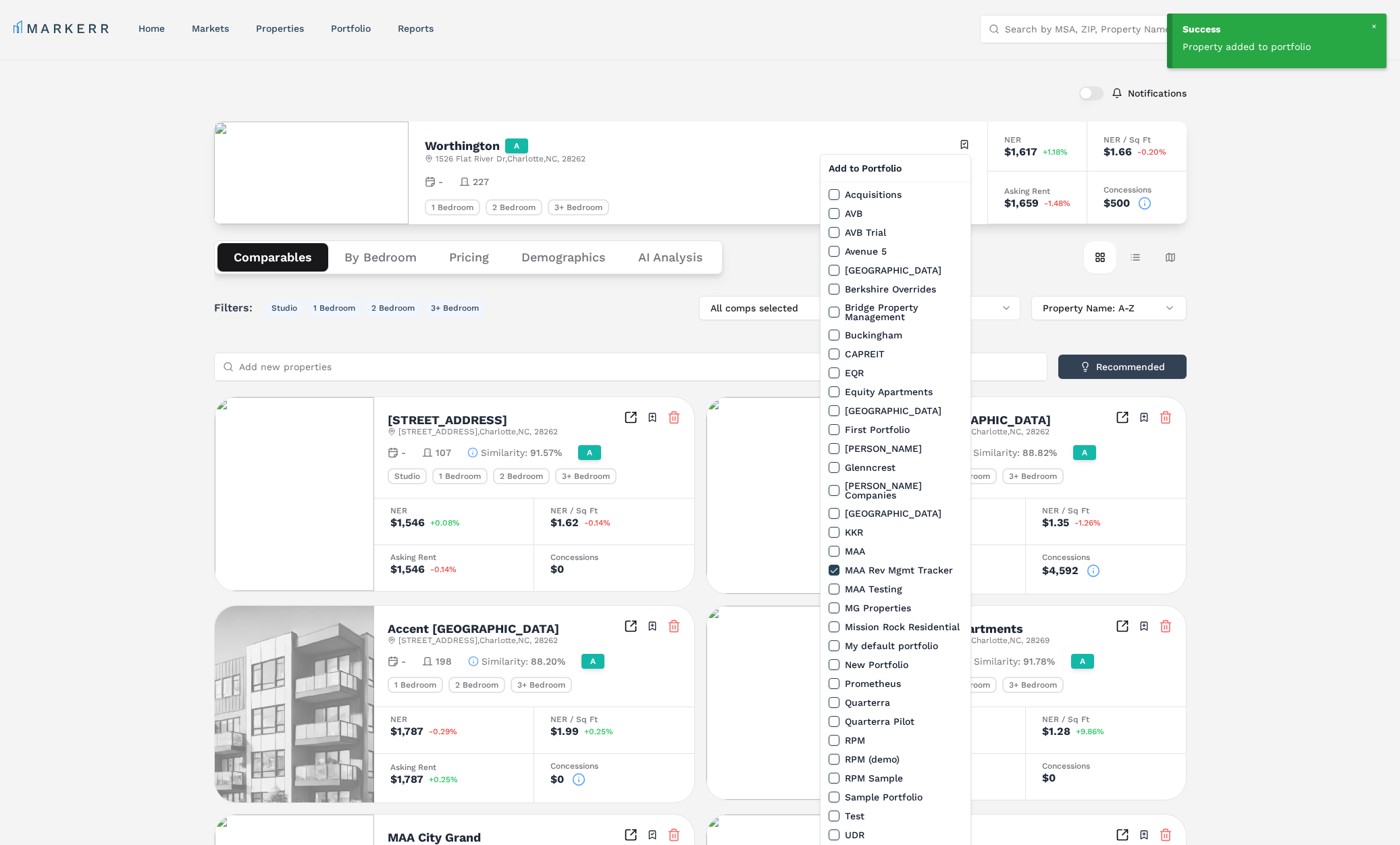
click at [696, 82] on html "Success Property added to portfolio MARKERR home markets properties Portfolio r…" at bounding box center [700, 737] width 1400 height 1476
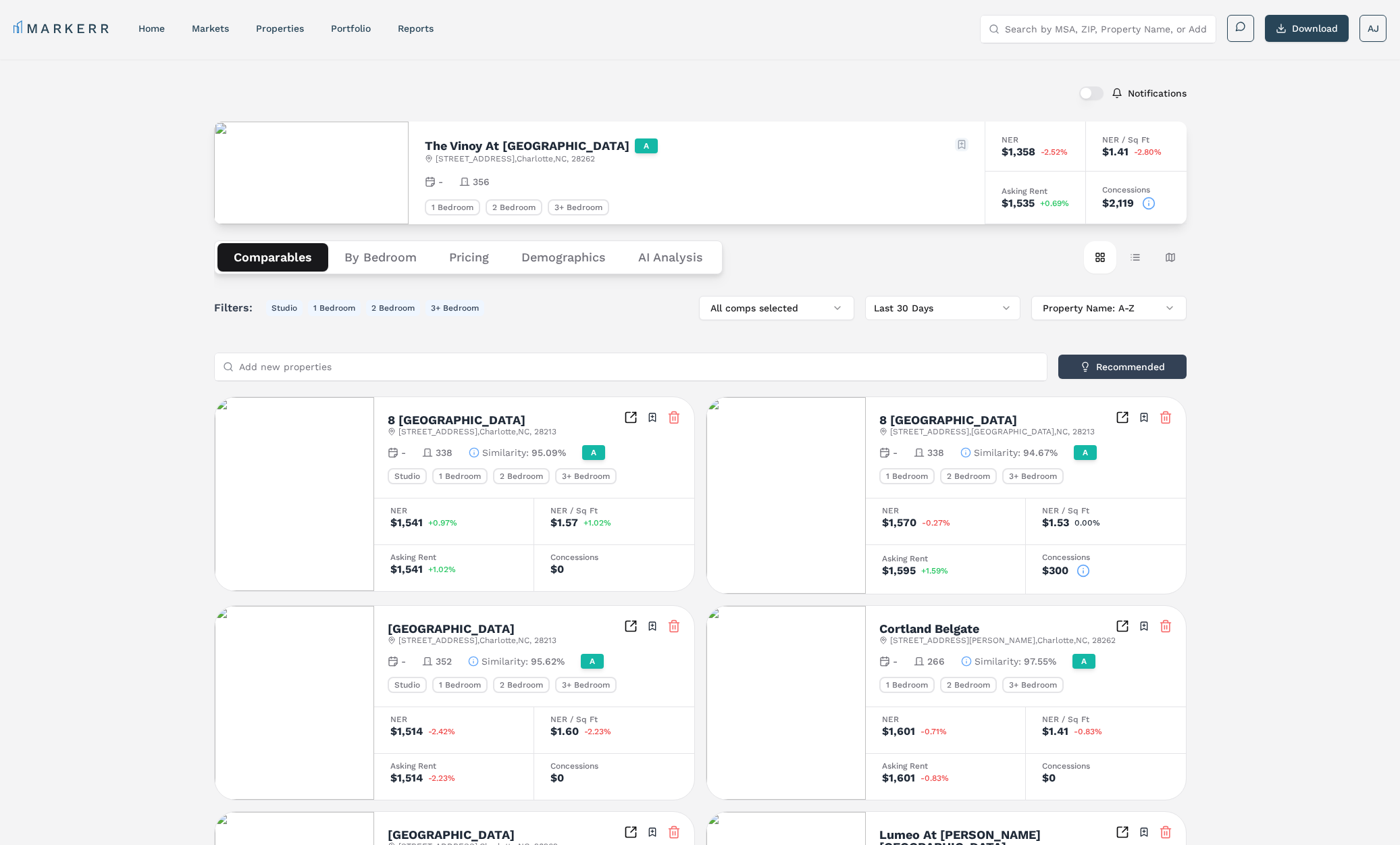
click at [952, 141] on div "The Vinoy At [GEOGRAPHIC_DATA] A [STREET_ADDRESS] Toggle portfolio menu" at bounding box center [697, 151] width 544 height 26
click at [957, 144] on html "MARKERR home markets properties Portfolio reports Search by MSA, ZIP, Property …" at bounding box center [700, 744] width 1400 height 1487
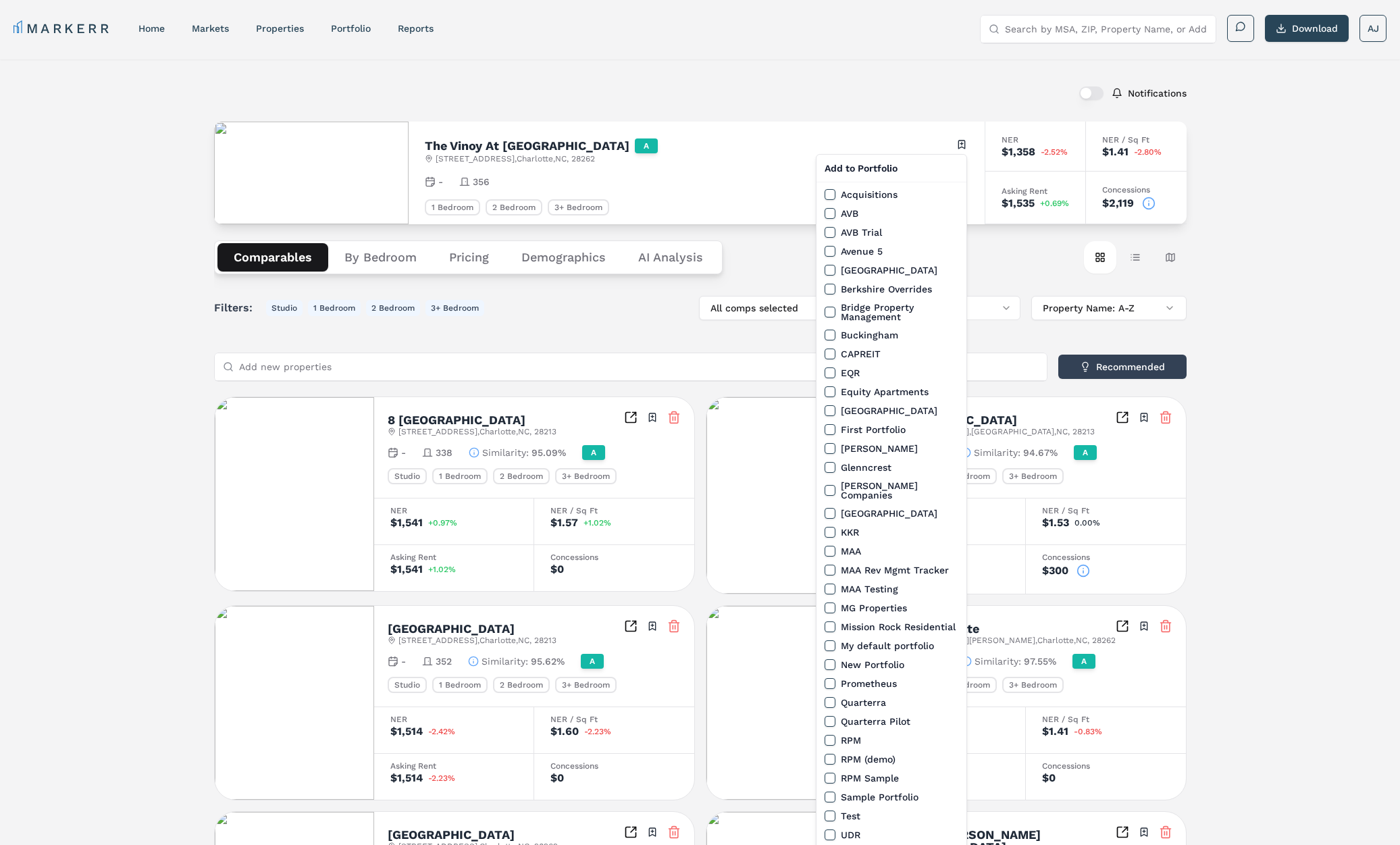
click at [832, 567] on button "MAA Rev Mgmt Tracker" at bounding box center [830, 570] width 11 height 11
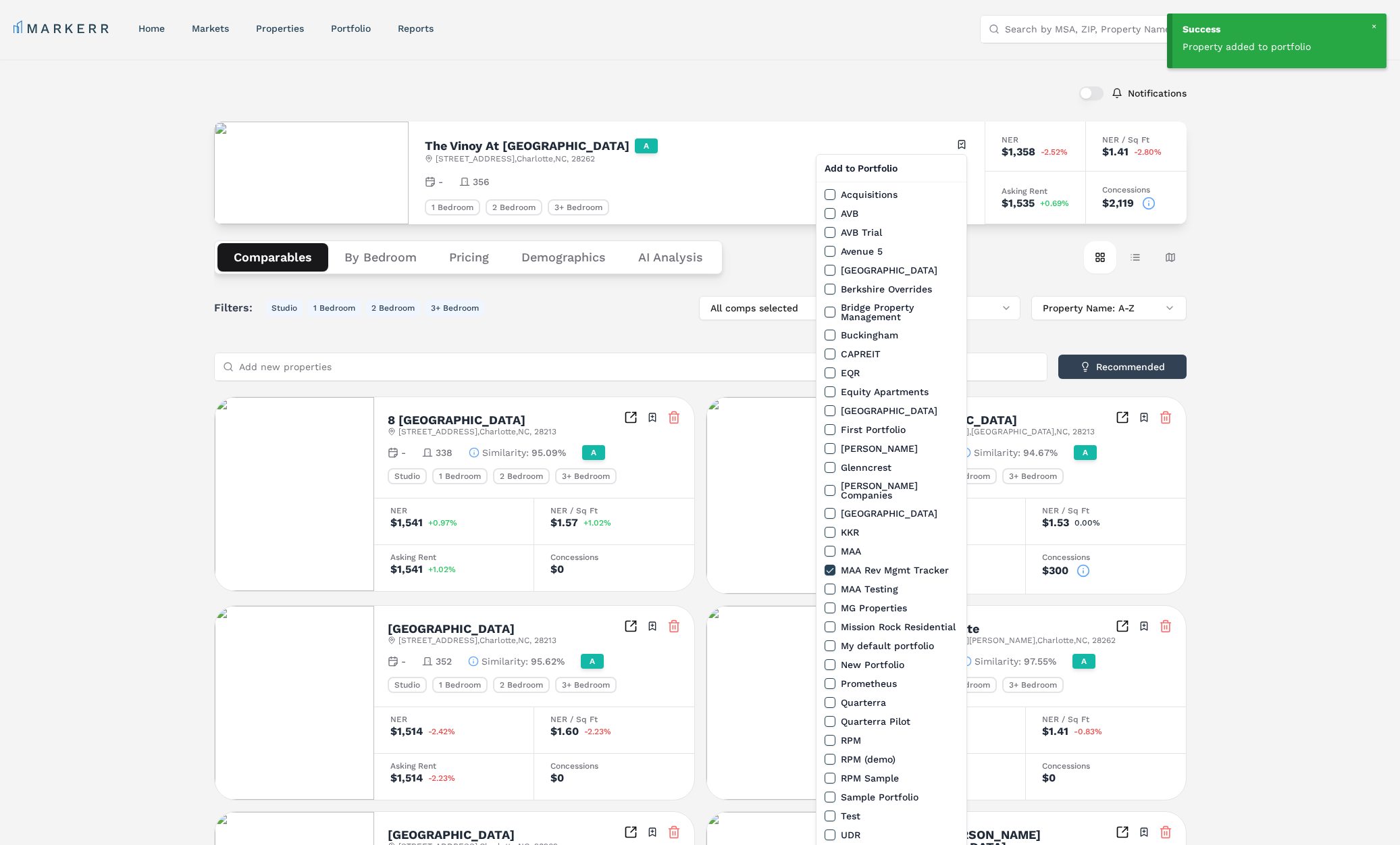
click at [722, 102] on html "Success Property added to portfolio MARKERR home markets properties Portfolio r…" at bounding box center [700, 744] width 1400 height 1487
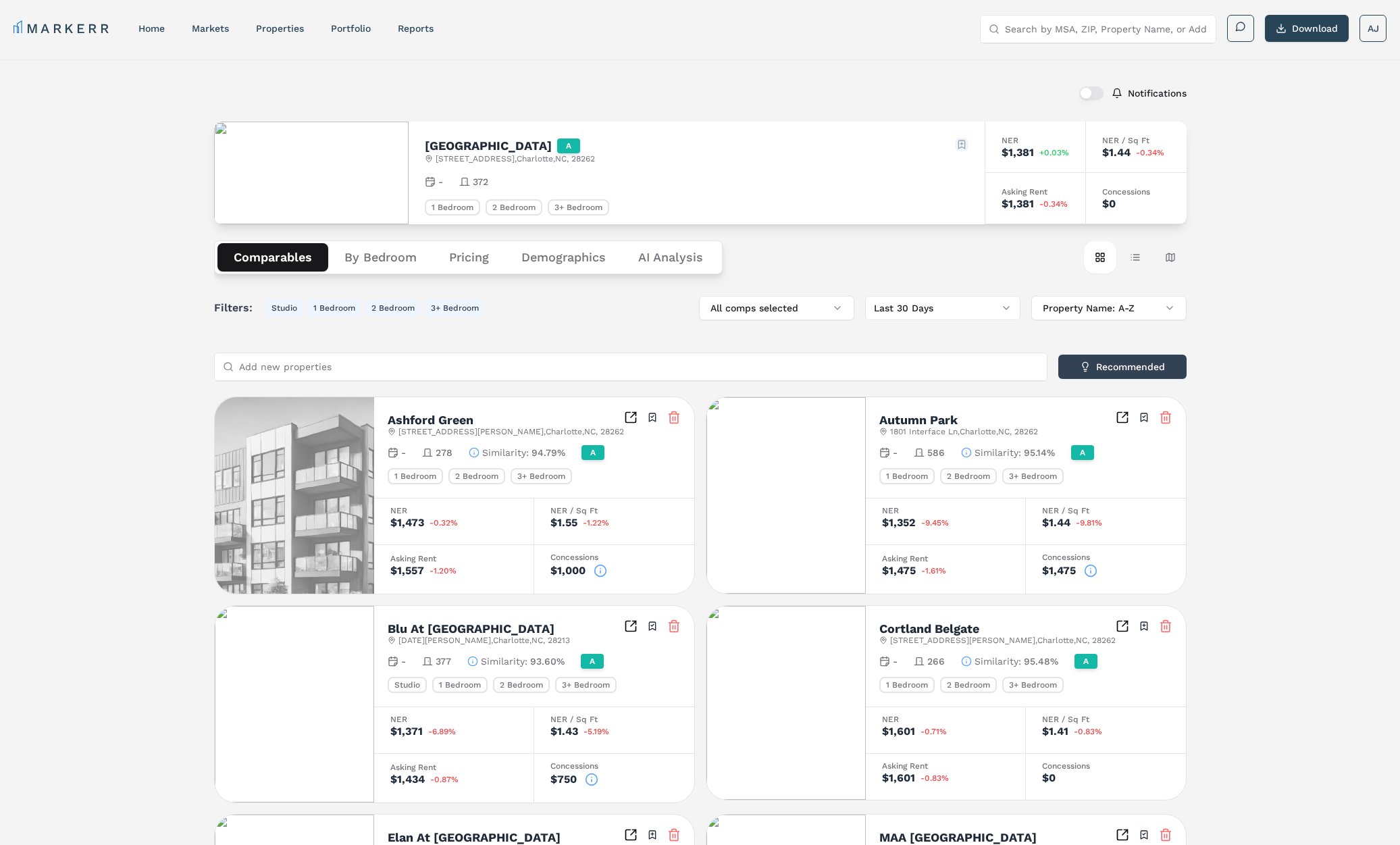
click at [960, 139] on html "MARKERR home markets properties Portfolio reports Search by MSA, ZIP, Property …" at bounding box center [700, 739] width 1400 height 1478
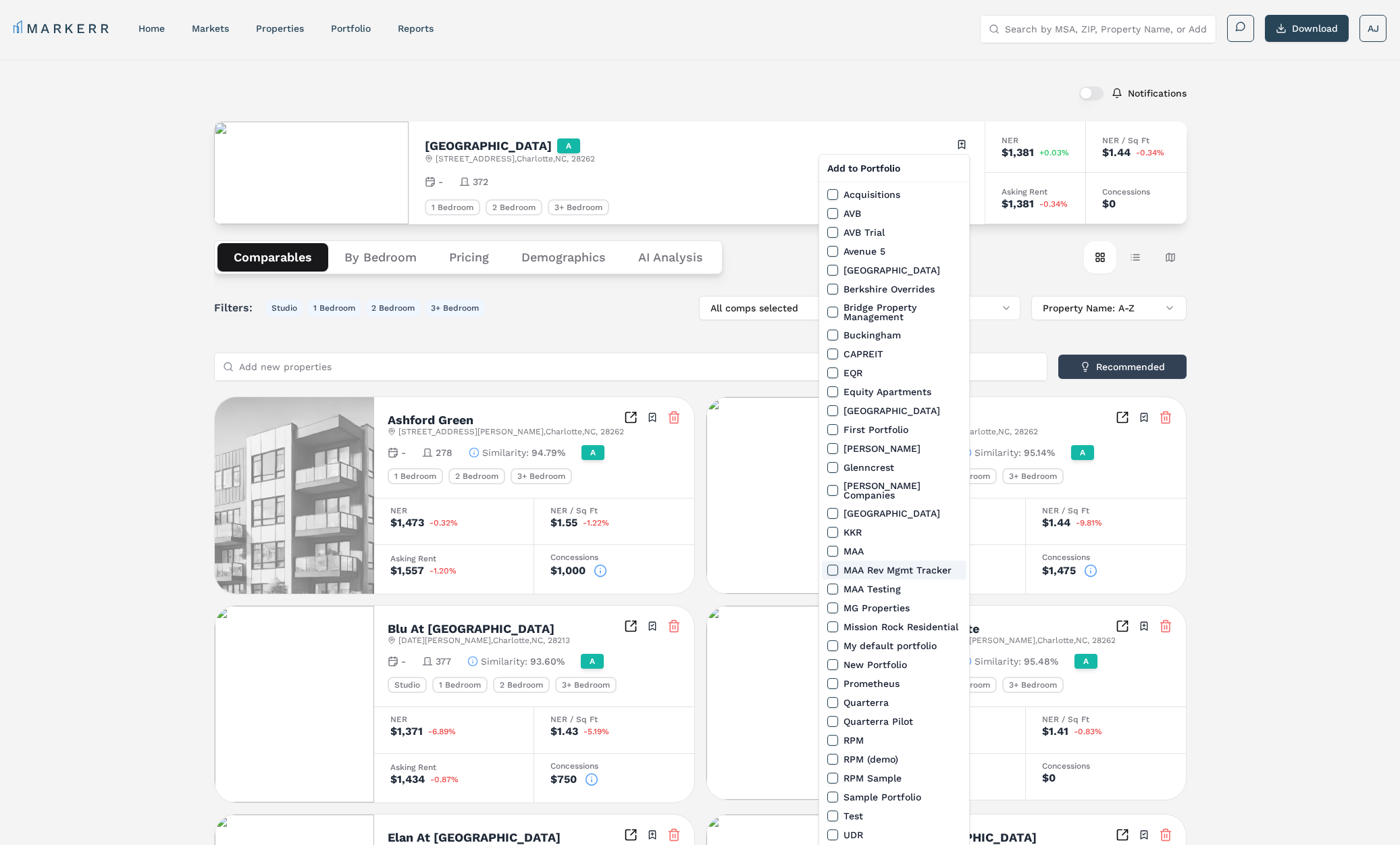
drag, startPoint x: 831, startPoint y: 563, endPoint x: 838, endPoint y: 557, distance: 9.2
click at [832, 565] on button "MAA Rev Mgmt Tracker" at bounding box center [833, 570] width 11 height 11
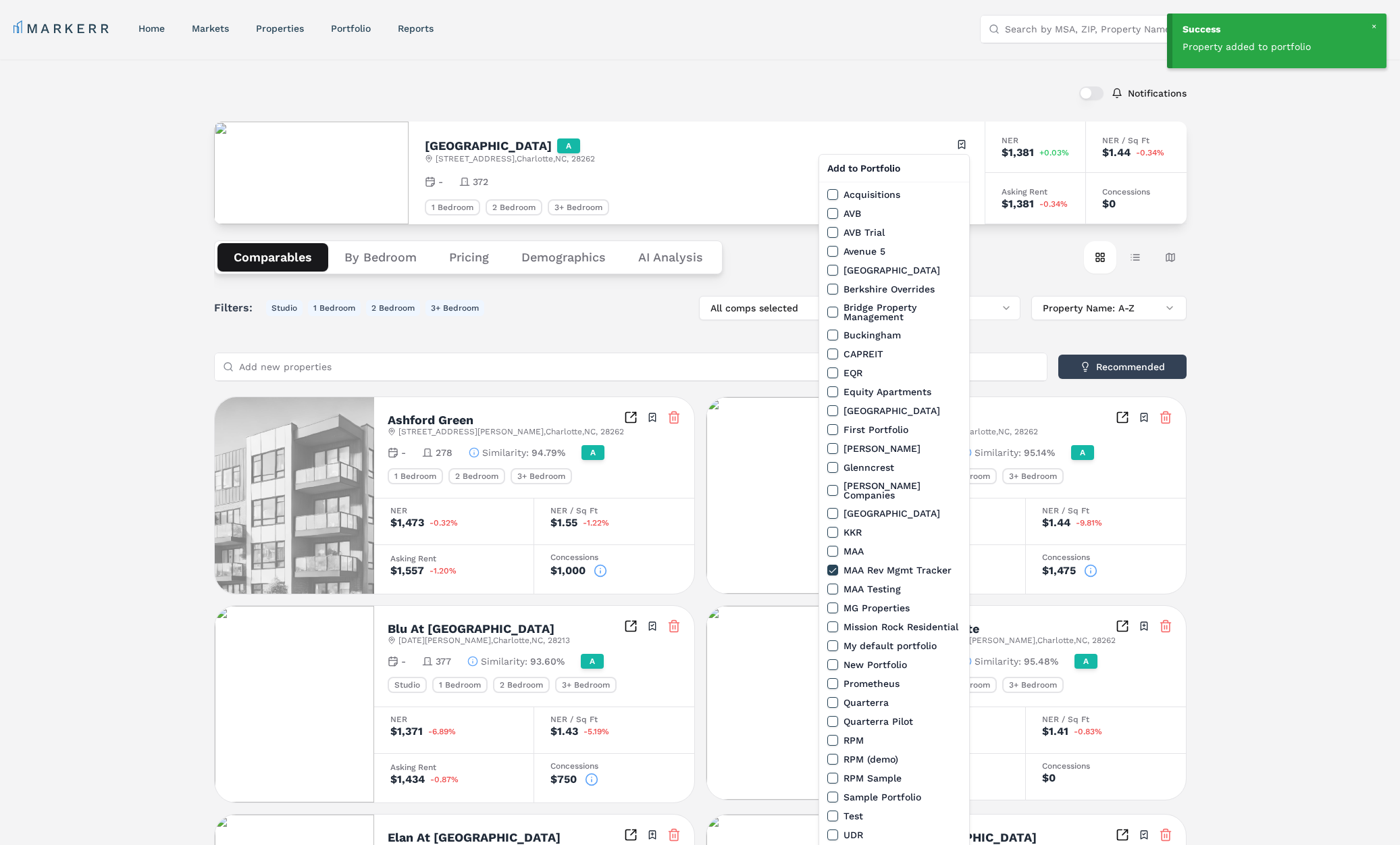
click at [595, 70] on html "Success Property added to portfolio MARKERR home markets properties Portfolio r…" at bounding box center [700, 739] width 1400 height 1478
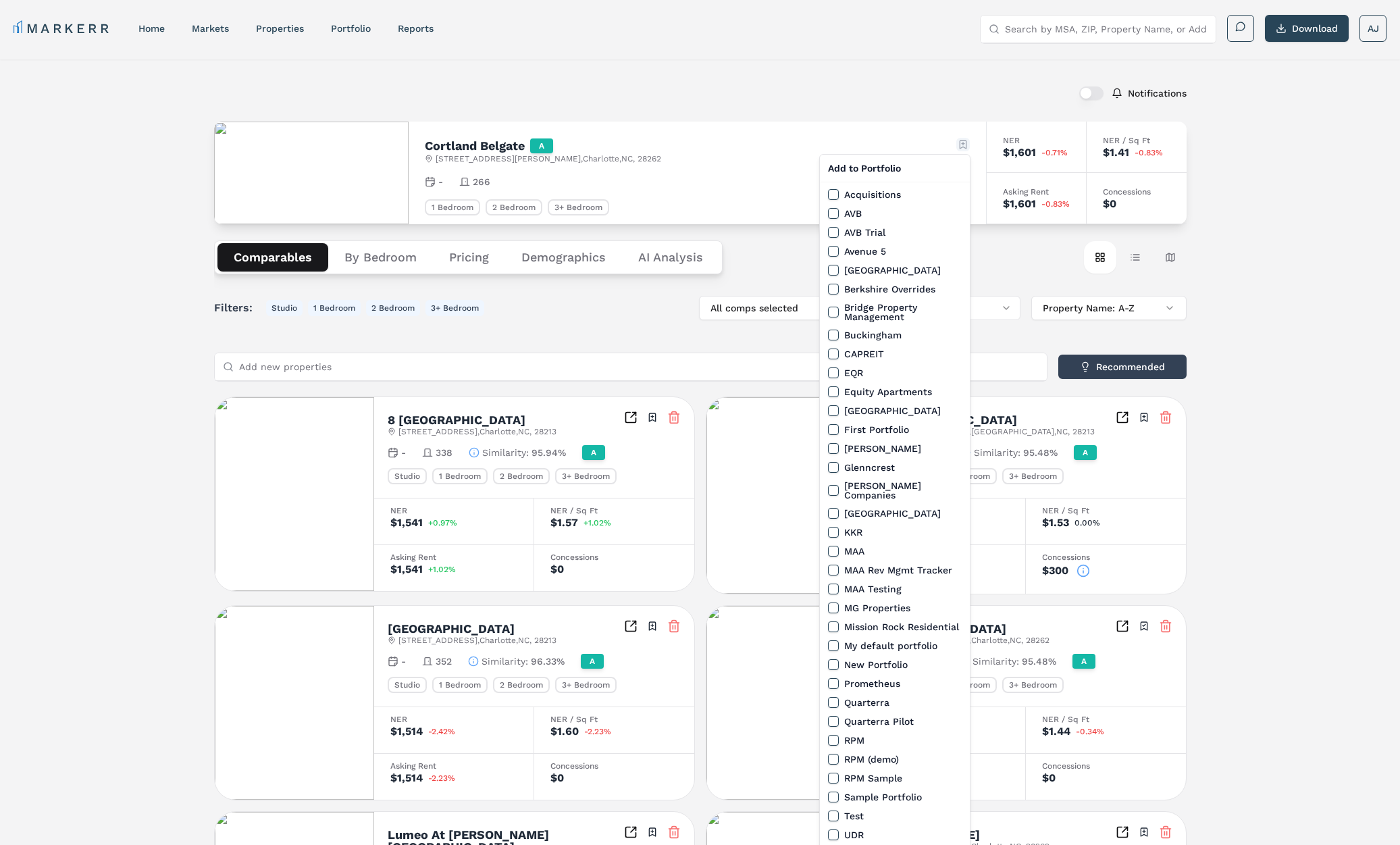
click at [961, 150] on html "MARKERR home markets properties Portfolio reports Search by MSA, ZIP, Property …" at bounding box center [700, 744] width 1400 height 1487
click at [832, 565] on button "MAA Rev Mgmt Tracker" at bounding box center [834, 570] width 11 height 11
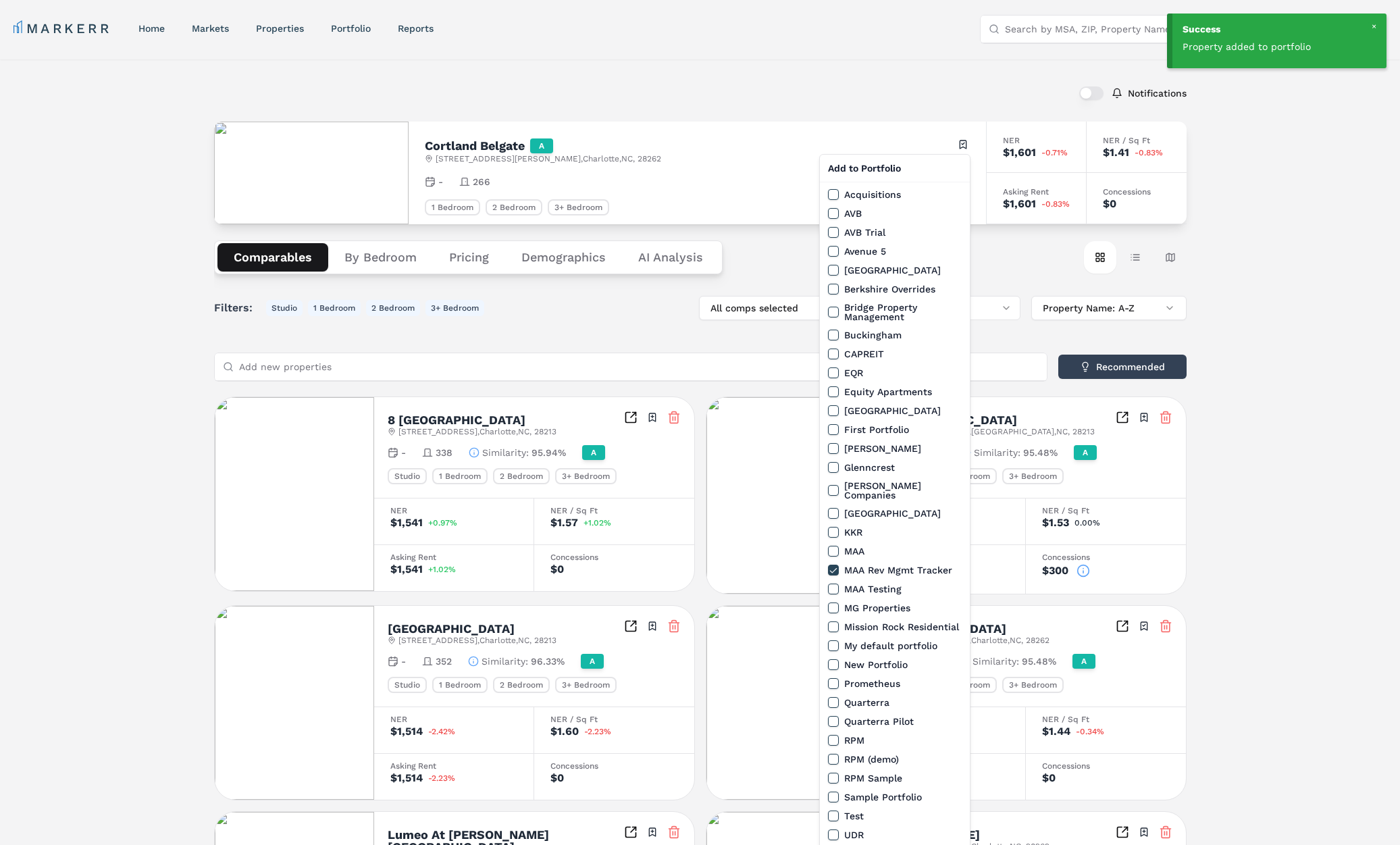
click at [637, 128] on html "Success Property added to portfolio MARKERR home markets properties Portfolio r…" at bounding box center [700, 744] width 1400 height 1487
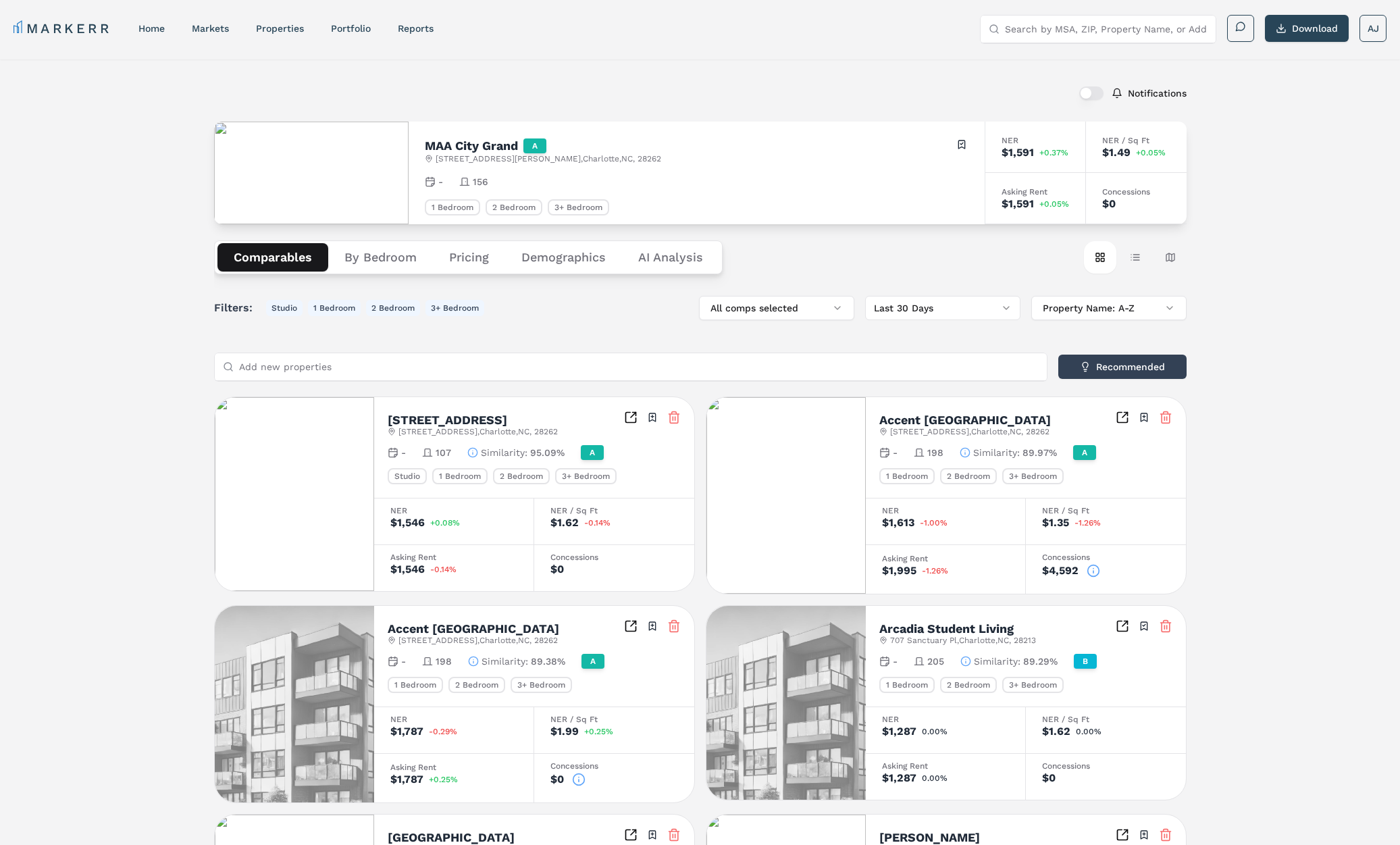
click at [963, 147] on html "MARKERR home markets properties Portfolio reports Search by MSA, ZIP, Property …" at bounding box center [700, 739] width 1400 height 1478
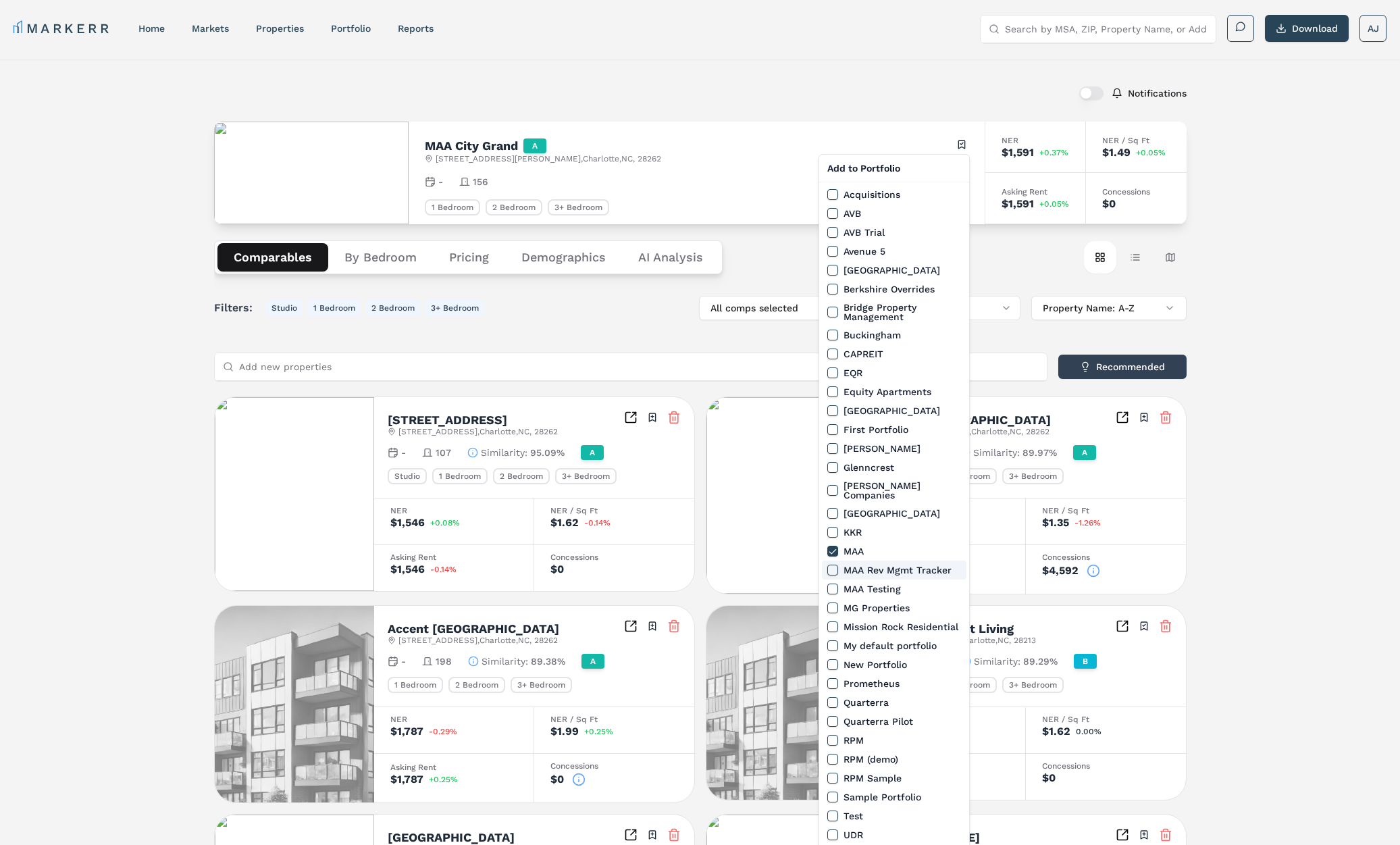
click at [838, 565] on div "MAA Rev Mgmt Tracker" at bounding box center [889, 570] width 124 height 11
click at [834, 565] on button "MAA Rev Mgmt Tracker" at bounding box center [833, 570] width 11 height 11
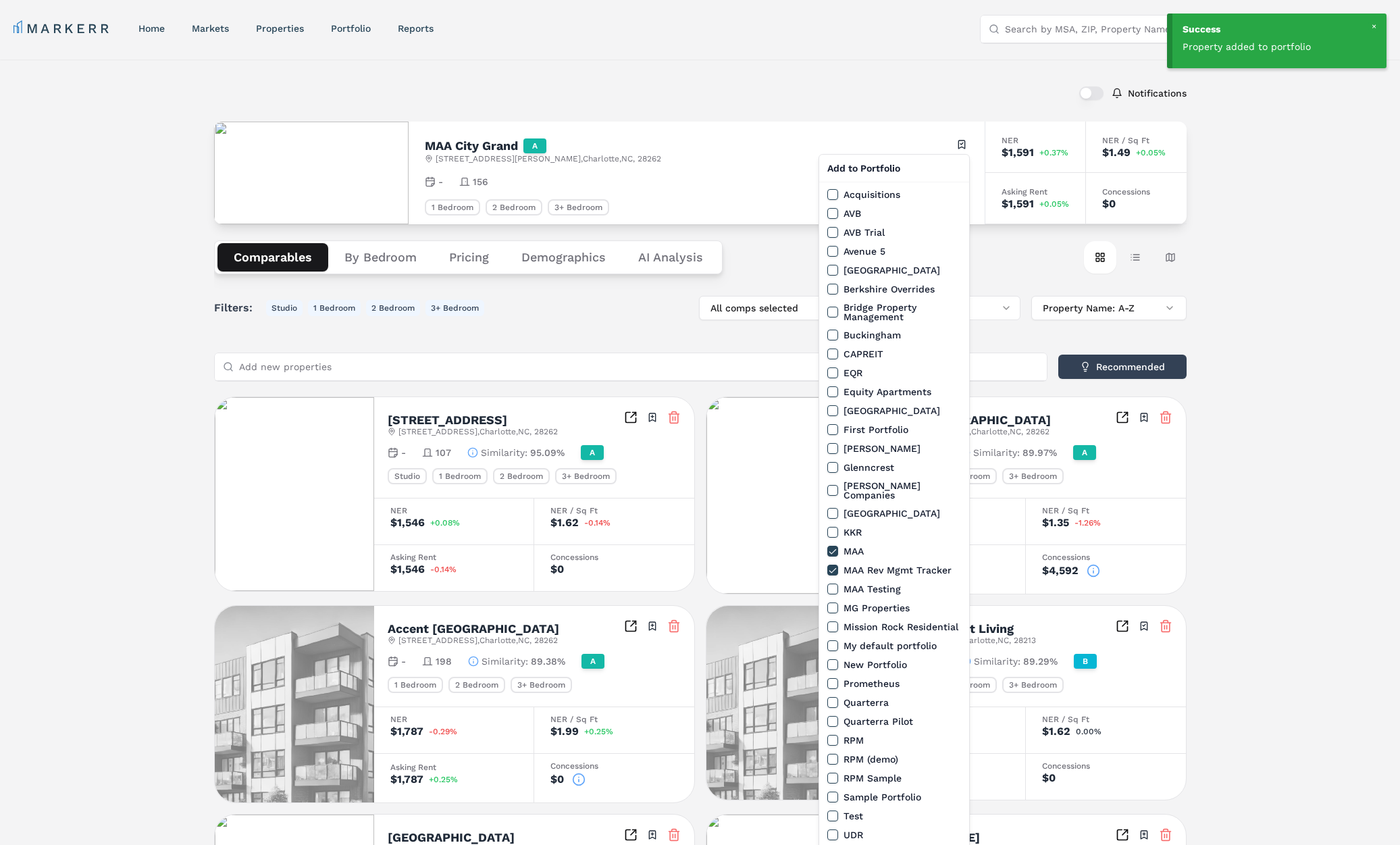
click at [554, 77] on html "Success Property added to portfolio MARKERR home markets properties Portfolio r…" at bounding box center [700, 739] width 1400 height 1478
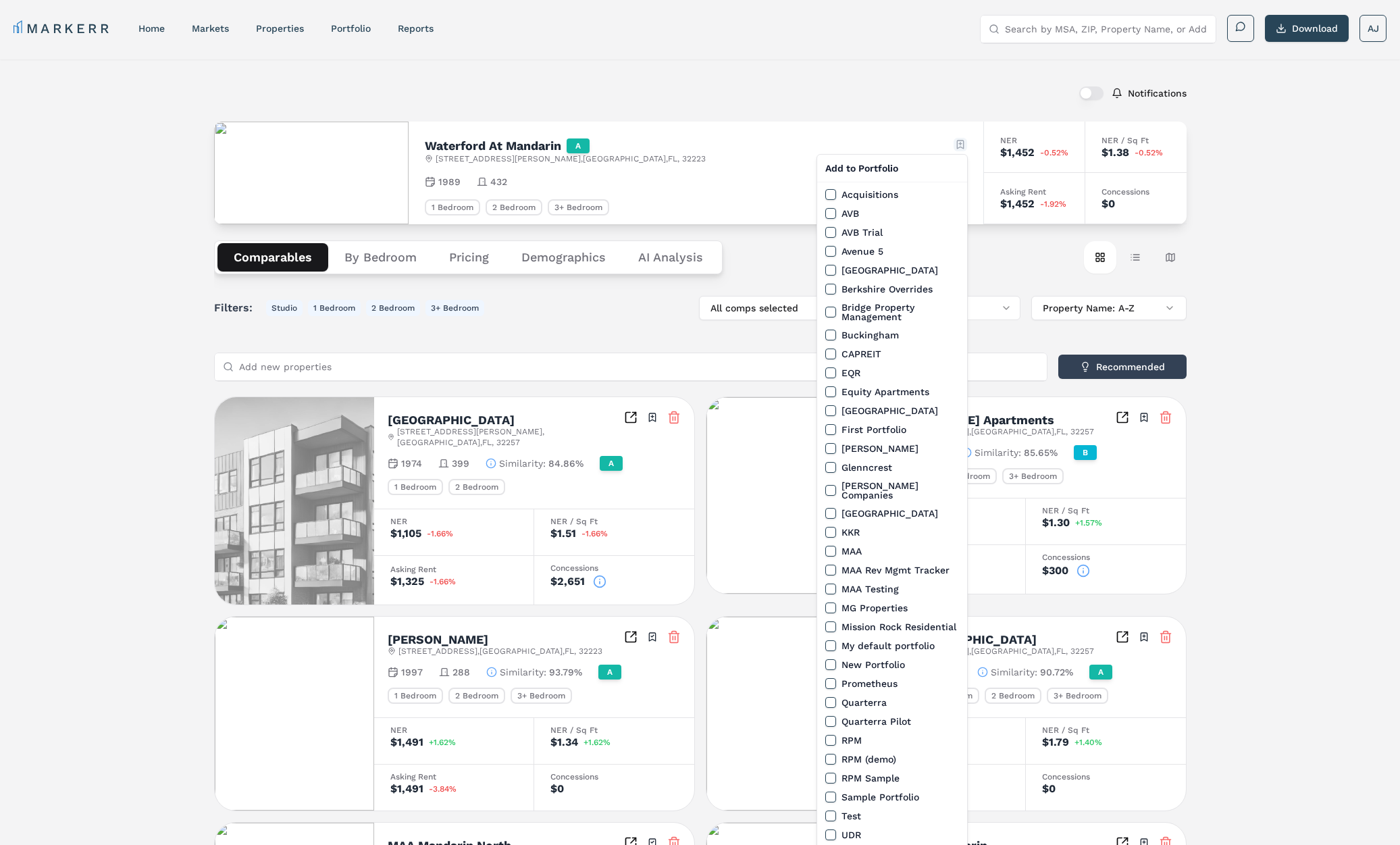
click at [958, 144] on html "MARKERR home markets properties Portfolio reports Search by MSA, ZIP, Property …" at bounding box center [700, 754] width 1400 height 1507
click at [833, 565] on button "MAA Rev Mgmt Tracker" at bounding box center [831, 570] width 11 height 11
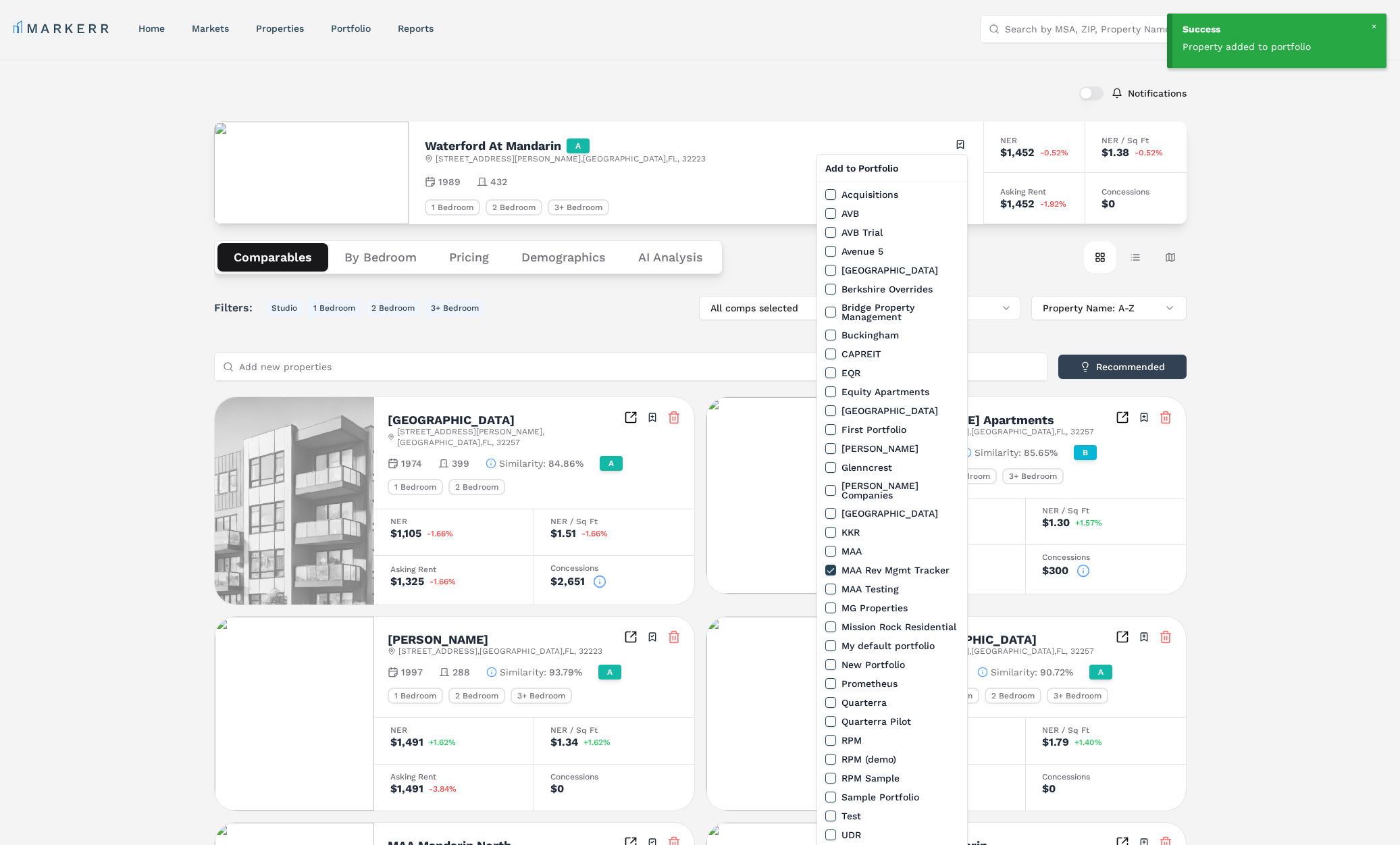
click at [641, 89] on html "Success Property added to portfolio MARKERR home markets properties Portfolio r…" at bounding box center [700, 754] width 1400 height 1507
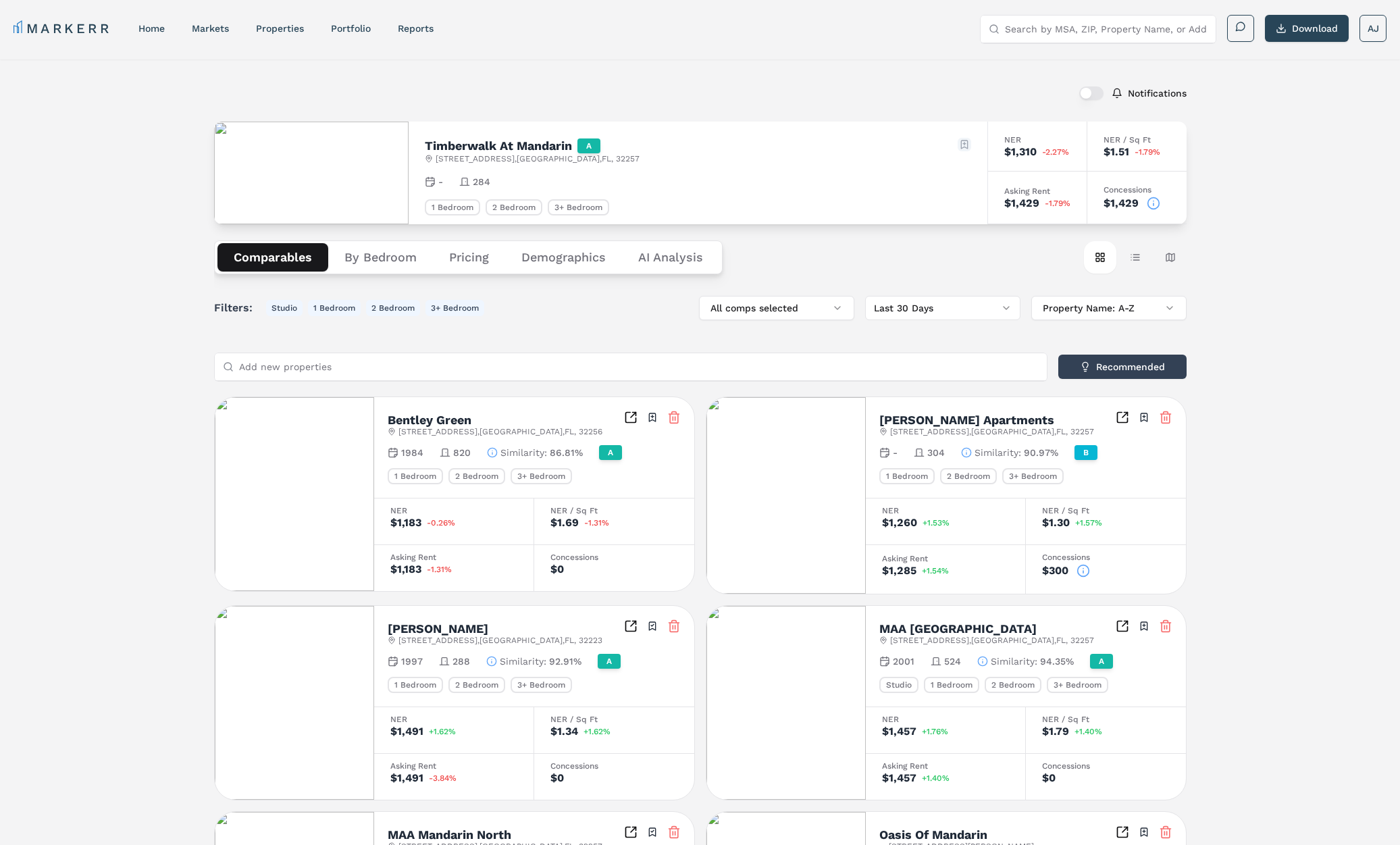
click at [963, 140] on html "MARKERR home markets properties Portfolio reports Search by MSA, ZIP, Property …" at bounding box center [700, 748] width 1400 height 1497
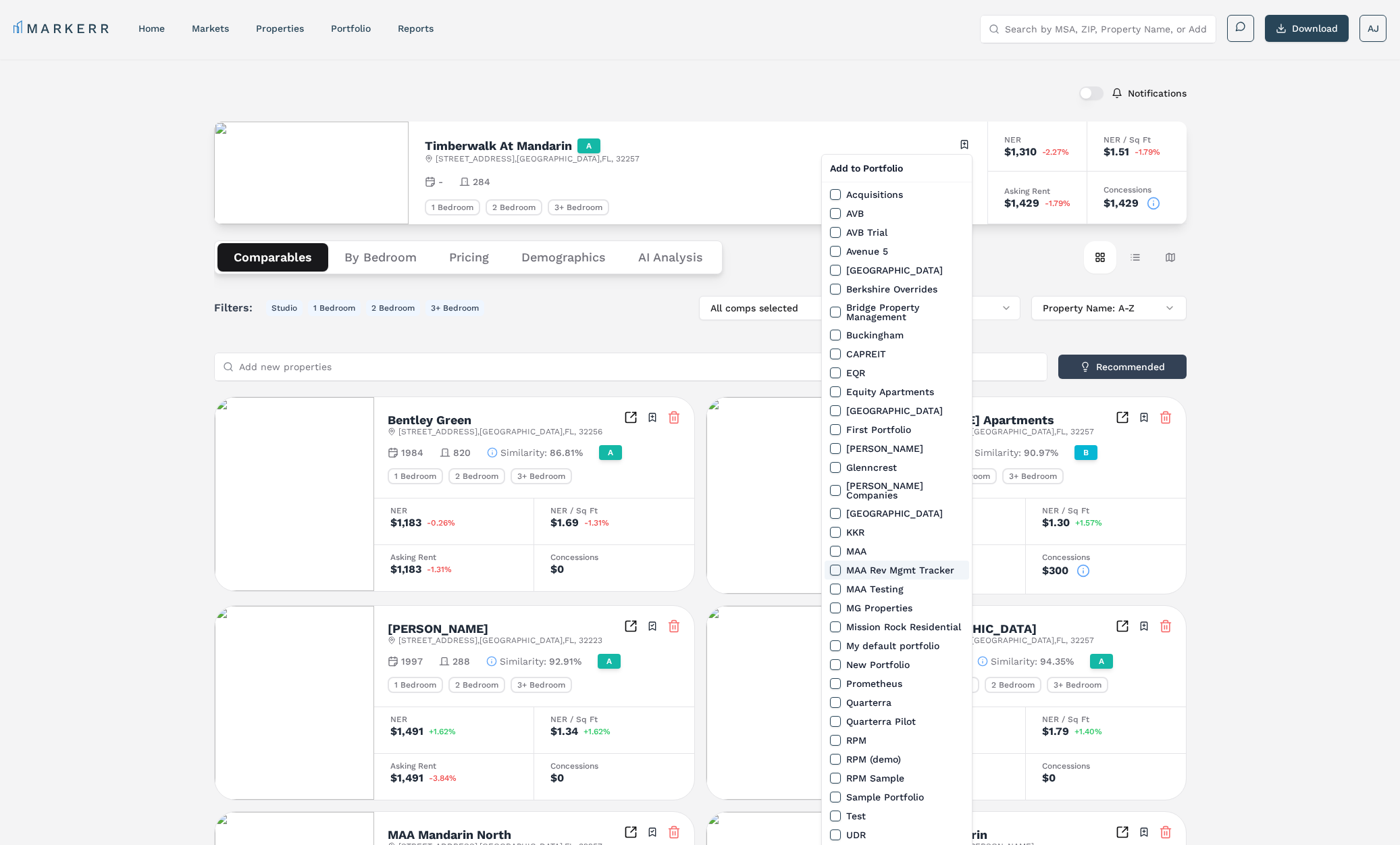
drag, startPoint x: 834, startPoint y: 561, endPoint x: 838, endPoint y: 545, distance: 16.5
click at [835, 565] on button "MAA Rev Mgmt Tracker" at bounding box center [835, 570] width 11 height 11
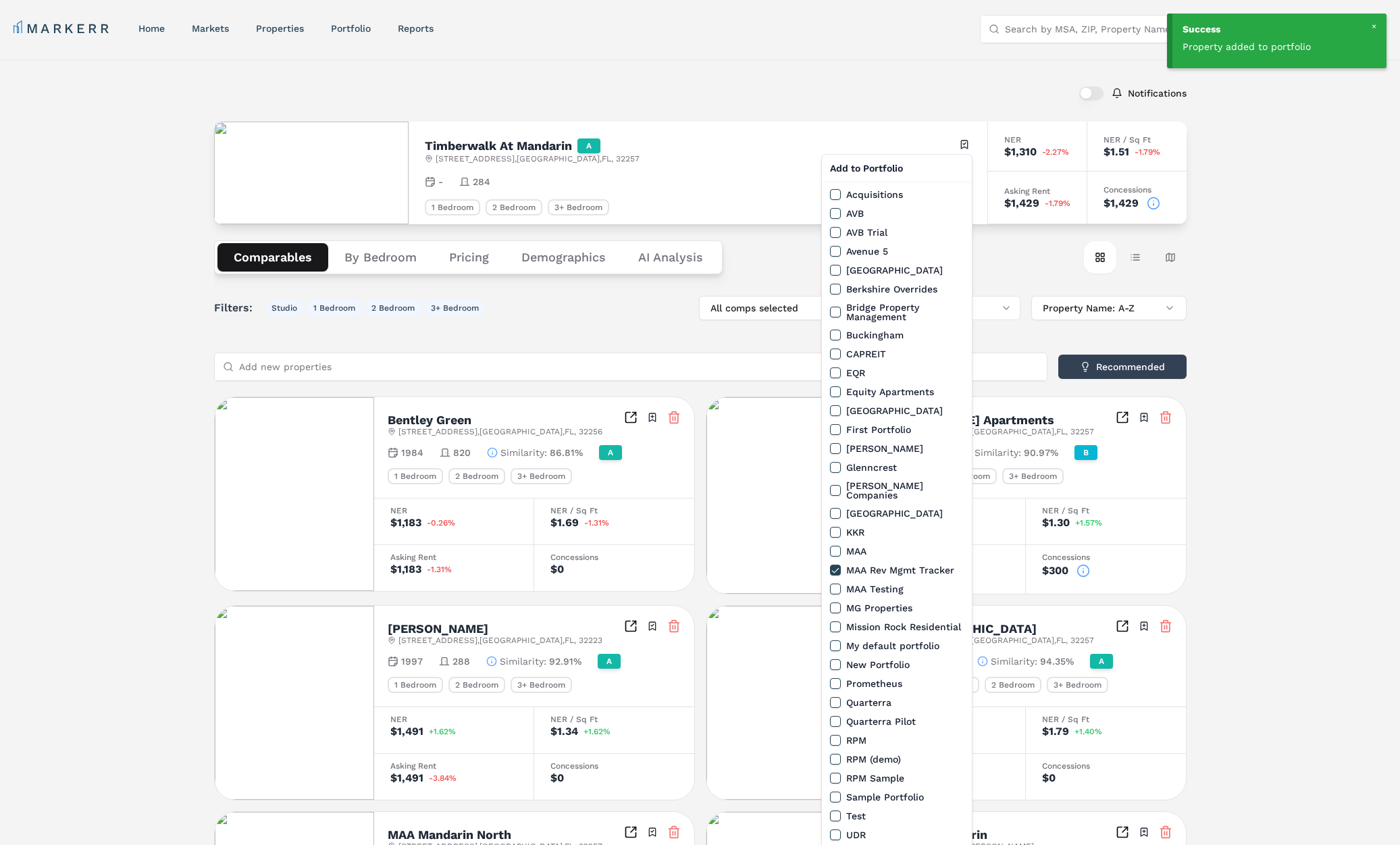
click at [633, 80] on html "Success Property added to portfolio MARKERR home markets properties Portfolio r…" at bounding box center [700, 748] width 1400 height 1497
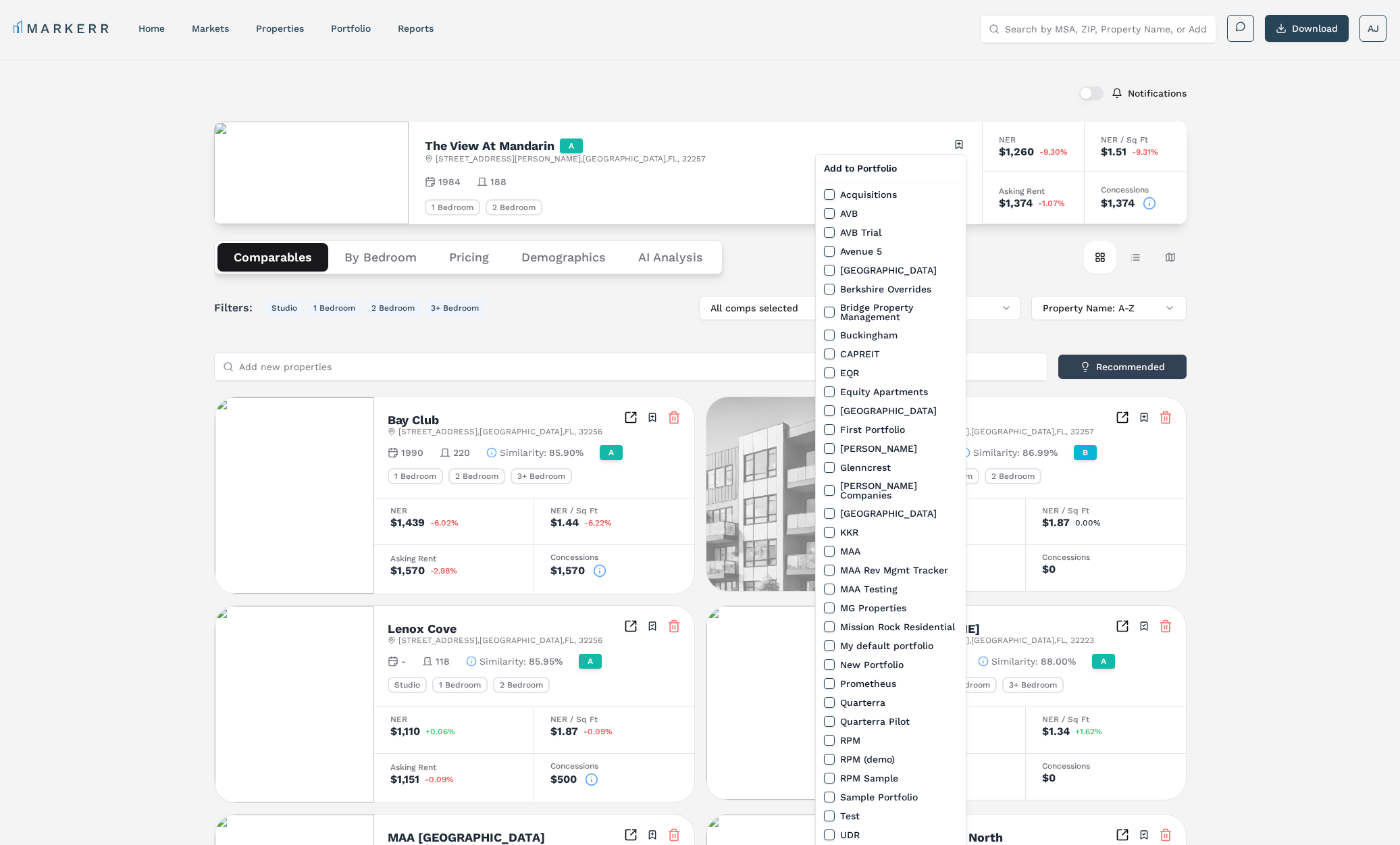
click at [959, 140] on html "MARKERR home markets properties Portfolio reports Search by MSA, ZIP, Property …" at bounding box center [700, 739] width 1400 height 1478
drag, startPoint x: 841, startPoint y: 563, endPoint x: 865, endPoint y: 563, distance: 24.0
click at [841, 566] on label "MAA Rev Mgmt Tracker" at bounding box center [894, 570] width 108 height 9
click at [835, 565] on button "MAA Rev Mgmt Tracker" at bounding box center [829, 570] width 11 height 11
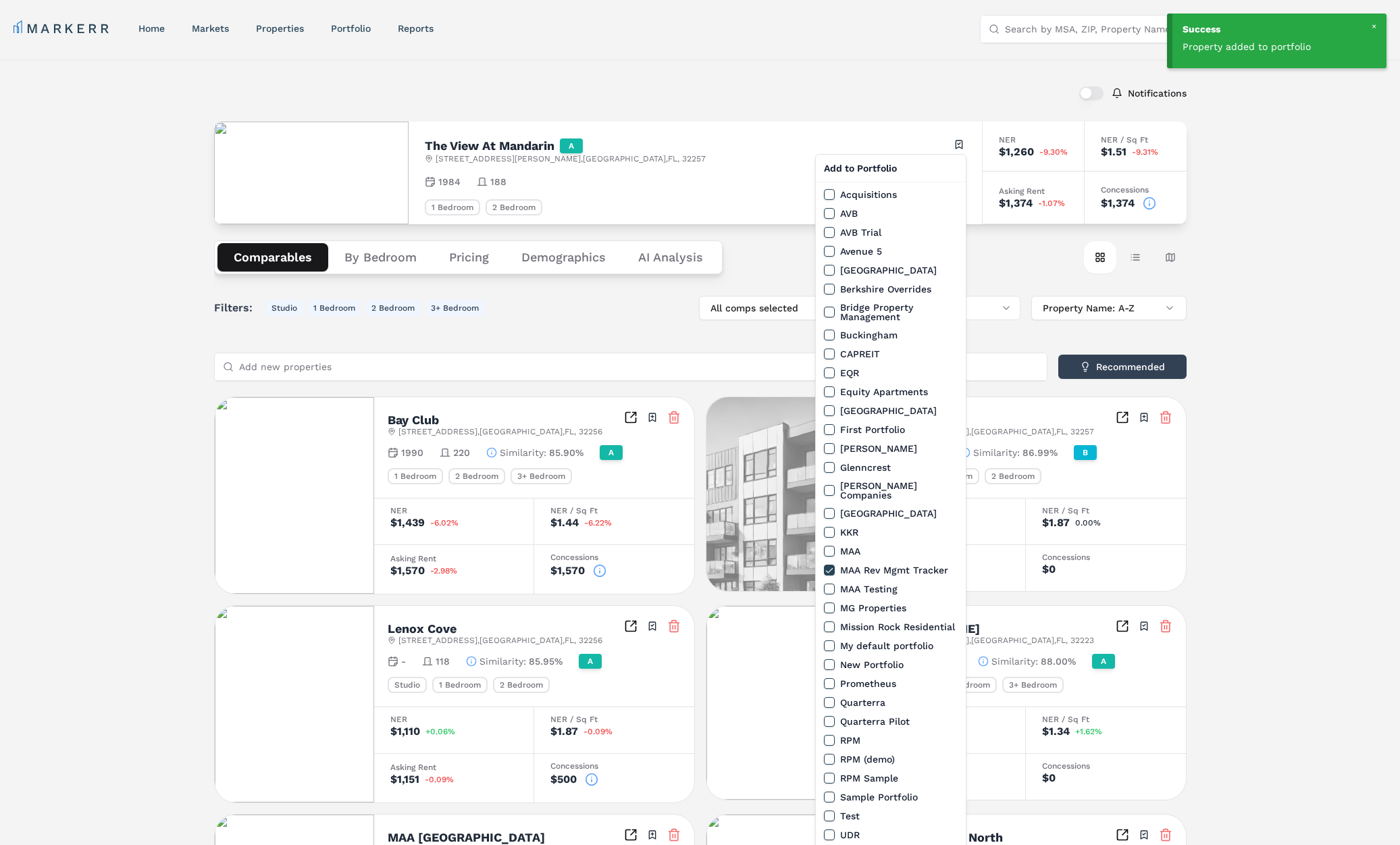
click at [682, 56] on html "Success Property added to portfolio MARKERR home markets properties Portfolio r…" at bounding box center [700, 739] width 1400 height 1478
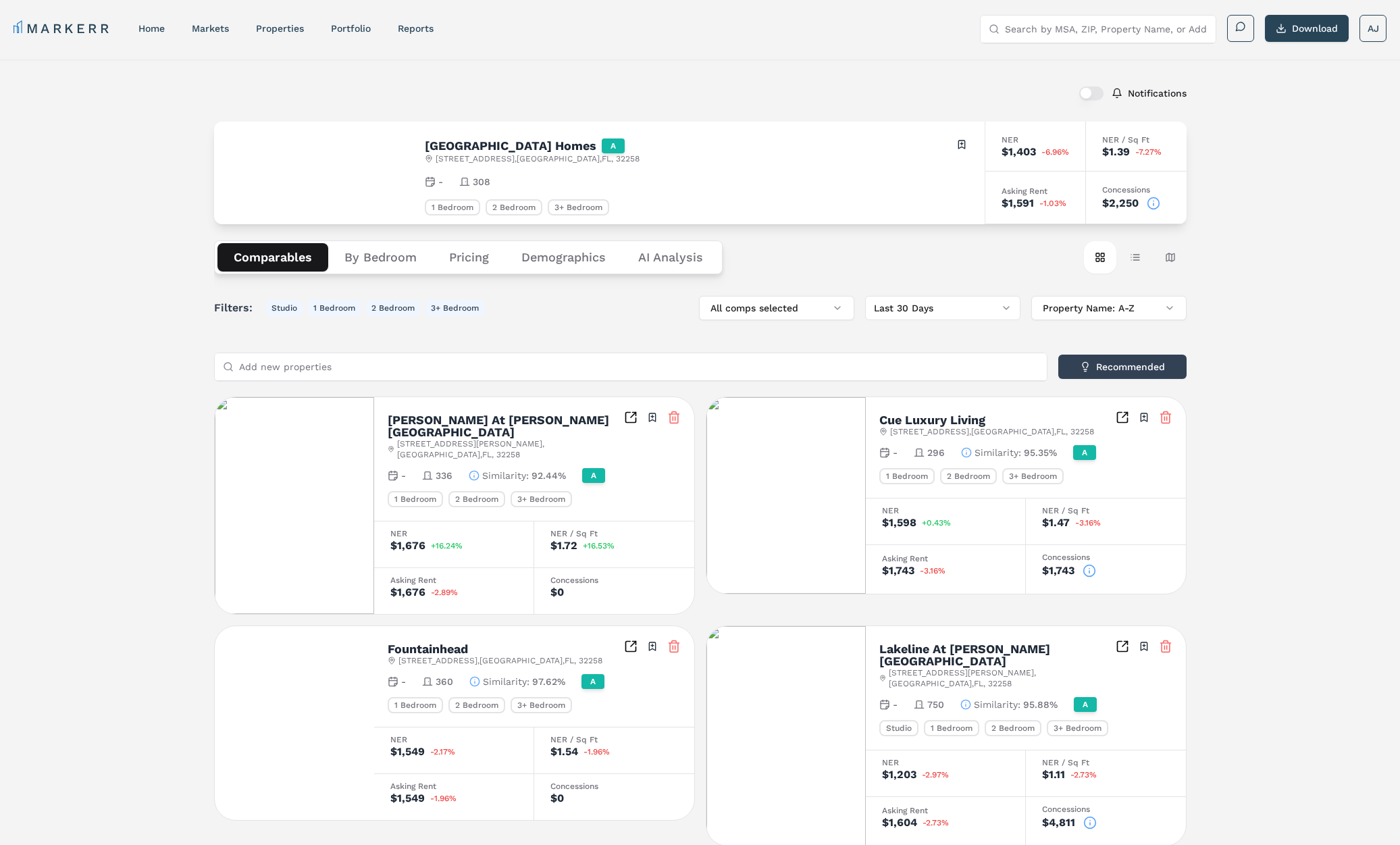
click at [966, 145] on div "Gran Bay Apartment Homes A 13444 Gran Bay Pkwy , Jacksonville , FL , 32258 Togg…" at bounding box center [696, 172] width 576 height 103
click at [955, 143] on html "MARKERR home markets properties Portfolio reports Search by MSA, ZIP, Property …" at bounding box center [700, 782] width 1400 height 1564
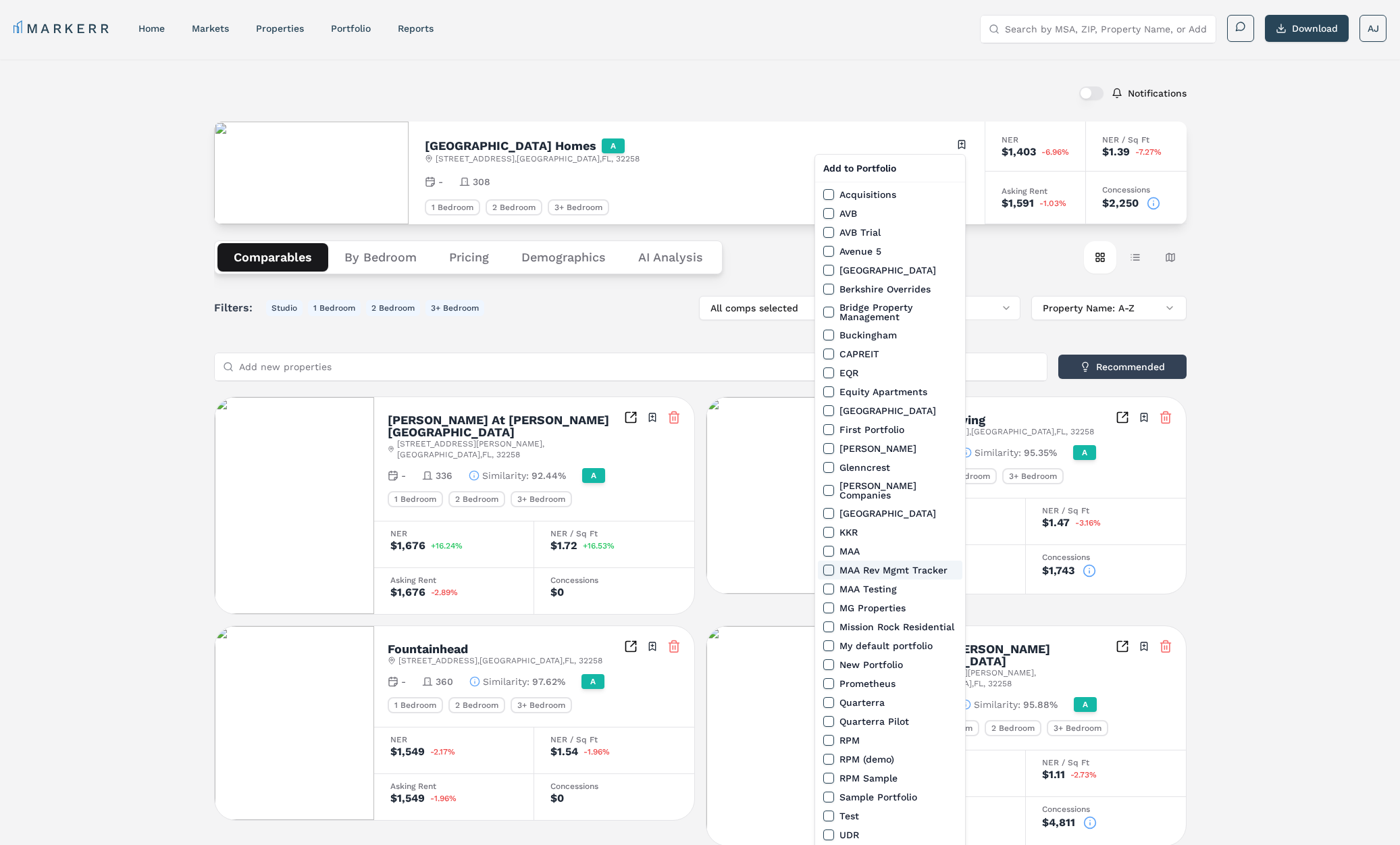
click at [828, 565] on button "MAA Rev Mgmt Tracker" at bounding box center [828, 570] width 11 height 11
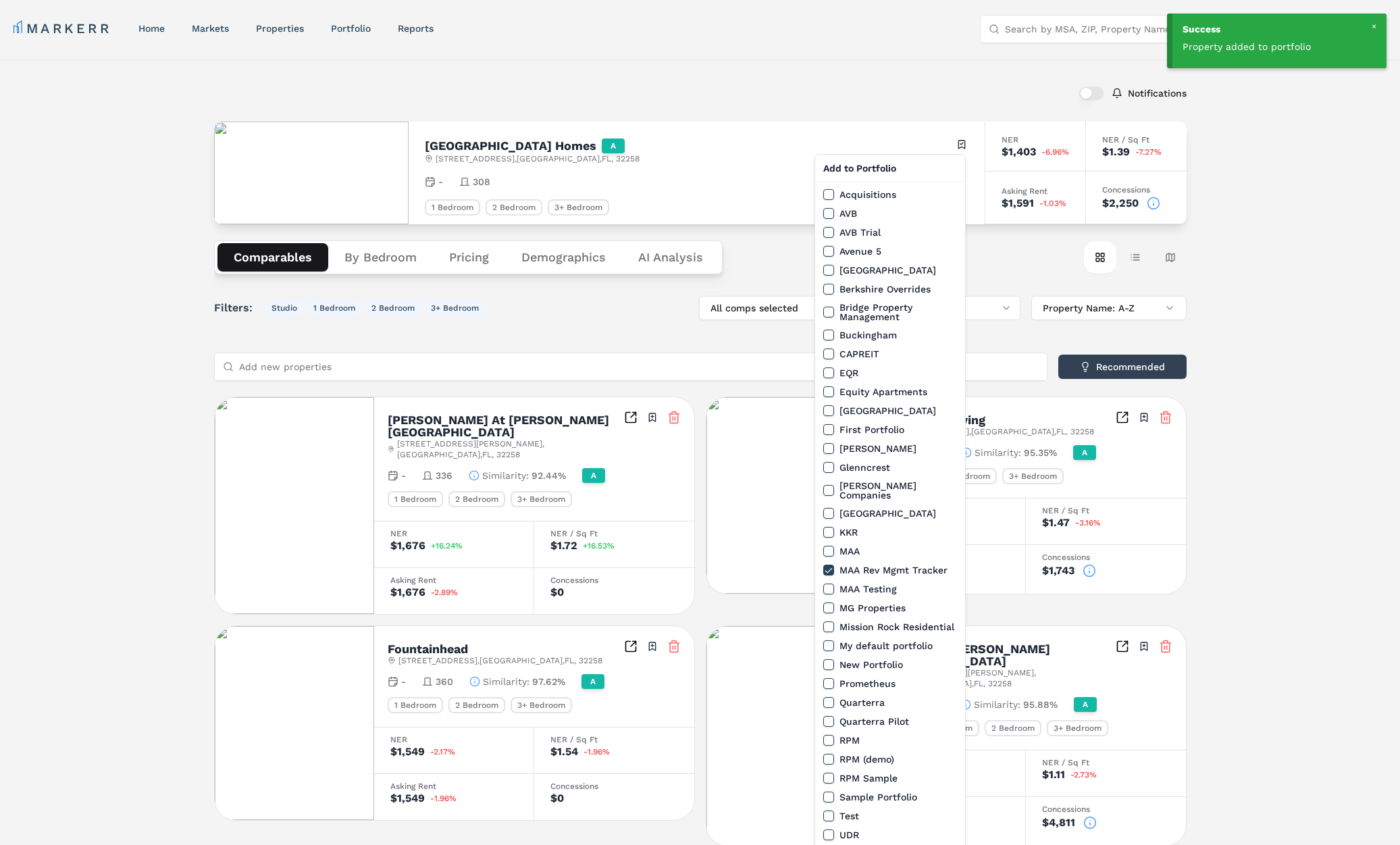
drag, startPoint x: 696, startPoint y: 9, endPoint x: 698, endPoint y: 20, distance: 11.2
click at [696, 15] on html "Success Property added to portfolio MARKERR home markets properties Portfolio r…" at bounding box center [700, 782] width 1400 height 1564
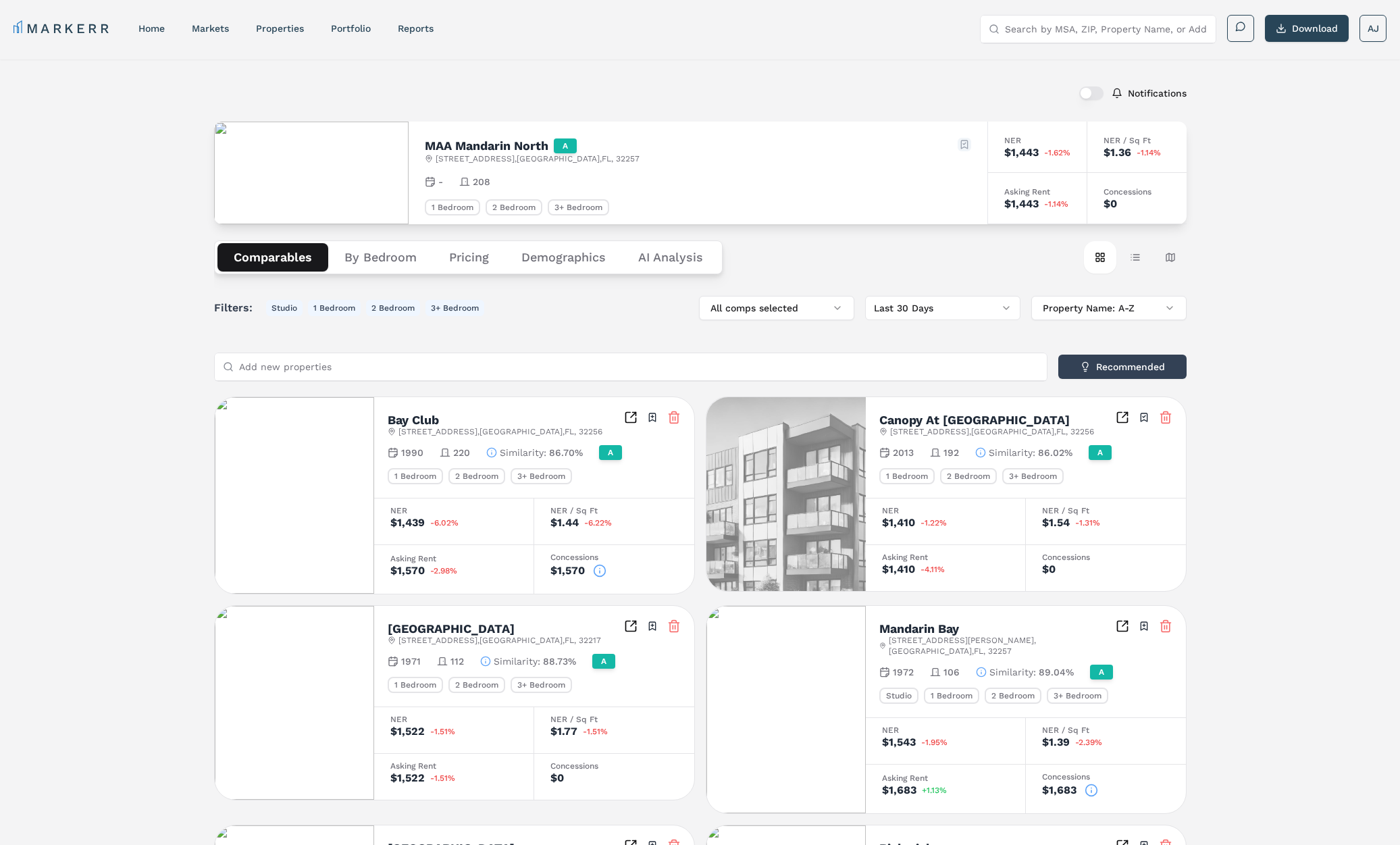
click at [968, 141] on html "MARKERR home markets properties Portfolio reports Search by MSA, ZIP, Property …" at bounding box center [700, 749] width 1400 height 1499
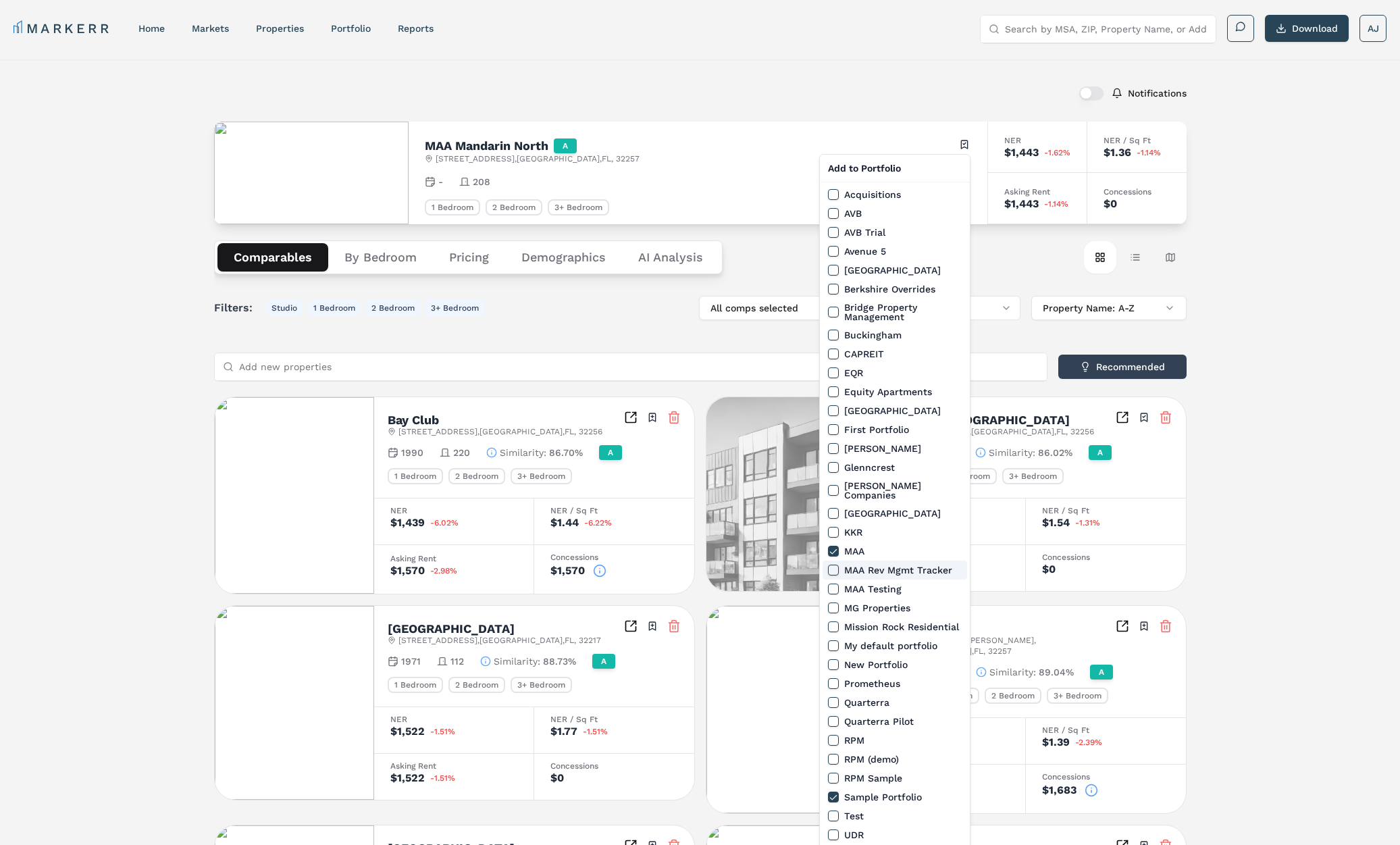
click at [833, 565] on button "MAA Rev Mgmt Tracker" at bounding box center [834, 570] width 11 height 11
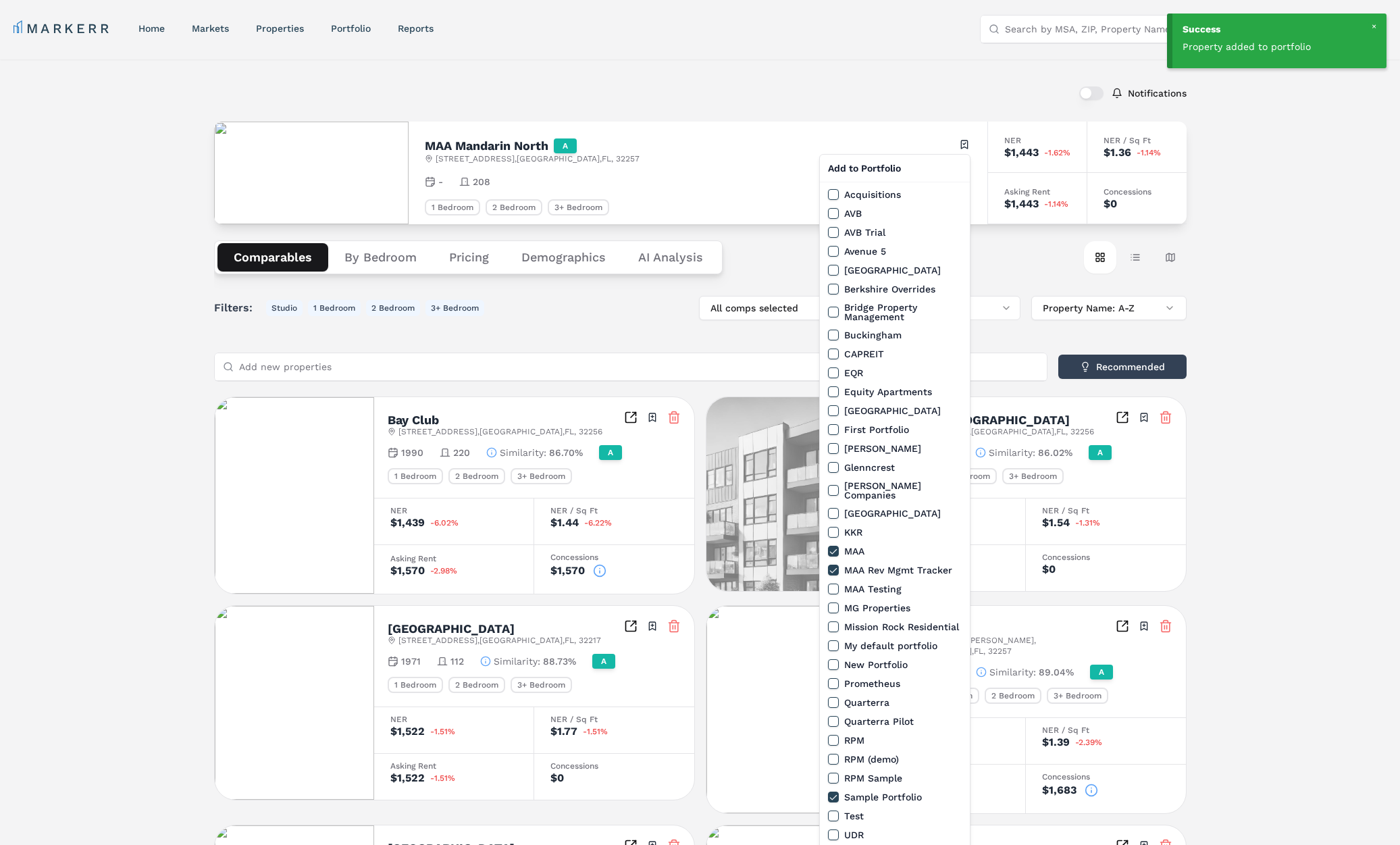
click at [654, 88] on html "Success Property added to portfolio MARKERR home markets properties Portfolio r…" at bounding box center [700, 749] width 1400 height 1499
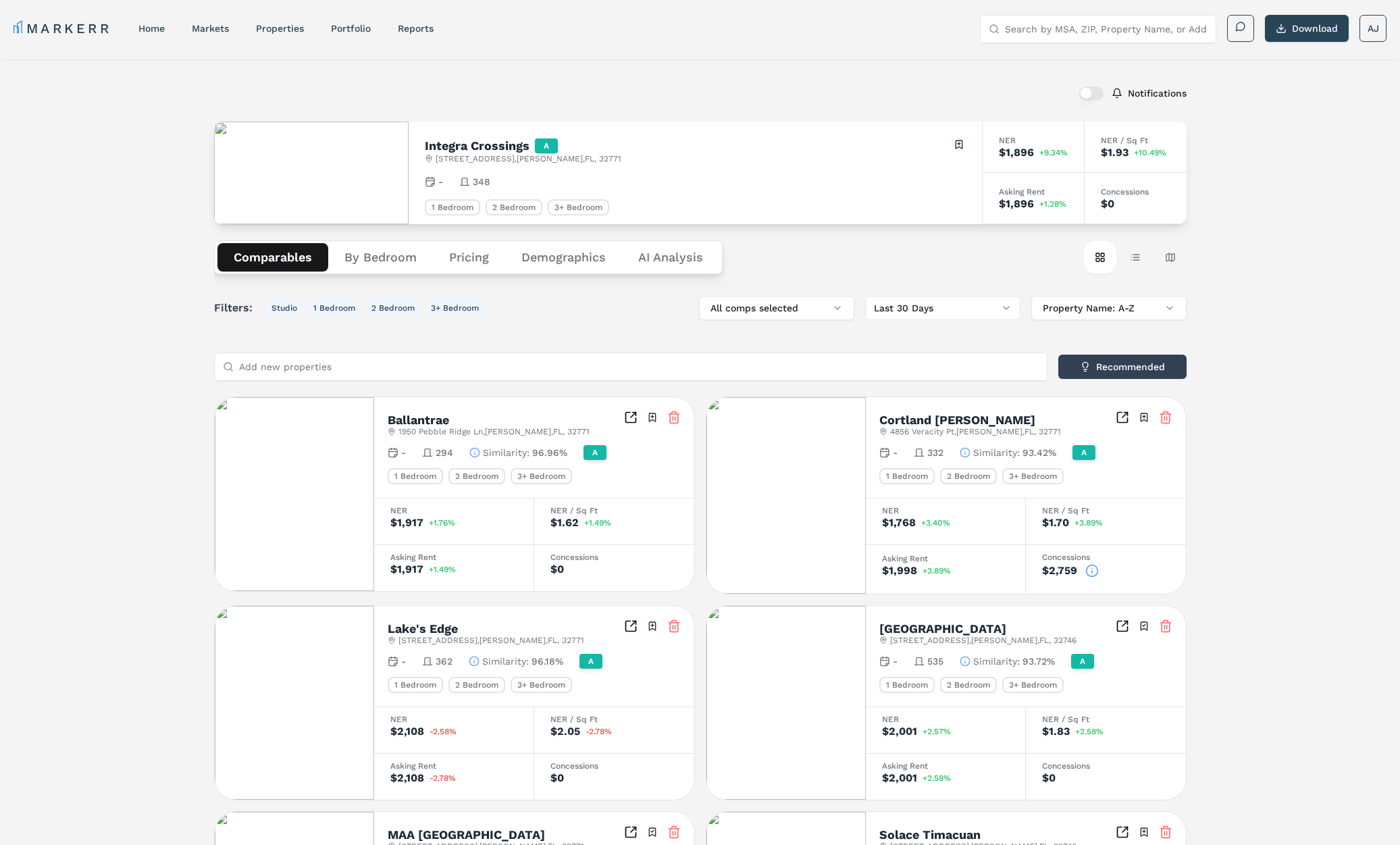
click at [966, 144] on div "Integra Crossings A 801 Bella Verde Ter , Sanford , FL , 32771 Toggle portfolio…" at bounding box center [695, 172] width 573 height 103
click at [958, 145] on html "MARKERR home markets properties Portfolio reports Search by MSA, ZIP, Property …" at bounding box center [700, 749] width 1400 height 1498
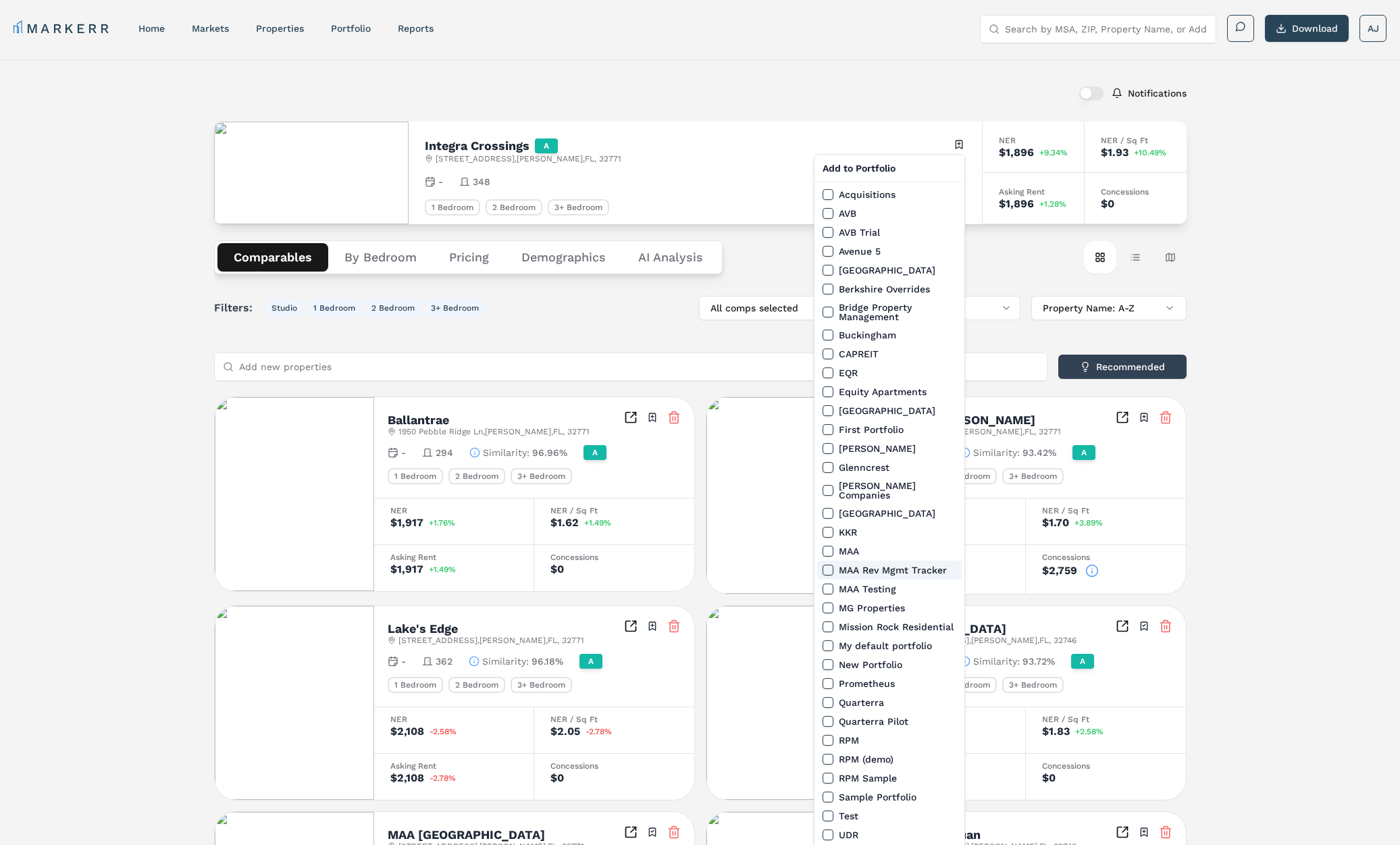
click at [824, 565] on button "MAA Rev Mgmt Tracker" at bounding box center [828, 570] width 11 height 11
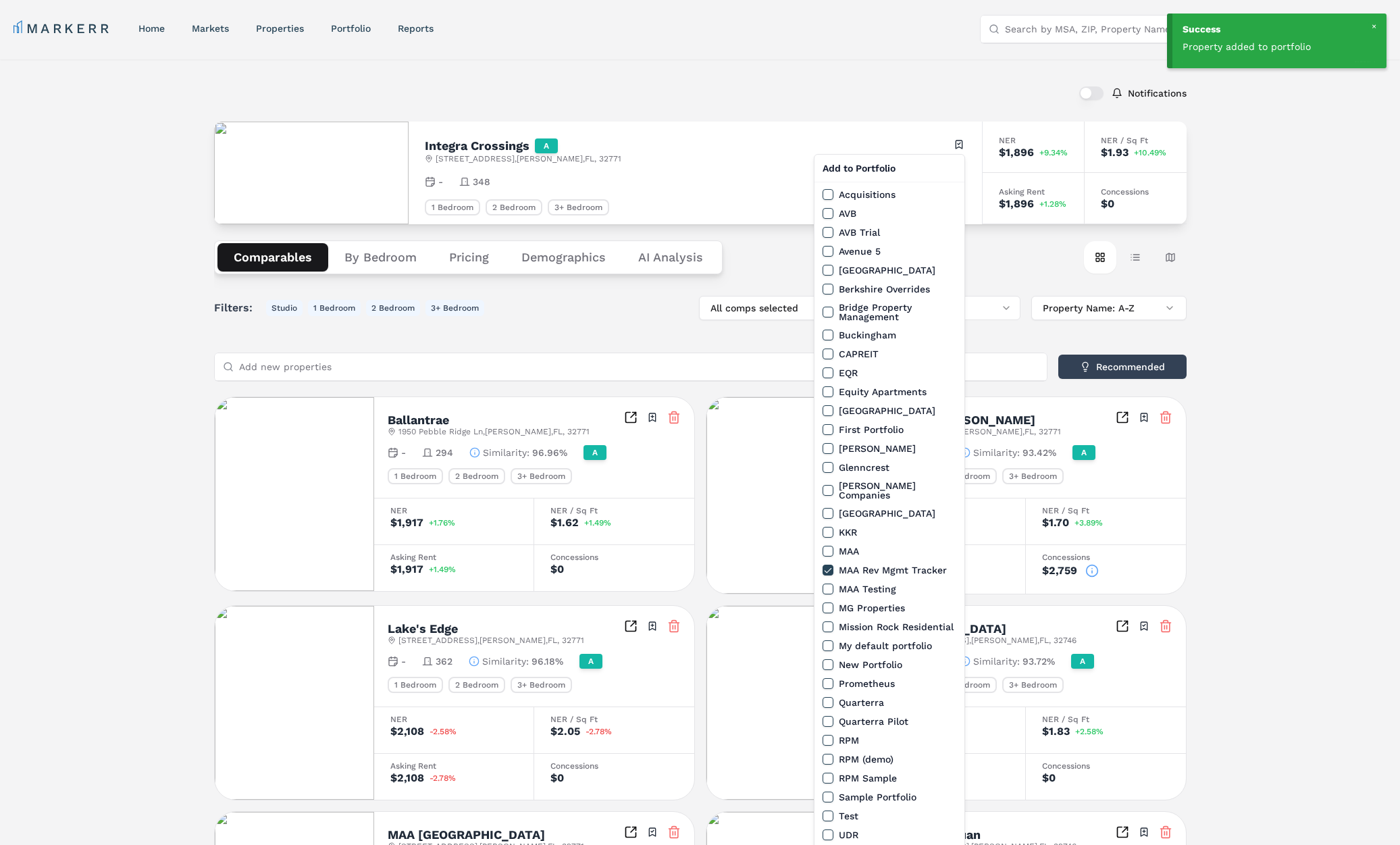
click at [700, 86] on html "Success Property added to portfolio MARKERR home markets properties Portfolio r…" at bounding box center [700, 749] width 1400 height 1498
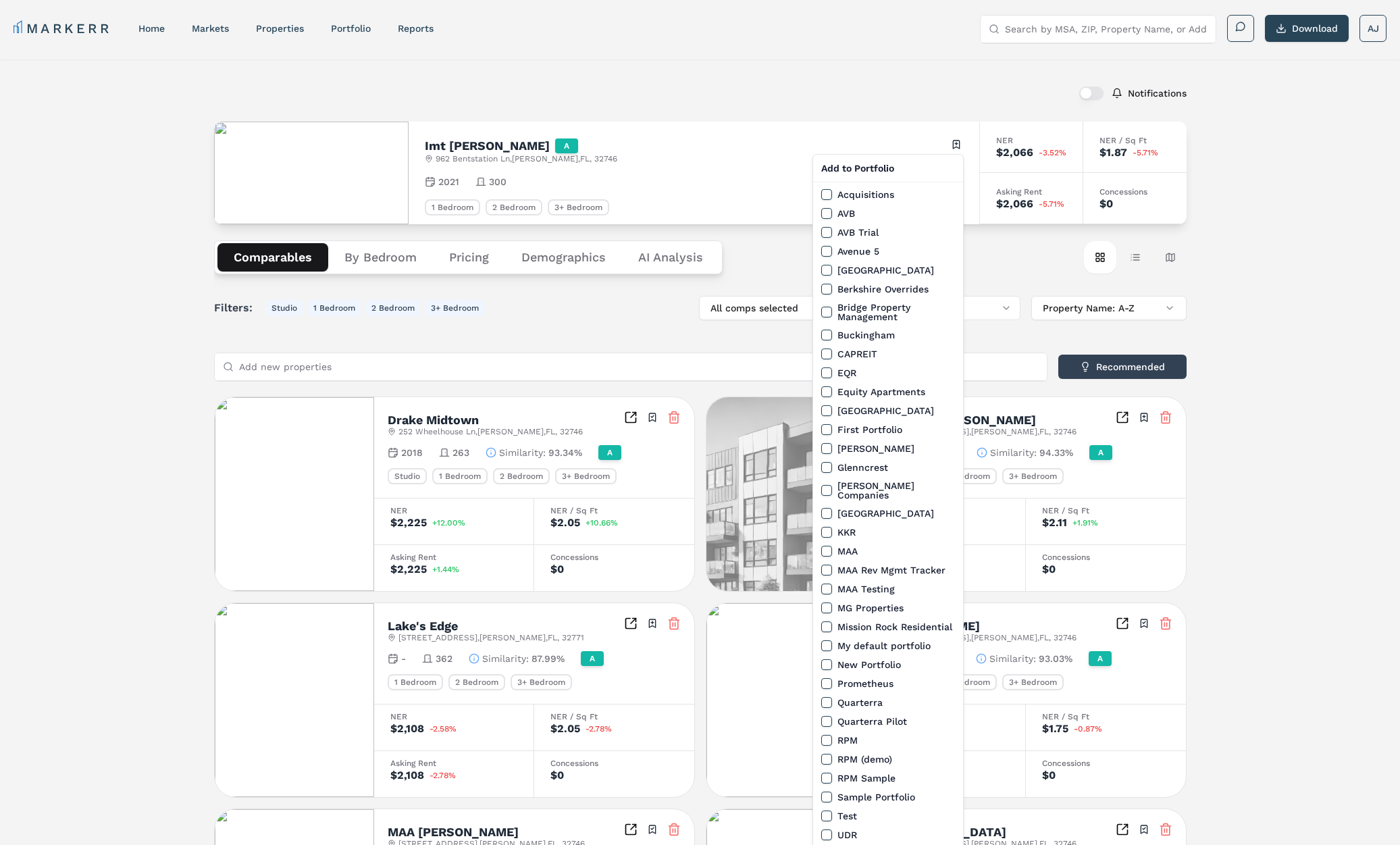
click at [955, 147] on html "MARKERR home markets properties Portfolio reports Search by MSA, ZIP, Property …" at bounding box center [700, 740] width 1400 height 1481
drag, startPoint x: 824, startPoint y: 561, endPoint x: 829, endPoint y: 556, distance: 7.1
click at [825, 565] on button "MAA Rev Mgmt Tracker" at bounding box center [826, 570] width 11 height 11
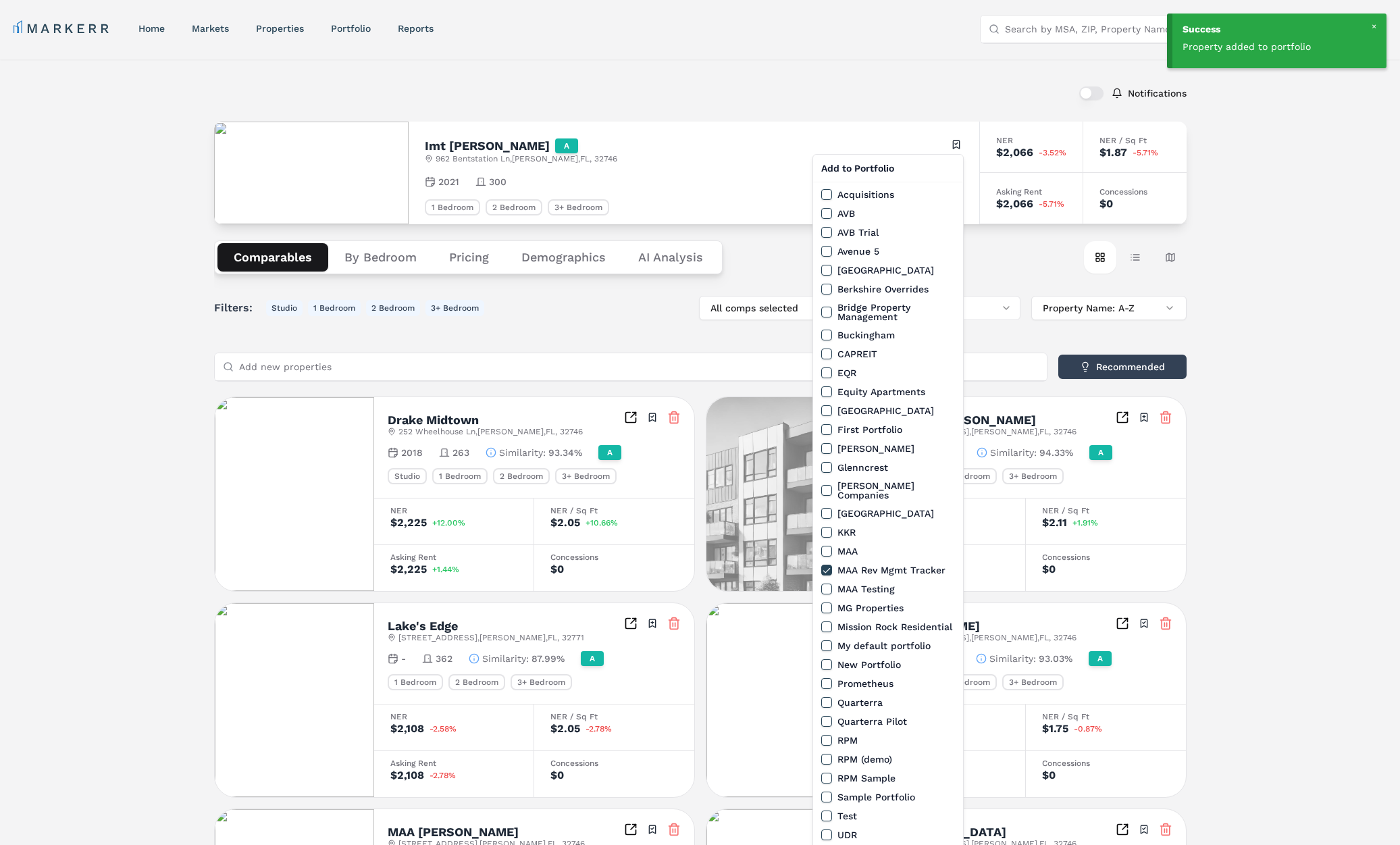
click at [646, 68] on html "Success Property added to portfolio MARKERR home markets properties Portfolio r…" at bounding box center [700, 740] width 1400 height 1481
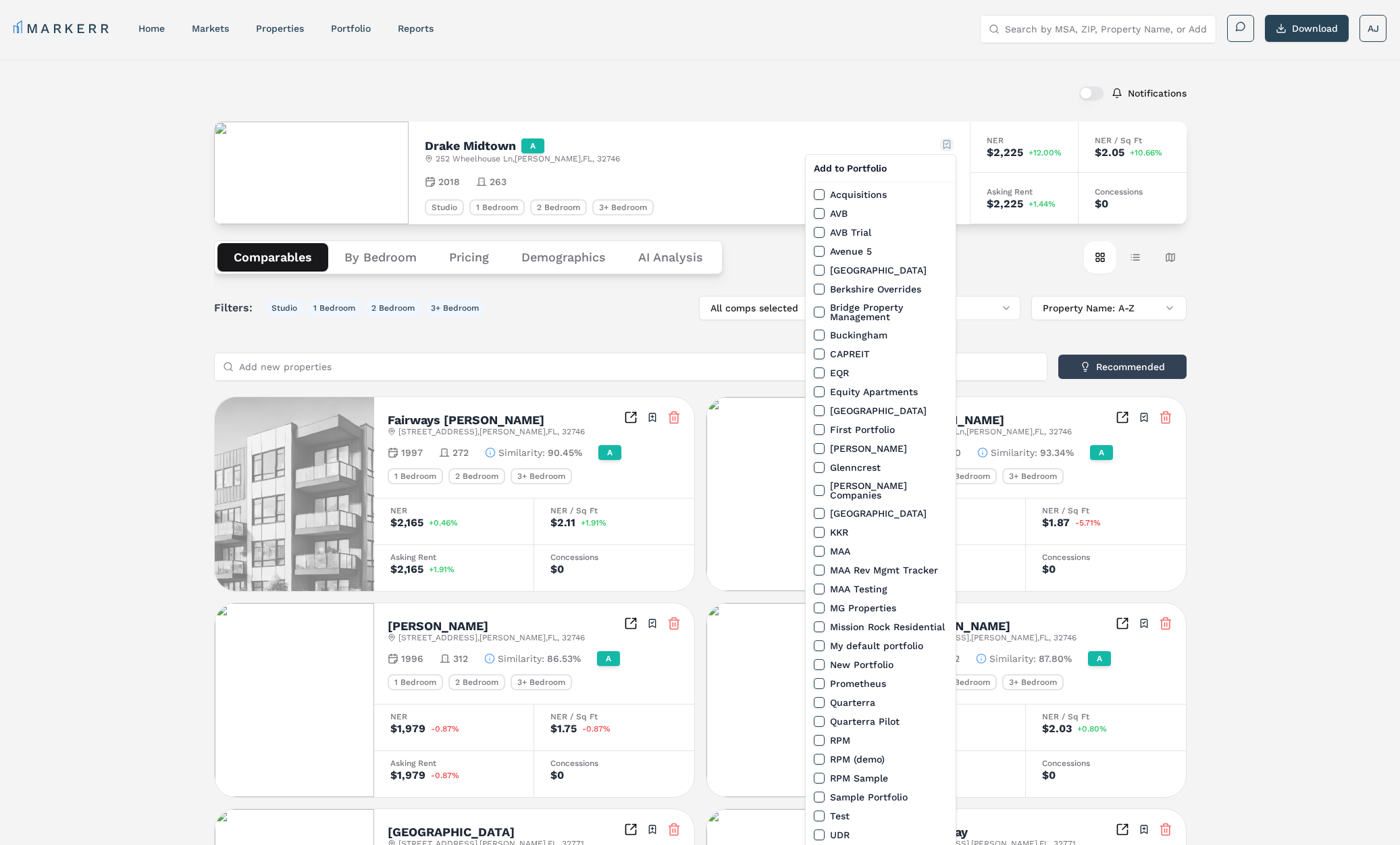
click at [950, 144] on html "MARKERR home markets properties Portfolio reports Search by MSA, ZIP, Property …" at bounding box center [700, 747] width 1400 height 1496
click at [817, 565] on button "MAA Rev Mgmt Tracker" at bounding box center [819, 570] width 11 height 11
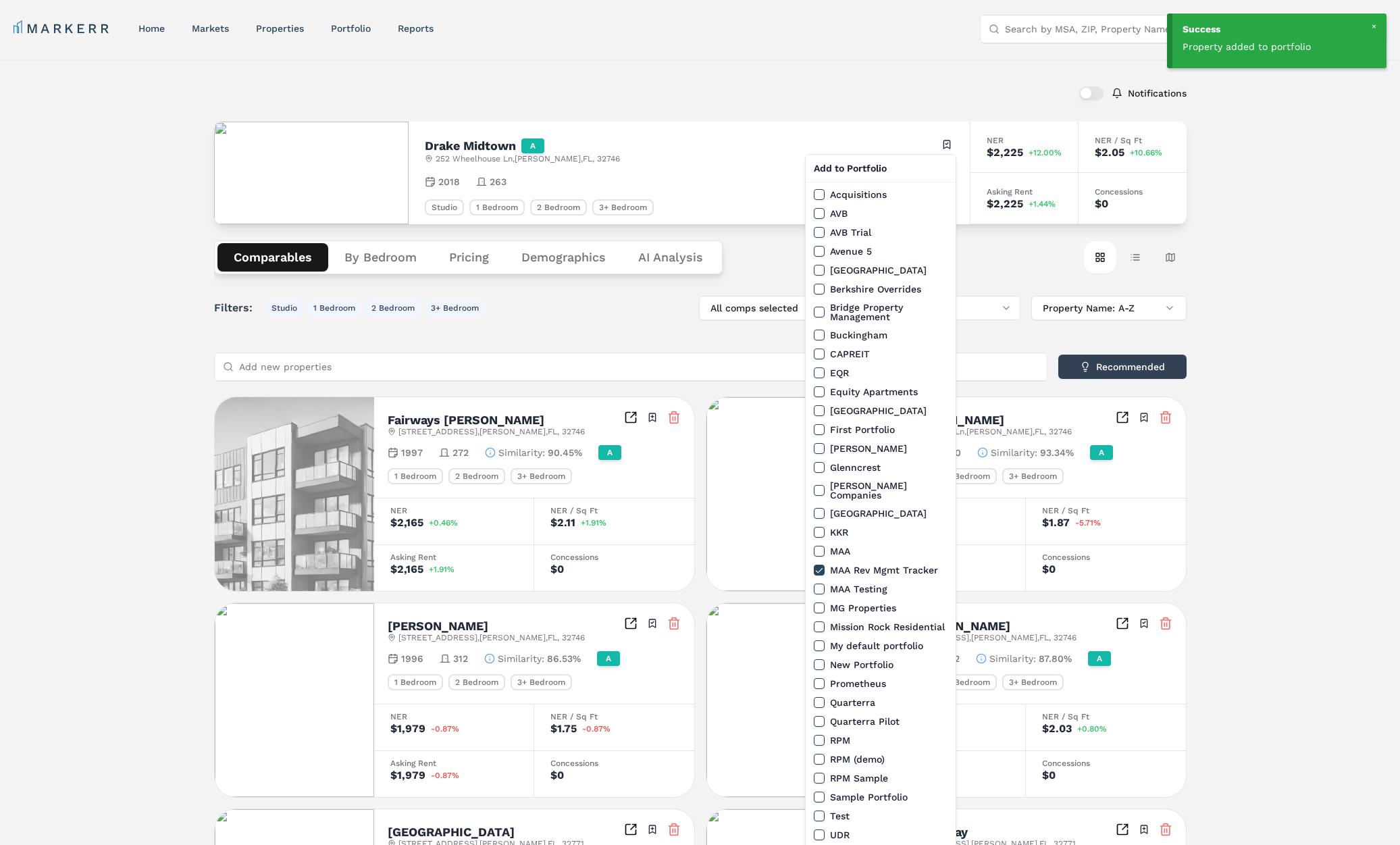
click at [571, 105] on html "Success Property added to portfolio MARKERR home markets properties Portfolio r…" at bounding box center [700, 747] width 1400 height 1496
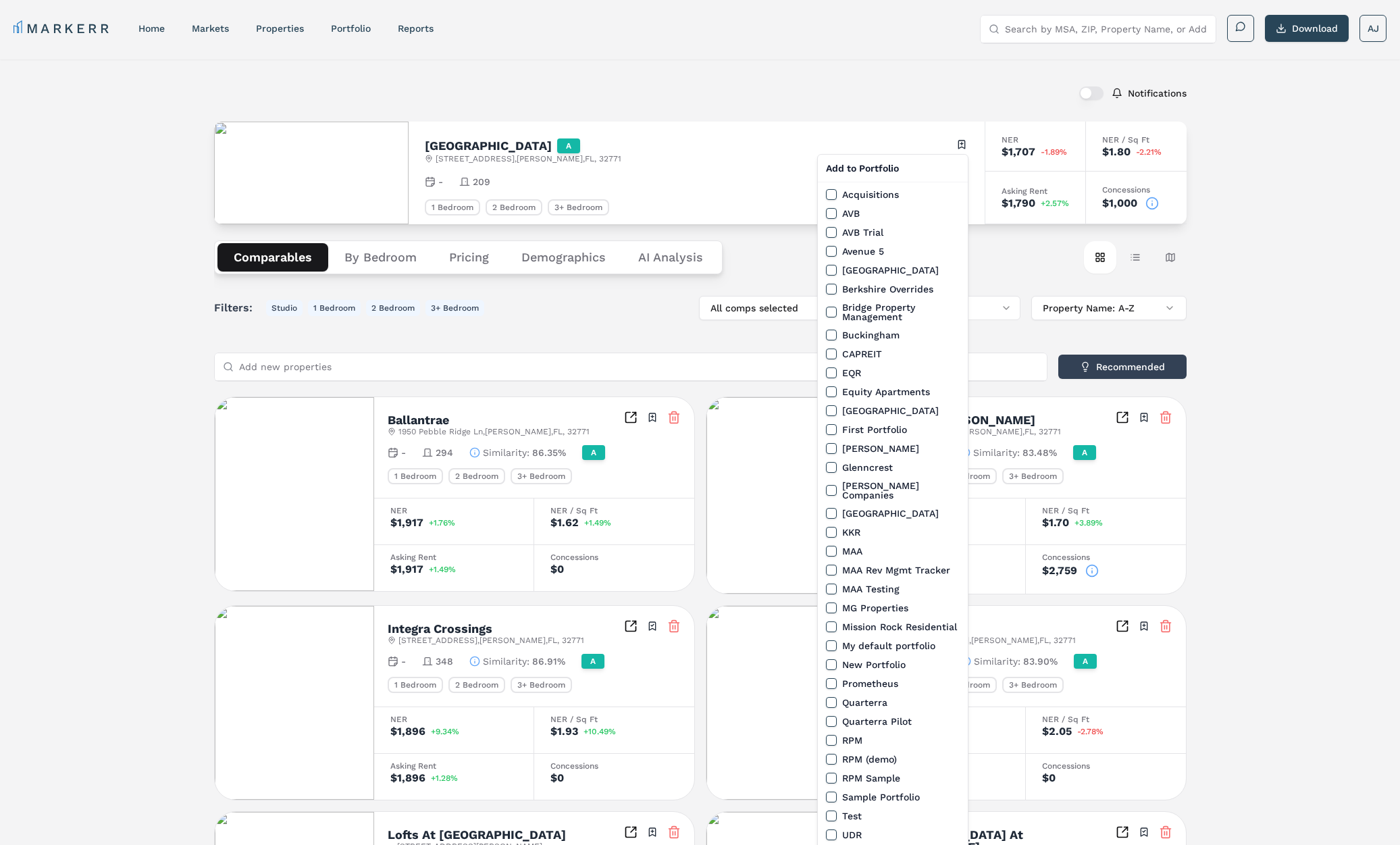
click at [959, 144] on html "MARKERR home markets properties Portfolio reports Search by MSA, ZIP, Property …" at bounding box center [700, 751] width 1400 height 1502
drag, startPoint x: 825, startPoint y: 558, endPoint x: 840, endPoint y: 559, distance: 15.0
click at [825, 565] on button "MAA Rev Mgmt Tracker" at bounding box center [831, 570] width 11 height 11
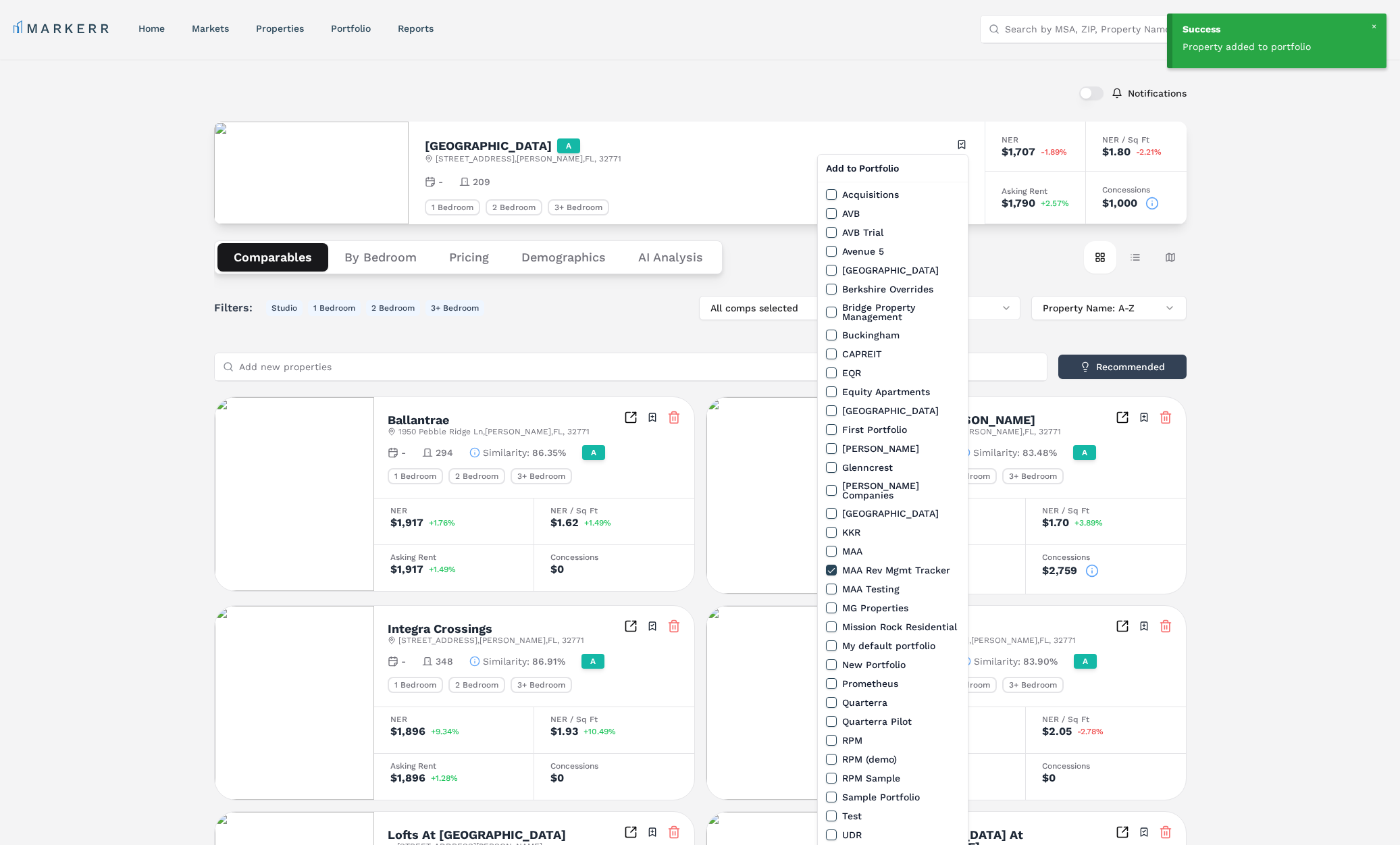
click at [620, 52] on html "Success Property added to portfolio MARKERR home markets properties Portfolio r…" at bounding box center [700, 751] width 1400 height 1502
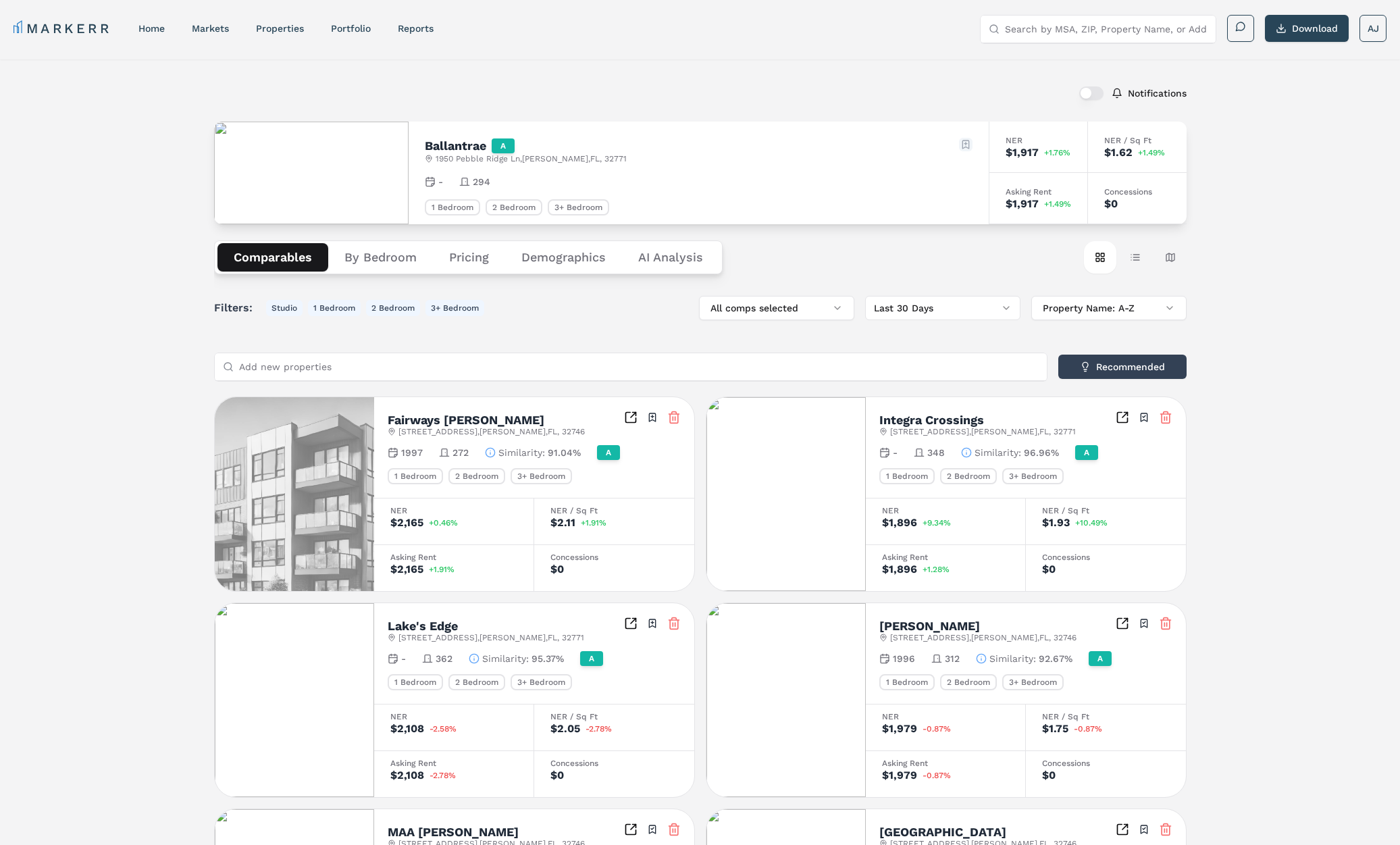
click at [966, 141] on html "MARKERR home markets properties Portfolio reports Search by MSA, ZIP, Property …" at bounding box center [700, 742] width 1400 height 1485
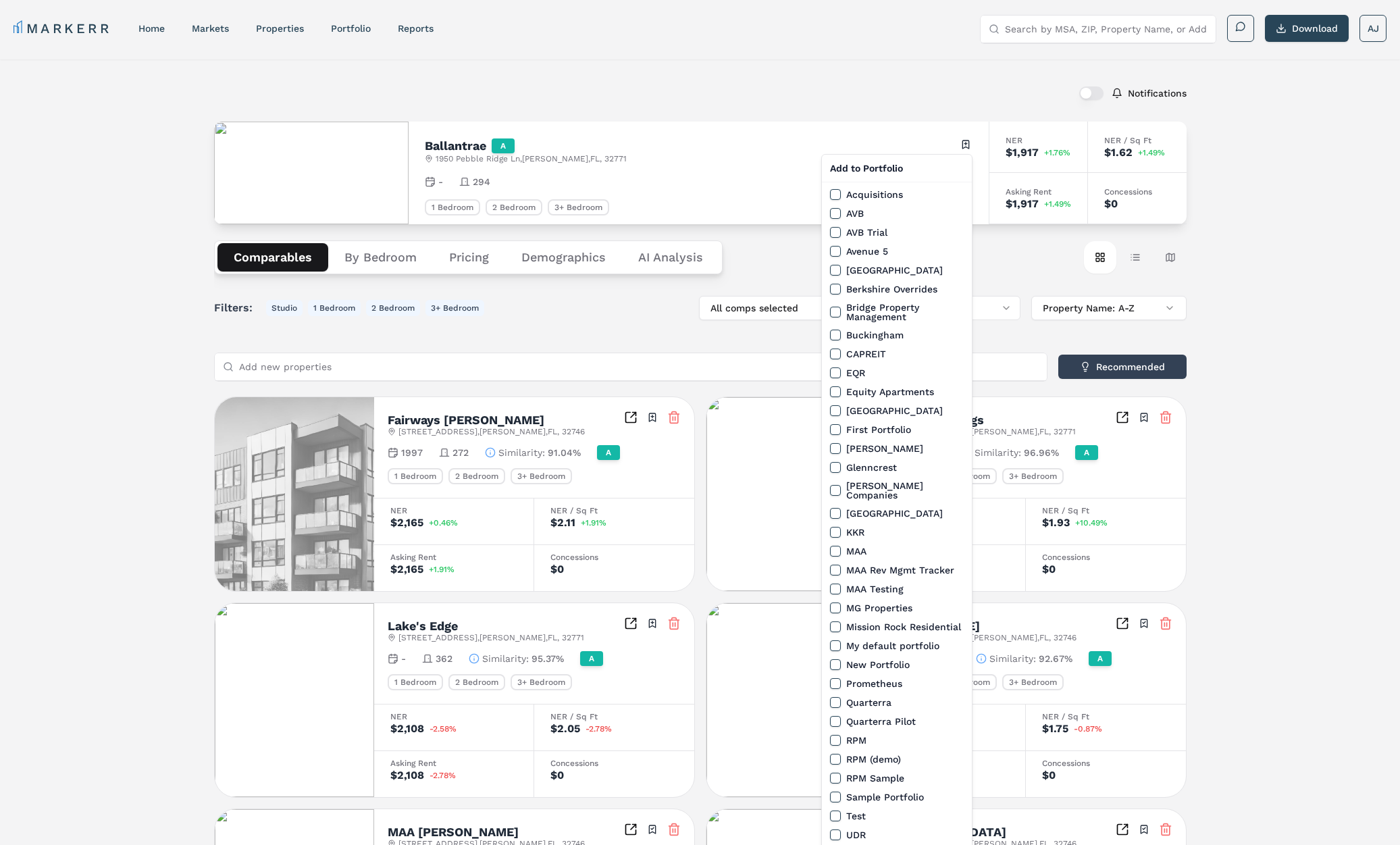
click at [835, 565] on button "MAA Rev Mgmt Tracker" at bounding box center [835, 570] width 11 height 11
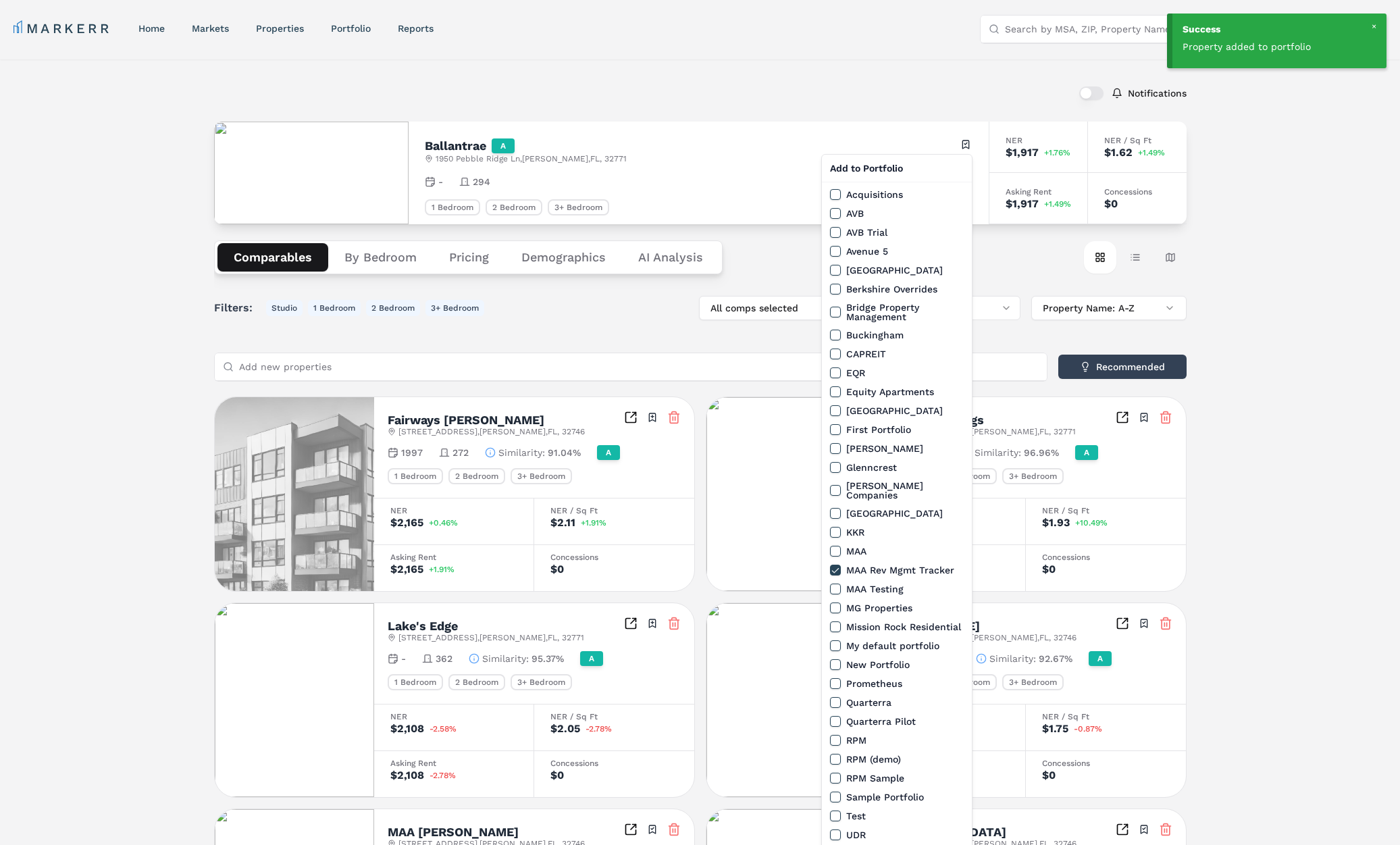
click at [683, 89] on html "Success Property added to portfolio MARKERR home markets properties Portfolio r…" at bounding box center [700, 742] width 1400 height 1485
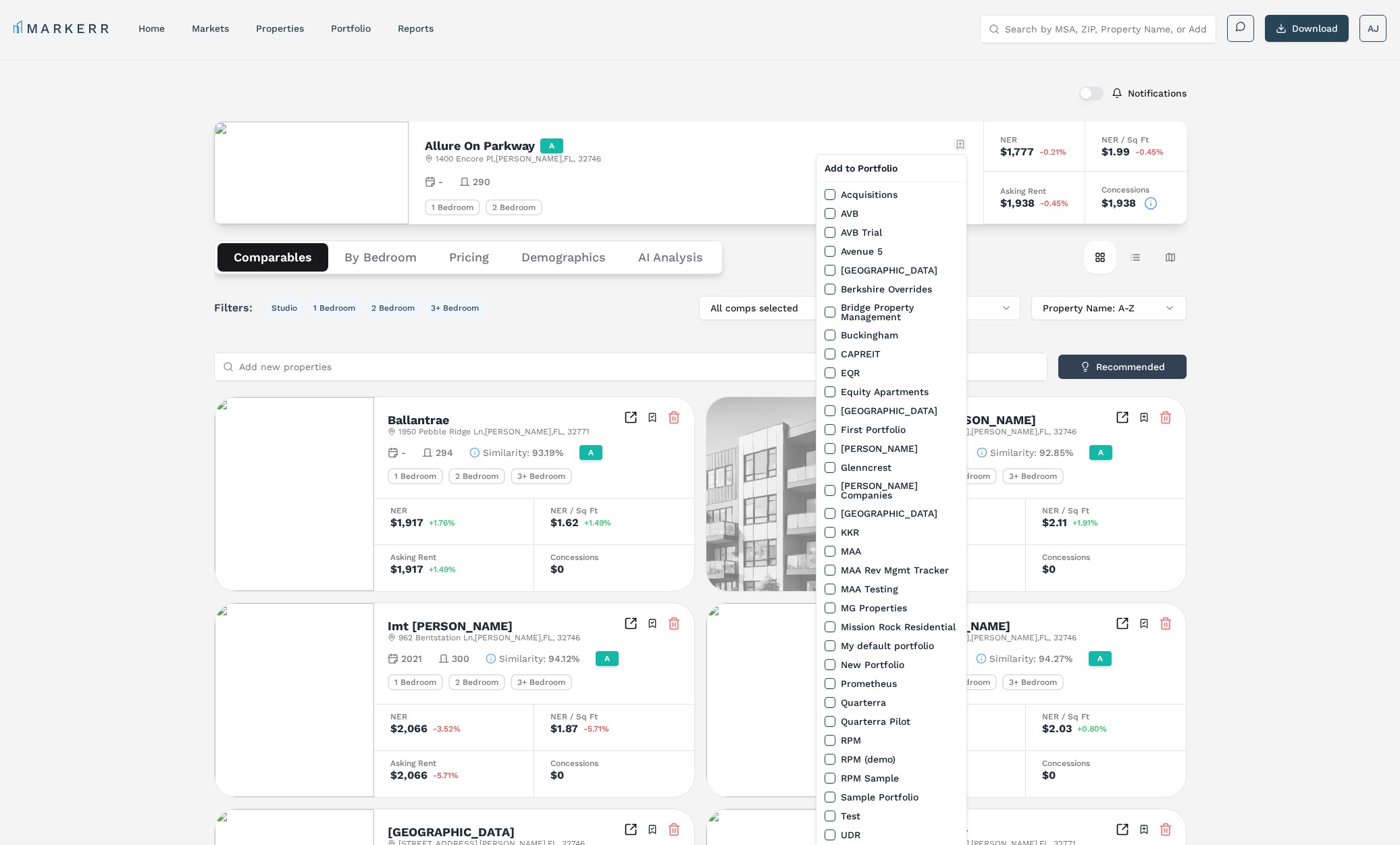
click at [954, 144] on html "MARKERR home markets properties Portfolio reports Search by MSA, ZIP, Property …" at bounding box center [700, 743] width 1400 height 1487
click at [829, 565] on button "MAA Rev Mgmt Tracker" at bounding box center [830, 570] width 11 height 11
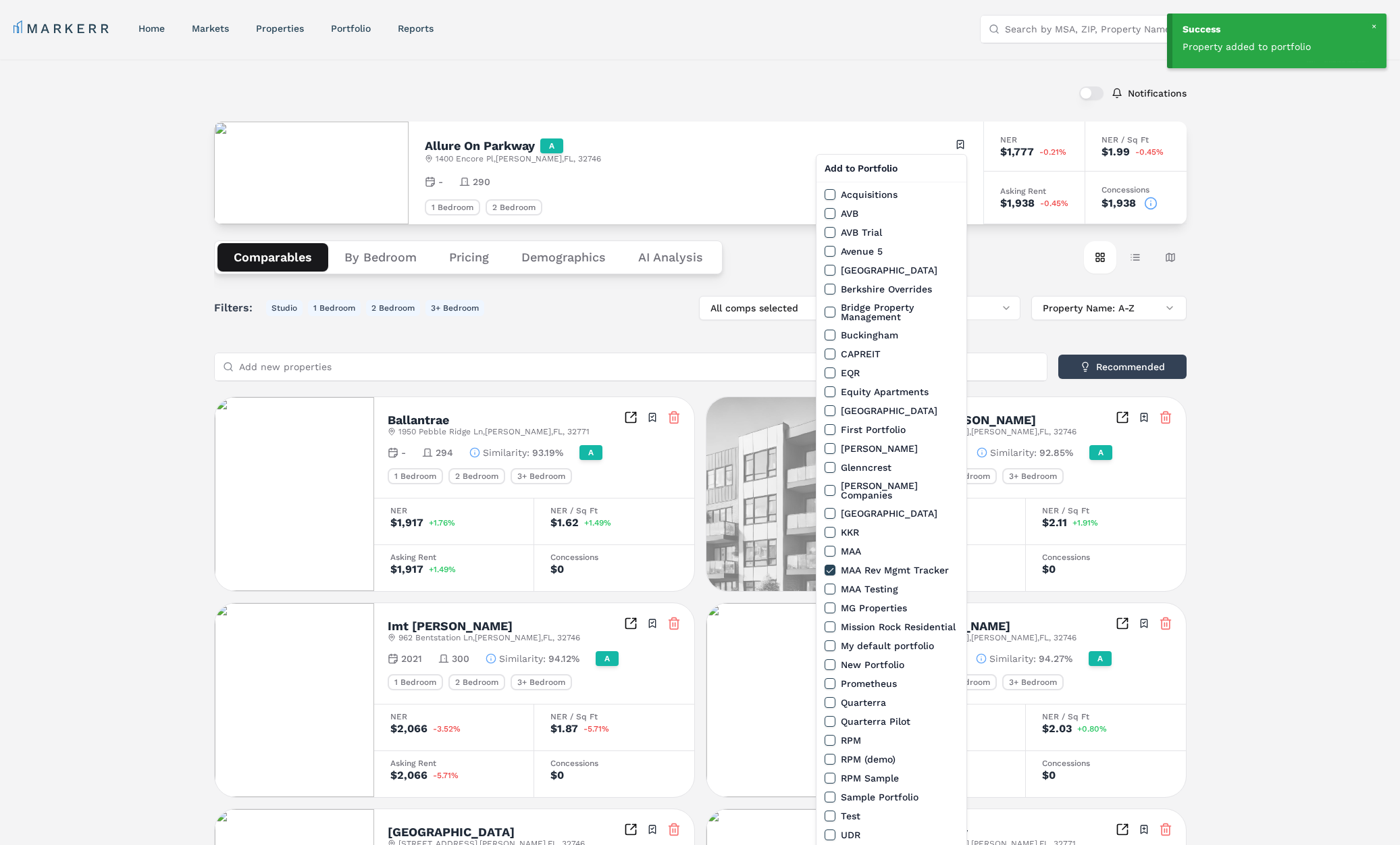
click at [600, 89] on html "Success Property added to portfolio MARKERR home markets properties Portfolio r…" at bounding box center [700, 743] width 1400 height 1487
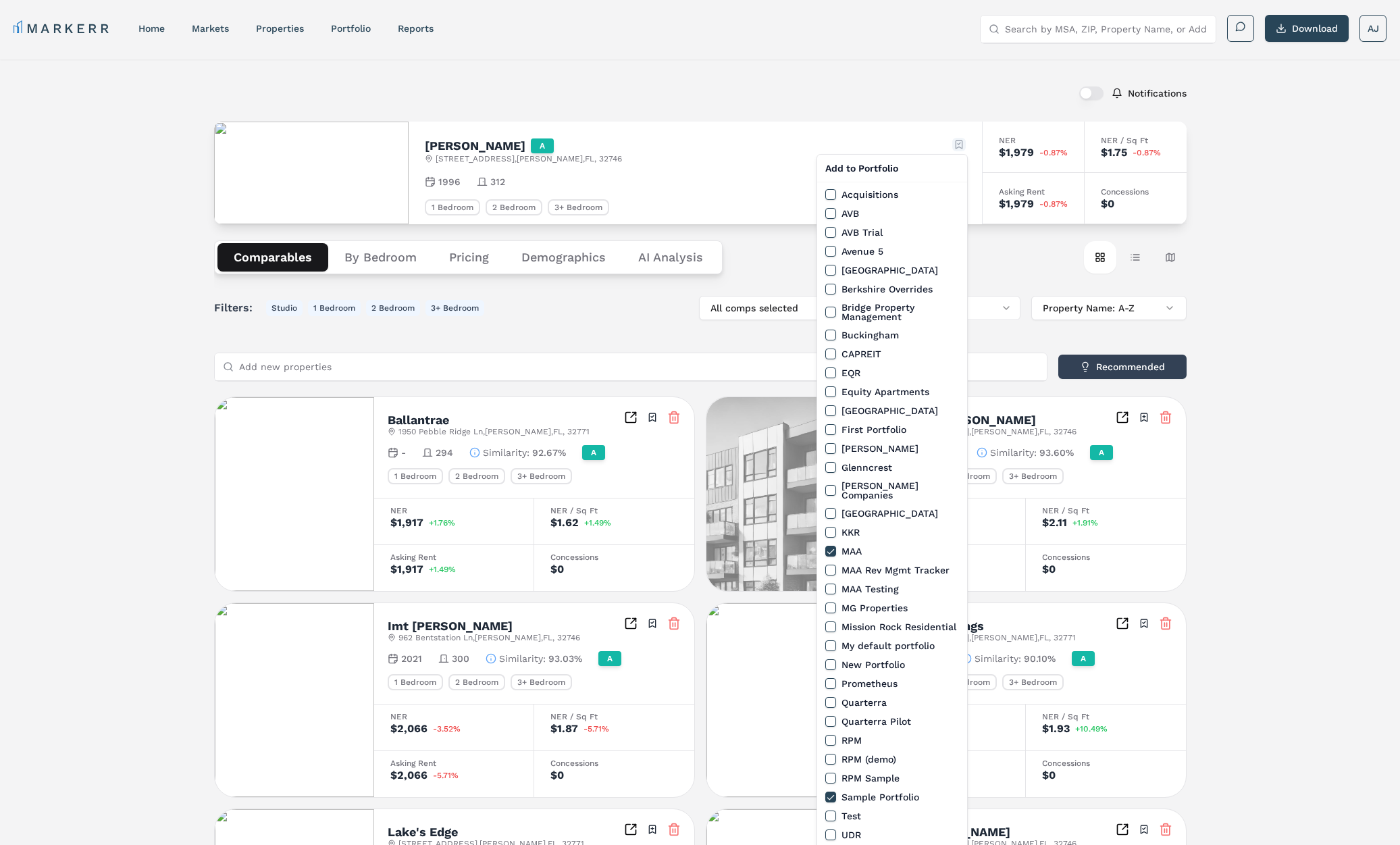
click at [959, 140] on html "MARKERR home markets properties Portfolio reports Search by MSA, ZIP, Property …" at bounding box center [700, 736] width 1400 height 1473
click at [866, 566] on label "MAA Rev Mgmt Tracker" at bounding box center [895, 570] width 108 height 9
click at [835, 565] on button "MAA Rev Mgmt Tracker" at bounding box center [831, 570] width 11 height 11
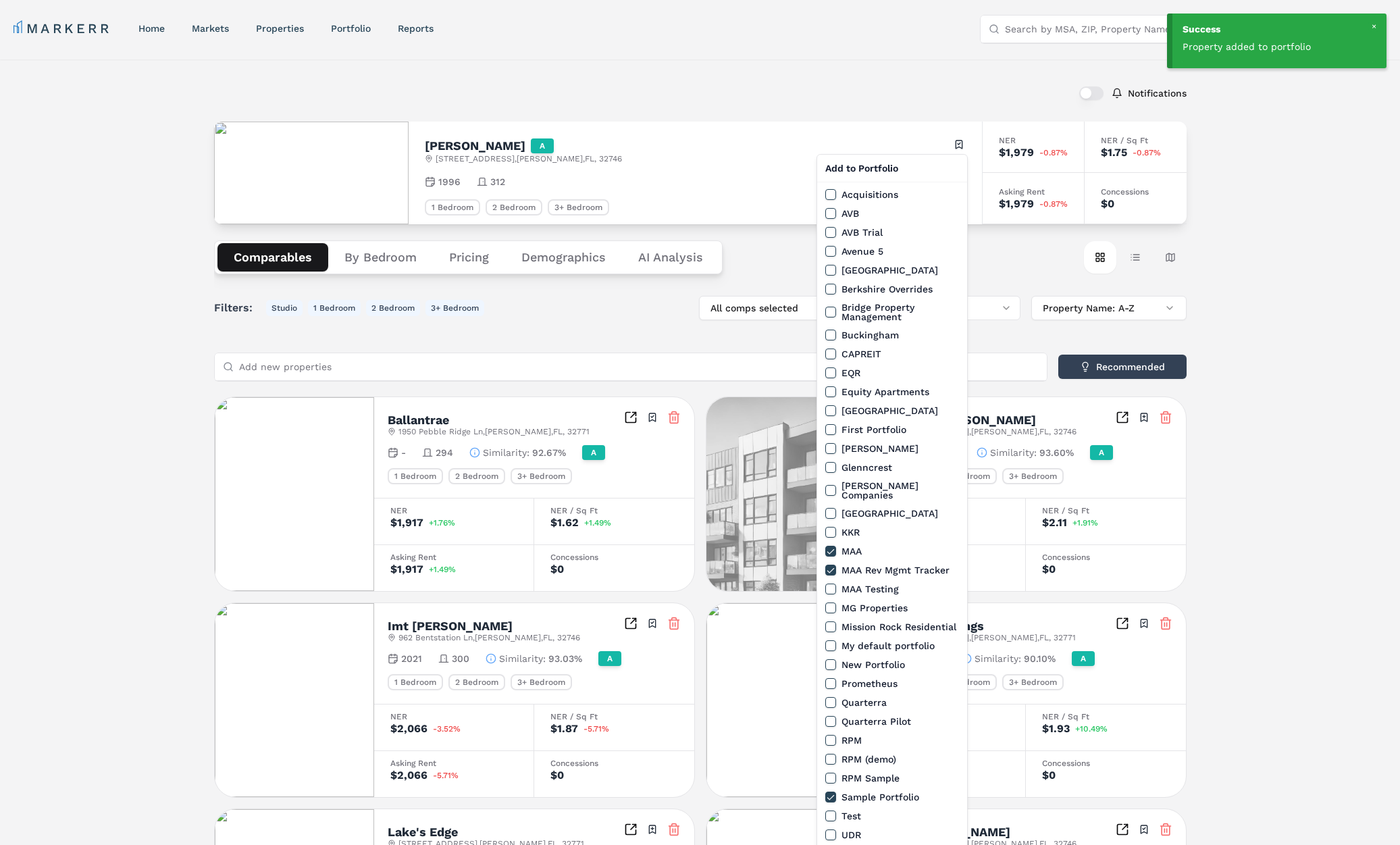
click at [661, 105] on html "Success Property added to portfolio MARKERR home markets properties Portfolio r…" at bounding box center [700, 736] width 1400 height 1473
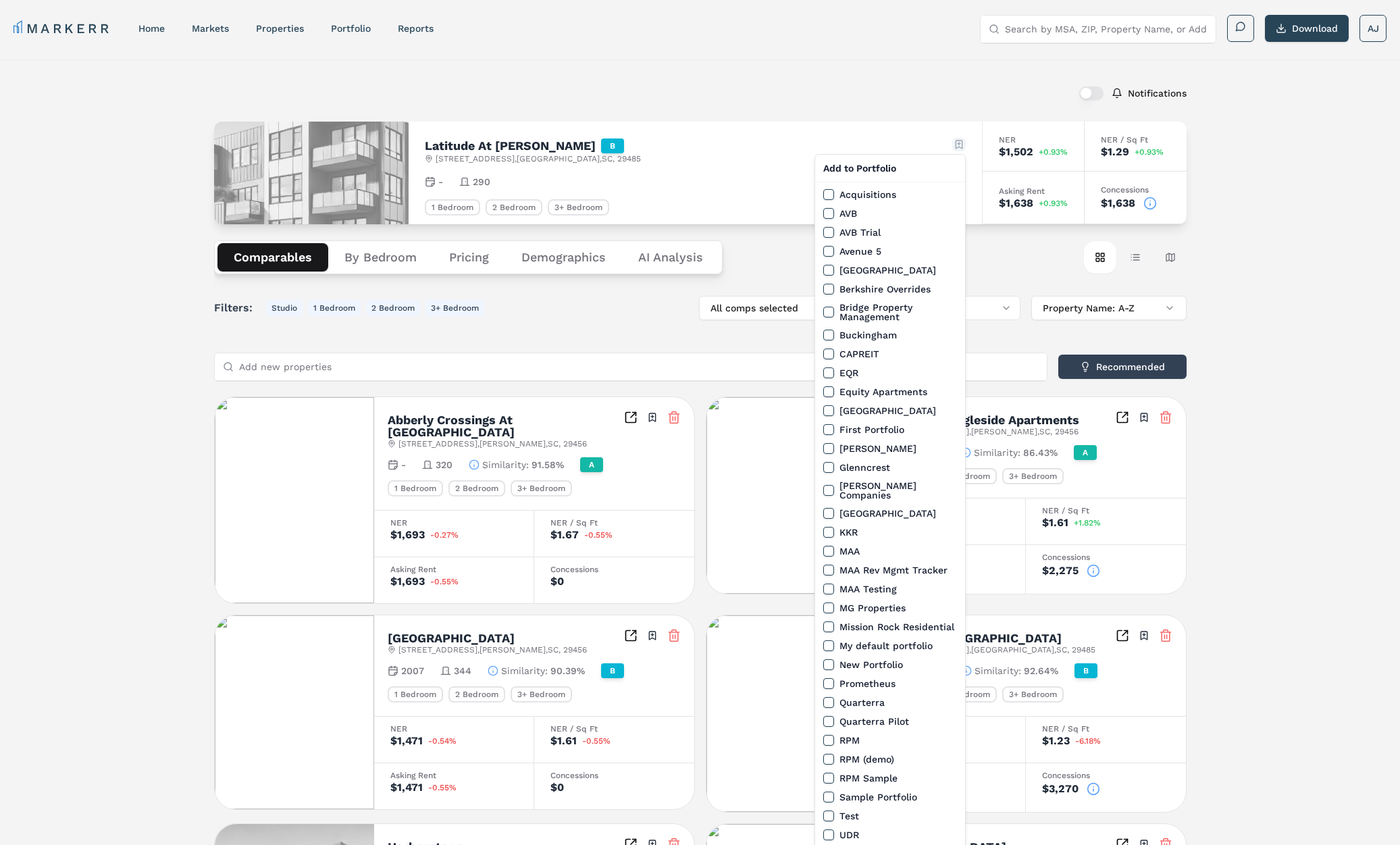
click at [953, 147] on html "MARKERR home markets properties Portfolio reports Search by MSA, ZIP, Property …" at bounding box center [700, 767] width 1400 height 1533
click at [856, 566] on label "MAA Rev Mgmt Tracker" at bounding box center [893, 570] width 108 height 9
click at [834, 565] on button "MAA Rev Mgmt Tracker" at bounding box center [828, 570] width 11 height 11
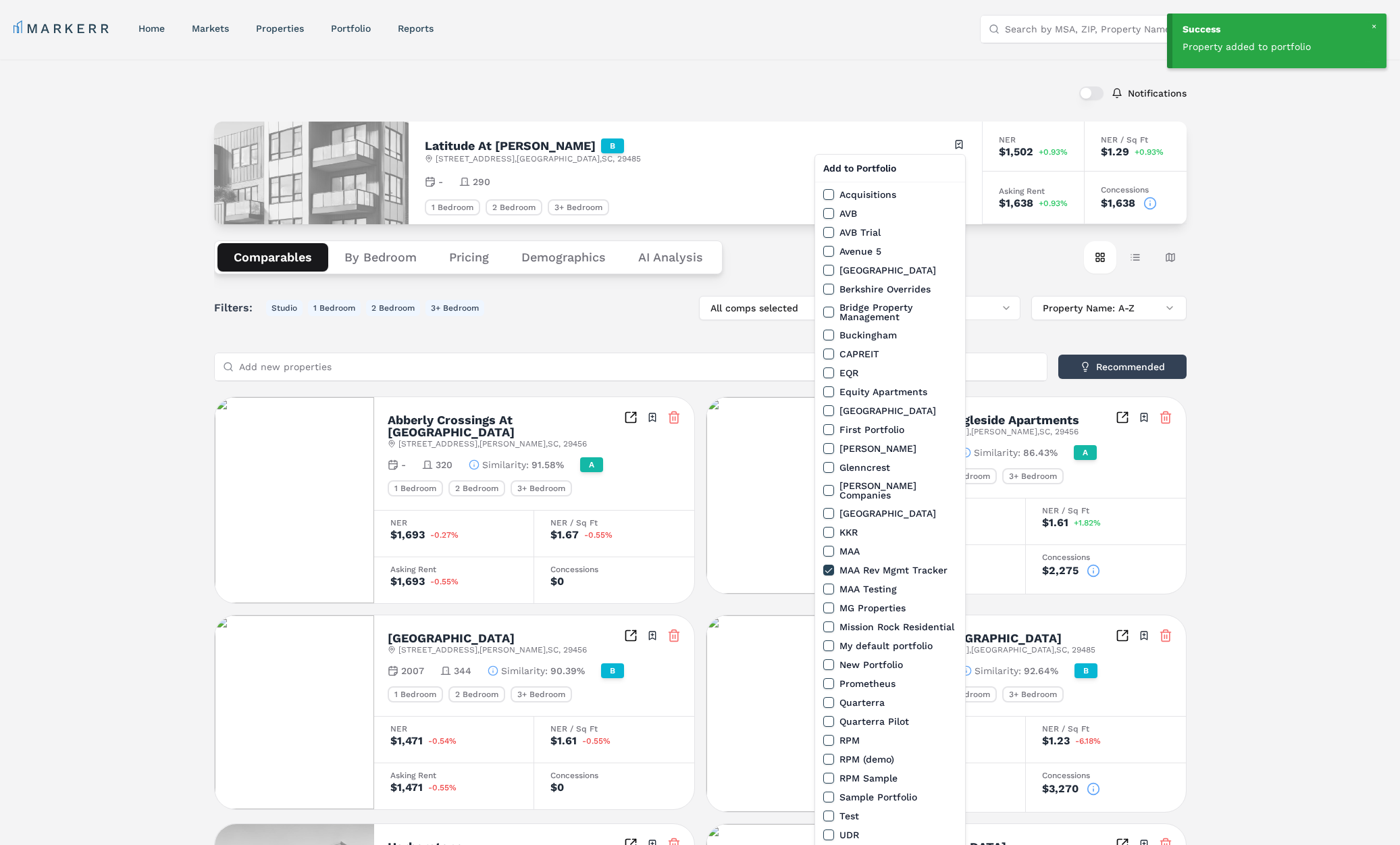
click at [699, 88] on html "Success Property added to portfolio MARKERR home markets properties Portfolio r…" at bounding box center [700, 767] width 1400 height 1533
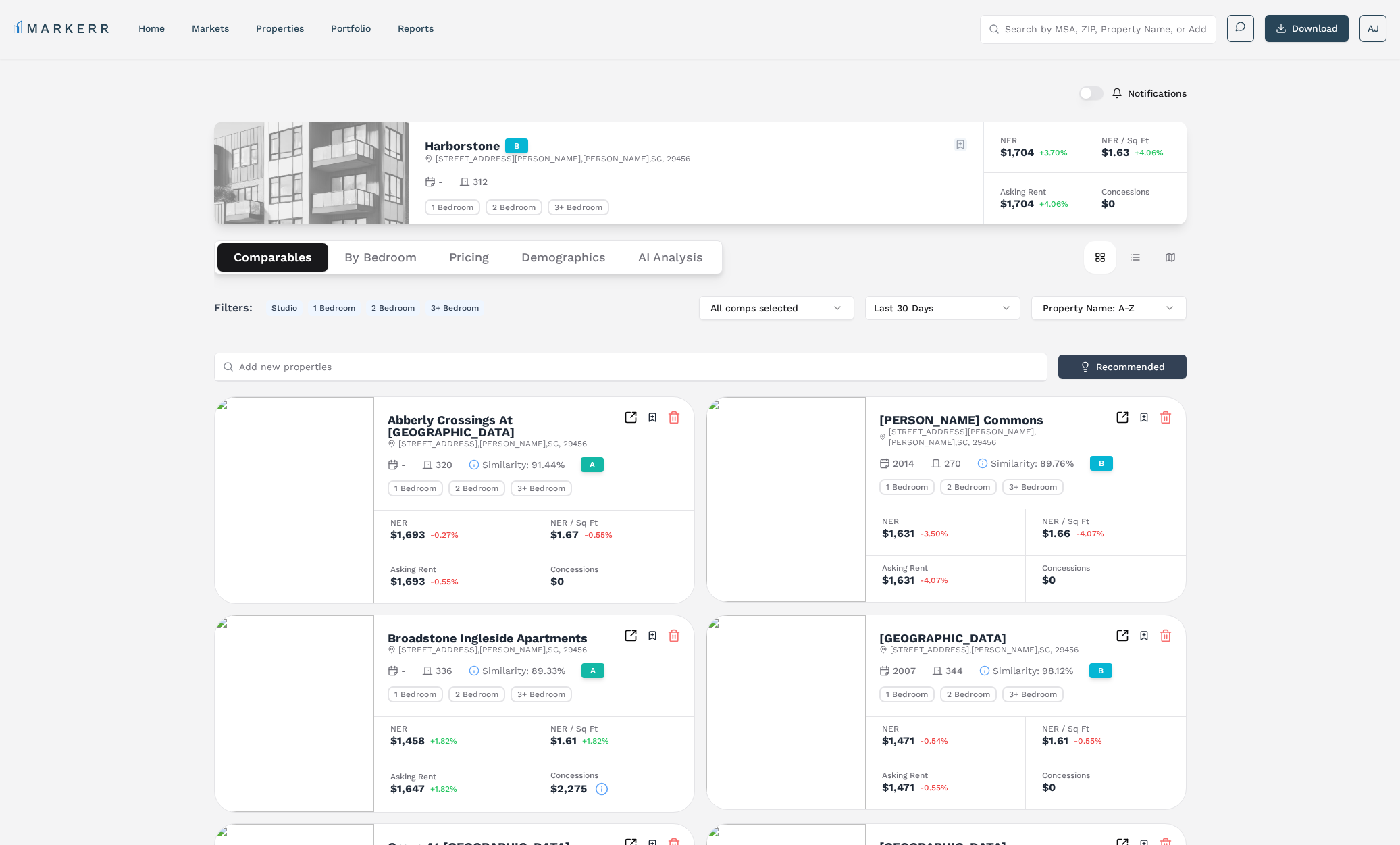
click at [952, 141] on html "MARKERR home markets properties Portfolio reports Search by MSA, ZIP, Property …" at bounding box center [700, 762] width 1400 height 1524
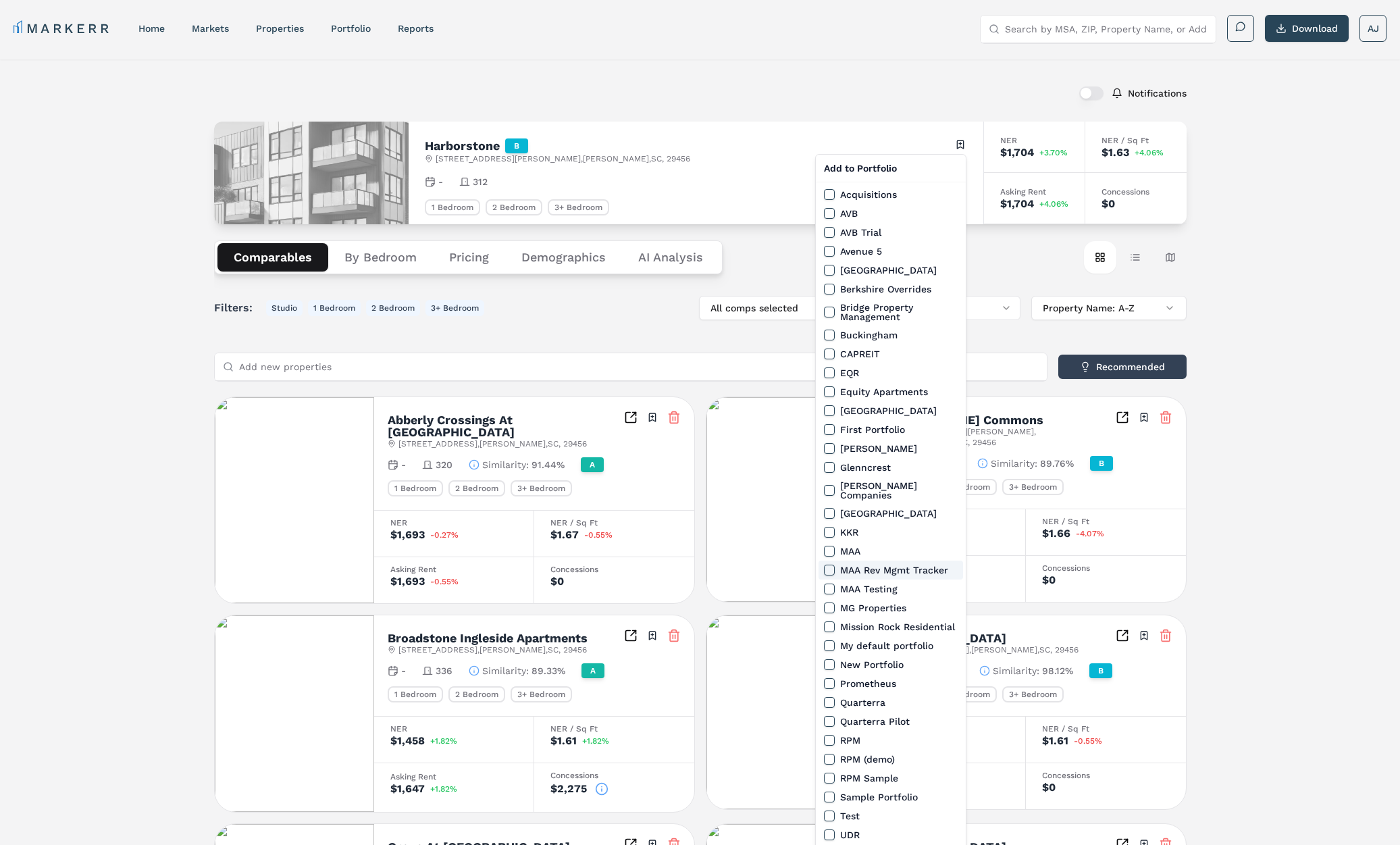
click at [871, 560] on div "MAA Rev Mgmt Tracker" at bounding box center [890, 569] width 144 height 19
drag, startPoint x: 844, startPoint y: 559, endPoint x: 895, endPoint y: 545, distance: 52.9
click at [844, 566] on label "MAA Rev Mgmt Tracker" at bounding box center [894, 570] width 108 height 9
click at [835, 565] on button "MAA Rev Mgmt Tracker" at bounding box center [829, 570] width 11 height 11
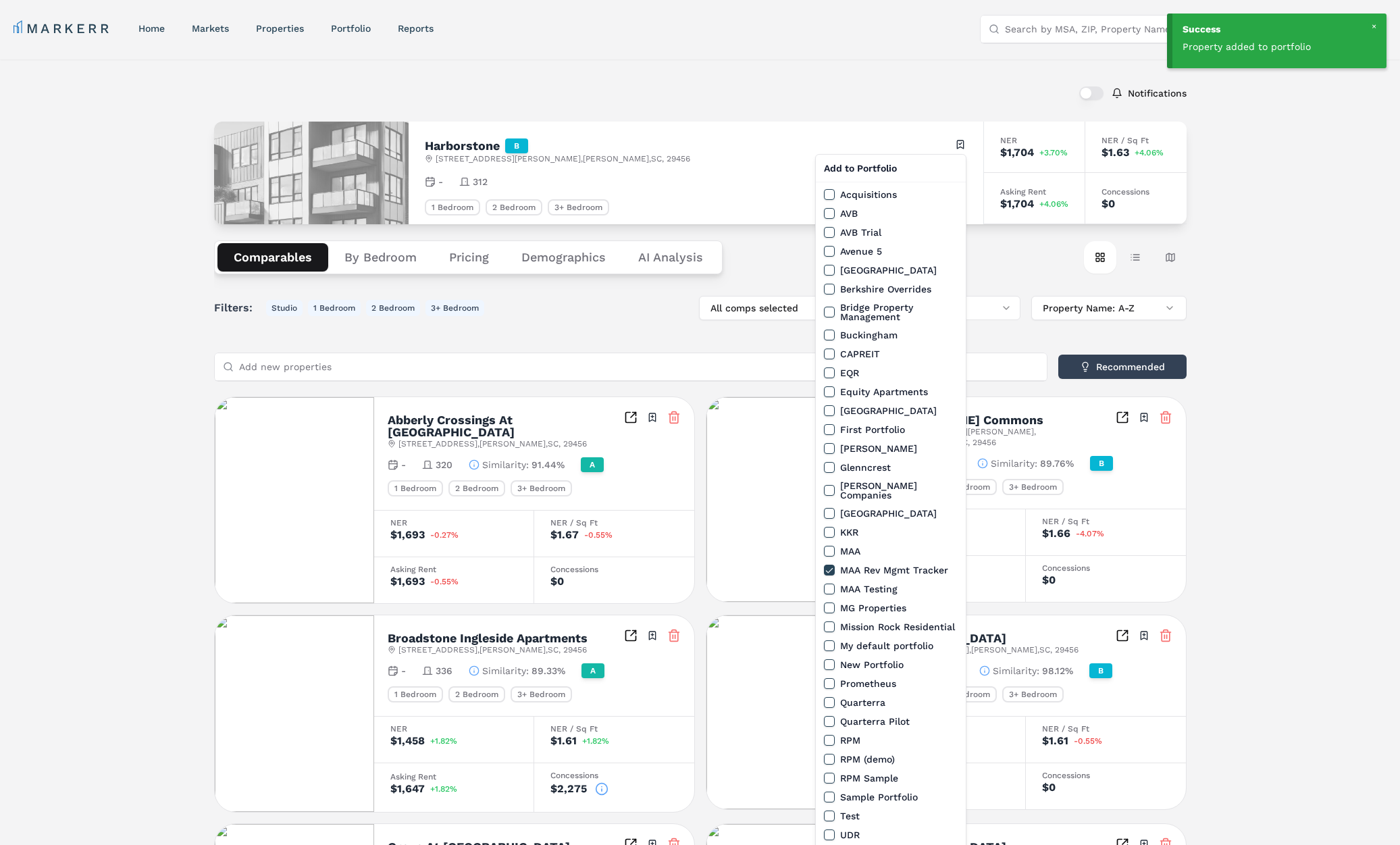
click at [672, 90] on html "Success Property added to portfolio MARKERR home markets properties Portfolio r…" at bounding box center [700, 762] width 1400 height 1524
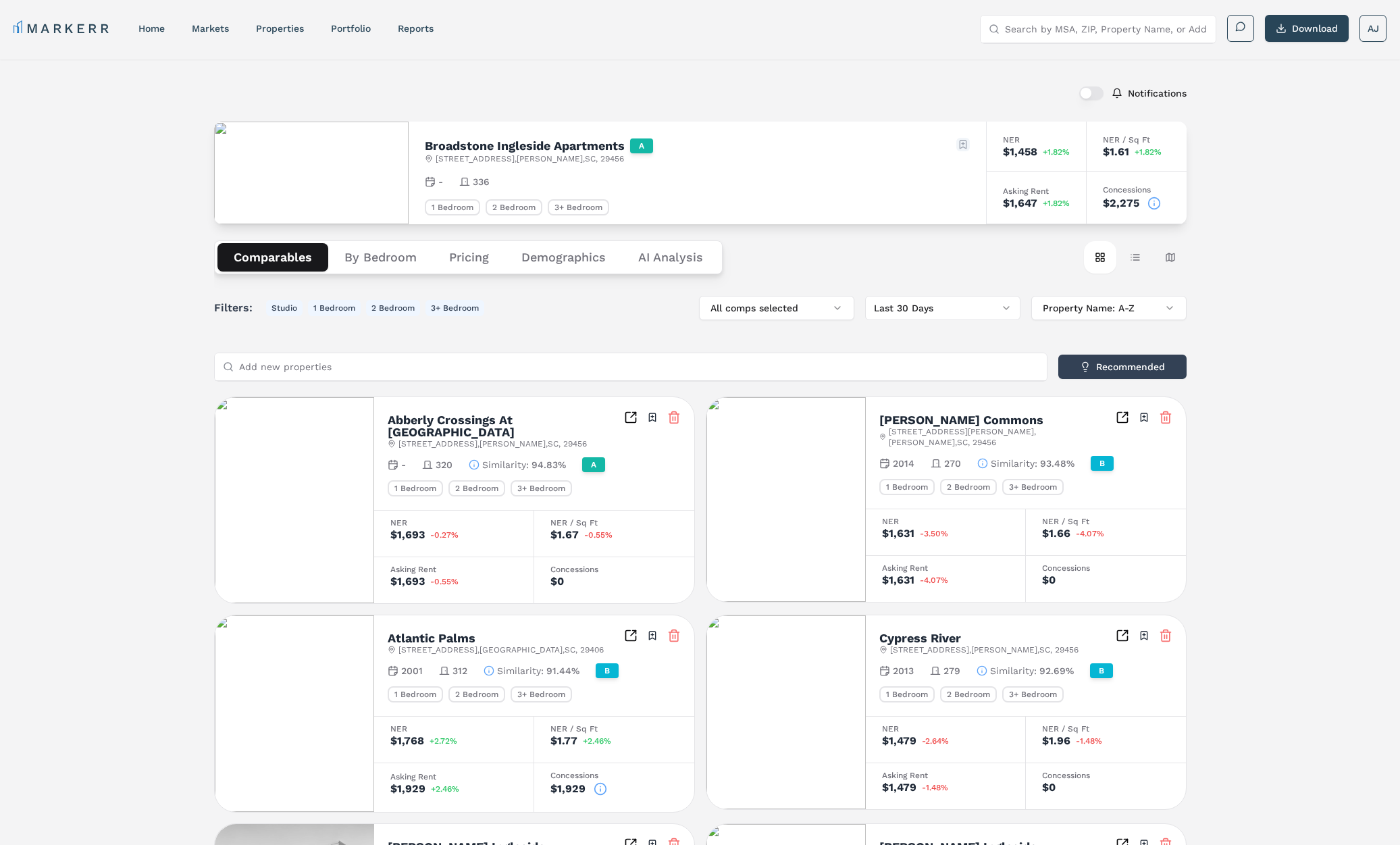
click at [961, 141] on html "MARKERR home markets properties Portfolio reports Search by MSA, ZIP, Property …" at bounding box center [700, 749] width 1400 height 1498
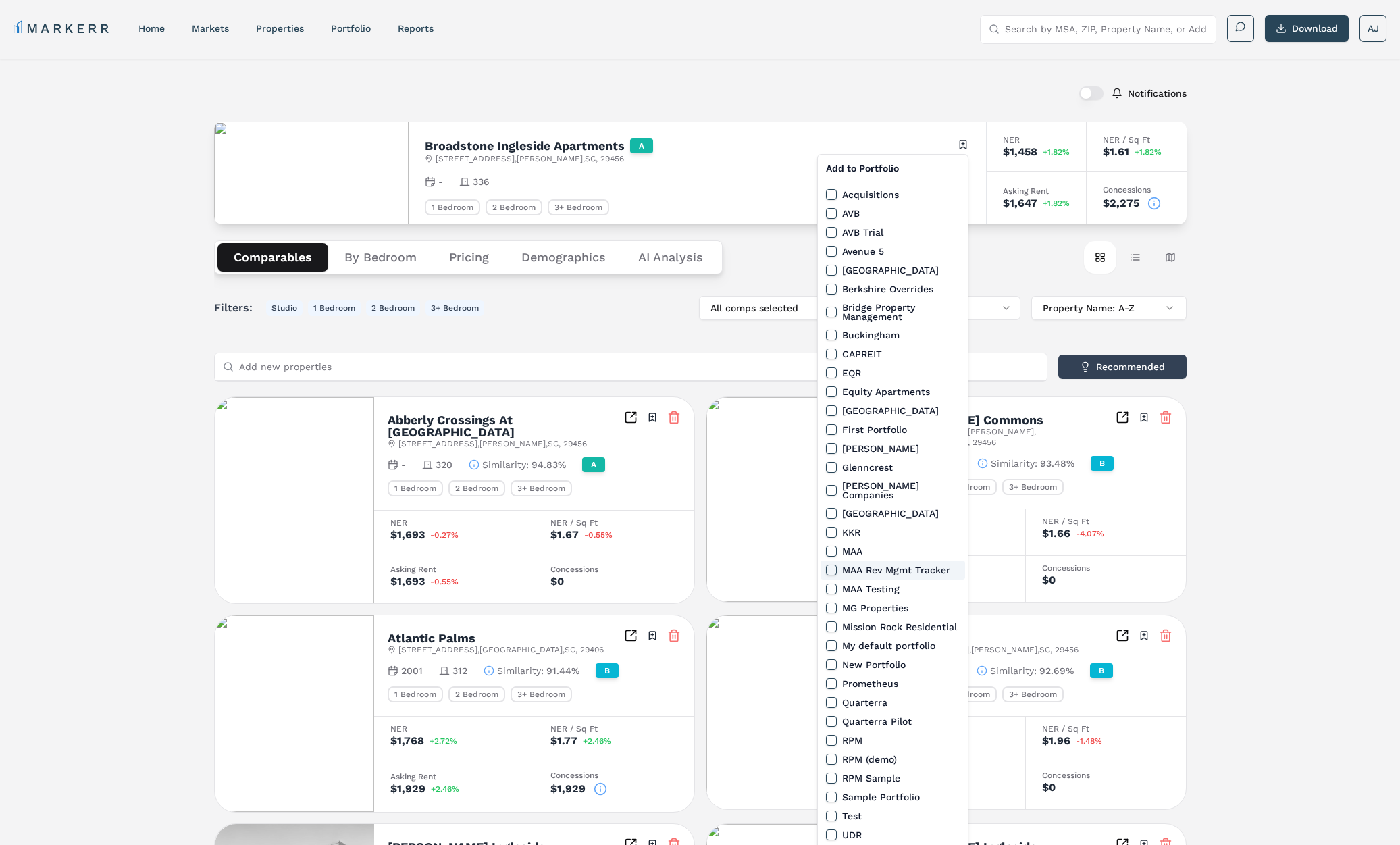
click at [856, 566] on label "MAA Rev Mgmt Tracker" at bounding box center [896, 570] width 108 height 9
click at [836, 565] on button "MAA Rev Mgmt Tracker" at bounding box center [831, 570] width 11 height 11
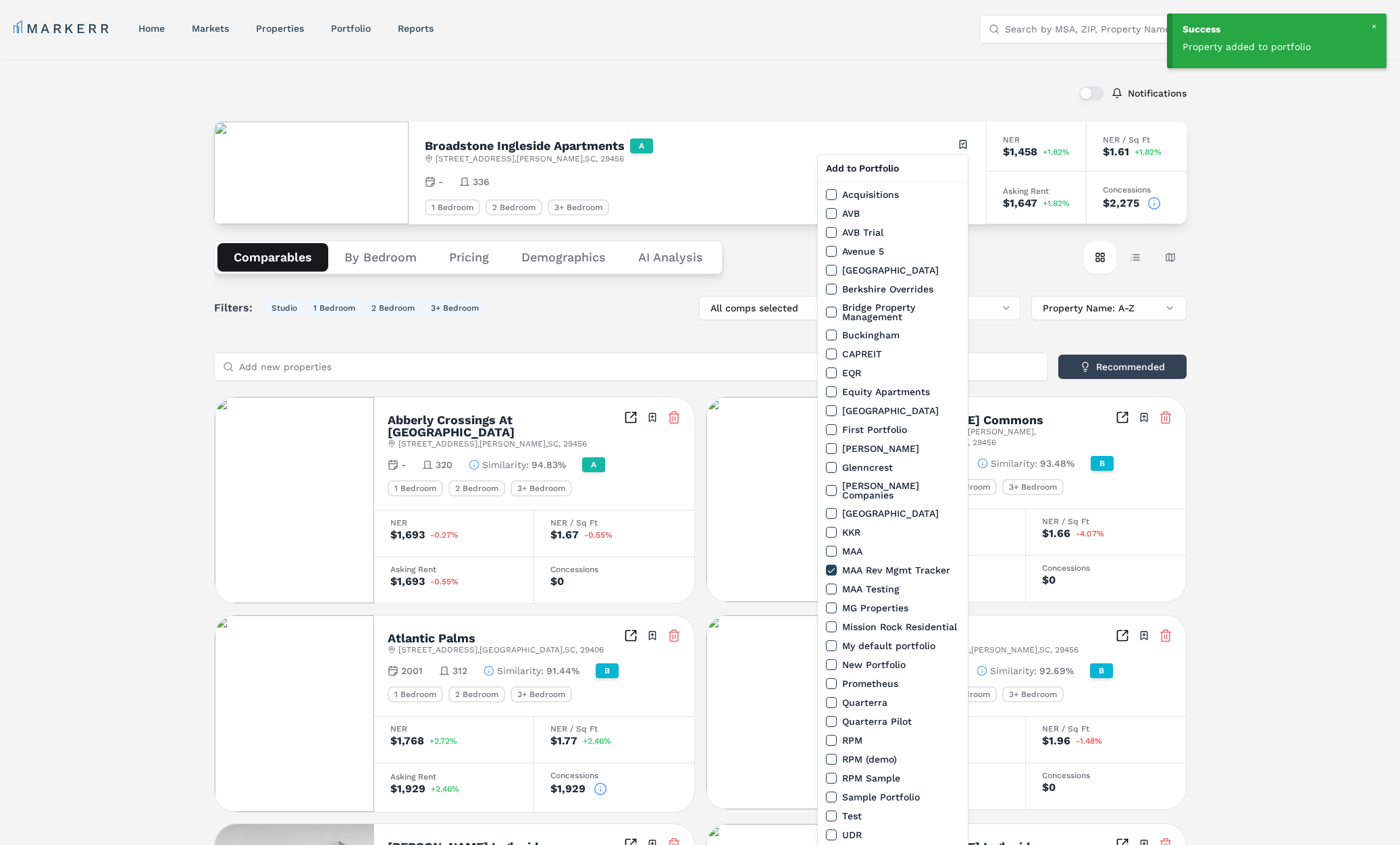
click at [768, 71] on html "Success Property added to portfolio MARKERR home markets properties Portfolio r…" at bounding box center [700, 749] width 1400 height 1498
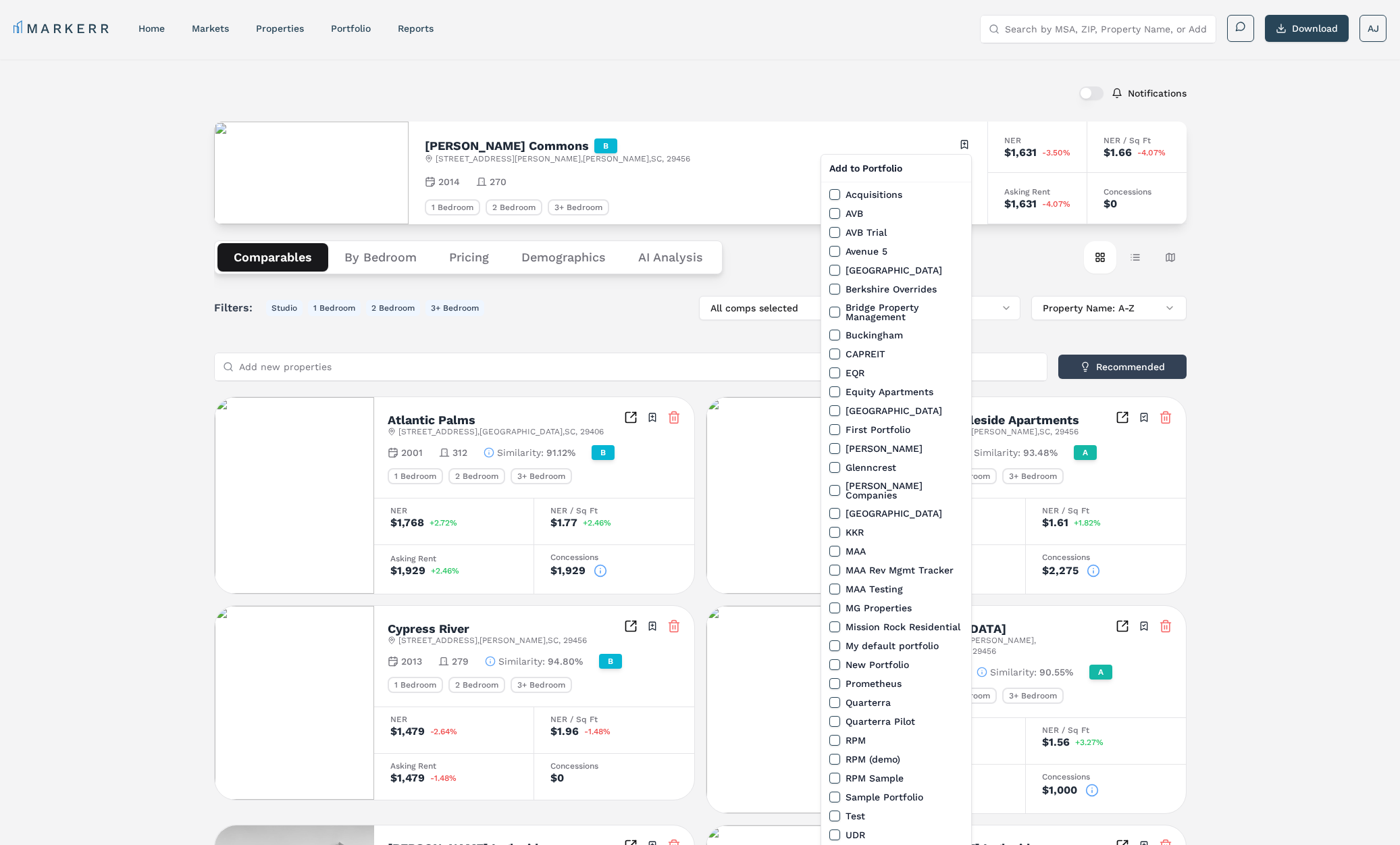
click at [967, 147] on html "MARKERR home markets properties Portfolio reports Search by MSA, ZIP, Property …" at bounding box center [700, 749] width 1400 height 1499
click at [873, 566] on label "MAA Rev Mgmt Tracker" at bounding box center [899, 570] width 108 height 9
click at [840, 565] on button "MAA Rev Mgmt Tracker" at bounding box center [835, 570] width 11 height 11
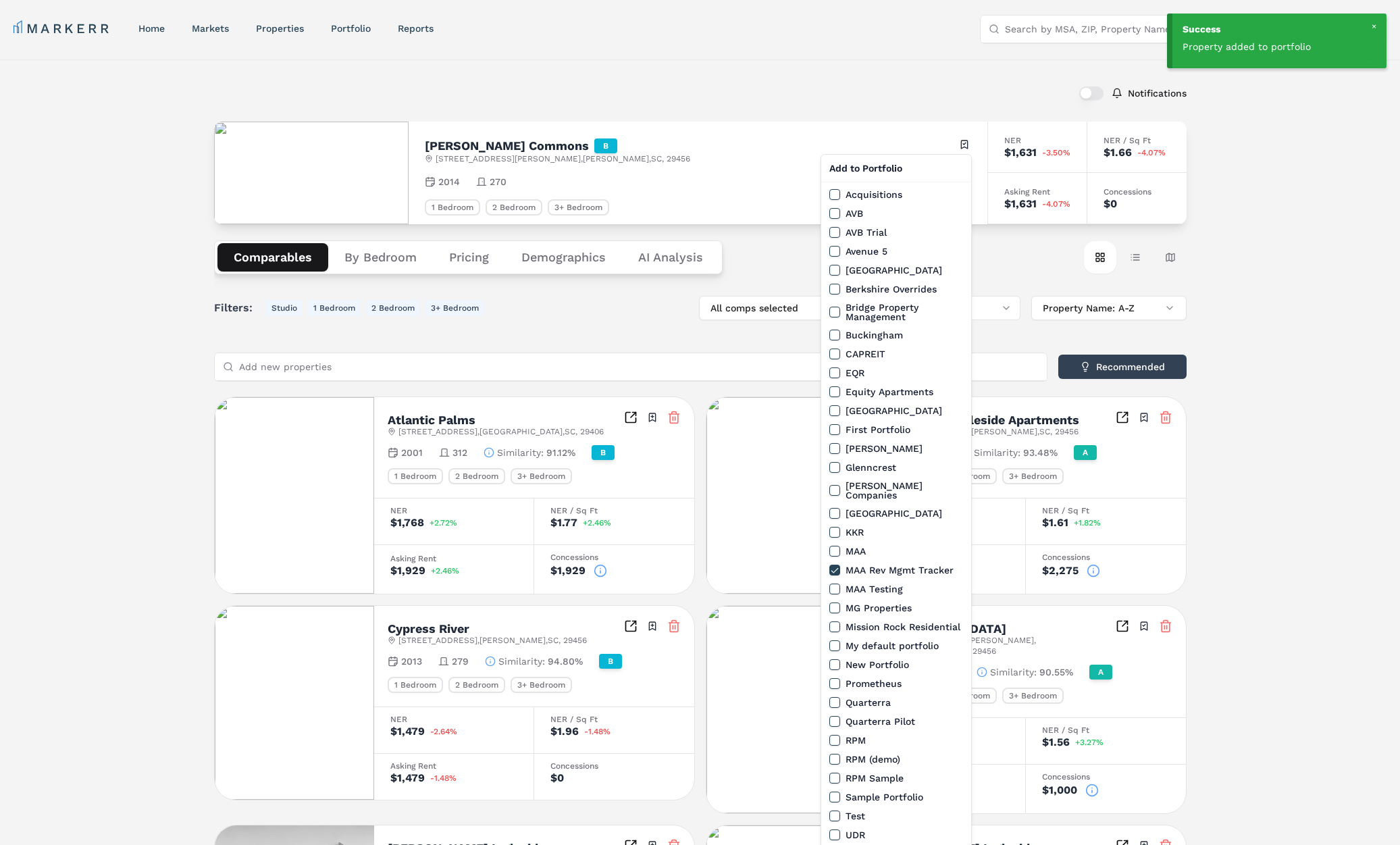
click at [638, 82] on html "Success Property added to portfolio MARKERR home markets properties Portfolio r…" at bounding box center [700, 749] width 1400 height 1499
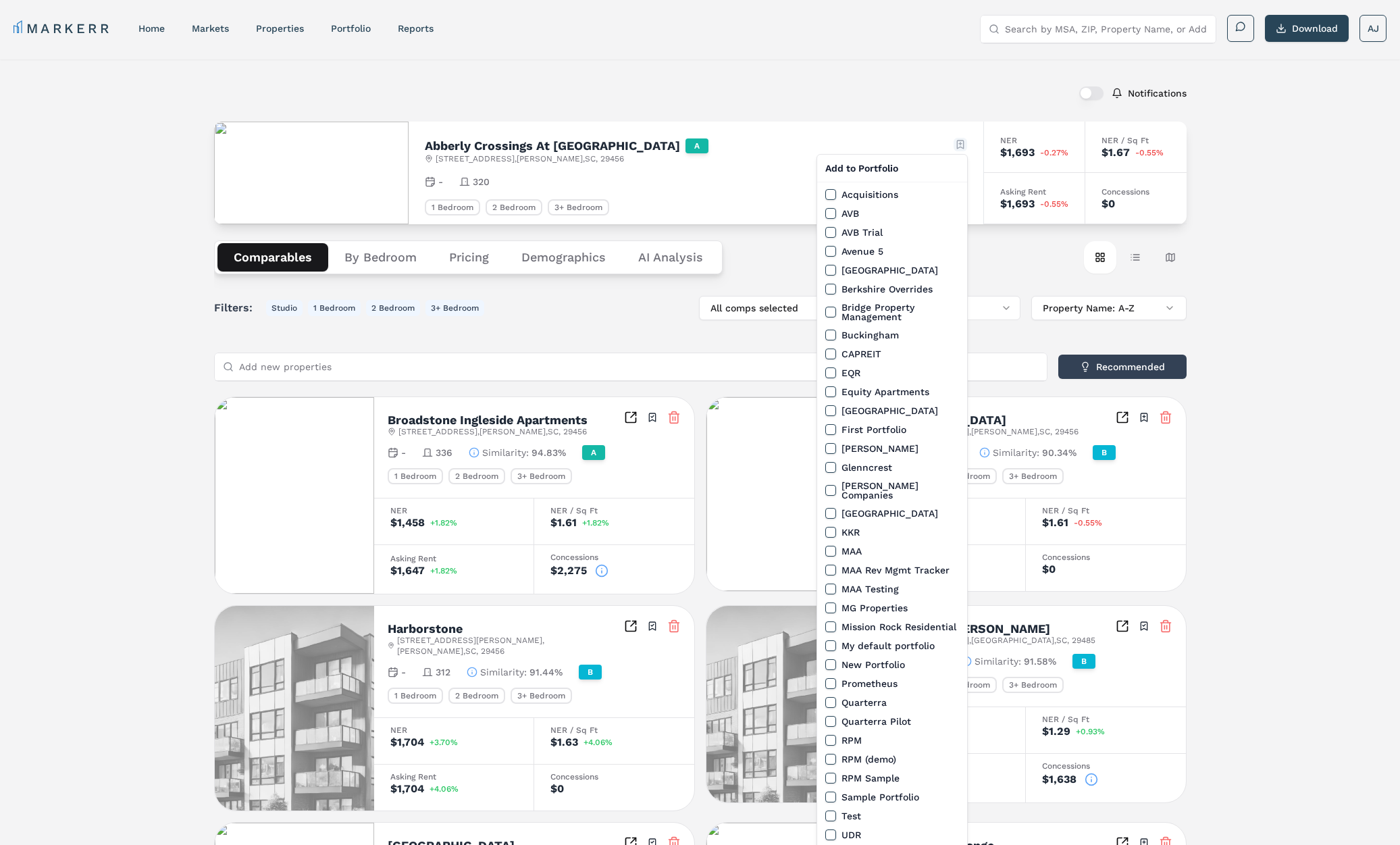
click at [961, 146] on html "MARKERR home markets properties Portfolio reports Search by MSA, ZIP, Property …" at bounding box center [700, 767] width 1400 height 1535
click at [865, 566] on label "MAA Rev Mgmt Tracker" at bounding box center [895, 570] width 108 height 9
click at [835, 565] on button "MAA Rev Mgmt Tracker" at bounding box center [831, 570] width 11 height 11
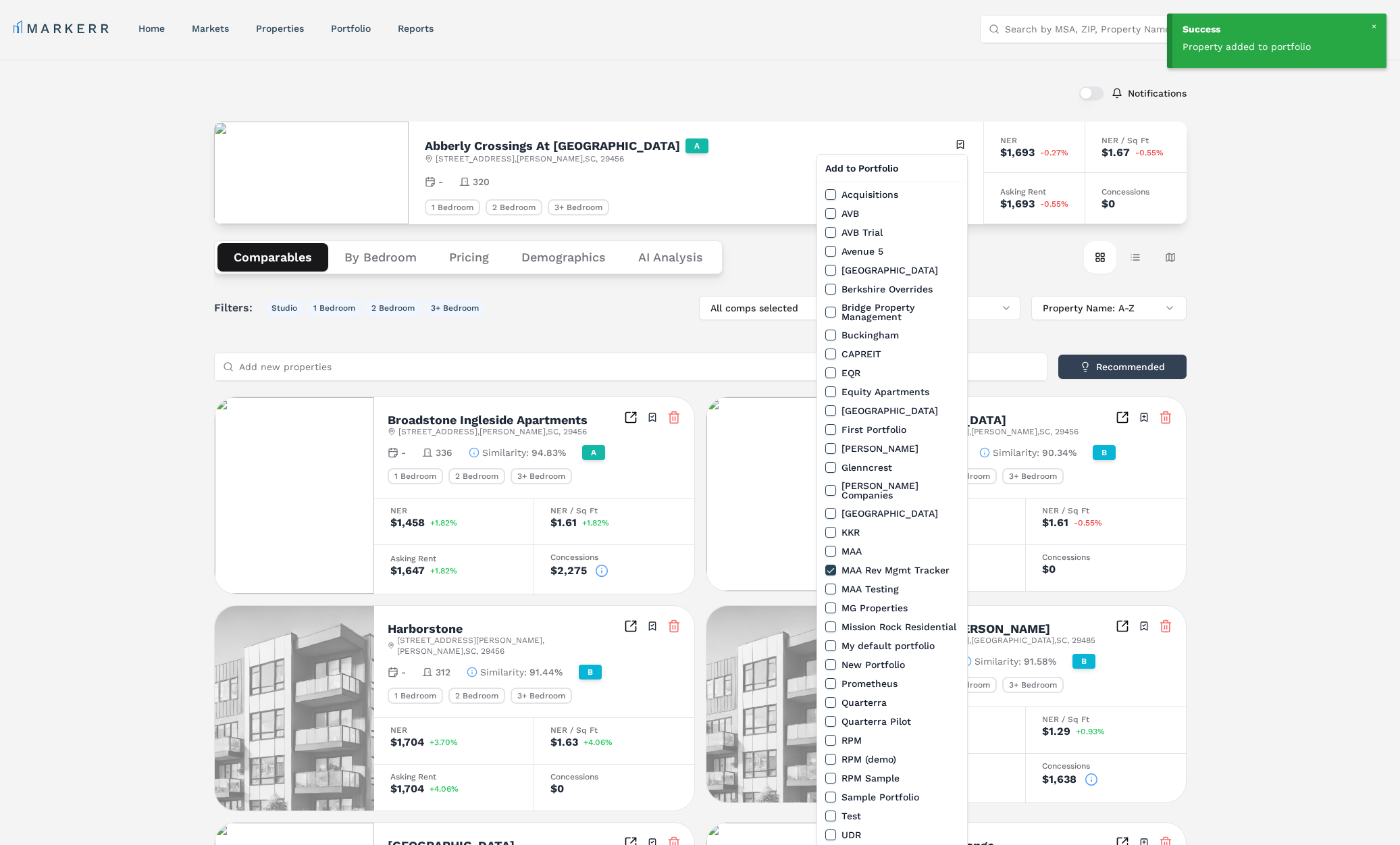
click at [654, 70] on html "Success Property added to portfolio MARKERR home markets properties Portfolio r…" at bounding box center [700, 767] width 1400 height 1535
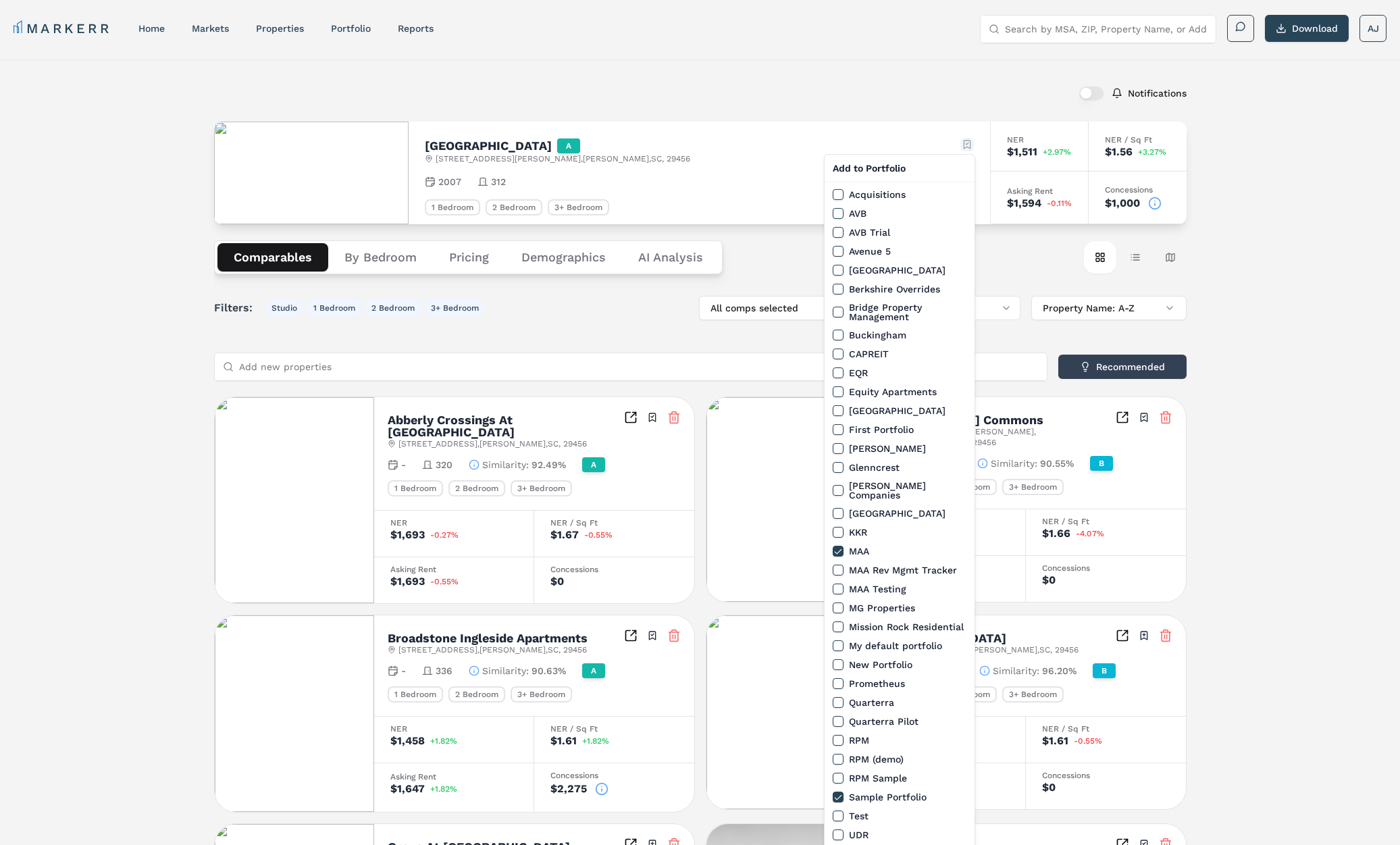
click at [971, 145] on html "MARKERR home markets properties Portfolio reports Search by MSA, ZIP, Property …" at bounding box center [700, 765] width 1400 height 1529
click at [872, 566] on label "MAA Rev Mgmt Tracker" at bounding box center [902, 570] width 108 height 9
click at [844, 565] on button "MAA Rev Mgmt Tracker" at bounding box center [838, 570] width 11 height 11
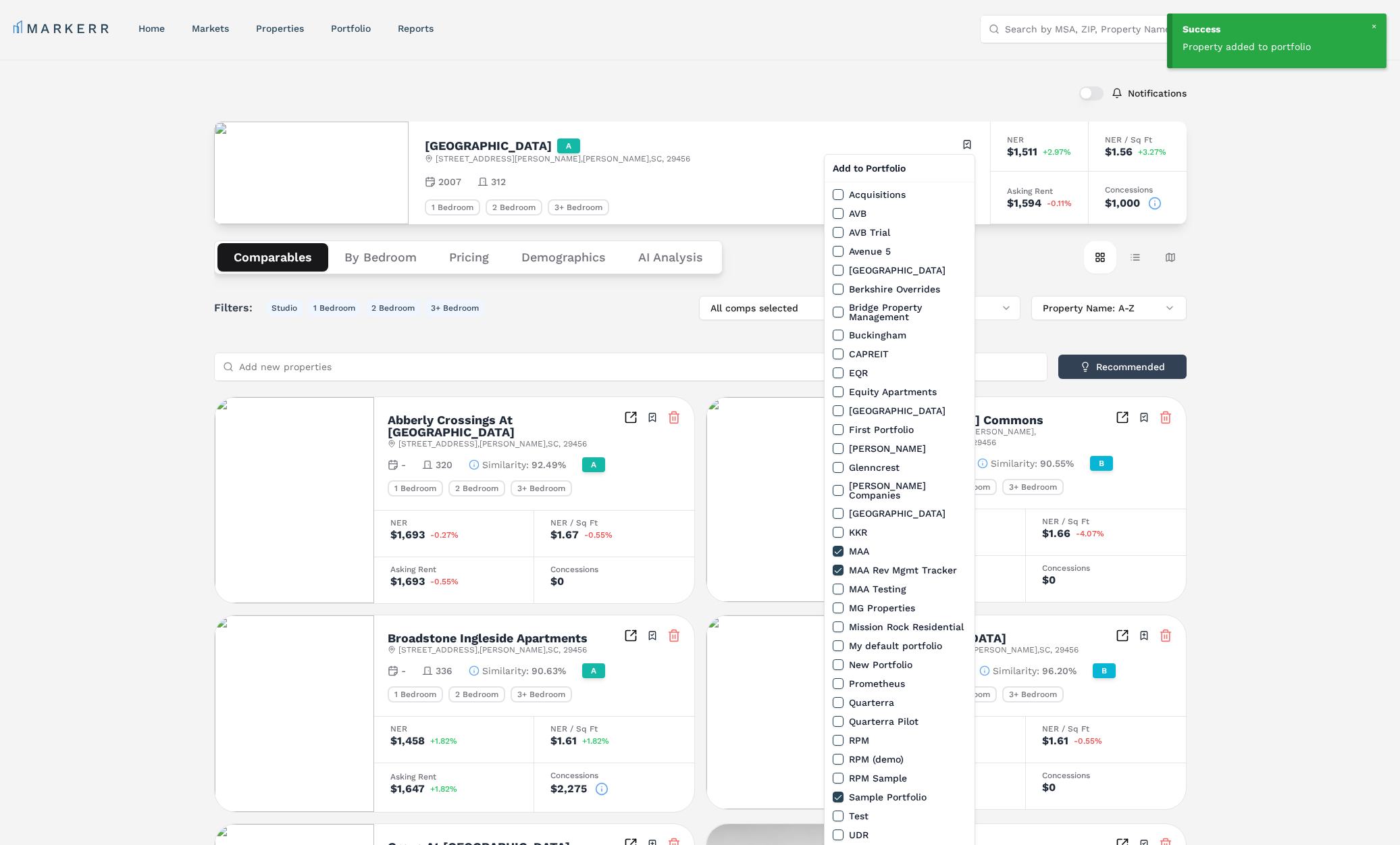
click at [553, 100] on html "Success Property added to portfolio MARKERR home markets properties Portfolio r…" at bounding box center [700, 765] width 1400 height 1529
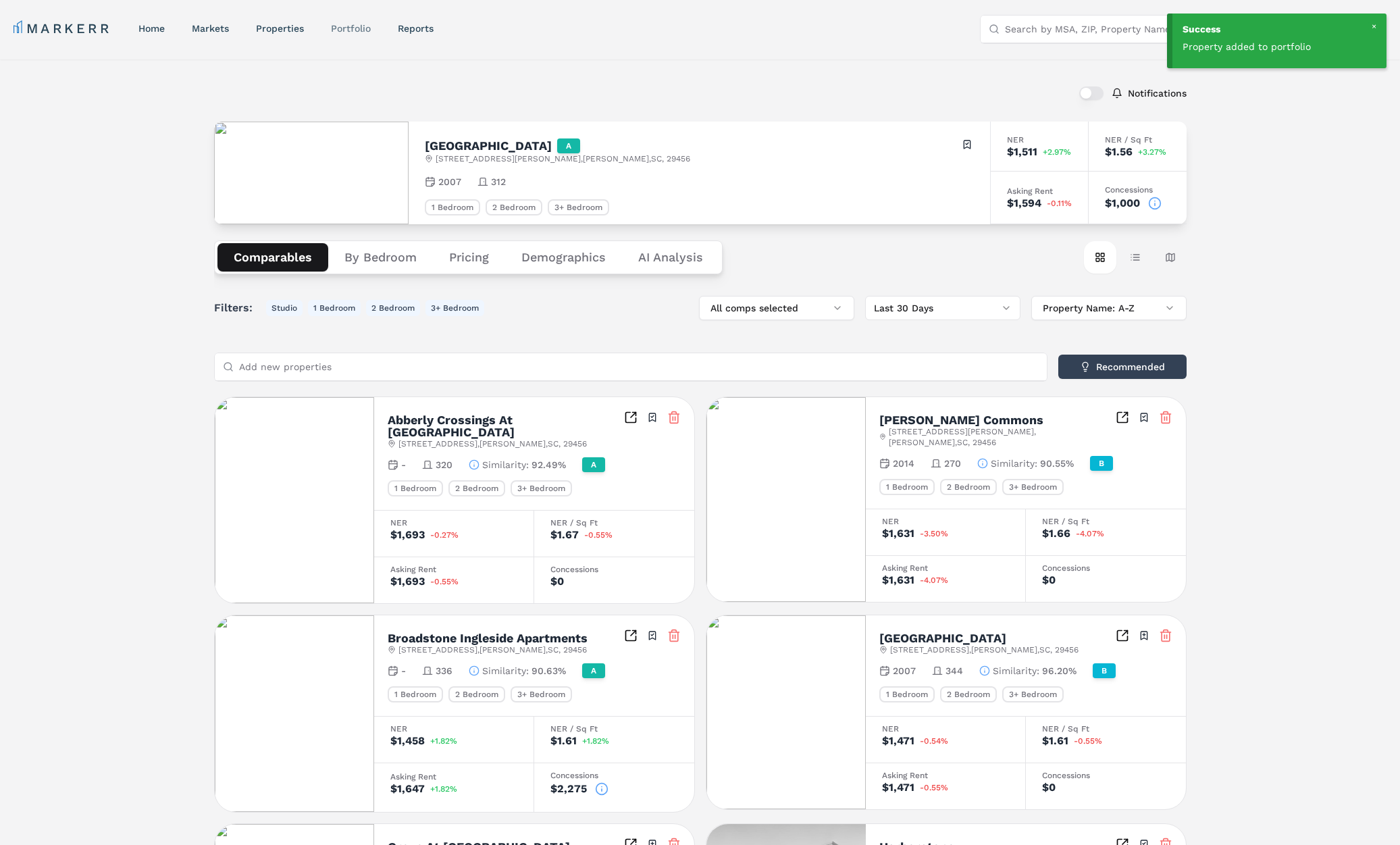
click at [357, 26] on link "Portfolio" at bounding box center [351, 28] width 40 height 11
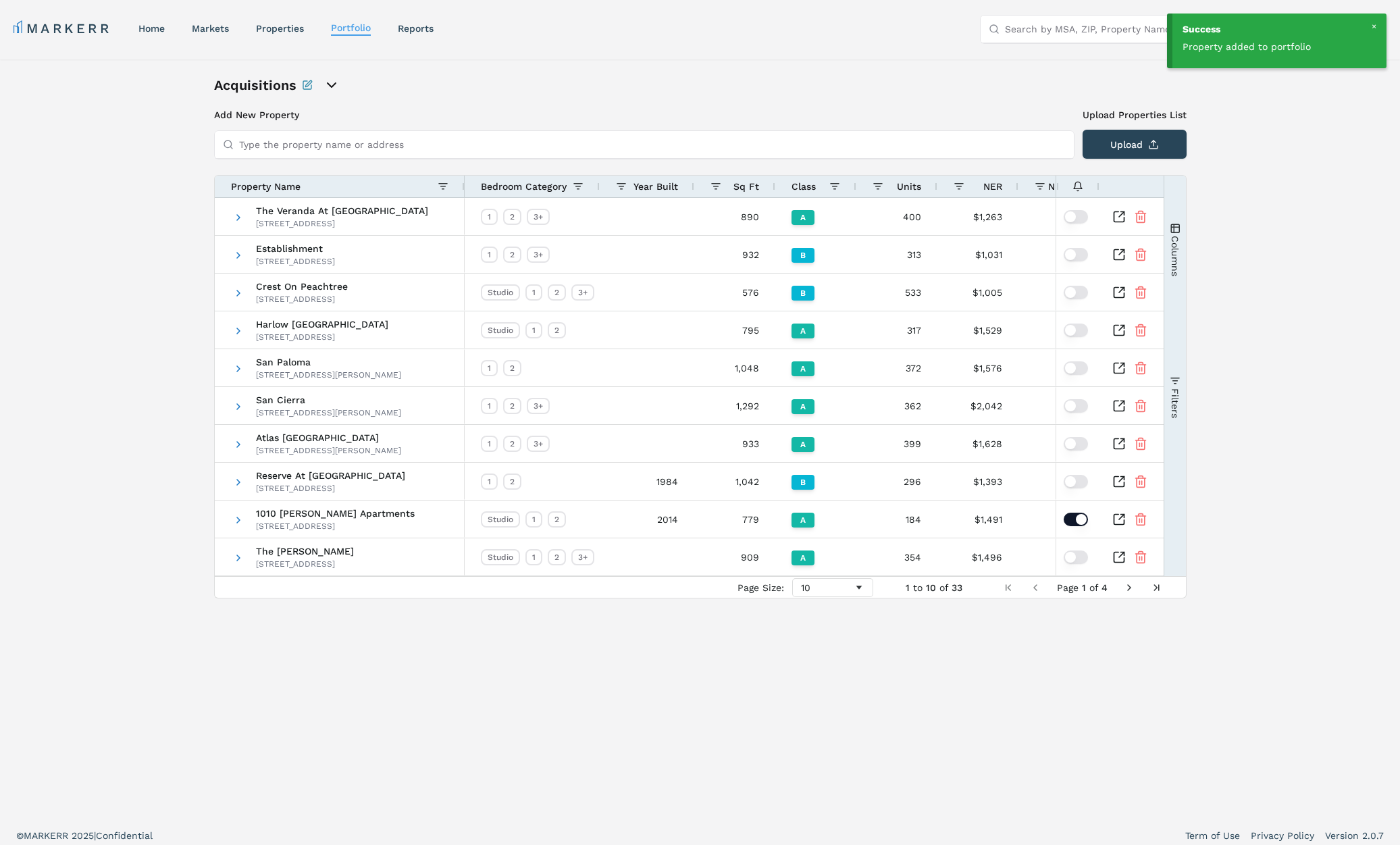
click at [334, 85] on icon "open portfolio options" at bounding box center [332, 85] width 16 height 16
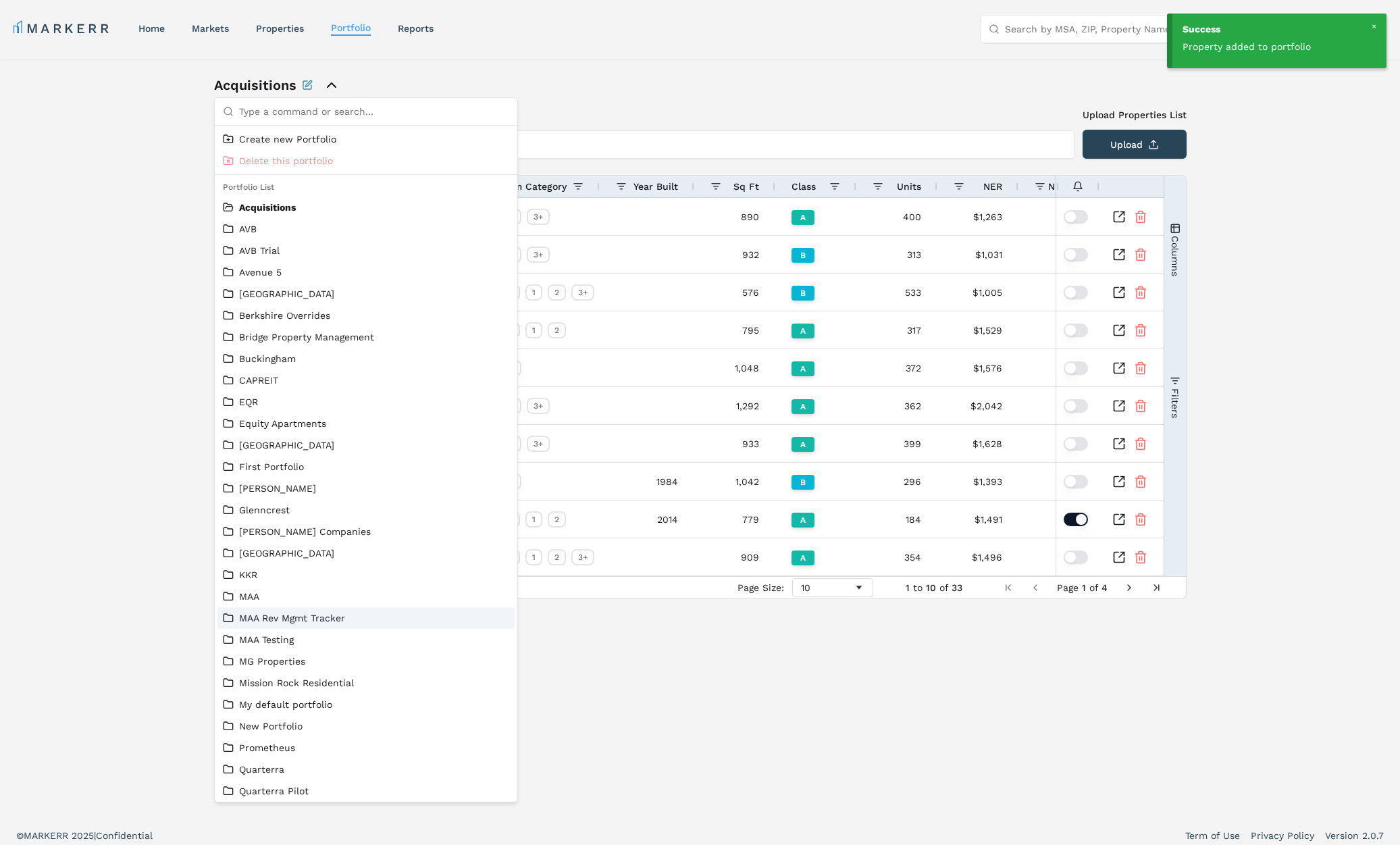
click at [358, 617] on link "MAA Rev Mgmt Tracker" at bounding box center [366, 618] width 286 height 14
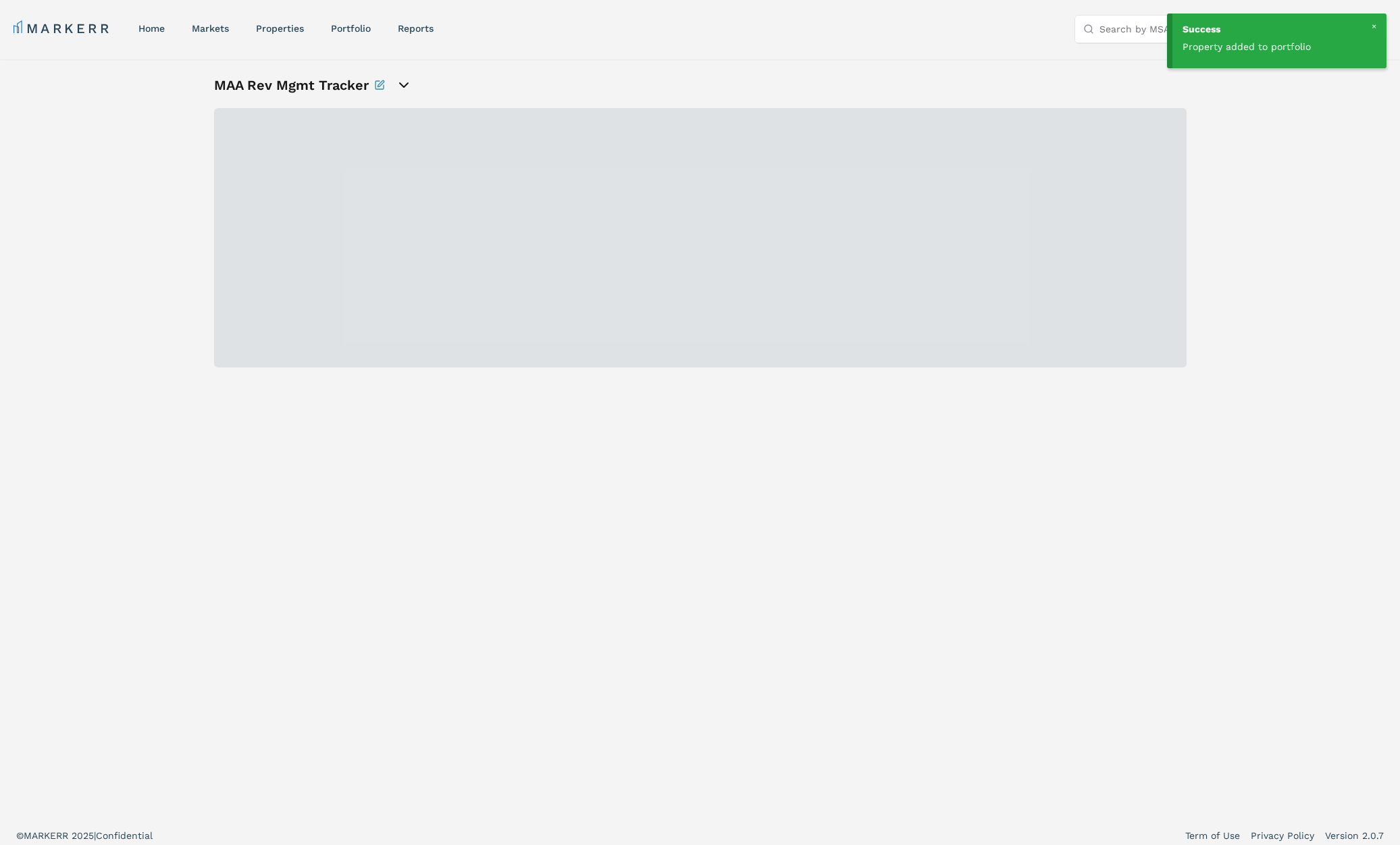
click at [400, 87] on icon "open portfolio options" at bounding box center [404, 85] width 16 height 16
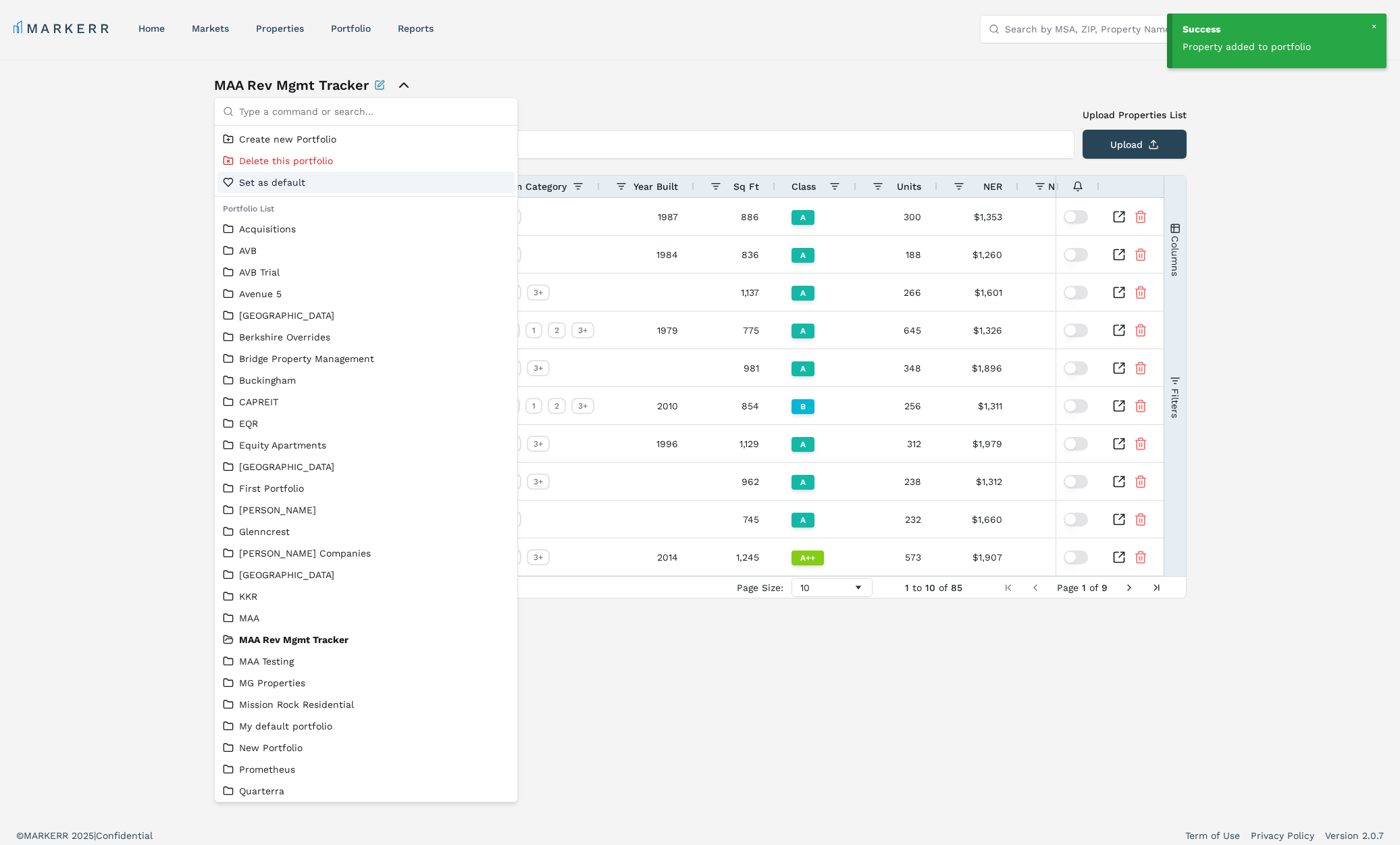
click at [257, 183] on span "Set as default" at bounding box center [272, 182] width 67 height 14
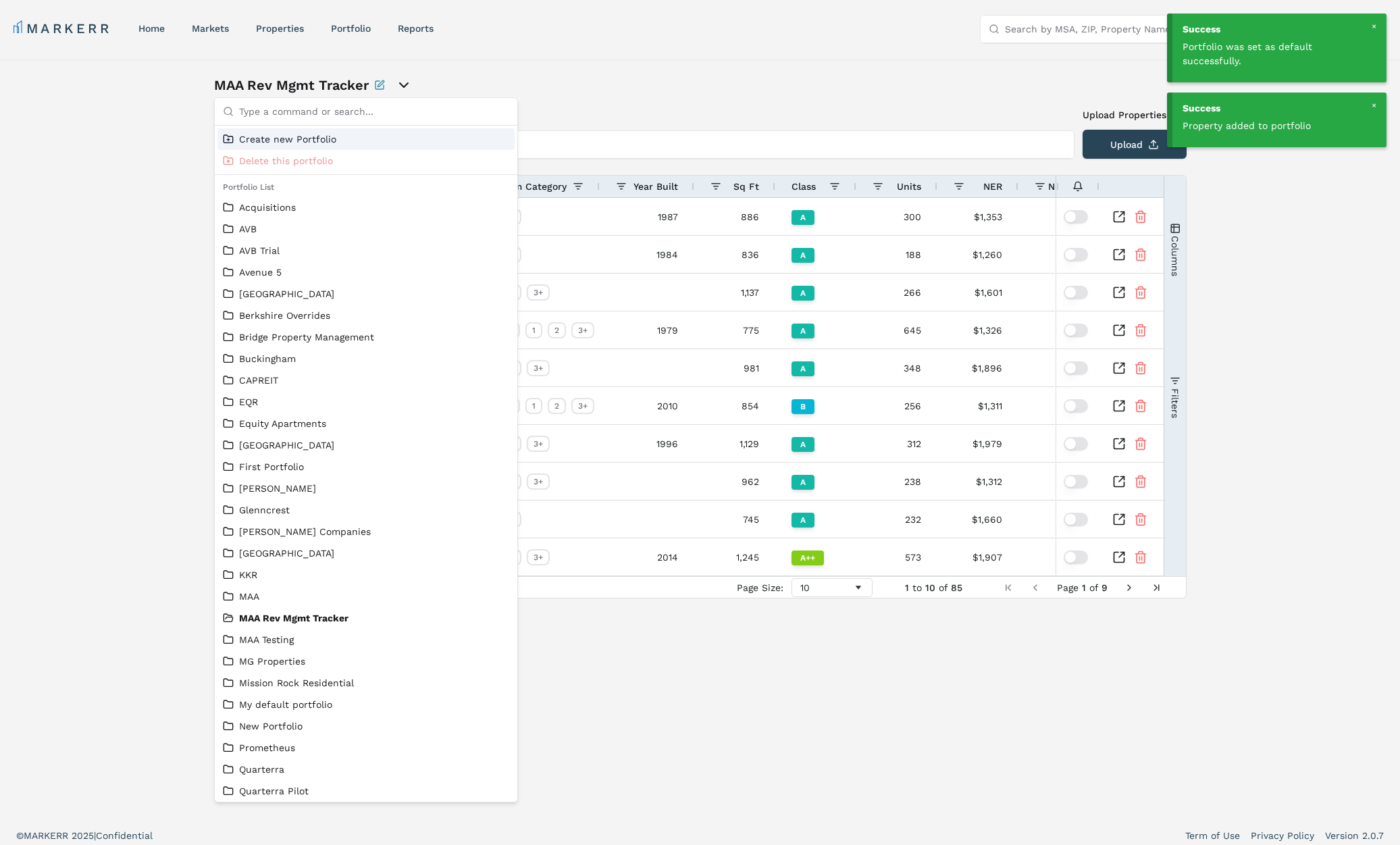
drag, startPoint x: 69, startPoint y: 158, endPoint x: 131, endPoint y: 164, distance: 62.3
click at [72, 158] on div "MAA Rev Mgmt Tracker Add New Property Upload Properties List Type the property …" at bounding box center [700, 438] width 1400 height 758
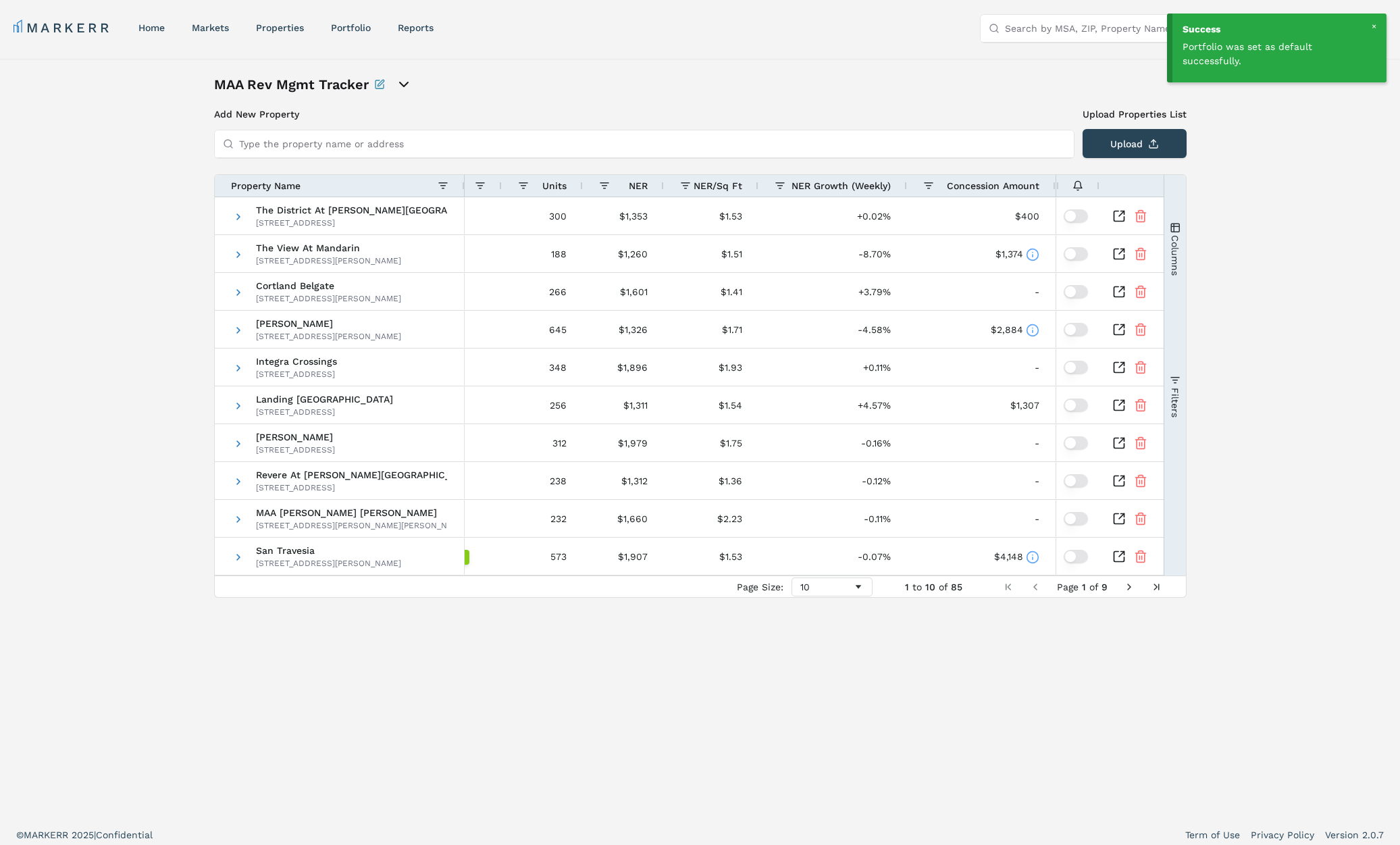
click at [1176, 400] on span "Filters" at bounding box center [1174, 402] width 11 height 30
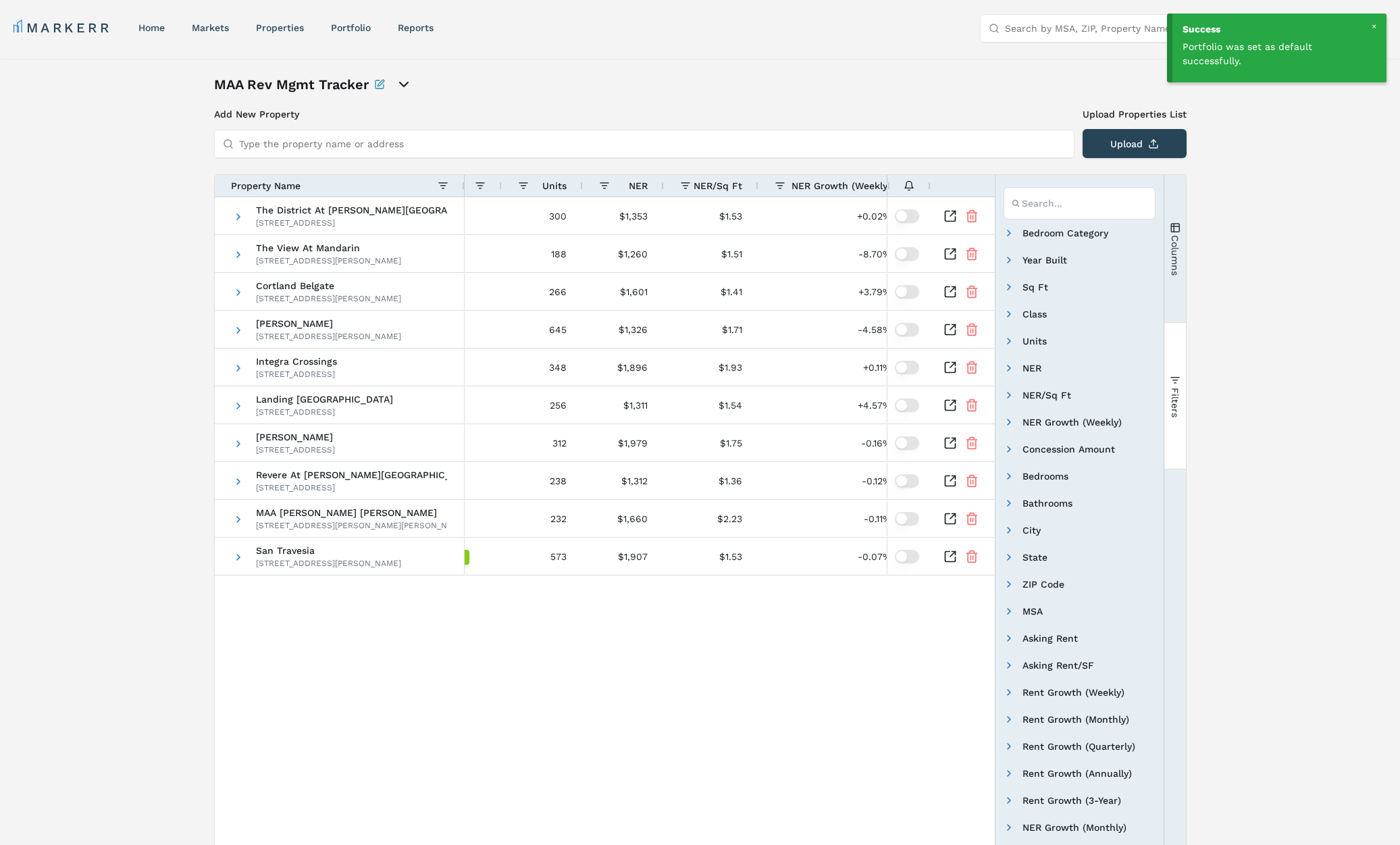
drag, startPoint x: 1174, startPoint y: 391, endPoint x: 1181, endPoint y: 280, distance: 111.2
click at [1174, 391] on span "Filters" at bounding box center [1174, 402] width 11 height 30
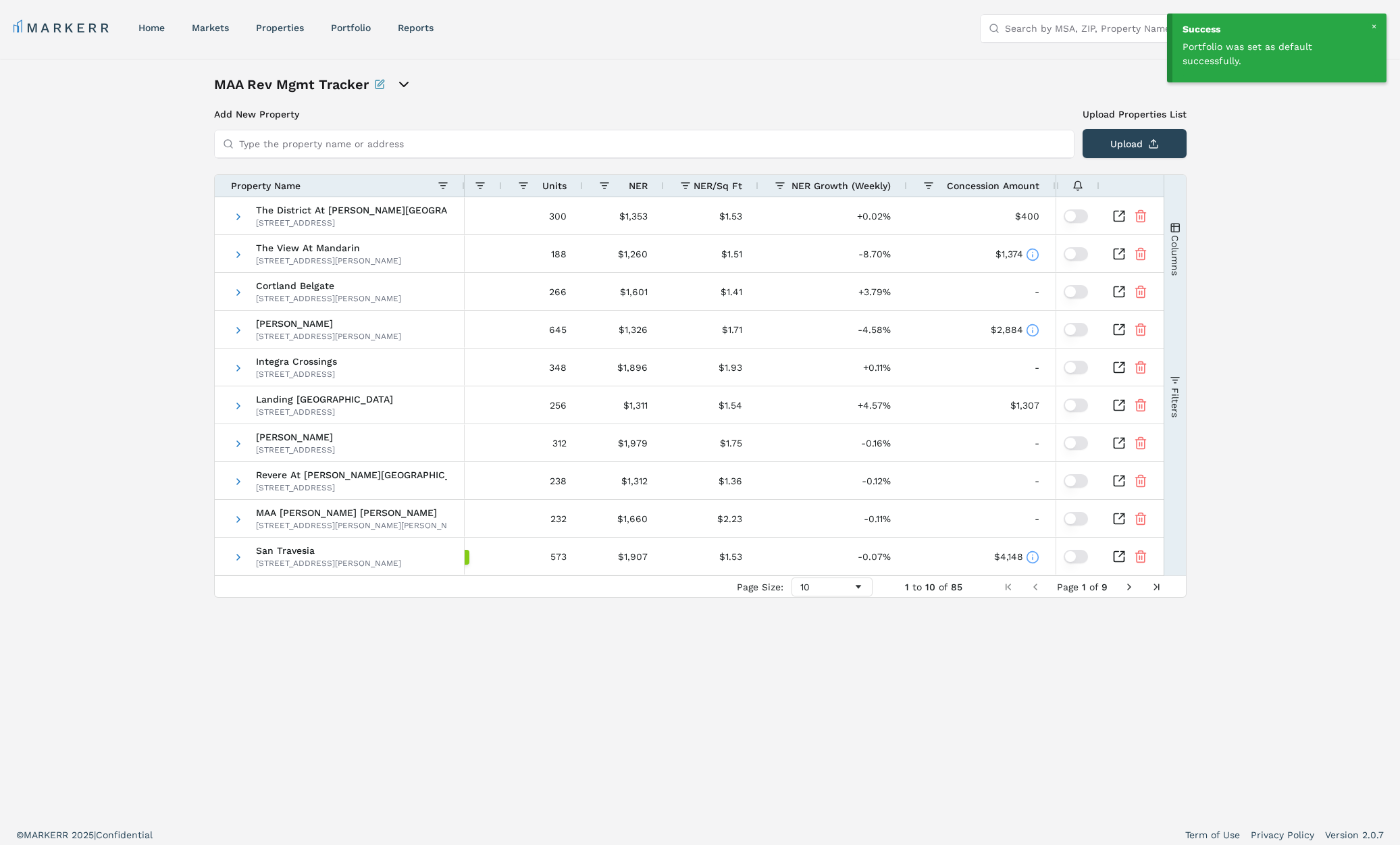
click at [1178, 250] on span "Columns" at bounding box center [1174, 255] width 11 height 40
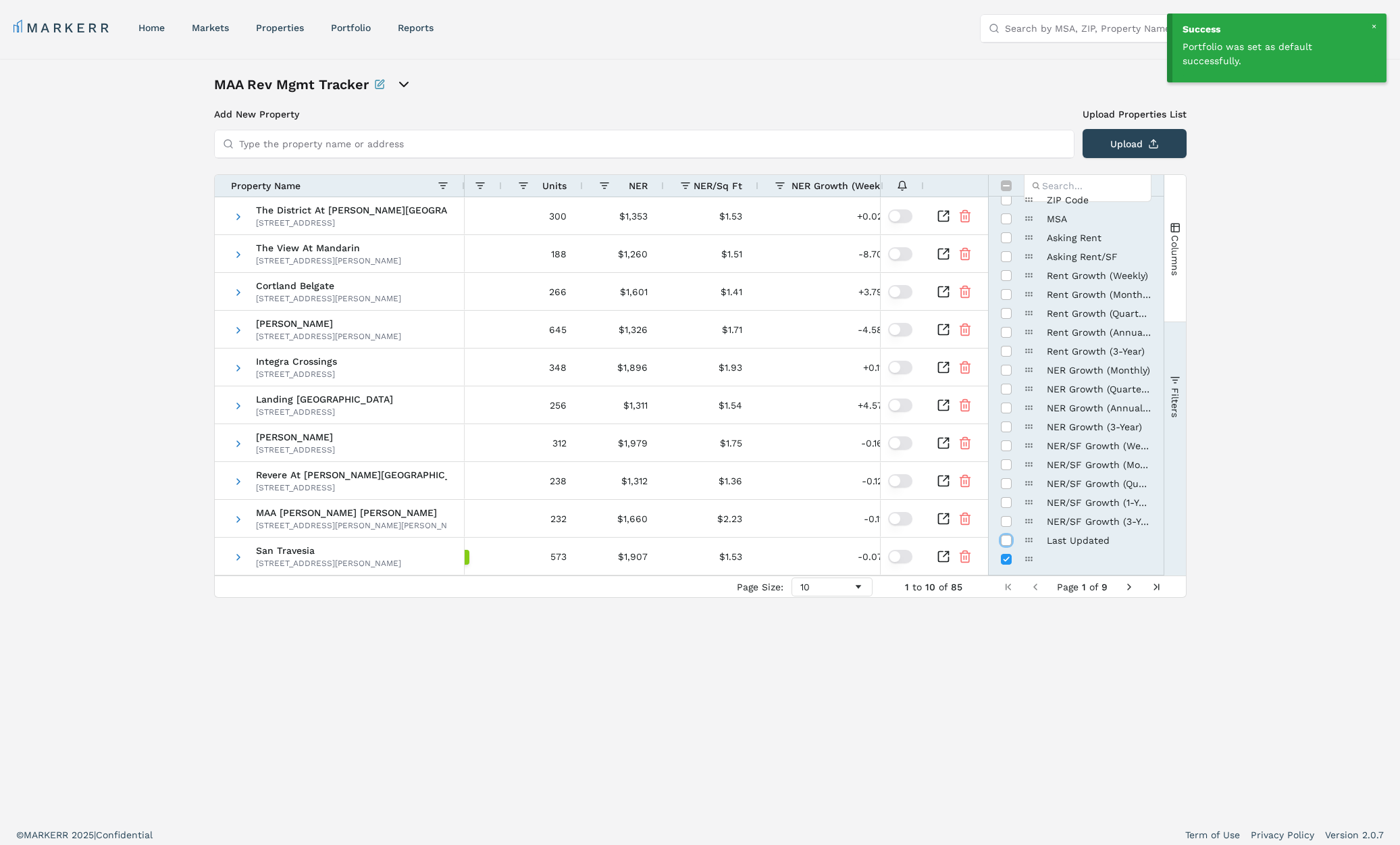
click at [1004, 535] on input "Press SPACE to toggle visibility (hidden)" at bounding box center [1006, 540] width 11 height 11
checkbox input "true"
click at [1175, 276] on button "Columns" at bounding box center [1175, 248] width 22 height 146
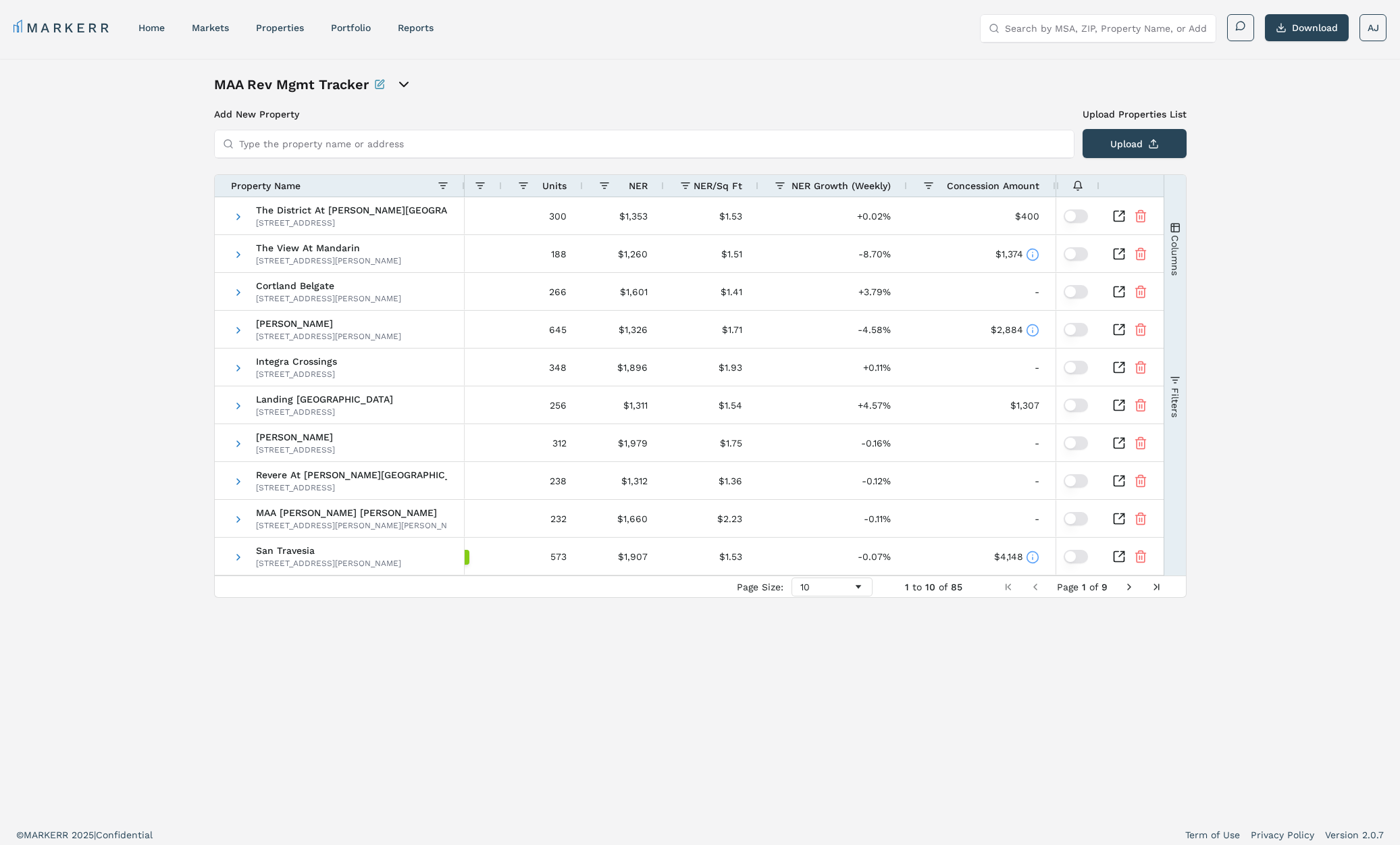
click at [1176, 241] on span "Columns" at bounding box center [1174, 255] width 11 height 40
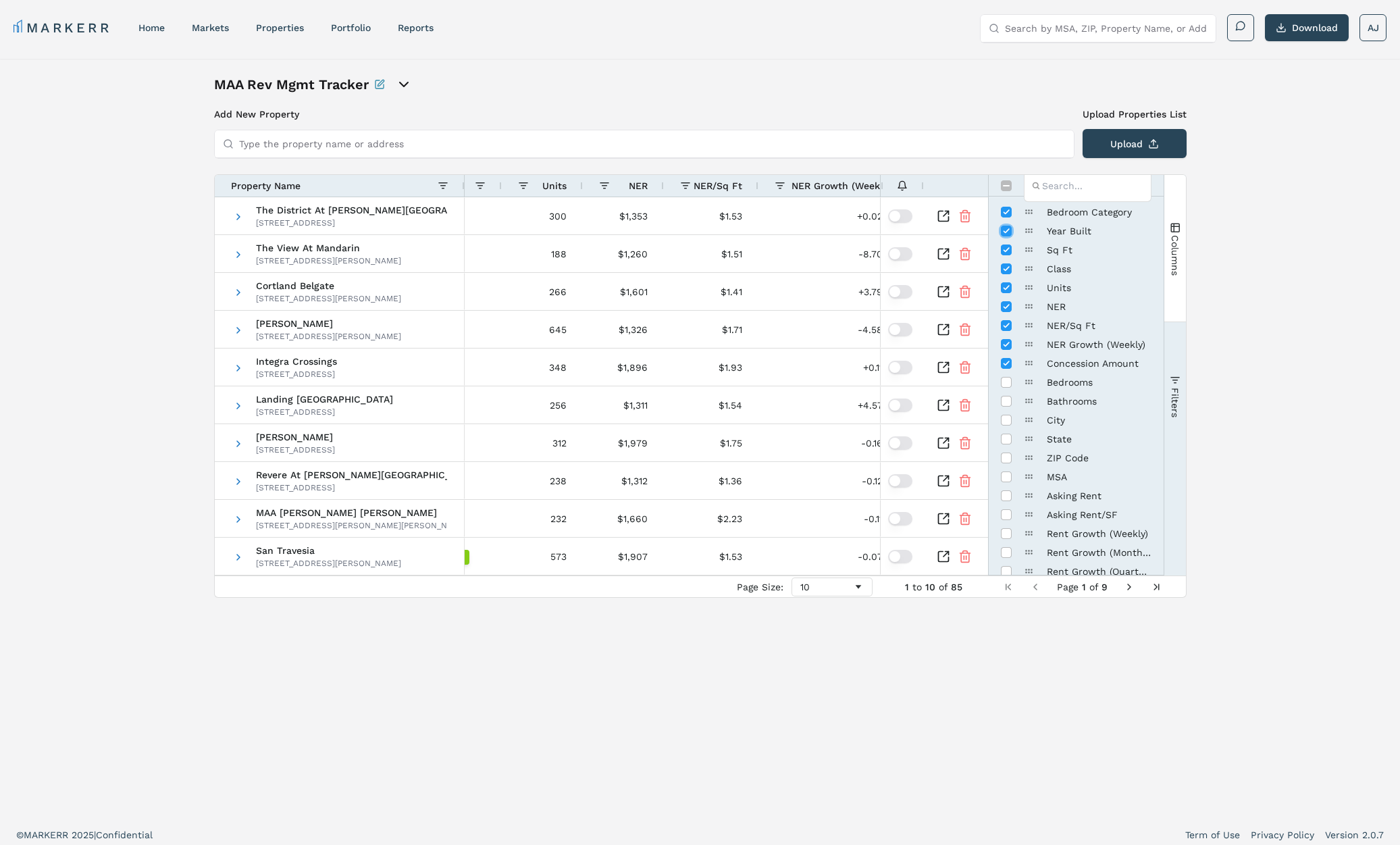
click at [1009, 228] on input "Press SPACE to toggle visibility (visible)" at bounding box center [1006, 231] width 11 height 11
checkbox input "false"
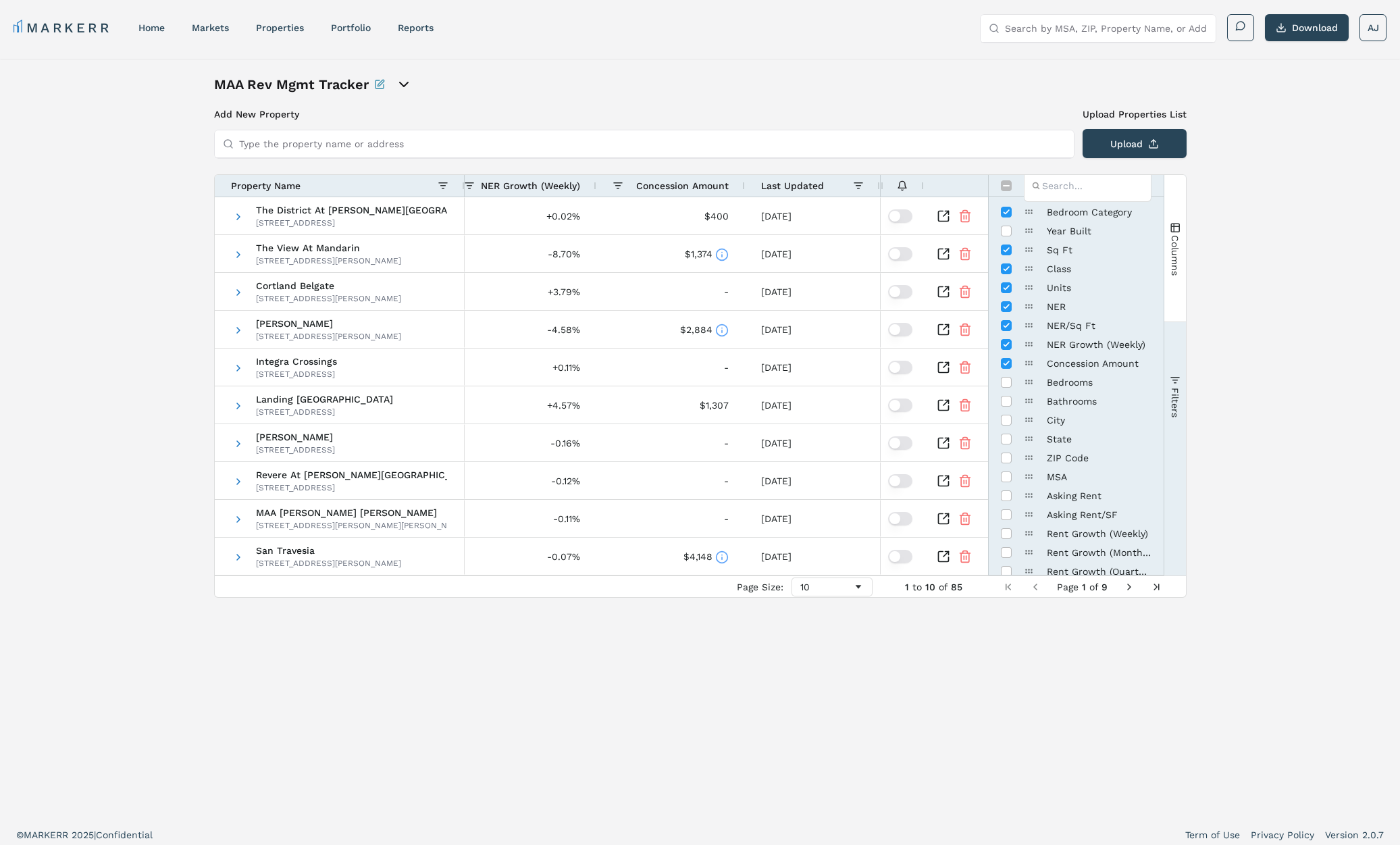
click at [793, 188] on span "Last Updated" at bounding box center [792, 186] width 63 height 11
click at [793, 188] on span "Last Updated" at bounding box center [792, 186] width 63 height 11
click at [794, 191] on span "Last Updated" at bounding box center [792, 186] width 63 height 11
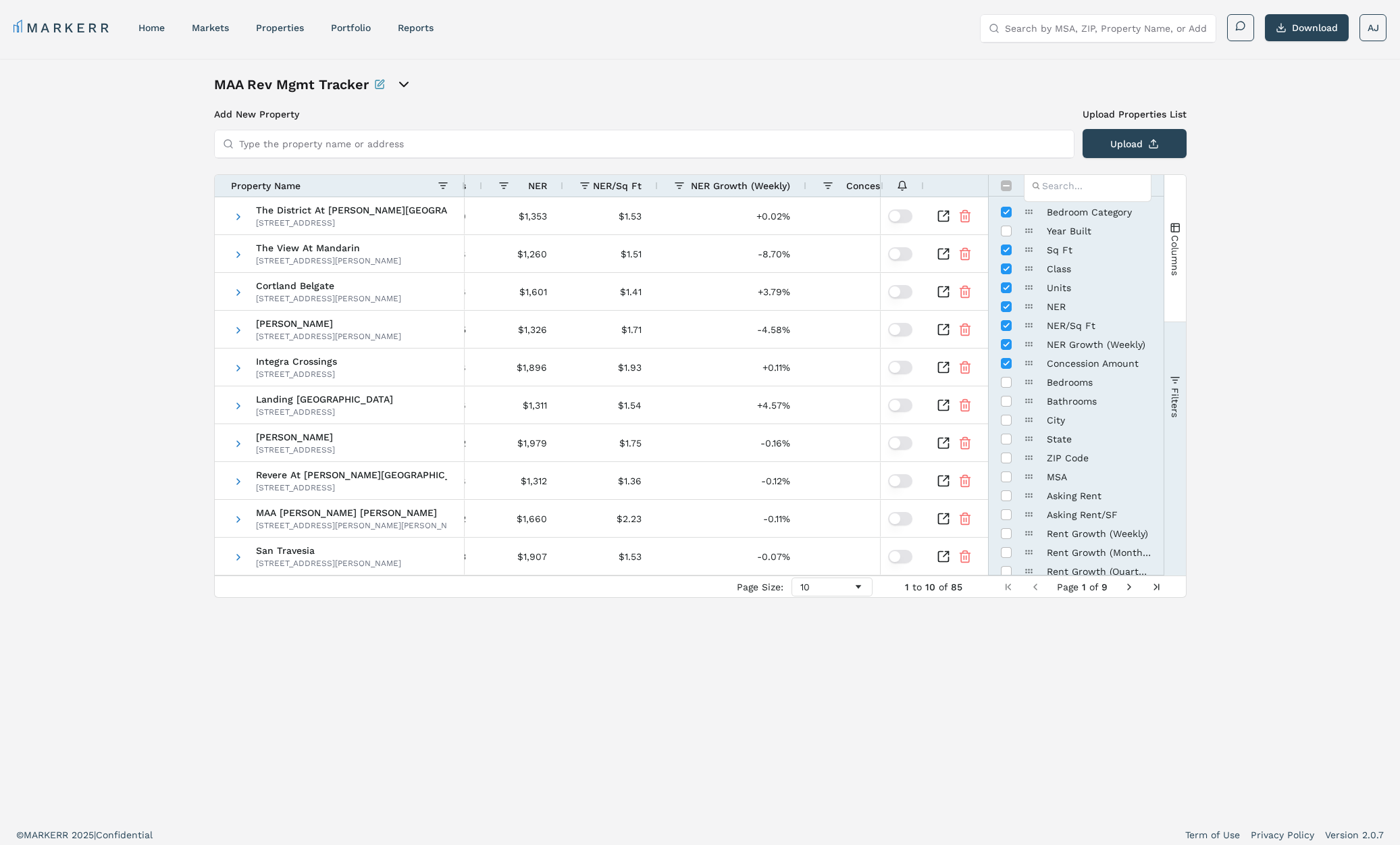
click at [738, 186] on span "NER Growth (Weekly)" at bounding box center [740, 186] width 99 height 11
click at [738, 186] on span "NER Growth (Weekly)" at bounding box center [746, 186] width 87 height 11
click at [736, 186] on span "NER Growth (Weekly)" at bounding box center [746, 186] width 87 height 11
click at [1253, 262] on div "MAA Rev Mgmt Tracker Add New Property Upload Properties List Type the property …" at bounding box center [700, 438] width 1400 height 758
click at [1177, 241] on span "Columns" at bounding box center [1174, 256] width 11 height 40
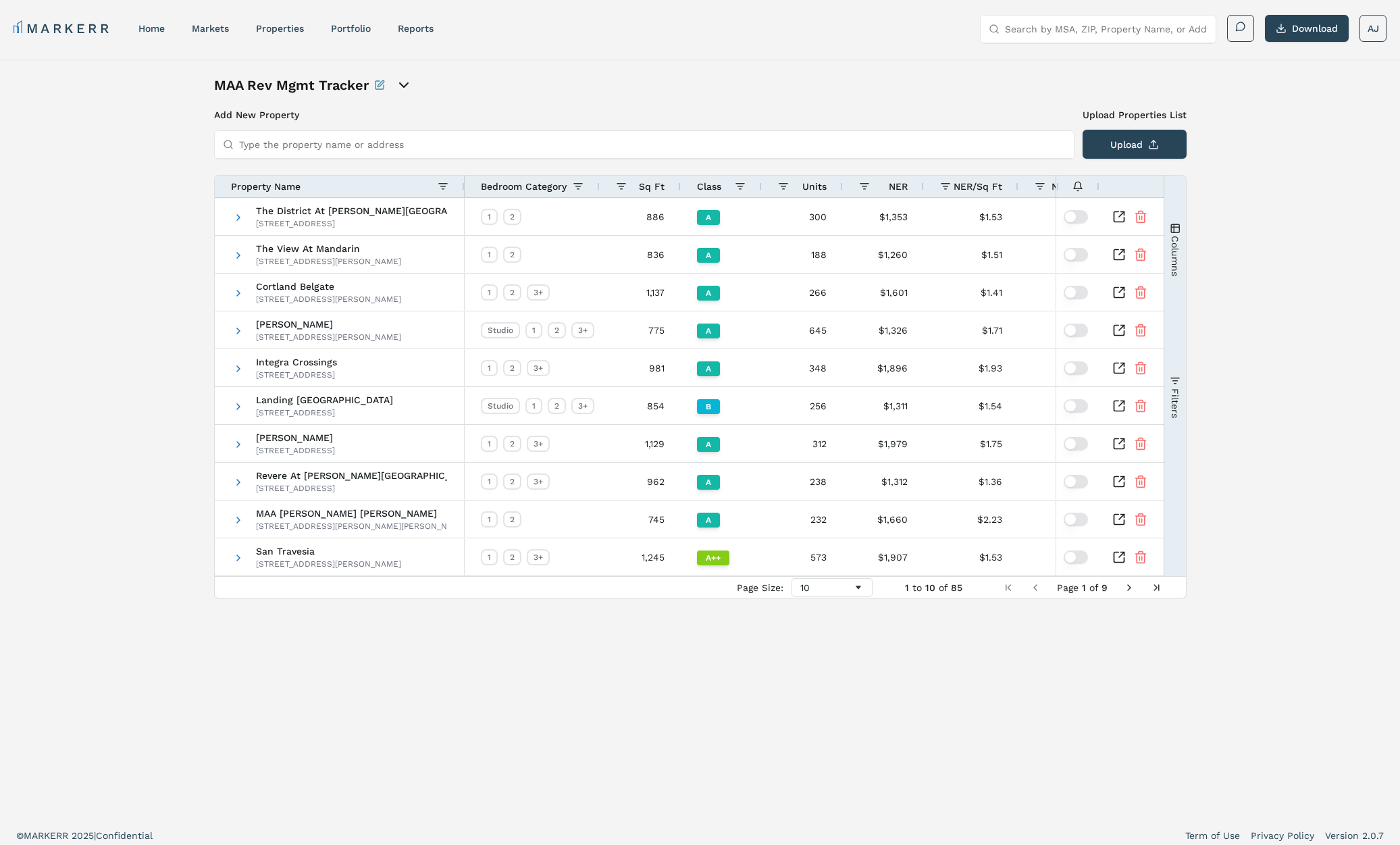
click at [534, 185] on span "Bedroom Category" at bounding box center [524, 186] width 86 height 11
click at [534, 185] on span "Bedroom Category" at bounding box center [517, 186] width 73 height 11
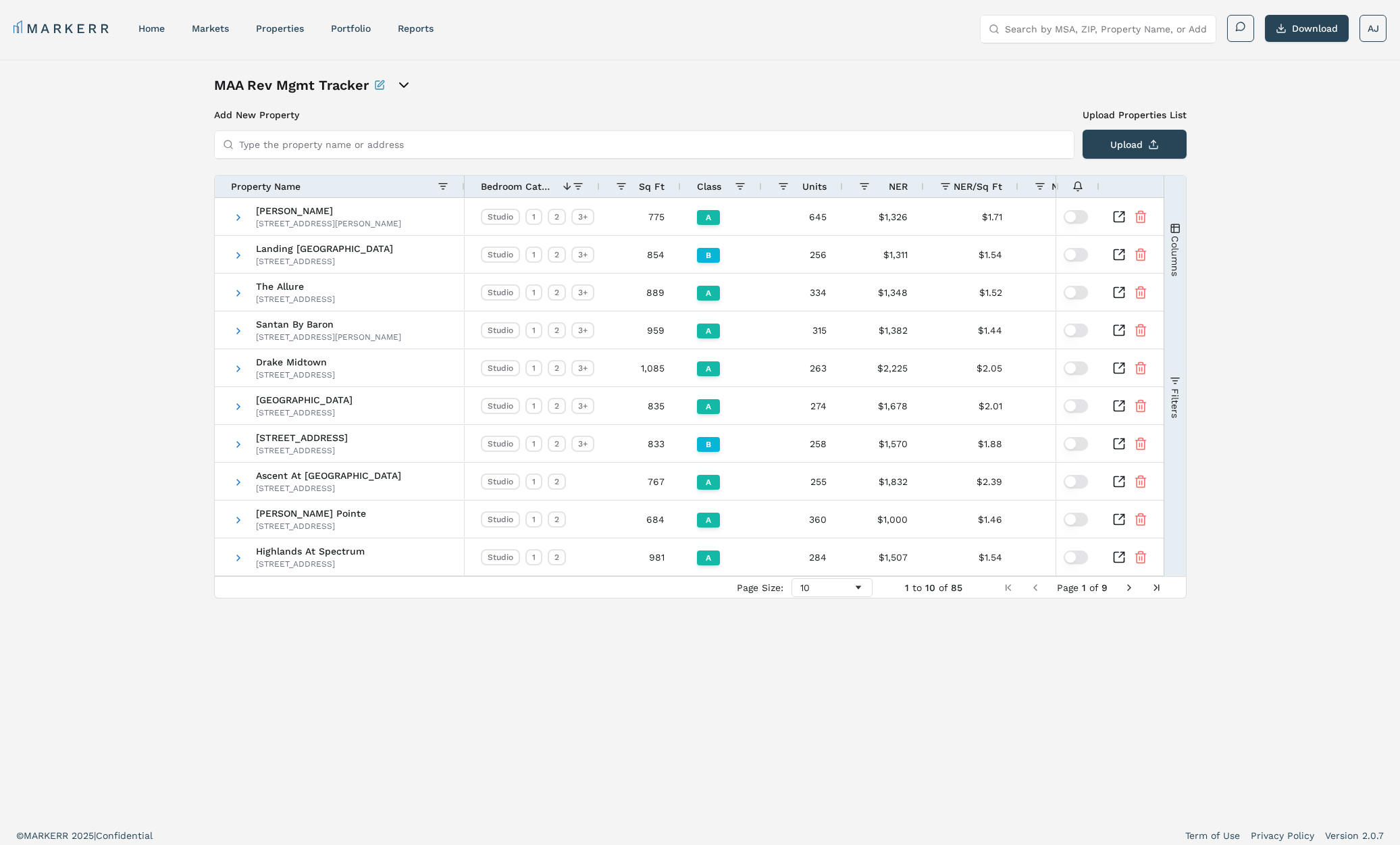
click at [304, 186] on div "Property Name" at bounding box center [334, 186] width 207 height 15
click at [304, 186] on span at bounding box center [309, 186] width 19 height 11
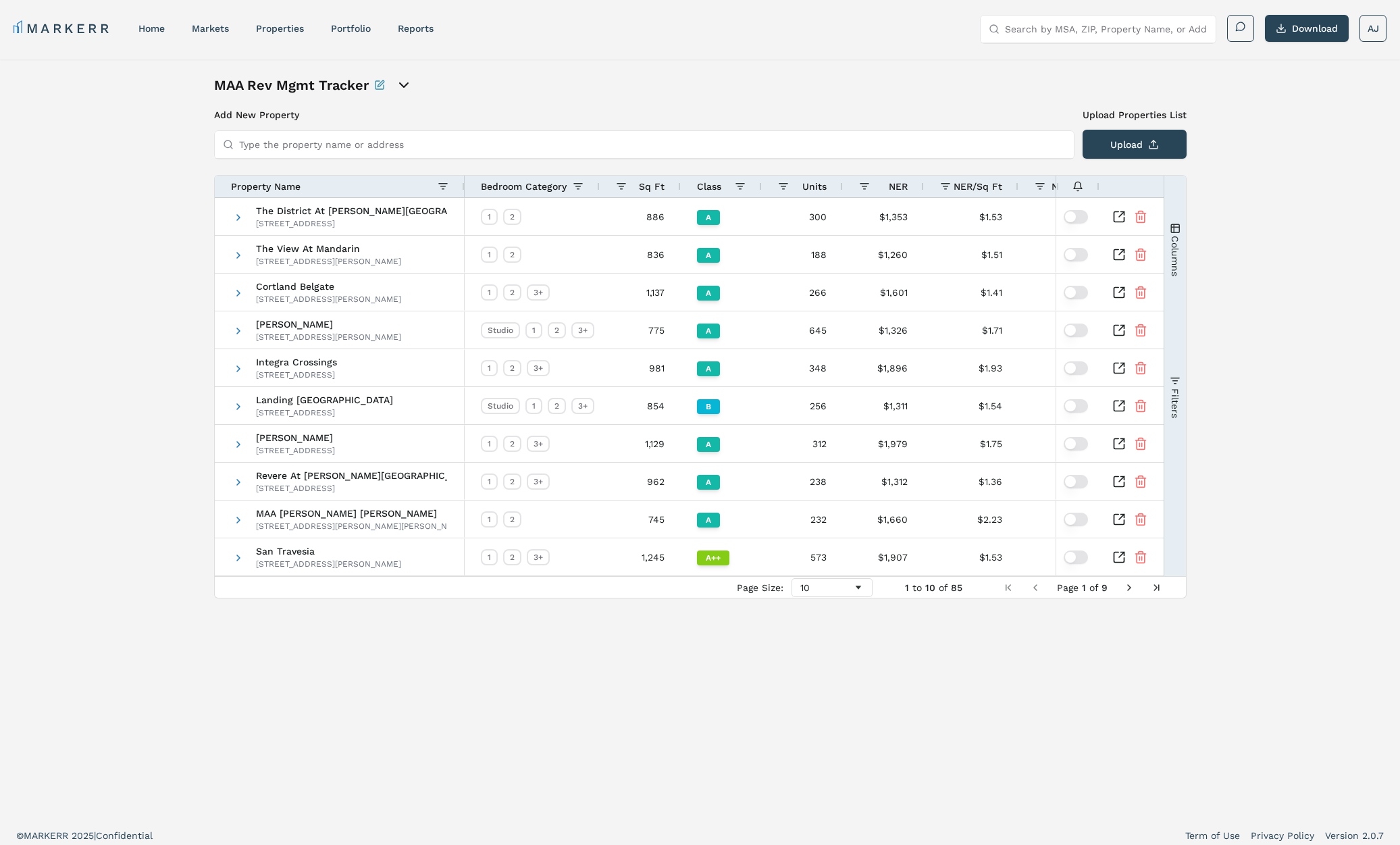
click at [176, 207] on div "MAA Rev Mgmt Tracker Add New Property Upload Properties List Type the property …" at bounding box center [700, 438] width 1400 height 758
click at [319, 186] on div "Property Name" at bounding box center [334, 186] width 207 height 15
drag, startPoint x: 180, startPoint y: 201, endPoint x: 245, endPoint y: 209, distance: 65.5
click at [180, 201] on div "MAA Rev Mgmt Tracker Add New Property Upload Properties List Type the property …" at bounding box center [700, 438] width 1400 height 758
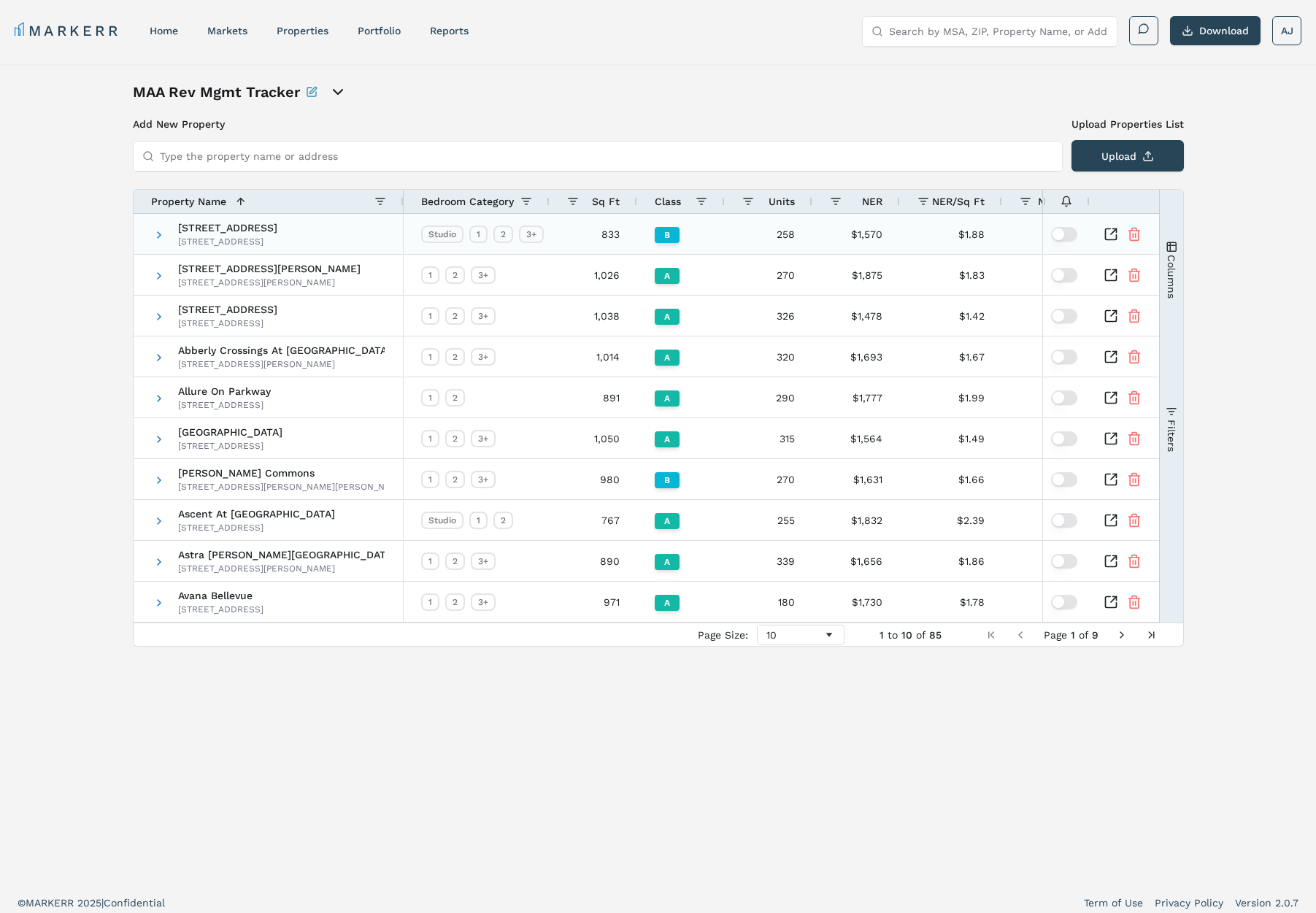
click at [277, 224] on span "[STREET_ADDRESS]" at bounding box center [228, 228] width 100 height 10
click at [155, 233] on span at bounding box center [159, 235] width 12 height 12
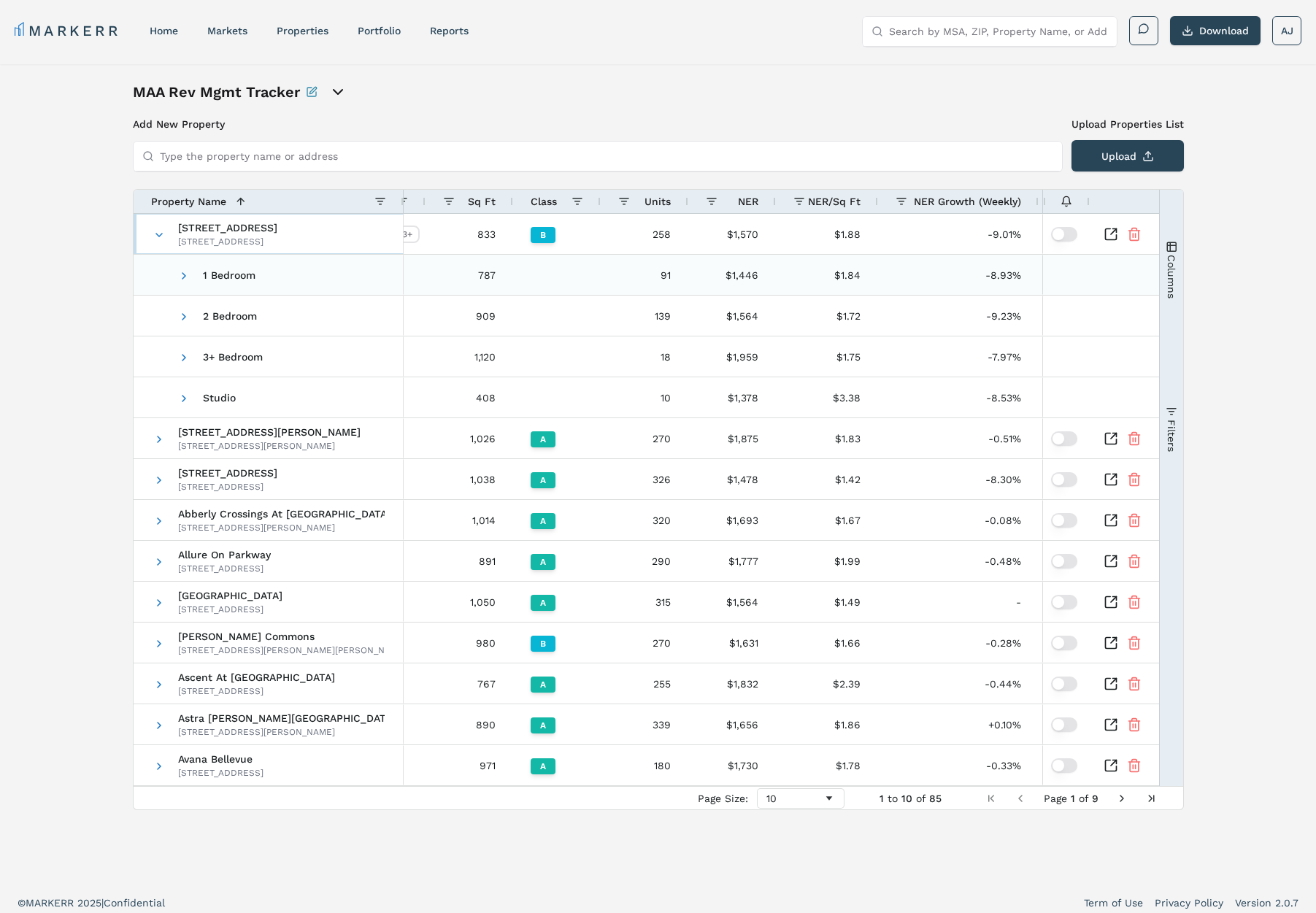
scroll to position [0, 149]
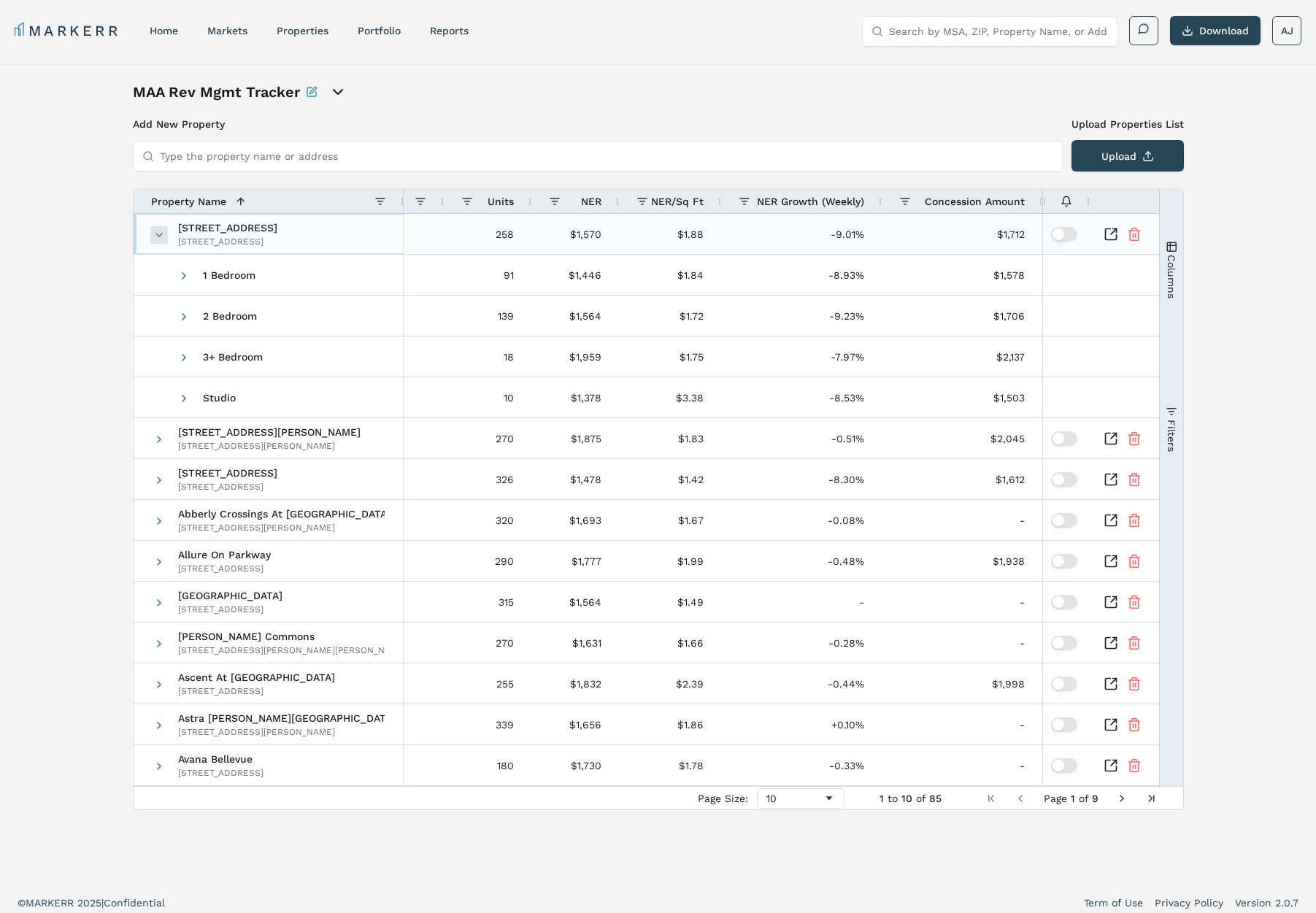
click at [156, 235] on span at bounding box center [159, 235] width 12 height 12
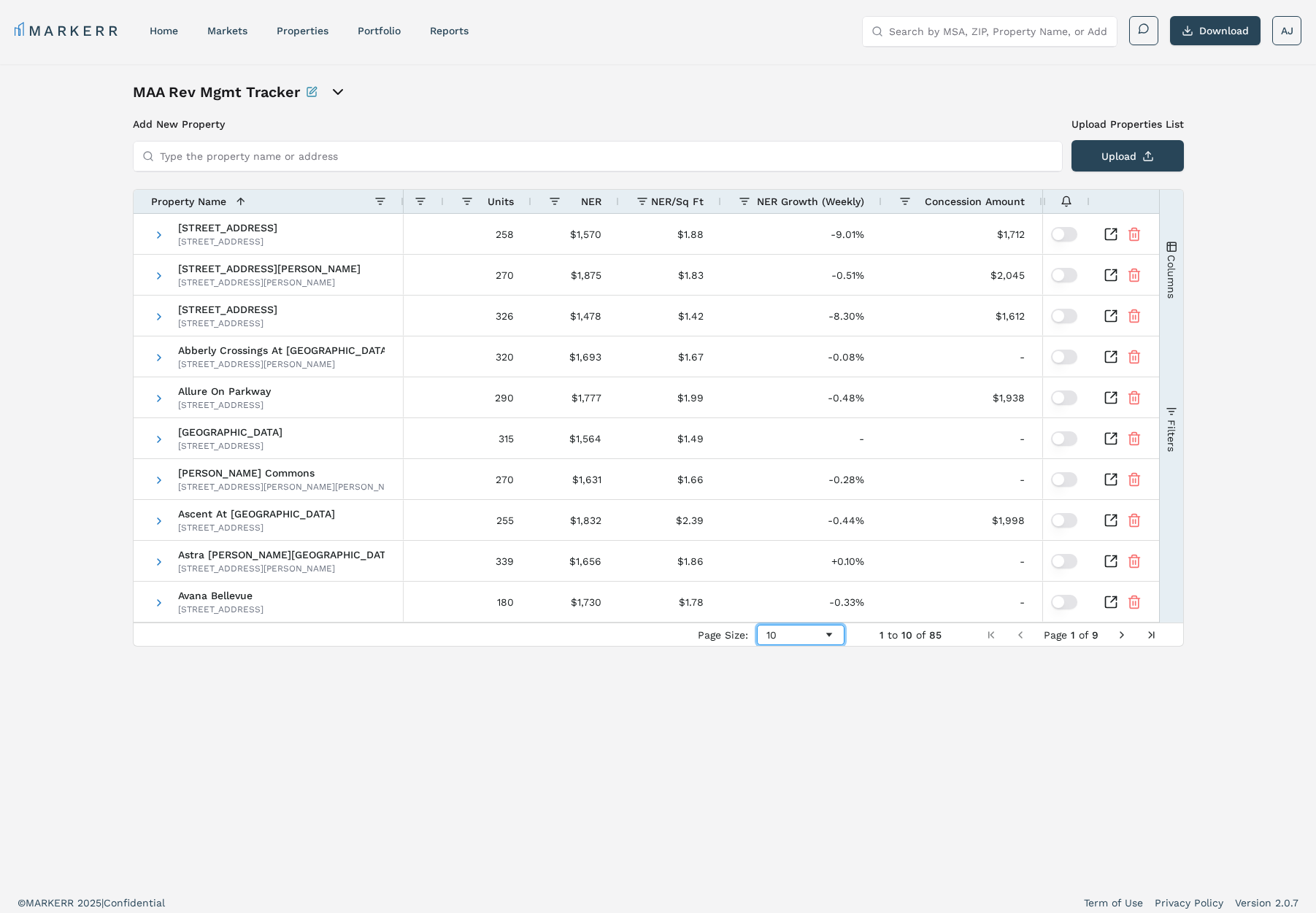
drag, startPoint x: 824, startPoint y: 636, endPoint x: 824, endPoint y: 646, distance: 10.0
click at [824, 636] on span "Page Size" at bounding box center [829, 635] width 12 height 12
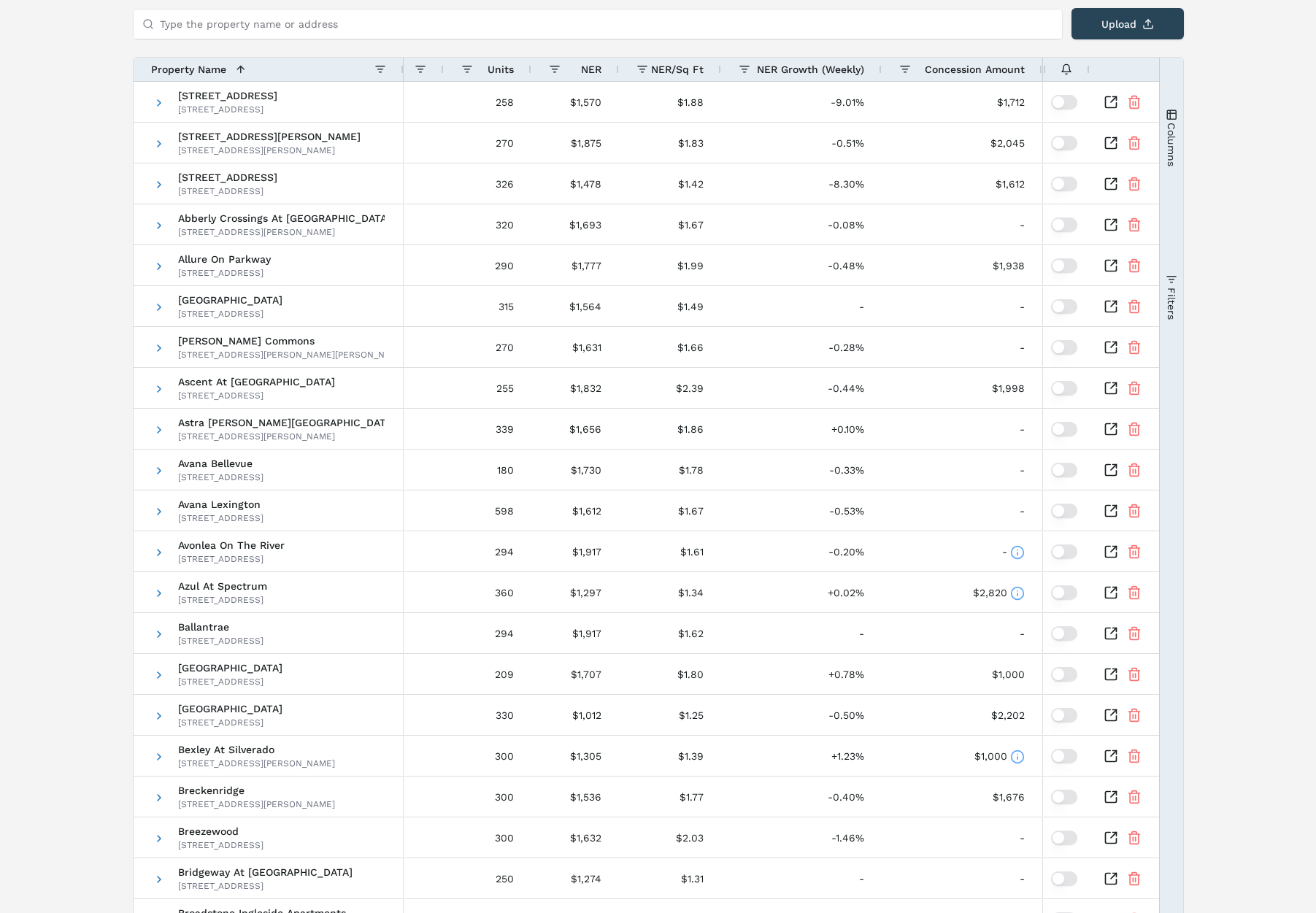
click at [1174, 307] on span "Filters" at bounding box center [1170, 303] width 12 height 33
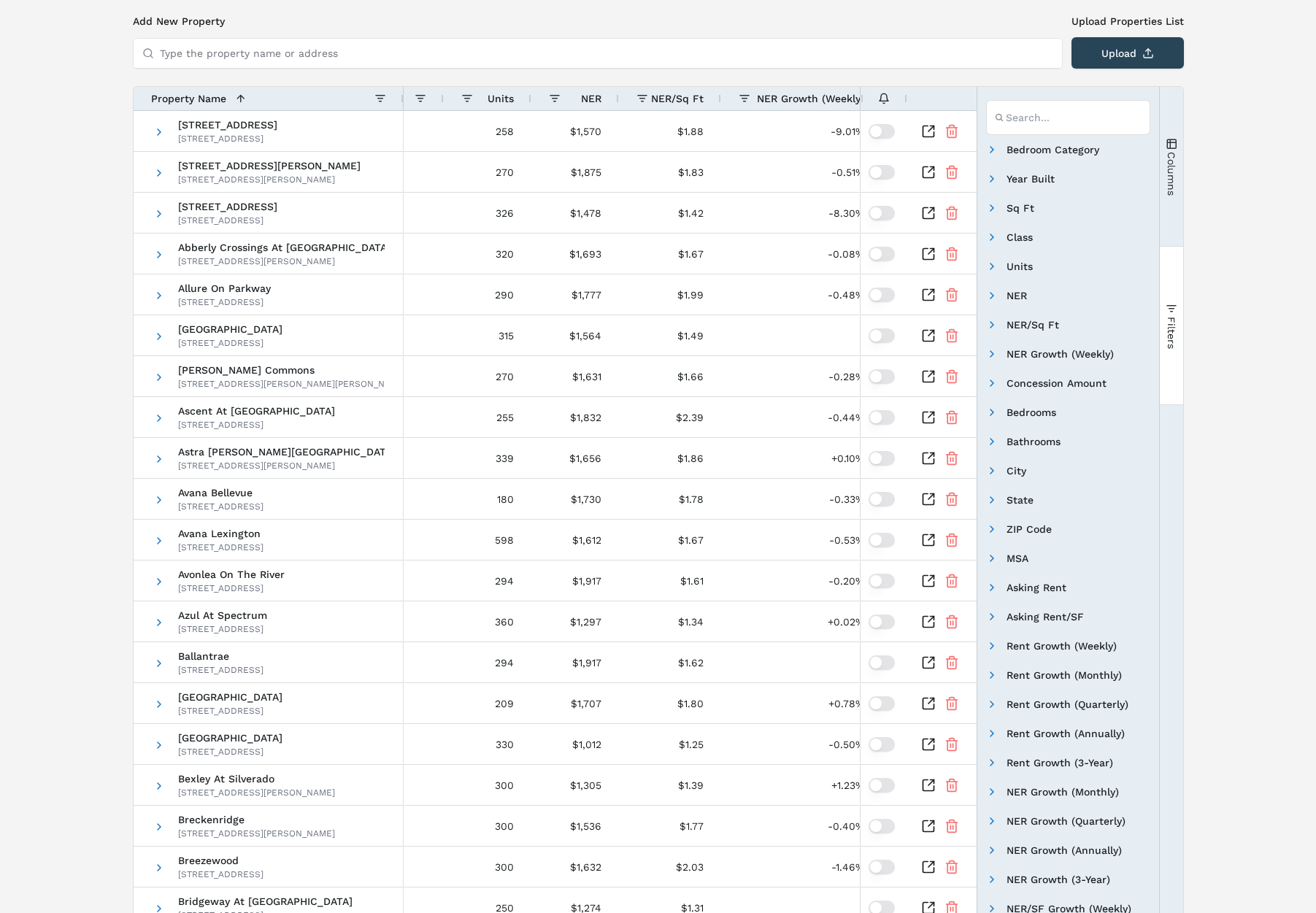
click at [1174, 204] on button "Columns" at bounding box center [1171, 167] width 24 height 158
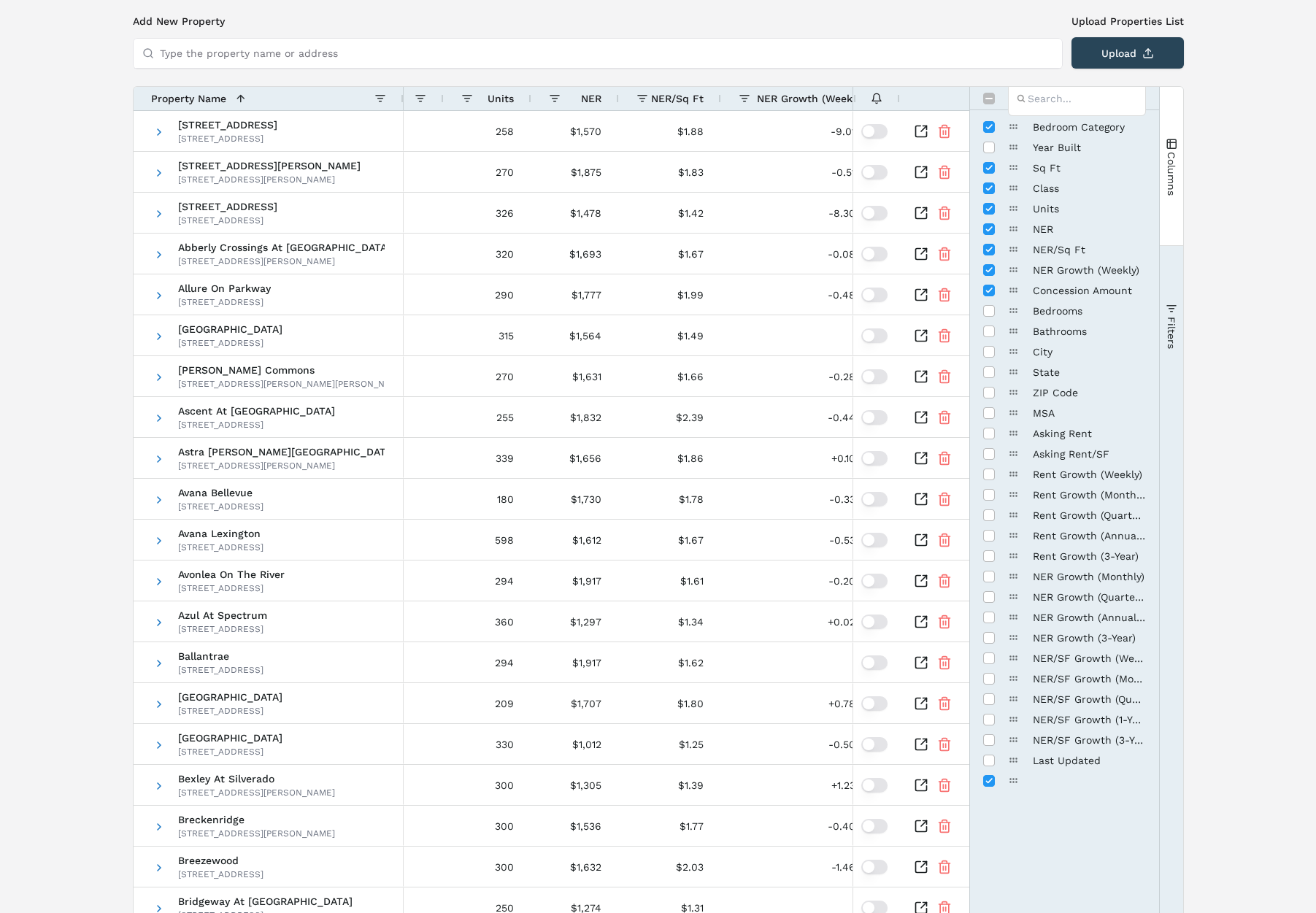
drag, startPoint x: 1170, startPoint y: 223, endPoint x: 1173, endPoint y: 246, distance: 23.2
click at [1170, 224] on button "Columns" at bounding box center [1171, 167] width 24 height 158
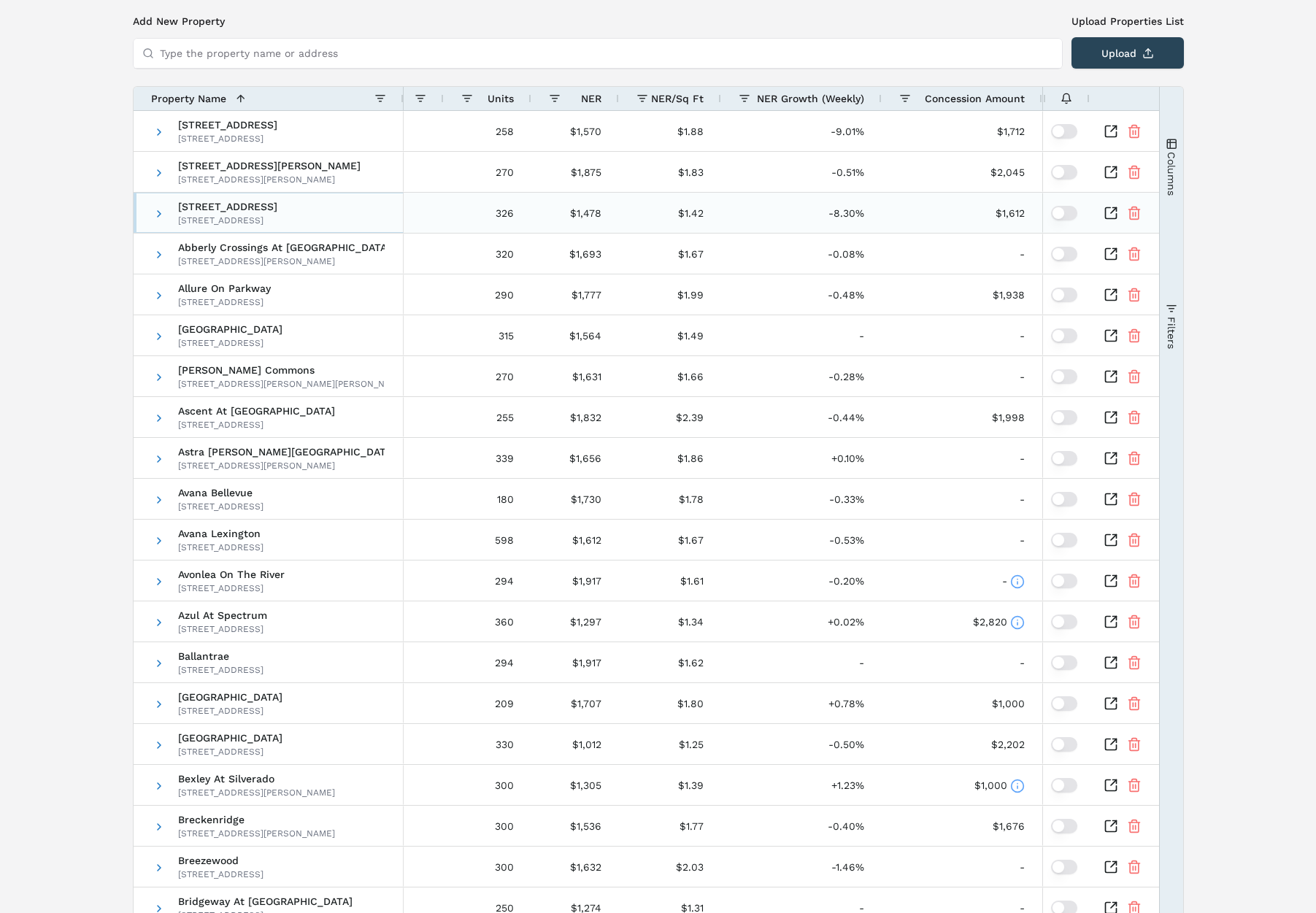
drag, startPoint x: 345, startPoint y: 226, endPoint x: 209, endPoint y: 202, distance: 138.1
click at [177, 204] on span "865 Bellevue Road 865 Bellevue Rd, Nashville, TN 37221" at bounding box center [269, 213] width 233 height 40
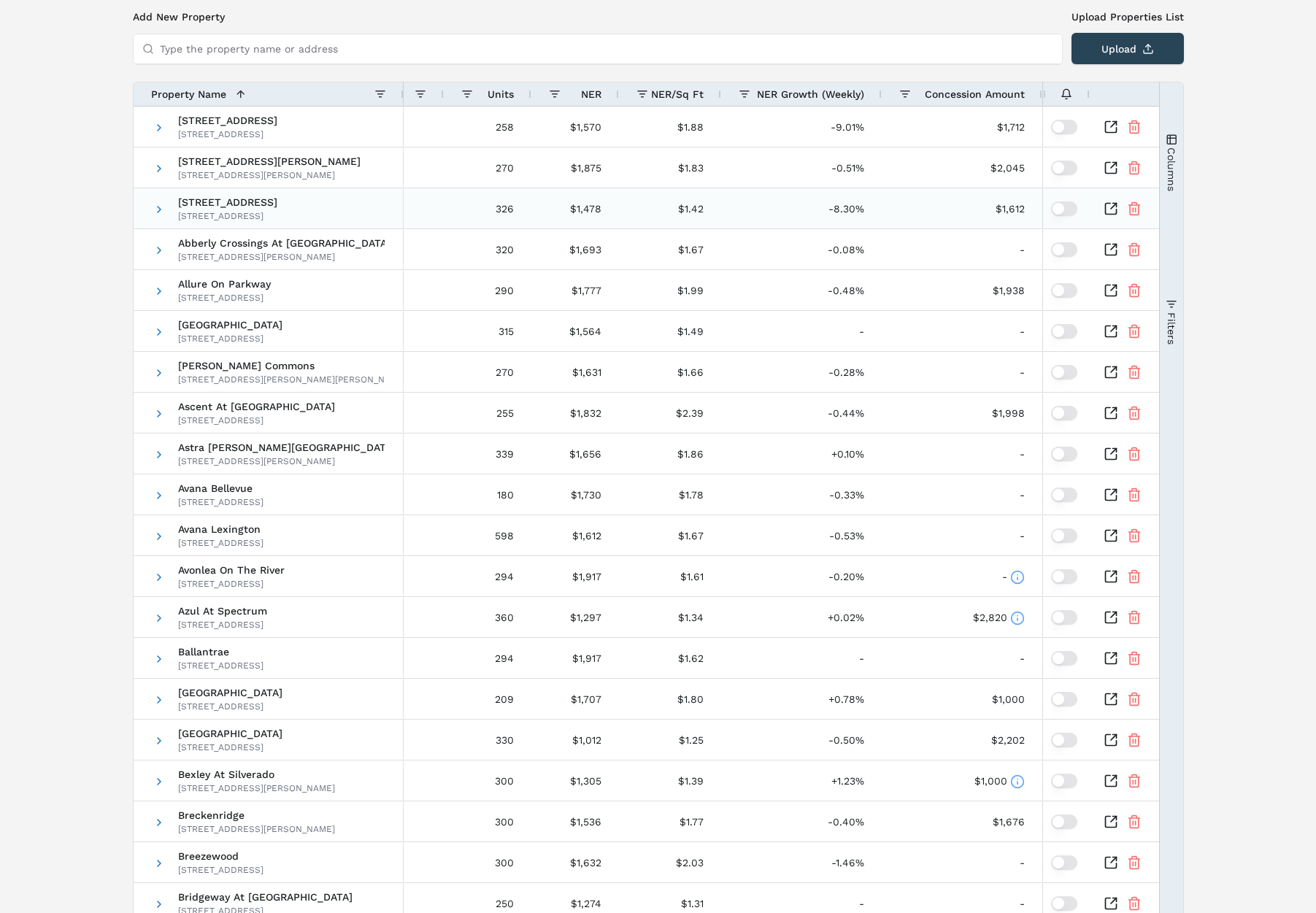
click at [1112, 211] on icon "Inspect Comparable" at bounding box center [1110, 208] width 15 height 15
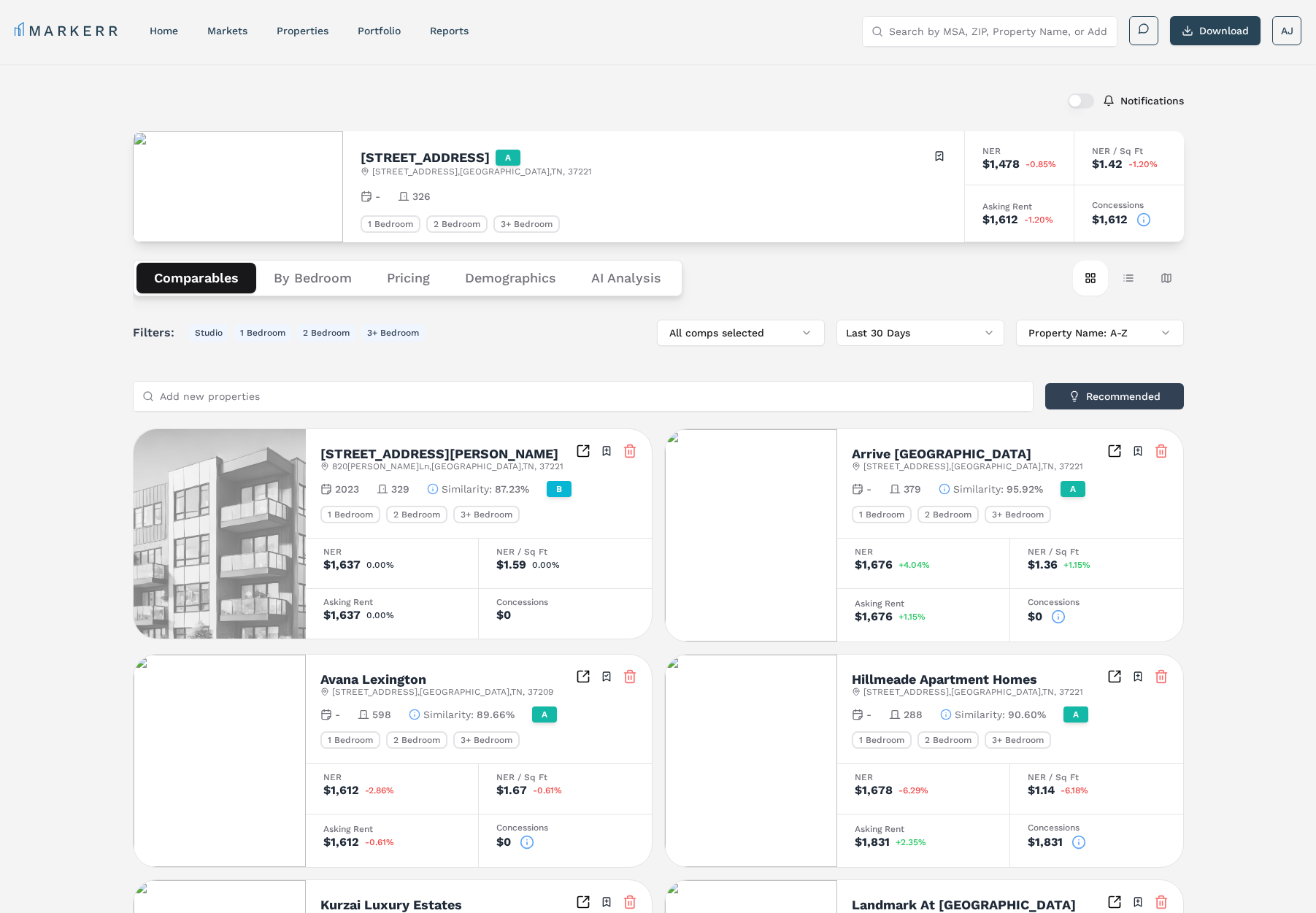
click at [1143, 221] on icon at bounding box center [1143, 221] width 0 height 2
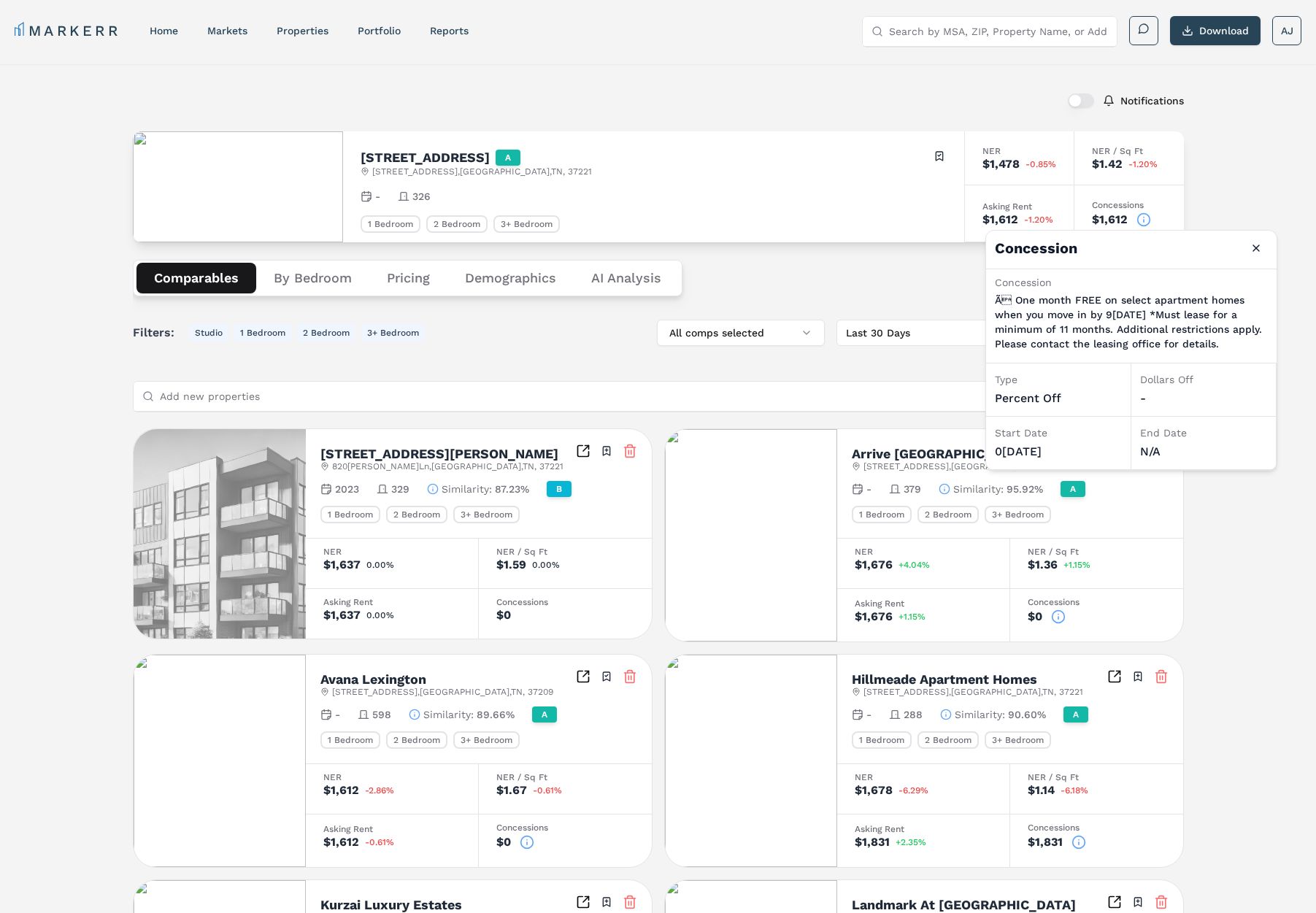
drag, startPoint x: 1219, startPoint y: 344, endPoint x: 1032, endPoint y: 338, distance: 187.1
click at [990, 290] on div "Concession Ã One month FREE on select apartment homes when you move in by 9/3[…" at bounding box center [1131, 316] width 291 height 94
click at [1050, 451] on div "0[DATE]" at bounding box center [1058, 452] width 127 height 18
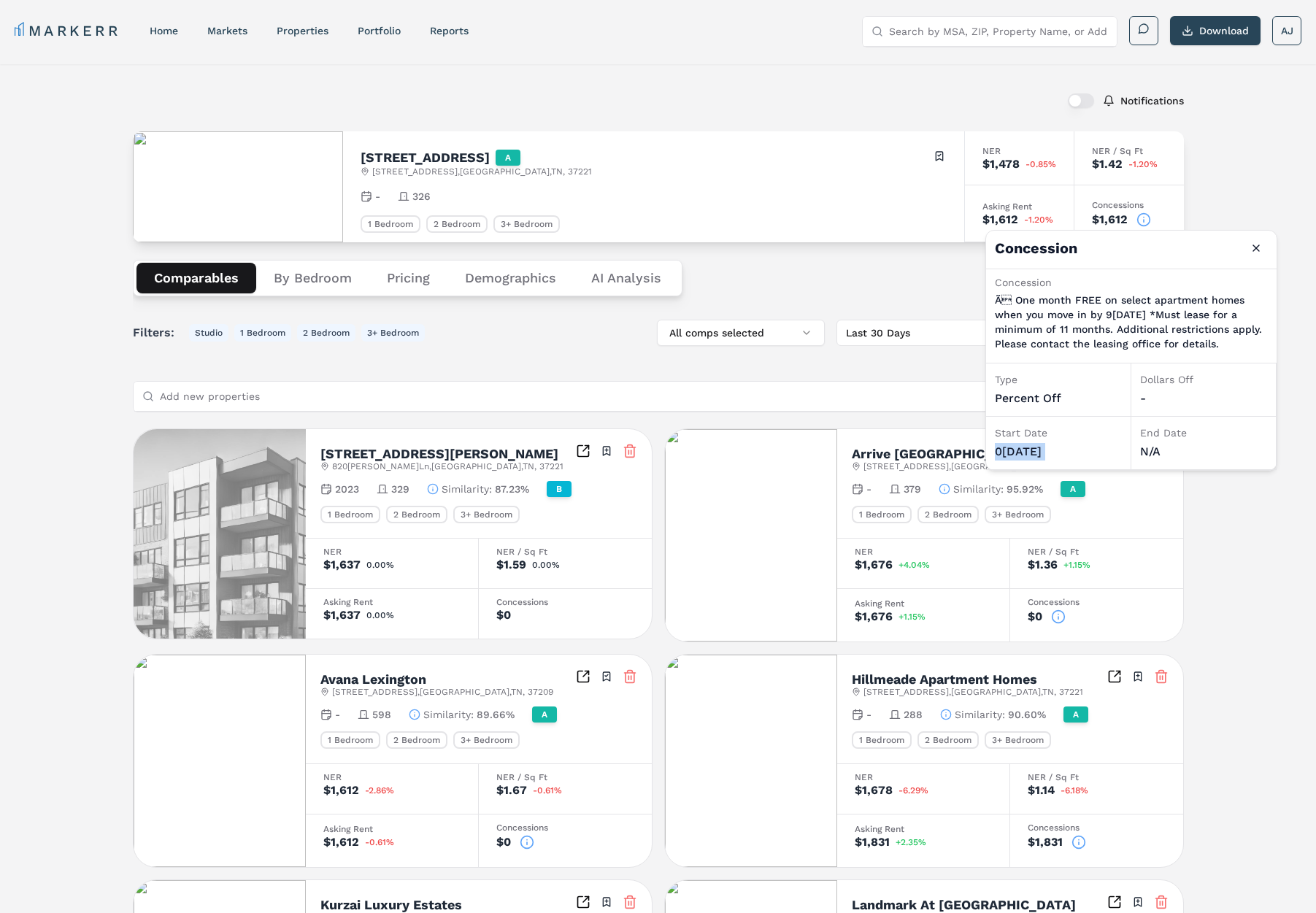
drag, startPoint x: 1210, startPoint y: 342, endPoint x: 1030, endPoint y: 305, distance: 183.8
click at [1030, 305] on p "Ã One month FREE on select apartment homes when you move in by 9[DATE] *Must l…" at bounding box center [1131, 321] width 273 height 58
click at [1121, 321] on p "Ã One month FREE on select apartment homes when you move in by 9[DATE] *Must l…" at bounding box center [1131, 321] width 273 height 58
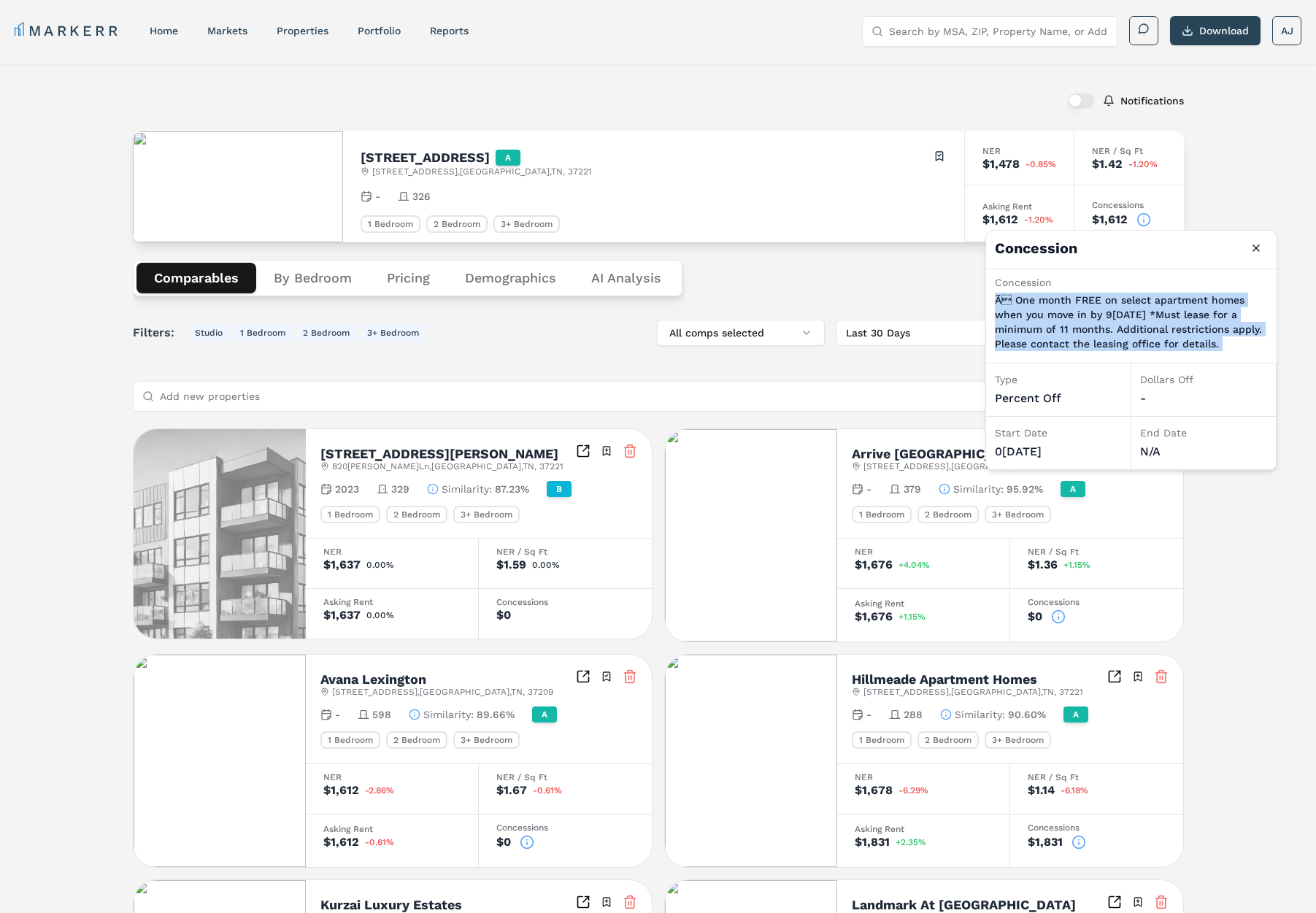
click at [1121, 321] on p "Ã One month FREE on select apartment homes when you move in by 9[DATE] *Must l…" at bounding box center [1131, 321] width 273 height 58
click at [1128, 336] on p "Ã One month FREE on select apartment homes when you move in by 9[DATE] *Must l…" at bounding box center [1131, 321] width 273 height 58
drag, startPoint x: 1167, startPoint y: 335, endPoint x: 1015, endPoint y: 302, distance: 155.5
click at [1015, 302] on p "Ã One month FREE on select apartment homes when you move in by 9[DATE] *Must l…" at bounding box center [1131, 321] width 273 height 58
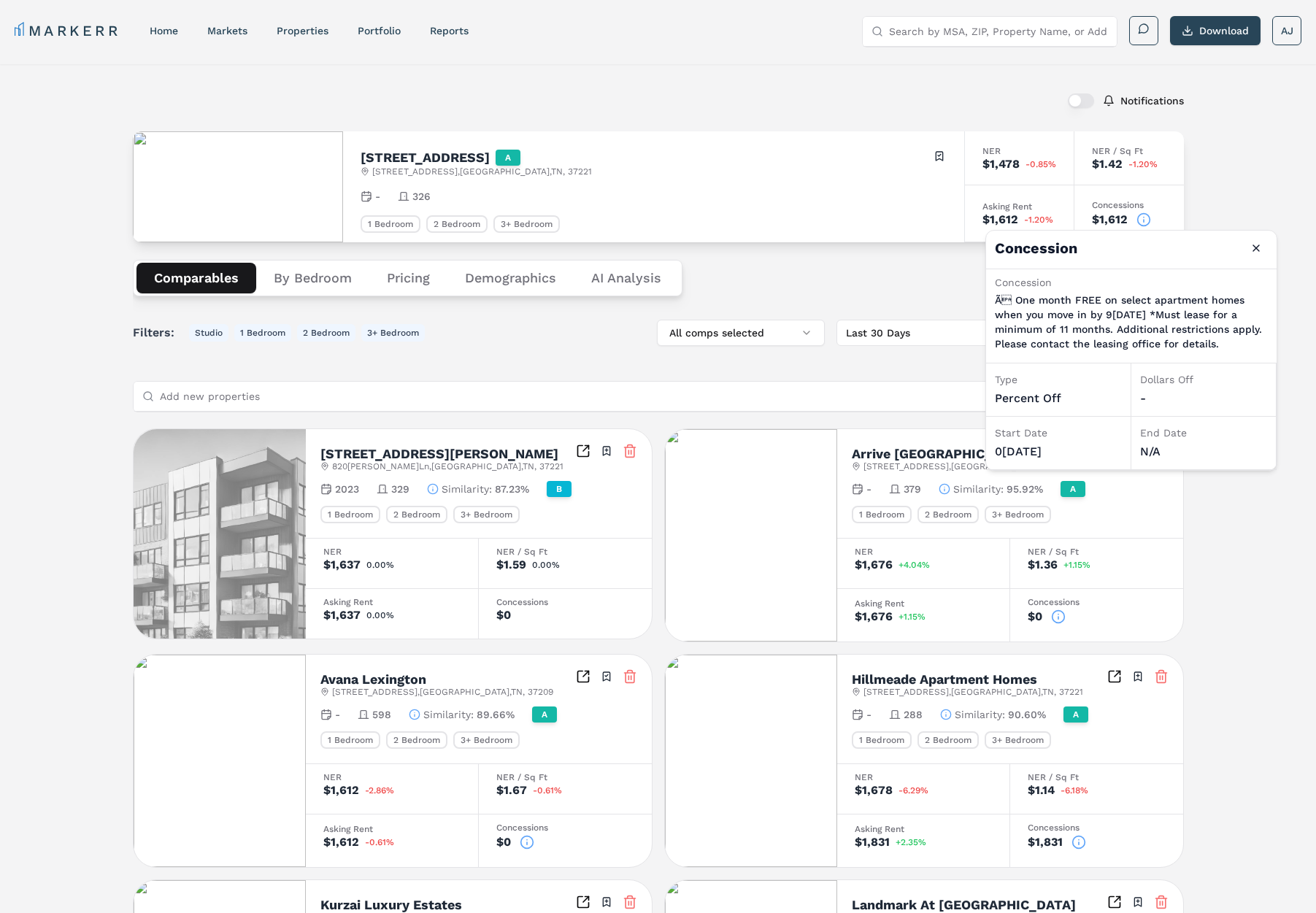
click at [1049, 305] on p "Ã One month FREE on select apartment homes when you move in by 9[DATE] *Must l…" at bounding box center [1131, 321] width 273 height 58
drag, startPoint x: 1016, startPoint y: 301, endPoint x: 1184, endPoint y: 352, distance: 175.6
click at [1181, 352] on div "Concession Ã One month FREE on select apartment homes when you move in by 9/3[…" at bounding box center [1131, 315] width 273 height 79
click at [814, 165] on div "[STREET_ADDRESS] Toggle portfolio menu" at bounding box center [654, 163] width 586 height 29
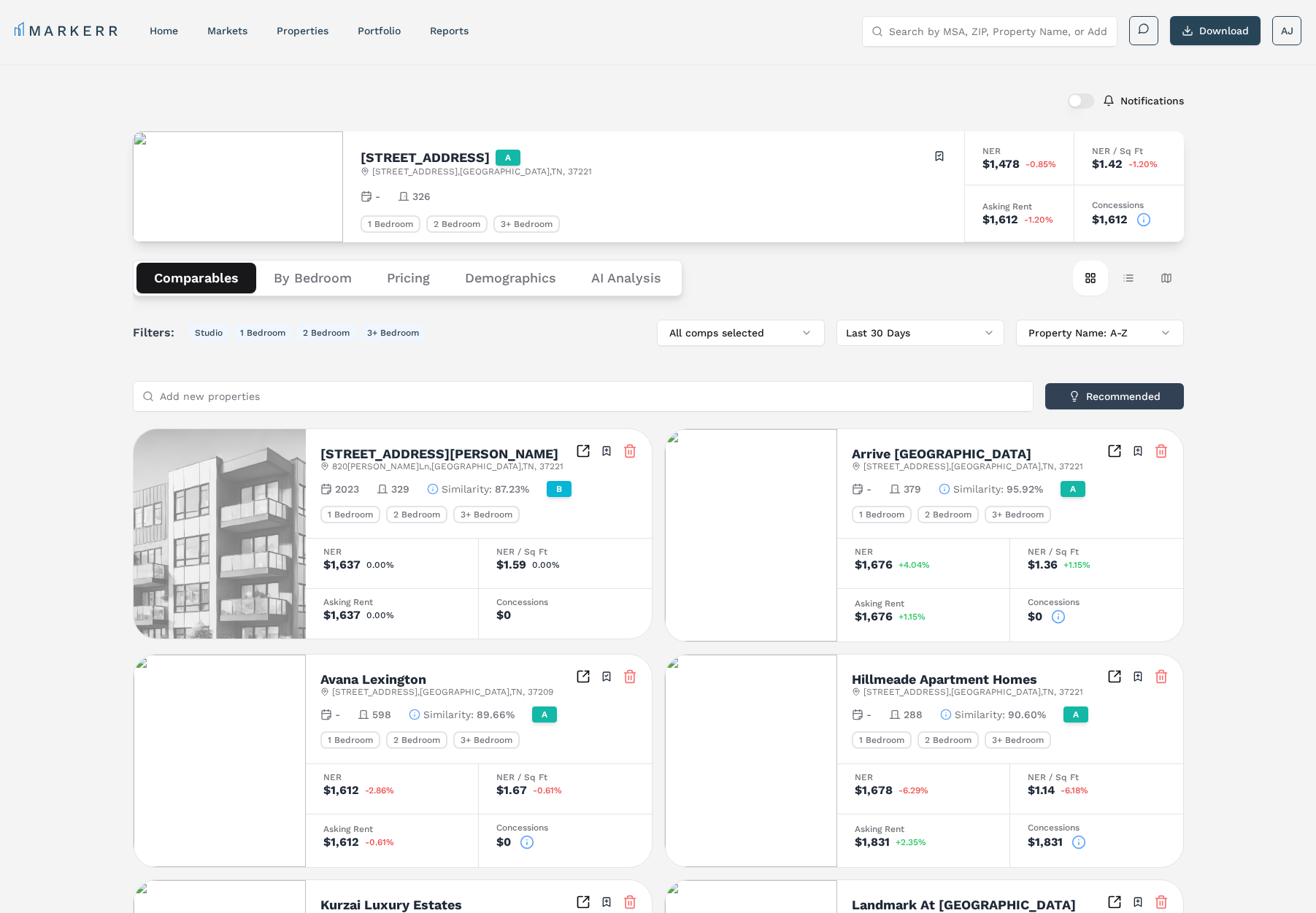
click at [1143, 221] on icon at bounding box center [1143, 221] width 0 height 2
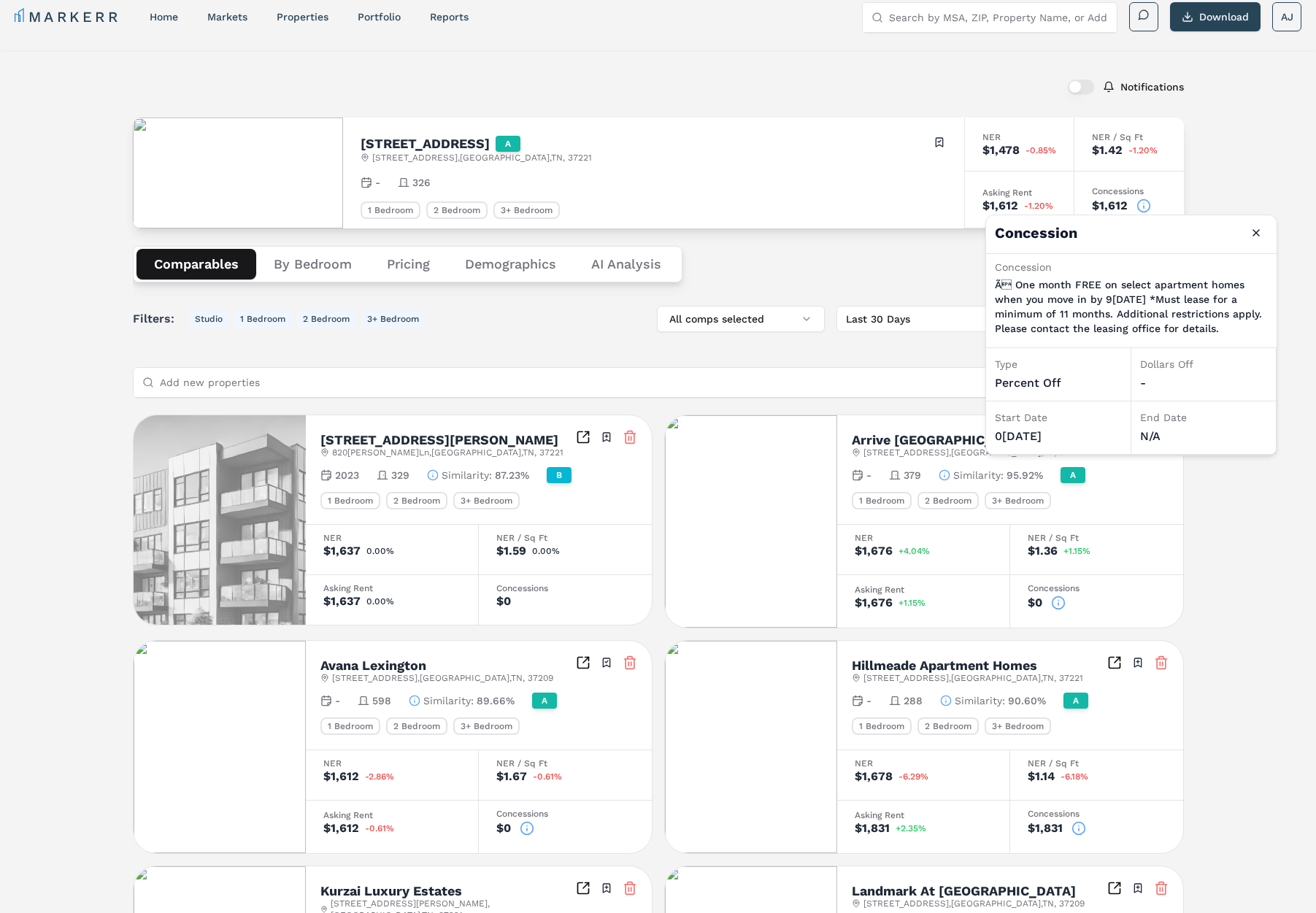
scroll to position [19, 0]
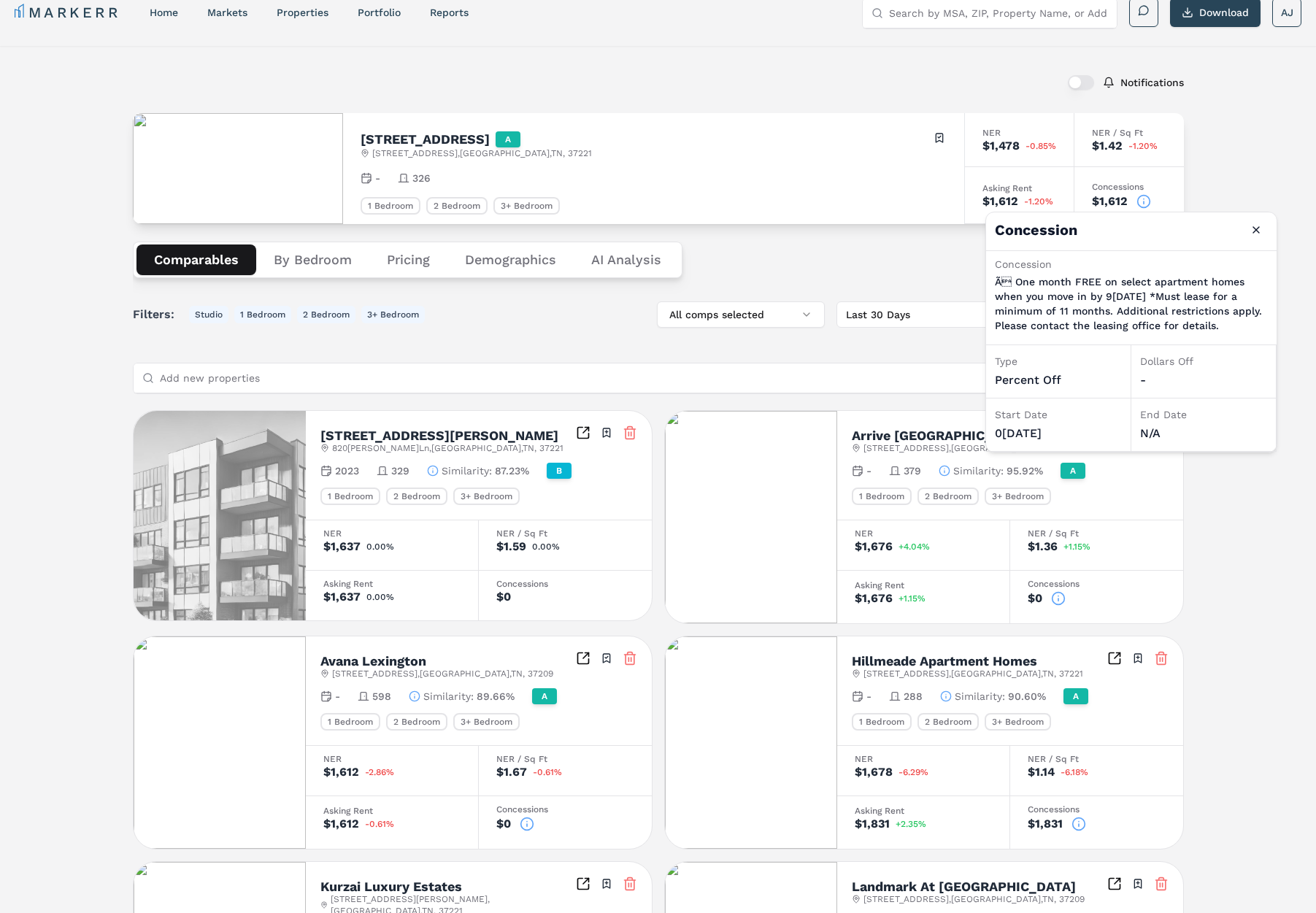
drag, startPoint x: 1050, startPoint y: 421, endPoint x: 1079, endPoint y: 422, distance: 29.0
click at [1080, 431] on div "Start Date [DATE]" at bounding box center [1058, 425] width 145 height 53
drag, startPoint x: 1028, startPoint y: 413, endPoint x: 1036, endPoint y: 418, distance: 9.4
click at [1028, 413] on div "Start Date" at bounding box center [1058, 414] width 127 height 15
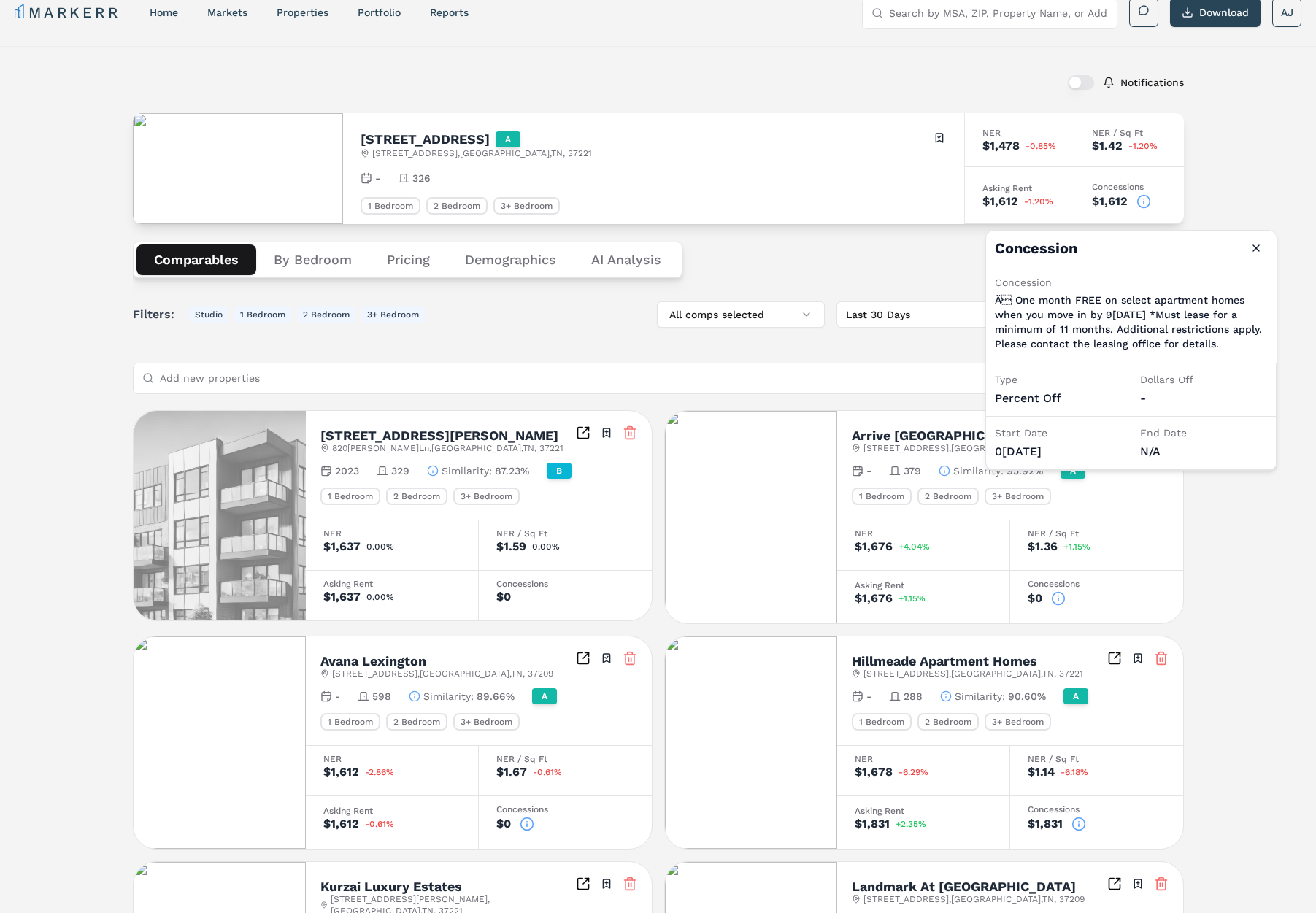
scroll to position [0, 0]
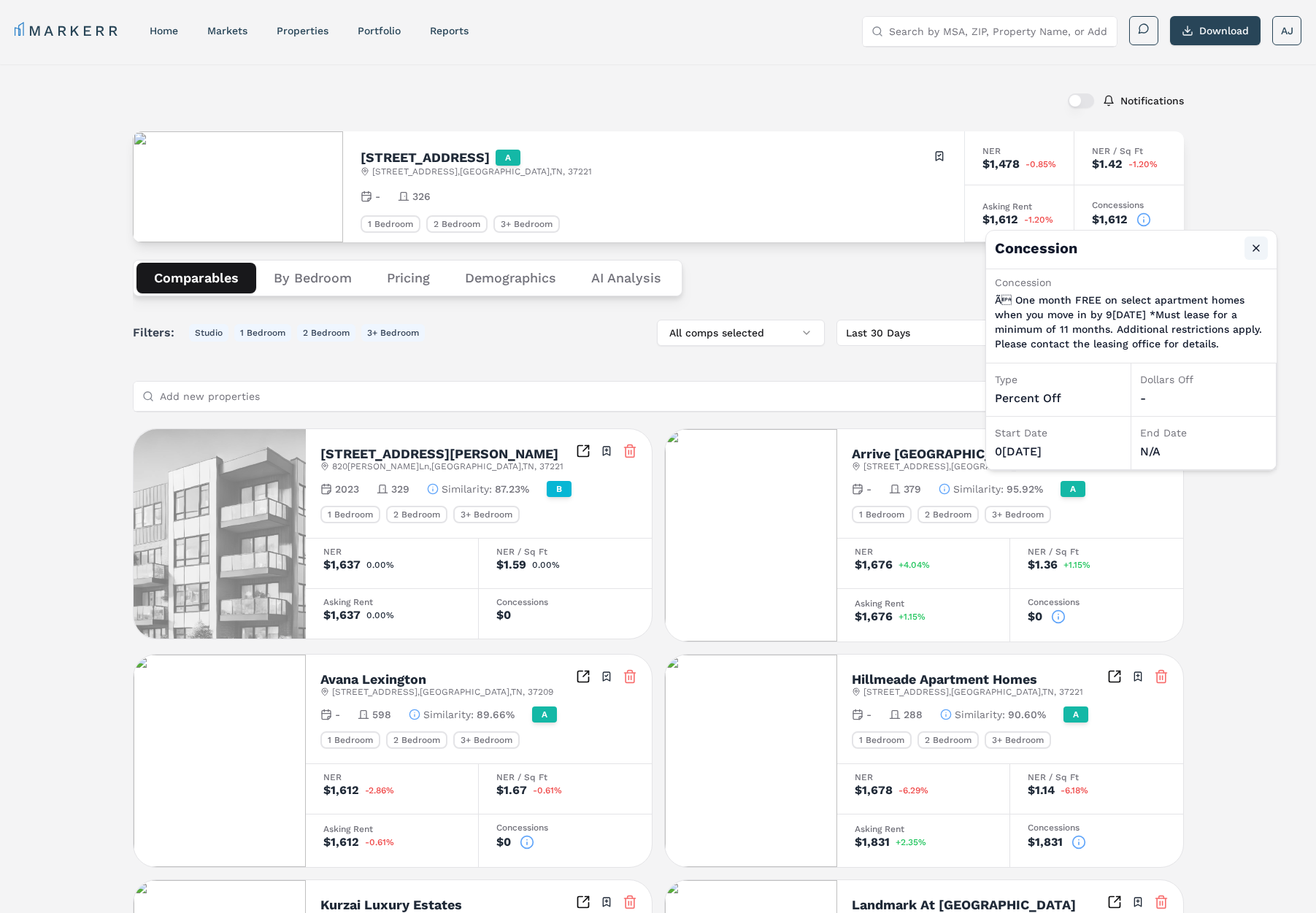
click at [1258, 248] on button "Close" at bounding box center [1256, 248] width 24 height 24
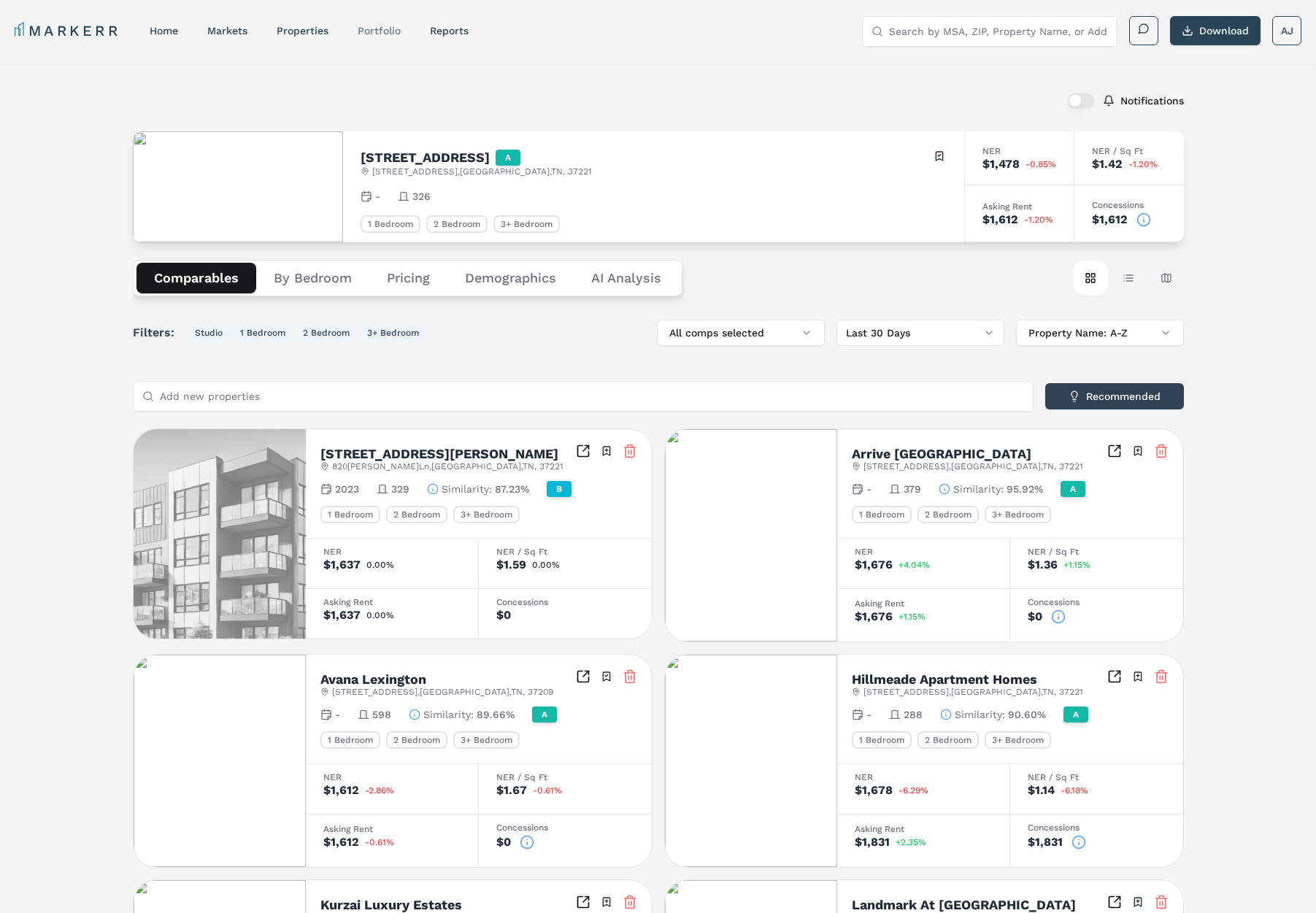
click at [390, 32] on link "Portfolio" at bounding box center [380, 31] width 43 height 12
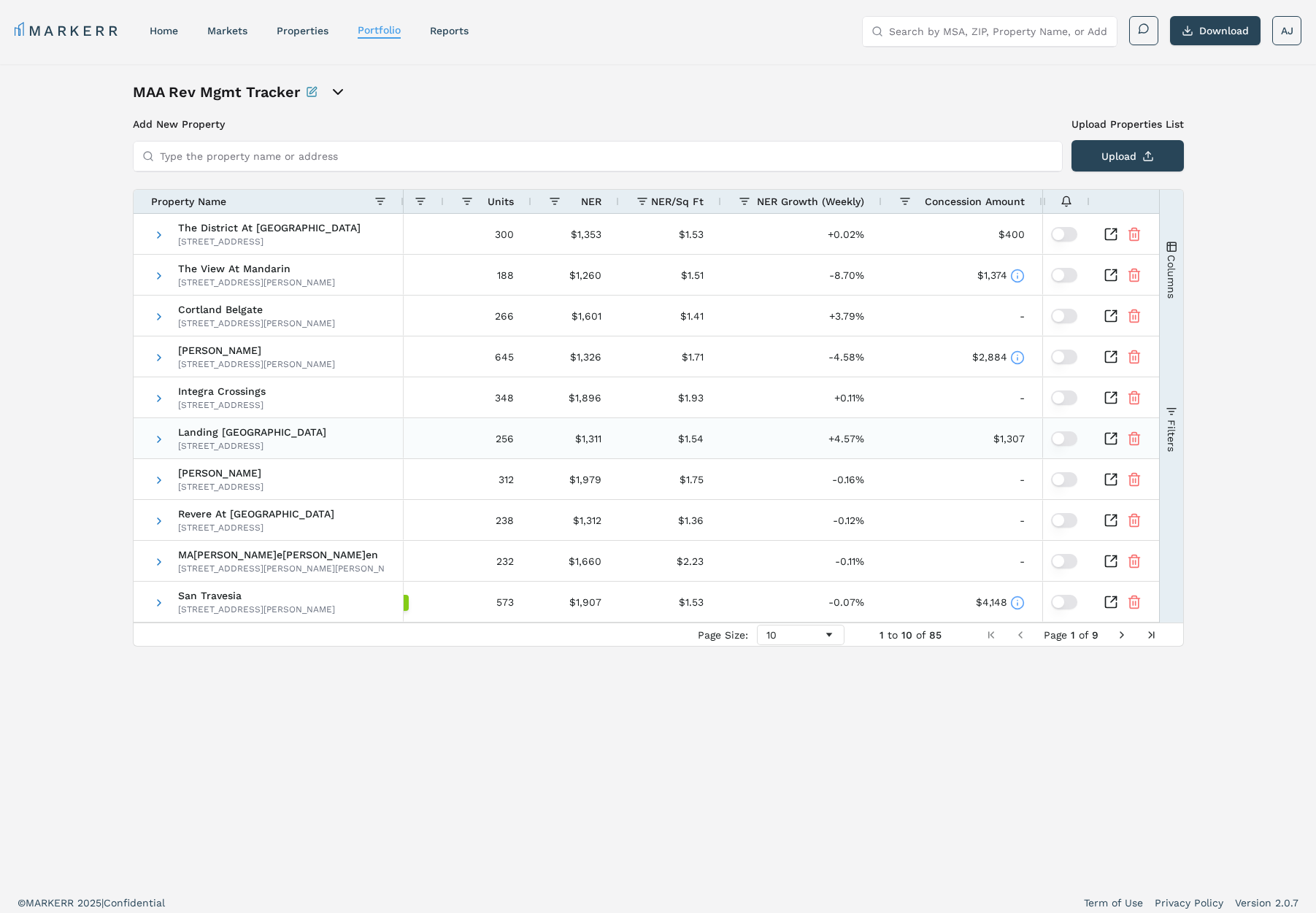
scroll to position [9, 0]
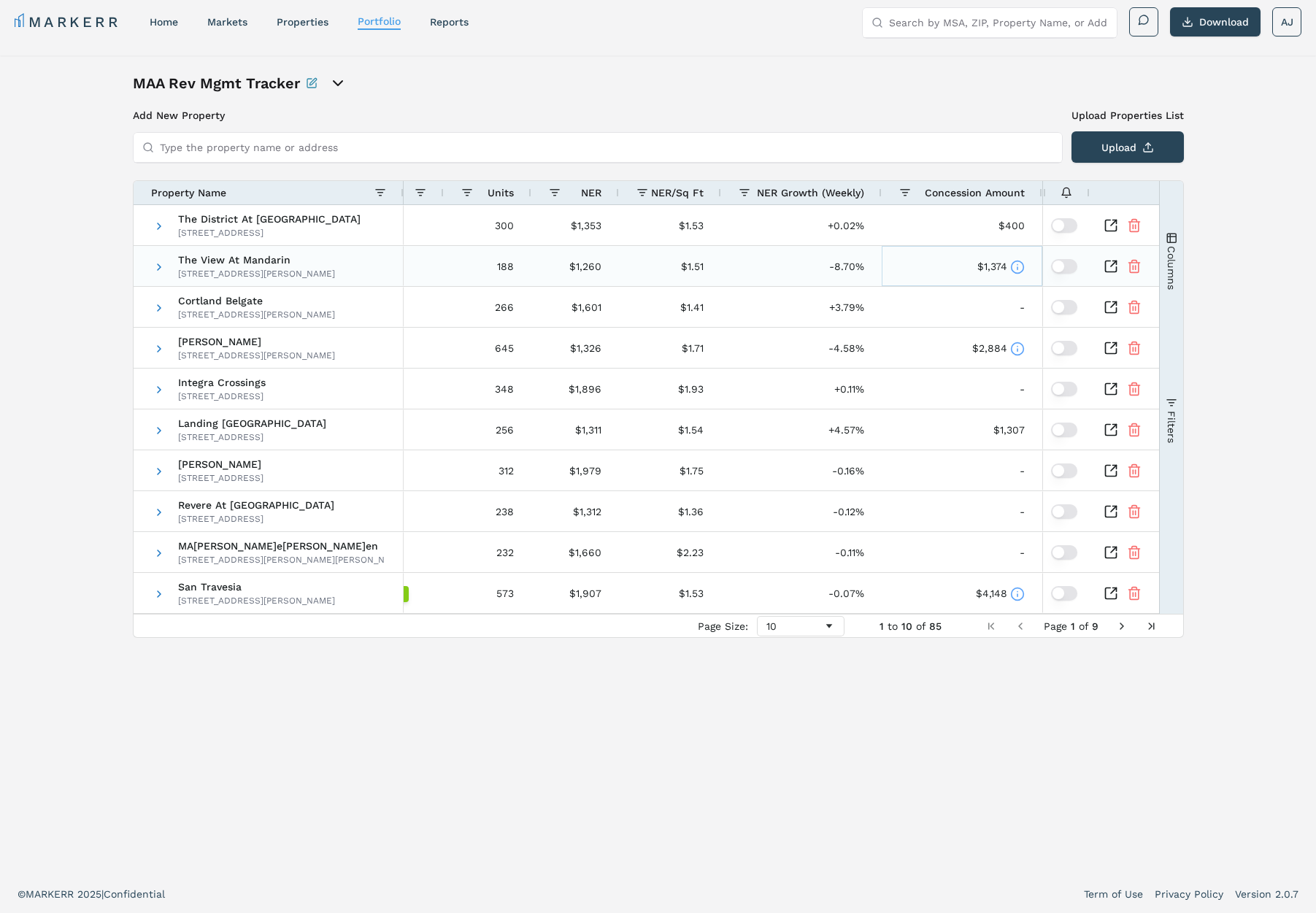
click at [1015, 262] on icon at bounding box center [1016, 267] width 15 height 15
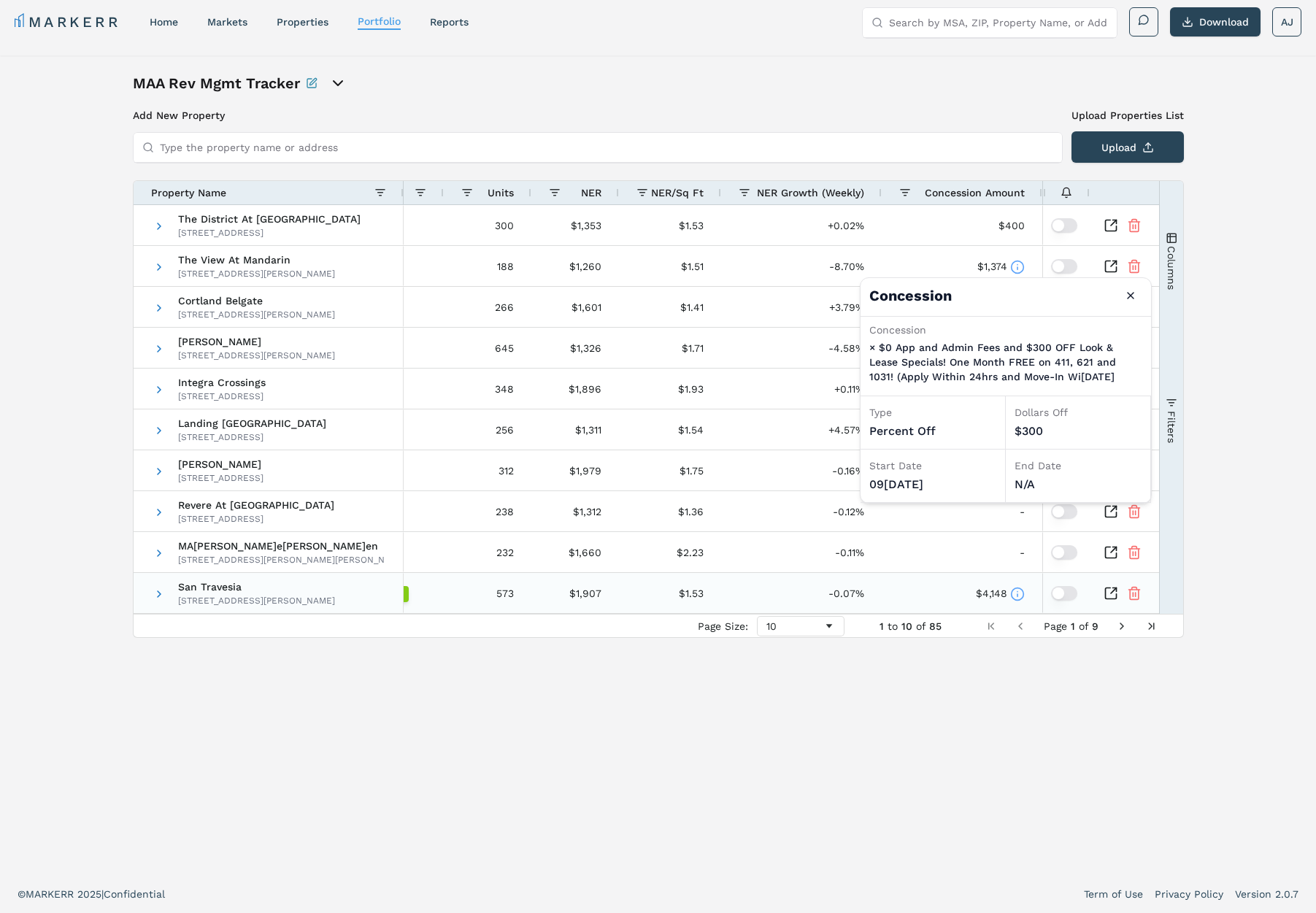
click at [1015, 594] on icon at bounding box center [1016, 594] width 15 height 15
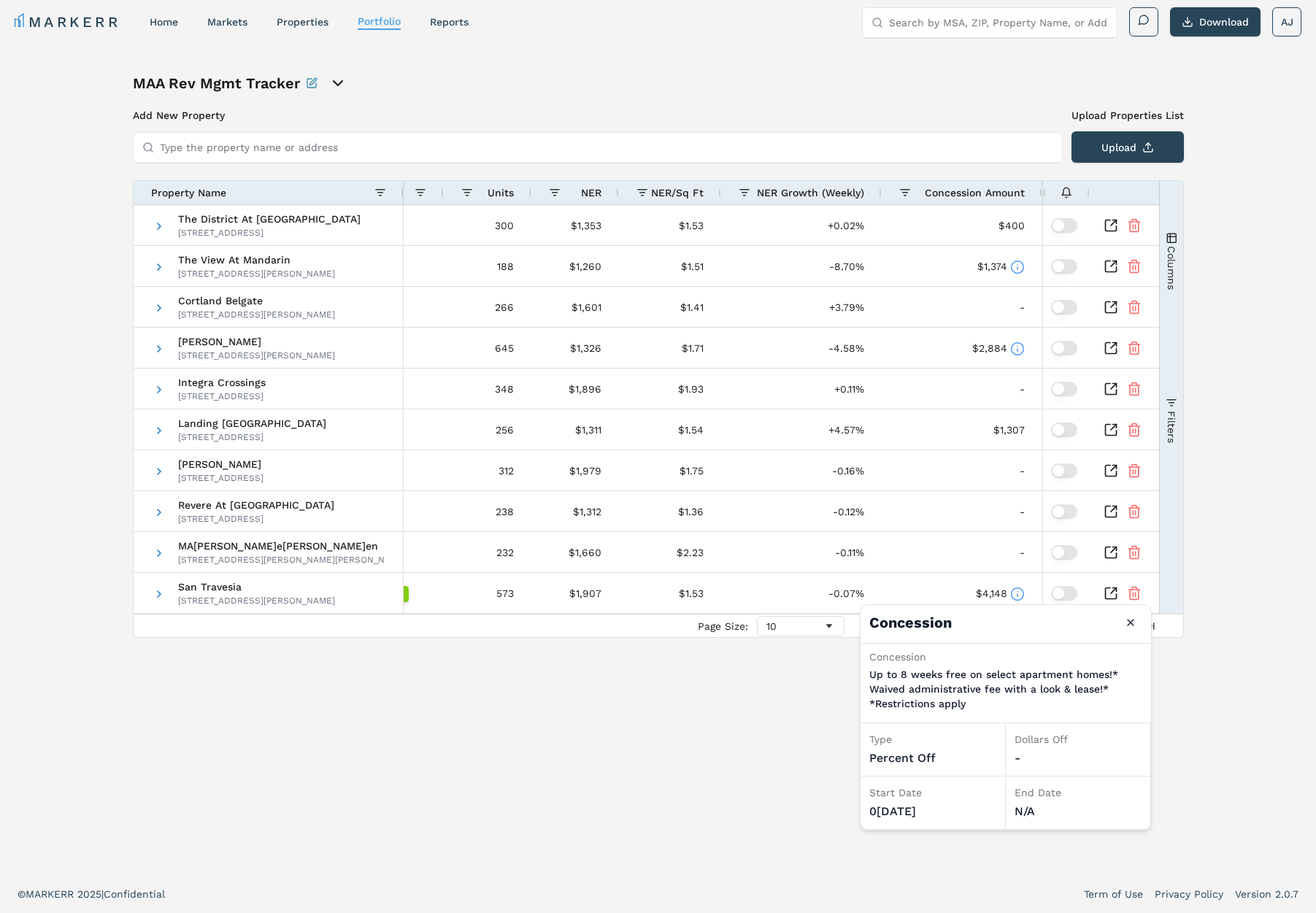
click at [983, 190] on span "Concession Amount" at bounding box center [974, 192] width 100 height 12
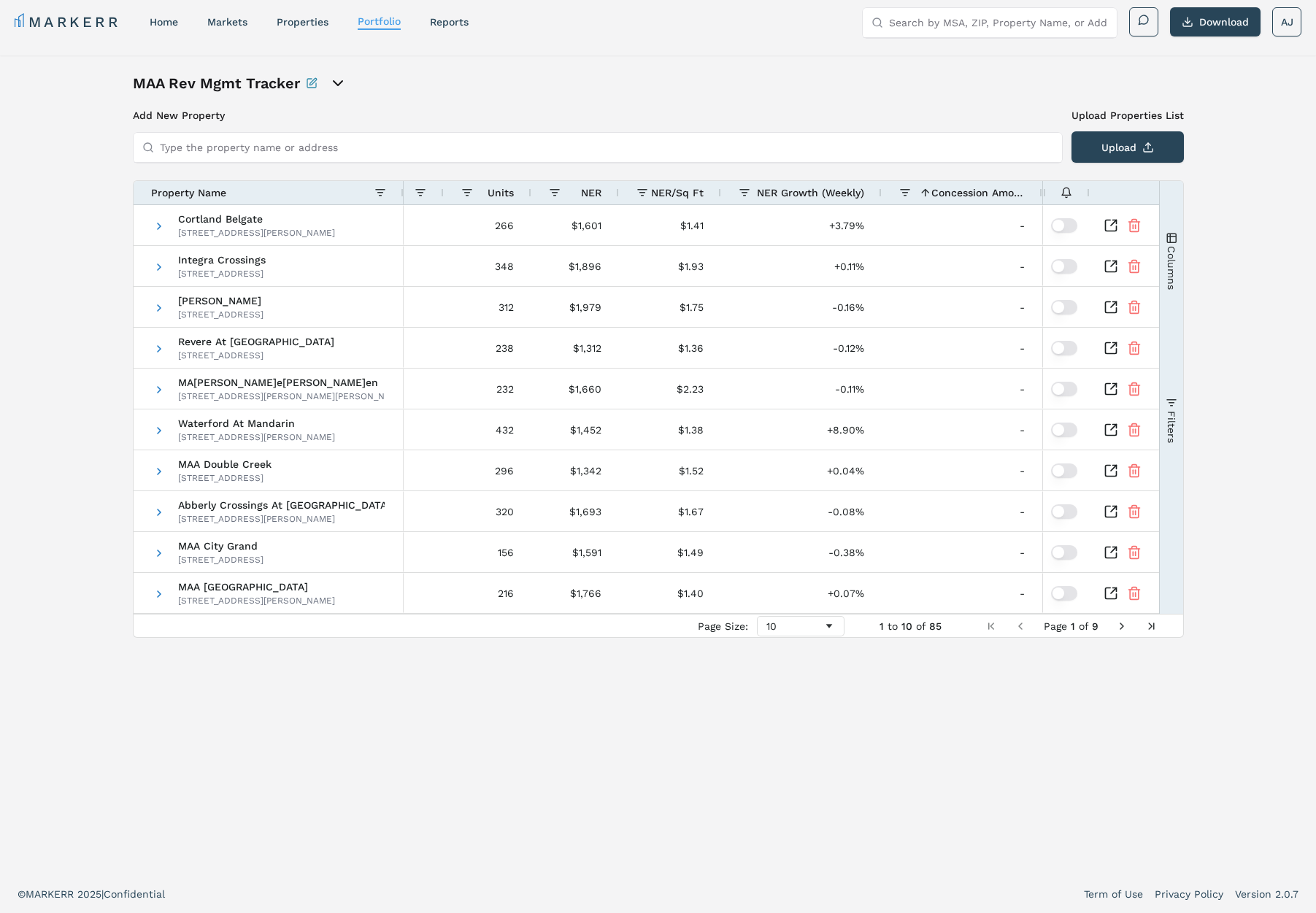
click at [979, 194] on span "Concession Amount" at bounding box center [978, 192] width 94 height 12
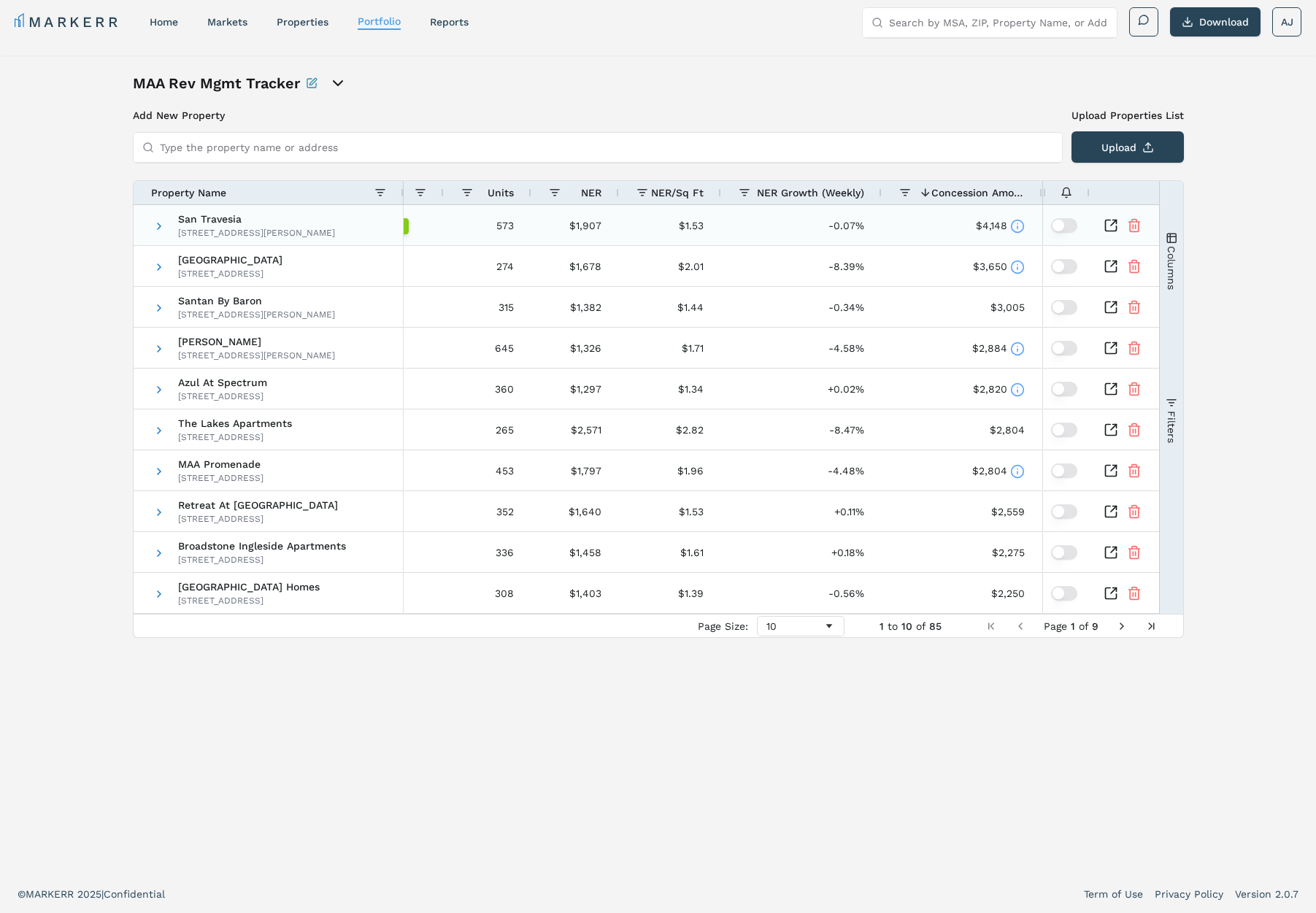
click at [1013, 226] on icon at bounding box center [1016, 226] width 15 height 15
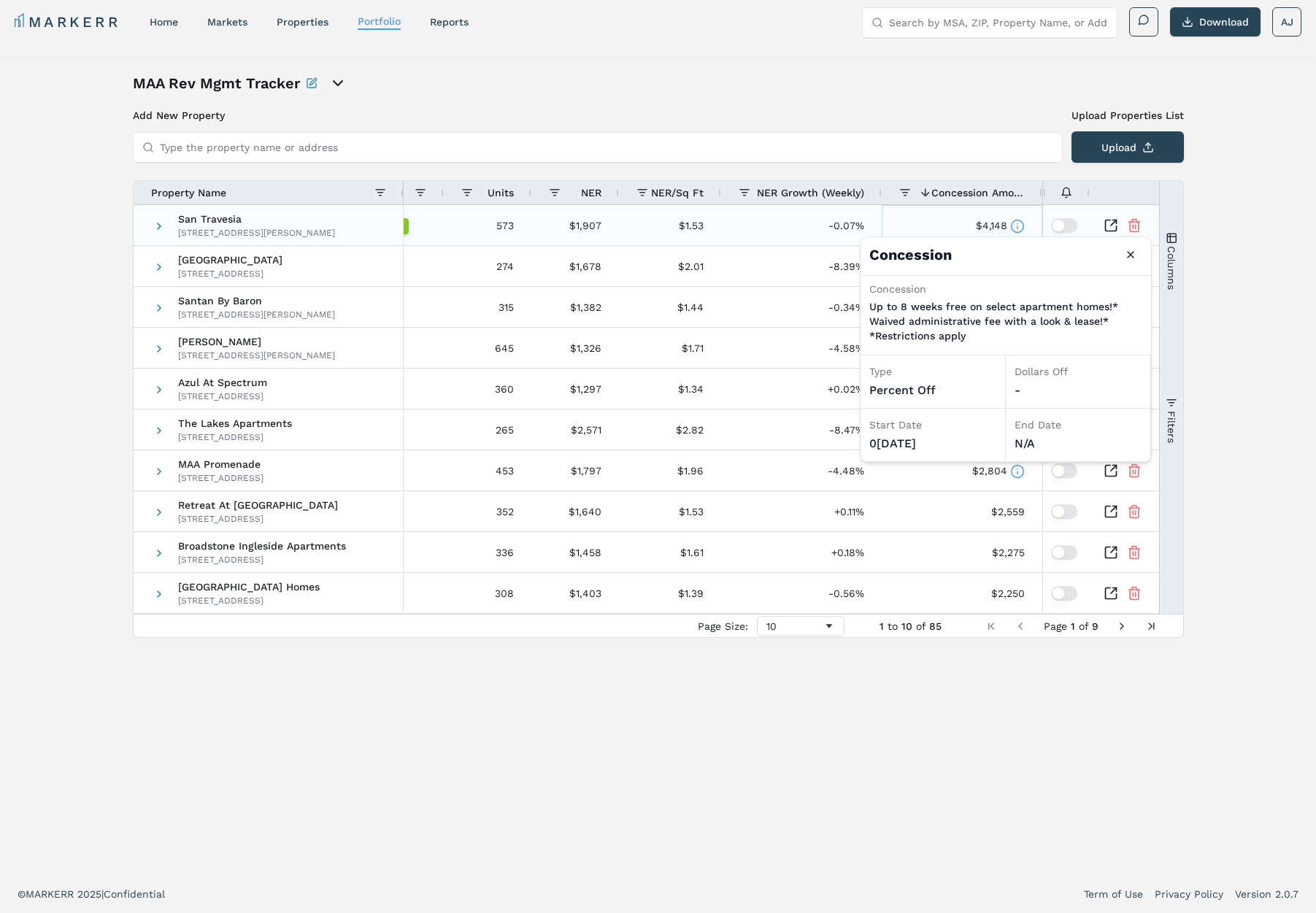
click at [1015, 224] on icon at bounding box center [1016, 226] width 15 height 15
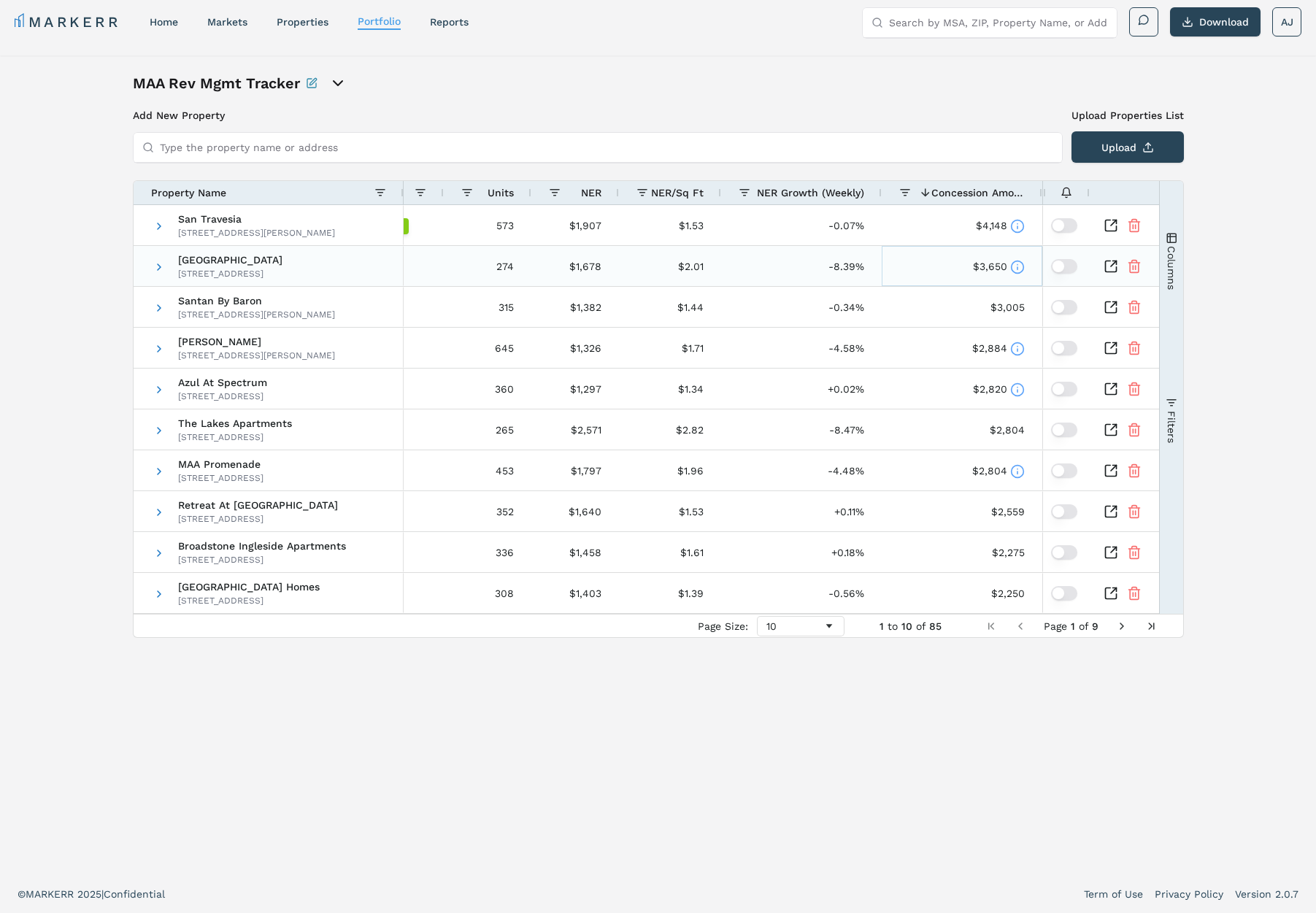
click at [1015, 266] on icon at bounding box center [1016, 267] width 15 height 15
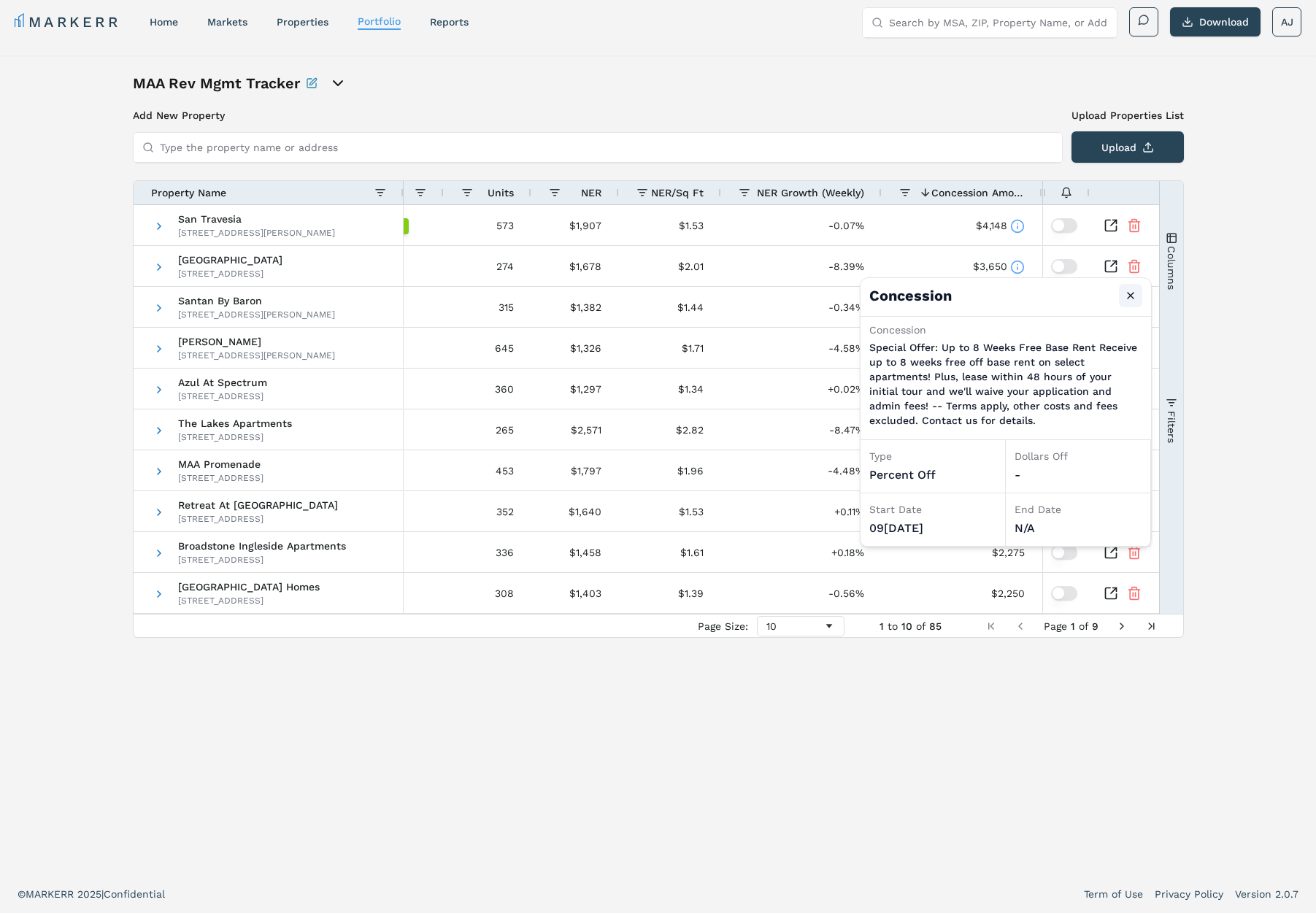
click at [1126, 299] on button "Close" at bounding box center [1131, 296] width 24 height 24
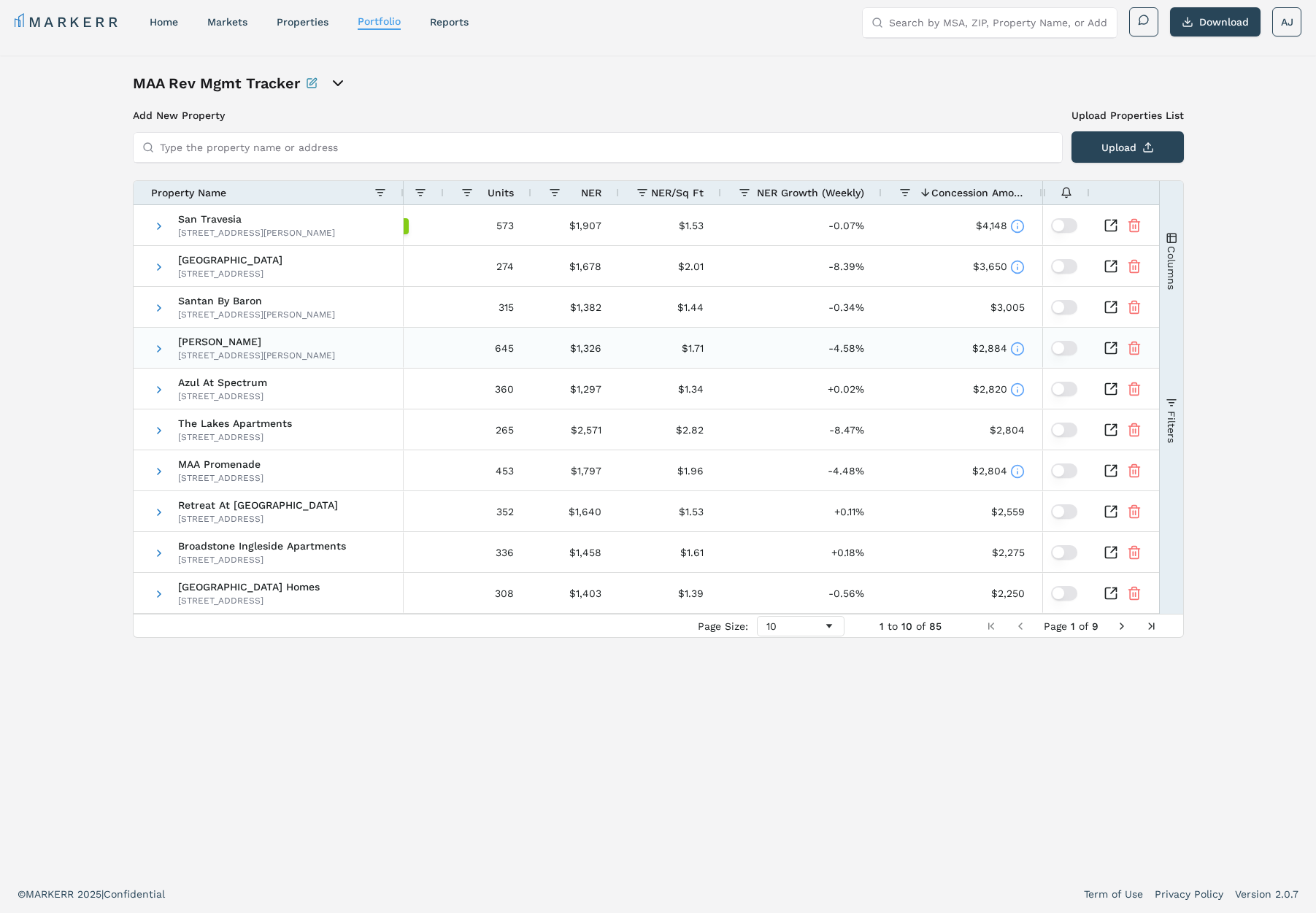
click at [1018, 351] on icon at bounding box center [1016, 348] width 15 height 15
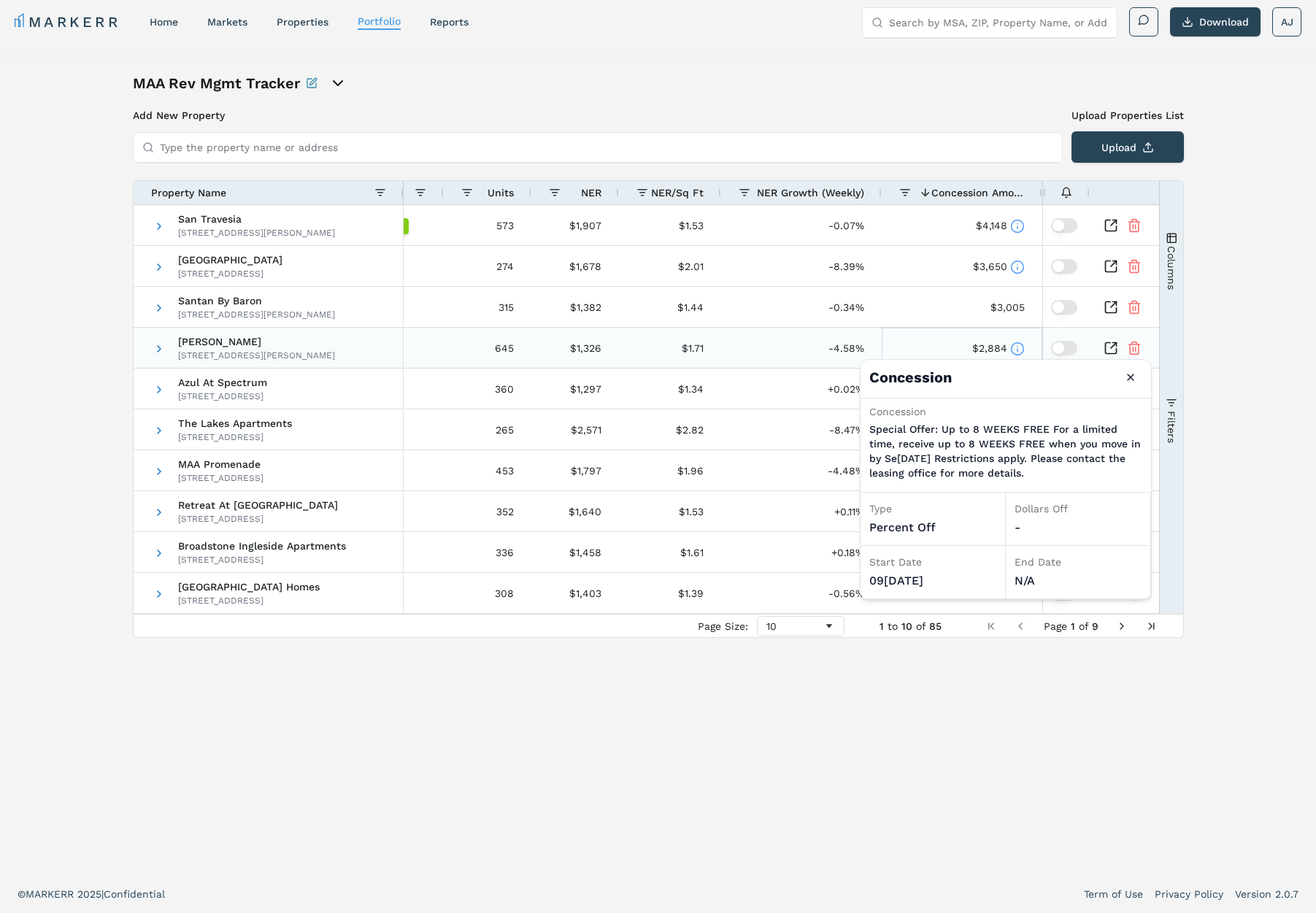
click at [1018, 350] on icon at bounding box center [1016, 348] width 15 height 15
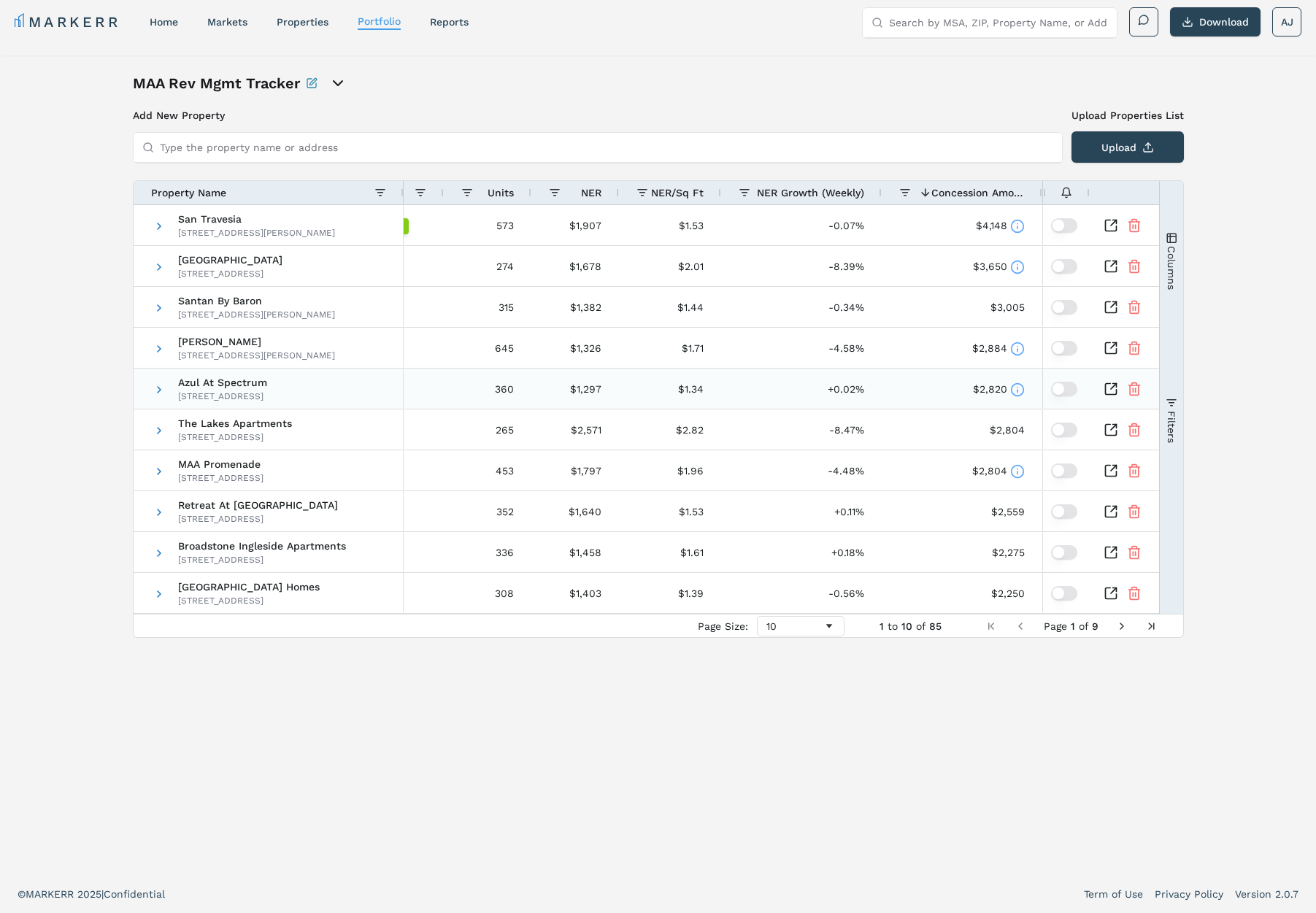
click at [1018, 389] on icon at bounding box center [1016, 389] width 15 height 15
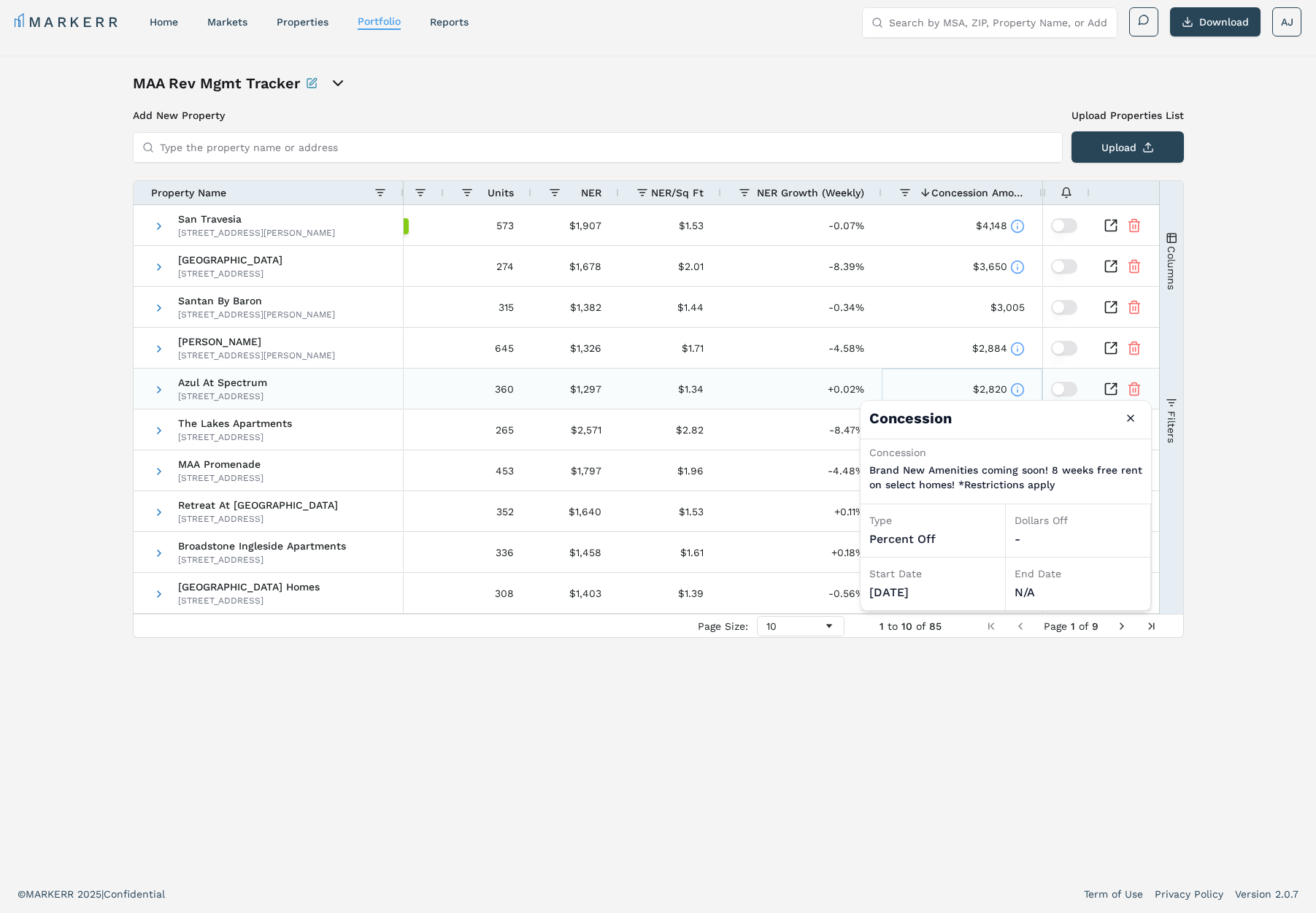
click at [1015, 392] on icon at bounding box center [1016, 389] width 15 height 15
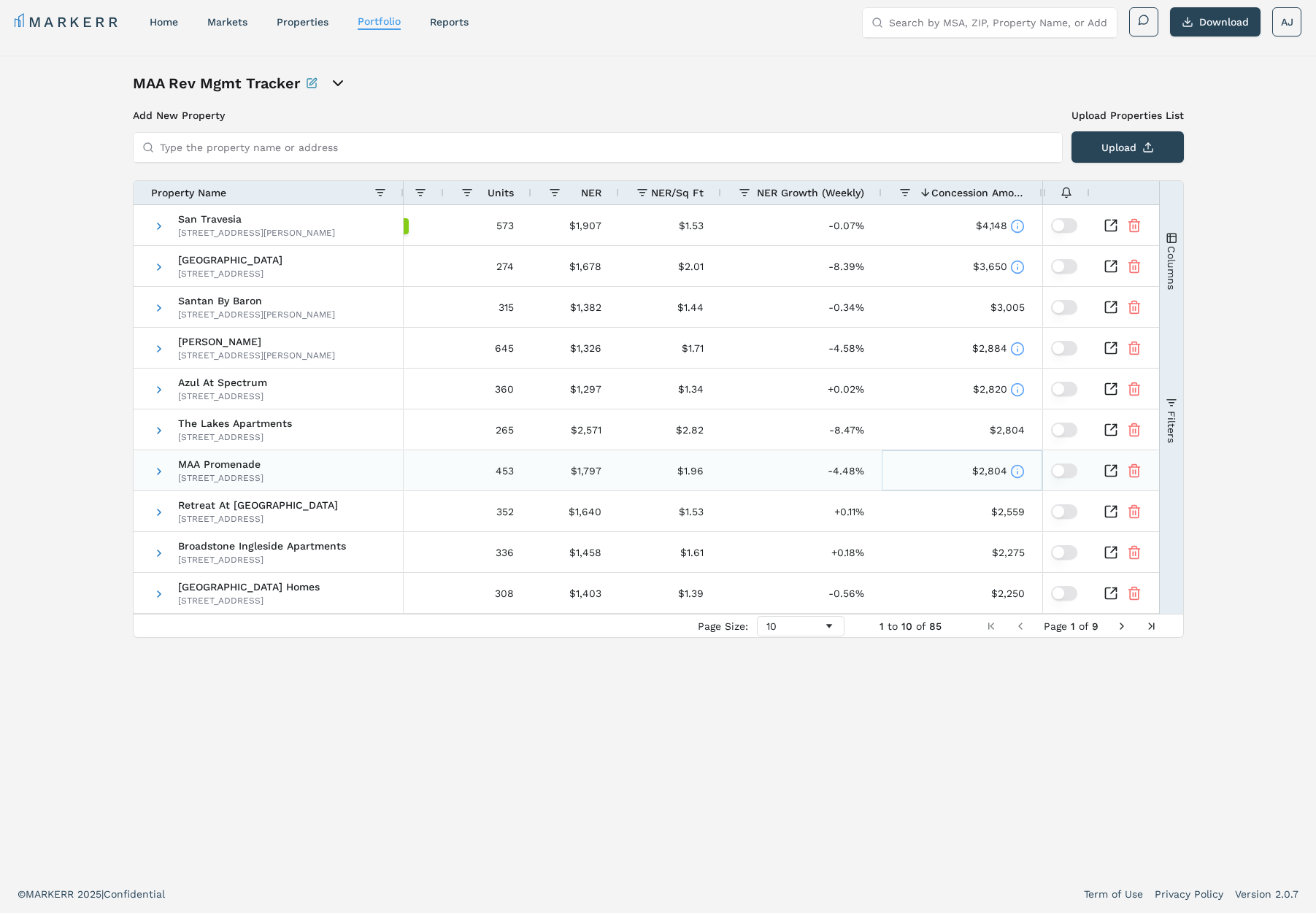
click at [1018, 473] on icon at bounding box center [1016, 471] width 15 height 15
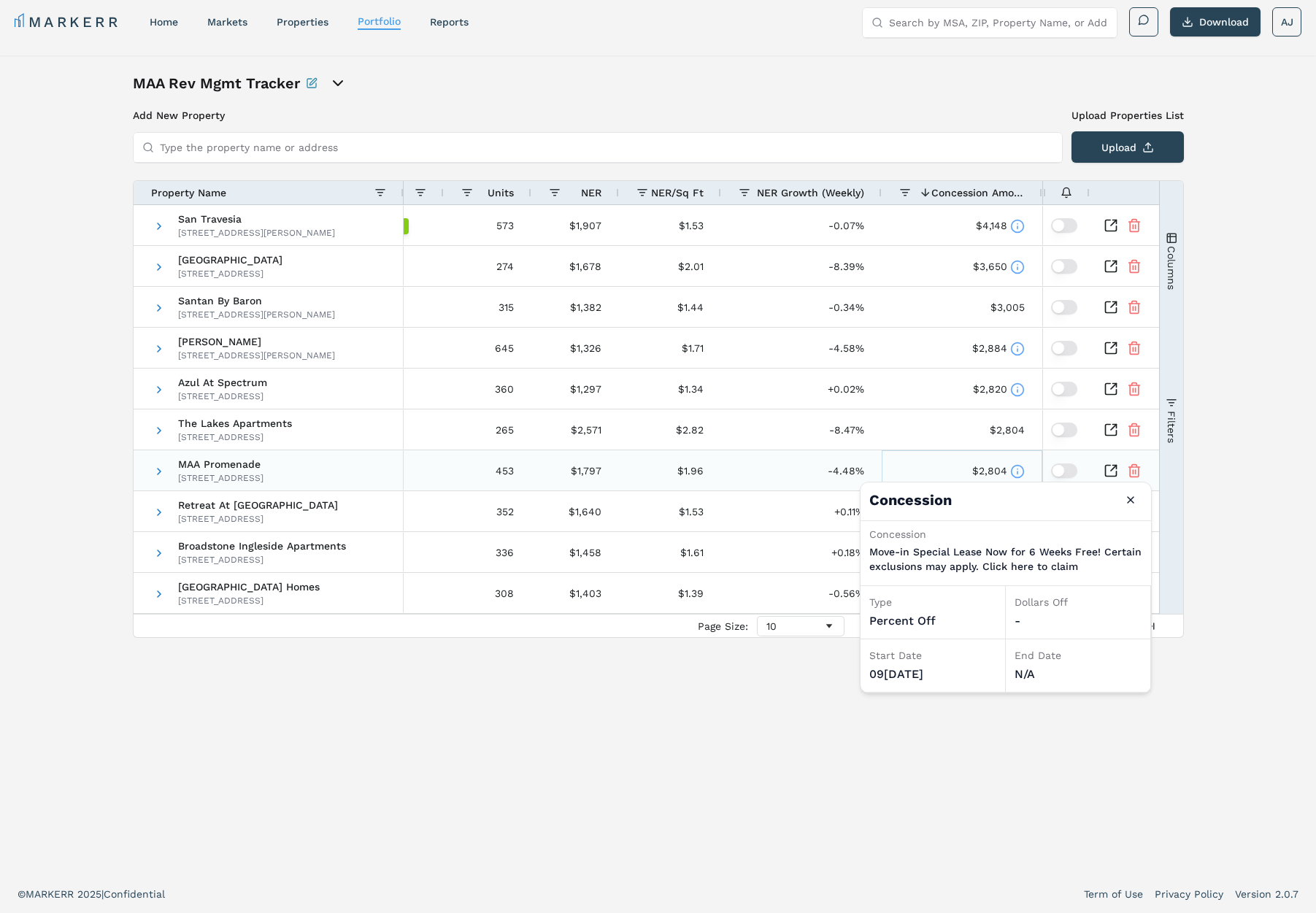
click at [1018, 472] on icon at bounding box center [1016, 471] width 15 height 15
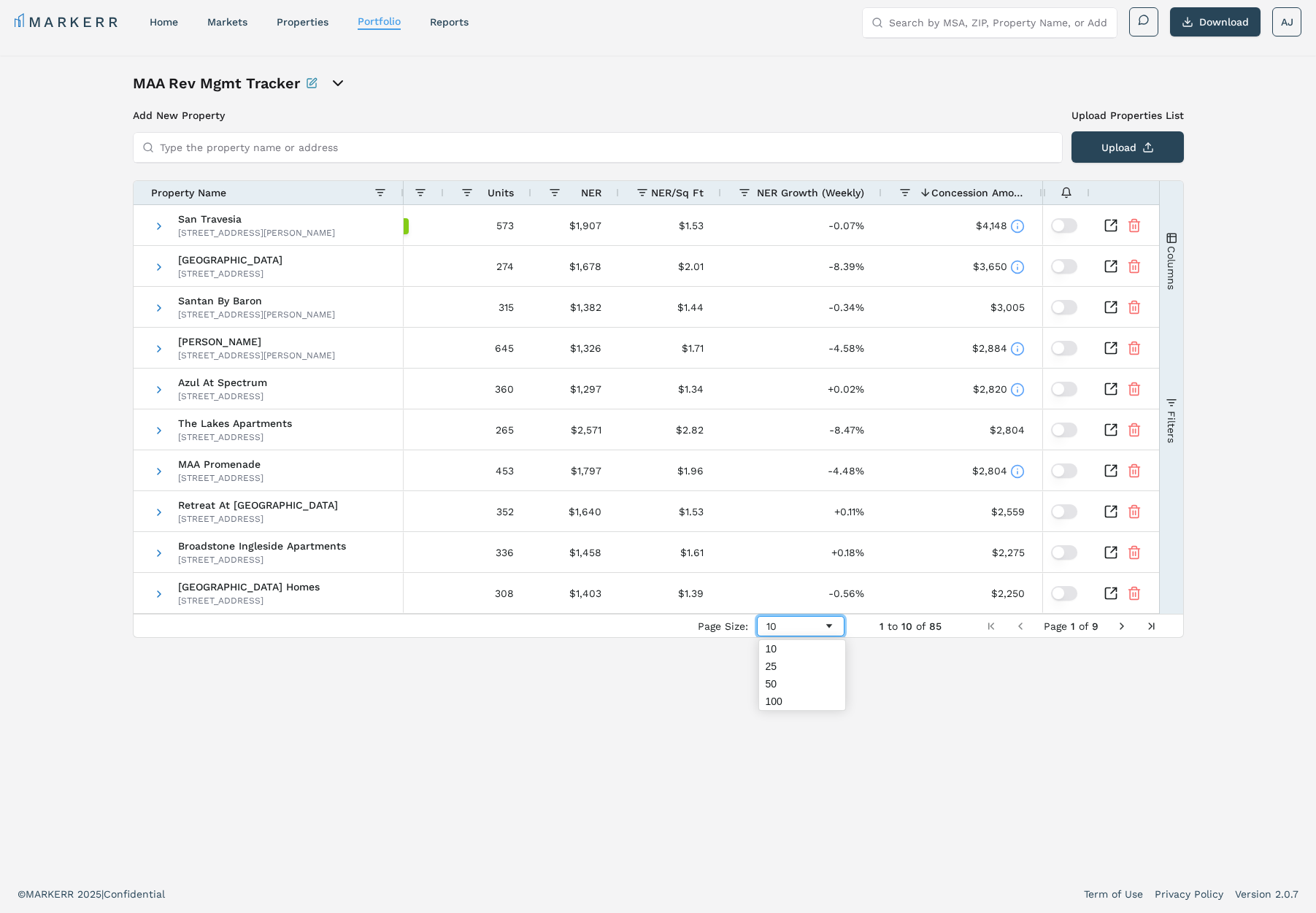
click at [794, 631] on div "10" at bounding box center [800, 626] width 88 height 21
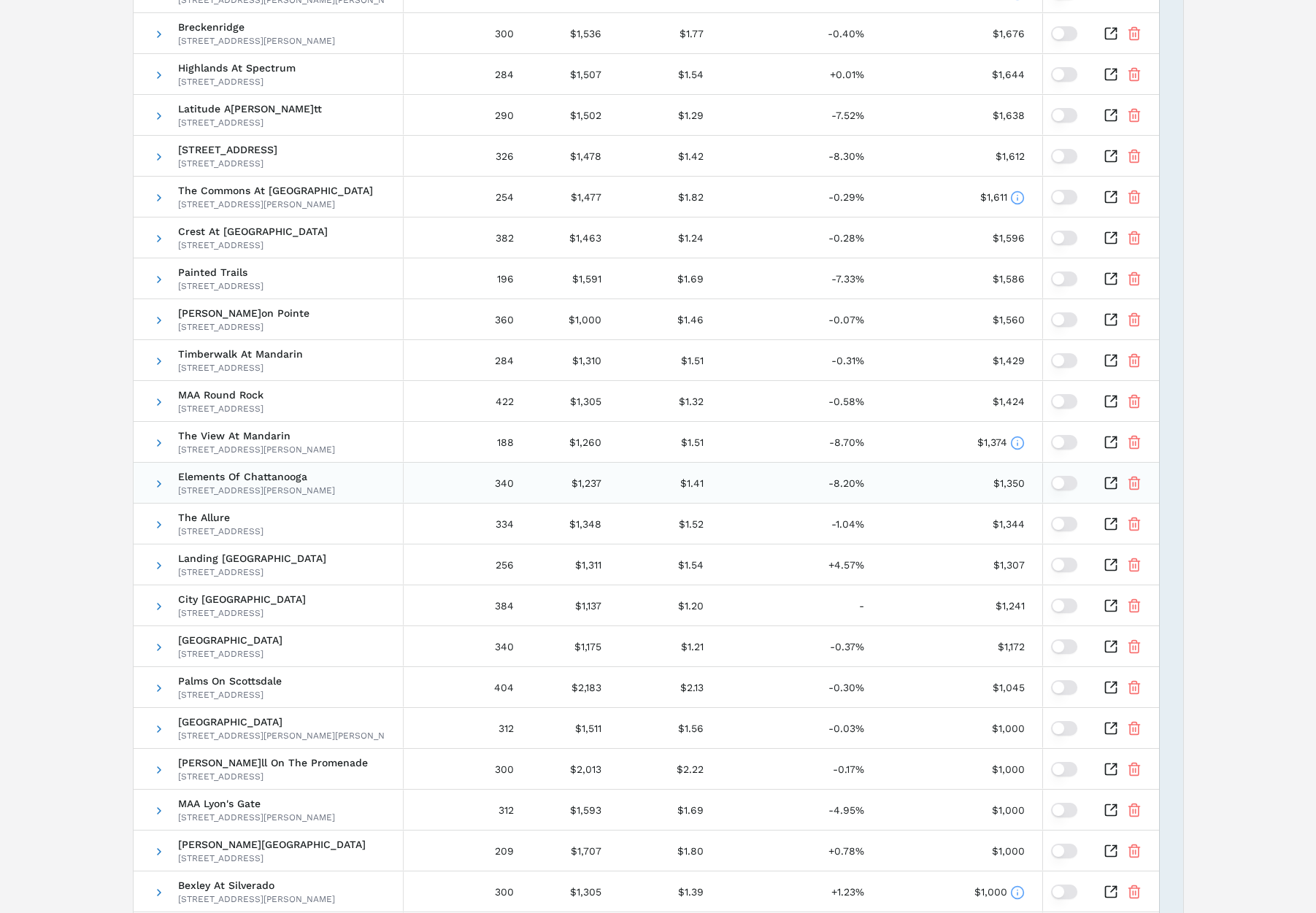
scroll to position [983, 0]
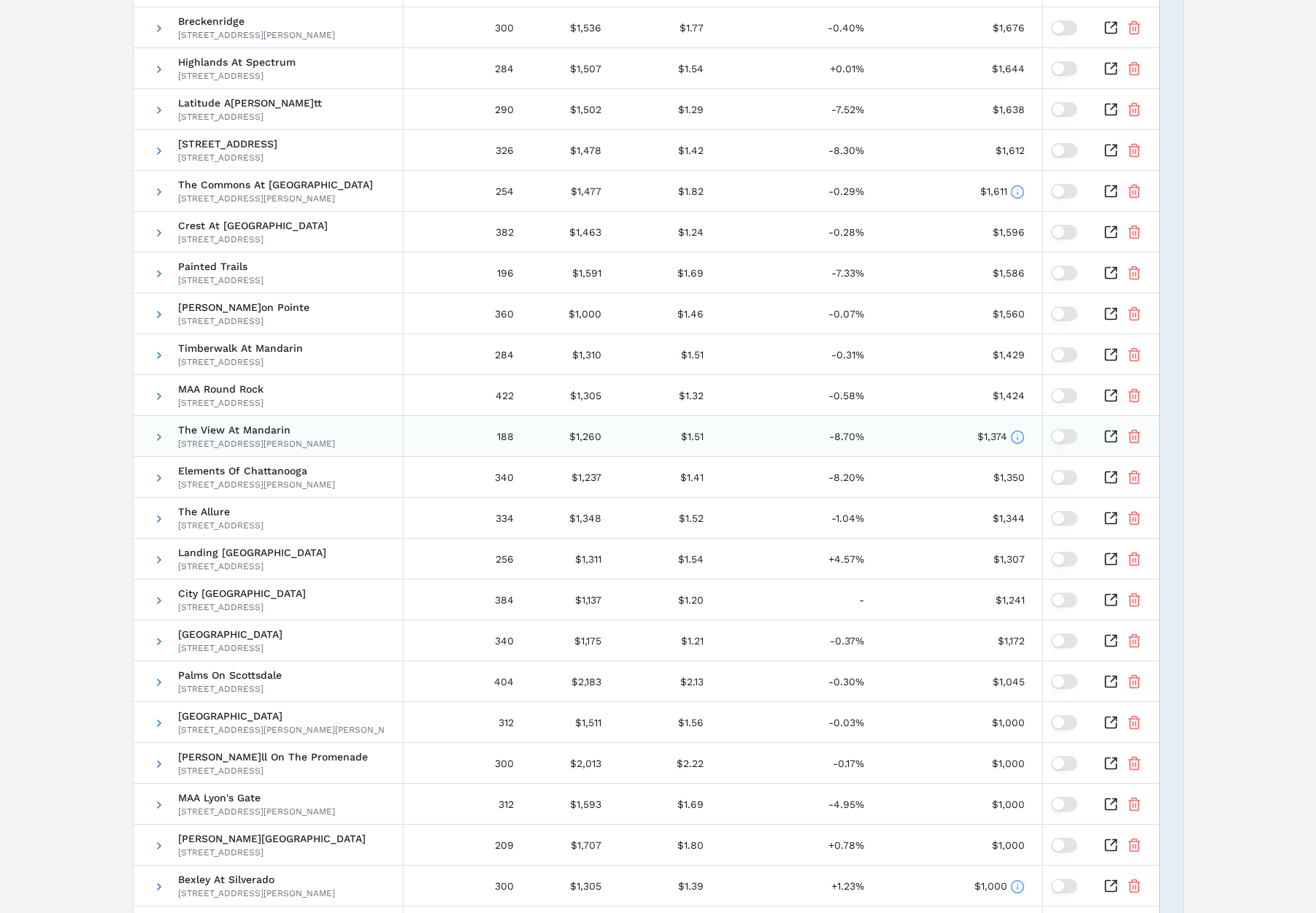
click at [1019, 435] on icon at bounding box center [1016, 437] width 15 height 15
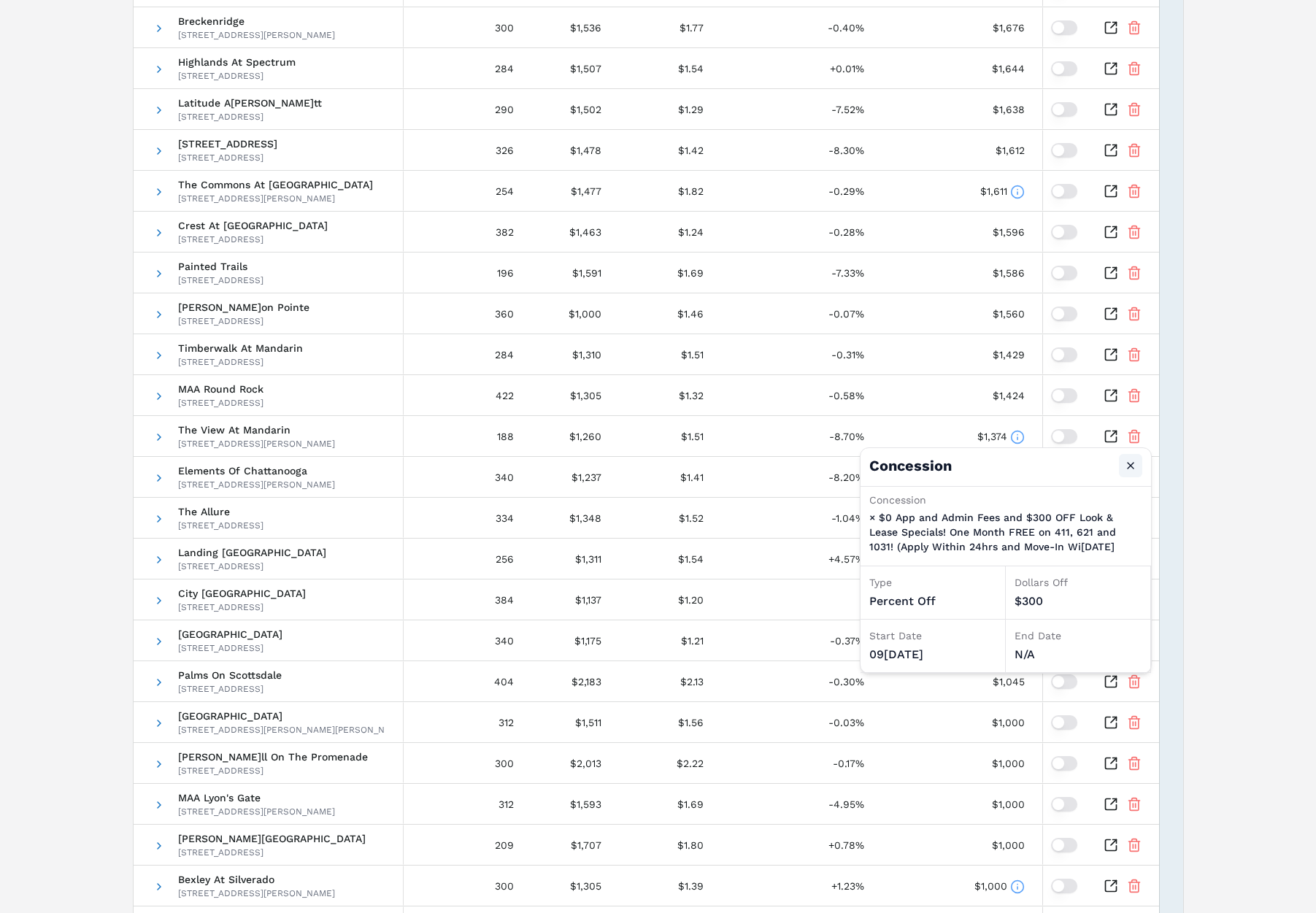
click at [1134, 462] on button "Close" at bounding box center [1131, 465] width 24 height 24
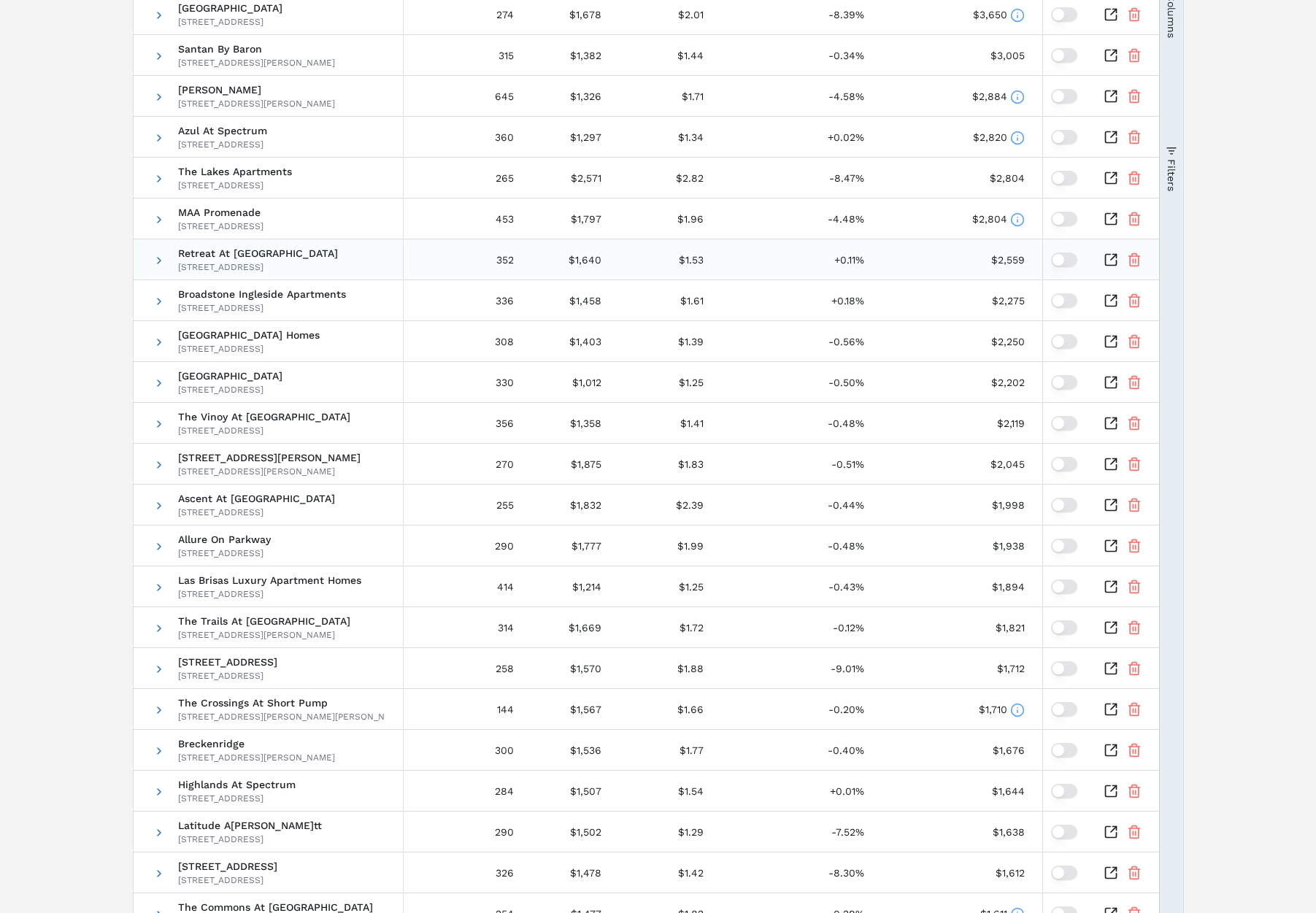
scroll to position [0, 0]
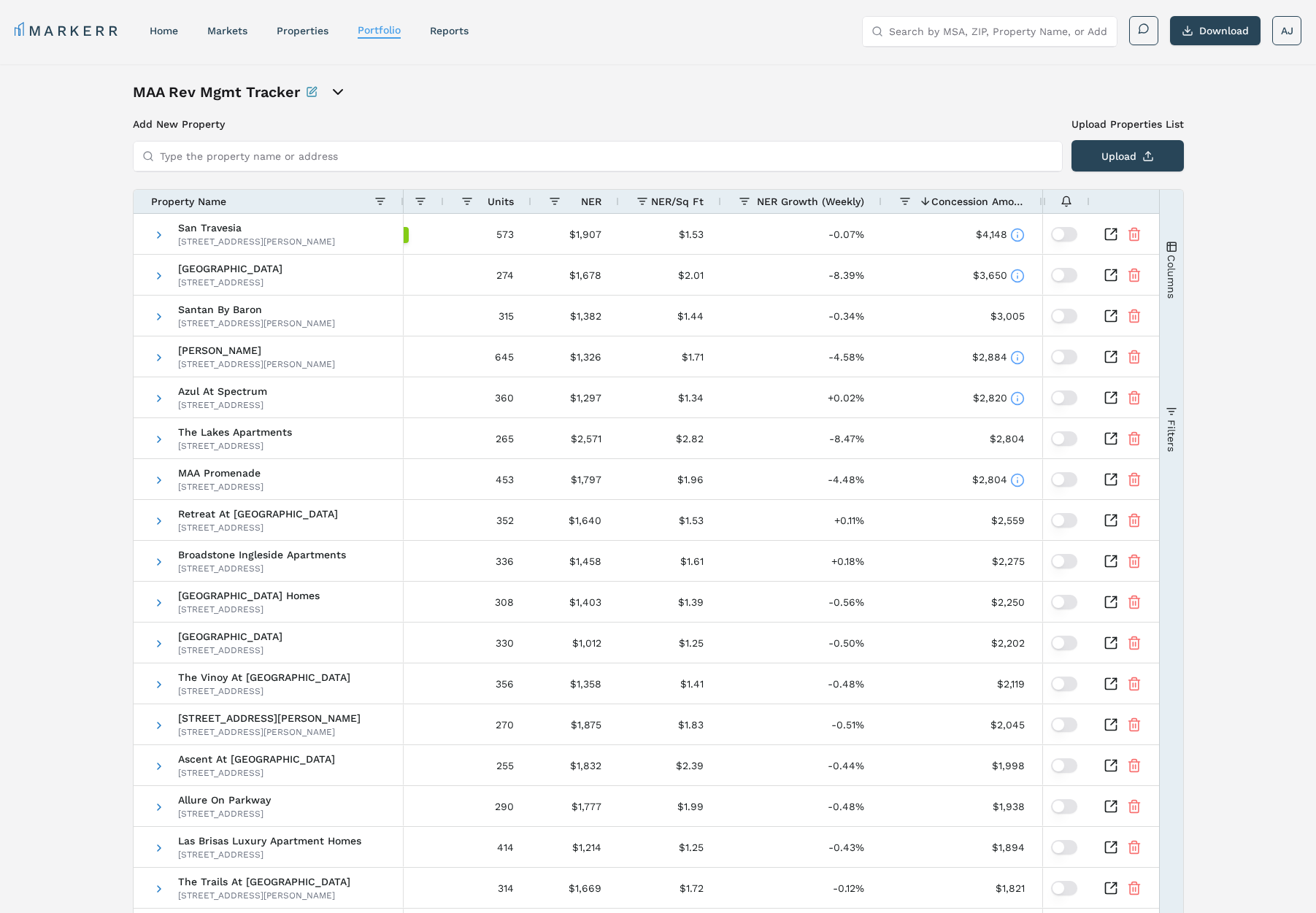
click at [229, 206] on div "Property Name" at bounding box center [262, 201] width 224 height 16
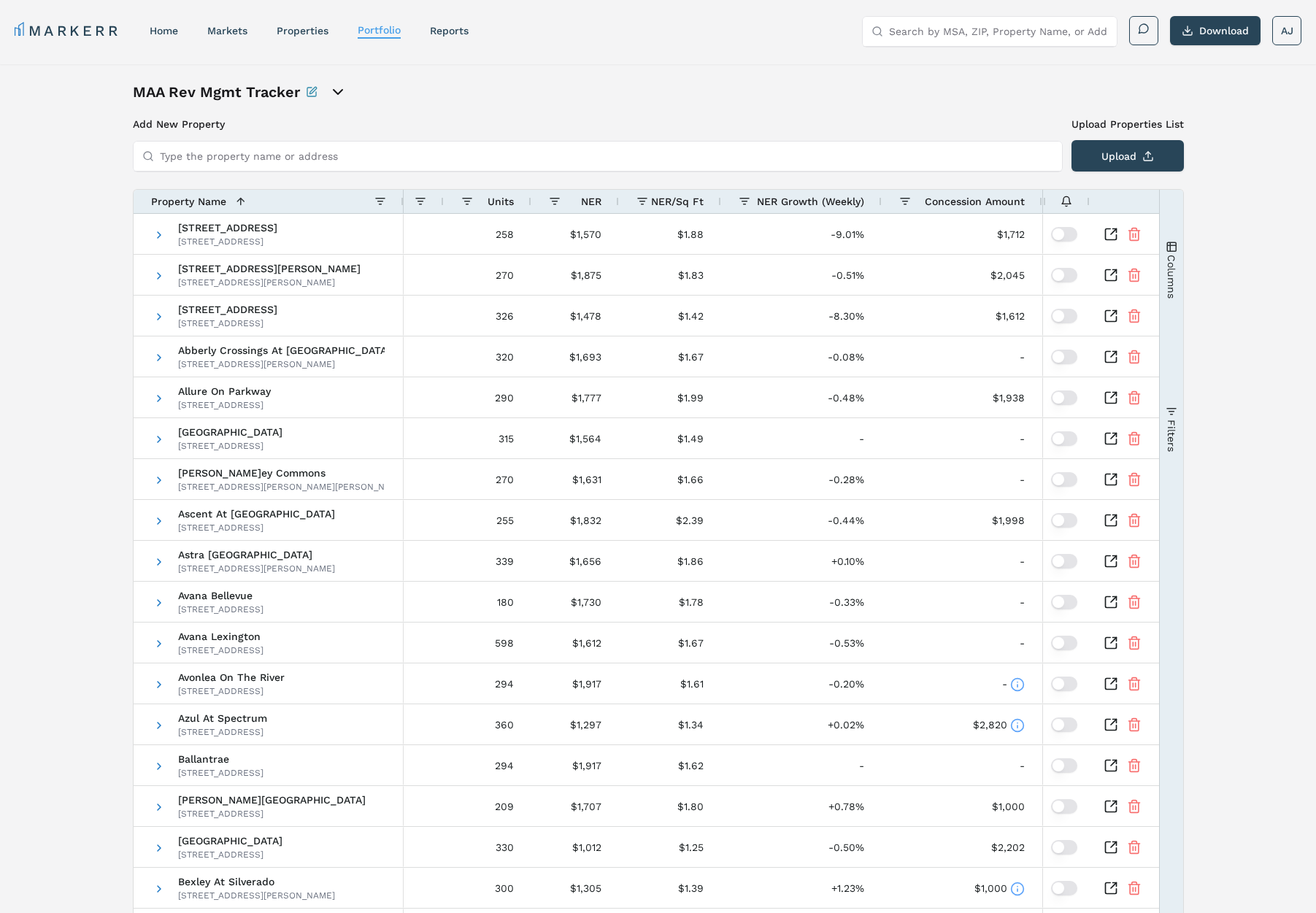
click at [229, 202] on span at bounding box center [236, 201] width 21 height 12
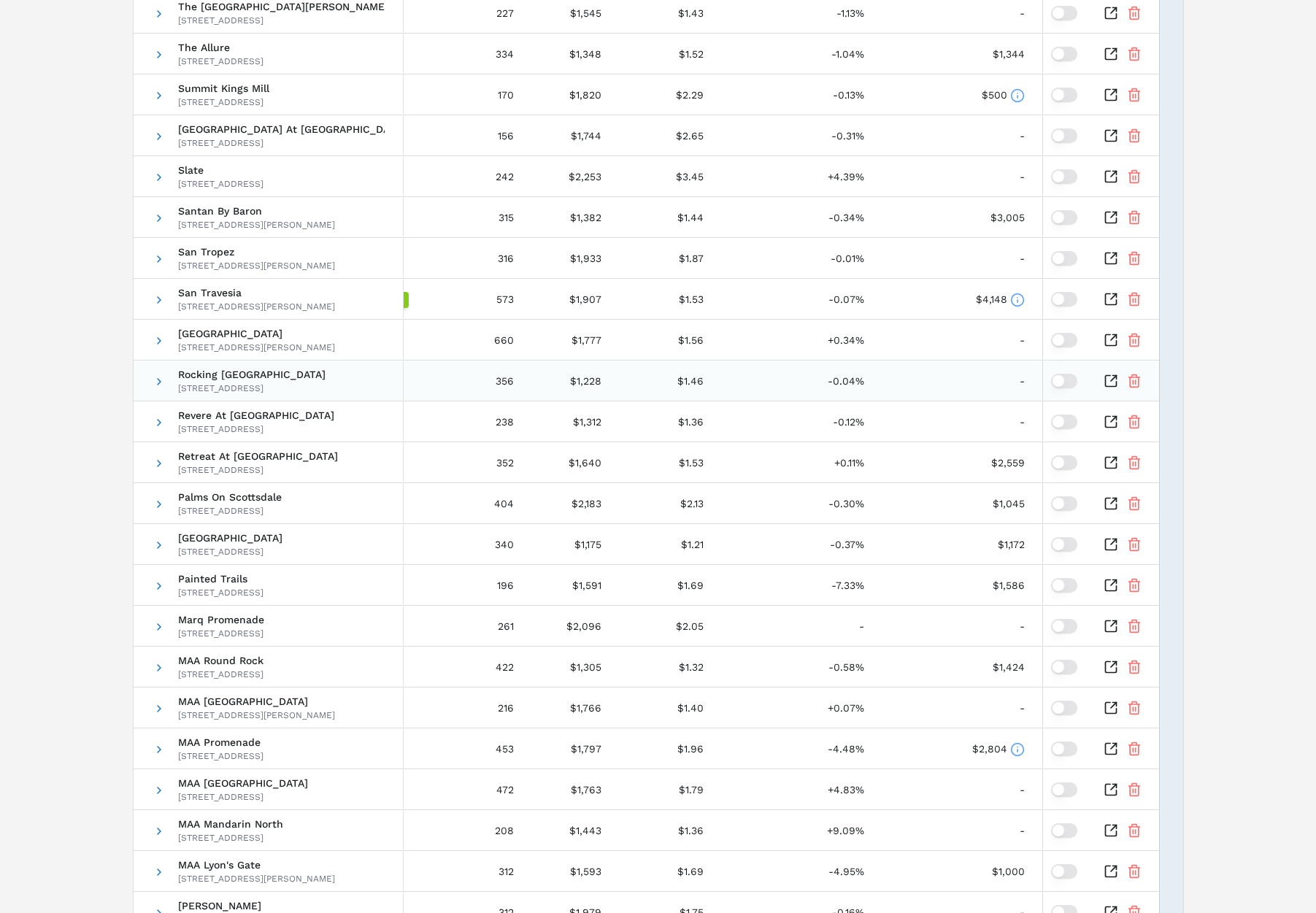
scroll to position [727, 0]
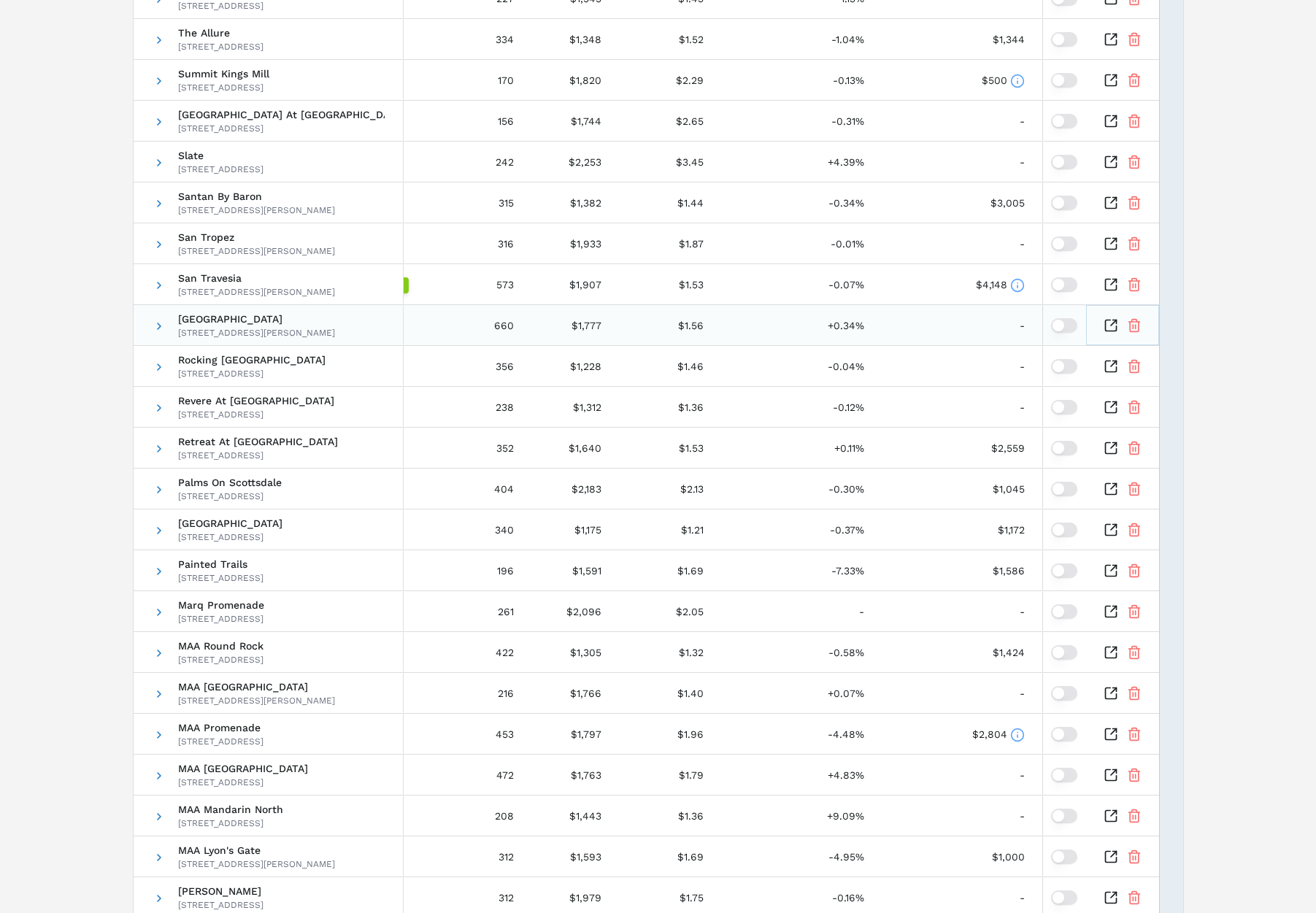
click at [1108, 326] on icon "Inspect Comparable" at bounding box center [1110, 325] width 15 height 15
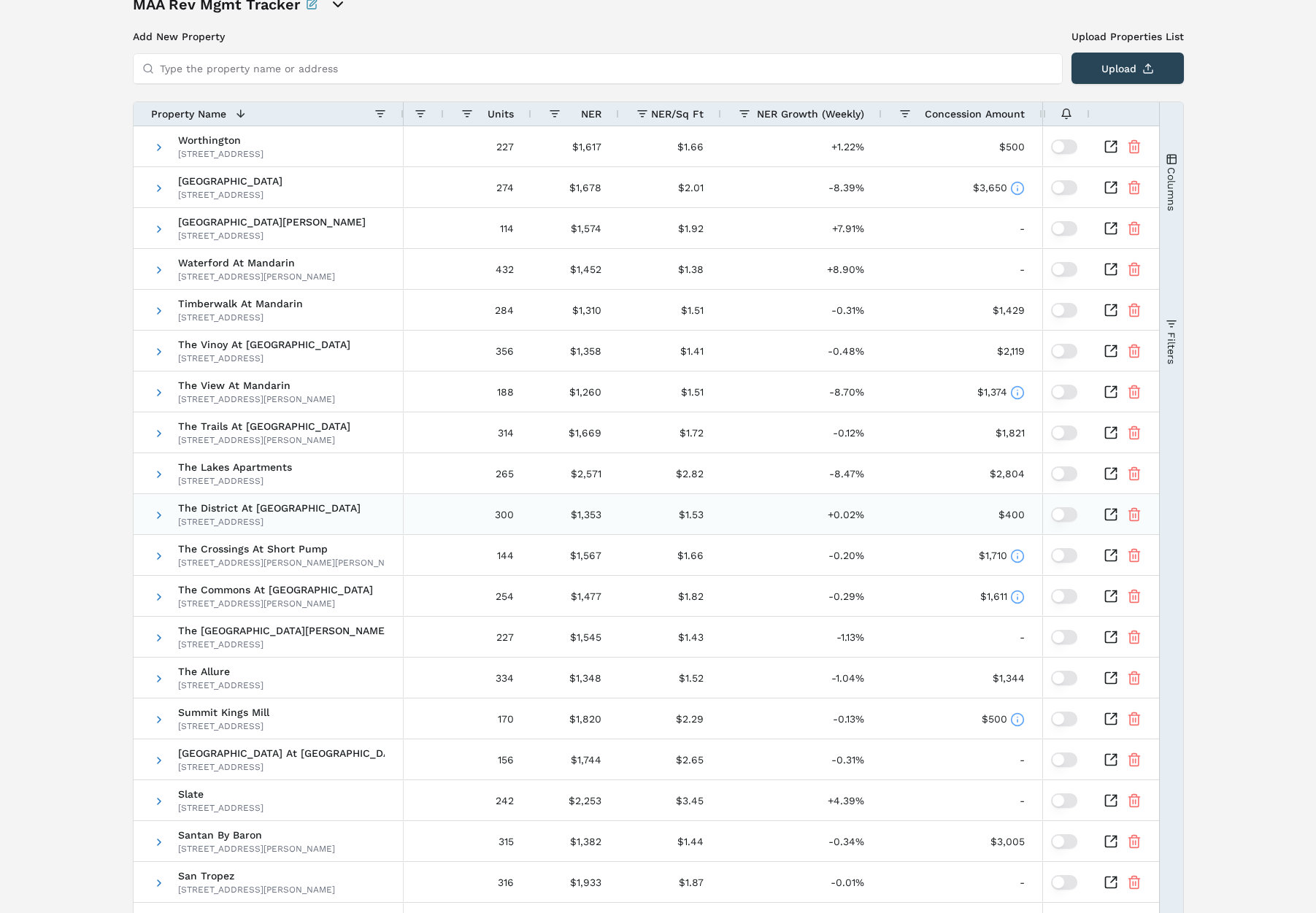
scroll to position [90, 0]
click at [211, 112] on span "Property Name" at bounding box center [188, 111] width 75 height 12
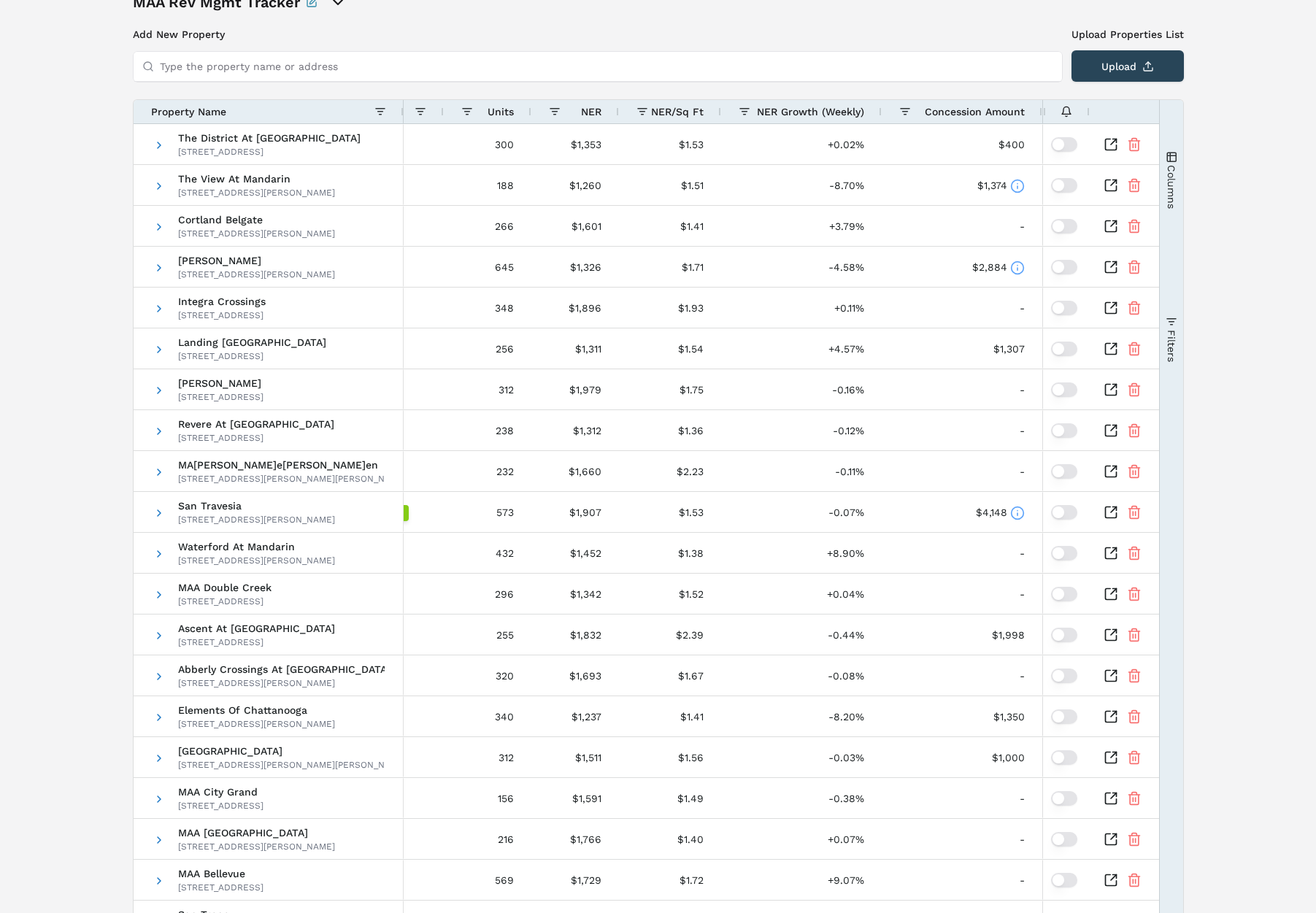
click at [211, 111] on span "Property Name" at bounding box center [188, 111] width 75 height 12
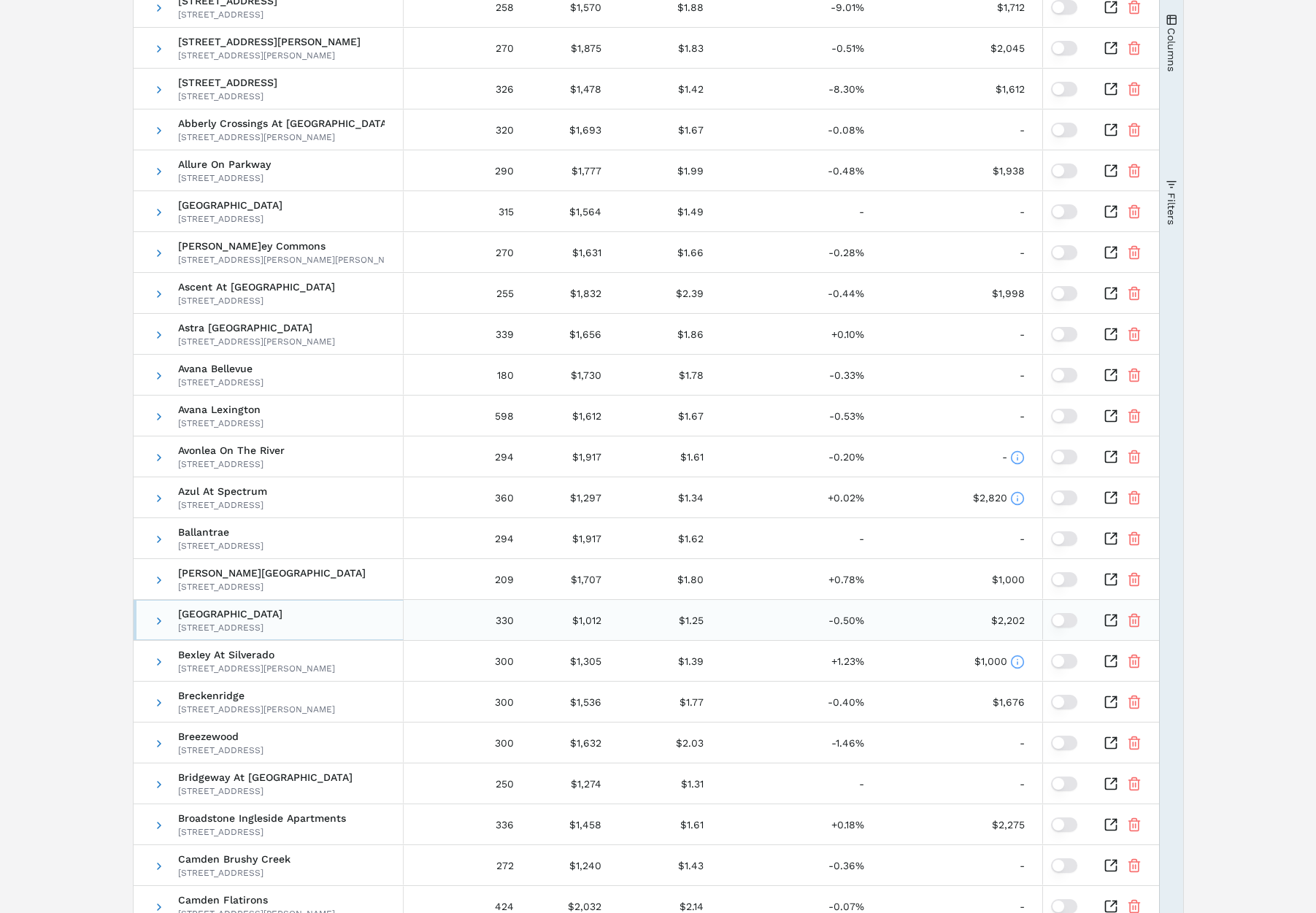
click at [182, 631] on div "[STREET_ADDRESS]" at bounding box center [231, 628] width 104 height 12
click at [183, 631] on div "Bell Southpark 10500 South IH 35 Frontage Road, Austin, TX 78748" at bounding box center [231, 618] width 104 height 40
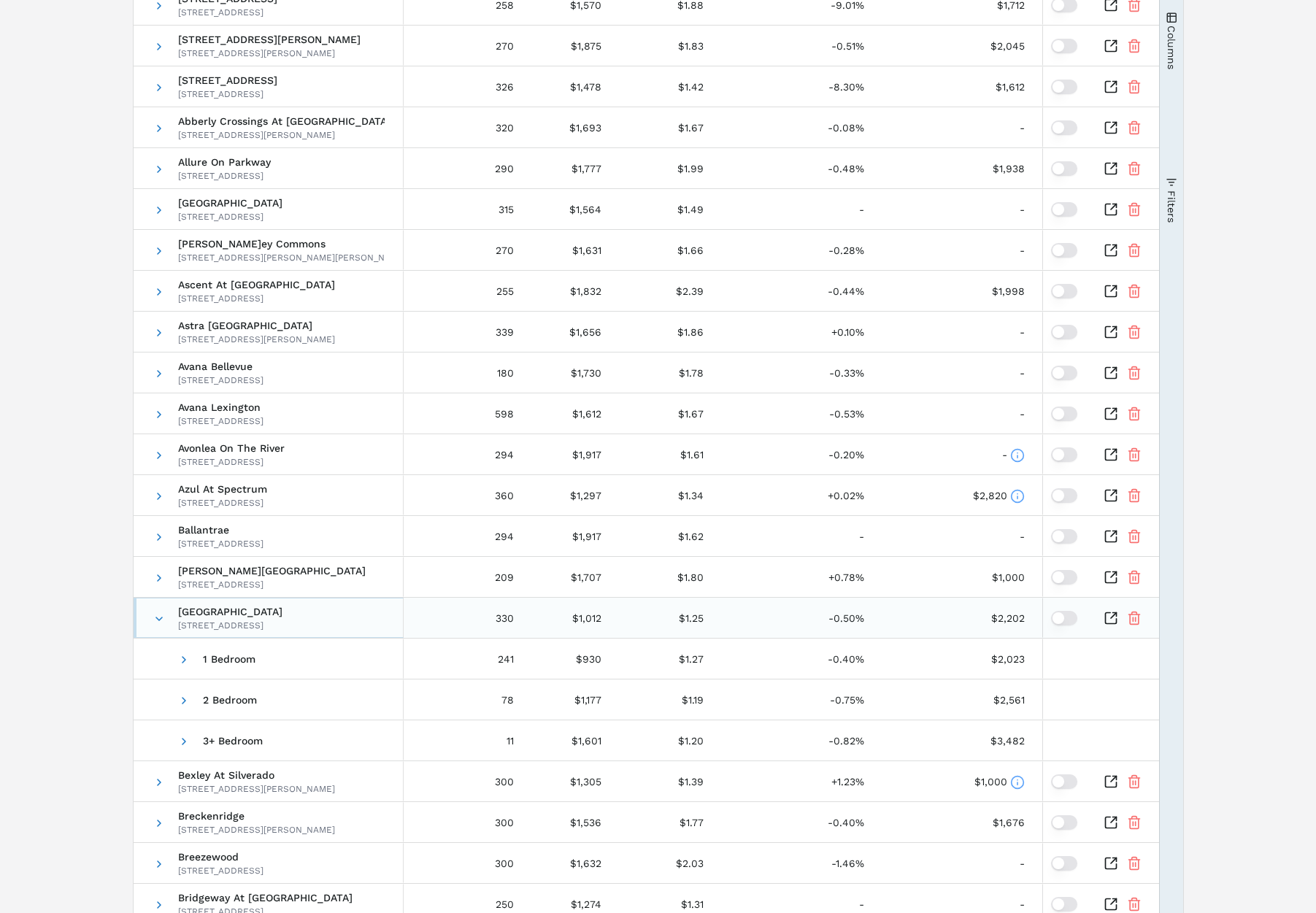
drag, startPoint x: 253, startPoint y: 623, endPoint x: 212, endPoint y: 620, distance: 41.1
click at [203, 620] on div "10500 South IH 35 Frontage Road, Austin, TX 78748" at bounding box center [231, 625] width 104 height 12
click at [1109, 620] on icon "Inspect Comparable" at bounding box center [1110, 617] width 15 height 15
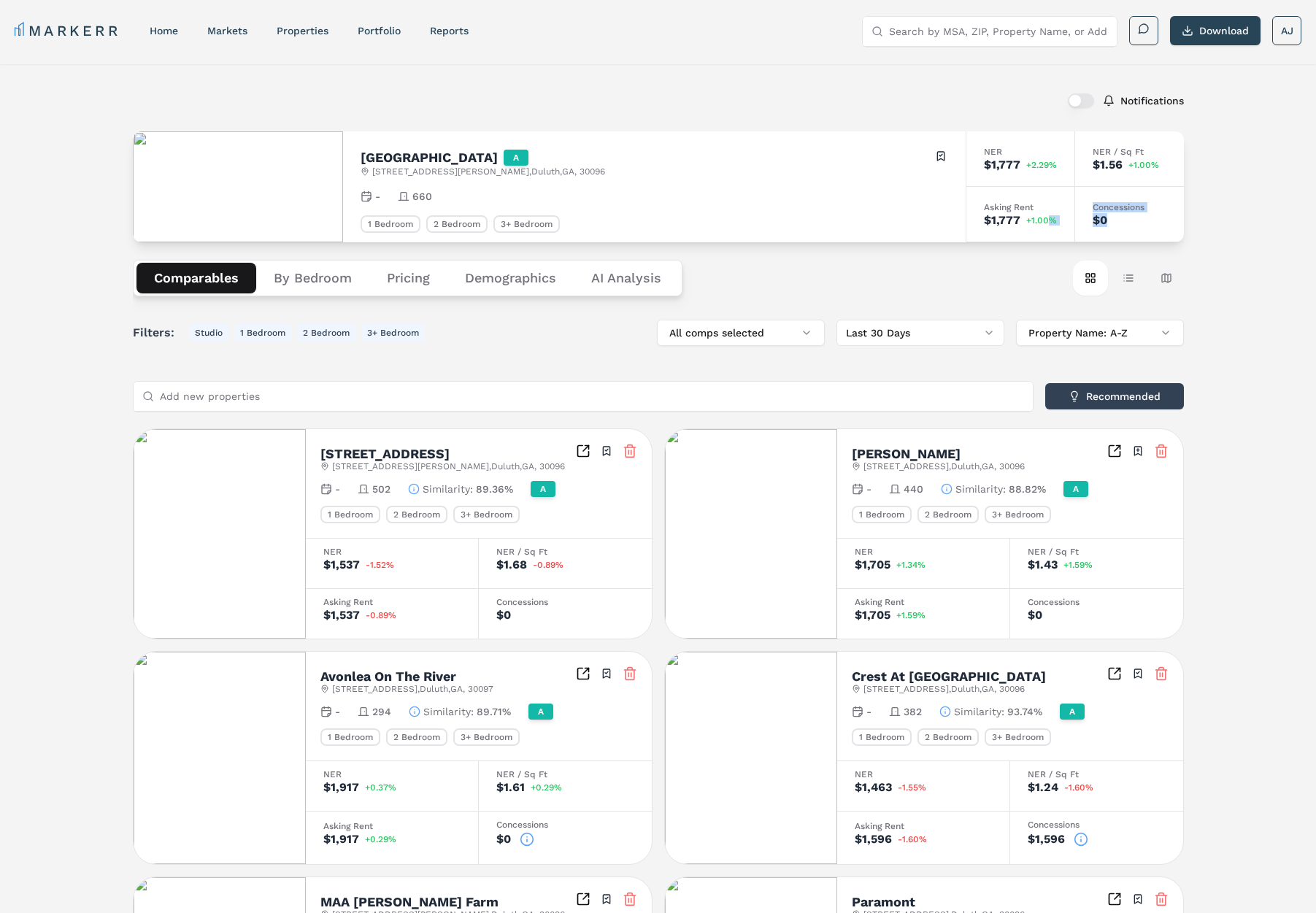
click at [1049, 215] on div "NER $1,777 +2.29% NER / Sq Ft $1.56 +1.00% Asking Rent $1,777 +1.00% Concession…" at bounding box center [1074, 186] width 218 height 111
click at [1158, 212] on div "Concessions $0" at bounding box center [1129, 214] width 108 height 55
click at [854, 211] on div "[GEOGRAPHIC_DATA] A [STREET_ADDRESS][PERSON_NAME] Toggle portfolio menu - 660 1…" at bounding box center [654, 186] width 622 height 111
click at [372, 676] on h2 "Avonlea On The River" at bounding box center [388, 676] width 136 height 13
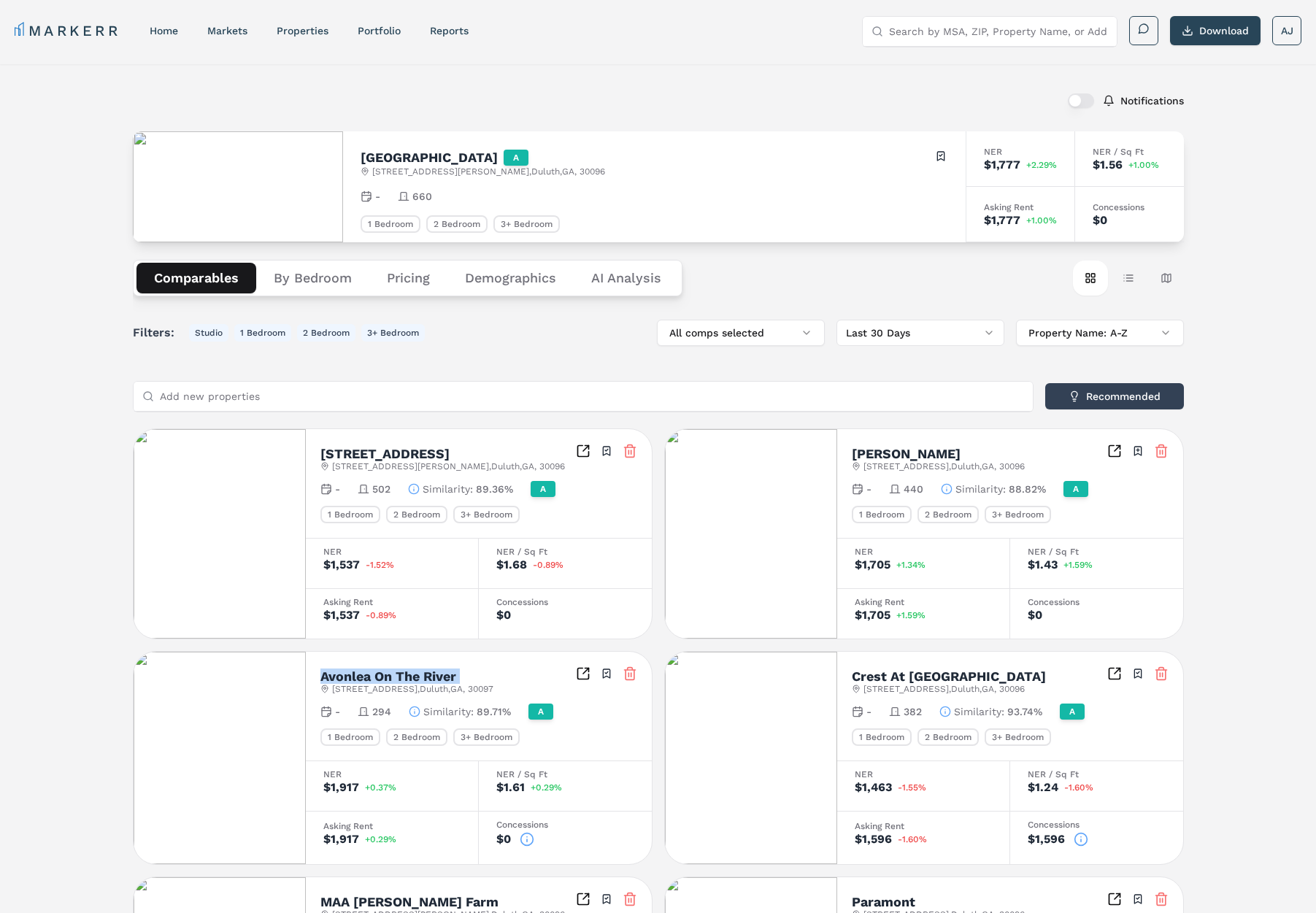
click at [372, 676] on h2 "Avonlea On The River" at bounding box center [388, 676] width 136 height 13
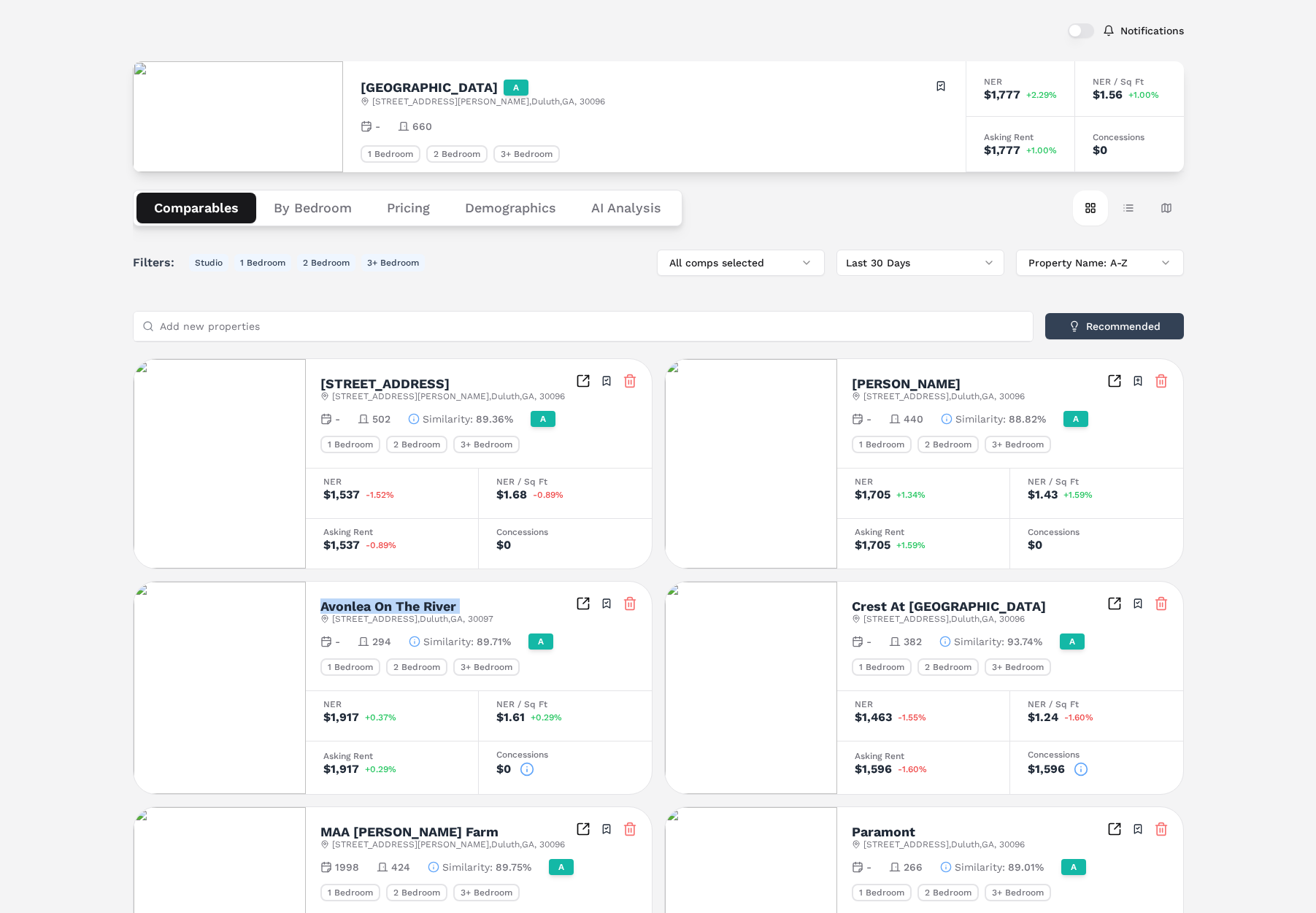
scroll to position [92, 0]
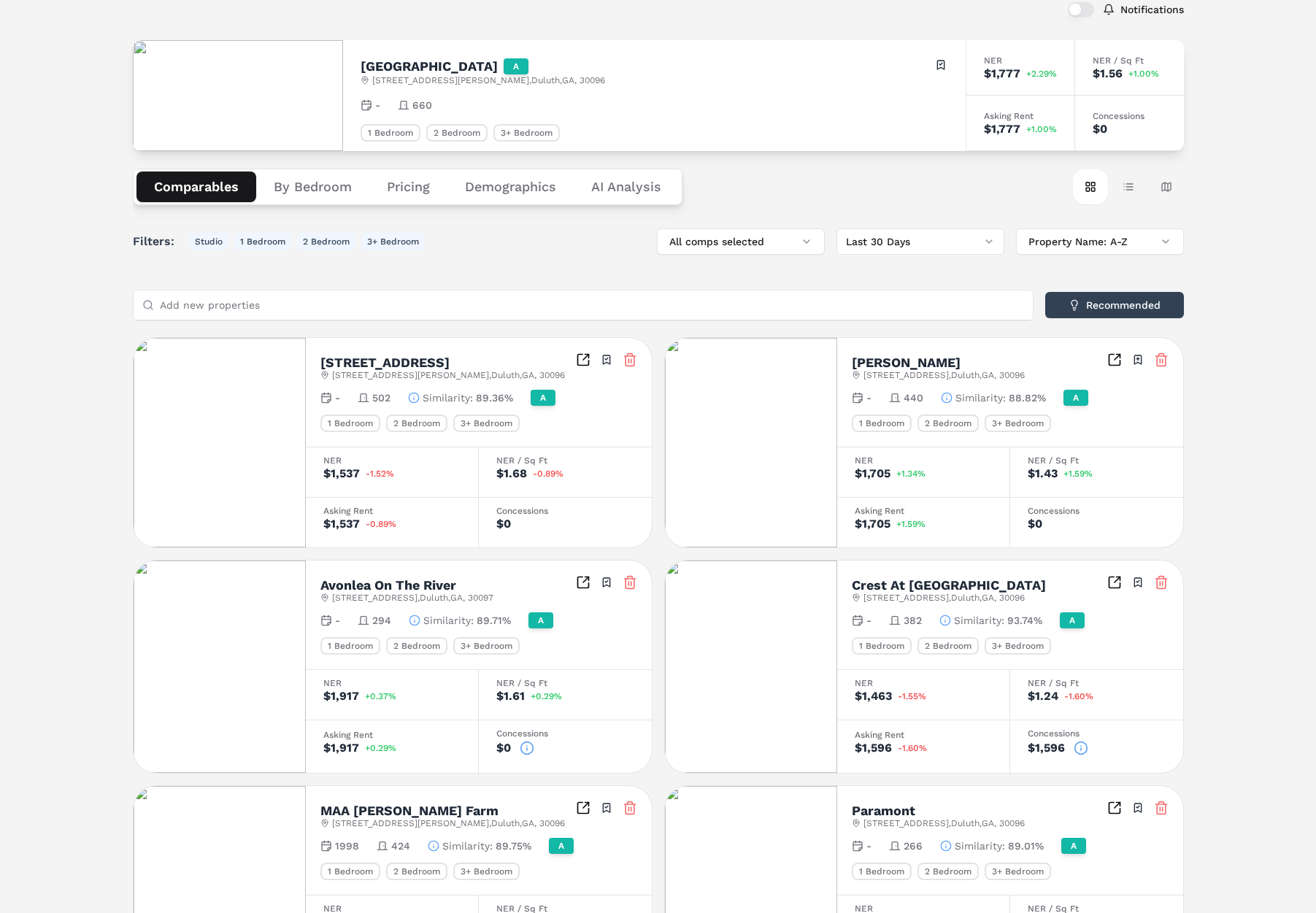
click at [526, 740] on icon at bounding box center [526, 747] width 15 height 15
drag, startPoint x: 644, startPoint y: 572, endPoint x: 511, endPoint y: 616, distance: 140.1
click at [644, 572] on button "Close" at bounding box center [640, 577] width 24 height 24
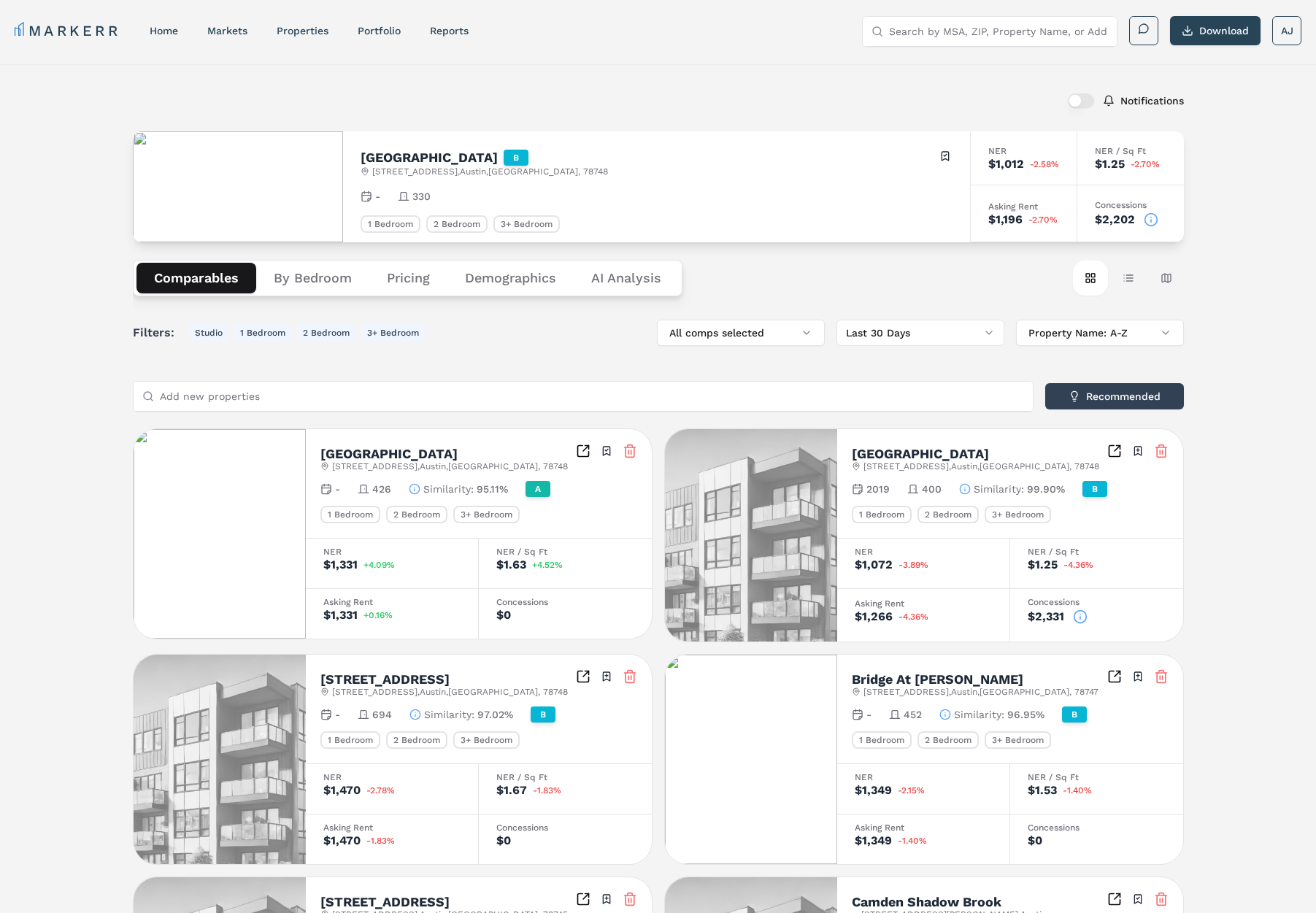
click at [397, 154] on h2 "[GEOGRAPHIC_DATA]" at bounding box center [429, 157] width 137 height 13
click at [1150, 219] on icon at bounding box center [1150, 219] width 15 height 15
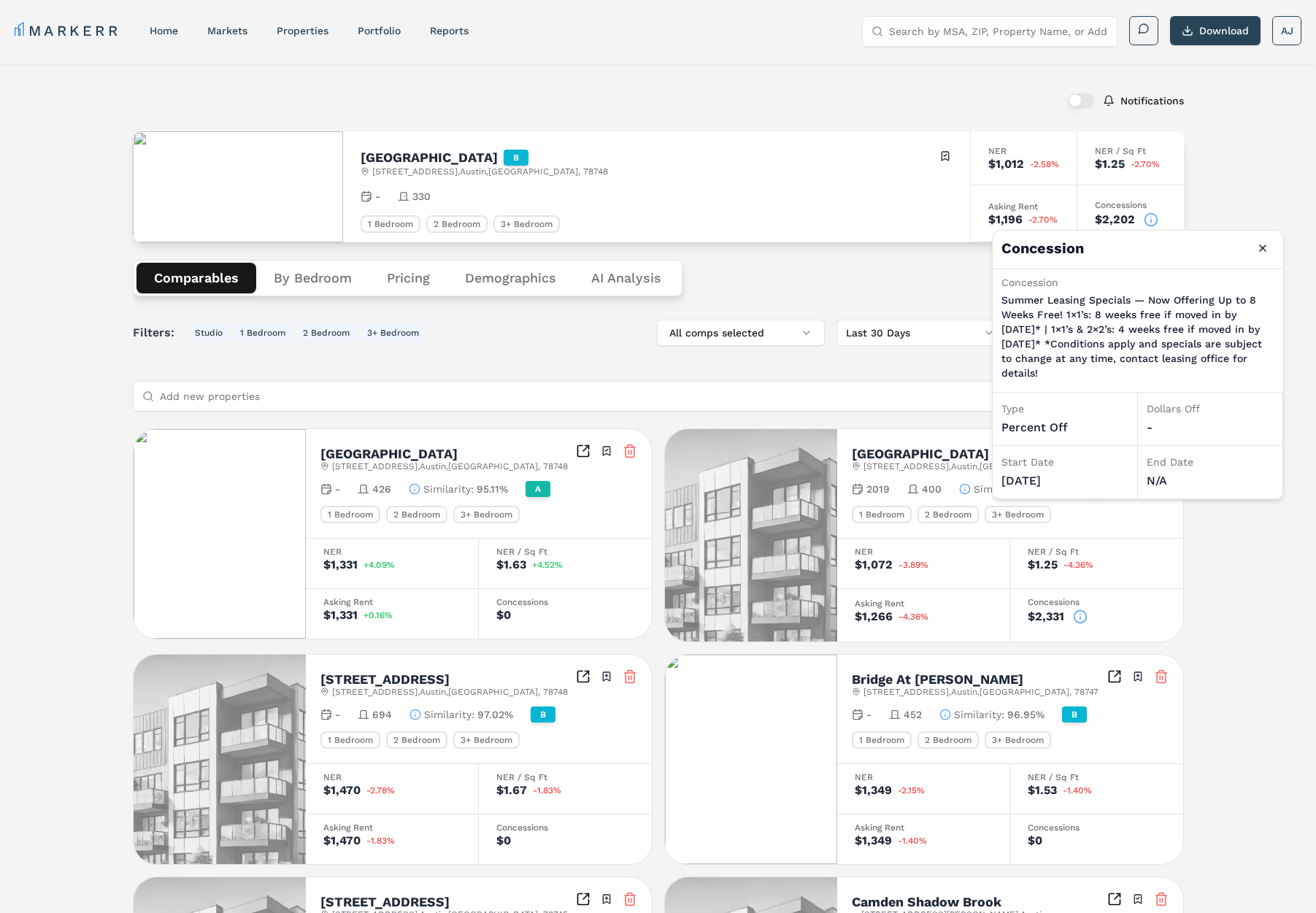
drag, startPoint x: 1107, startPoint y: 370, endPoint x: 1050, endPoint y: 305, distance: 86.5
click at [1044, 310] on p "Summer Leasing Specials — Now Offering Up to 8 Weeks Free! 1×1’s: 8 weeks free …" at bounding box center [1138, 336] width 273 height 88
drag, startPoint x: 1052, startPoint y: 476, endPoint x: 1034, endPoint y: 473, distance: 18.2
click at [1034, 473] on div "[DATE]" at bounding box center [1065, 481] width 127 height 18
click at [1054, 324] on p "Summer Leasing Specials — Now Offering Up to 8 Weeks Free! 1×1’s: 8 weeks free …" at bounding box center [1138, 336] width 273 height 88
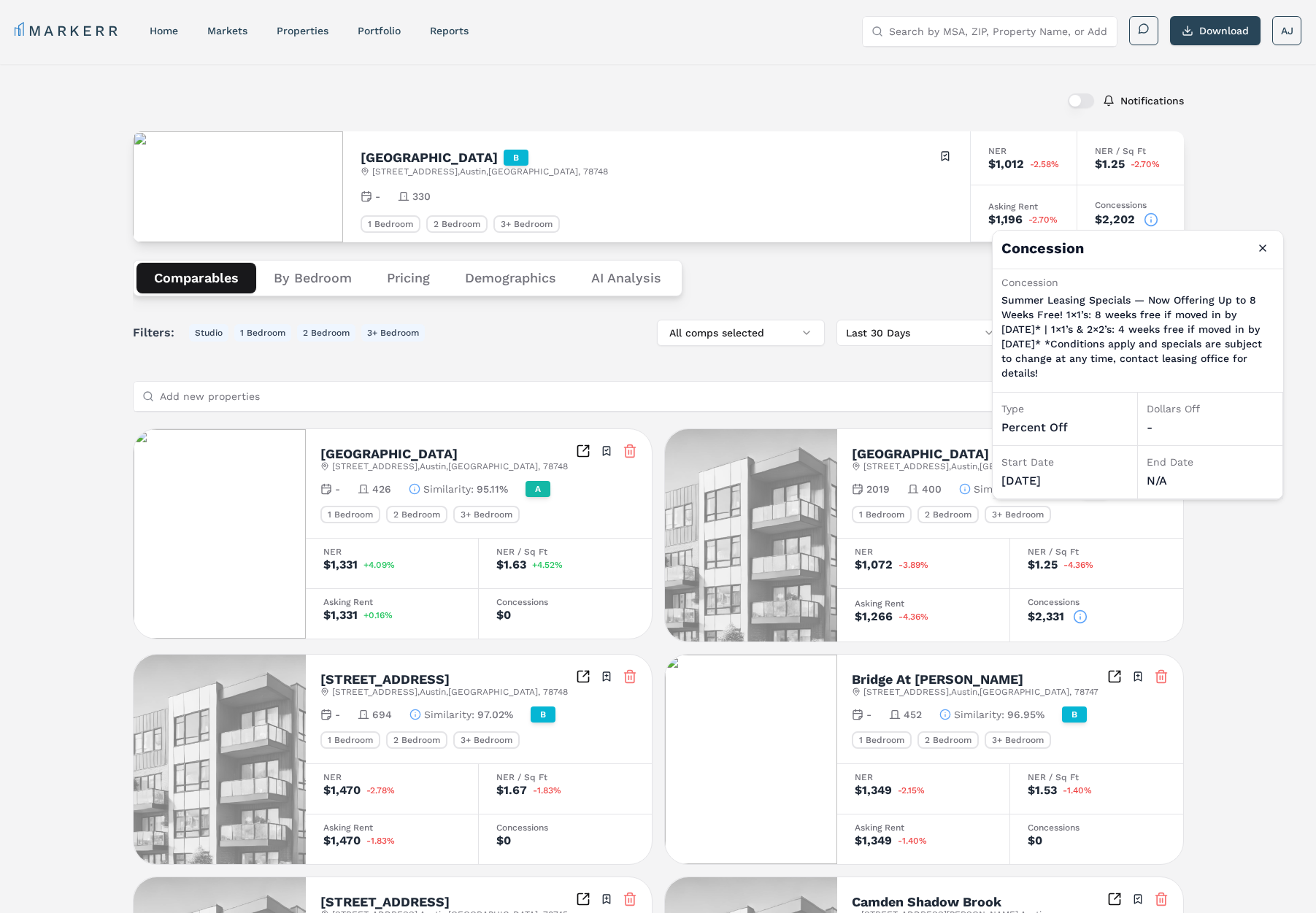
click at [412, 157] on h2 "[GEOGRAPHIC_DATA]" at bounding box center [429, 157] width 137 height 13
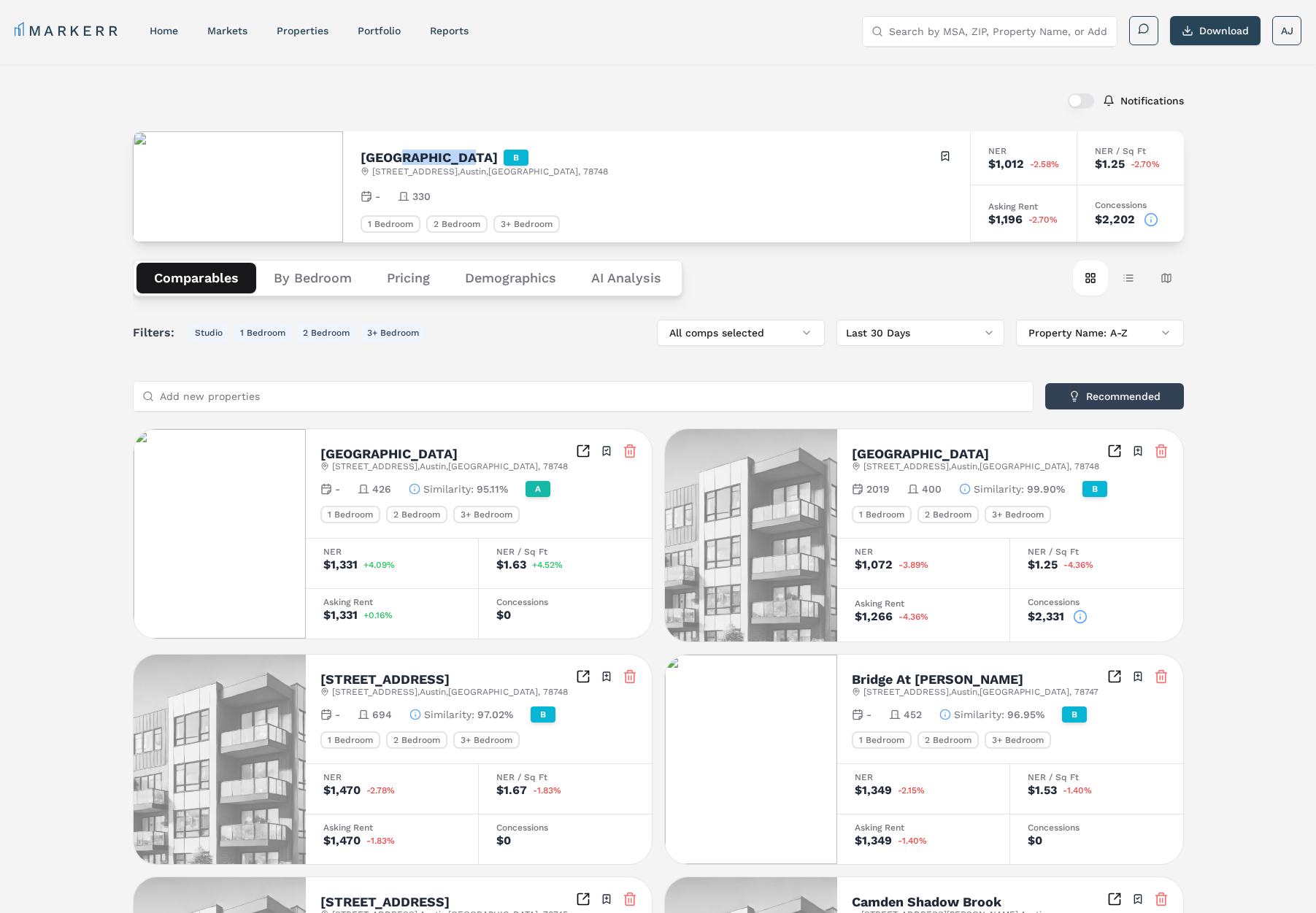
click at [412, 158] on h2 "[GEOGRAPHIC_DATA]" at bounding box center [429, 157] width 137 height 13
click at [689, 110] on div "Notifications" at bounding box center [658, 101] width 1051 height 37
click at [561, 165] on div "[GEOGRAPHIC_DATA]" at bounding box center [484, 158] width 247 height 16
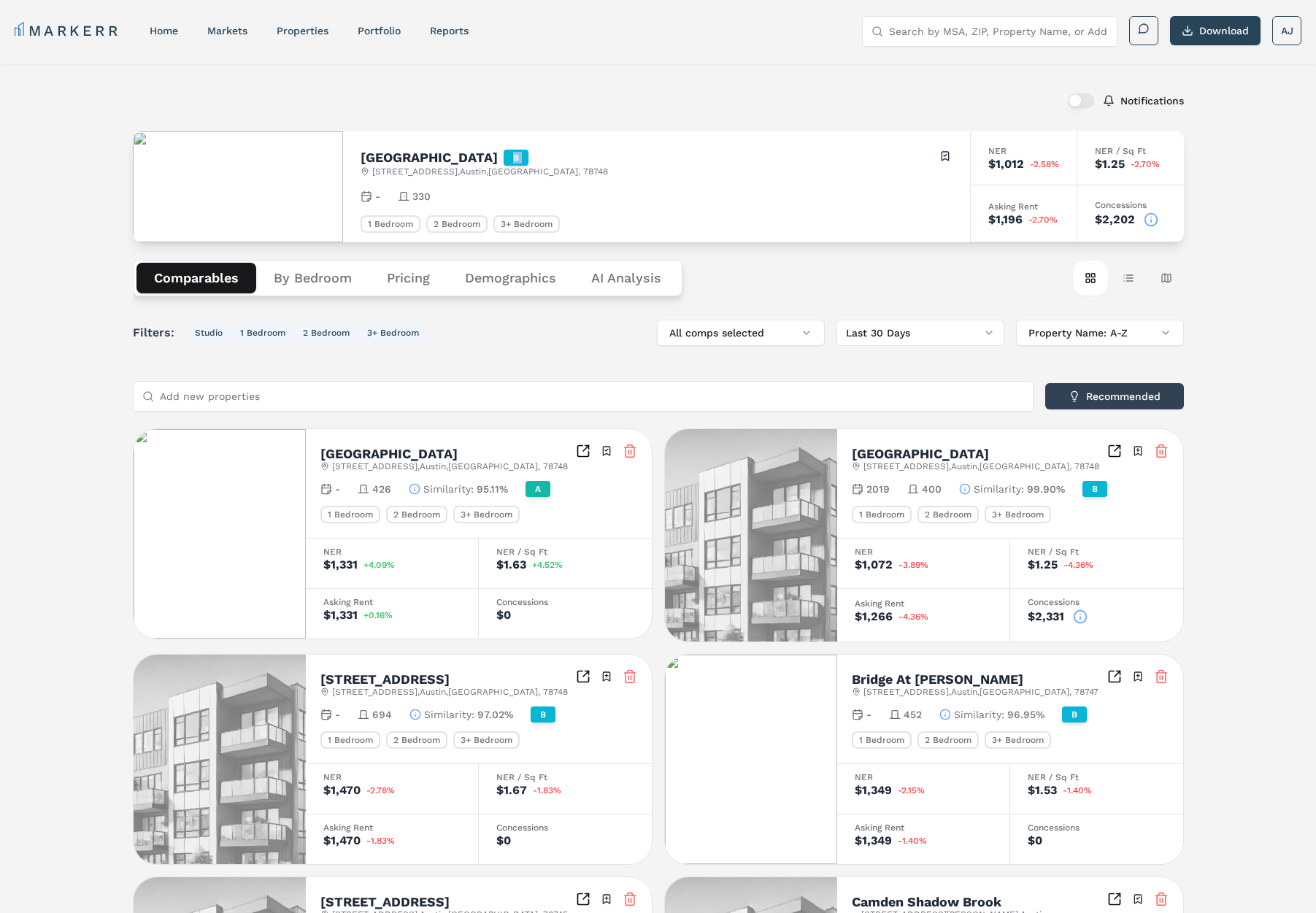
click at [561, 165] on div "[GEOGRAPHIC_DATA]" at bounding box center [484, 158] width 247 height 16
click at [692, 116] on div "Notifications" at bounding box center [658, 101] width 1051 height 37
click at [852, 116] on div "Notifications" at bounding box center [658, 101] width 1051 height 37
click at [331, 282] on button "By Bedroom" at bounding box center [312, 277] width 113 height 31
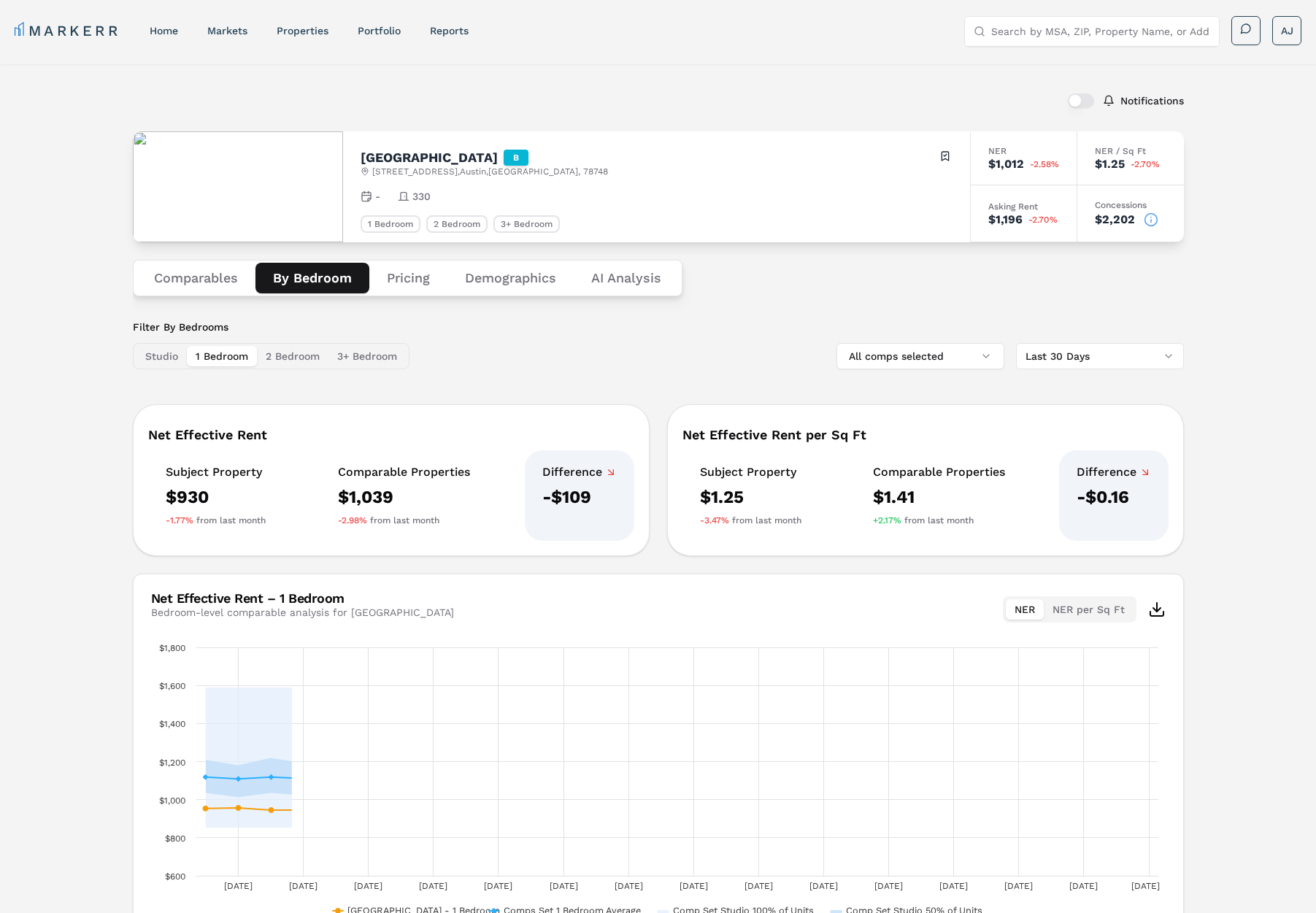
click at [204, 280] on button "Comparables" at bounding box center [195, 277] width 119 height 31
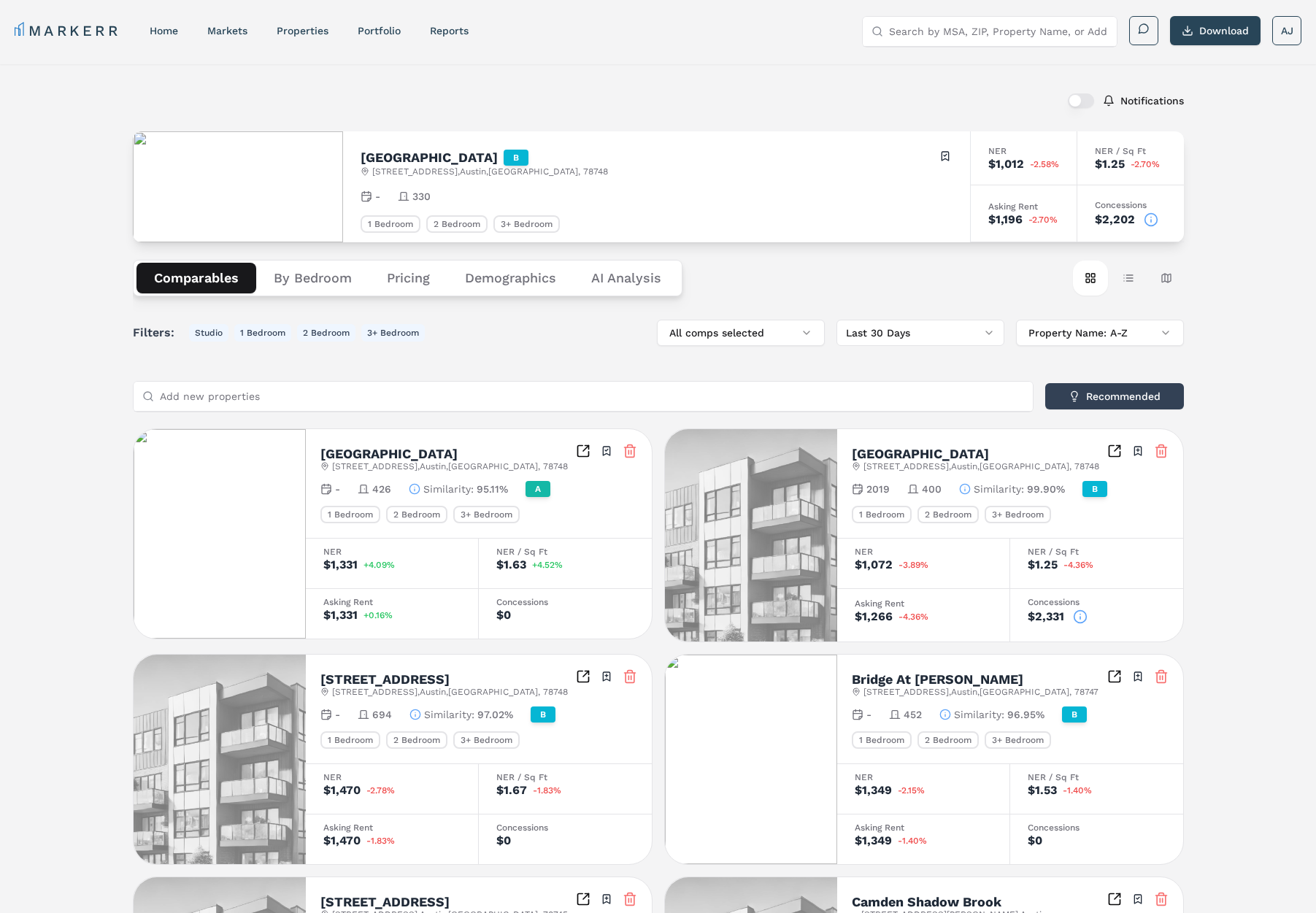
click at [403, 606] on div "Asking Rent $1,331 +0.16%" at bounding box center [391, 613] width 173 height 50
drag, startPoint x: 349, startPoint y: 611, endPoint x: 385, endPoint y: 611, distance: 36.0
click at [355, 613] on div "$1,331" at bounding box center [340, 615] width 35 height 12
click at [402, 639] on div "[GEOGRAPHIC_DATA] [STREET_ADDRESS] Toggle portfolio menu - 426 Similarity : 95.…" at bounding box center [392, 534] width 519 height 211
